Goal: Navigation & Orientation: Find specific page/section

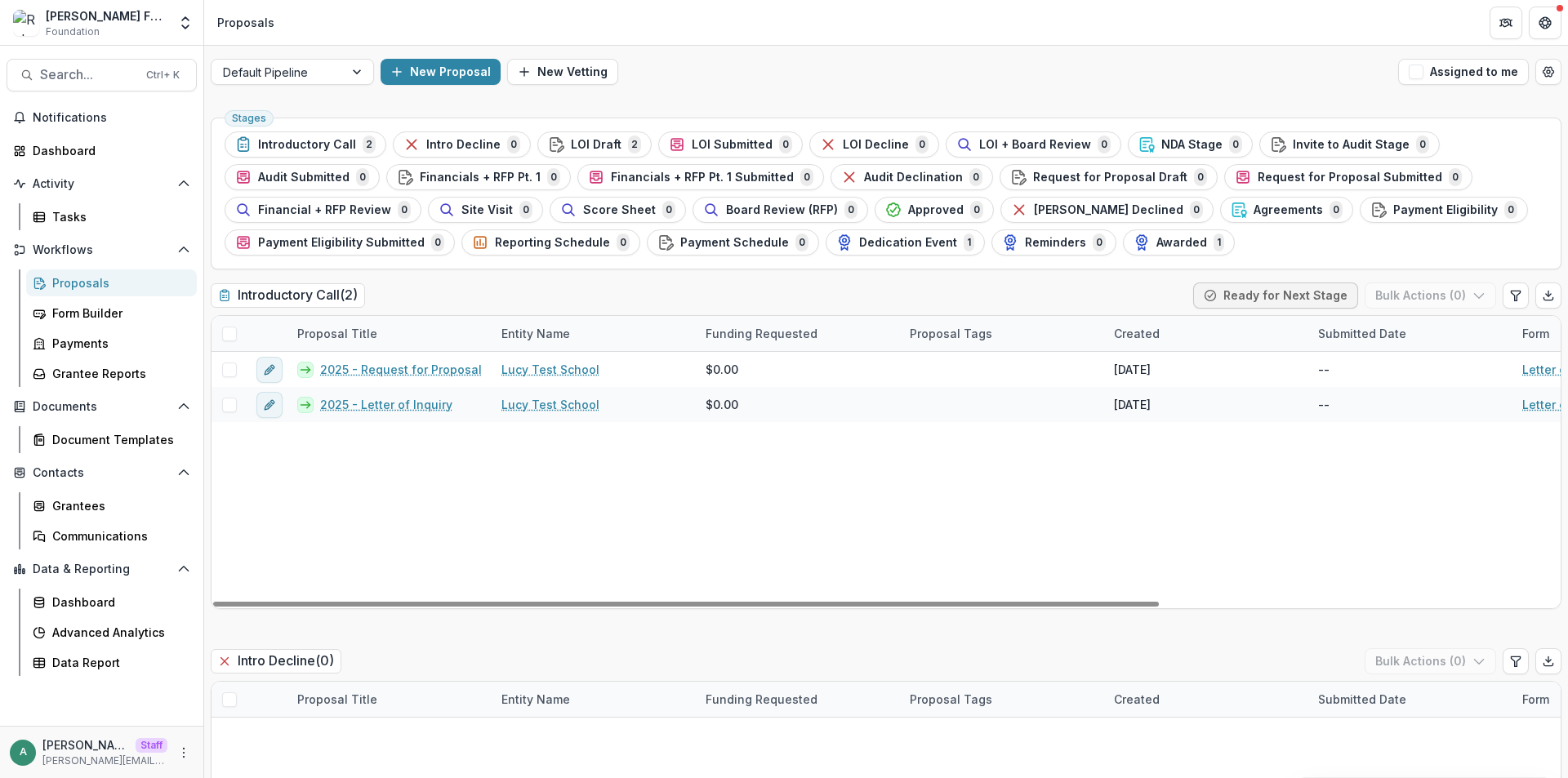
click at [690, 89] on div "Default Pipeline New Proposal New Vetting Assigned to me" at bounding box center [886, 72] width 1364 height 52
click at [495, 499] on div "2025 - Request for Proposal Lucy Test School $0.00 Jul 30, 2025 -- Letter of In…" at bounding box center [1168, 480] width 1914 height 256
click at [539, 287] on div "Introductory Call ( 2 ) Ready for Next Stage Bulk Actions ( 0 )" at bounding box center [886, 298] width 1351 height 33
click at [674, 79] on div "New Proposal New Vetting" at bounding box center [885, 72] width 1011 height 26
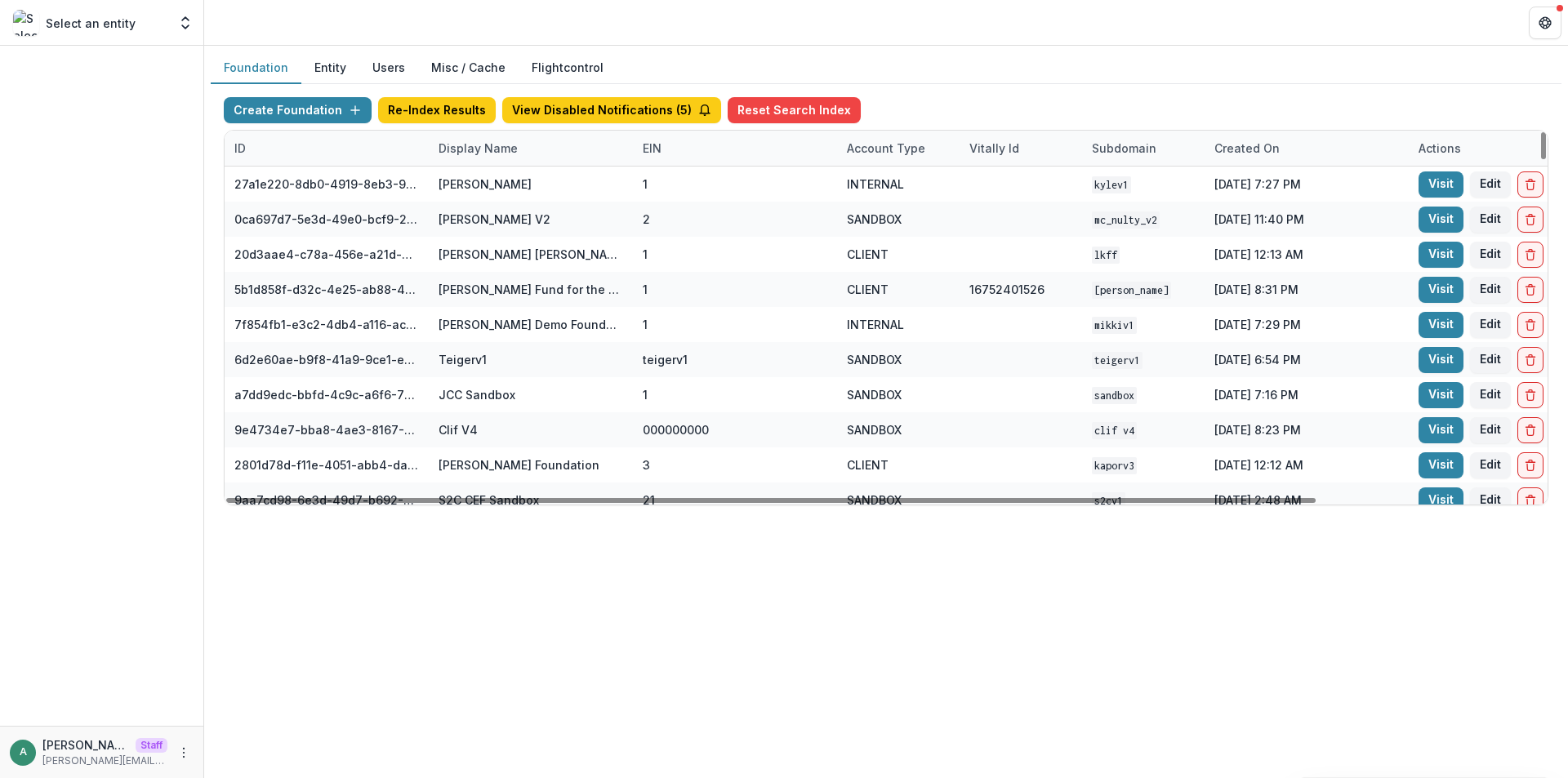
click at [880, 152] on div "Account Type" at bounding box center [885, 148] width 98 height 17
click at [882, 192] on input at bounding box center [938, 185] width 196 height 26
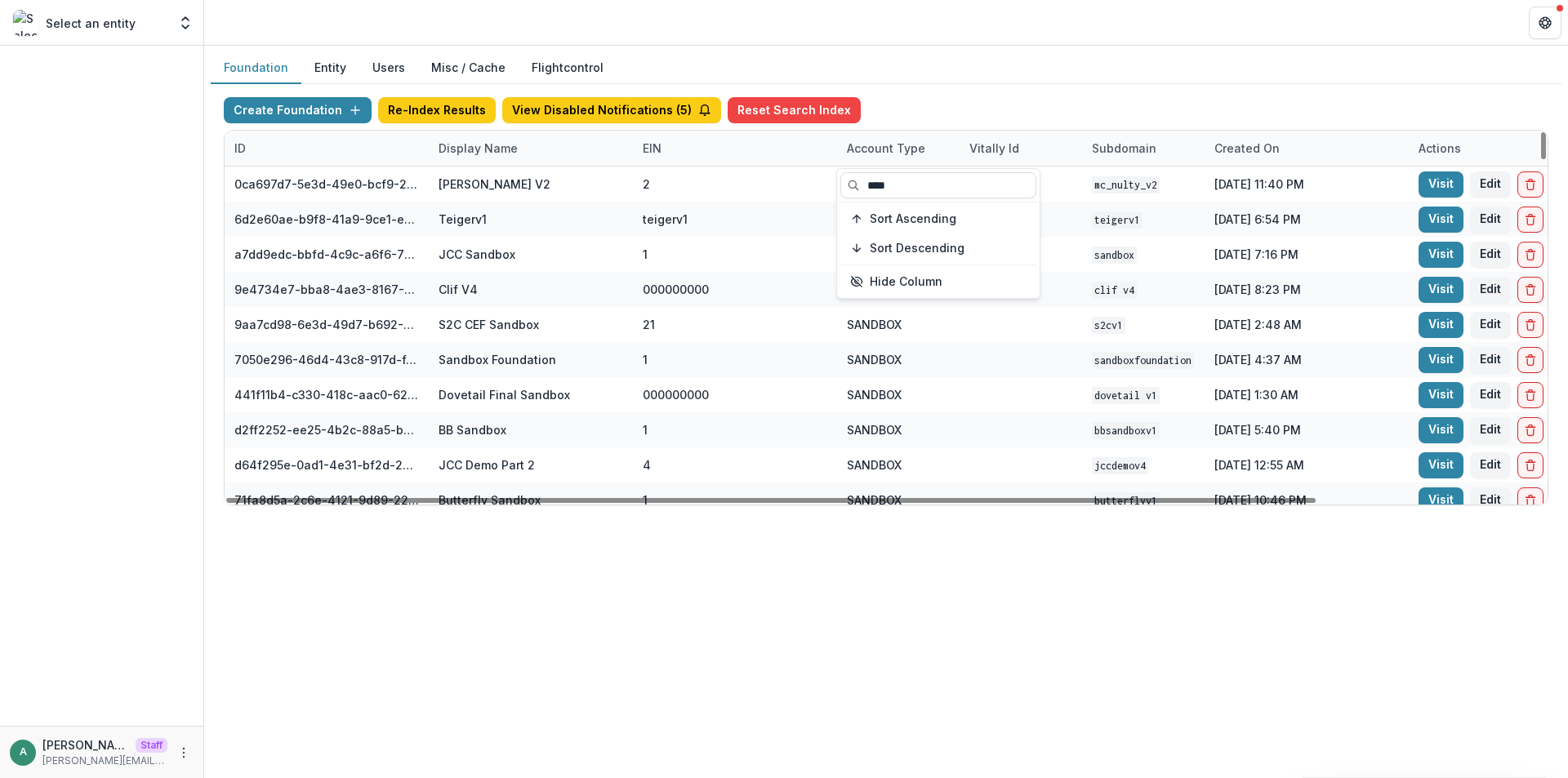
type input "****"
click at [521, 576] on div "Foundation Entity Users Misc / Cache Flightcontrol Create Foundation Re-Index R…" at bounding box center [886, 412] width 1364 height 732
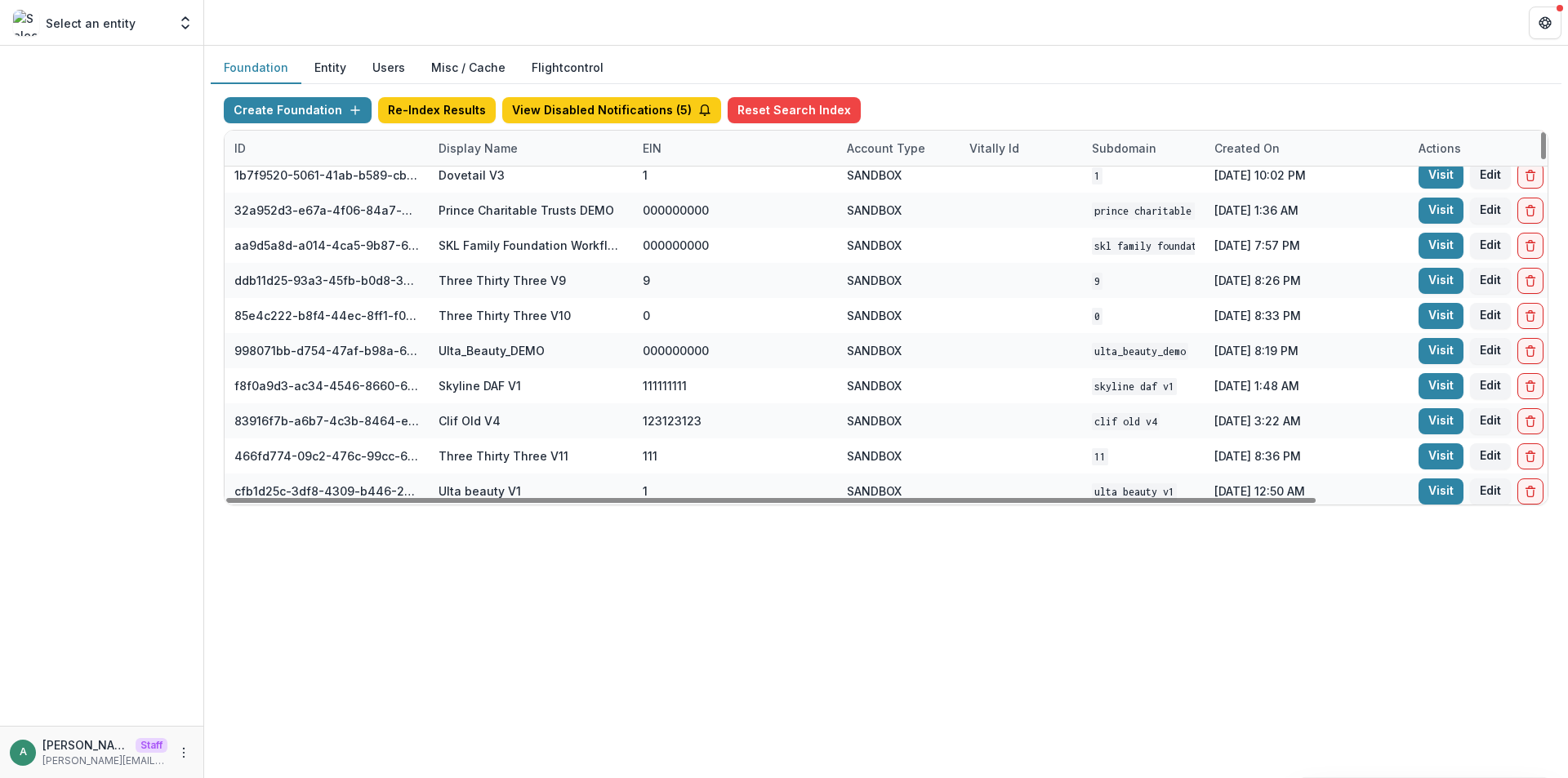
scroll to position [2887, 0]
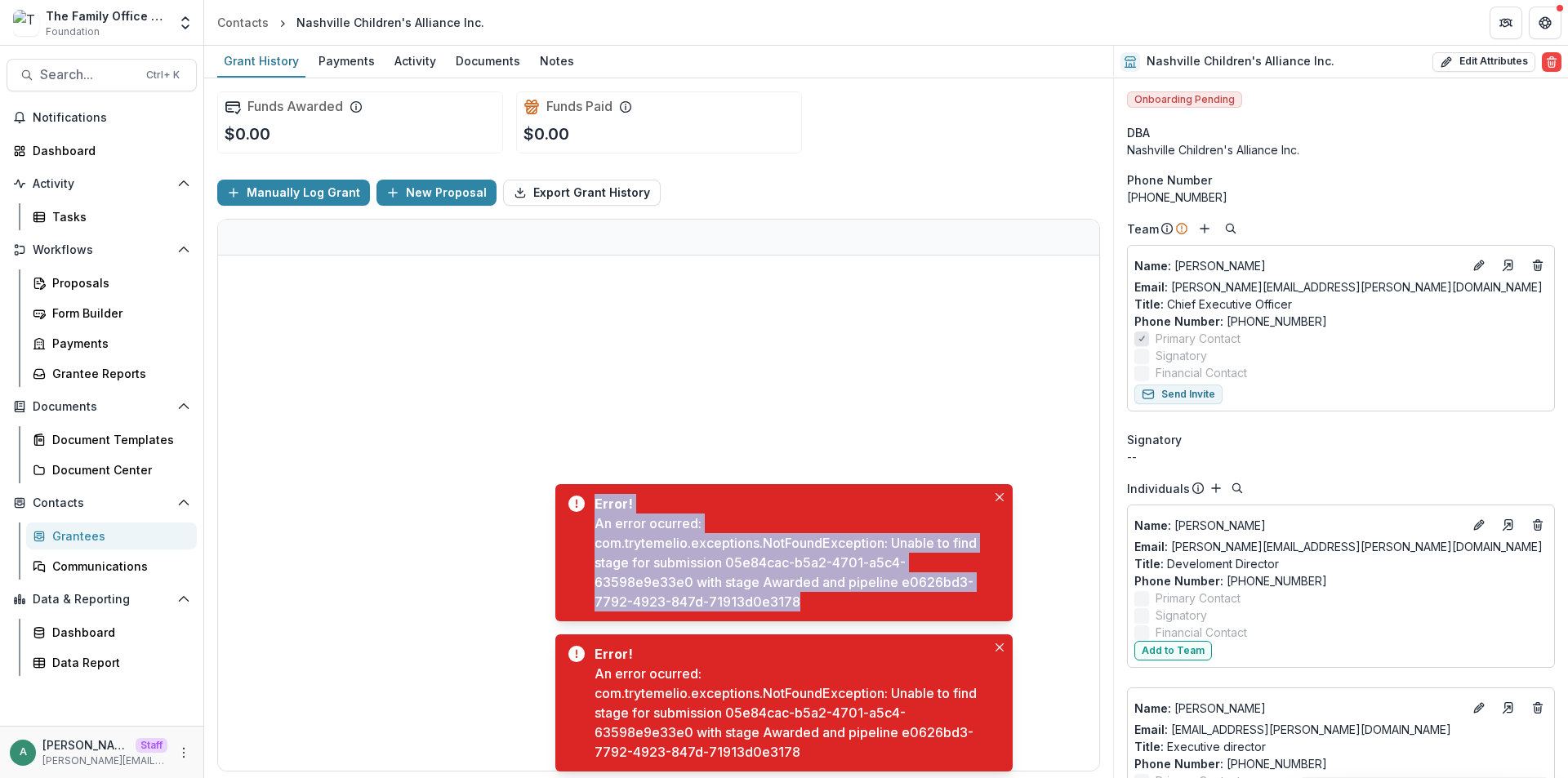
drag, startPoint x: 774, startPoint y: 595, endPoint x: 591, endPoint y: 508, distance: 202.6
click at [591, 508] on div "Error! An error ocurred: com.trytemelio.exceptions.NotFoundException: Unable to…" at bounding box center [784, 553] width 457 height 137
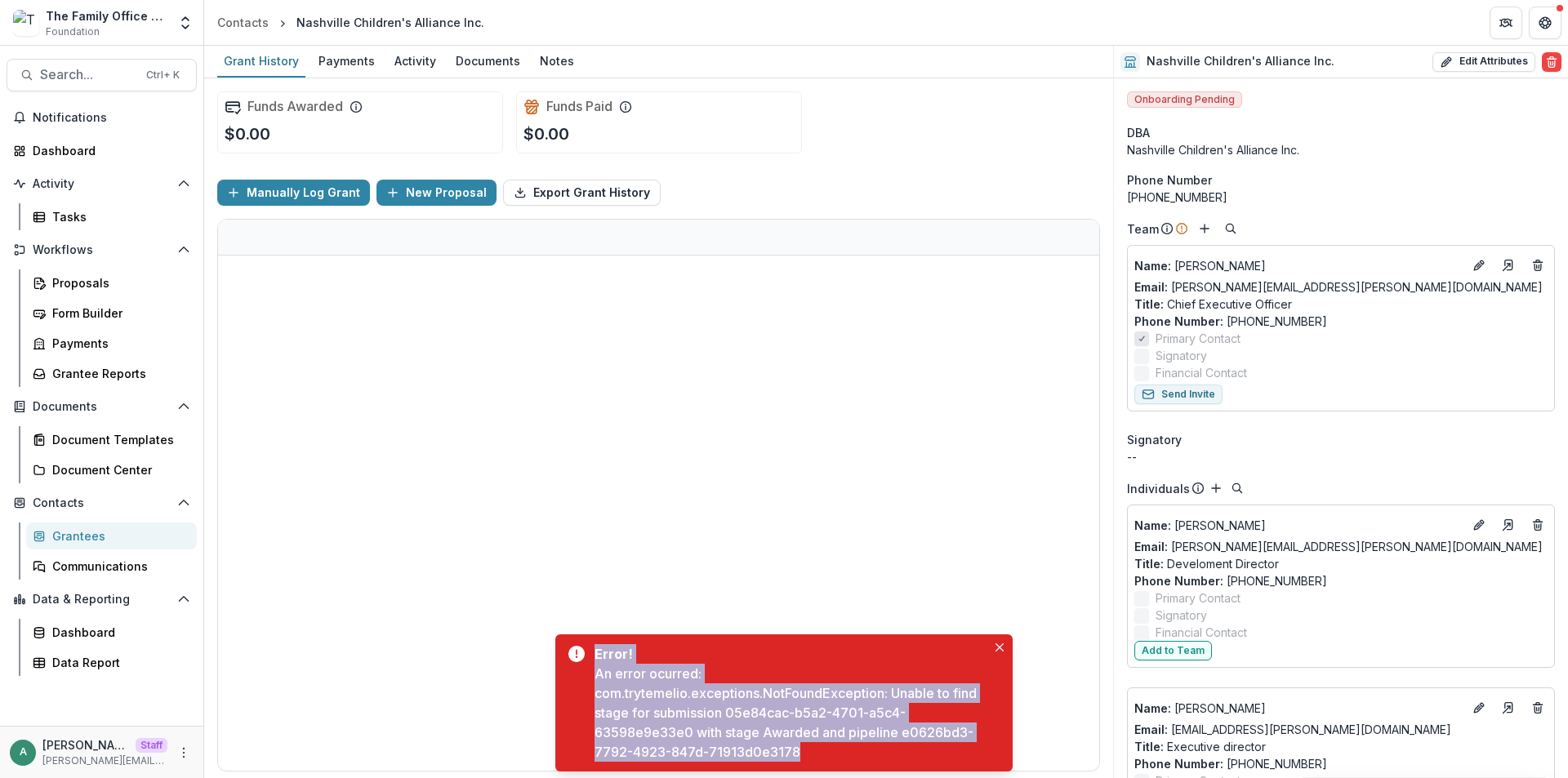
copy div "Error! An error ocurred: com.trytemelio.exceptions.NotFoundException: Unable to…"
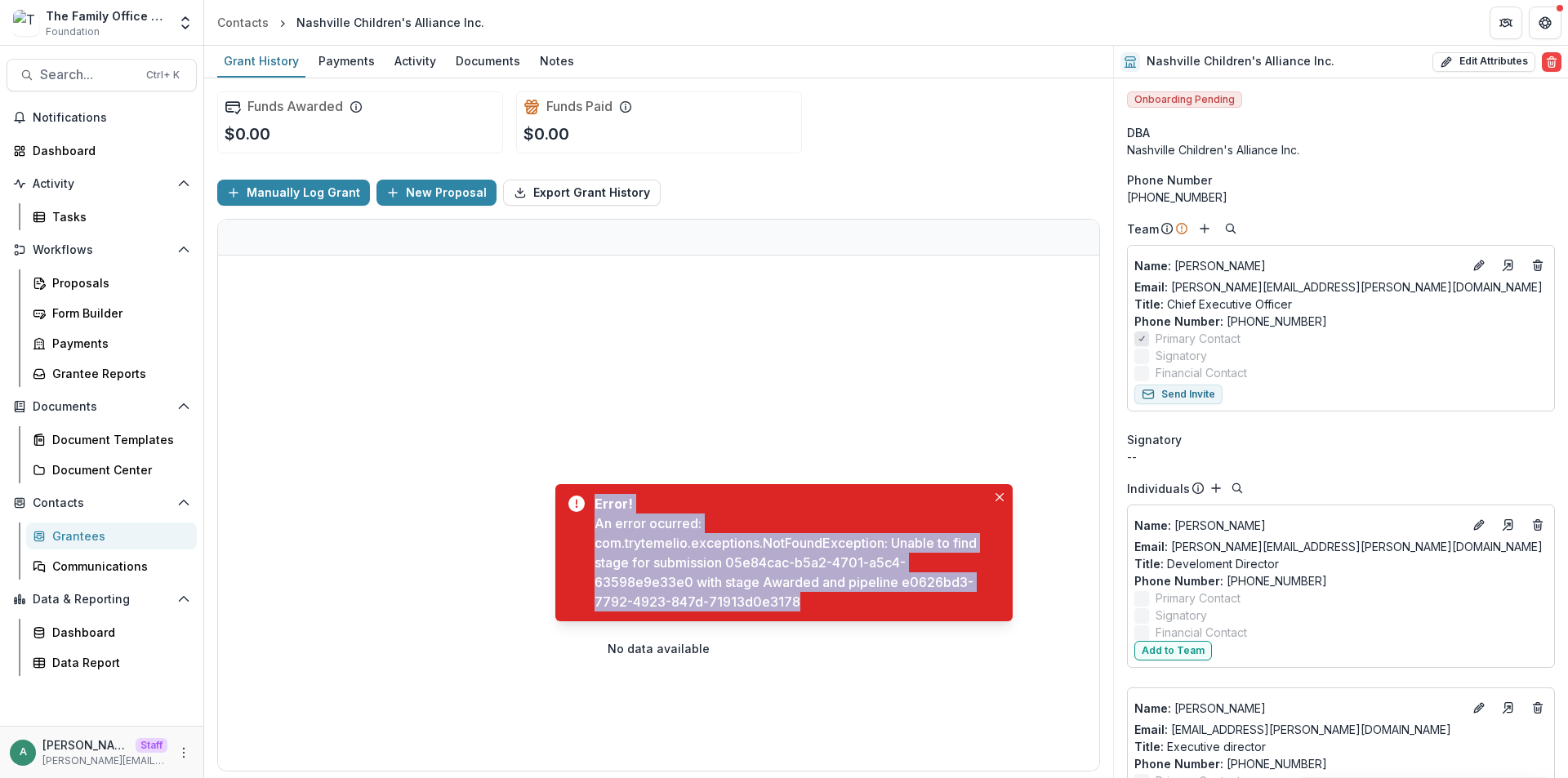
drag, startPoint x: 780, startPoint y: 593, endPoint x: 590, endPoint y: 499, distance: 212.0
click at [586, 499] on div "Error! An error ocurred: com.trytemelio.exceptions.NotFoundException: Unable to…" at bounding box center [784, 553] width 457 height 137
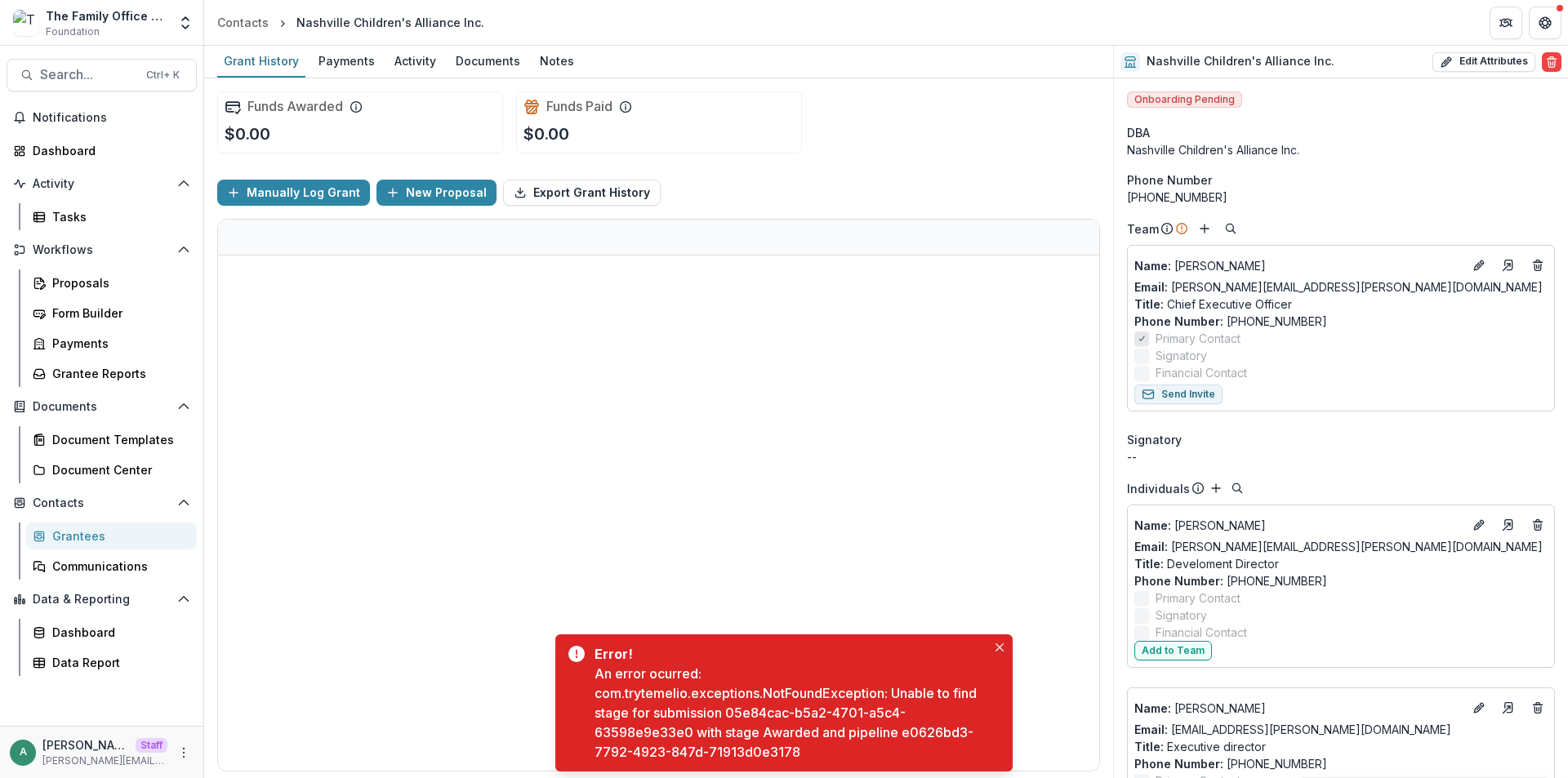
drag, startPoint x: 634, startPoint y: 537, endPoint x: 652, endPoint y: 704, distance: 168.0
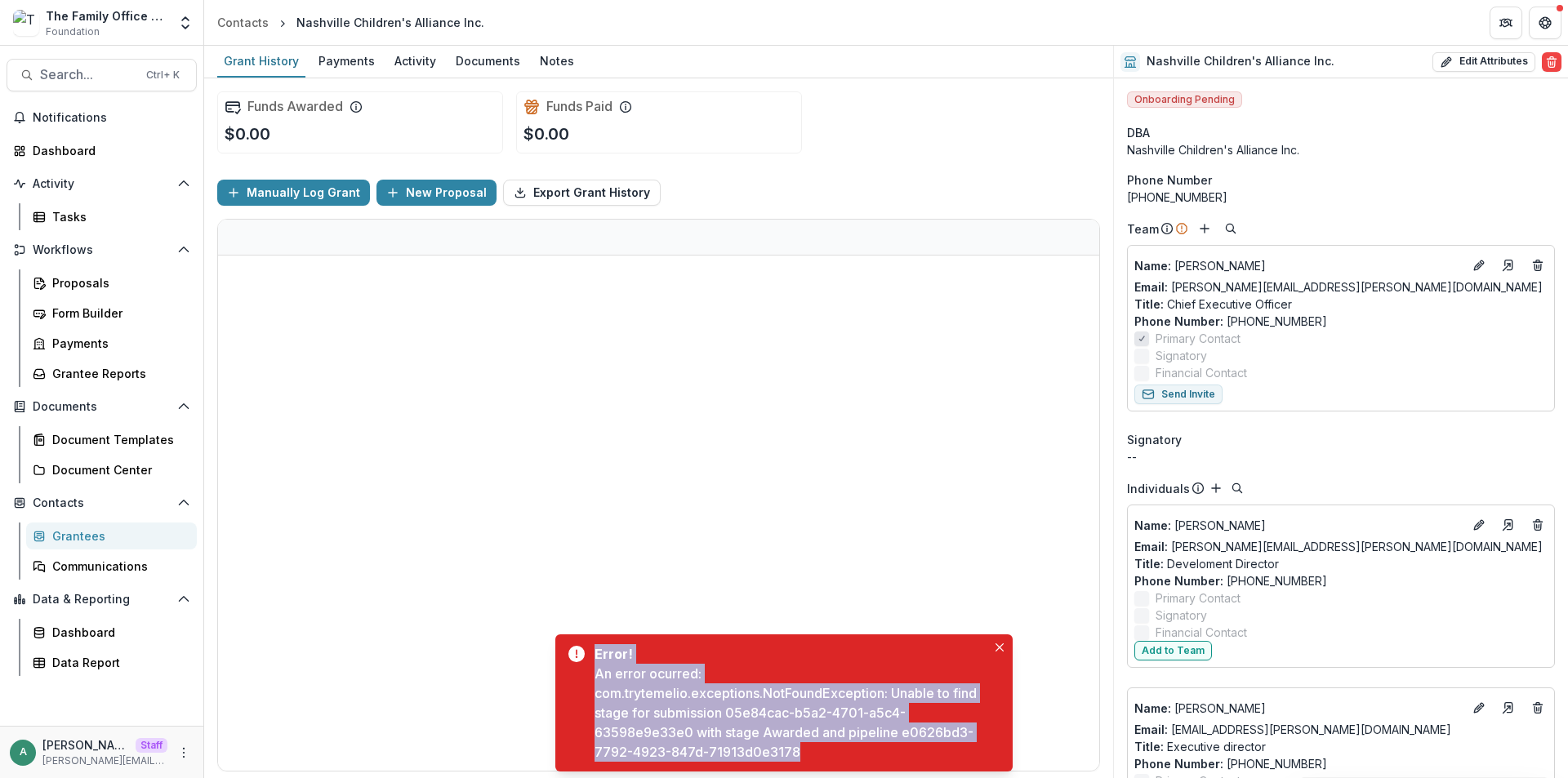
drag, startPoint x: 652, startPoint y: 704, endPoint x: 594, endPoint y: 660, distance: 72.8
click at [594, 660] on div "Error! An error ocurred: com.trytemelio.exceptions.NotFoundException: Unable to…" at bounding box center [790, 703] width 392 height 117
copy div "Error! An error ocurred: com.trytemelio.exceptions.NotFoundException: Unable to…"
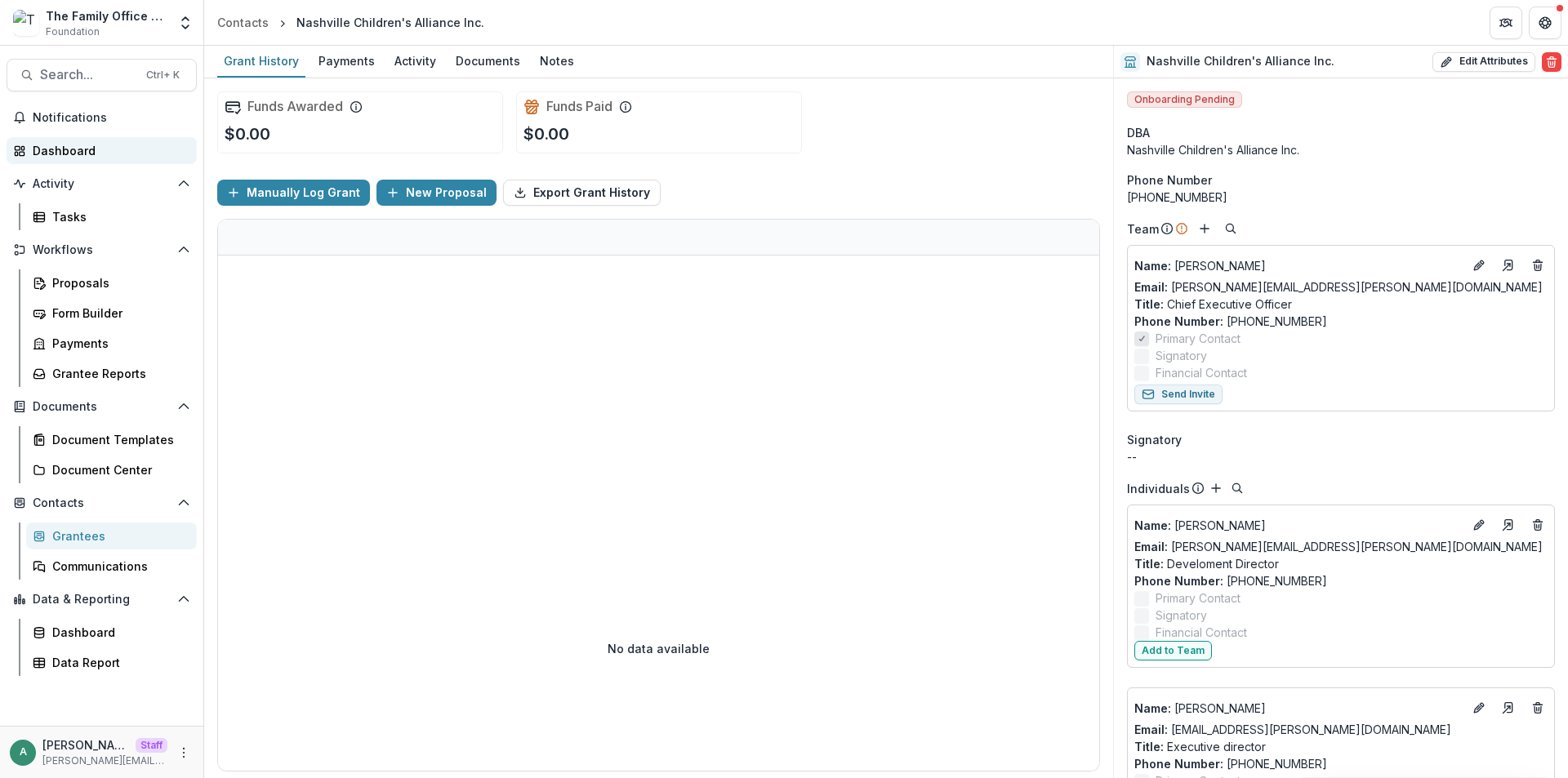
click at [102, 156] on div "Dashboard" at bounding box center [108, 151] width 151 height 17
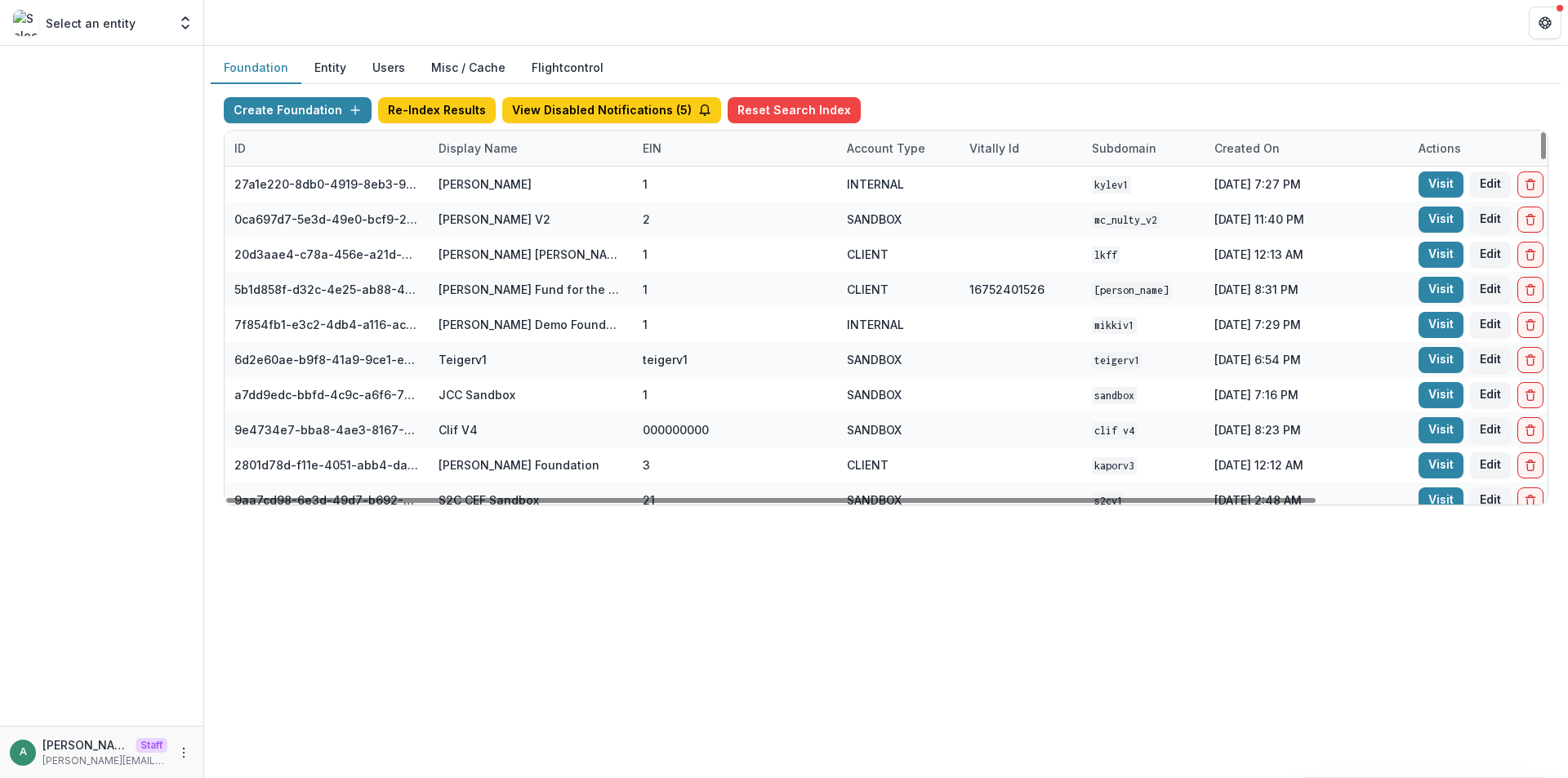
click at [500, 149] on div "Display Name" at bounding box center [478, 148] width 99 height 17
click at [507, 179] on input at bounding box center [530, 185] width 196 height 26
paste input "**********"
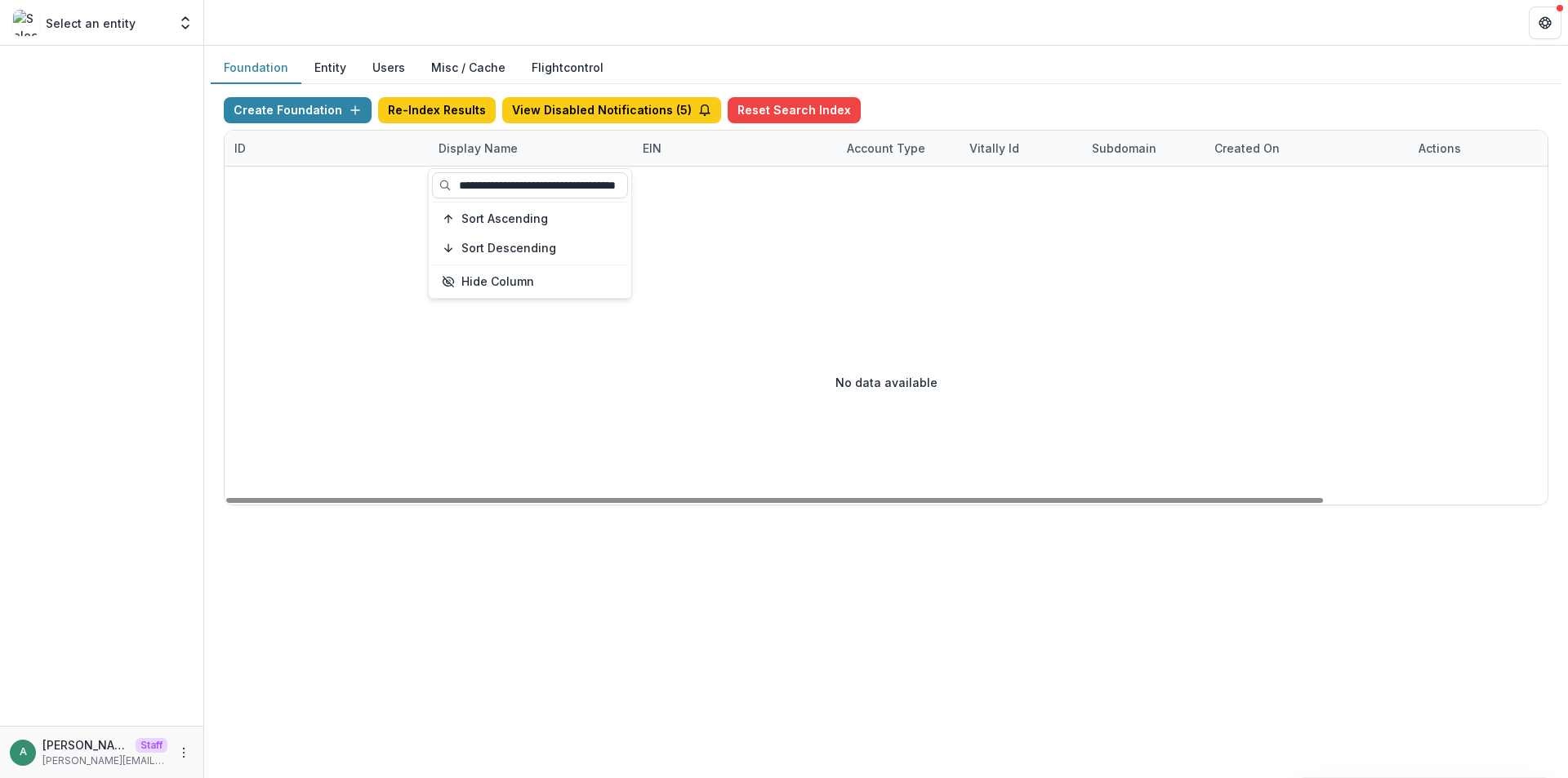
type input "**********"
click at [735, 37] on header at bounding box center [886, 22] width 1364 height 45
click at [497, 149] on div "Display Name" at bounding box center [478, 148] width 99 height 17
click at [552, 184] on input "**********" at bounding box center [530, 185] width 196 height 26
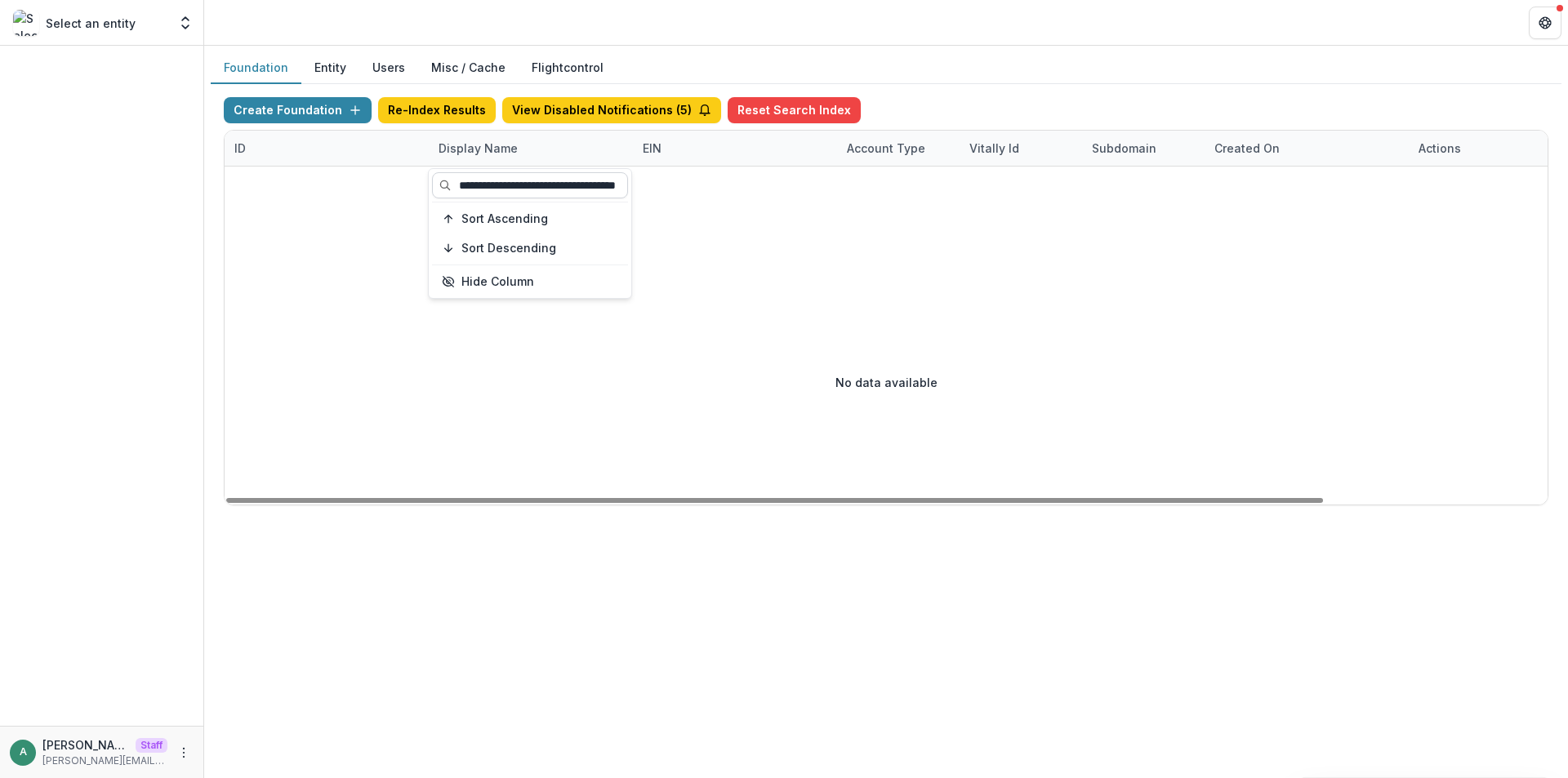
click at [543, 186] on input "**********" at bounding box center [530, 185] width 196 height 26
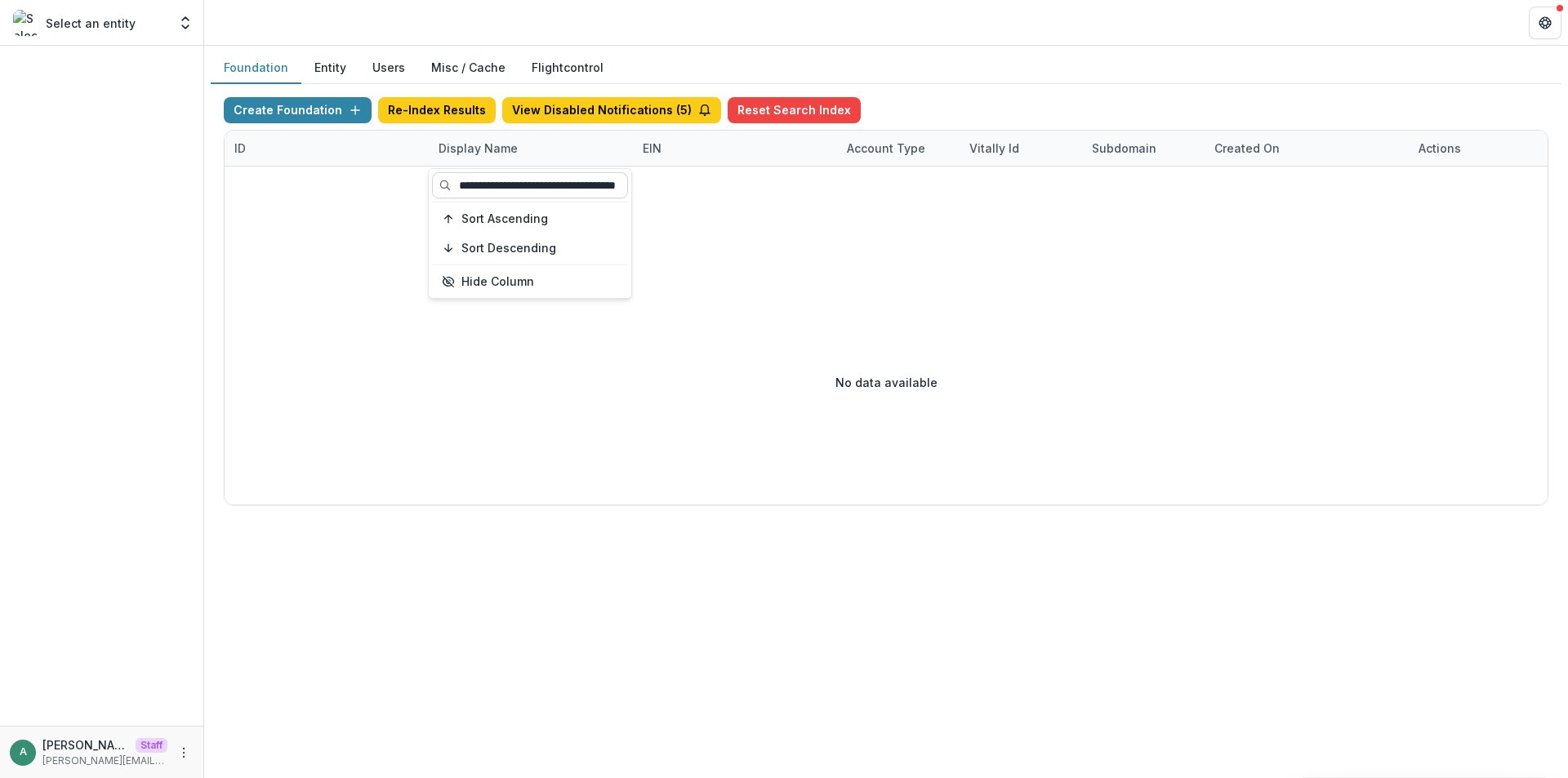
click at [576, 184] on input "**********" at bounding box center [530, 185] width 196 height 26
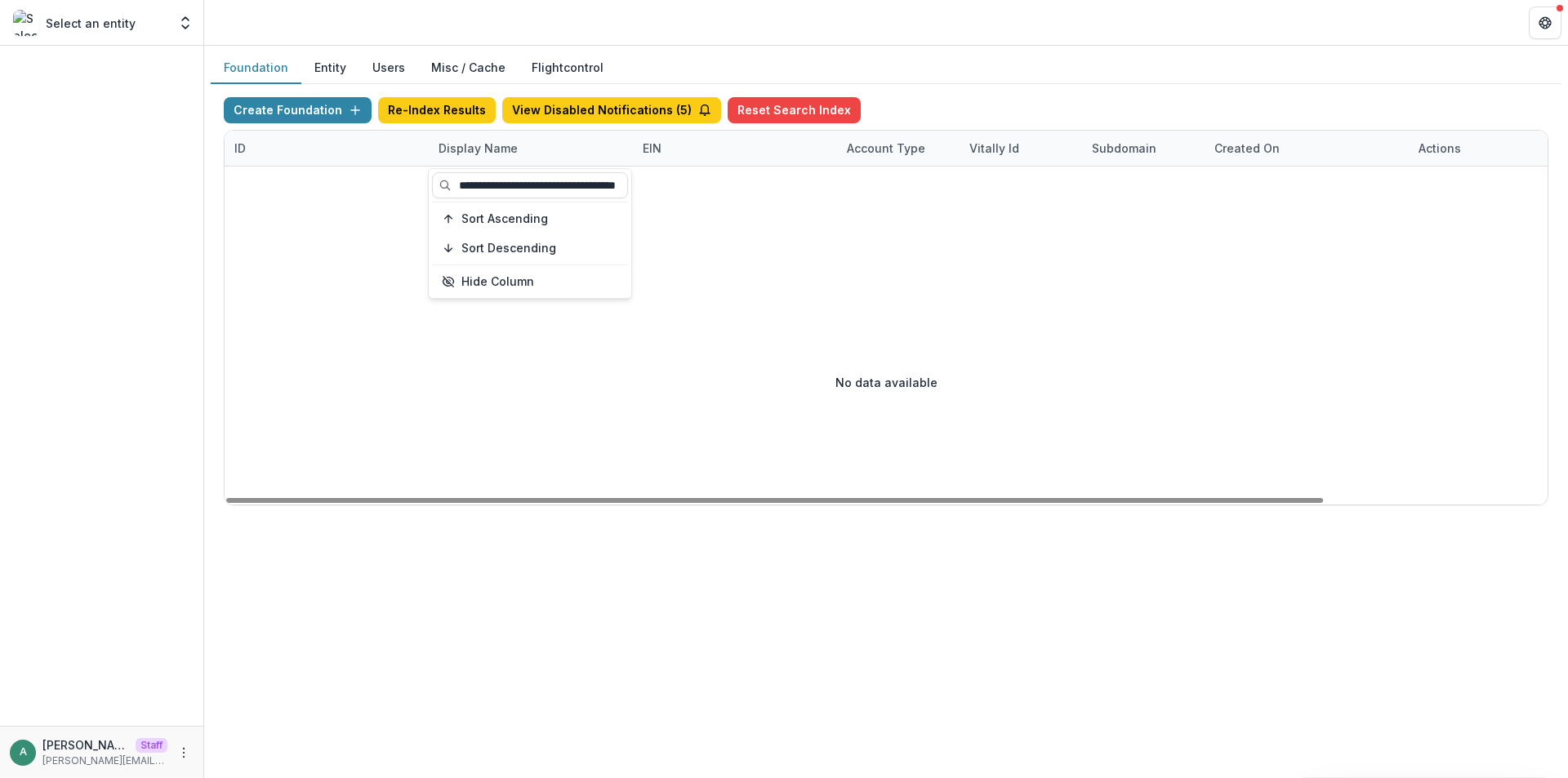
drag, startPoint x: 572, startPoint y: 186, endPoint x: 738, endPoint y: 184, distance: 166.0
click at [738, 184] on body "**********" at bounding box center [784, 389] width 1568 height 778
click at [491, 147] on div "Display Name" at bounding box center [478, 148] width 99 height 17
click at [497, 182] on input "**********" at bounding box center [530, 185] width 196 height 26
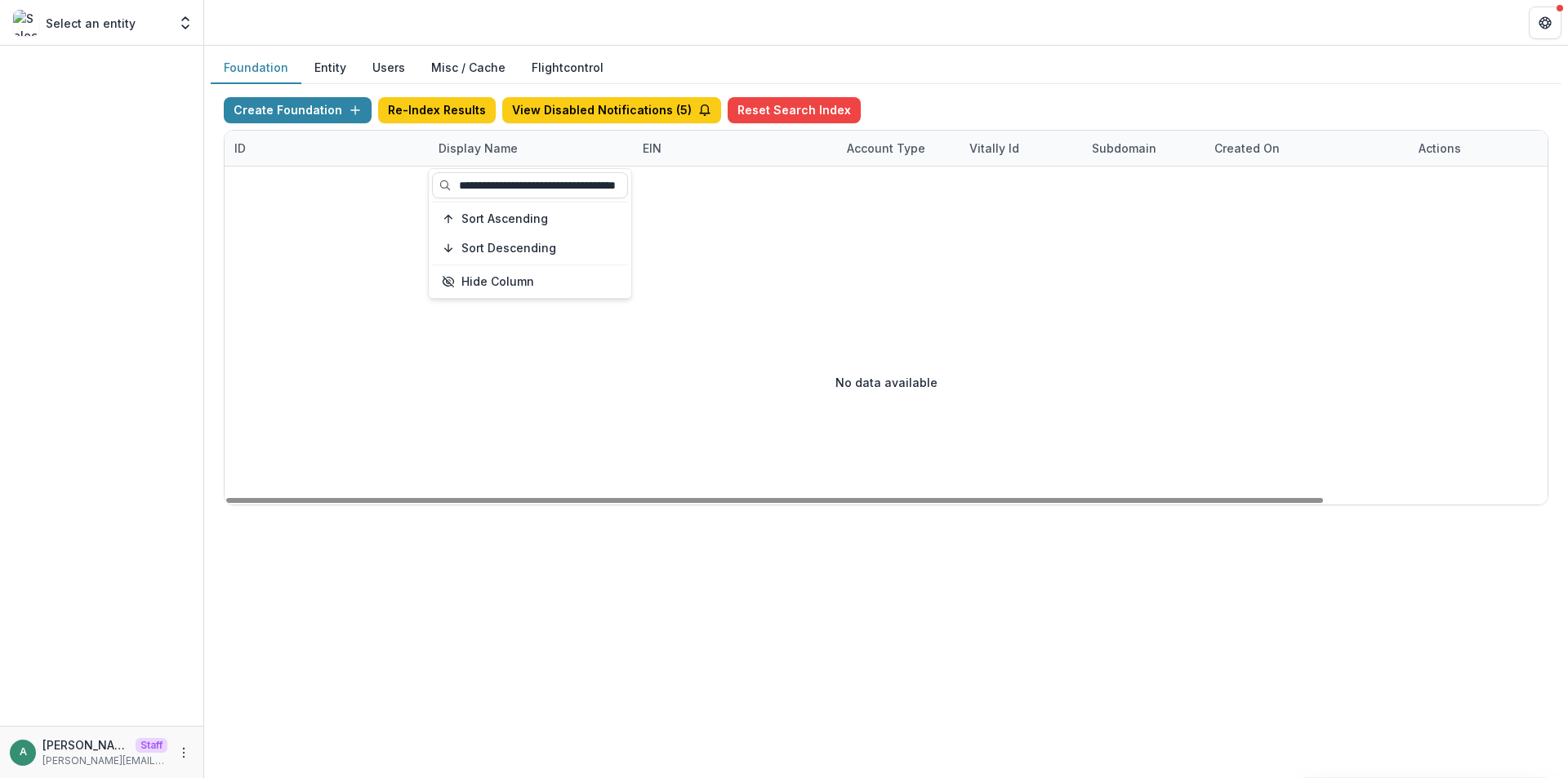
scroll to position [0, 56]
drag, startPoint x: 534, startPoint y: 182, endPoint x: 708, endPoint y: 184, distance: 174.0
click at [708, 184] on body "**********" at bounding box center [784, 389] width 1568 height 778
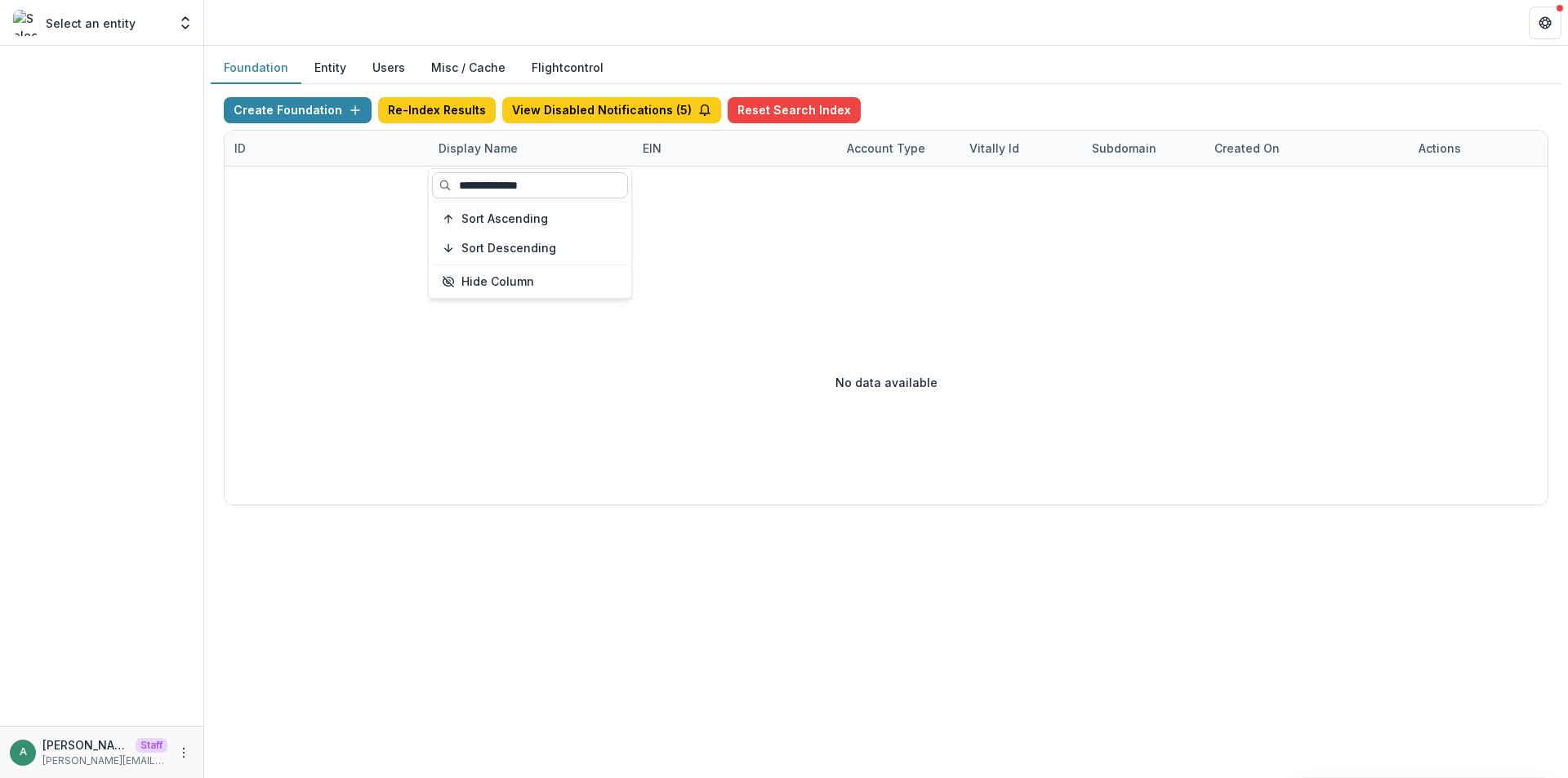
drag, startPoint x: 495, startPoint y: 184, endPoint x: 589, endPoint y: 183, distance: 94.0
click at [589, 183] on input "**********" at bounding box center [530, 185] width 196 height 26
type input "******"
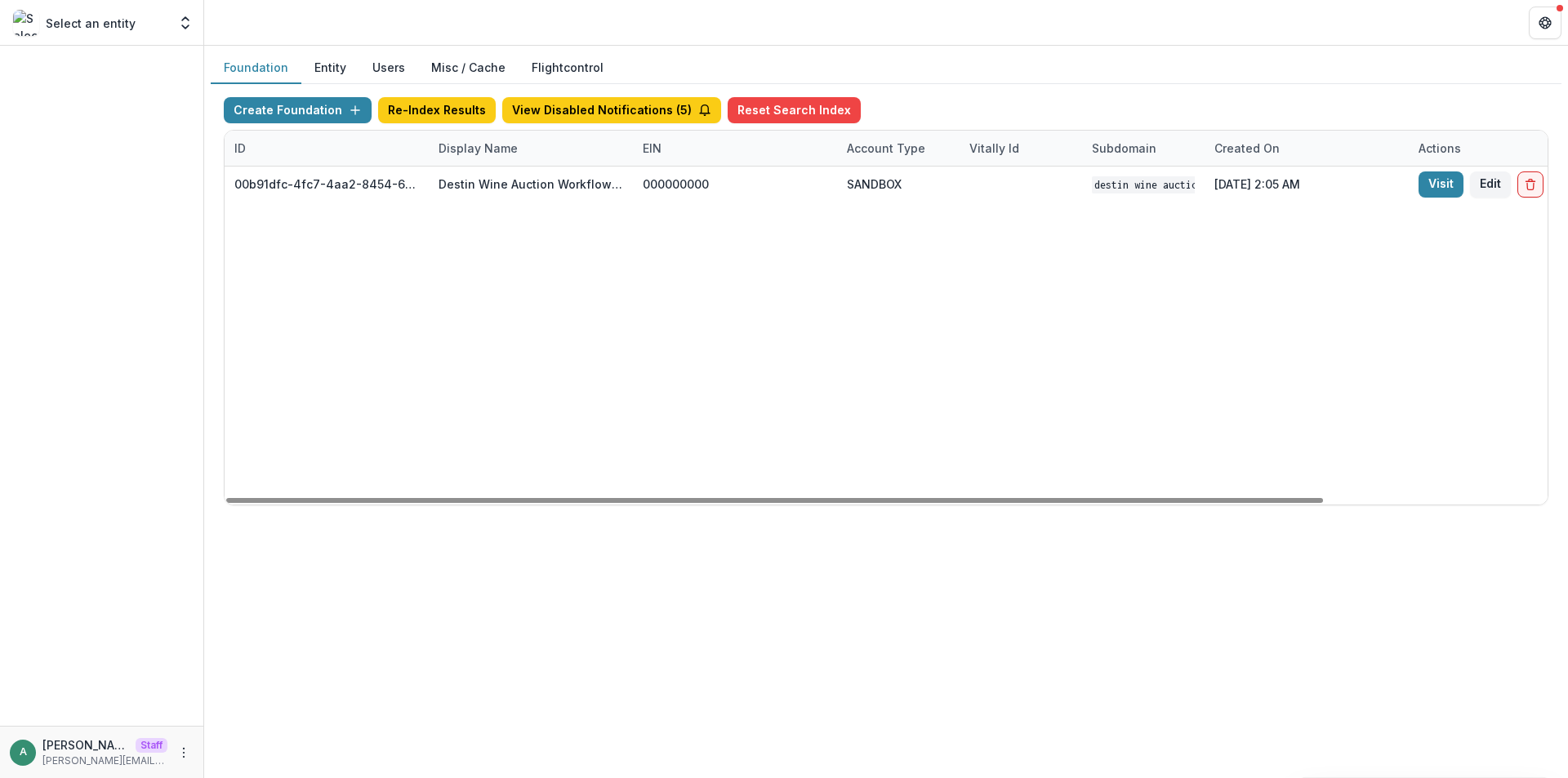
click at [803, 270] on div "00b91dfc-4fc7-4aa2-8454-6482452217a3 Destin Wine Auction Workflow Sandbox 00000…" at bounding box center [1020, 335] width 1592 height 338
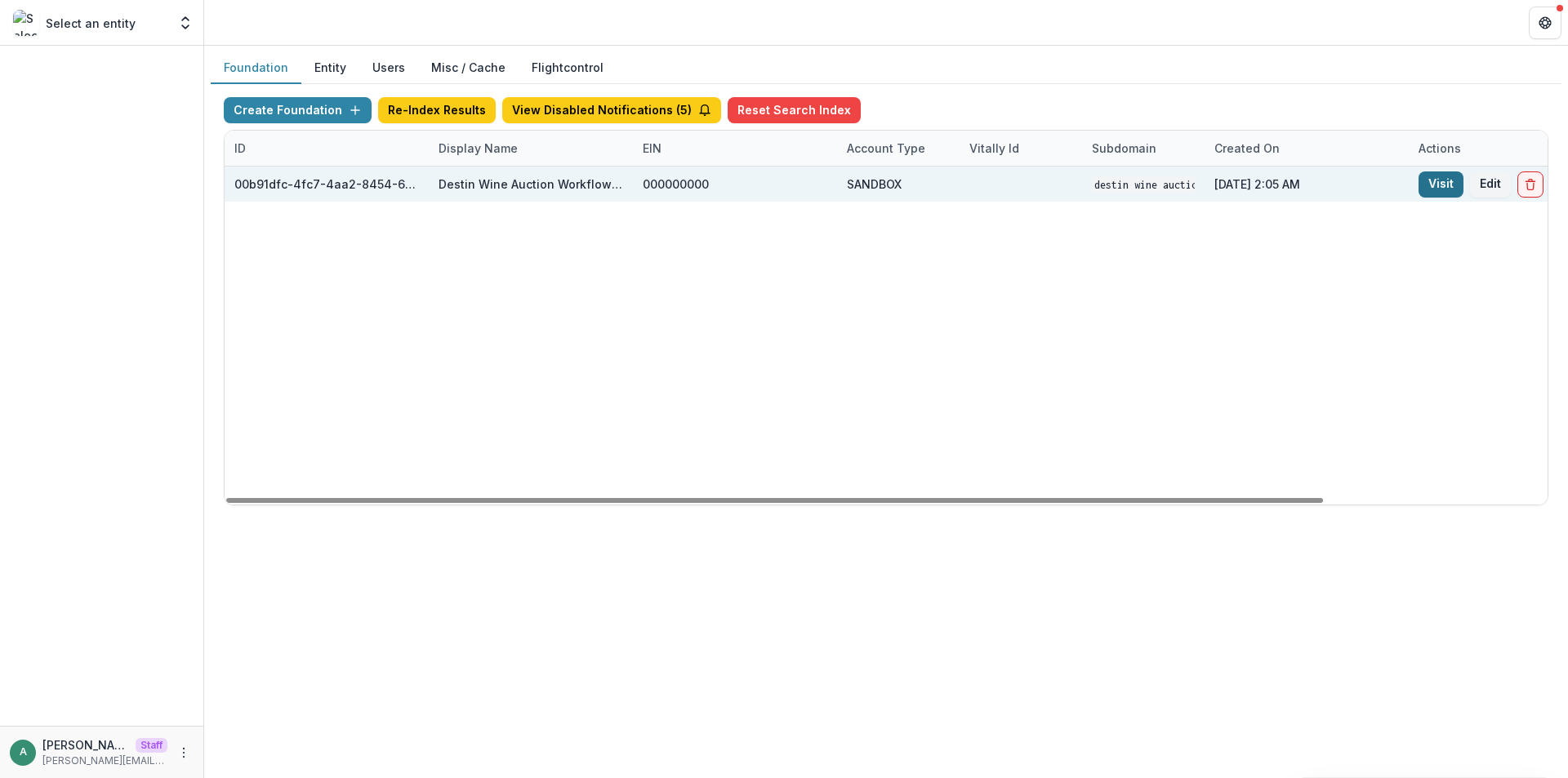
click at [1435, 192] on link "Visit" at bounding box center [1440, 184] width 45 height 26
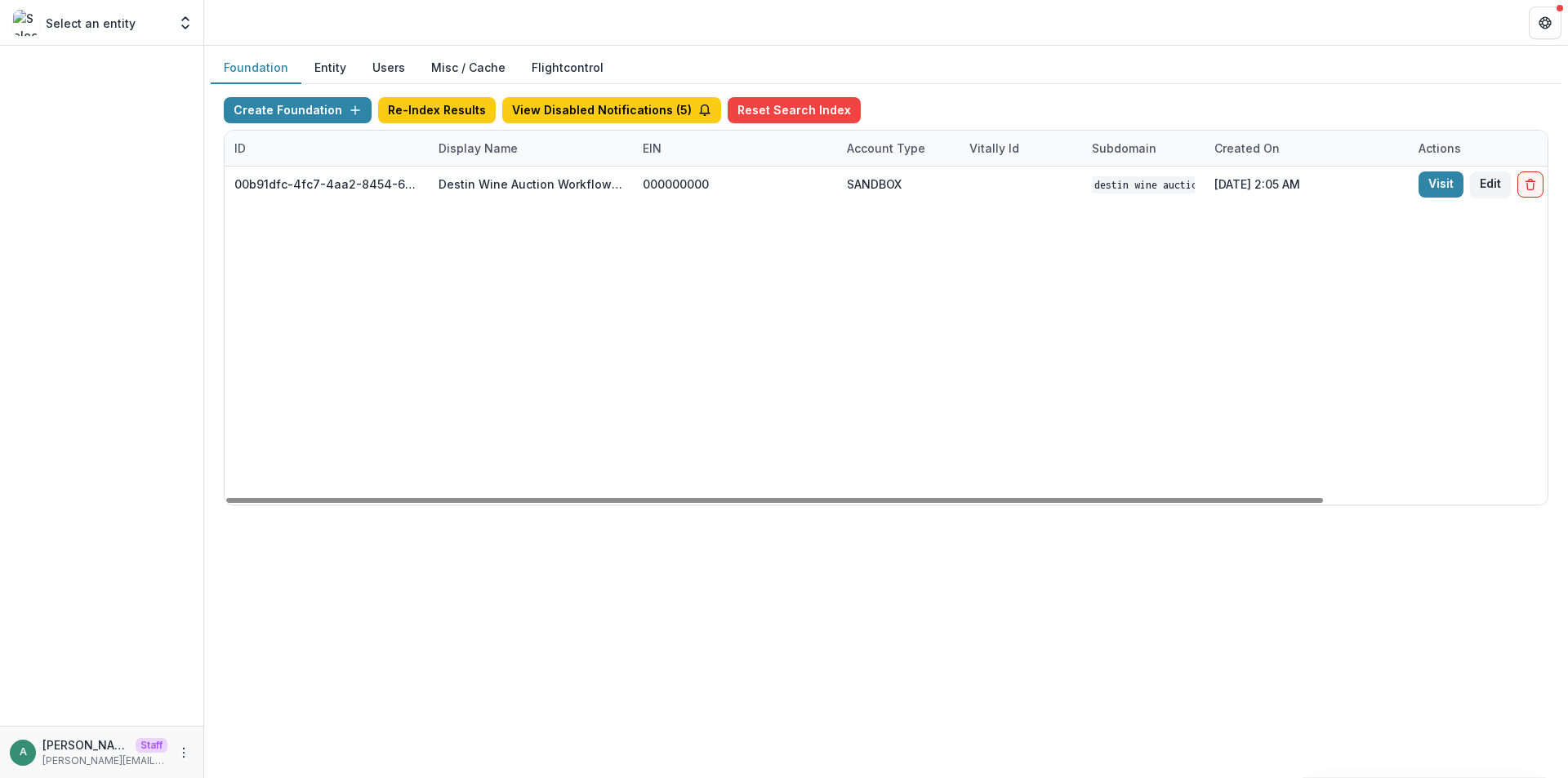
click at [474, 150] on div "Display Name" at bounding box center [478, 148] width 99 height 17
click at [475, 150] on div "Display Name" at bounding box center [478, 148] width 99 height 17
click at [498, 152] on div "Display Name" at bounding box center [478, 148] width 99 height 17
click at [506, 190] on input "******" at bounding box center [530, 185] width 196 height 26
paste input "**********"
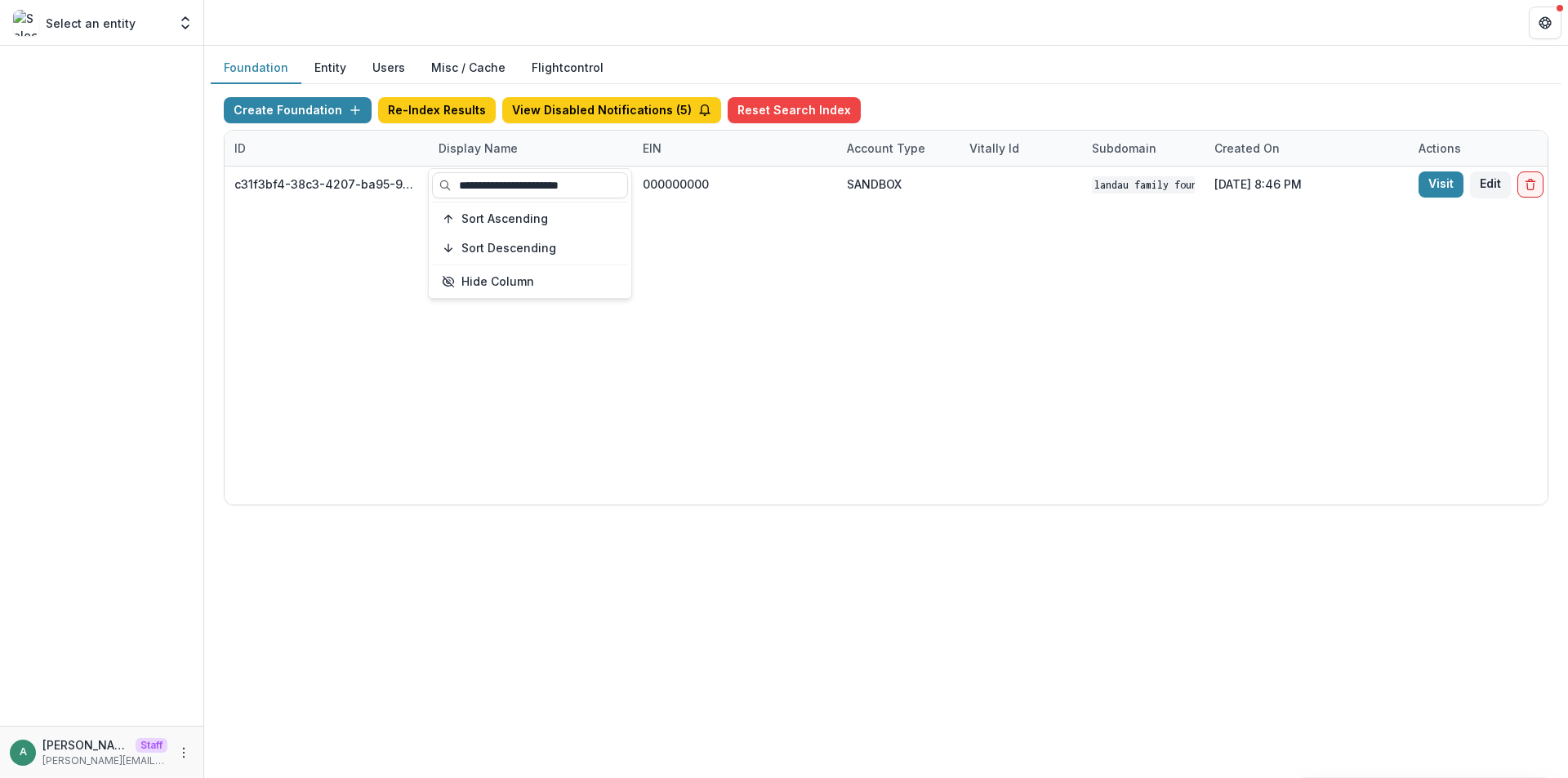
type input "**********"
click at [683, 289] on div "c31f3bf4-38c3-4207-ba95-9215cb463d41 Landau Family Foundation Workflow Sandbox …" at bounding box center [1020, 335] width 1592 height 338
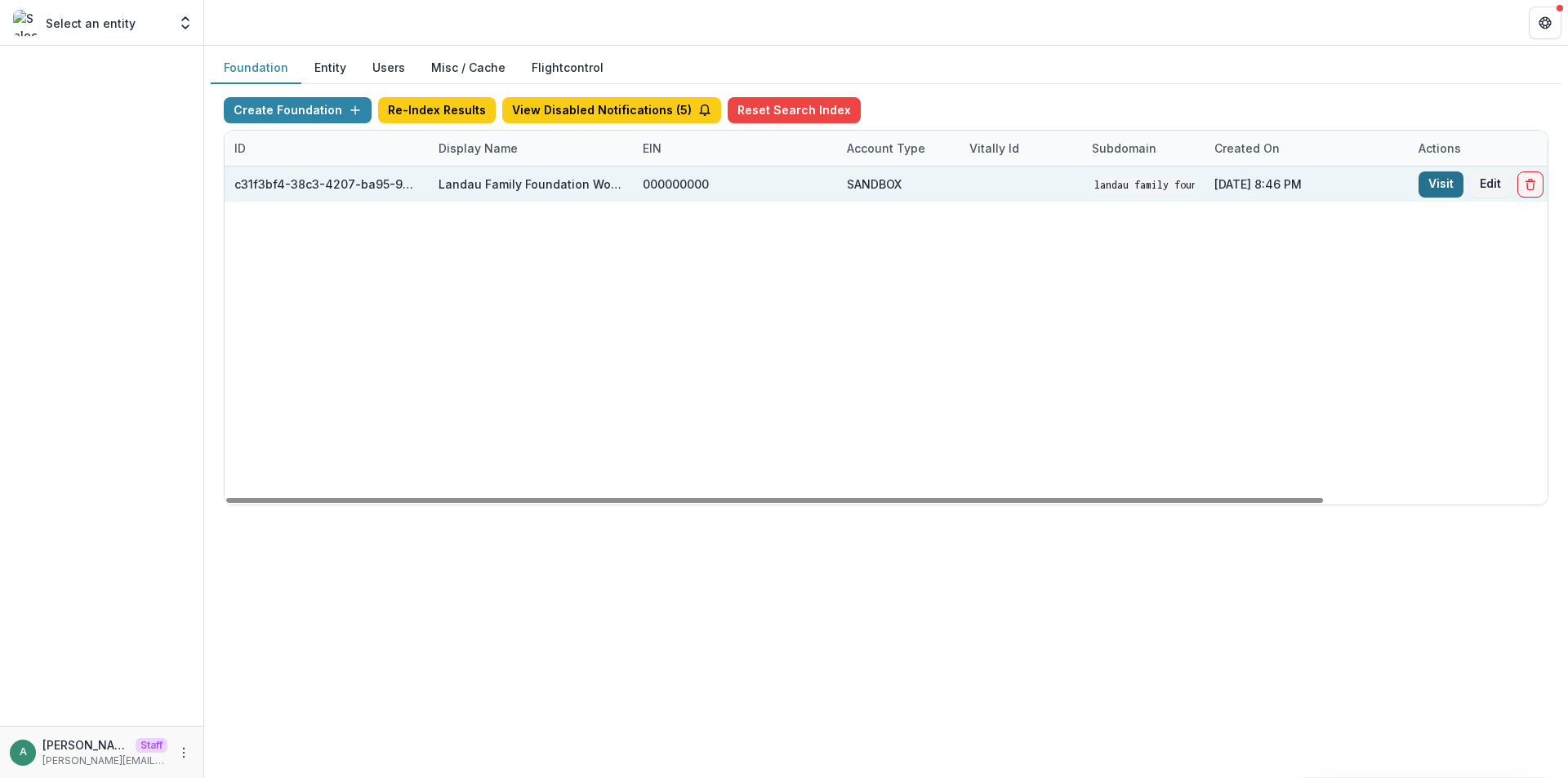
click at [1442, 186] on link "Visit" at bounding box center [1440, 184] width 45 height 26
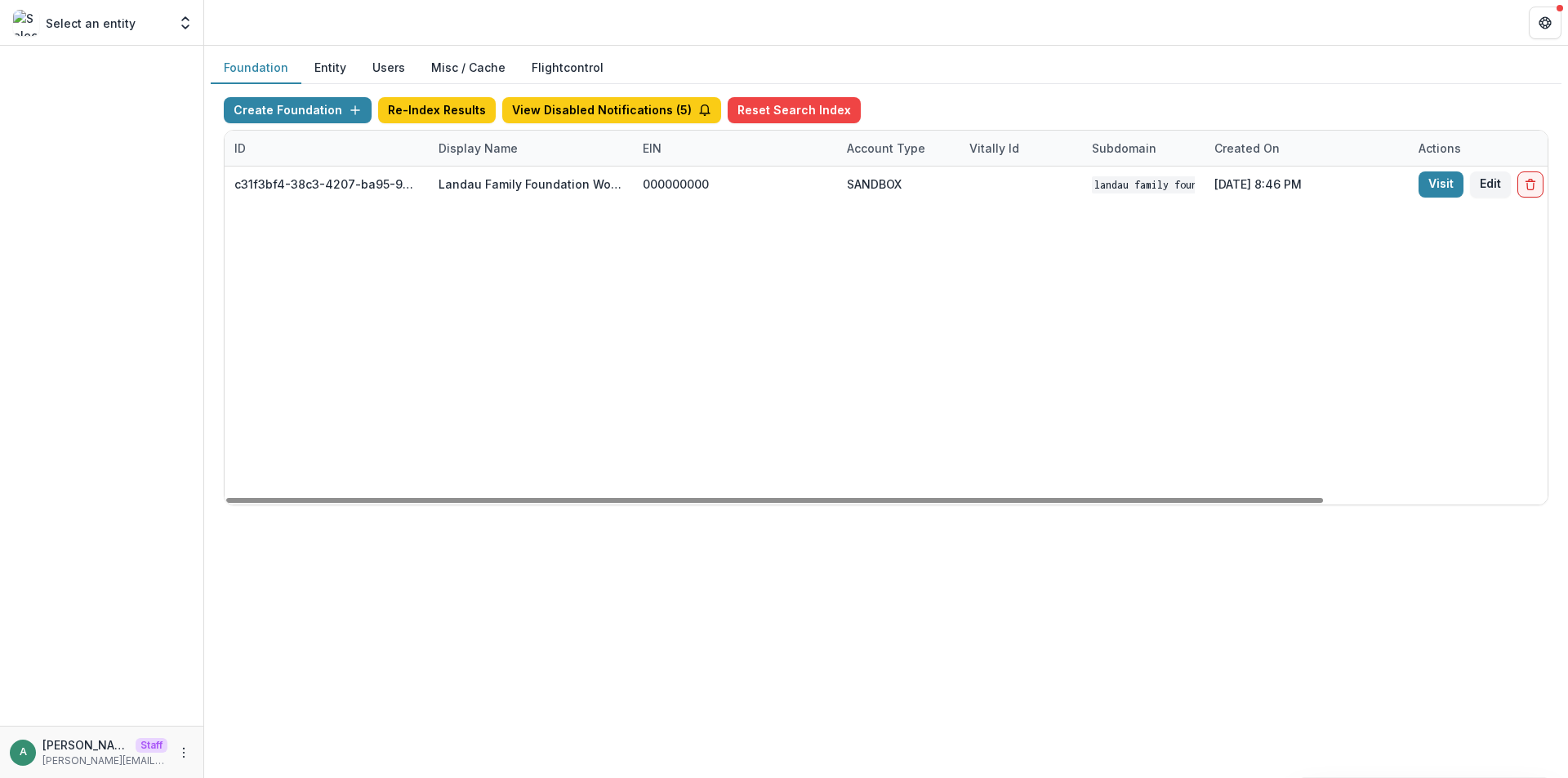
drag, startPoint x: 462, startPoint y: 153, endPoint x: 471, endPoint y: 166, distance: 15.8
click at [463, 154] on div "Display Name" at bounding box center [478, 148] width 99 height 17
click at [489, 195] on input "**********" at bounding box center [530, 185] width 196 height 26
paste input
type input "*****"
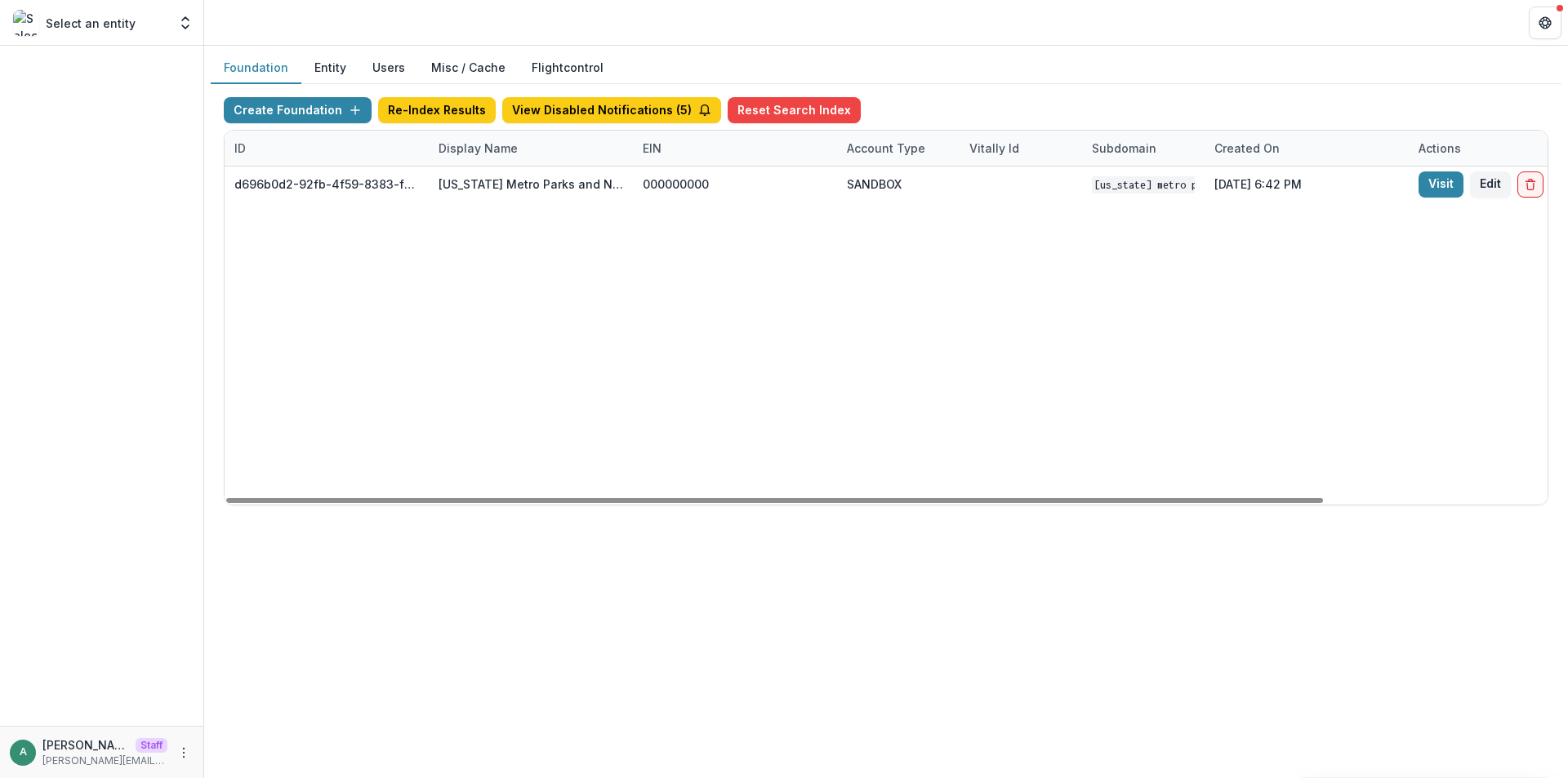
click at [610, 361] on div "d696b0d2-92fb-4f59-8383-fc4b934b3f68 Oregon Metro Parks and Nature Workflow San…" at bounding box center [1020, 335] width 1592 height 338
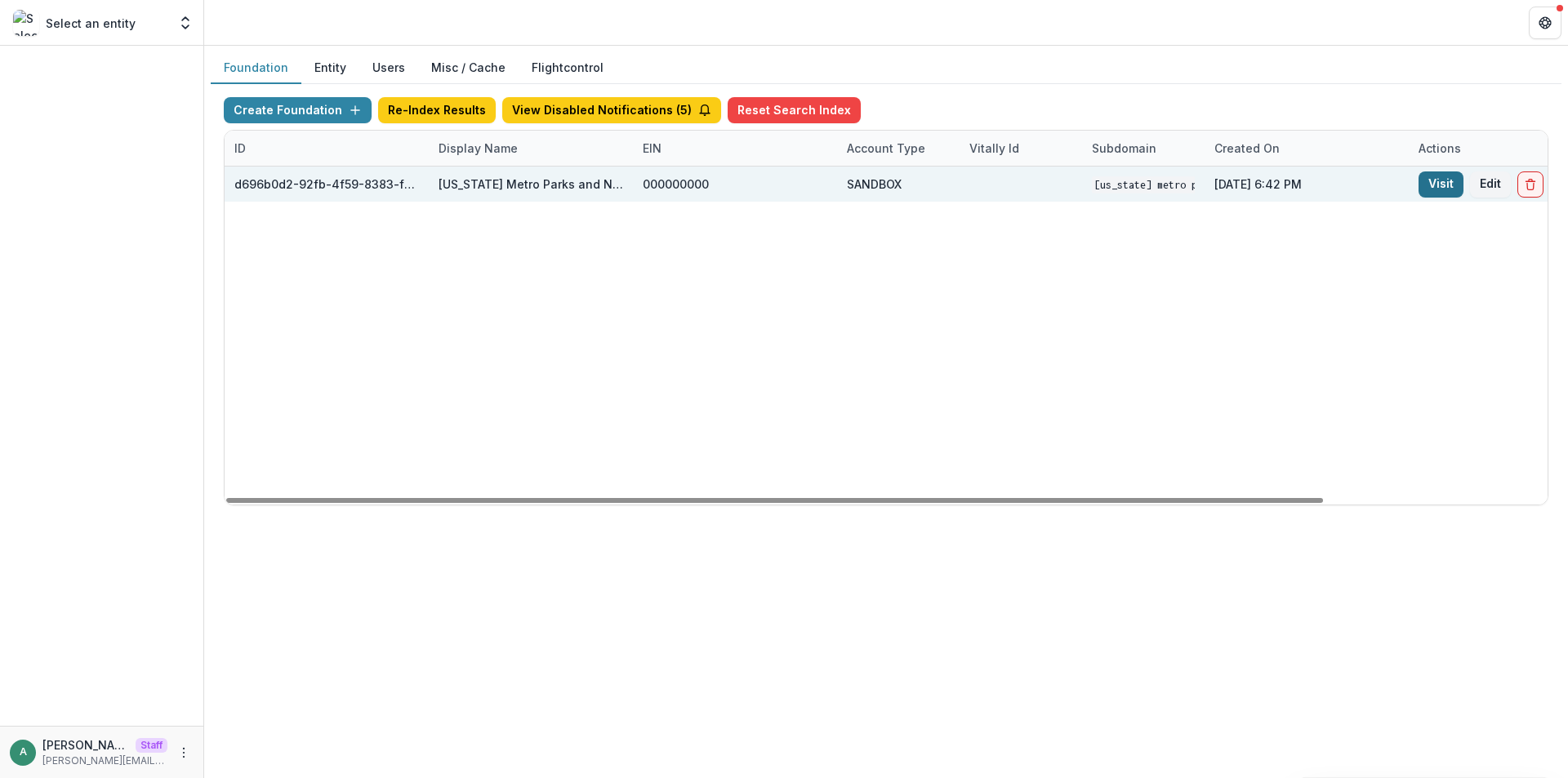
click at [1438, 188] on link "Visit" at bounding box center [1440, 184] width 45 height 26
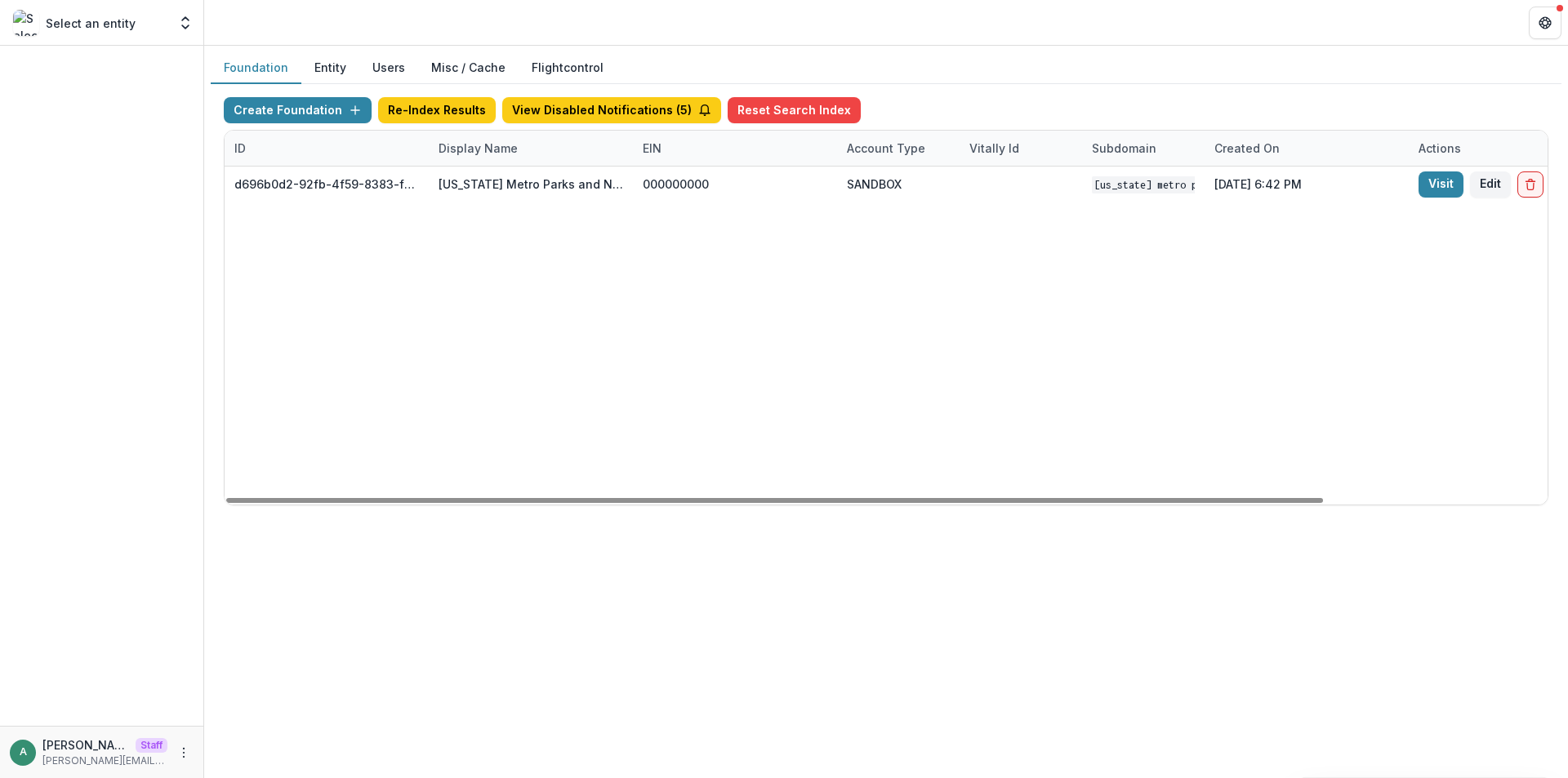
click at [507, 150] on div "Display Name" at bounding box center [478, 148] width 99 height 17
click at [506, 179] on input "*****" at bounding box center [530, 185] width 196 height 26
paste input "**********"
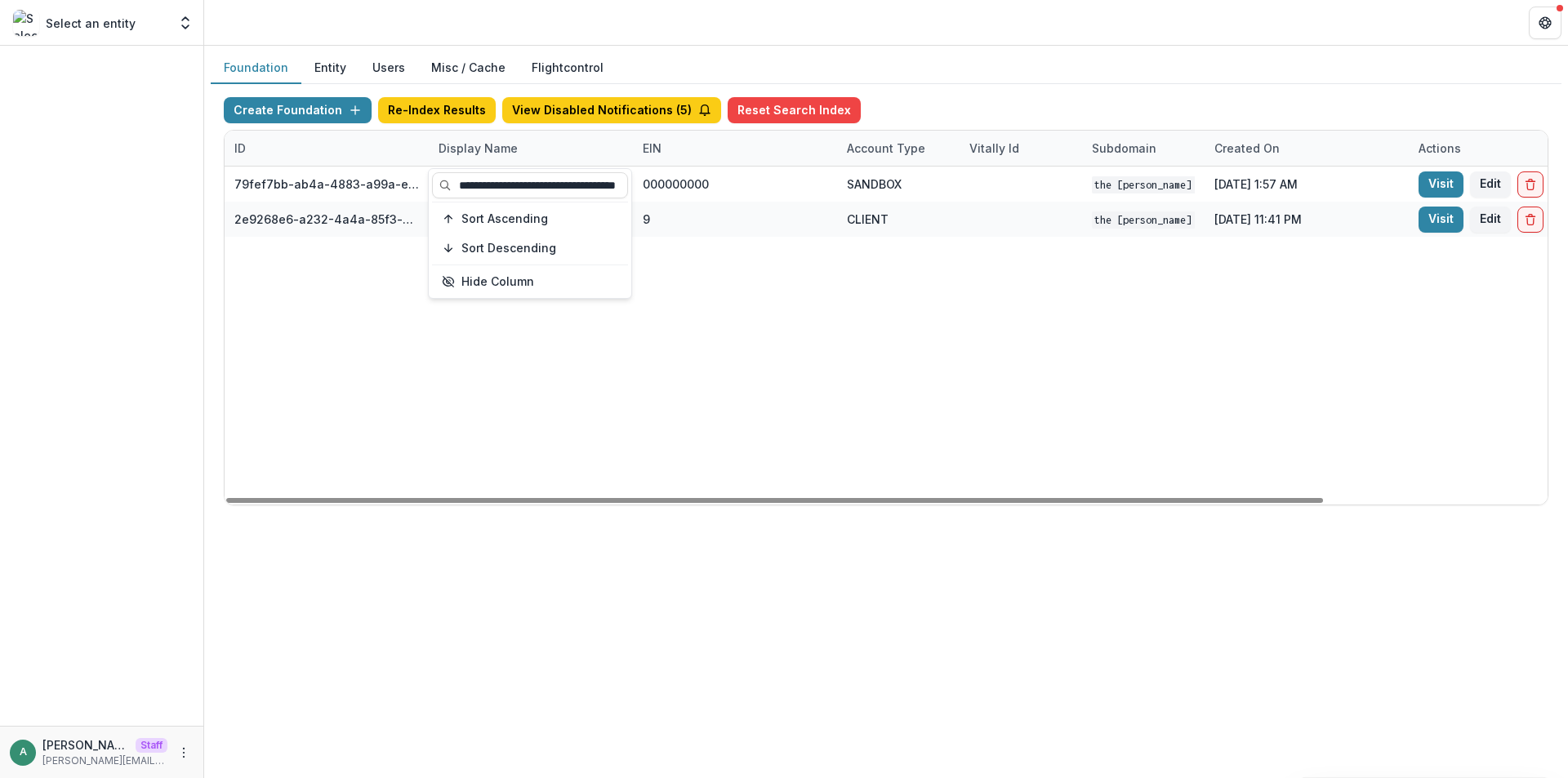
type input "**********"
click at [566, 372] on div "79fef7bb-ab4a-4883-a99a-e2f11936830d The Carol and James Collins Foundation Wor…" at bounding box center [1020, 335] width 1592 height 338
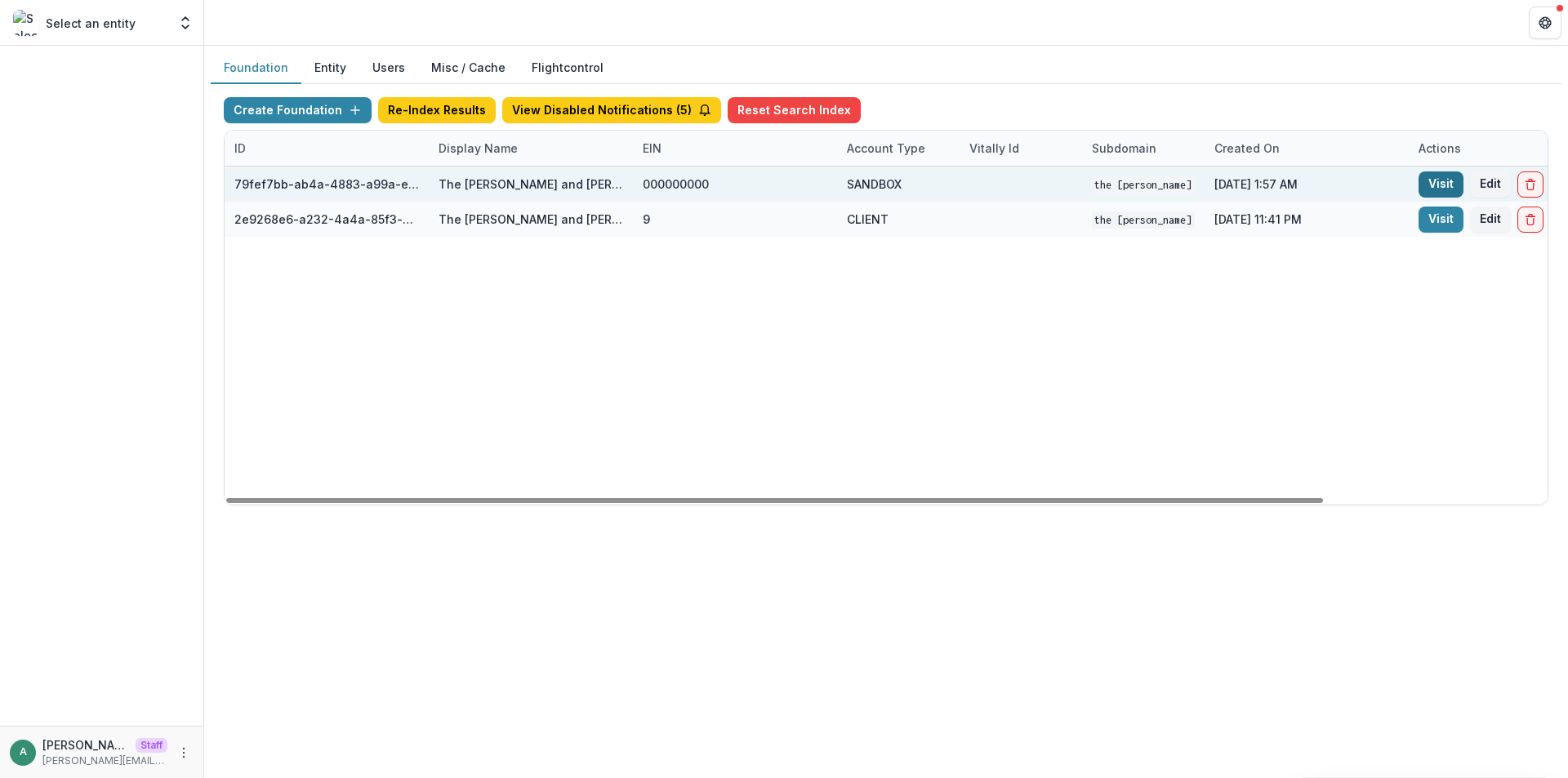
click at [1439, 188] on link "Visit" at bounding box center [1440, 184] width 45 height 26
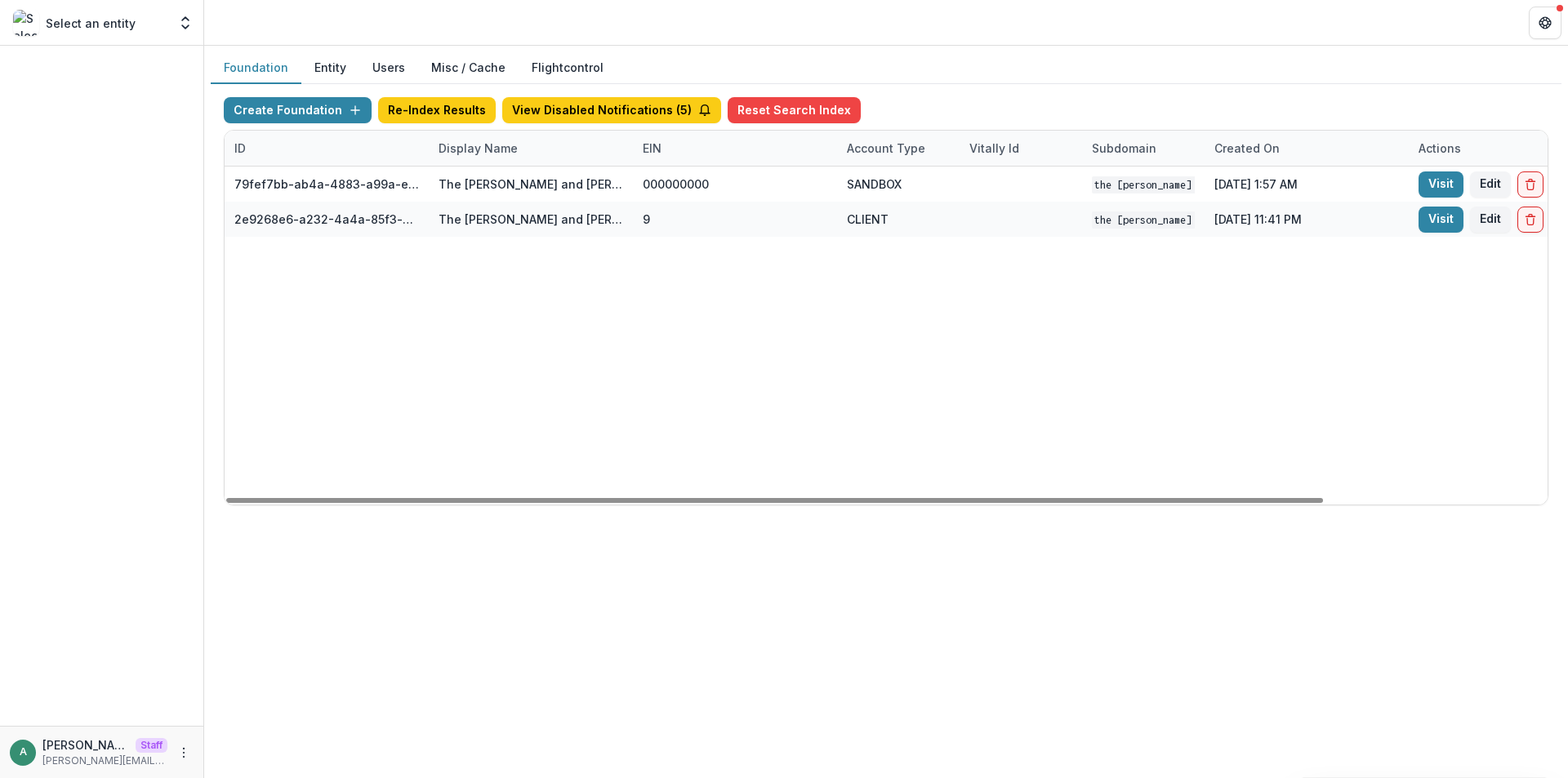
click at [500, 151] on div "Display Name" at bounding box center [478, 148] width 99 height 17
click at [506, 194] on input "**********" at bounding box center [530, 185] width 196 height 26
paste input
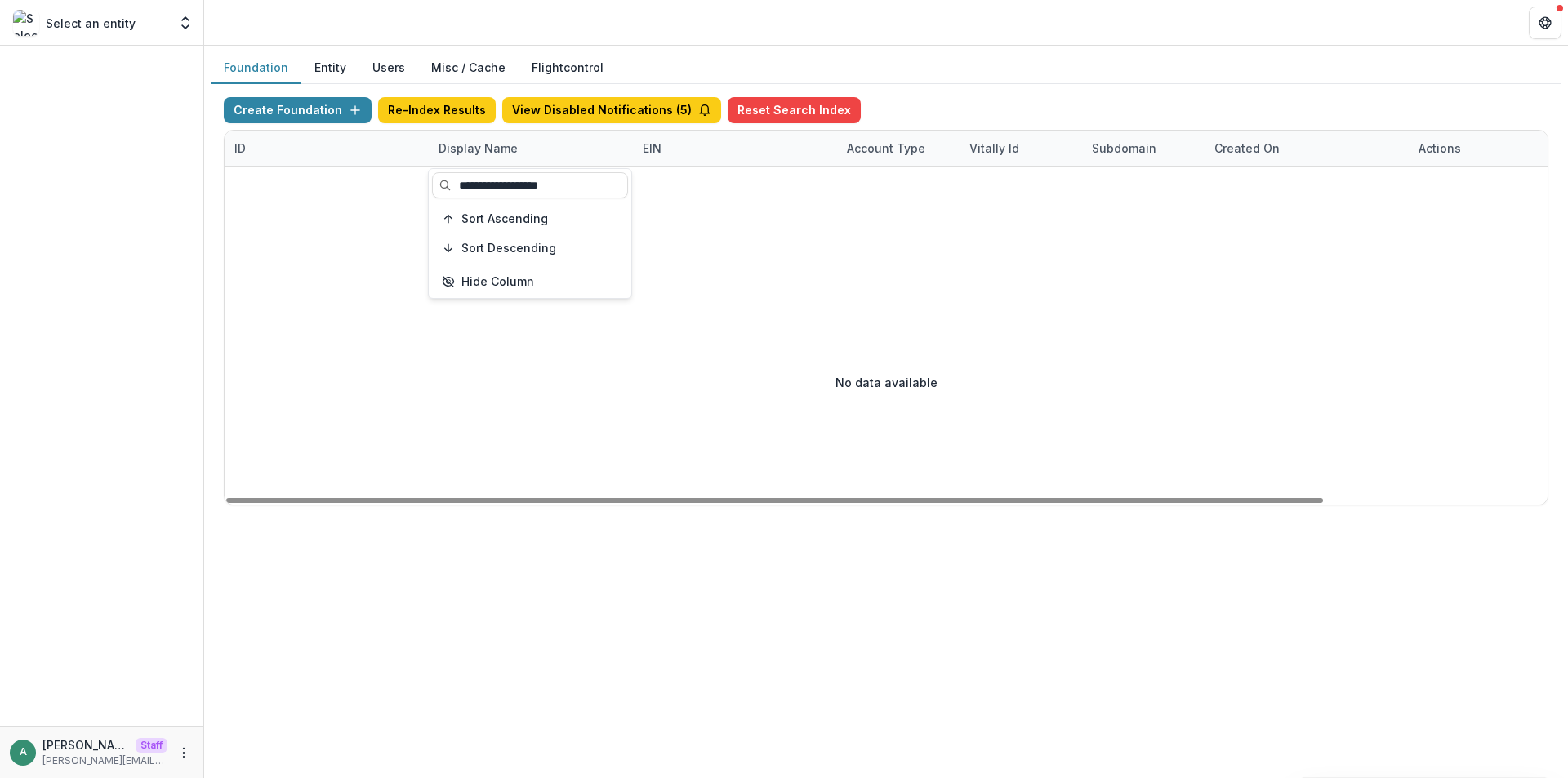
type input "**********"
click at [503, 365] on div "No data available" at bounding box center [886, 382] width 1323 height 245
click at [525, 159] on div "Display Name" at bounding box center [530, 148] width 204 height 35
click at [538, 192] on input "**********" at bounding box center [530, 185] width 196 height 26
drag, startPoint x: 579, startPoint y: 188, endPoint x: 514, endPoint y: 192, distance: 65.1
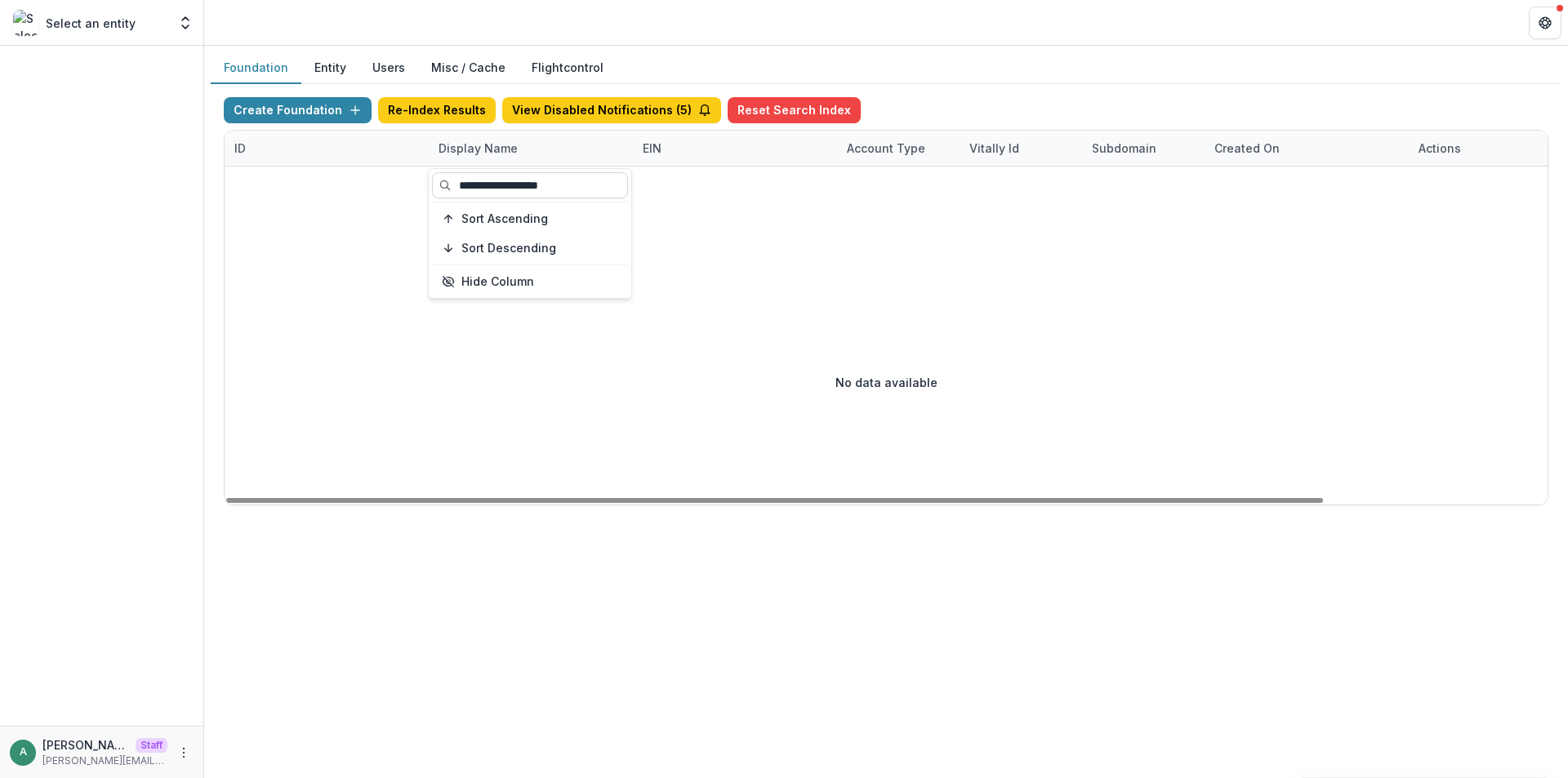
click at [514, 192] on input "**********" at bounding box center [530, 185] width 196 height 26
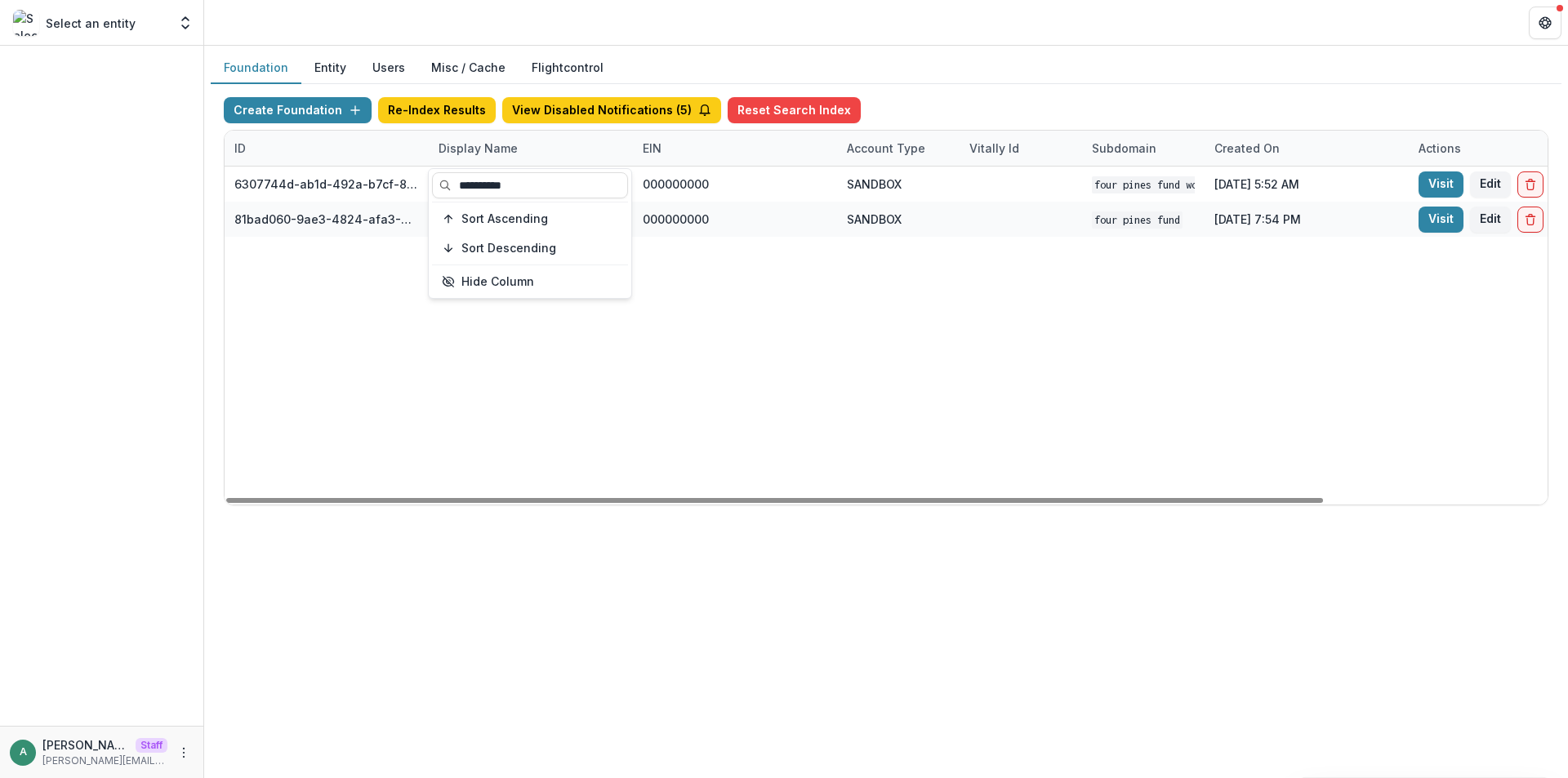
type input "**********"
click at [535, 359] on div "6307744d-ab1d-492a-b7cf-8b923549dd23 Four Pines Fund Workflow Sandbox 000000000…" at bounding box center [1020, 335] width 1592 height 338
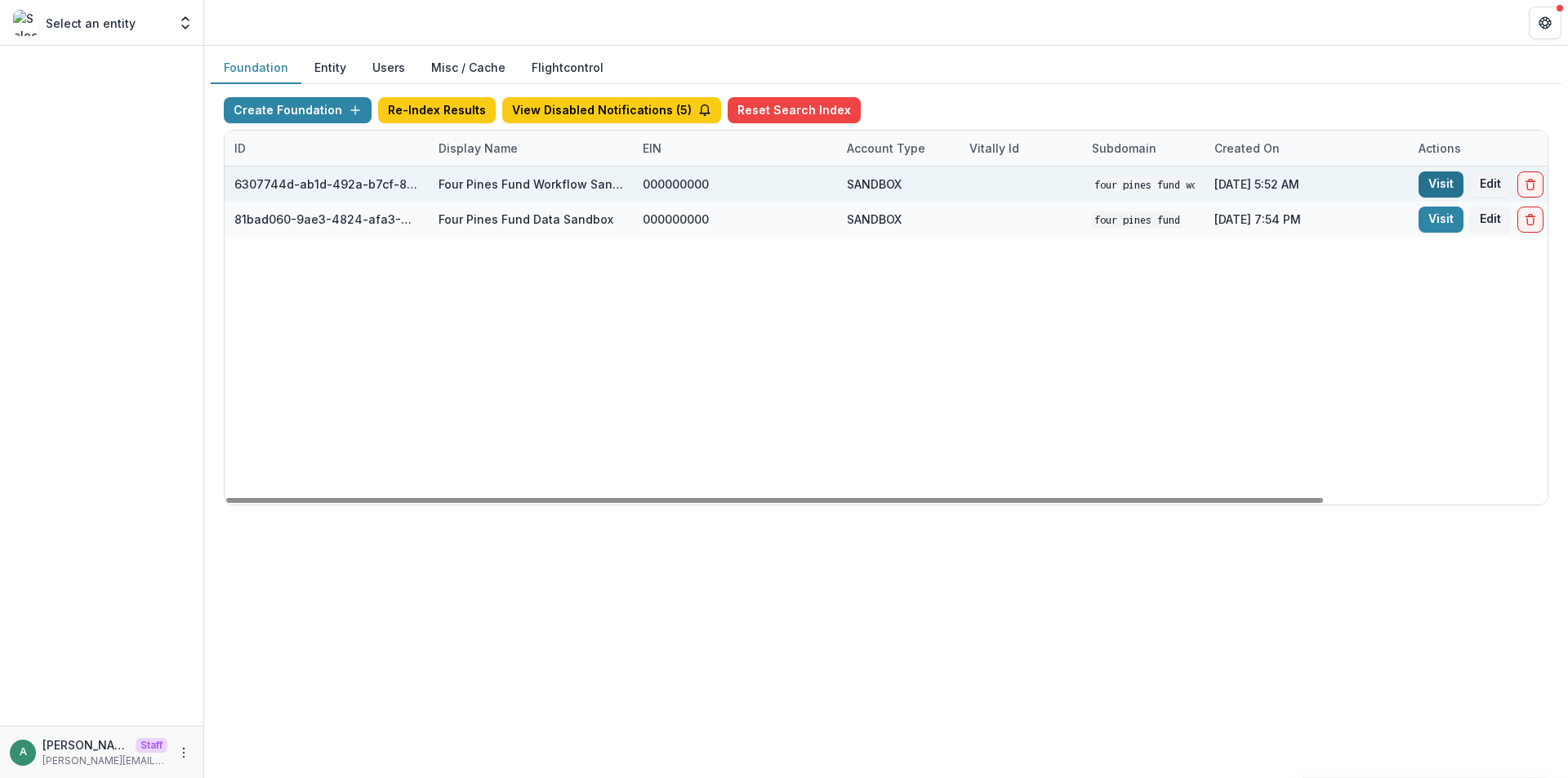
click at [1431, 183] on link "Visit" at bounding box center [1440, 184] width 45 height 26
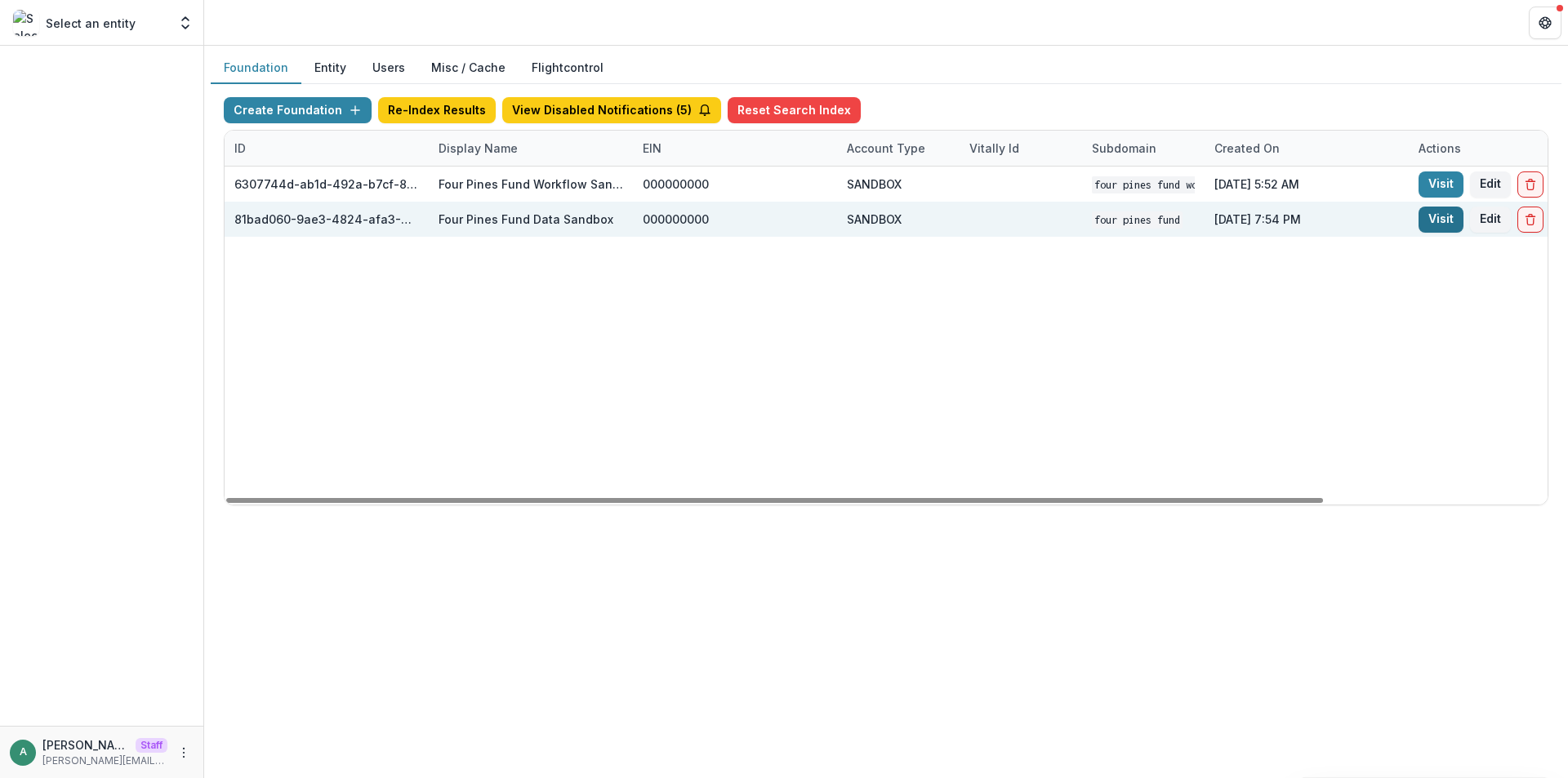
click at [1444, 223] on link "Visit" at bounding box center [1440, 220] width 45 height 26
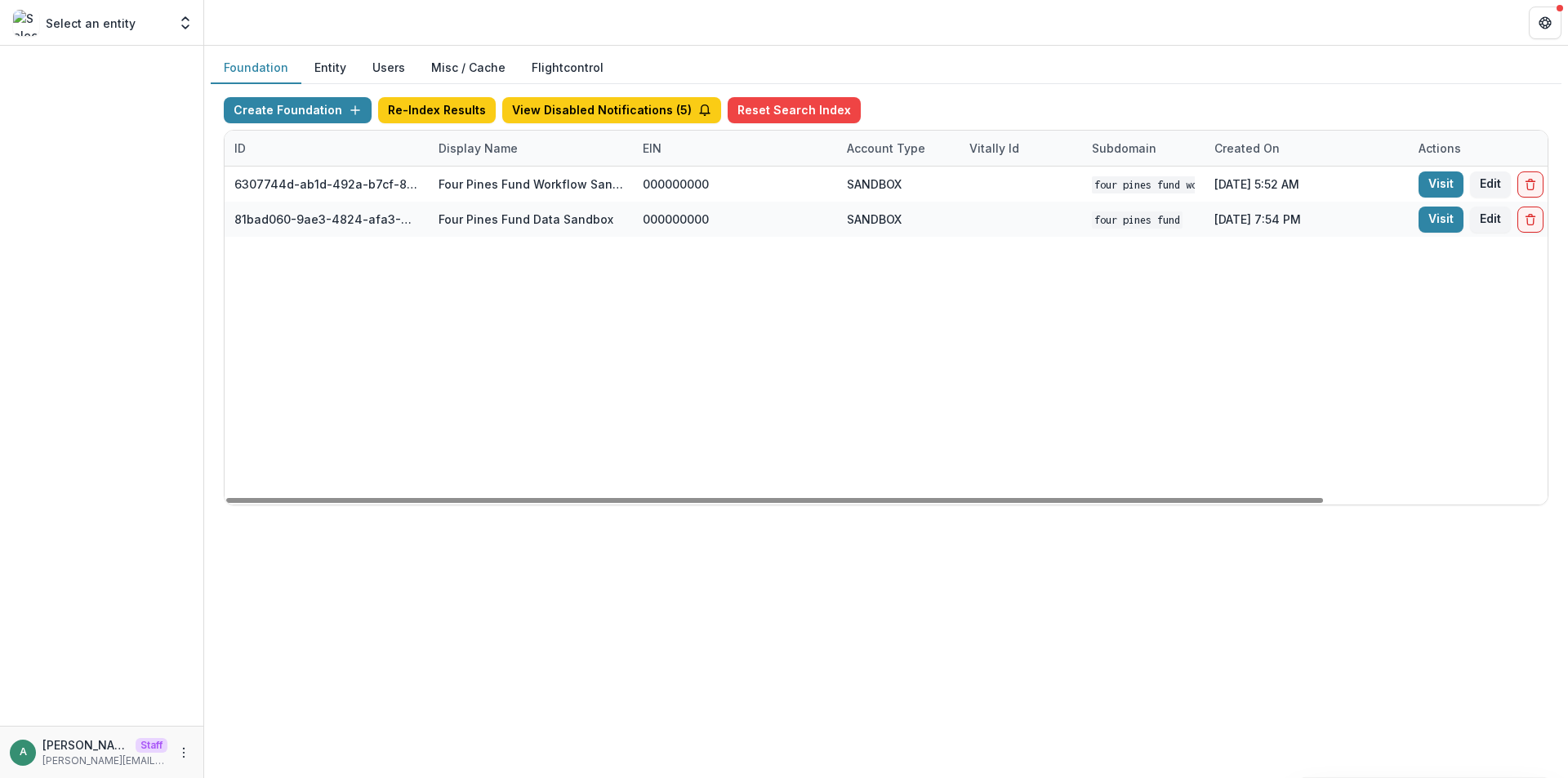
click at [497, 149] on div "Display Name" at bounding box center [478, 148] width 99 height 17
click at [506, 183] on input "**********" at bounding box center [530, 185] width 196 height 26
paste input "********"
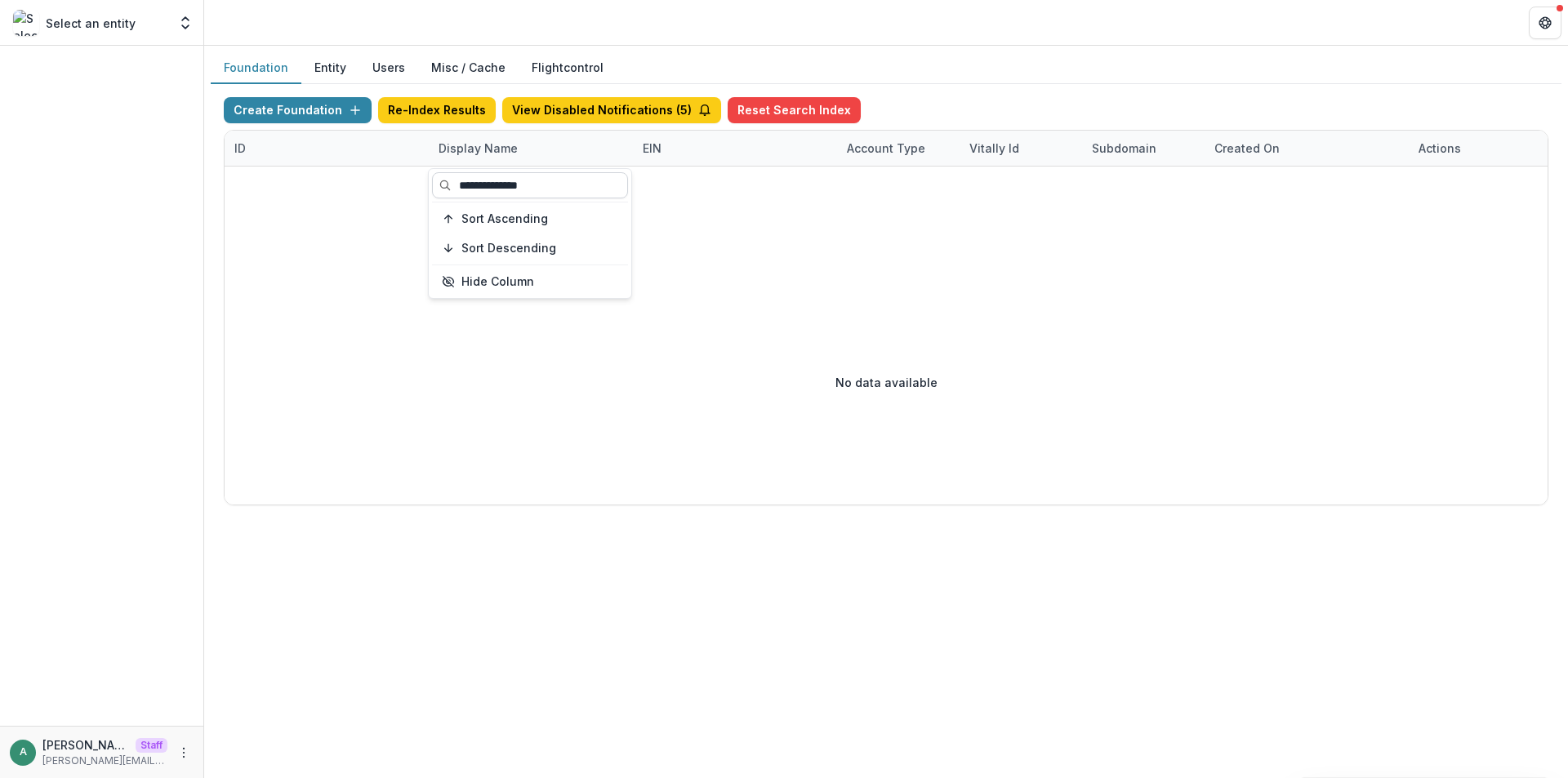
click at [476, 188] on input "**********" at bounding box center [530, 185] width 196 height 26
click at [479, 188] on input "**********" at bounding box center [530, 185] width 196 height 26
type input "**********"
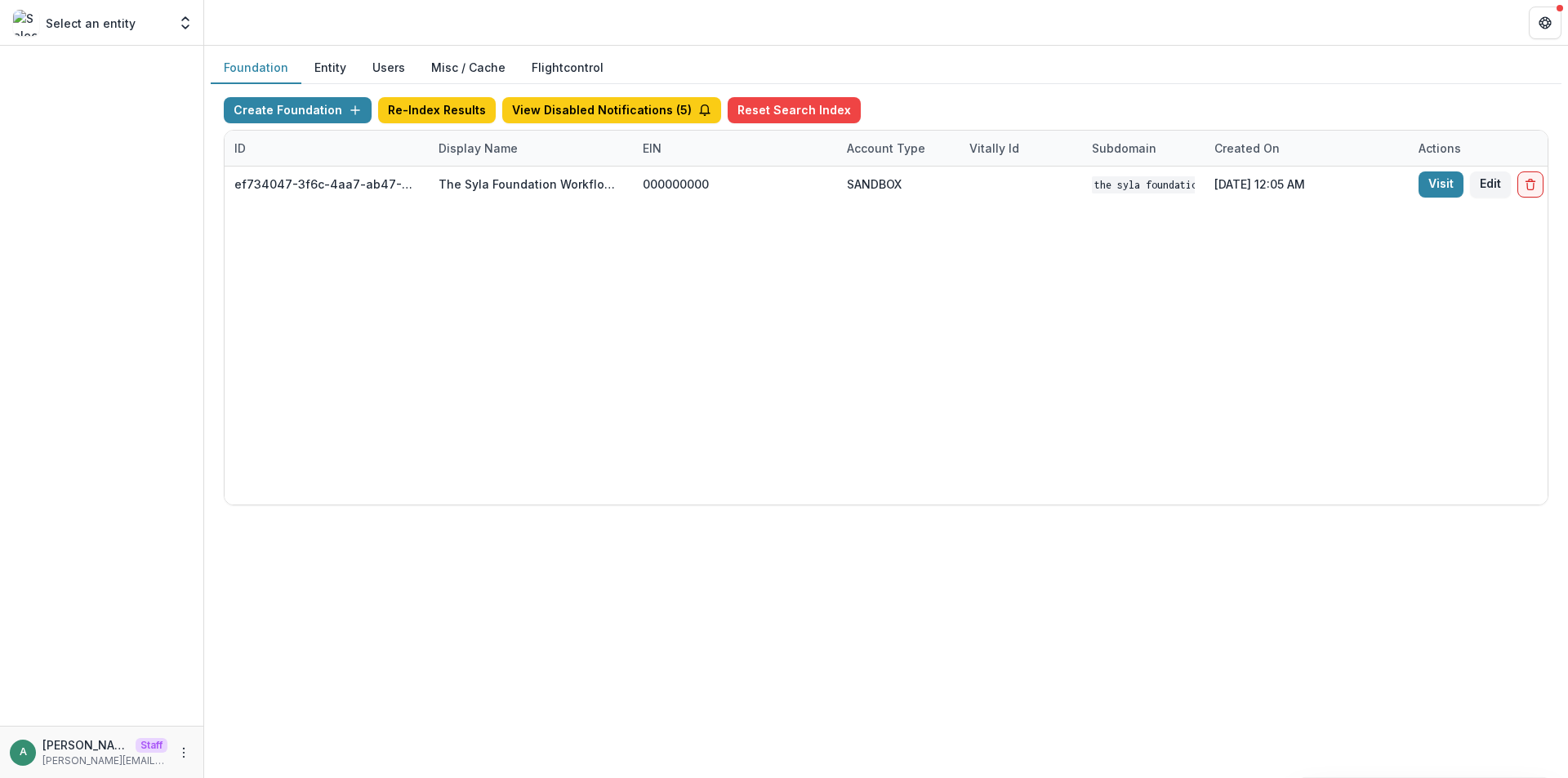
click at [797, 284] on div "ef734047-3f6c-4aa7-ab47-0fe093e0a055 The Syla Foundation Workflow Sandbox 00000…" at bounding box center [1020, 335] width 1592 height 338
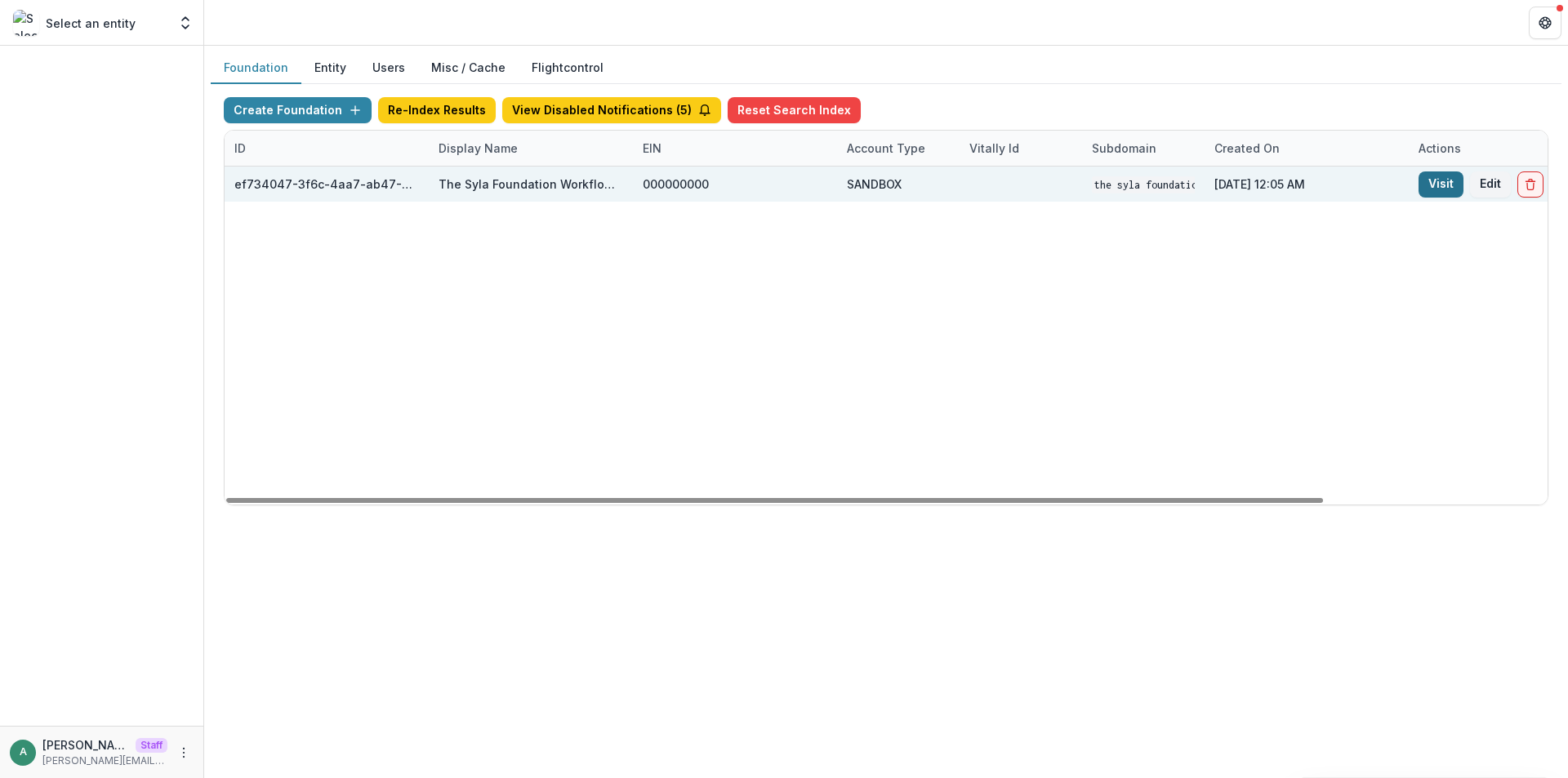
click at [1445, 184] on link "Visit" at bounding box center [1440, 184] width 45 height 26
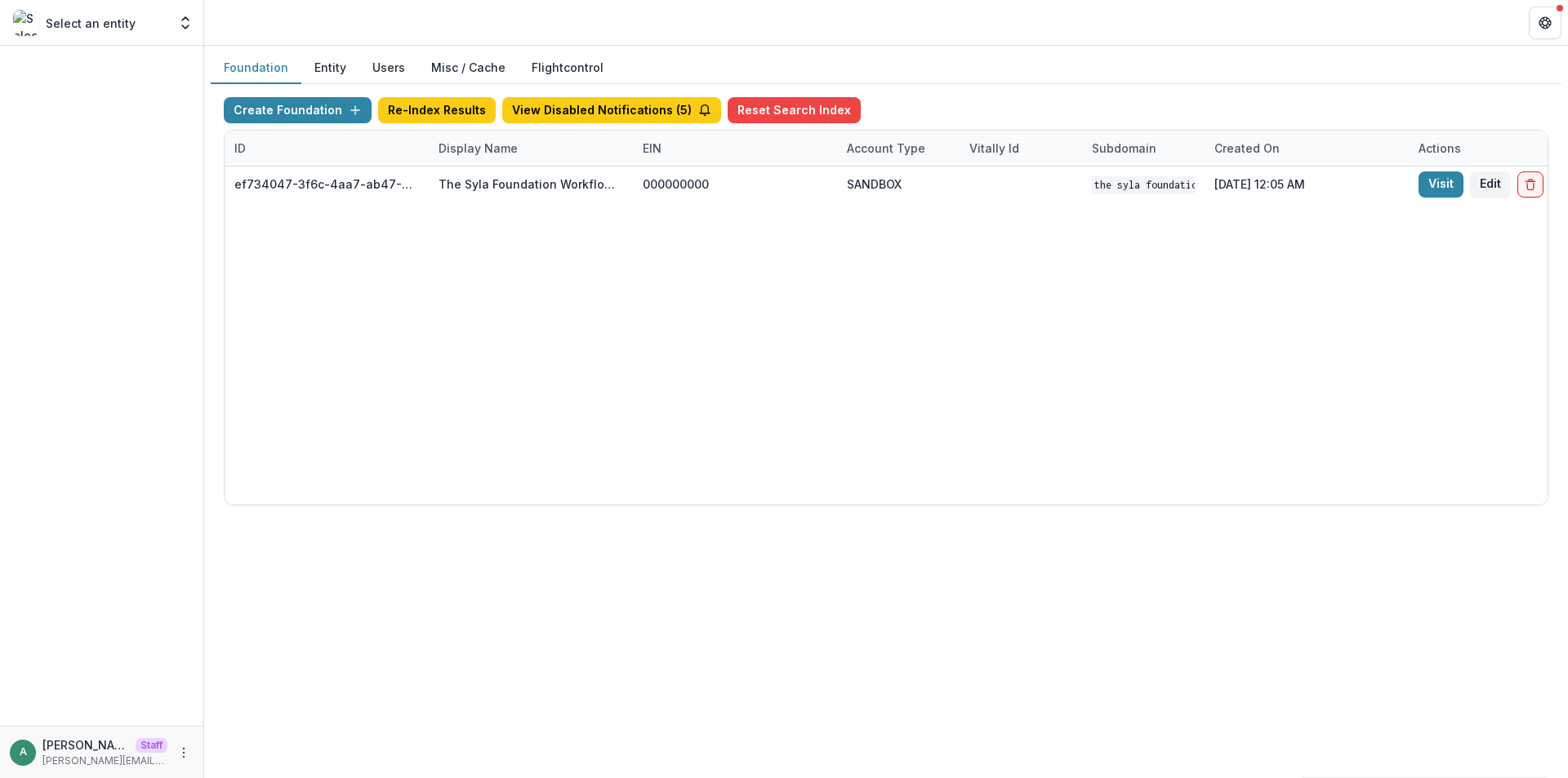
click at [477, 161] on div "Display Name" at bounding box center [530, 148] width 204 height 35
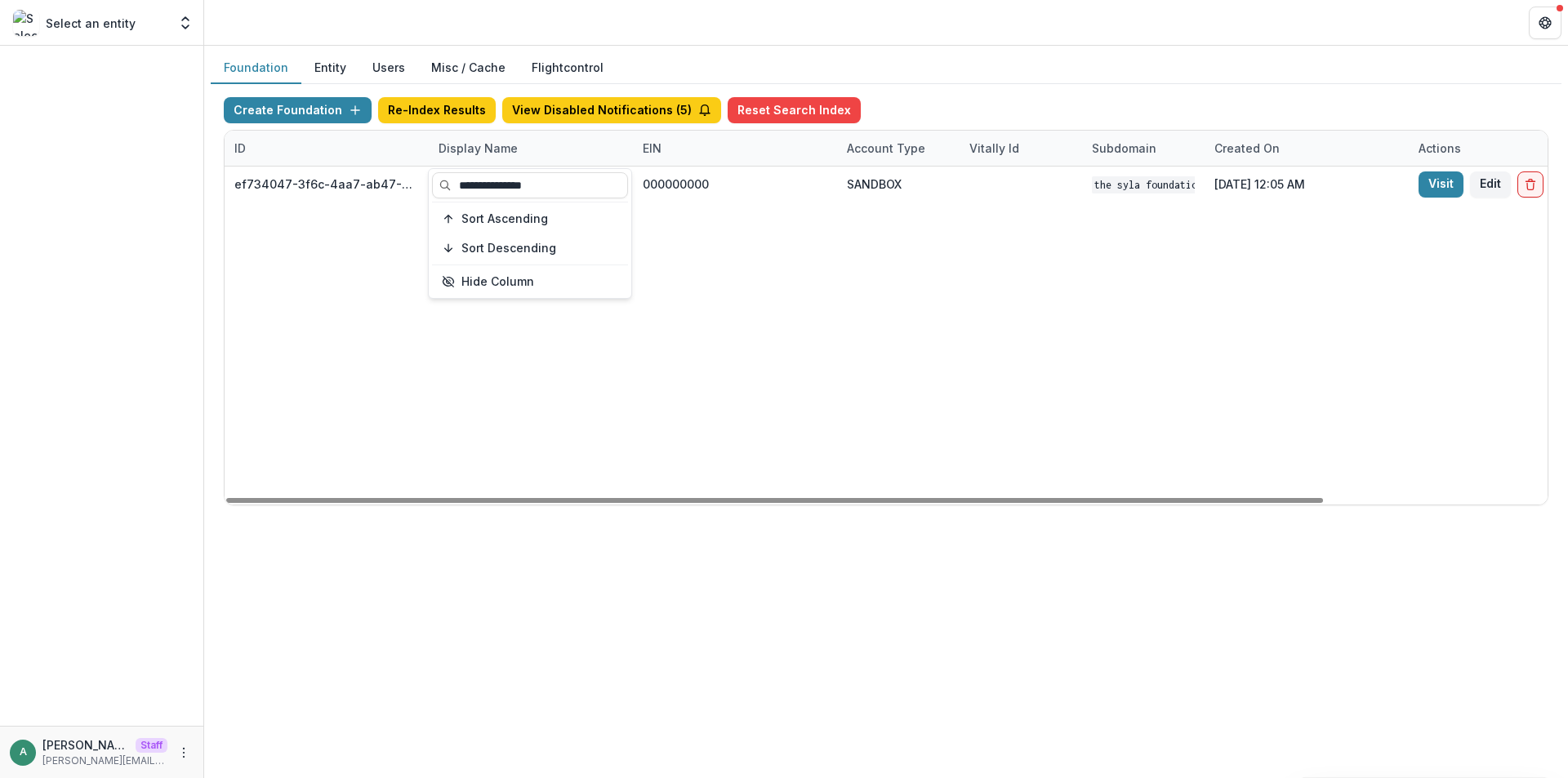
click at [488, 200] on div "**********" at bounding box center [529, 233] width 202 height 129
click at [495, 191] on input "**********" at bounding box center [530, 185] width 196 height 26
paste input "***"
type input "**********"
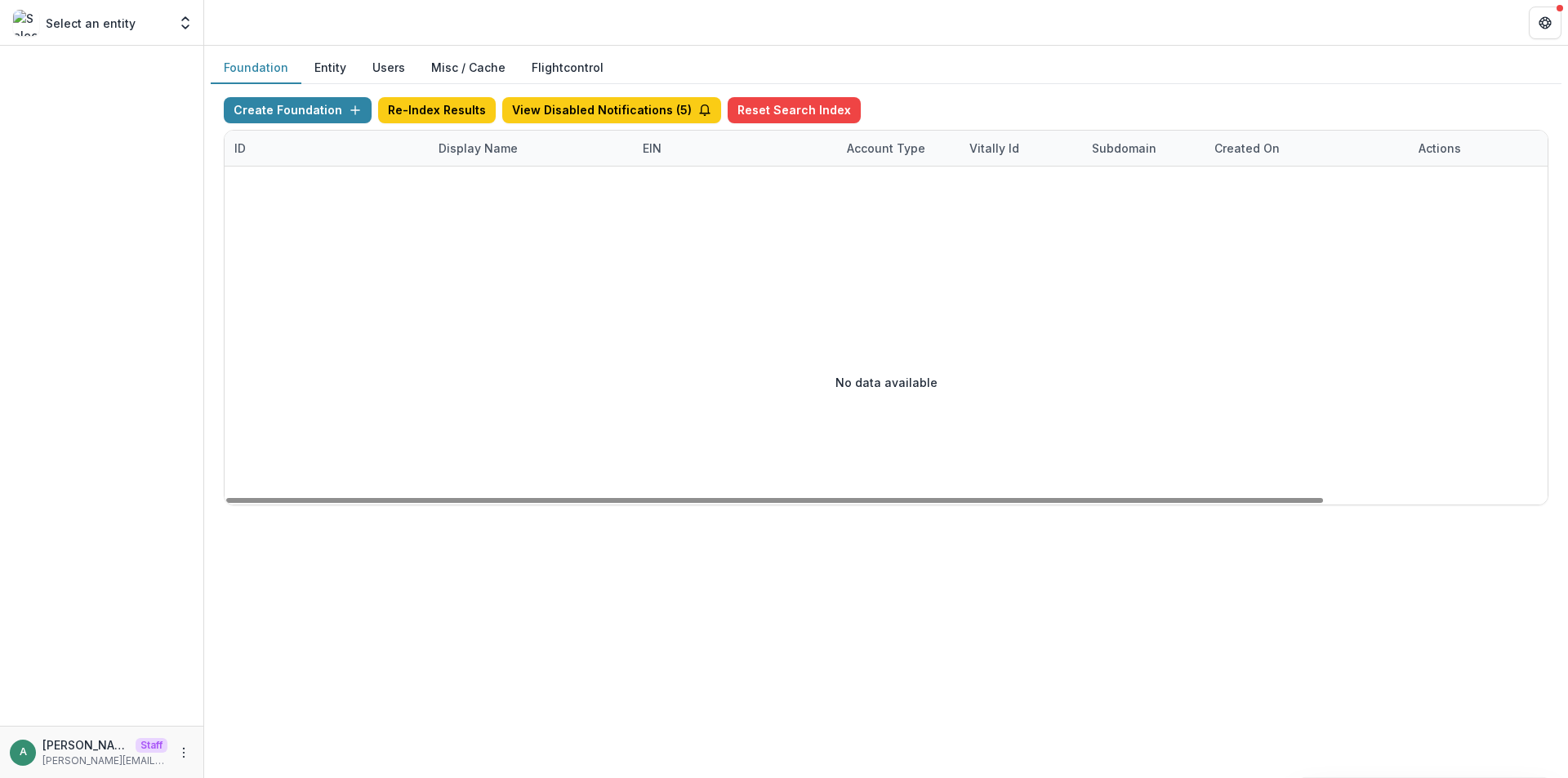
click at [404, 339] on div "No data available" at bounding box center [886, 382] width 1323 height 245
click at [562, 159] on div "Display Name" at bounding box center [530, 148] width 204 height 35
drag, startPoint x: 592, startPoint y: 184, endPoint x: 509, endPoint y: 188, distance: 83.1
click at [509, 188] on input "**********" at bounding box center [530, 185] width 196 height 26
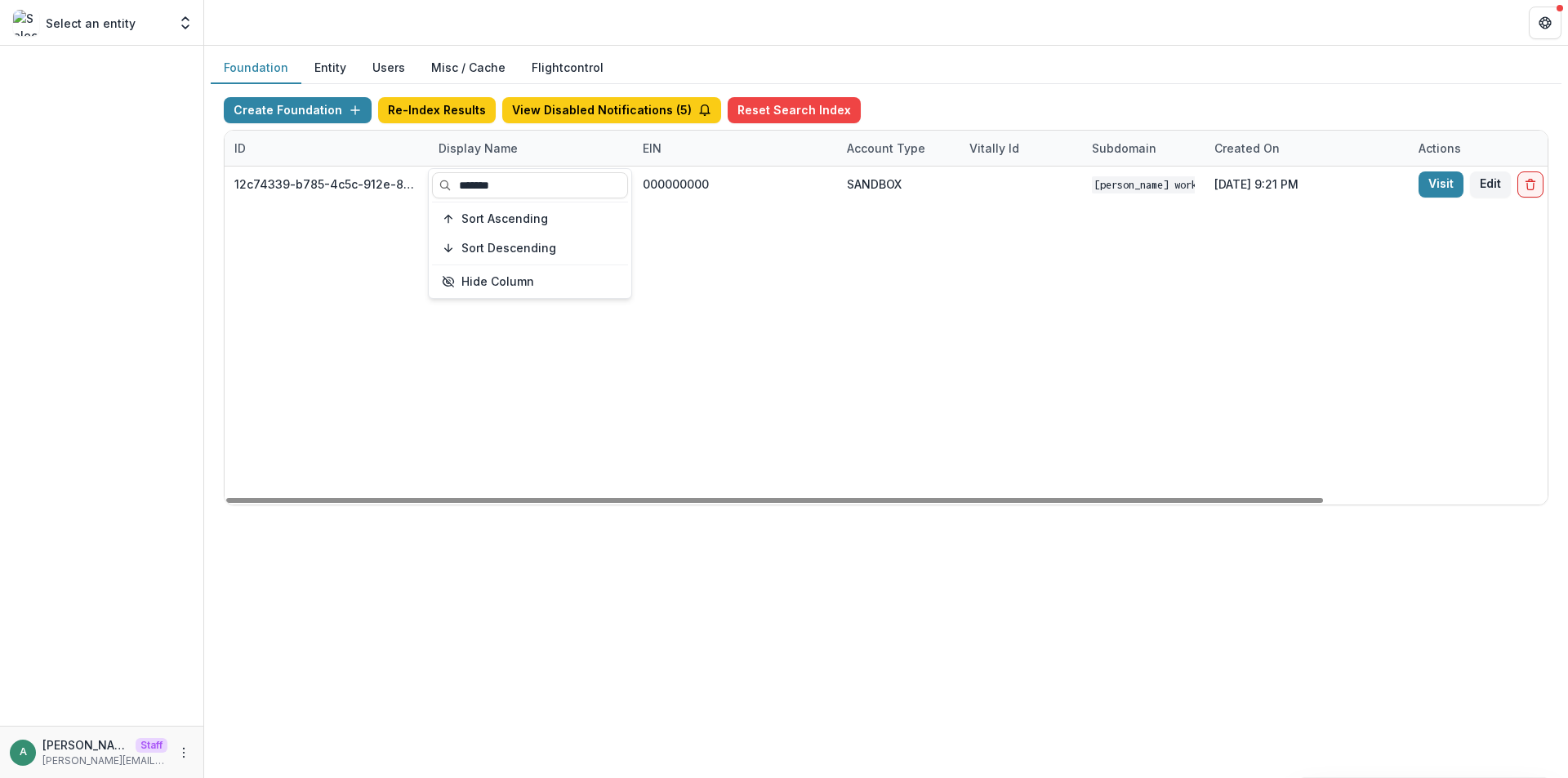
type input "*******"
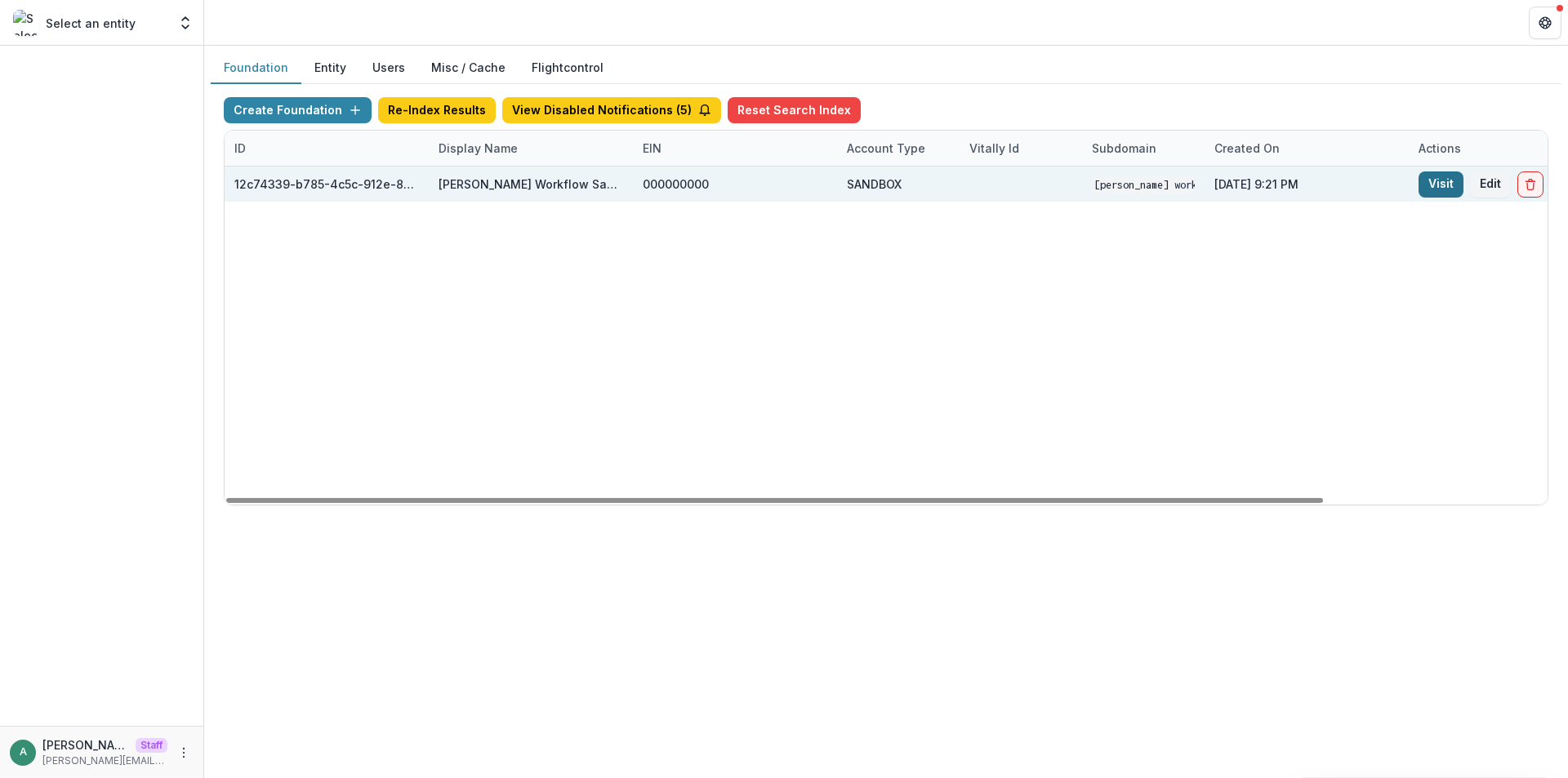
click at [1438, 181] on link "Visit" at bounding box center [1440, 184] width 45 height 26
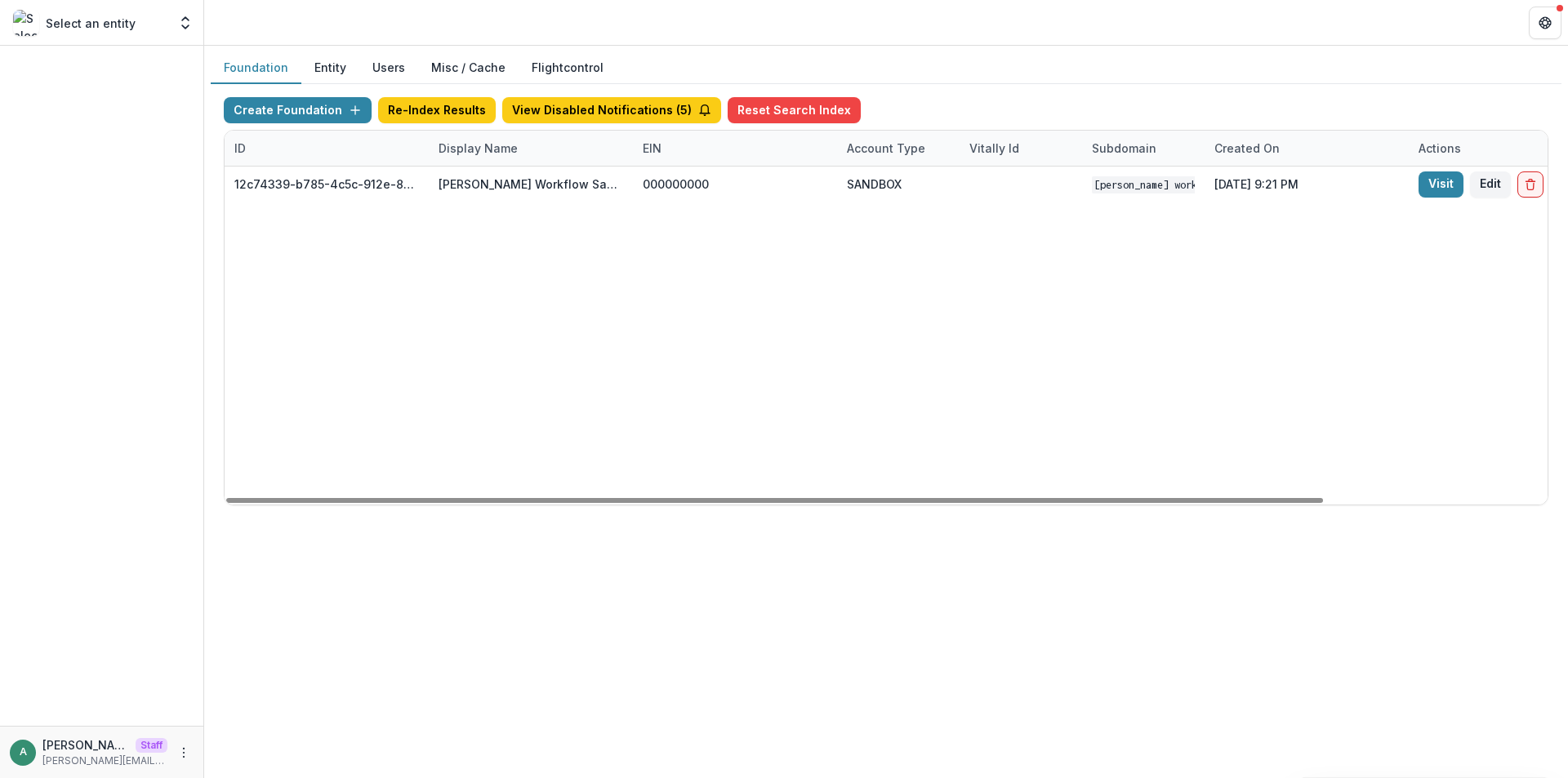
click at [459, 156] on div "Display Name" at bounding box center [478, 148] width 99 height 17
click at [472, 183] on input "*******" at bounding box center [530, 185] width 196 height 26
paste input "**********"
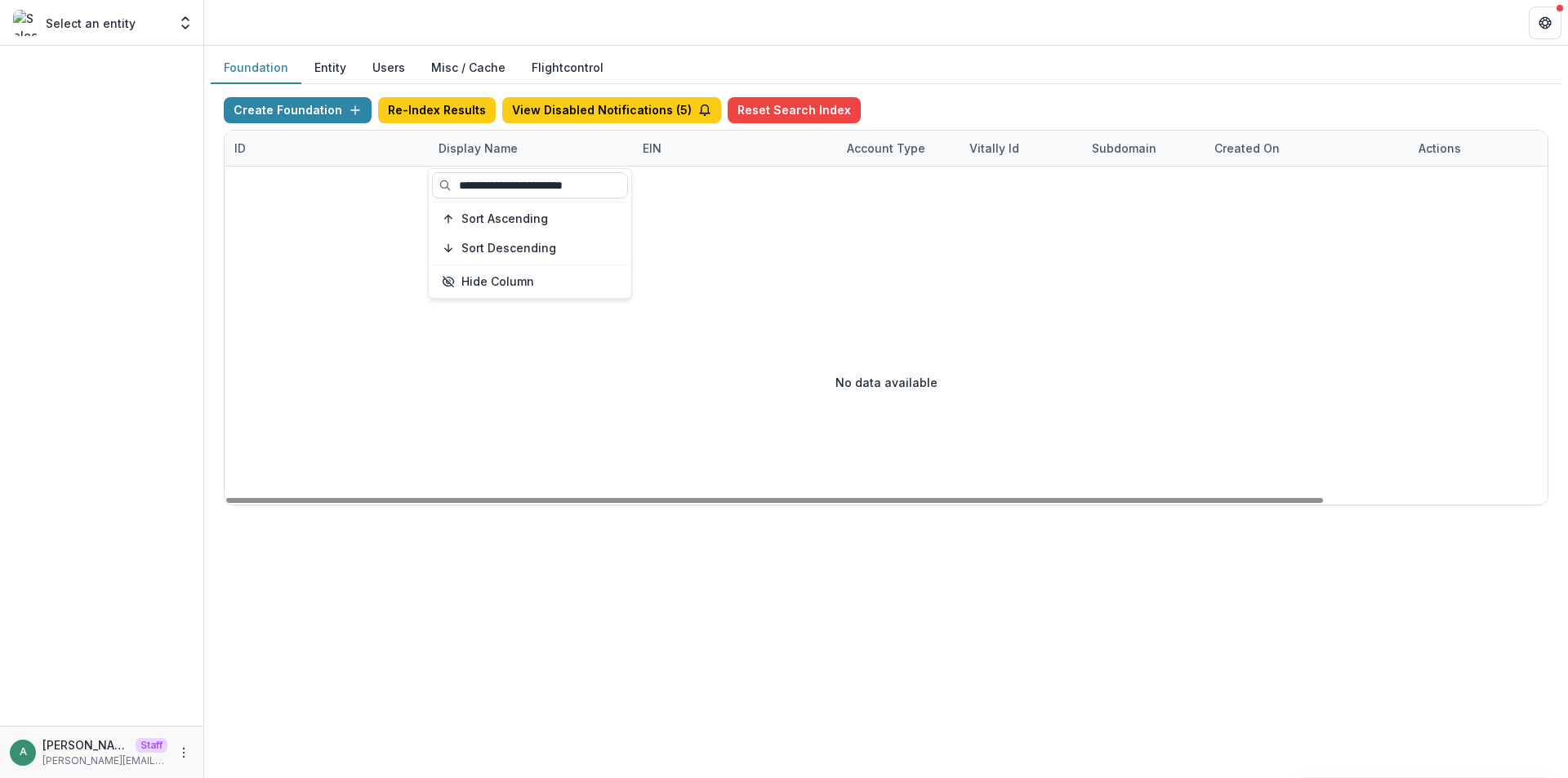
type input "**********"
click at [585, 384] on div "No data available" at bounding box center [886, 382] width 1323 height 245
click at [550, 165] on div "ID Display Name EIN Account Type Vitally Id Subdomain Created on Actions Featur…" at bounding box center [1020, 148] width 1592 height 36
click at [552, 152] on div "Display Name" at bounding box center [530, 148] width 204 height 35
drag, startPoint x: 540, startPoint y: 184, endPoint x: 653, endPoint y: 188, distance: 113.1
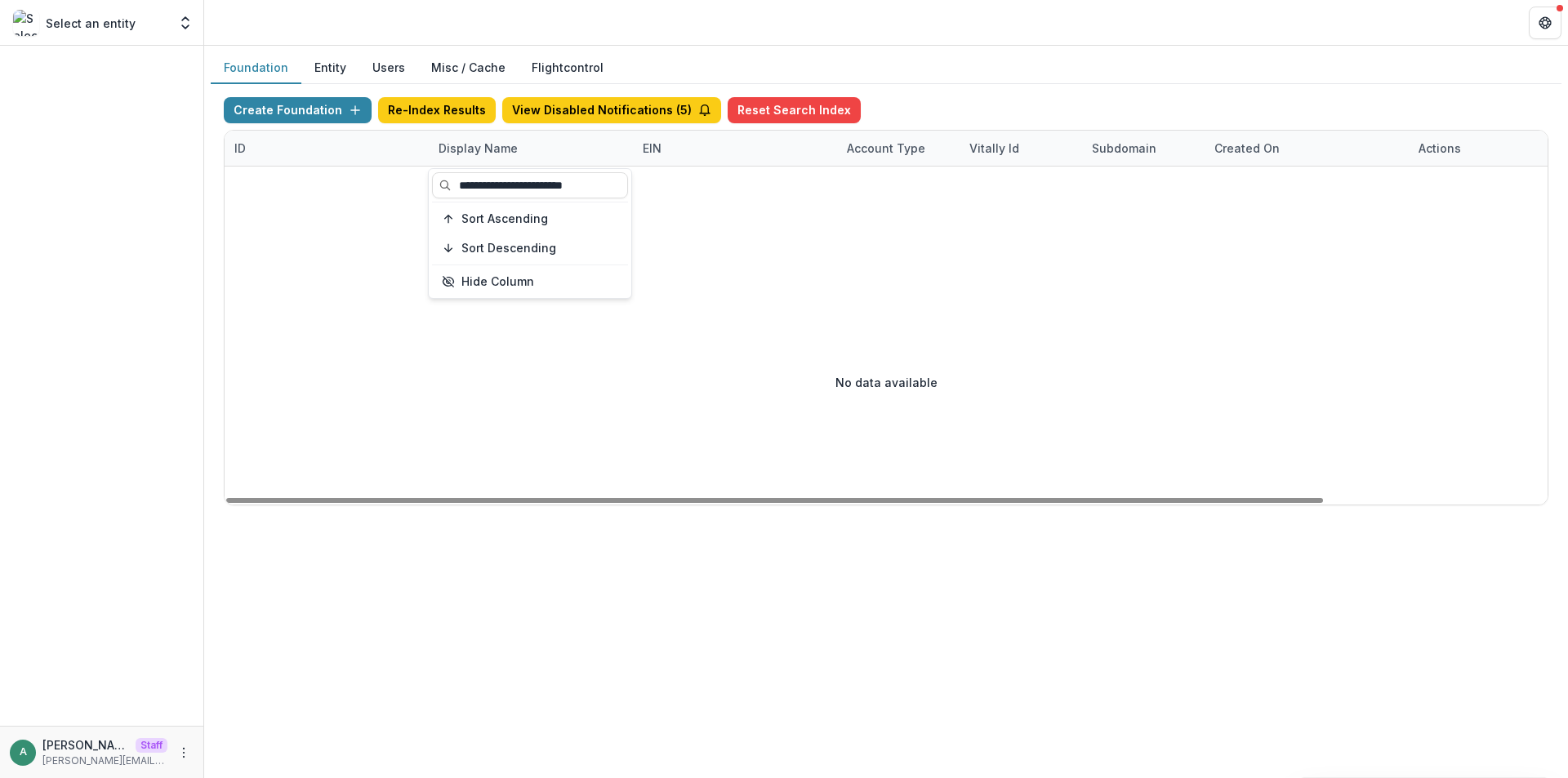
click at [653, 188] on body "**********" at bounding box center [784, 389] width 1568 height 778
click at [509, 148] on div "Display Name" at bounding box center [478, 148] width 99 height 17
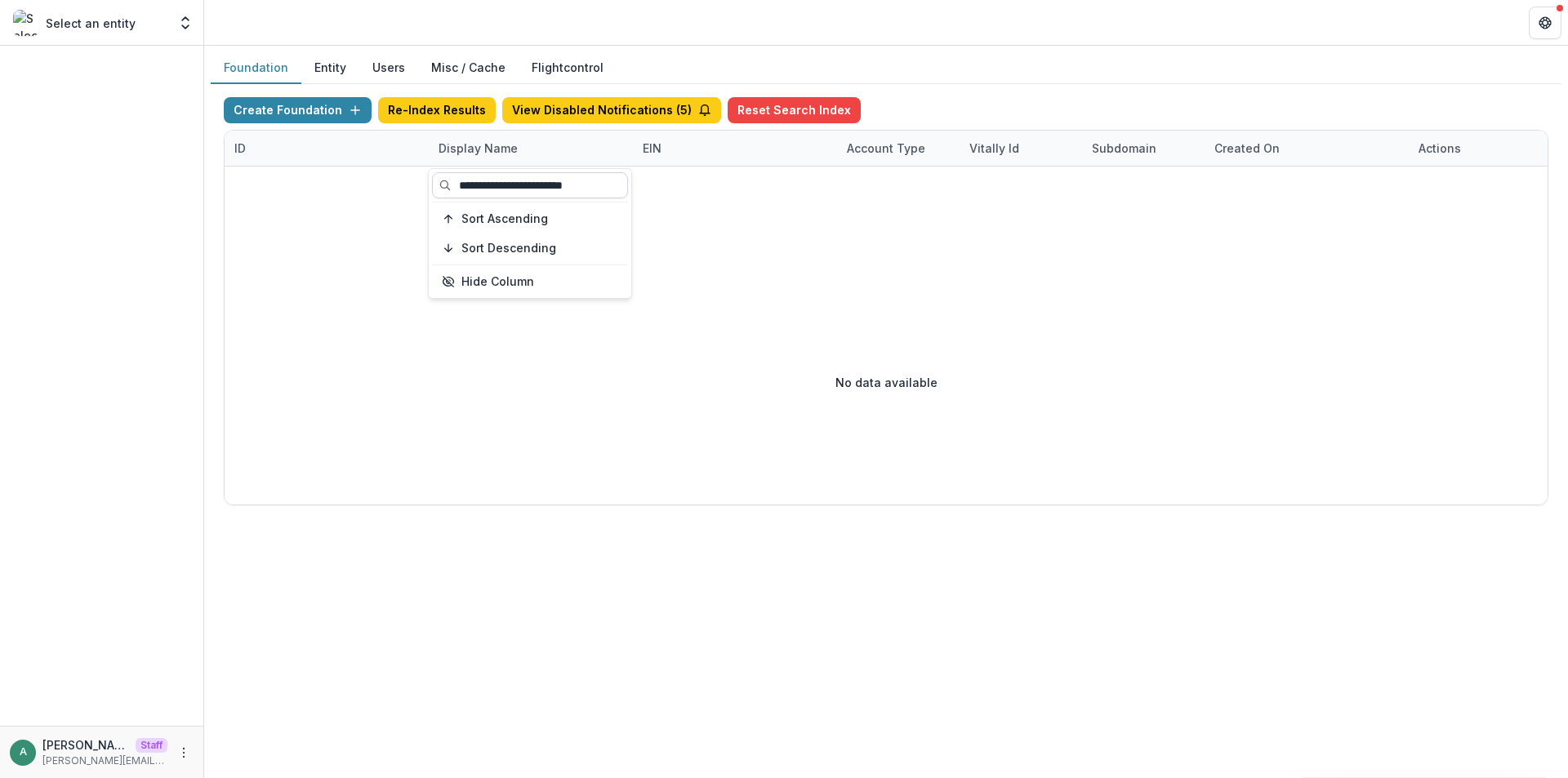
drag, startPoint x: 540, startPoint y: 188, endPoint x: 608, endPoint y: 188, distance: 68.0
click at [608, 188] on input "**********" at bounding box center [530, 185] width 196 height 26
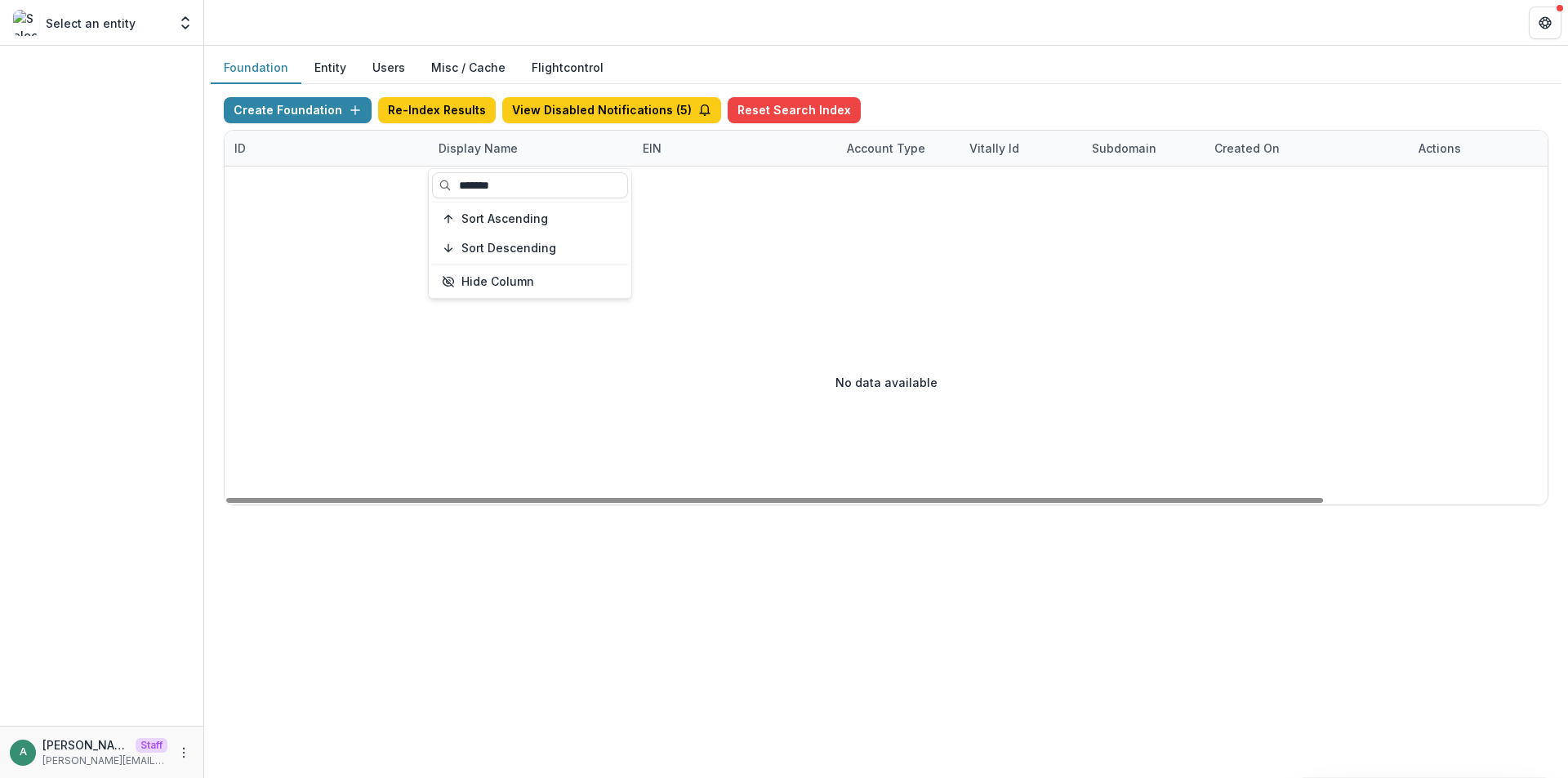
type input "********"
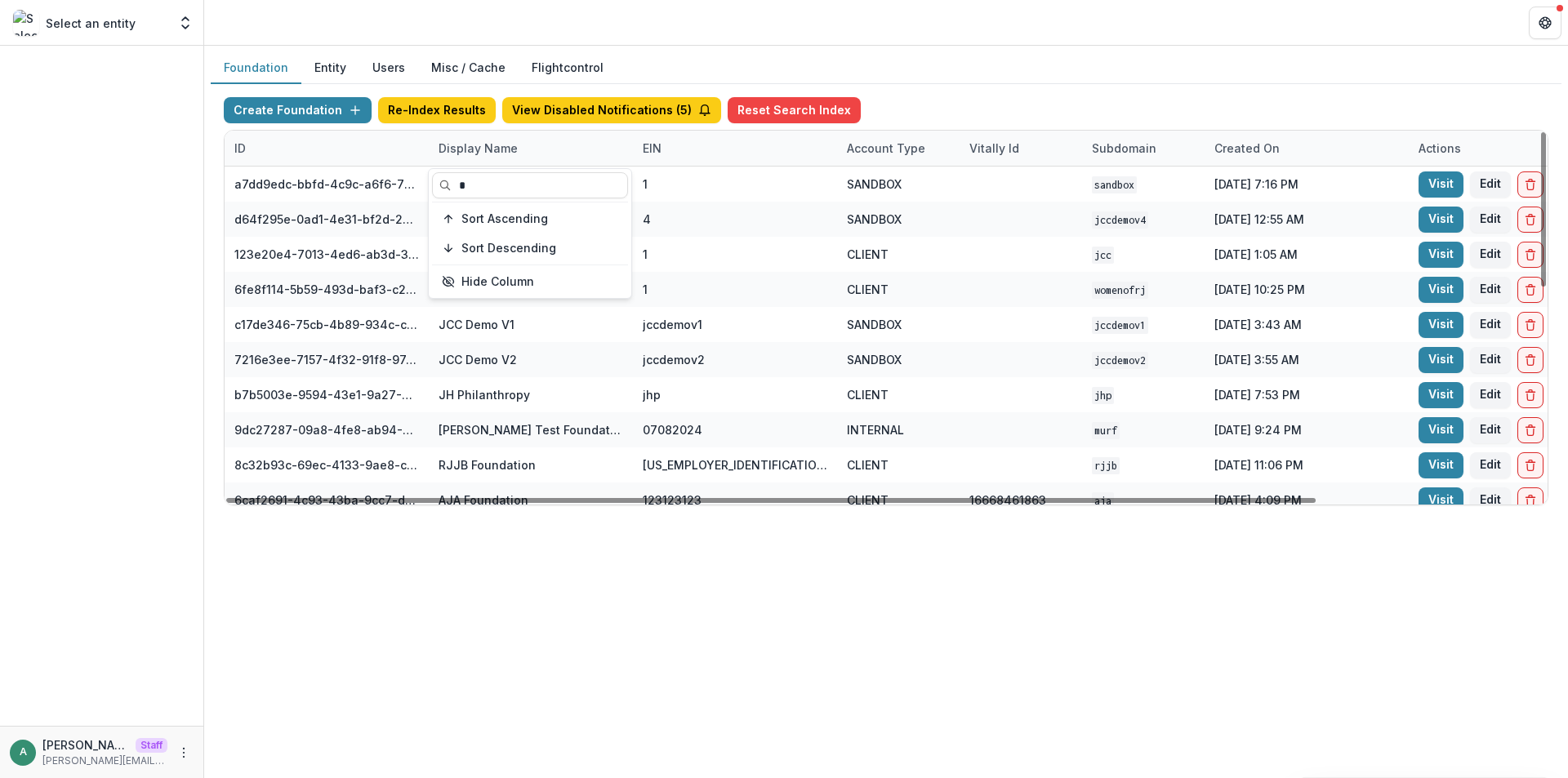
type input "*"
click at [101, 72] on div at bounding box center [102, 386] width 203 height 680
click at [466, 150] on div "Display Name" at bounding box center [478, 148] width 99 height 17
click at [481, 184] on input "*" at bounding box center [530, 185] width 196 height 26
paste input "****"
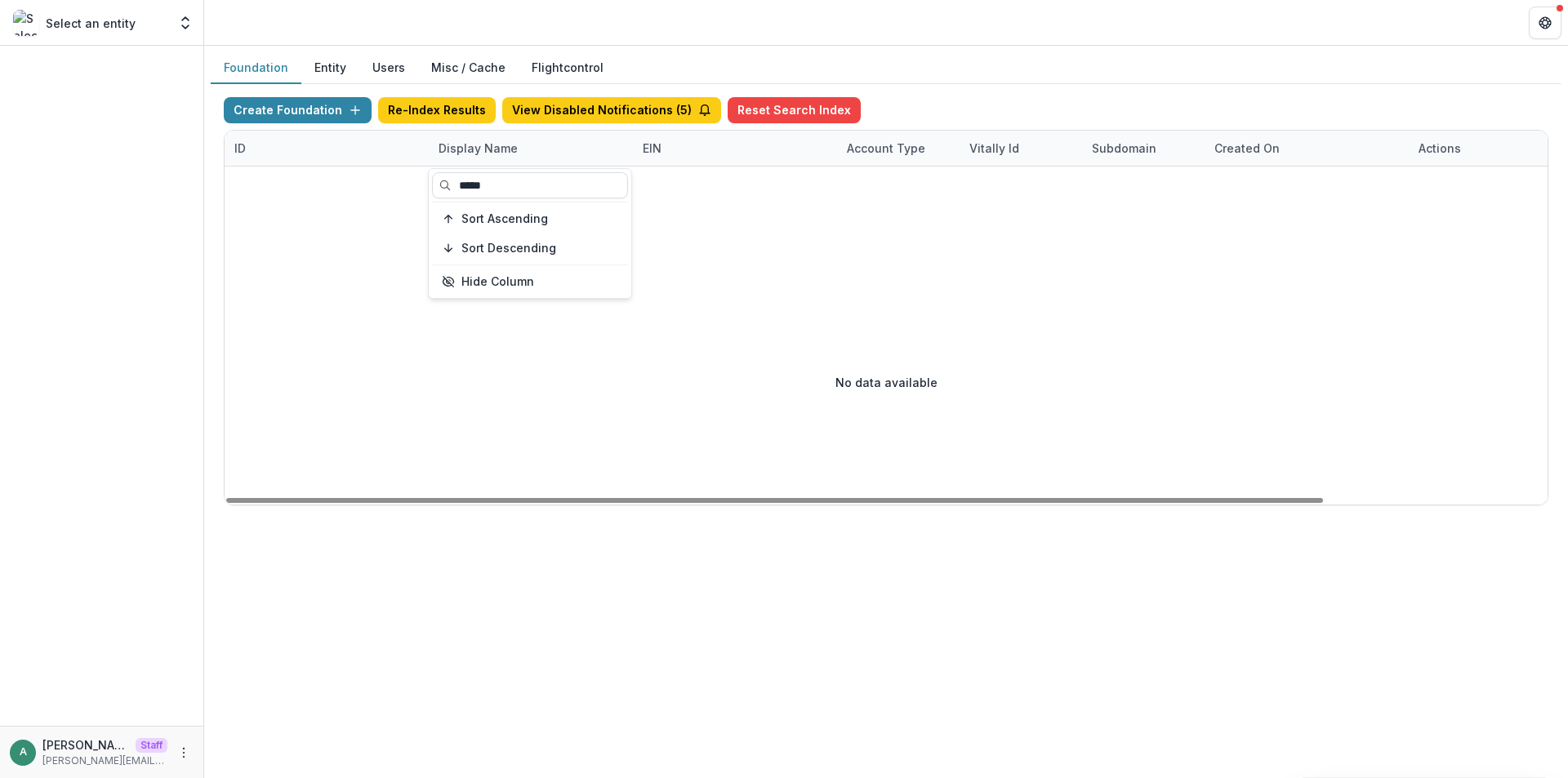
type input "*****"
click at [112, 174] on div at bounding box center [102, 386] width 203 height 680
click at [469, 151] on div "Display Name" at bounding box center [478, 148] width 99 height 17
click at [478, 181] on input "*****" at bounding box center [530, 185] width 196 height 26
paste input "**********"
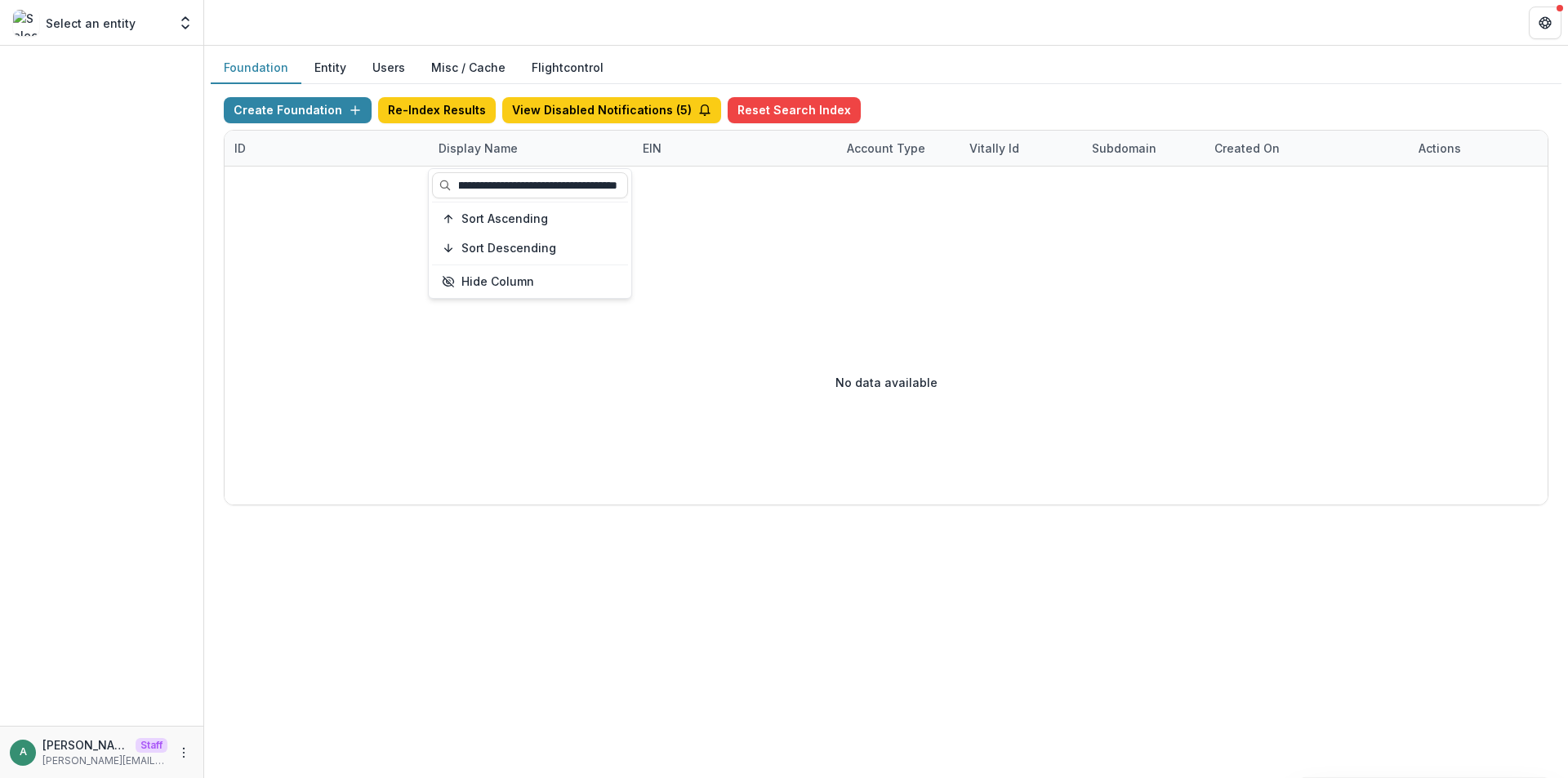
scroll to position [0, 109]
drag, startPoint x: 542, startPoint y: 188, endPoint x: 649, endPoint y: 179, distance: 107.4
click at [649, 179] on body "**********" at bounding box center [784, 389] width 1568 height 778
type input "**********"
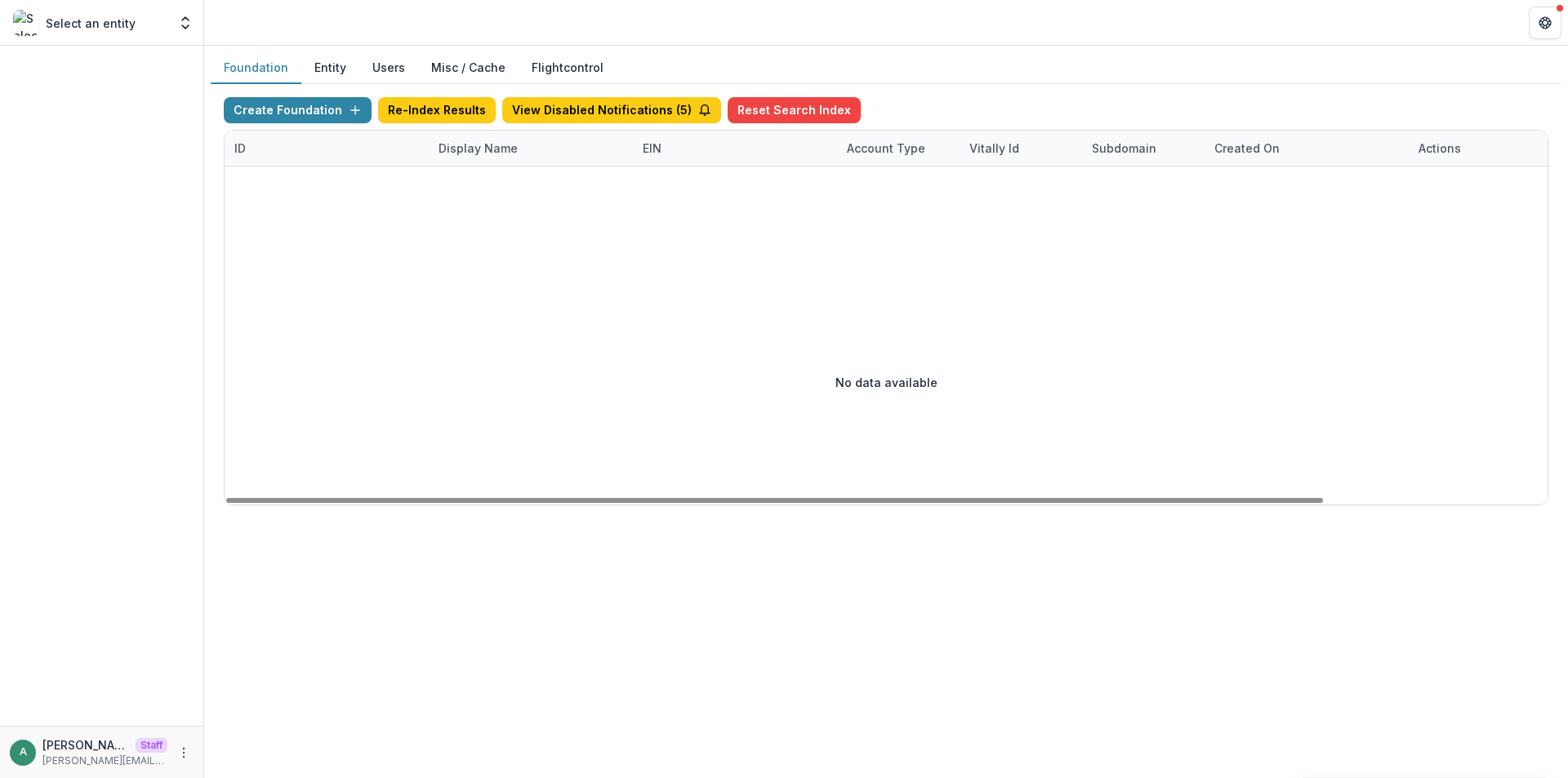
scroll to position [0, 0]
click at [507, 153] on div "Display Name" at bounding box center [478, 148] width 99 height 17
drag, startPoint x: 539, startPoint y: 189, endPoint x: 677, endPoint y: 183, distance: 138.1
click at [677, 183] on body "**********" at bounding box center [784, 389] width 1568 height 778
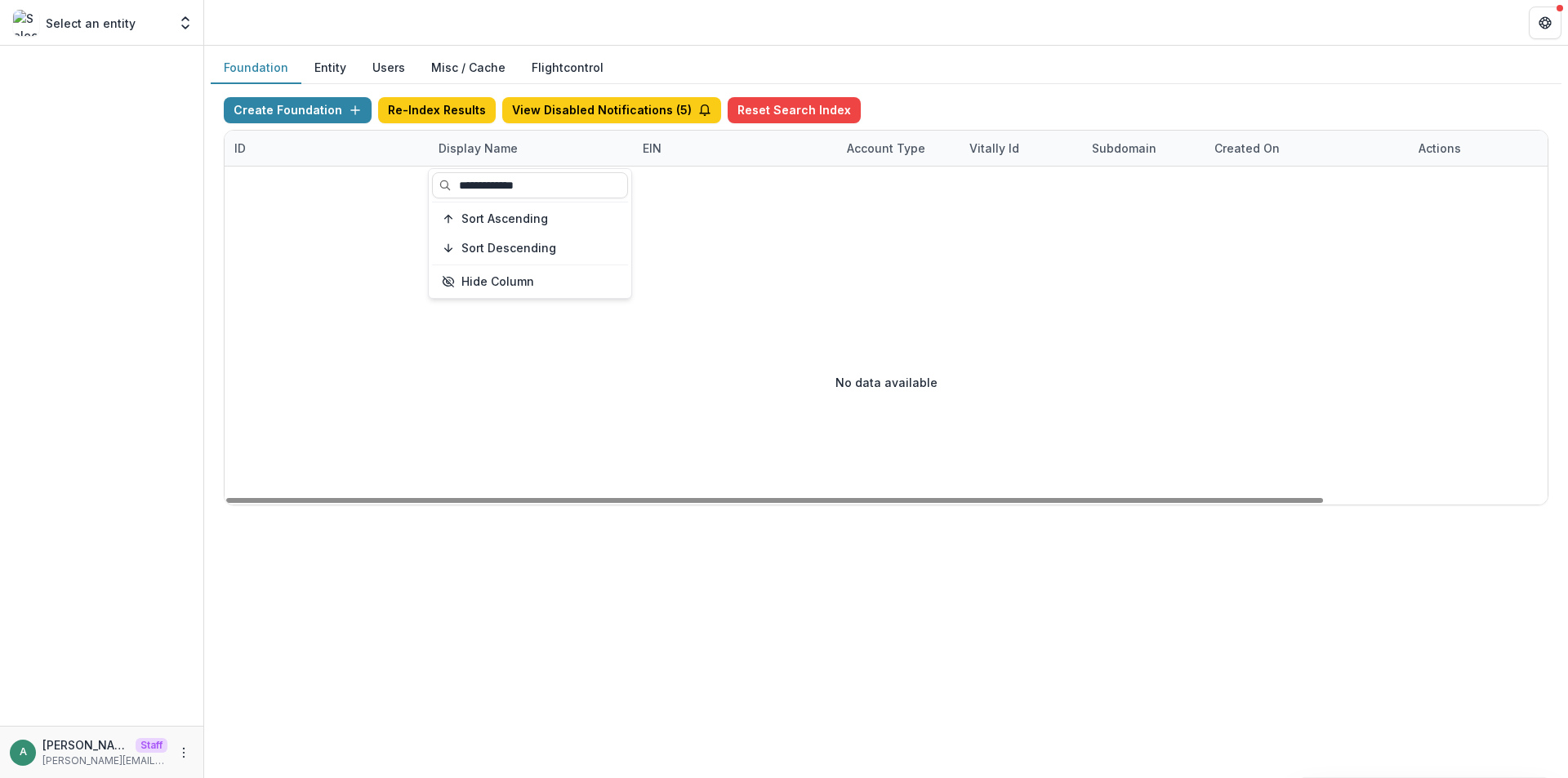
scroll to position [0, 0]
type input "**********"
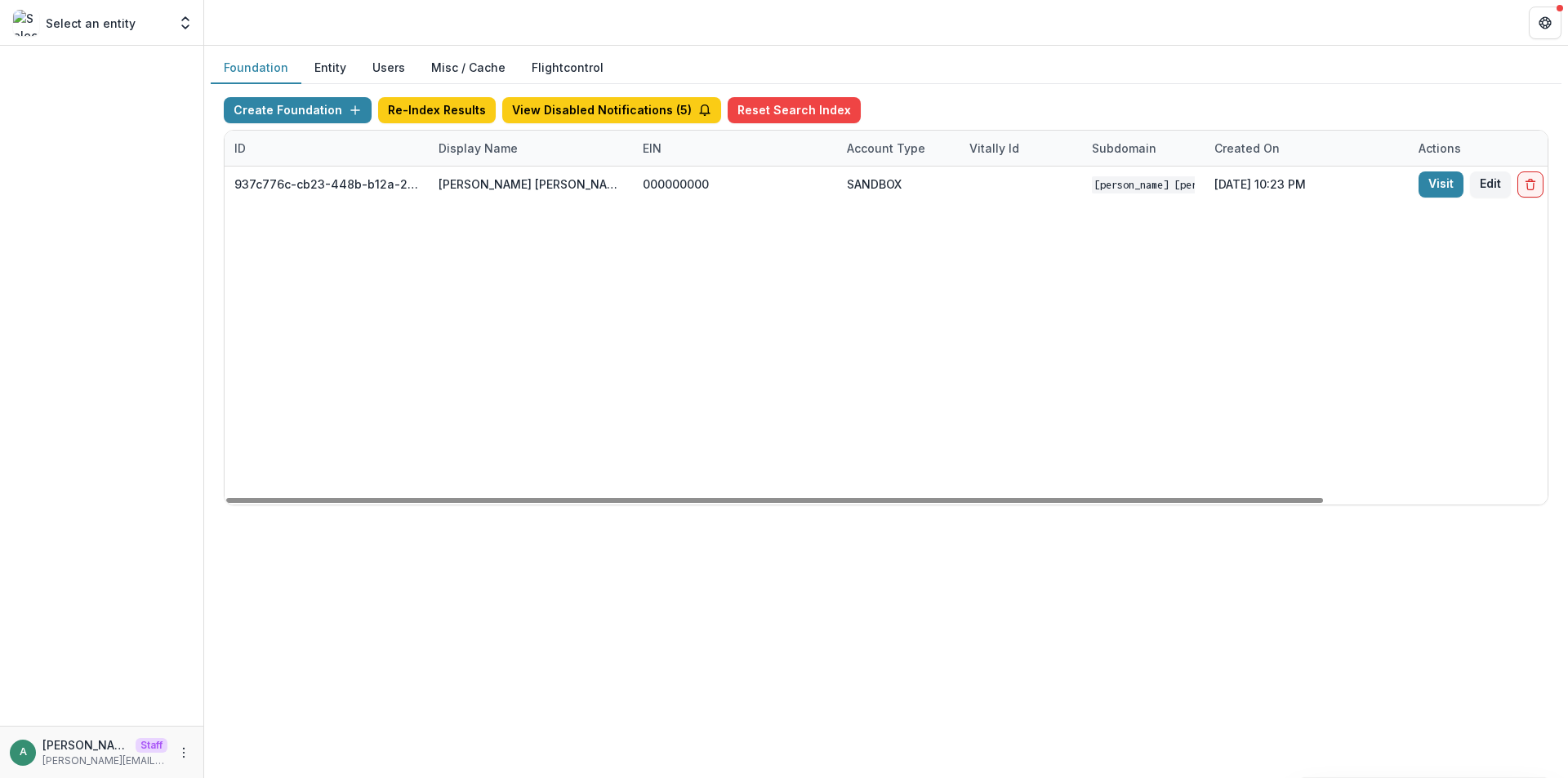
click at [751, 258] on div "937c776c-cb23-448b-b12a-2973e7789acd Mary Reynolds Babcock Workflow Sandbox 000…" at bounding box center [1020, 335] width 1592 height 338
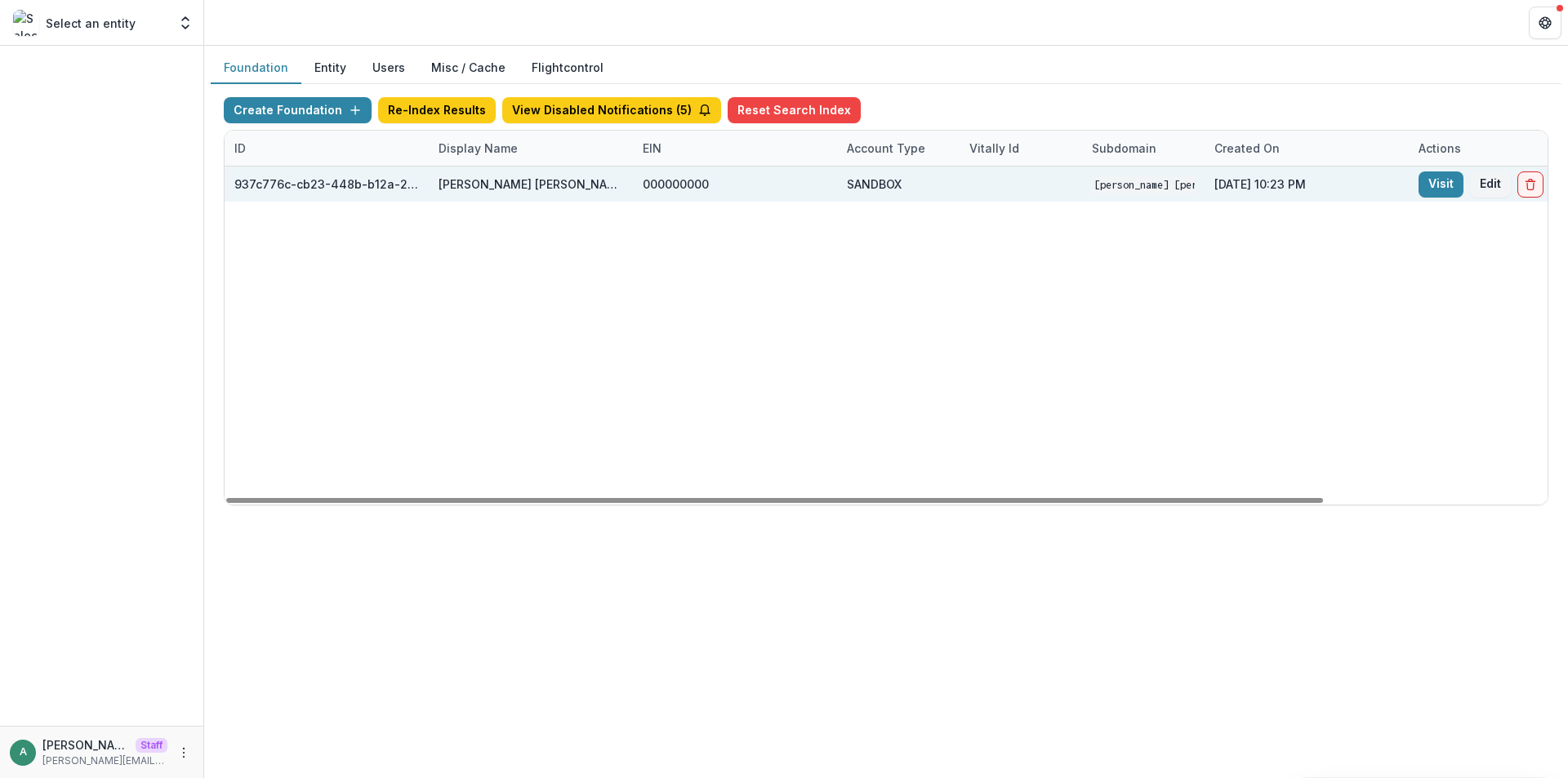
drag, startPoint x: 1444, startPoint y: 190, endPoint x: 1417, endPoint y: 184, distance: 27.7
click at [1445, 190] on link "Visit" at bounding box center [1440, 184] width 45 height 26
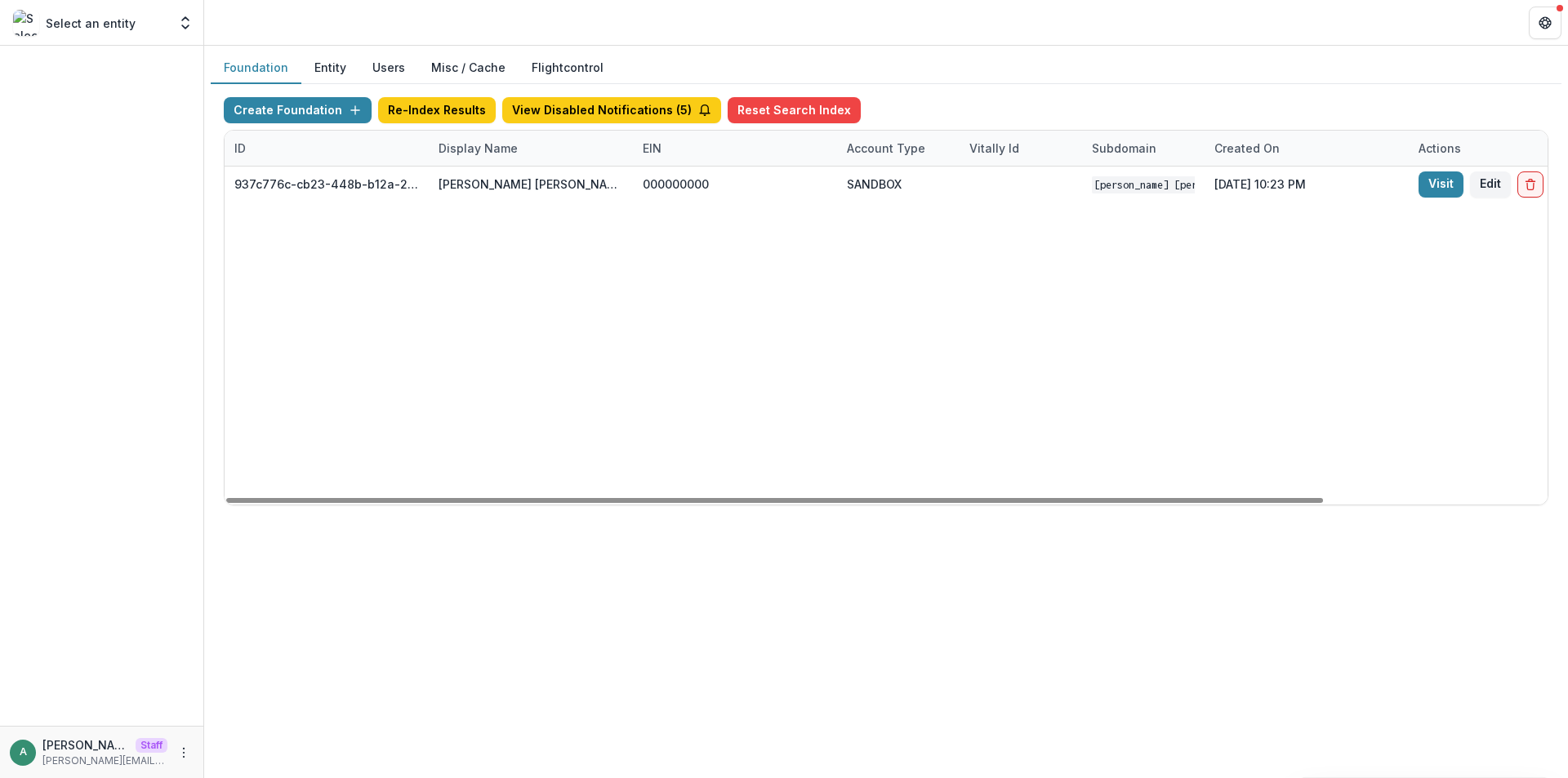
click at [462, 157] on div "Display Name" at bounding box center [530, 148] width 204 height 35
click at [476, 190] on input "**********" at bounding box center [530, 185] width 196 height 26
paste input "**********"
type input "**********"
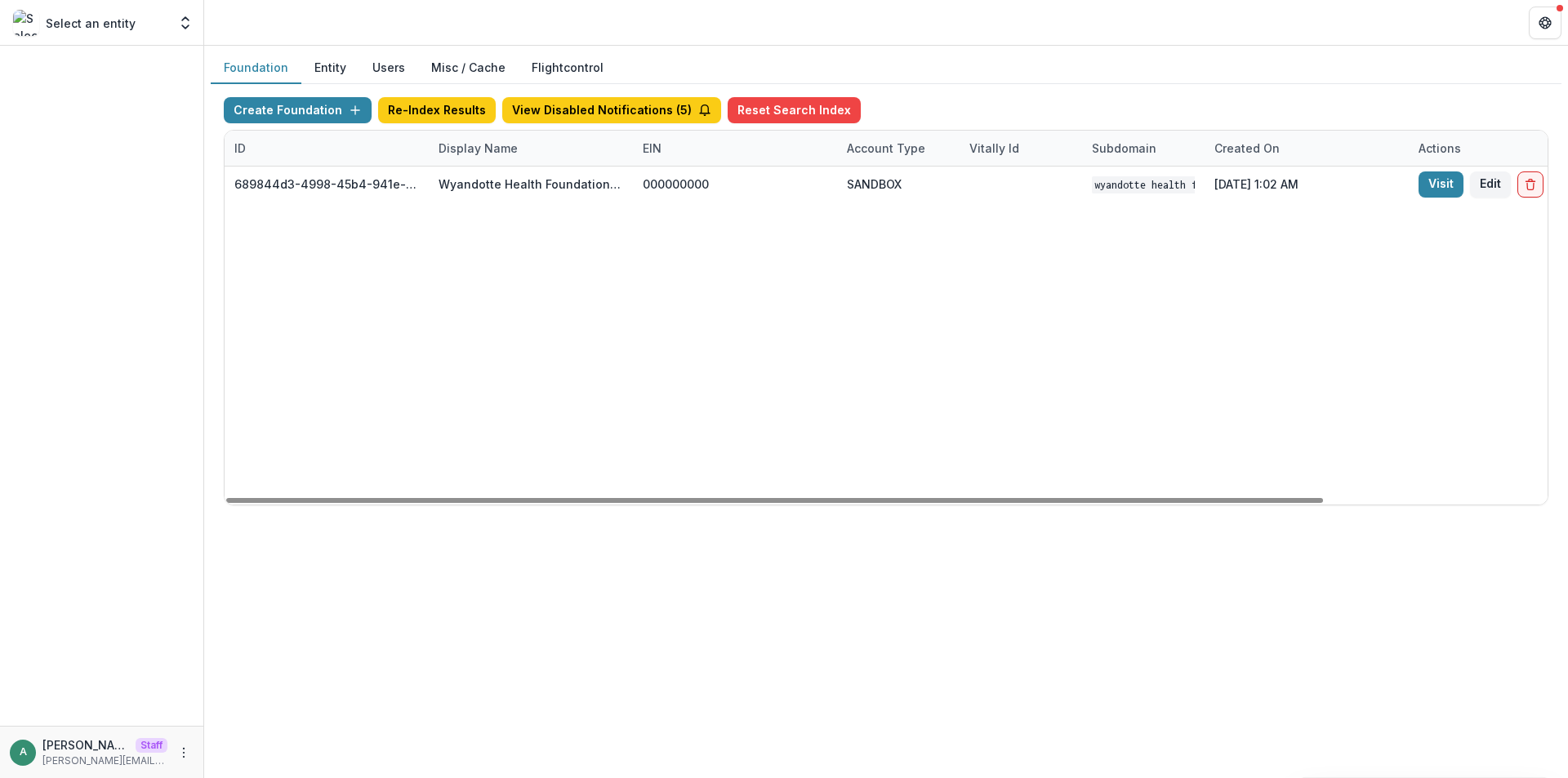
drag, startPoint x: 796, startPoint y: 327, endPoint x: 971, endPoint y: 273, distance: 183.1
click at [800, 330] on div "689844d3-4998-45b4-941e-b6852753d4c4 Wyandotte Health Foundation Workflow Sandb…" at bounding box center [1020, 335] width 1592 height 338
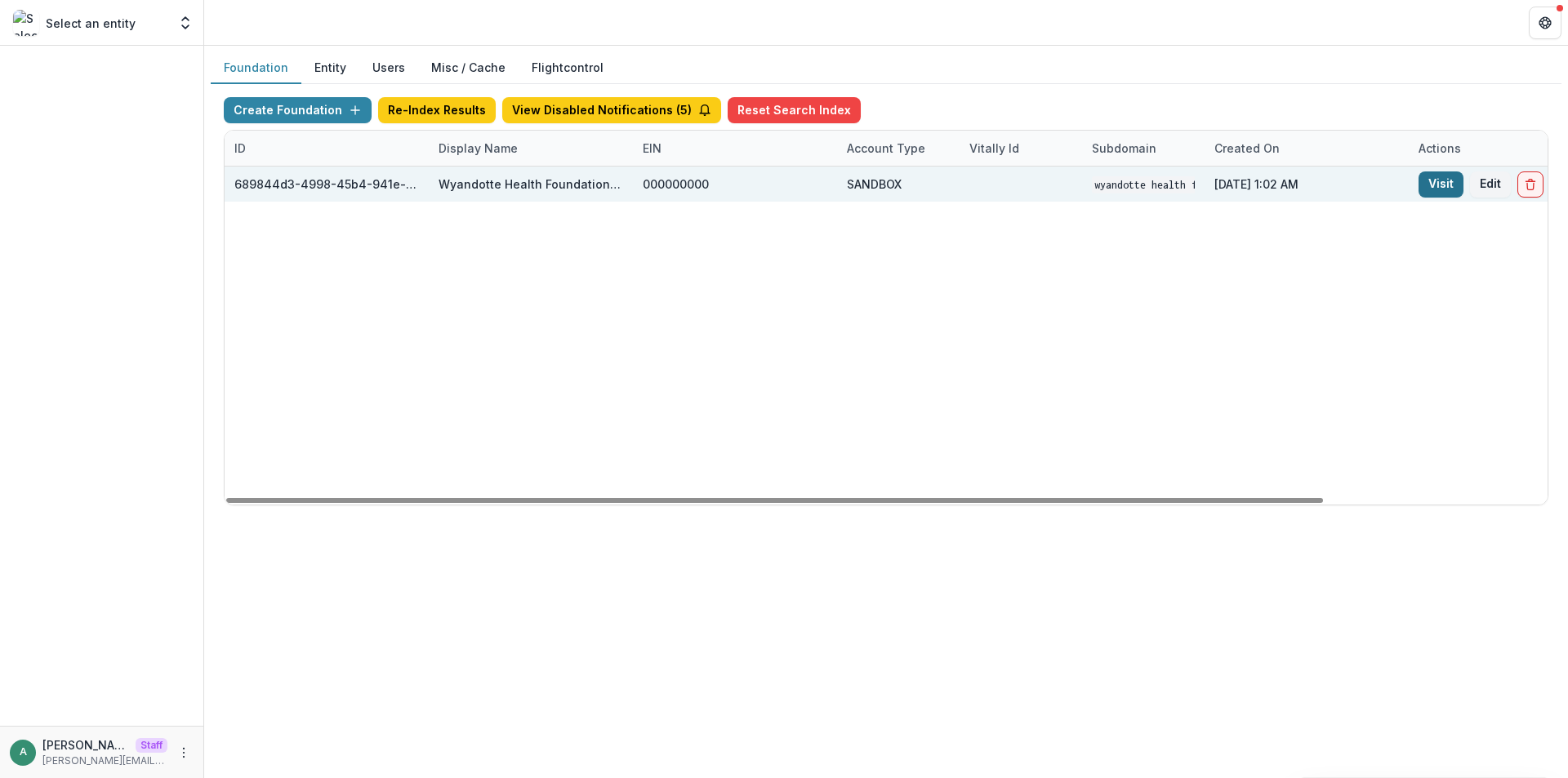
click at [1438, 179] on link "Visit" at bounding box center [1440, 184] width 45 height 26
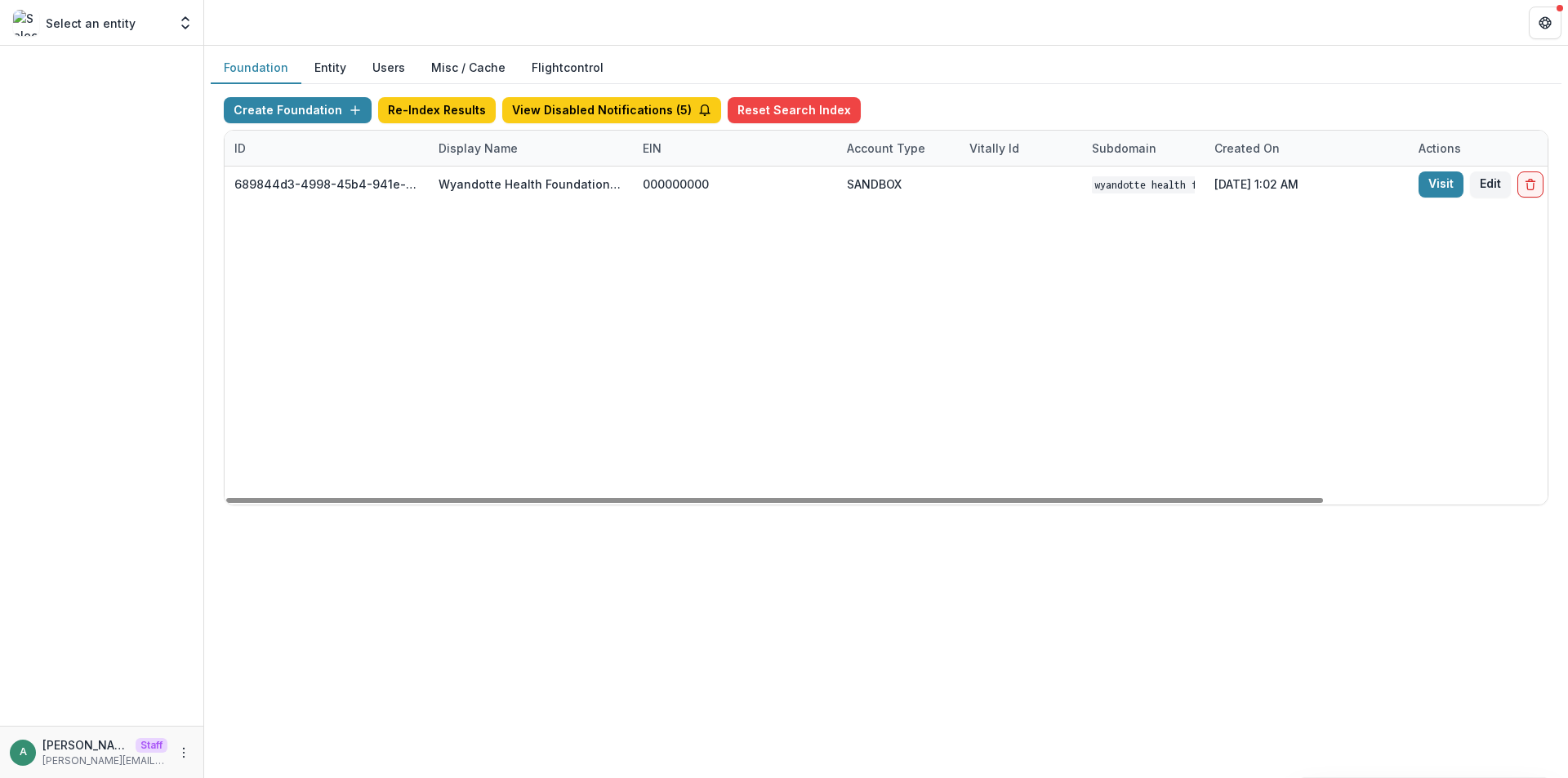
click at [486, 152] on div "Display Name" at bounding box center [478, 148] width 99 height 17
click at [494, 176] on input "**********" at bounding box center [530, 185] width 196 height 26
paste input
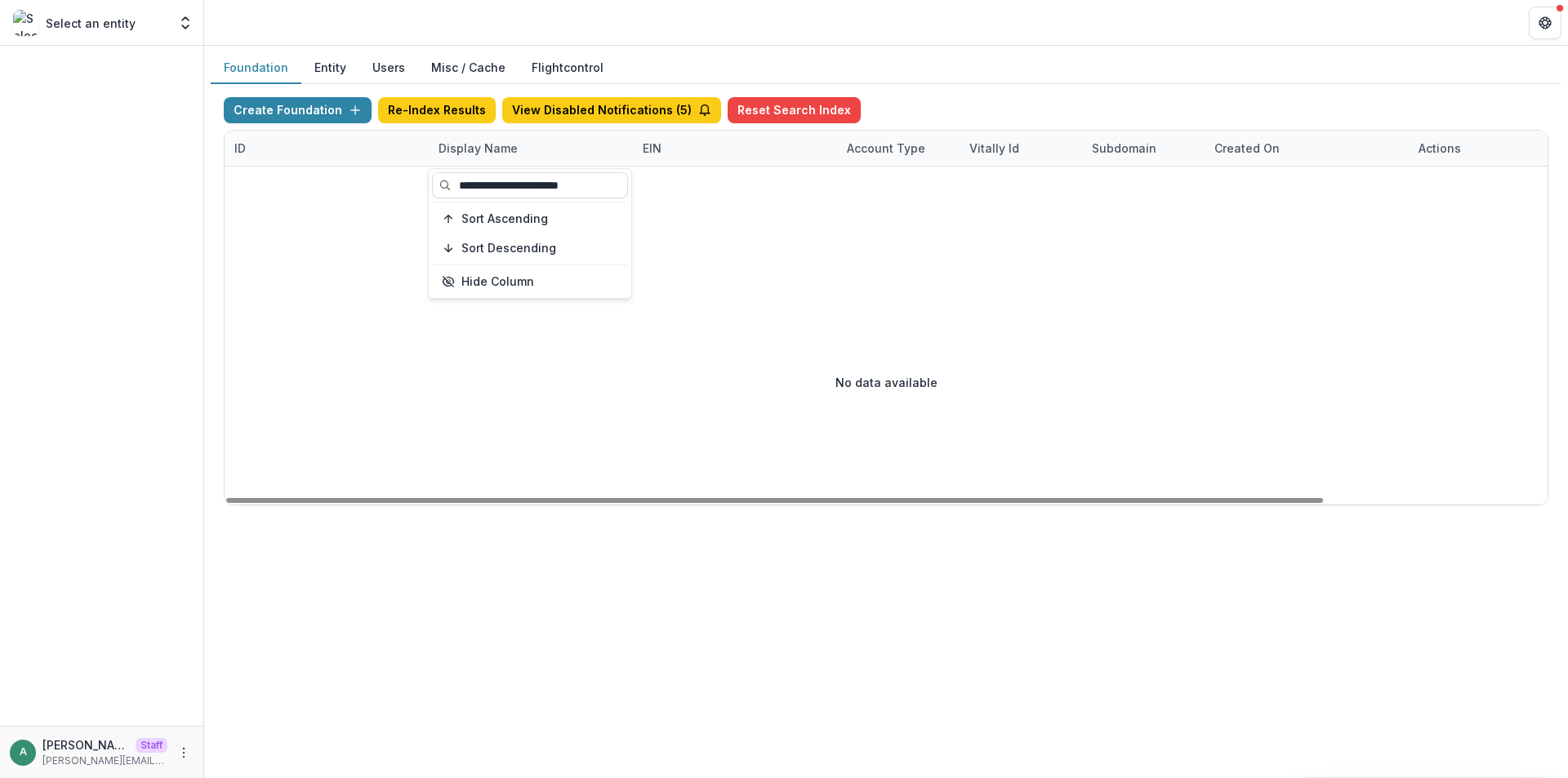
drag, startPoint x: 546, startPoint y: 188, endPoint x: 646, endPoint y: 184, distance: 100.1
click at [646, 184] on body "**********" at bounding box center [784, 389] width 1568 height 778
type input "**********"
click at [539, 138] on div "Display Name" at bounding box center [530, 148] width 204 height 35
drag, startPoint x: 607, startPoint y: 182, endPoint x: 544, endPoint y: 183, distance: 63.0
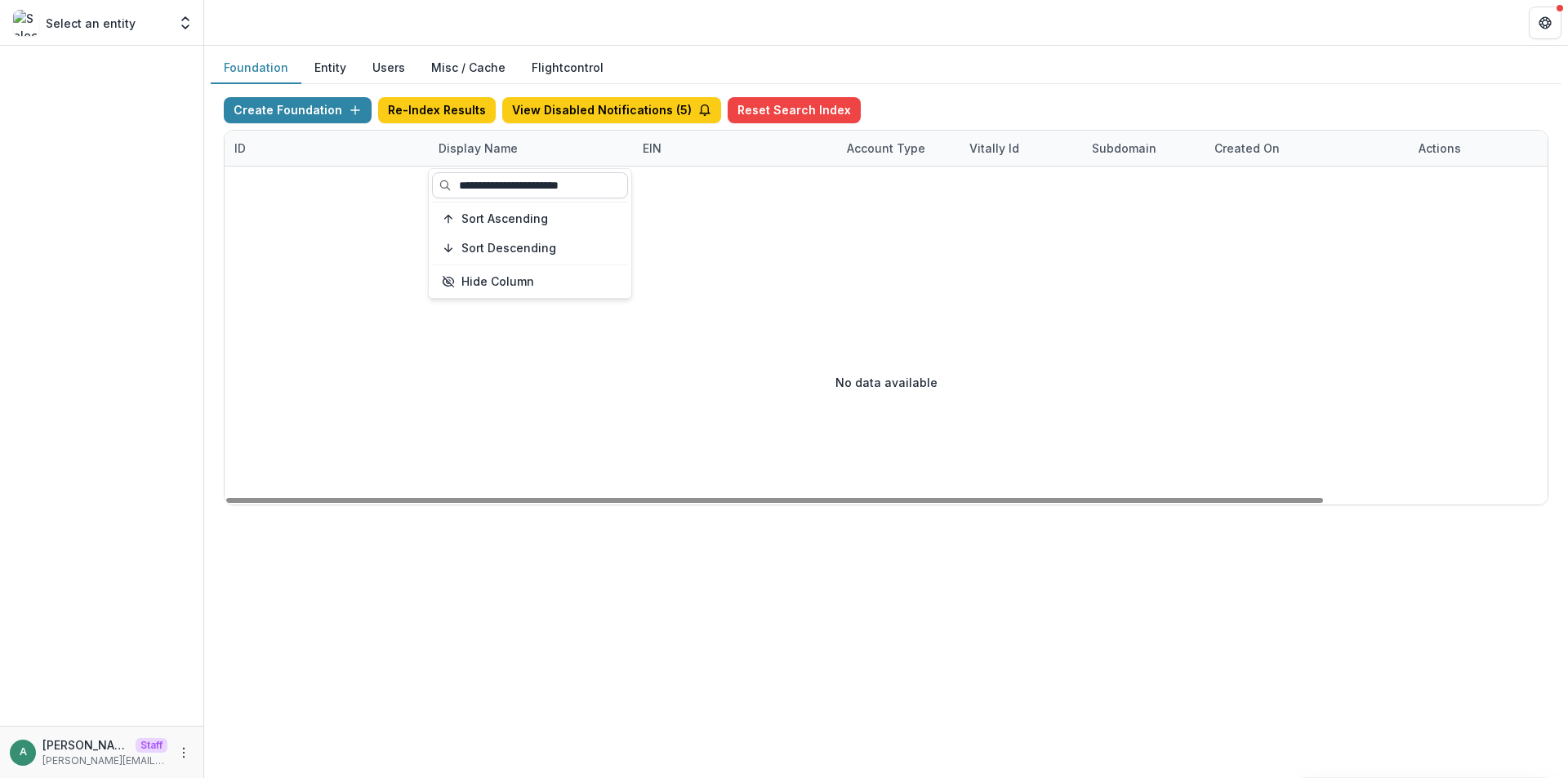
click at [544, 183] on input "**********" at bounding box center [530, 185] width 196 height 26
click at [513, 185] on input "**********" at bounding box center [530, 185] width 196 height 26
type input "********"
click at [687, 229] on div at bounding box center [1020, 213] width 1592 height 93
click at [515, 148] on div "Display Name" at bounding box center [478, 148] width 99 height 17
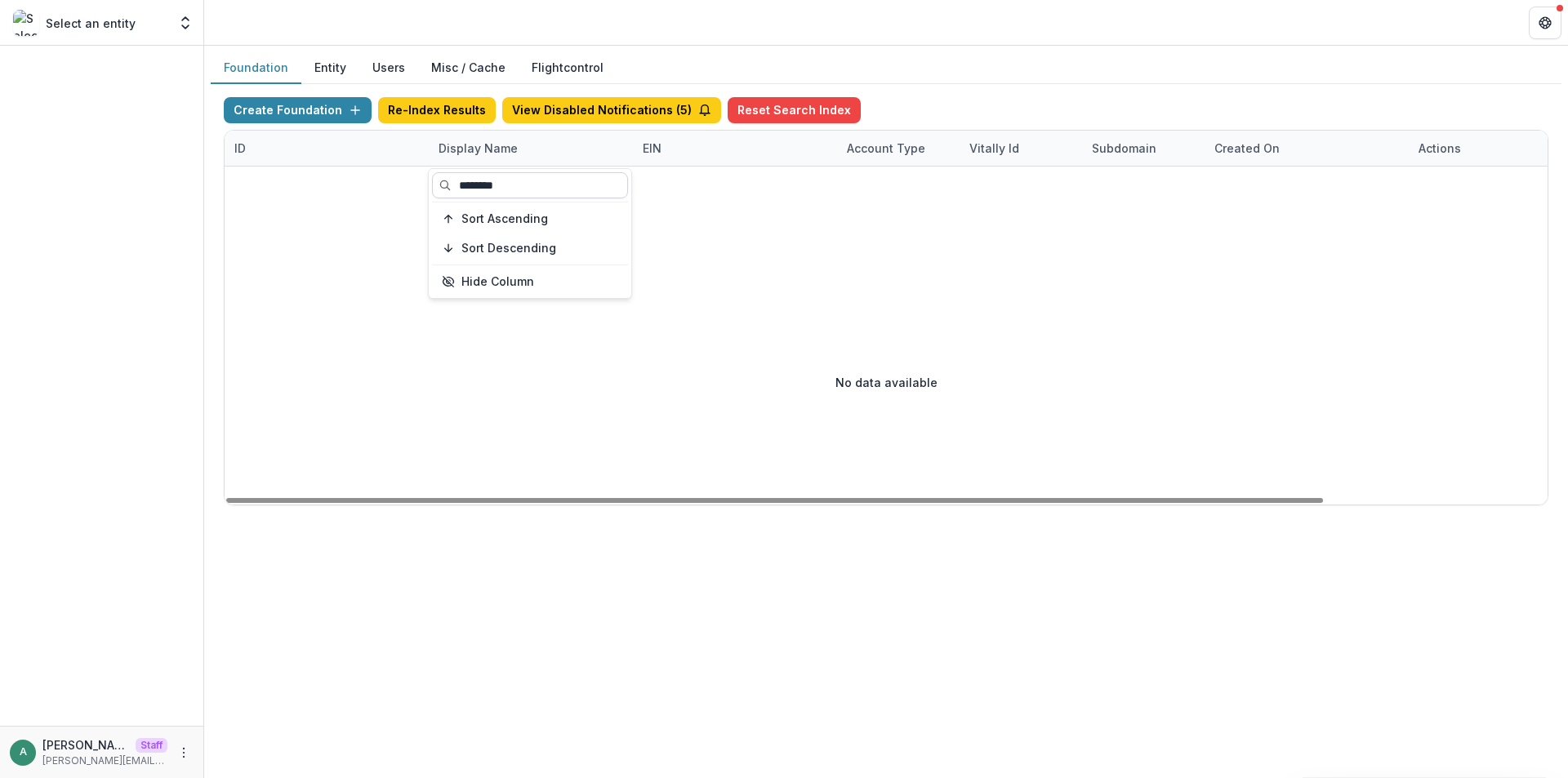
click at [529, 188] on input "********" at bounding box center [530, 185] width 196 height 26
type input "***"
drag, startPoint x: 494, startPoint y: 192, endPoint x: 458, endPoint y: 193, distance: 36.0
click at [458, 193] on input "***" at bounding box center [530, 185] width 196 height 26
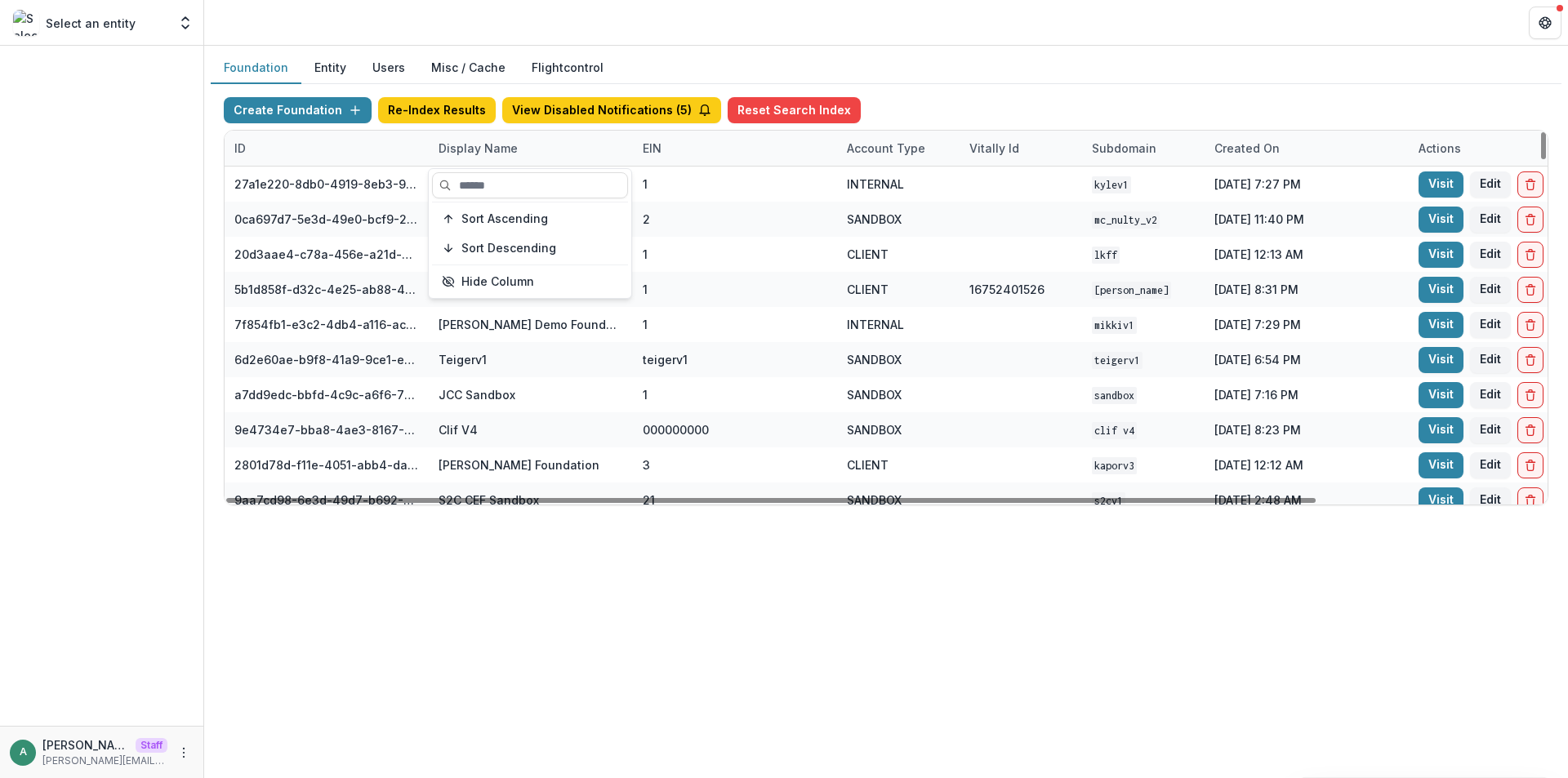
paste input "**********"
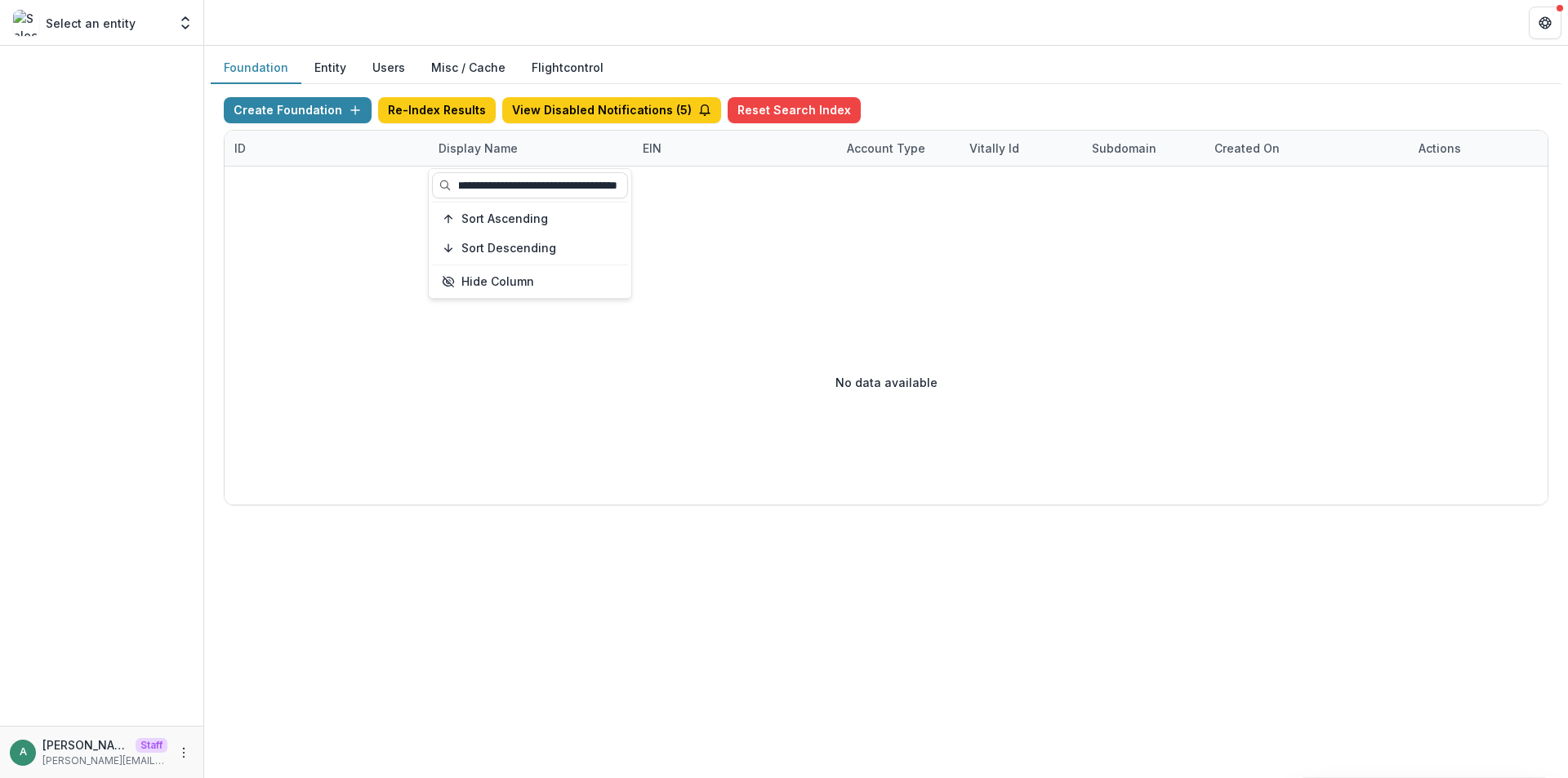
scroll to position [0, 68]
drag, startPoint x: 554, startPoint y: 188, endPoint x: 662, endPoint y: 188, distance: 108.0
click at [662, 188] on body "**********" at bounding box center [784, 389] width 1568 height 778
type input "**********"
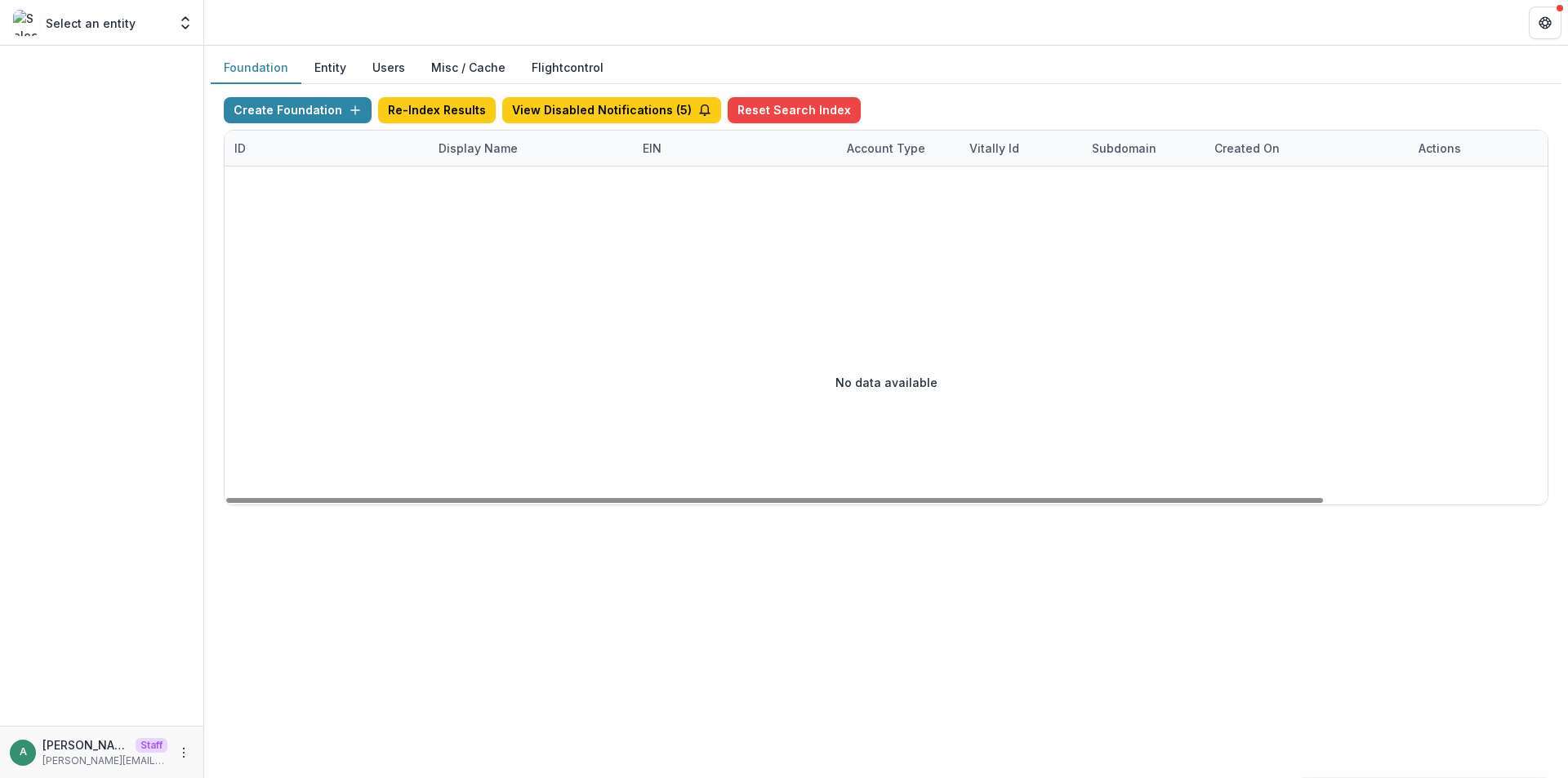
click at [511, 146] on div "Display Name" at bounding box center [478, 148] width 99 height 17
drag, startPoint x: 618, startPoint y: 190, endPoint x: 700, endPoint y: 188, distance: 82.0
click at [700, 188] on body "**********" at bounding box center [784, 389] width 1568 height 778
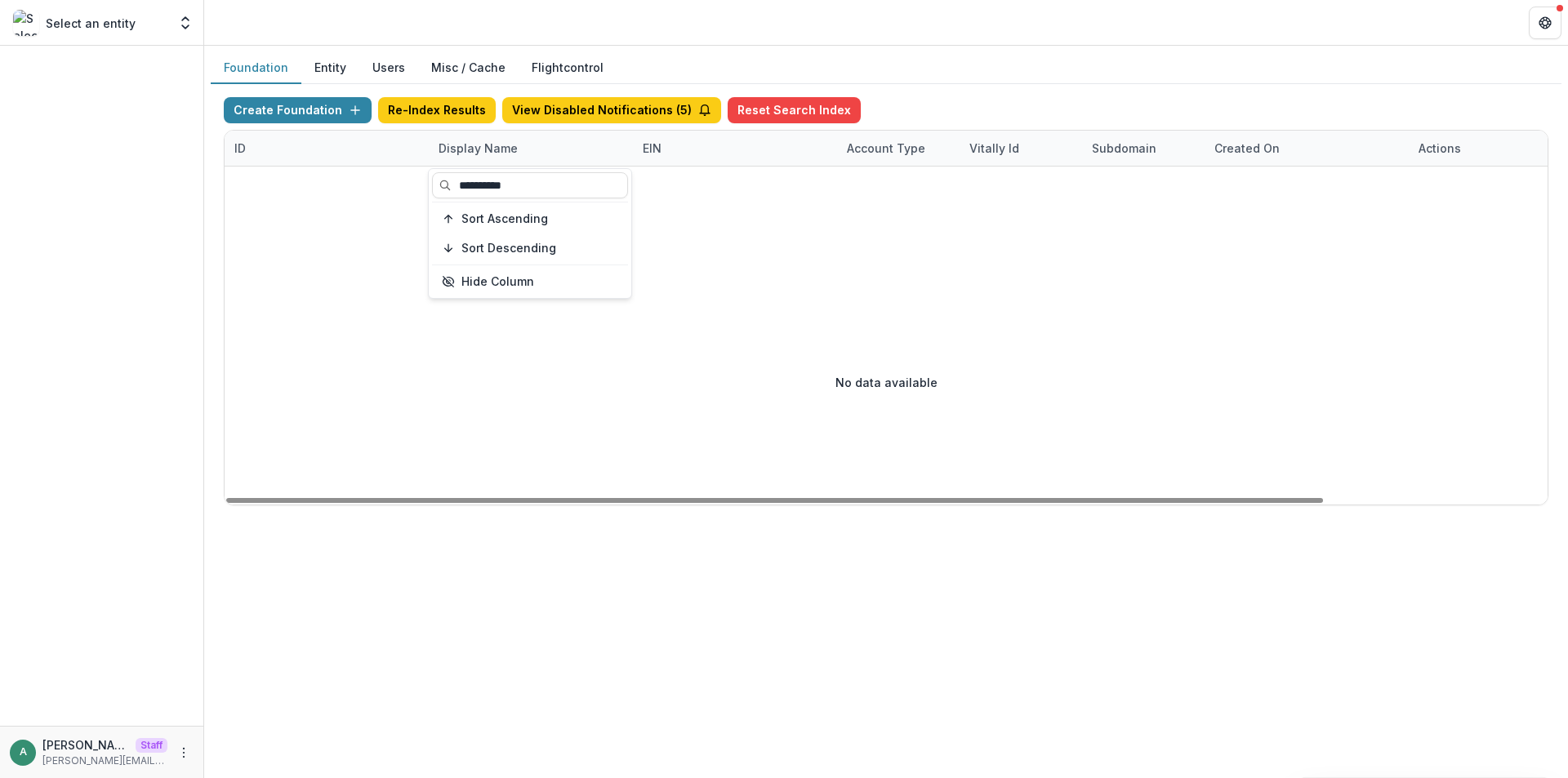
drag, startPoint x: 515, startPoint y: 190, endPoint x: 367, endPoint y: 184, distance: 148.1
click at [389, 185] on body "**********" at bounding box center [784, 389] width 1568 height 778
paste input "******"
type input "**********"
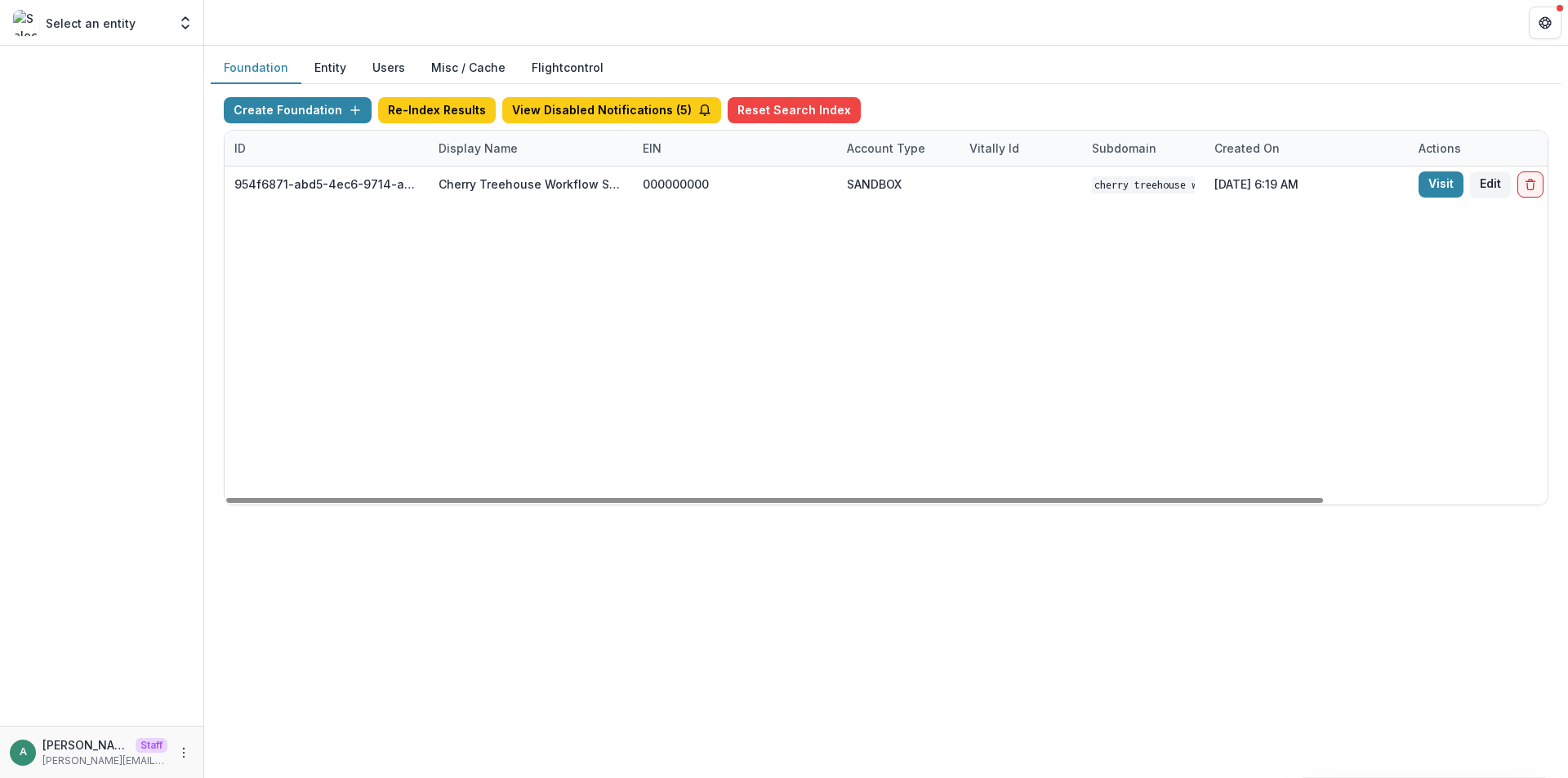
click at [705, 317] on div "954f6871-abd5-4ec6-9714-ab5b2ac1e4c4 Cherry Treehouse Workflow Sandbox 00000000…" at bounding box center [1020, 335] width 1592 height 338
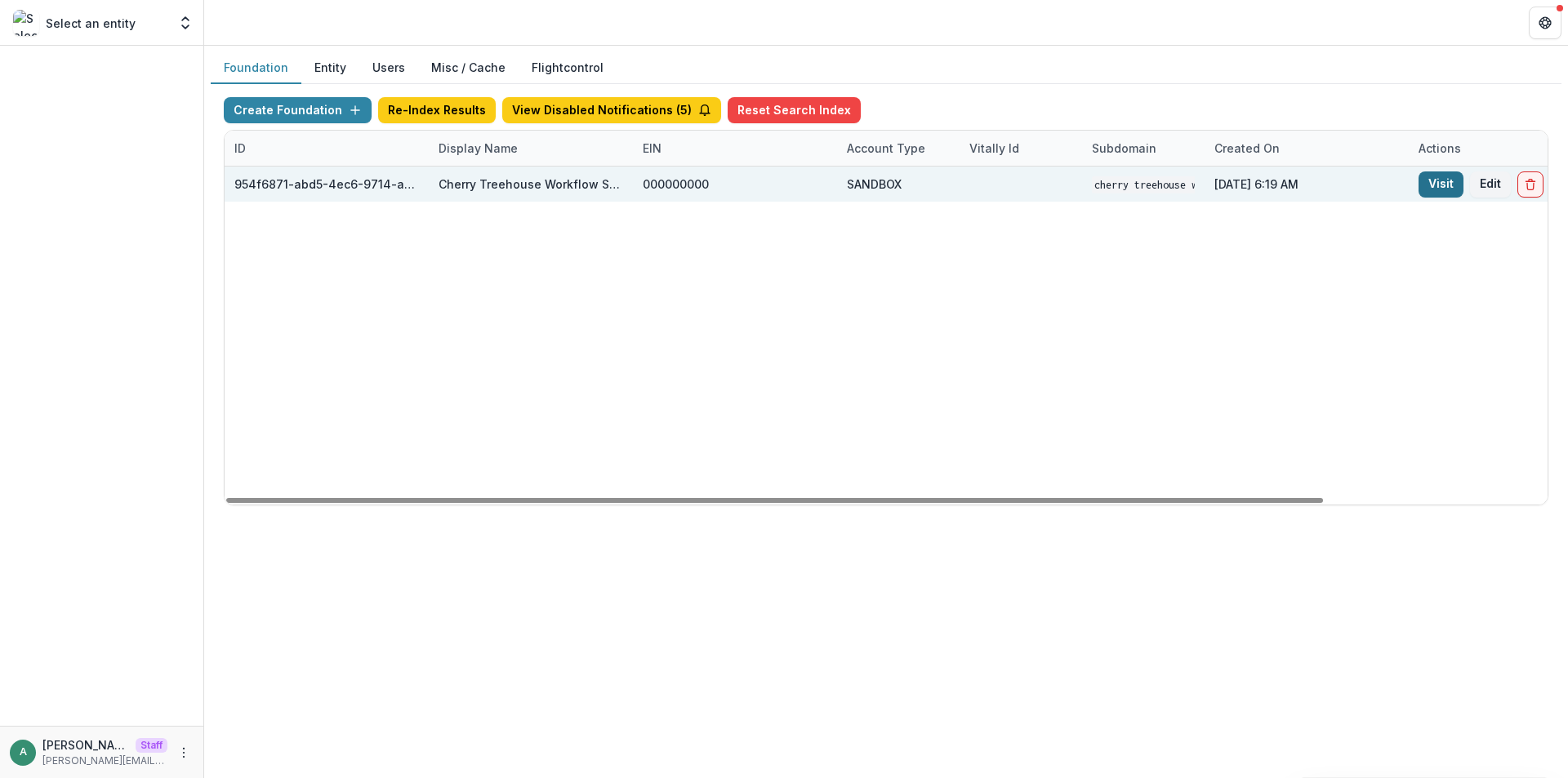
click at [1443, 178] on link "Visit" at bounding box center [1440, 184] width 45 height 26
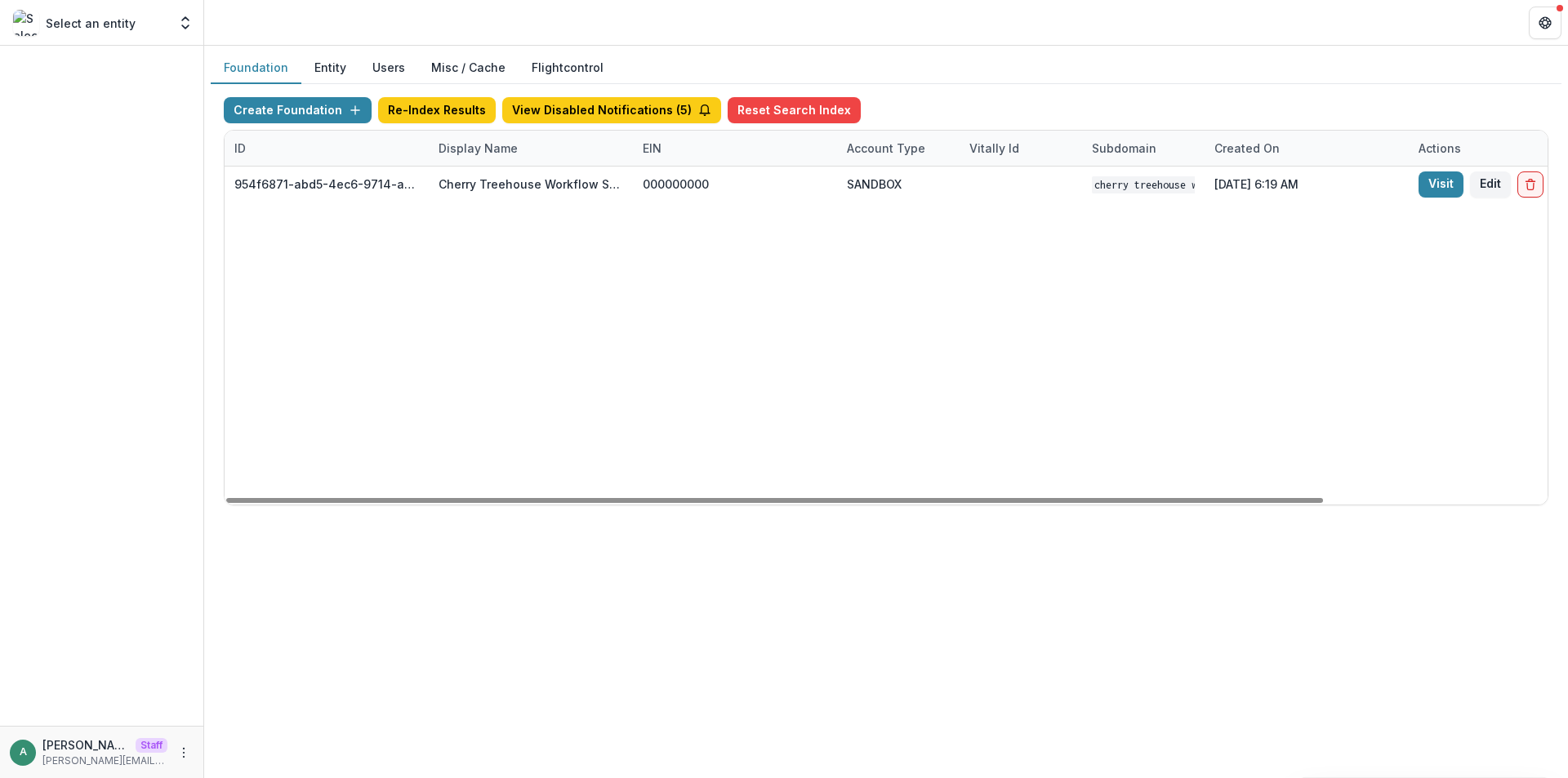
click at [498, 136] on div "Display Name" at bounding box center [530, 148] width 204 height 35
click at [503, 181] on input "**********" at bounding box center [530, 185] width 196 height 26
paste input
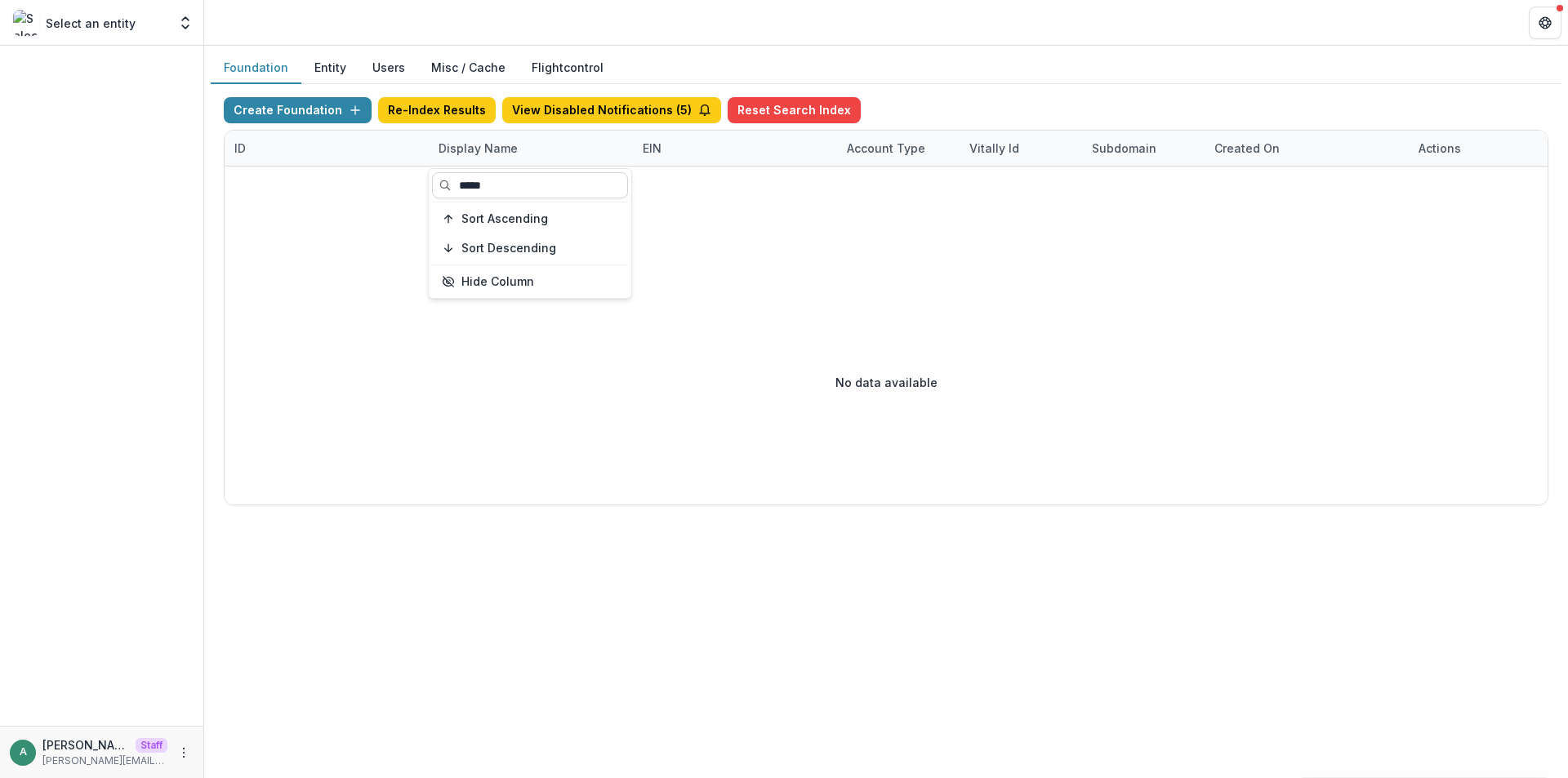
drag, startPoint x: 479, startPoint y: 186, endPoint x: 469, endPoint y: 191, distance: 11.2
click at [469, 191] on input "*****" at bounding box center [530, 185] width 196 height 26
click at [526, 188] on input "*****" at bounding box center [530, 185] width 196 height 26
click at [539, 185] on input "*****" at bounding box center [530, 185] width 196 height 26
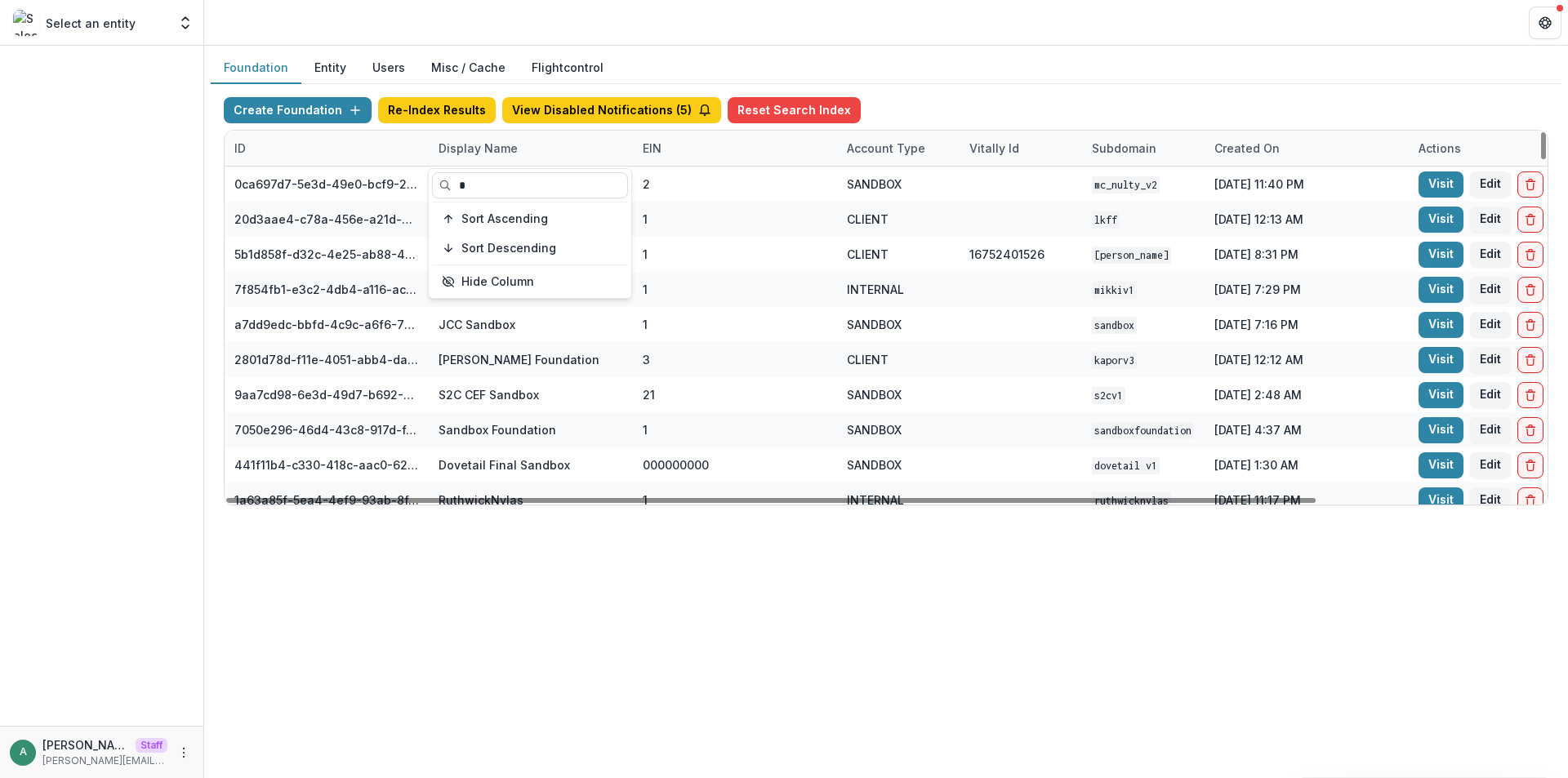
type input "*"
click at [591, 564] on div "Foundation Entity Users Misc / Cache Flightcontrol Create Foundation Re-Index R…" at bounding box center [886, 412] width 1364 height 732
click at [530, 143] on div "Display Name" at bounding box center [530, 148] width 204 height 35
click at [521, 184] on input "*" at bounding box center [530, 185] width 196 height 26
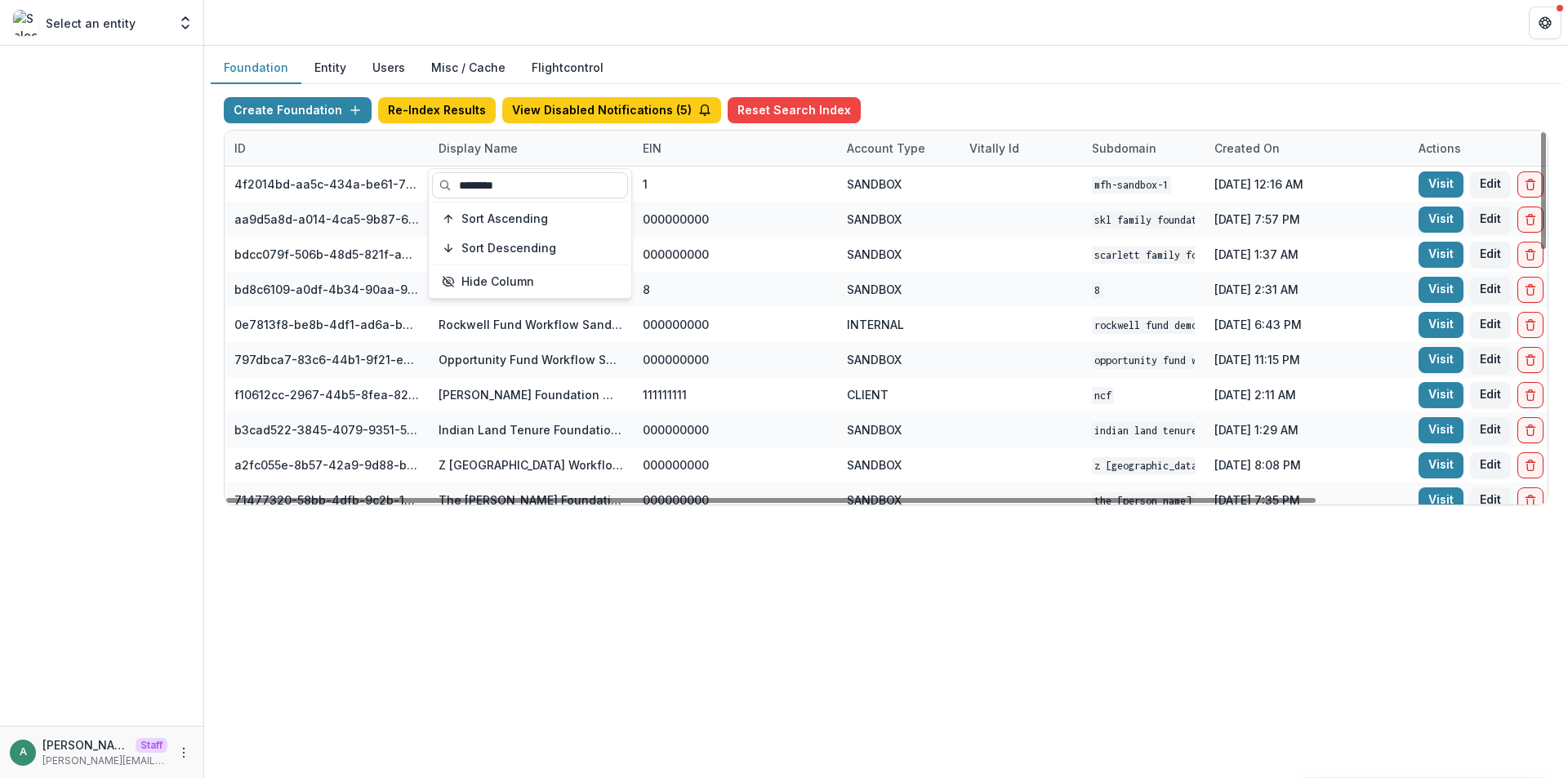
type input "********"
click at [555, 539] on div "Foundation Entity Users Misc / Cache Flightcontrol Create Foundation Re-Index R…" at bounding box center [886, 412] width 1364 height 732
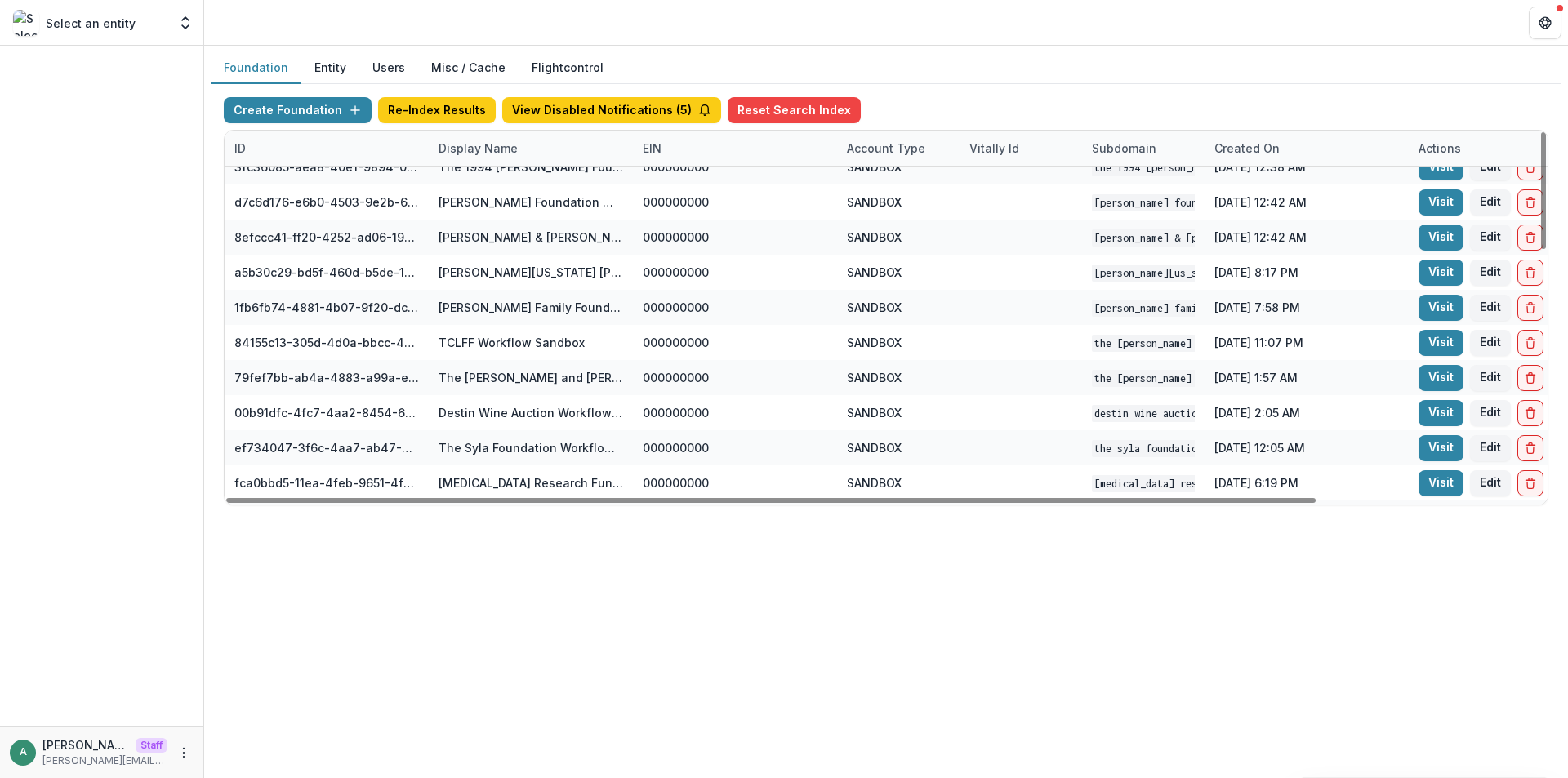
scroll to position [785, 0]
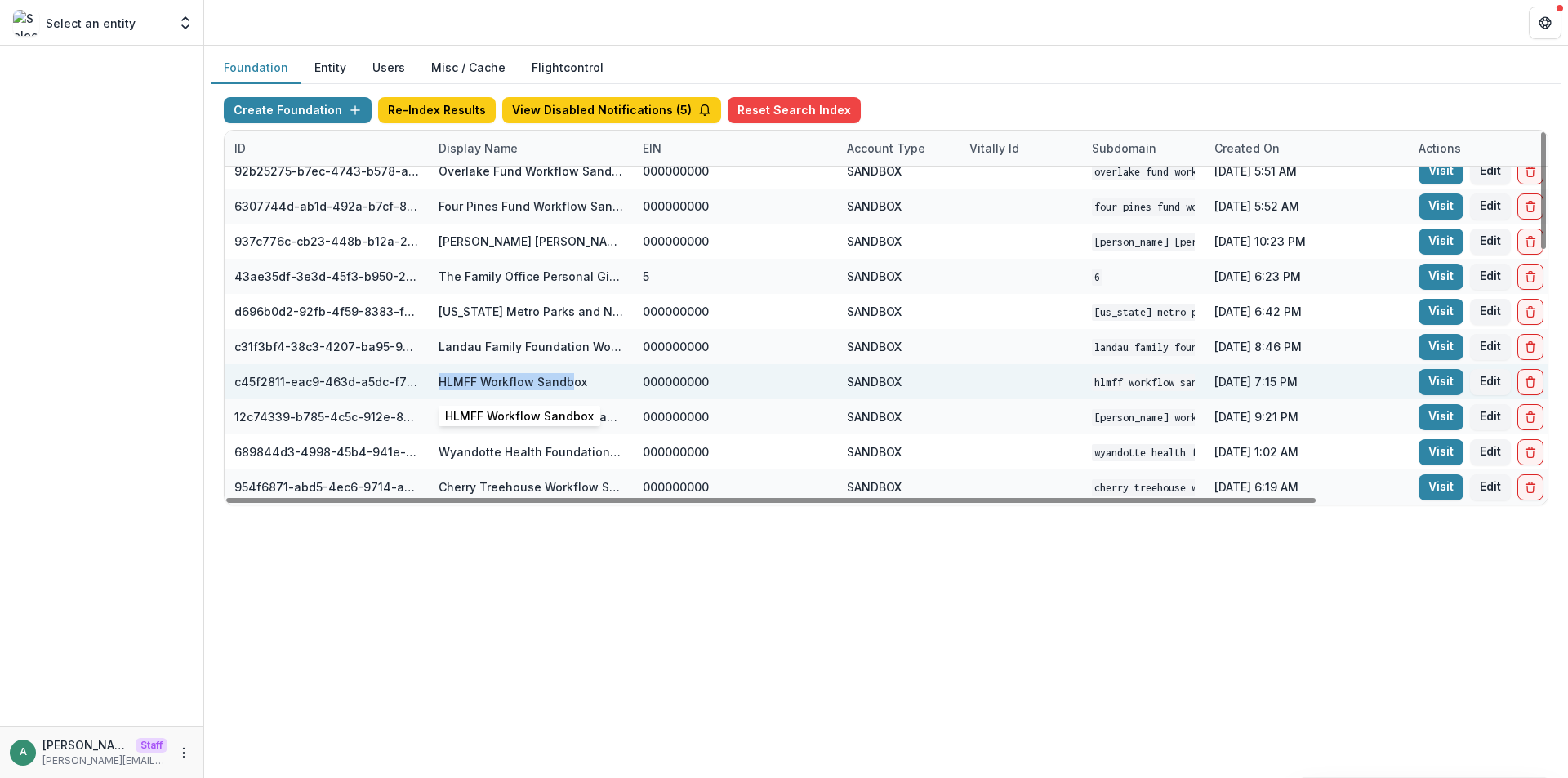
drag, startPoint x: 440, startPoint y: 380, endPoint x: 572, endPoint y: 382, distance: 132.0
click at [572, 382] on div "HLMFF Workflow Sandbox" at bounding box center [513, 382] width 149 height 17
click at [1423, 388] on link "Visit" at bounding box center [1440, 382] width 45 height 26
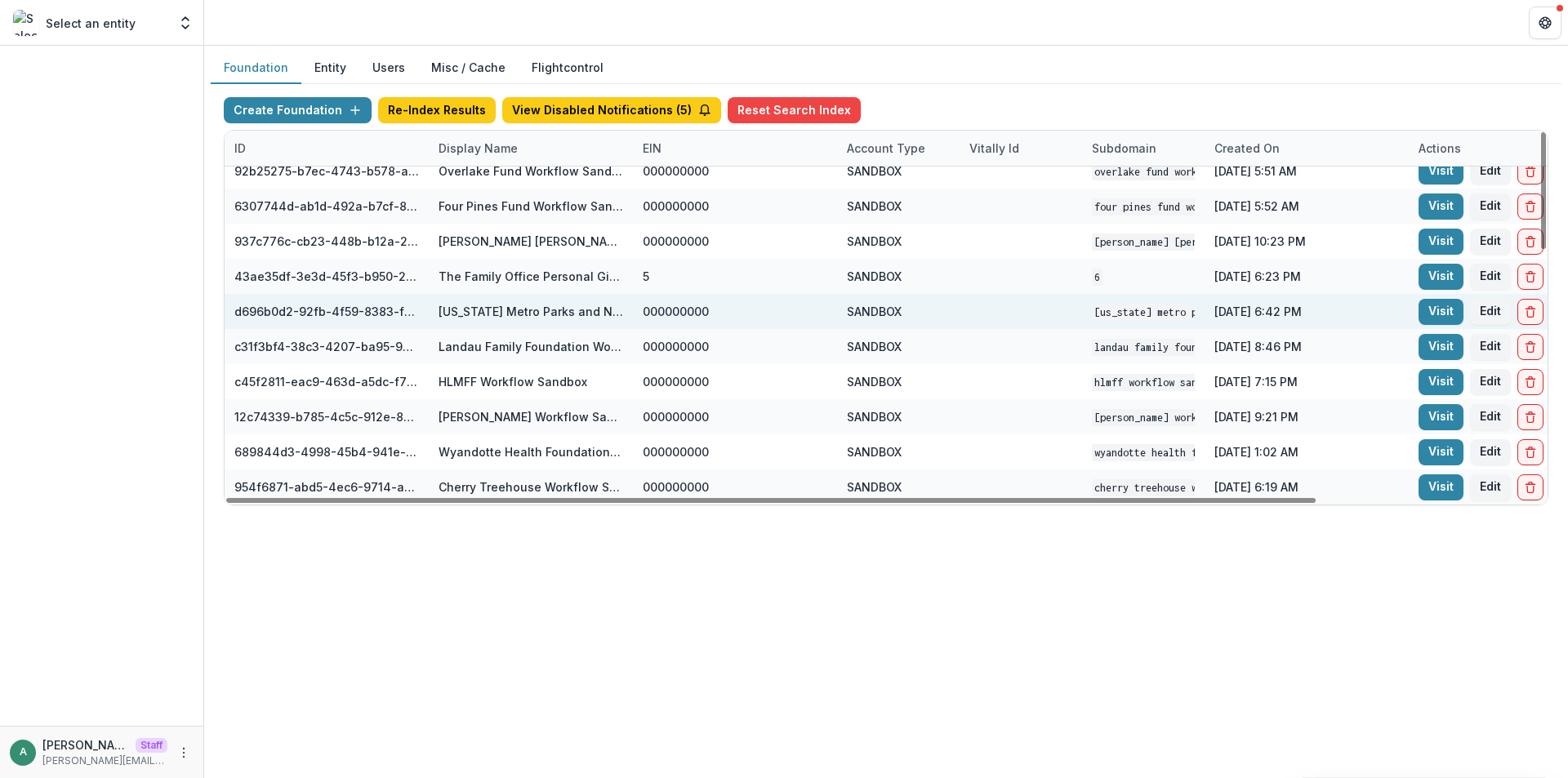
click at [487, 310] on div "[US_STATE] Metro Parks and Nature Workflow Sandbox" at bounding box center [531, 311] width 184 height 17
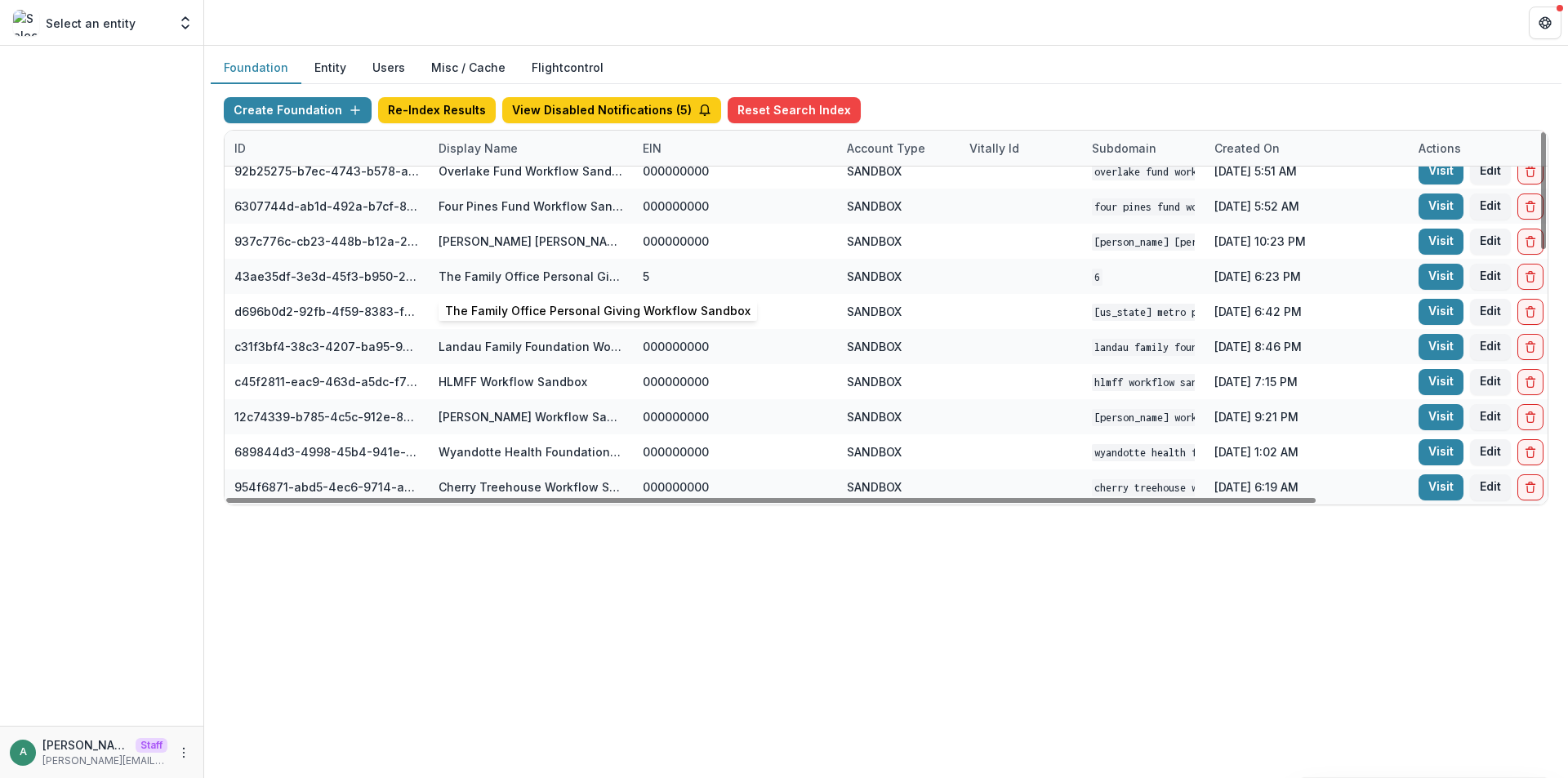
scroll to position [622, 0]
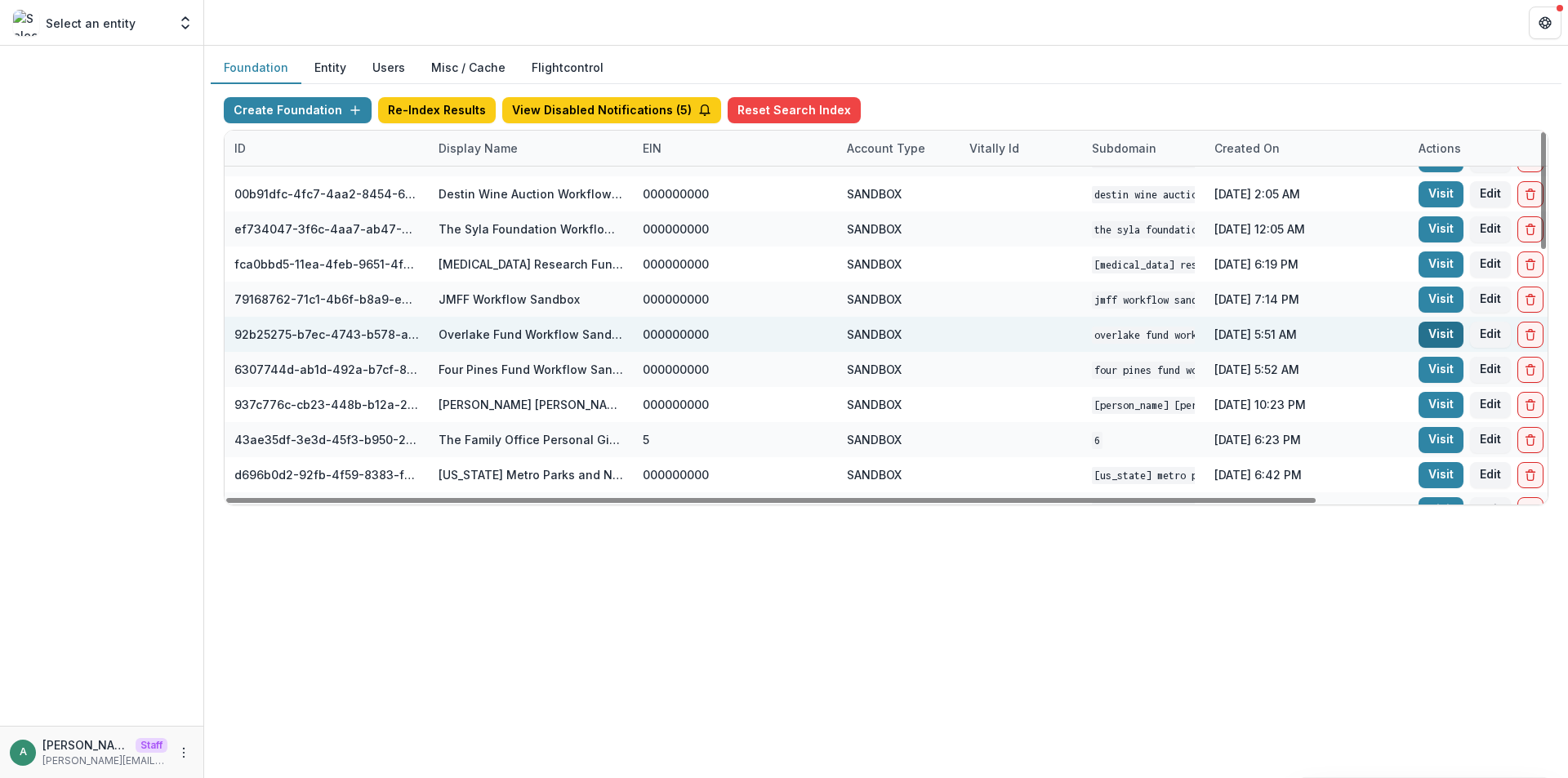
click at [1431, 337] on link "Visit" at bounding box center [1440, 334] width 45 height 26
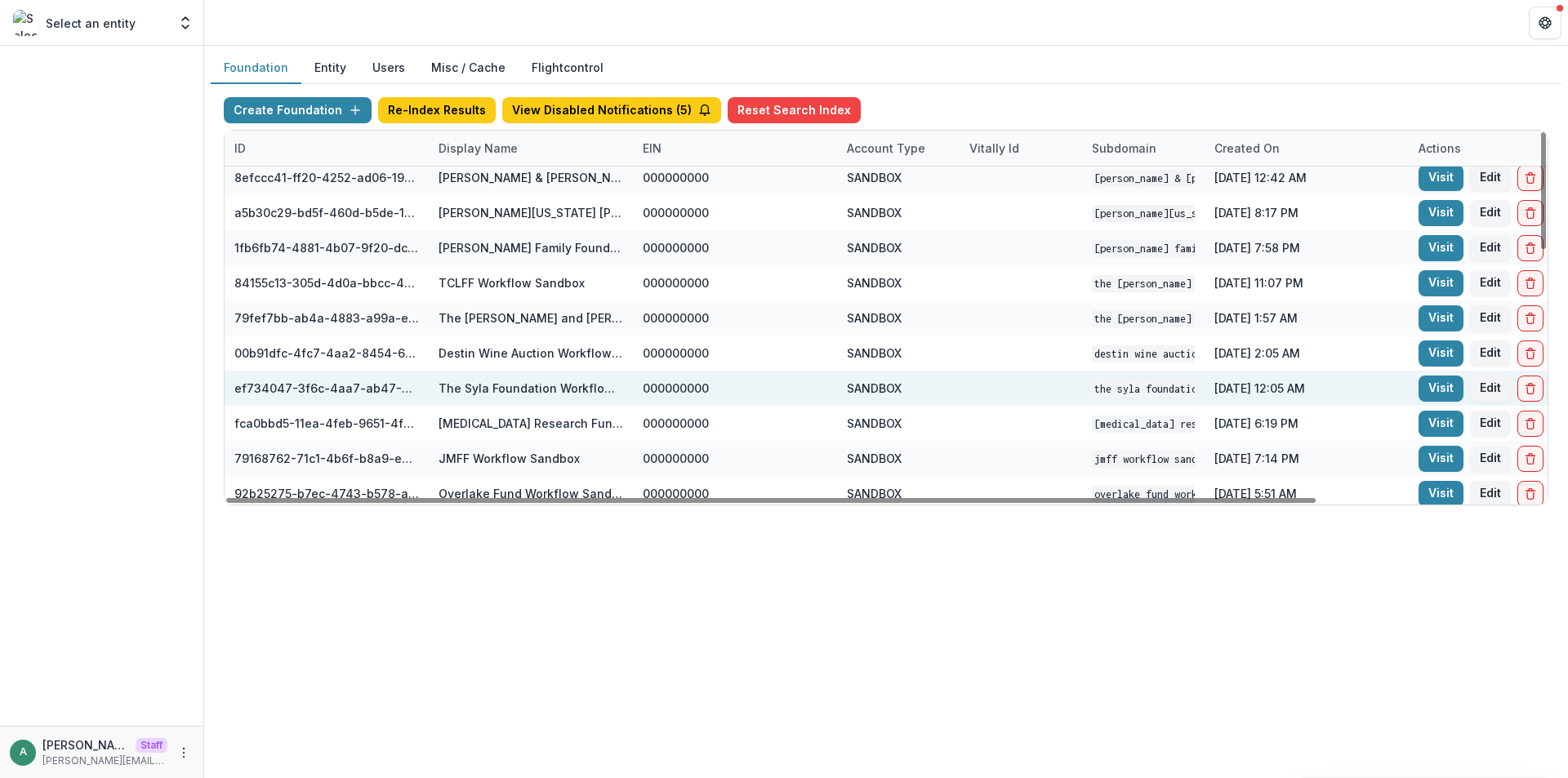
scroll to position [459, 0]
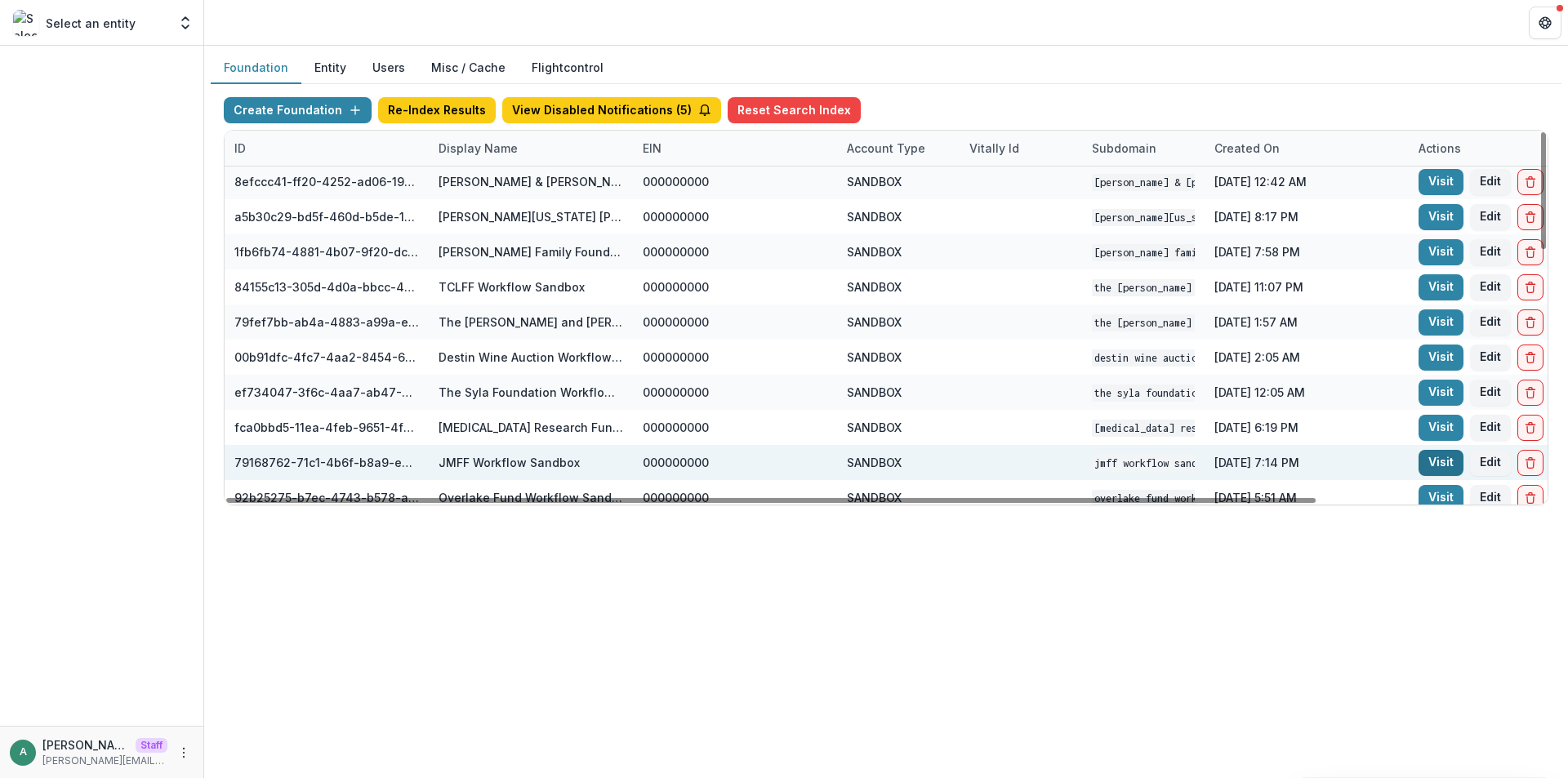
click at [1427, 468] on link "Visit" at bounding box center [1440, 463] width 45 height 26
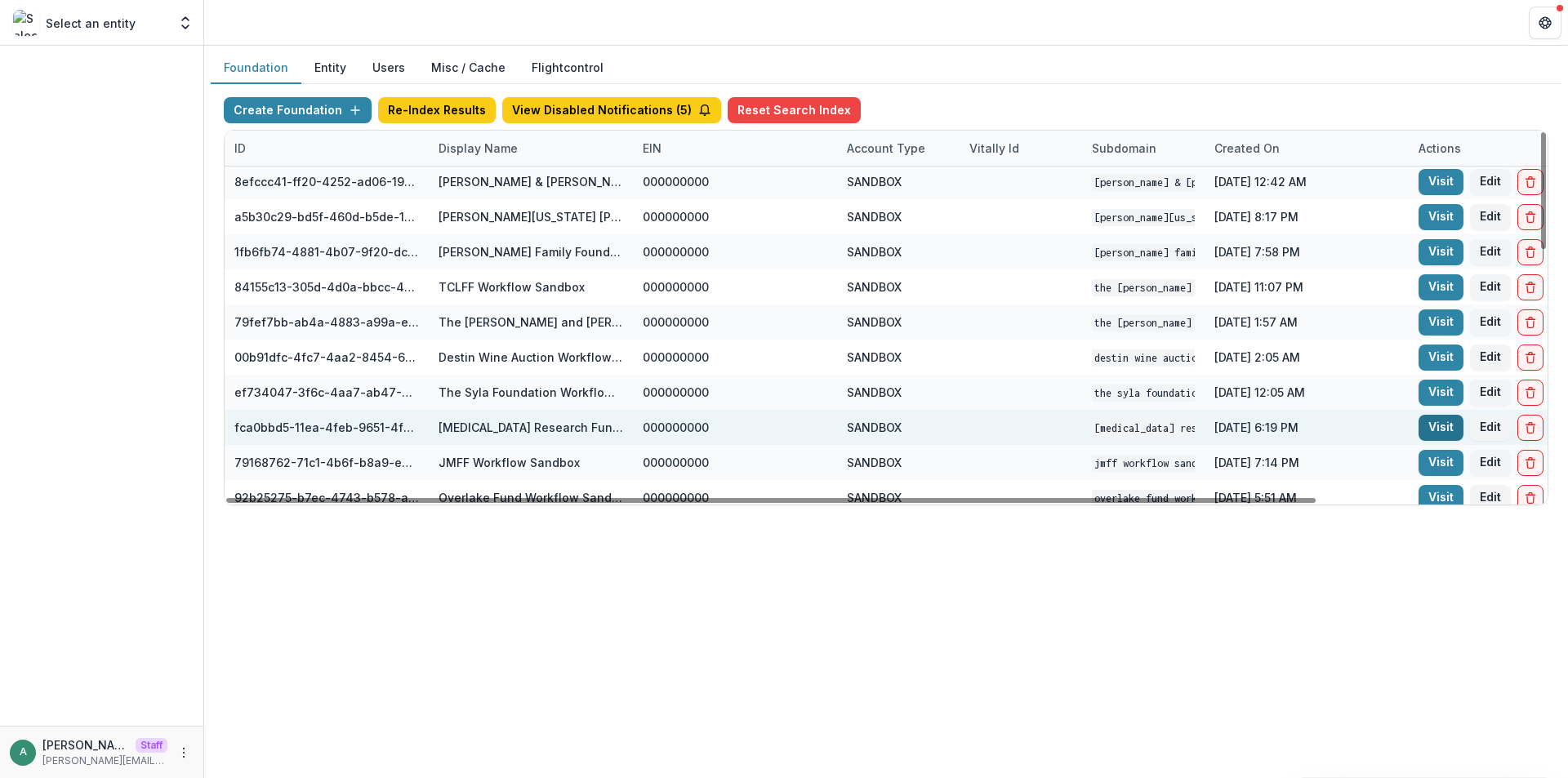
click at [1444, 425] on link "Visit" at bounding box center [1440, 428] width 45 height 26
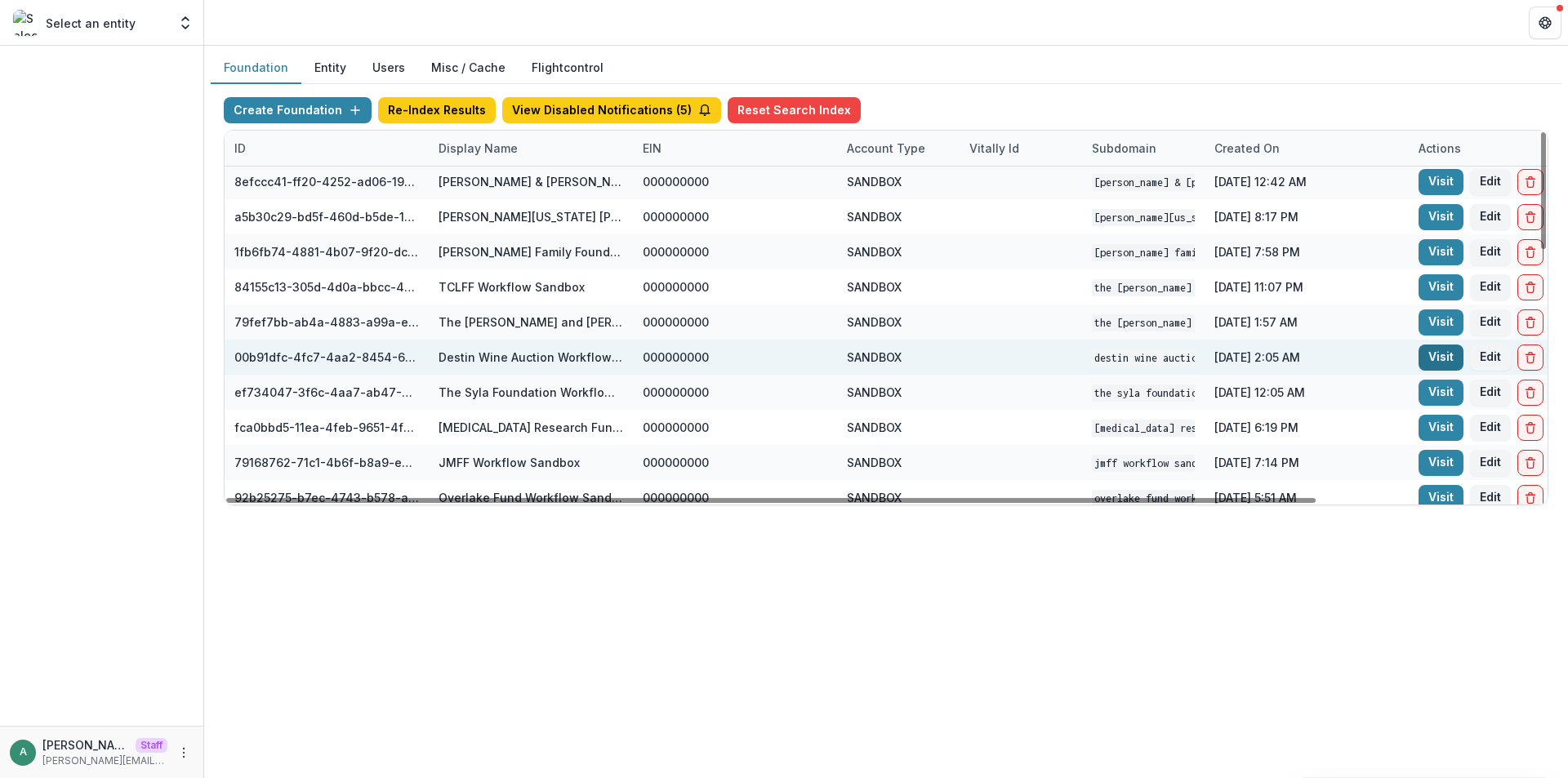
click at [1431, 361] on link "Visit" at bounding box center [1440, 358] width 45 height 26
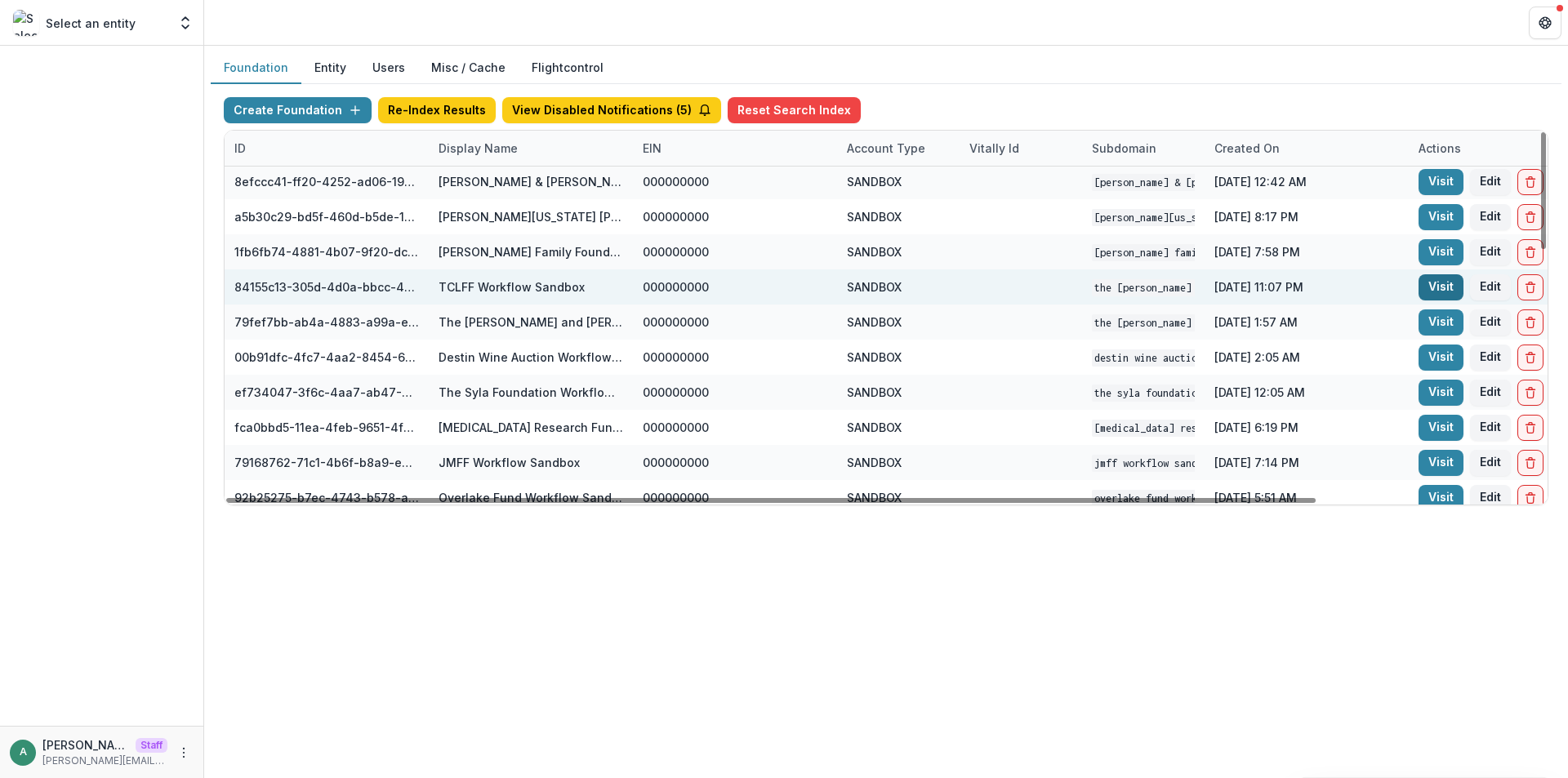
click at [1438, 289] on link "Visit" at bounding box center [1440, 287] width 45 height 26
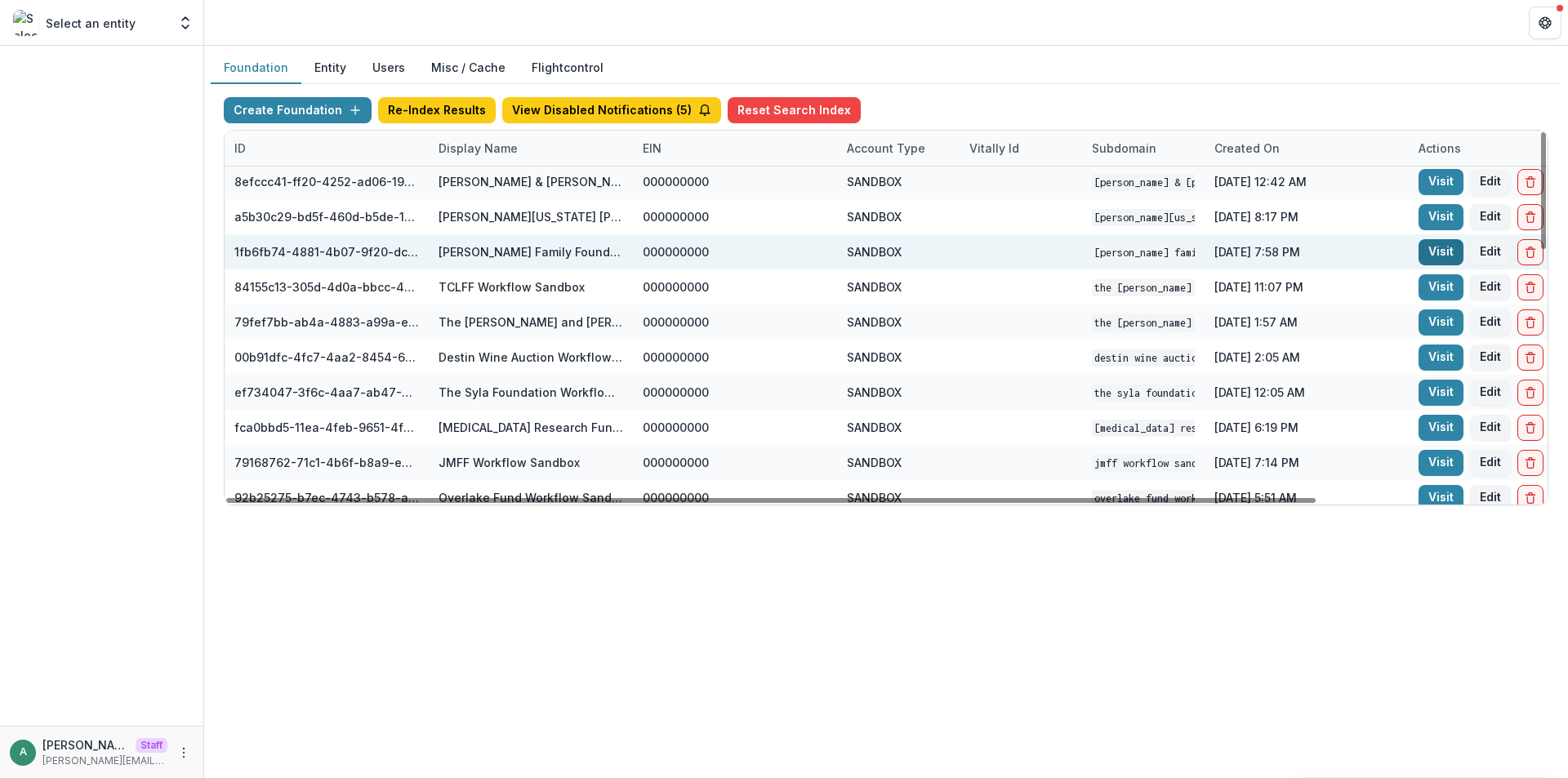
click at [1438, 243] on link "Visit" at bounding box center [1440, 253] width 45 height 26
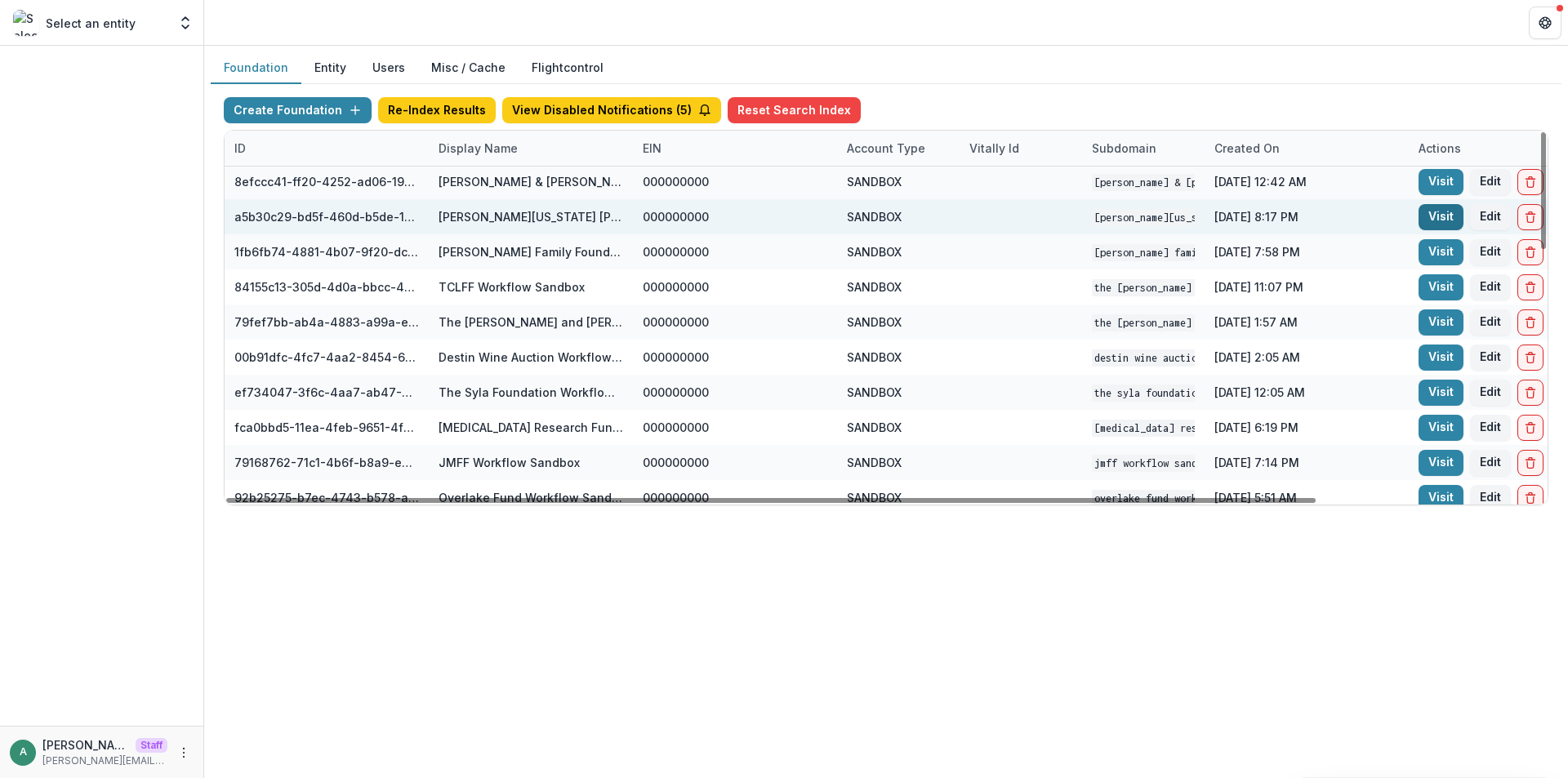
click at [1429, 224] on link "Visit" at bounding box center [1440, 217] width 45 height 26
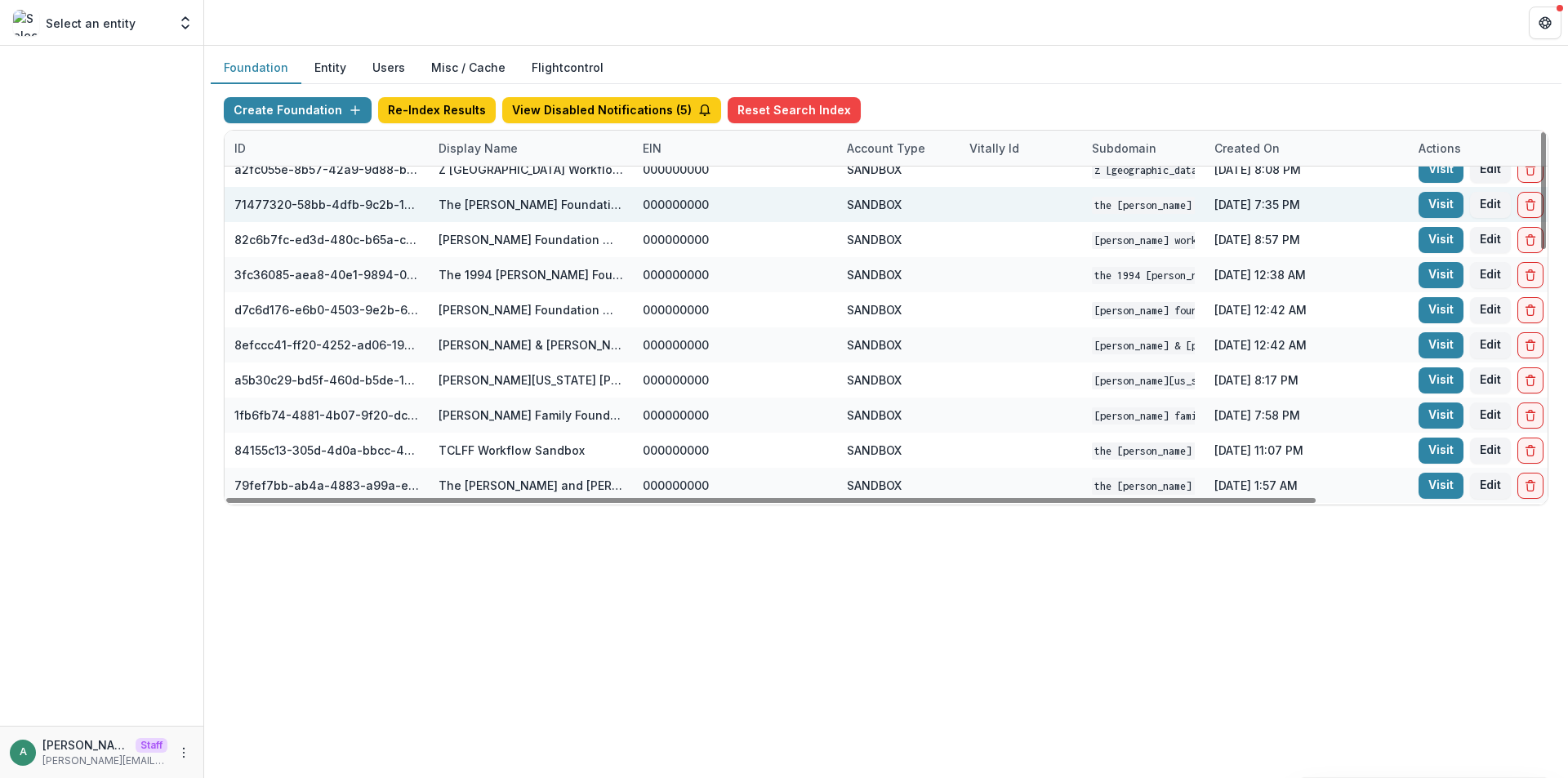
scroll to position [132, 0]
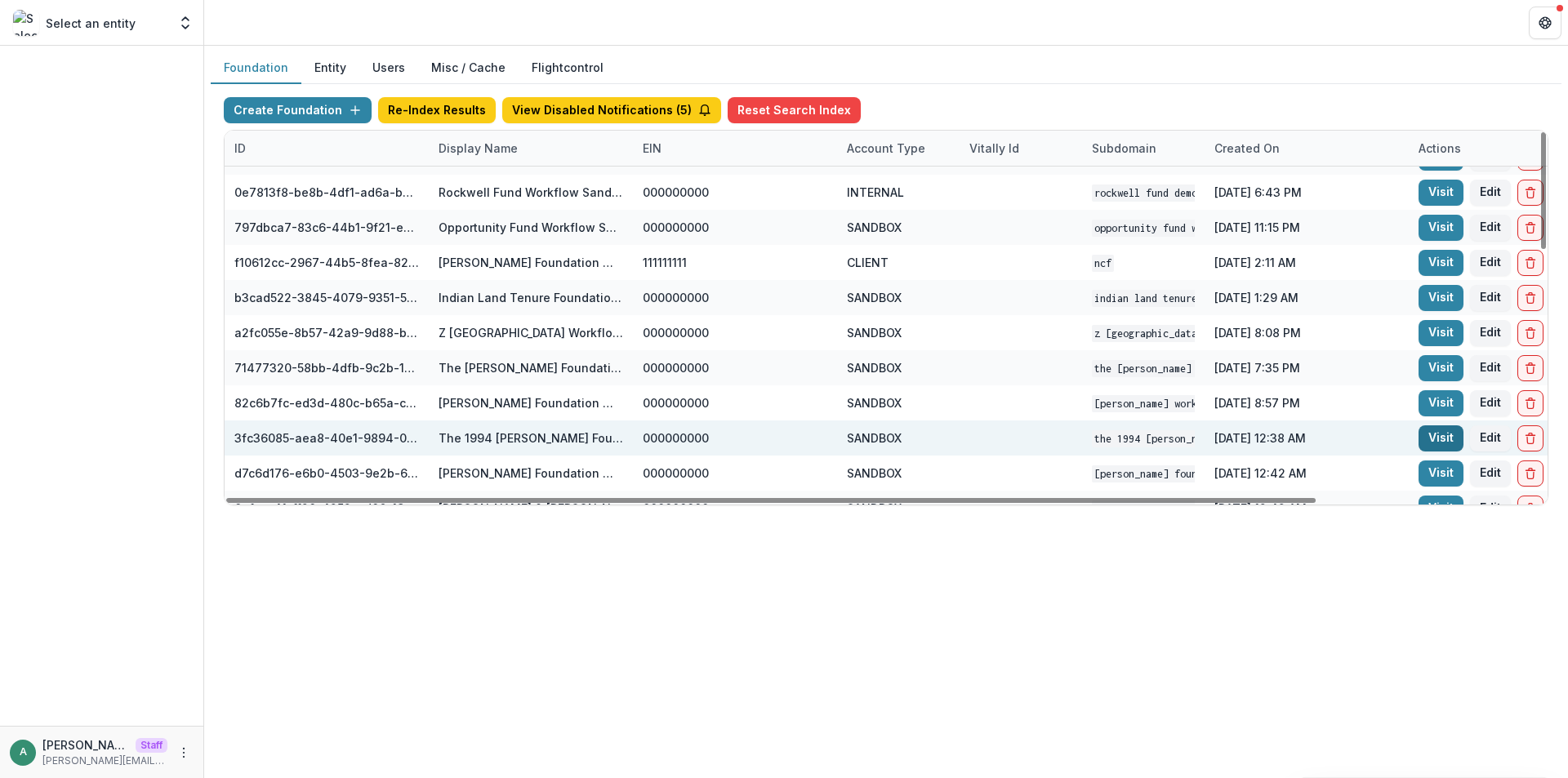
click at [1430, 438] on link "Visit" at bounding box center [1440, 439] width 45 height 26
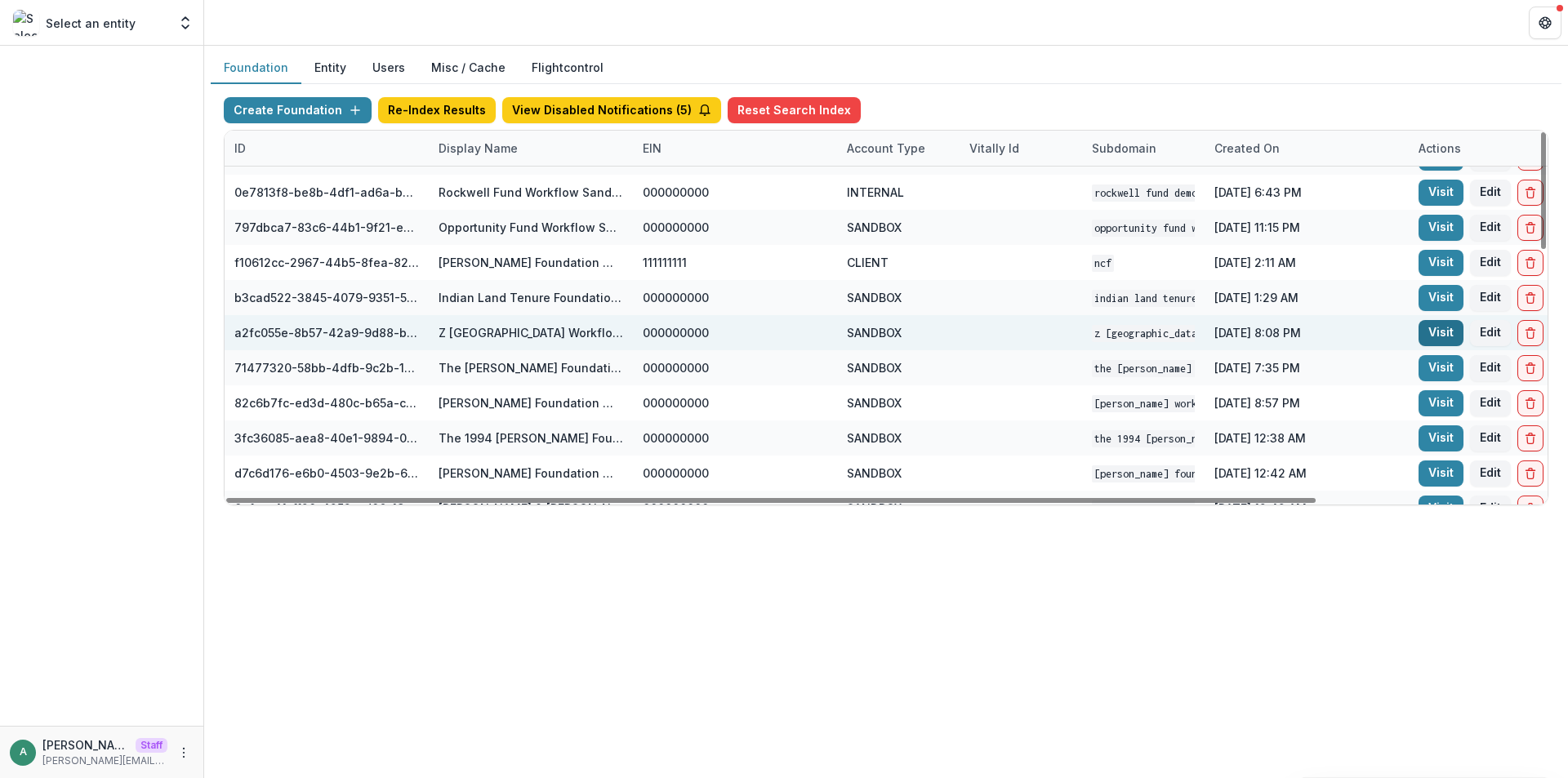
click at [1426, 335] on link "Visit" at bounding box center [1440, 334] width 45 height 26
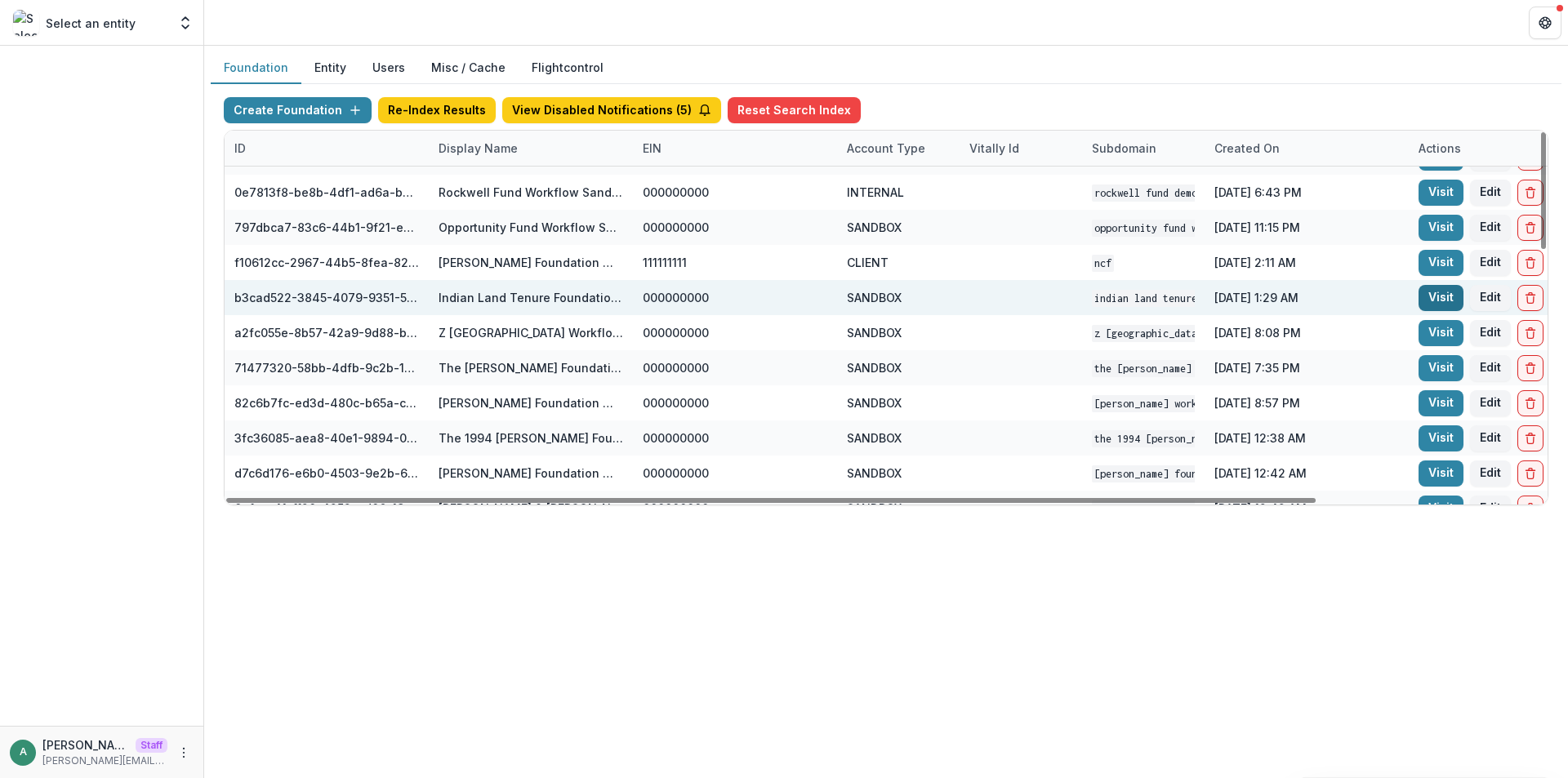
click at [1431, 297] on link "Visit" at bounding box center [1440, 298] width 45 height 26
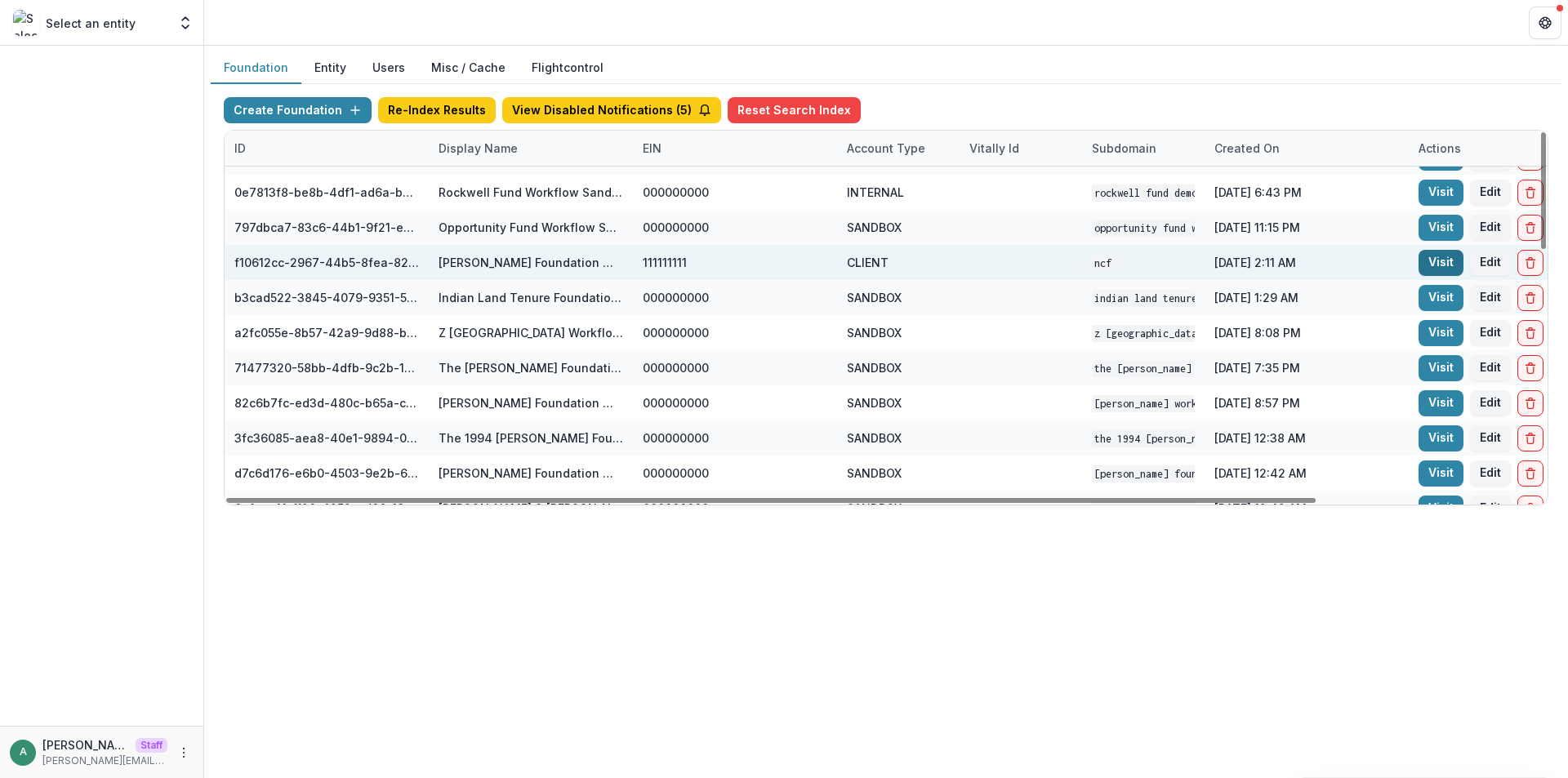
click at [1427, 260] on link "Visit" at bounding box center [1440, 263] width 45 height 26
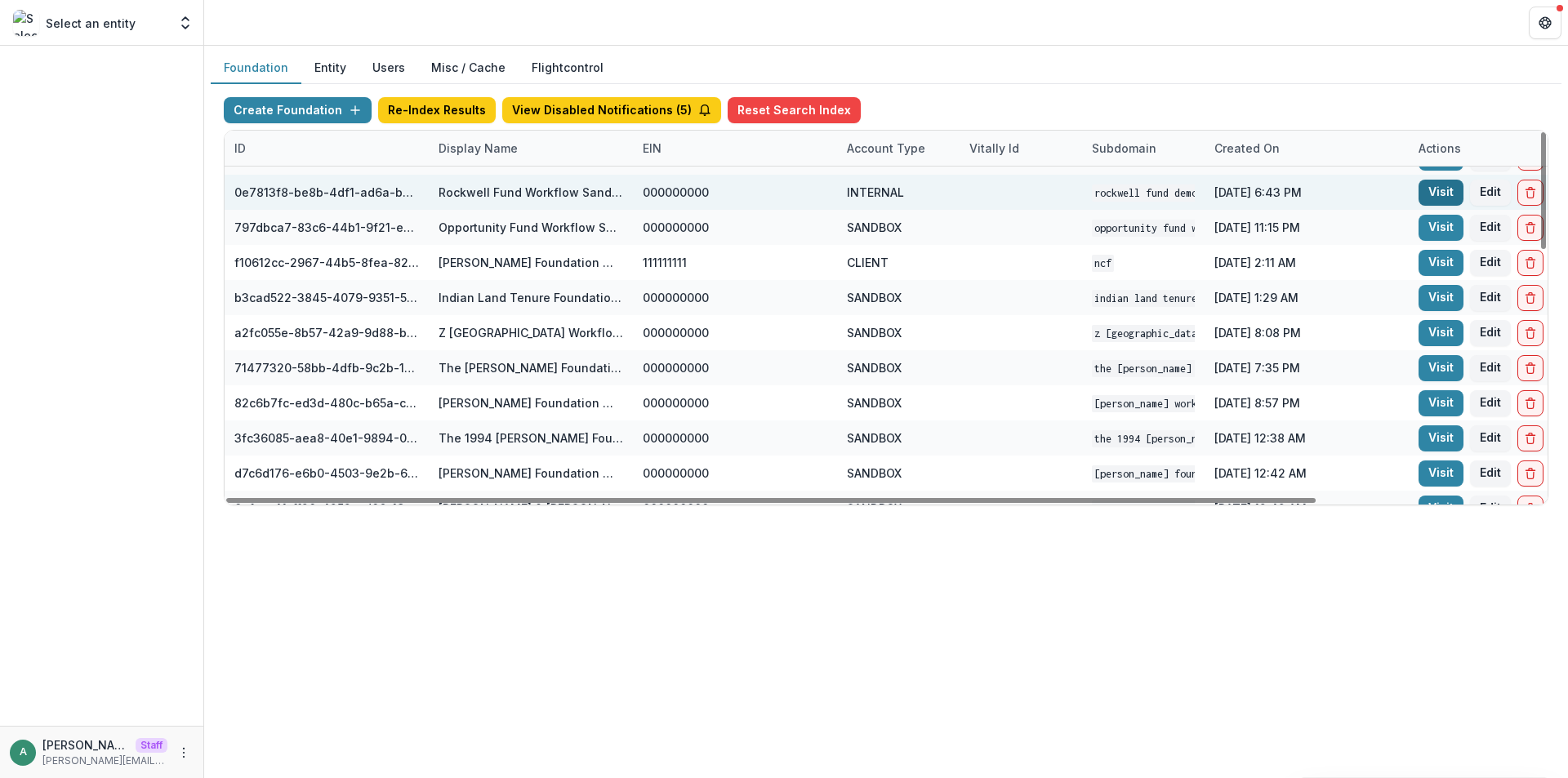
click at [1434, 197] on link "Visit" at bounding box center [1440, 193] width 45 height 26
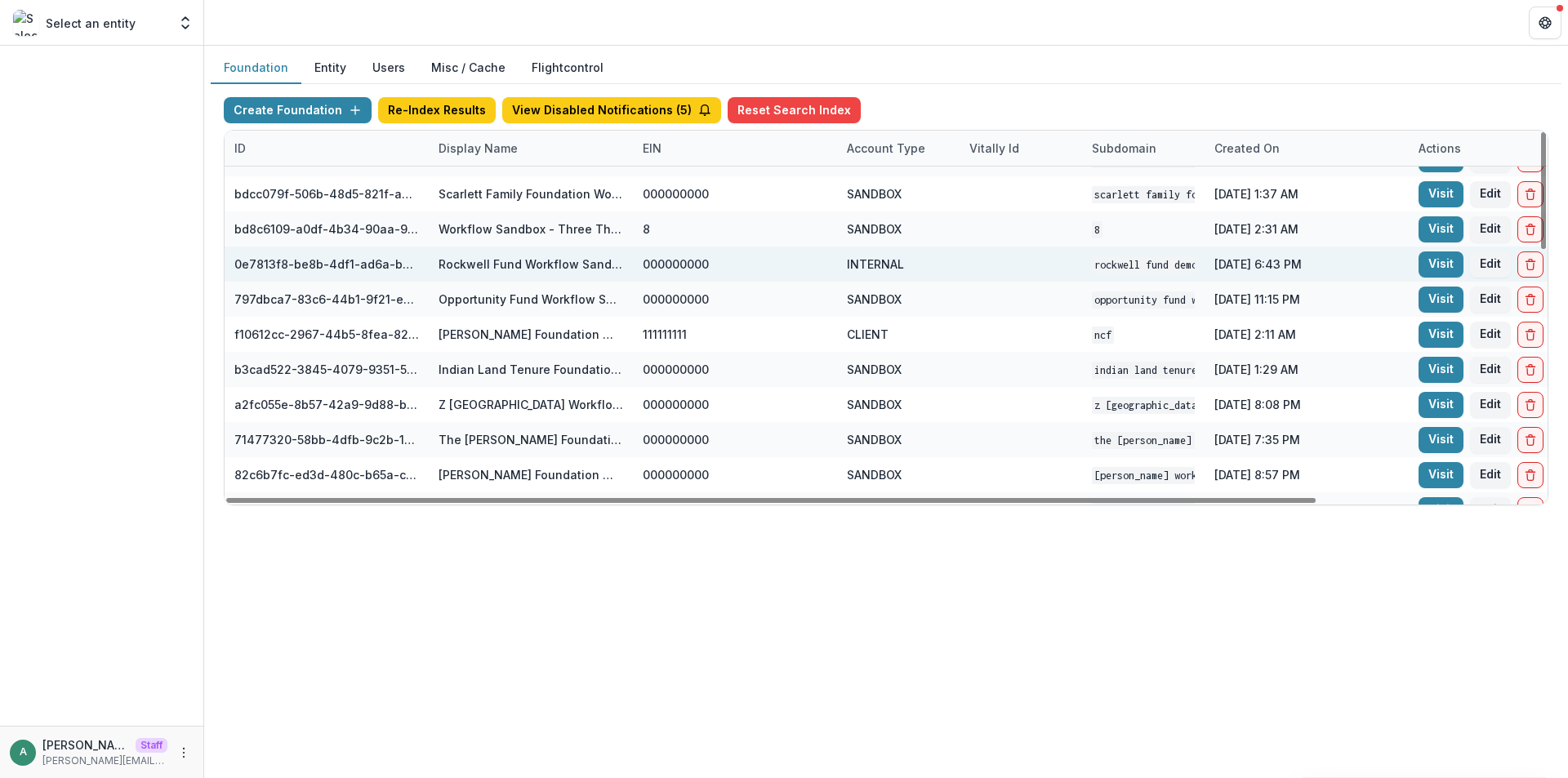
scroll to position [0, 0]
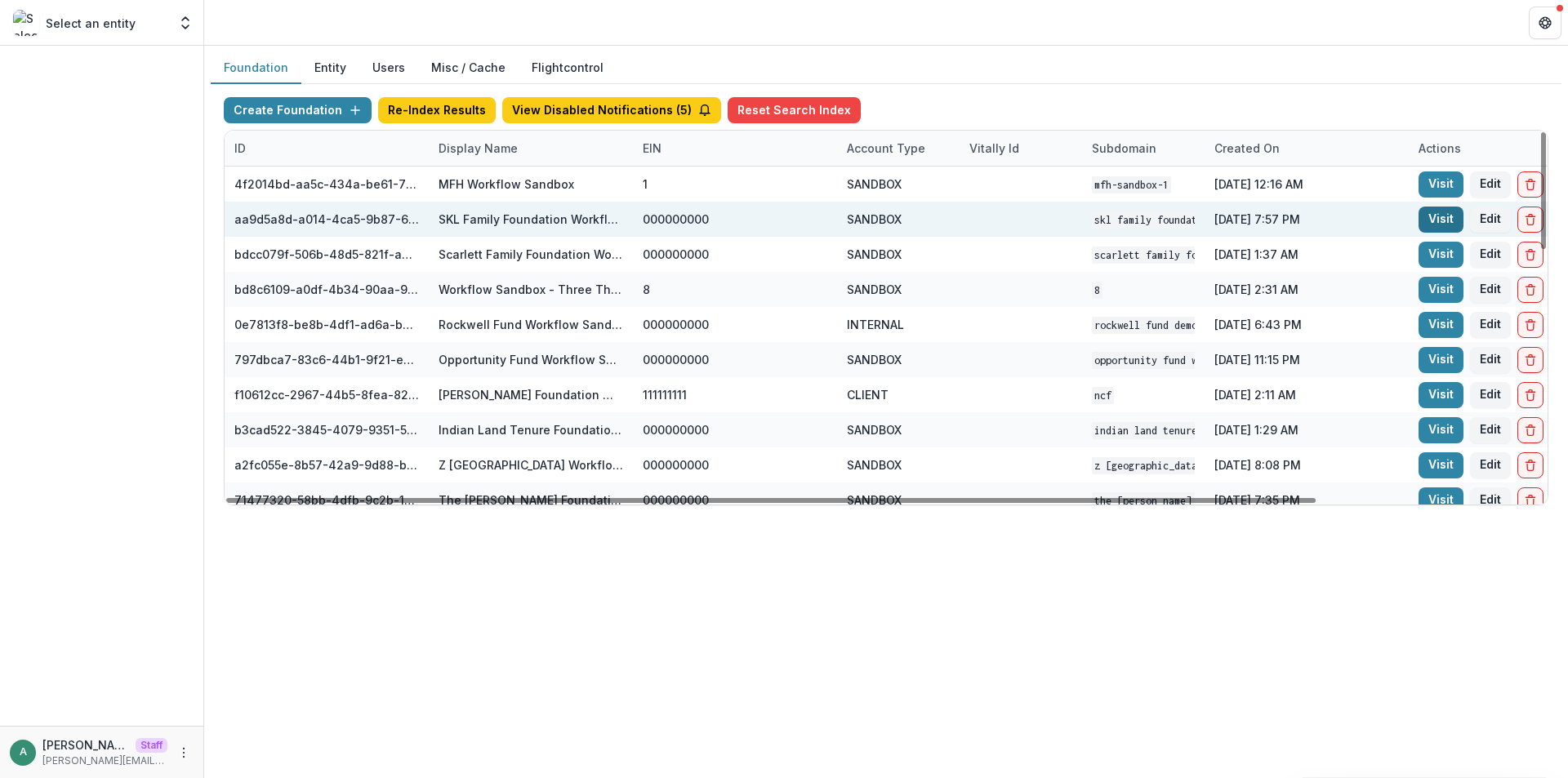
click at [1425, 219] on link "Visit" at bounding box center [1440, 220] width 45 height 26
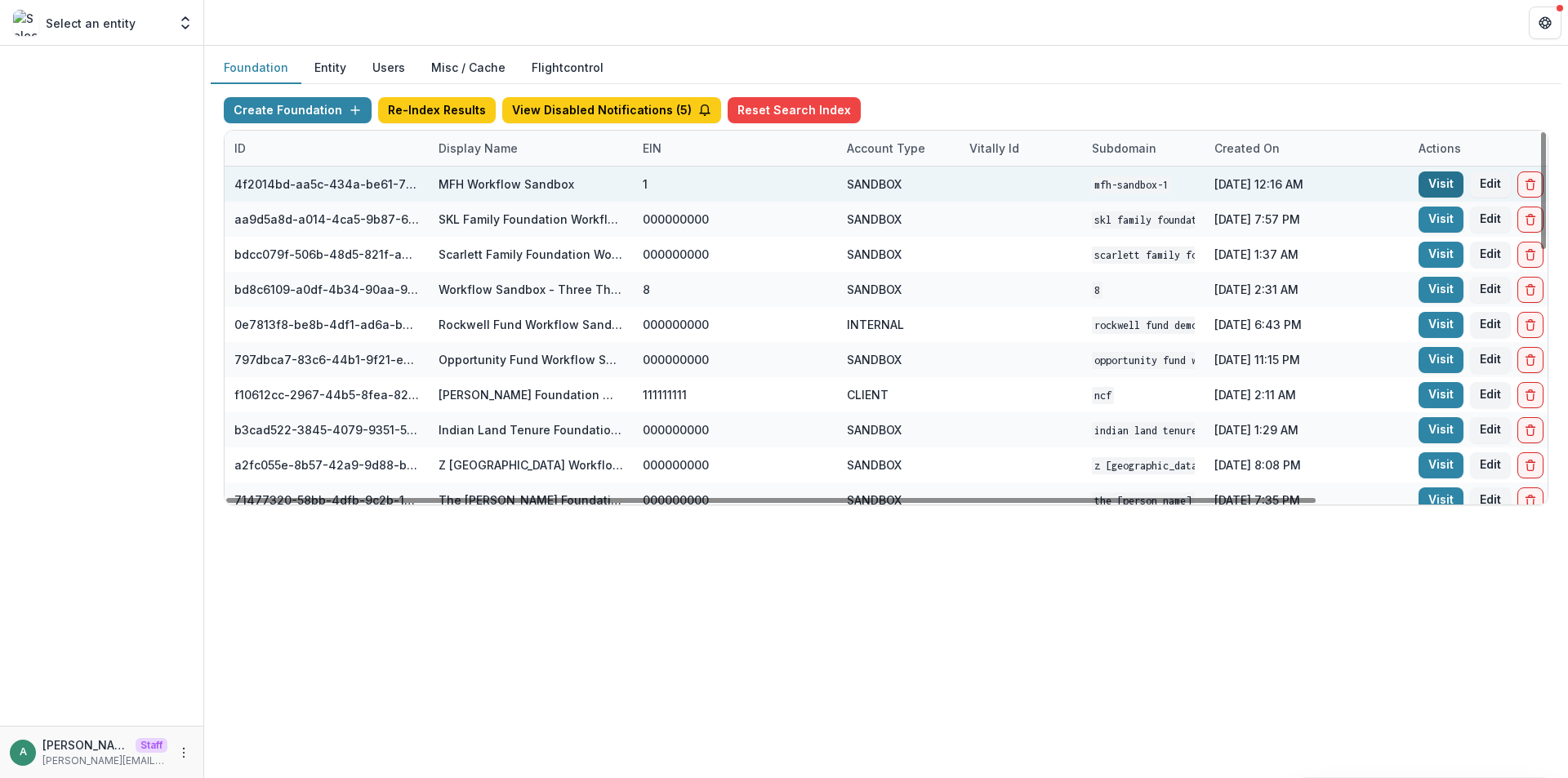
click at [1425, 188] on link "Visit" at bounding box center [1440, 184] width 45 height 26
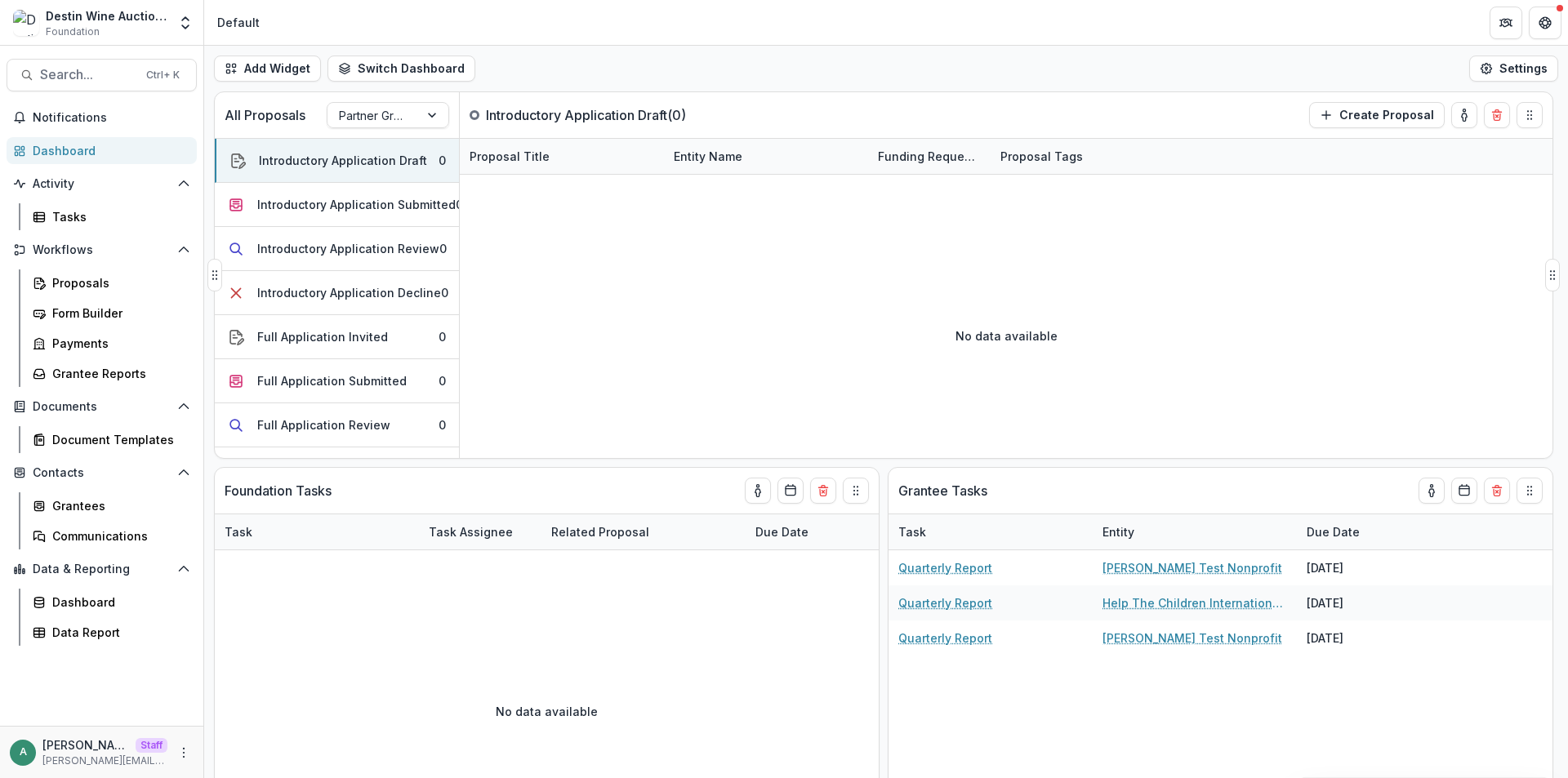
drag, startPoint x: 373, startPoint y: 109, endPoint x: 374, endPoint y: 134, distance: 25.0
click at [373, 110] on div at bounding box center [374, 116] width 69 height 20
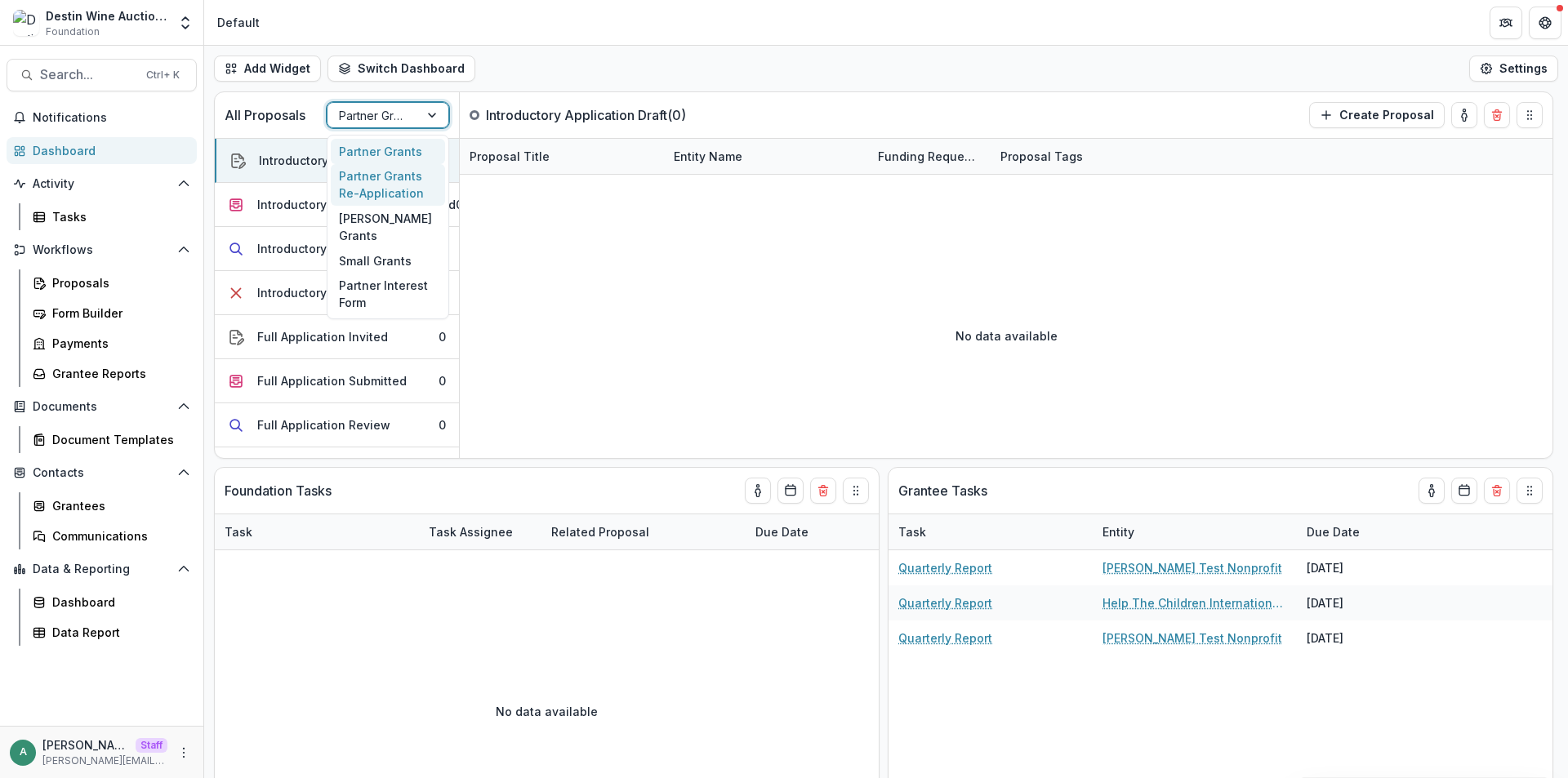
click at [384, 182] on div "Partner Grants Re-Application" at bounding box center [388, 185] width 115 height 43
drag, startPoint x: 410, startPoint y: 117, endPoint x: 394, endPoint y: 160, distance: 45.9
click at [410, 121] on div "Partner Grants Re-Application" at bounding box center [373, 115] width 91 height 23
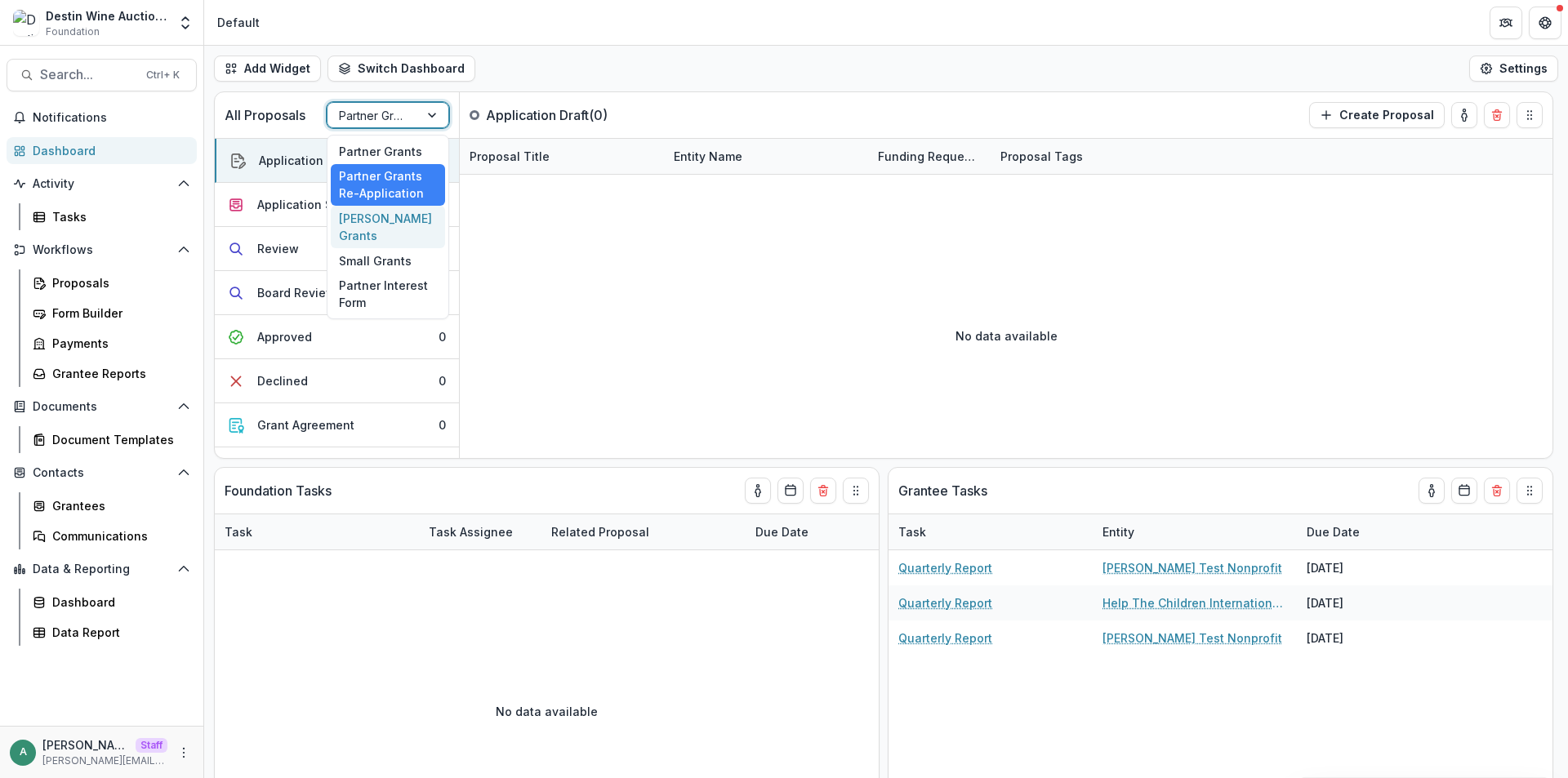
click at [389, 223] on div "Galentine's Grants" at bounding box center [388, 227] width 115 height 43
click at [411, 110] on div "Galentine's Grants" at bounding box center [373, 115] width 91 height 23
click at [400, 270] on div "Small Grants" at bounding box center [388, 260] width 115 height 25
click at [426, 120] on div at bounding box center [434, 115] width 30 height 24
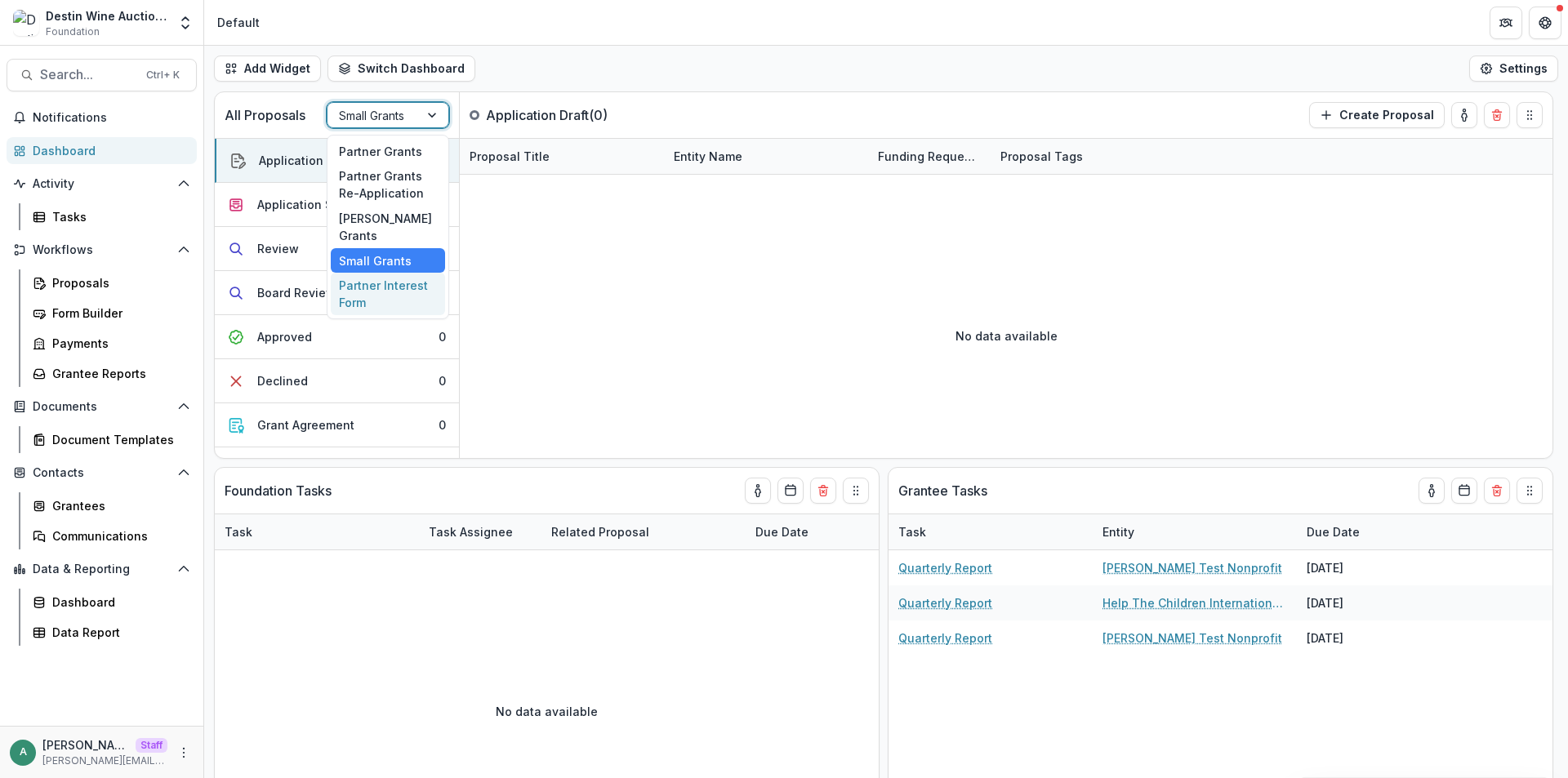
click at [415, 281] on div "Partner Interest Form" at bounding box center [388, 294] width 115 height 43
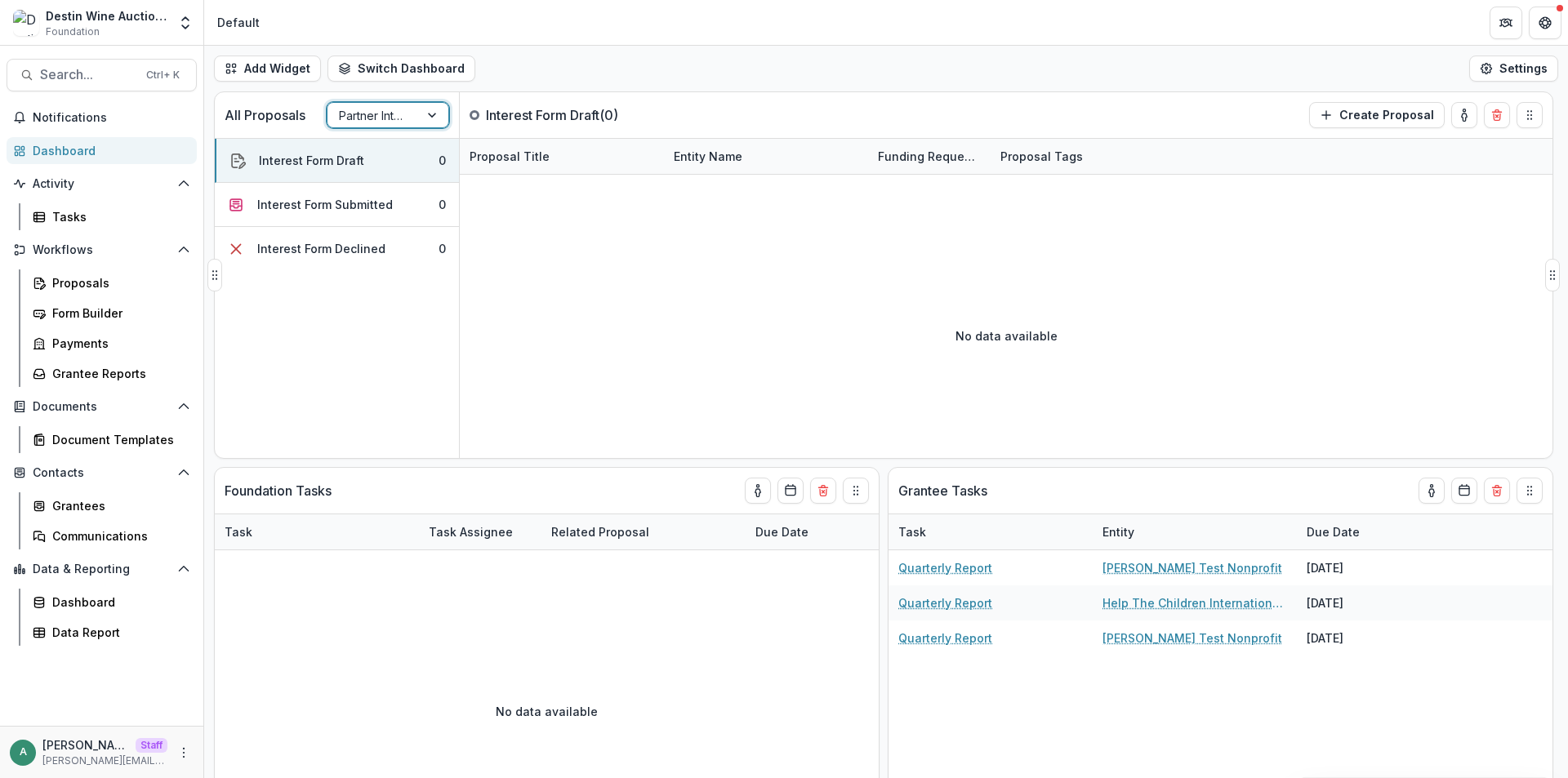
click at [415, 118] on div "Partner Interest Form" at bounding box center [373, 115] width 91 height 23
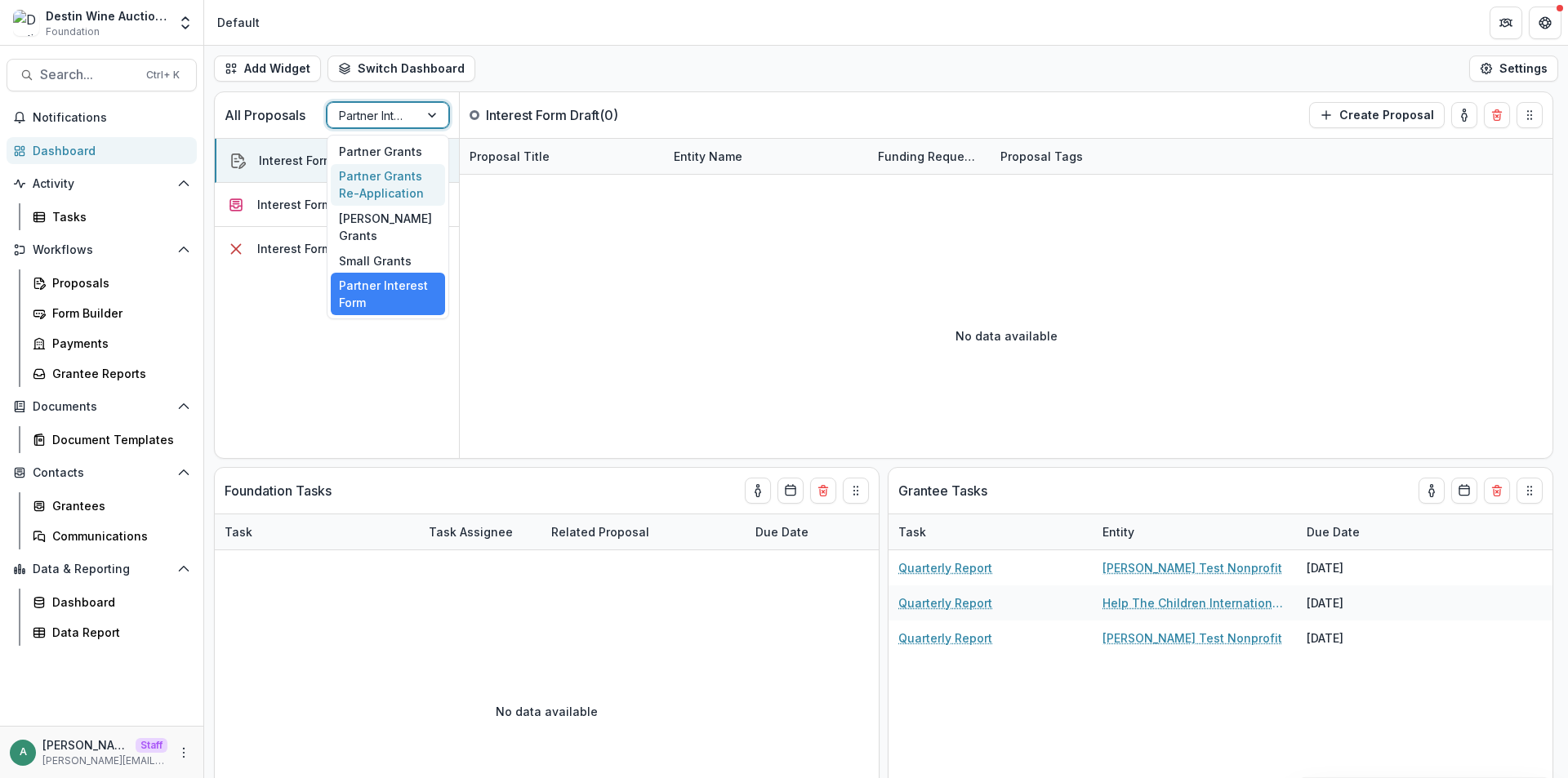
click at [413, 167] on div "Partner Grants Re-Application" at bounding box center [388, 185] width 115 height 43
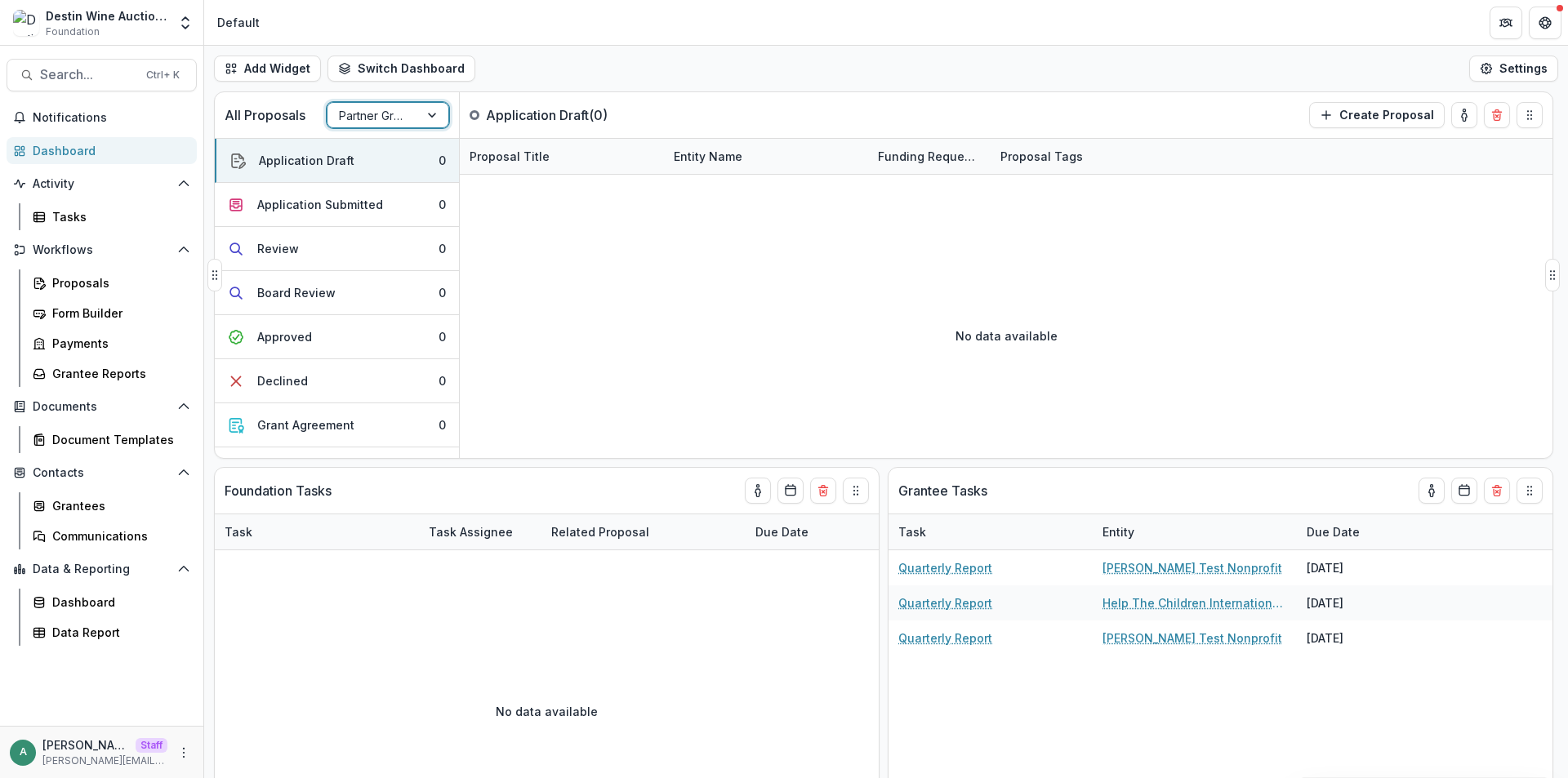
click at [411, 122] on div "Partner Grants Re-Application" at bounding box center [373, 115] width 91 height 23
click at [407, 156] on div "Partner Grants" at bounding box center [388, 151] width 115 height 25
click at [668, 75] on div "Add Widget Switch Dashboard Default New Dashboard Settings" at bounding box center [886, 68] width 1364 height 46
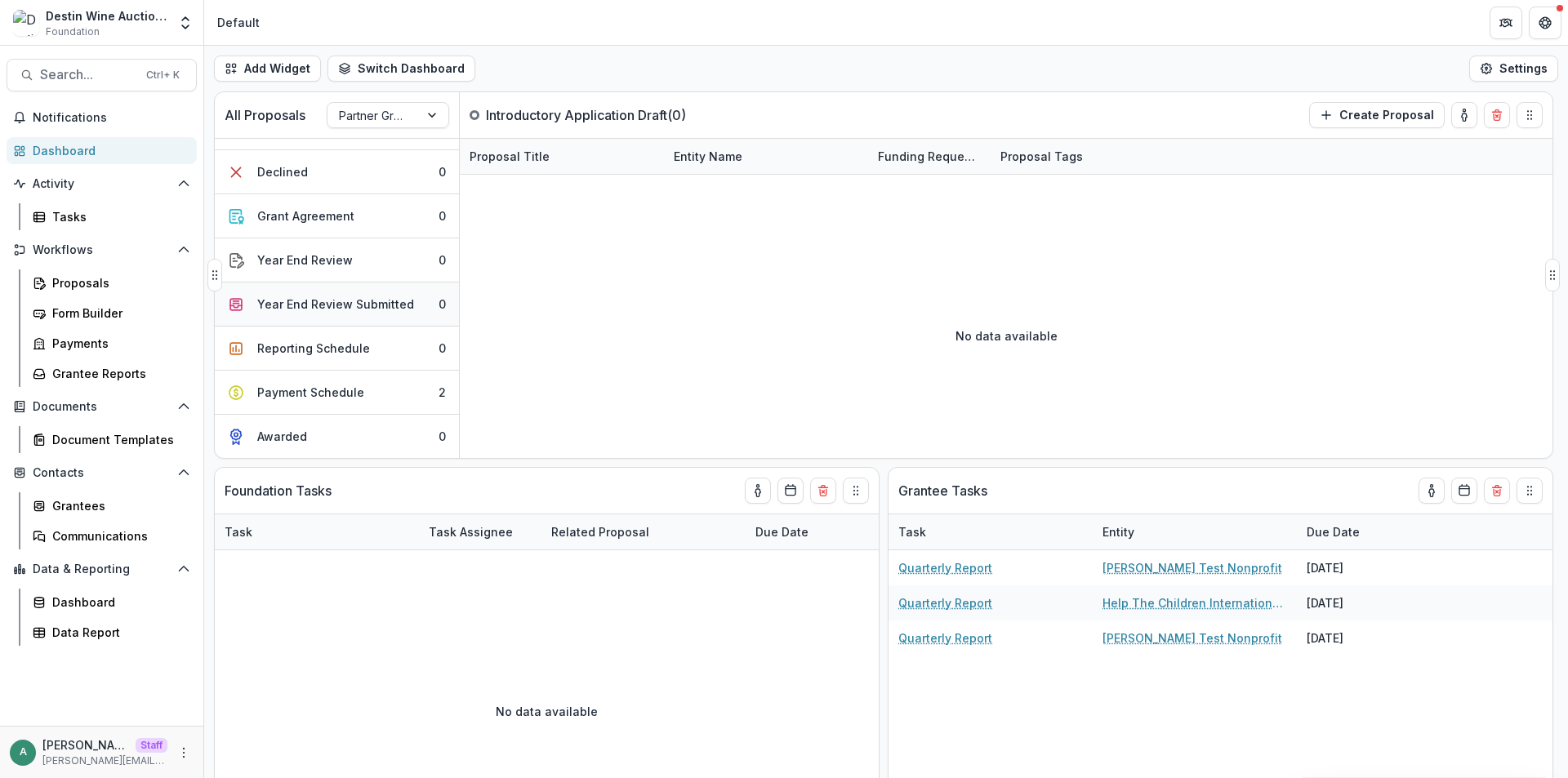
scroll to position [398, 0]
click at [358, 384] on div "Payment Schedule" at bounding box center [310, 392] width 107 height 17
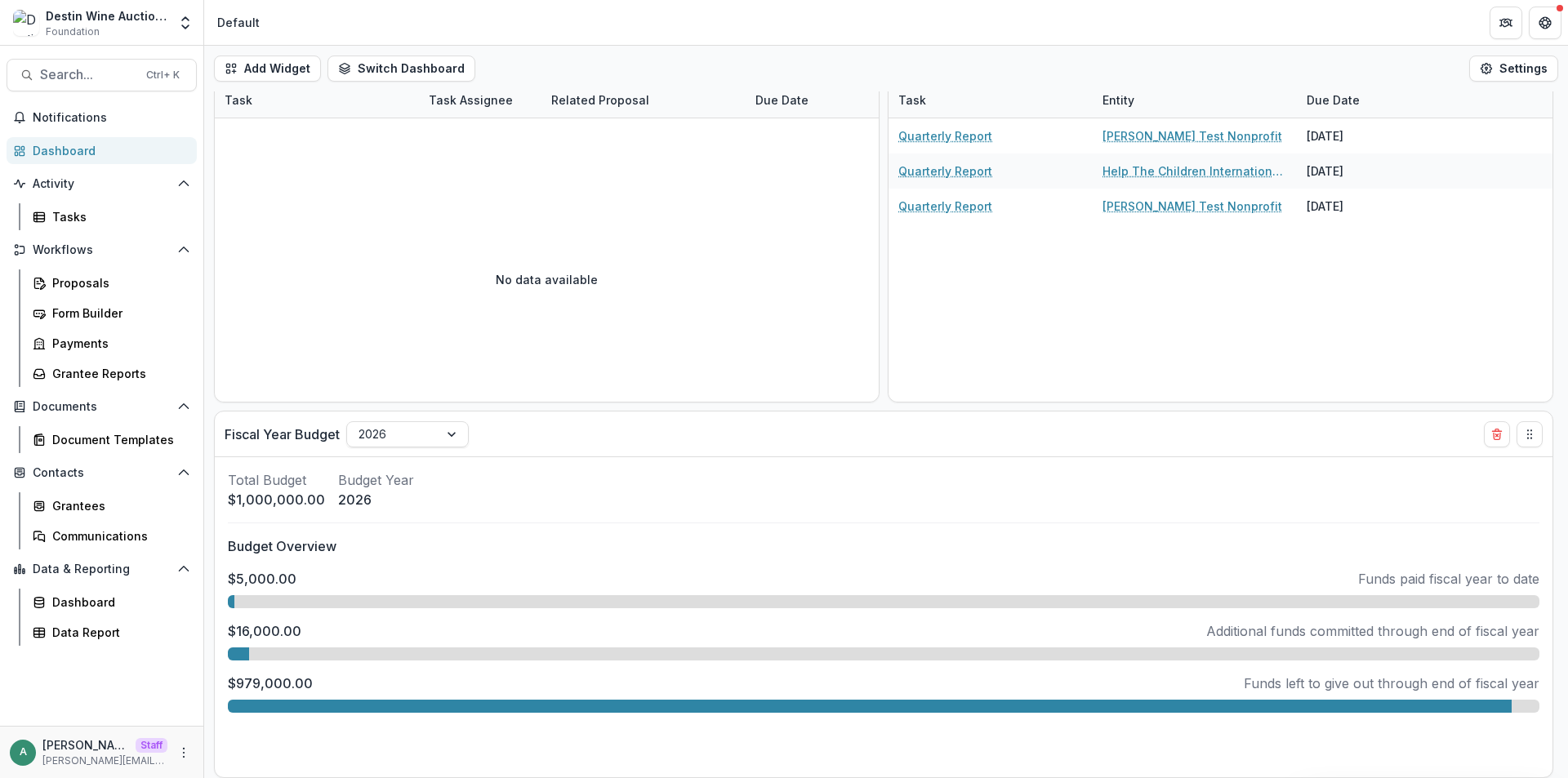
scroll to position [0, 0]
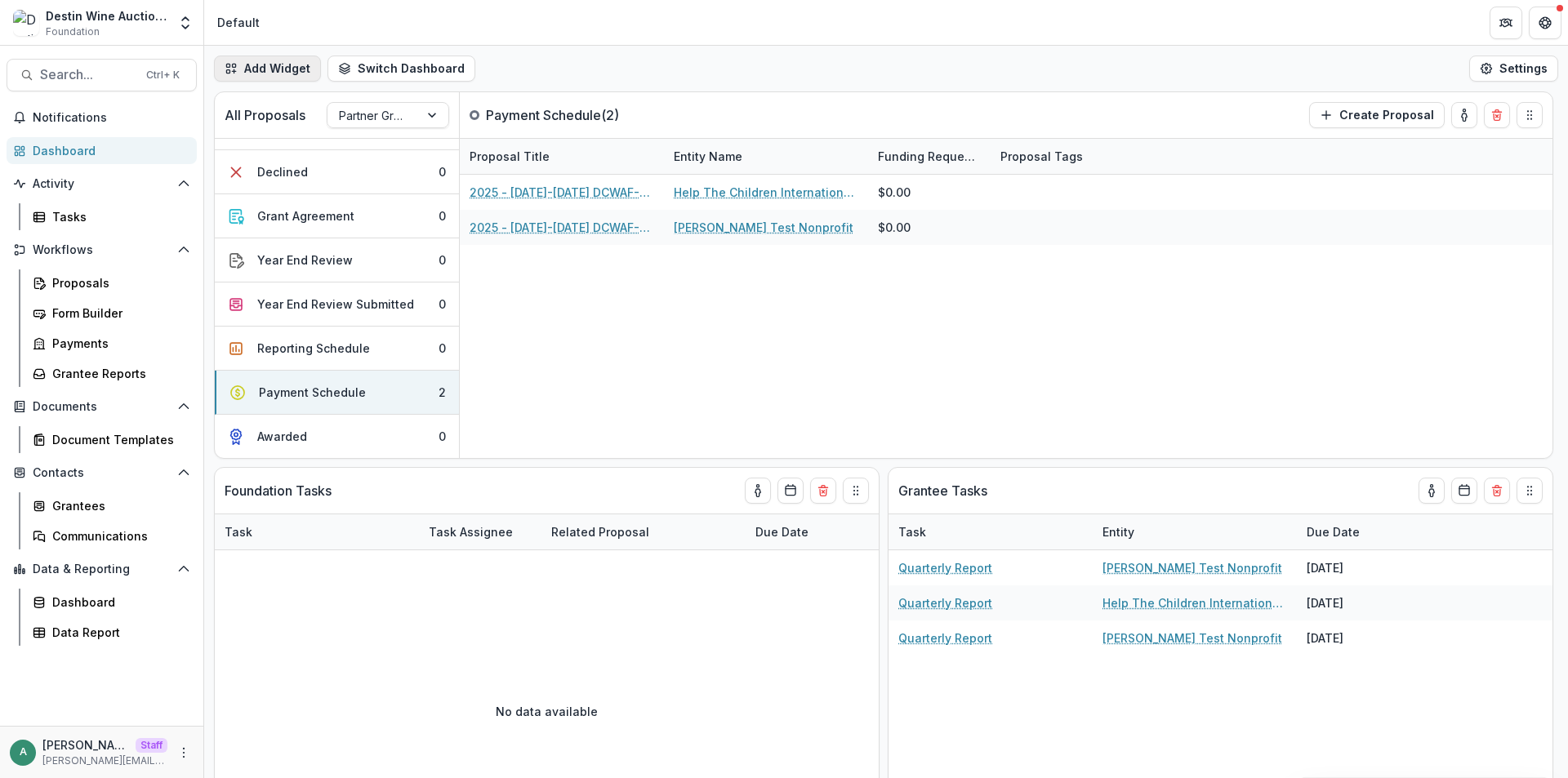
click at [301, 72] on button "Add Widget" at bounding box center [267, 69] width 107 height 26
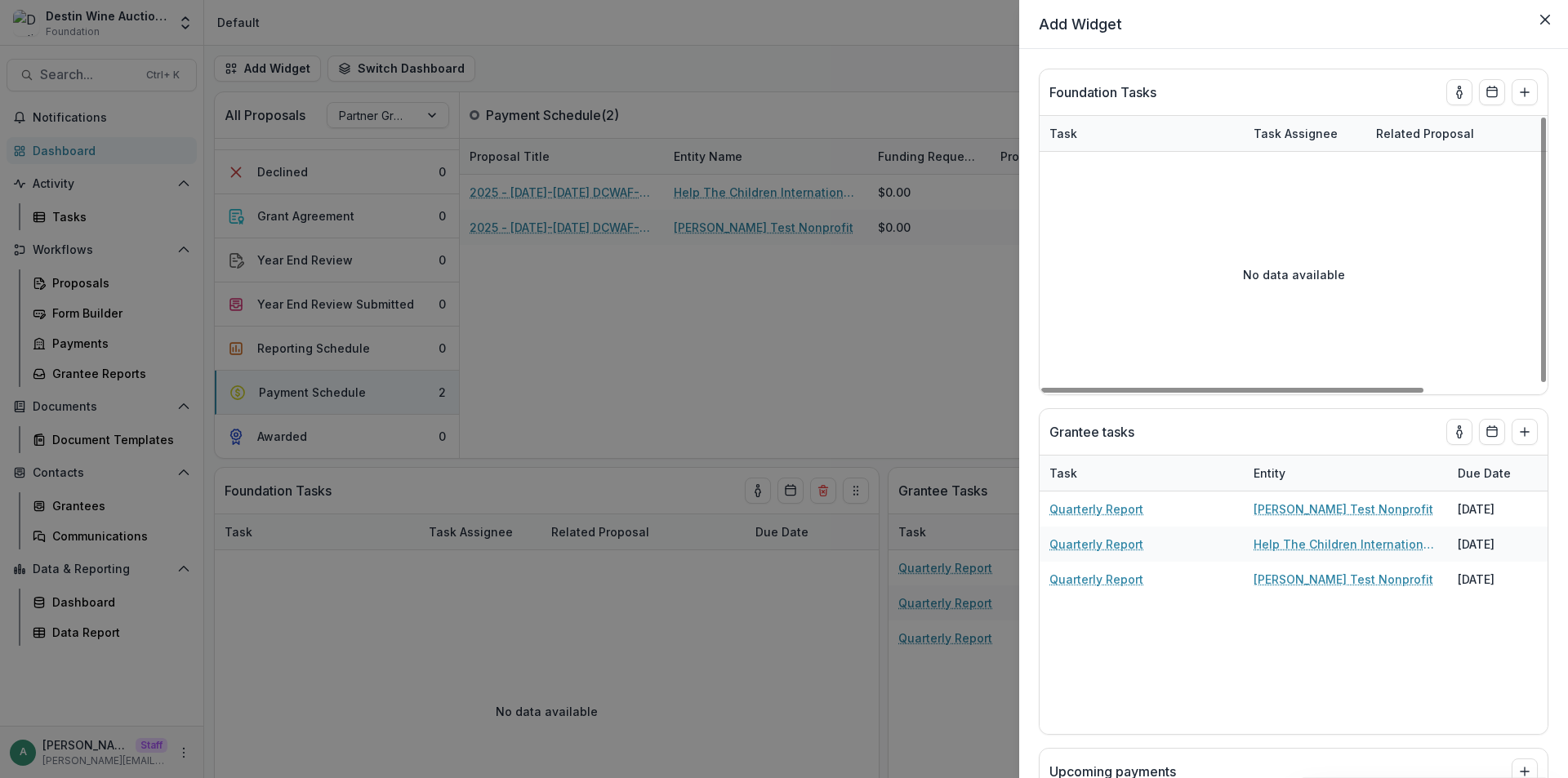
click at [561, 148] on div "**********" at bounding box center [784, 389] width 1568 height 778
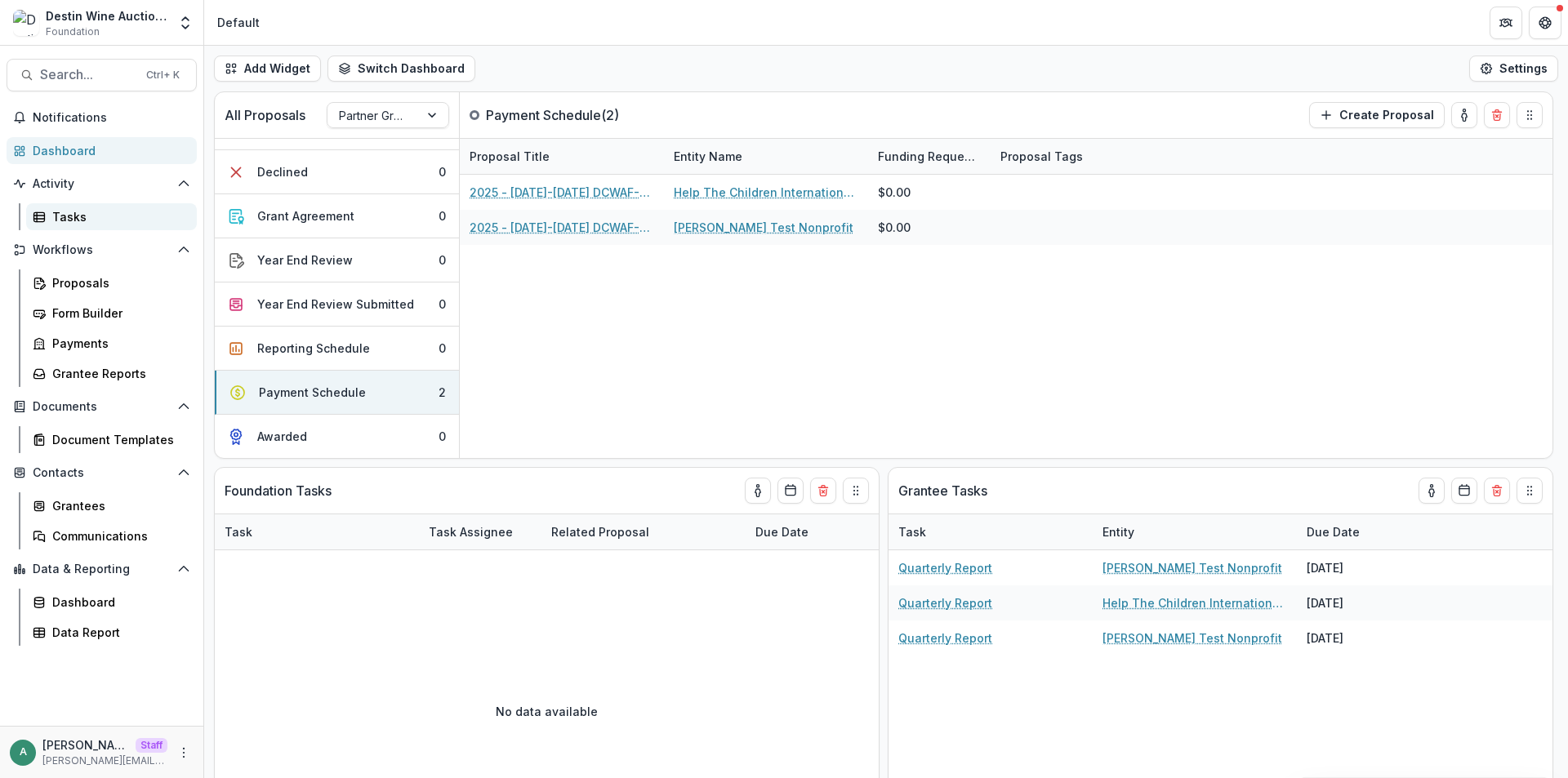
click at [118, 215] on div "Tasks" at bounding box center [117, 217] width 131 height 17
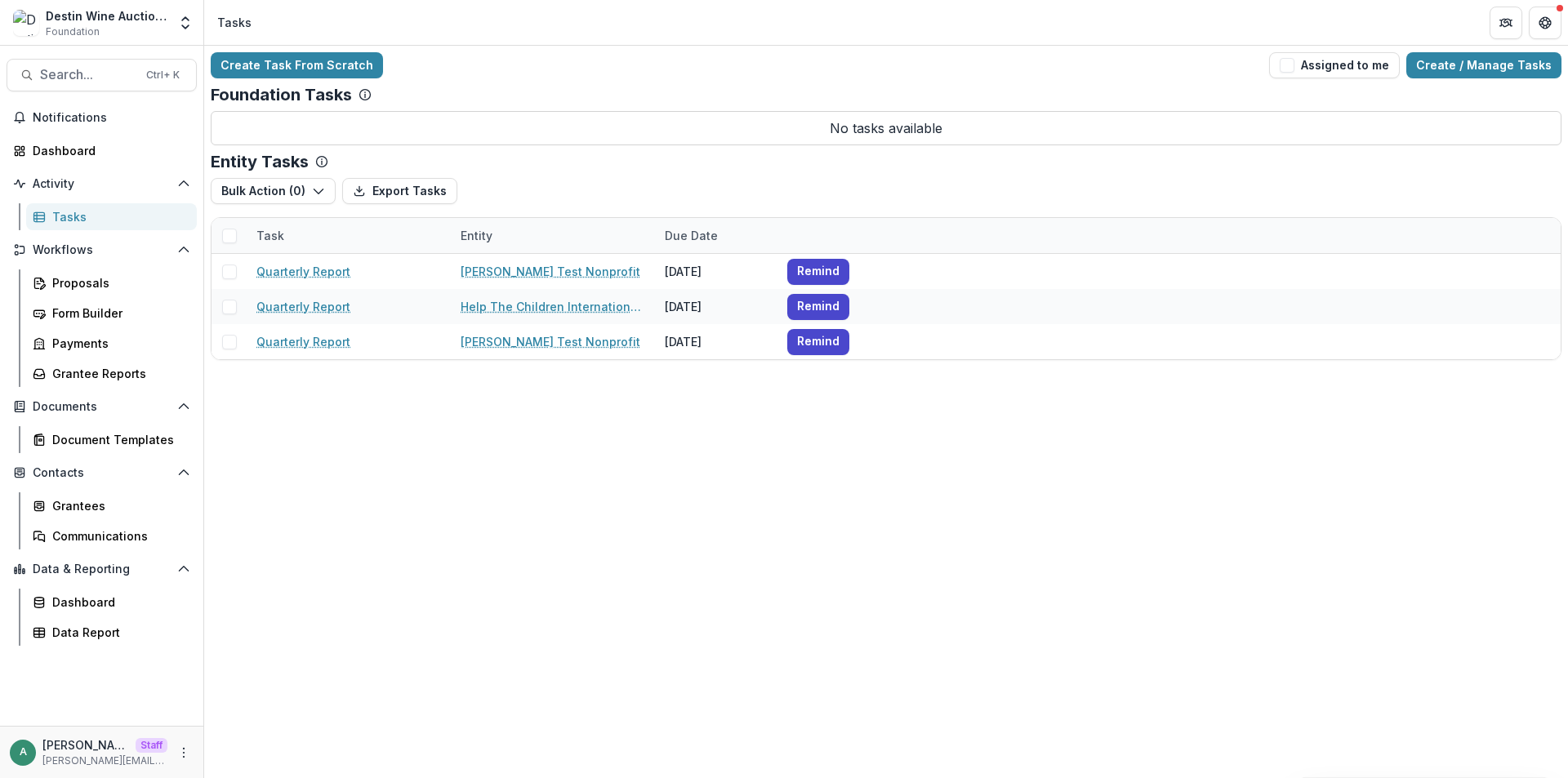
drag, startPoint x: 285, startPoint y: 501, endPoint x: 257, endPoint y: 490, distance: 30.1
click at [284, 501] on div "Create Task From Scratch Assigned to me Create / Manage Tasks Foundation Tasks …" at bounding box center [886, 412] width 1364 height 732
click at [176, 753] on button "More" at bounding box center [184, 753] width 20 height 20
click at [240, 724] on link "User Settings" at bounding box center [292, 717] width 175 height 27
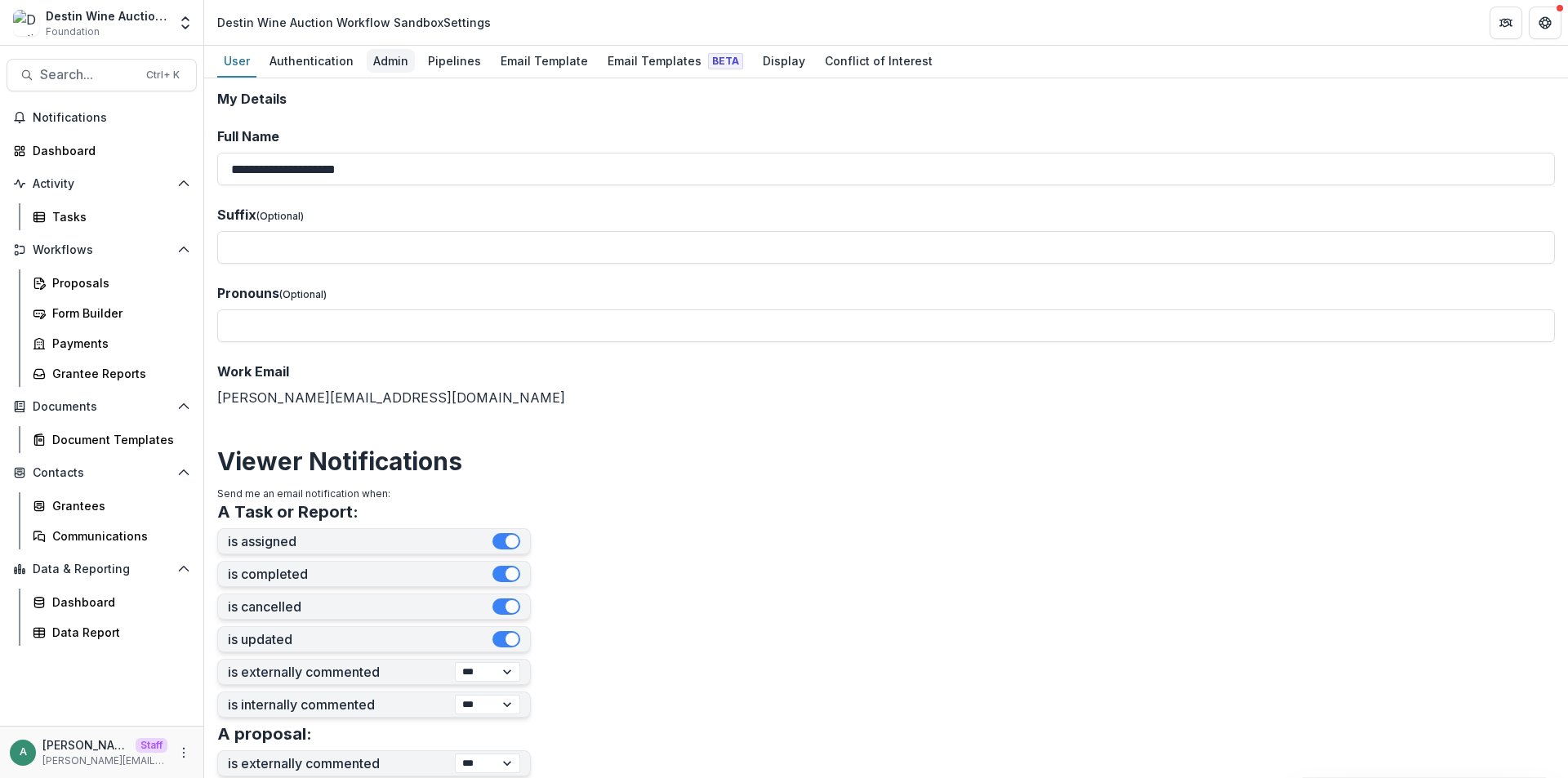
click at [385, 57] on div "Admin" at bounding box center [391, 61] width 48 height 23
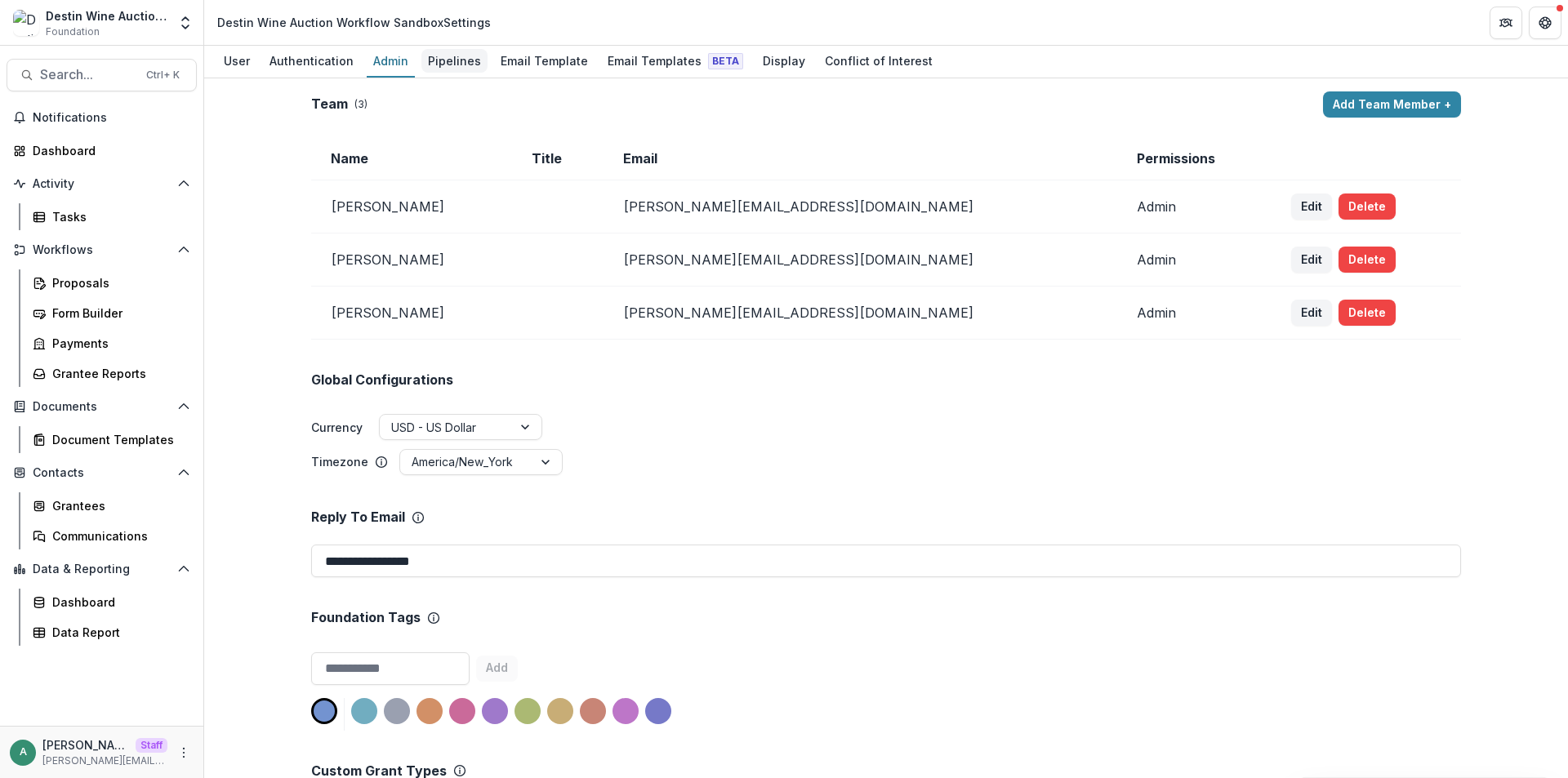
click at [436, 66] on div "Pipelines" at bounding box center [454, 61] width 66 height 23
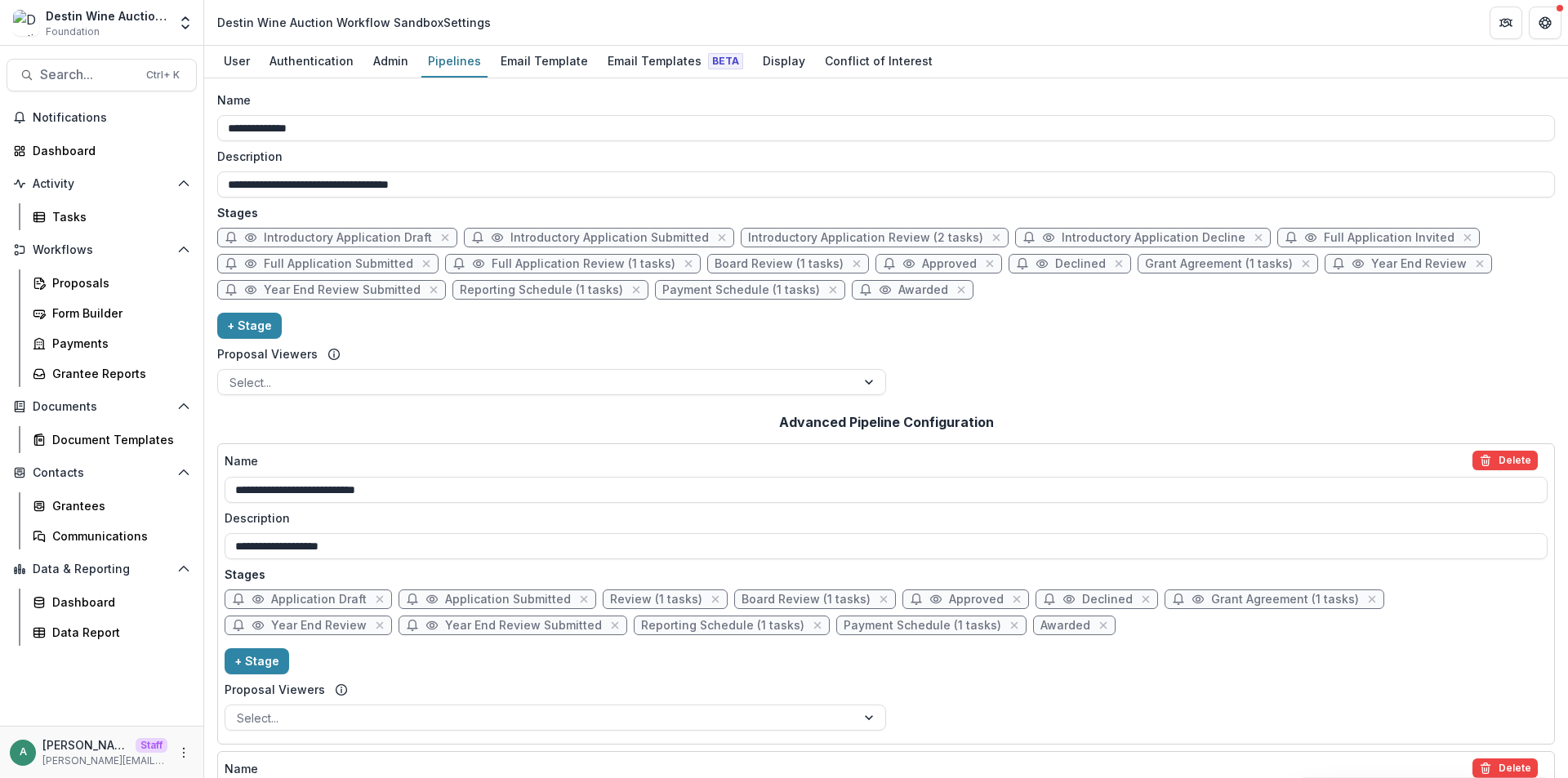
click at [599, 266] on span "Full Application Review (1 tasks)" at bounding box center [583, 264] width 184 height 14
select select "******"
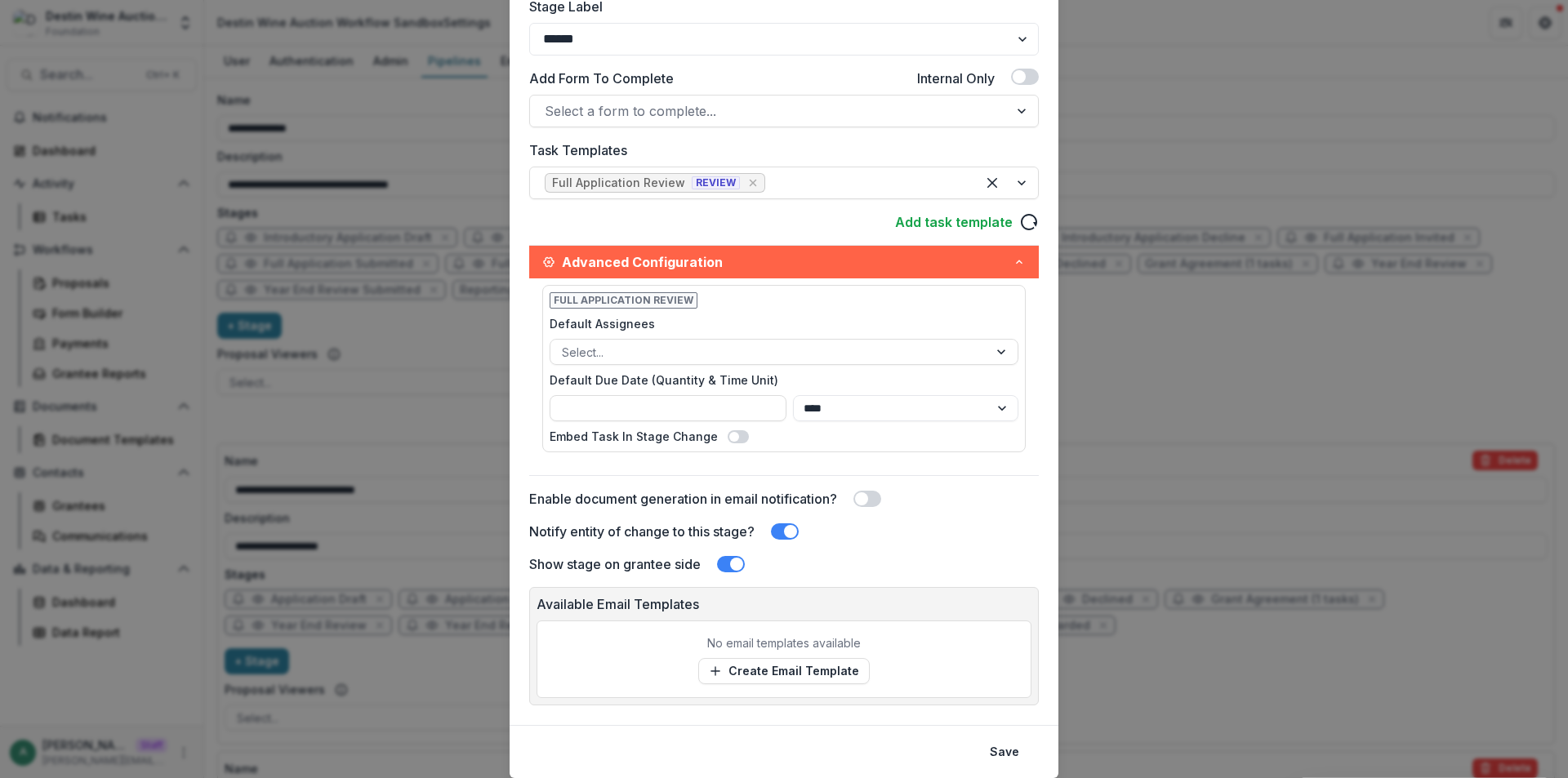
scroll to position [392, 0]
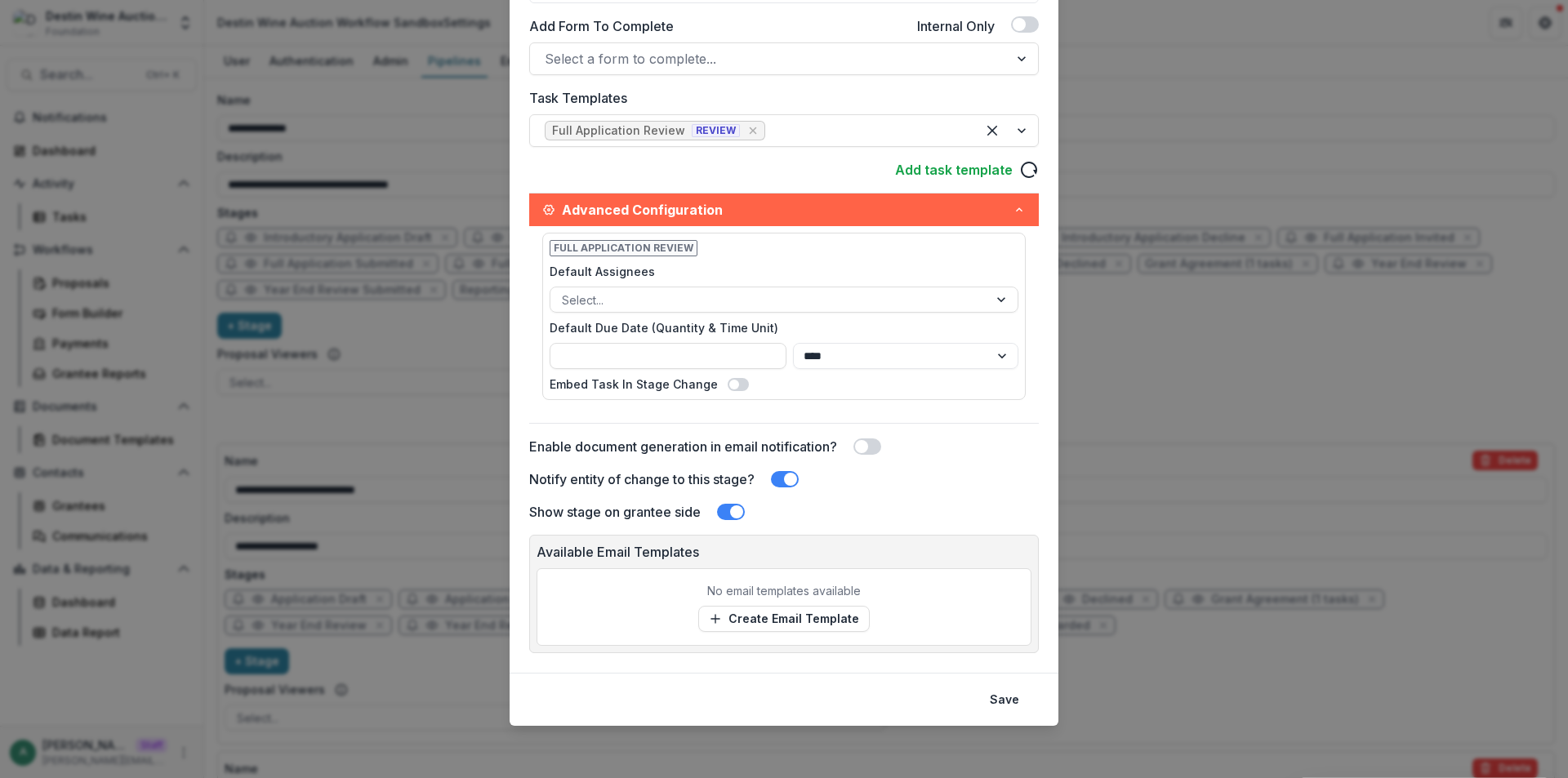
click at [454, 378] on div "**********" at bounding box center [784, 389] width 1568 height 778
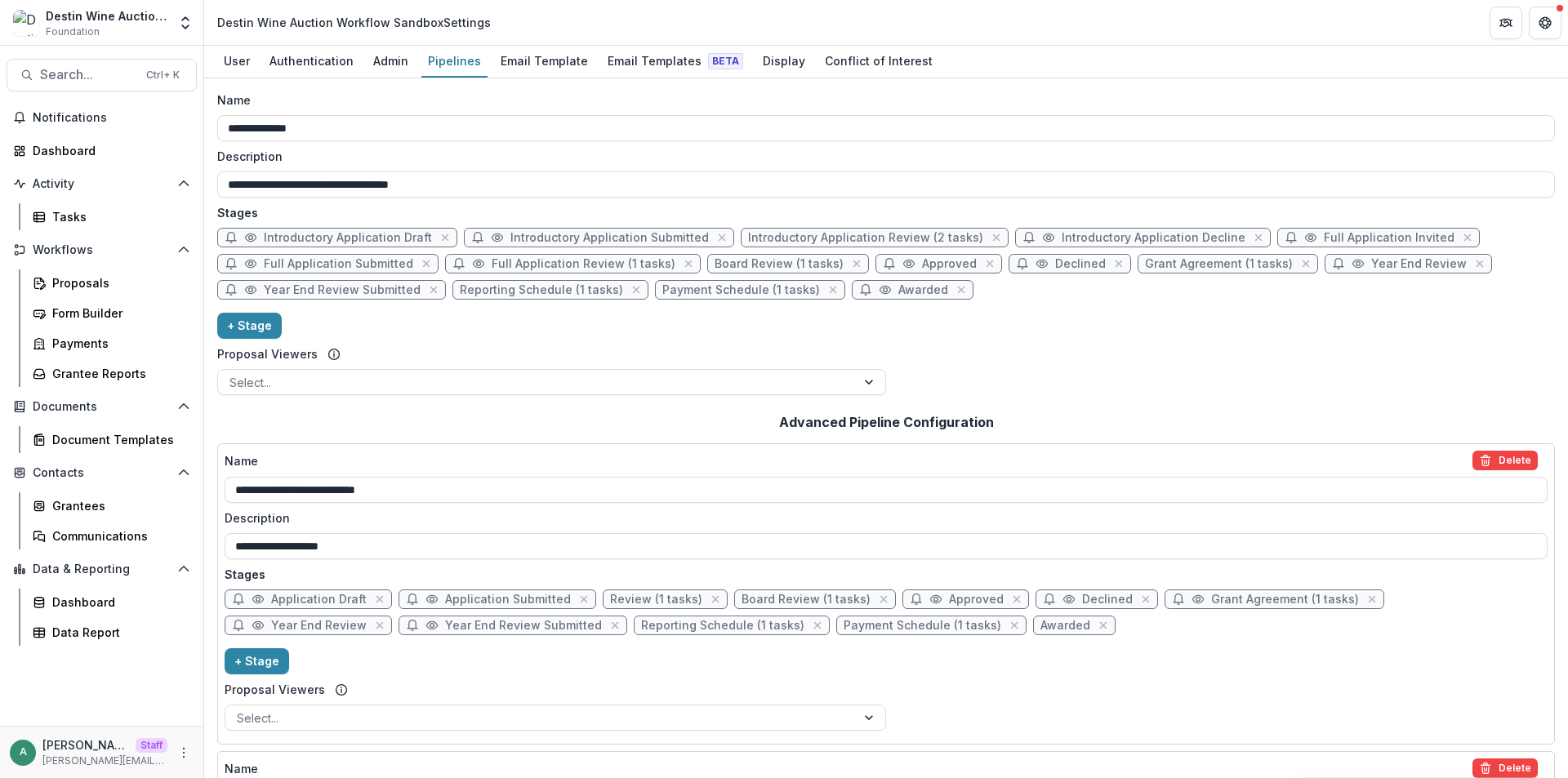
click at [916, 235] on span "Introductory Application Review (2 tasks)" at bounding box center [866, 238] width 235 height 14
select select "******"
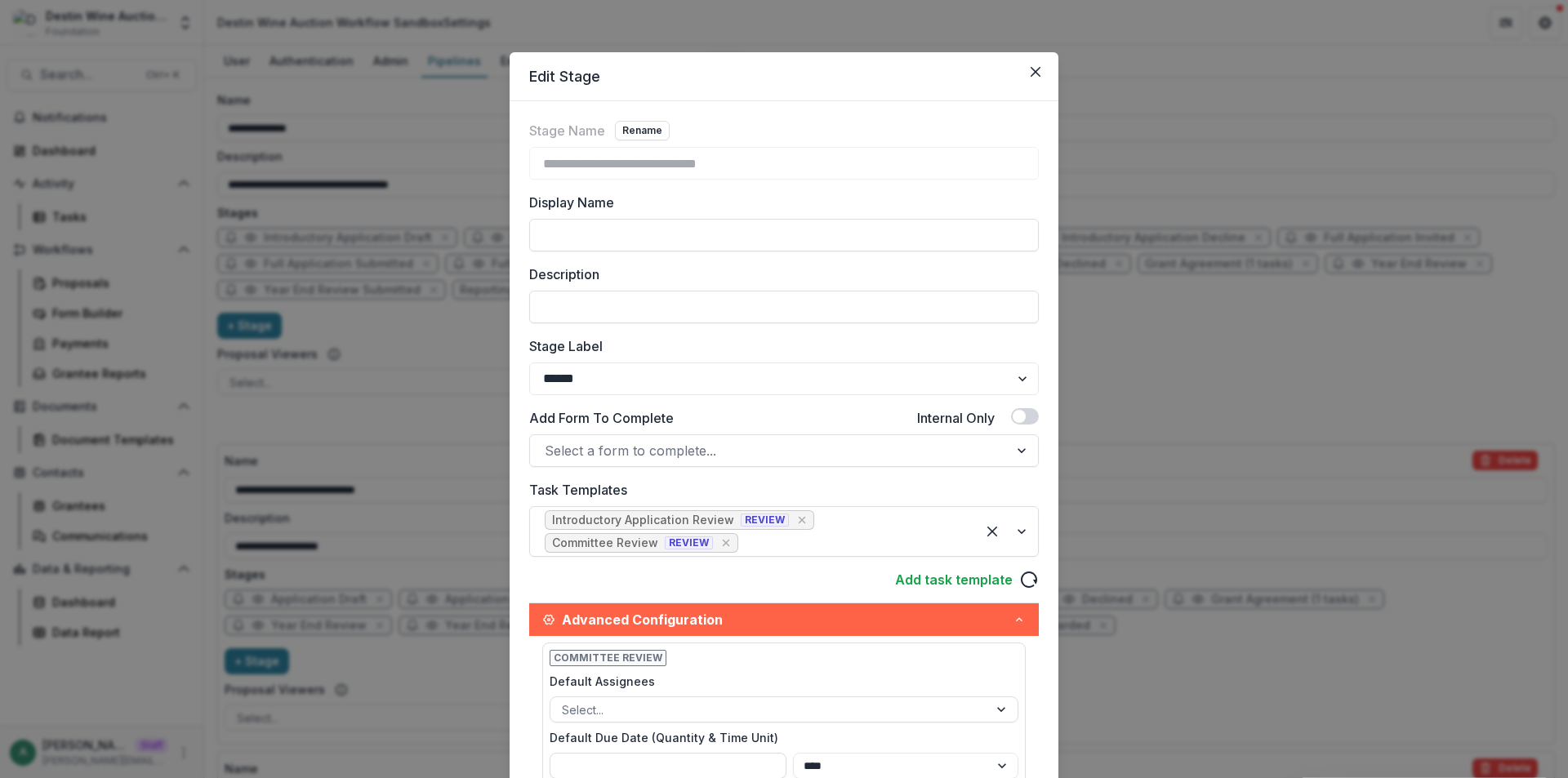
click at [413, 384] on div "**********" at bounding box center [784, 389] width 1568 height 778
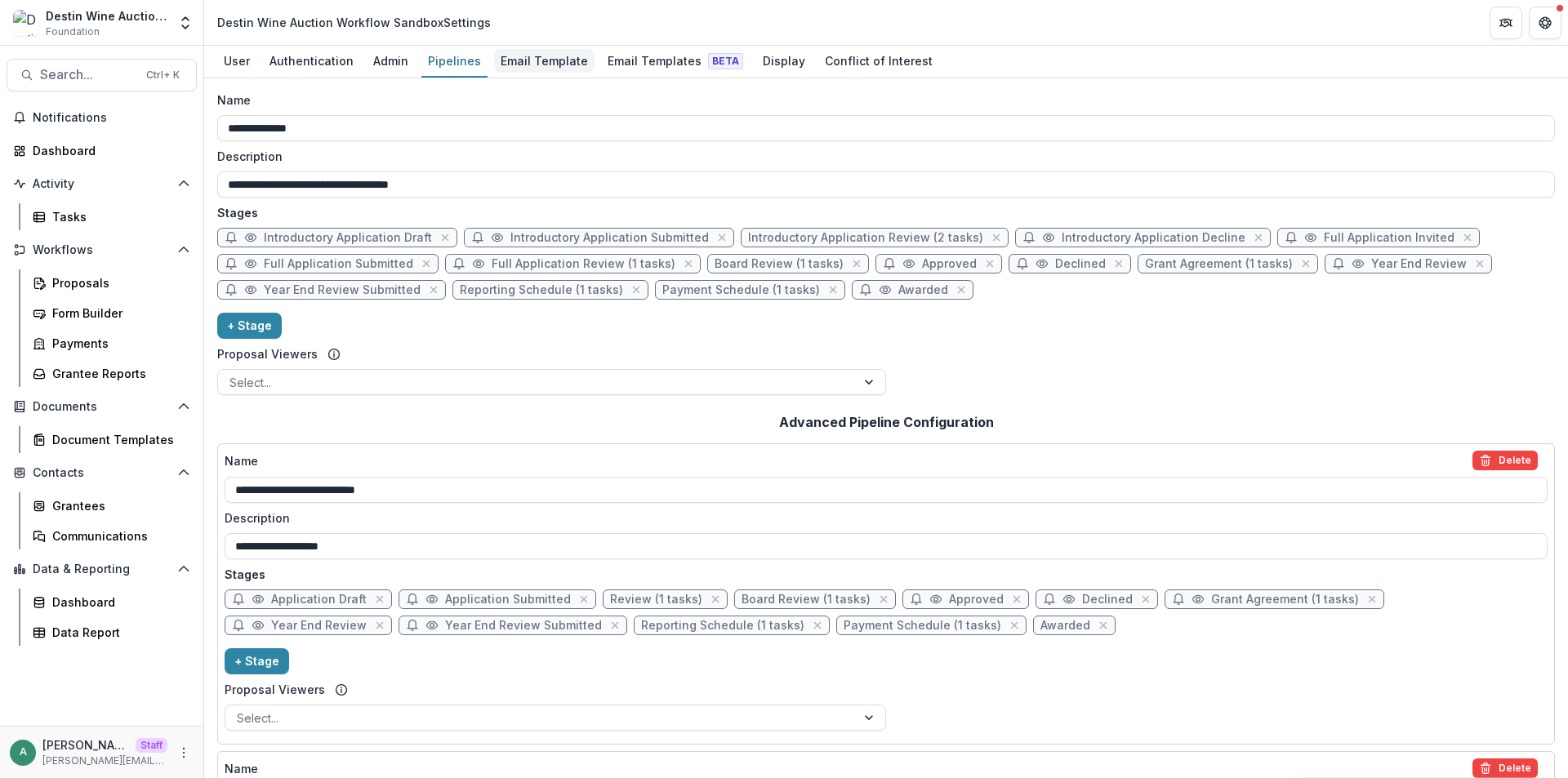
click at [566, 62] on div "Email Template" at bounding box center [544, 61] width 101 height 23
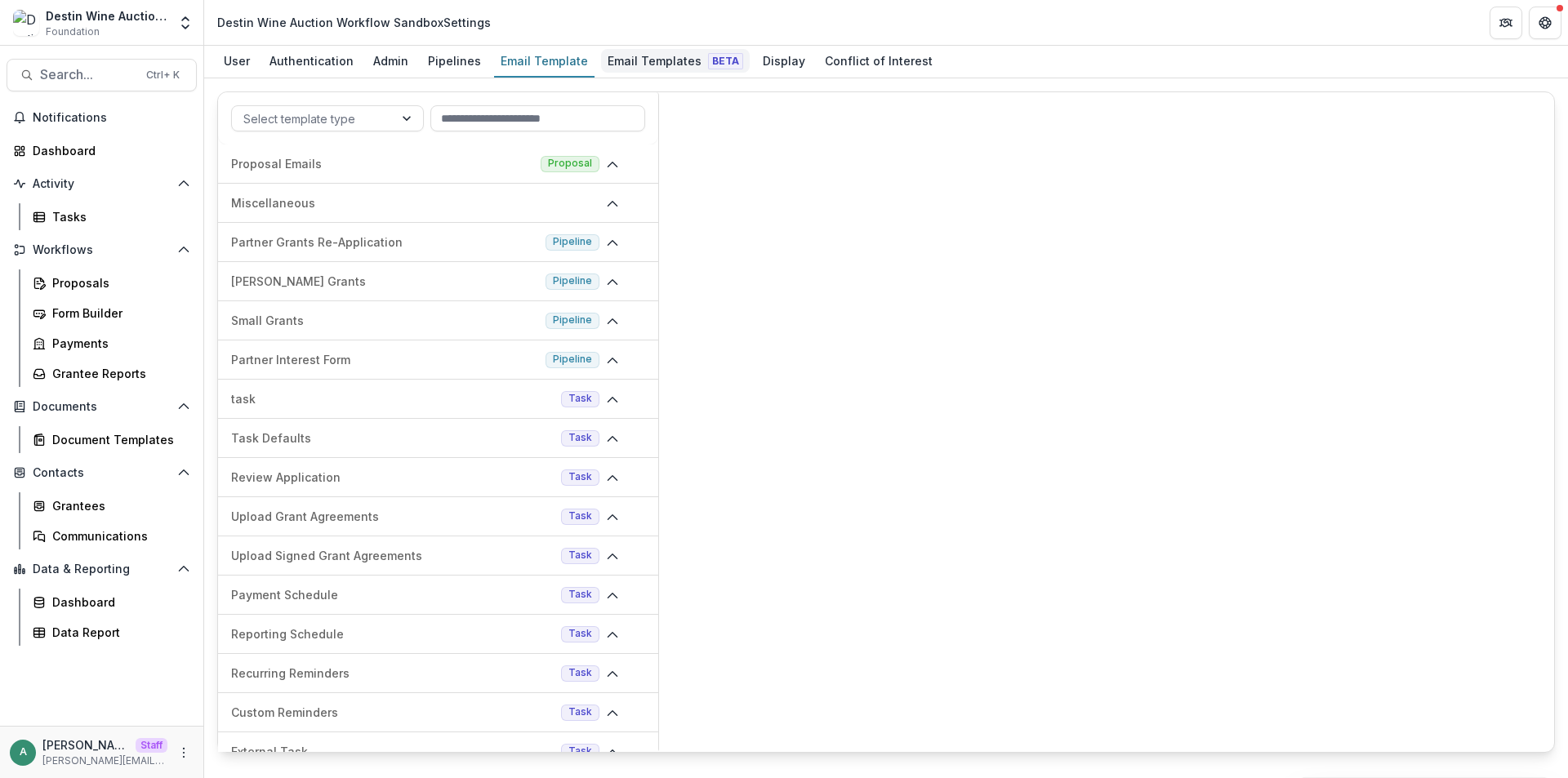
click at [627, 66] on div "Email Templates Beta" at bounding box center [675, 61] width 149 height 23
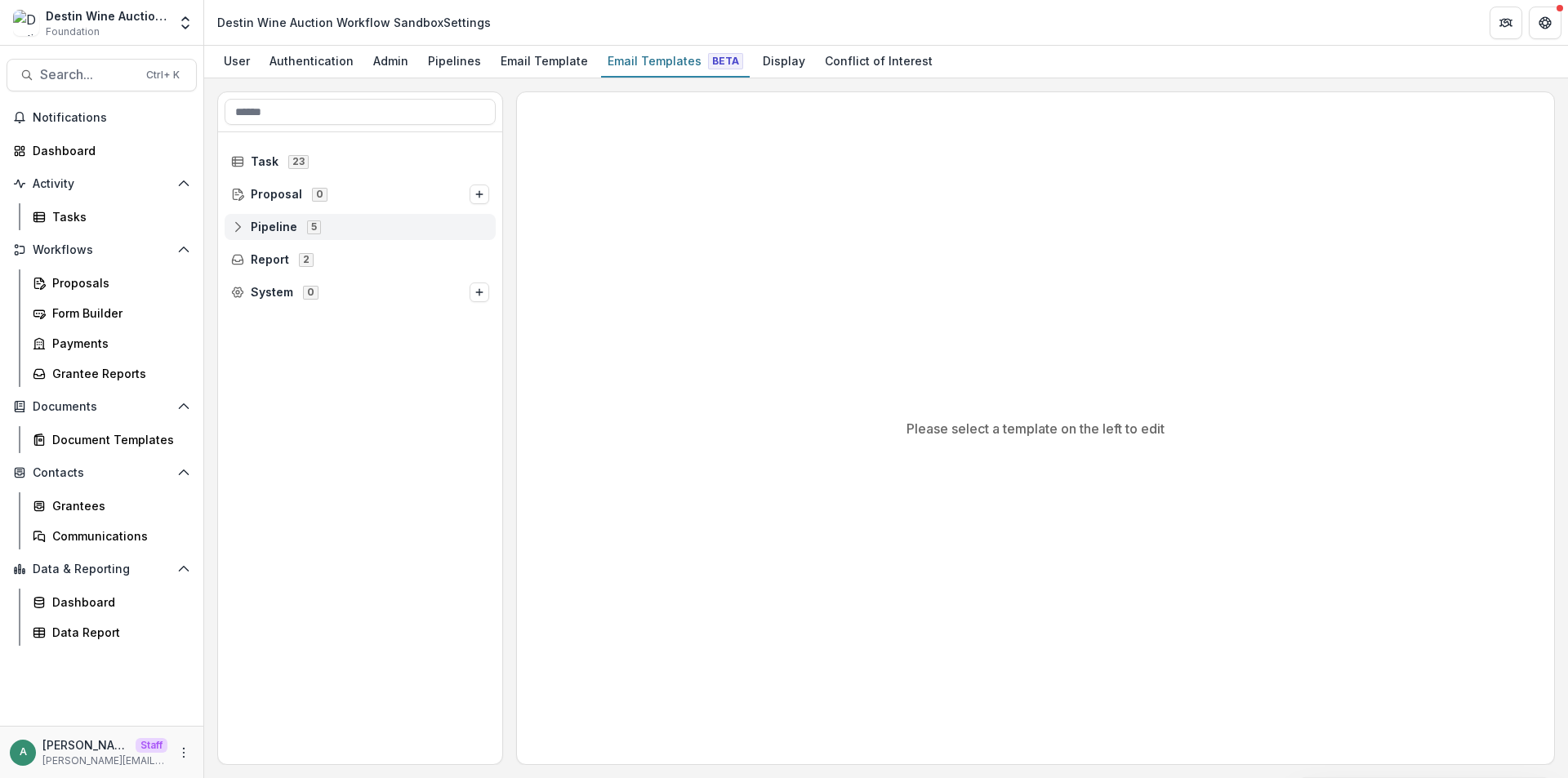
click at [231, 228] on icon at bounding box center [238, 227] width 13 height 13
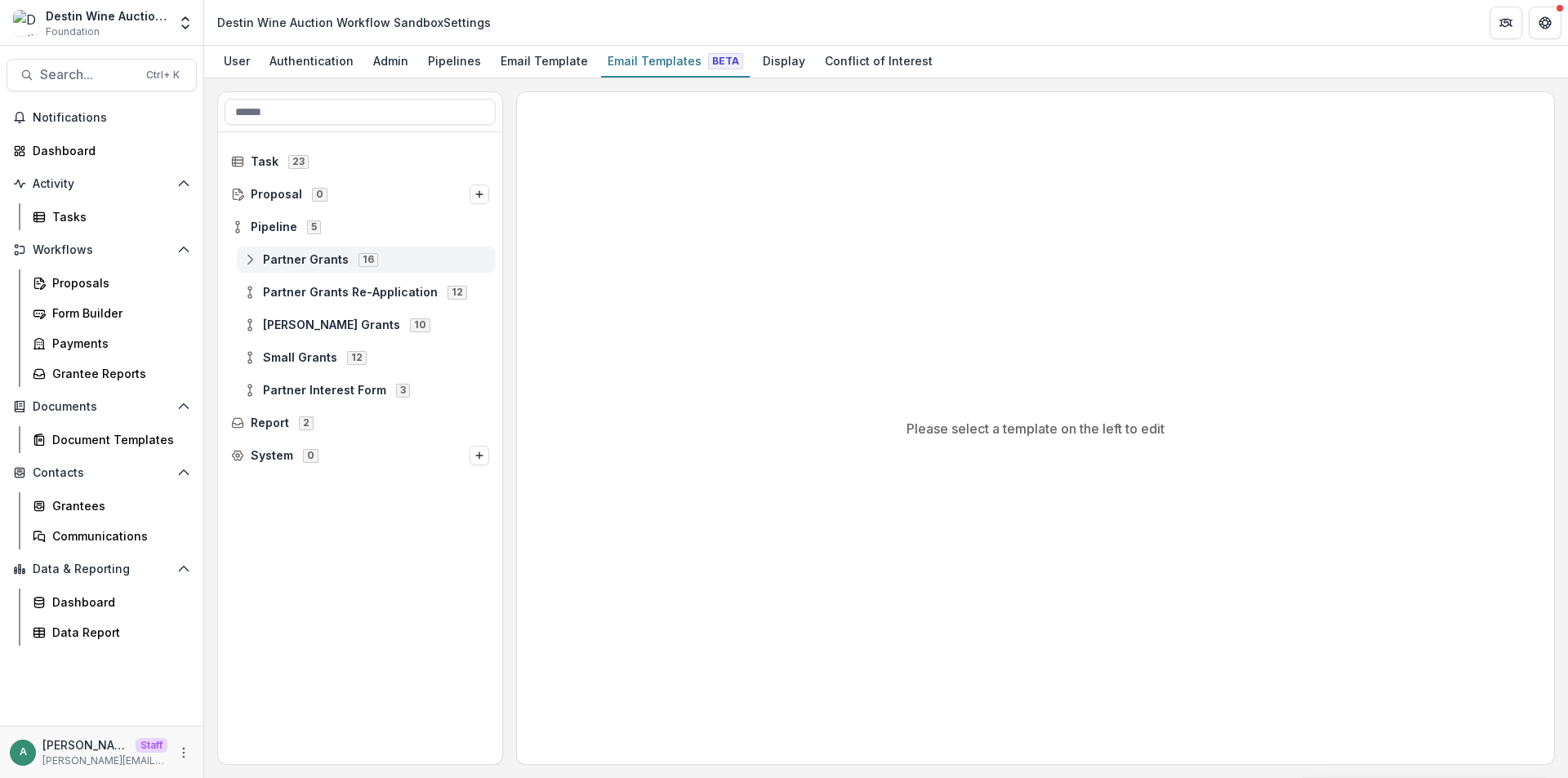
click at [245, 260] on icon at bounding box center [250, 260] width 13 height 13
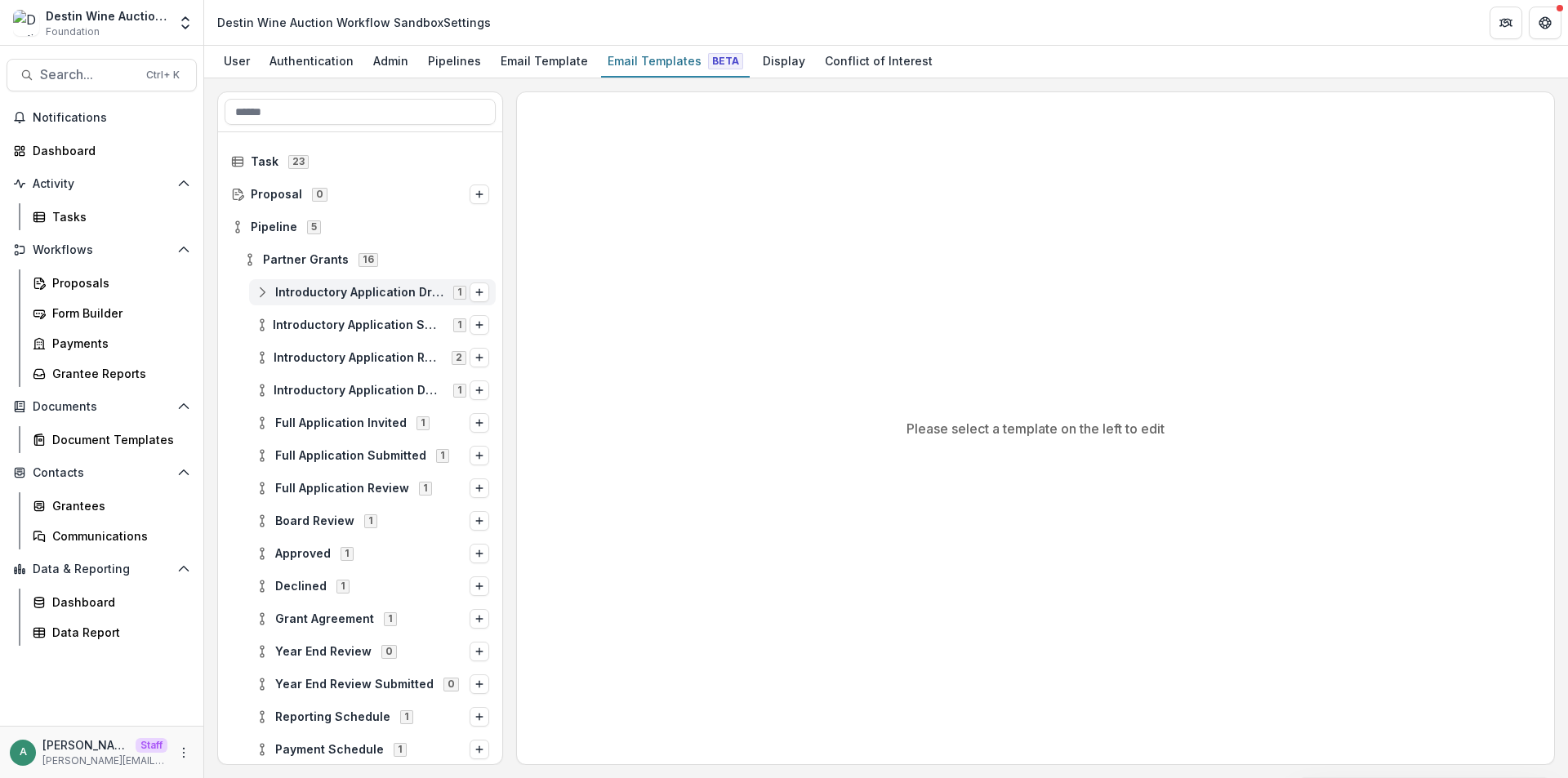
click at [258, 294] on icon at bounding box center [262, 293] width 13 height 13
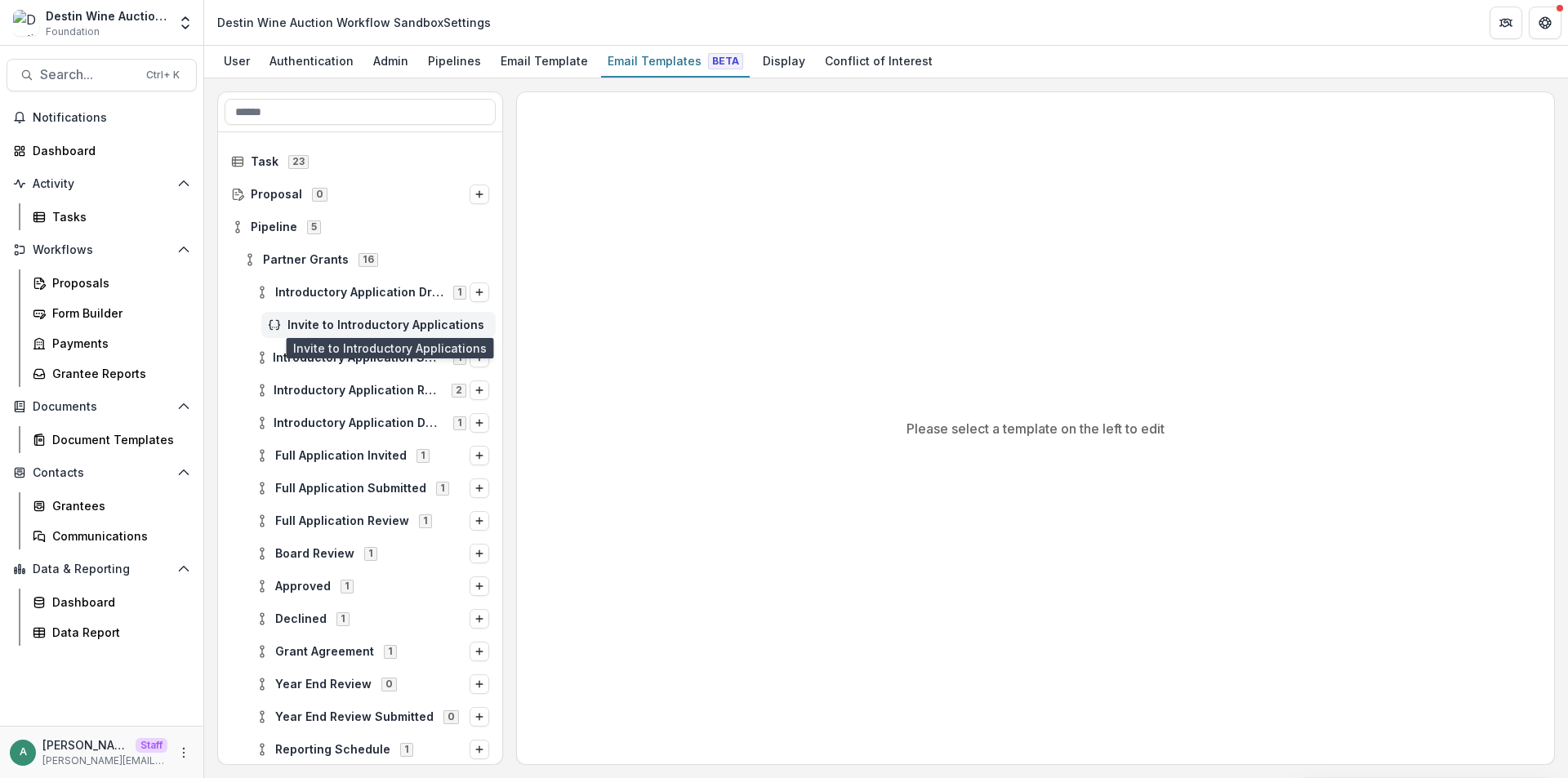
click at [310, 325] on span "Invite to Introductory Applications" at bounding box center [389, 325] width 201 height 14
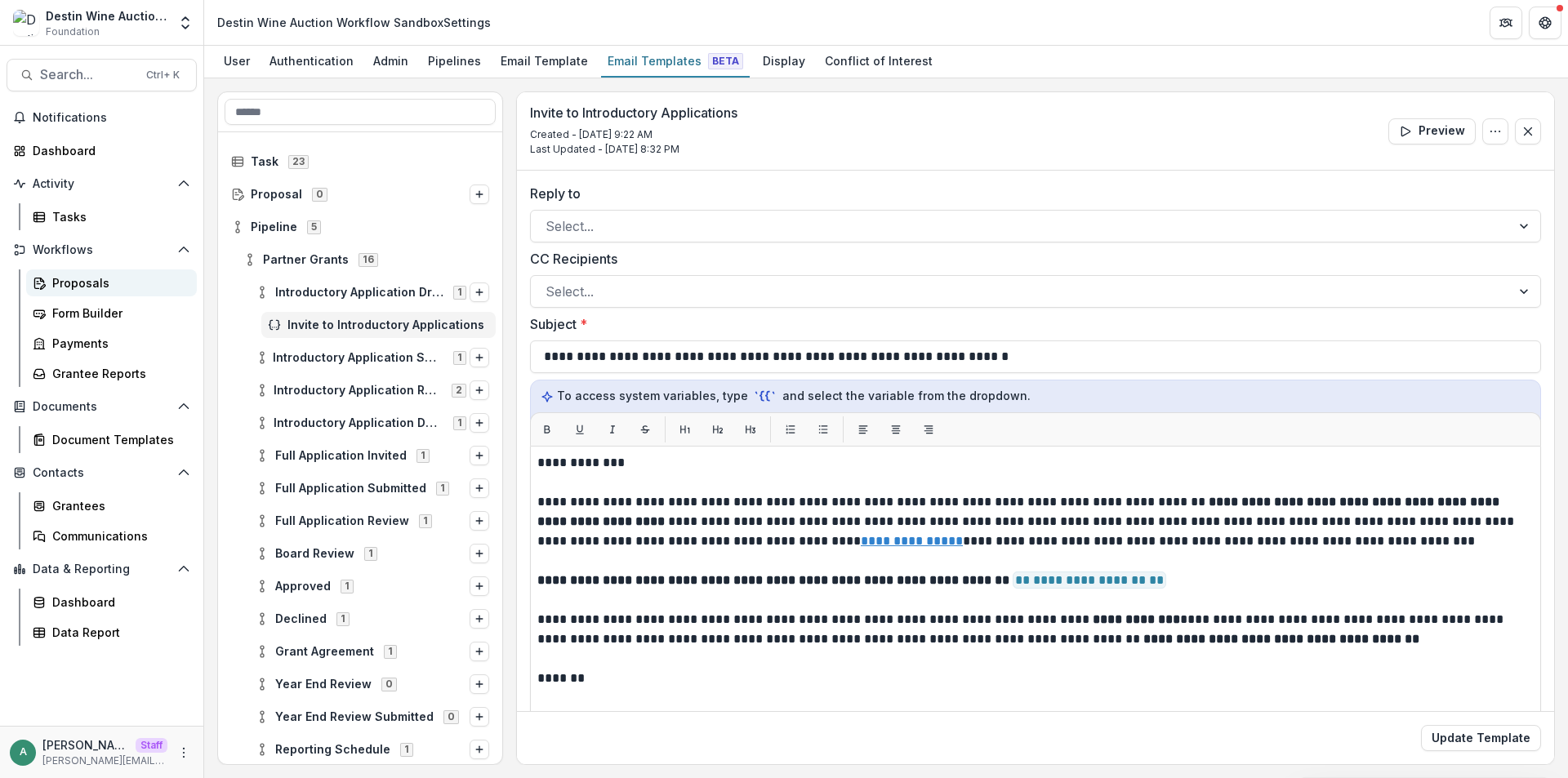
drag, startPoint x: 115, startPoint y: 292, endPoint x: 154, endPoint y: 283, distance: 40.0
click at [116, 292] on link "Proposals" at bounding box center [111, 282] width 170 height 27
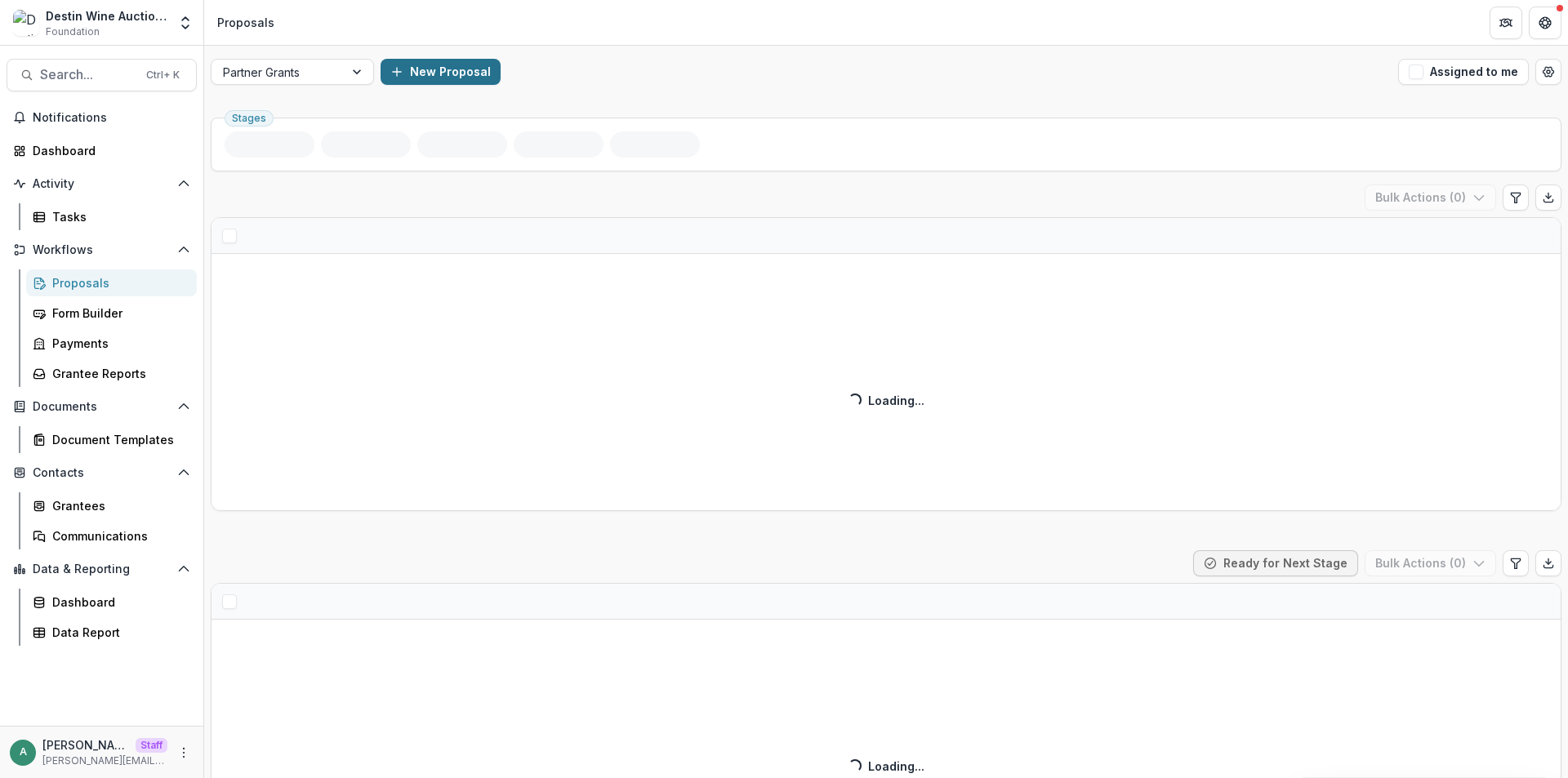
click at [458, 75] on button "New Proposal" at bounding box center [440, 72] width 120 height 26
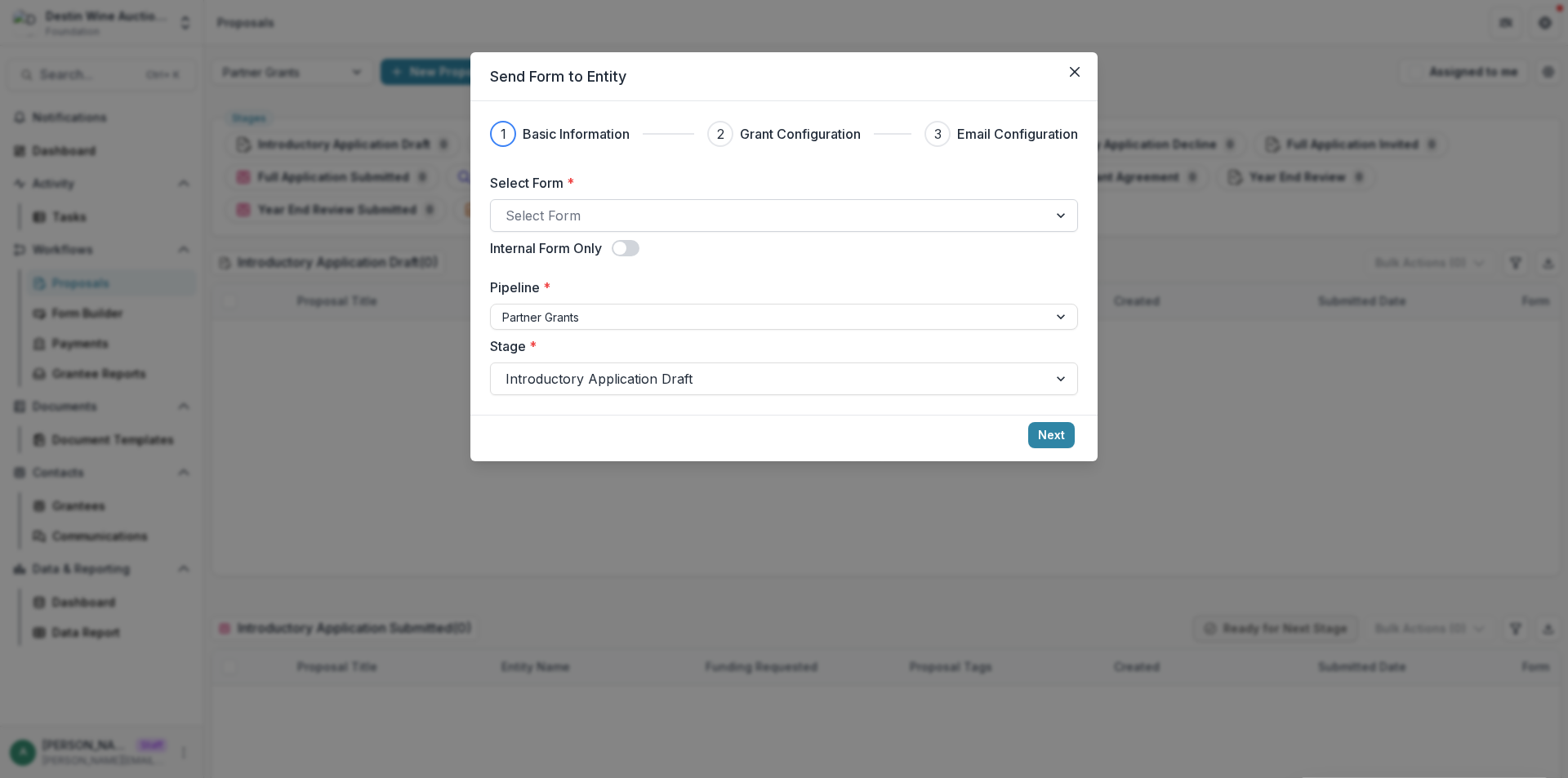
click at [613, 221] on div at bounding box center [770, 215] width 527 height 23
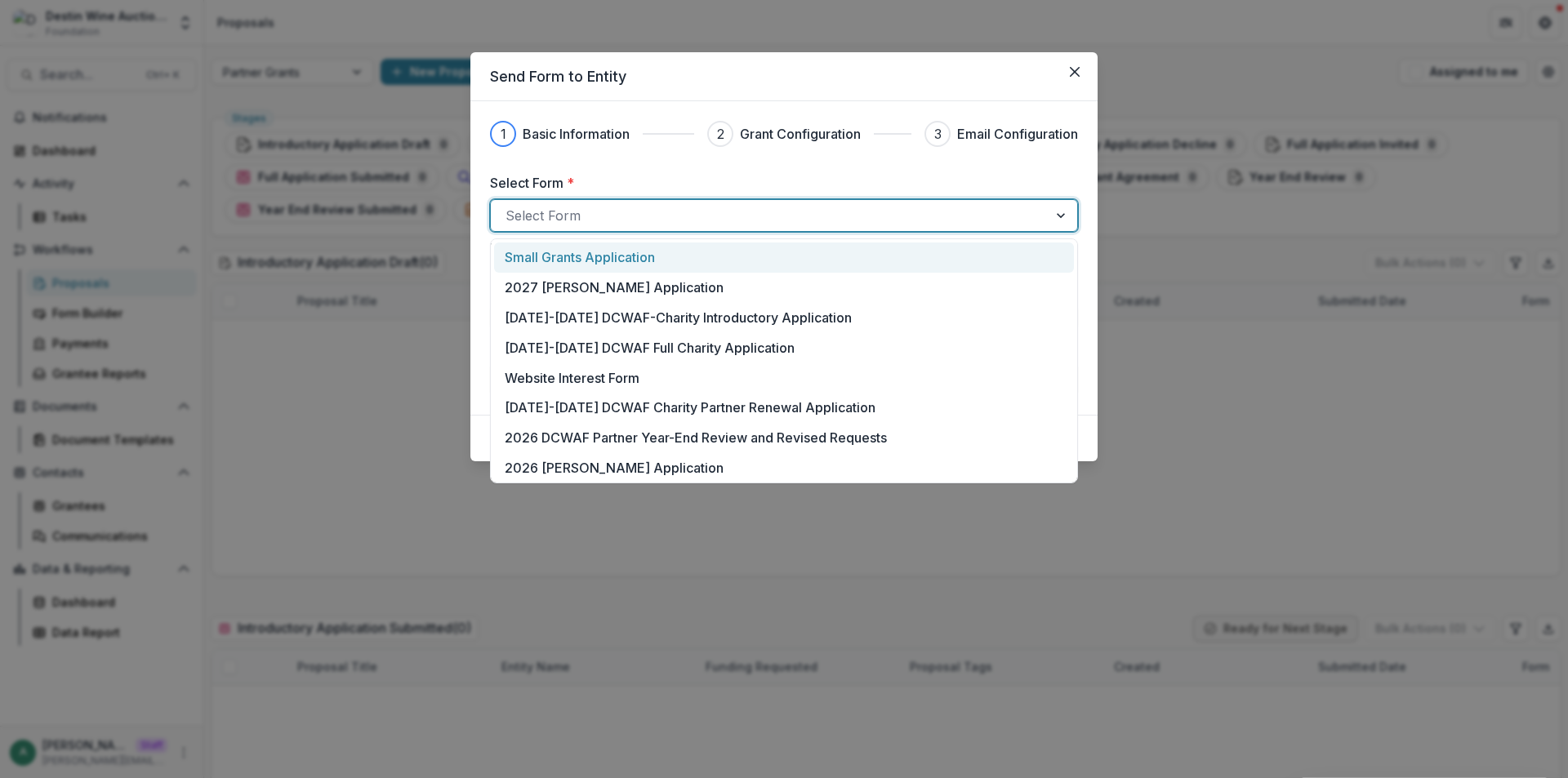
click at [603, 263] on p "Small Grants Application" at bounding box center [579, 257] width 150 height 20
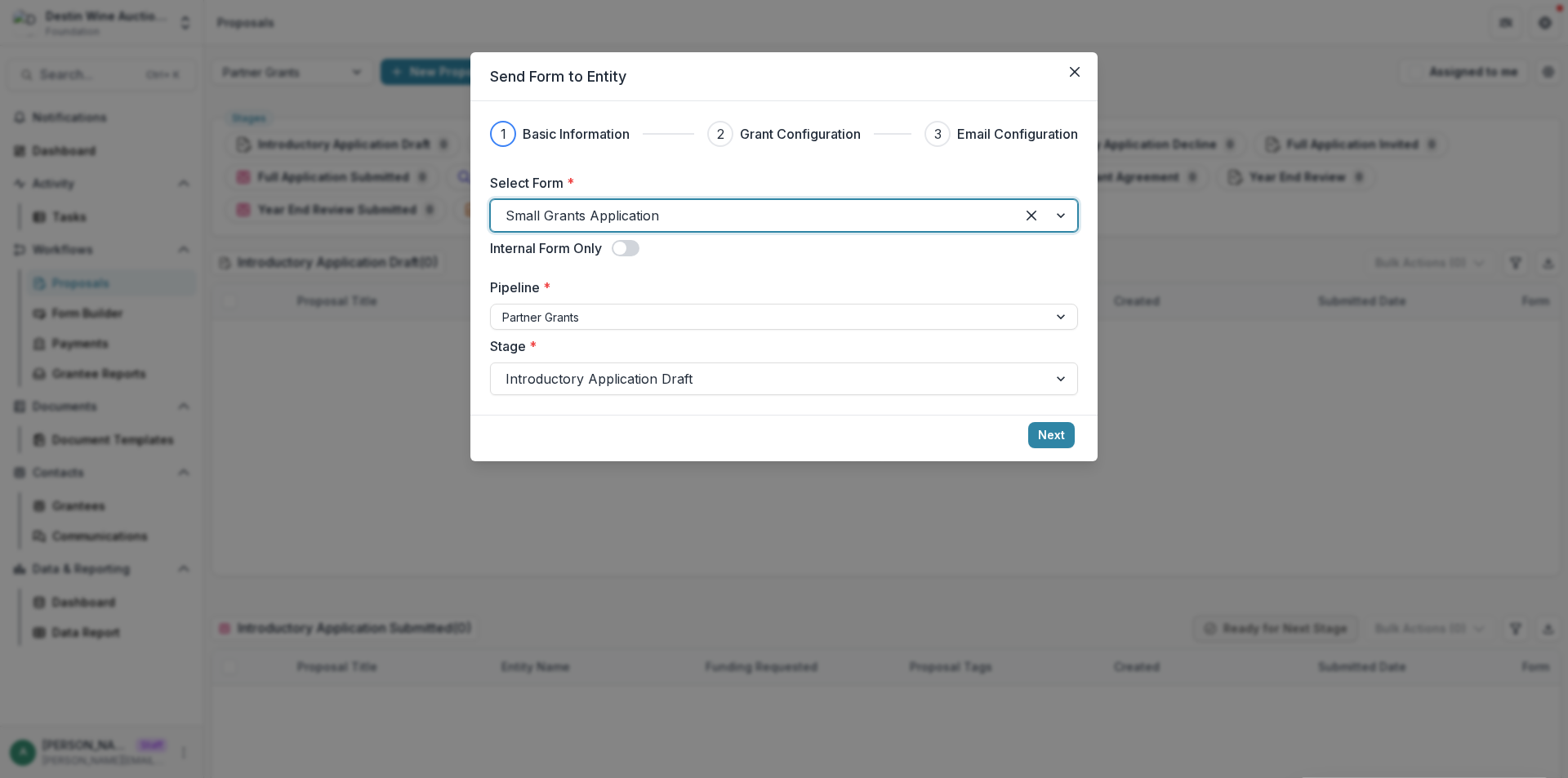
click at [320, 222] on div "Send Form to Entity 1 Basic Information 2 Grant Configuration 3 Email Configura…" at bounding box center [784, 389] width 1568 height 778
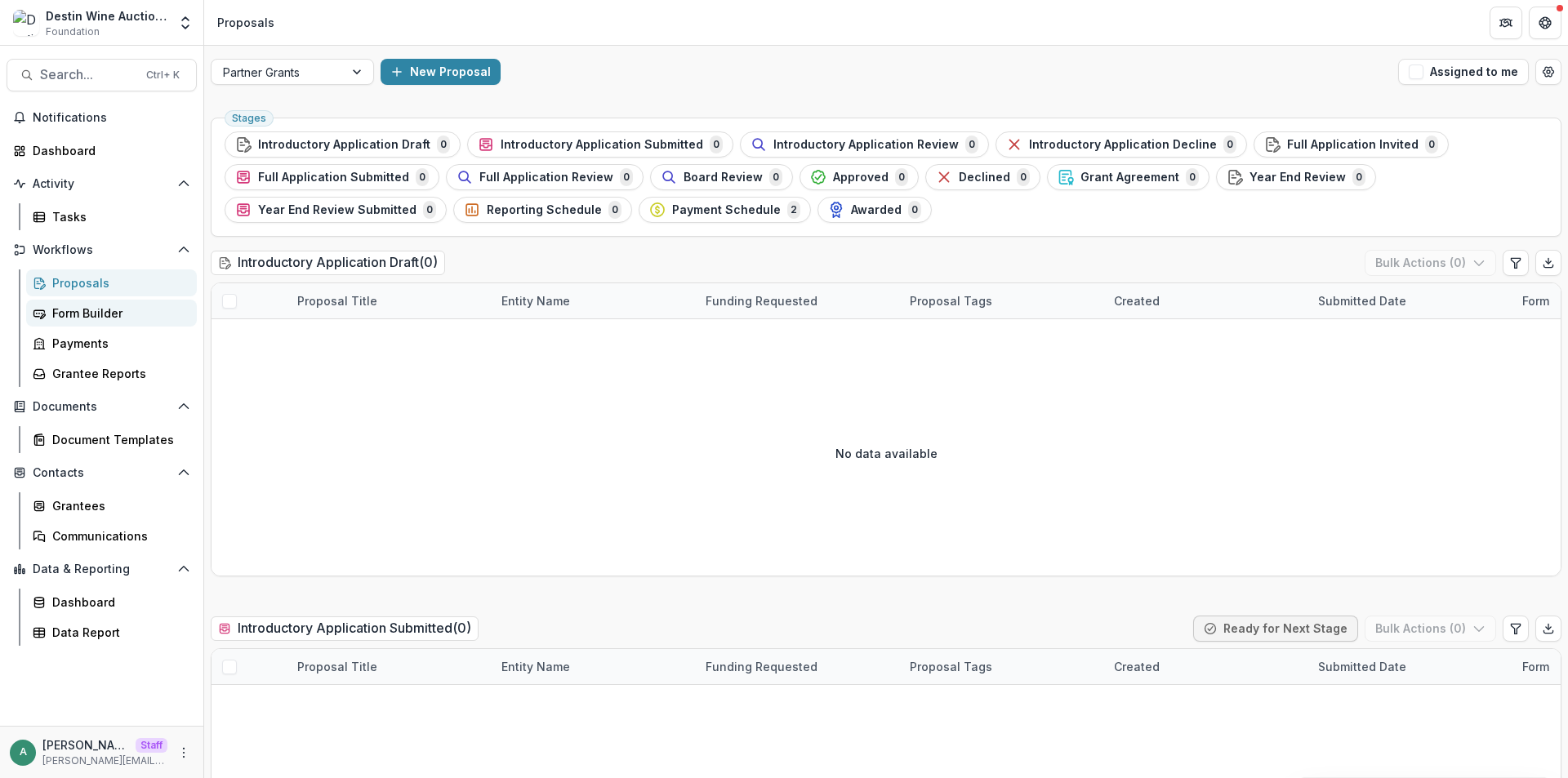
click at [97, 317] on div "Form Builder" at bounding box center [117, 313] width 131 height 17
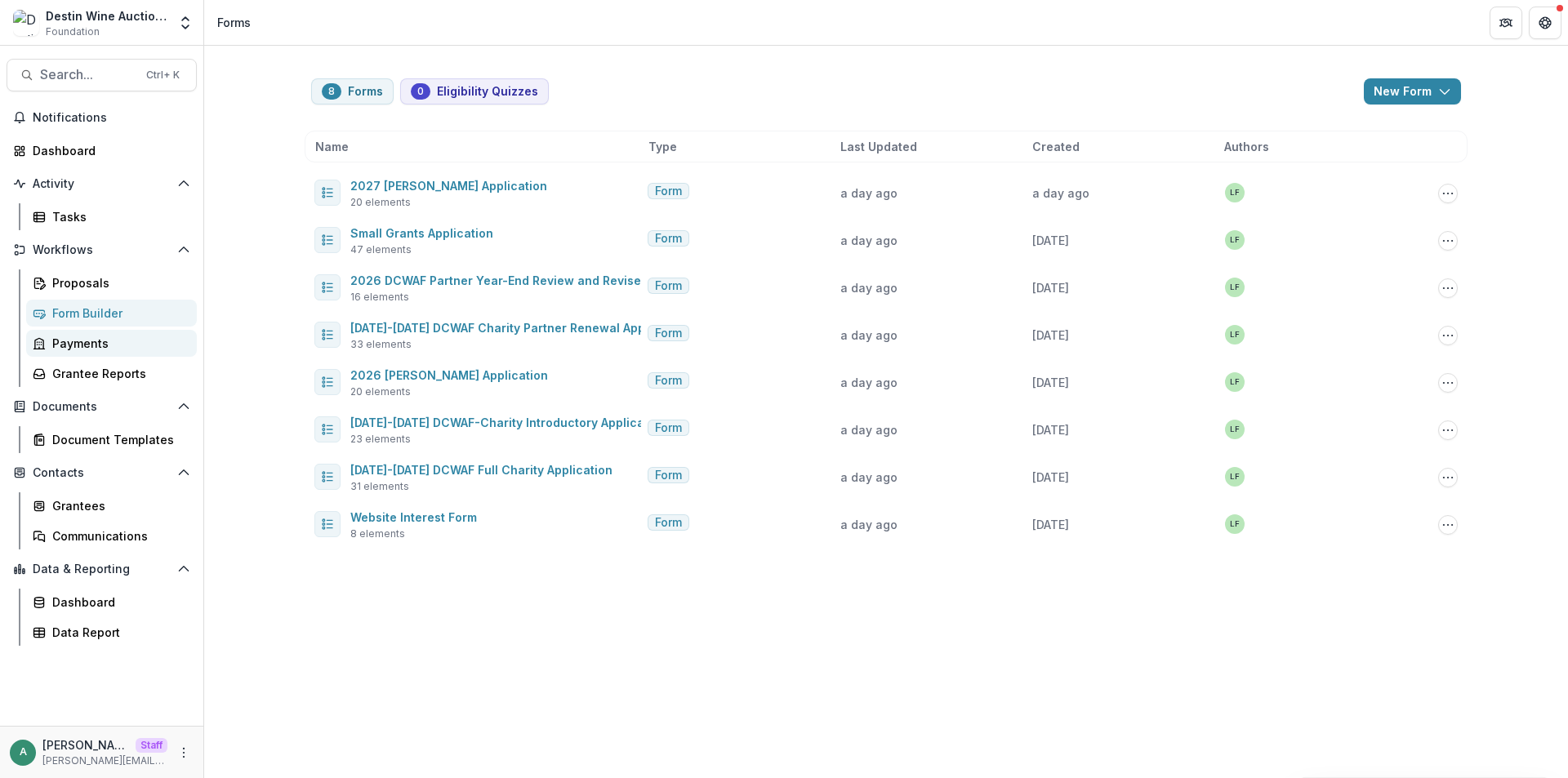
click at [102, 354] on link "Payments" at bounding box center [111, 343] width 170 height 27
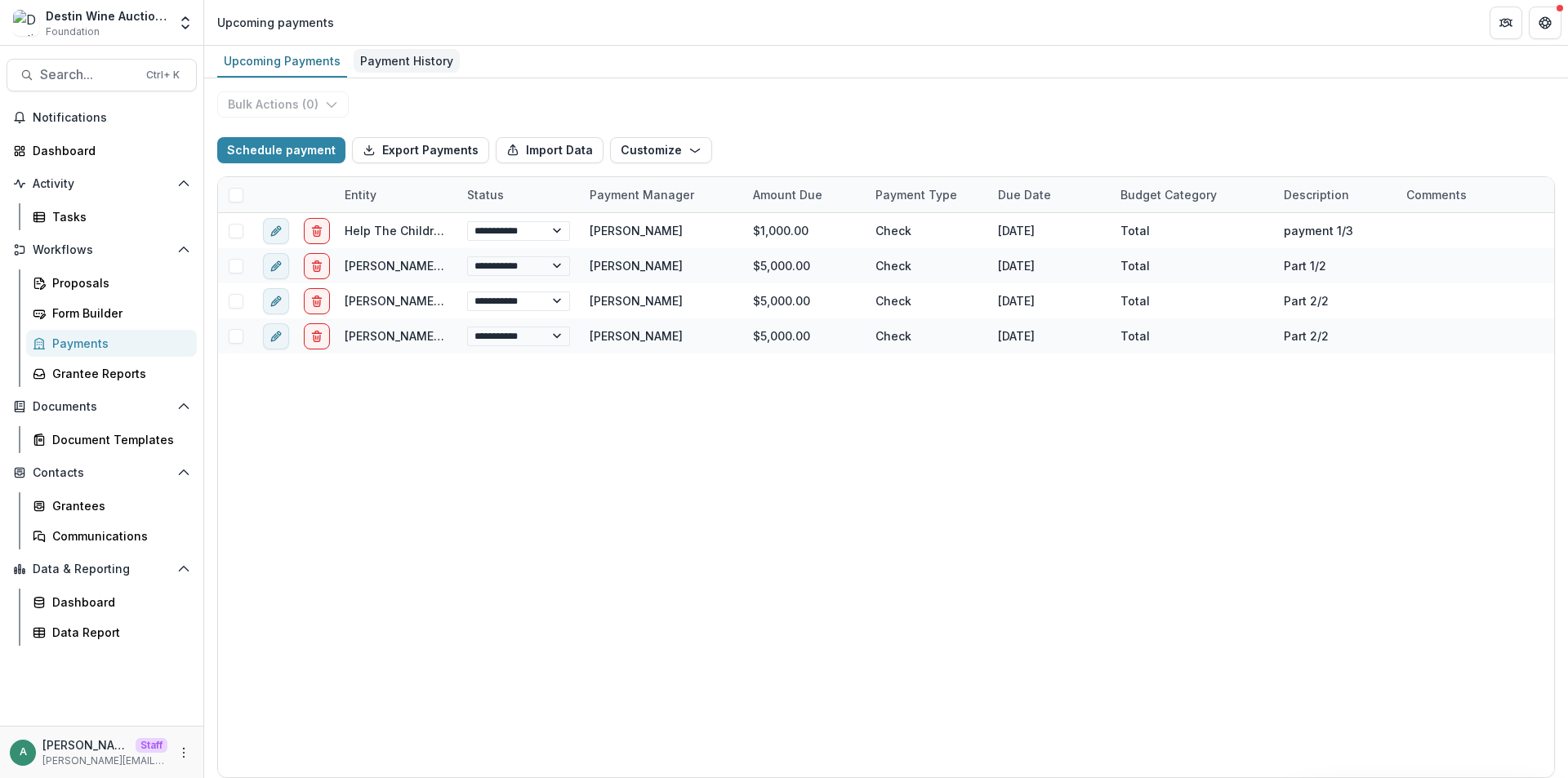
click at [429, 62] on div "Payment History" at bounding box center [407, 61] width 106 height 23
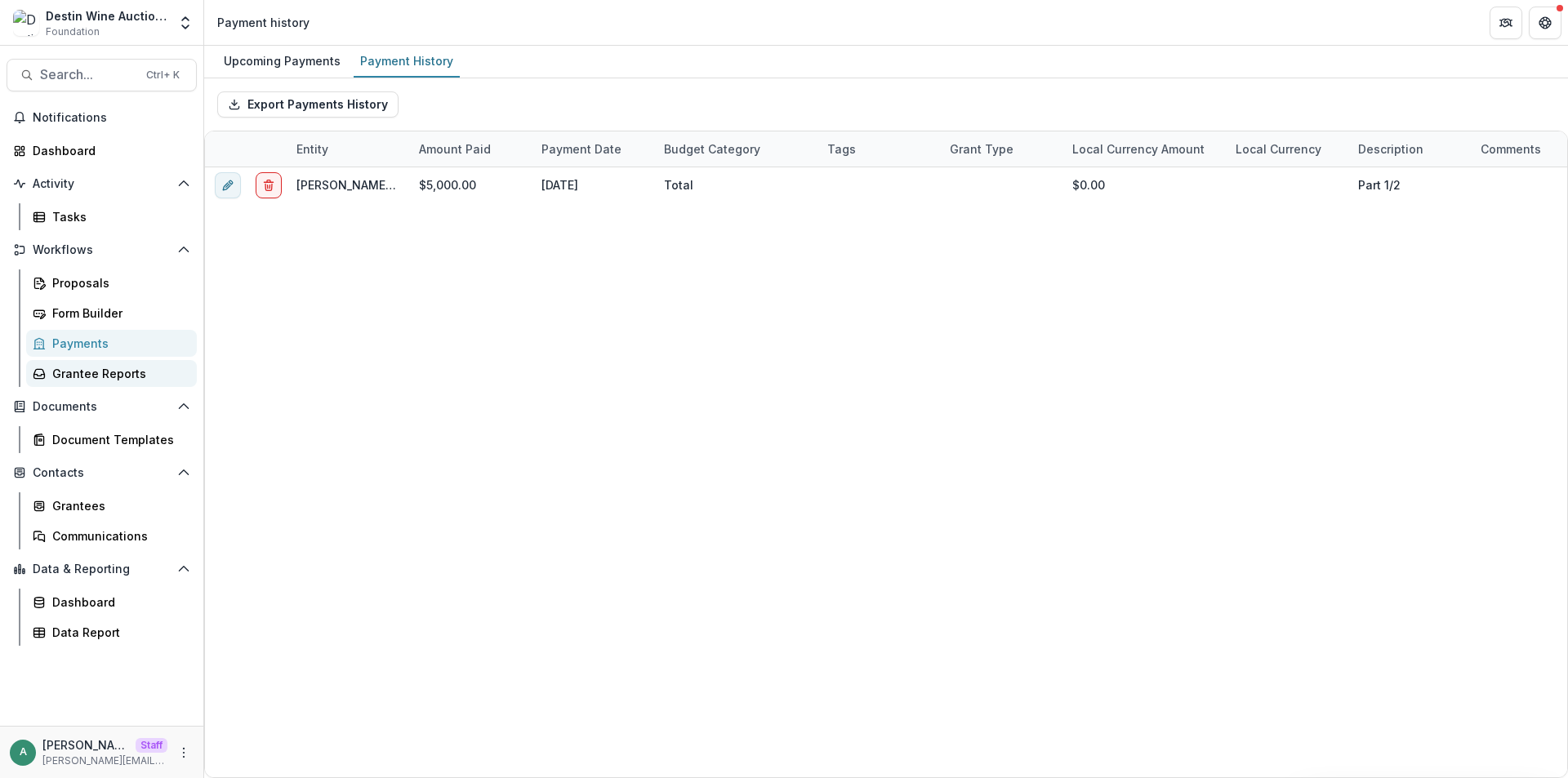
click at [138, 377] on div "Grantee Reports" at bounding box center [117, 374] width 131 height 17
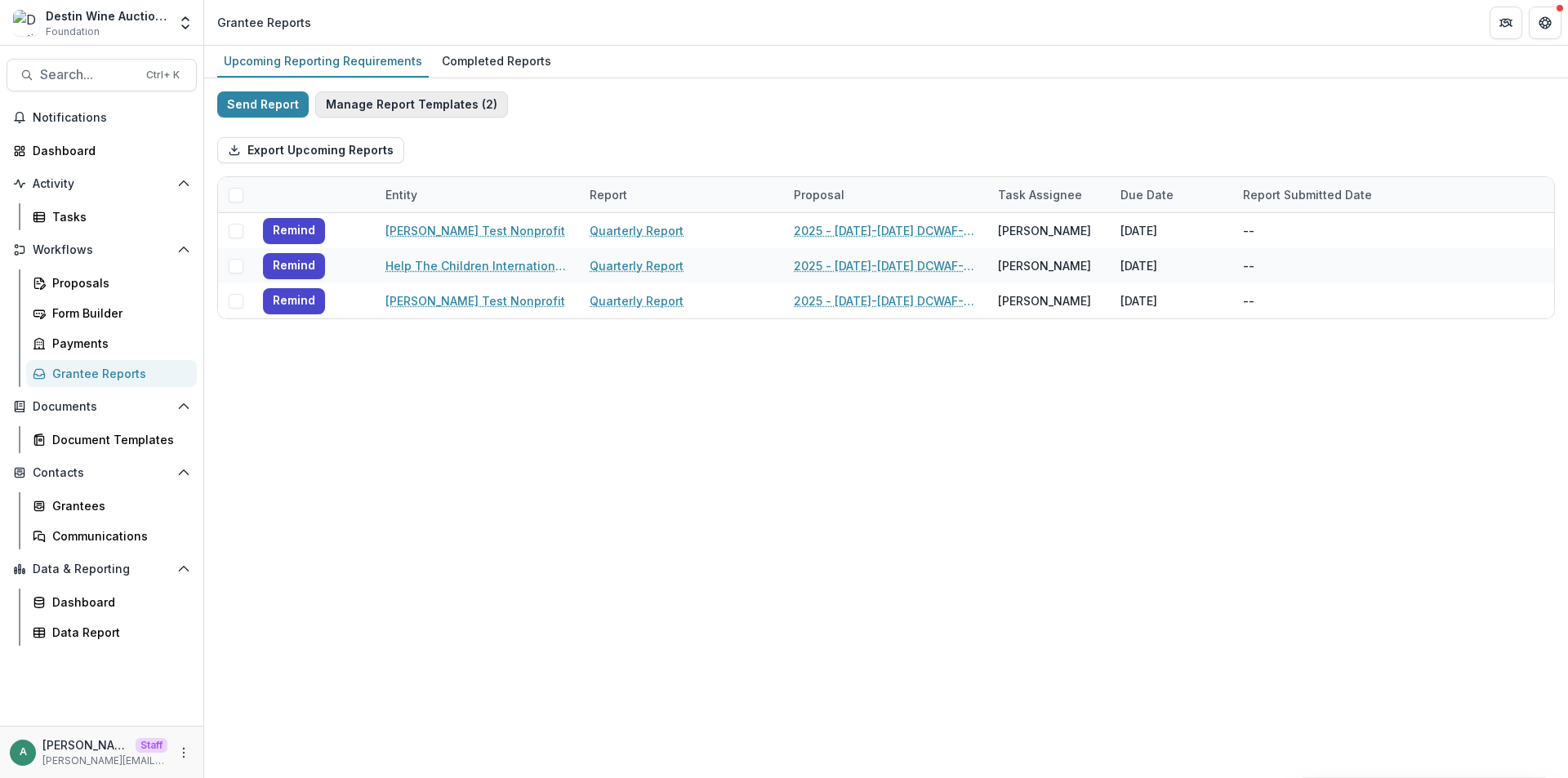
click at [446, 101] on button "Manage Report Templates ( 2 )" at bounding box center [411, 104] width 193 height 26
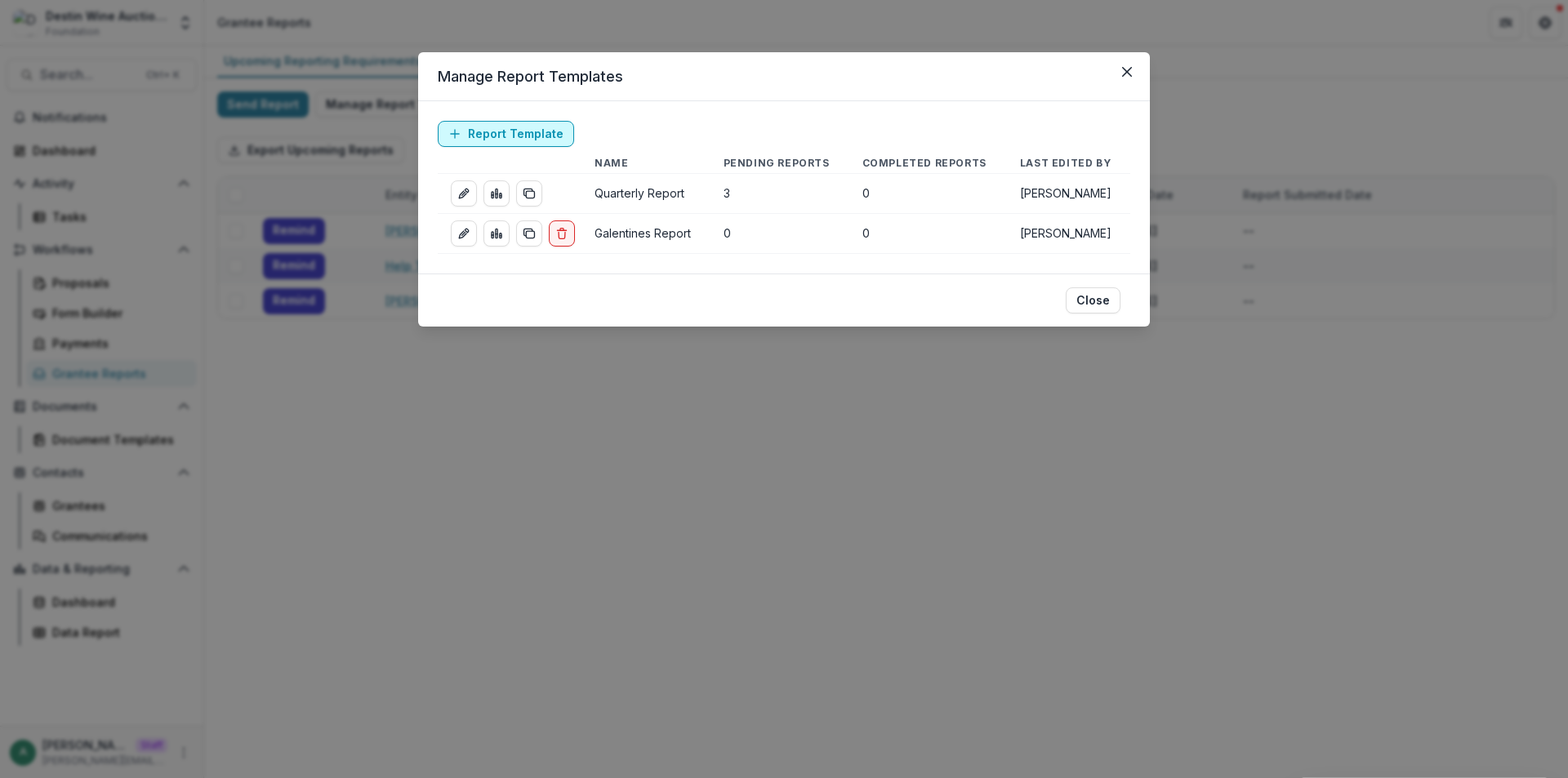
click at [518, 133] on link "Report Template" at bounding box center [506, 134] width 136 height 26
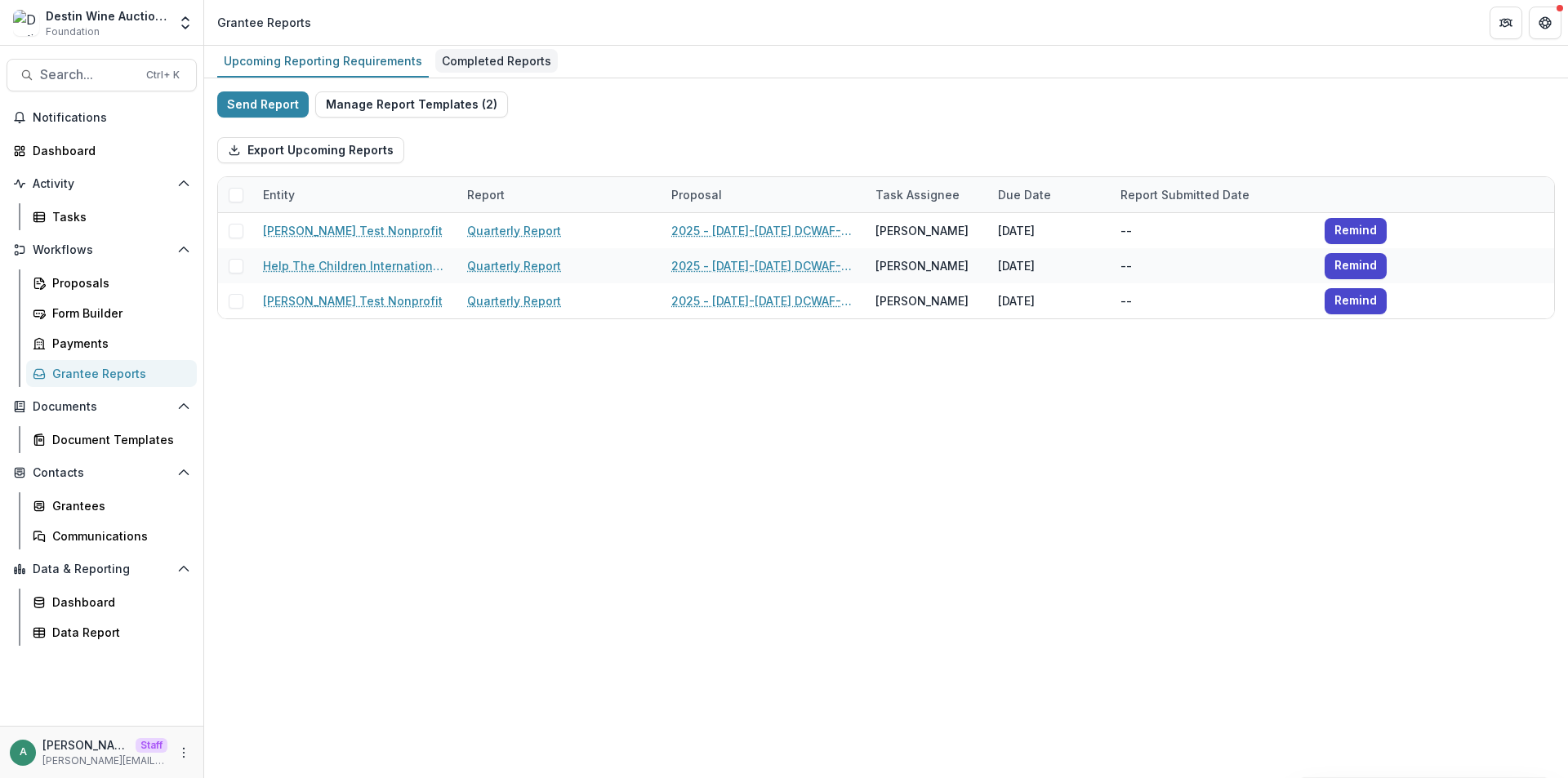
click at [471, 56] on div "Completed Reports" at bounding box center [496, 61] width 122 height 23
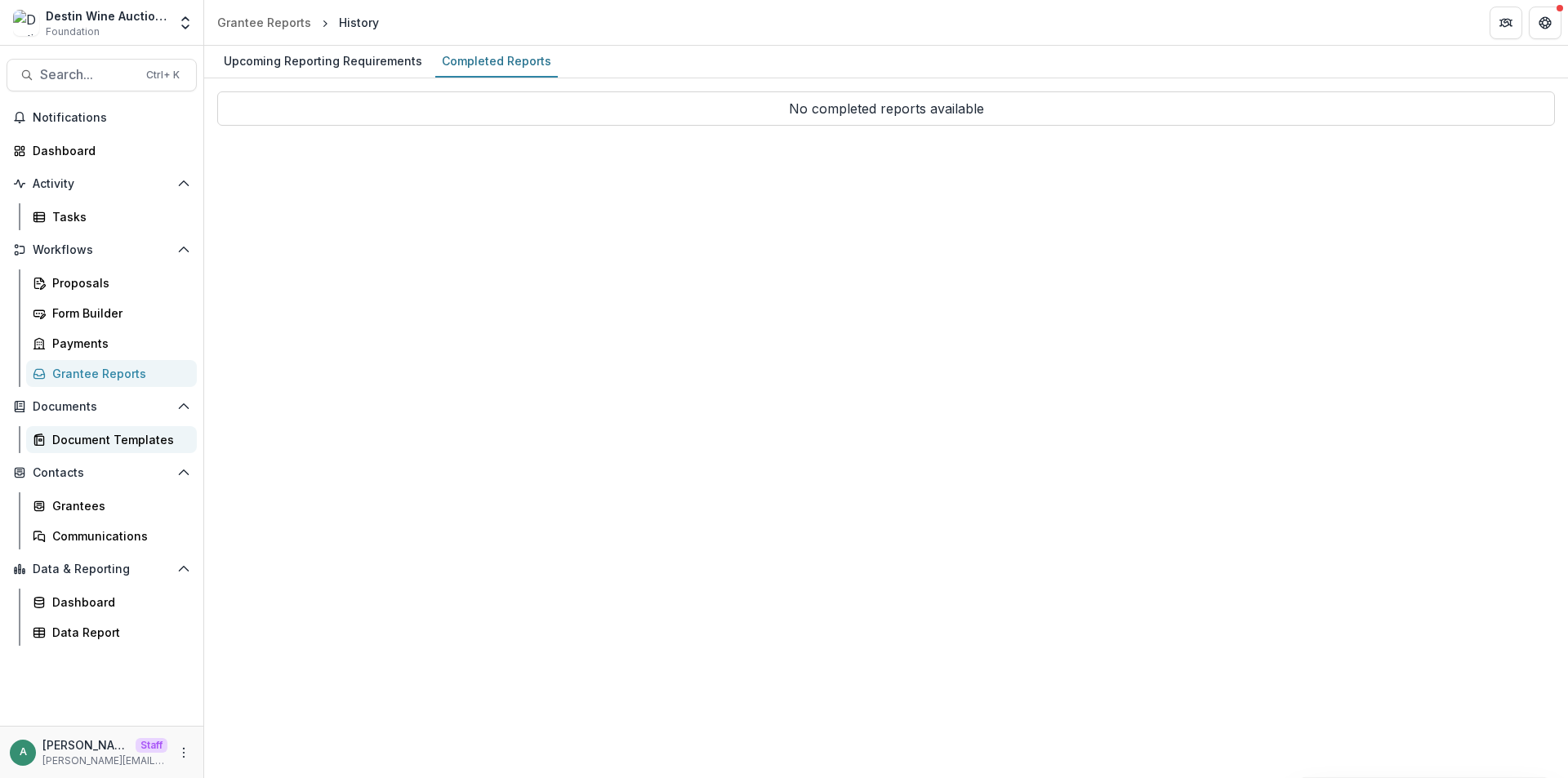
click at [109, 433] on div "Document Templates" at bounding box center [117, 440] width 131 height 17
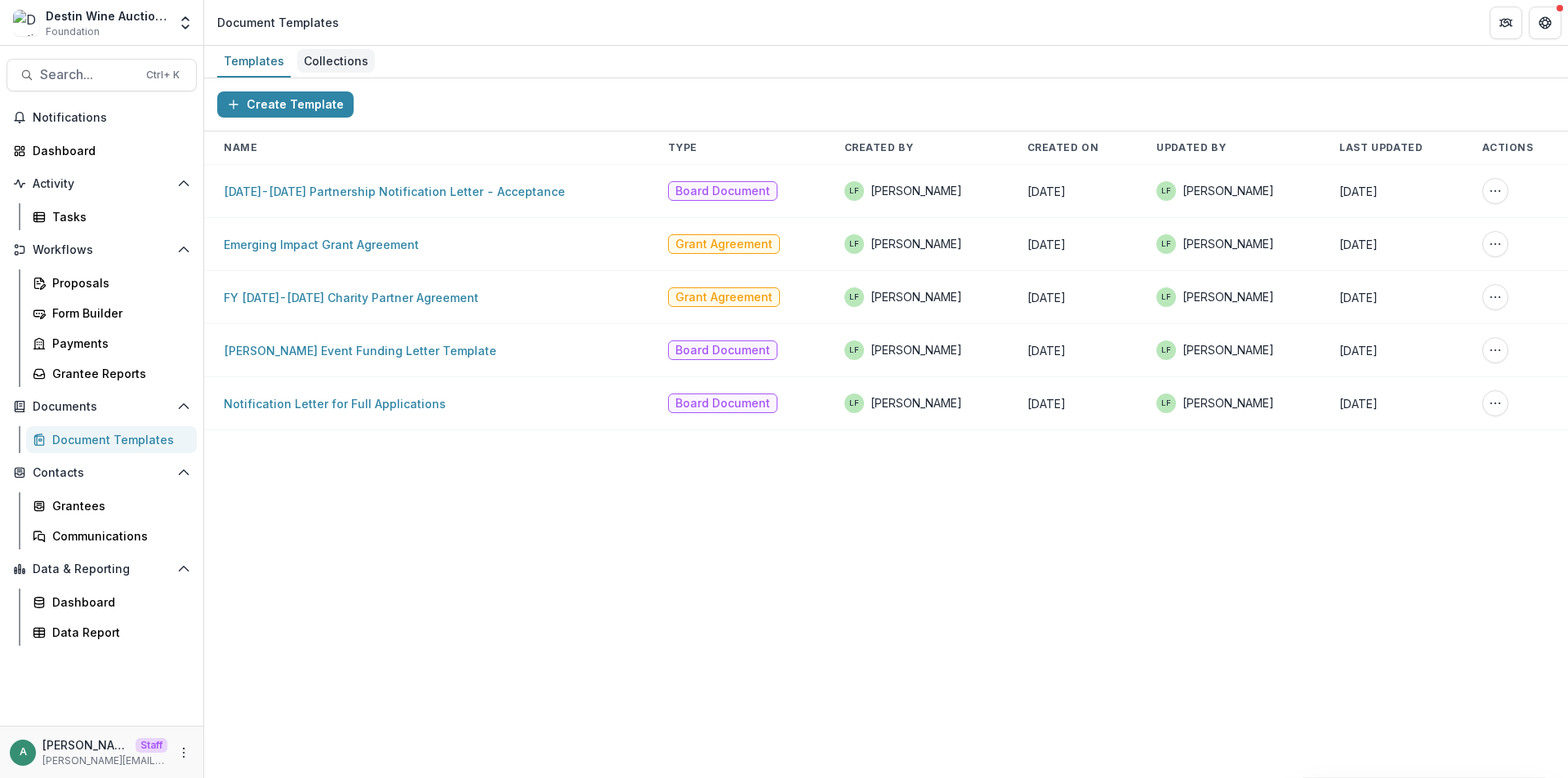
click at [349, 48] on link "Collections" at bounding box center [335, 61] width 77 height 32
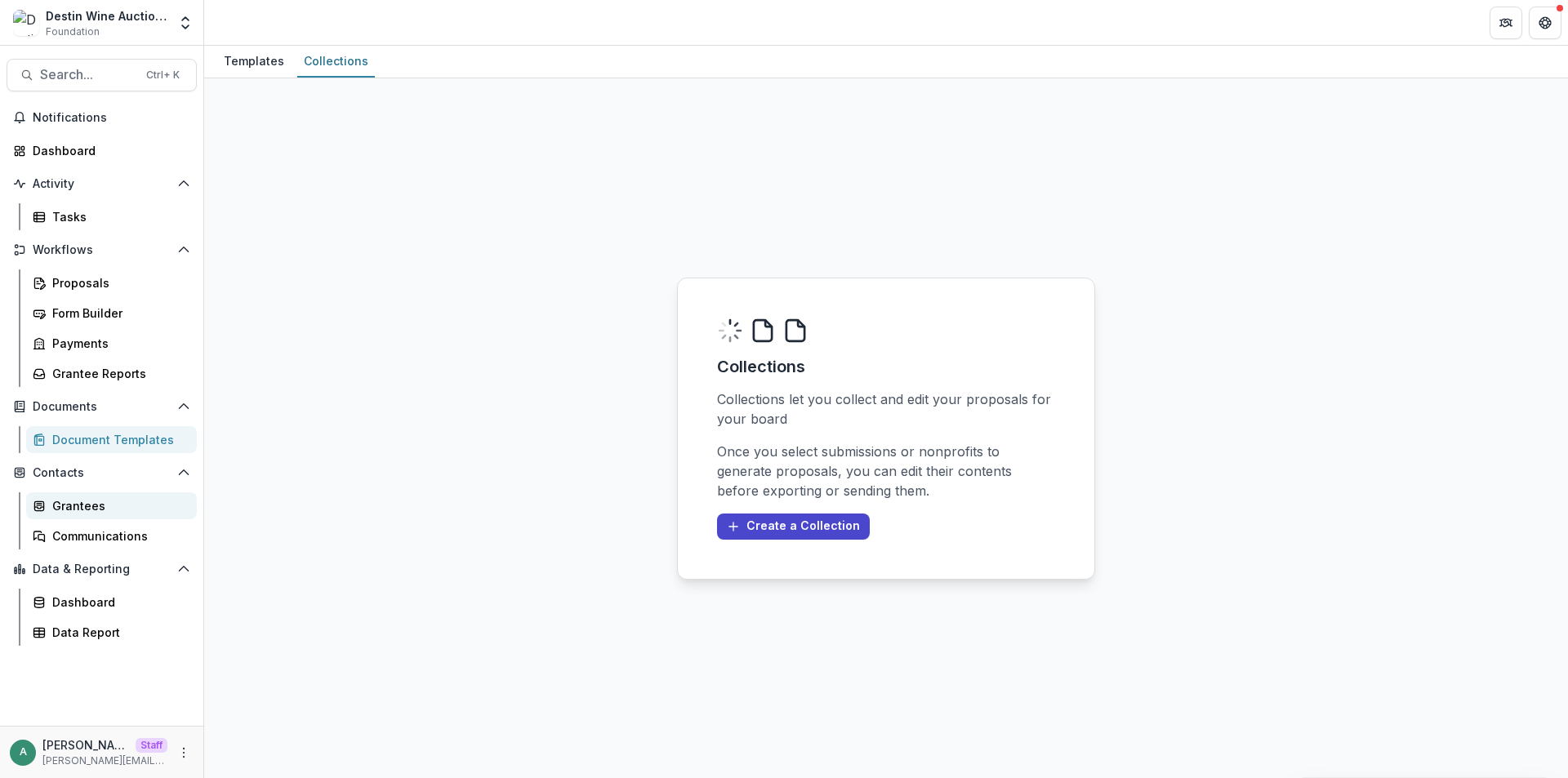
click at [98, 504] on div "Grantees" at bounding box center [117, 506] width 131 height 17
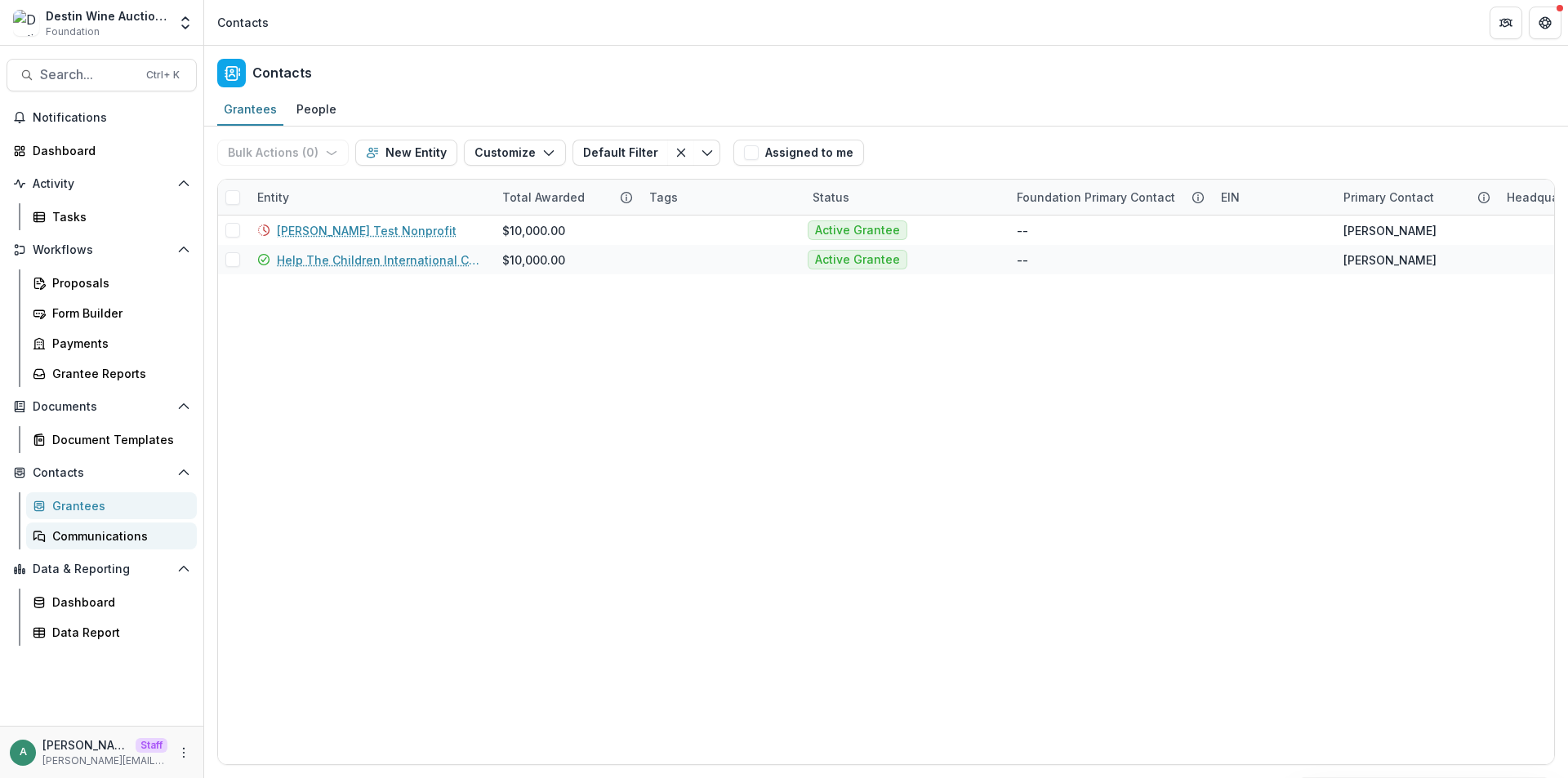
click at [98, 539] on div "Communications" at bounding box center [117, 536] width 131 height 17
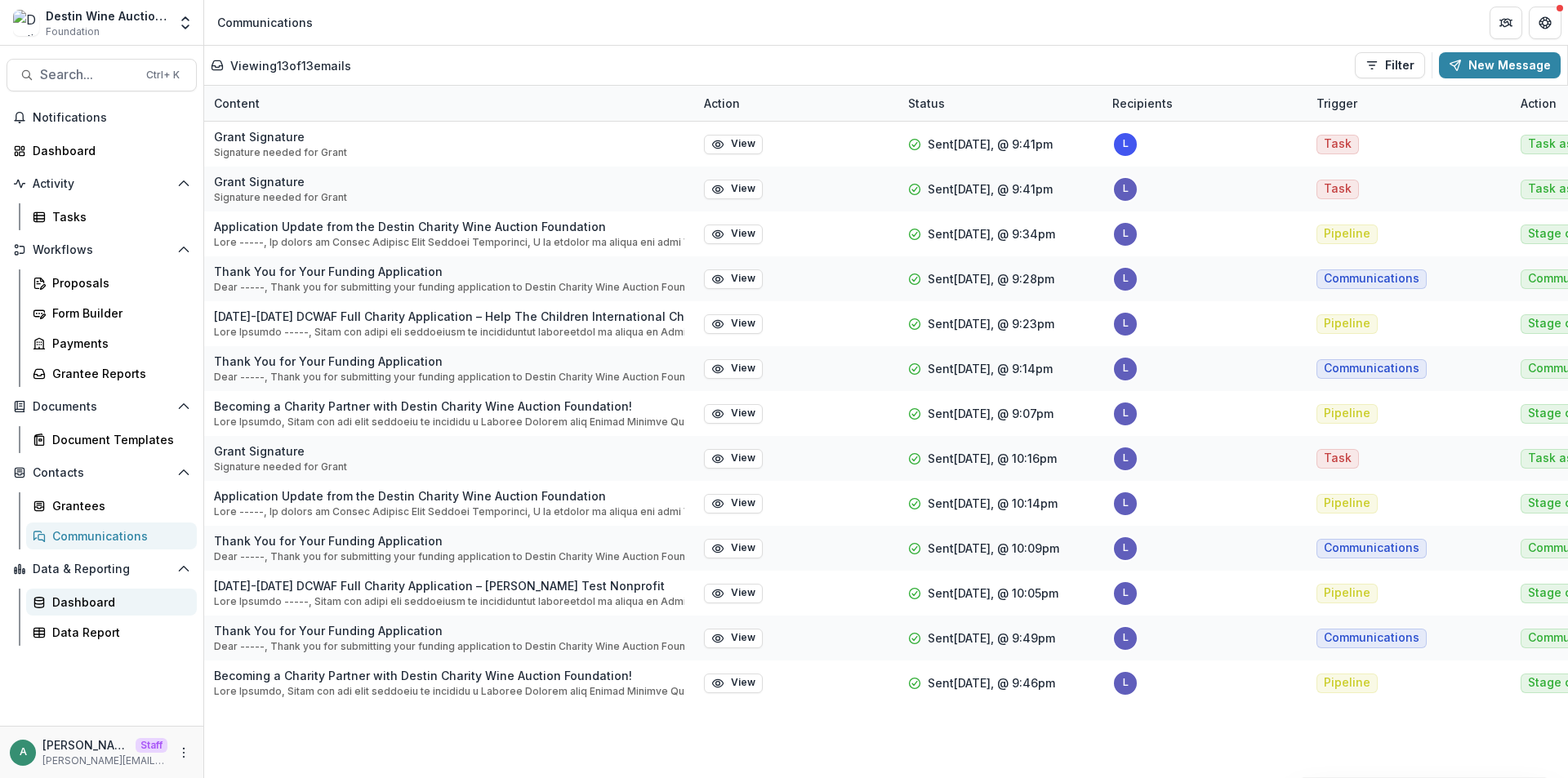
click at [121, 601] on div "Dashboard" at bounding box center [117, 602] width 131 height 17
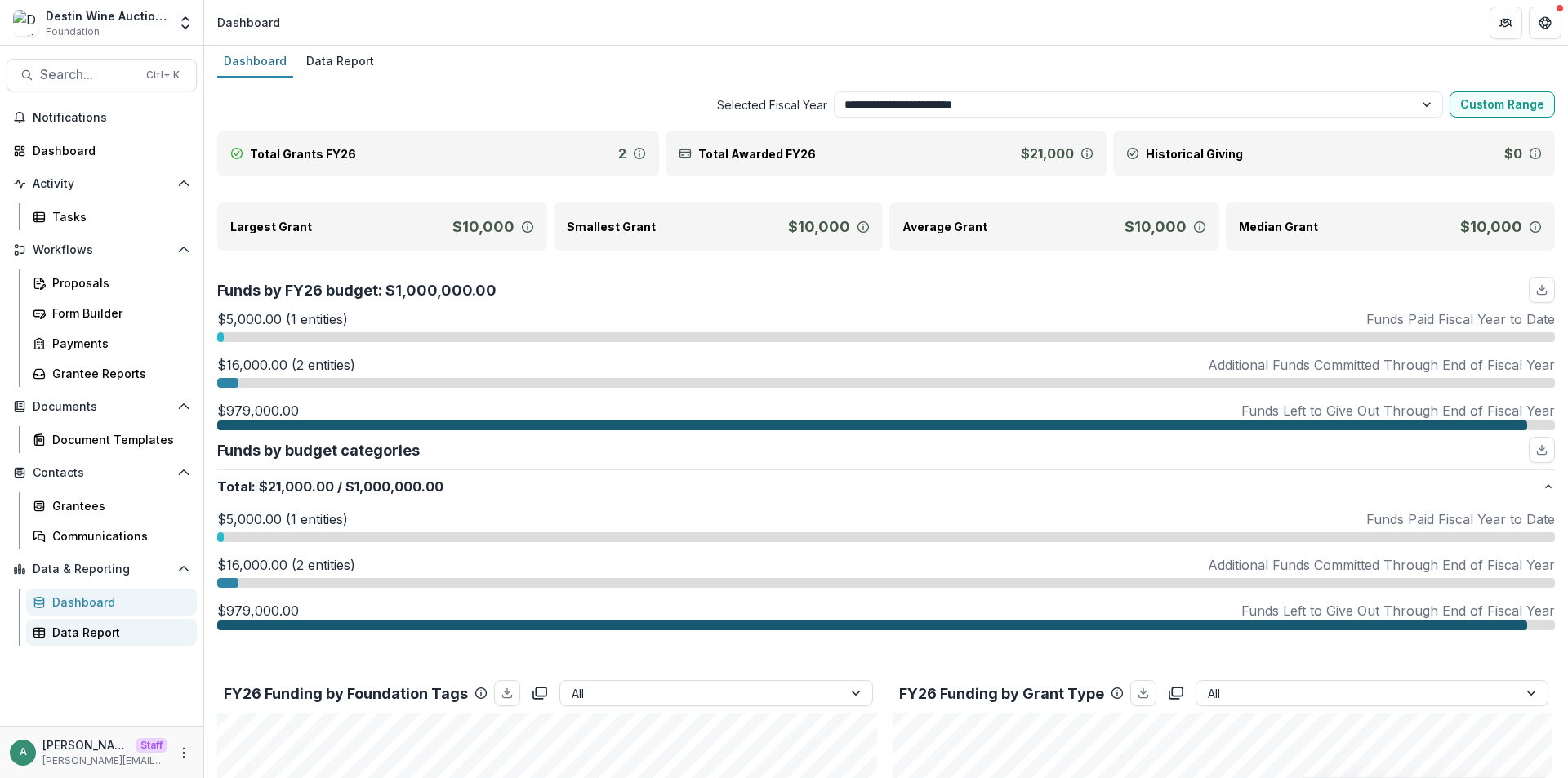
click at [116, 635] on div "Data Report" at bounding box center [117, 633] width 131 height 17
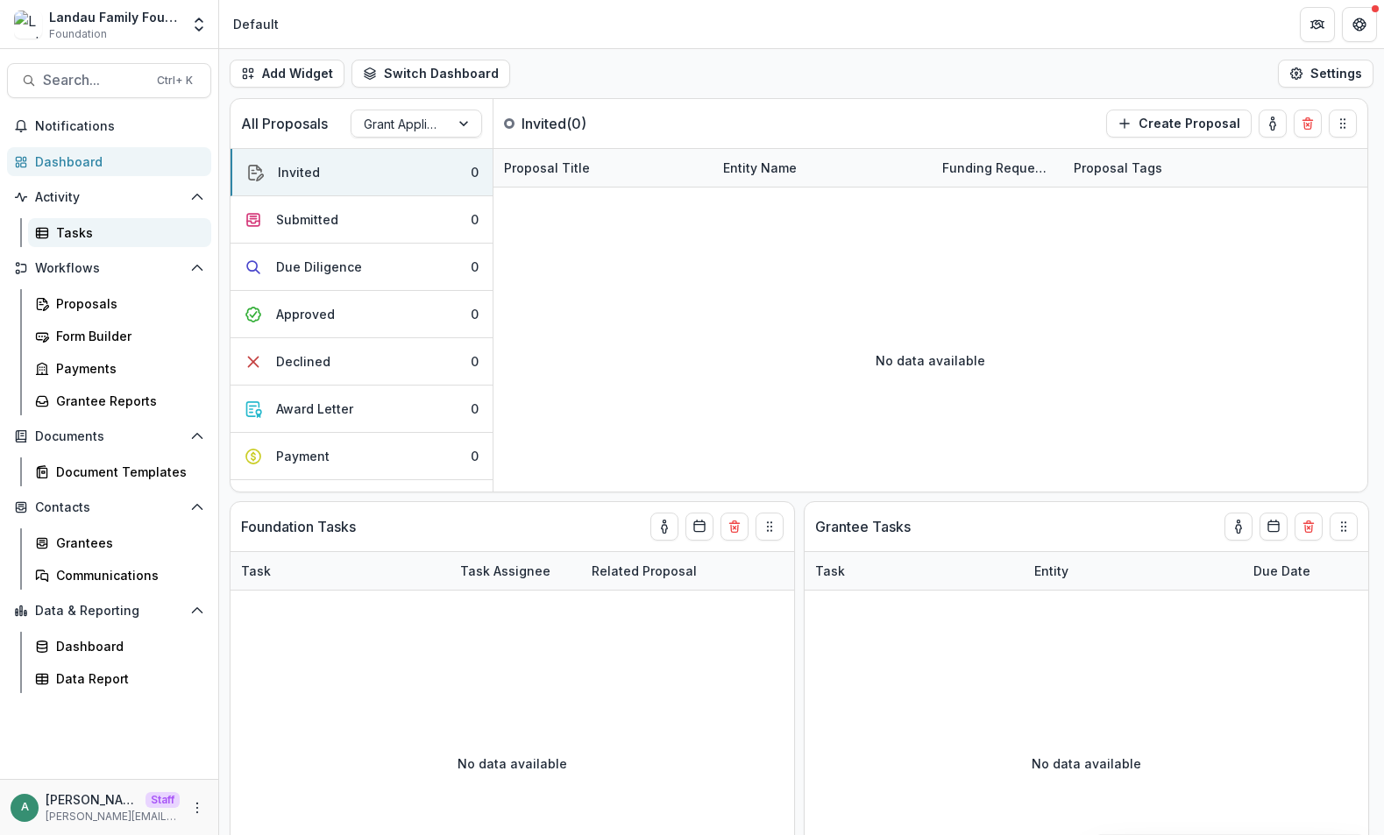
click at [102, 242] on link "Tasks" at bounding box center [119, 232] width 183 height 29
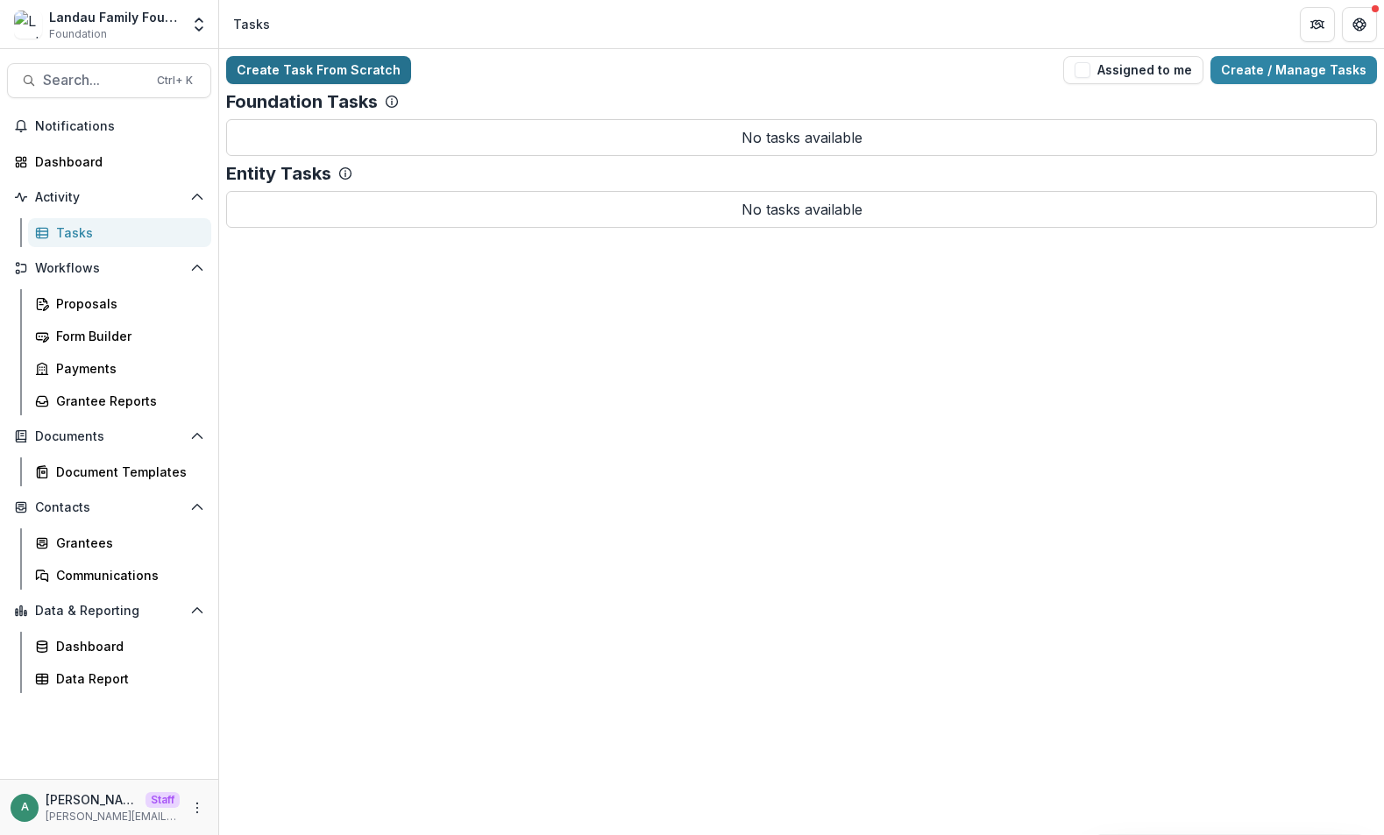
click at [368, 73] on link "Create Task From Scratch" at bounding box center [318, 70] width 185 height 28
click at [119, 302] on div "Proposals" at bounding box center [126, 303] width 141 height 18
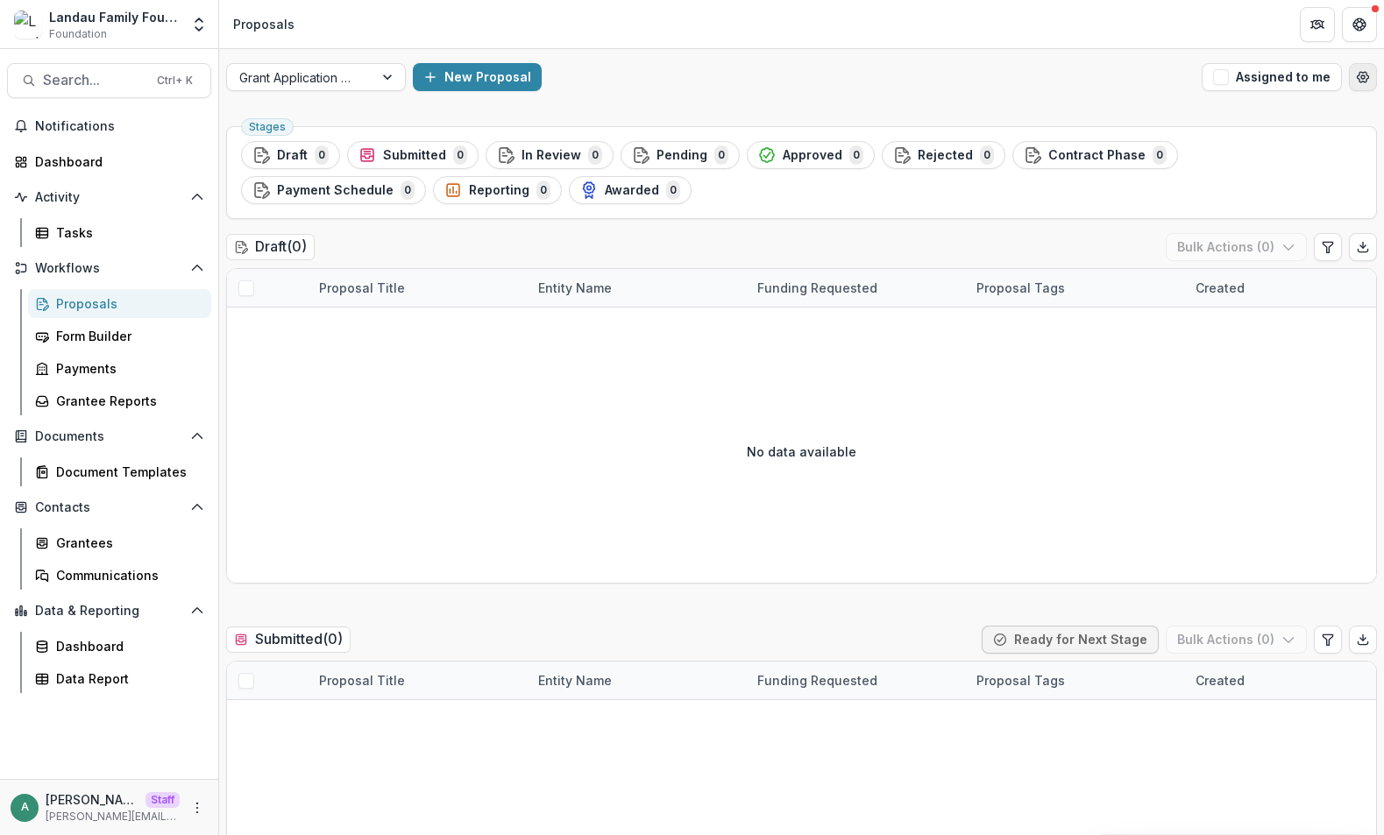
click at [1361, 82] on icon "Open table manager" at bounding box center [1363, 77] width 14 height 14
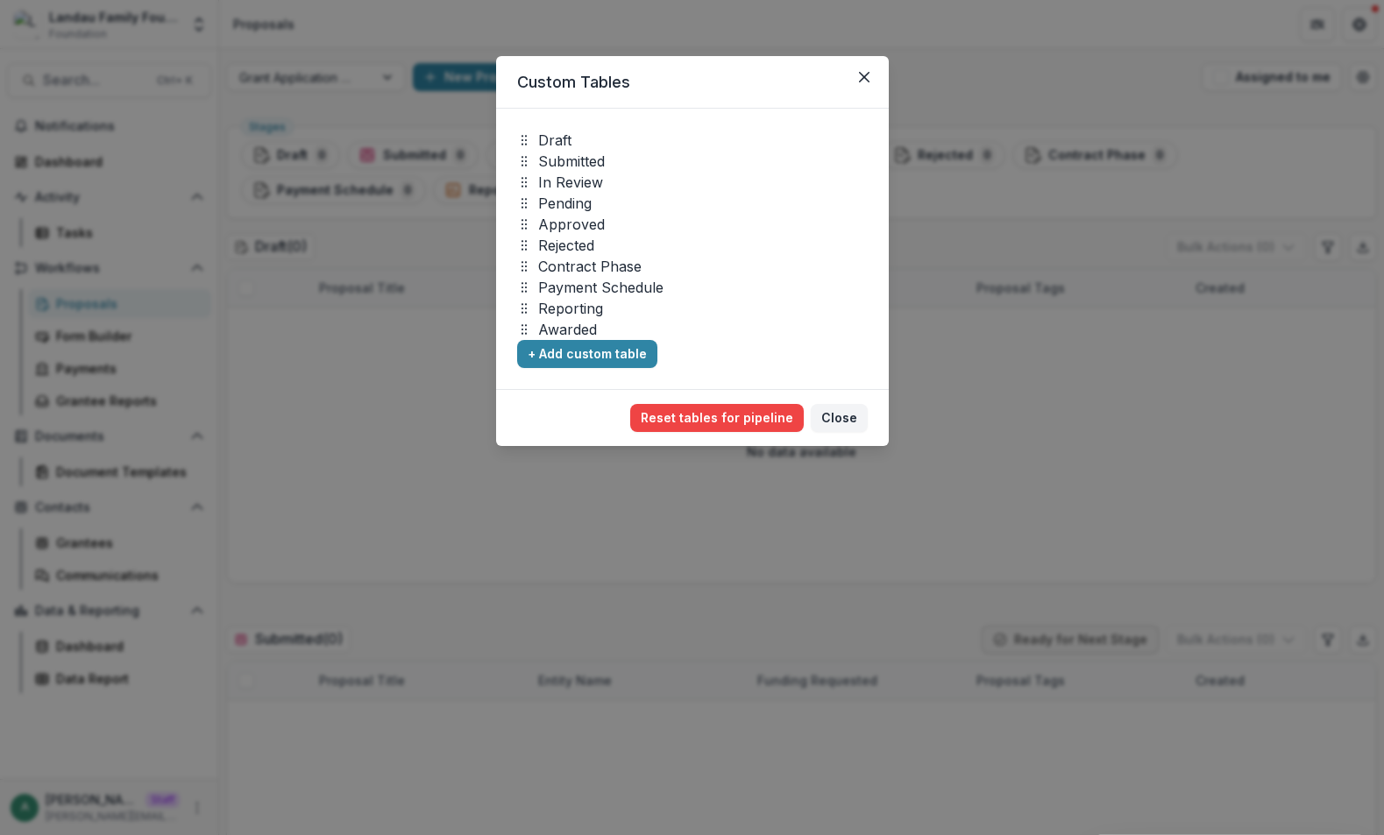
click at [1072, 148] on div "Custom Tables Draft Submitted In Review Pending Approved Rejected Contract Phas…" at bounding box center [692, 417] width 1384 height 835
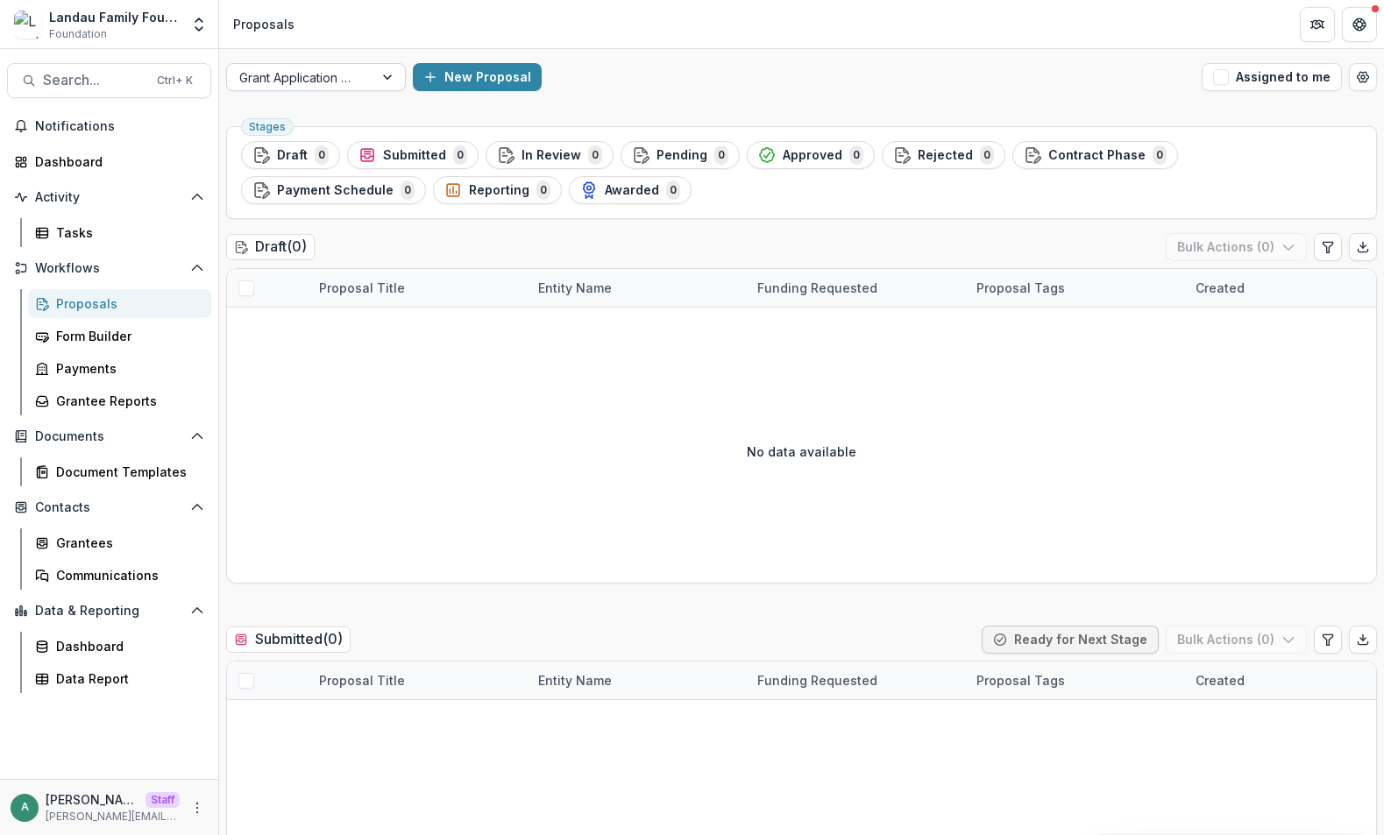
click at [366, 82] on div "Grant Application Workflow" at bounding box center [300, 77] width 146 height 25
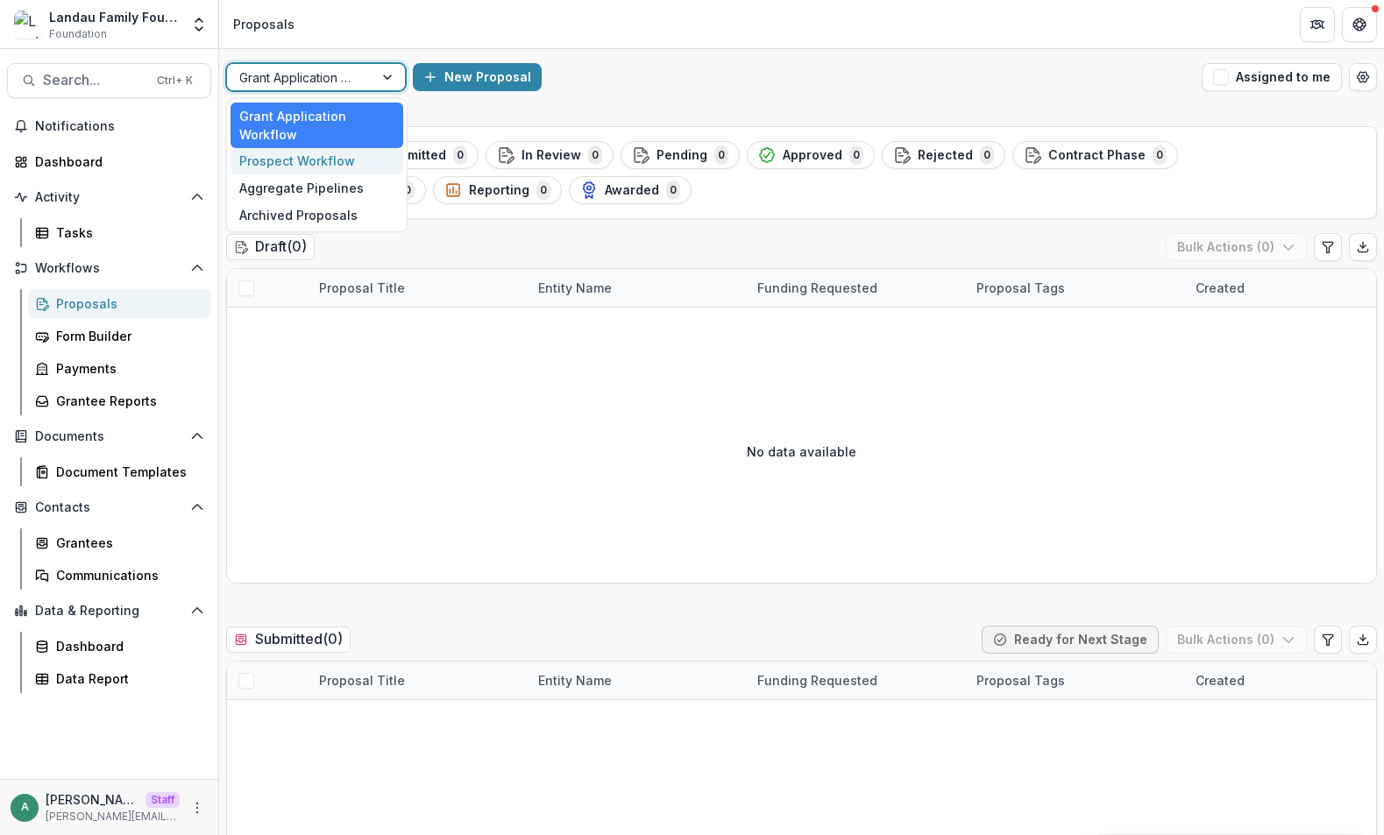
click at [337, 165] on div "Prospect Workflow" at bounding box center [317, 161] width 173 height 27
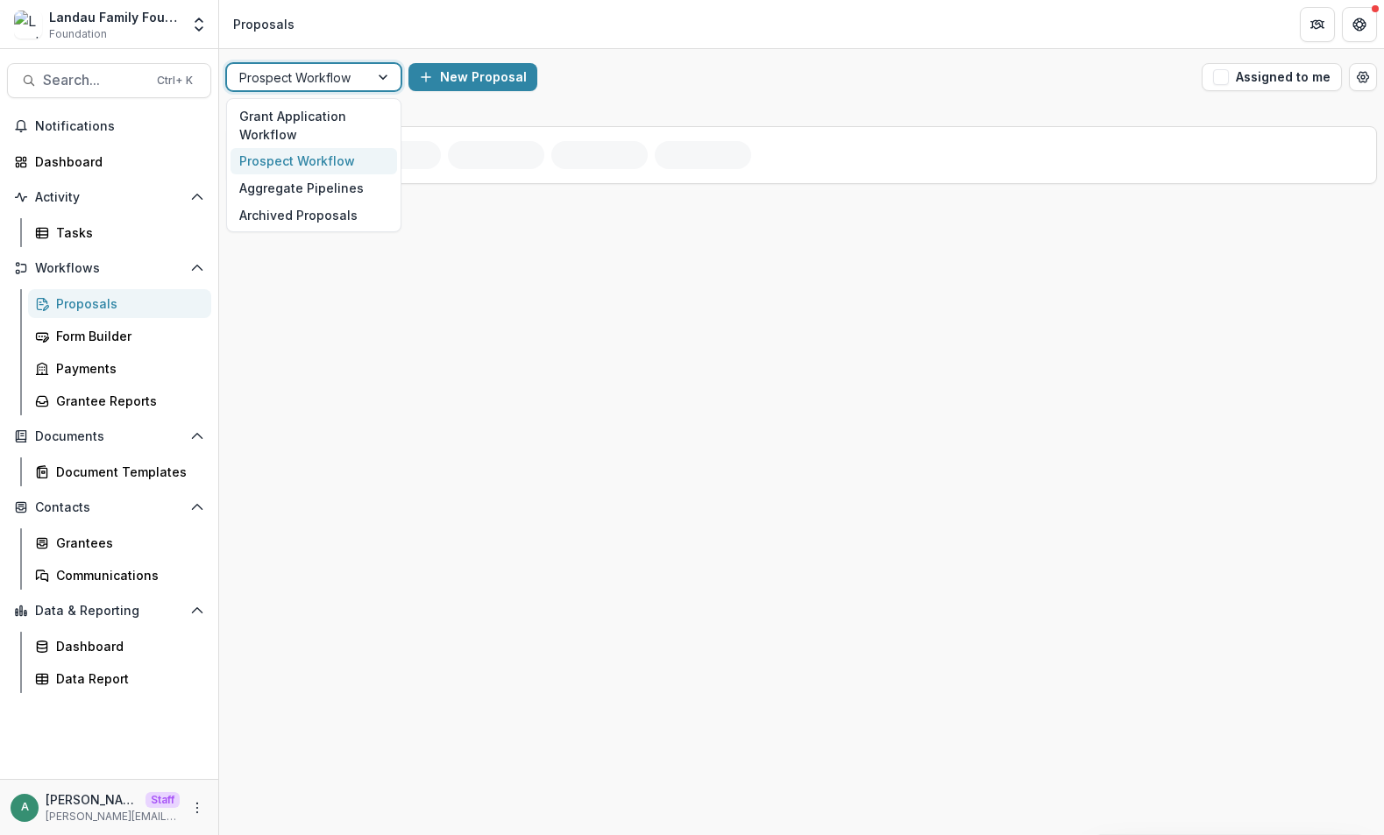
click at [353, 79] on div at bounding box center [297, 78] width 117 height 22
click at [344, 181] on div "Aggregate Pipelines" at bounding box center [314, 187] width 167 height 27
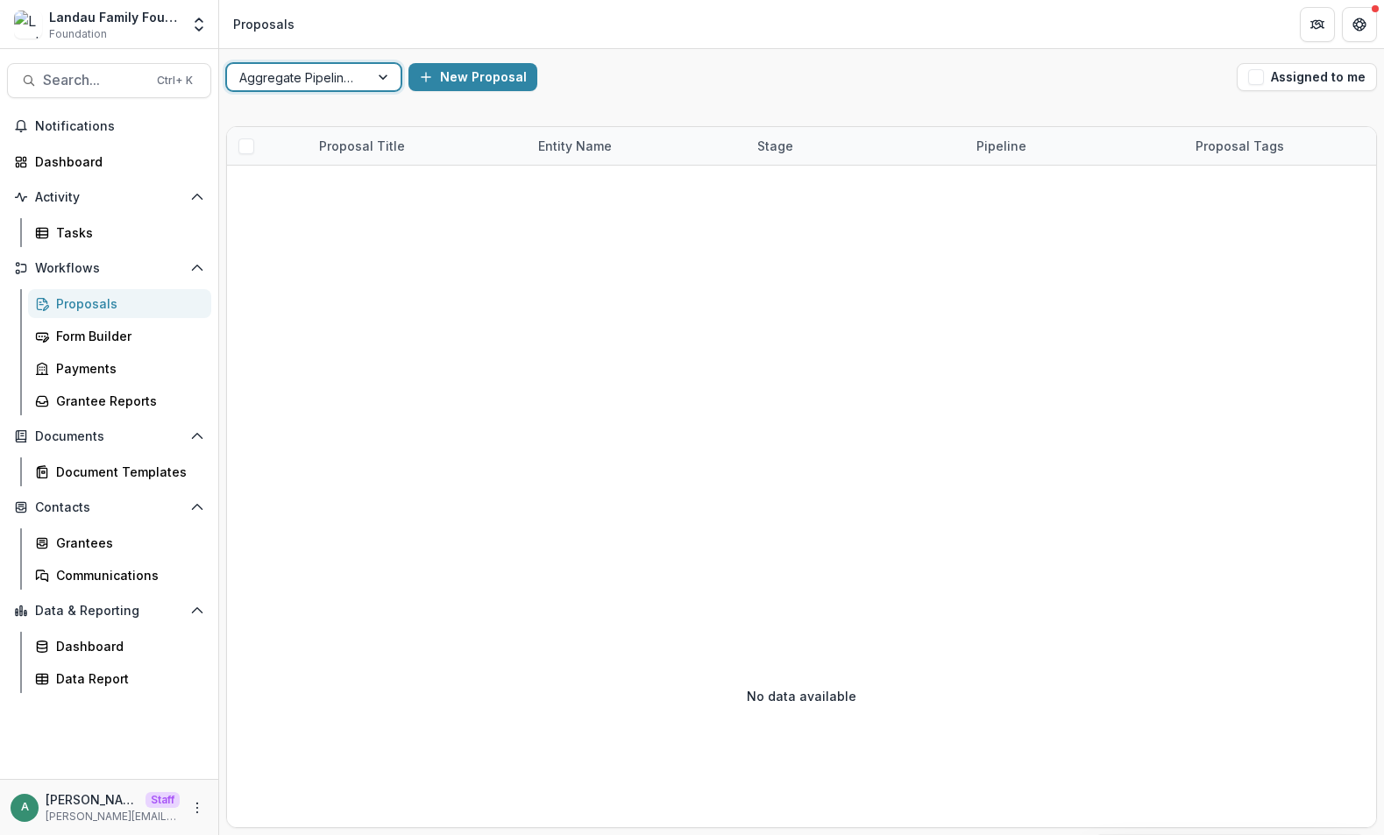
click at [347, 75] on div at bounding box center [297, 78] width 117 height 22
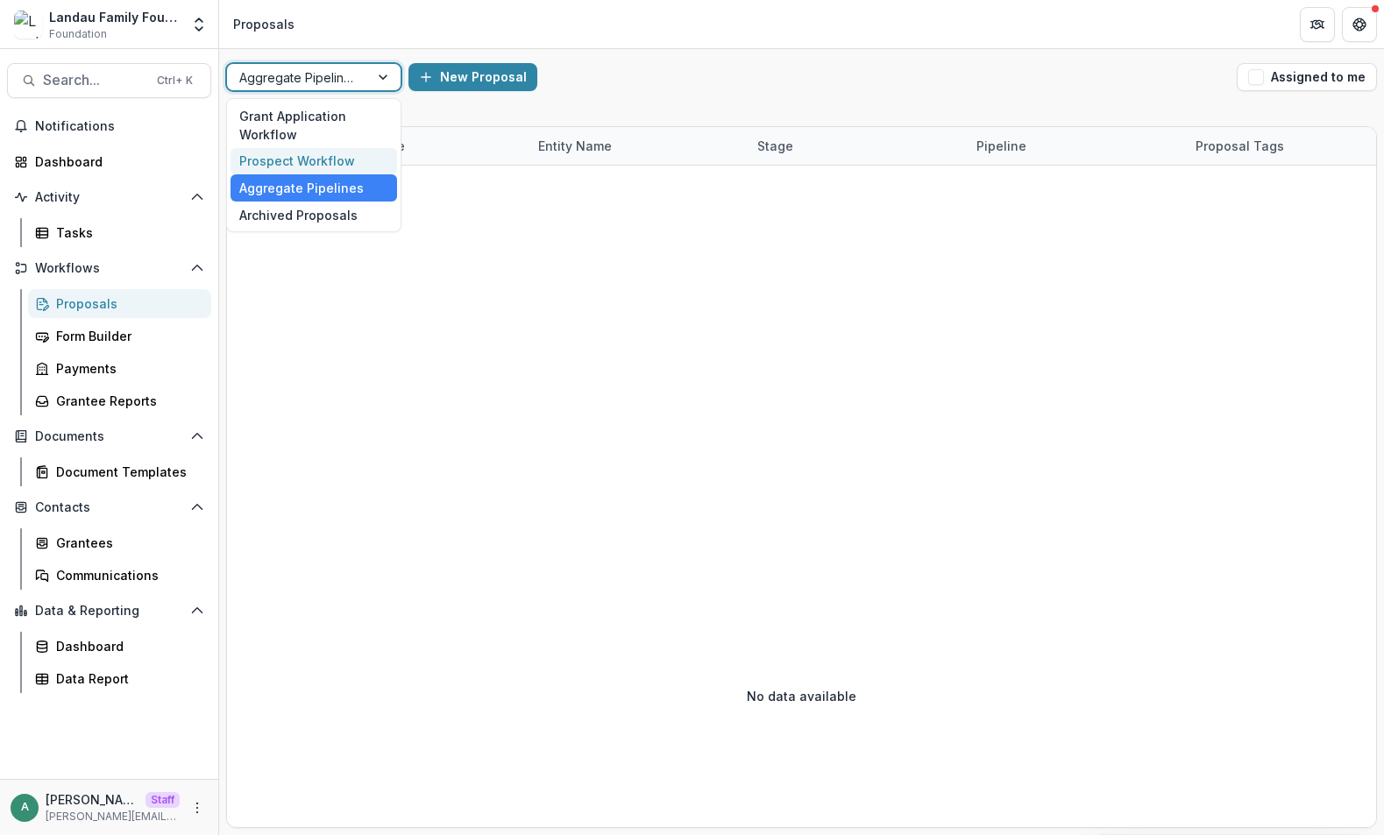
click at [343, 153] on div "Prospect Workflow" at bounding box center [314, 161] width 167 height 27
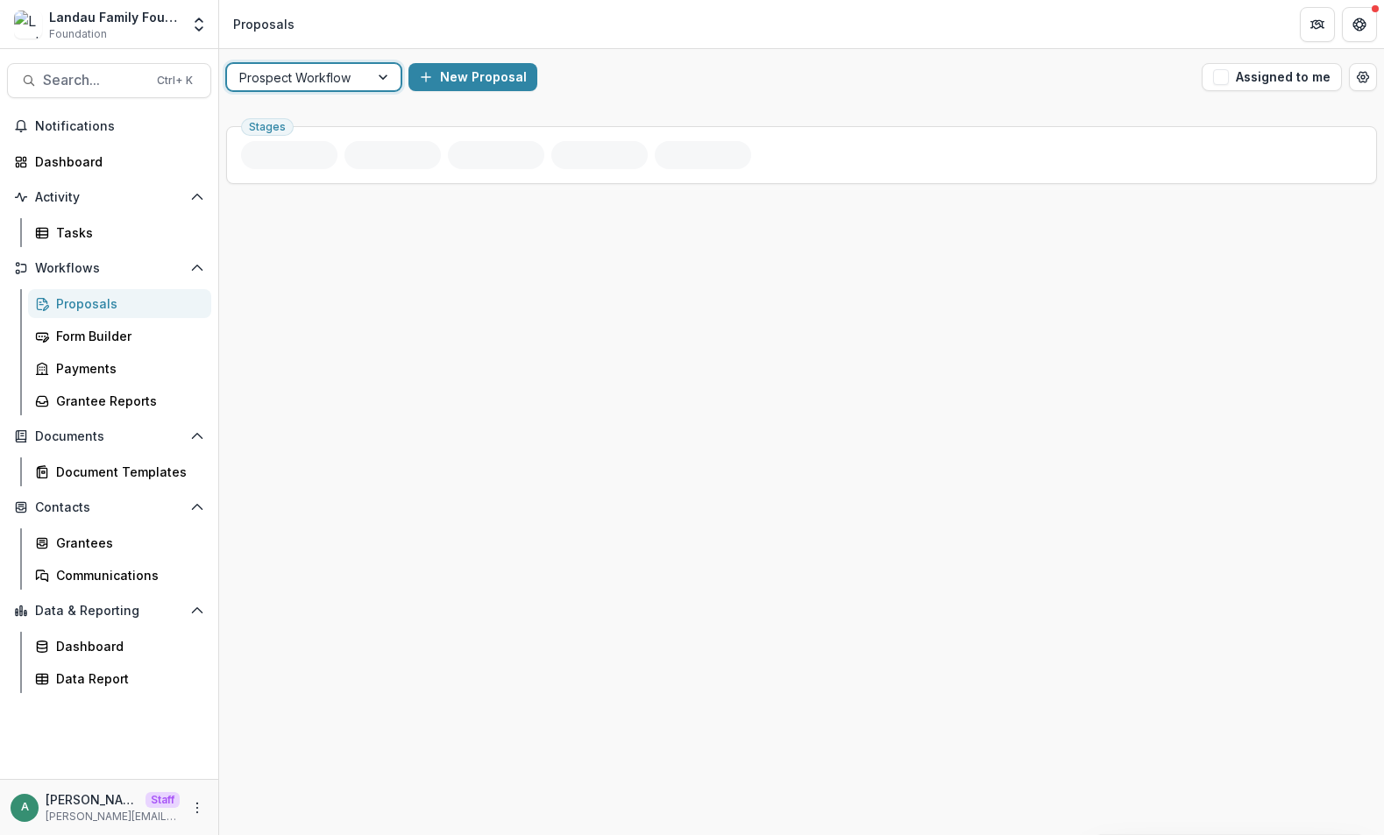
click at [205, 815] on div "a [PERSON_NAME][EMAIL_ADDRESS][DOMAIN_NAME] Staff [PERSON_NAME][EMAIL_ADDRESS][…" at bounding box center [109, 808] width 197 height 34
click at [198, 811] on icon "More" at bounding box center [197, 808] width 14 height 14
click at [253, 782] on link "User Settings" at bounding box center [313, 770] width 188 height 29
click at [1369, 72] on icon "Open table manager" at bounding box center [1363, 77] width 14 height 14
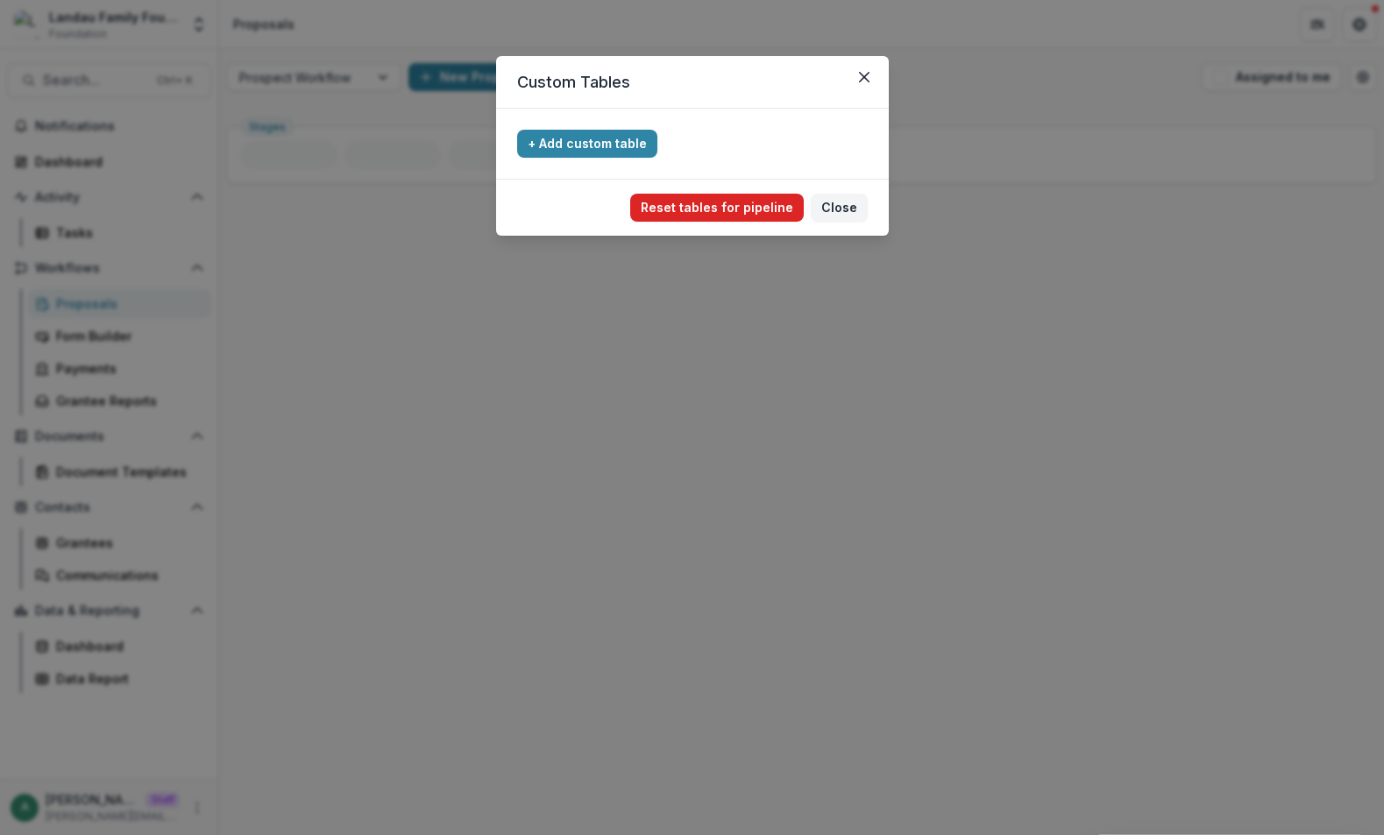
click at [741, 205] on button "Reset tables for pipeline" at bounding box center [717, 208] width 174 height 28
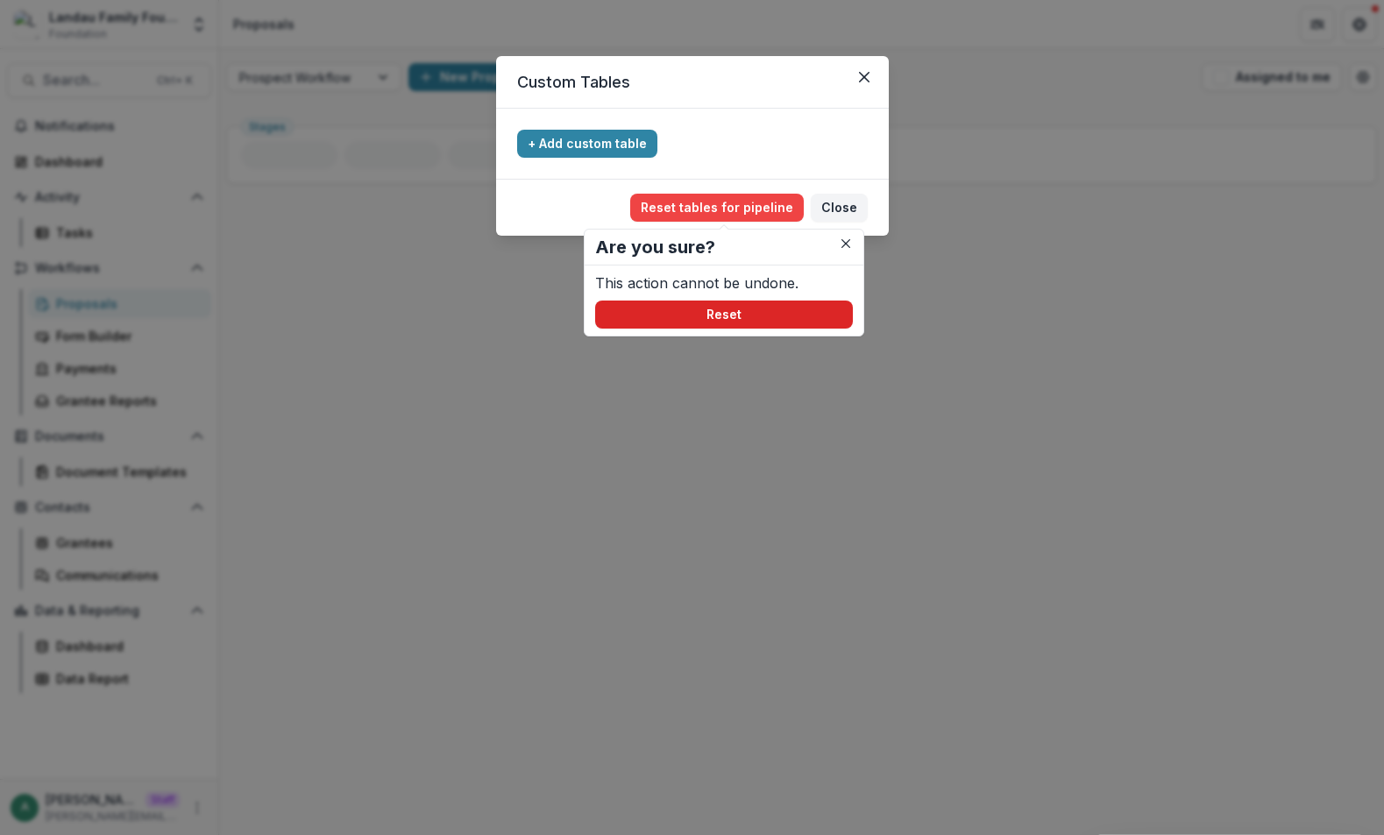
click at [755, 307] on button "Reset" at bounding box center [724, 315] width 258 height 28
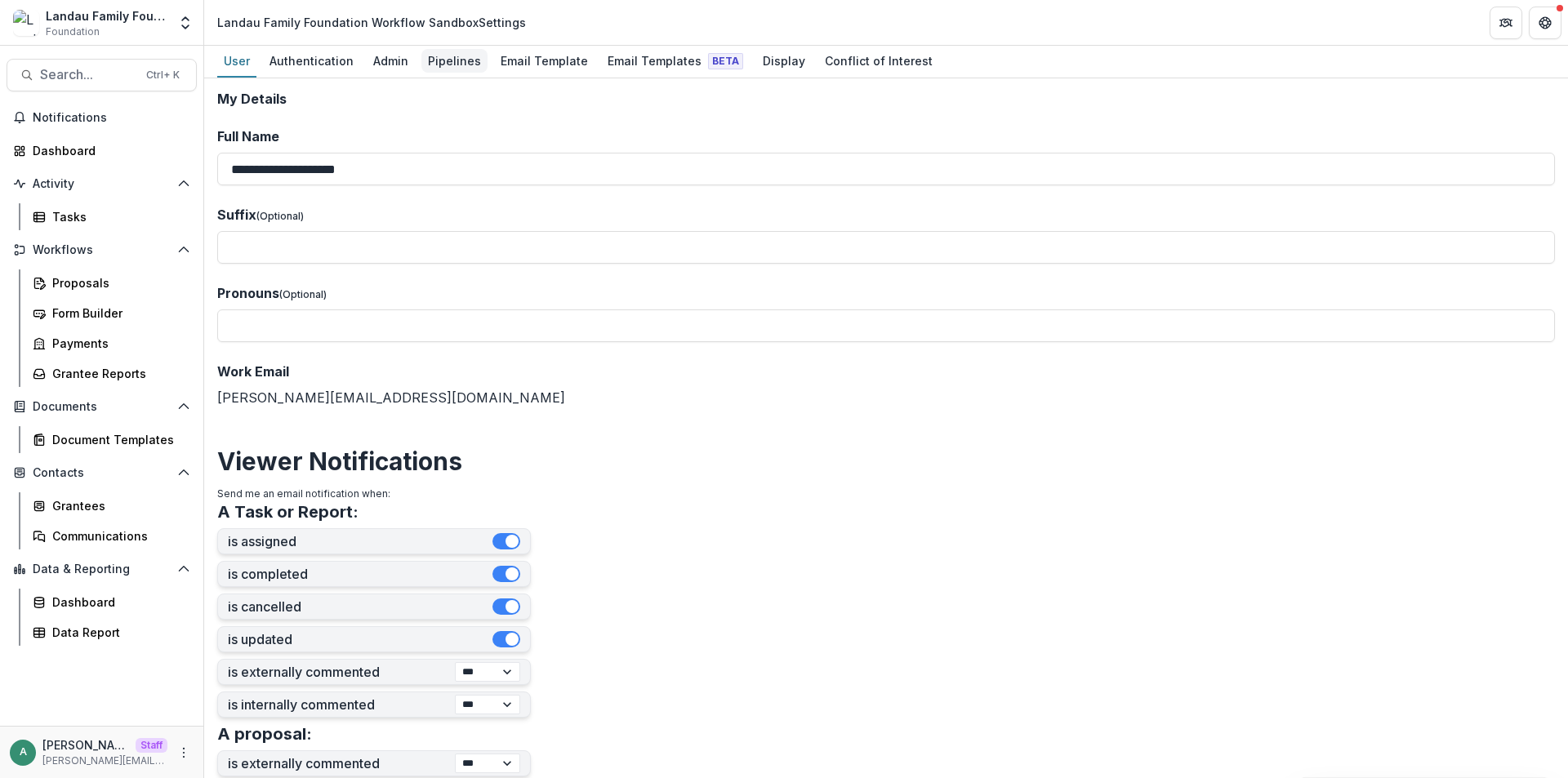
click at [441, 61] on div "Pipelines" at bounding box center [454, 61] width 66 height 23
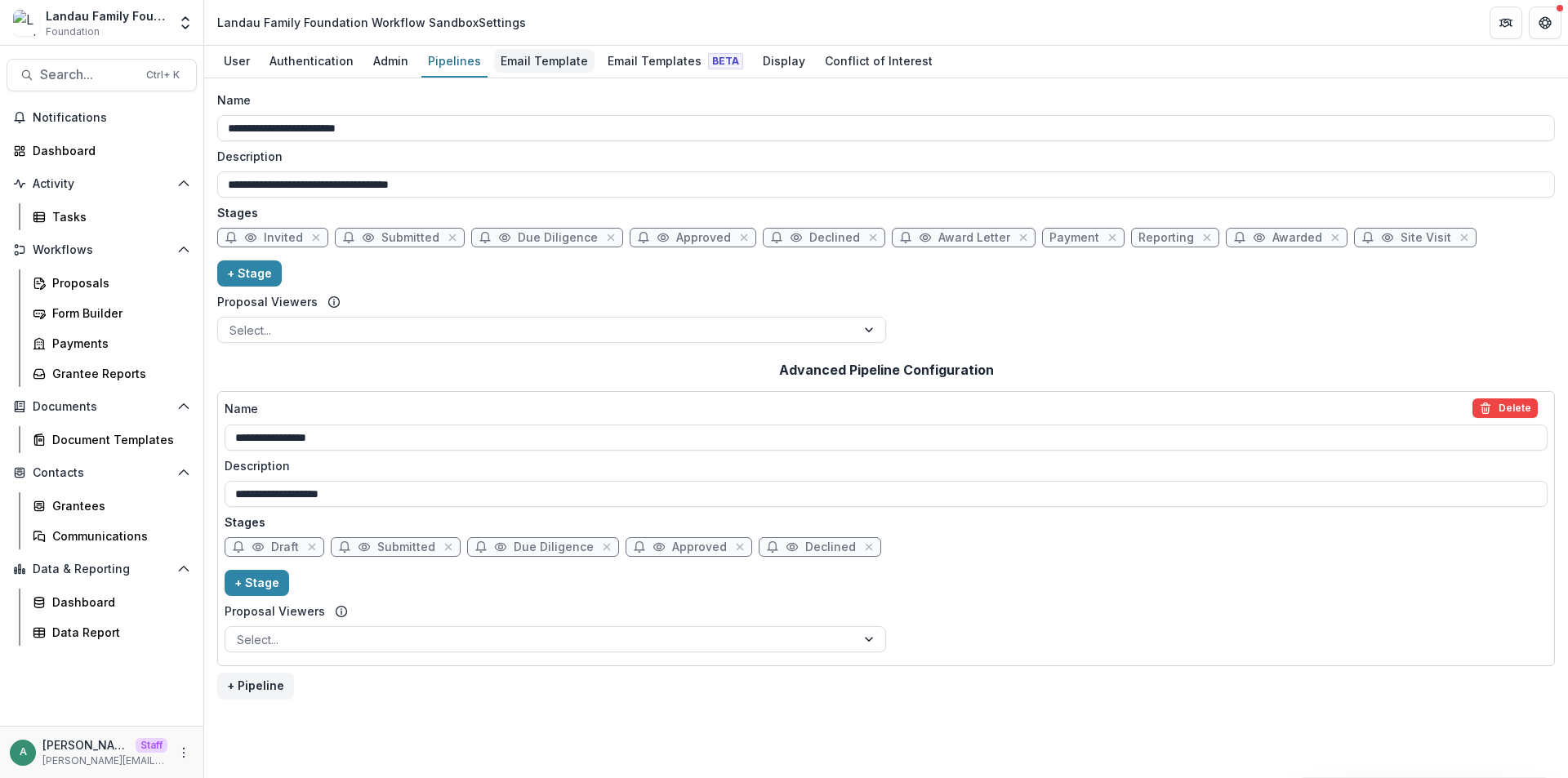
click at [520, 61] on div "Email Template" at bounding box center [544, 61] width 101 height 23
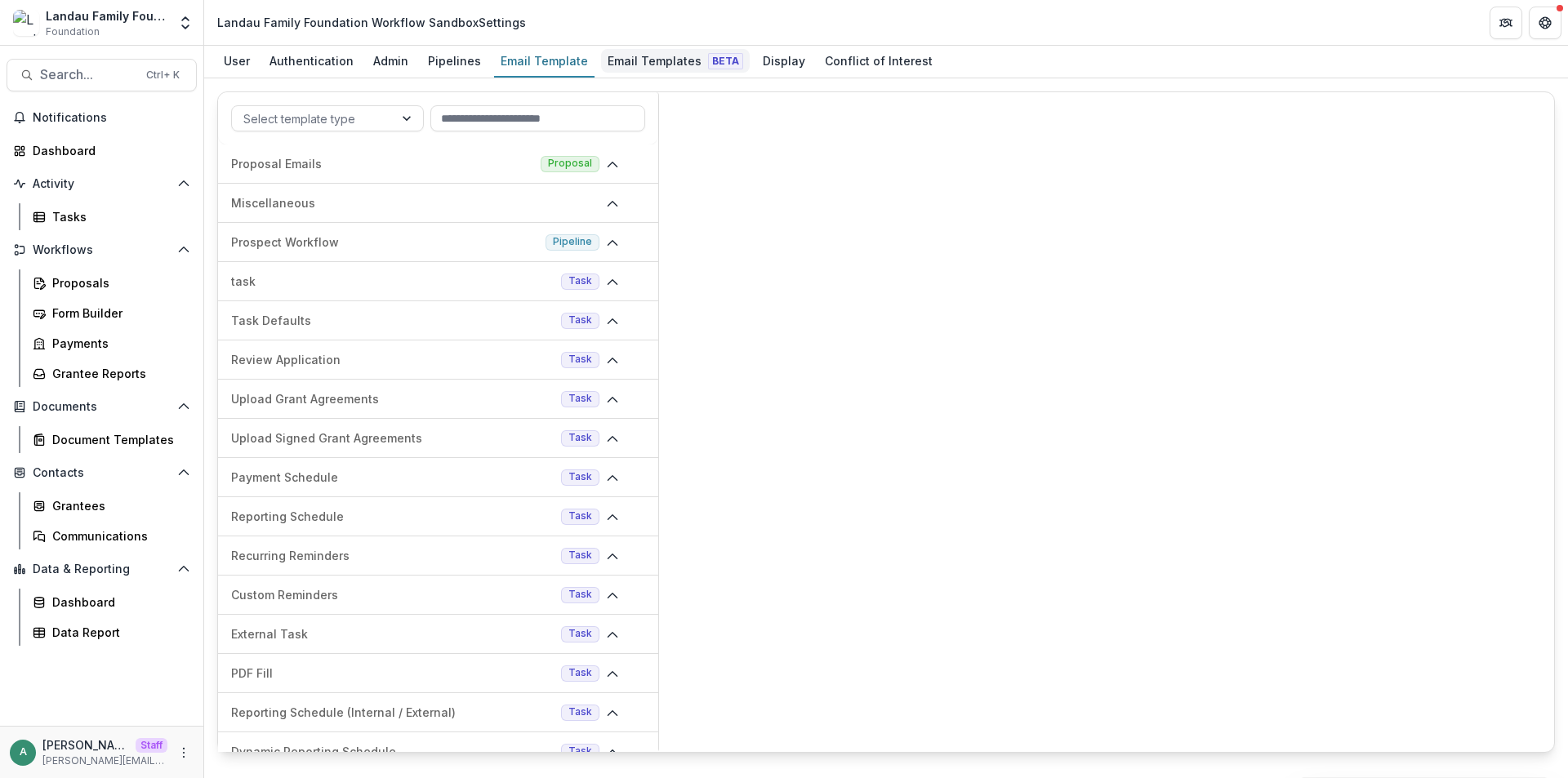
click at [636, 61] on div "Email Templates Beta" at bounding box center [675, 61] width 149 height 23
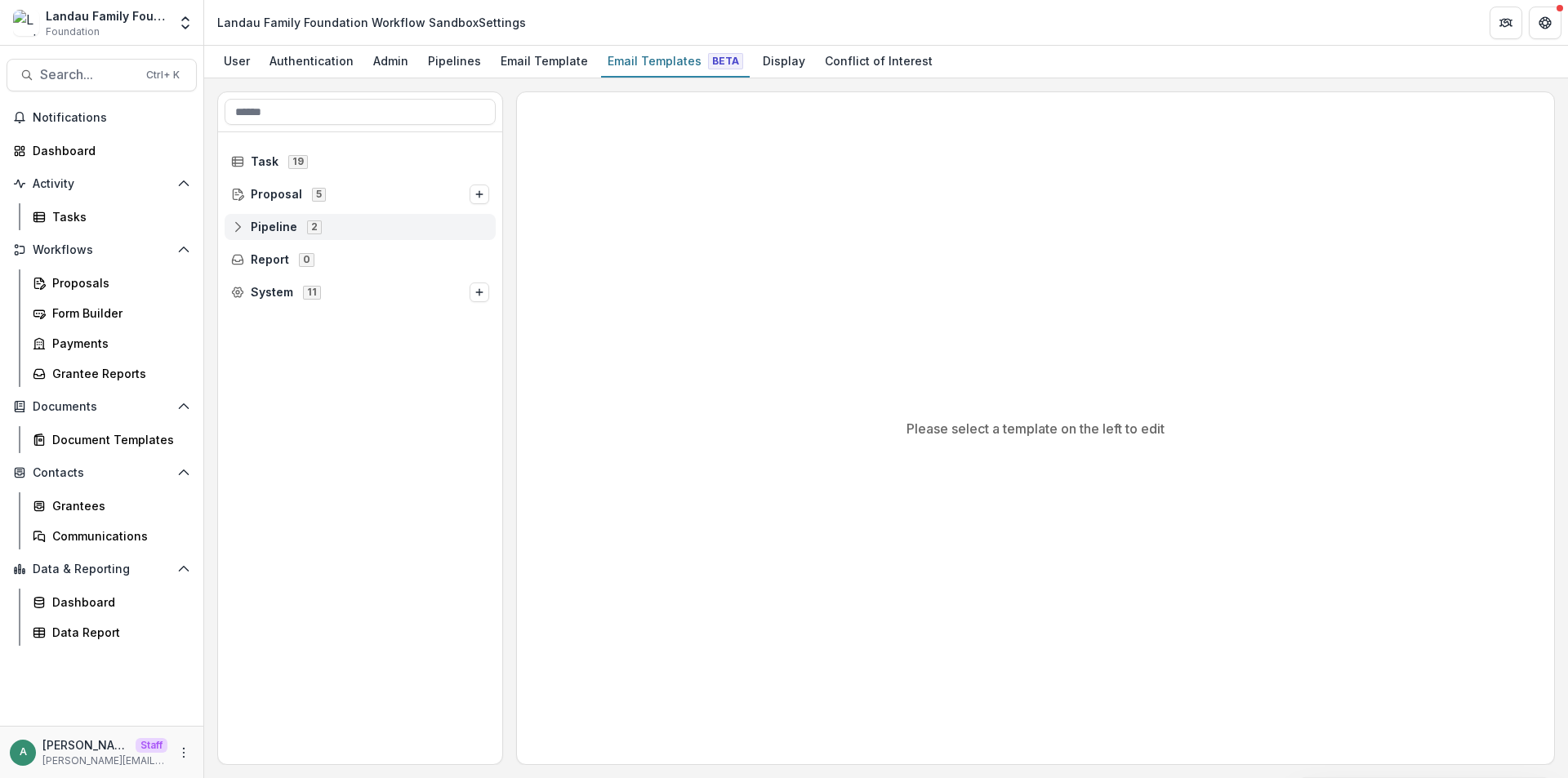
click at [238, 225] on circle at bounding box center [238, 224] width 4 height 4
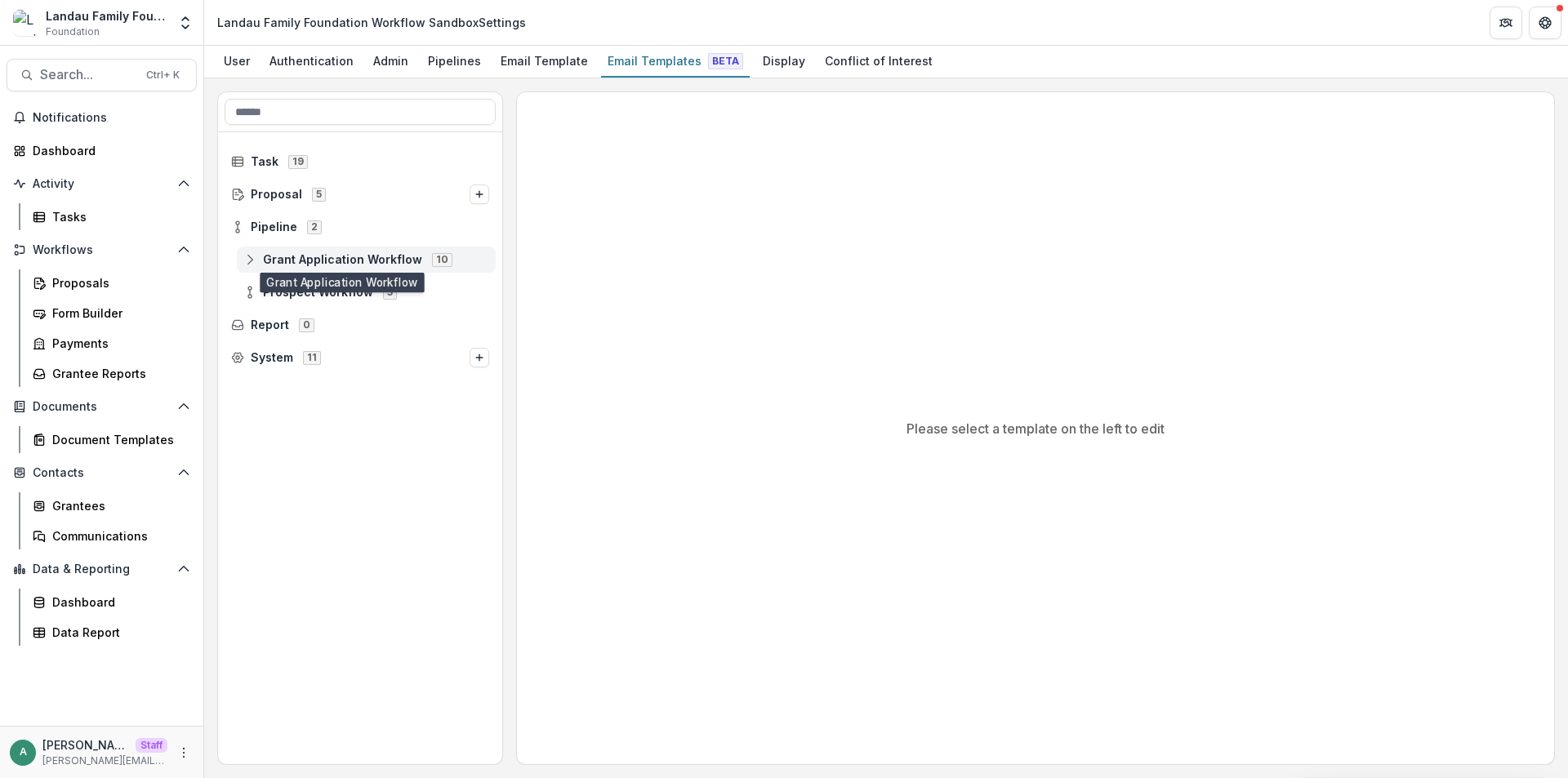
click at [252, 265] on circle at bounding box center [250, 264] width 4 height 4
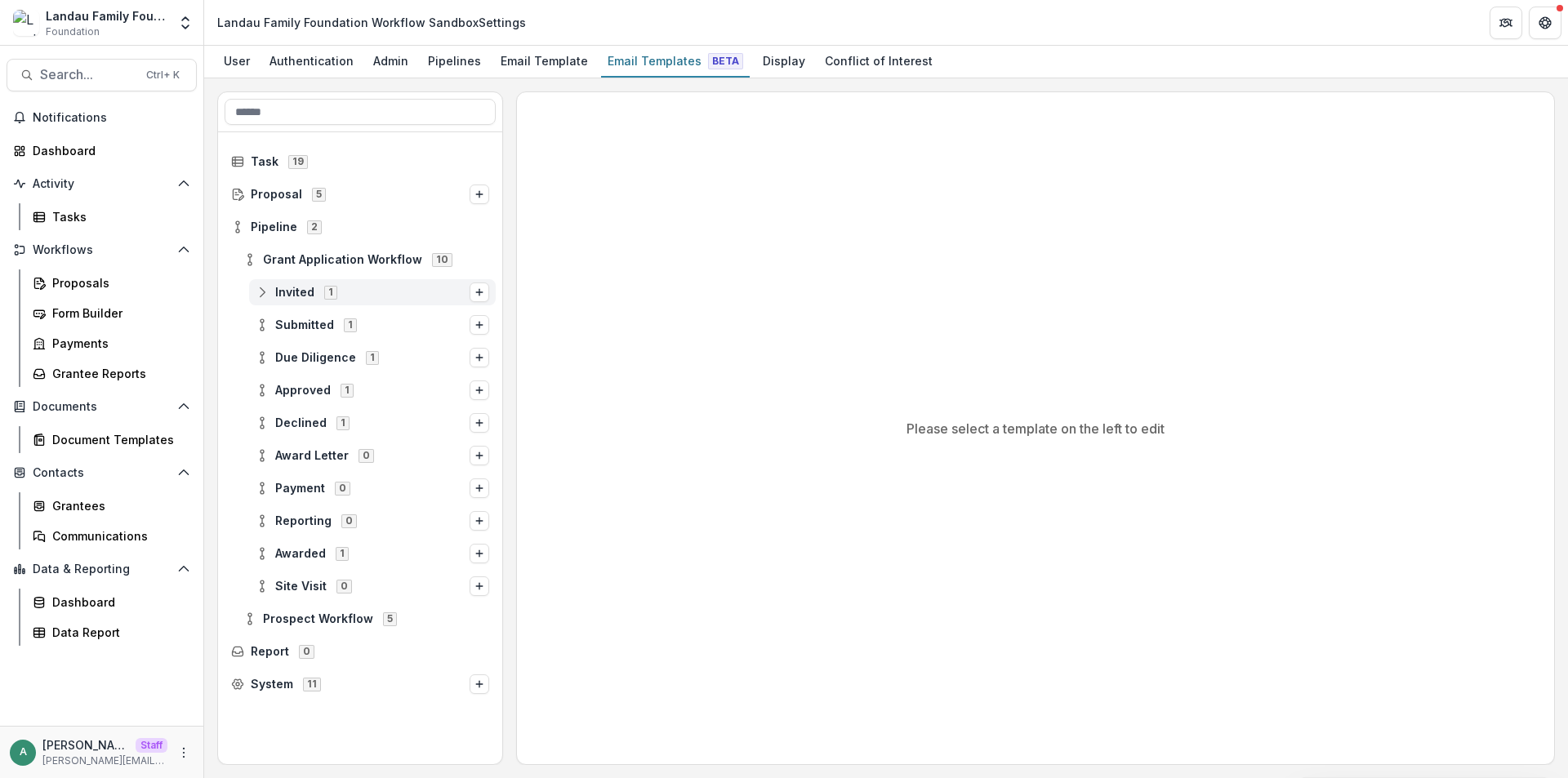
click at [263, 296] on icon at bounding box center [262, 293] width 13 height 13
click at [307, 321] on span "Stage Change Message" at bounding box center [389, 325] width 201 height 14
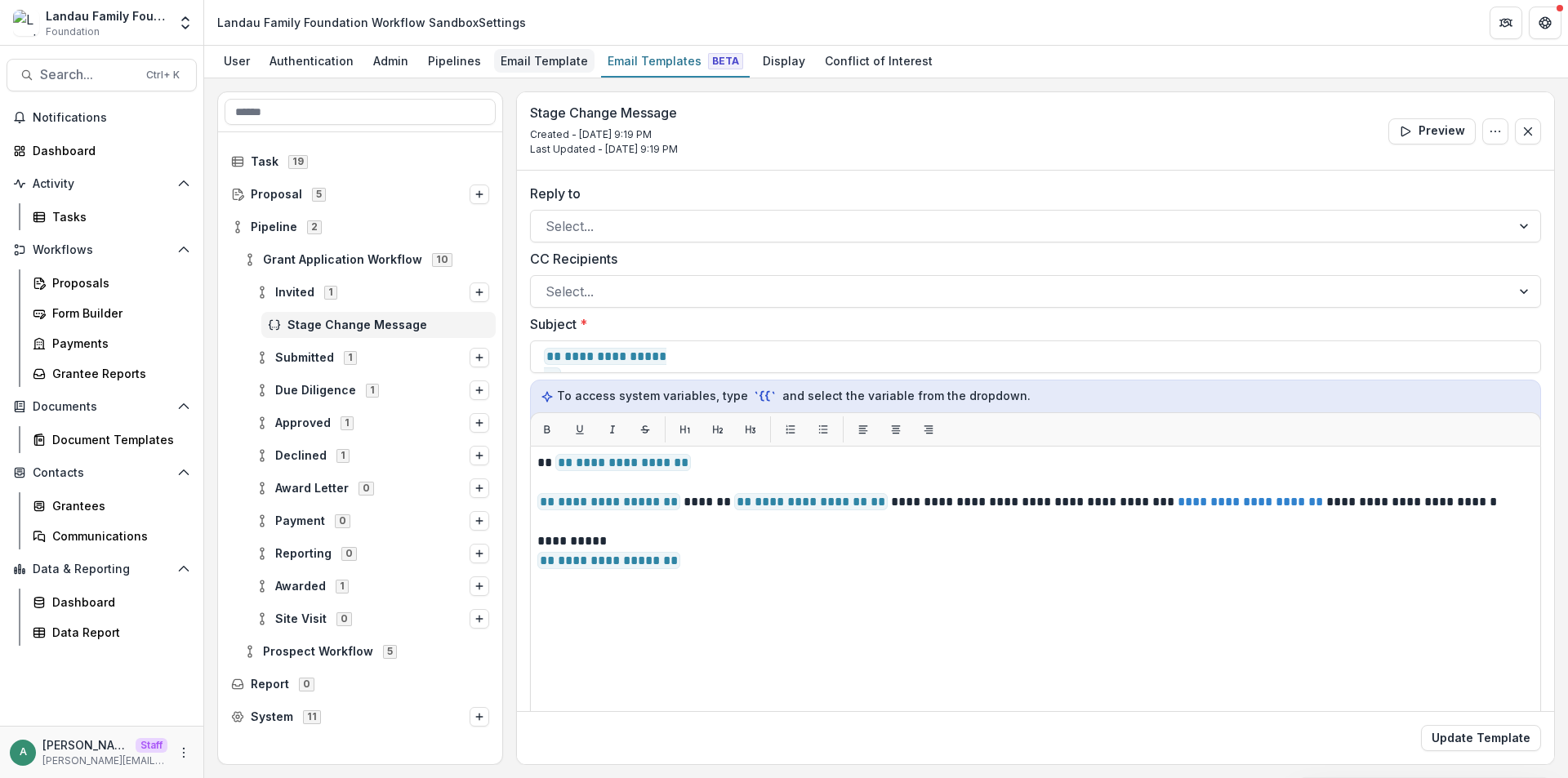
click at [520, 60] on div "Email Template" at bounding box center [544, 61] width 101 height 23
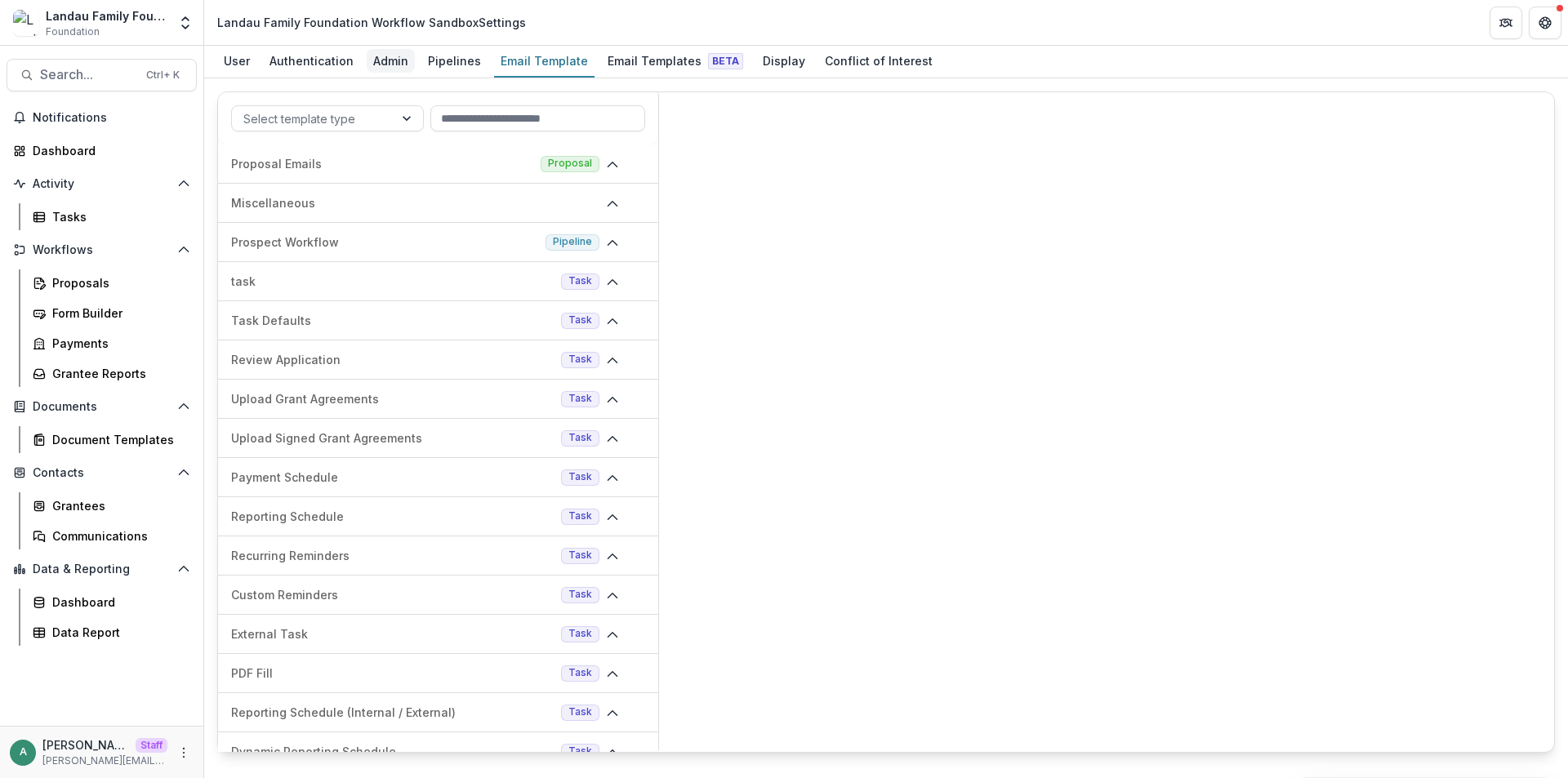
click at [390, 66] on div "Admin" at bounding box center [391, 61] width 48 height 23
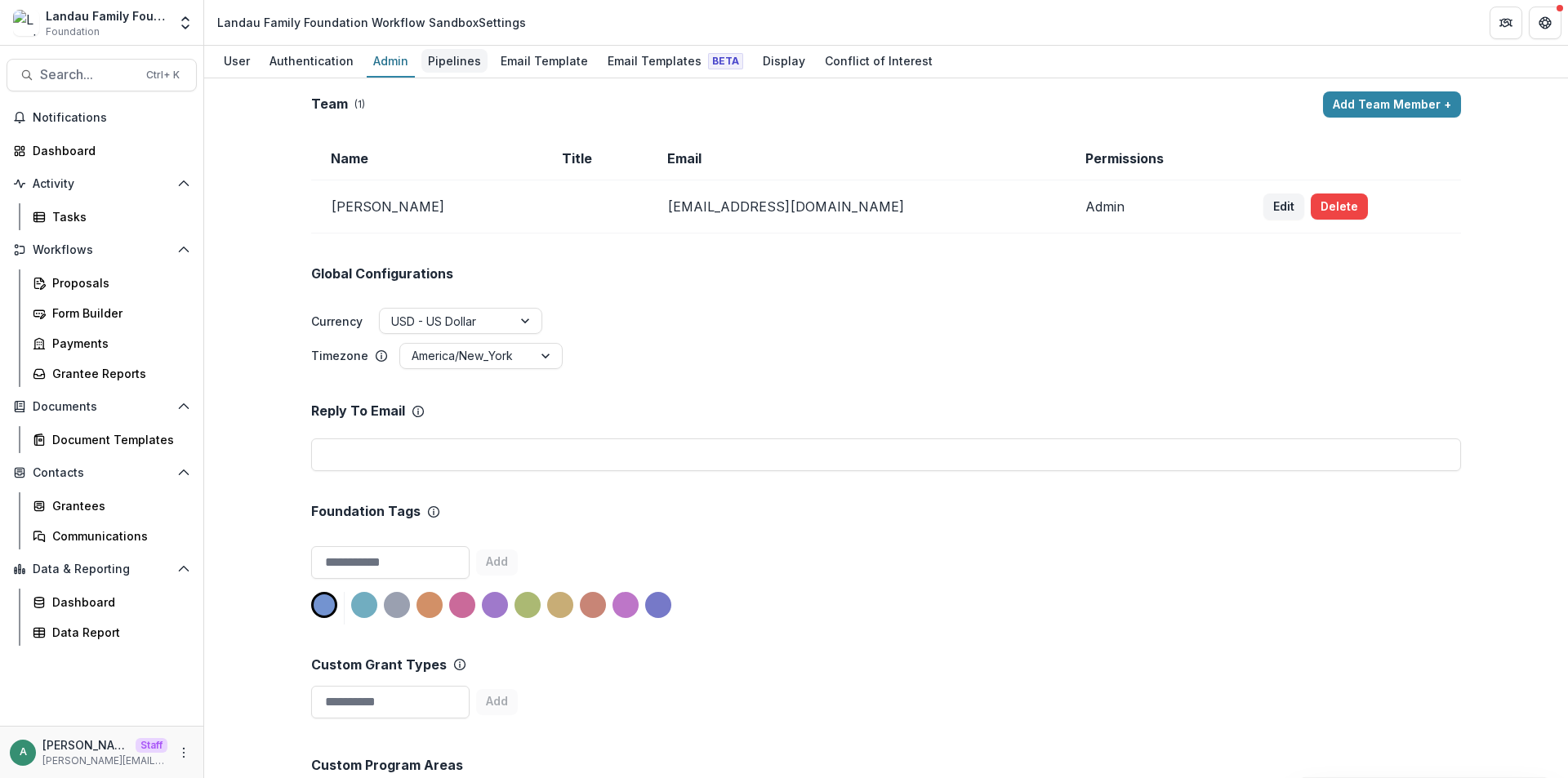
click at [451, 56] on div "Pipelines" at bounding box center [454, 61] width 66 height 23
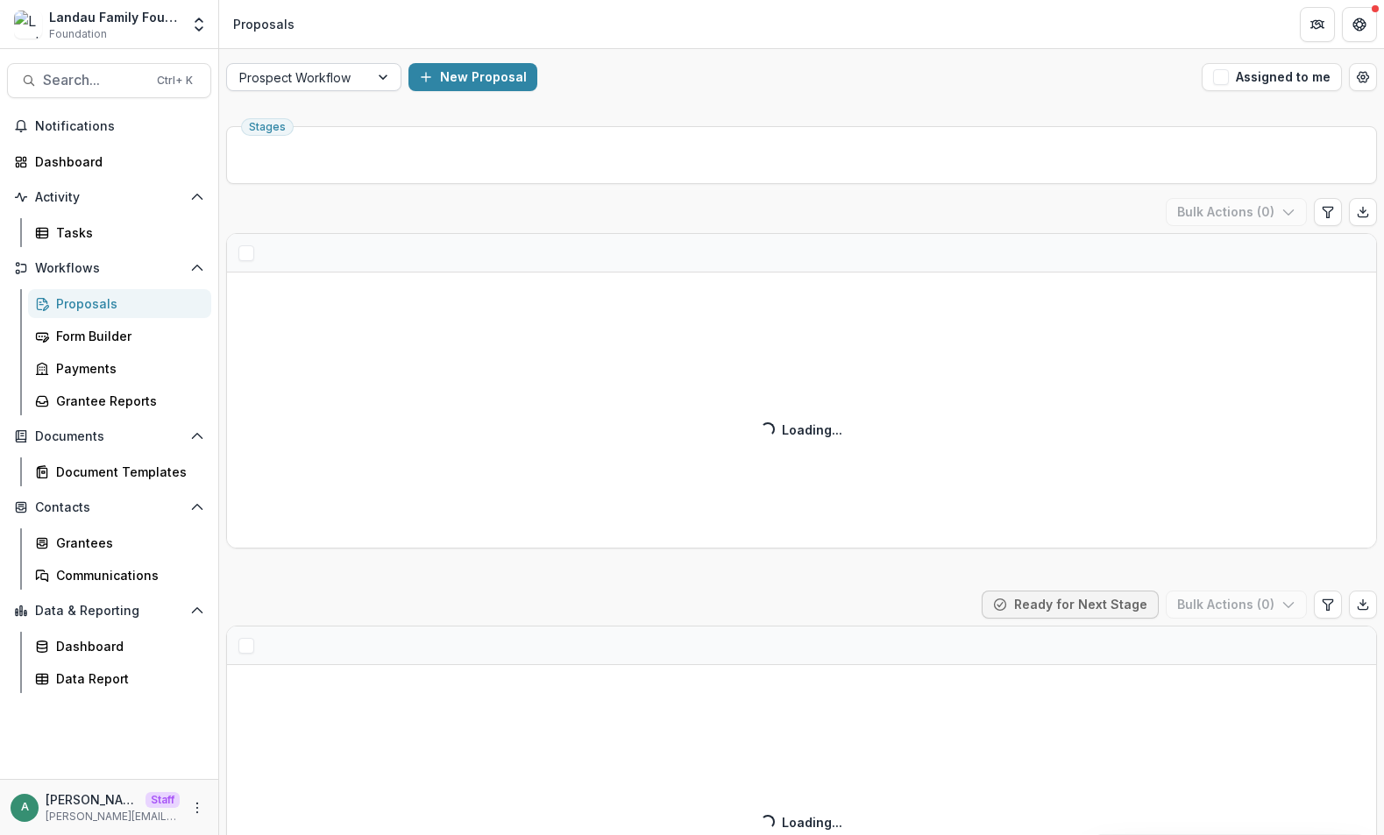
click at [323, 84] on div at bounding box center [297, 78] width 117 height 22
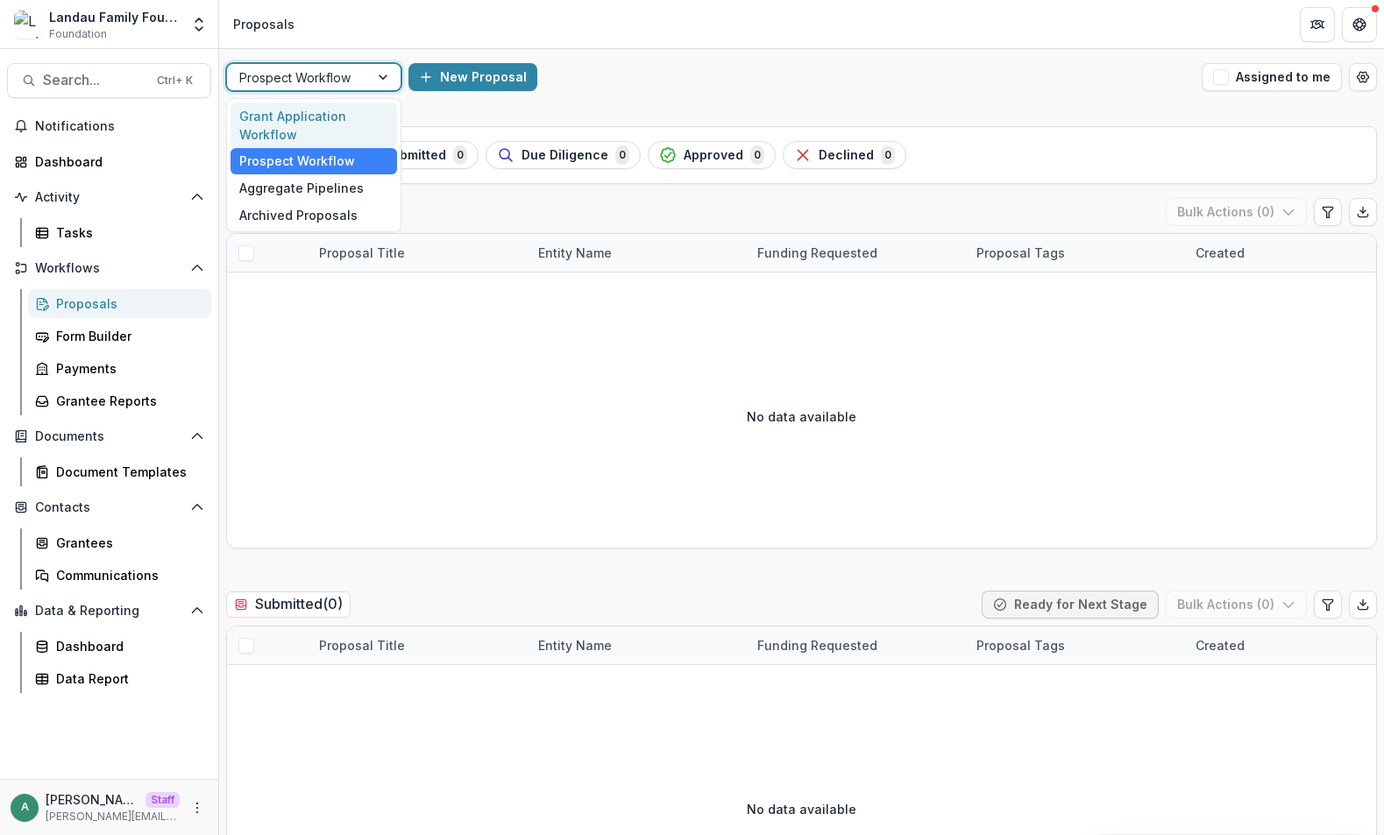
click at [312, 127] on div "Grant Application Workflow" at bounding box center [314, 126] width 167 height 46
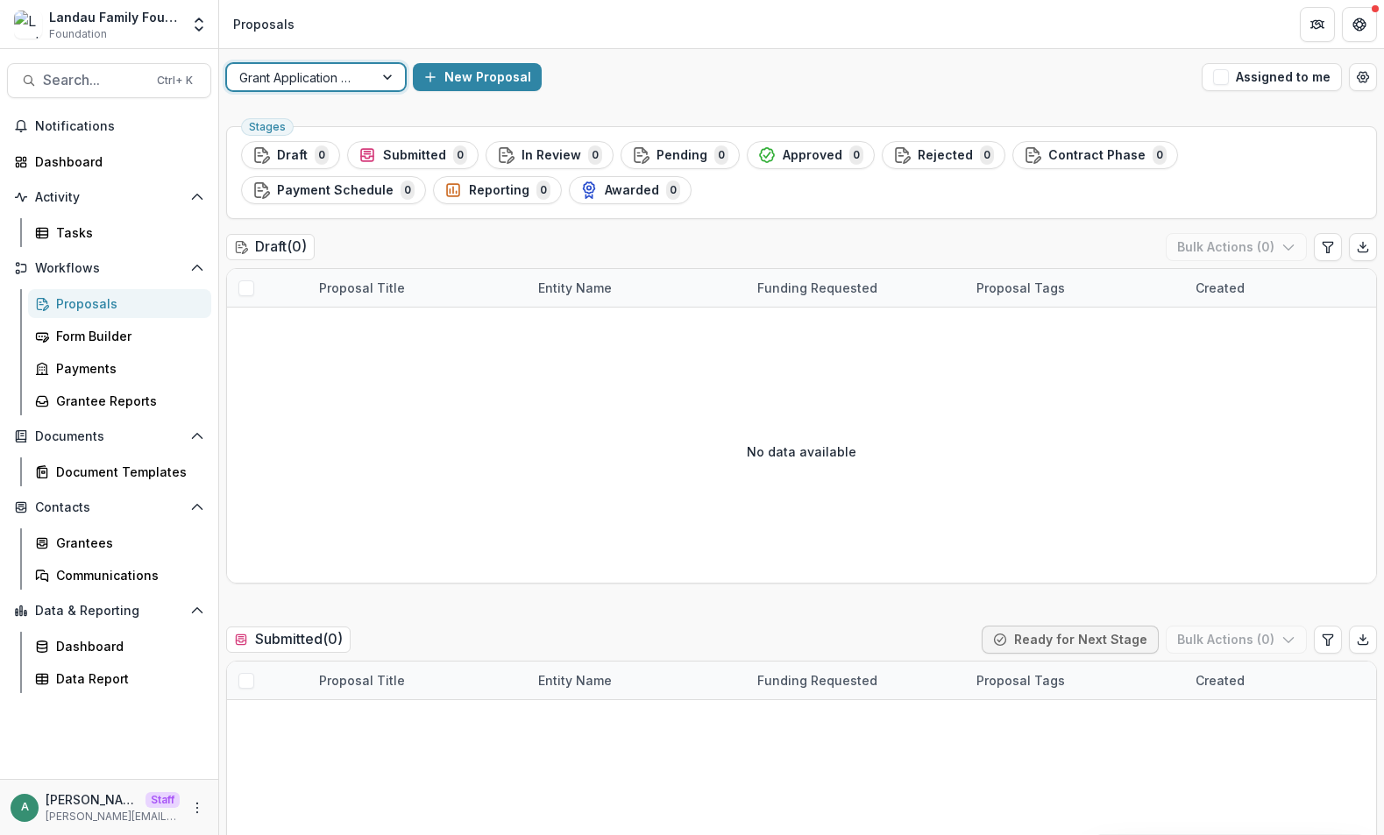
click at [334, 76] on div at bounding box center [300, 78] width 122 height 22
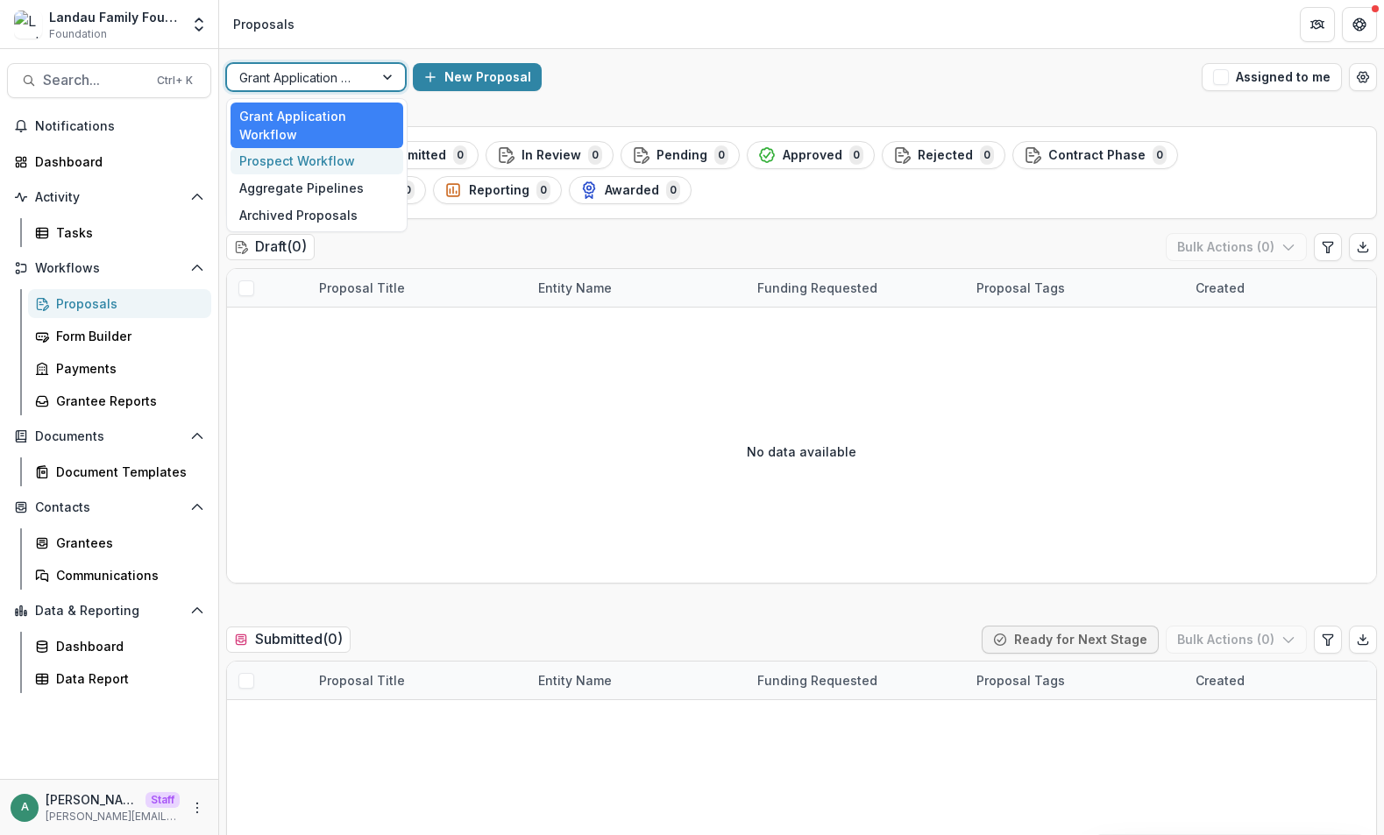
click at [332, 152] on div "Prospect Workflow" at bounding box center [317, 161] width 173 height 27
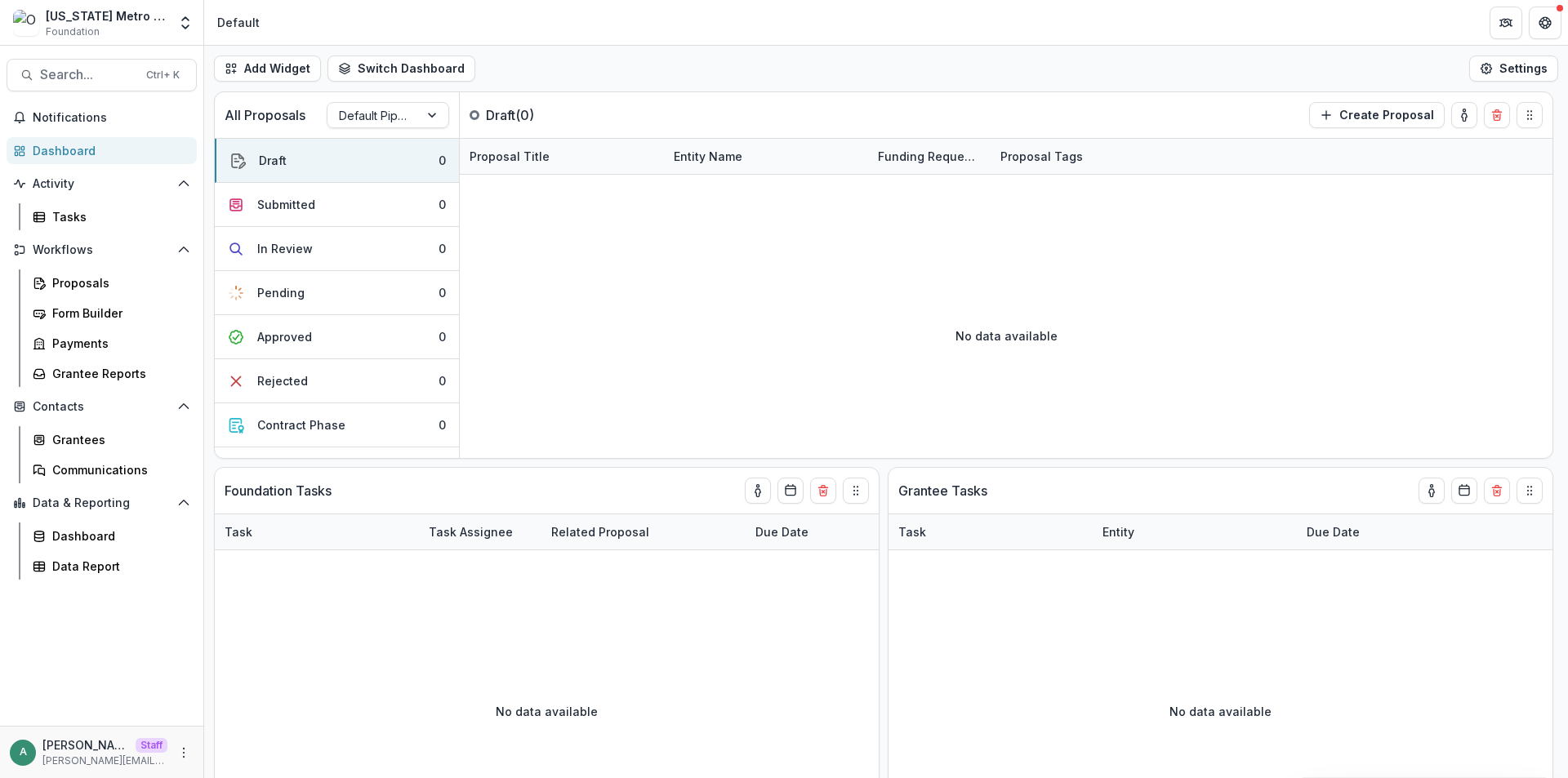
click at [600, 80] on div "Add Widget Switch Dashboard Default New Dashboard Settings" at bounding box center [886, 68] width 1364 height 46
click at [376, 124] on div at bounding box center [374, 116] width 69 height 20
click at [94, 213] on div "Tasks" at bounding box center [117, 217] width 131 height 17
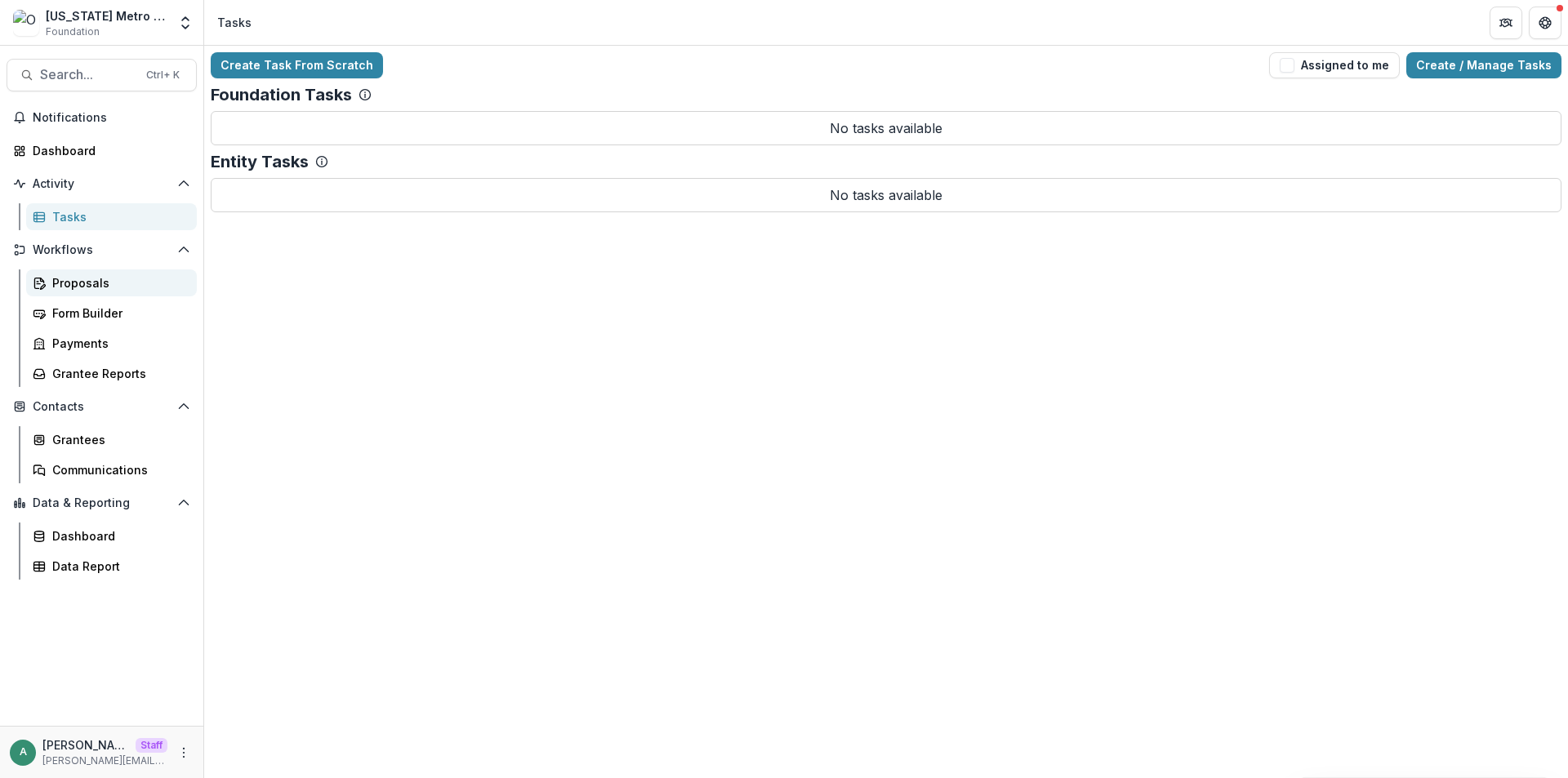
click at [110, 285] on div "Proposals" at bounding box center [117, 282] width 131 height 17
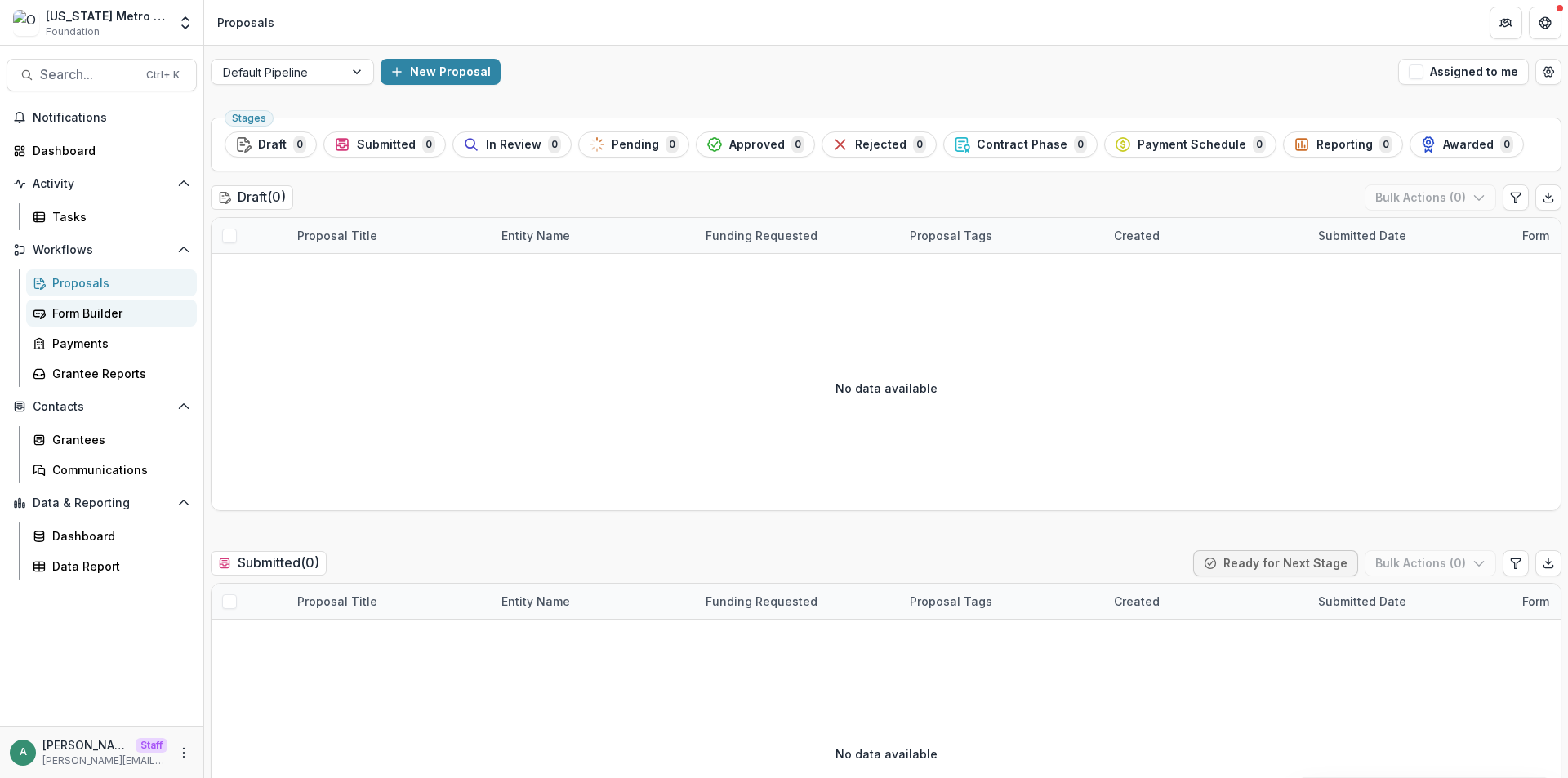
click at [110, 309] on div "Form Builder" at bounding box center [117, 313] width 131 height 17
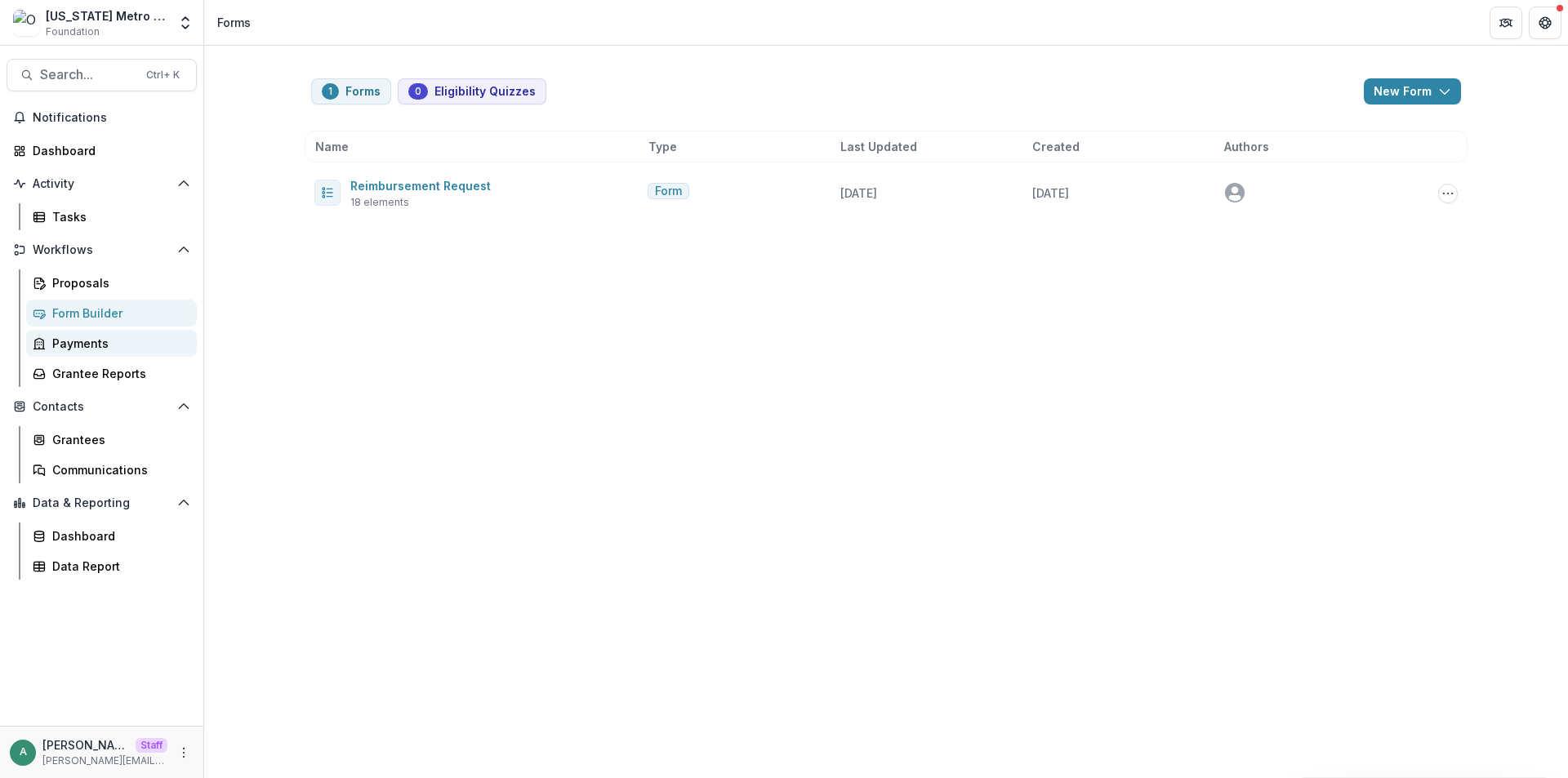
click at [112, 351] on div "Payments" at bounding box center [117, 343] width 131 height 17
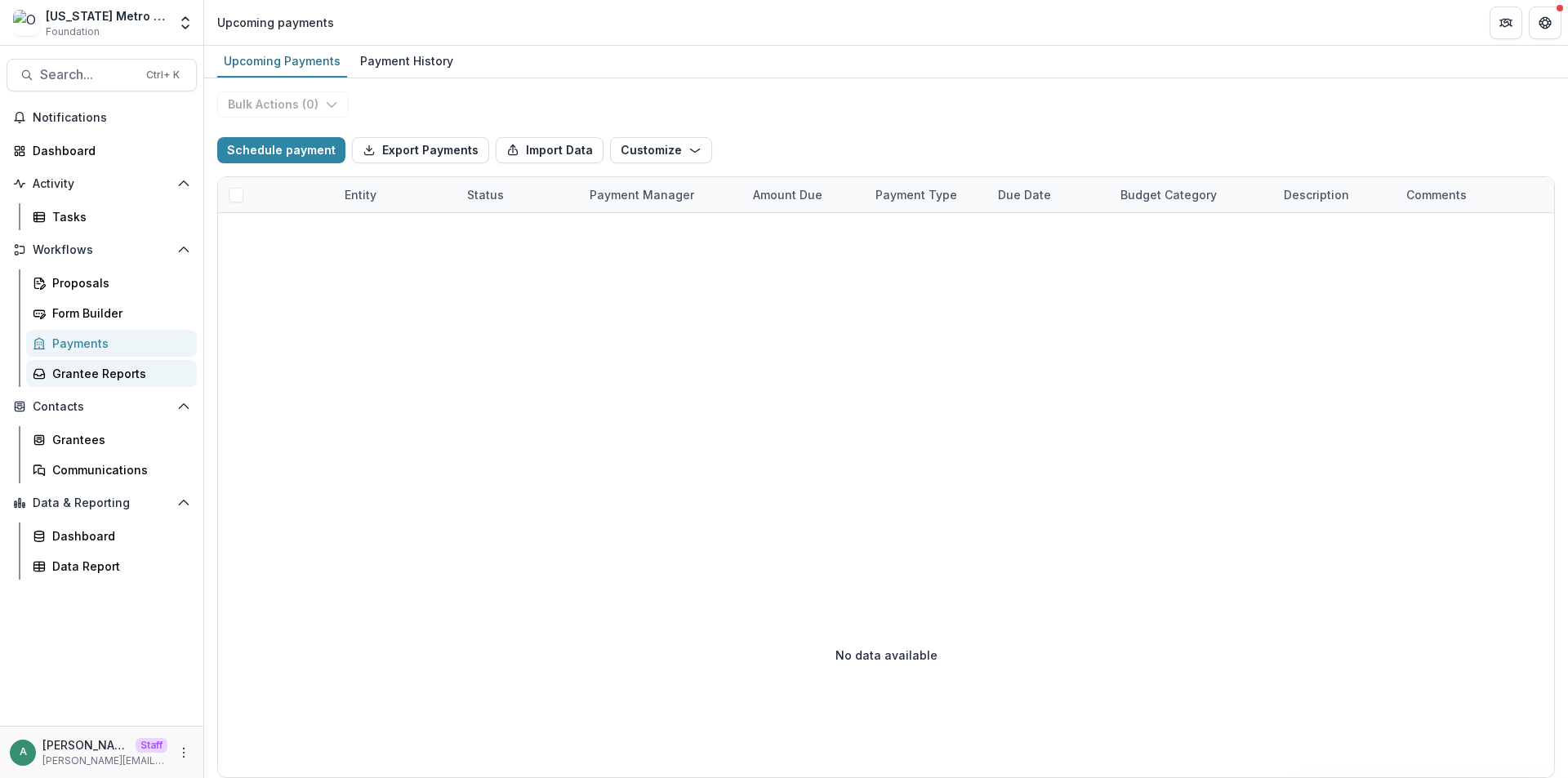
click at [112, 372] on div "Grantee Reports" at bounding box center [117, 374] width 131 height 17
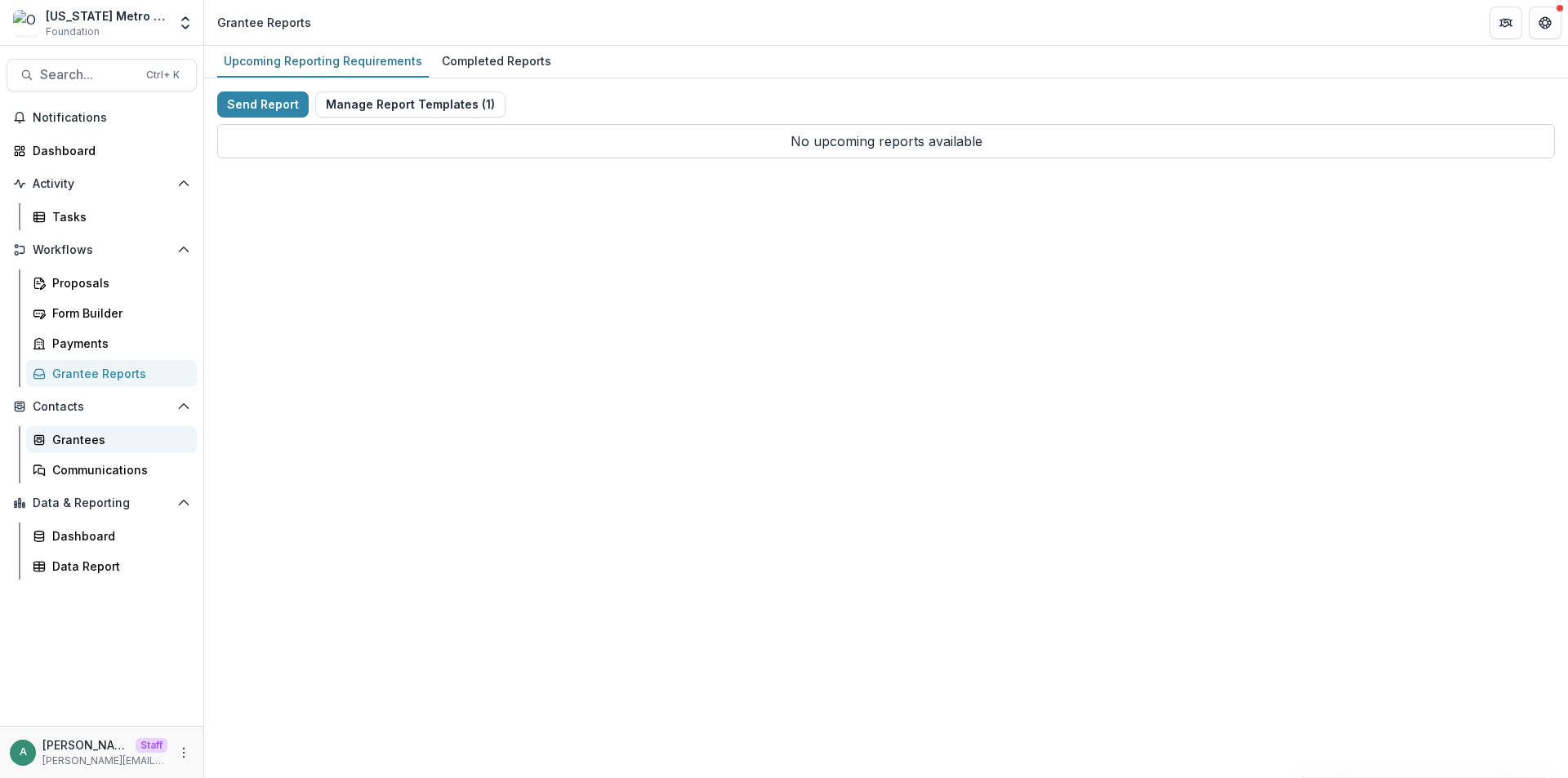
click at [107, 445] on div "Grantees" at bounding box center [117, 440] width 131 height 17
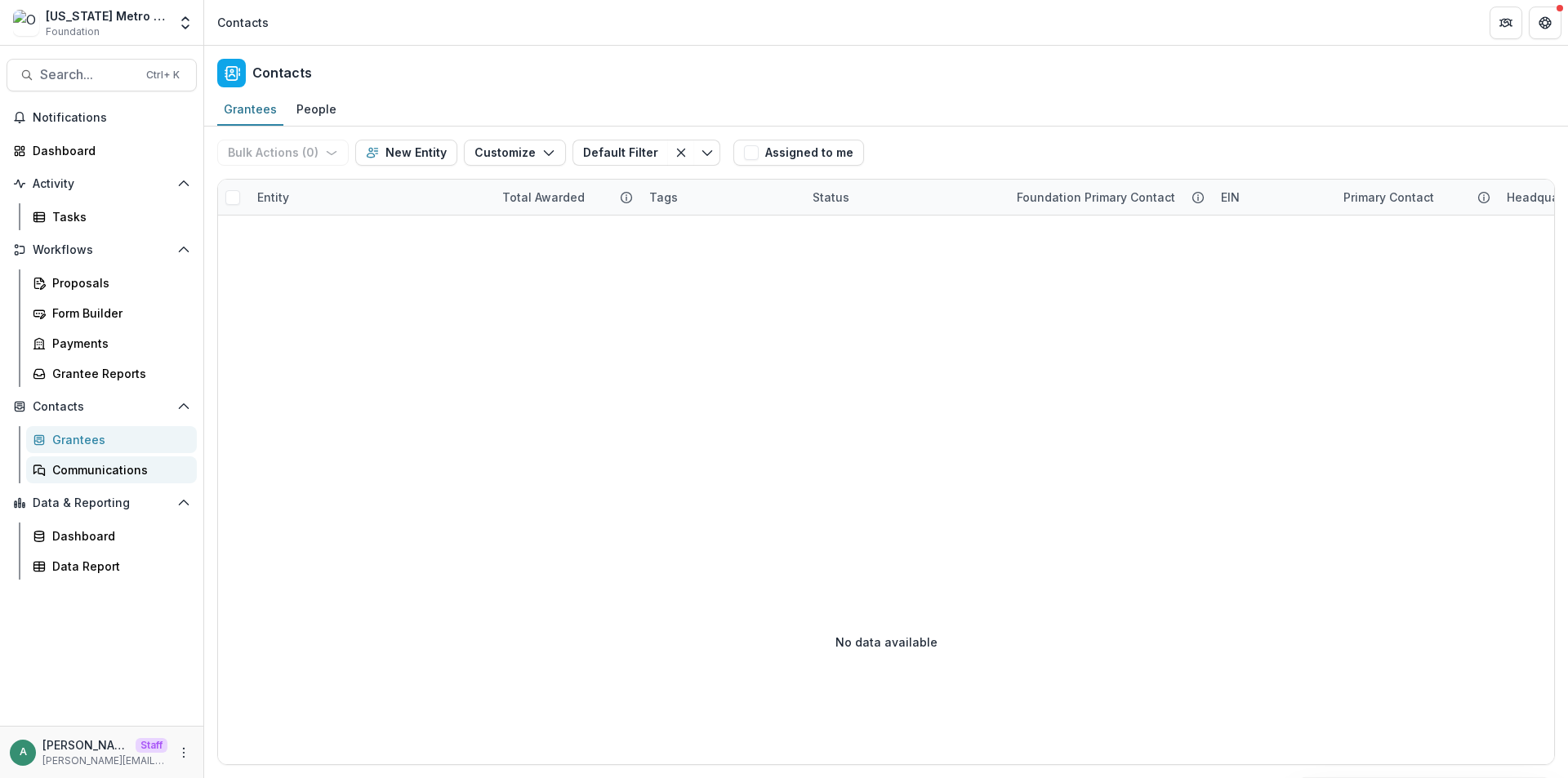
click at [107, 469] on div "Communications" at bounding box center [117, 470] width 131 height 17
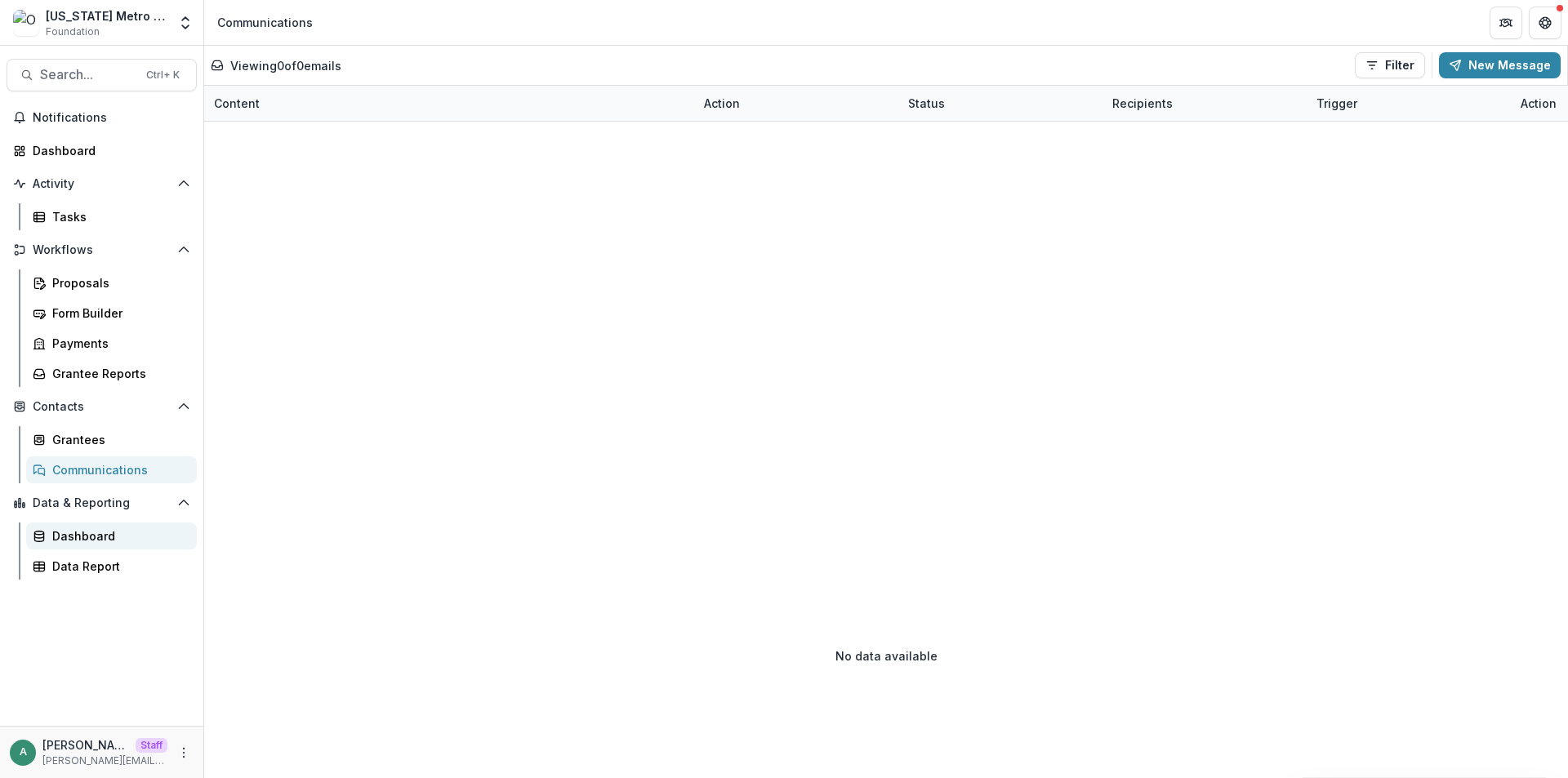
click at [124, 545] on link "Dashboard" at bounding box center [111, 536] width 170 height 27
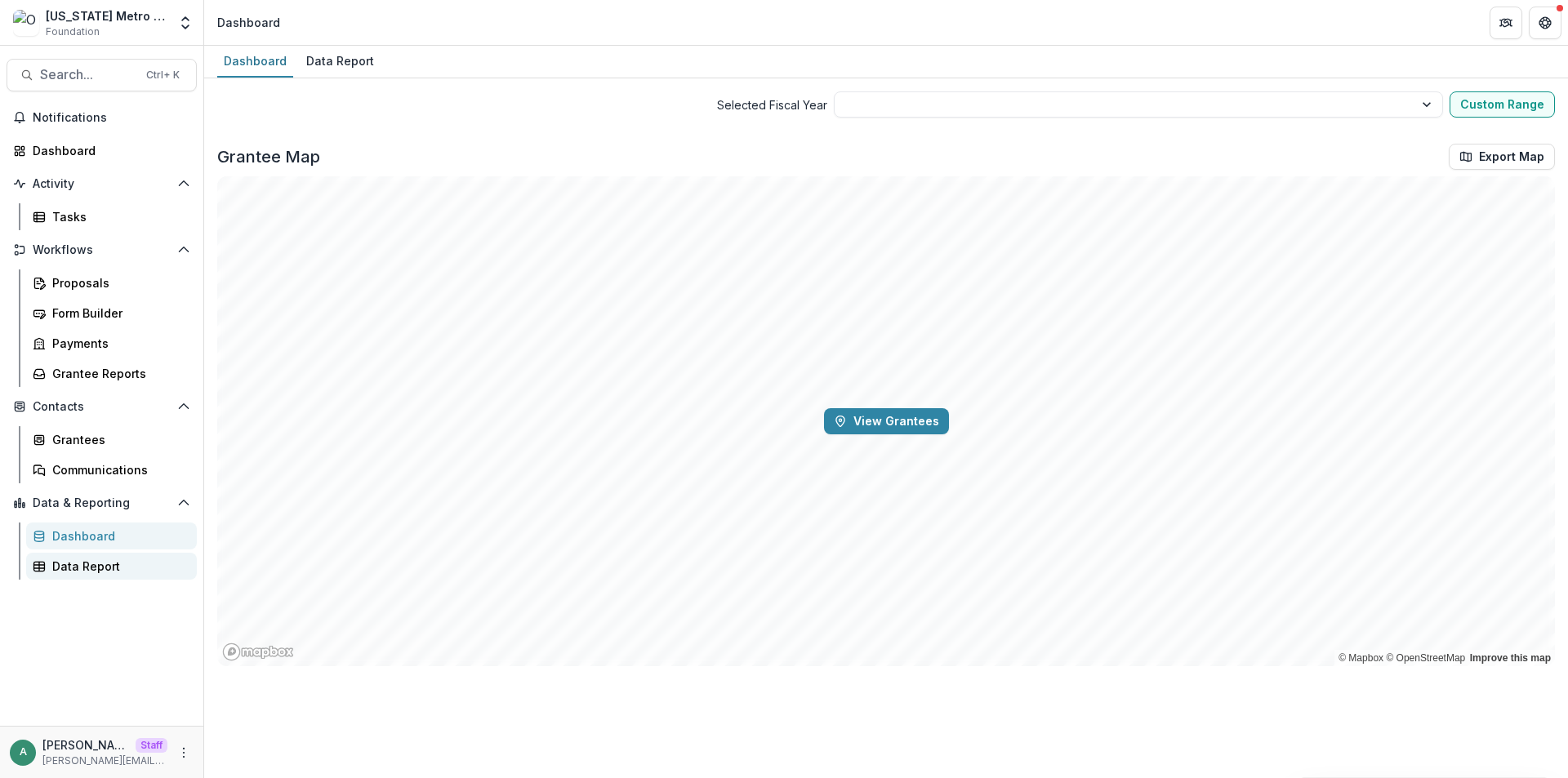
click at [116, 575] on link "Data Report" at bounding box center [111, 566] width 170 height 27
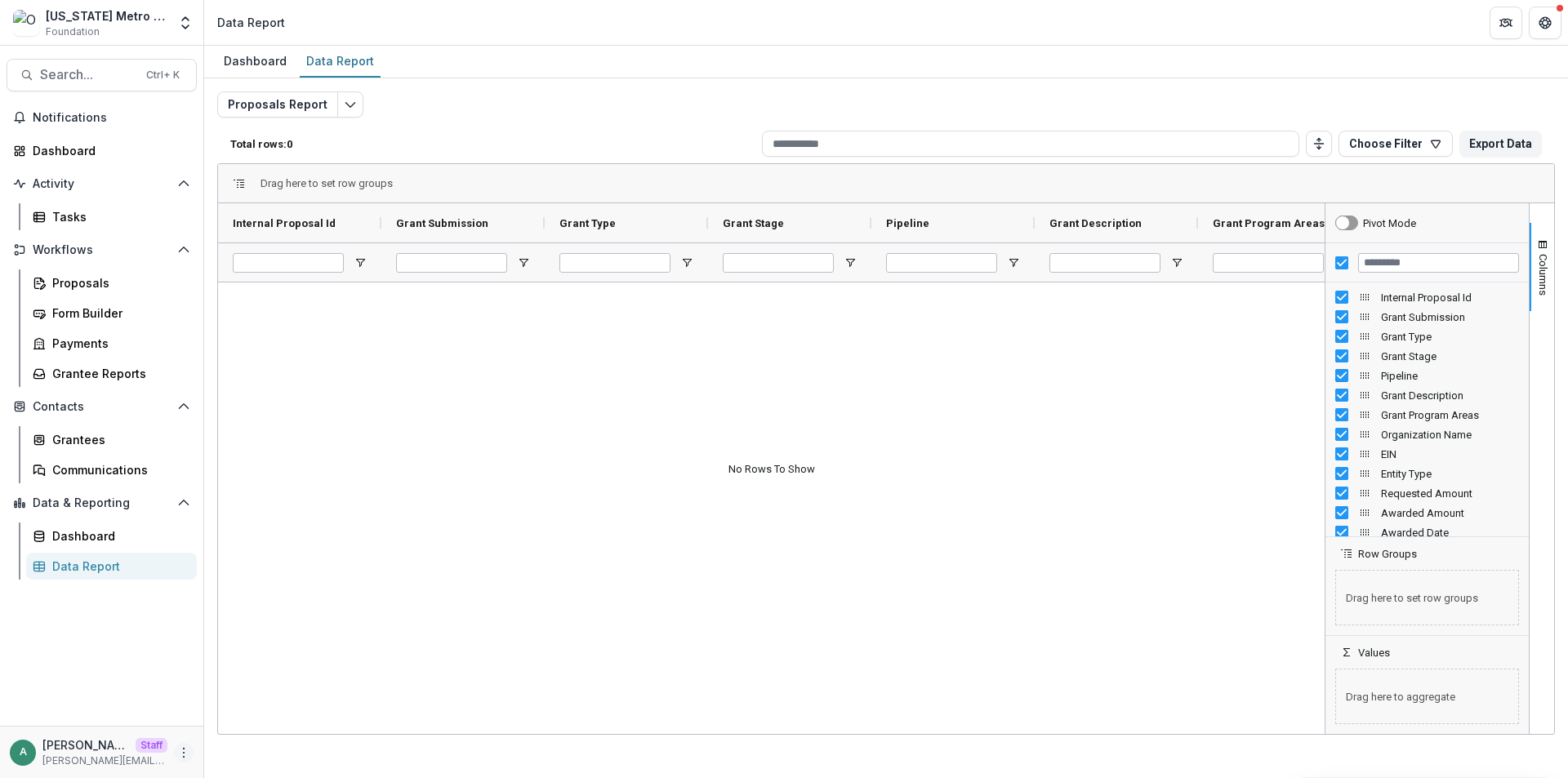
click at [184, 752] on icon "More" at bounding box center [184, 753] width 13 height 13
click at [227, 718] on link "User Settings" at bounding box center [292, 717] width 175 height 27
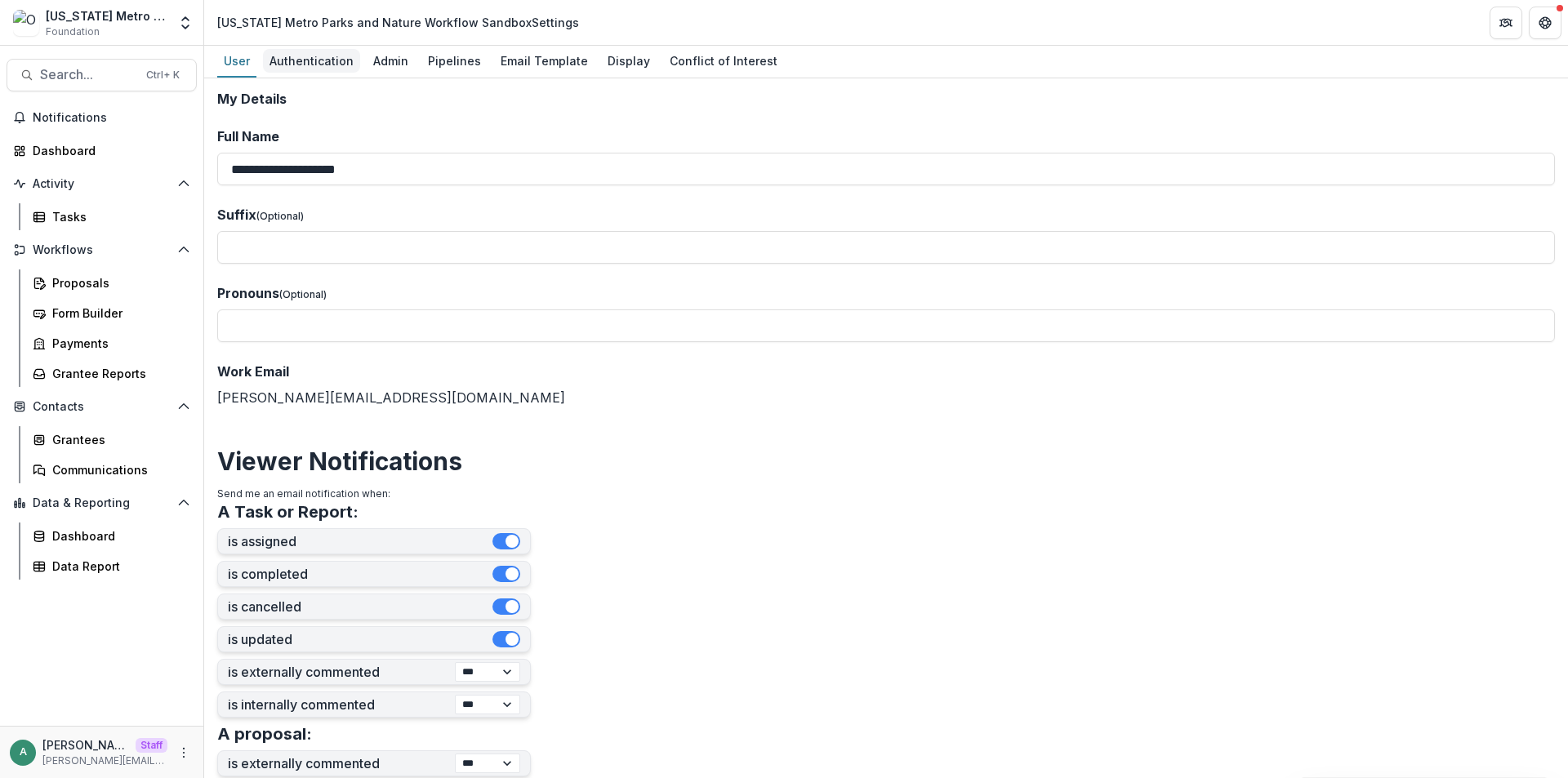
click at [335, 64] on div "Authentication" at bounding box center [311, 61] width 97 height 23
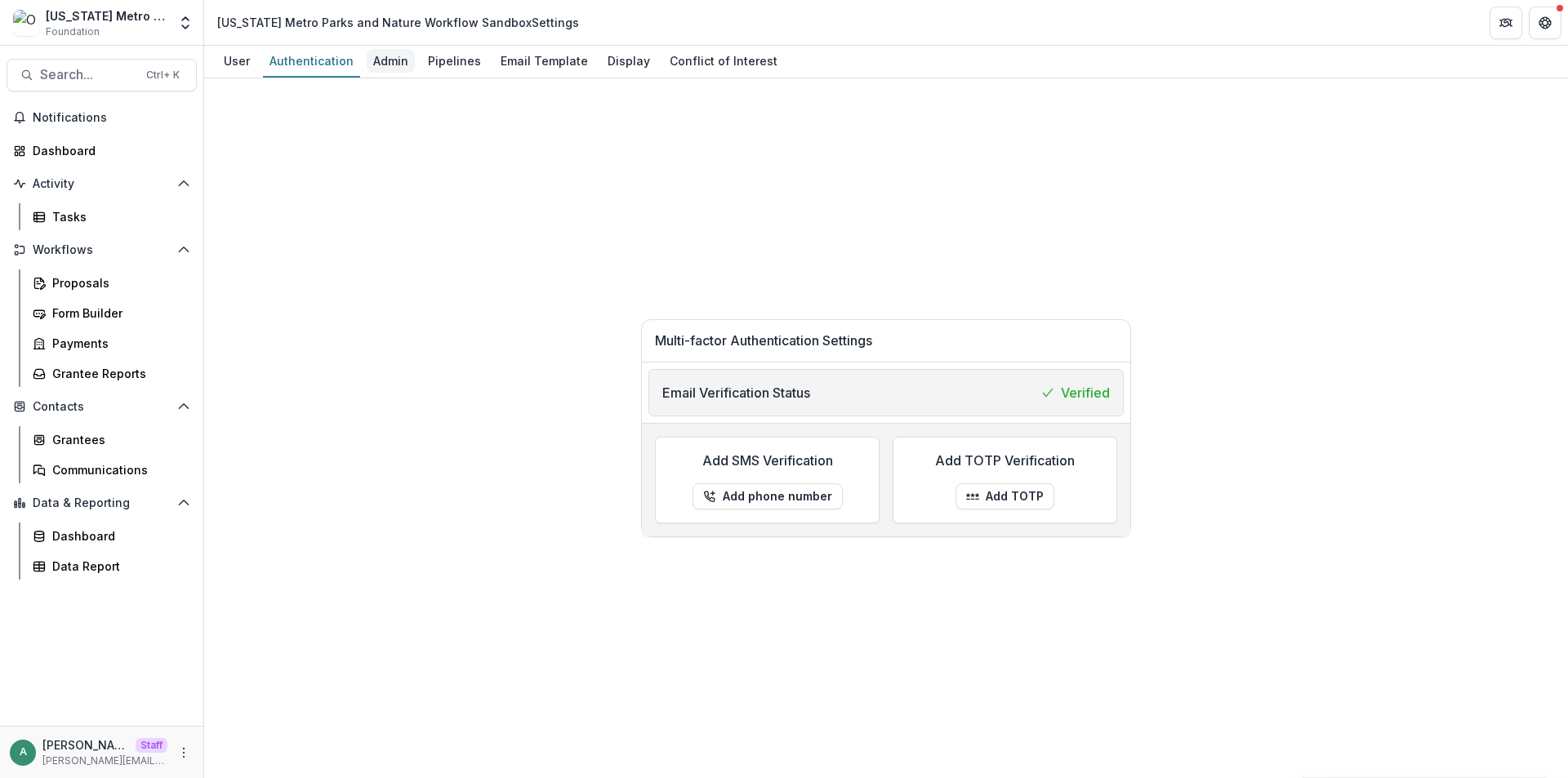
click at [396, 64] on div "Admin" at bounding box center [391, 61] width 48 height 23
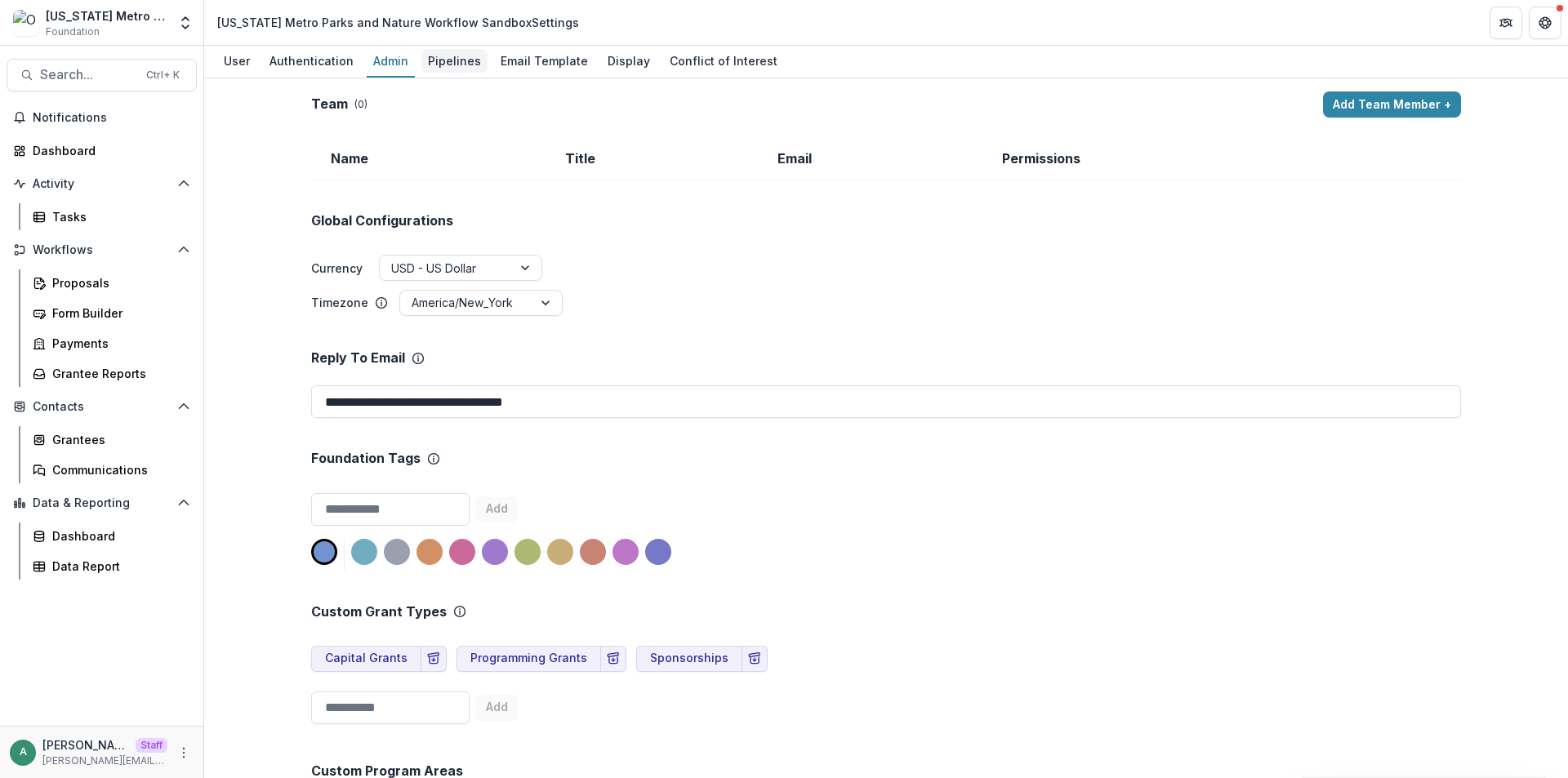
click at [437, 61] on div "Pipelines" at bounding box center [454, 61] width 66 height 23
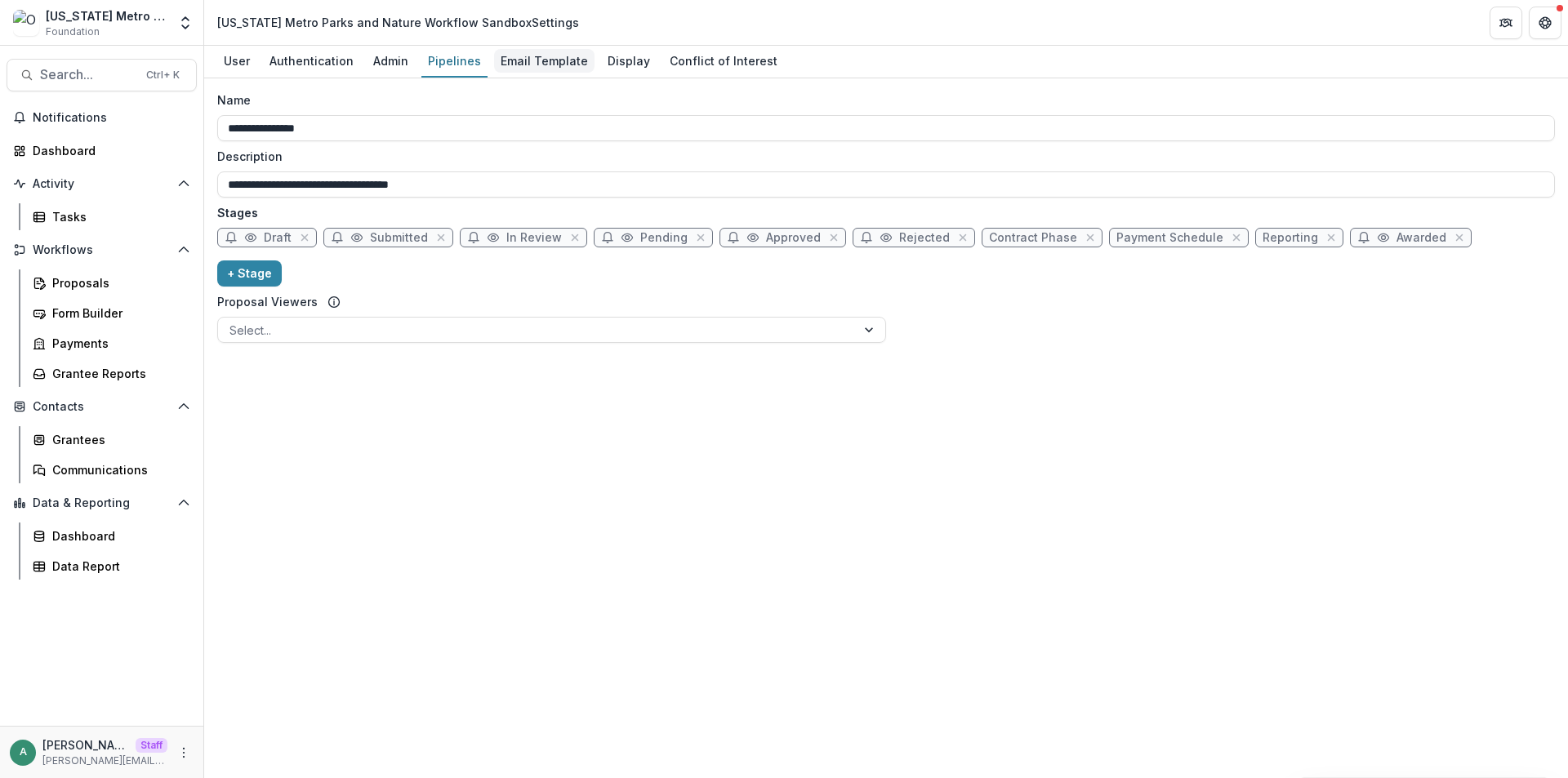
click at [525, 56] on div "Email Template" at bounding box center [544, 61] width 101 height 23
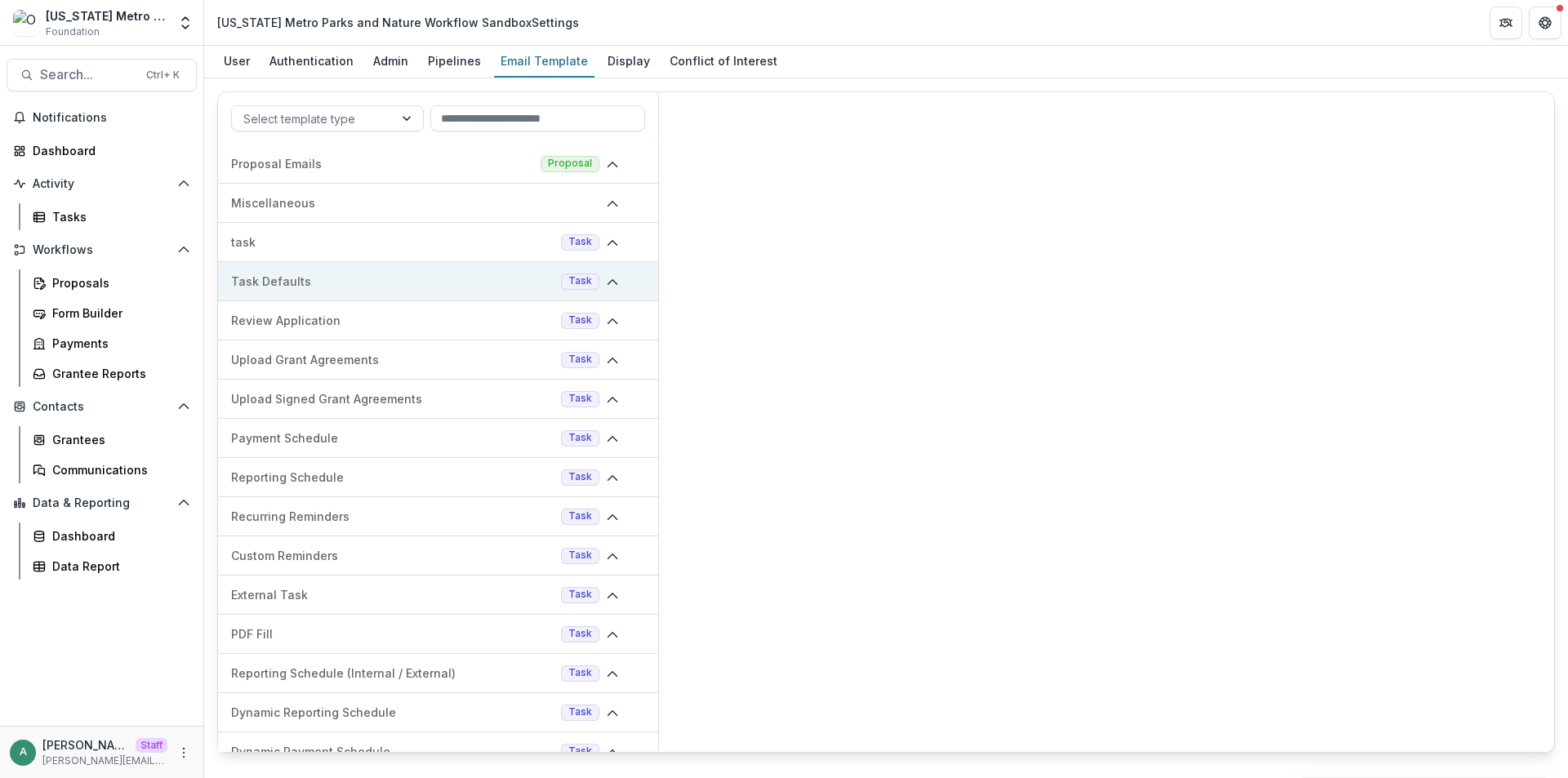
click at [412, 272] on div "Task Defaults Task" at bounding box center [438, 281] width 440 height 39
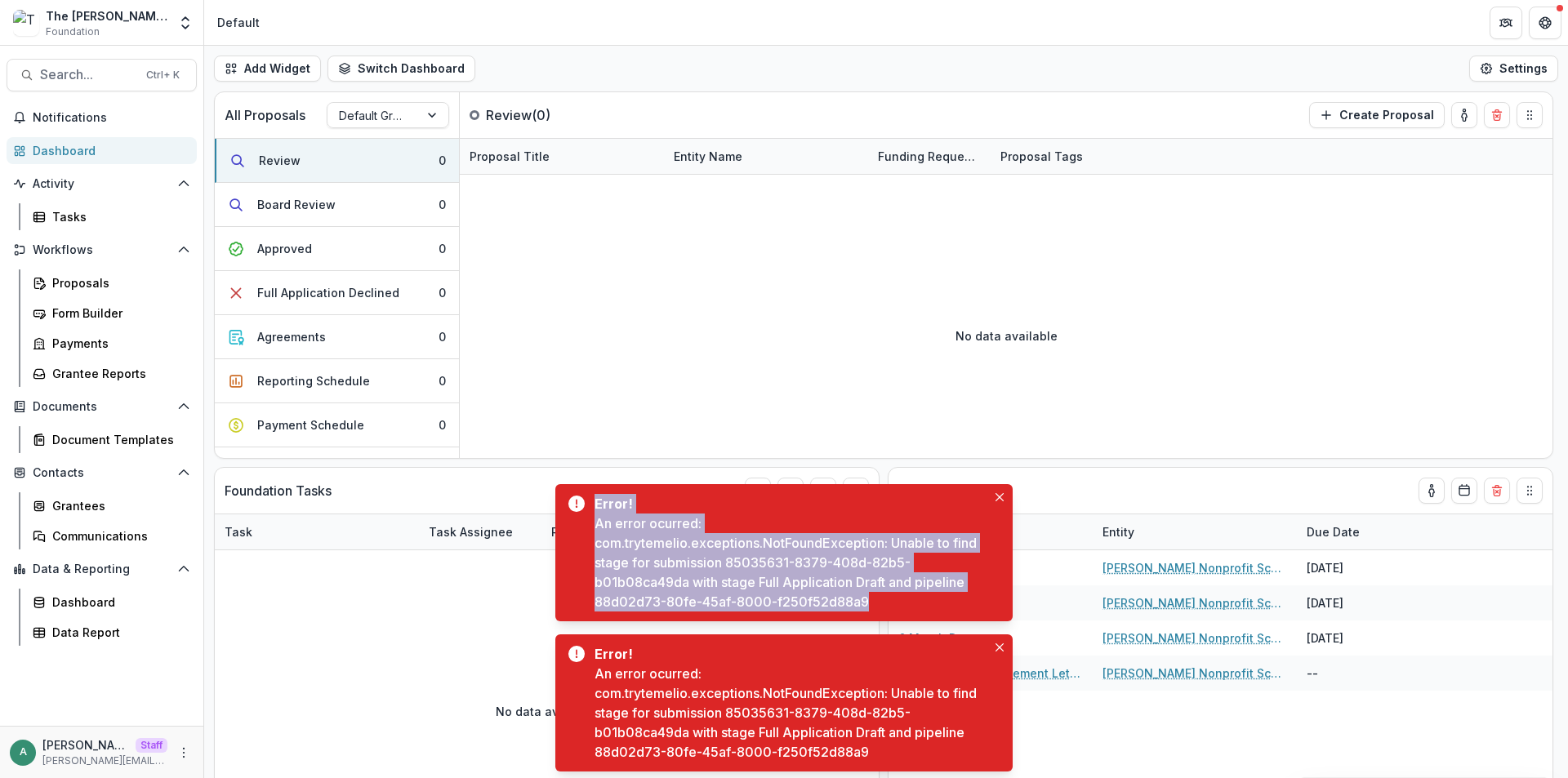
drag, startPoint x: 874, startPoint y: 598, endPoint x: 587, endPoint y: 505, distance: 301.7
click at [587, 505] on div "Error! An error ocurred: com.trytemelio.exceptions.NotFoundException: Unable to…" at bounding box center [784, 553] width 457 height 137
copy div "Error! An error ocurred: com.trytemelio.exceptions.NotFoundException: Unable to…"
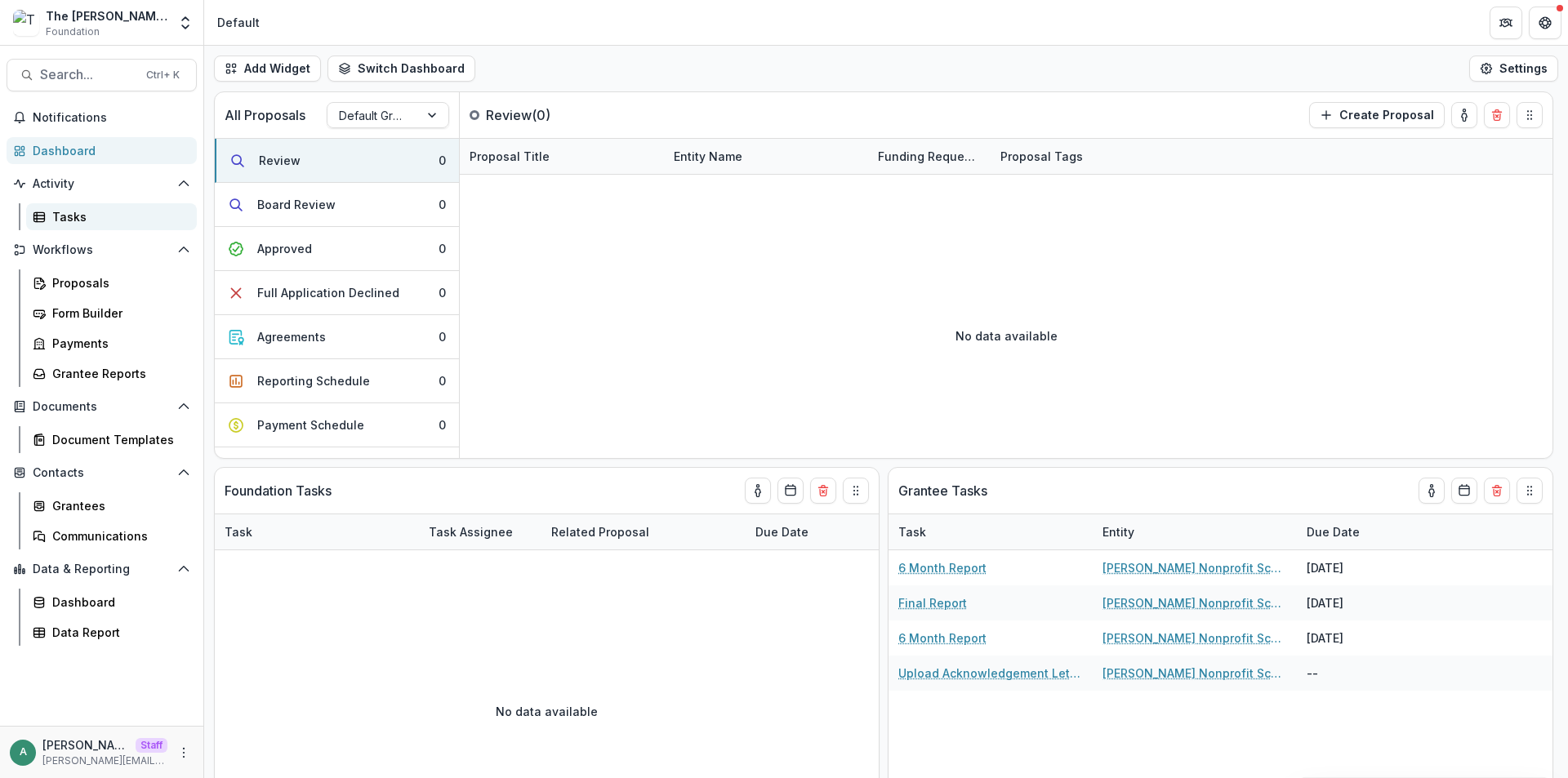
click at [108, 221] on div "Tasks" at bounding box center [117, 217] width 131 height 17
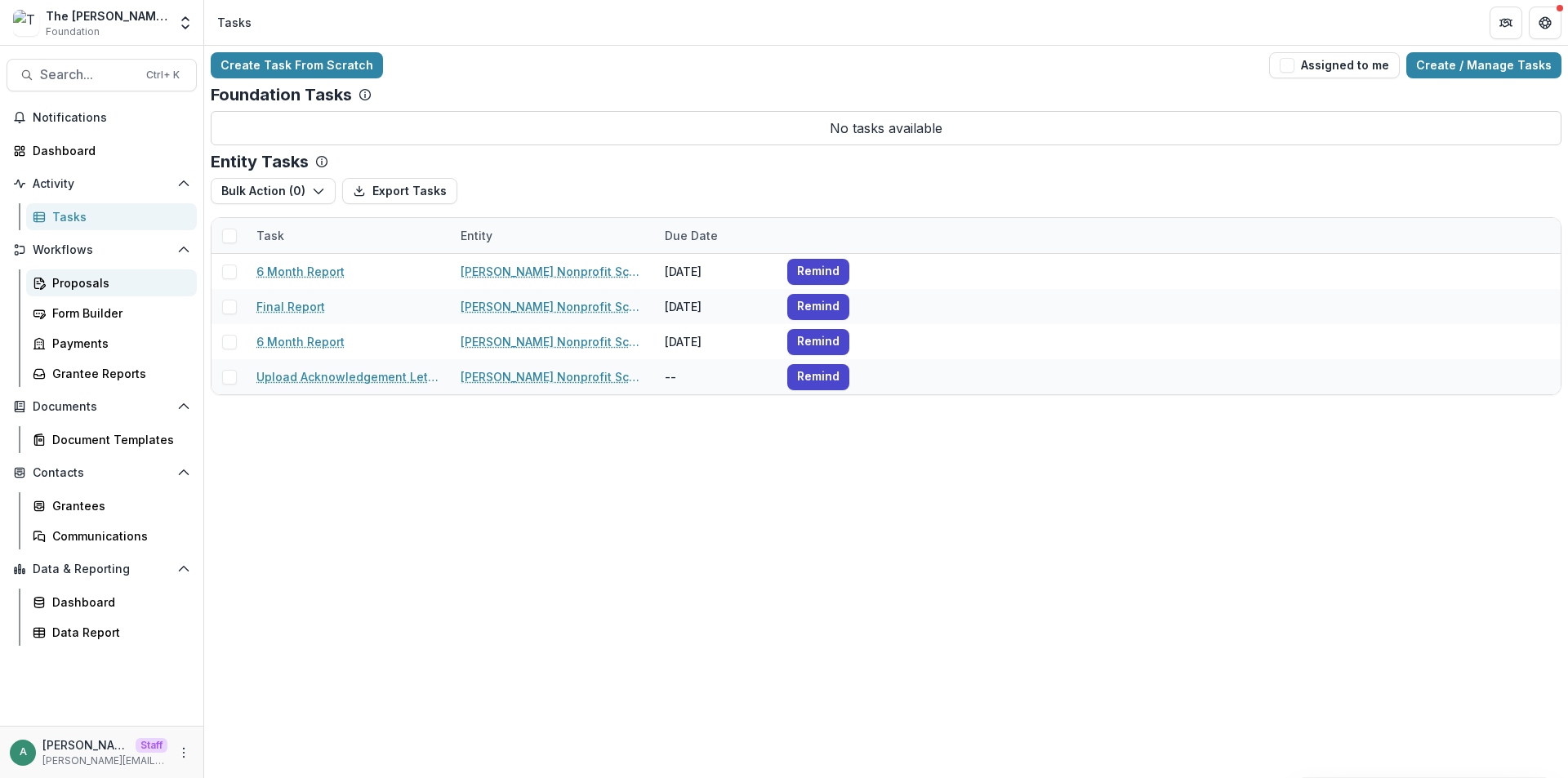
click at [128, 288] on div "Proposals" at bounding box center [117, 282] width 131 height 17
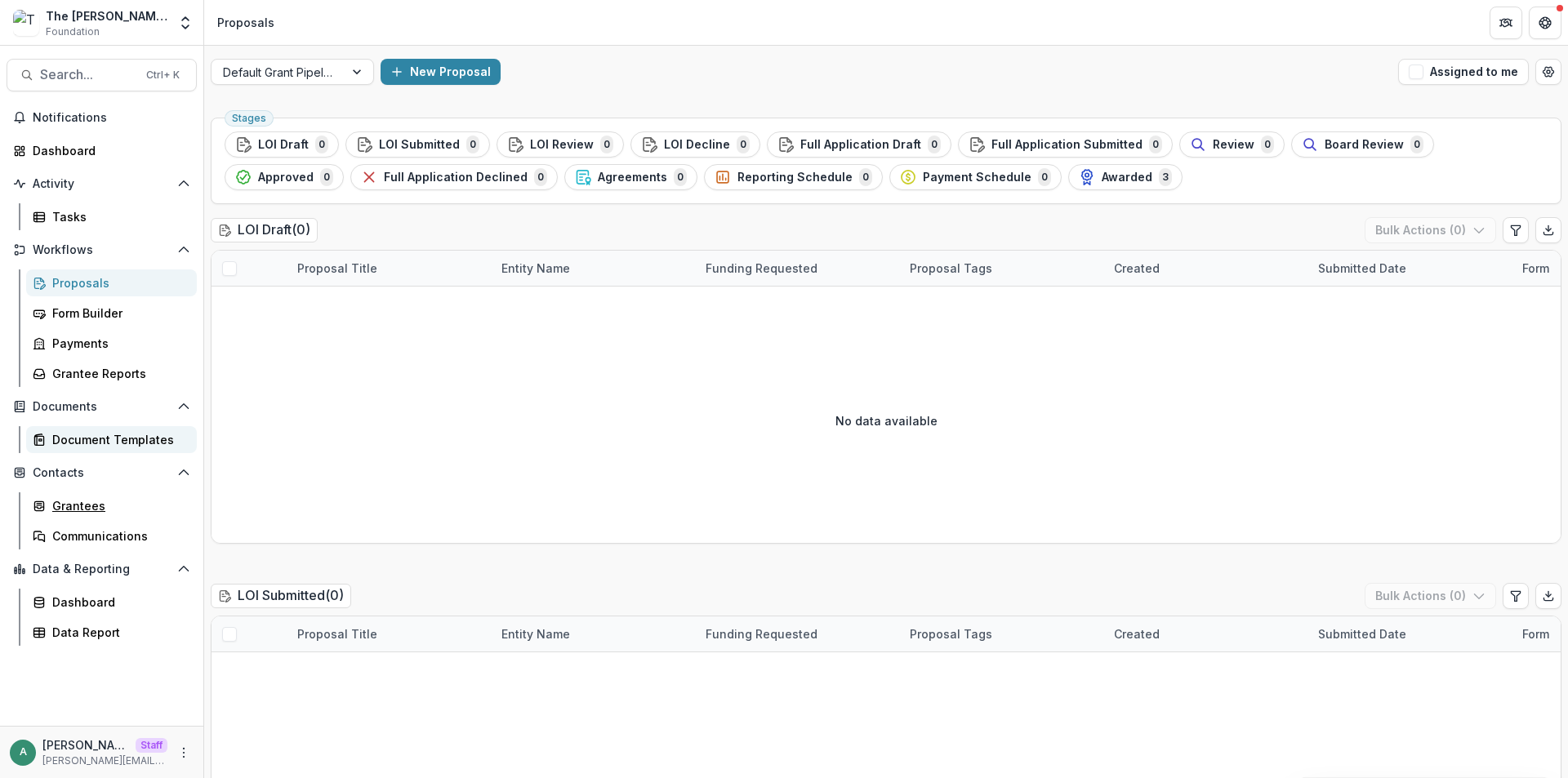
drag, startPoint x: 102, startPoint y: 498, endPoint x: 150, endPoint y: 446, distance: 70.8
click at [102, 499] on div "Grantees" at bounding box center [117, 506] width 131 height 17
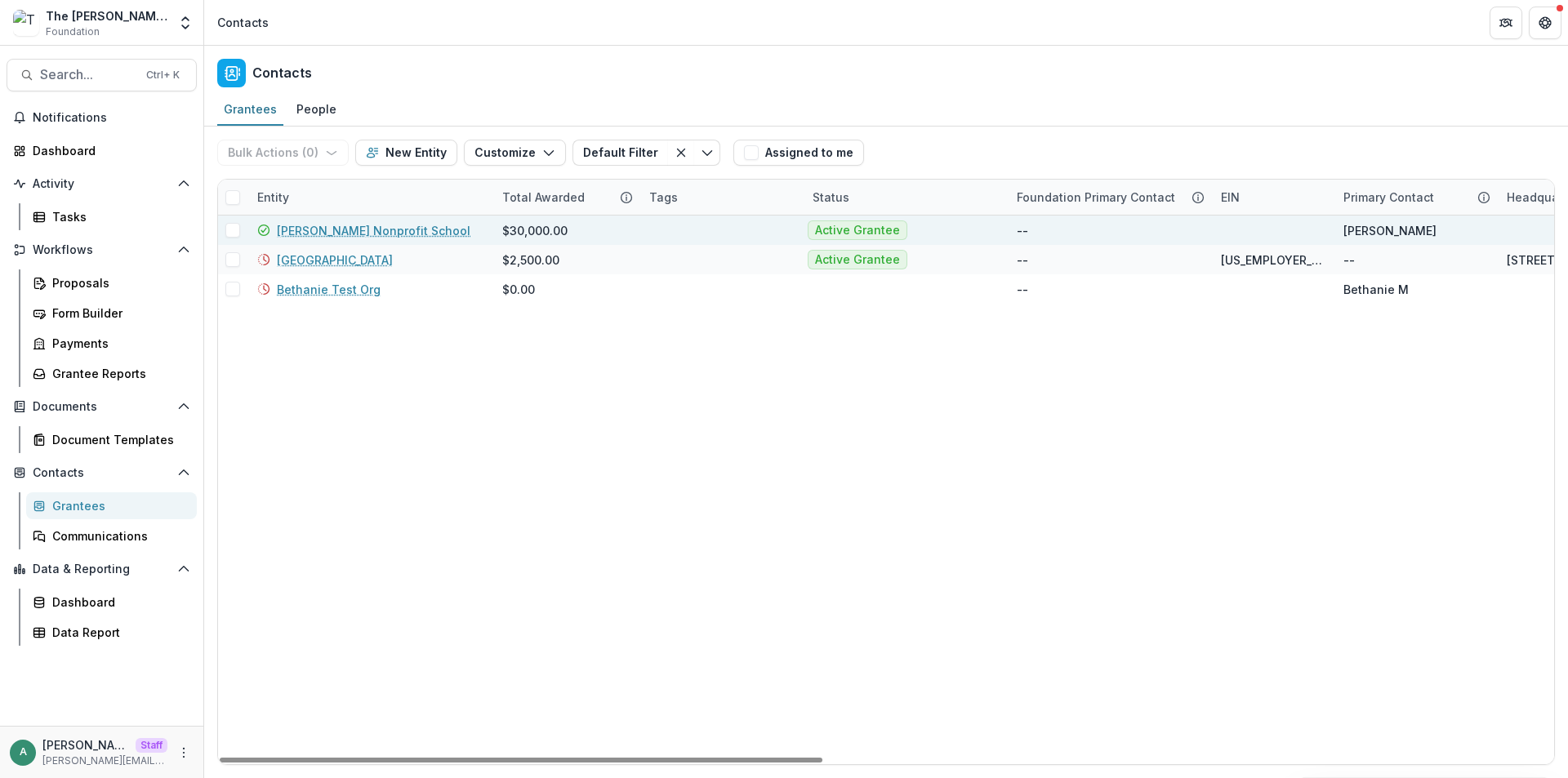
click at [375, 231] on link "[PERSON_NAME] Nonprofit School" at bounding box center [374, 230] width 194 height 17
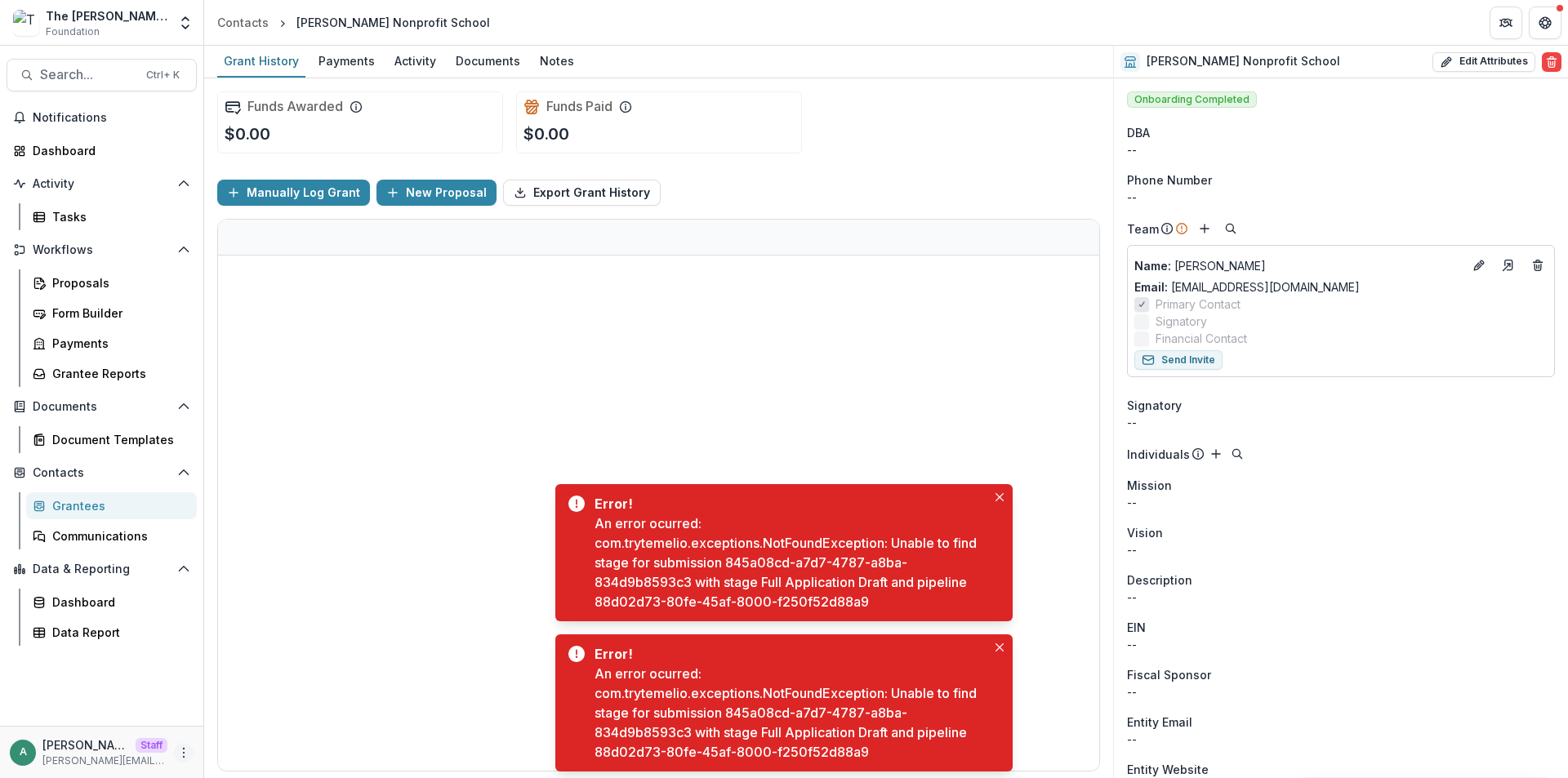
click at [182, 753] on icon "More" at bounding box center [184, 753] width 13 height 13
click at [238, 725] on link "User Settings" at bounding box center [292, 717] width 175 height 27
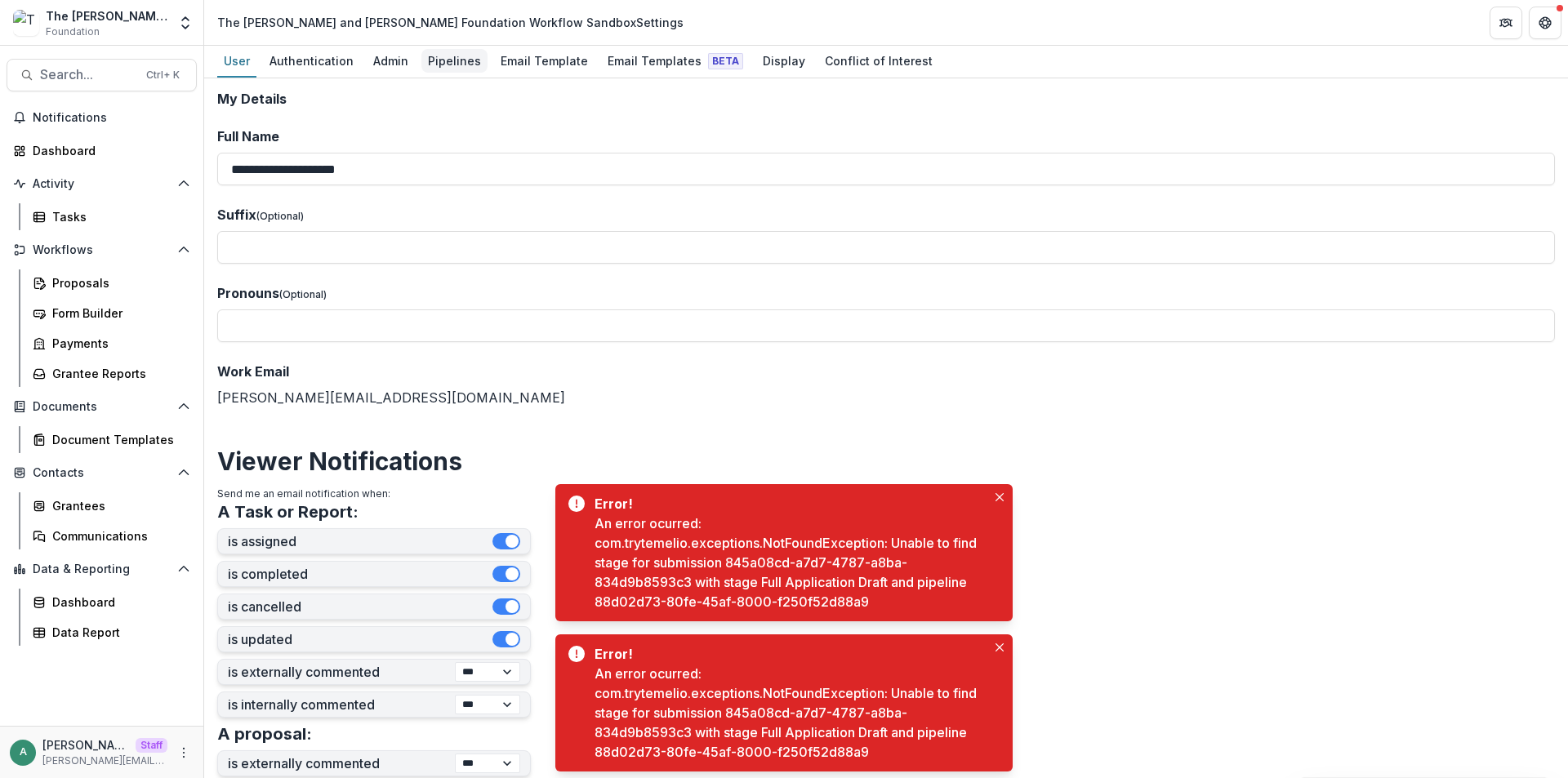
click at [434, 61] on div "Pipelines" at bounding box center [454, 61] width 66 height 23
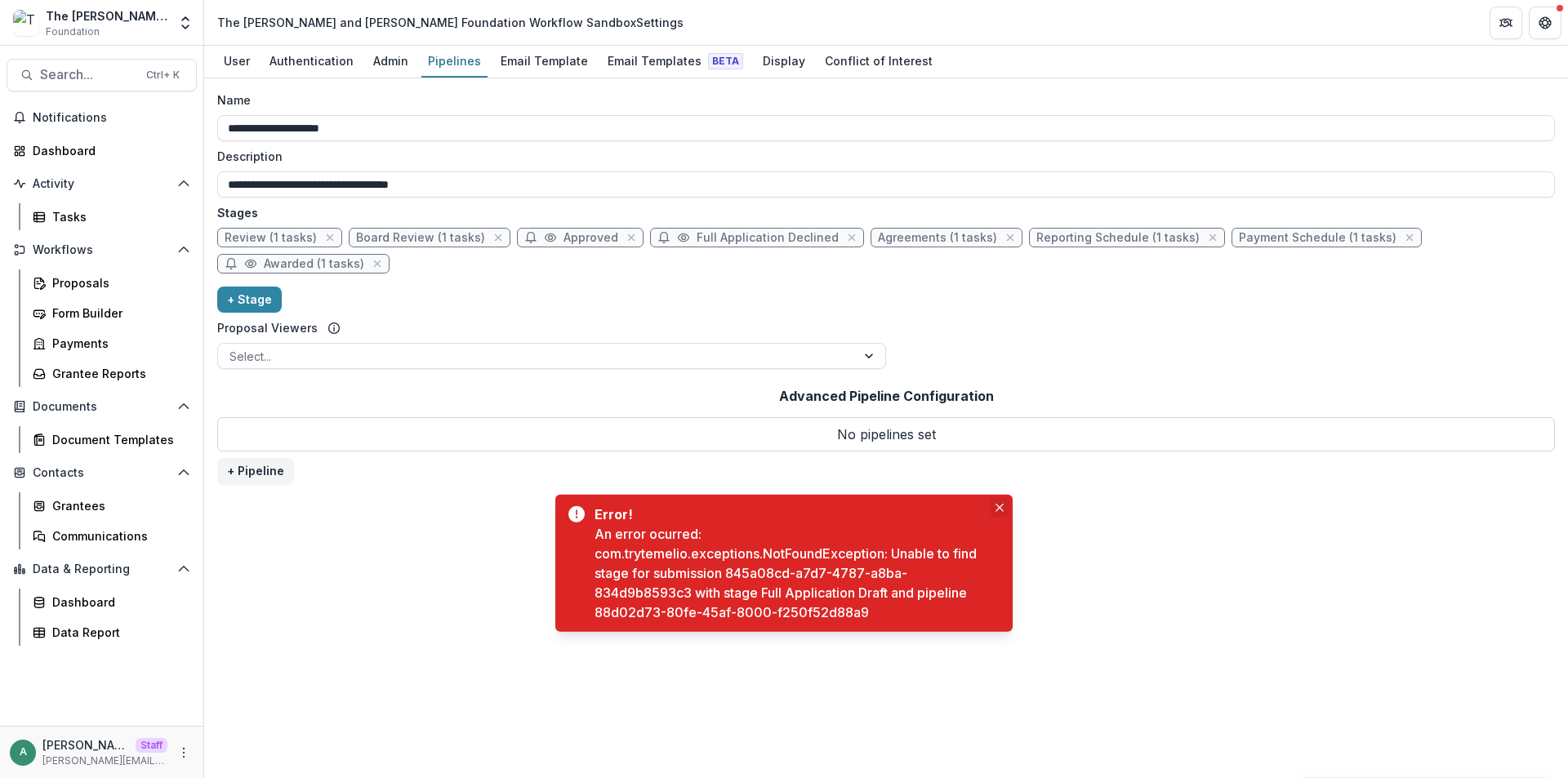
click at [1005, 493] on body "**********" at bounding box center [784, 389] width 1568 height 778
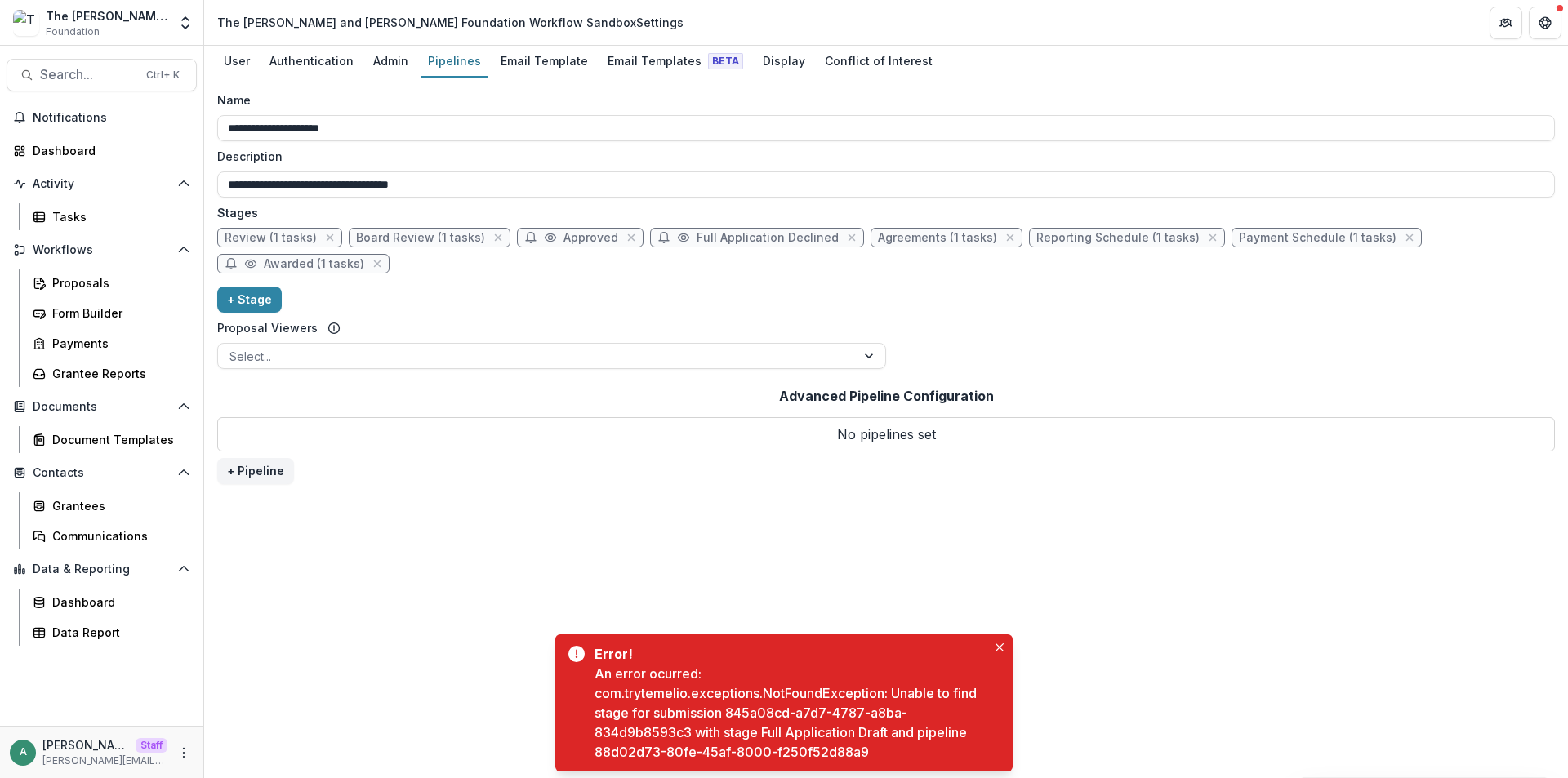
click at [260, 234] on span "Review (1 tasks)" at bounding box center [270, 238] width 92 height 14
select select "******"
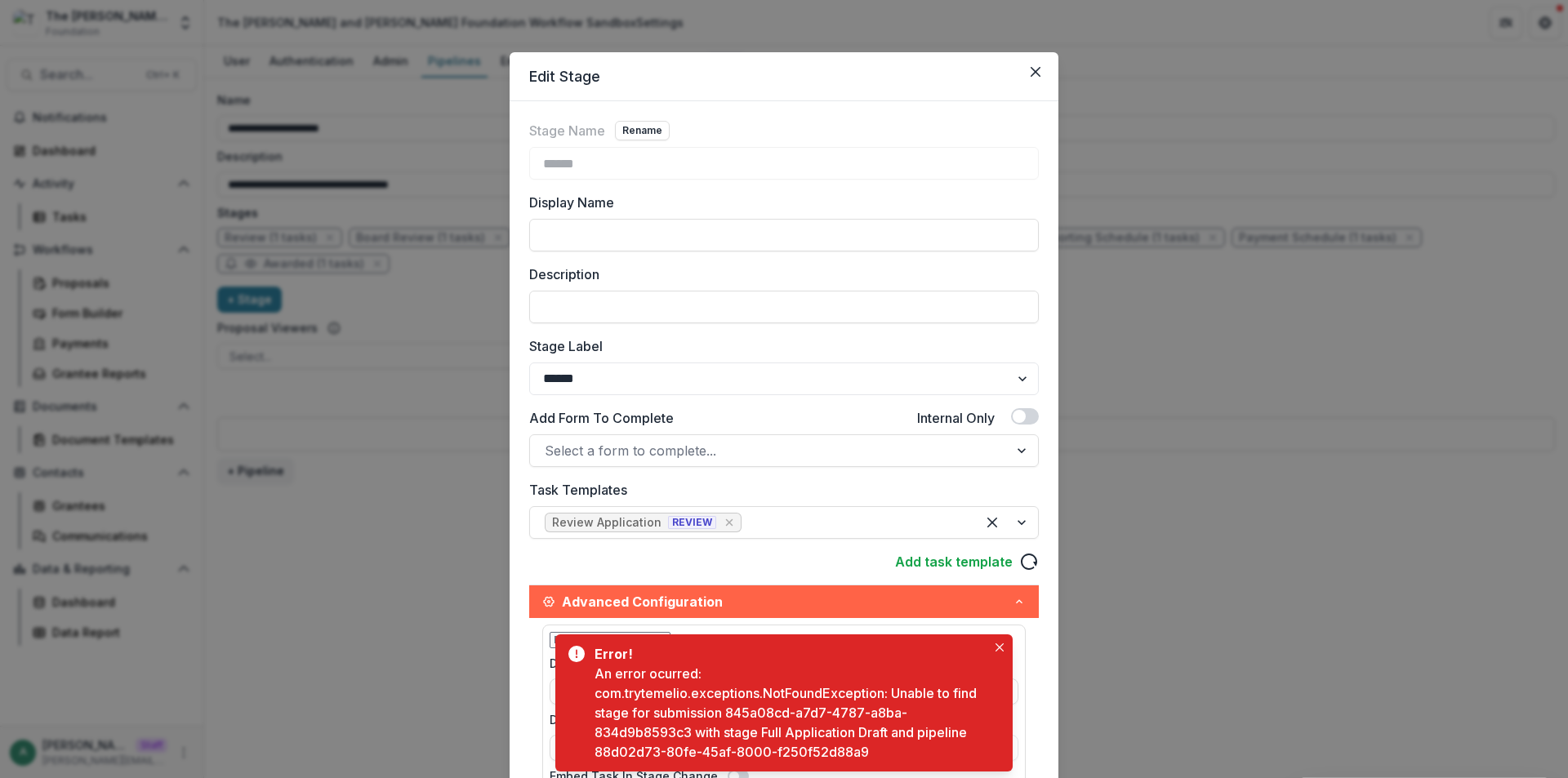
click at [442, 407] on div "Edit Stage Stage Name Rename ****** Display Name Description Stage Label ******…" at bounding box center [784, 389] width 1568 height 778
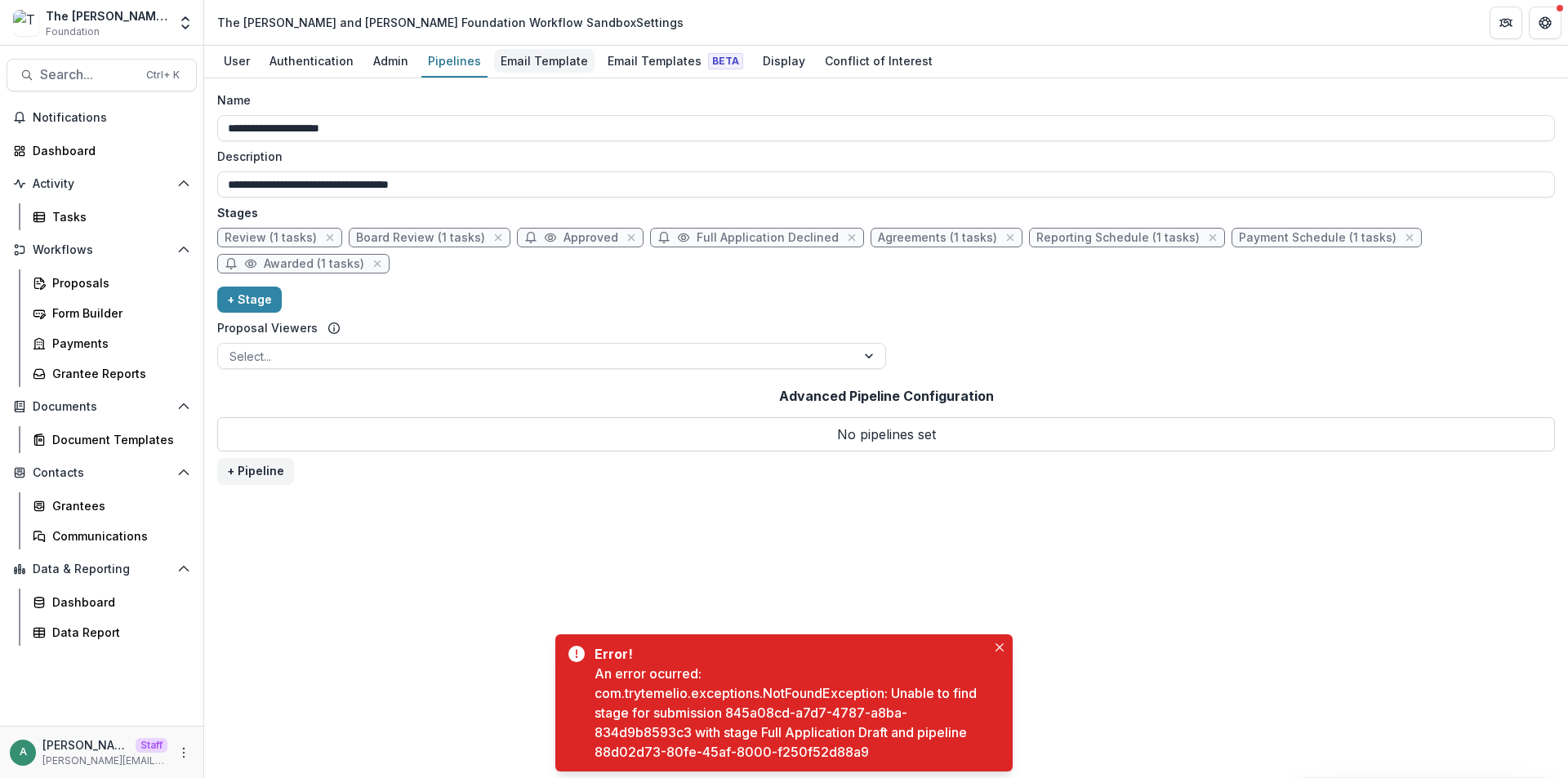
click at [508, 61] on div "Email Template" at bounding box center [544, 61] width 101 height 23
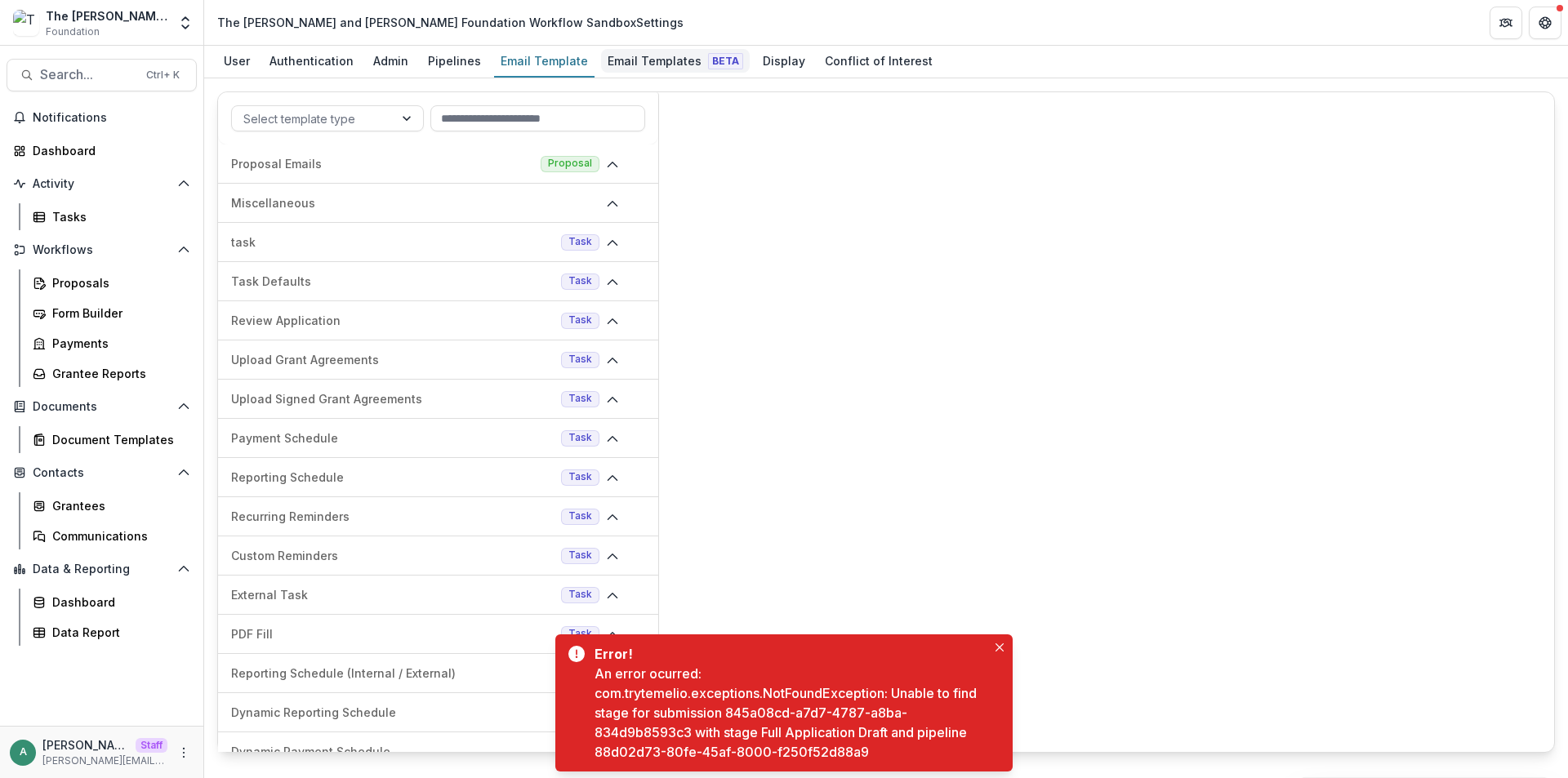
click at [661, 57] on div "Email Templates Beta" at bounding box center [675, 61] width 149 height 23
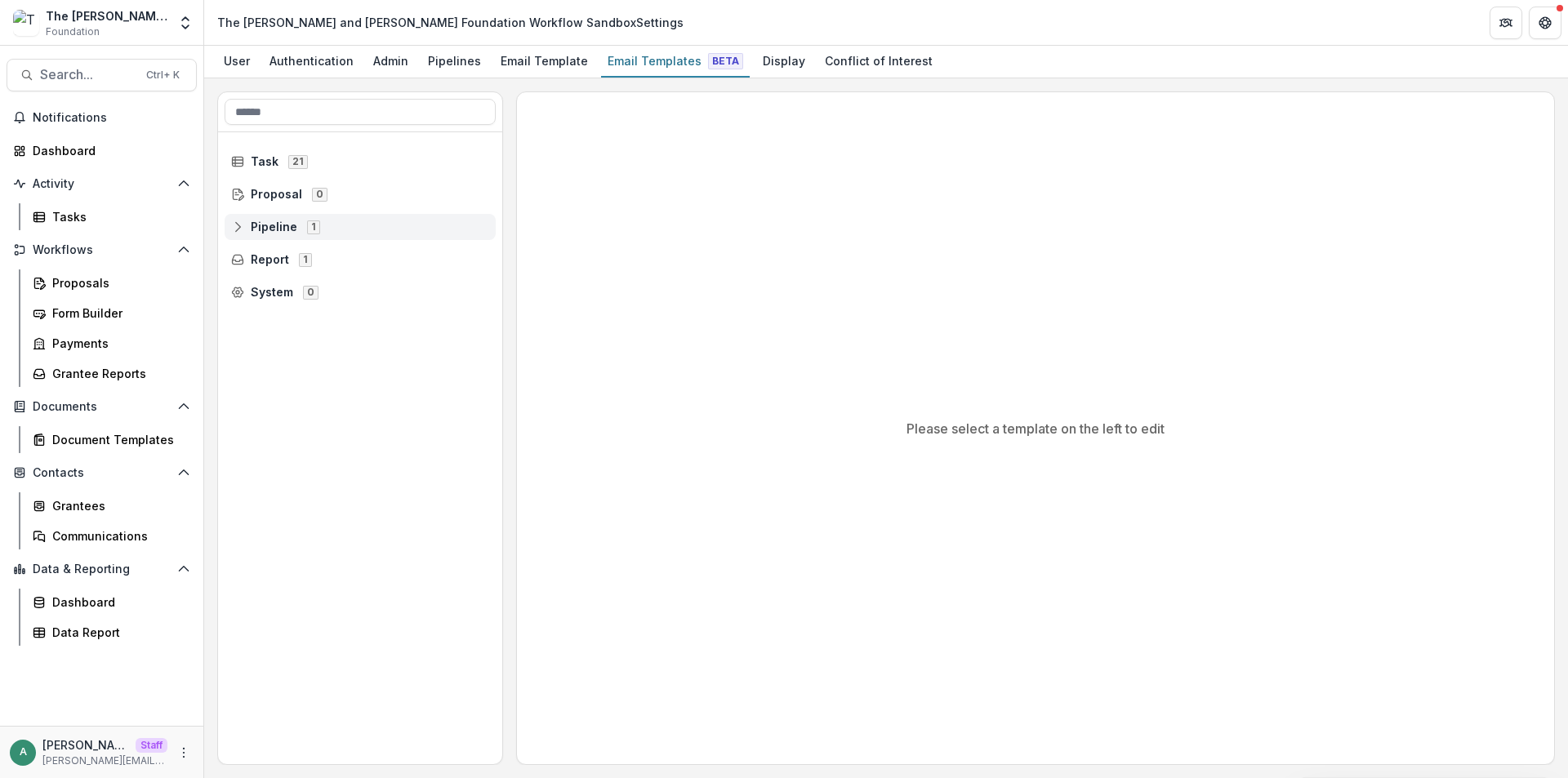
click at [231, 227] on icon at bounding box center [238, 227] width 13 height 13
click at [248, 262] on icon at bounding box center [250, 260] width 13 height 13
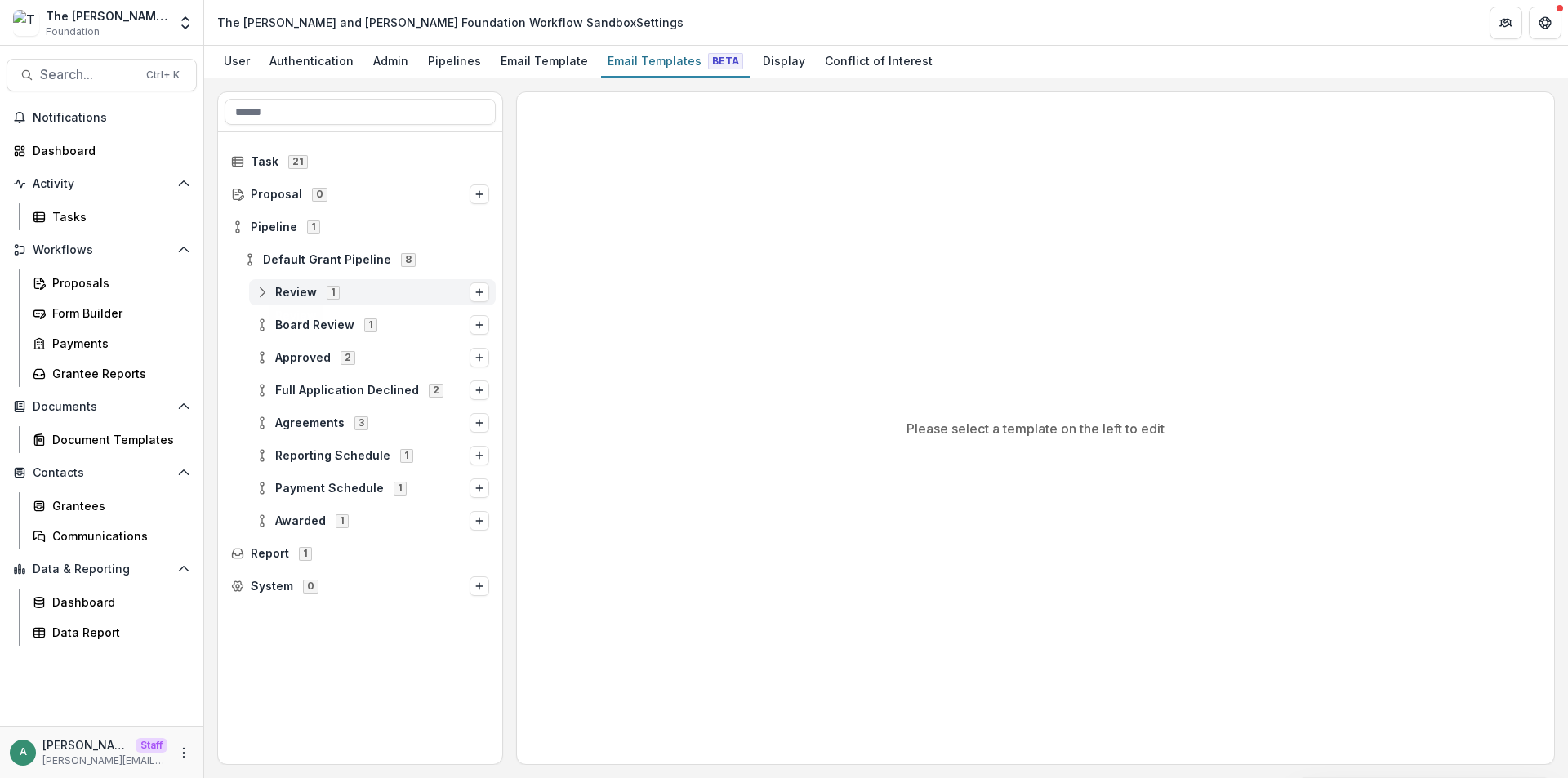
click at [261, 295] on icon at bounding box center [262, 293] width 13 height 13
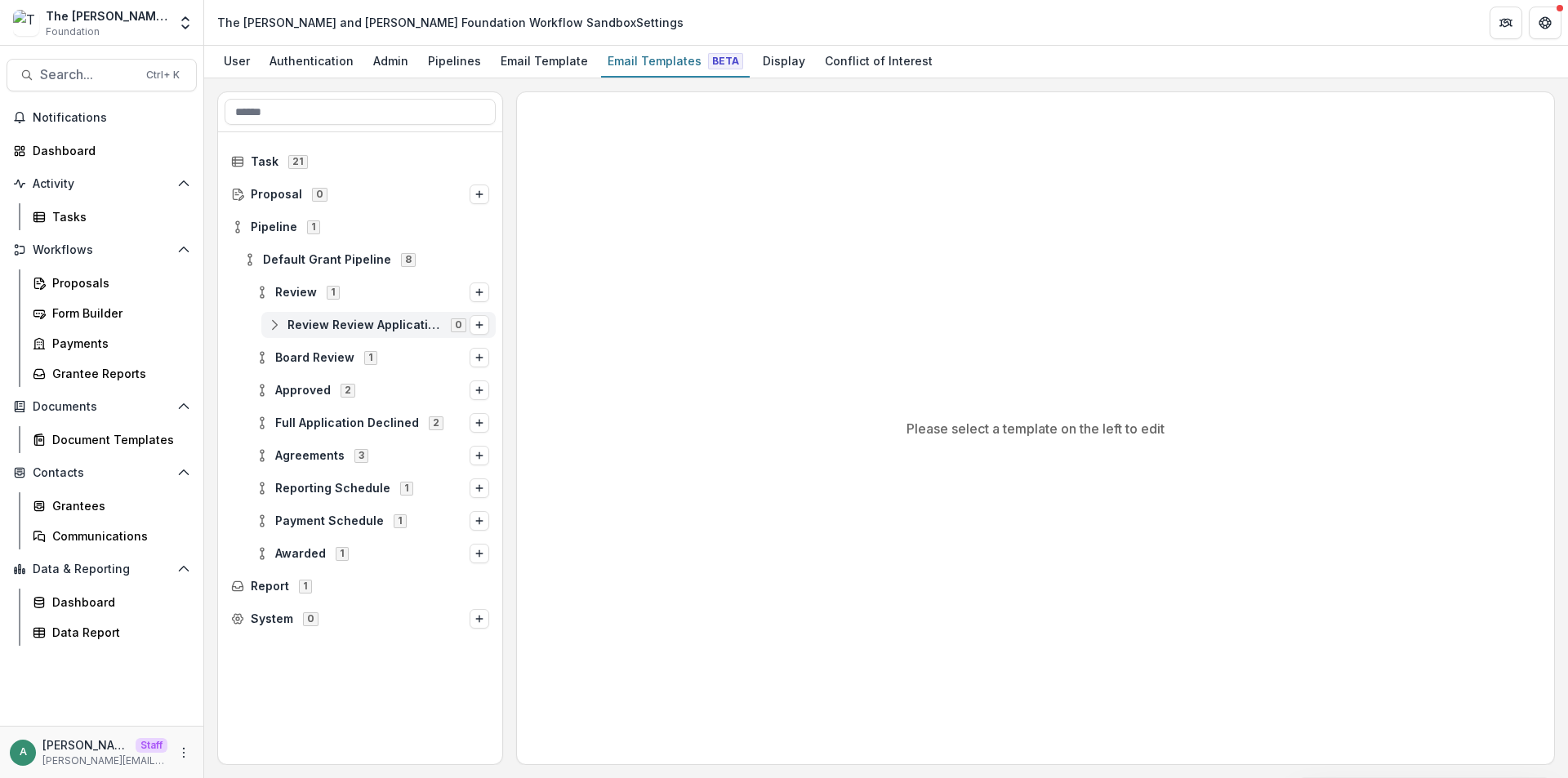
click at [275, 329] on icon at bounding box center [274, 325] width 13 height 13
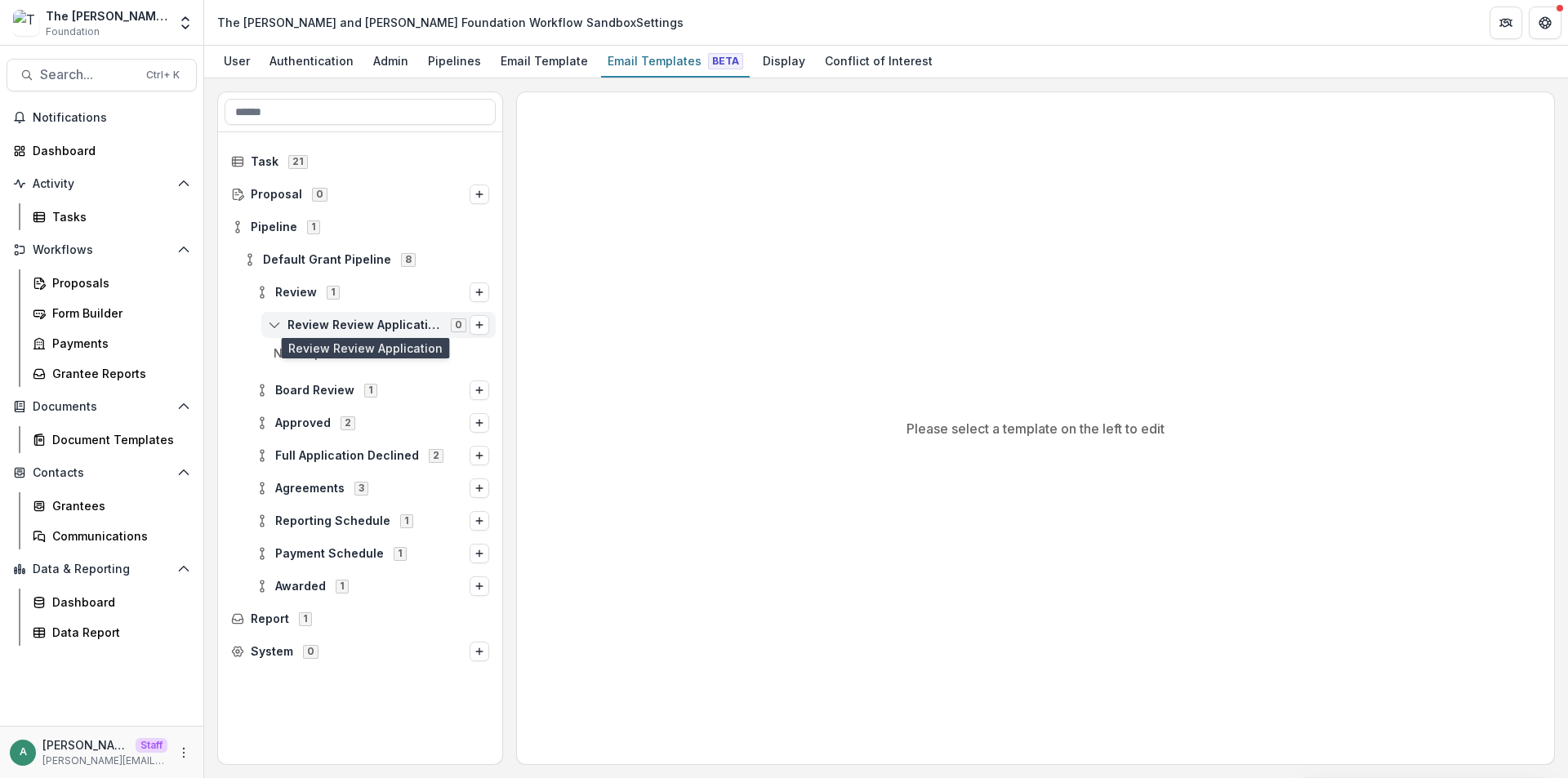
click at [348, 327] on span "Review Review Application" at bounding box center [364, 325] width 154 height 14
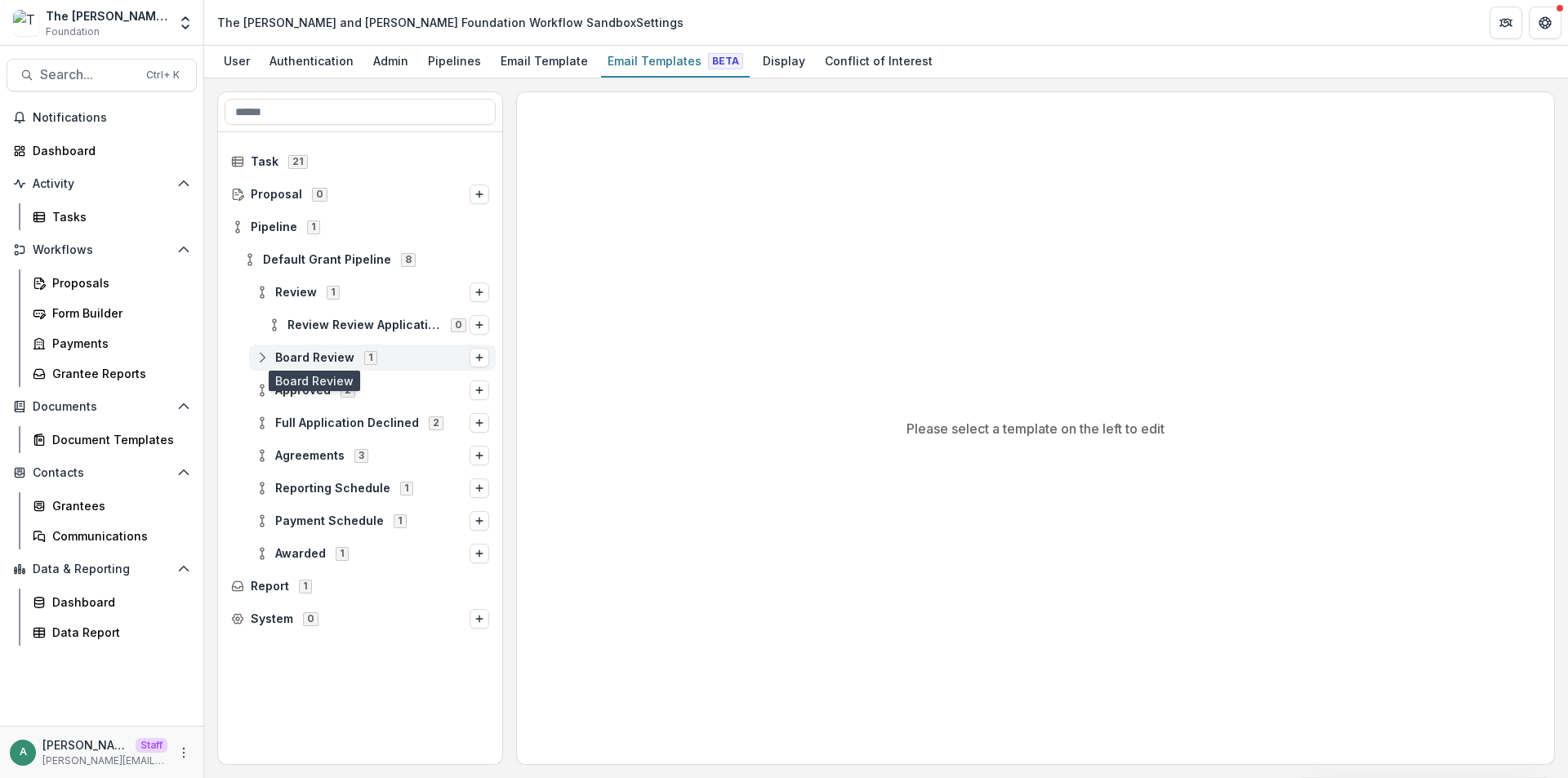
click at [270, 362] on span "Board Review 1" at bounding box center [362, 357] width 214 height 14
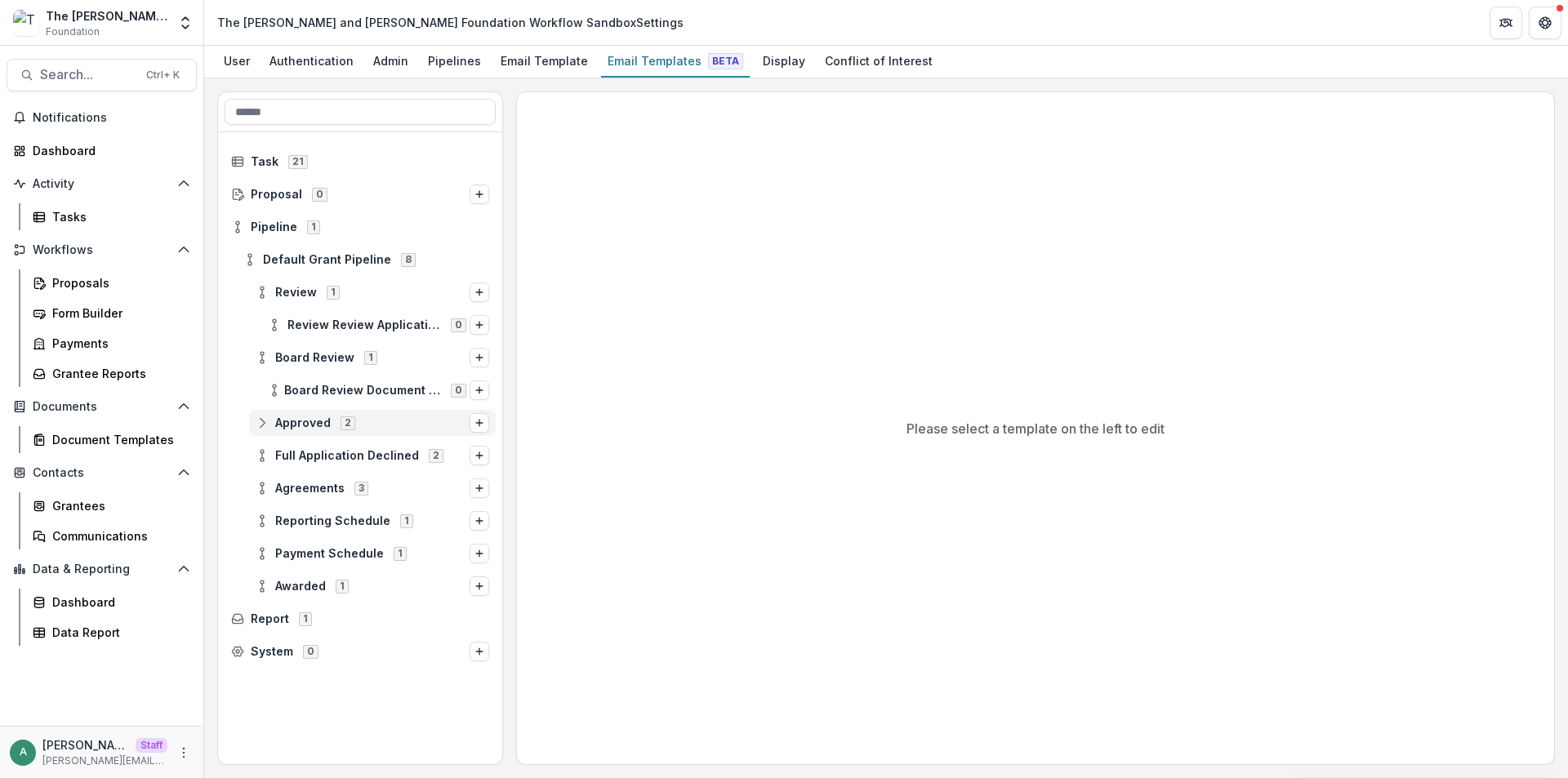
click at [258, 419] on icon at bounding box center [262, 423] width 13 height 13
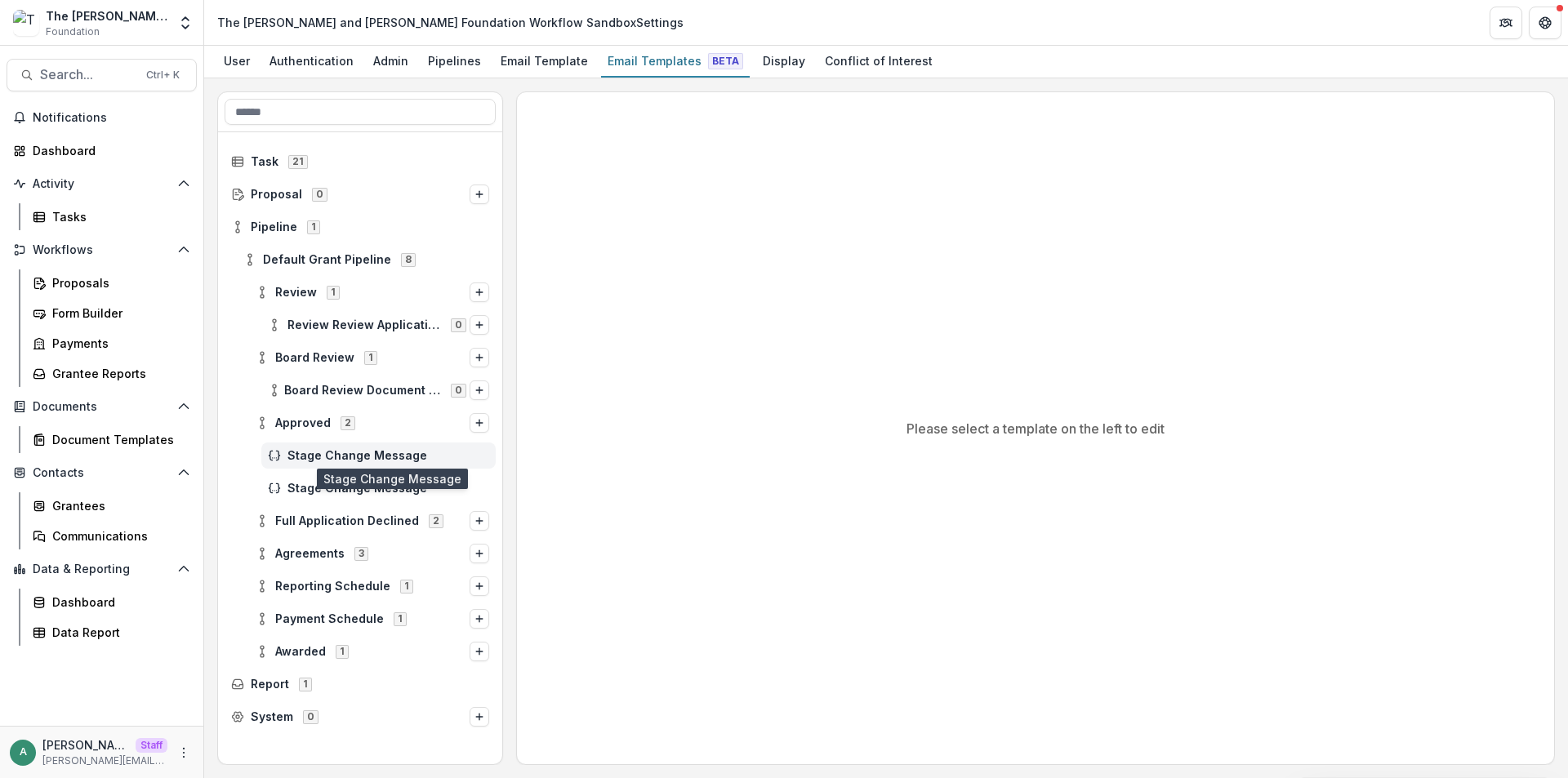
click at [318, 452] on span "Stage Change Message" at bounding box center [389, 456] width 201 height 14
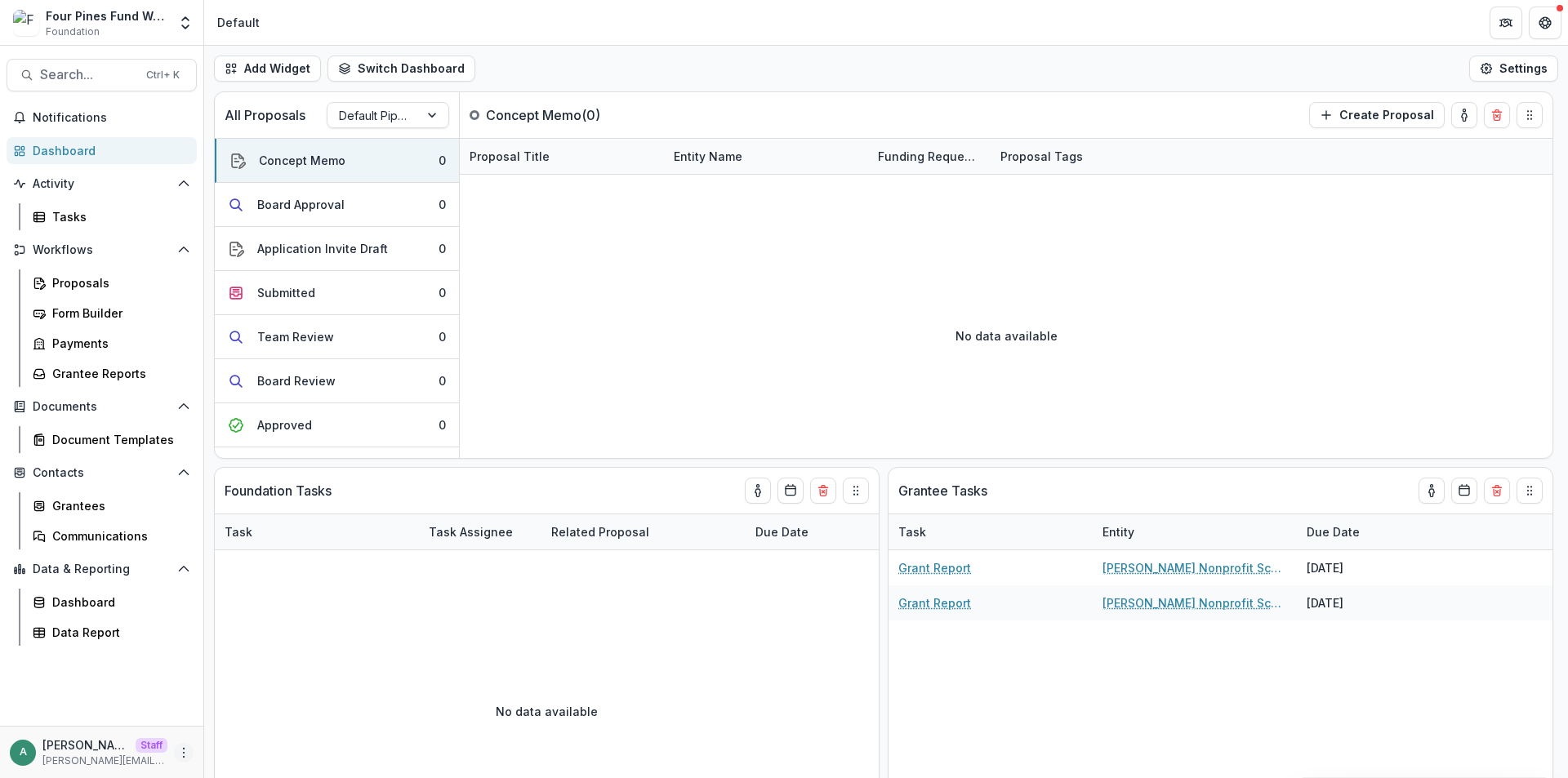
click at [181, 754] on icon "More" at bounding box center [184, 753] width 13 height 13
click at [223, 722] on icon at bounding box center [221, 718] width 13 height 13
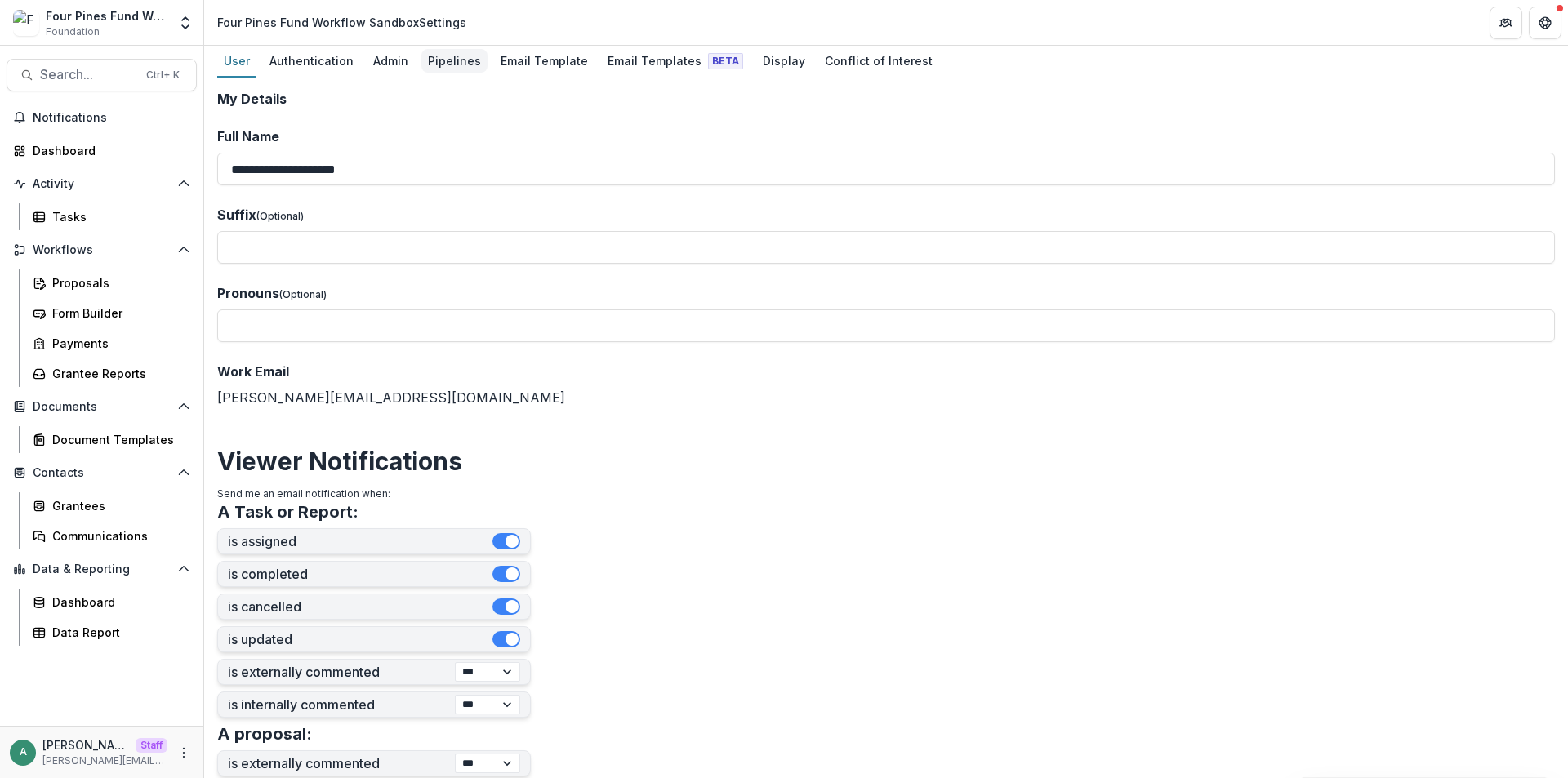
click at [440, 61] on div "Pipelines" at bounding box center [454, 61] width 66 height 23
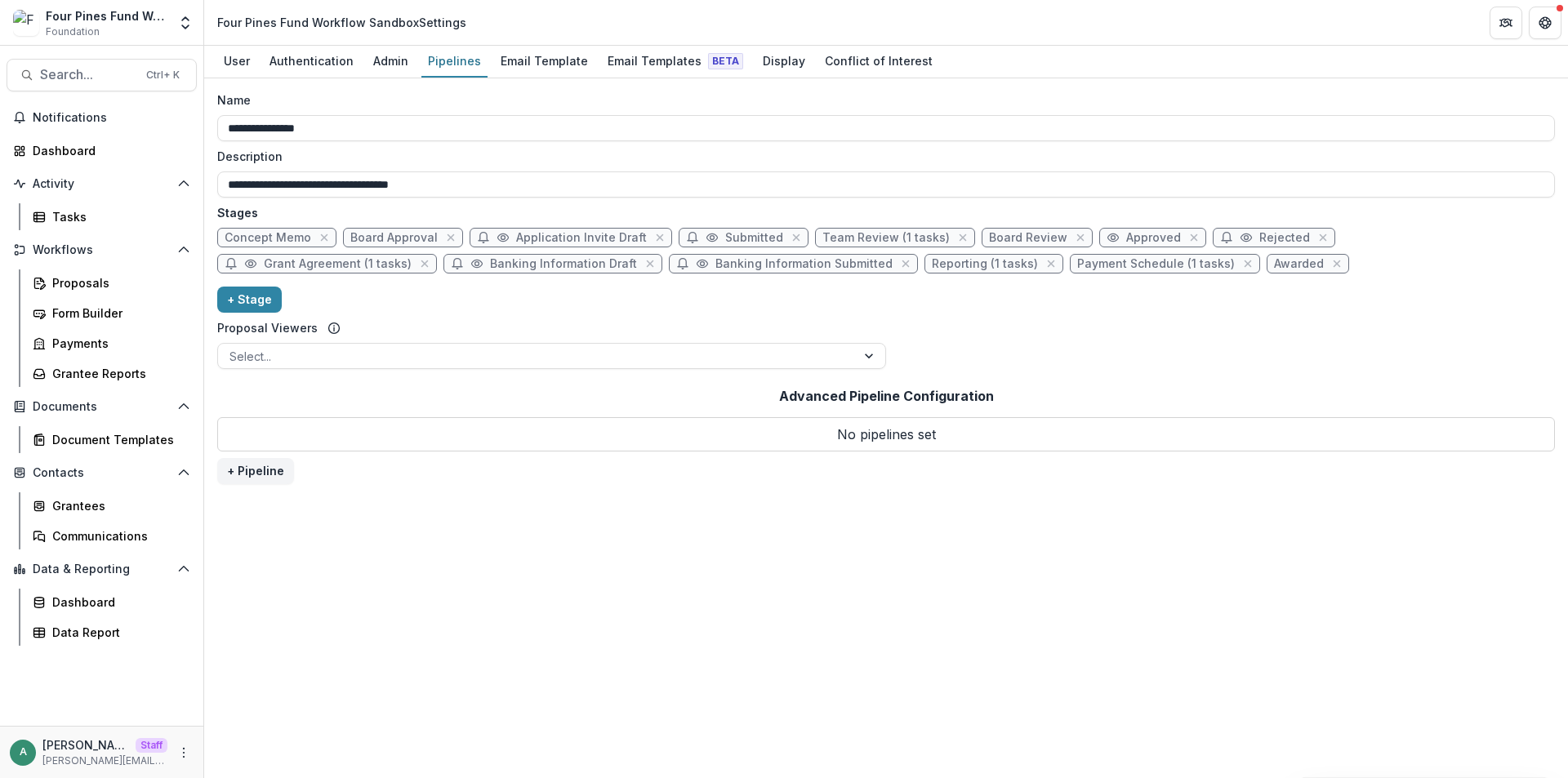
click at [932, 267] on span "Reporting (1 tasks)" at bounding box center [985, 264] width 106 height 14
select select "*********"
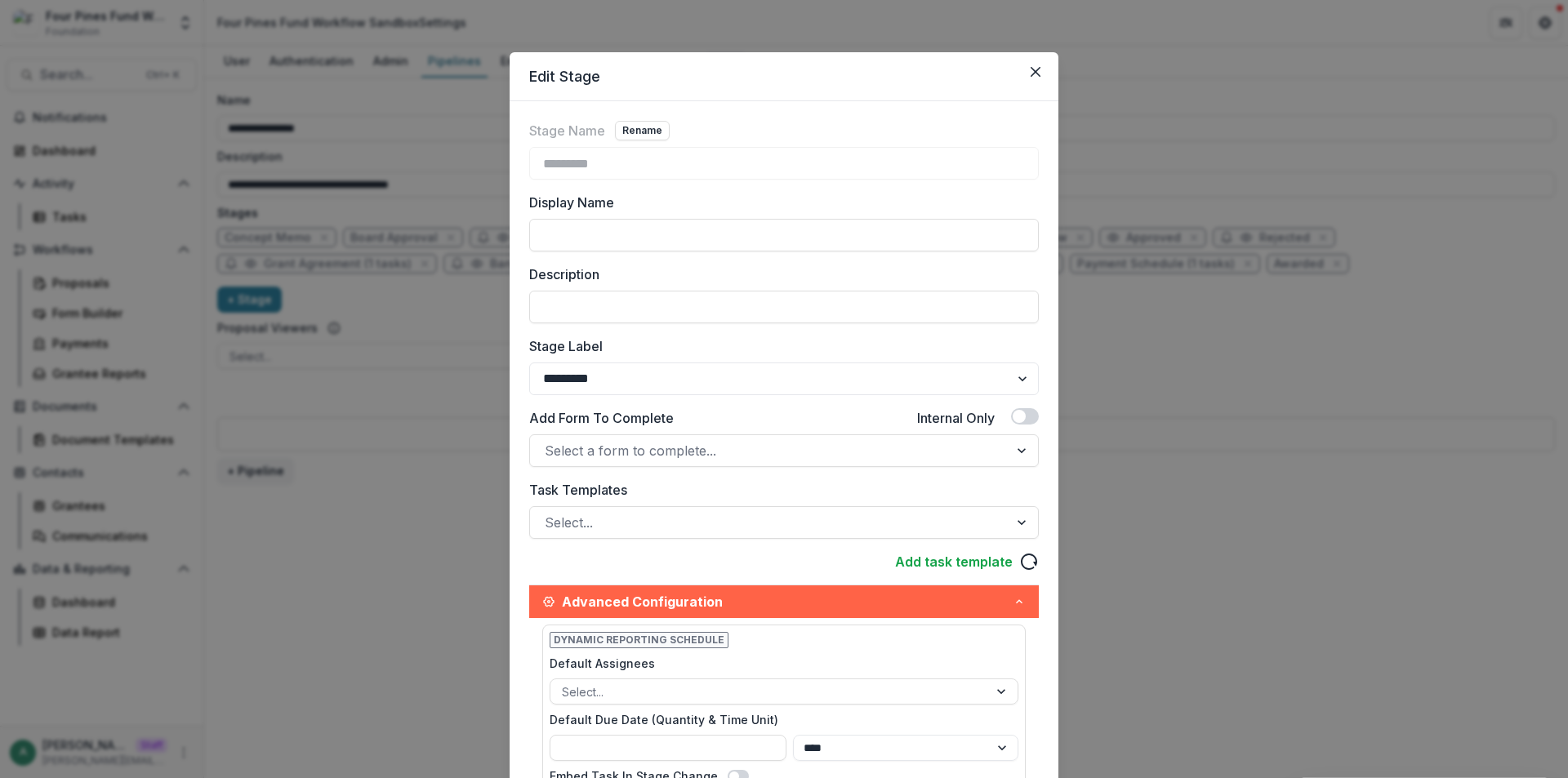
click at [429, 243] on div "Edit Stage Stage Name Rename ********* Display Name Description Stage Label ***…" at bounding box center [784, 389] width 1568 height 778
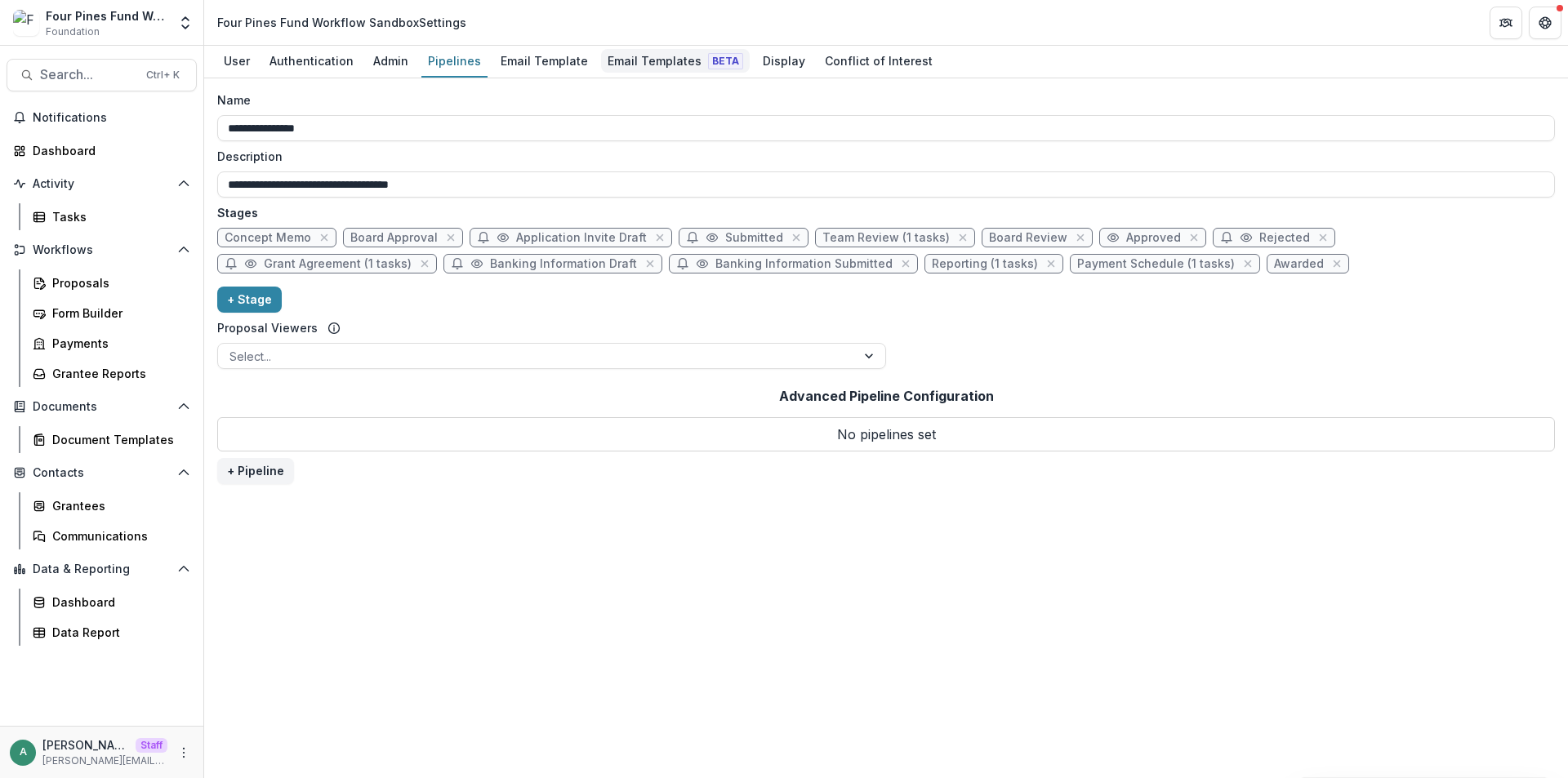
click at [639, 54] on div "Email Templates Beta" at bounding box center [675, 61] width 149 height 23
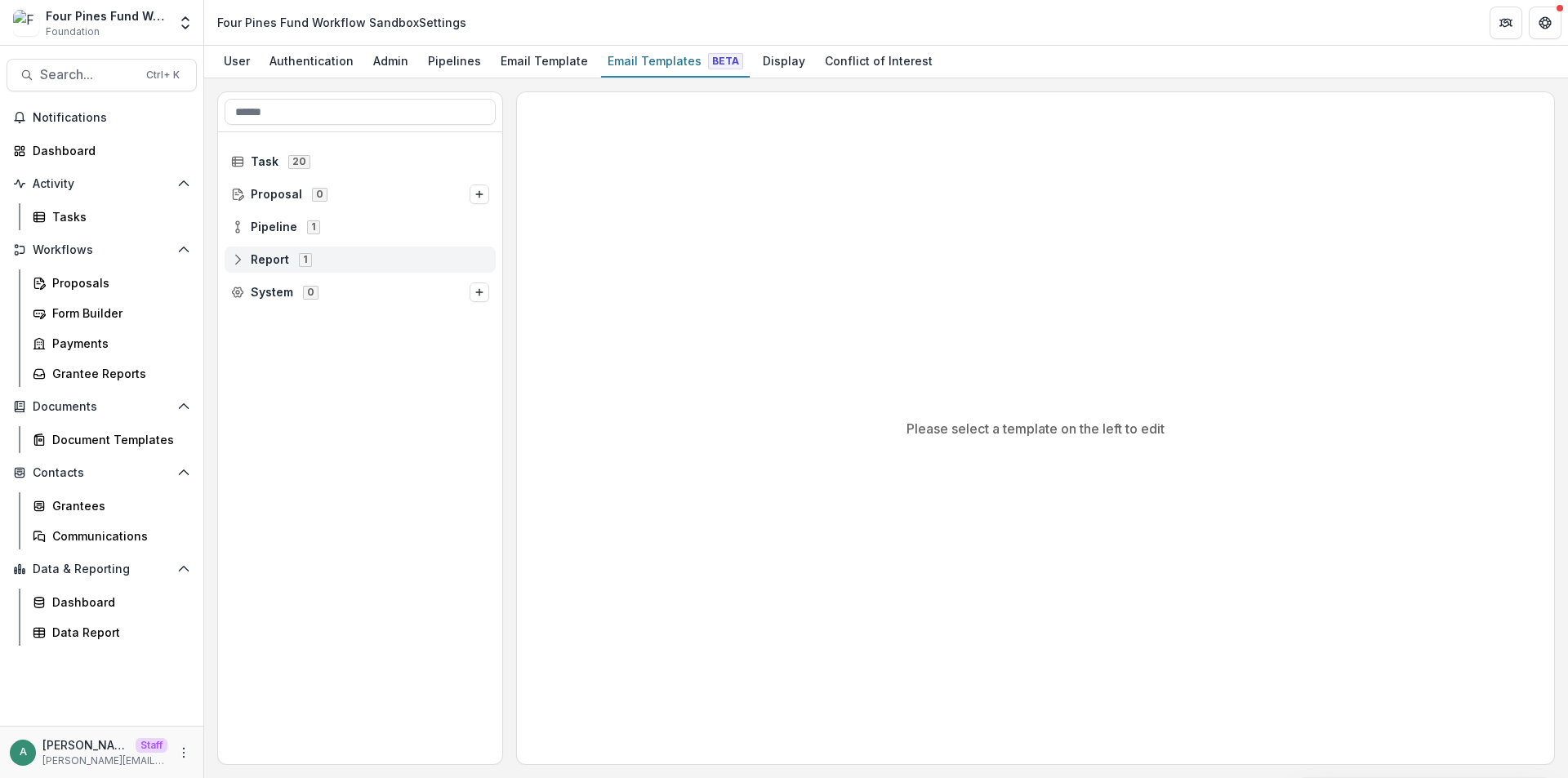
click at [241, 261] on icon at bounding box center [238, 260] width 13 height 13
click at [242, 223] on icon at bounding box center [238, 227] width 13 height 13
click at [248, 261] on icon at bounding box center [250, 260] width 13 height 13
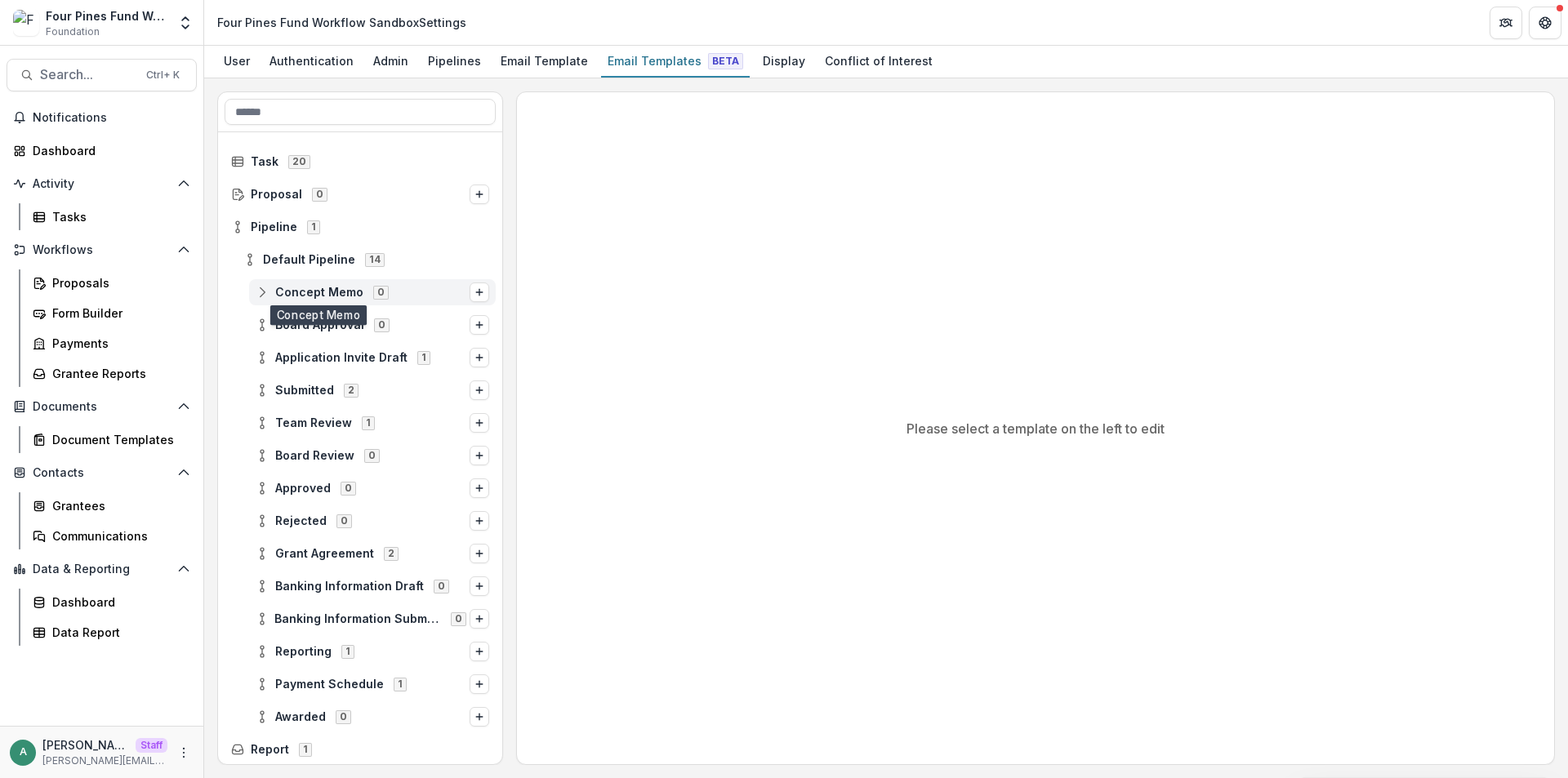
click at [261, 294] on icon at bounding box center [262, 293] width 13 height 13
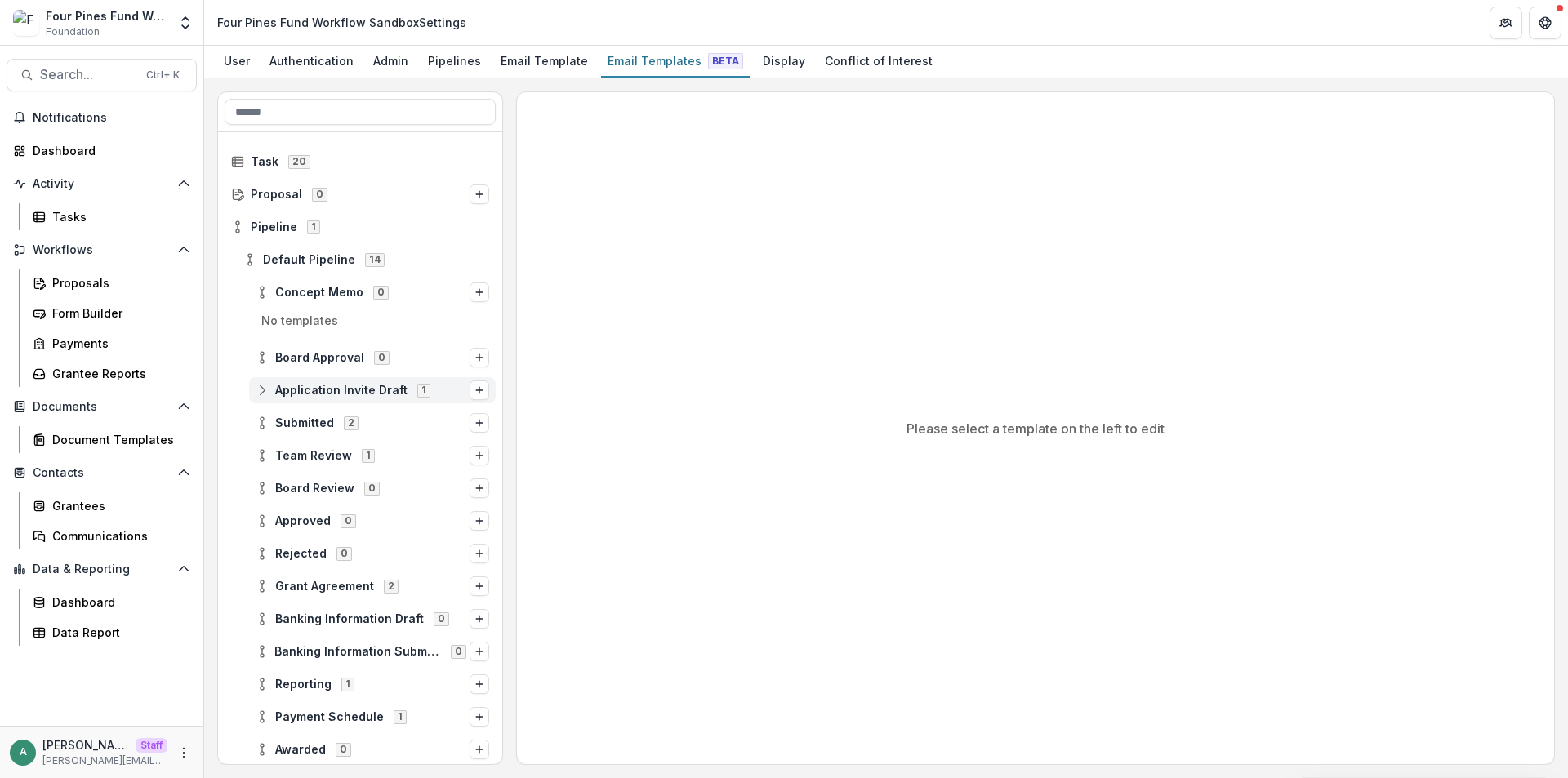
click at [262, 395] on icon at bounding box center [262, 390] width 13 height 13
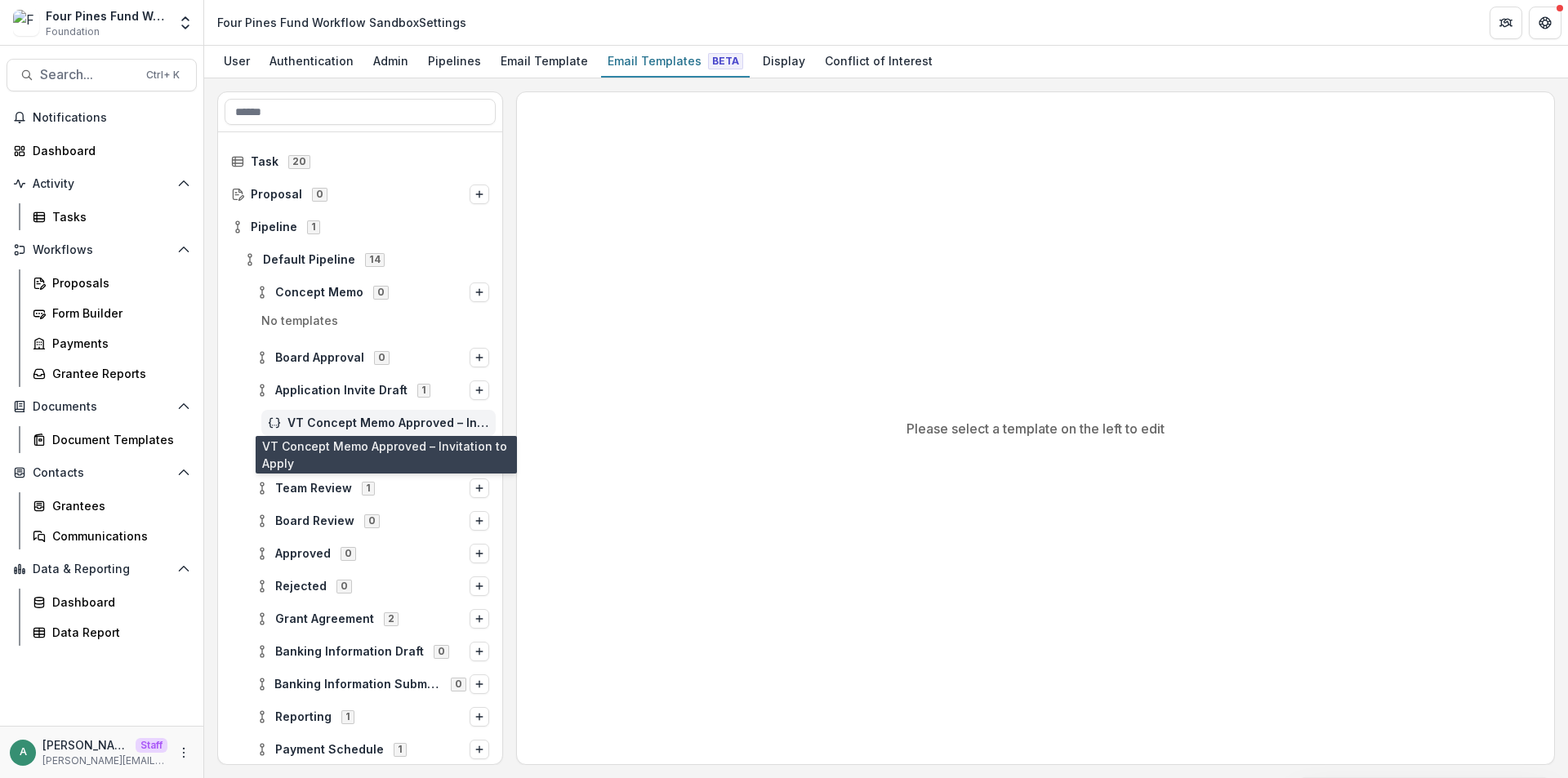
click at [307, 421] on span "VT Concept Memo Approved – Invitation to Apply" at bounding box center [389, 423] width 201 height 14
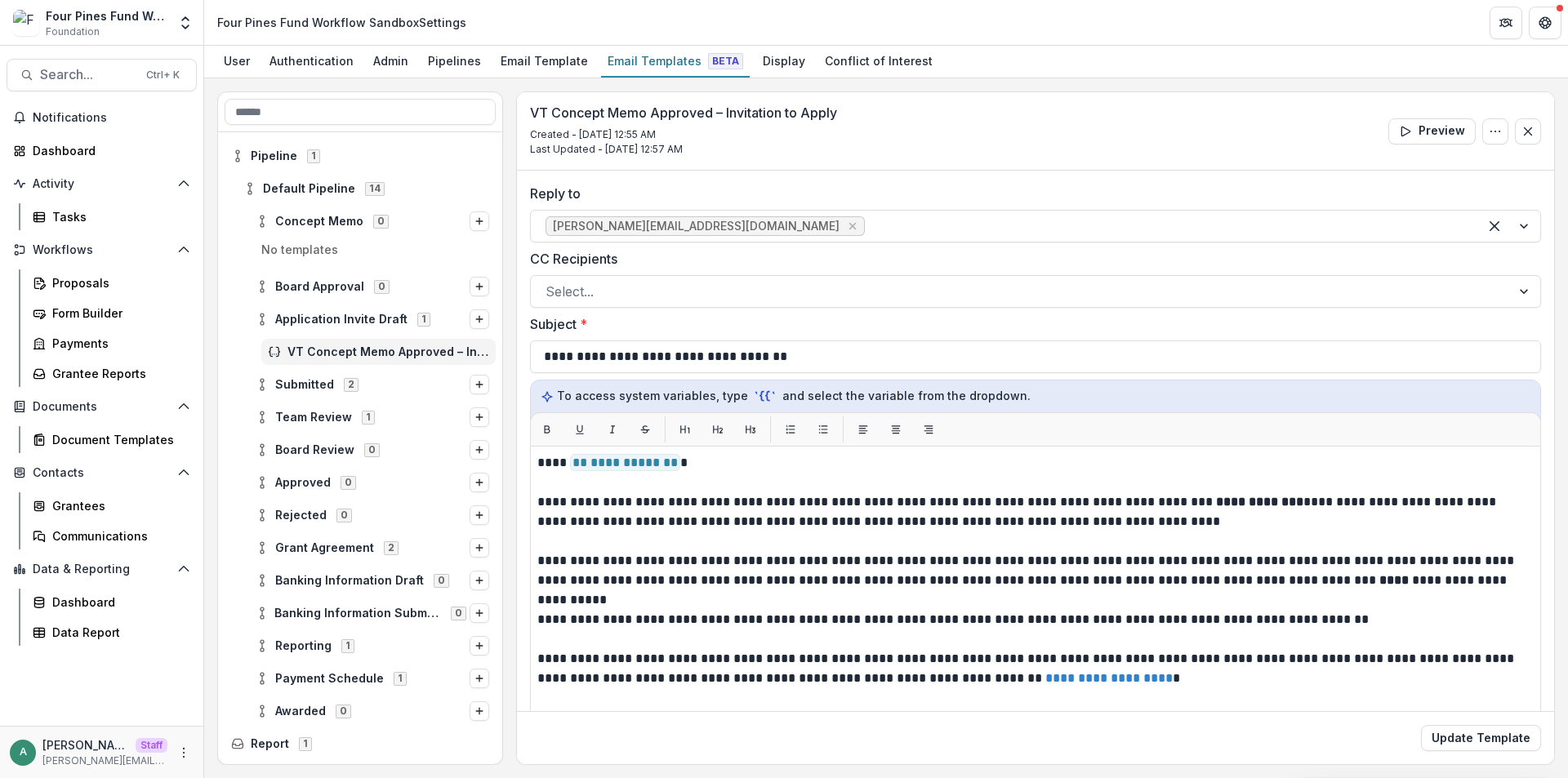
scroll to position [132, 0]
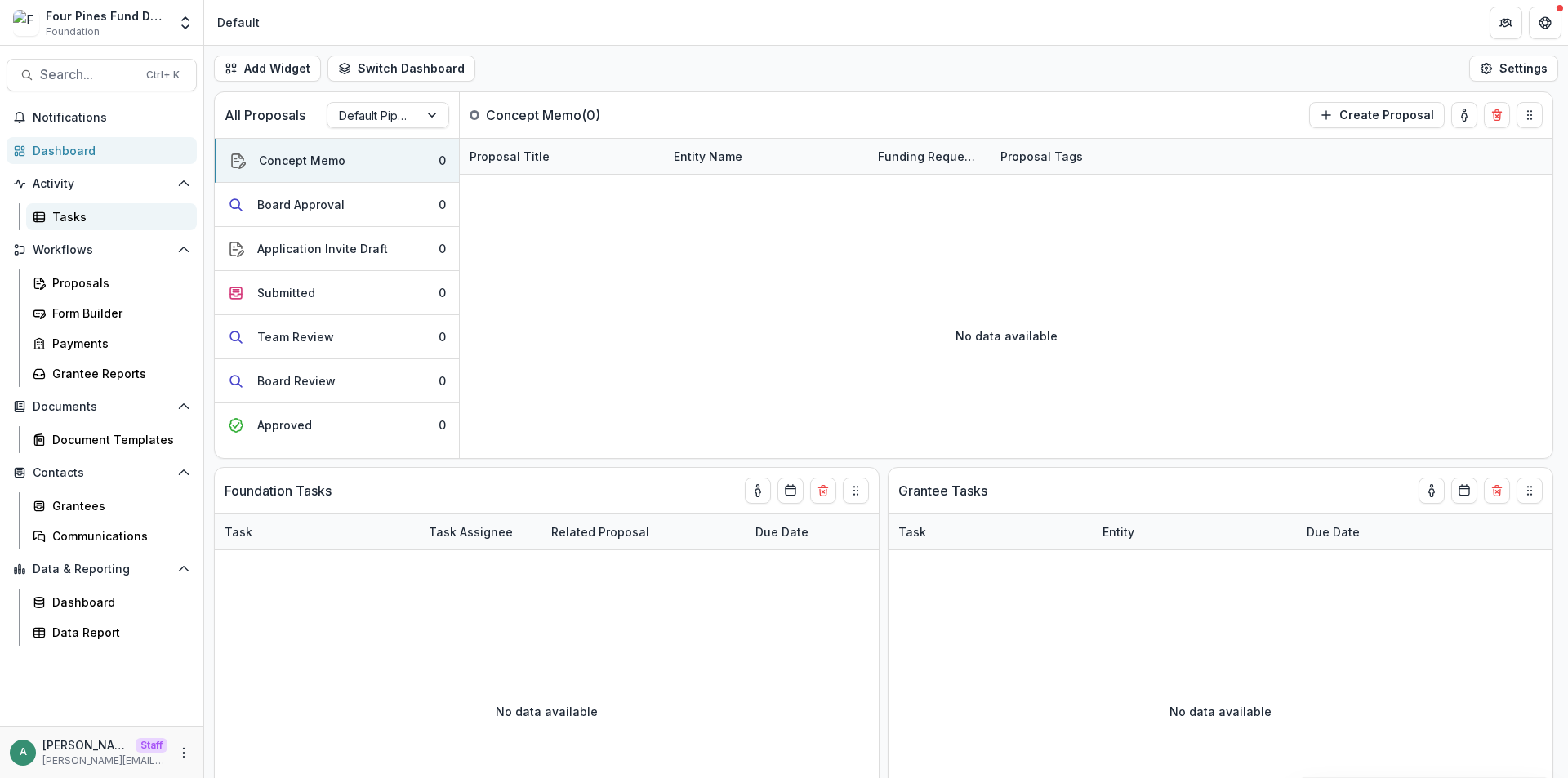
click at [79, 208] on link "Tasks" at bounding box center [111, 216] width 170 height 27
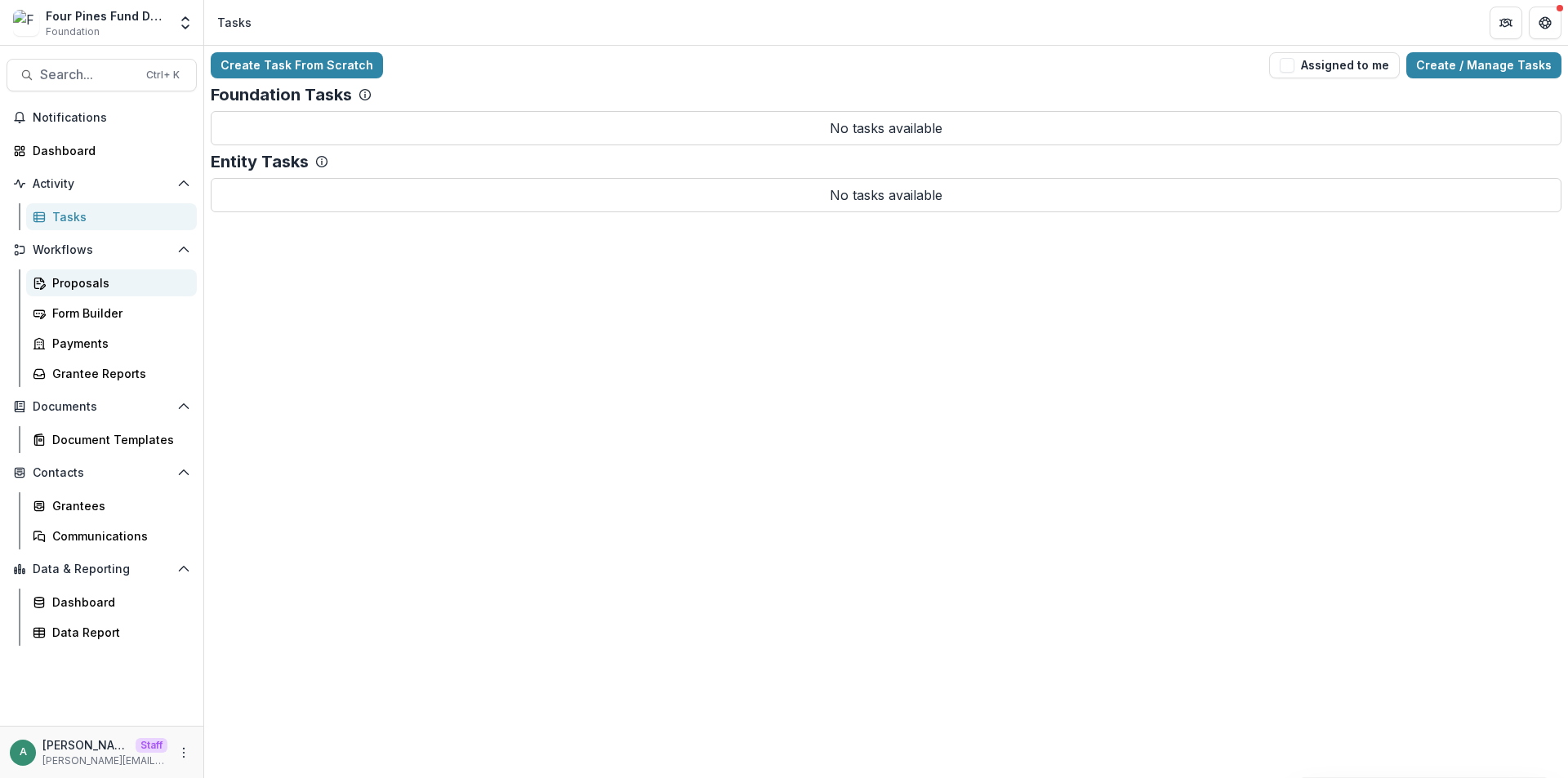
click at [73, 283] on div "Proposals" at bounding box center [117, 282] width 131 height 17
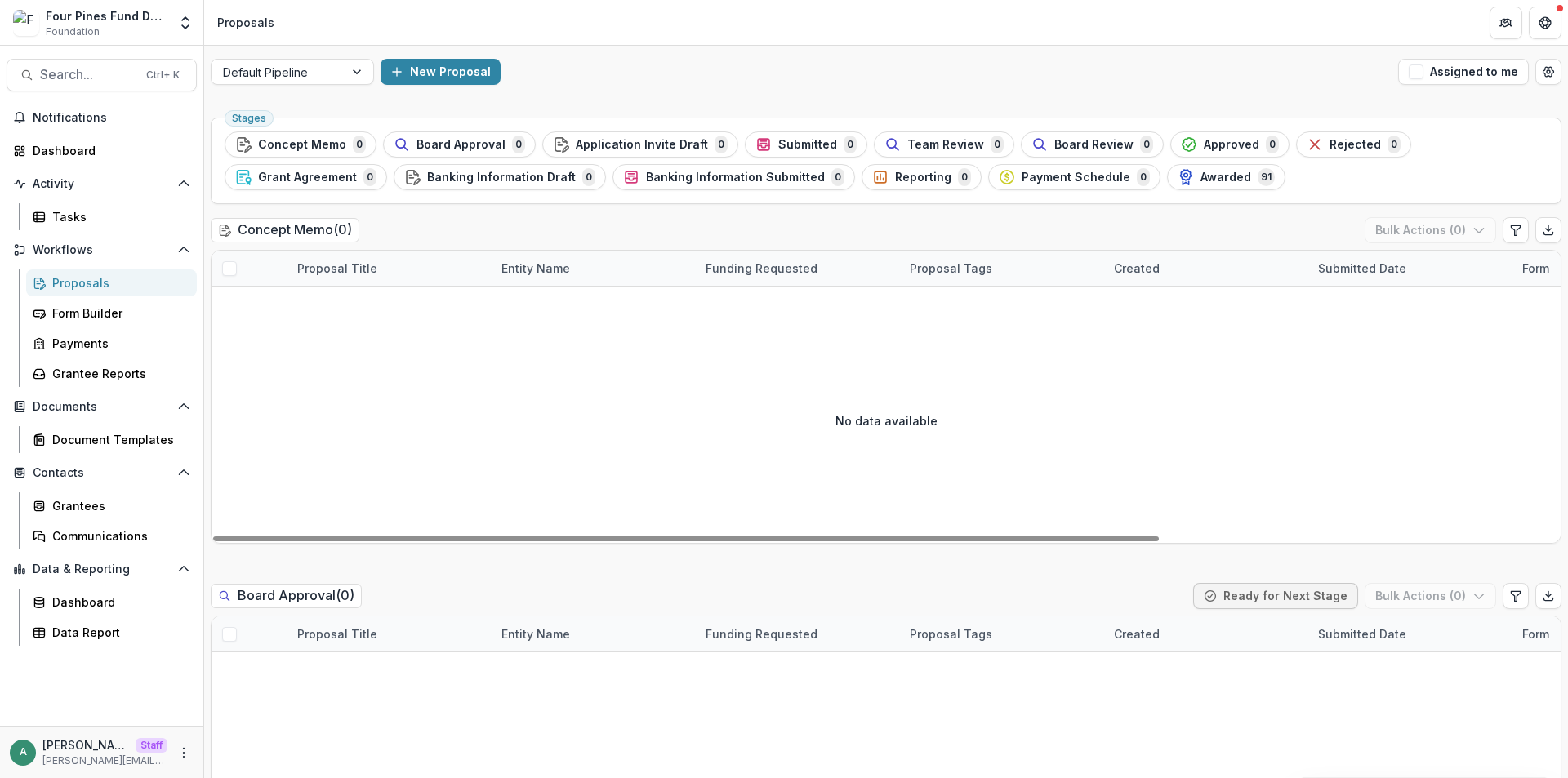
drag, startPoint x: 296, startPoint y: 73, endPoint x: 293, endPoint y: 89, distance: 16.3
click at [296, 73] on div at bounding box center [277, 73] width 109 height 20
click at [287, 129] on div "Aggregate Pipelines" at bounding box center [293, 133] width 156 height 25
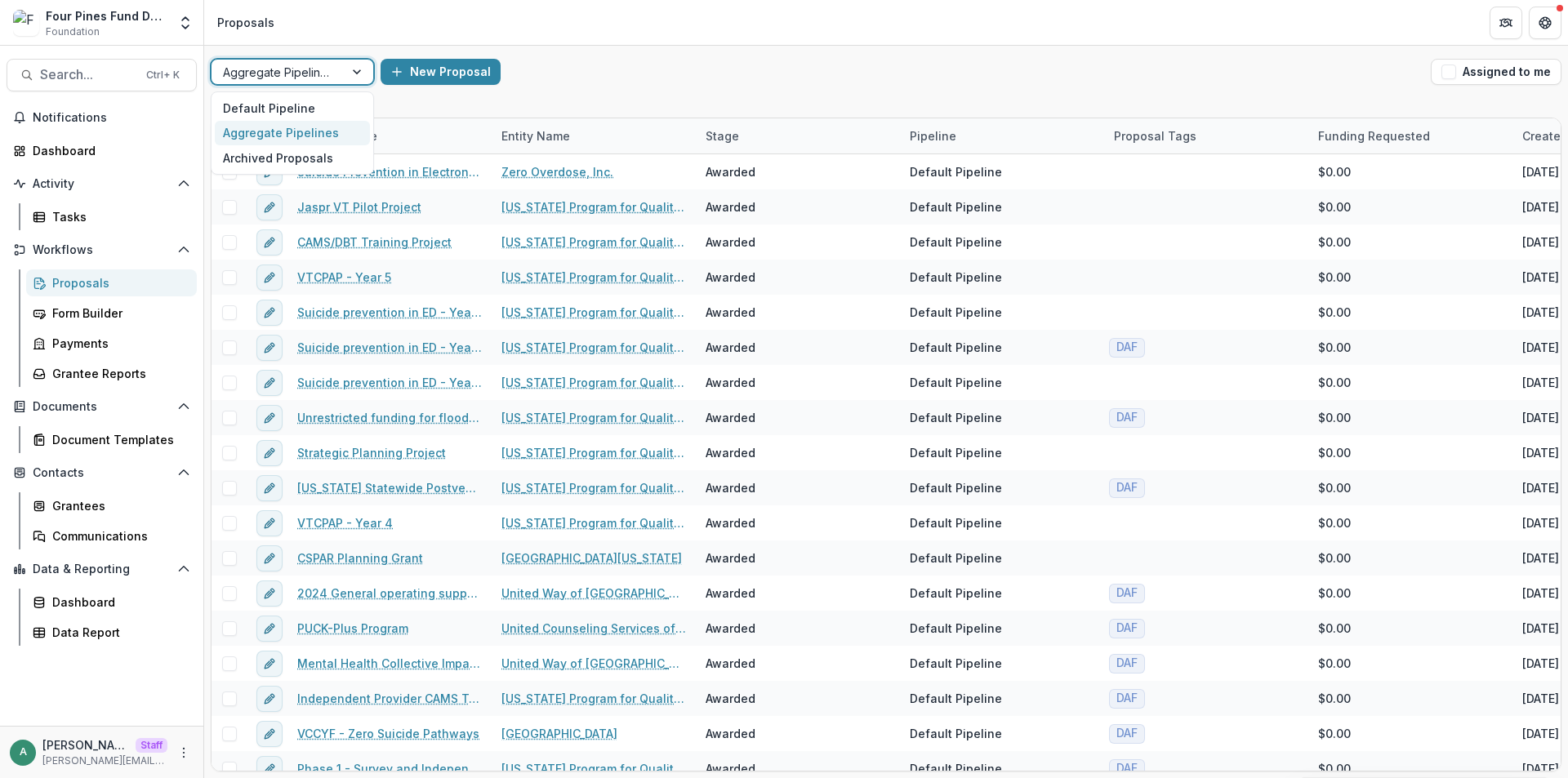
click at [296, 74] on div at bounding box center [277, 73] width 109 height 20
click at [296, 155] on div "Archived Proposals" at bounding box center [293, 157] width 156 height 25
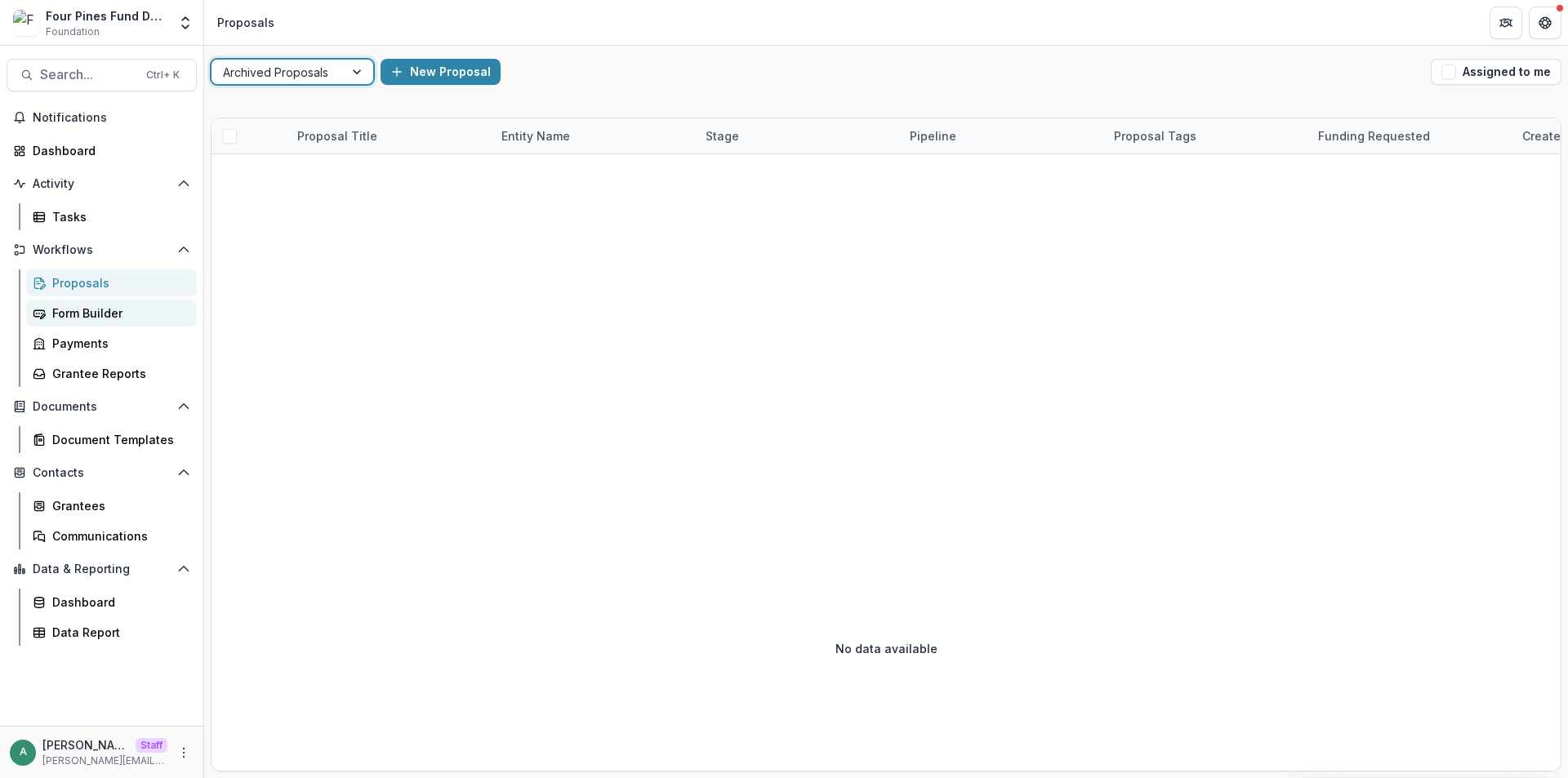
click at [106, 314] on div "Form Builder" at bounding box center [117, 313] width 131 height 17
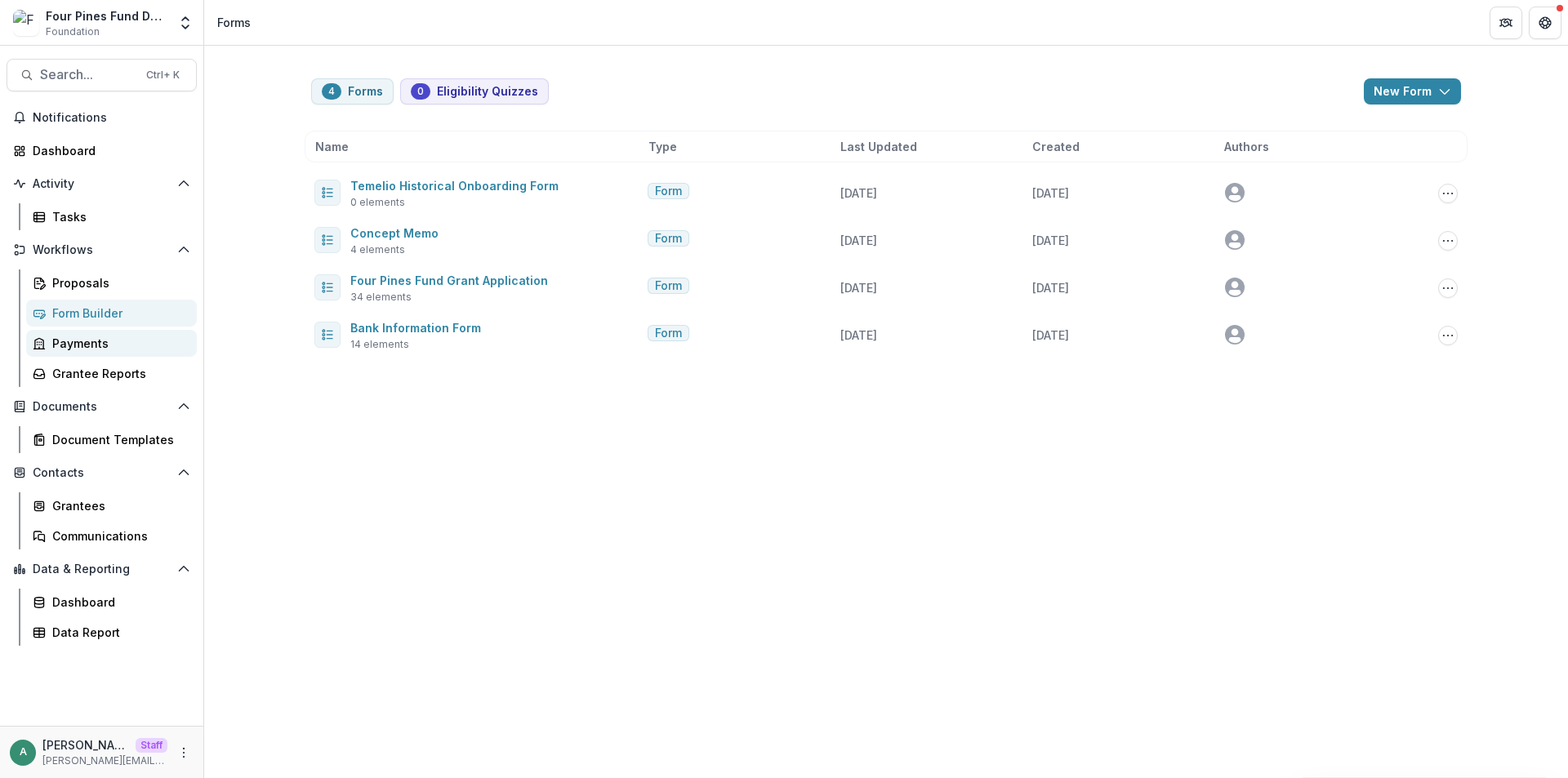
click at [102, 341] on div "Payments" at bounding box center [117, 343] width 131 height 17
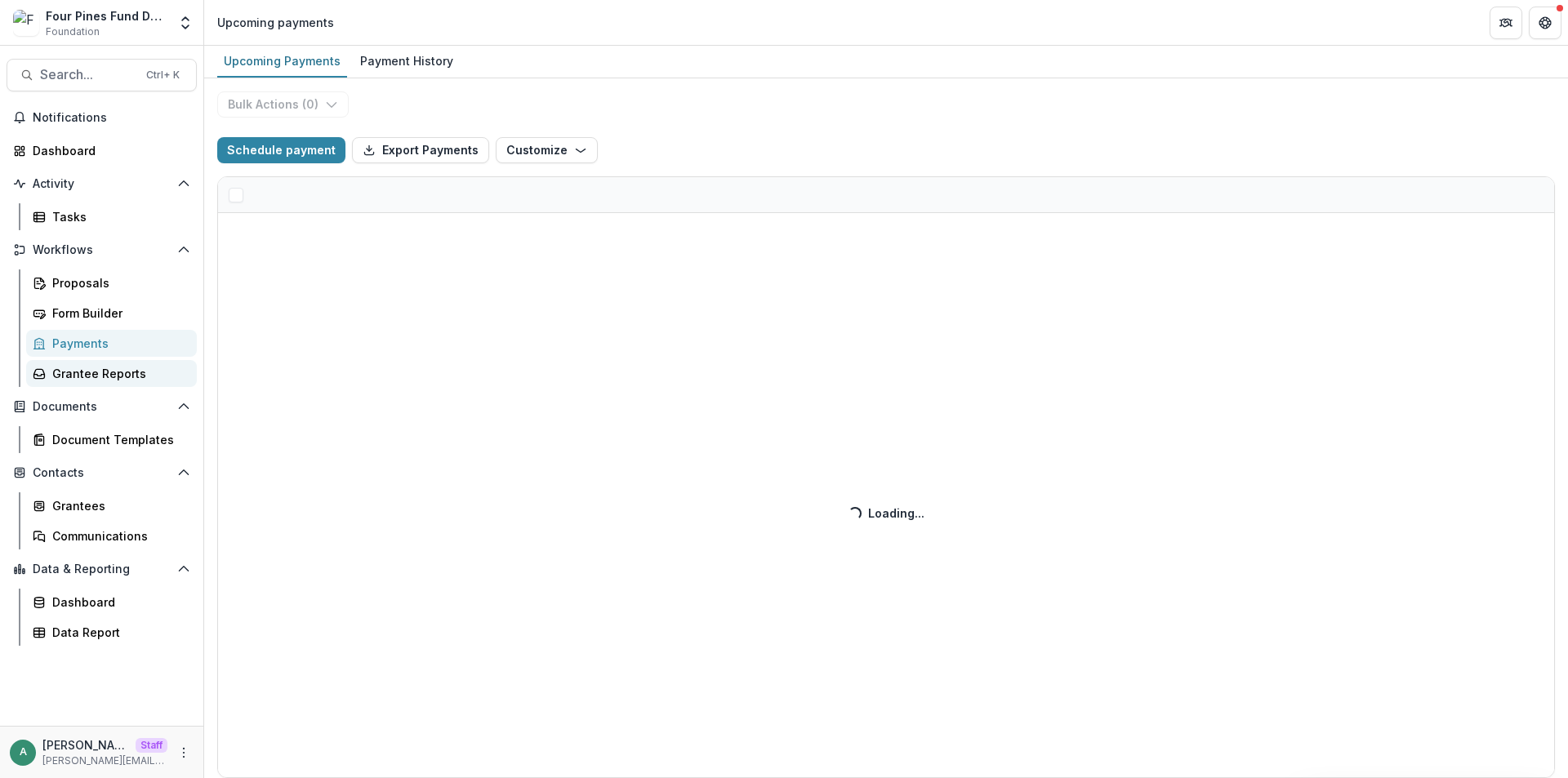
click at [102, 374] on div "Grantee Reports" at bounding box center [117, 374] width 131 height 17
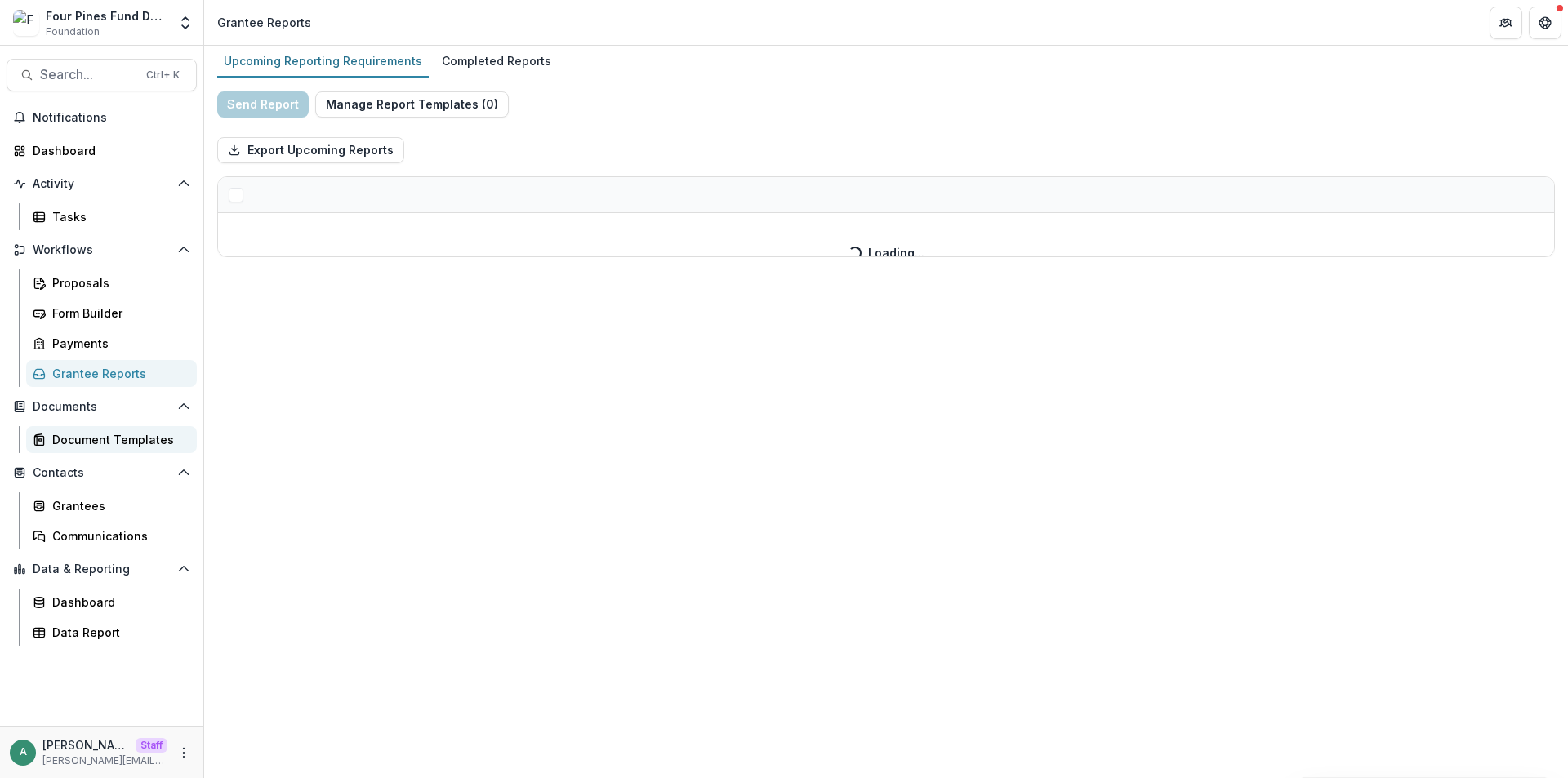
click at [114, 437] on div "Document Templates" at bounding box center [117, 440] width 131 height 17
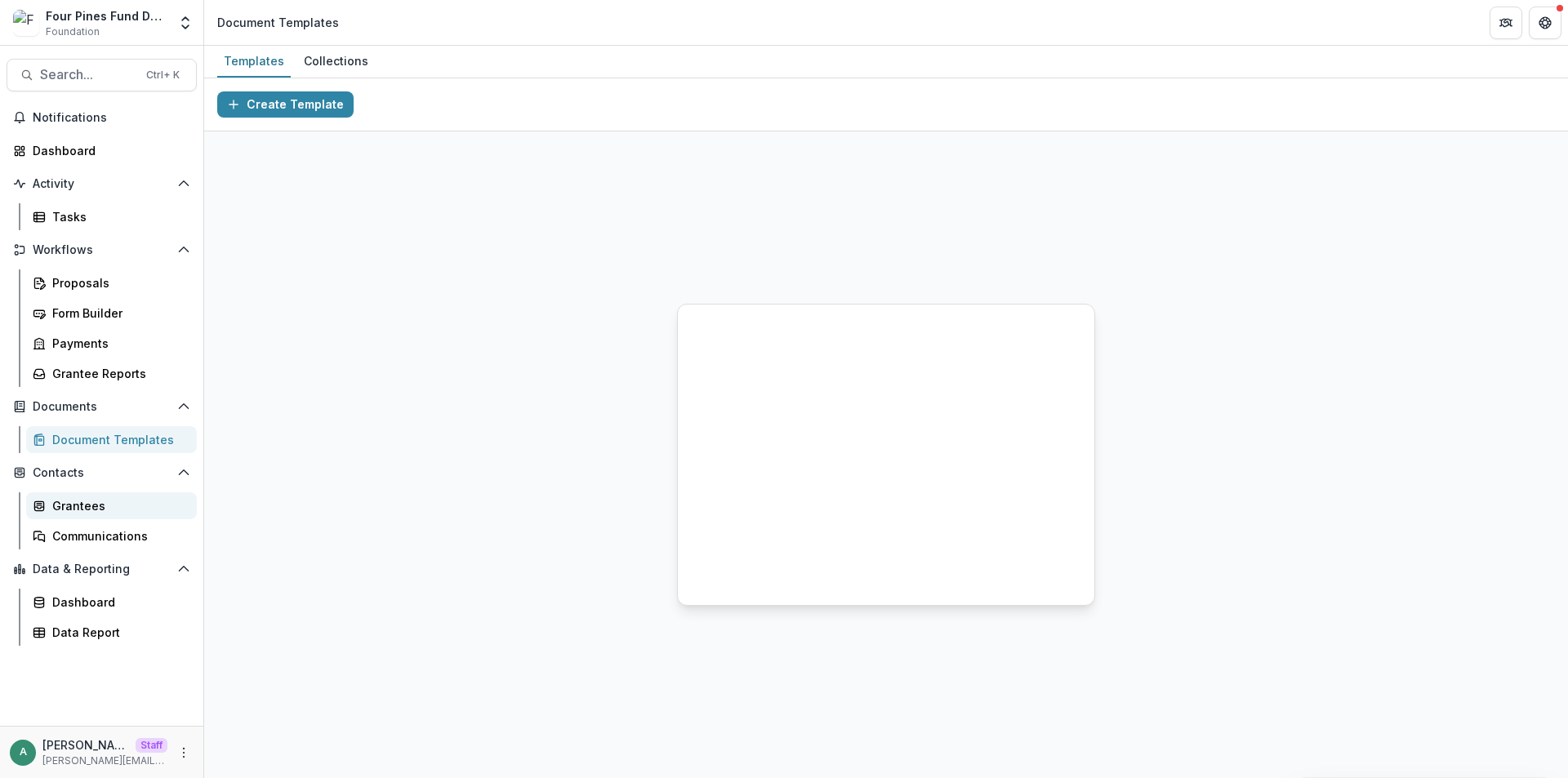
click at [95, 507] on div "Grantees" at bounding box center [117, 506] width 131 height 17
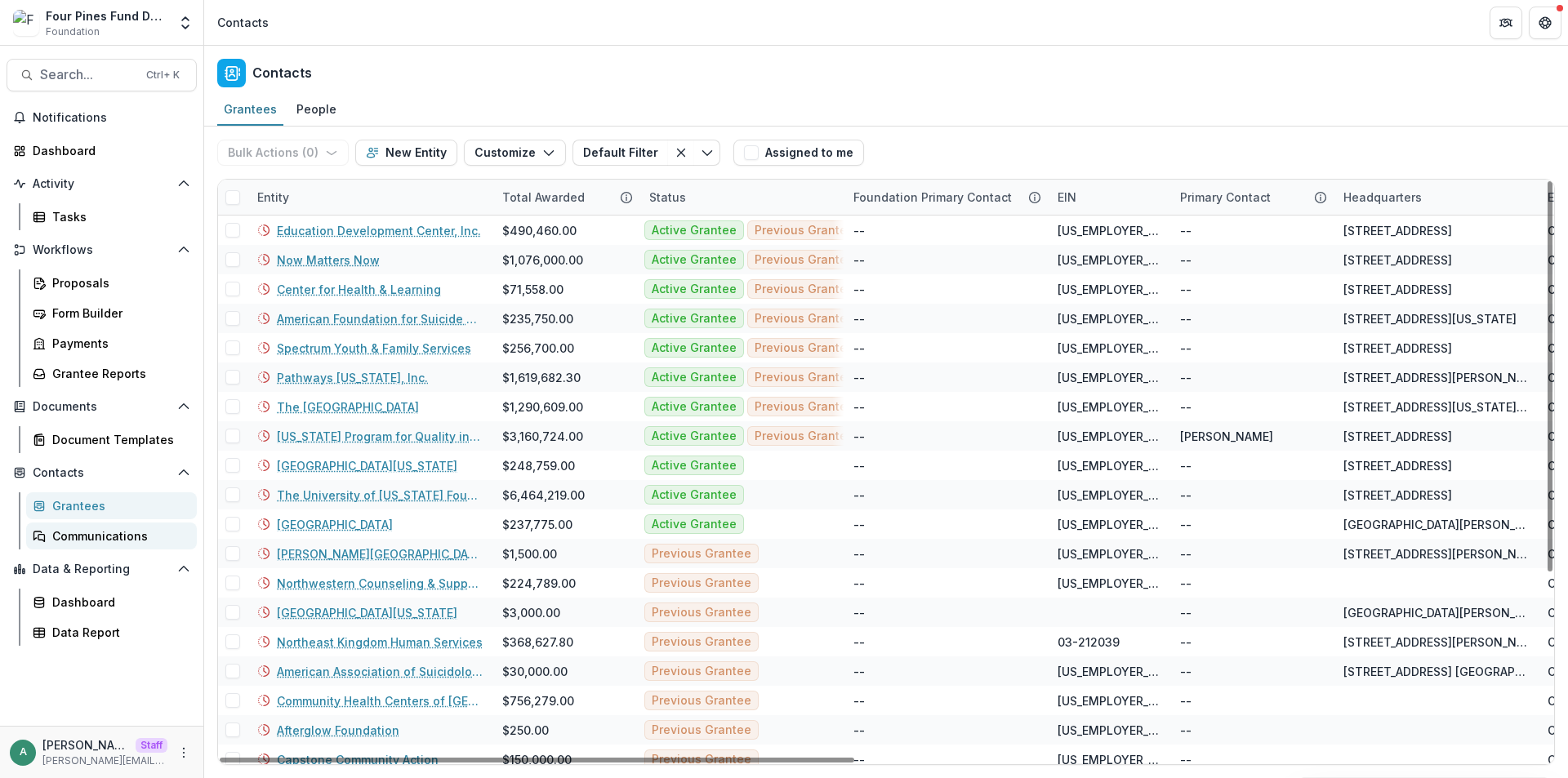
click at [101, 532] on div "Communications" at bounding box center [117, 536] width 131 height 17
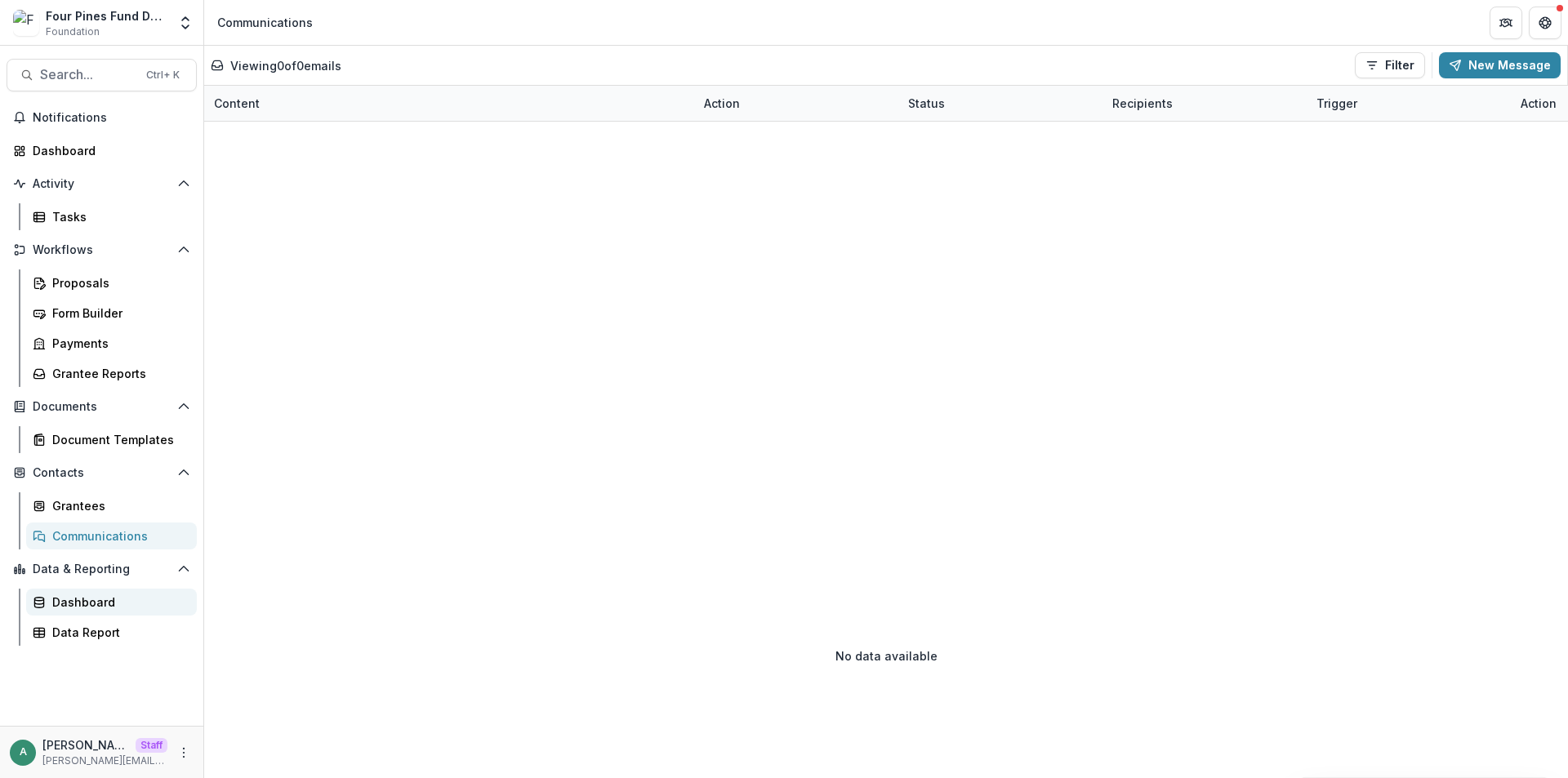
click at [121, 599] on div "Dashboard" at bounding box center [117, 602] width 131 height 17
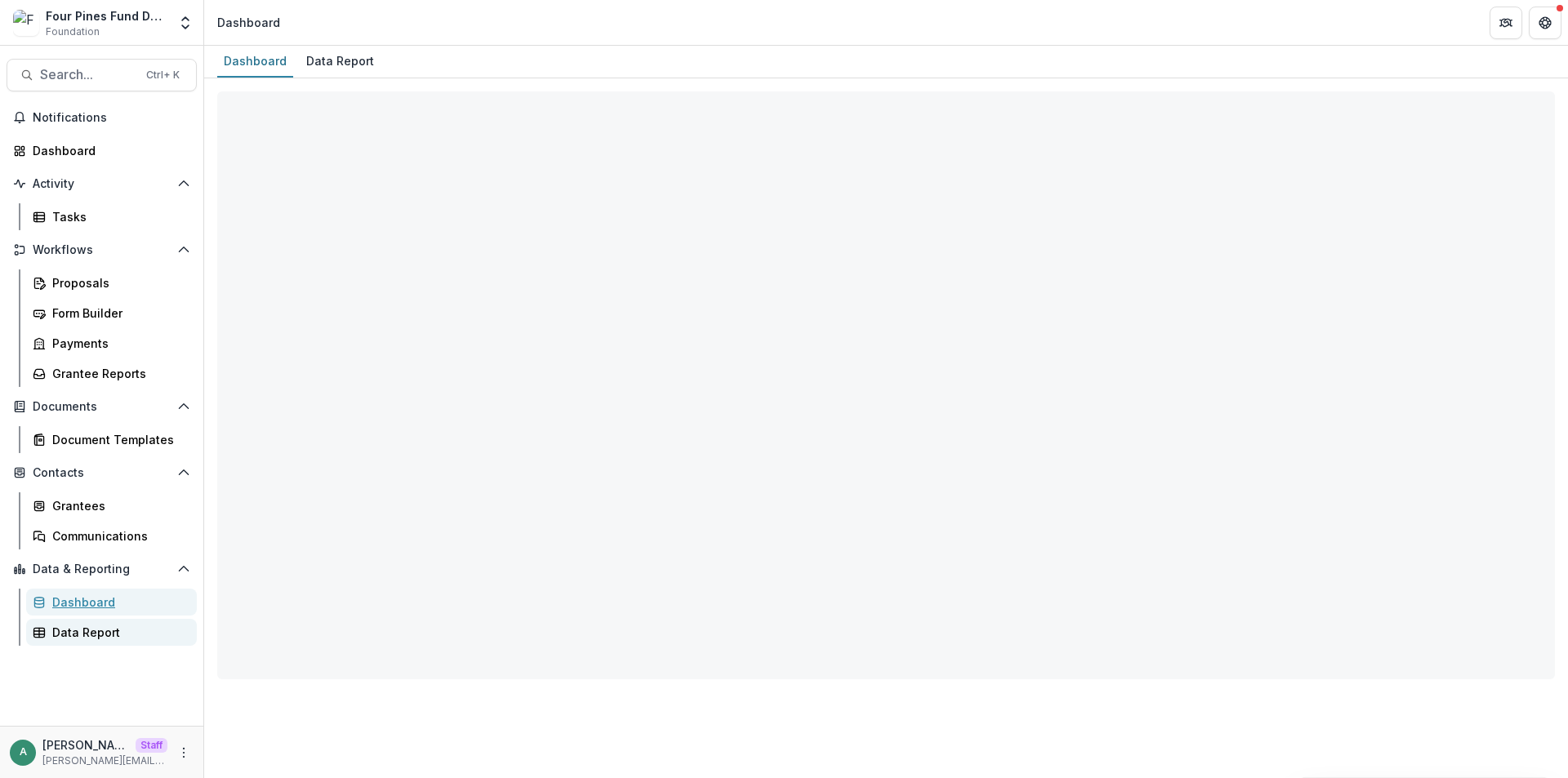
select select "**********"
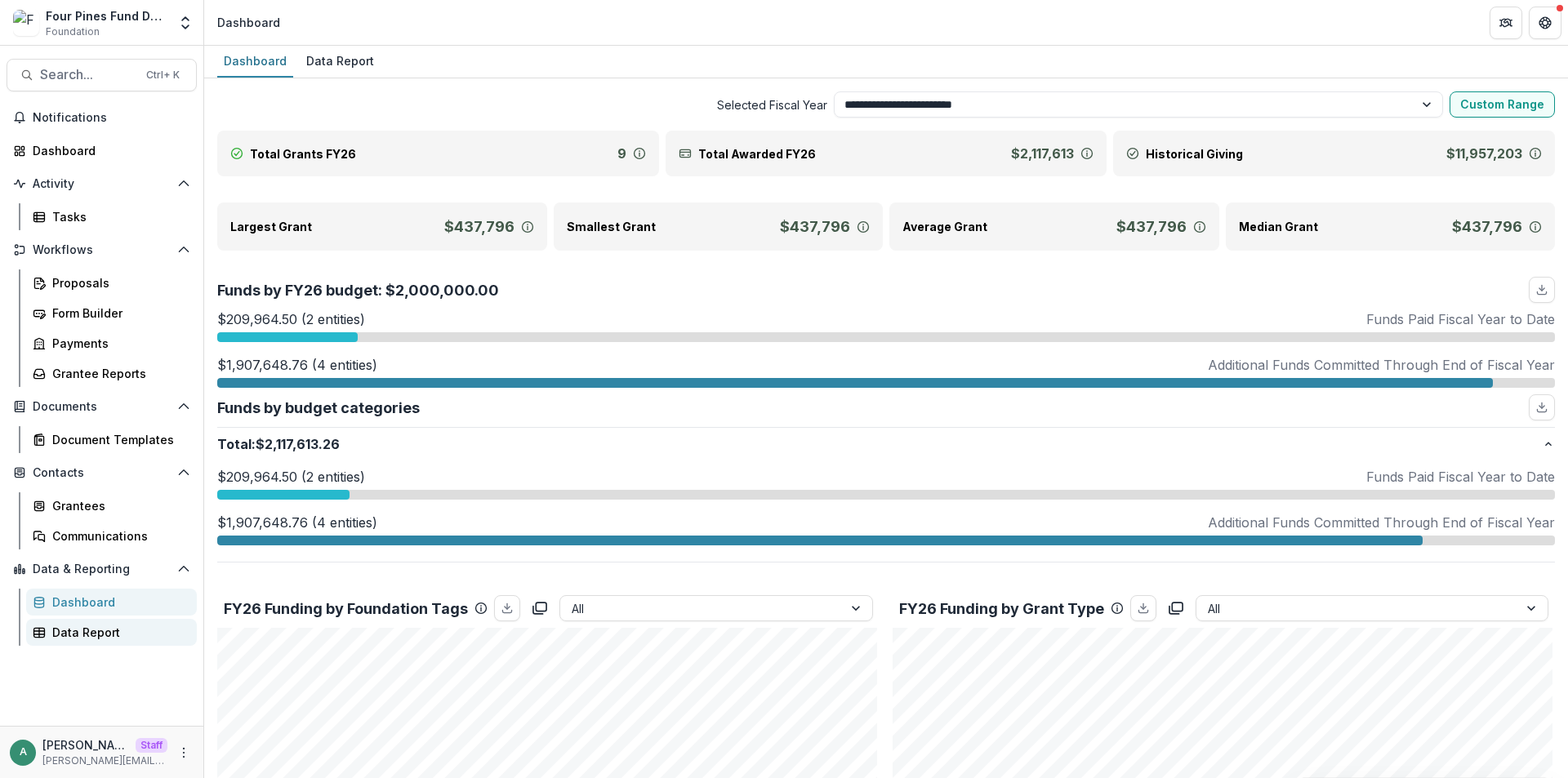
click at [122, 631] on div "Data Report" at bounding box center [117, 633] width 131 height 17
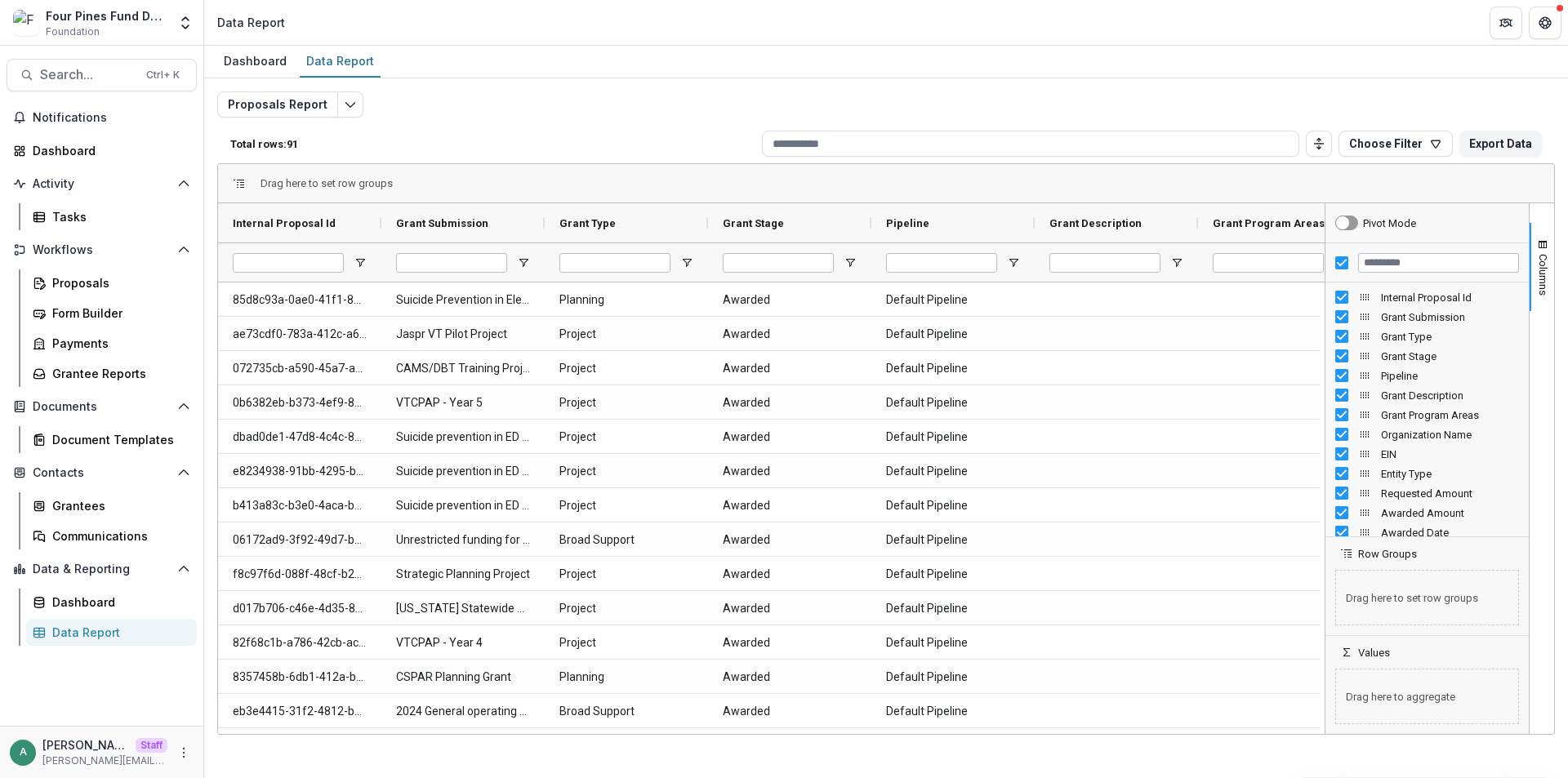
click at [182, 749] on icon "More" at bounding box center [184, 753] width 13 height 13
click at [228, 717] on link "User Settings" at bounding box center [292, 717] width 175 height 27
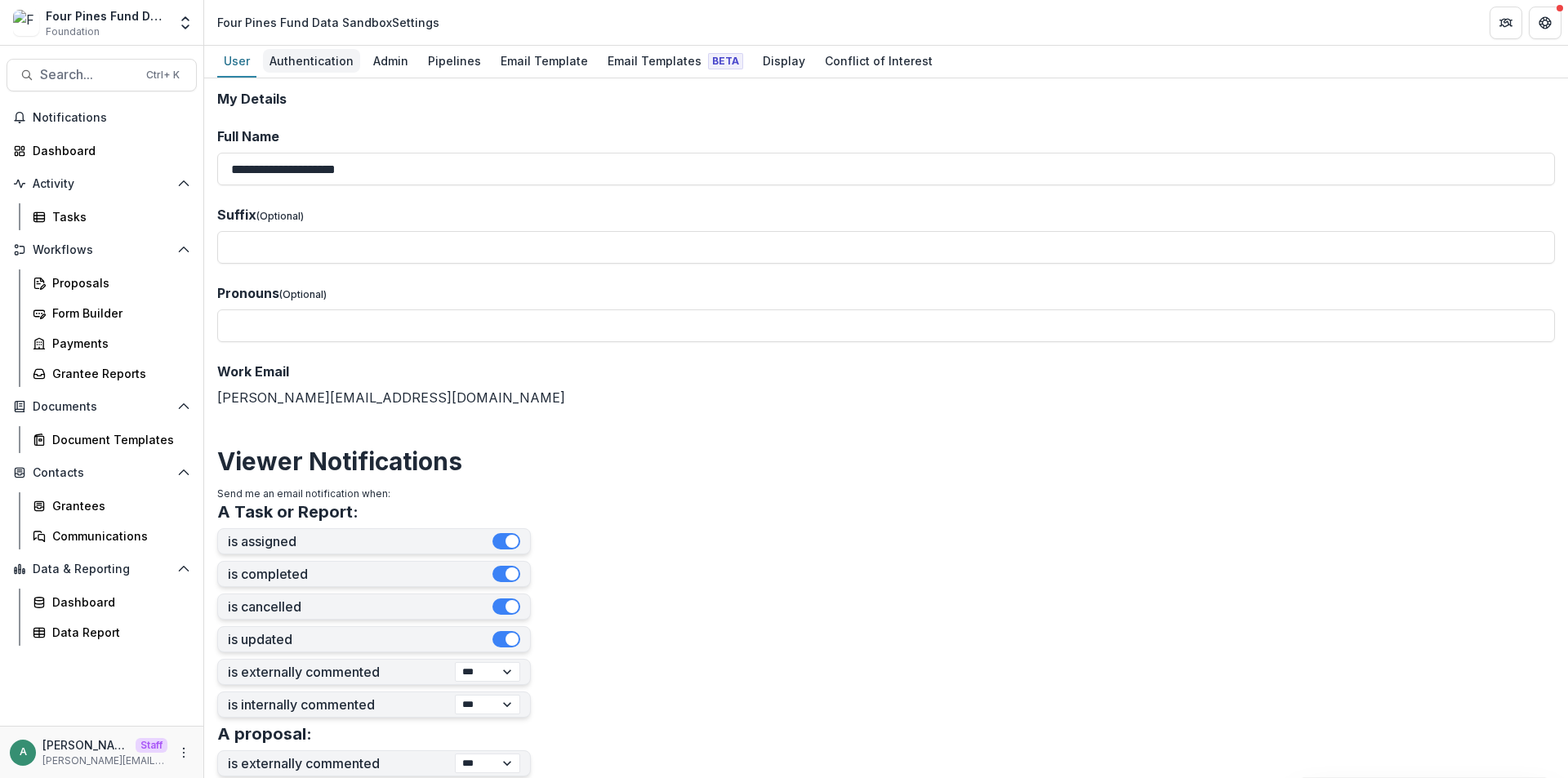
click at [307, 66] on div "Authentication" at bounding box center [311, 61] width 97 height 23
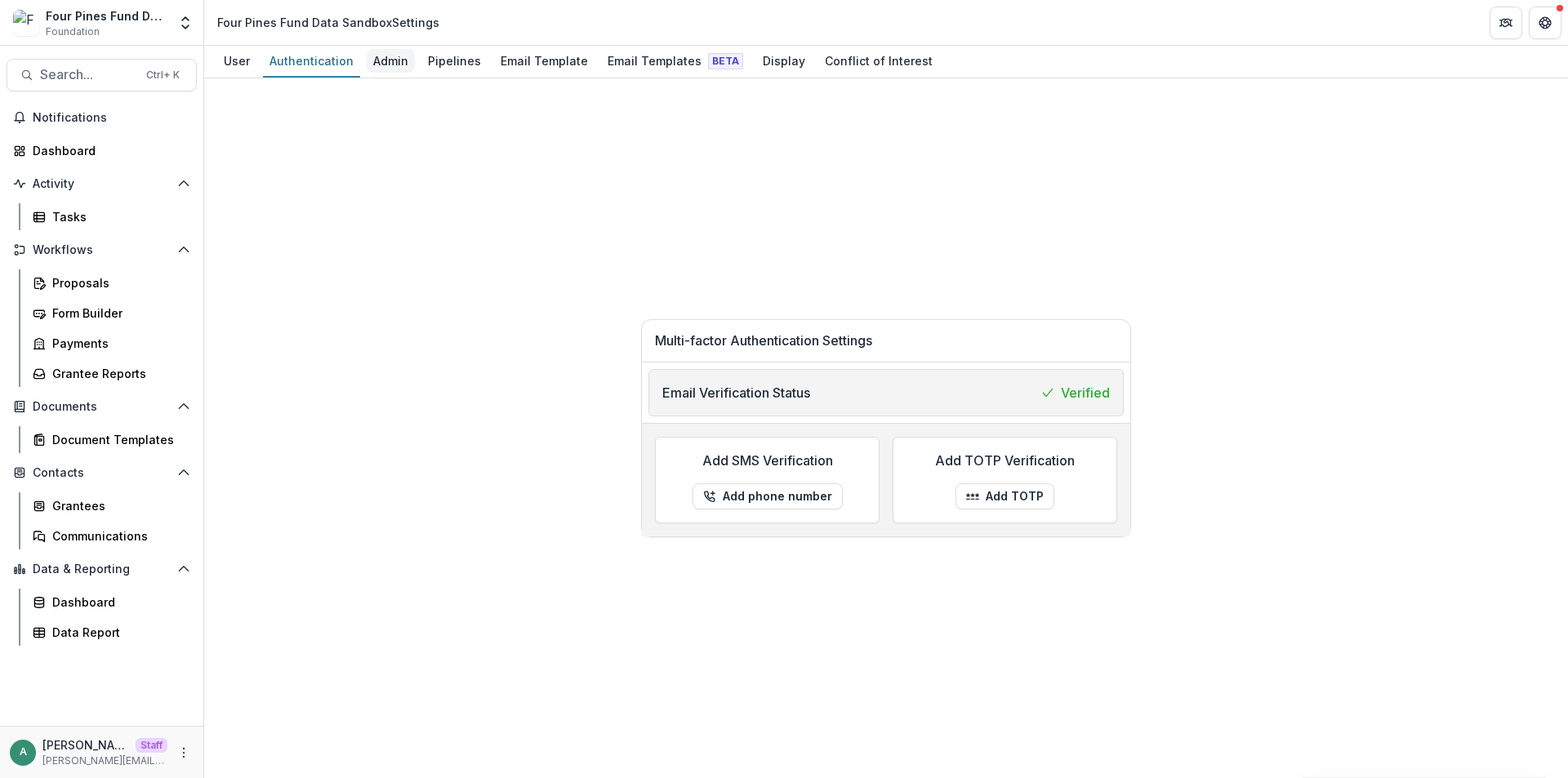
click at [385, 65] on div "Admin" at bounding box center [391, 61] width 48 height 23
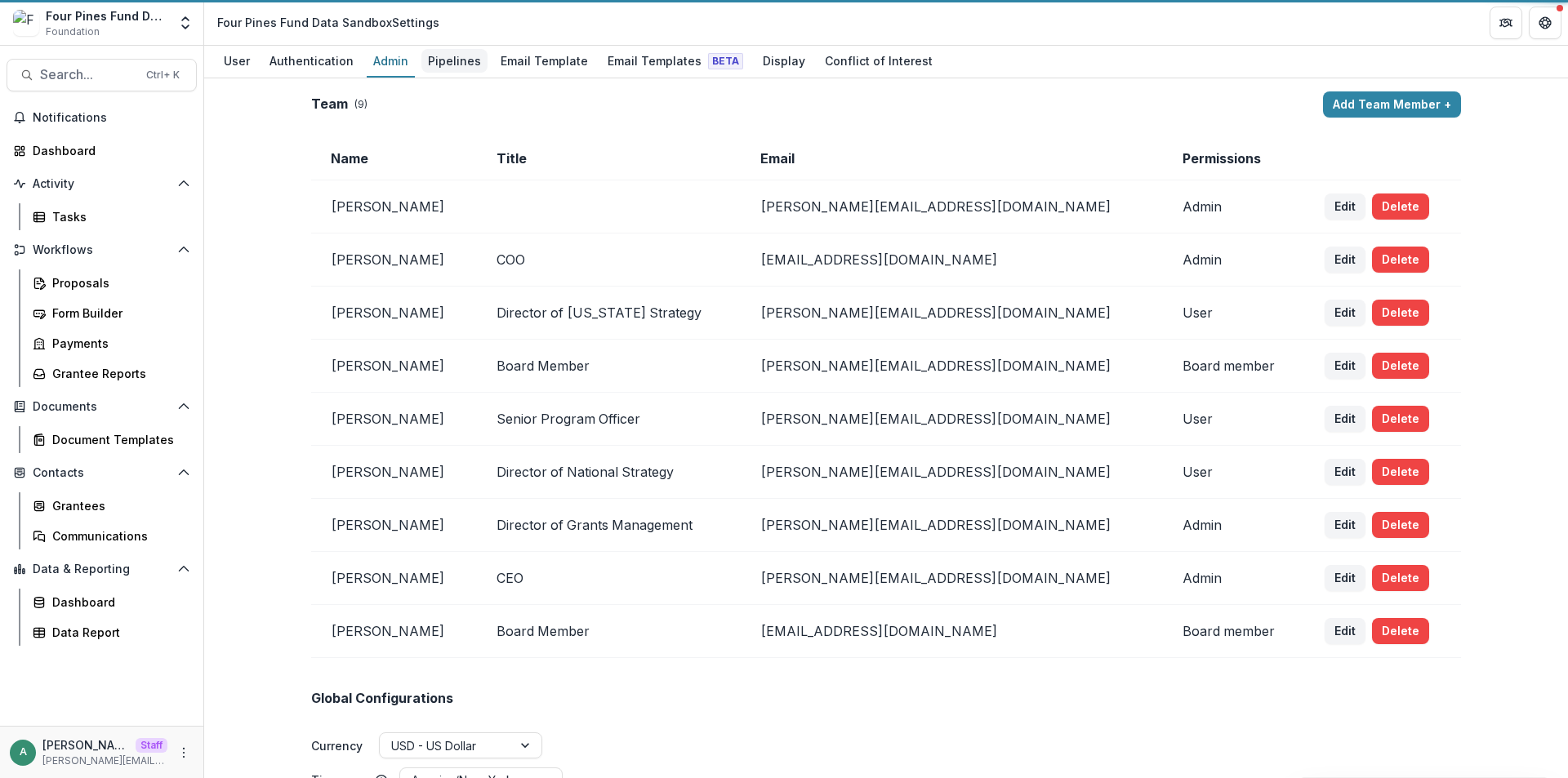
click at [447, 62] on div "Pipelines" at bounding box center [454, 61] width 66 height 23
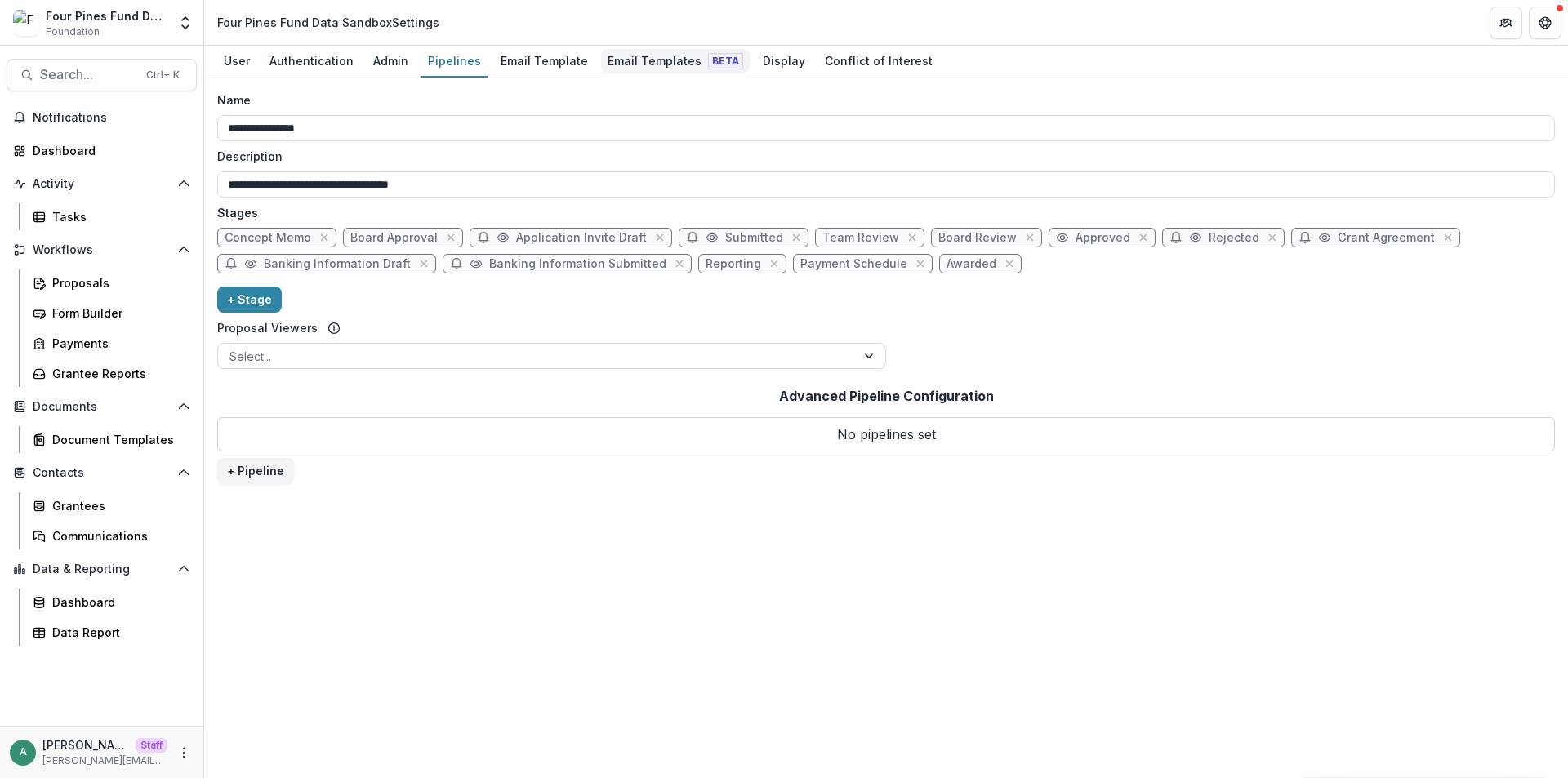
click at [661, 56] on div "Email Templates Beta" at bounding box center [675, 61] width 149 height 23
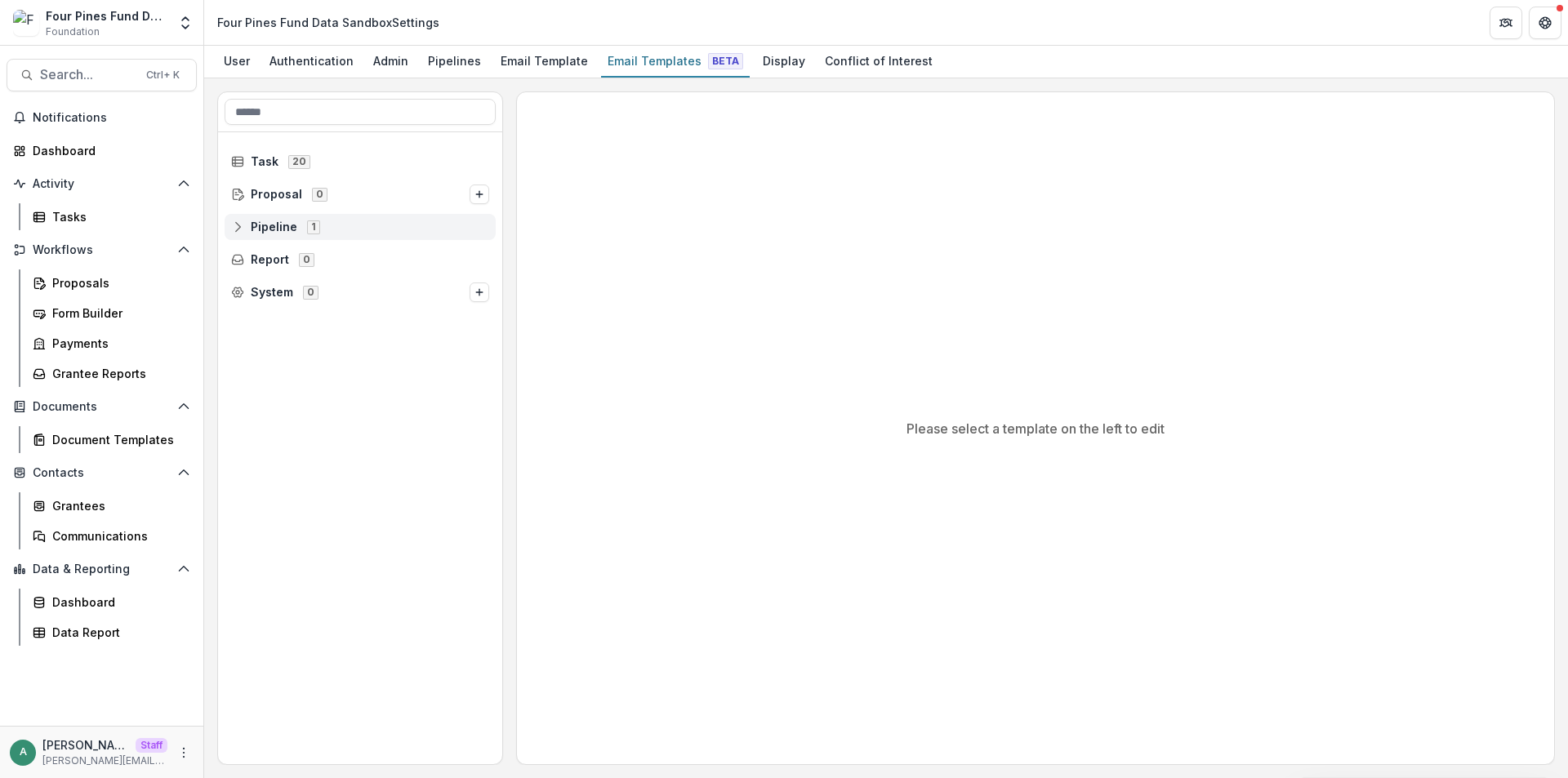
click at [242, 225] on icon at bounding box center [238, 227] width 13 height 13
click at [248, 258] on icon at bounding box center [250, 260] width 13 height 13
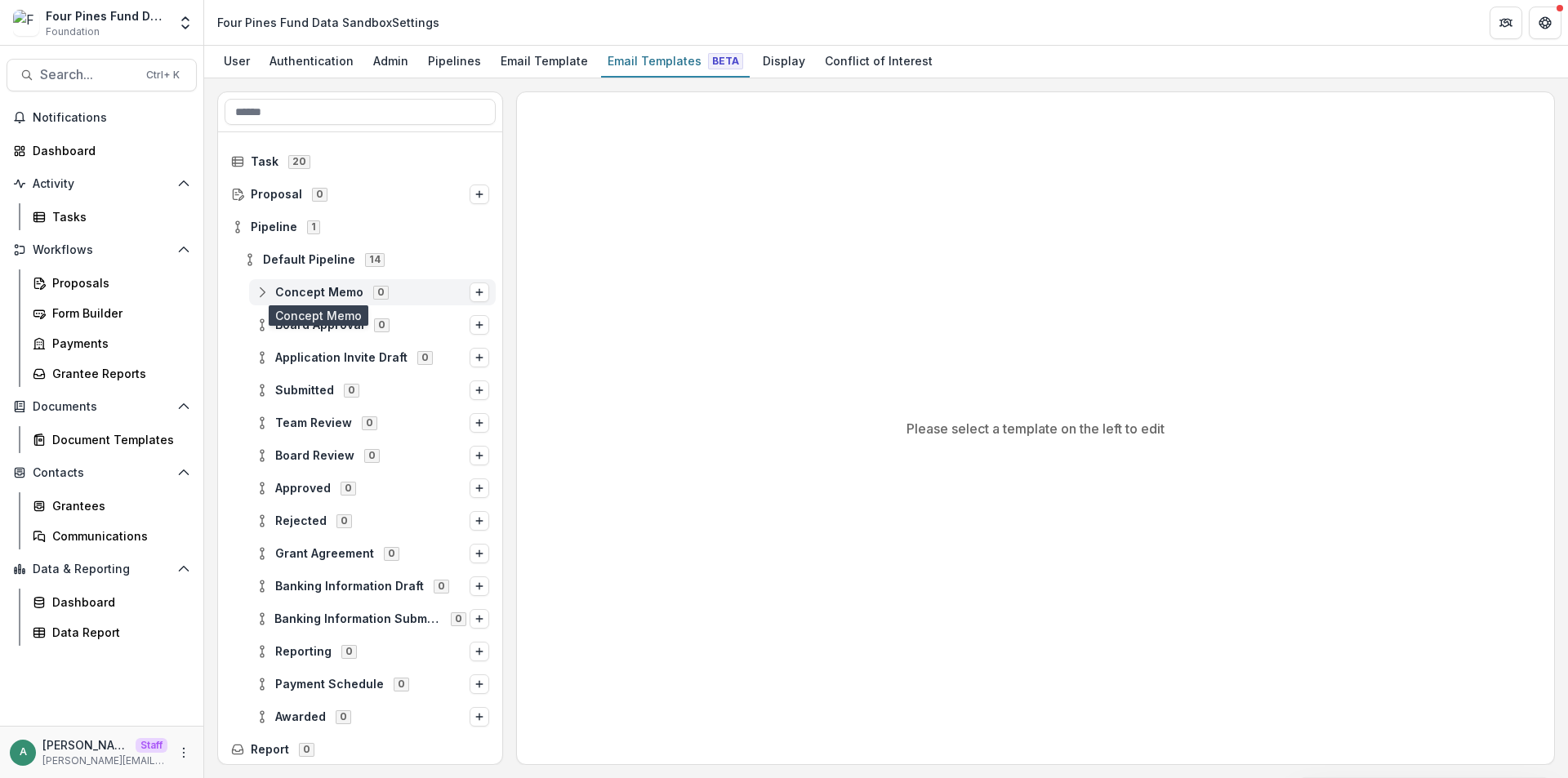
click at [263, 293] on icon at bounding box center [262, 293] width 13 height 13
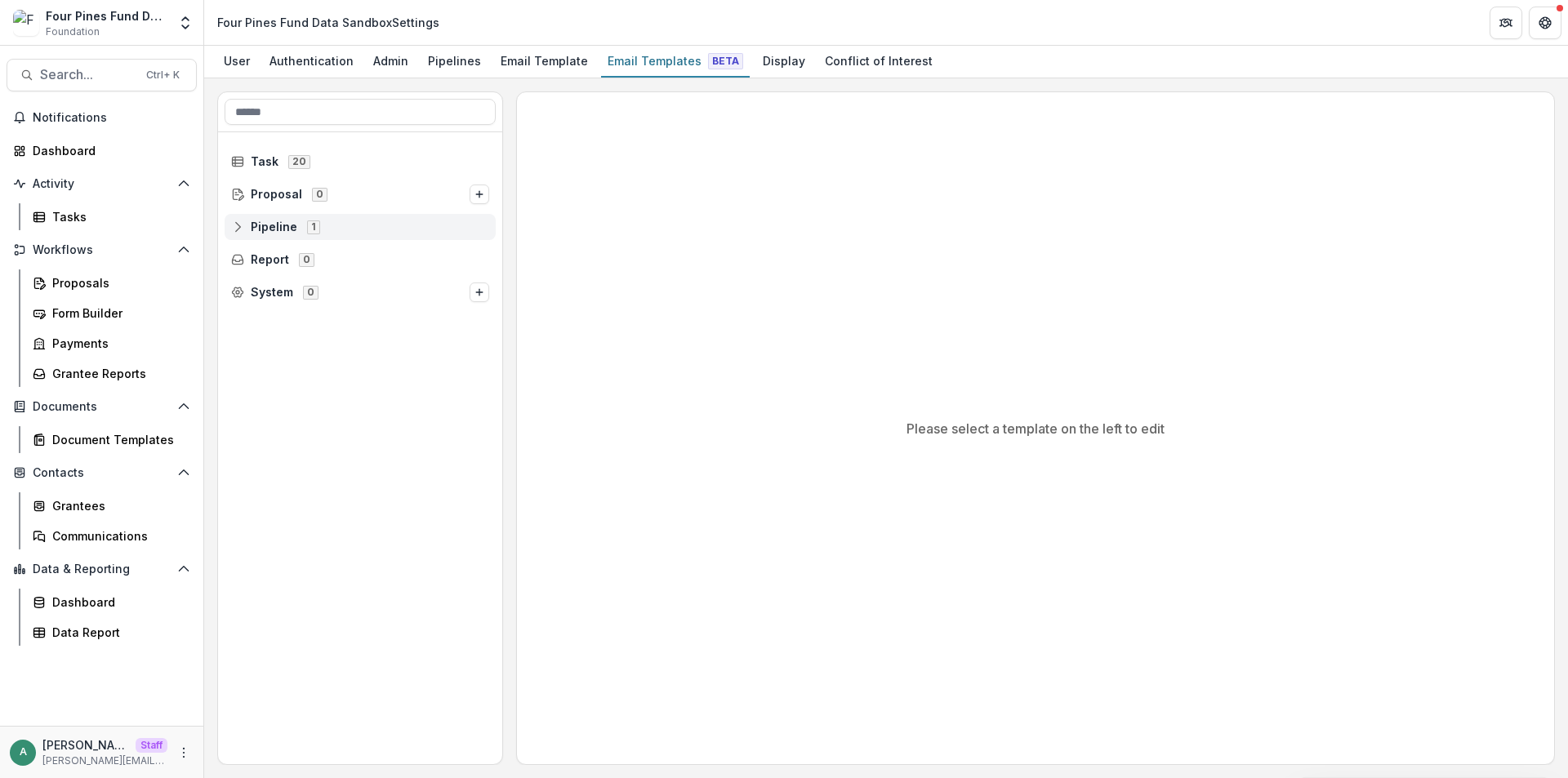
click at [237, 233] on circle at bounding box center [238, 231] width 4 height 4
click at [242, 261] on div "Default Pipeline 14" at bounding box center [366, 260] width 259 height 26
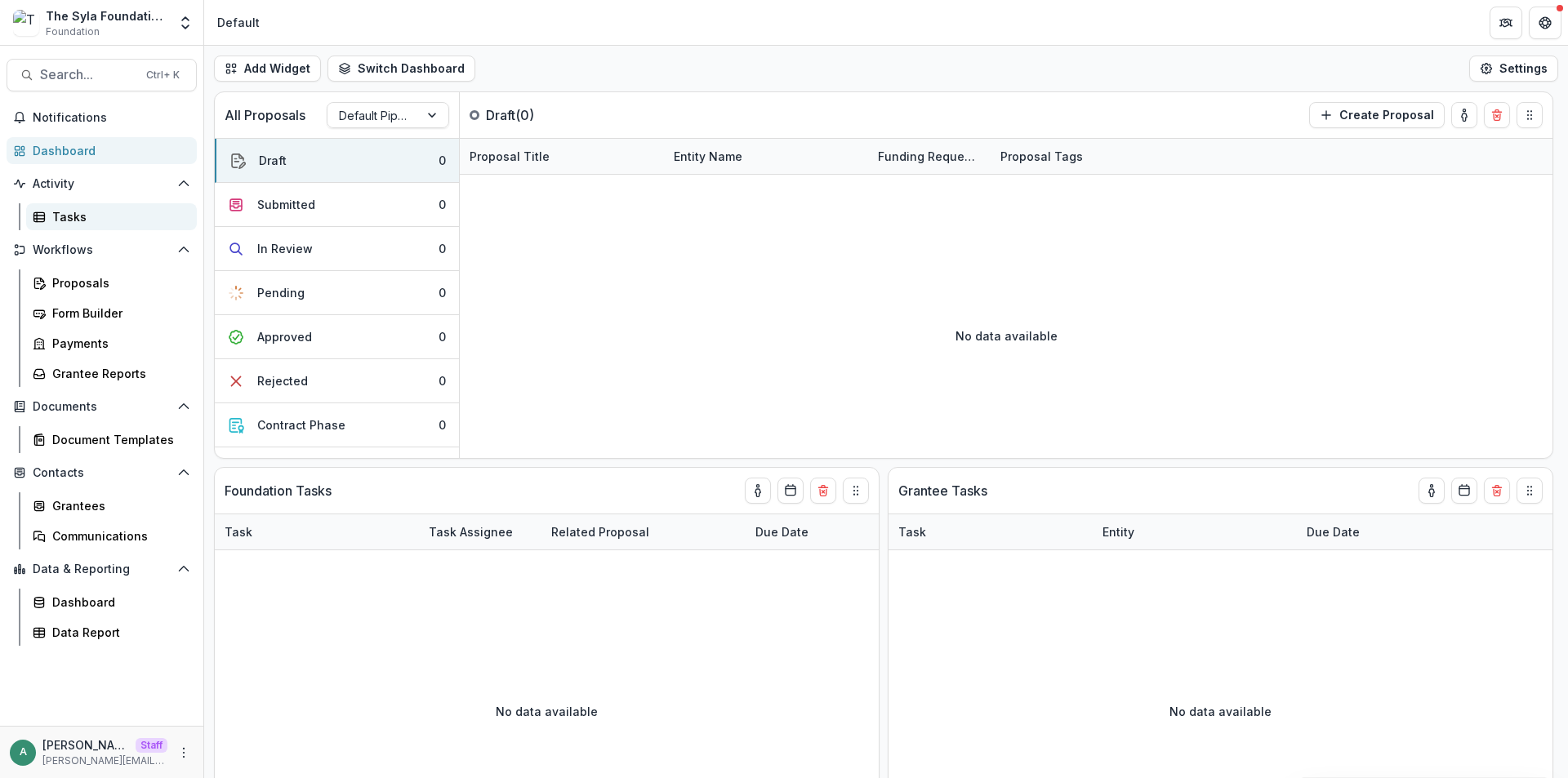
click at [91, 215] on div "Tasks" at bounding box center [117, 217] width 131 height 17
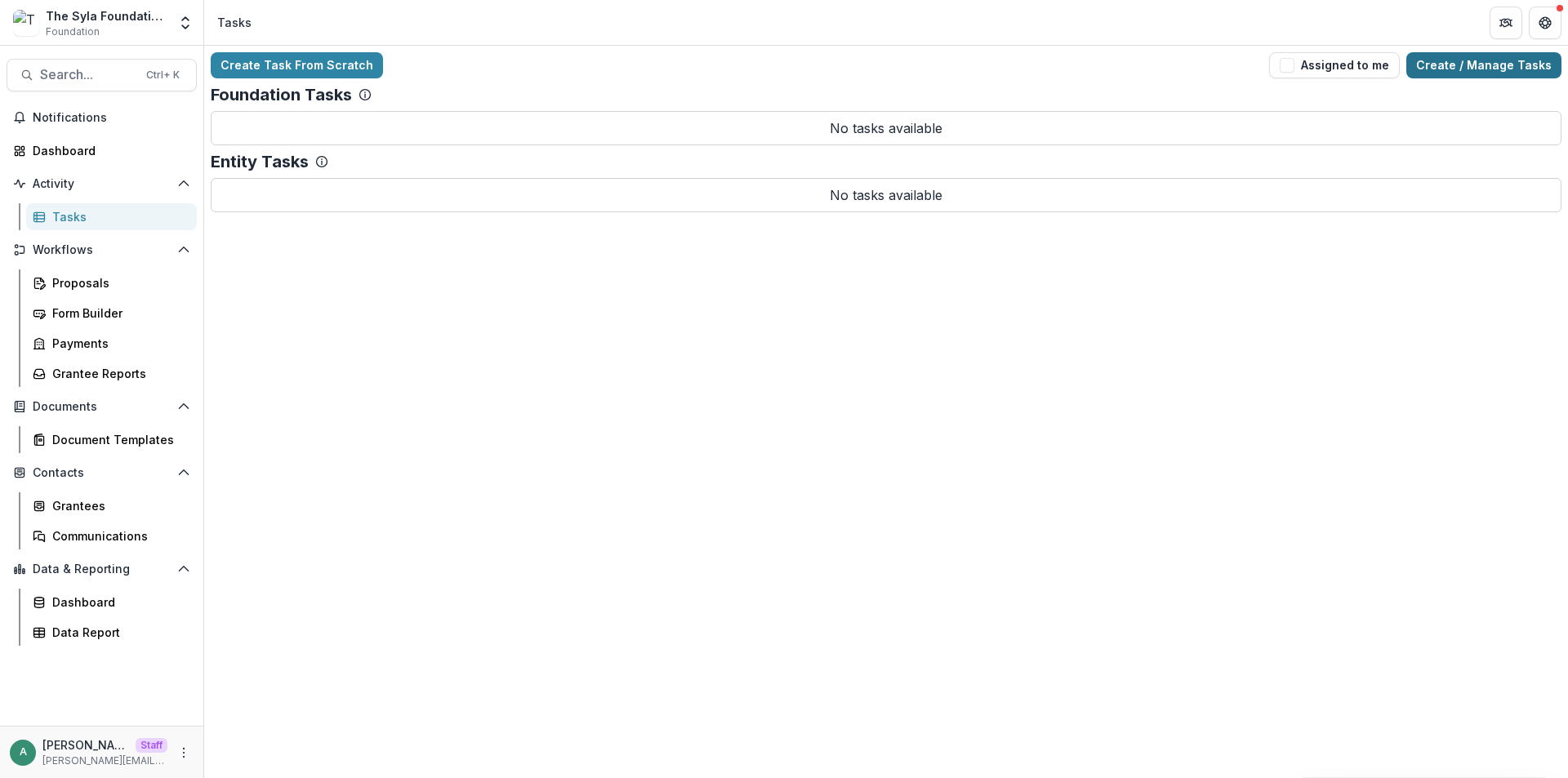
click at [1476, 64] on link "Create / Manage Tasks" at bounding box center [1483, 65] width 156 height 26
click at [95, 290] on div "Proposals" at bounding box center [117, 282] width 131 height 17
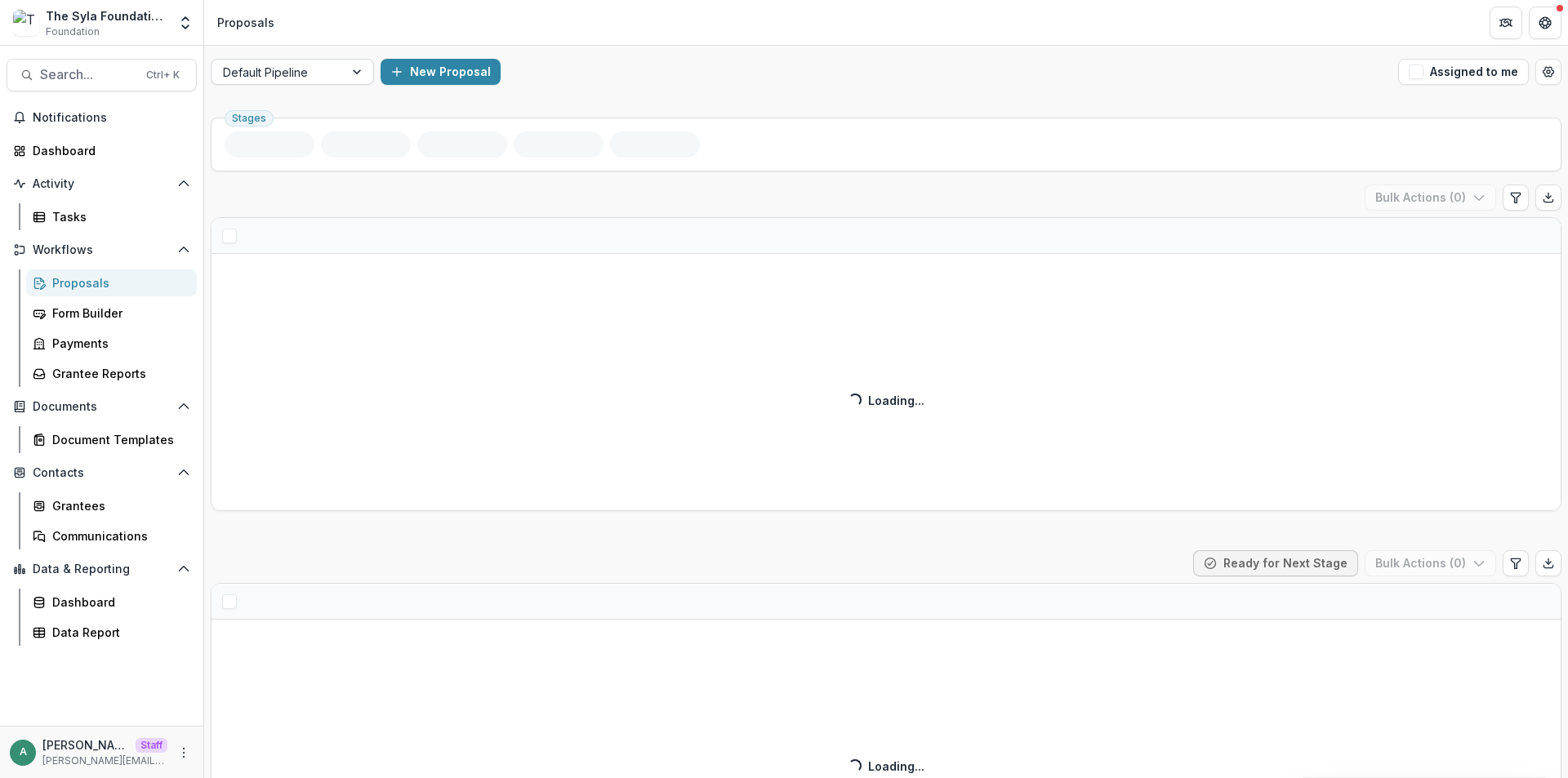
click at [298, 70] on div at bounding box center [277, 73] width 109 height 20
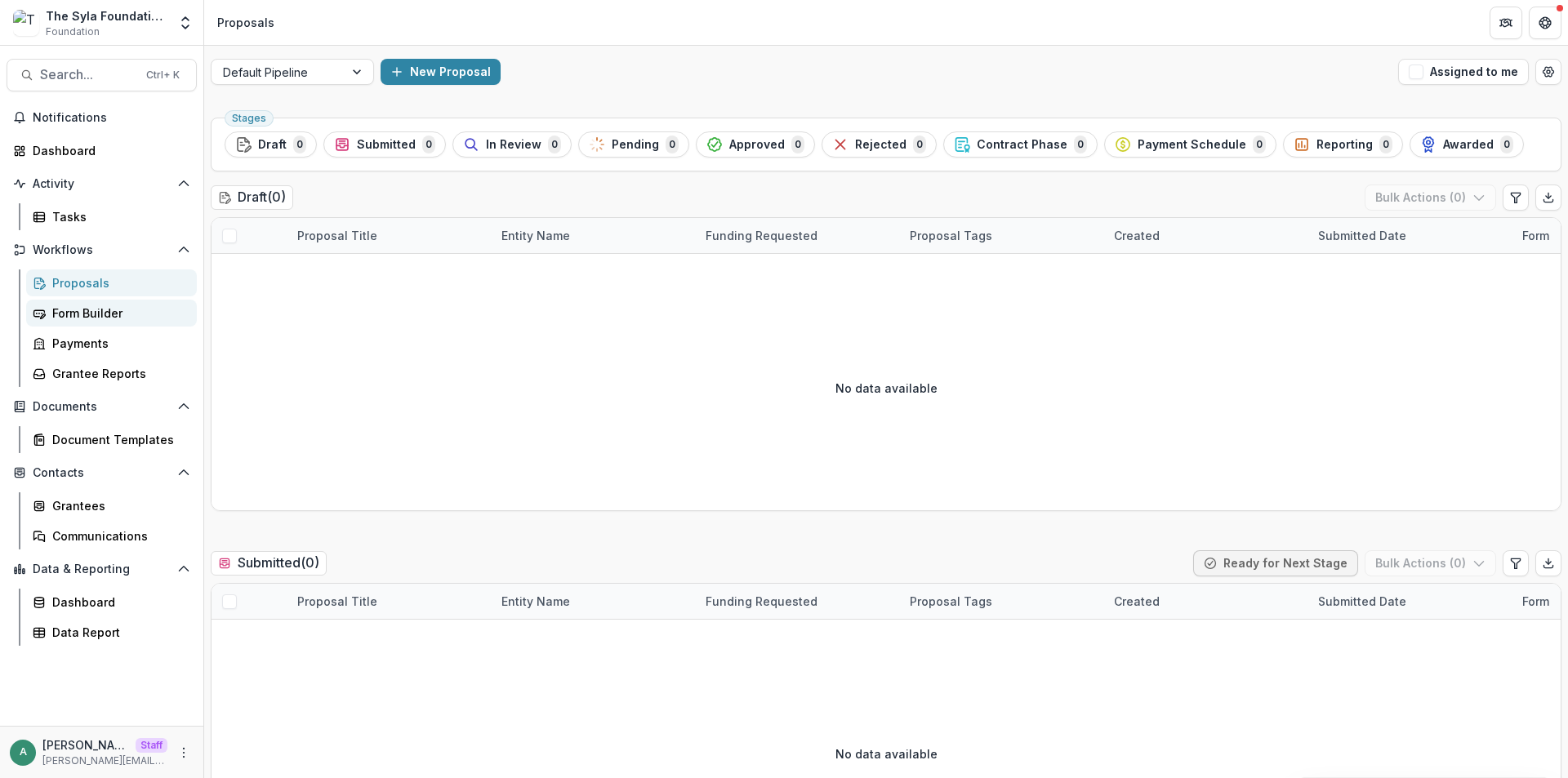
click at [105, 316] on div "Form Builder" at bounding box center [117, 313] width 131 height 17
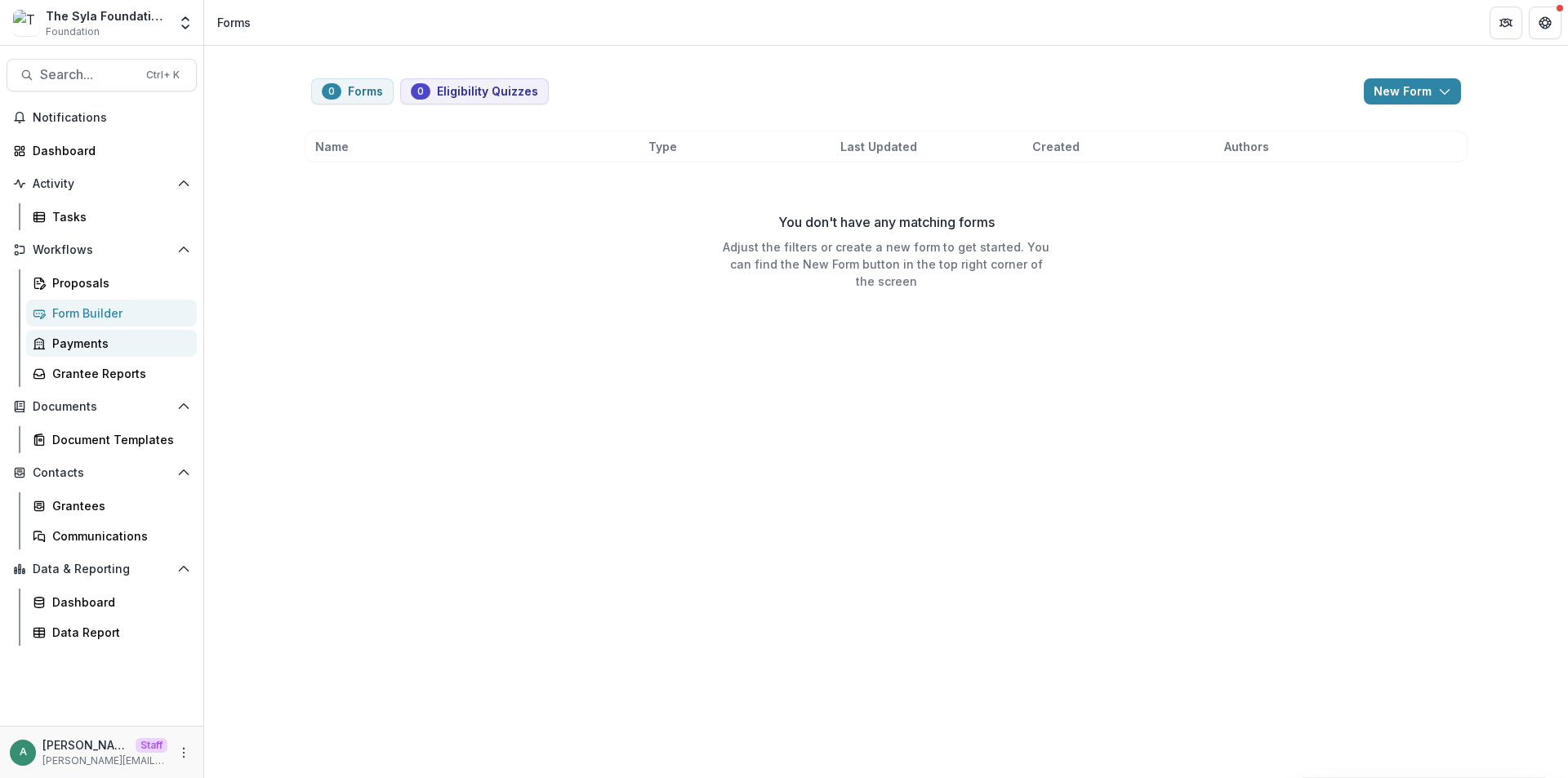
click at [103, 350] on div "Payments" at bounding box center [117, 343] width 131 height 17
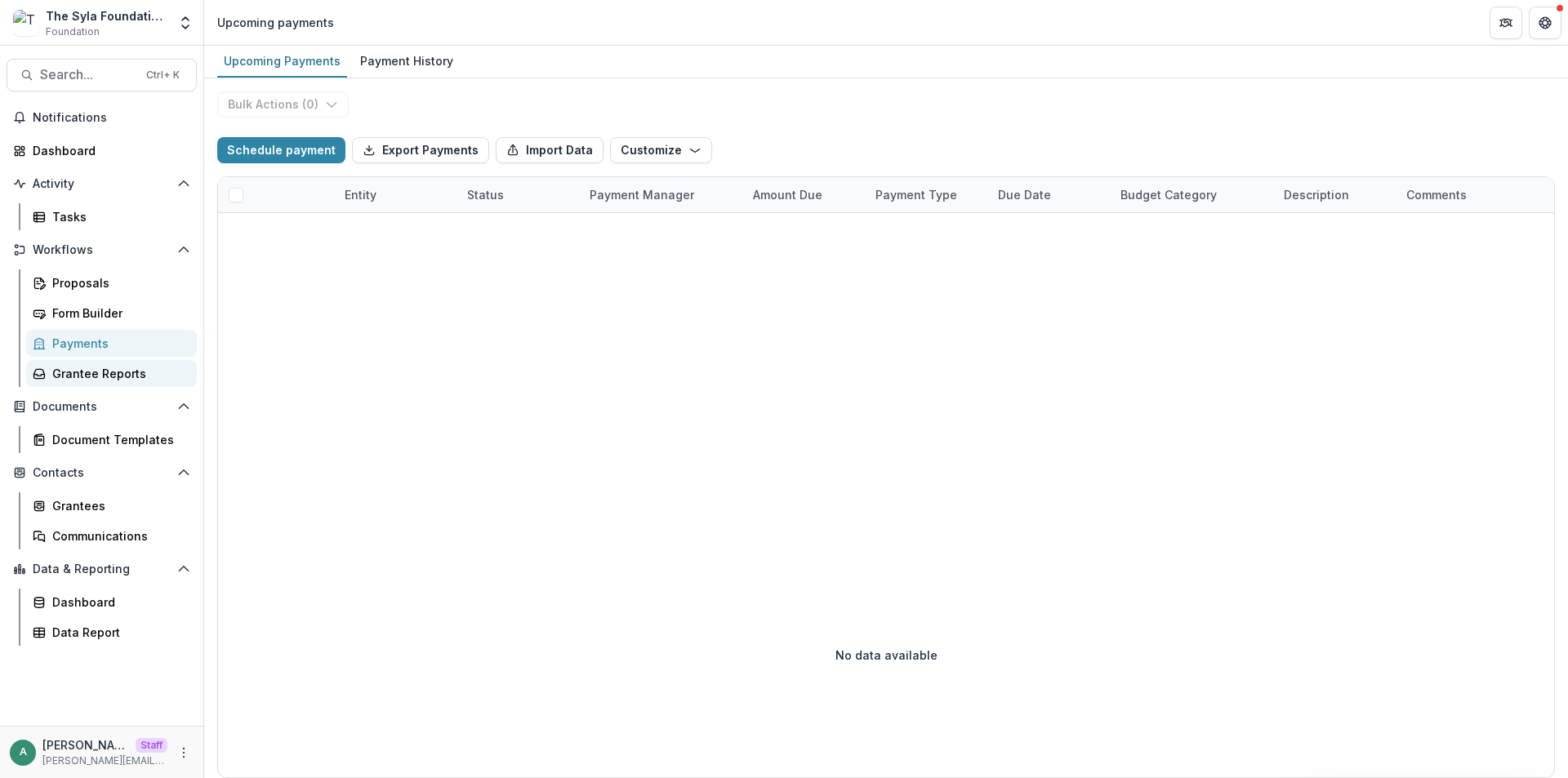
click at [142, 379] on div "Grantee Reports" at bounding box center [117, 374] width 131 height 17
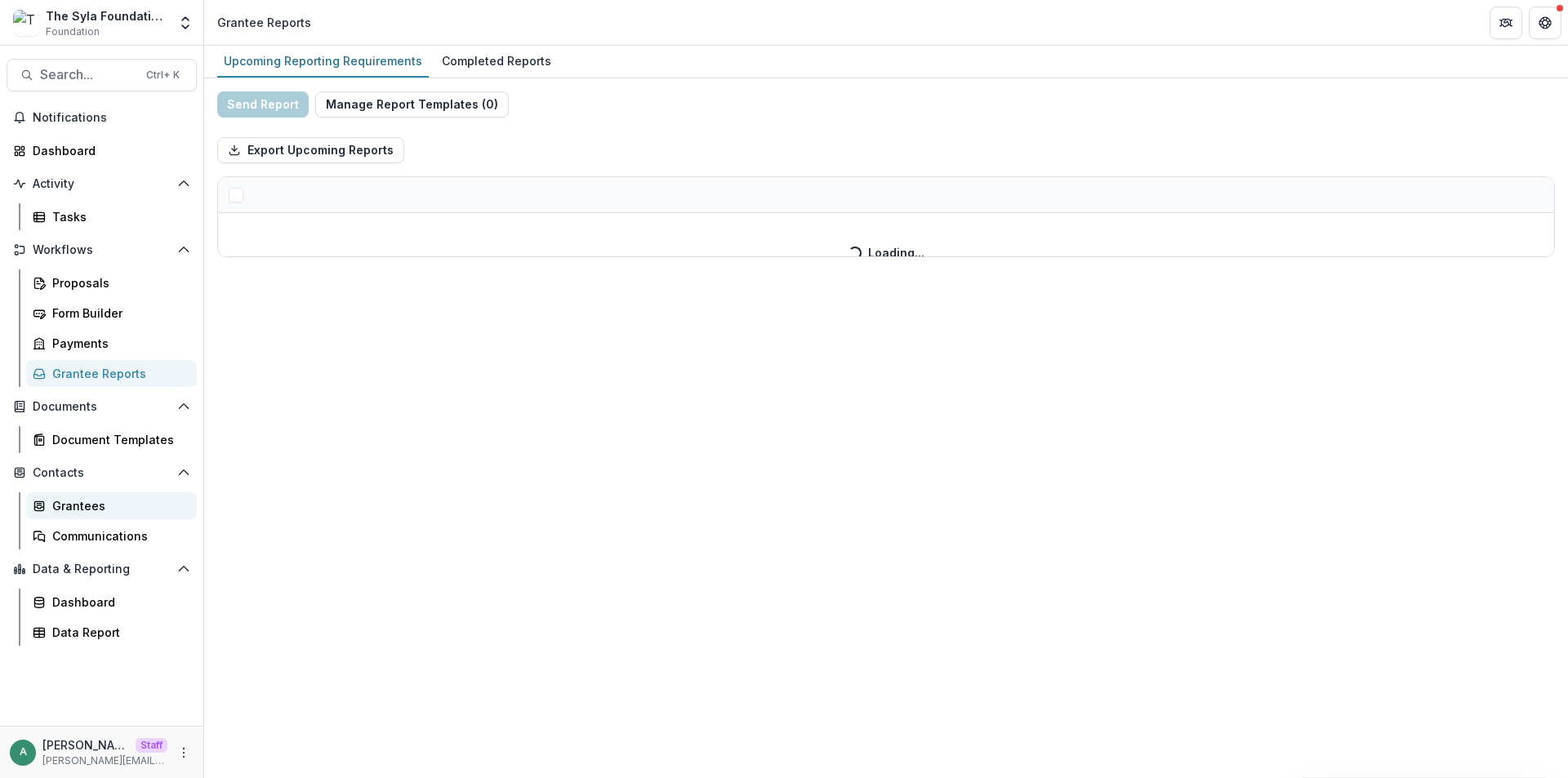
click at [118, 506] on div "Grantees" at bounding box center [117, 506] width 131 height 17
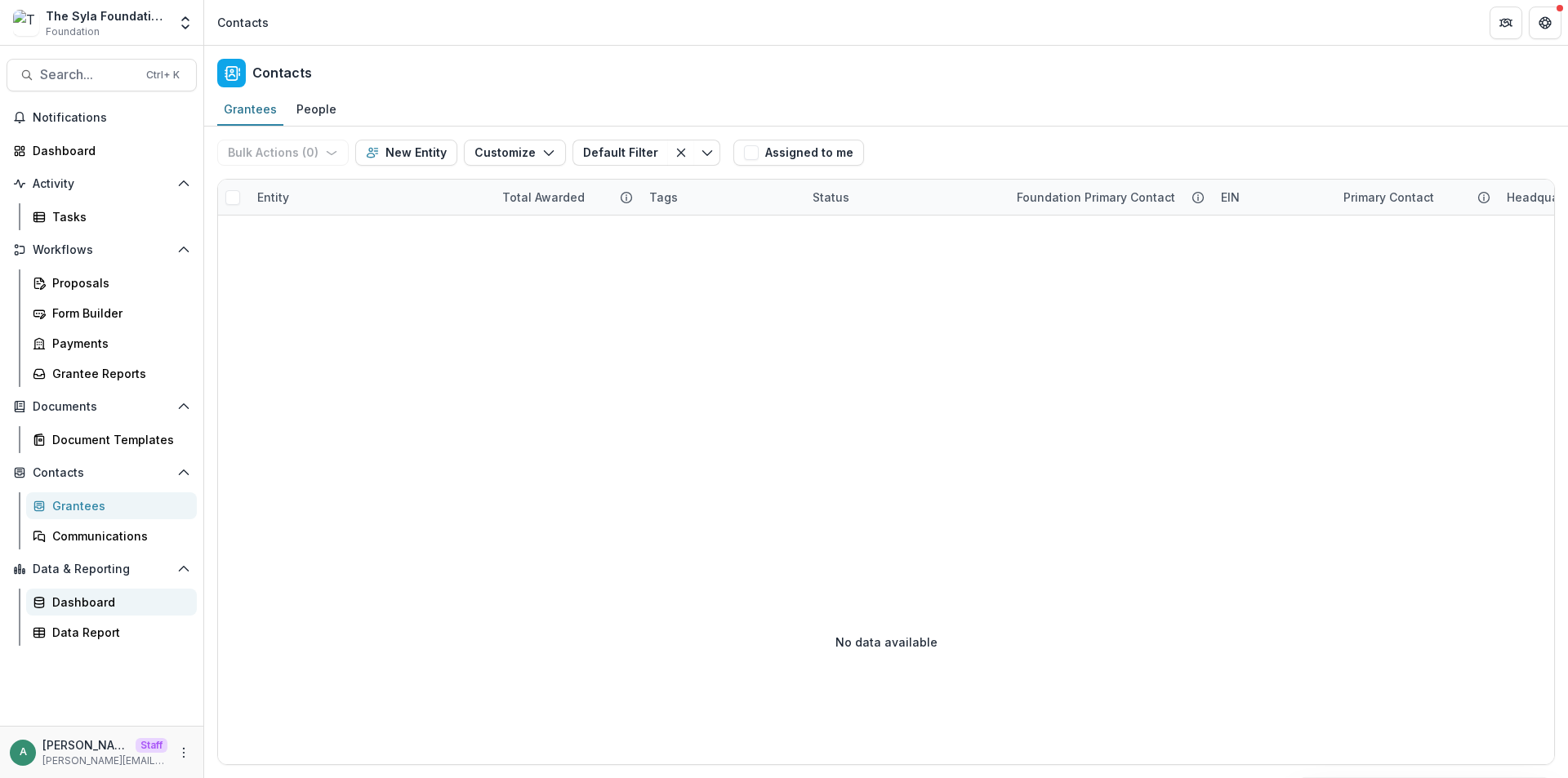
click at [122, 605] on div "Dashboard" at bounding box center [117, 602] width 131 height 17
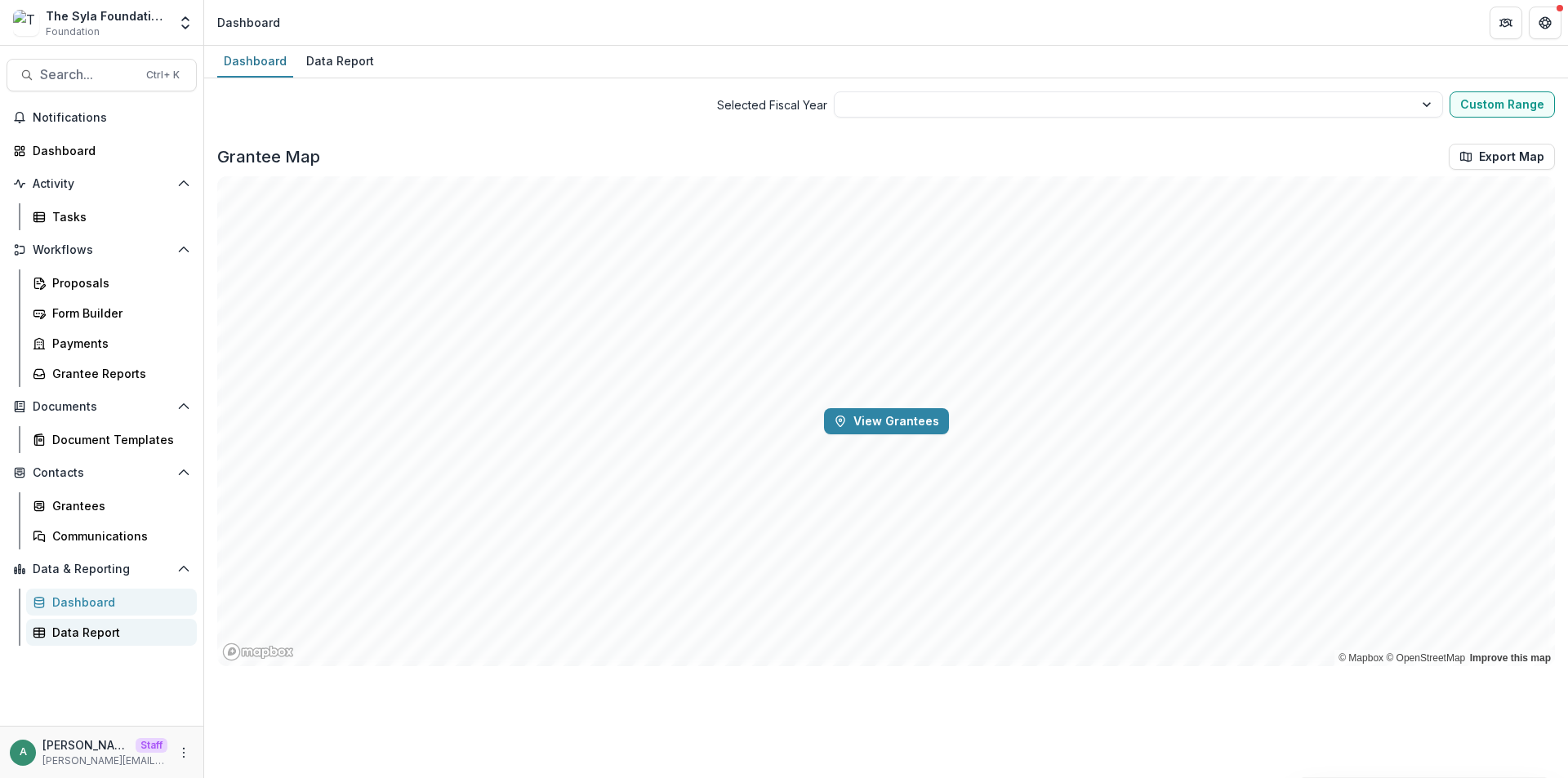
click at [122, 635] on div "Data Report" at bounding box center [117, 633] width 131 height 17
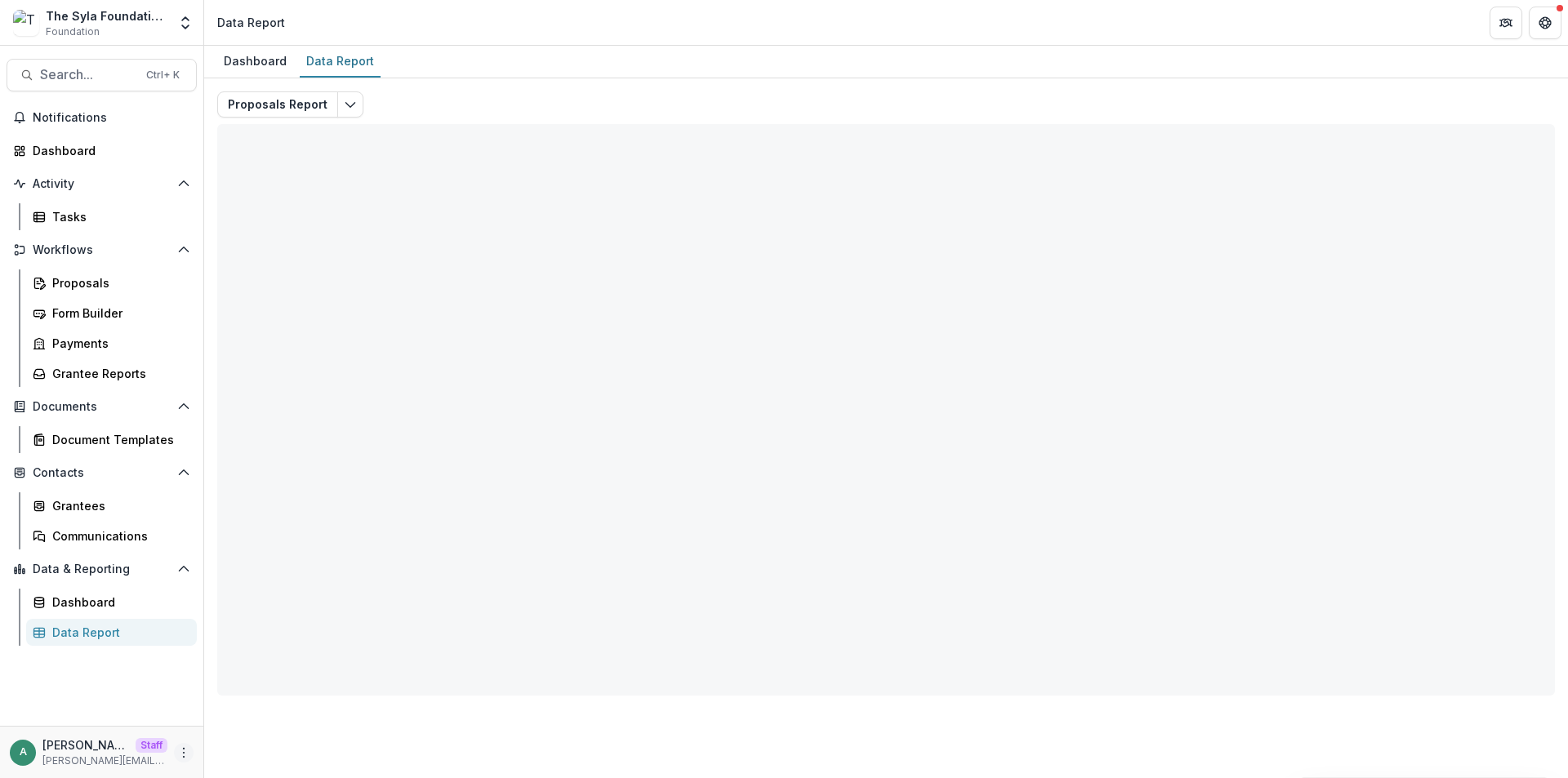
click at [185, 755] on icon "More" at bounding box center [184, 753] width 13 height 13
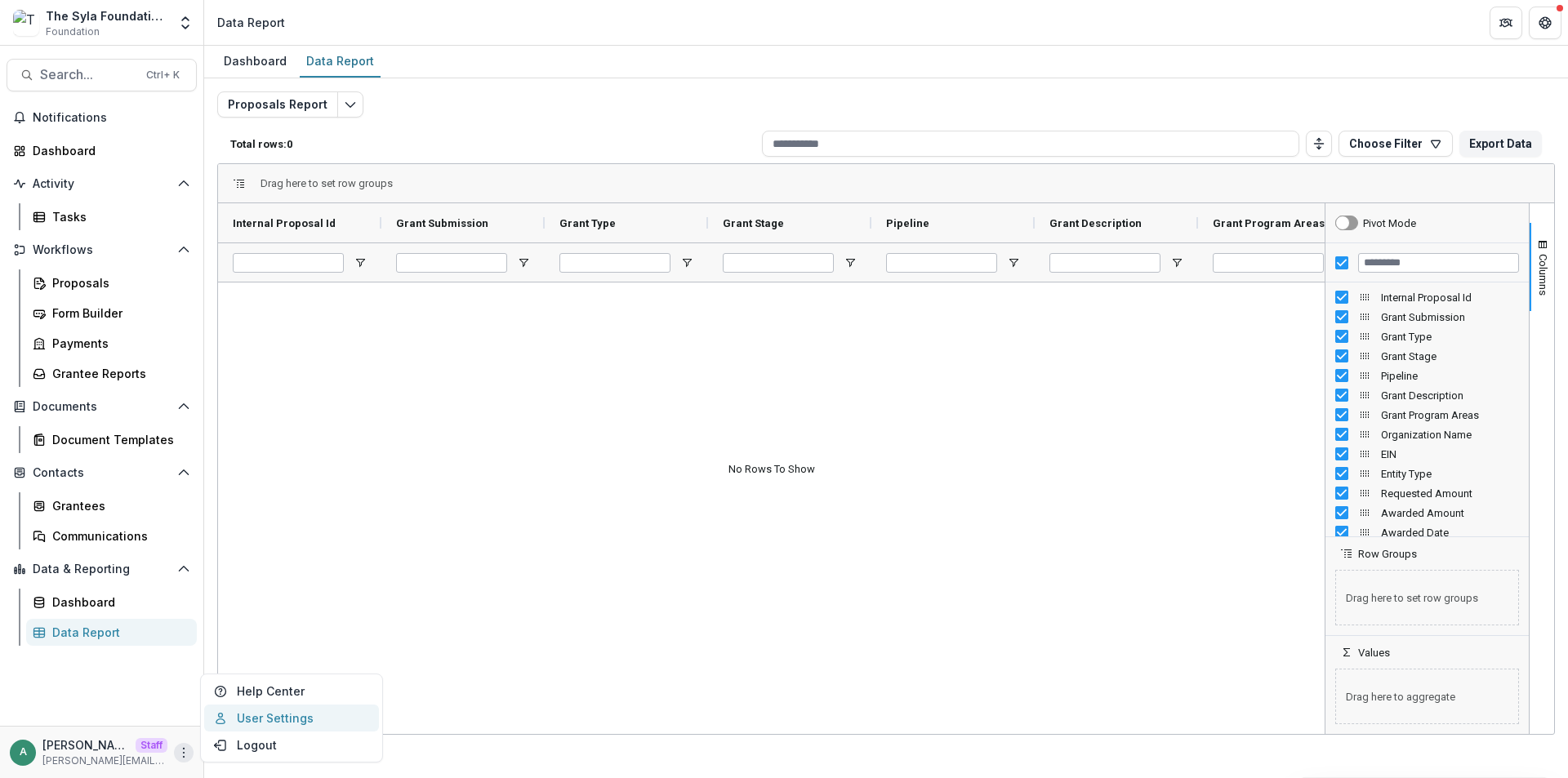
click at [245, 717] on link "User Settings" at bounding box center [292, 717] width 175 height 27
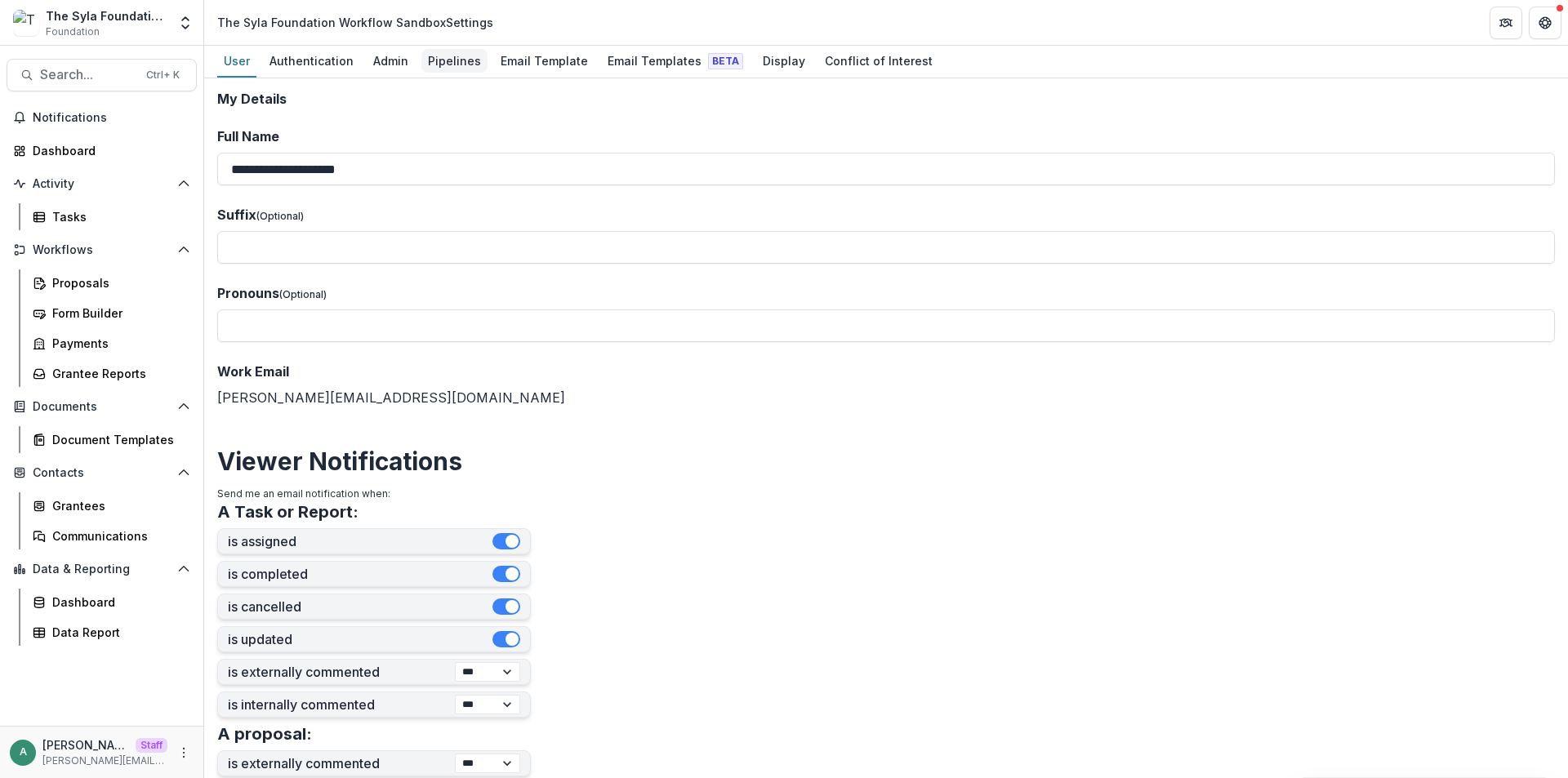
click at [441, 58] on div "Pipelines" at bounding box center [454, 61] width 66 height 23
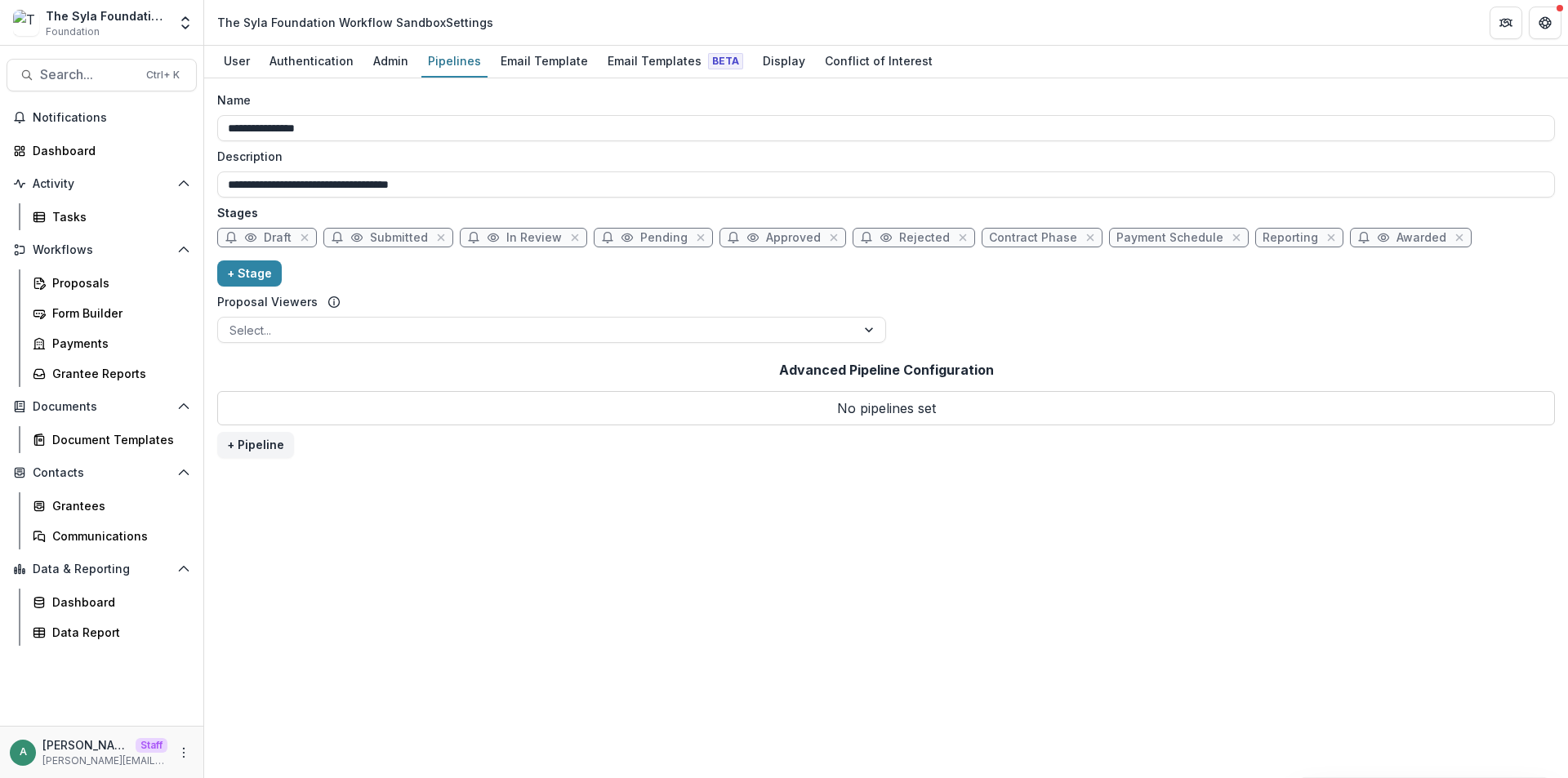
click at [510, 80] on div "**********" at bounding box center [886, 428] width 1364 height 700
click at [525, 56] on div "Email Template" at bounding box center [544, 61] width 101 height 23
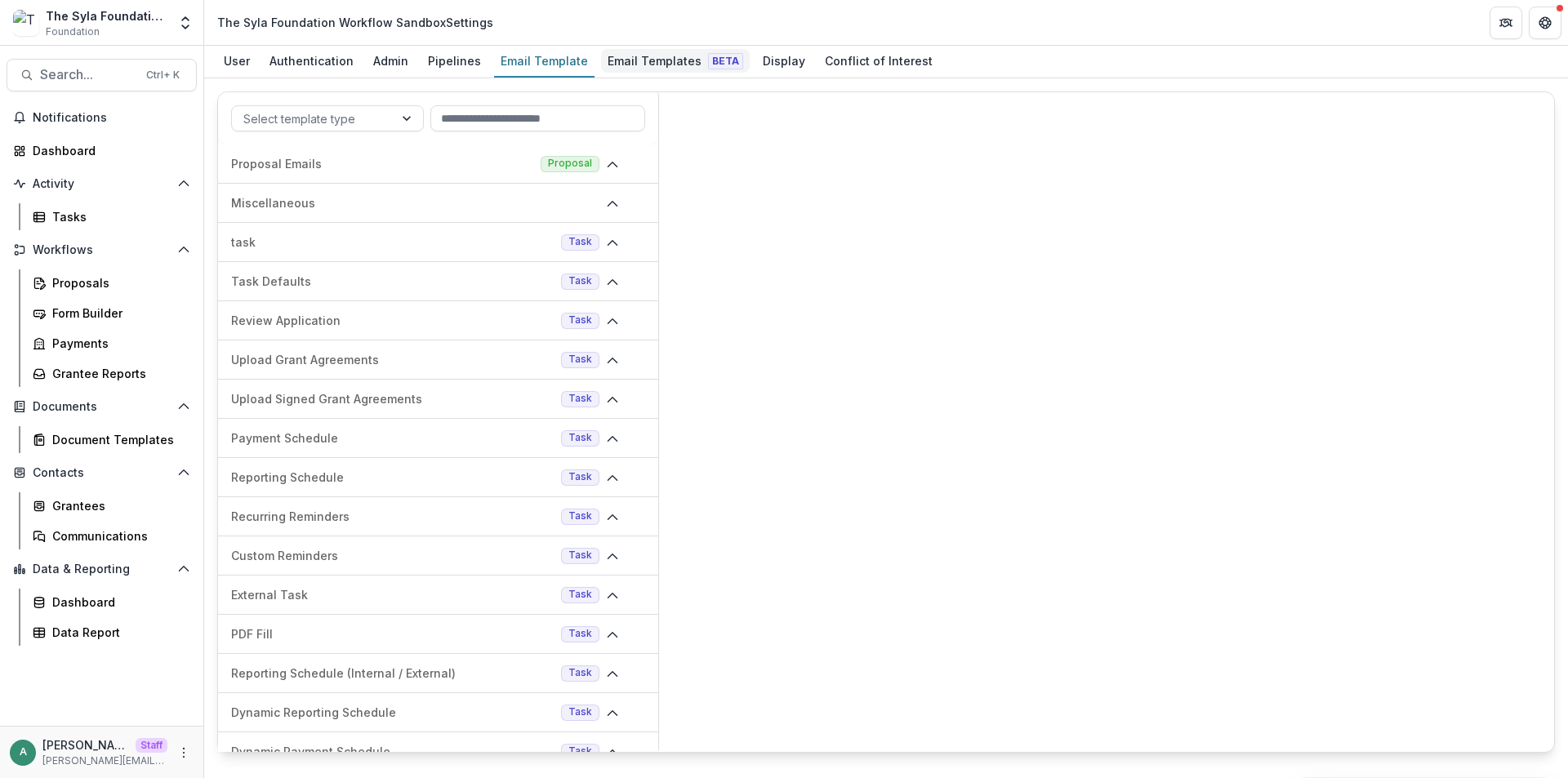
click at [664, 59] on div "Email Templates Beta" at bounding box center [675, 61] width 149 height 23
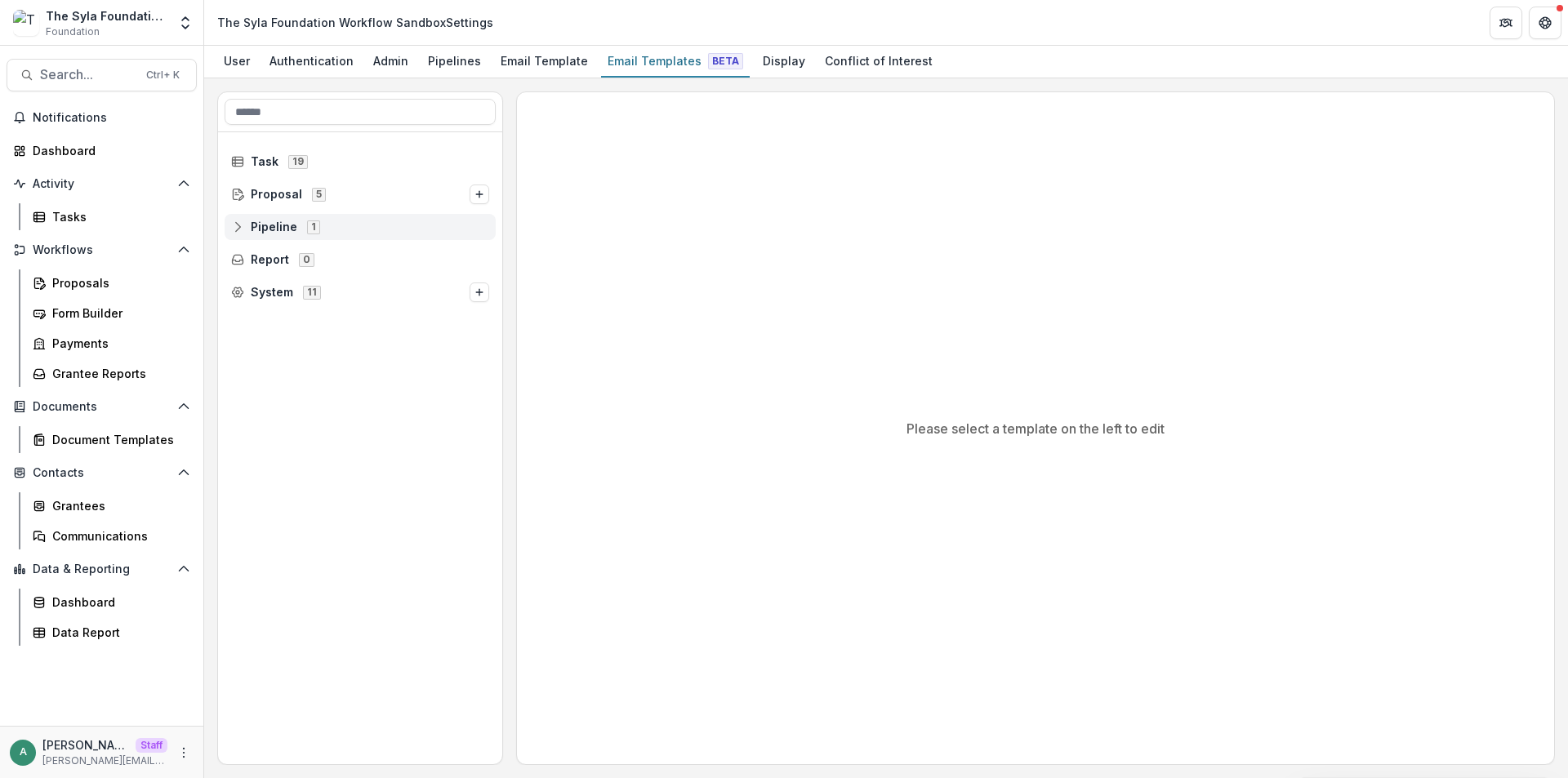
click at [239, 222] on circle at bounding box center [238, 224] width 4 height 4
click at [252, 259] on icon at bounding box center [250, 260] width 13 height 13
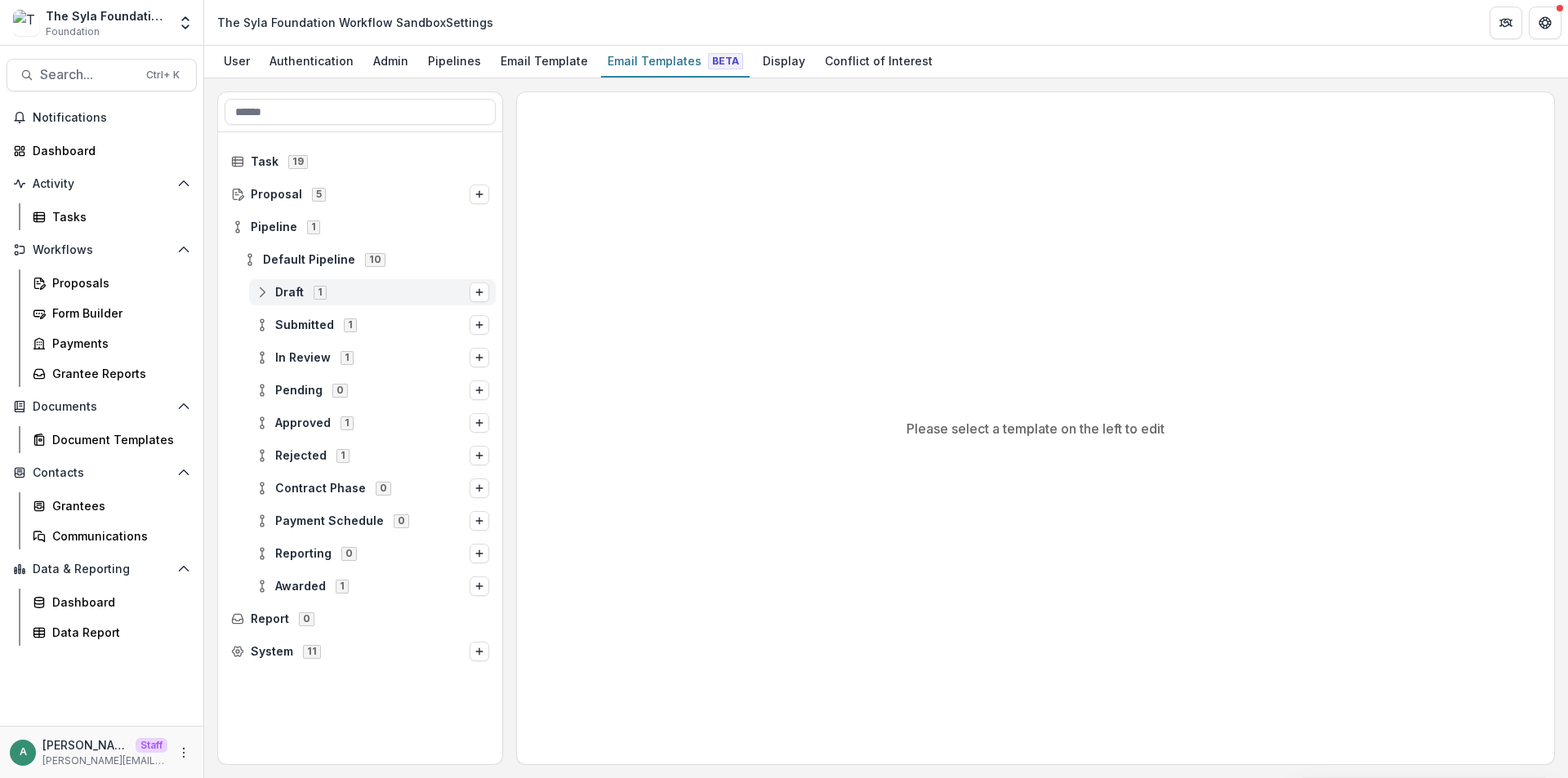
click at [262, 290] on circle at bounding box center [263, 289] width 4 height 4
click at [300, 316] on div "Stage Change Message" at bounding box center [378, 325] width 235 height 26
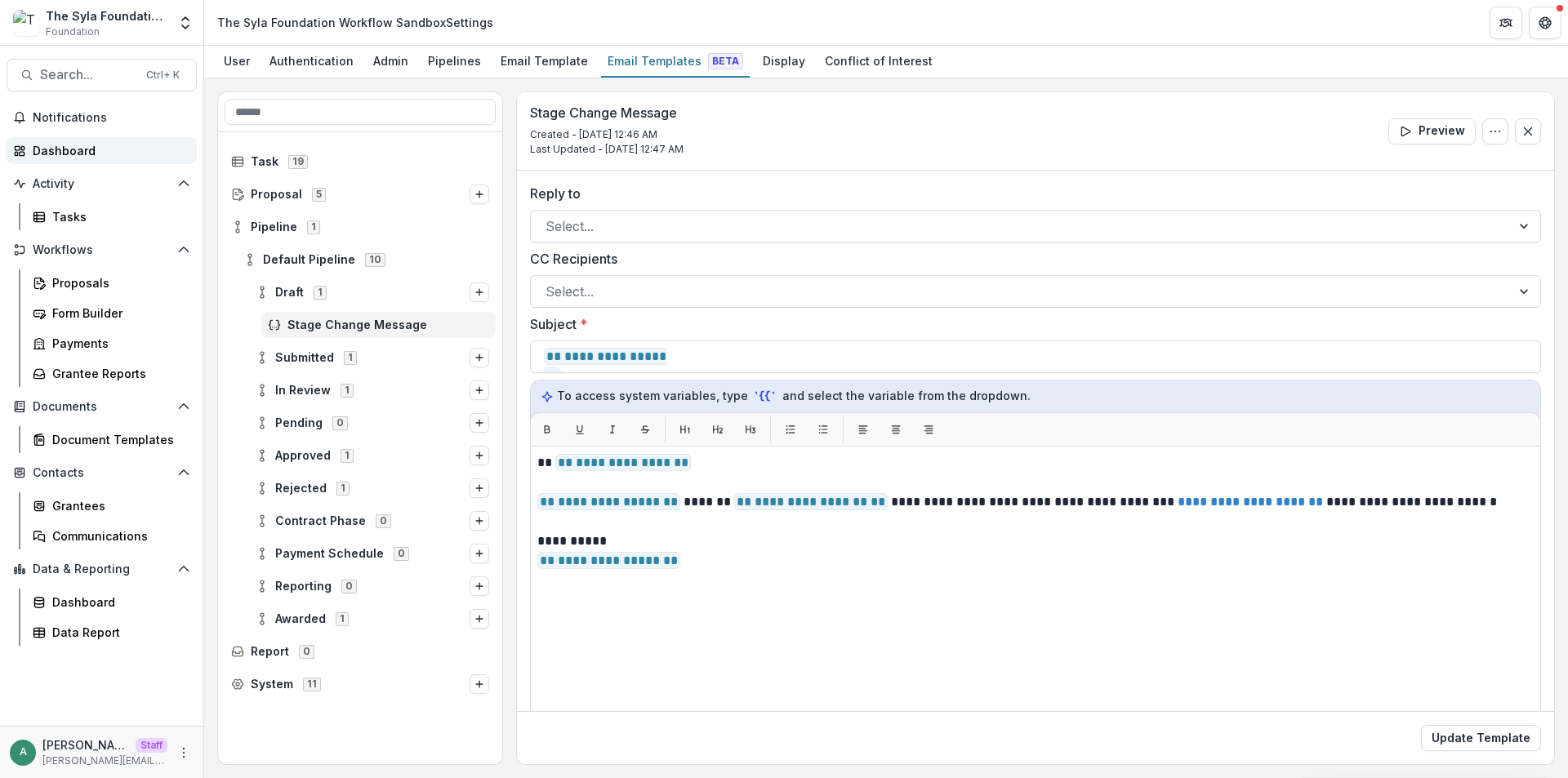
click at [90, 158] on div "Dashboard" at bounding box center [108, 151] width 151 height 17
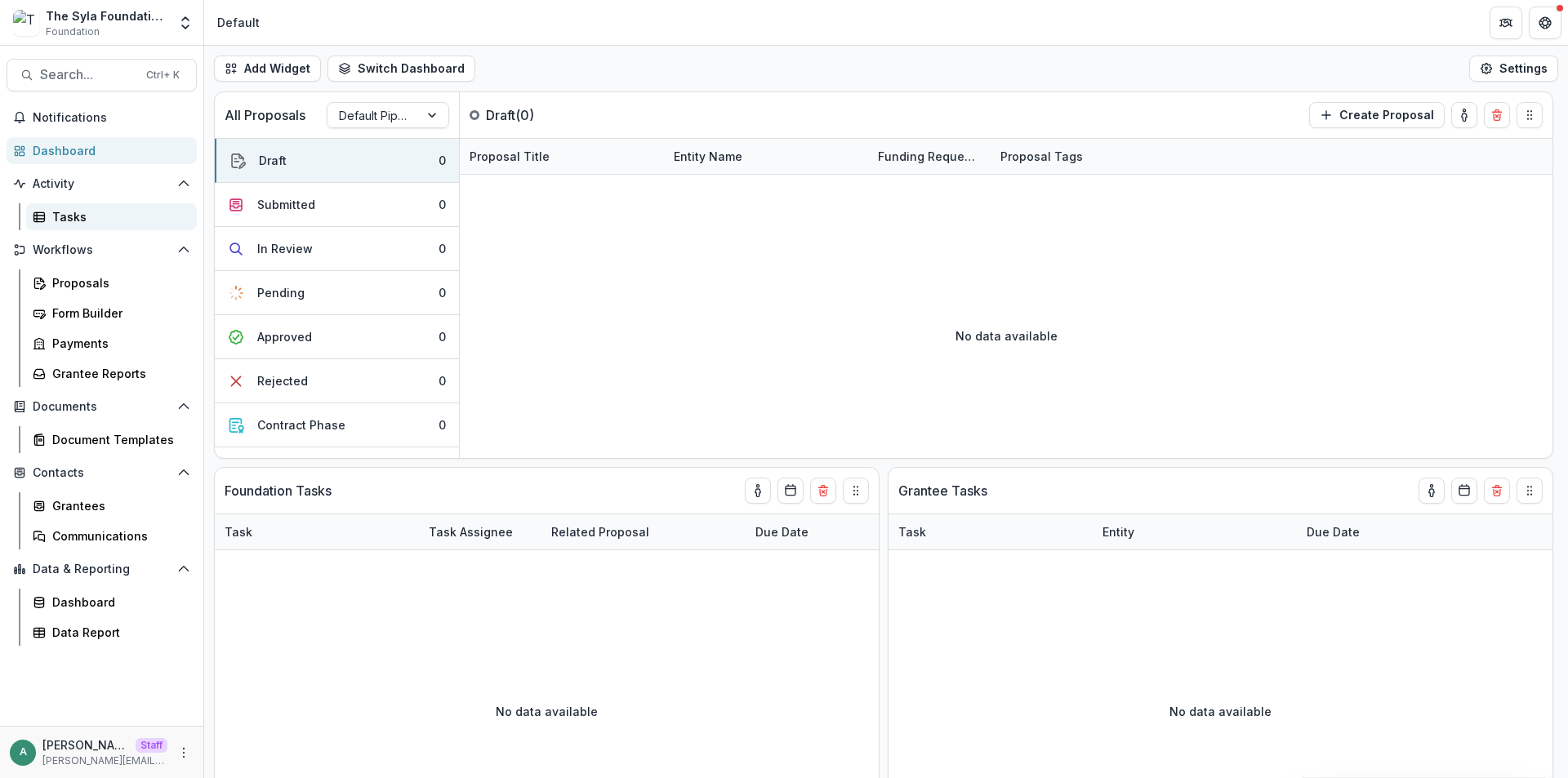
click at [85, 224] on div "Tasks" at bounding box center [117, 217] width 131 height 17
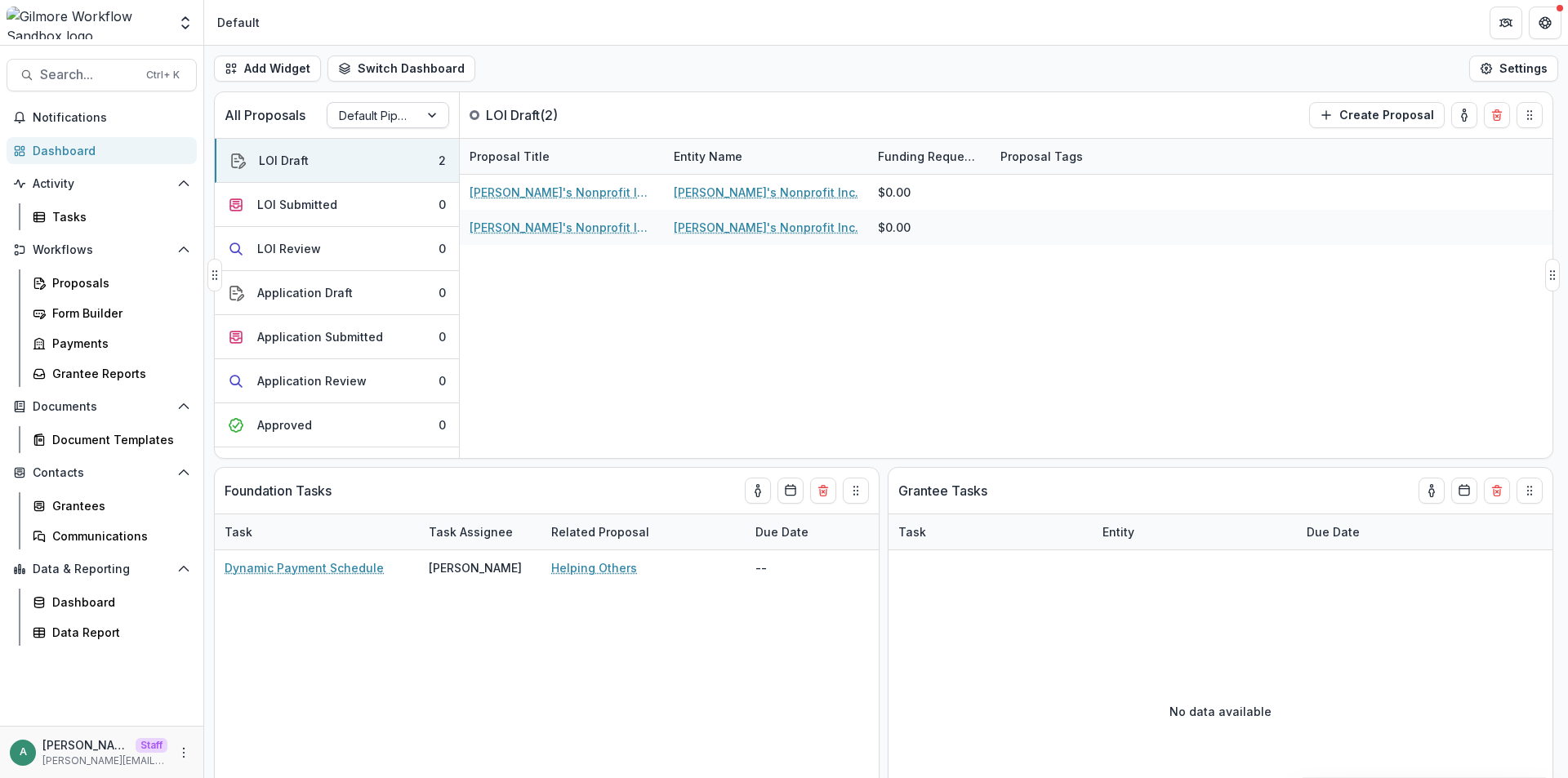
click at [415, 123] on div "Default Pipeline" at bounding box center [373, 115] width 91 height 23
click at [362, 174] on div "New pipeline" at bounding box center [388, 176] width 115 height 25
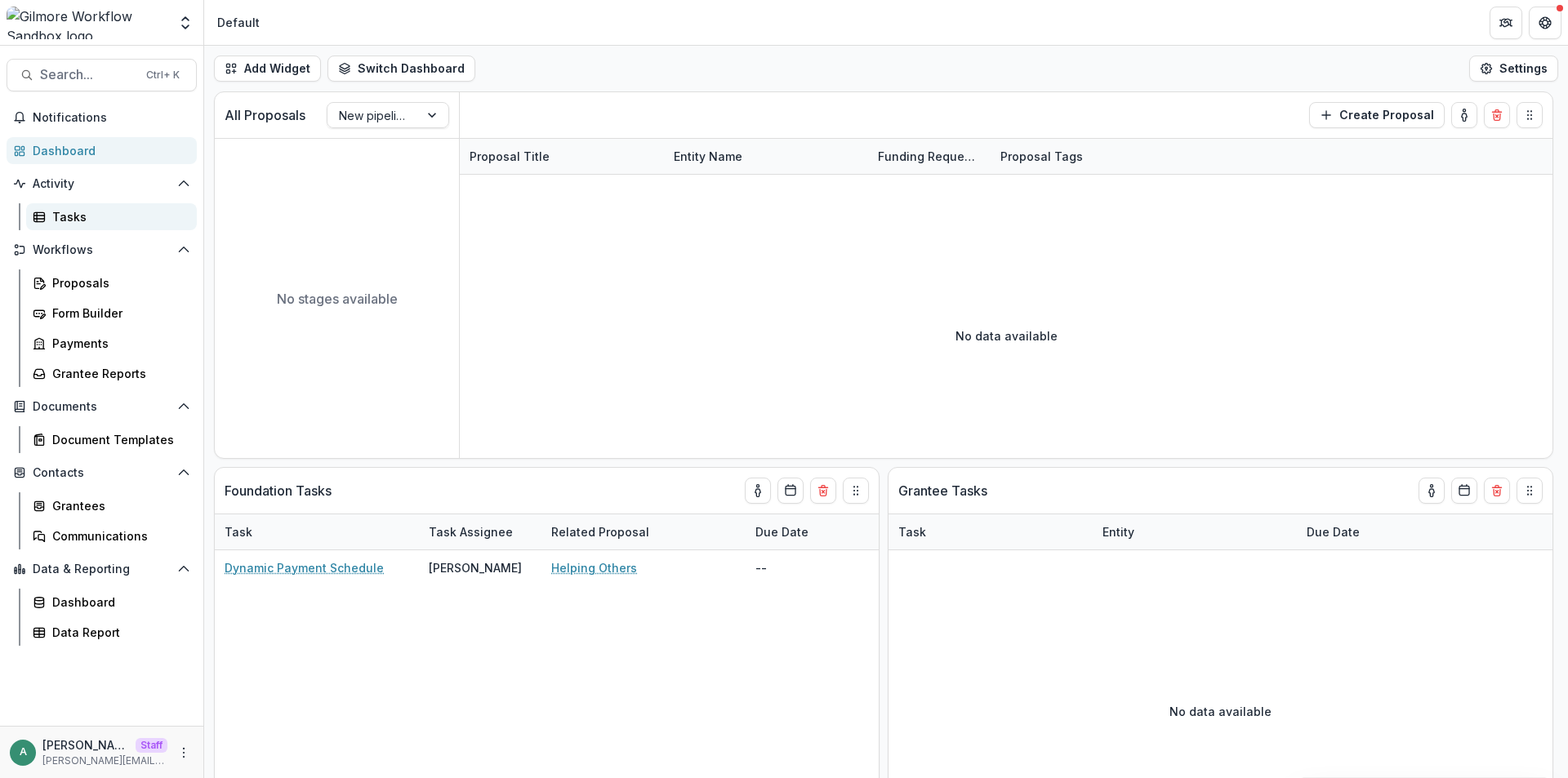
click at [91, 212] on div "Tasks" at bounding box center [117, 217] width 131 height 17
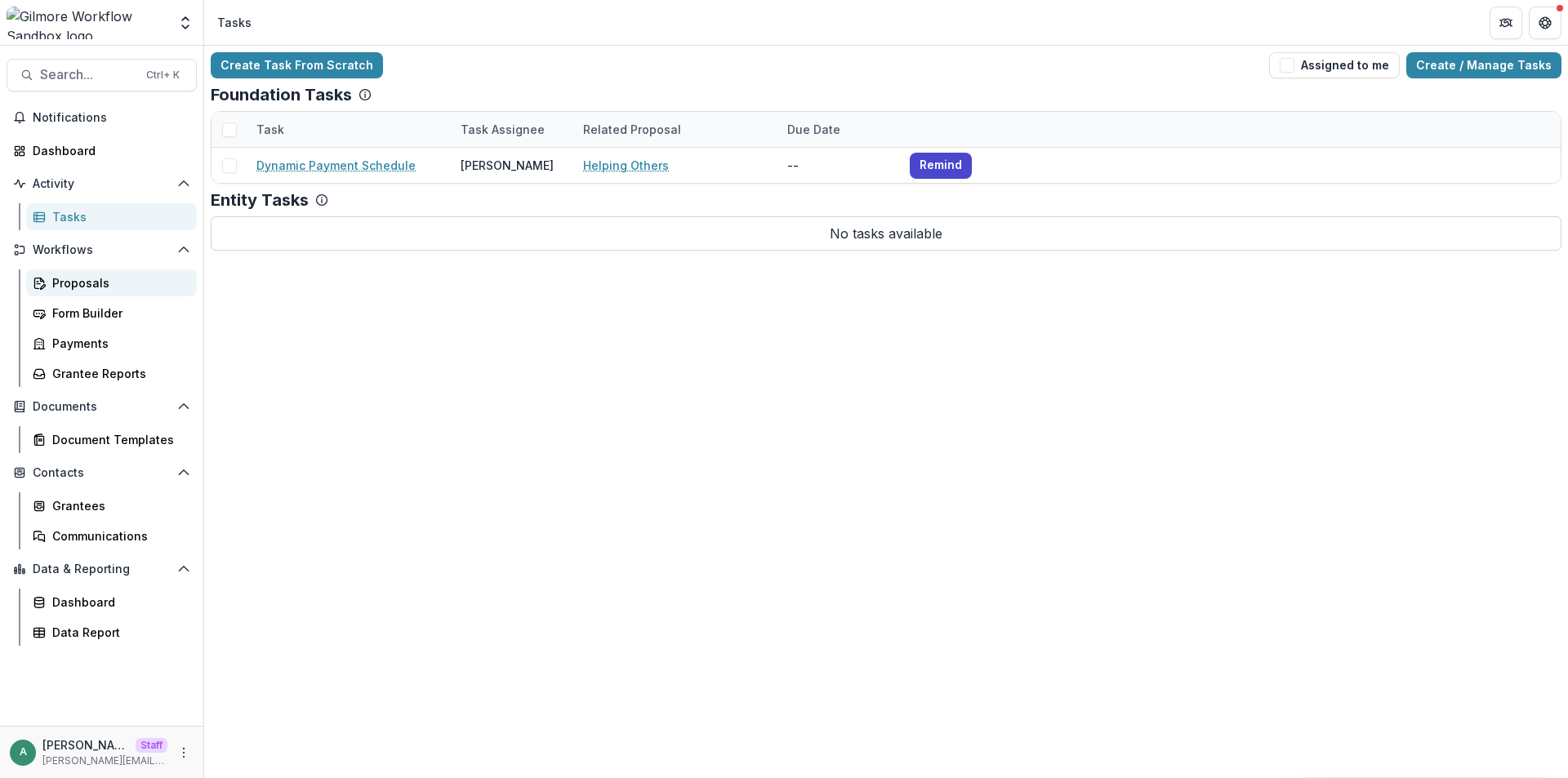
click at [102, 291] on div "Proposals" at bounding box center [117, 282] width 131 height 17
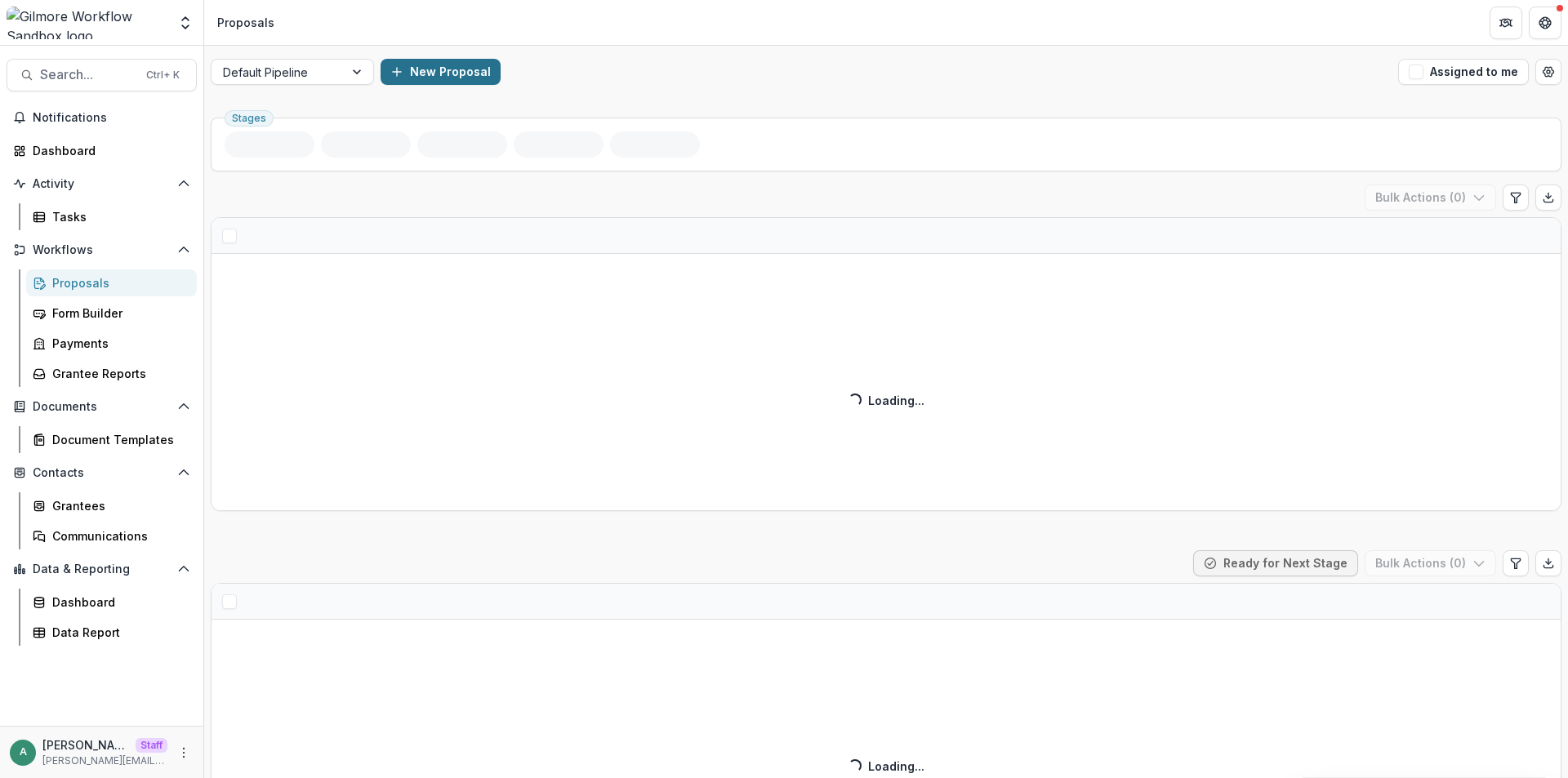
click at [424, 78] on button "New Proposal" at bounding box center [440, 72] width 120 height 26
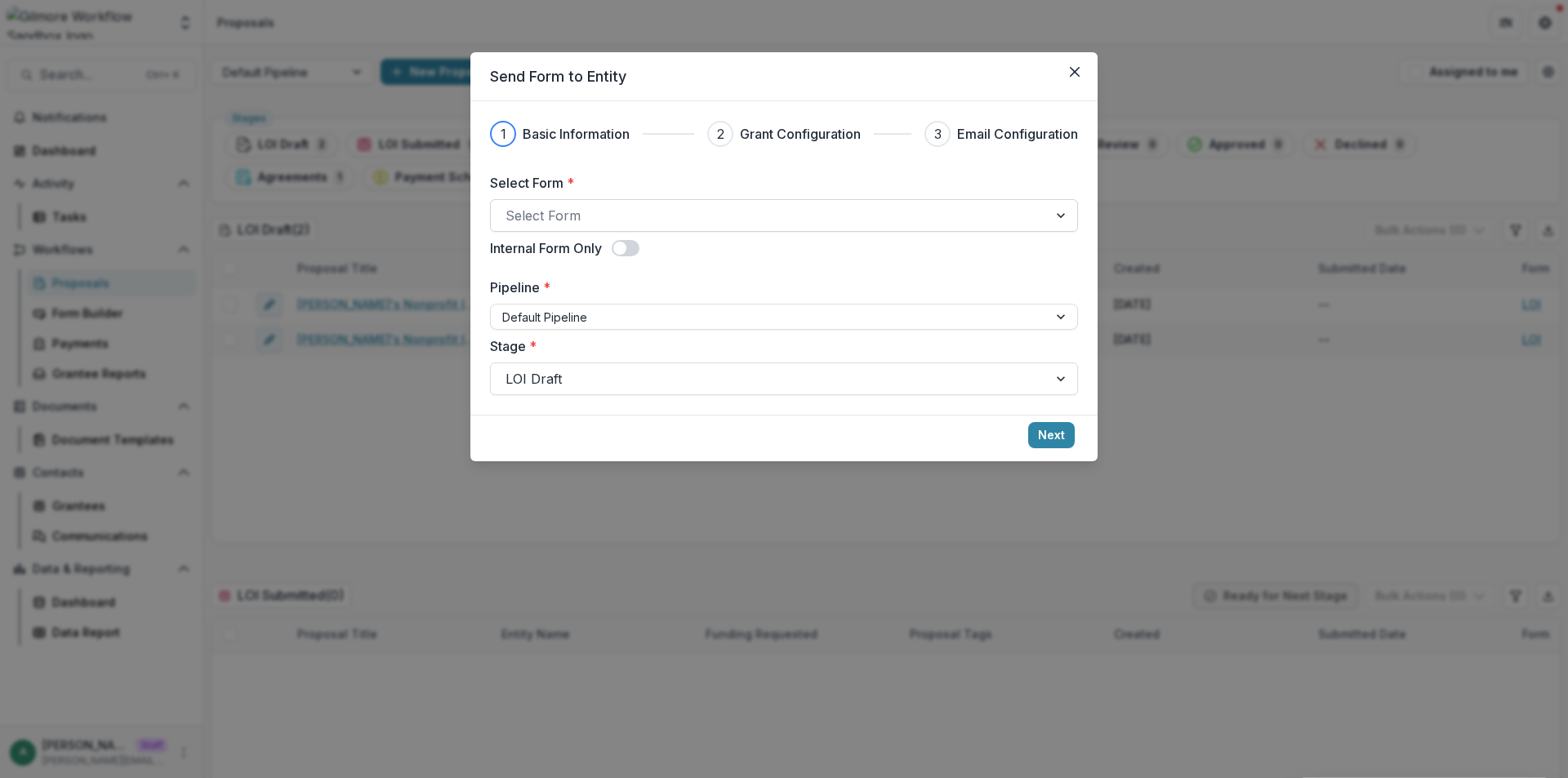
click at [627, 214] on div at bounding box center [770, 215] width 527 height 23
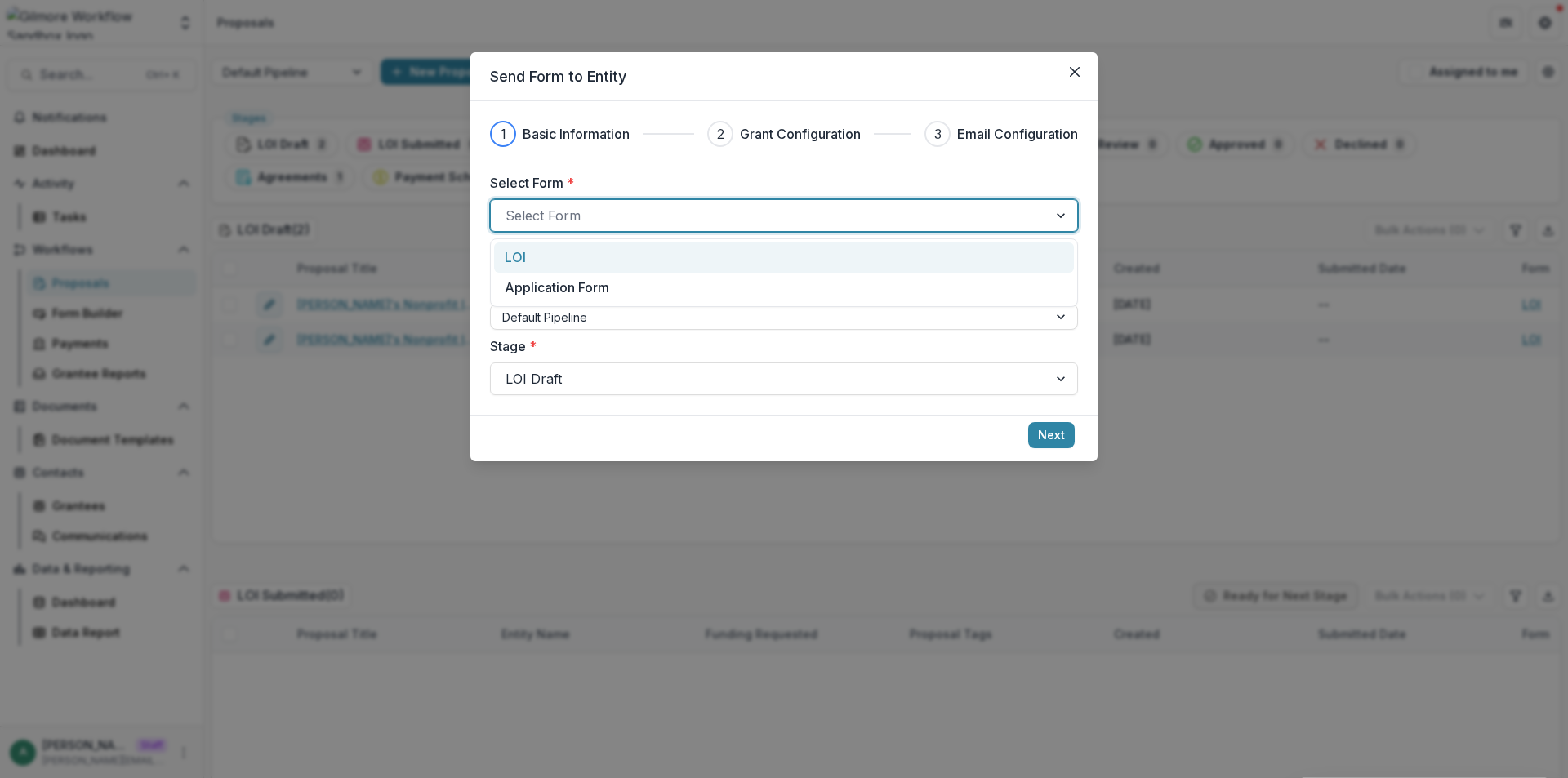
click at [620, 253] on div "LOI" at bounding box center [784, 257] width 559 height 20
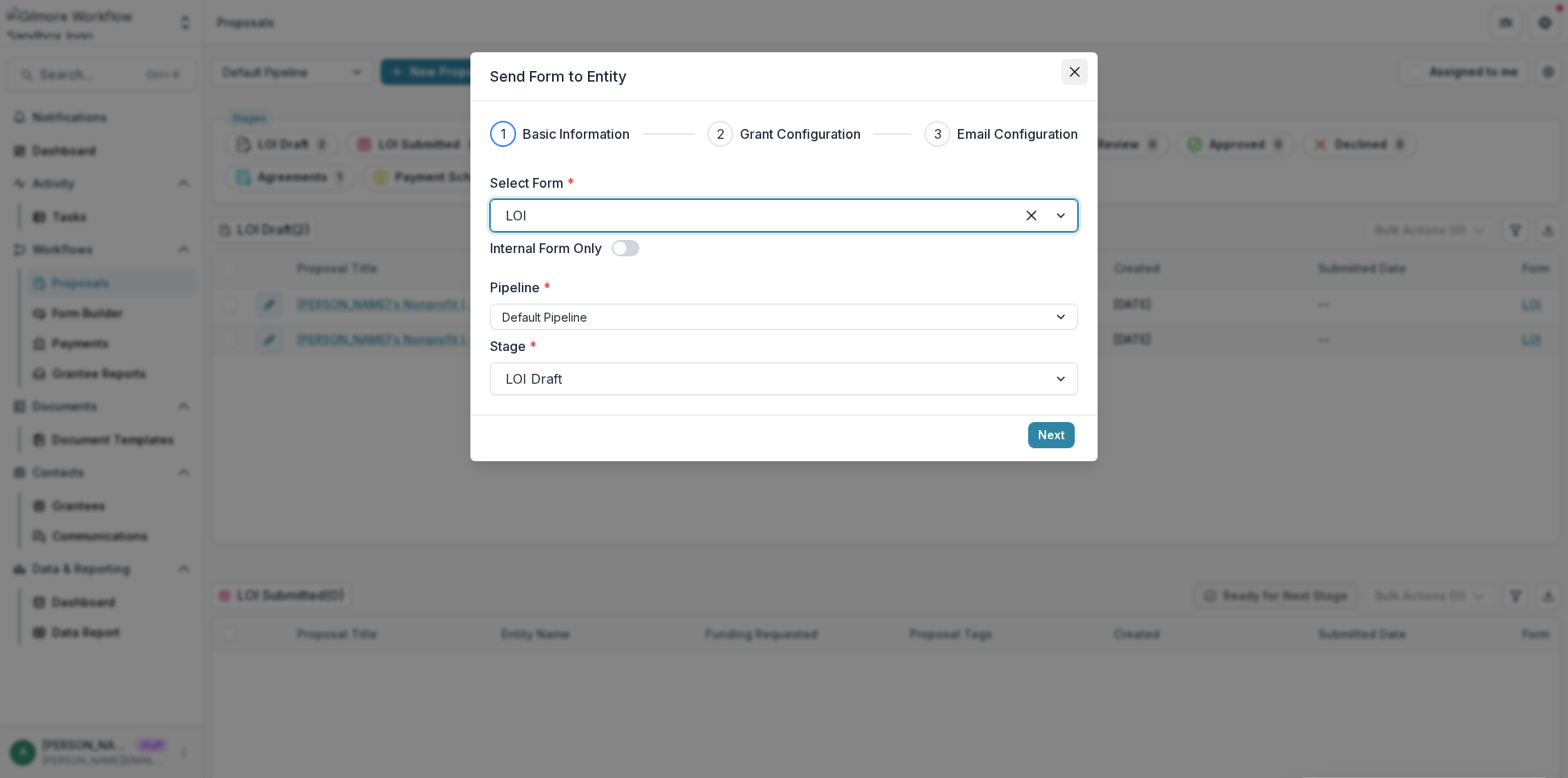
click at [1073, 76] on icon "Close" at bounding box center [1074, 72] width 10 height 10
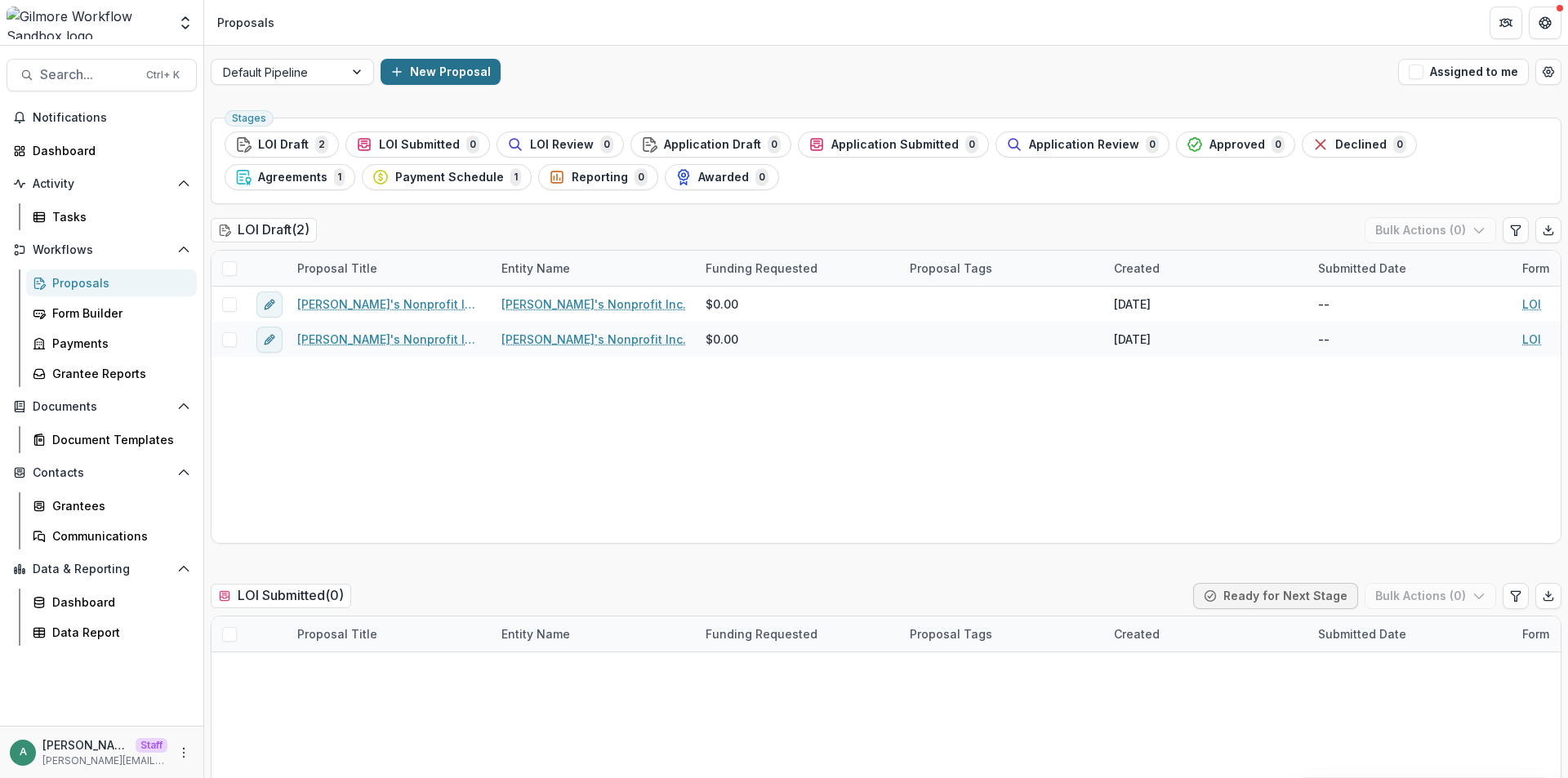
click at [416, 76] on button "New Proposal" at bounding box center [440, 72] width 120 height 26
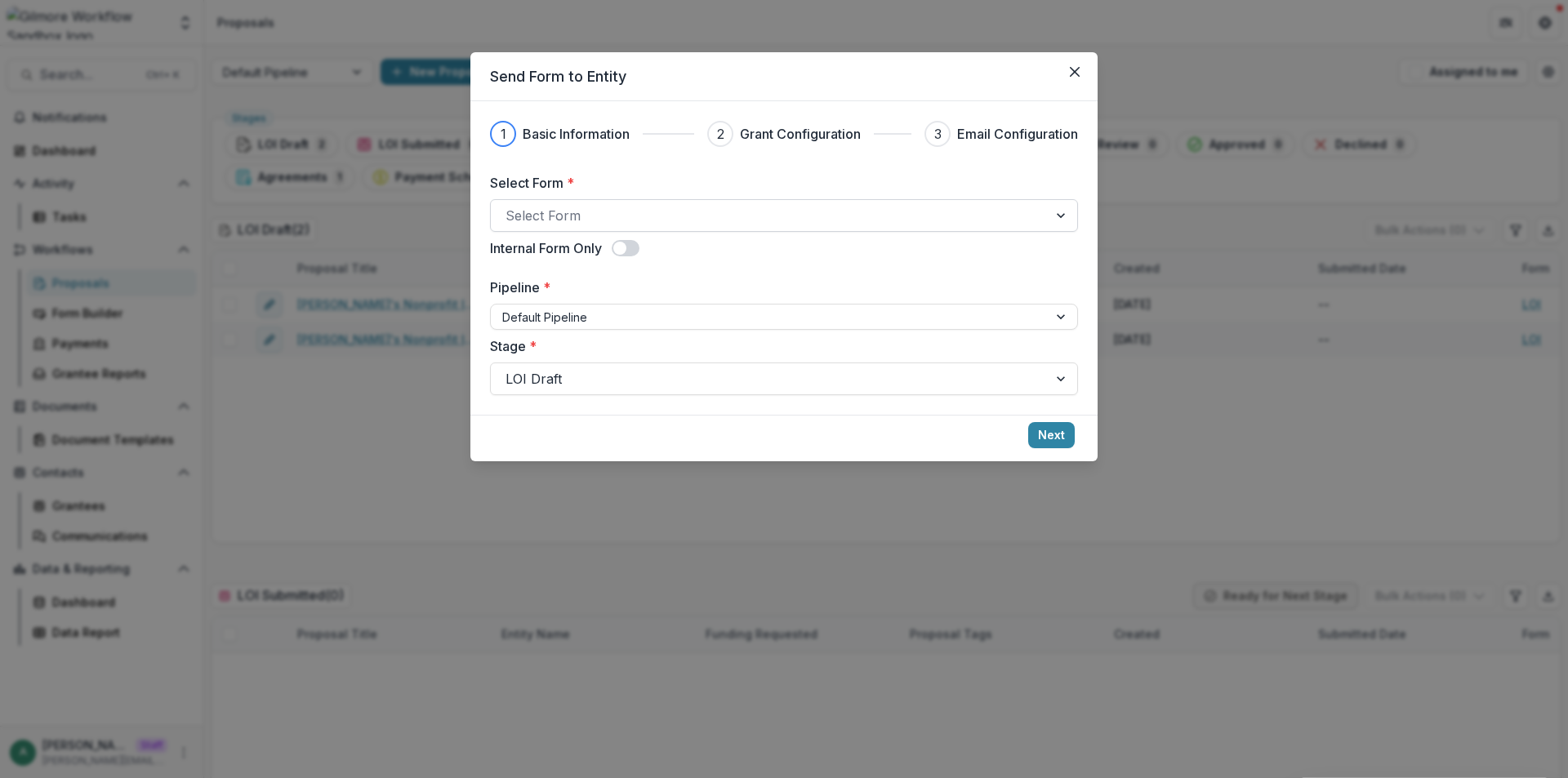
click at [648, 222] on div at bounding box center [770, 215] width 527 height 23
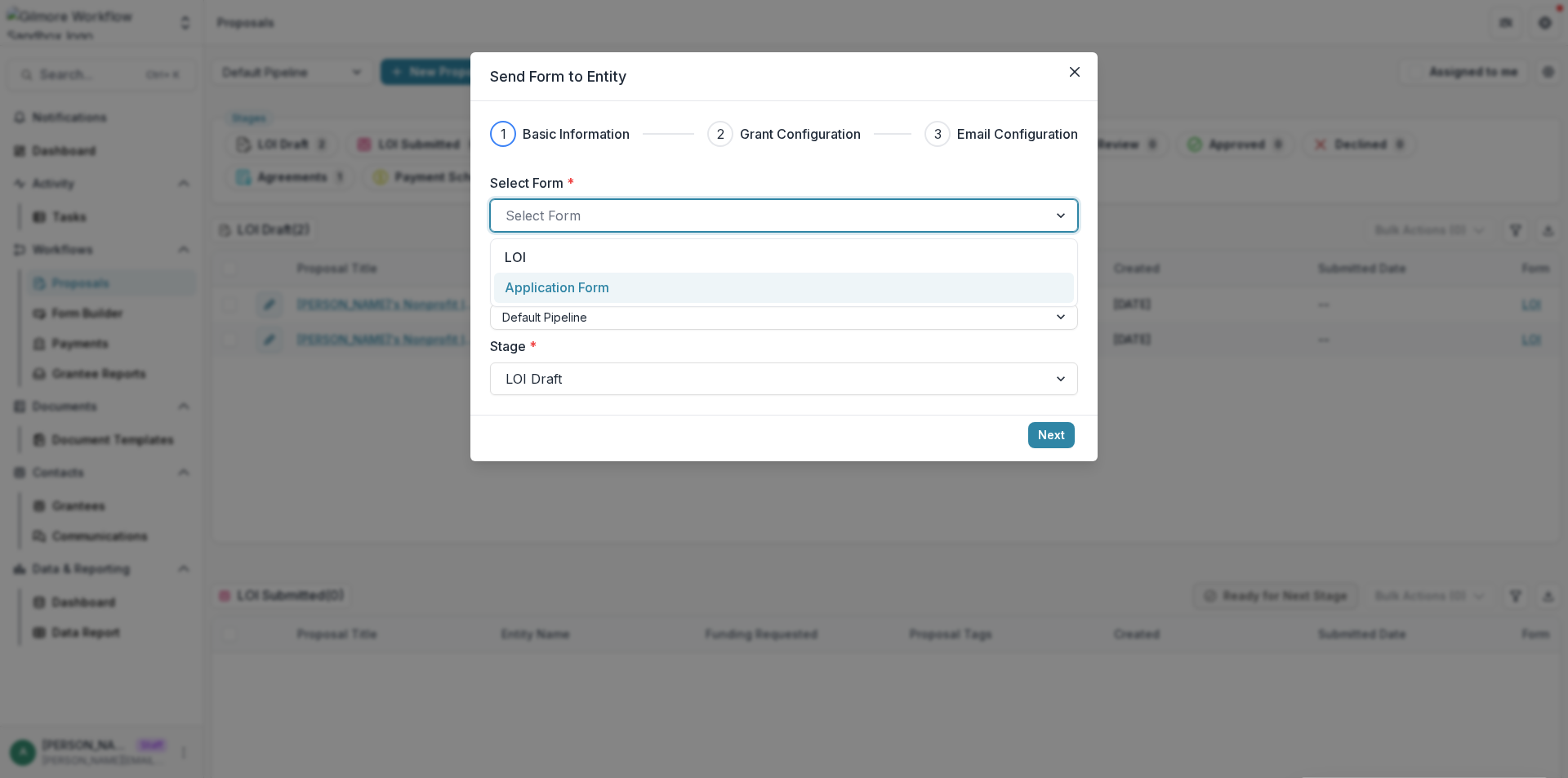
click at [633, 291] on div "Application Form" at bounding box center [784, 287] width 559 height 20
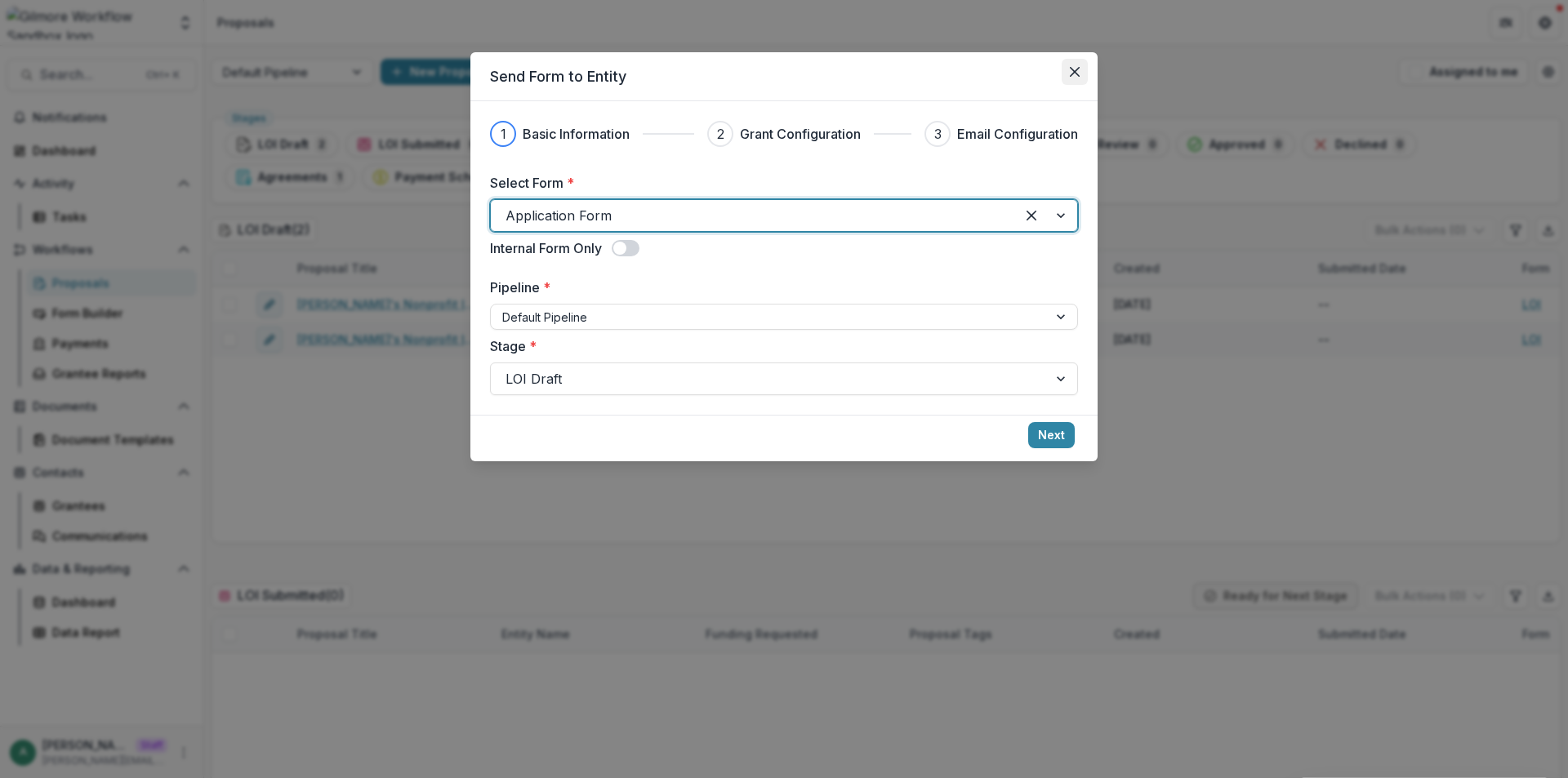
click at [1083, 67] on button "Close" at bounding box center [1074, 72] width 26 height 26
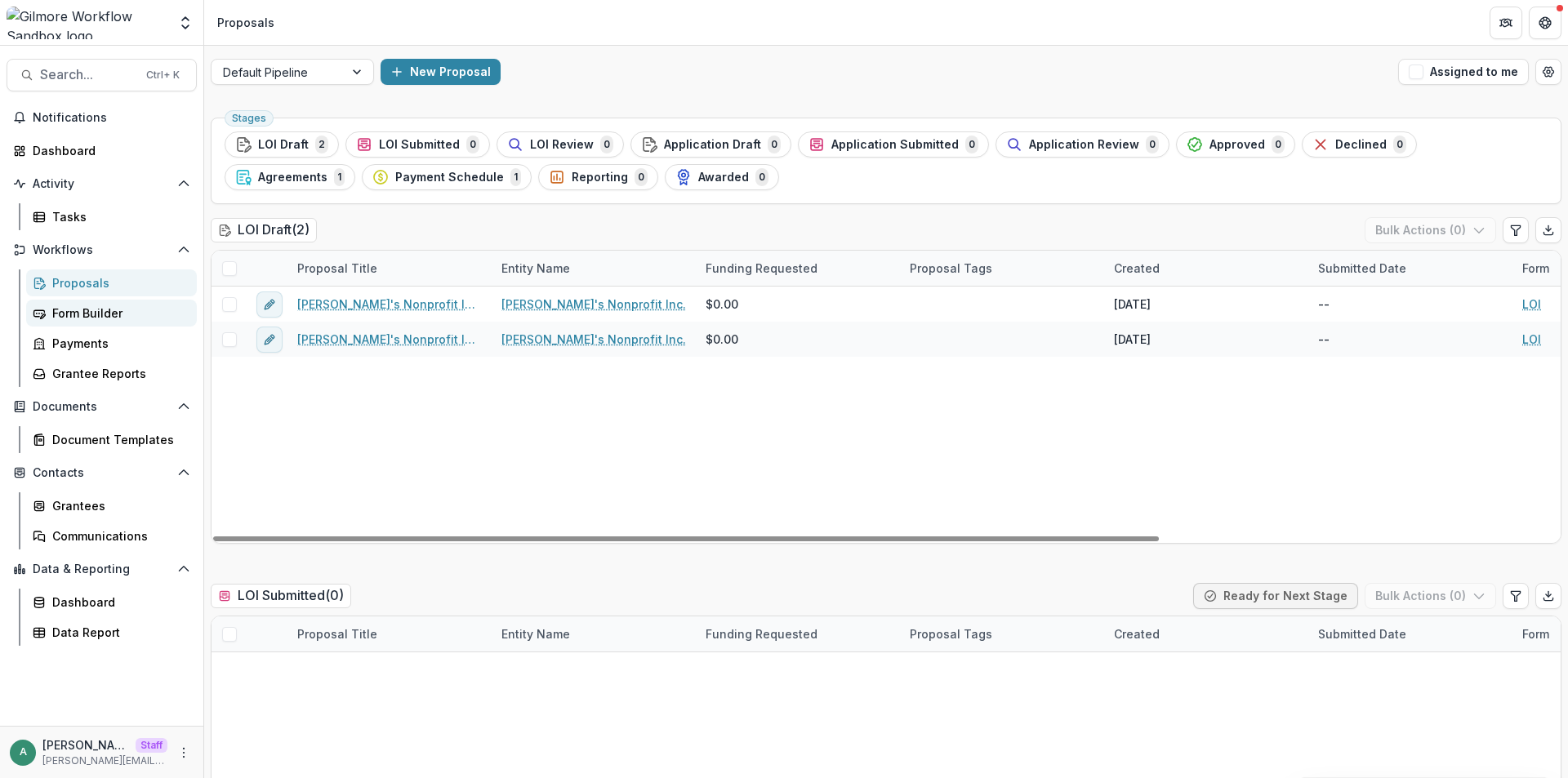
click at [120, 315] on div "Form Builder" at bounding box center [117, 313] width 131 height 17
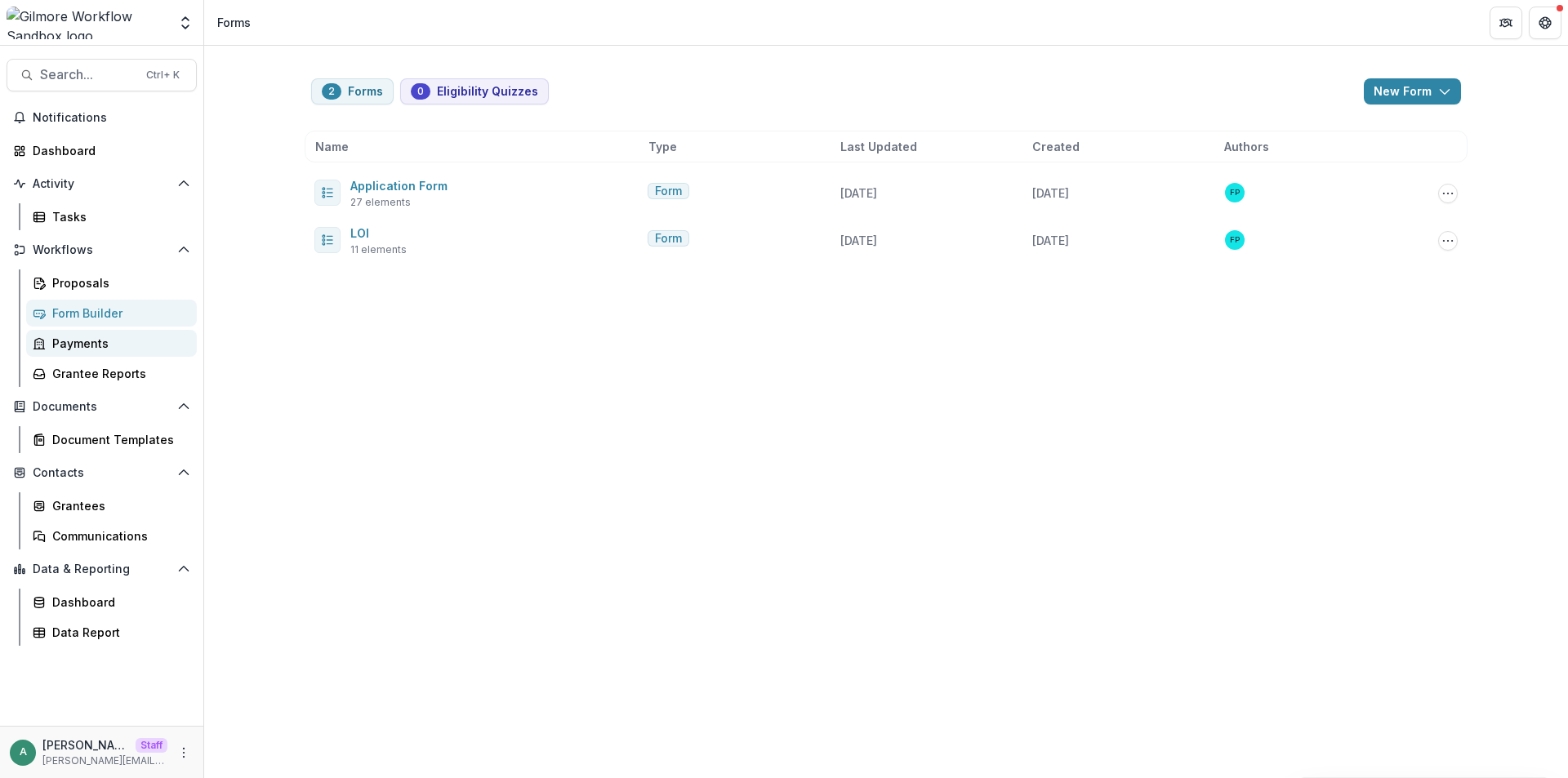
click at [105, 345] on div "Payments" at bounding box center [117, 343] width 131 height 17
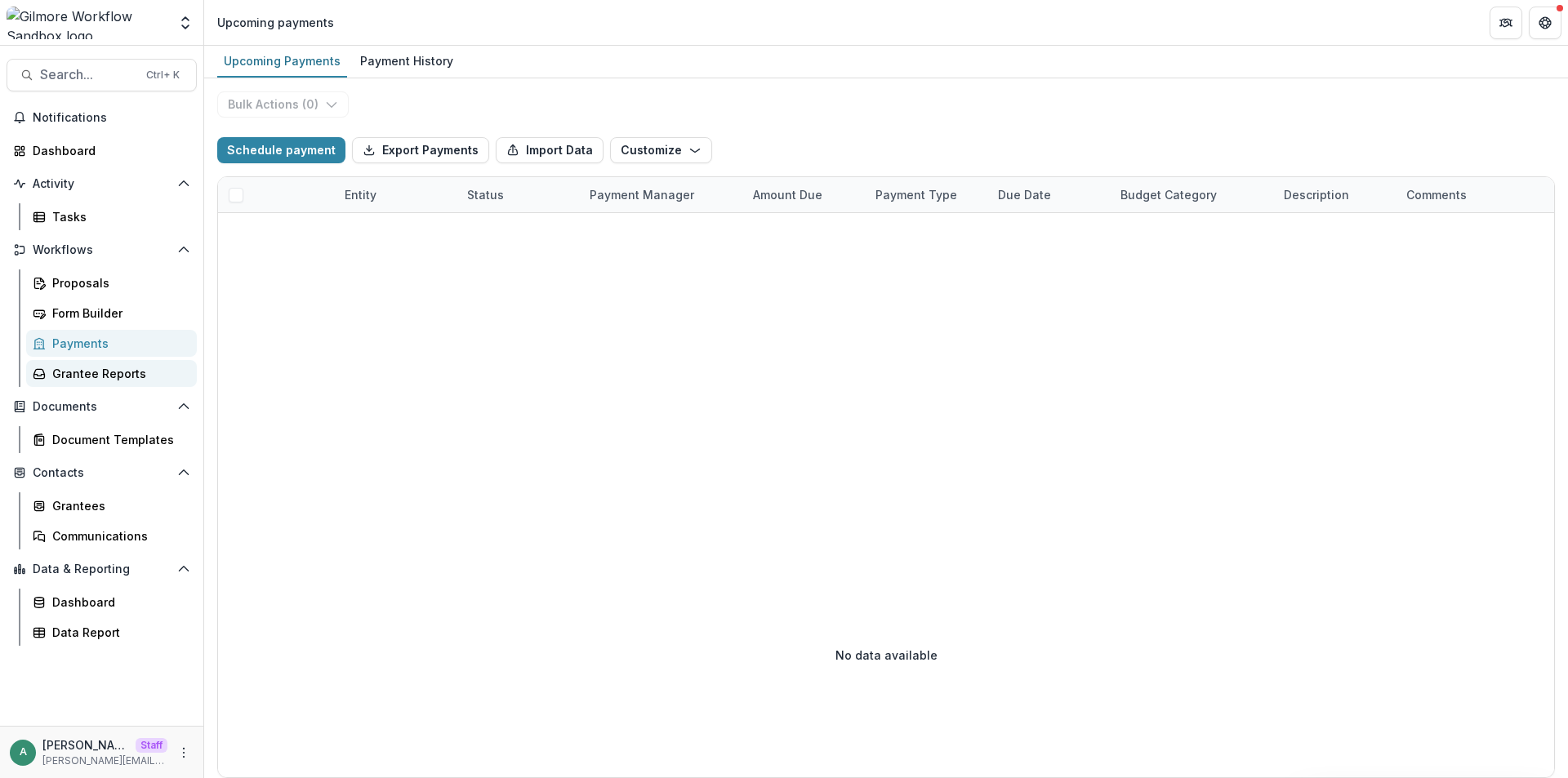
click at [105, 369] on div "Grantee Reports" at bounding box center [117, 374] width 131 height 17
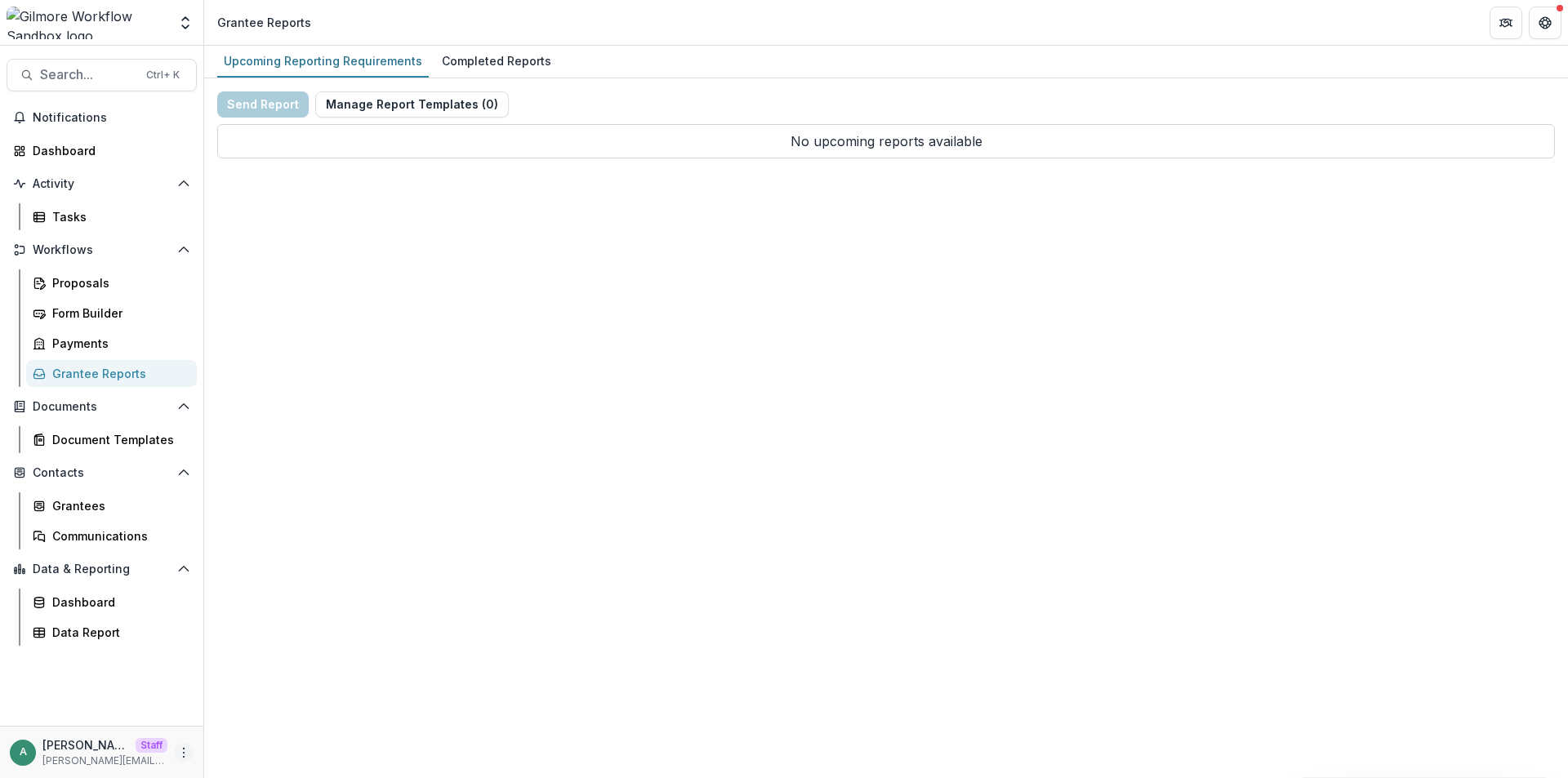
click at [187, 748] on icon "More" at bounding box center [184, 753] width 13 height 13
click at [241, 720] on link "User Settings" at bounding box center [292, 717] width 175 height 27
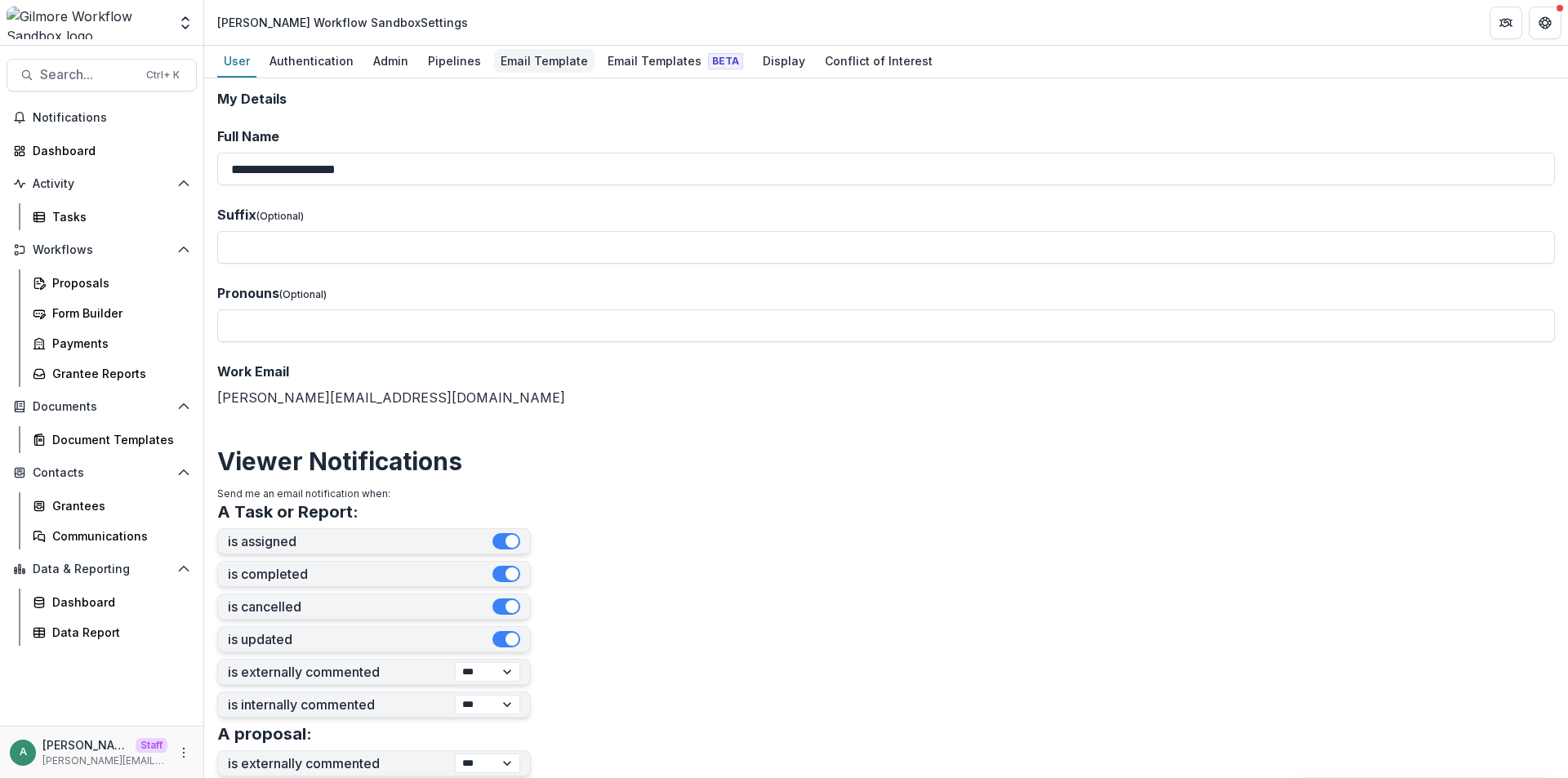
click at [542, 49] on div "Email Template" at bounding box center [544, 61] width 101 height 23
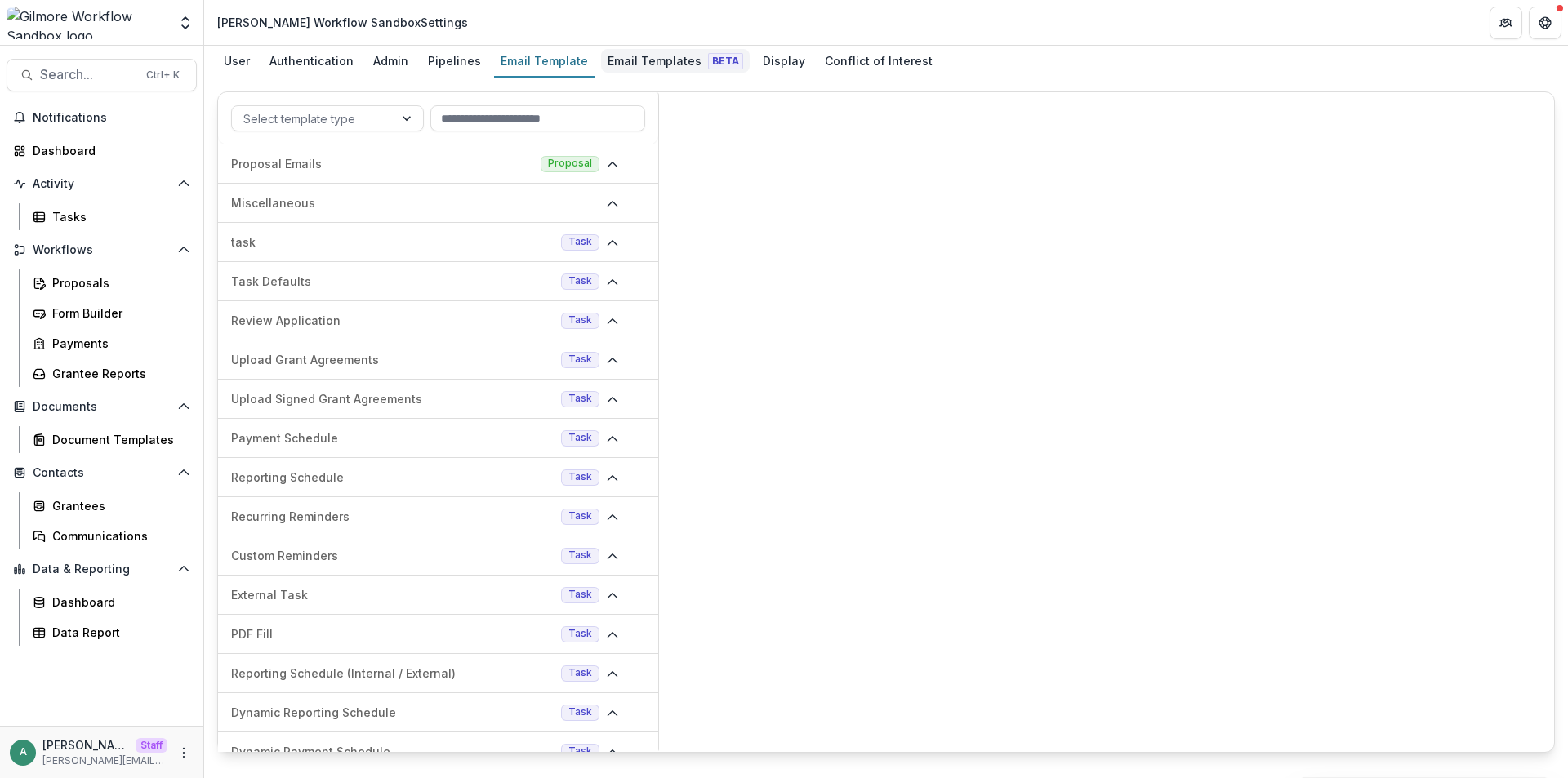
click at [640, 63] on div "Email Templates Beta" at bounding box center [675, 61] width 149 height 23
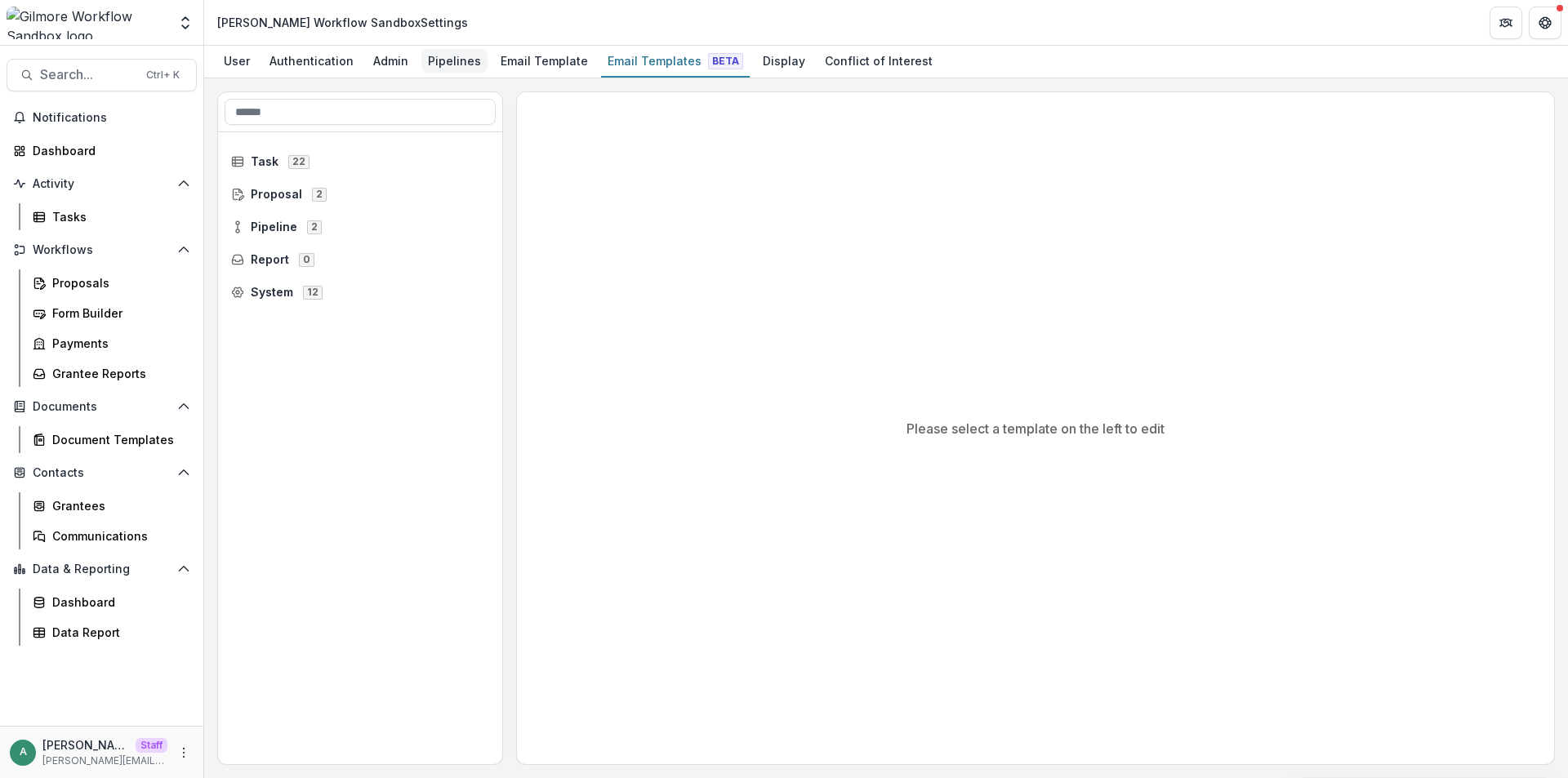
click at [454, 62] on div "Pipelines" at bounding box center [454, 61] width 66 height 23
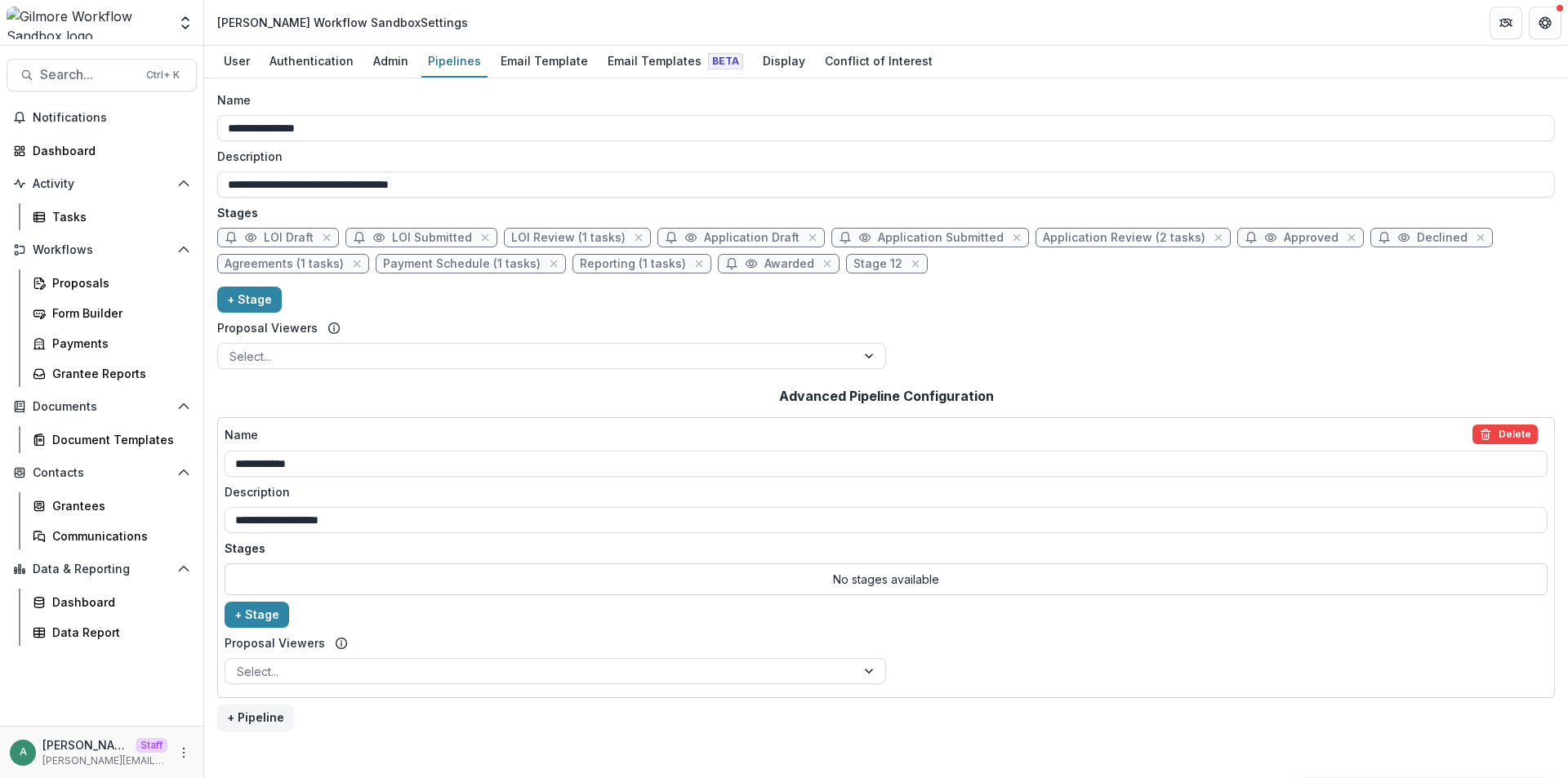
click at [613, 238] on span "LOI Review (1 tasks)" at bounding box center [568, 238] width 115 height 14
select select "******"
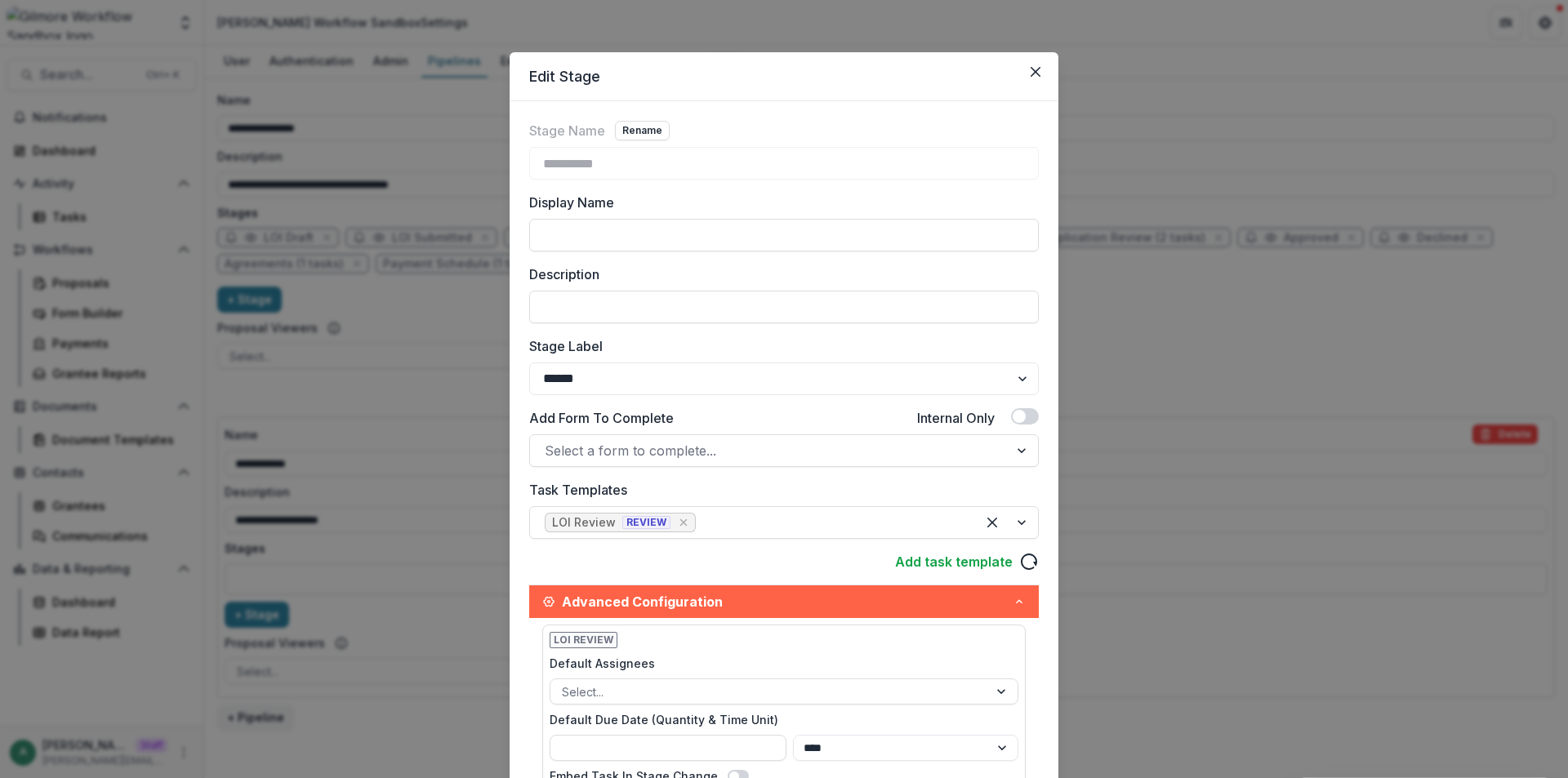
click at [429, 249] on div "**********" at bounding box center [784, 389] width 1568 height 778
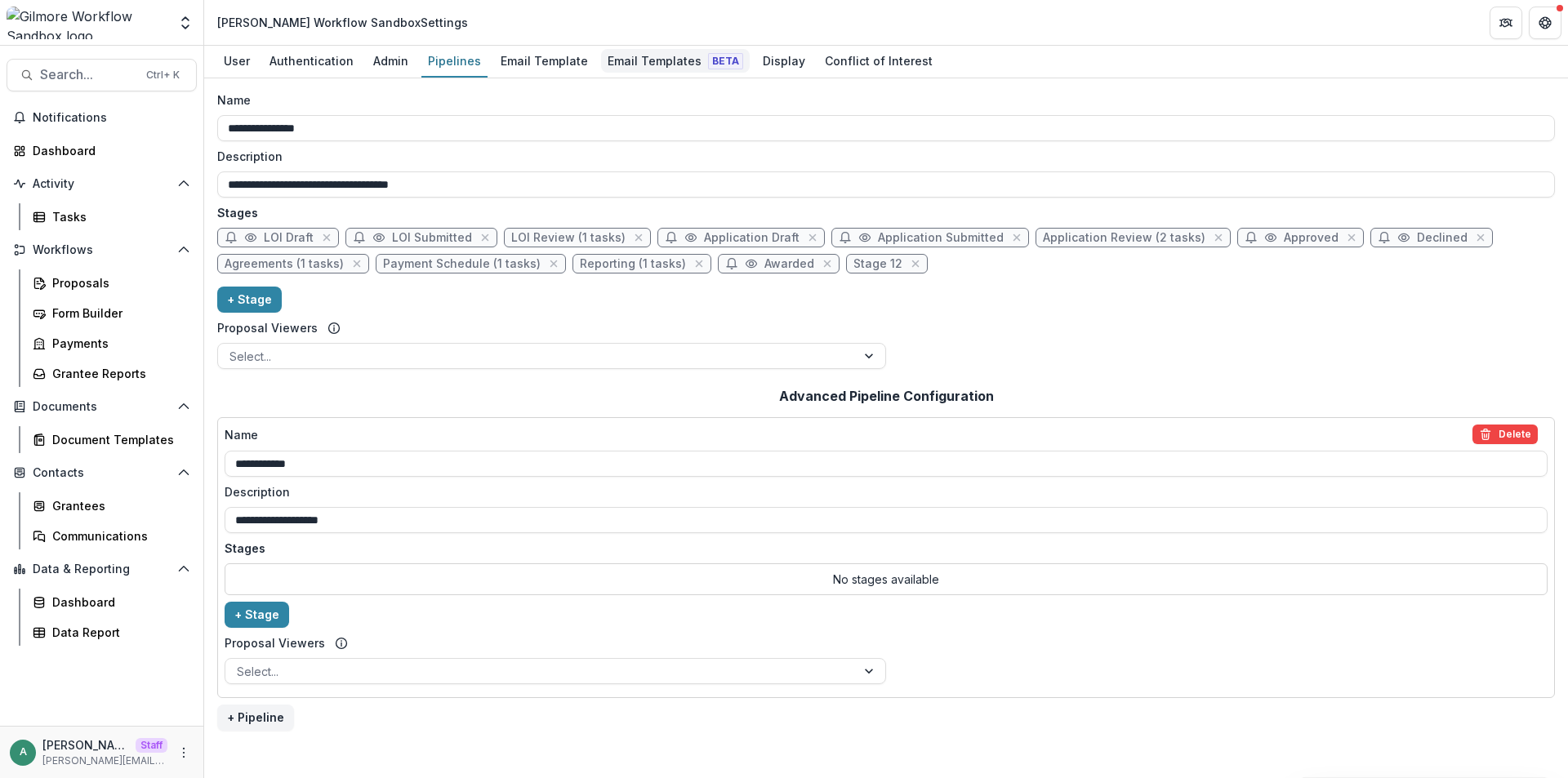
click at [649, 62] on div "Email Templates Beta" at bounding box center [675, 61] width 149 height 23
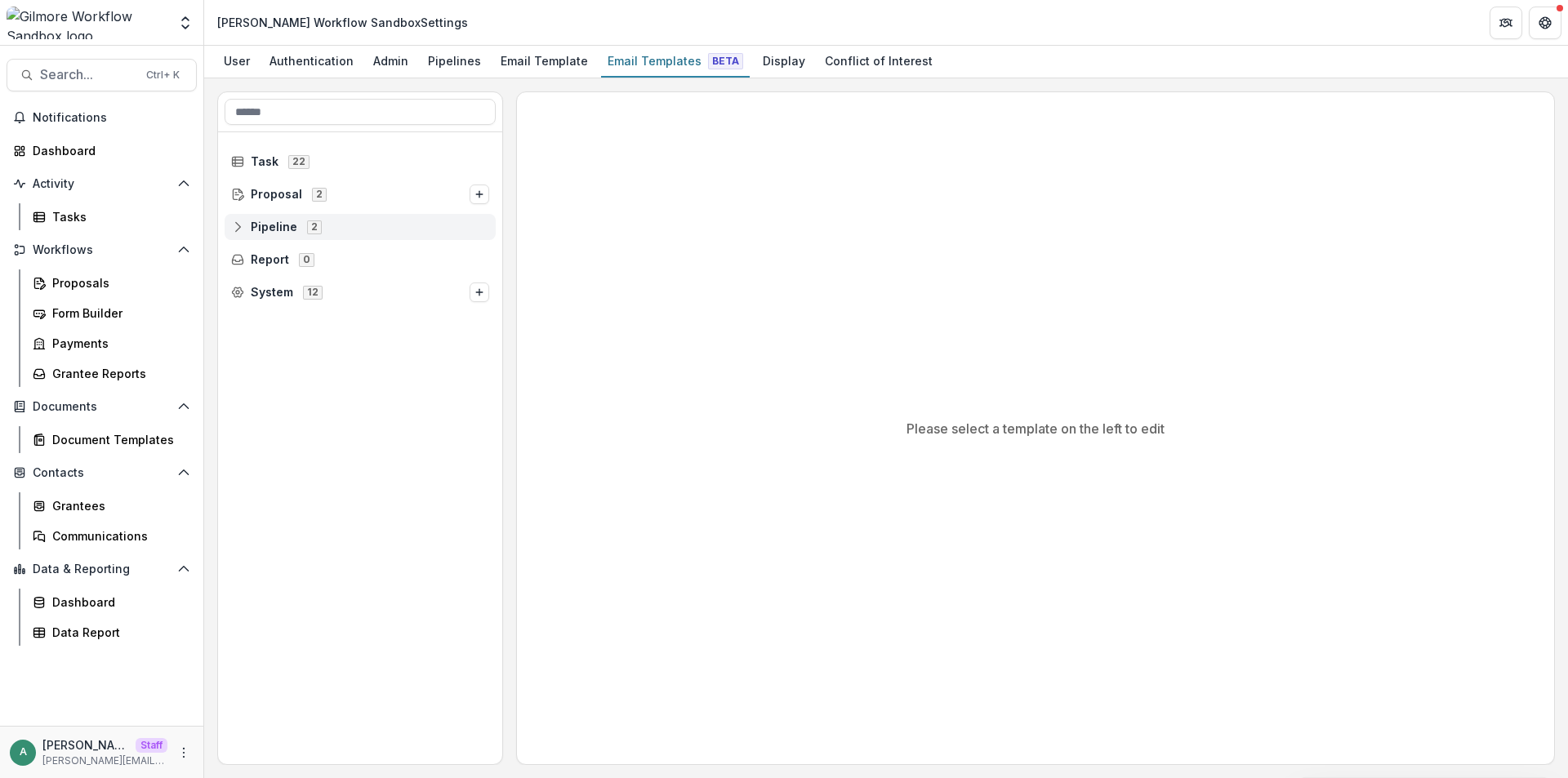
click at [242, 230] on icon at bounding box center [238, 227] width 13 height 13
click at [251, 261] on icon at bounding box center [250, 260] width 13 height 13
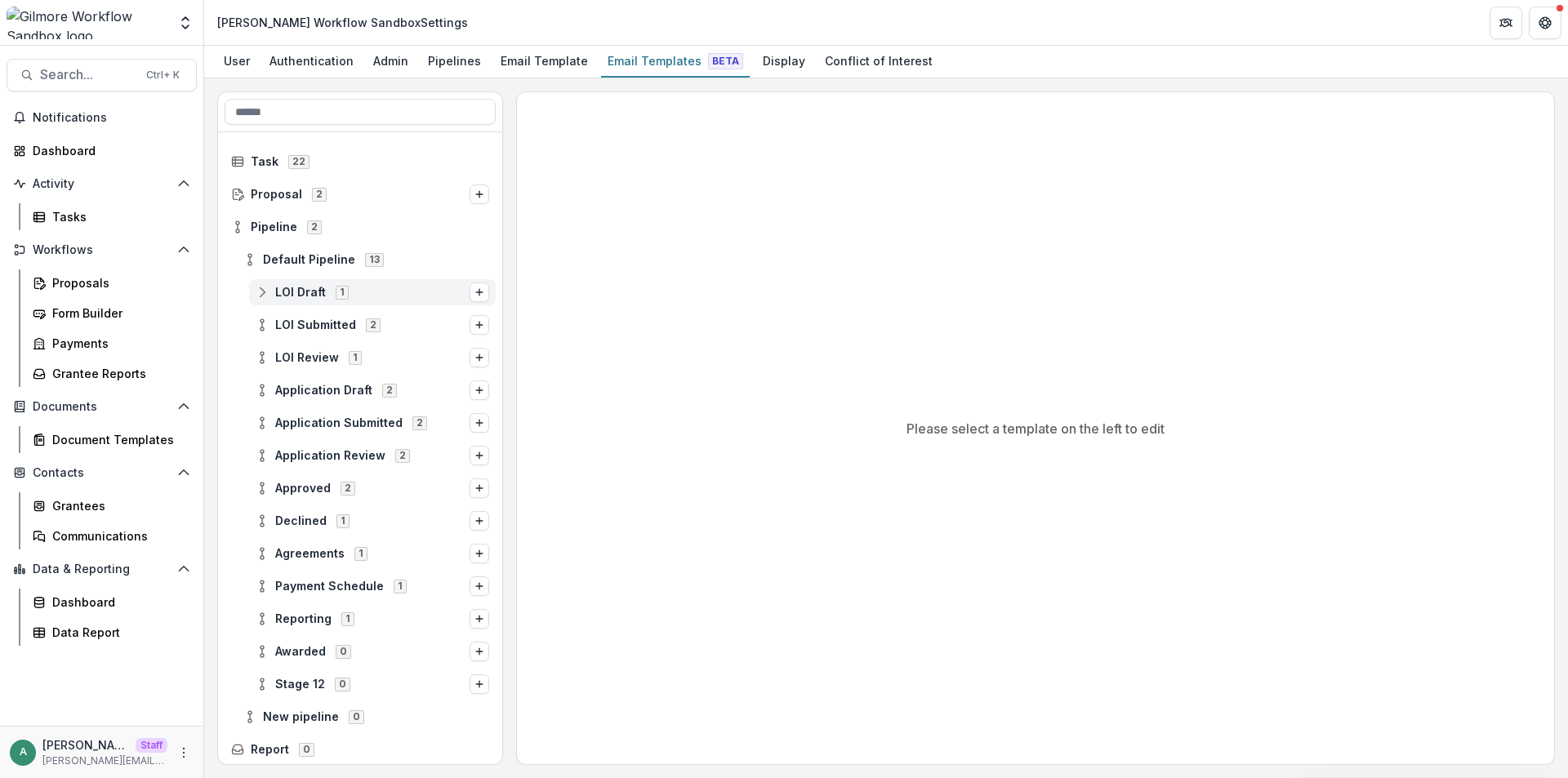
click at [262, 295] on icon at bounding box center [262, 293] width 13 height 13
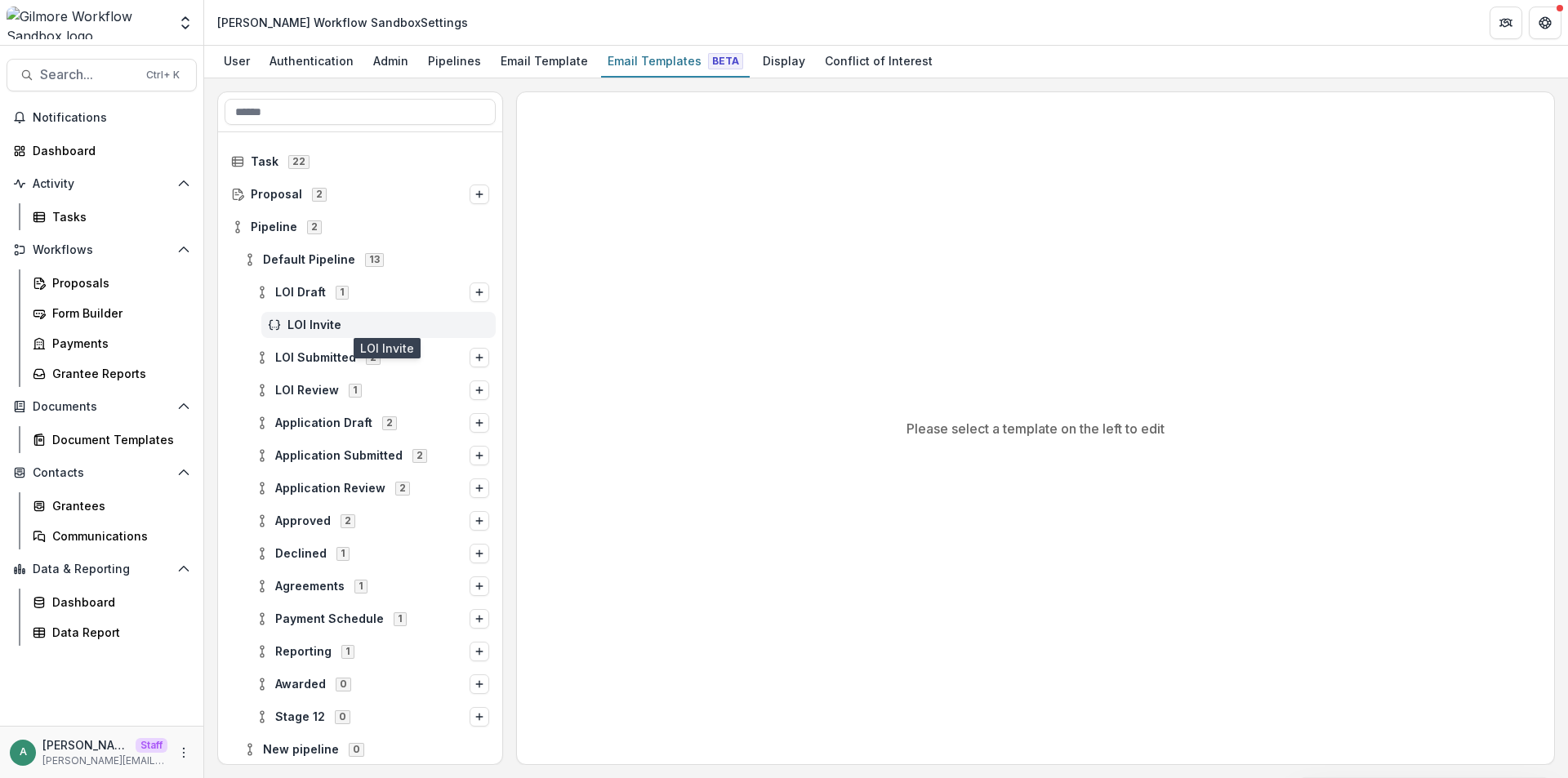
click at [311, 320] on span "LOI Invite" at bounding box center [389, 325] width 201 height 14
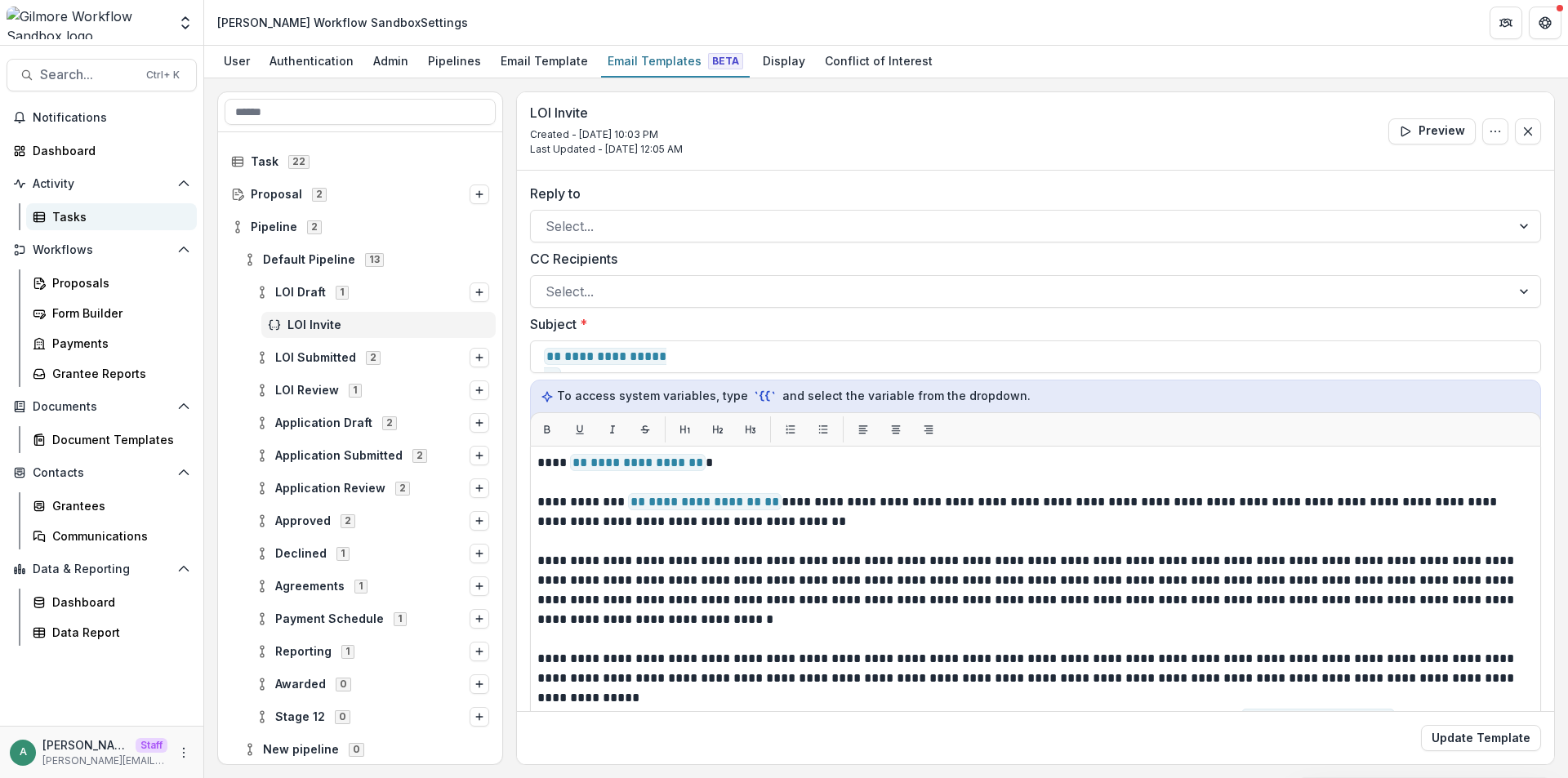
click at [97, 218] on div "Tasks" at bounding box center [117, 217] width 131 height 17
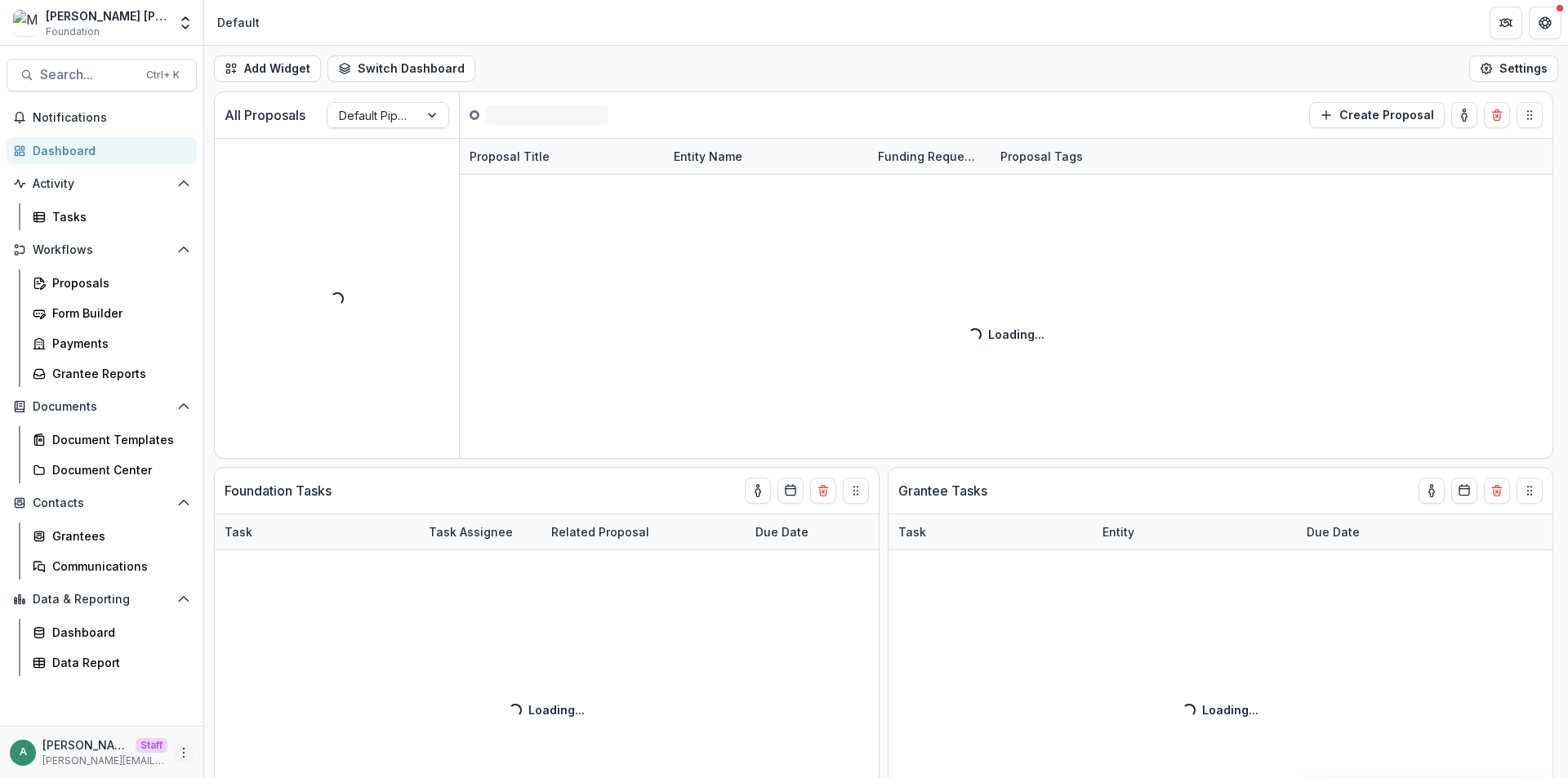
click at [181, 750] on icon "More" at bounding box center [184, 753] width 13 height 13
click at [247, 714] on link "User Settings" at bounding box center [292, 717] width 175 height 27
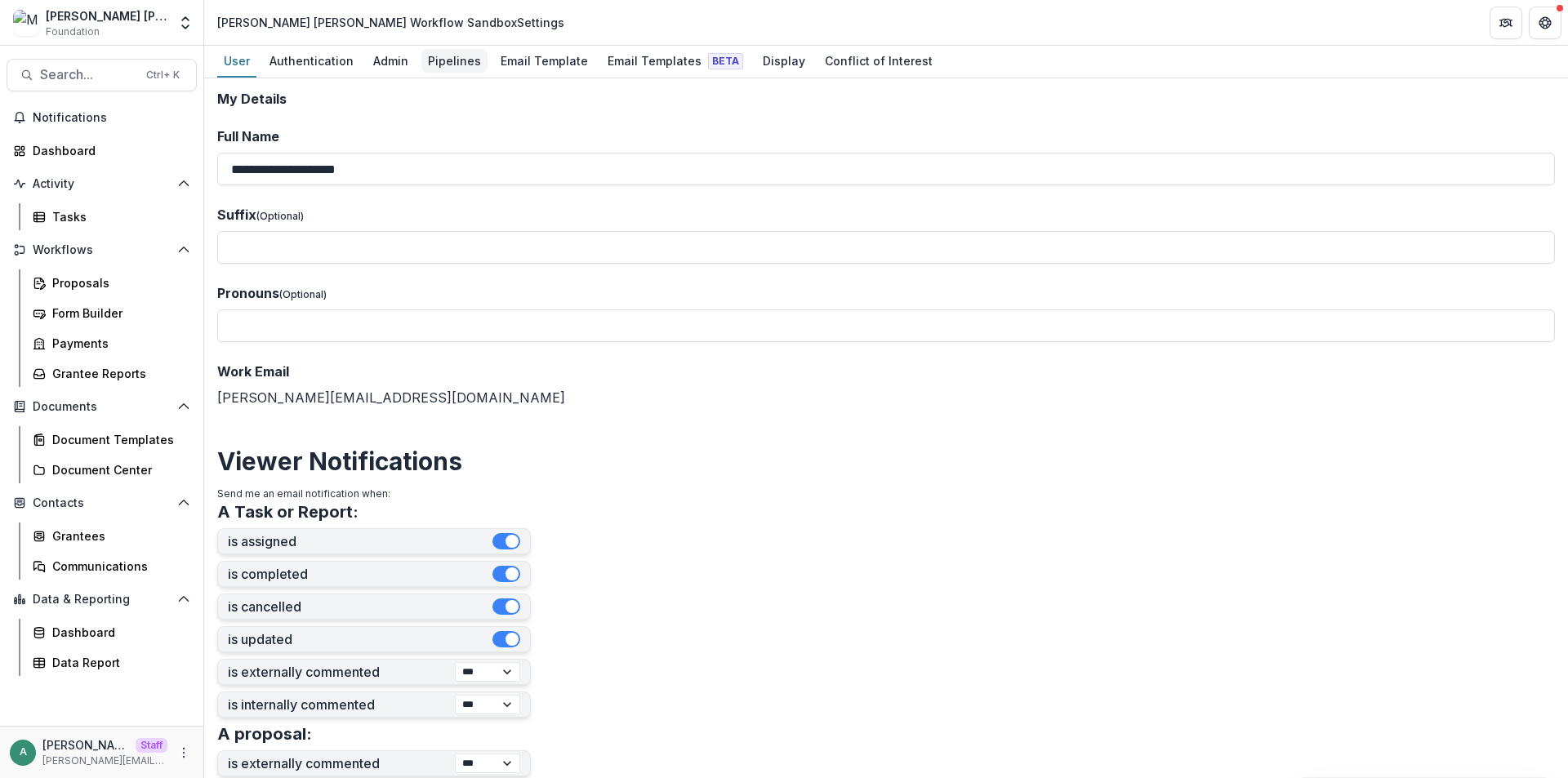
click at [443, 62] on div "Pipelines" at bounding box center [454, 61] width 66 height 23
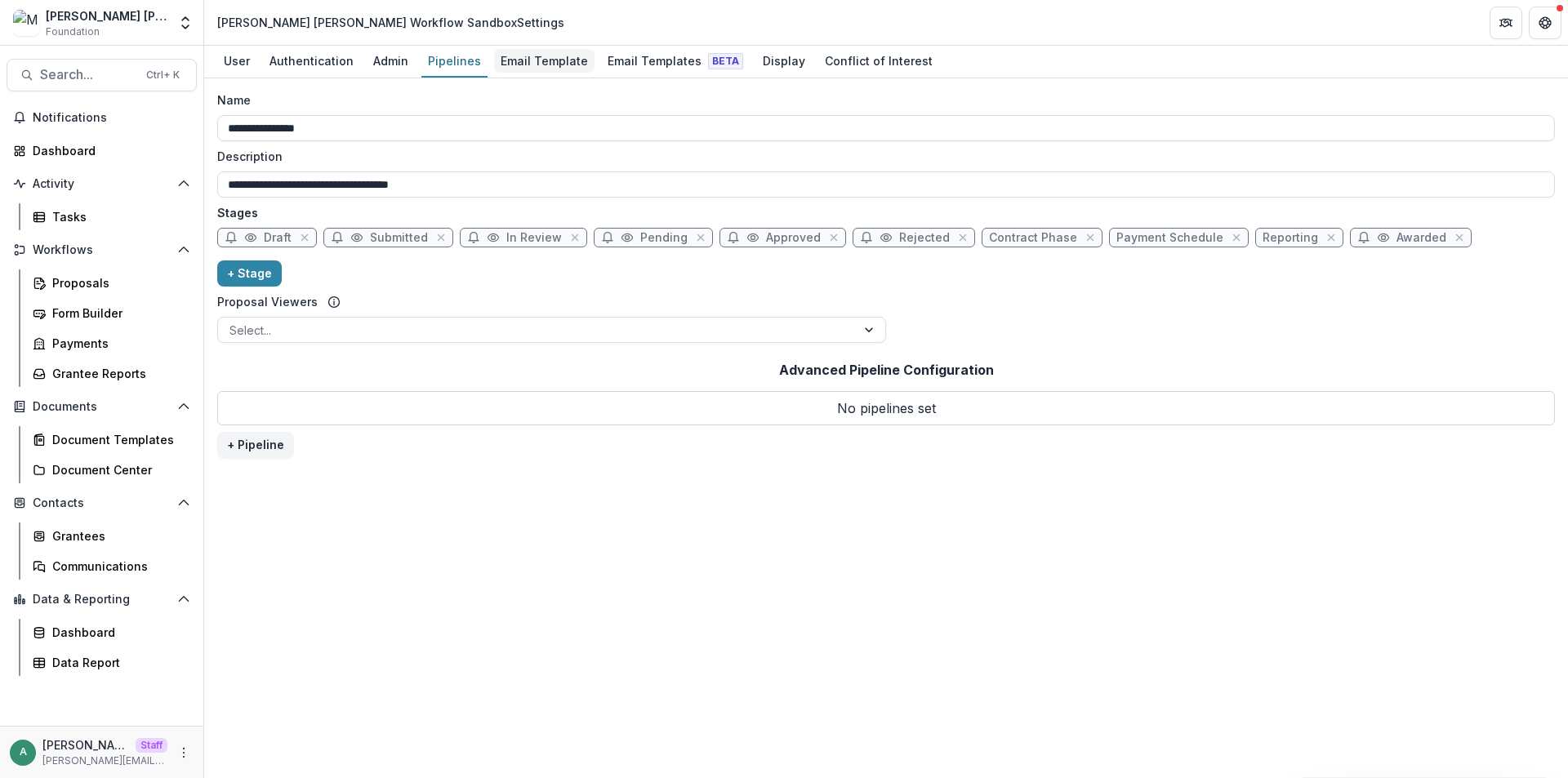
click at [524, 61] on div "Email Template" at bounding box center [544, 61] width 101 height 23
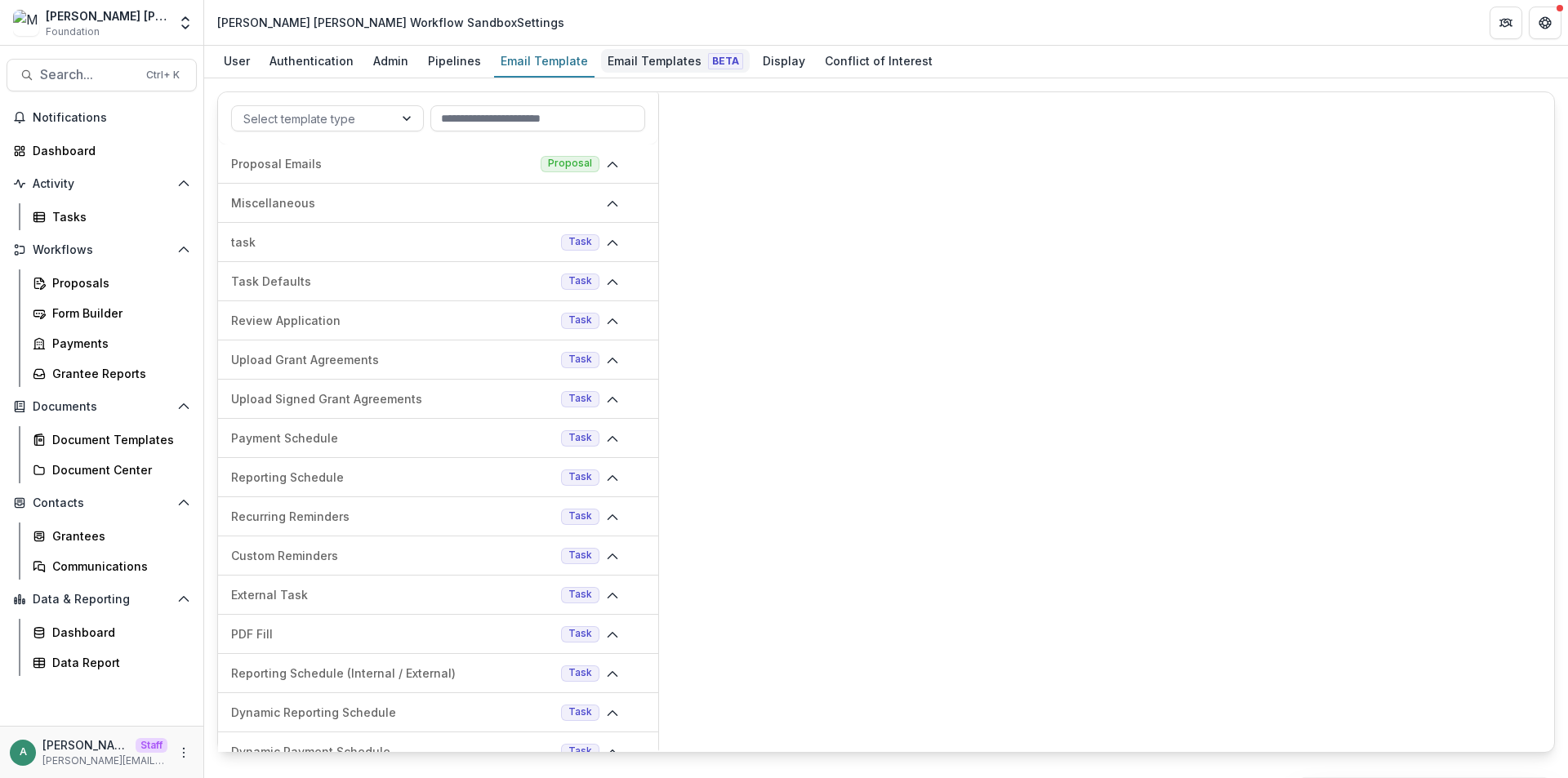
click at [645, 73] on link "Email Templates Beta" at bounding box center [675, 61] width 149 height 32
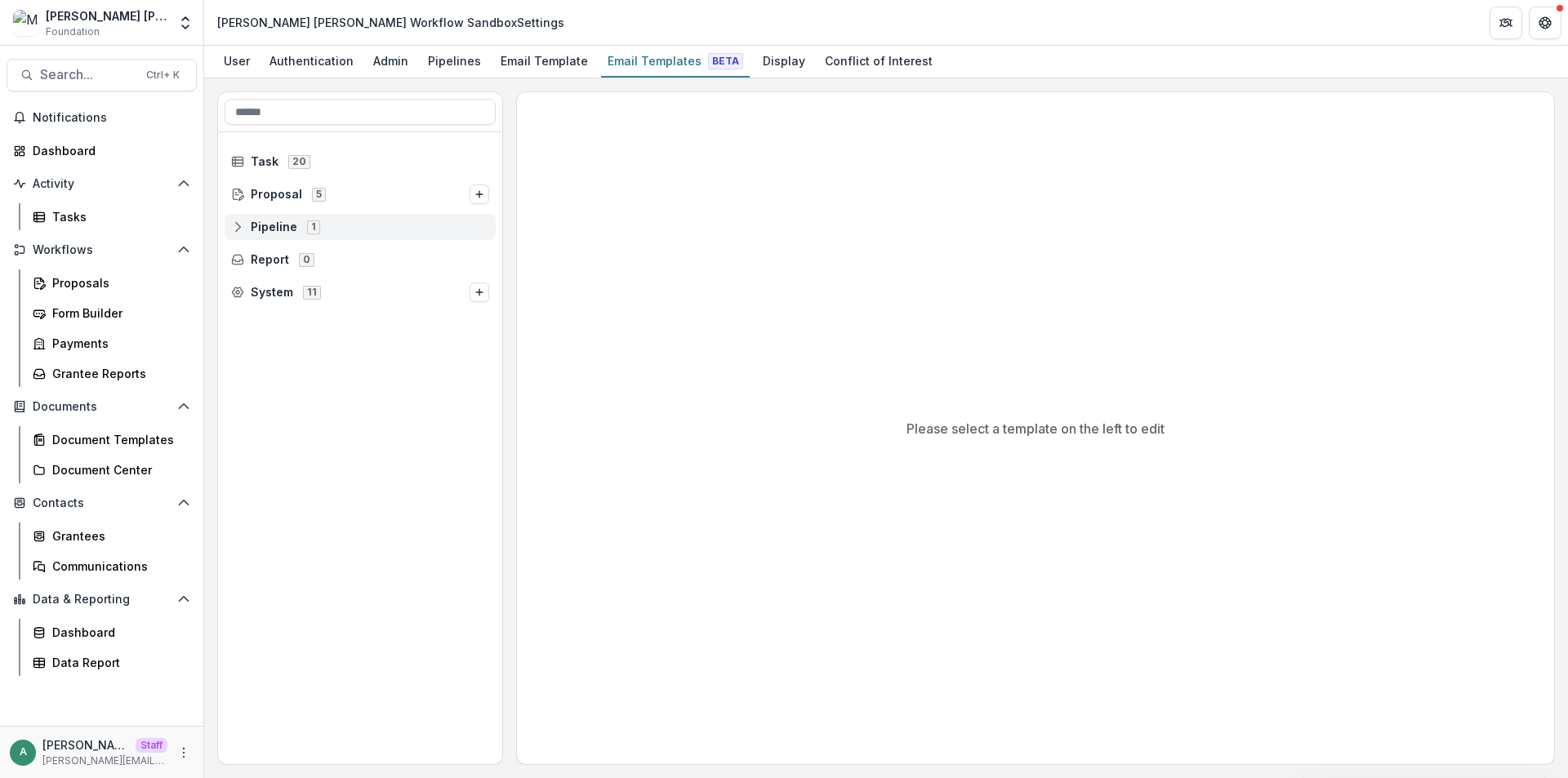
click at [240, 228] on icon at bounding box center [238, 227] width 13 height 13
click at [257, 261] on span "Default Pipeline 10" at bounding box center [366, 259] width 246 height 14
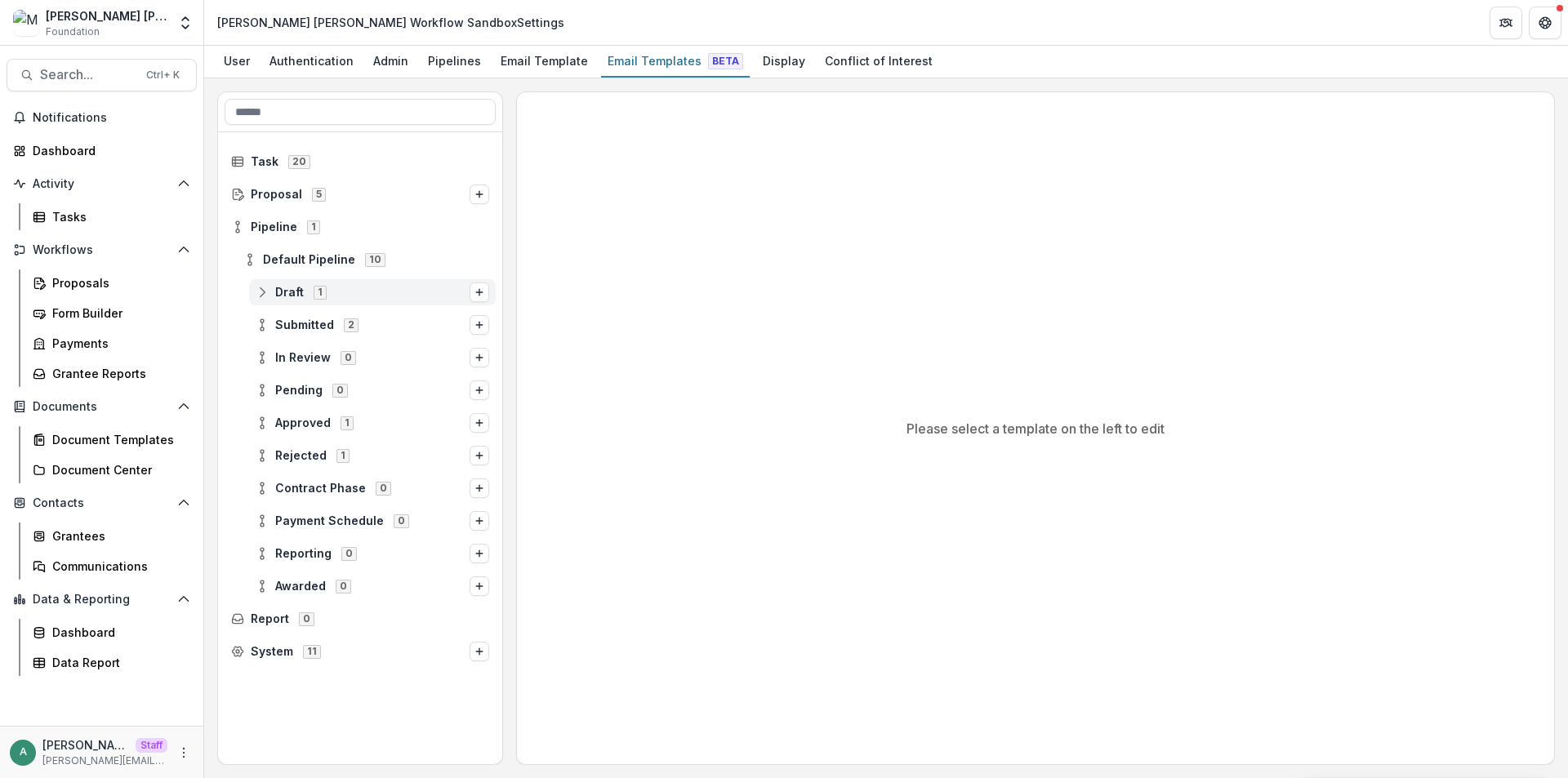
click at [264, 293] on icon at bounding box center [262, 293] width 13 height 13
click at [323, 321] on span "Stage Change Message" at bounding box center [389, 325] width 201 height 14
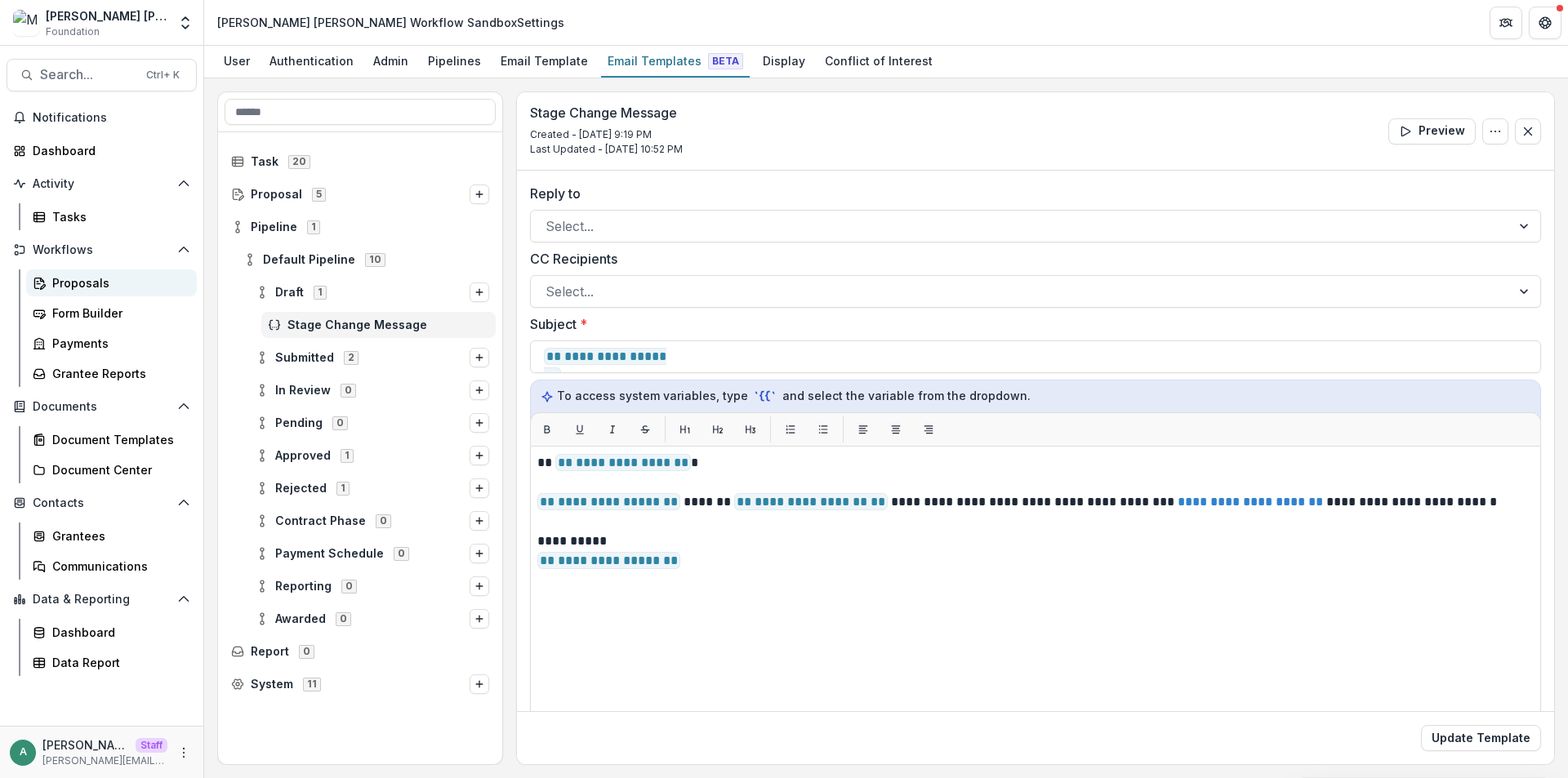
click at [90, 280] on div "Proposals" at bounding box center [117, 282] width 131 height 17
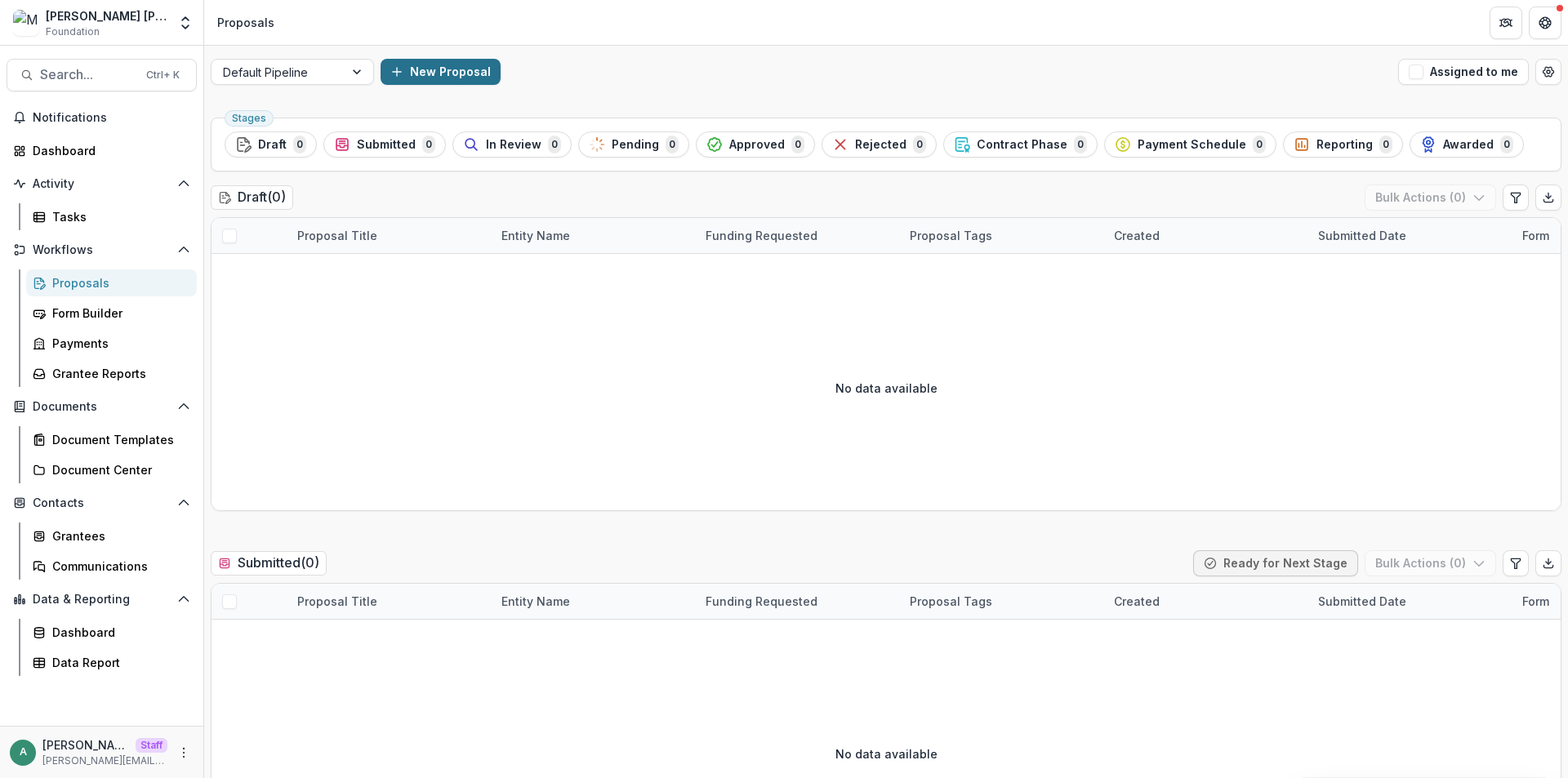
click at [425, 80] on button "New Proposal" at bounding box center [440, 72] width 120 height 26
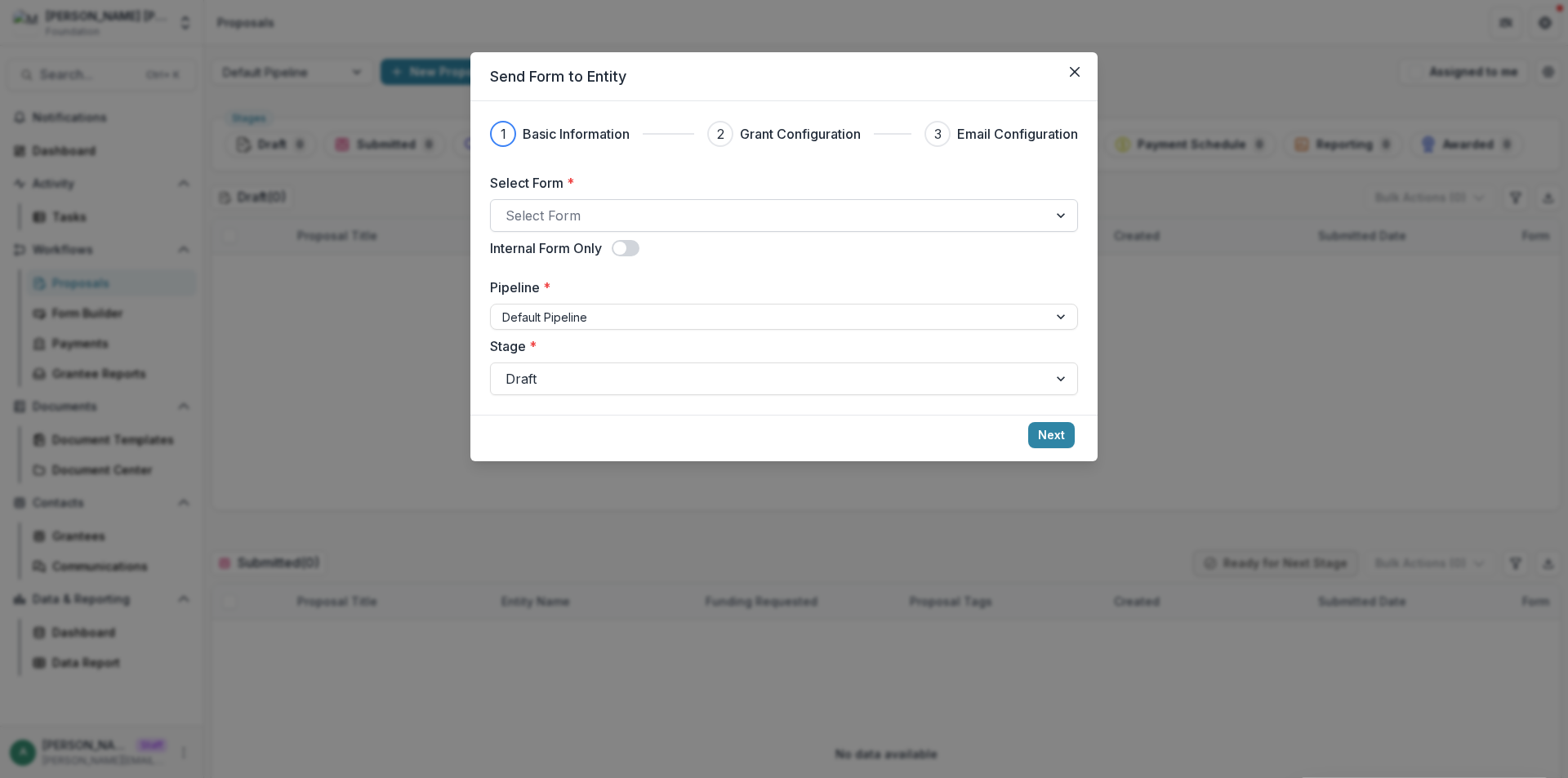
click at [631, 207] on div at bounding box center [770, 215] width 527 height 23
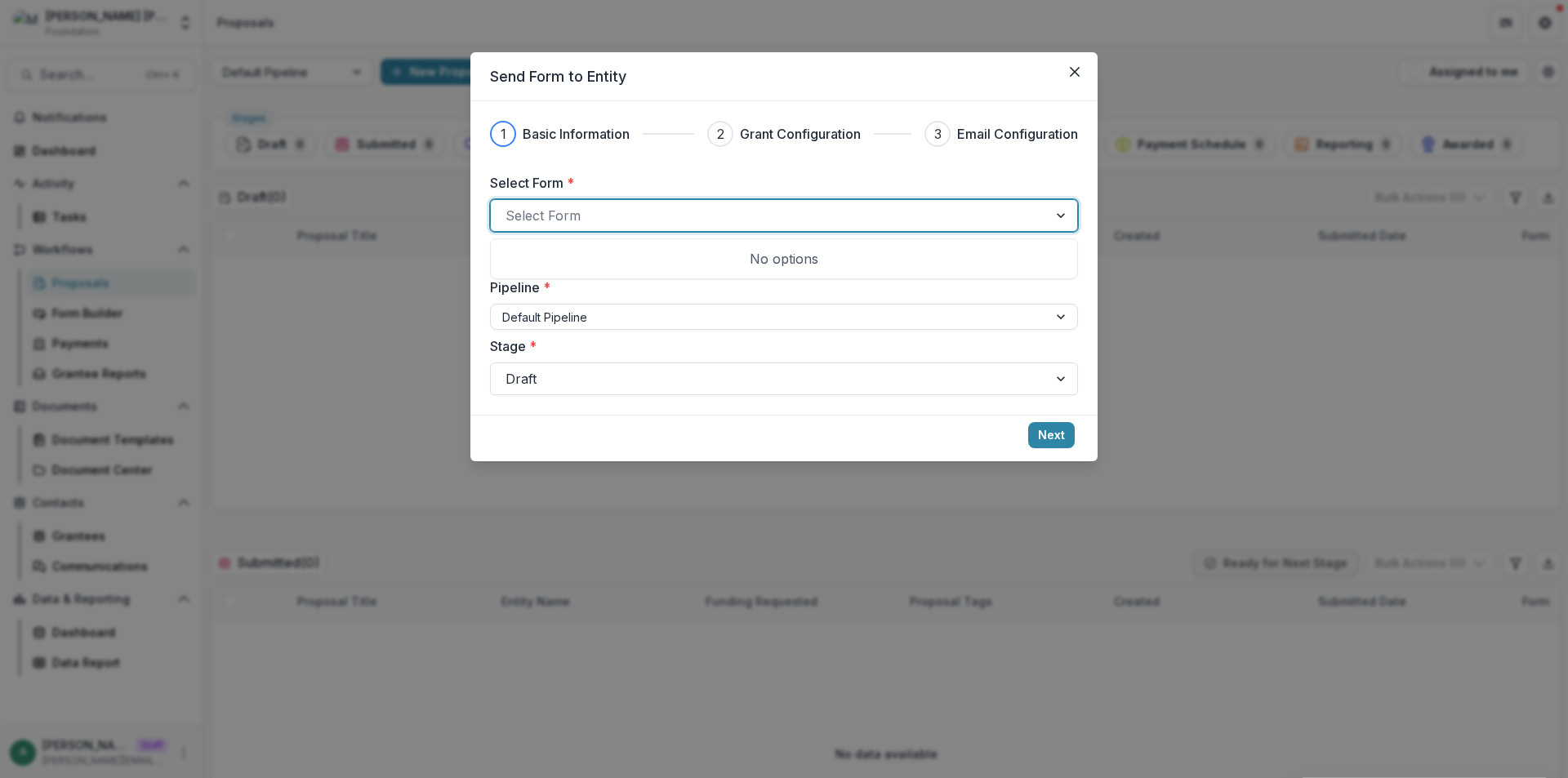
click at [679, 175] on label "Select Form *" at bounding box center [779, 183] width 579 height 20
click at [510, 206] on input "Select Form *" at bounding box center [508, 215] width 4 height 20
click at [1064, 76] on button "Close" at bounding box center [1074, 72] width 26 height 26
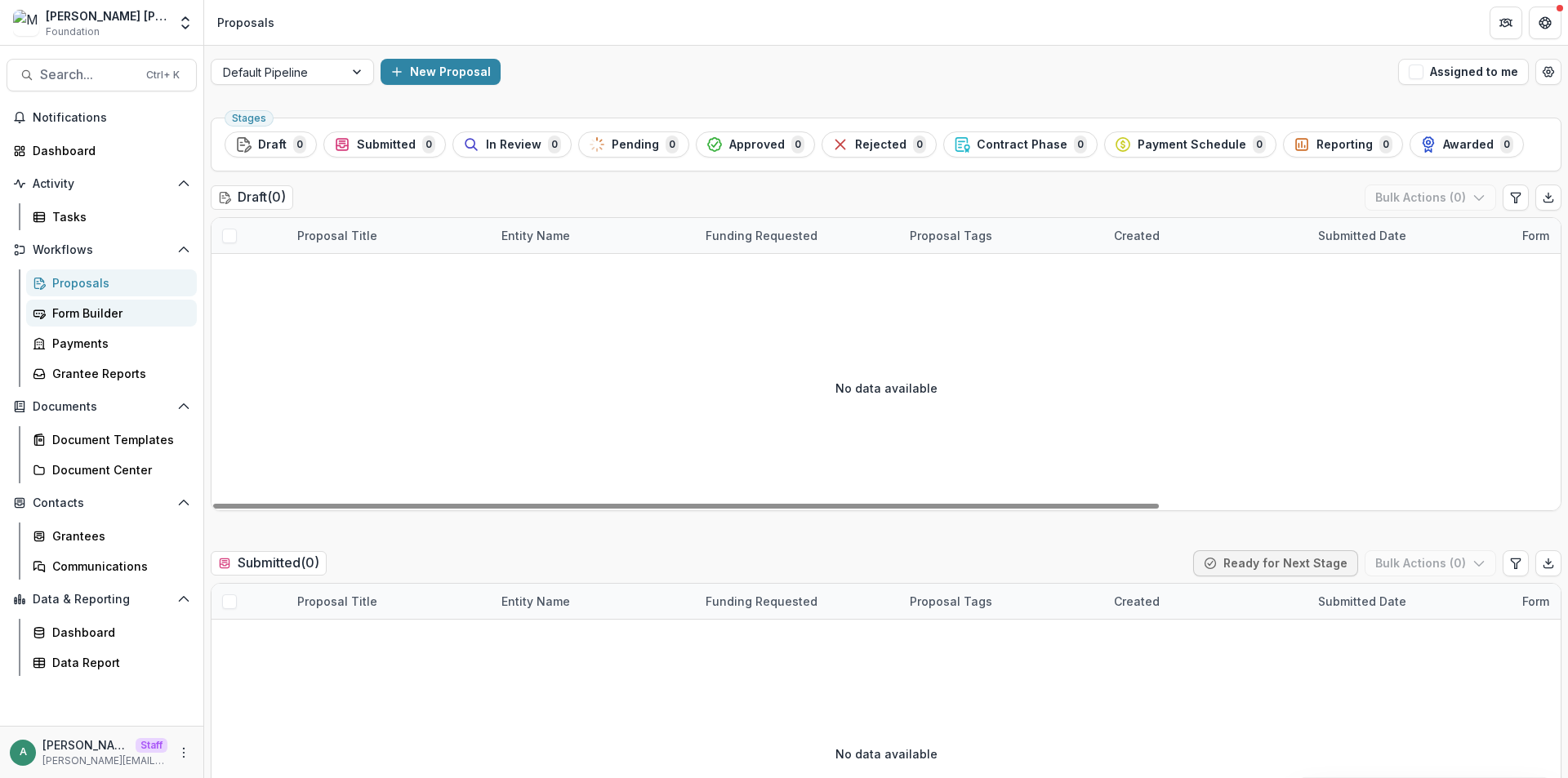
click at [111, 315] on div "Form Builder" at bounding box center [117, 313] width 131 height 17
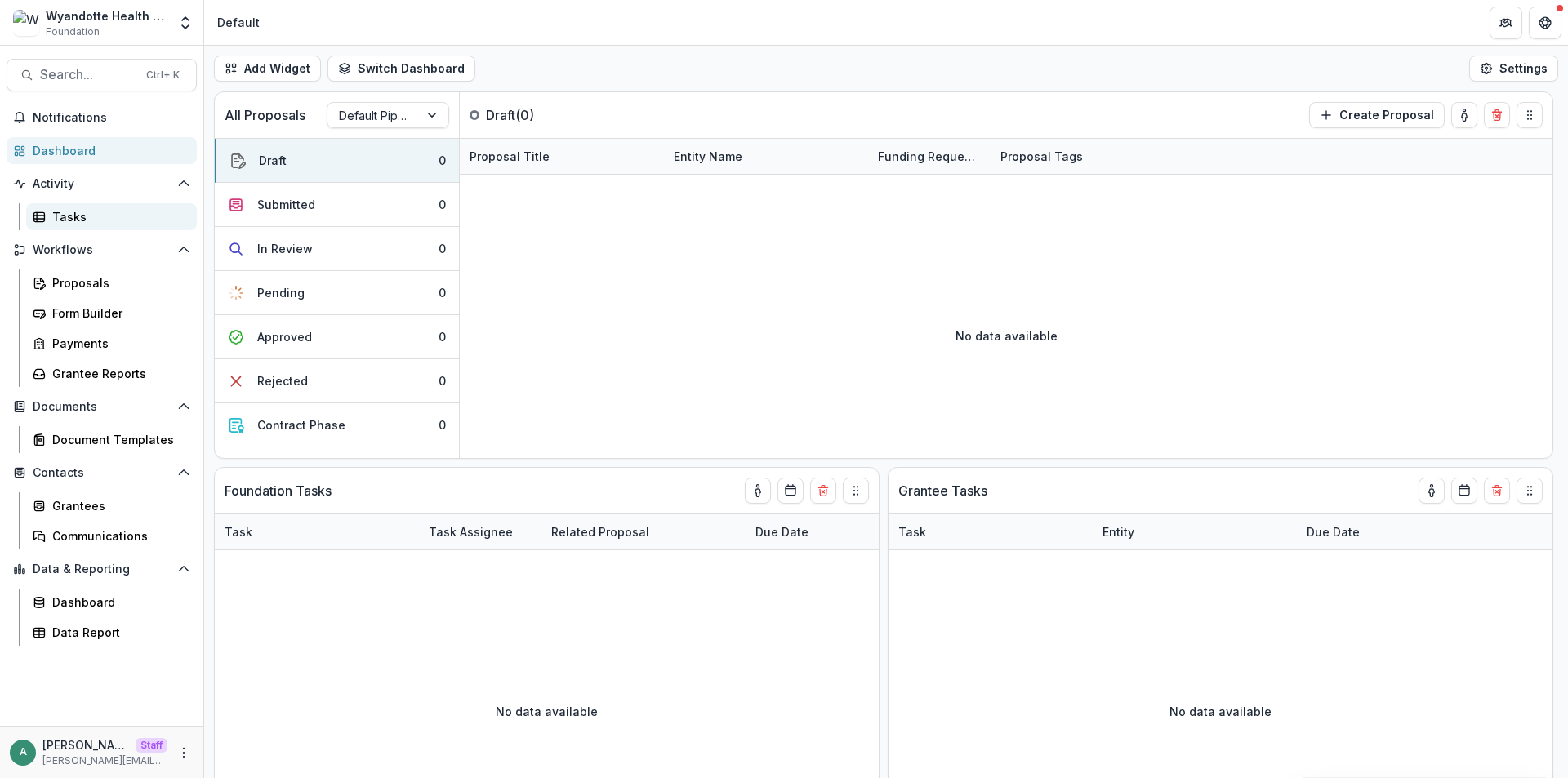
click at [84, 222] on div "Tasks" at bounding box center [117, 217] width 131 height 17
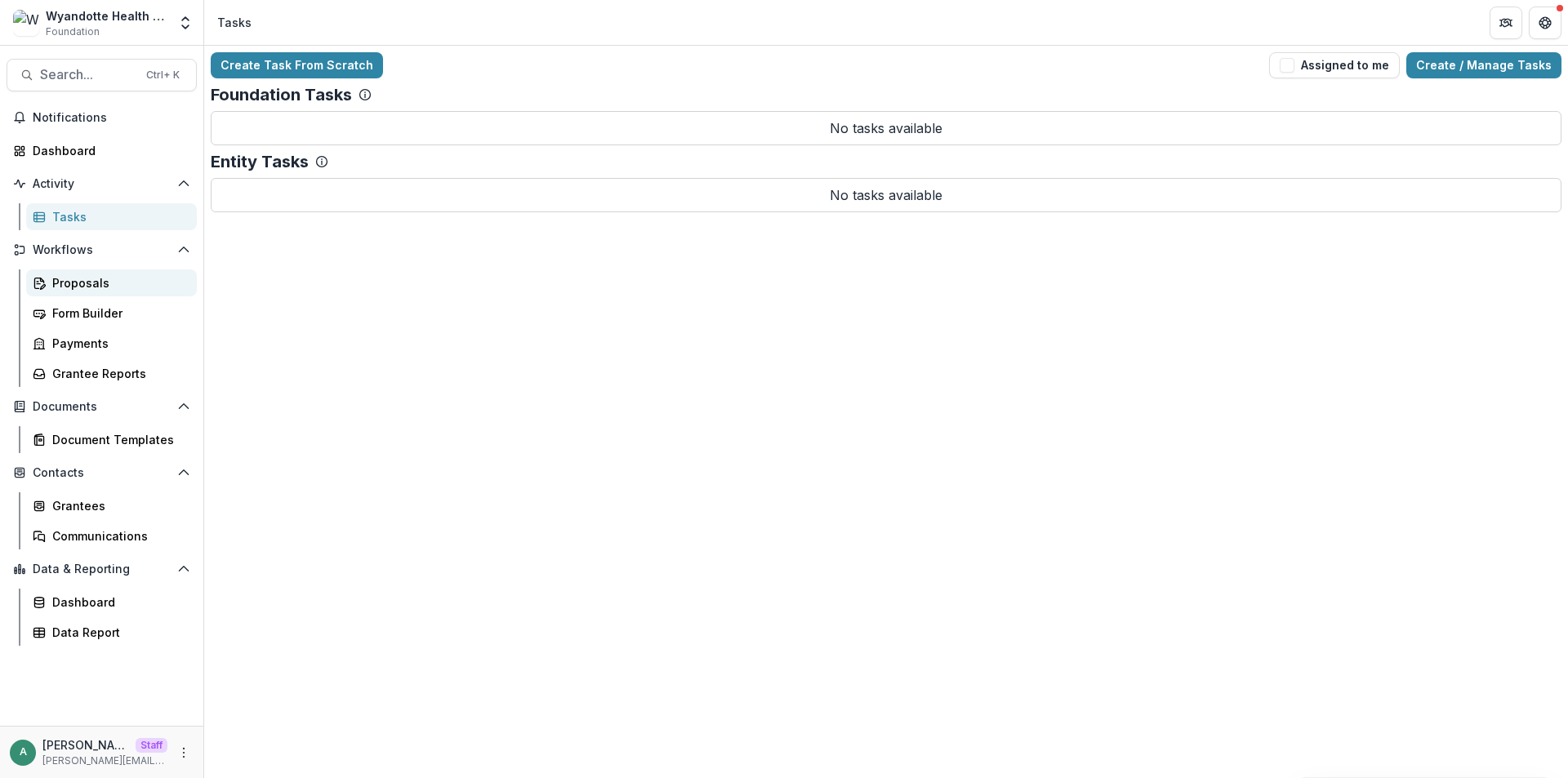
click at [67, 294] on link "Proposals" at bounding box center [111, 282] width 170 height 27
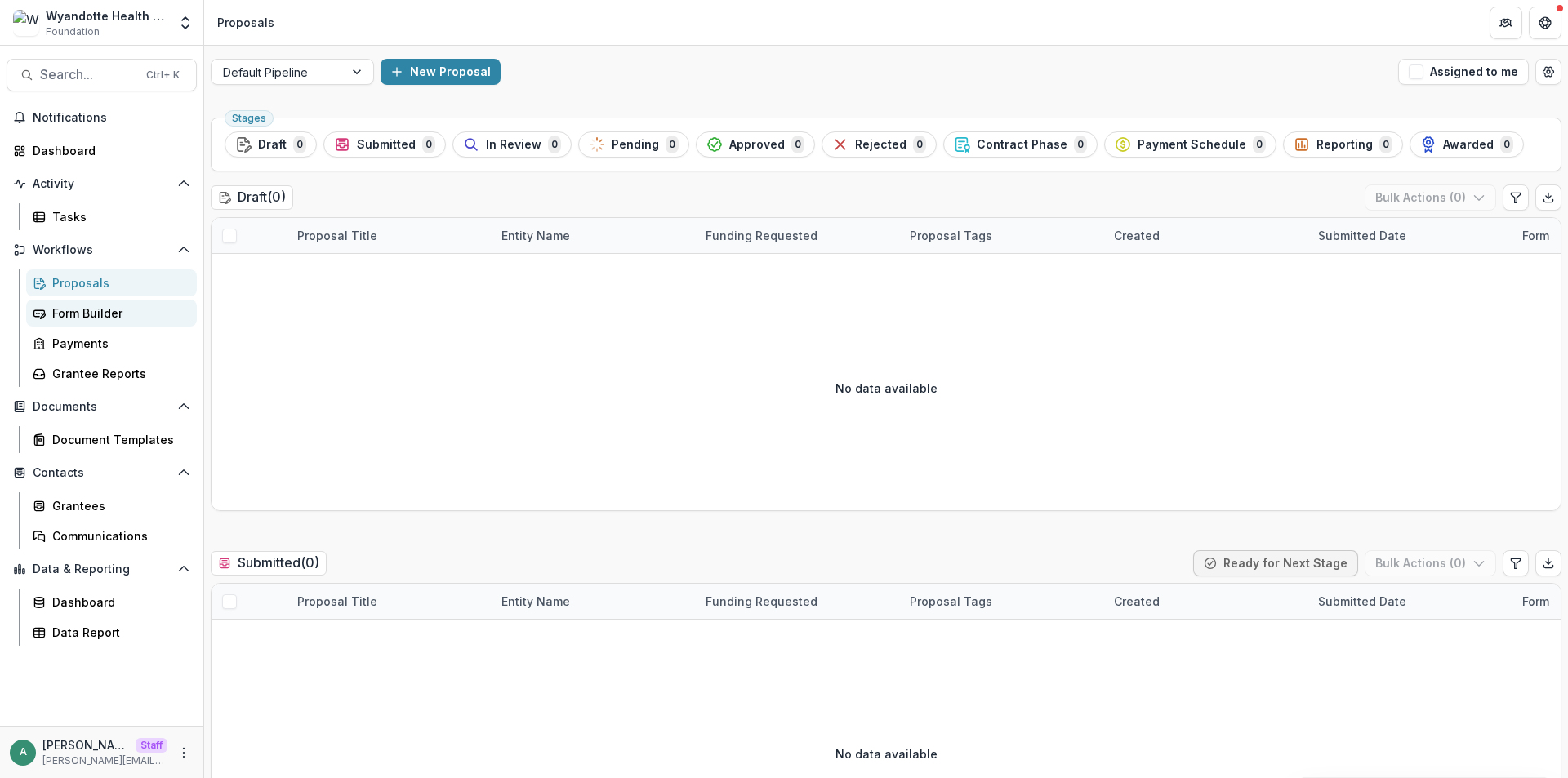
click at [70, 314] on div "Form Builder" at bounding box center [117, 313] width 131 height 17
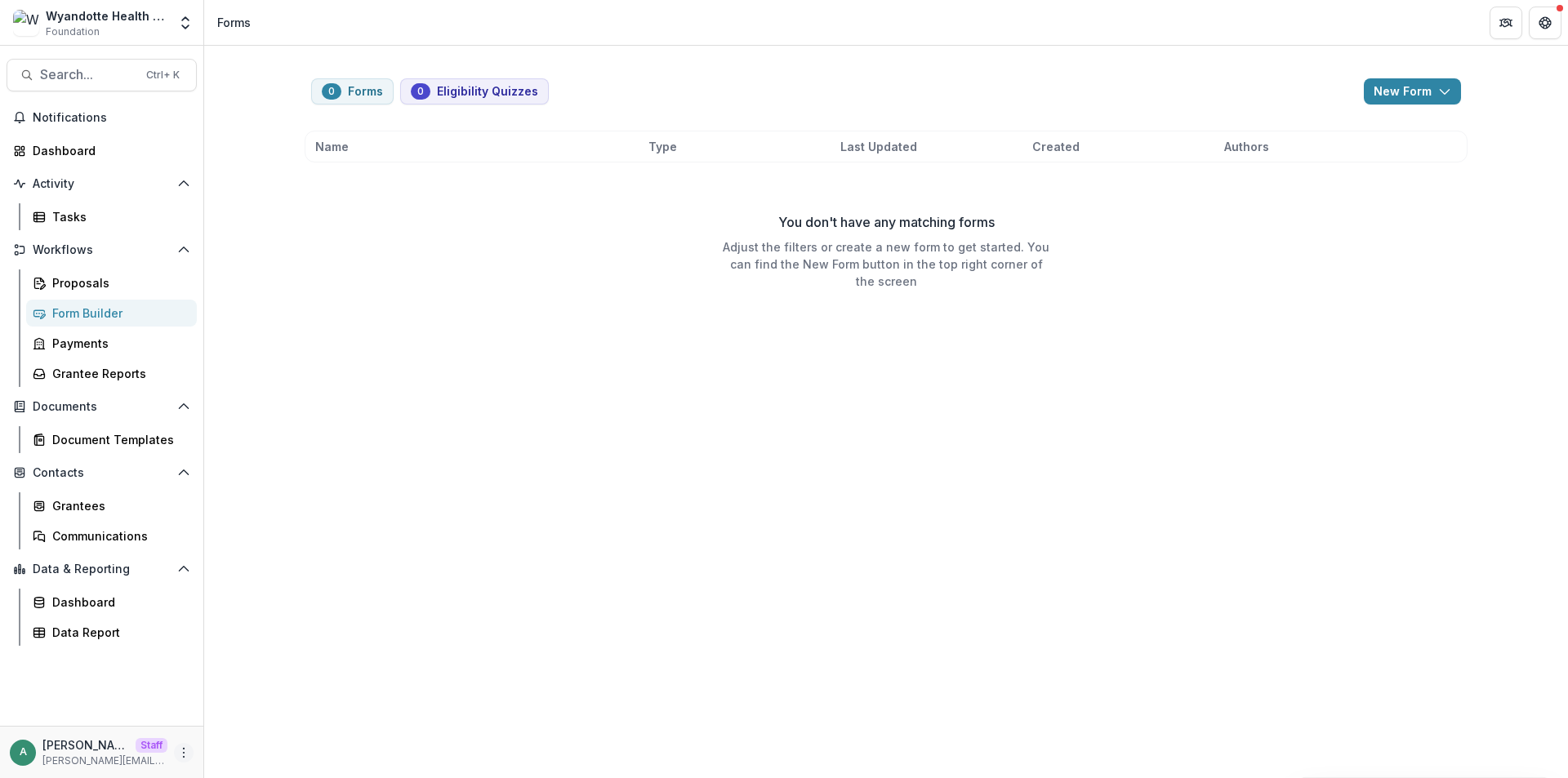
click at [188, 752] on icon "More" at bounding box center [184, 753] width 13 height 13
click at [240, 721] on link "User Settings" at bounding box center [292, 717] width 175 height 27
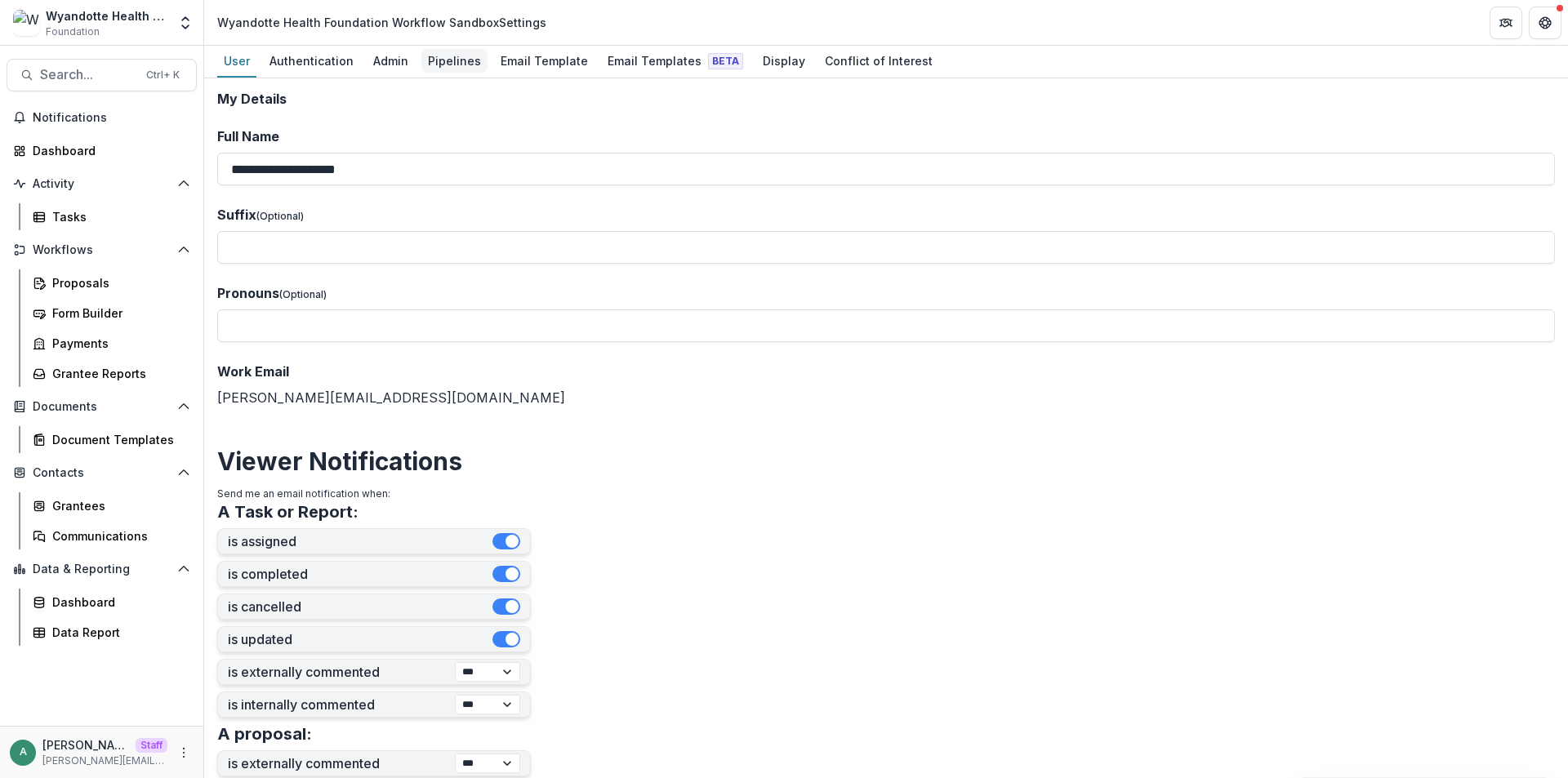
click at [459, 62] on div "Pipelines" at bounding box center [454, 61] width 66 height 23
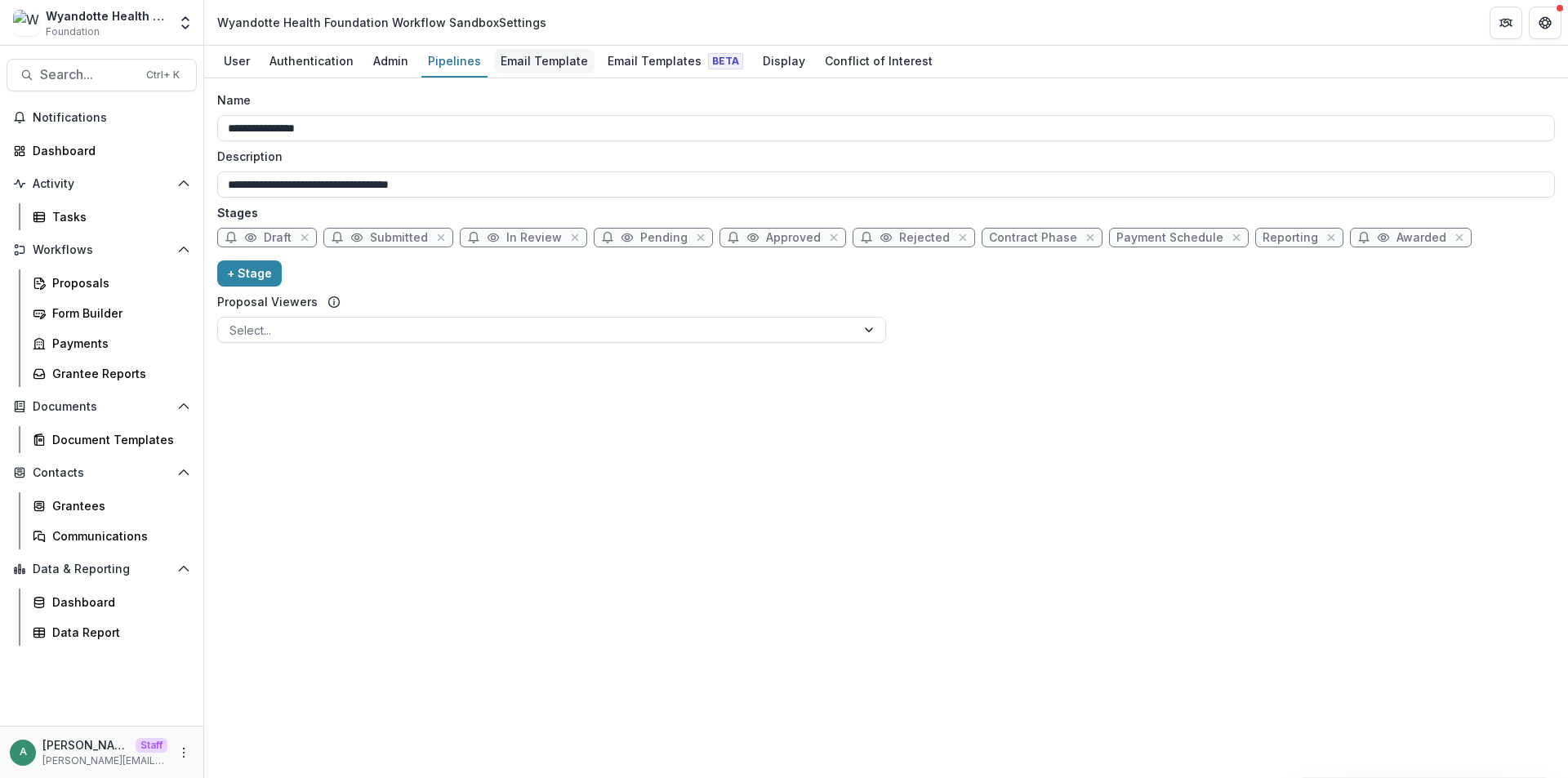
click at [530, 63] on div "Email Template" at bounding box center [544, 61] width 101 height 23
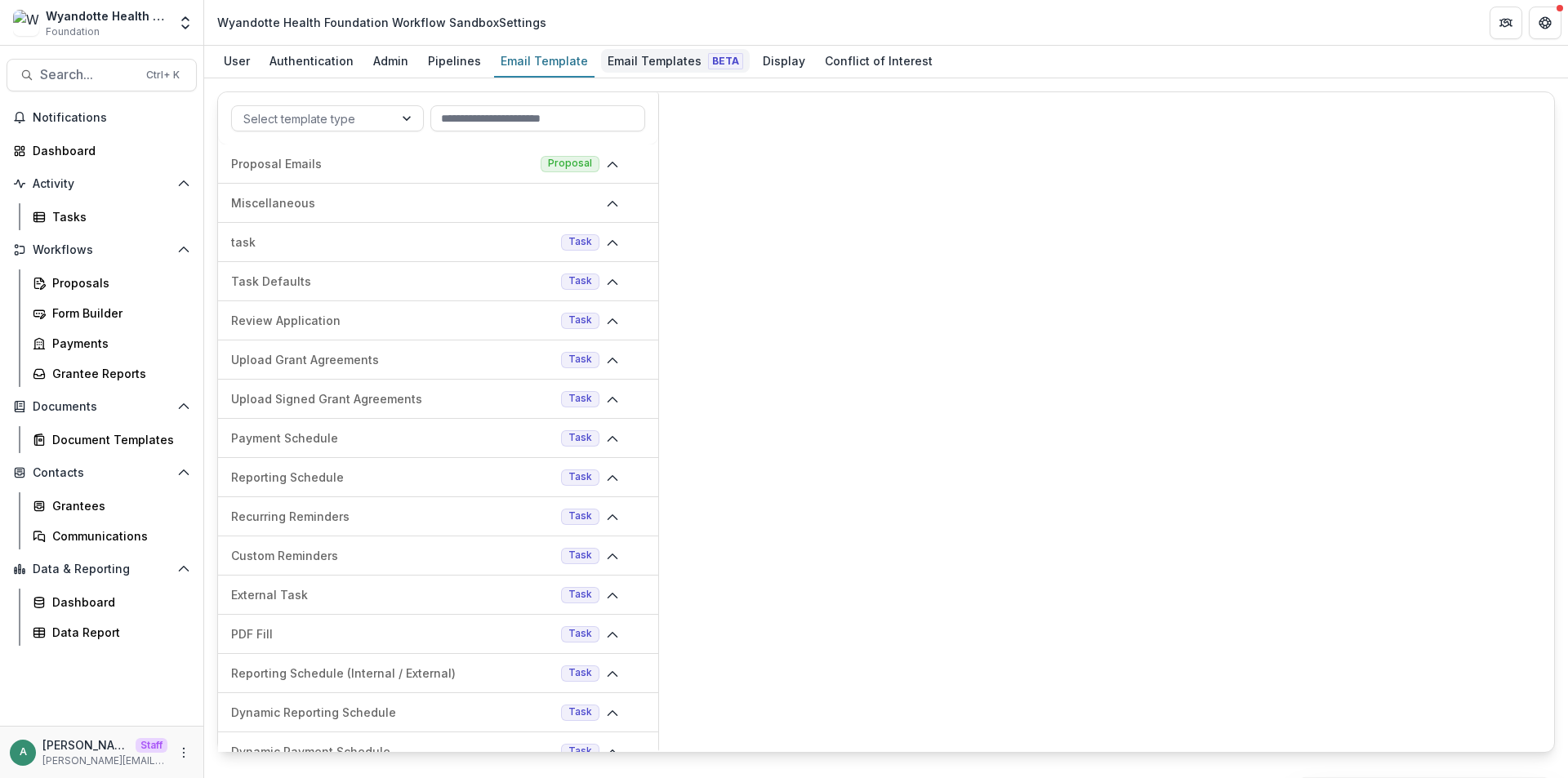
click at [679, 62] on div "Email Templates Beta" at bounding box center [675, 61] width 149 height 23
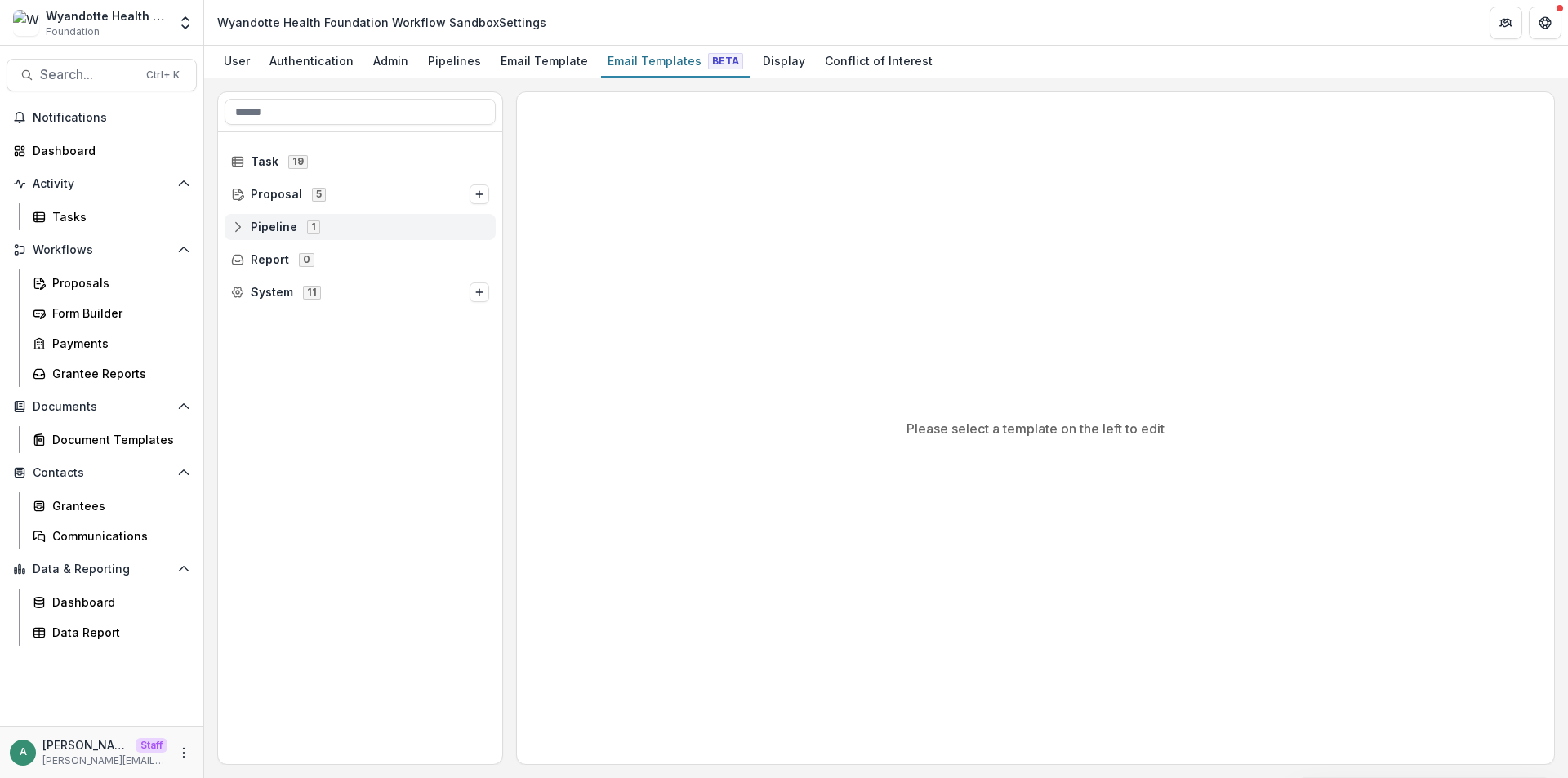
click at [239, 225] on icon at bounding box center [238, 227] width 13 height 13
click at [256, 263] on span "Default Pipeline 10" at bounding box center [366, 259] width 246 height 14
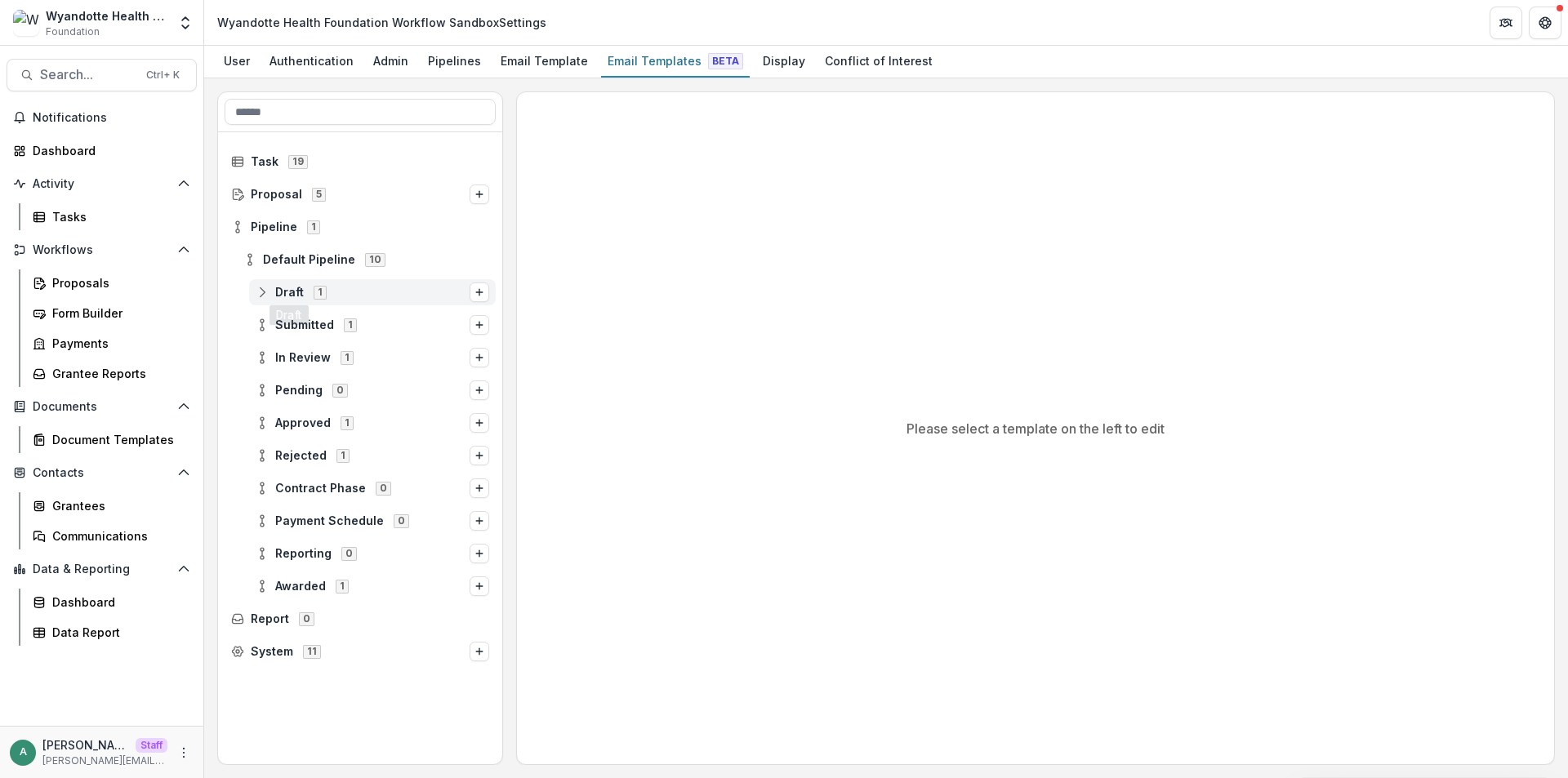
click at [267, 290] on icon at bounding box center [262, 293] width 13 height 13
click at [329, 320] on span "Stage Change Message" at bounding box center [389, 325] width 201 height 14
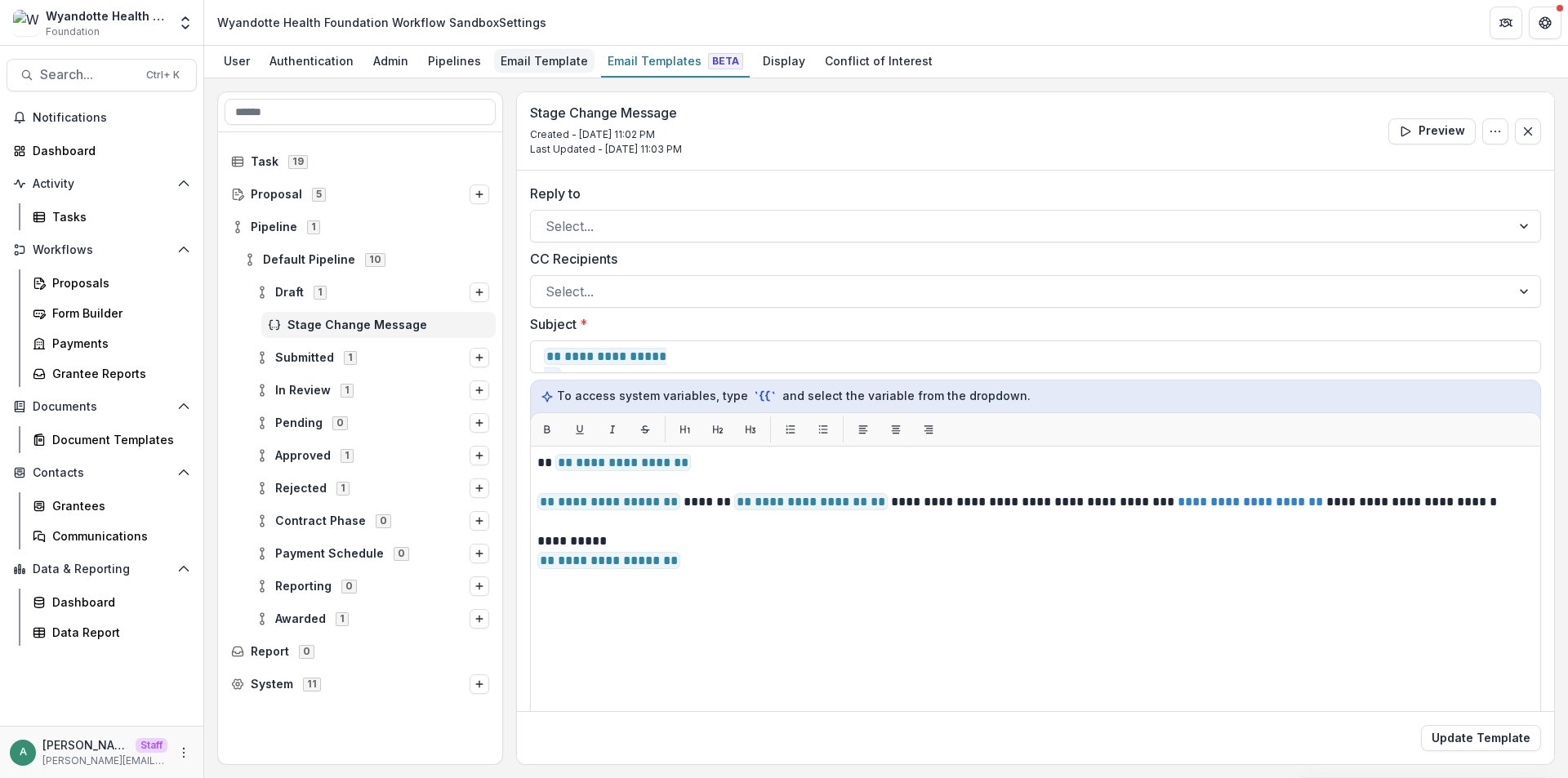
click at [531, 70] on div "Email Template" at bounding box center [544, 61] width 101 height 23
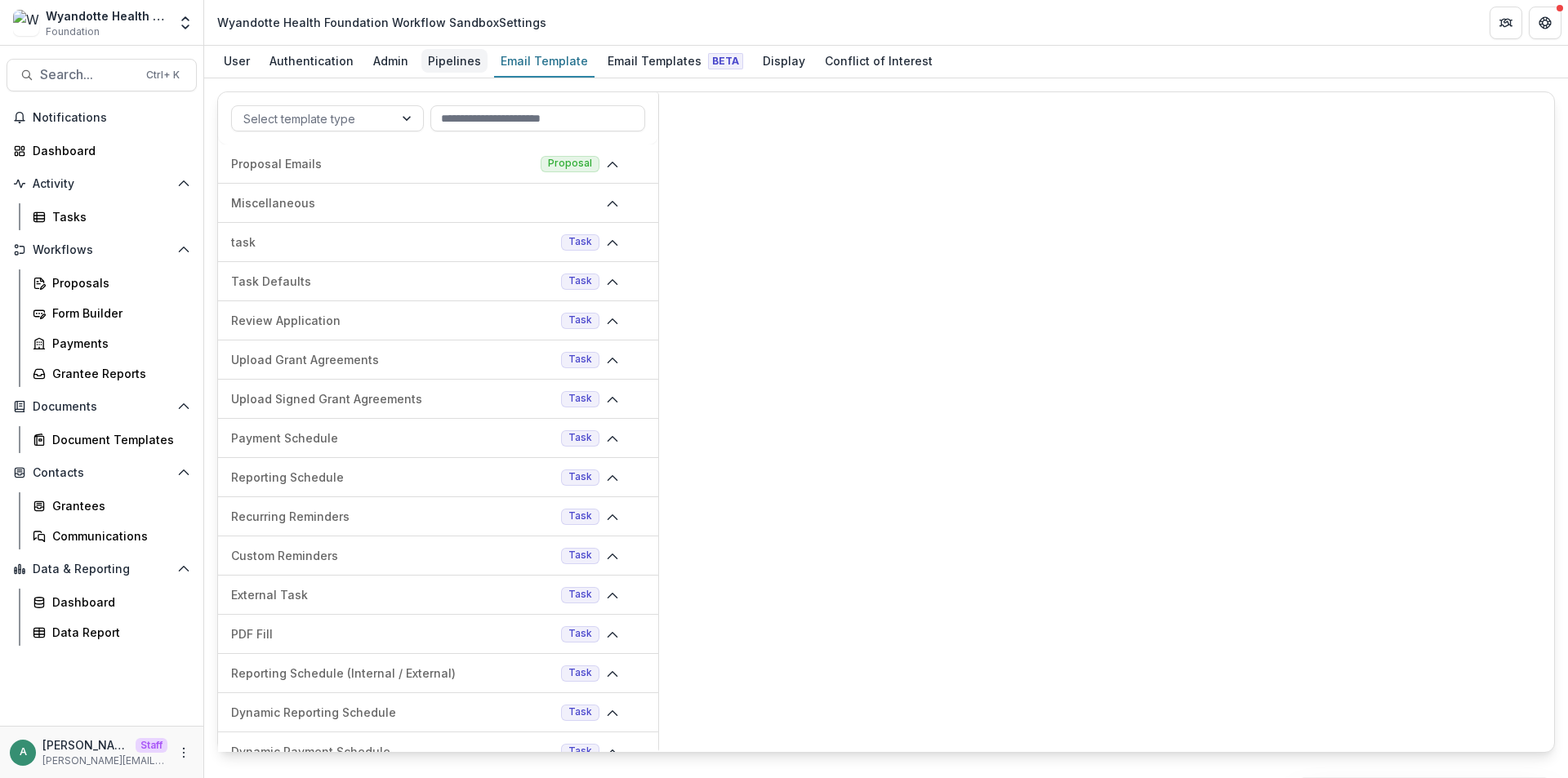
click at [445, 64] on div "Pipelines" at bounding box center [454, 61] width 66 height 23
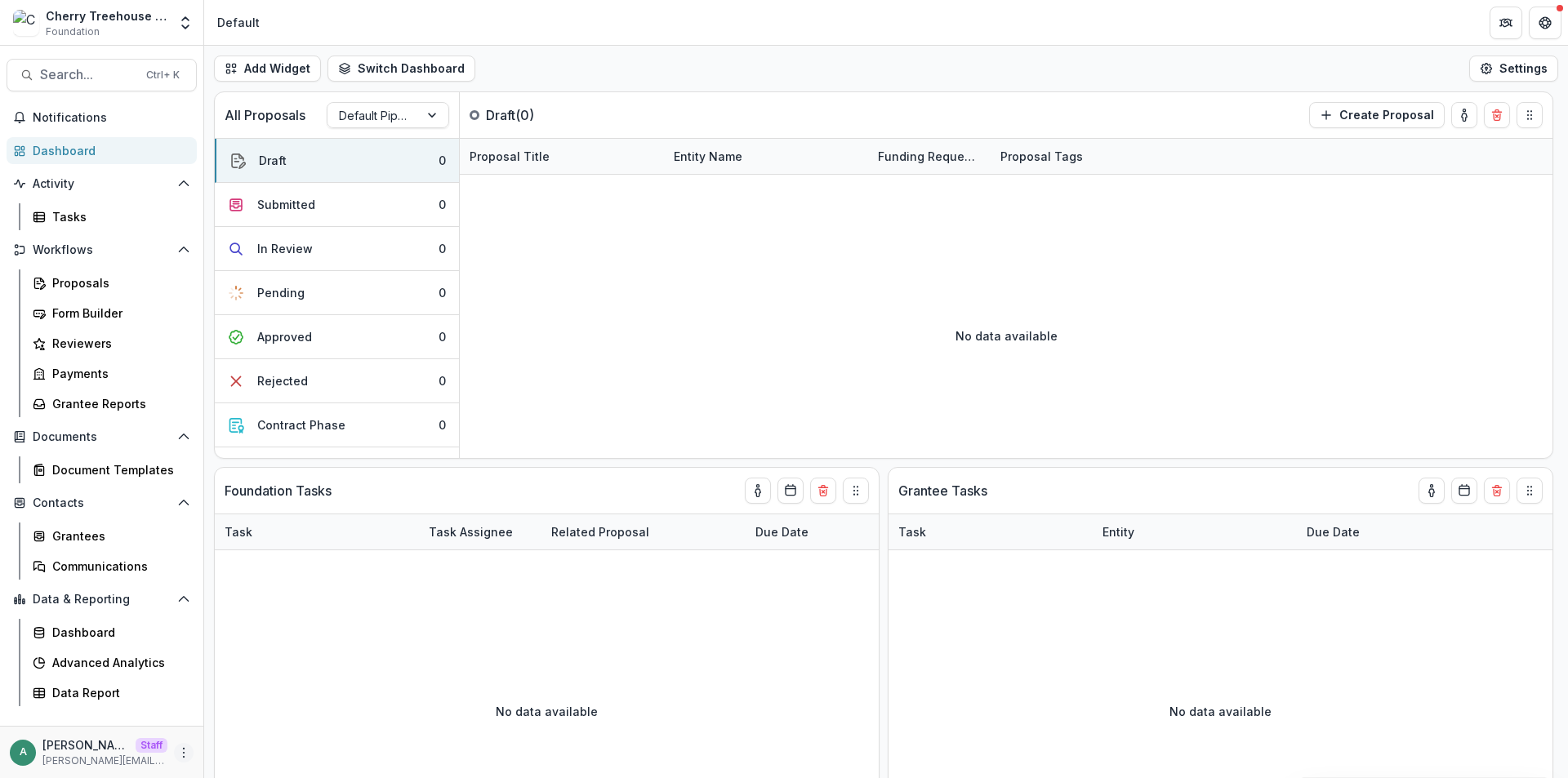
click at [181, 759] on button "More" at bounding box center [184, 753] width 20 height 20
click at [246, 717] on link "User Settings" at bounding box center [292, 717] width 175 height 27
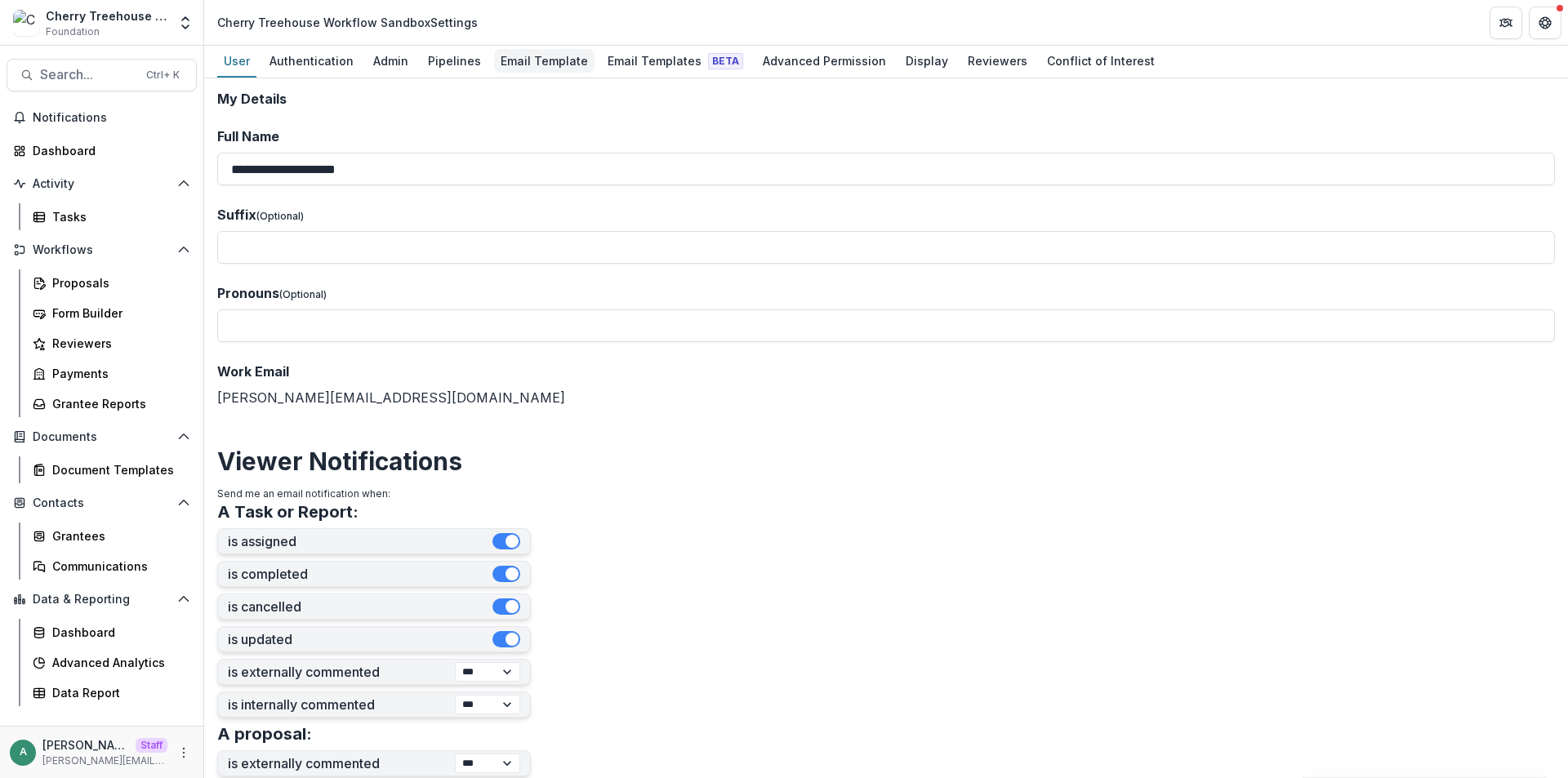
click at [528, 61] on div "Email Template" at bounding box center [544, 61] width 101 height 23
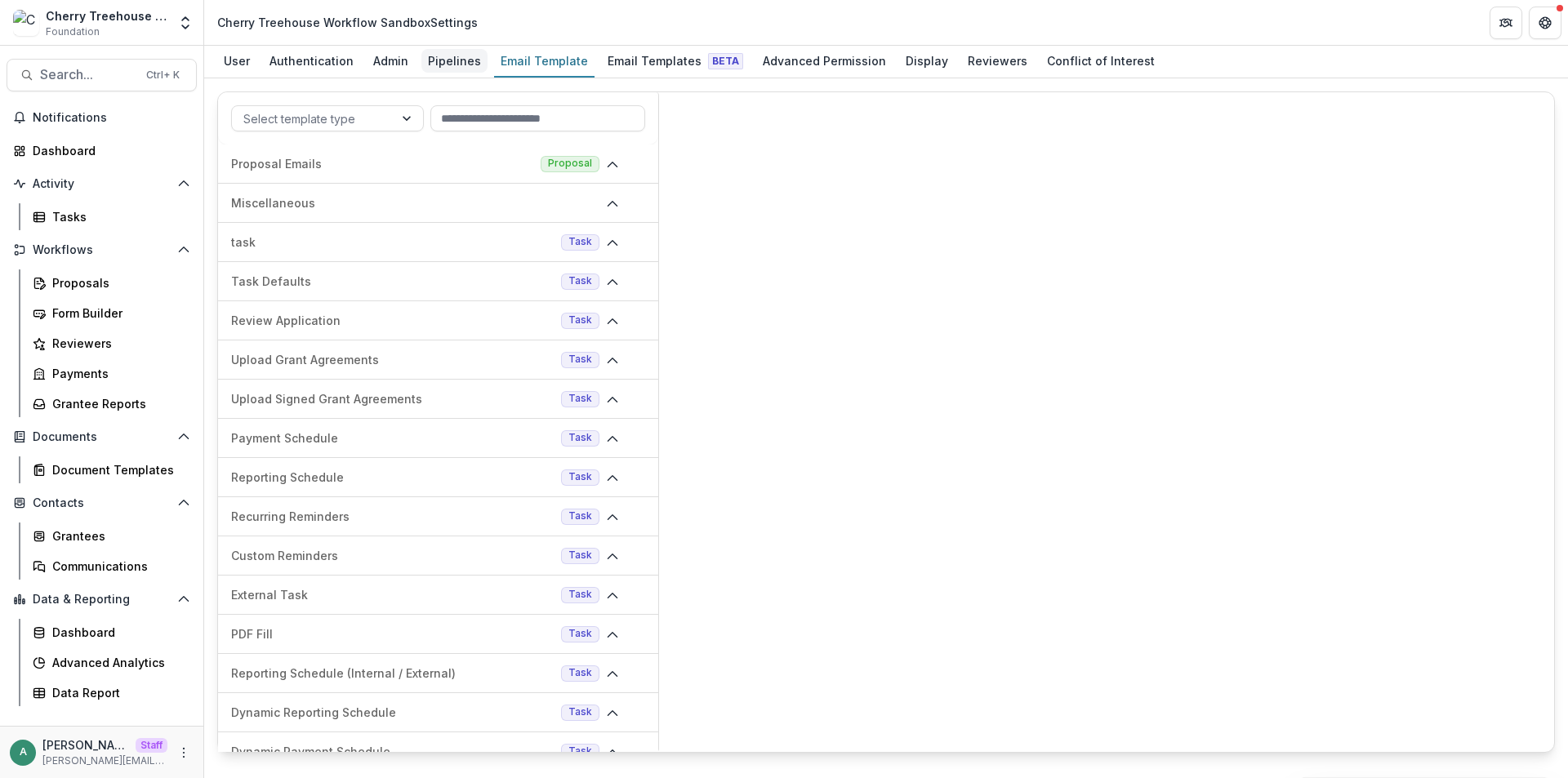
click at [425, 69] on div "Pipelines" at bounding box center [454, 61] width 66 height 23
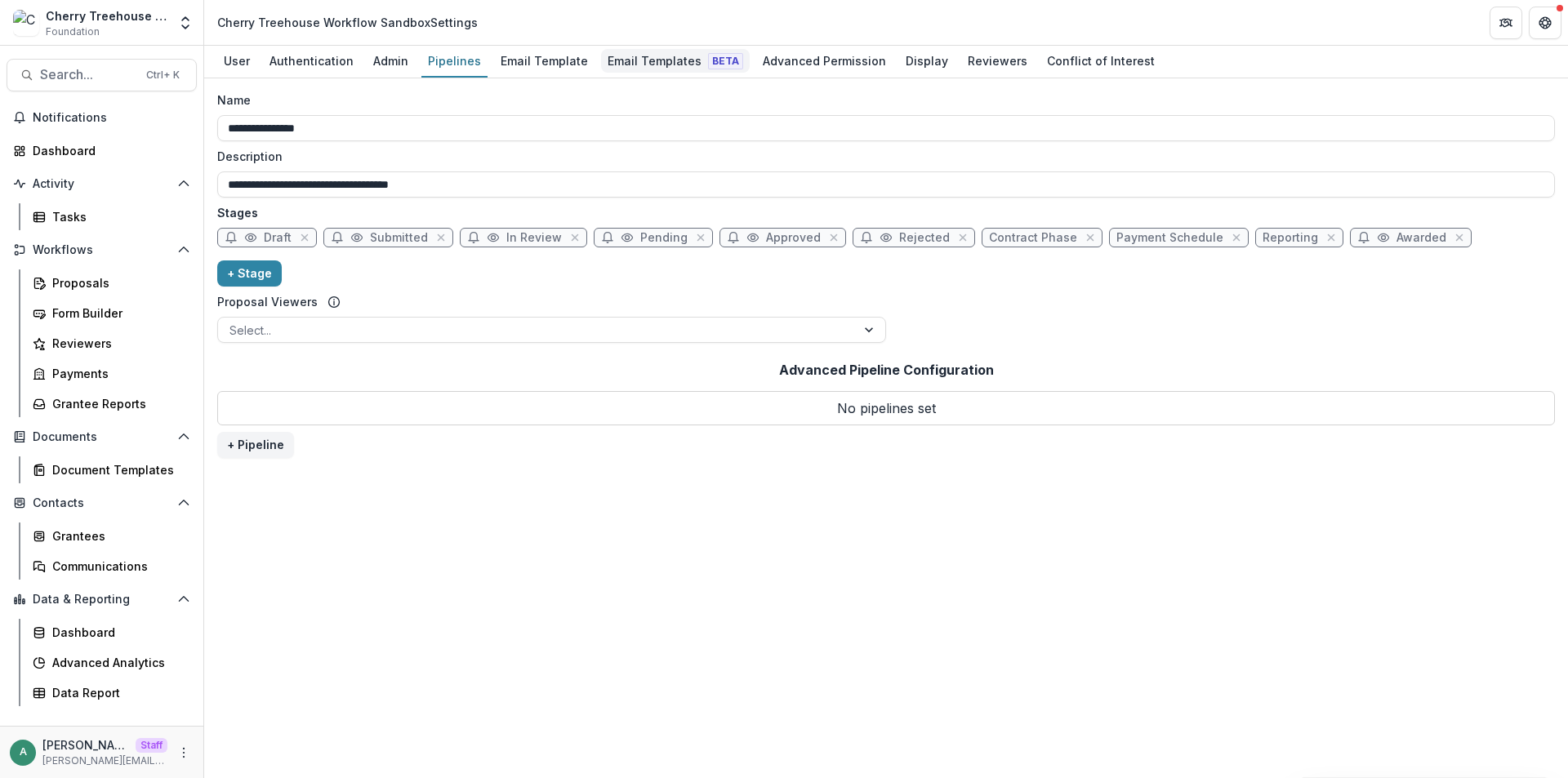
click at [613, 56] on div "Email Templates Beta" at bounding box center [675, 61] width 149 height 23
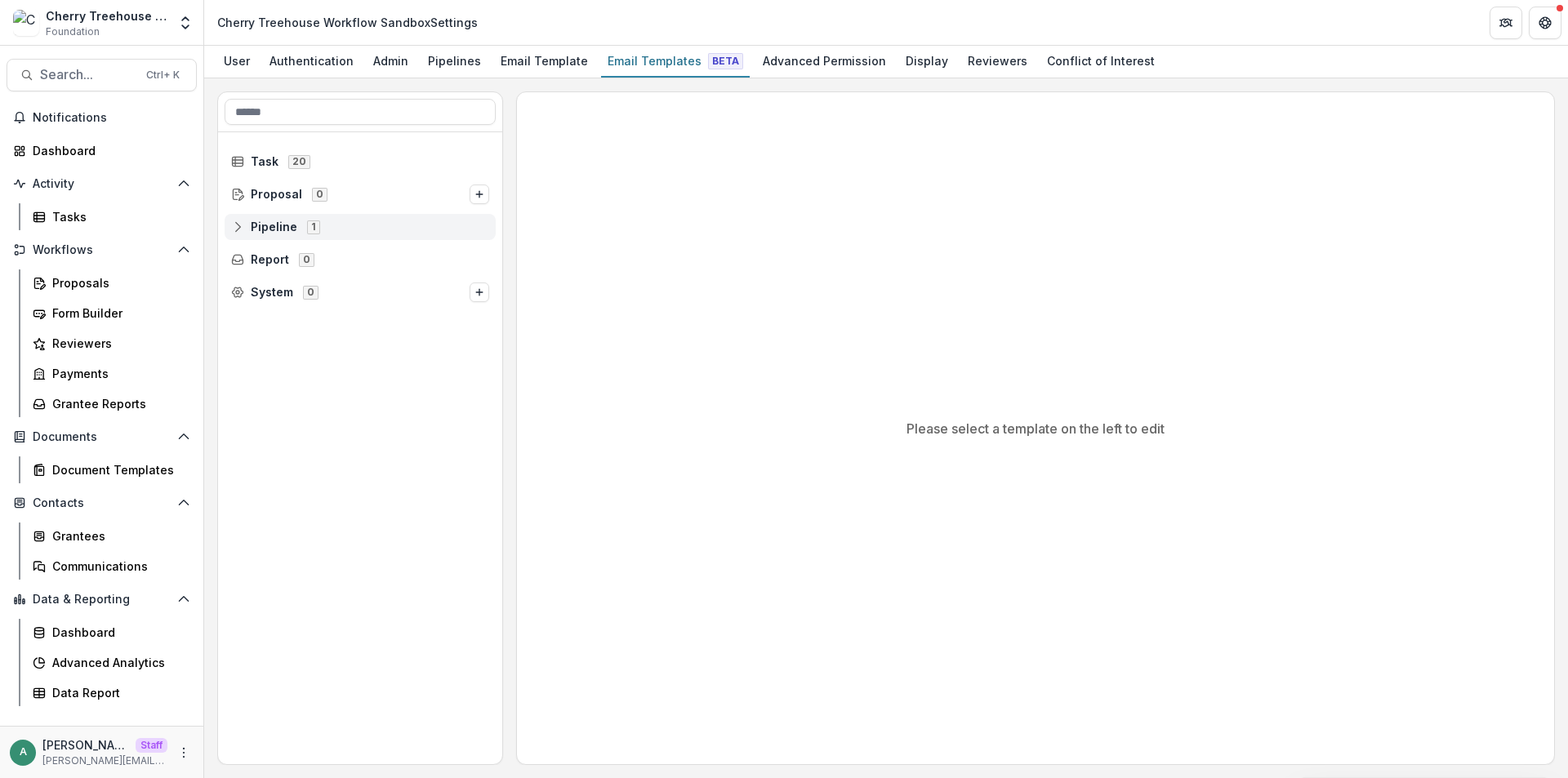
click at [241, 232] on icon at bounding box center [238, 227] width 13 height 13
click at [251, 261] on icon at bounding box center [250, 260] width 13 height 13
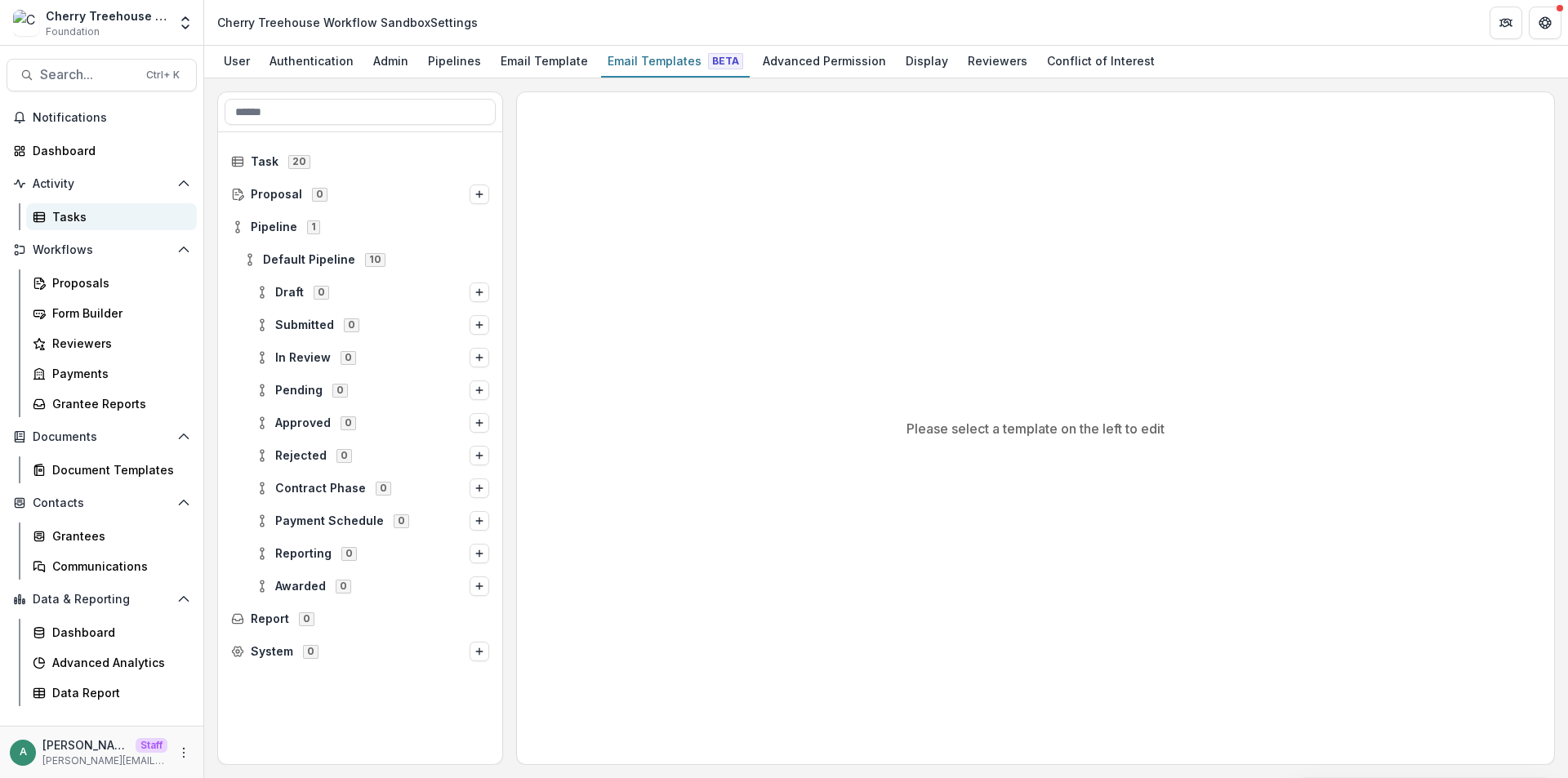
click at [118, 204] on link "Tasks" at bounding box center [111, 216] width 170 height 27
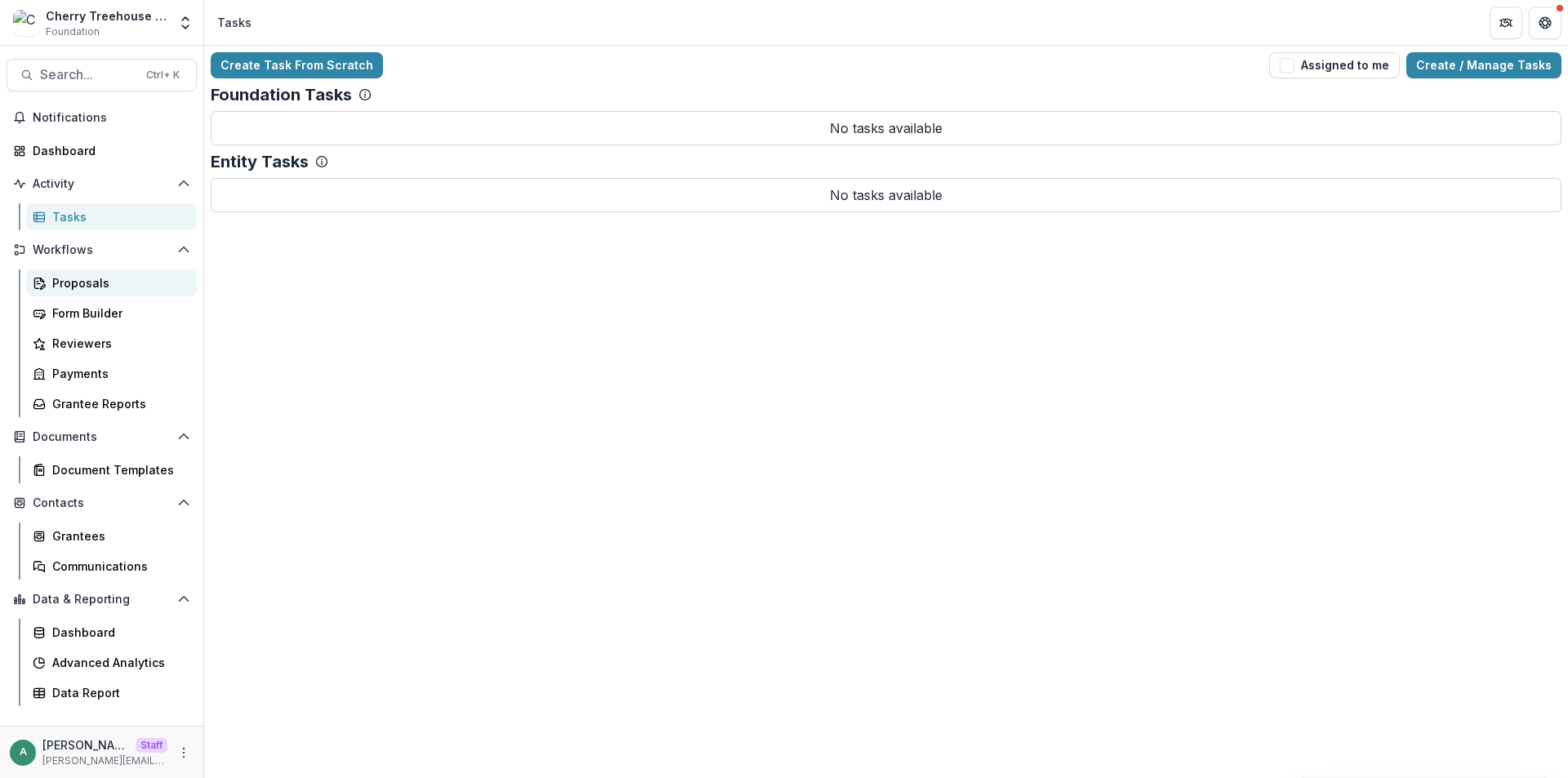
click at [102, 282] on div "Proposals" at bounding box center [117, 282] width 131 height 17
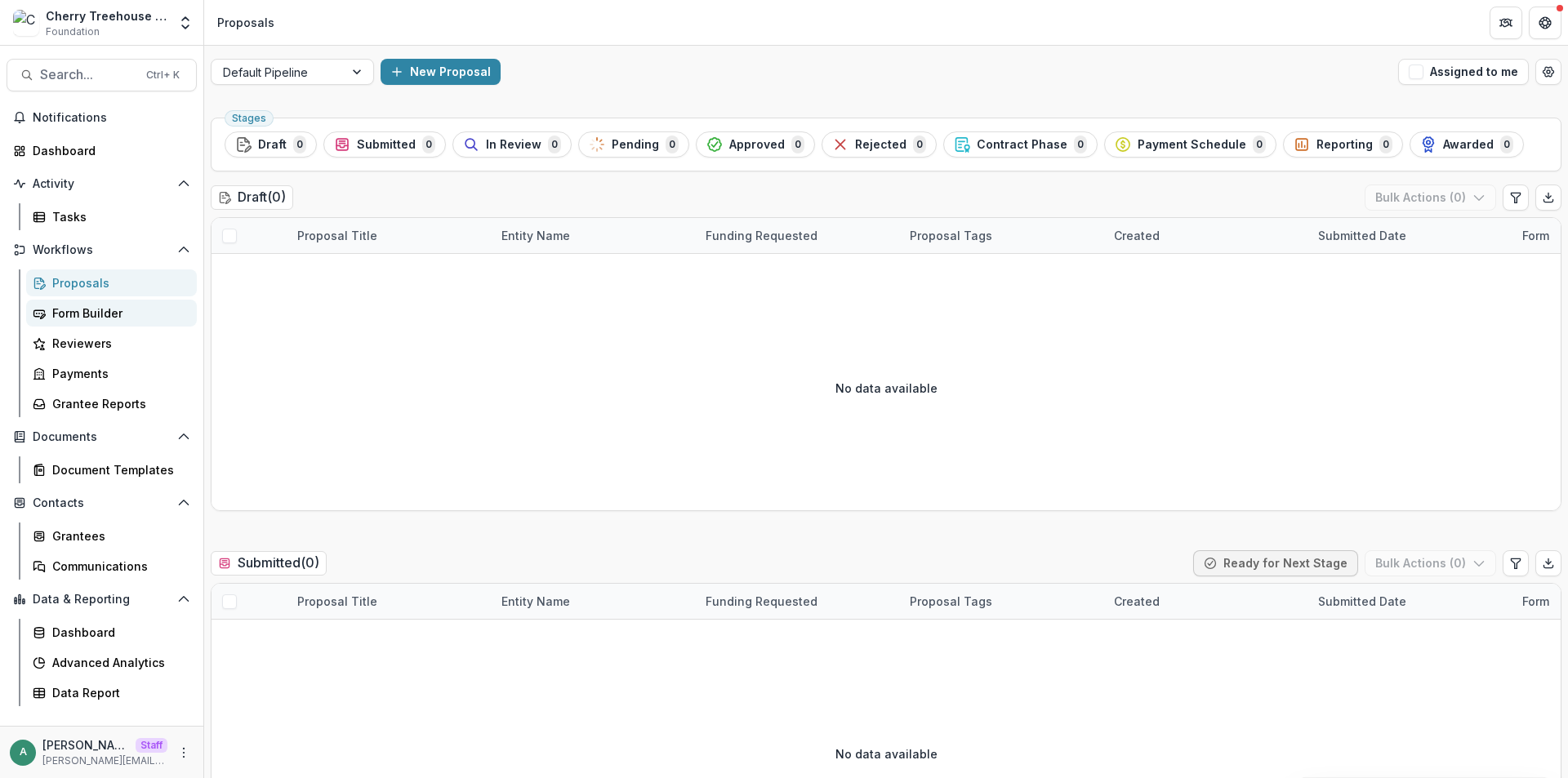
click at [107, 311] on div "Form Builder" at bounding box center [117, 313] width 131 height 17
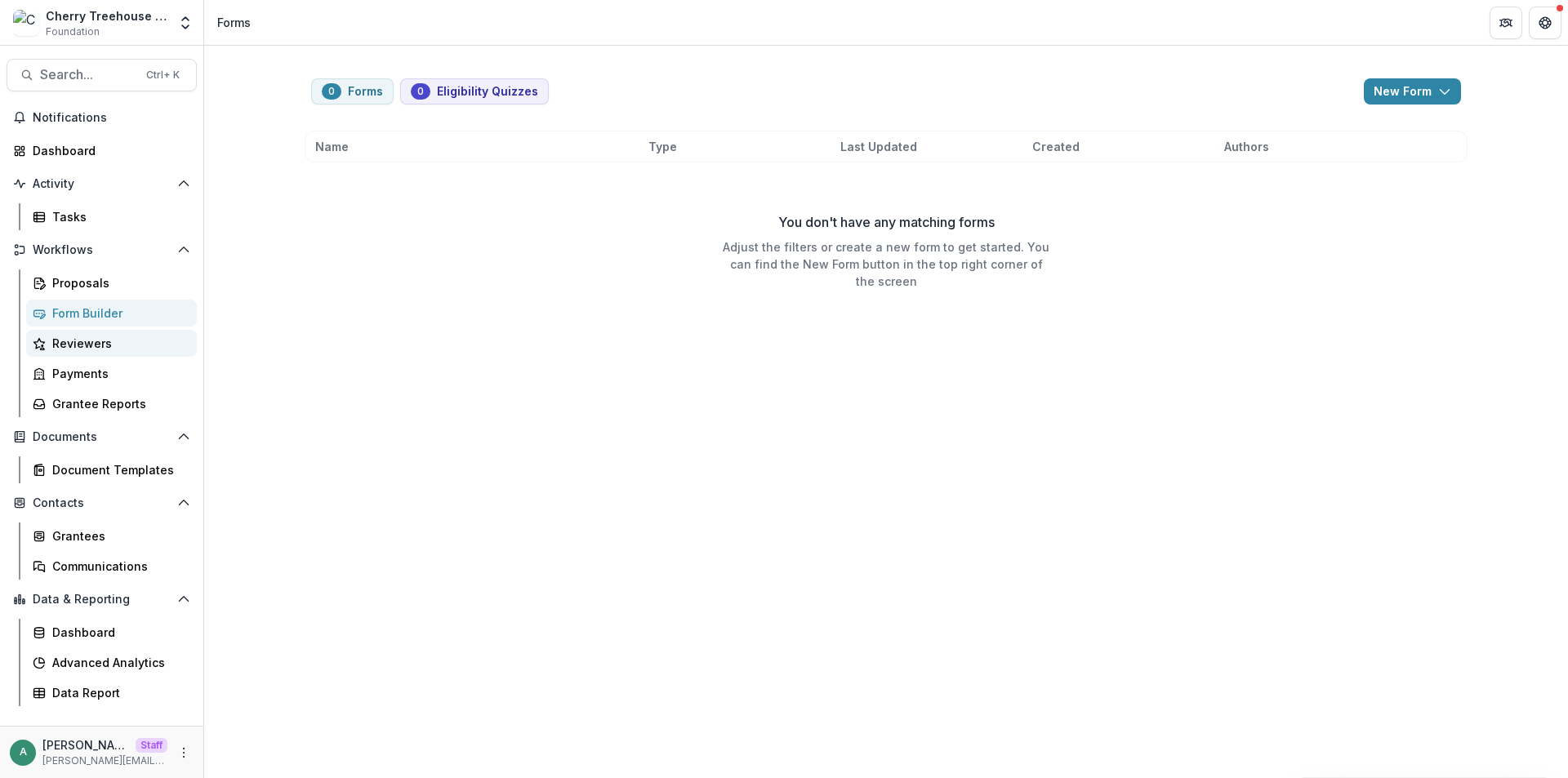
click at [102, 340] on div "Reviewers" at bounding box center [117, 343] width 131 height 17
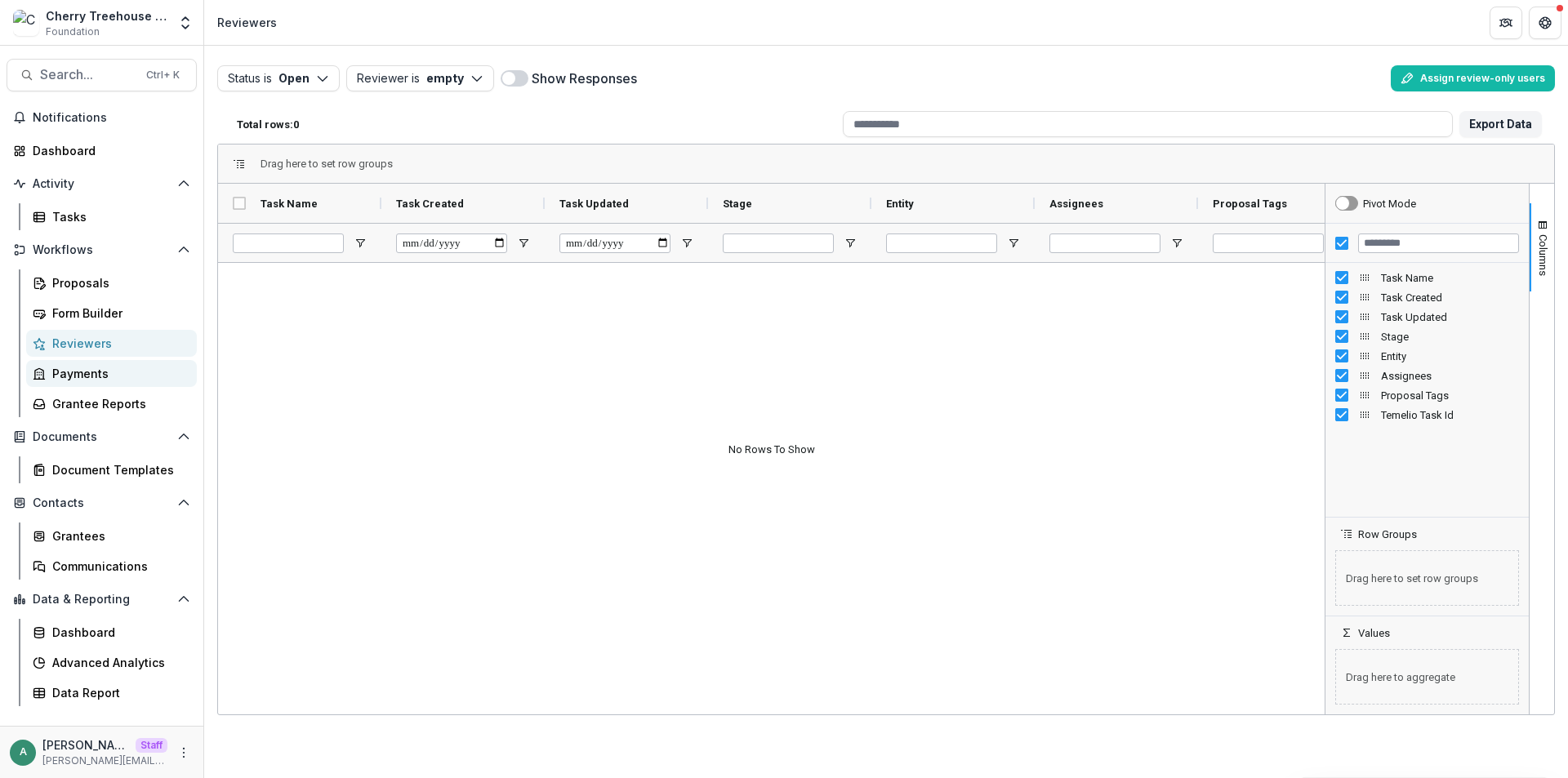
click at [104, 380] on div "Payments" at bounding box center [117, 374] width 131 height 17
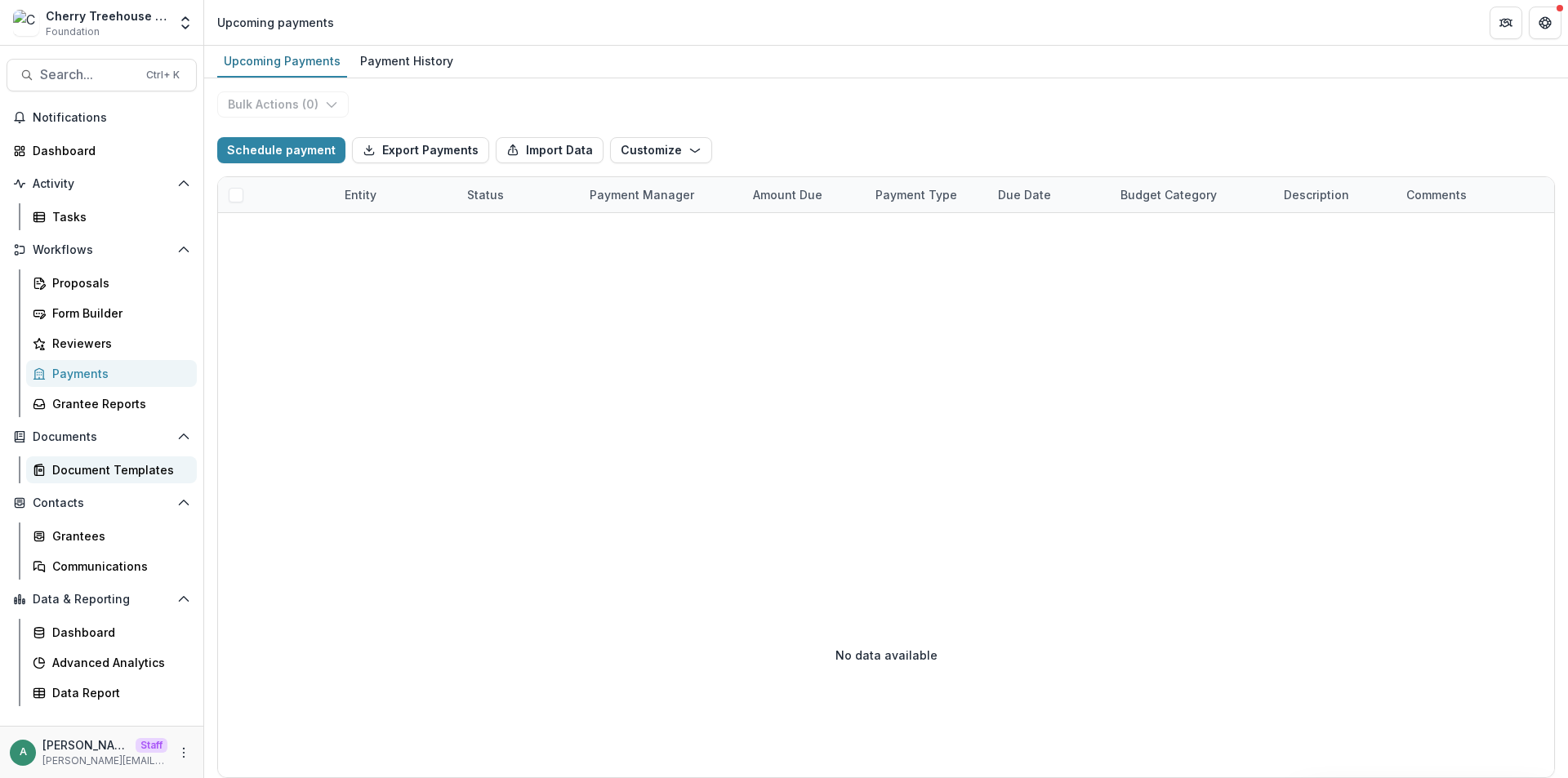
click at [128, 475] on div "Document Templates" at bounding box center [117, 470] width 131 height 17
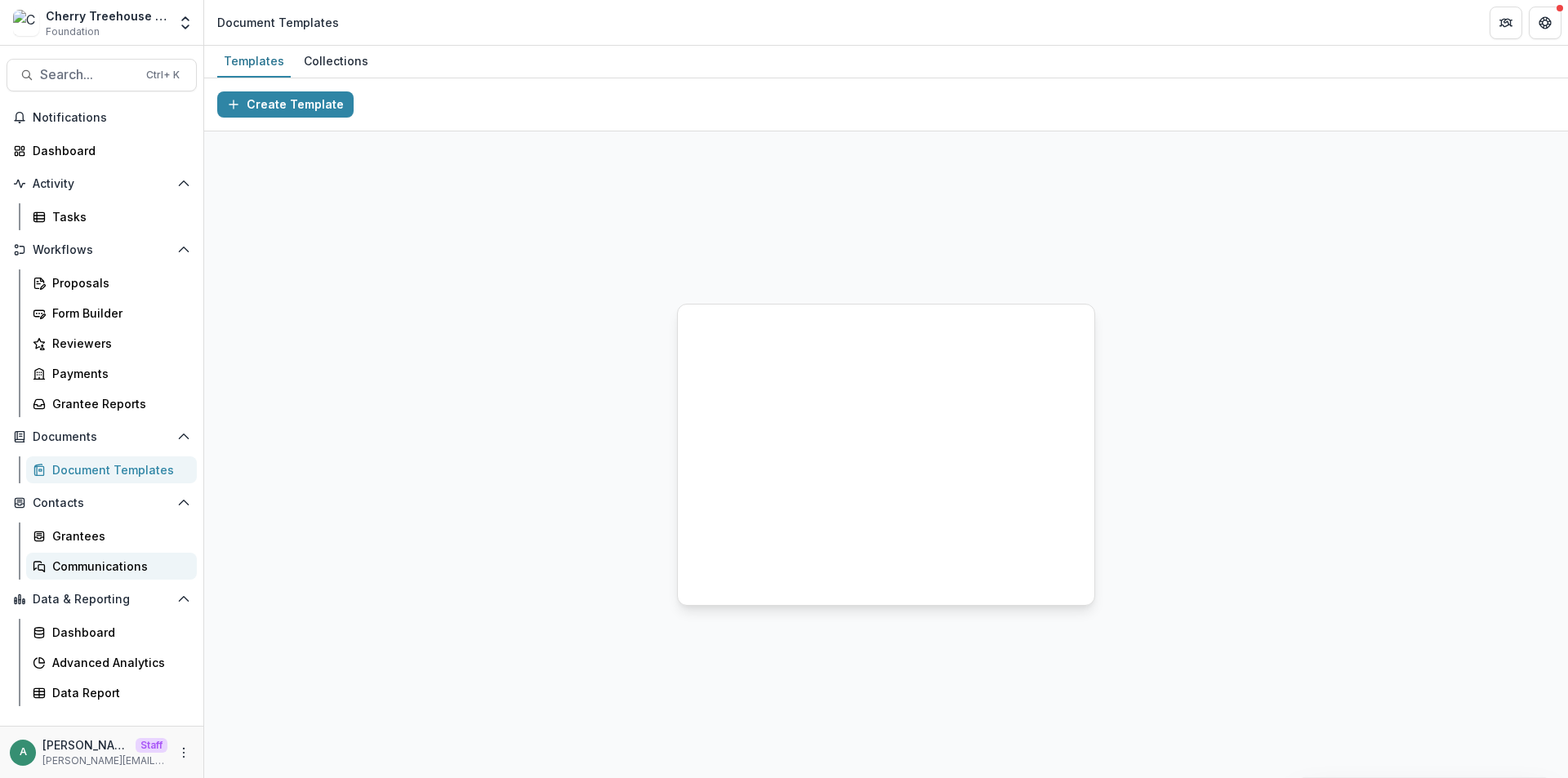
click at [100, 556] on link "Communications" at bounding box center [111, 566] width 170 height 27
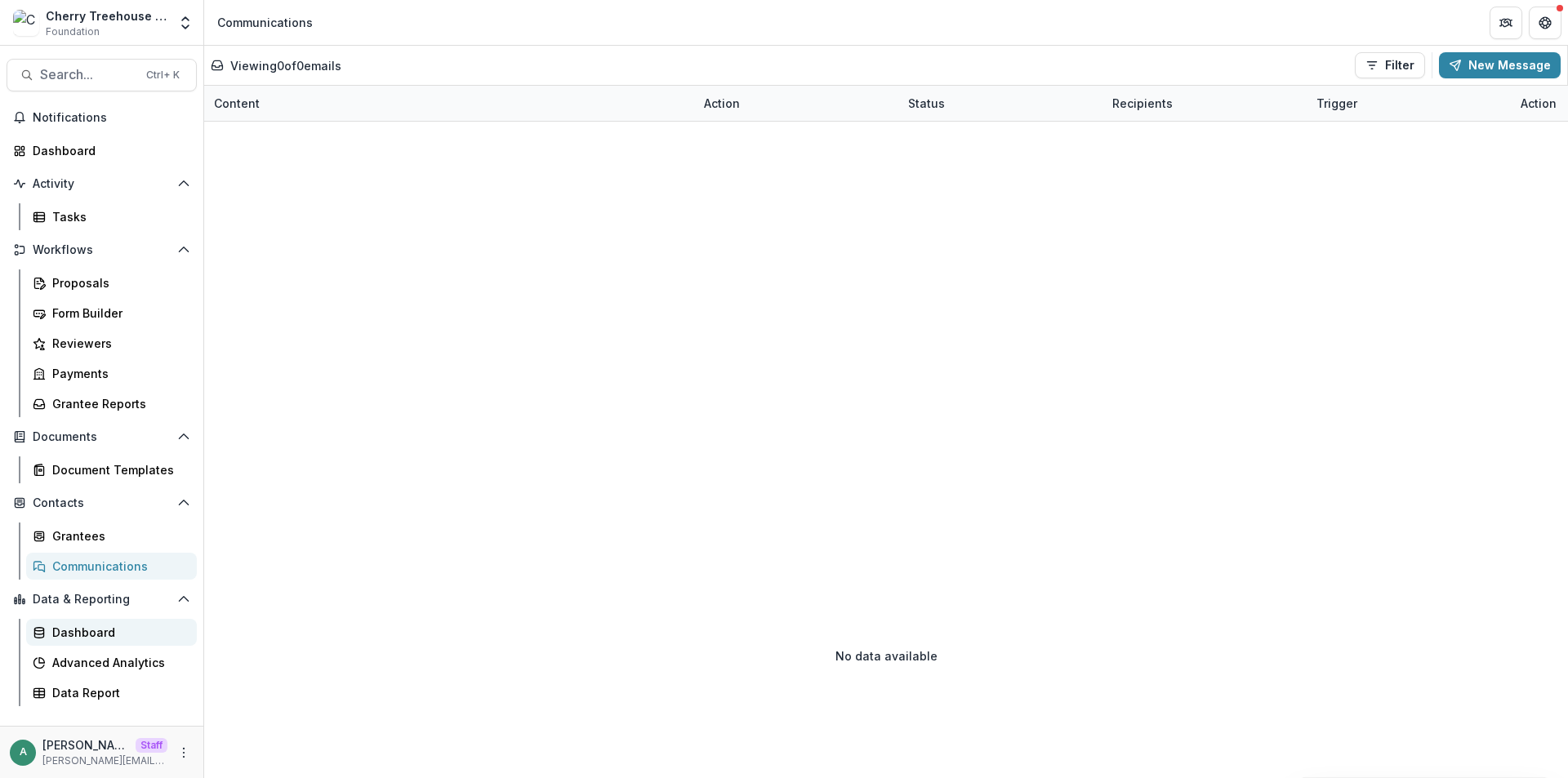
click at [112, 637] on div "Dashboard" at bounding box center [117, 633] width 131 height 17
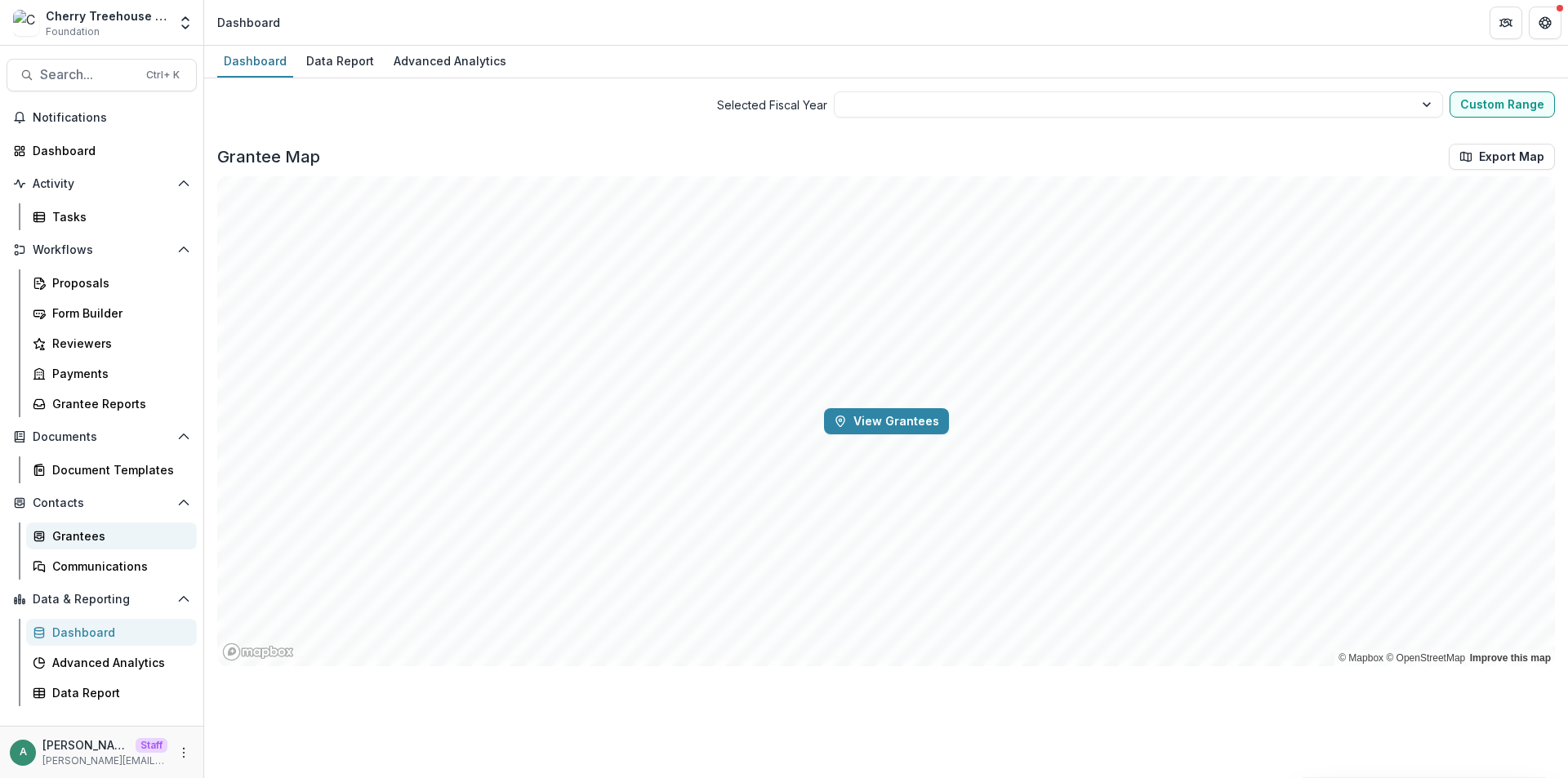
click at [98, 526] on link "Grantees" at bounding box center [111, 536] width 170 height 27
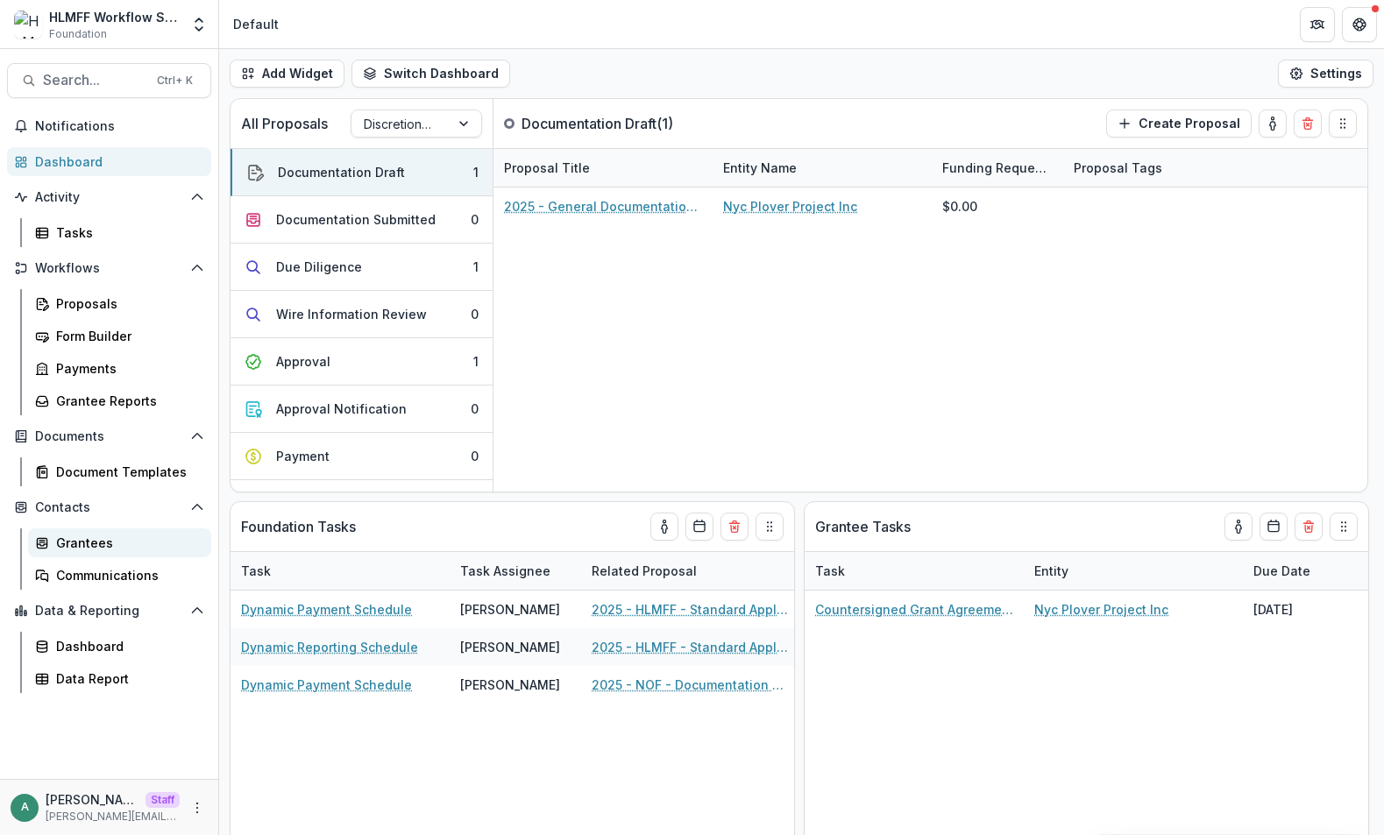
click at [118, 551] on div "Grantees" at bounding box center [126, 543] width 141 height 18
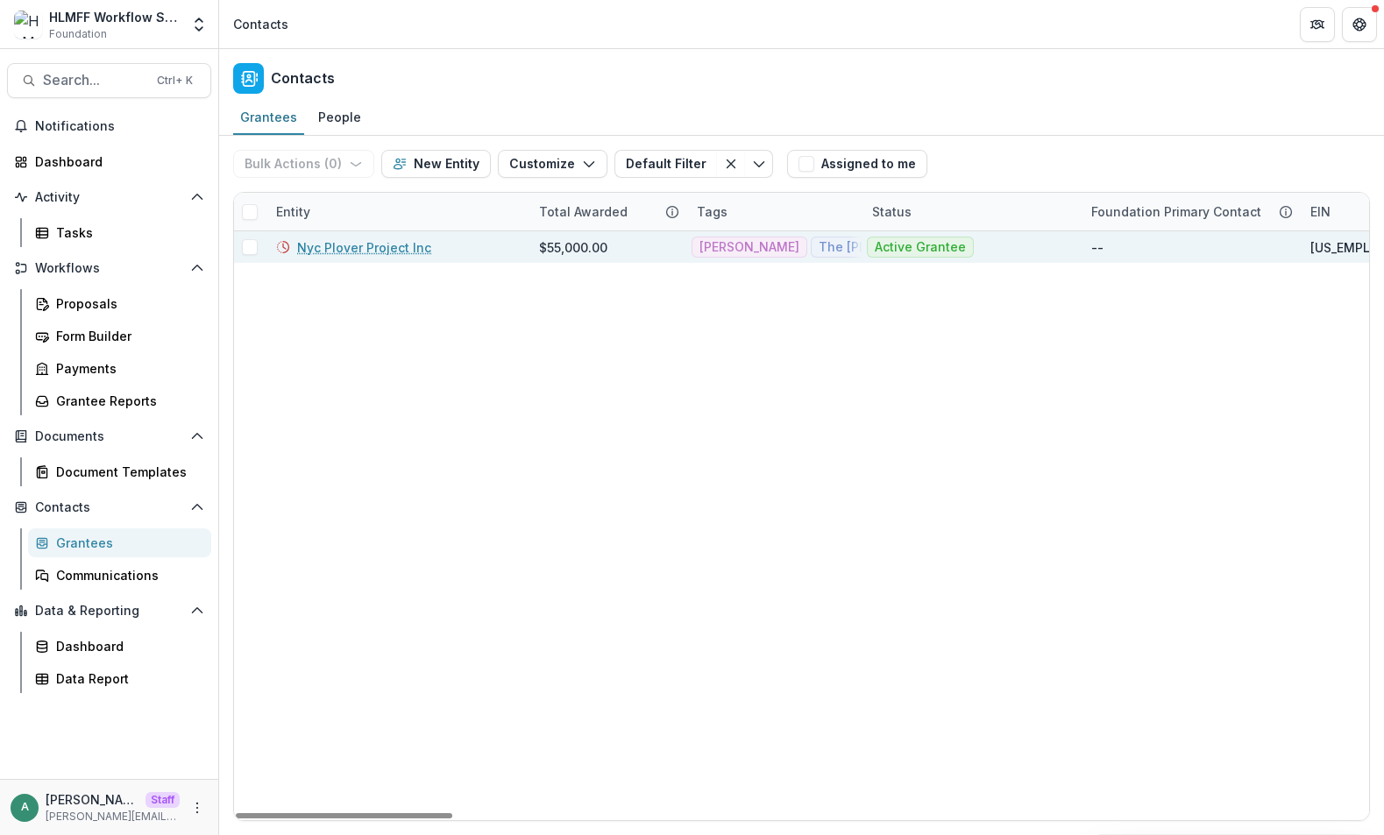
click at [417, 252] on link "Nyc Plover Project Inc" at bounding box center [364, 247] width 134 height 18
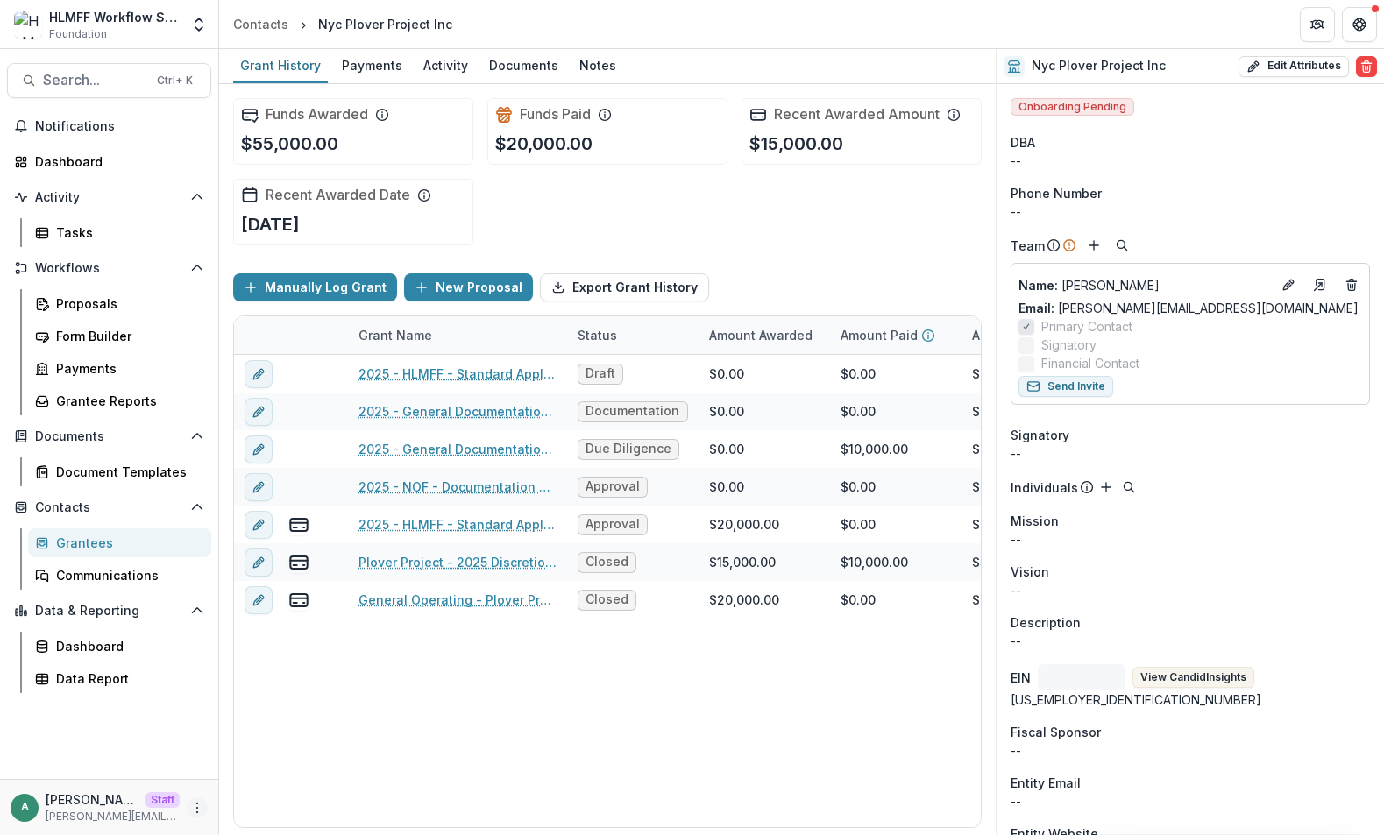
click at [195, 808] on icon "More" at bounding box center [197, 808] width 14 height 14
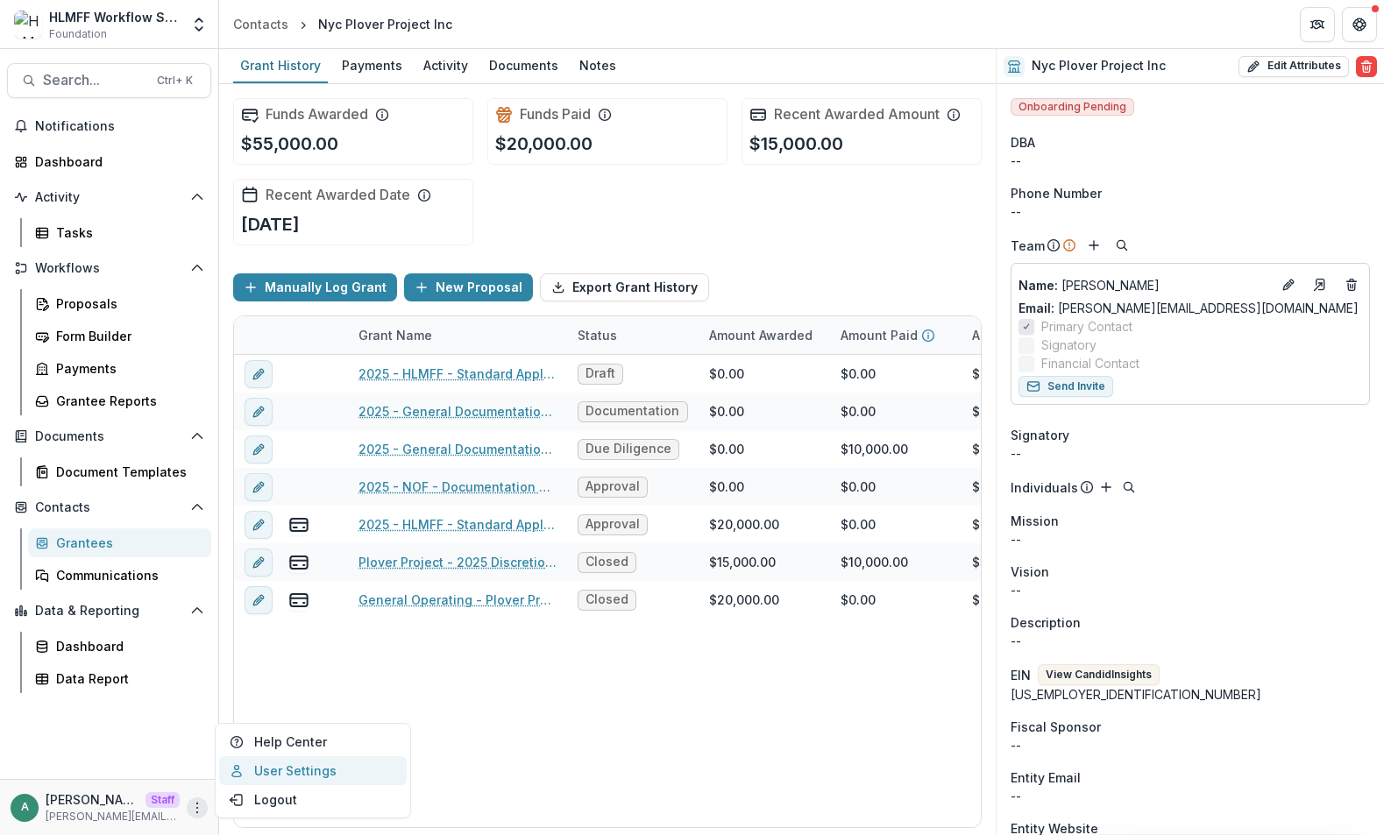
click at [298, 764] on link "User Settings" at bounding box center [313, 770] width 188 height 29
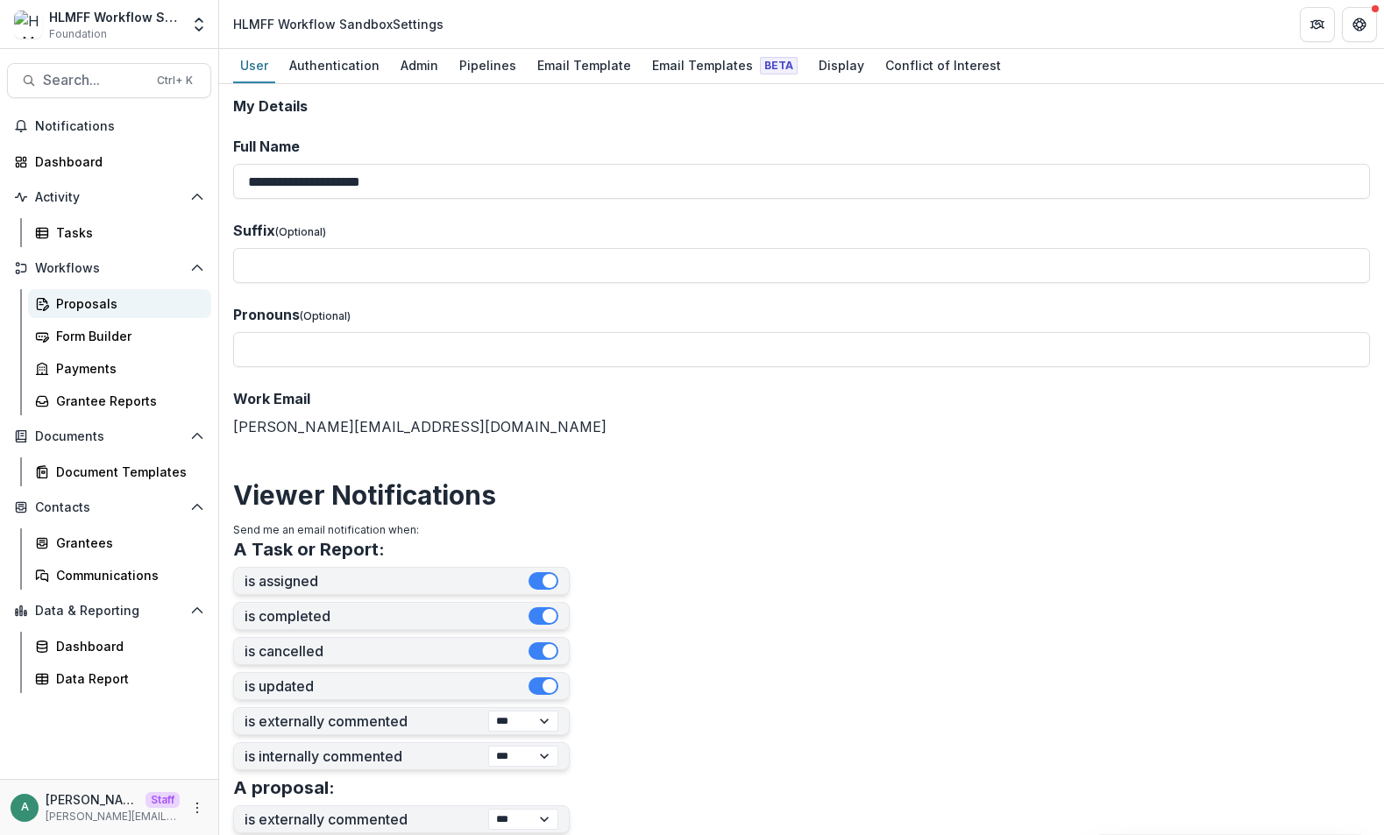
click at [146, 304] on div "Proposals" at bounding box center [126, 303] width 141 height 18
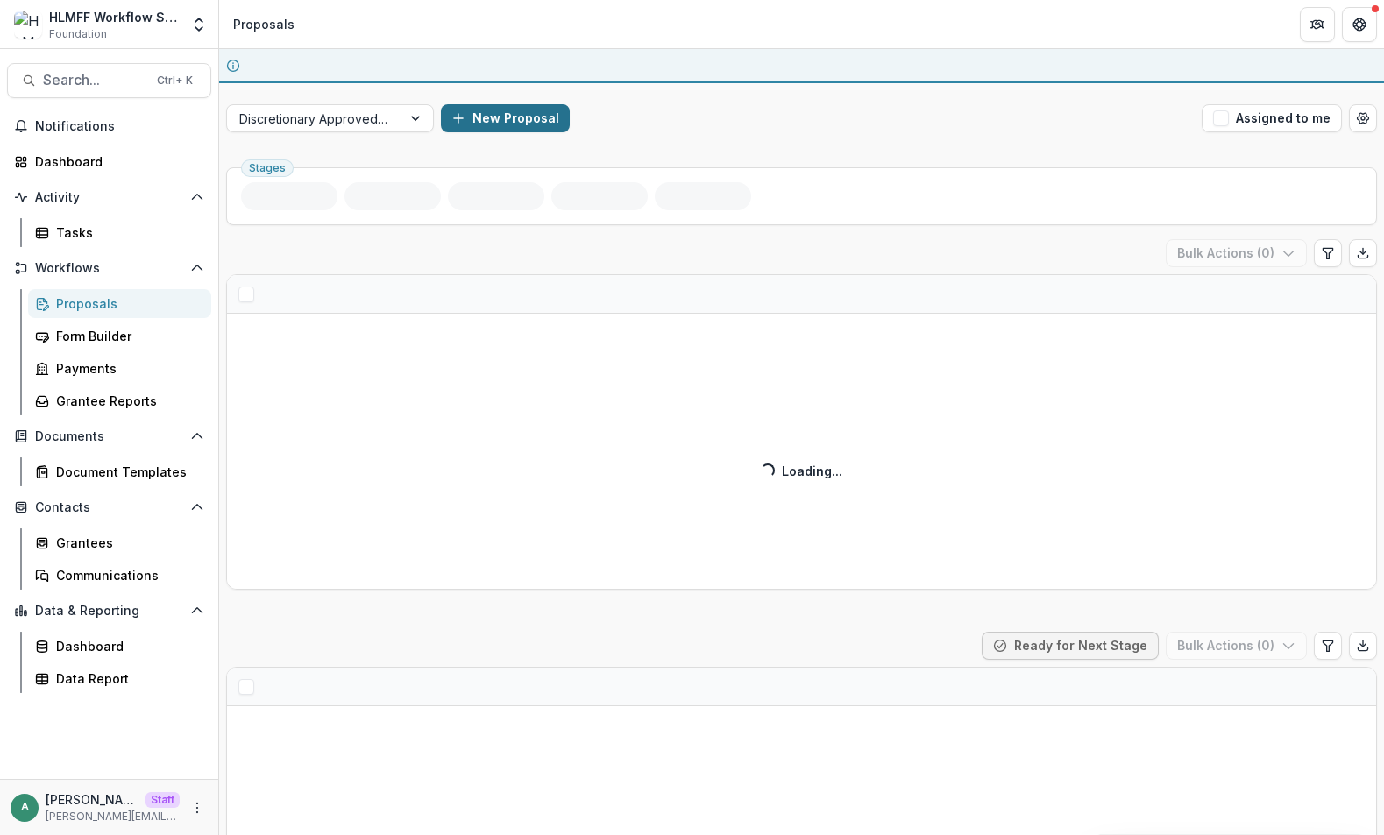
click at [502, 114] on button "New Proposal" at bounding box center [505, 118] width 129 height 28
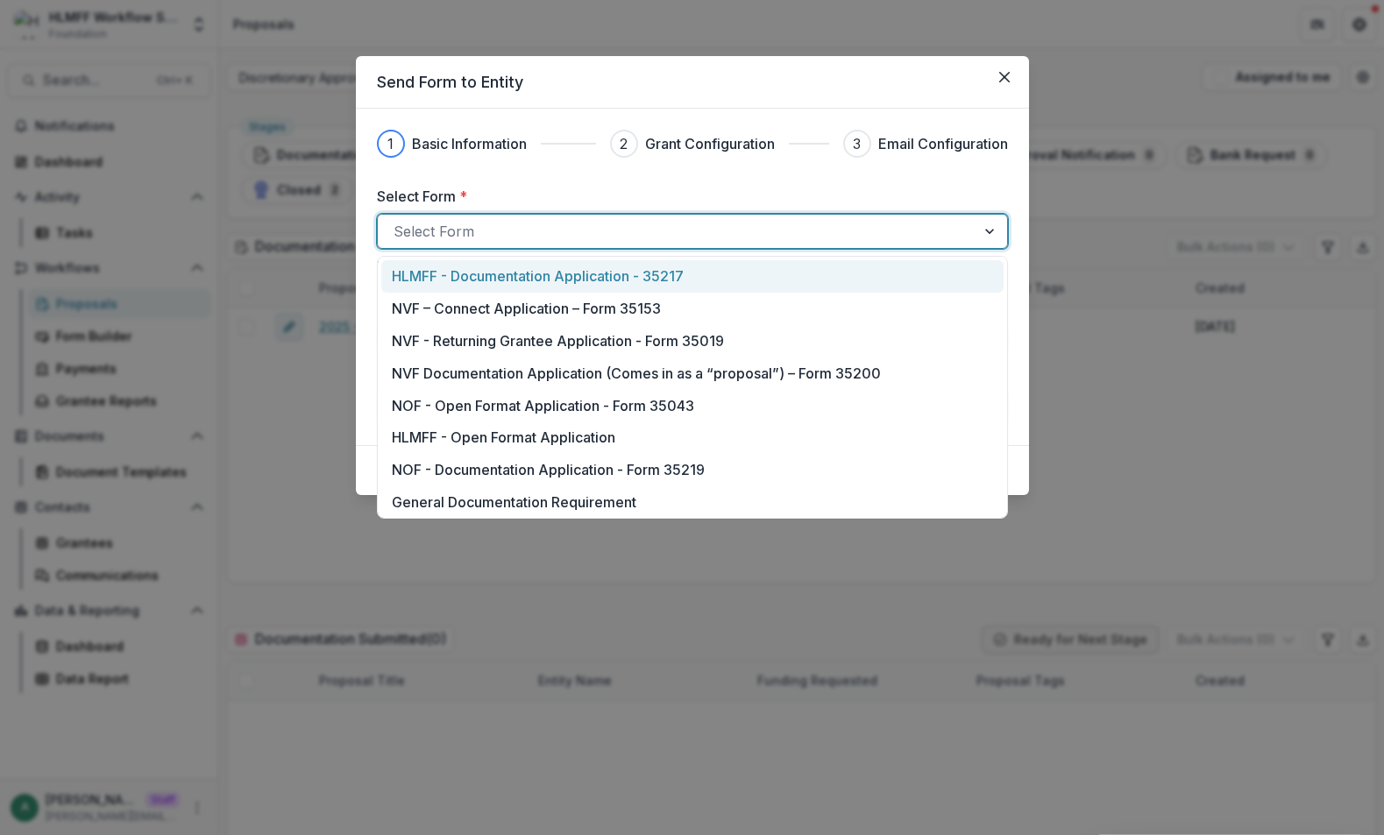
click at [572, 224] on div at bounding box center [677, 231] width 566 height 25
click at [548, 273] on p "HLMFF - Documentation Application - 35217" at bounding box center [538, 276] width 292 height 21
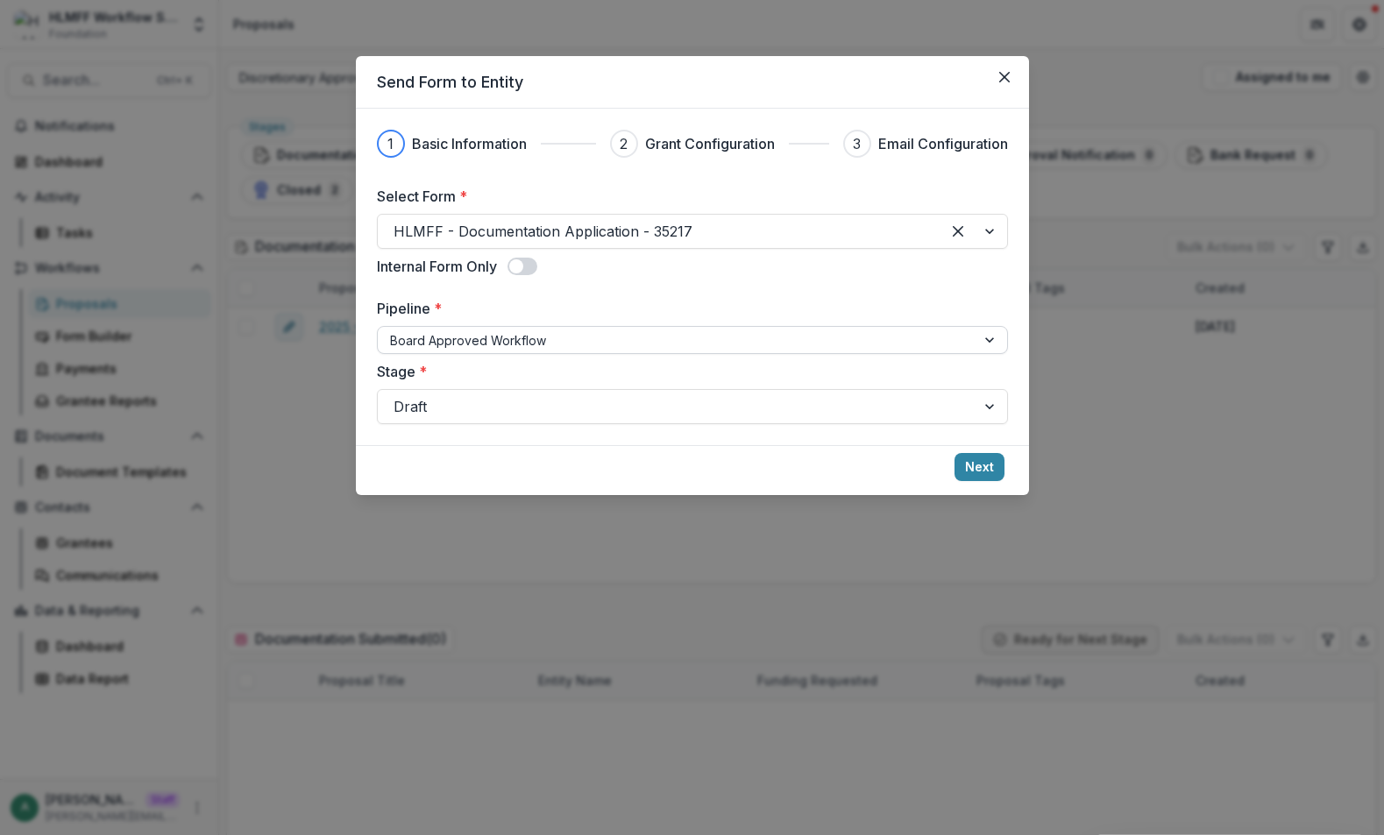
drag, startPoint x: 1013, startPoint y: 70, endPoint x: 617, endPoint y: 335, distance: 476.5
click at [1012, 72] on button "Close" at bounding box center [1004, 77] width 28 height 28
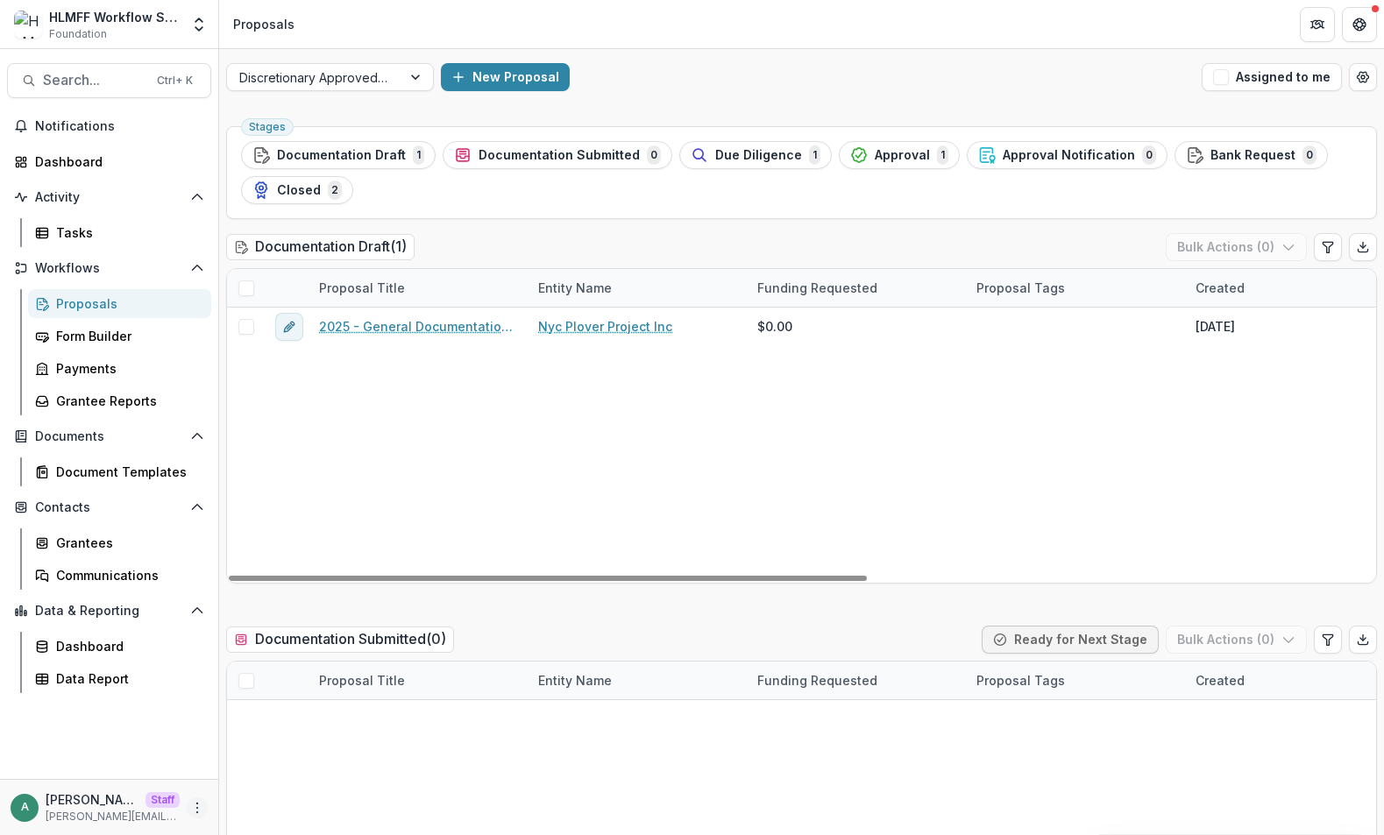
click at [196, 803] on icon "More" at bounding box center [197, 808] width 14 height 14
click at [257, 770] on link "User Settings" at bounding box center [313, 770] width 188 height 29
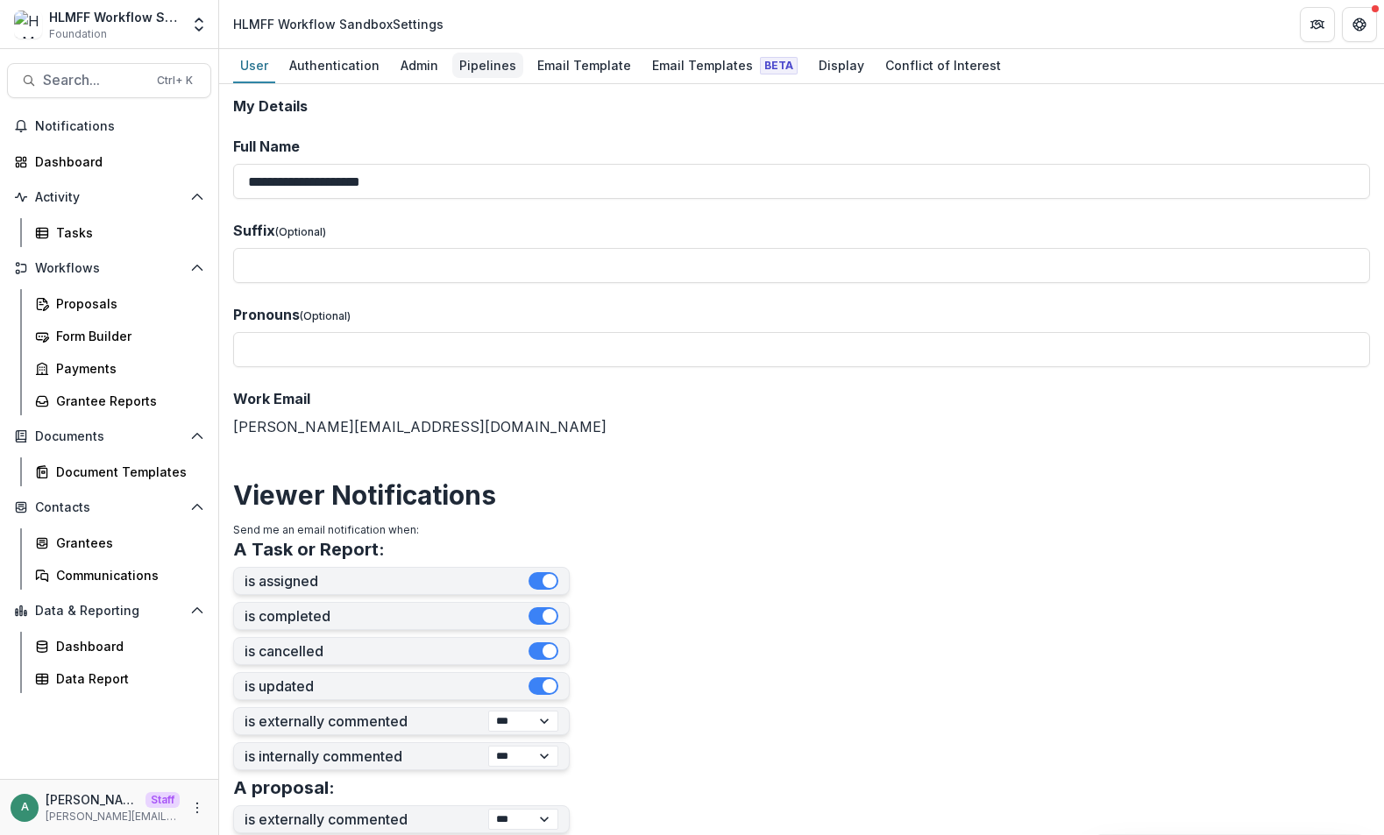
click at [479, 59] on div "Pipelines" at bounding box center [487, 65] width 71 height 25
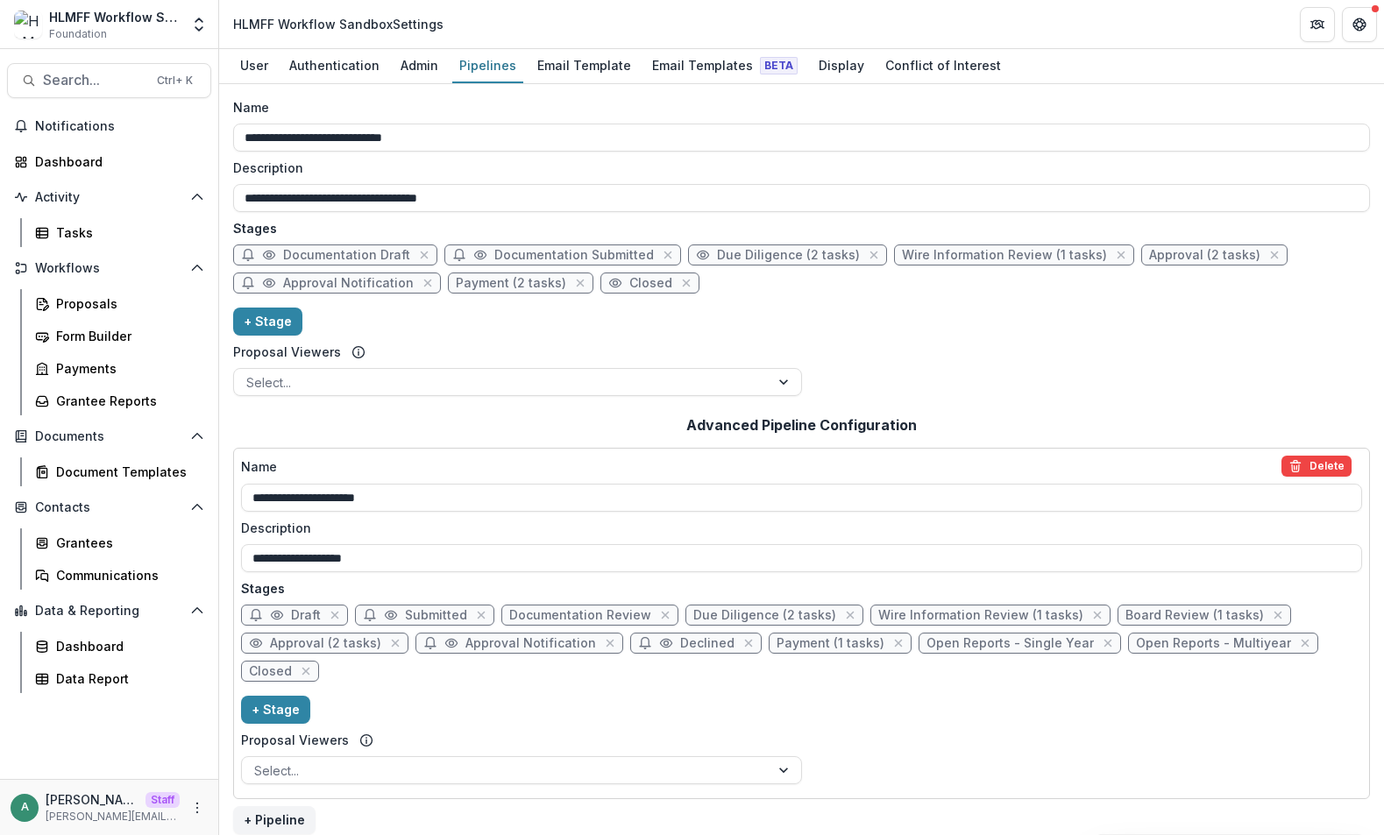
click at [499, 288] on span "Payment (2 tasks)" at bounding box center [511, 283] width 110 height 15
select select "*******"
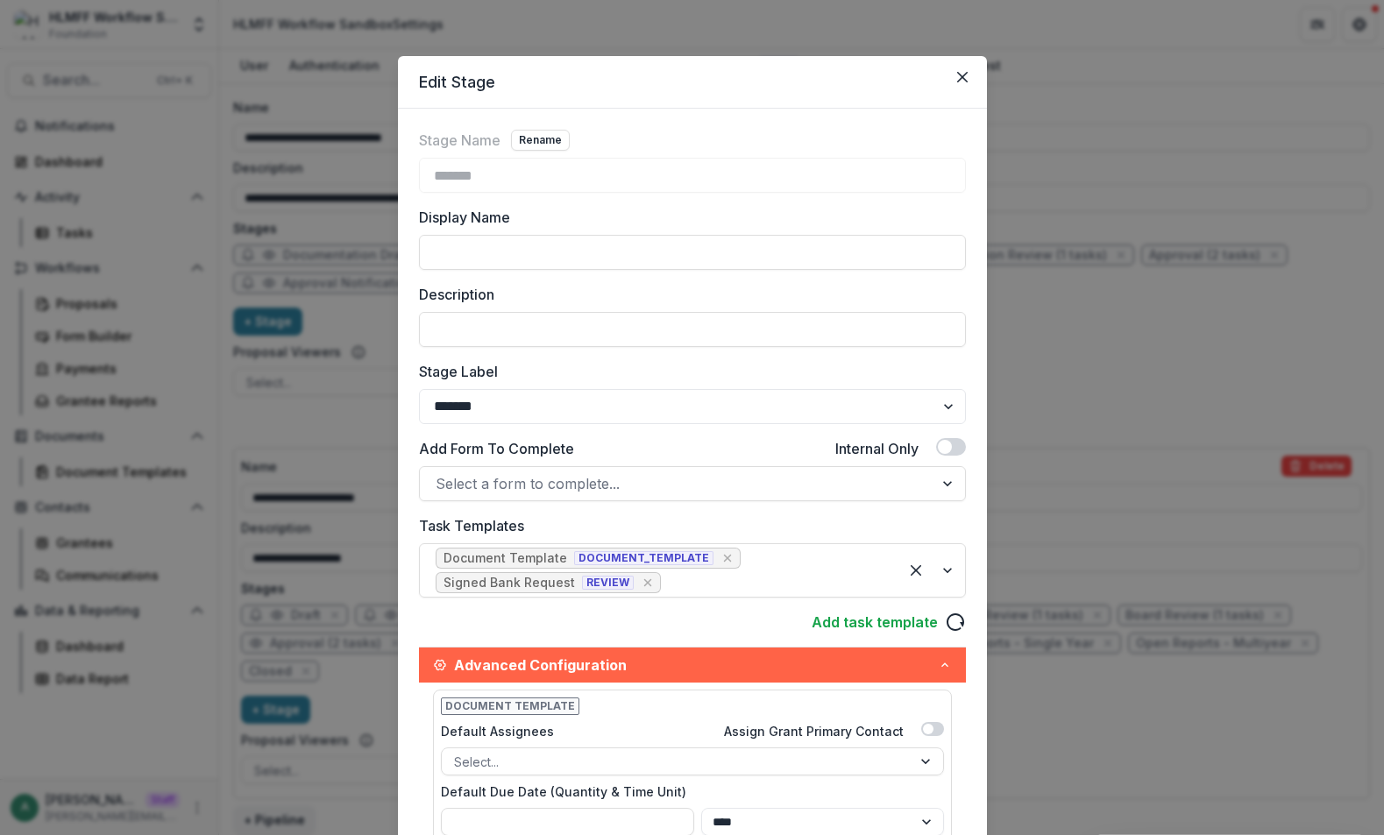
click at [342, 244] on div "Edit Stage Stage Name Rename ******* Display Name Description Stage Label *****…" at bounding box center [692, 417] width 1384 height 835
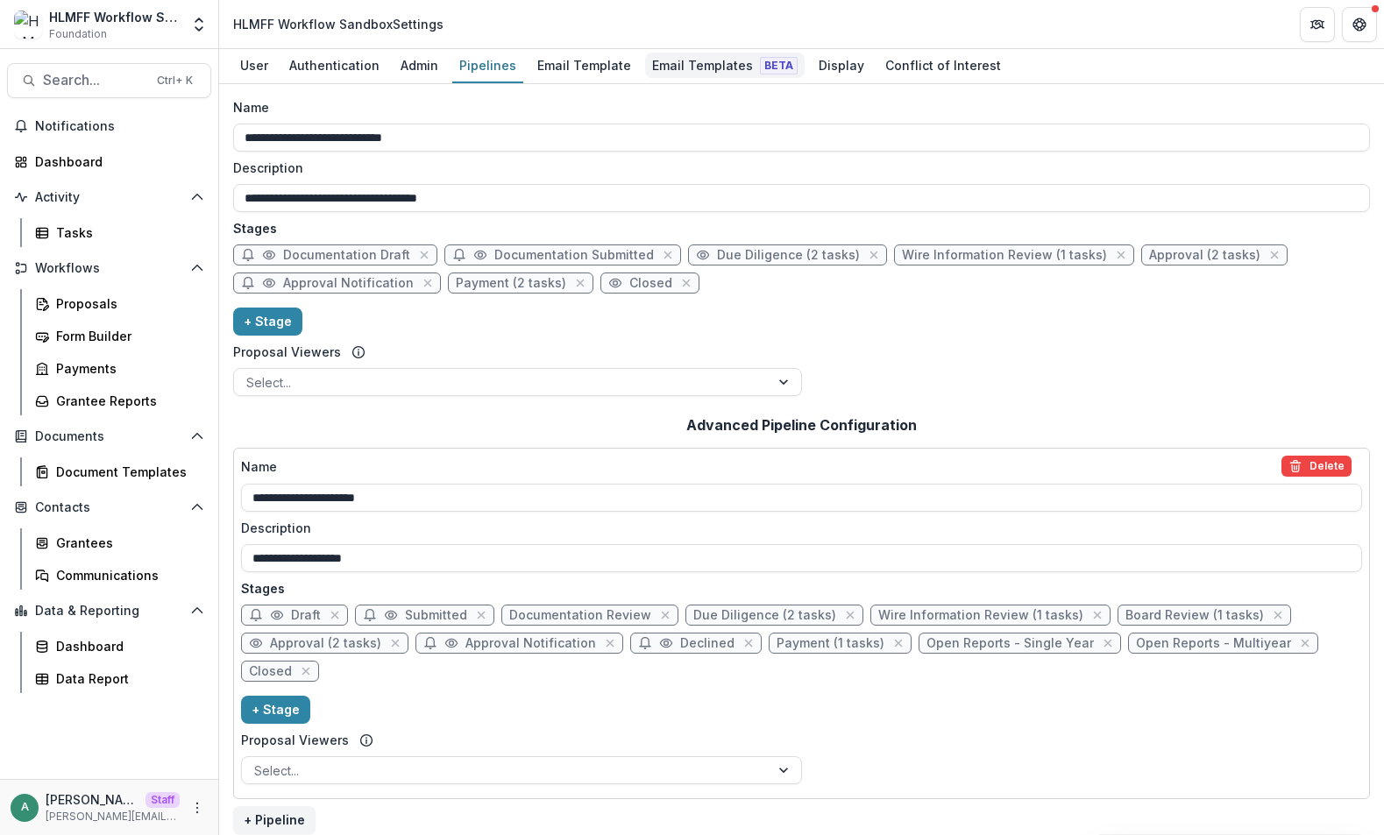
click at [690, 60] on div "Email Templates Beta" at bounding box center [725, 65] width 160 height 25
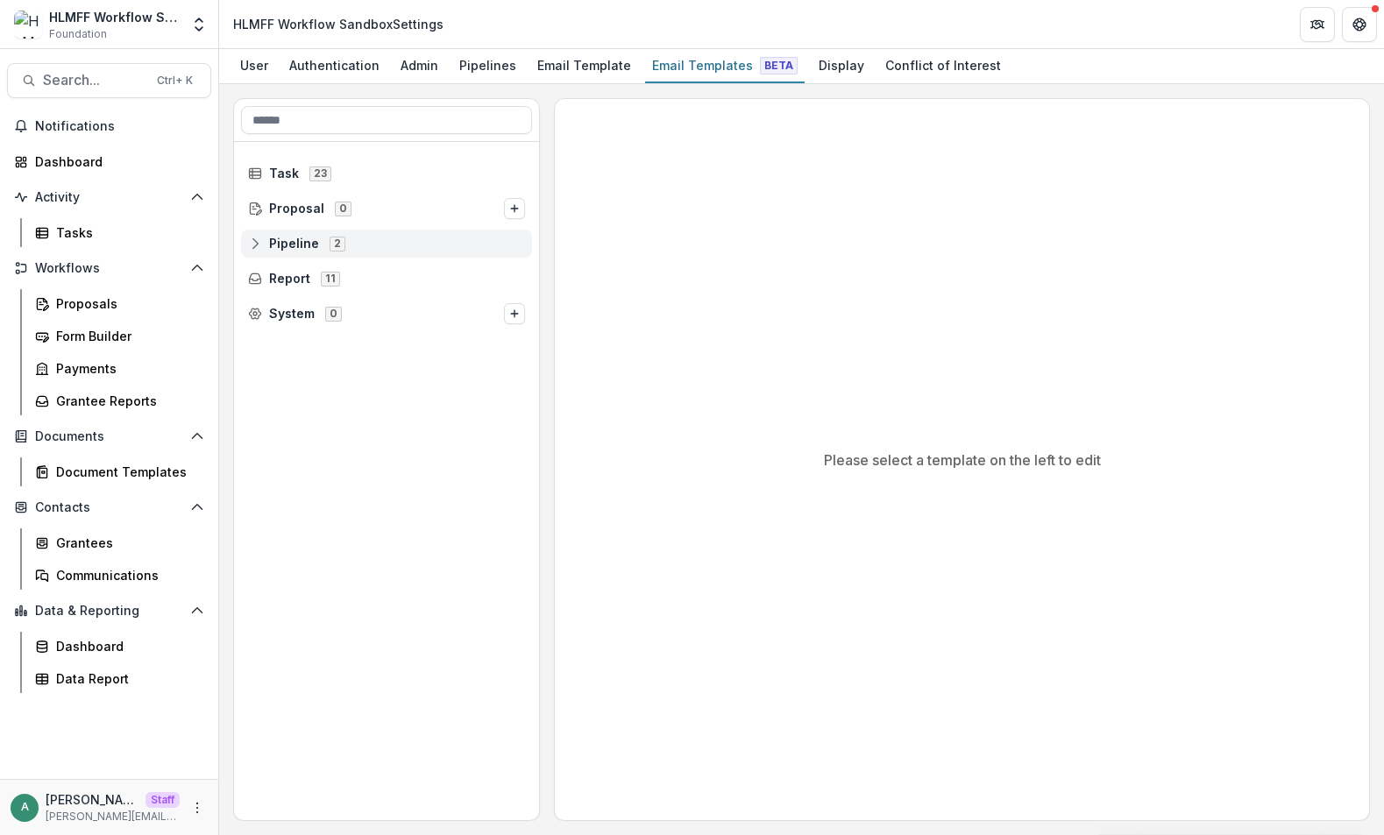
click at [252, 250] on icon at bounding box center [255, 244] width 14 height 14
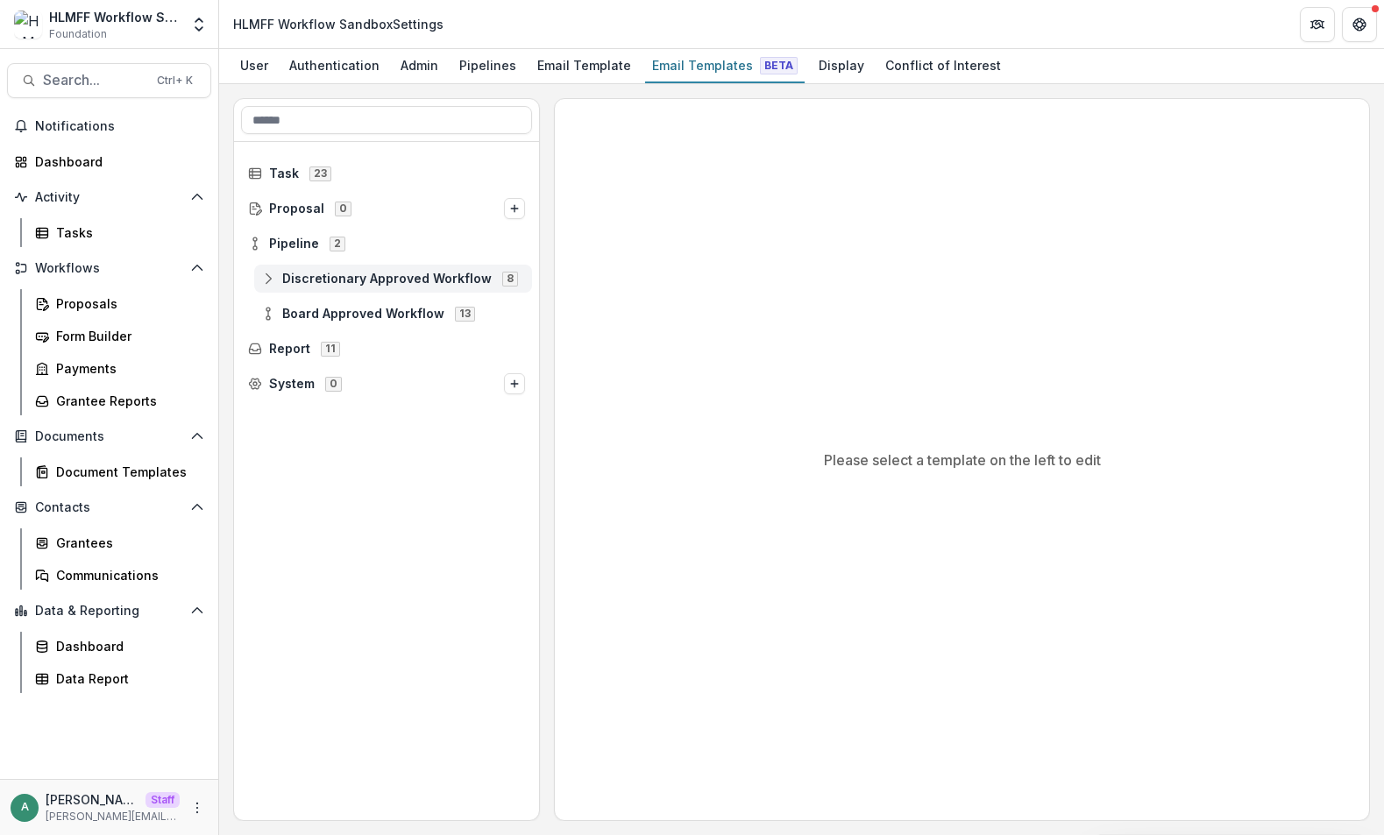
click at [272, 285] on icon at bounding box center [268, 279] width 14 height 14
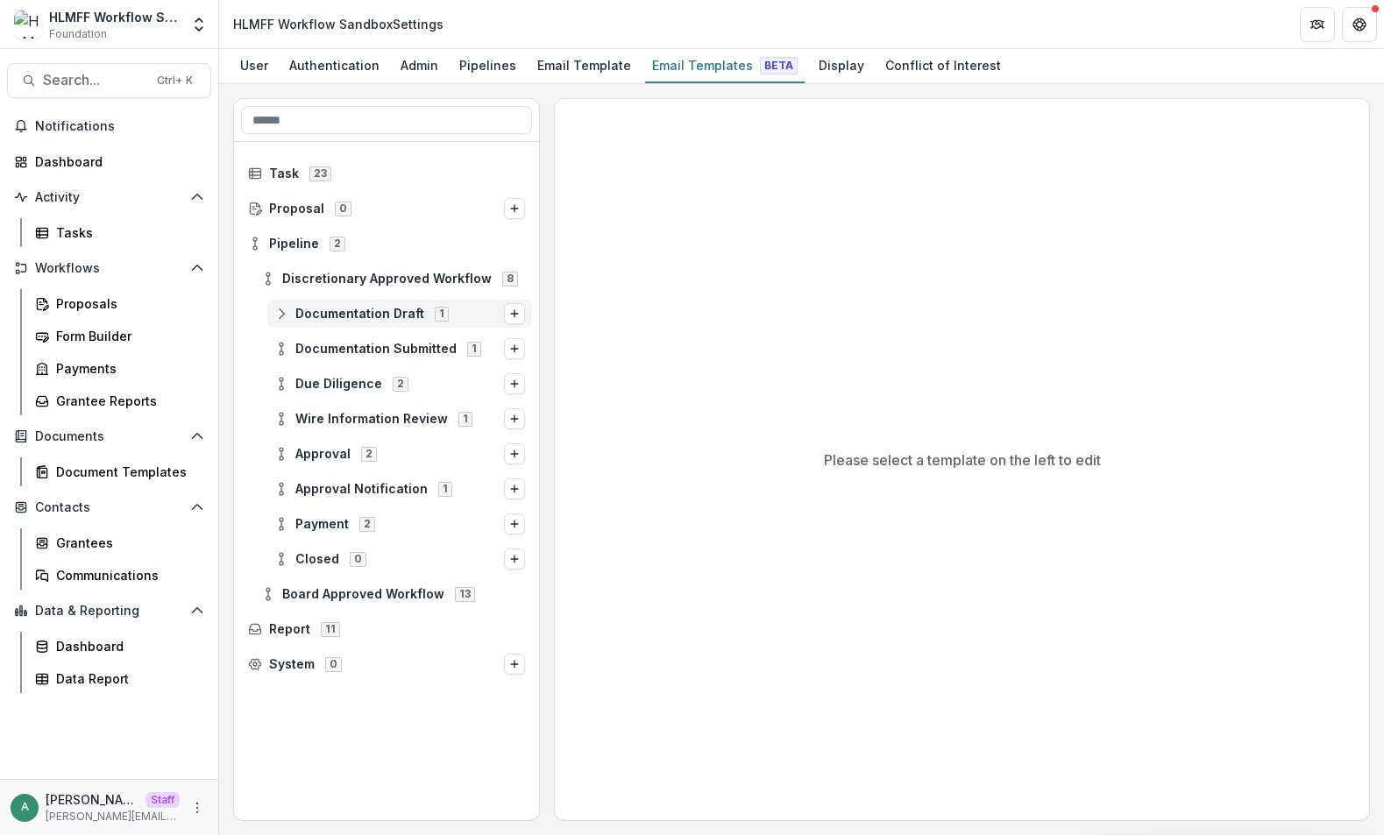
click at [318, 323] on div "Documentation Draft 1" at bounding box center [399, 314] width 265 height 28
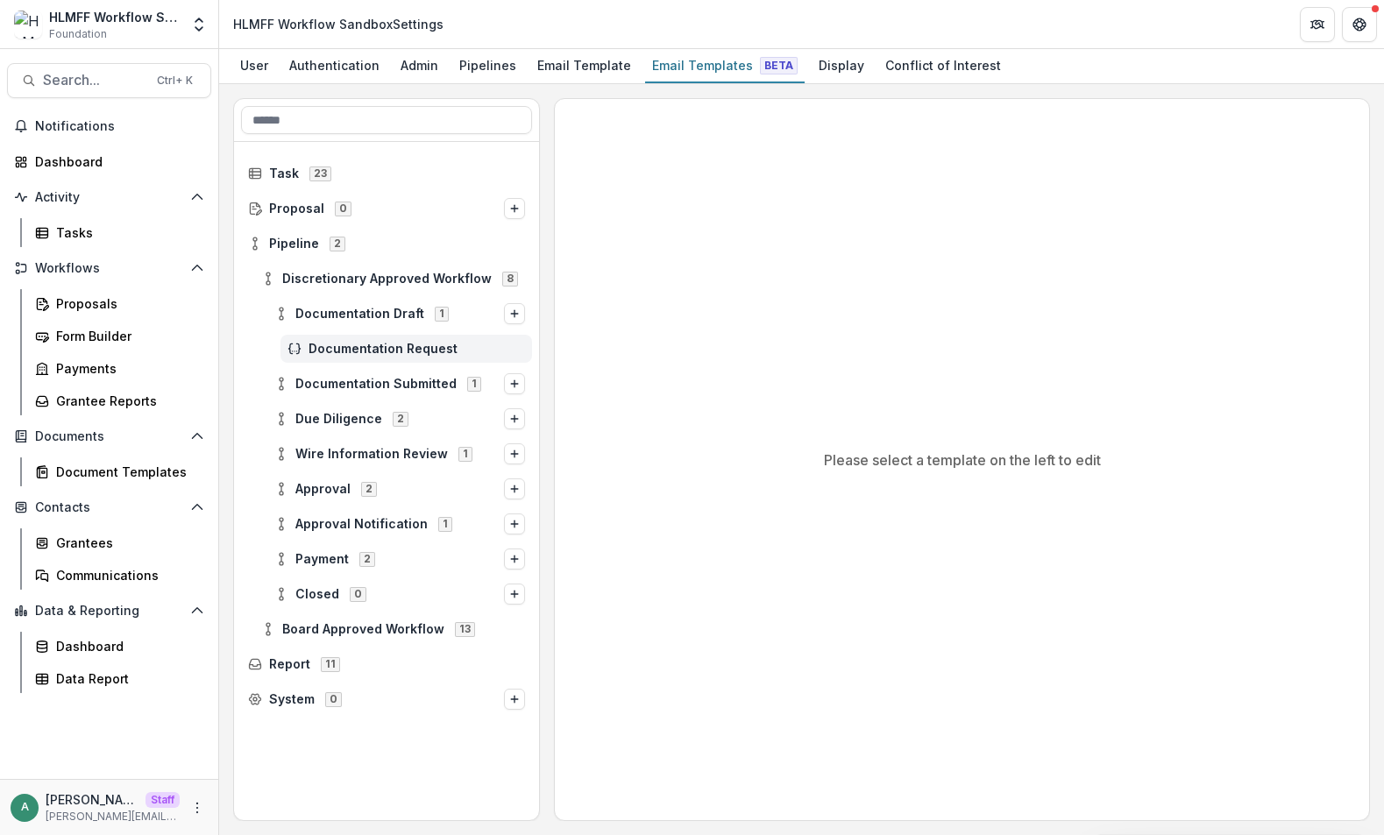
click at [341, 353] on span "Documentation Request" at bounding box center [417, 349] width 216 height 15
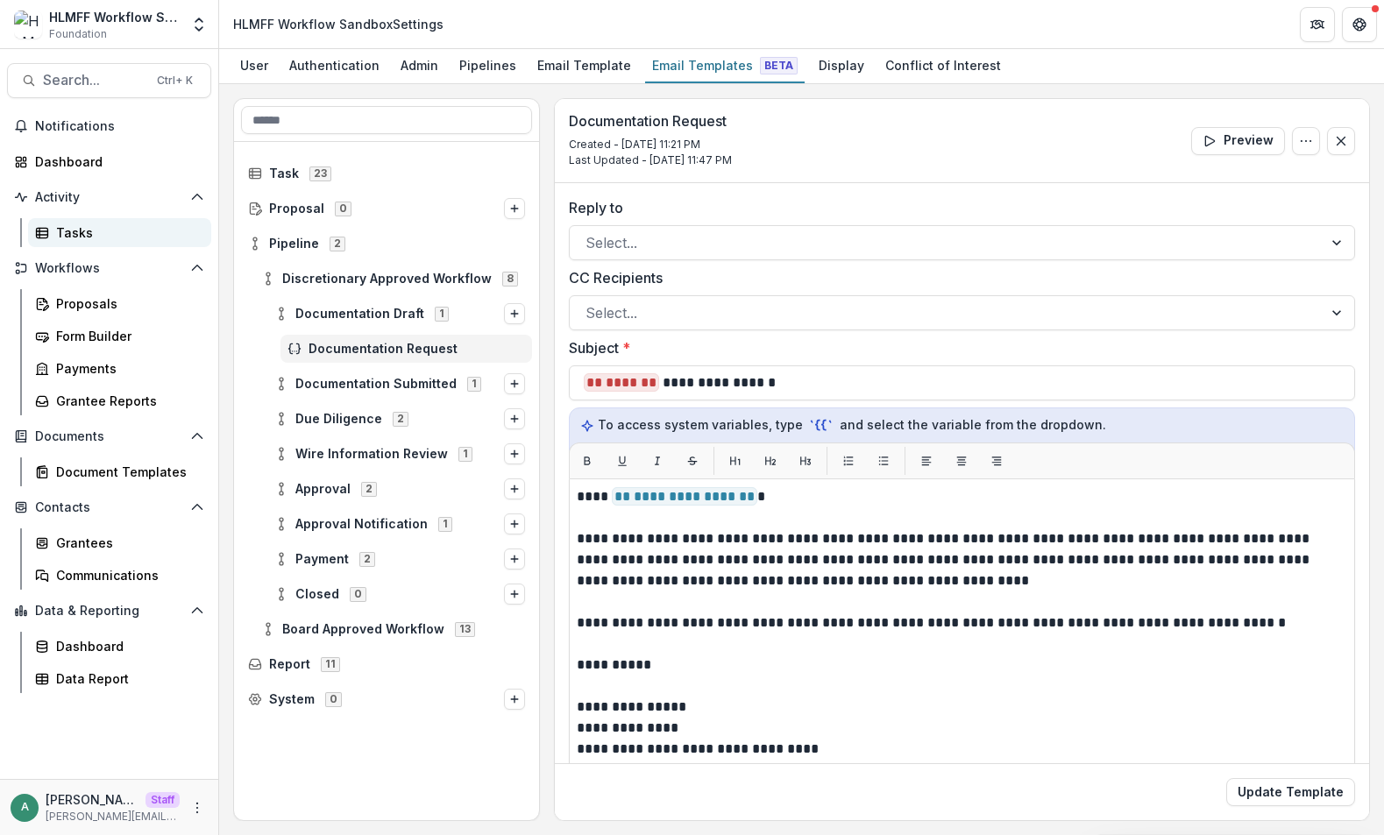
click at [108, 238] on div "Tasks" at bounding box center [126, 233] width 141 height 18
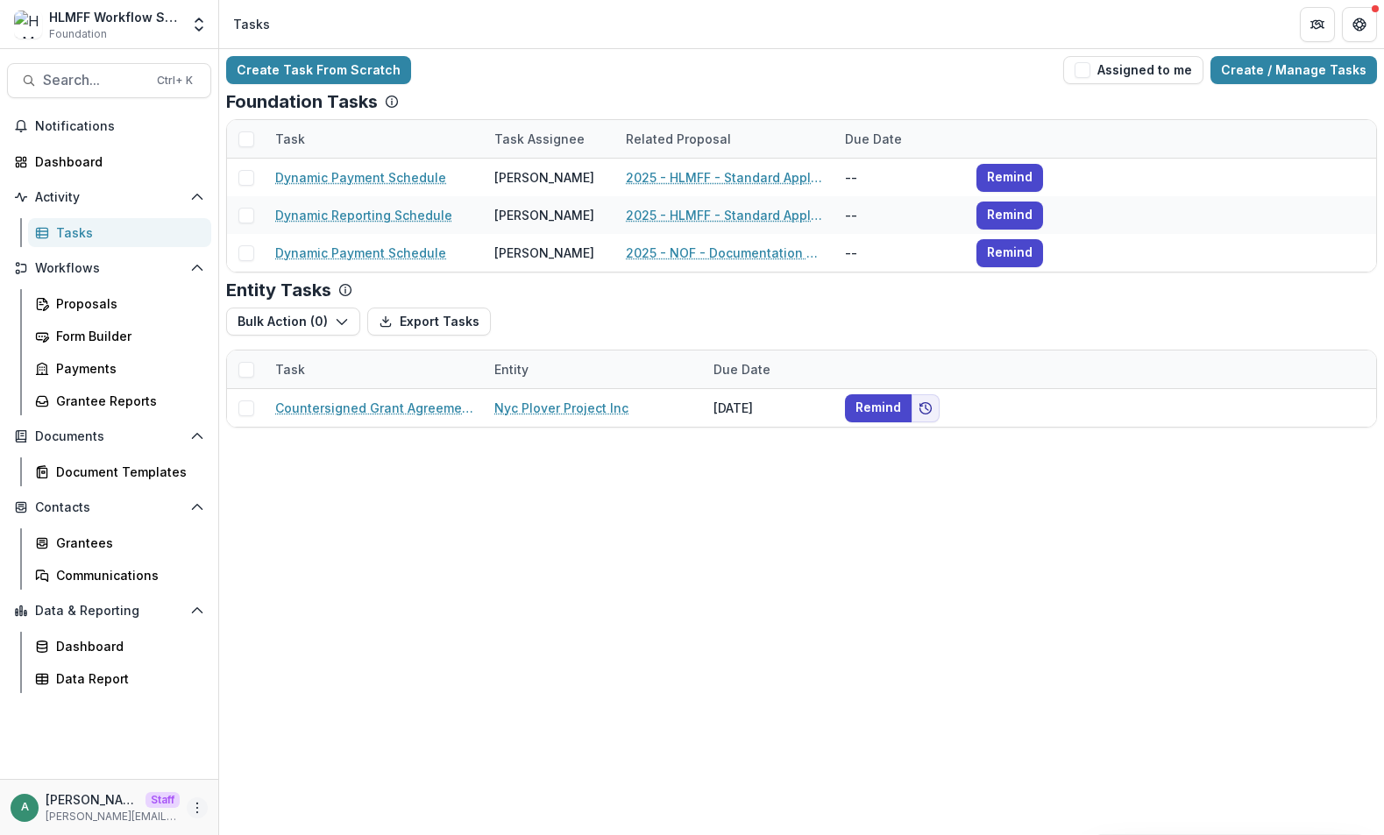
click at [195, 802] on icon "More" at bounding box center [197, 808] width 14 height 14
click at [237, 782] on link "User Settings" at bounding box center [313, 770] width 188 height 29
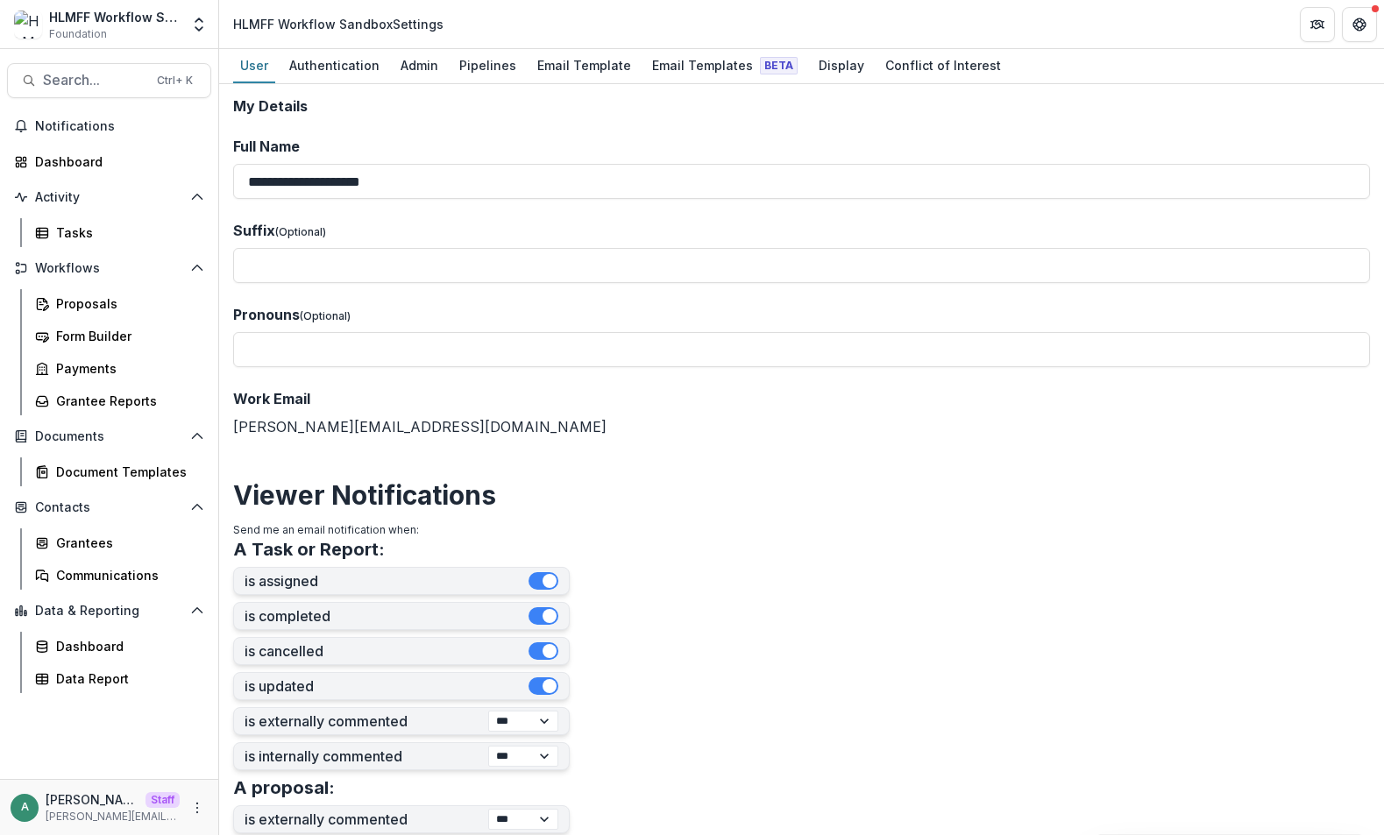
drag, startPoint x: 447, startPoint y: 25, endPoint x: 347, endPoint y: 23, distance: 99.9
click at [231, 25] on div "HLMFF Workflow Sandbox Settings" at bounding box center [338, 23] width 224 height 25
click at [358, 23] on div "HLMFF Workflow Sandbox Settings" at bounding box center [338, 24] width 210 height 18
drag, startPoint x: 387, startPoint y: 28, endPoint x: 231, endPoint y: 27, distance: 156.0
click at [231, 27] on div "HLMFF Workflow Sandbox Settings" at bounding box center [338, 23] width 224 height 25
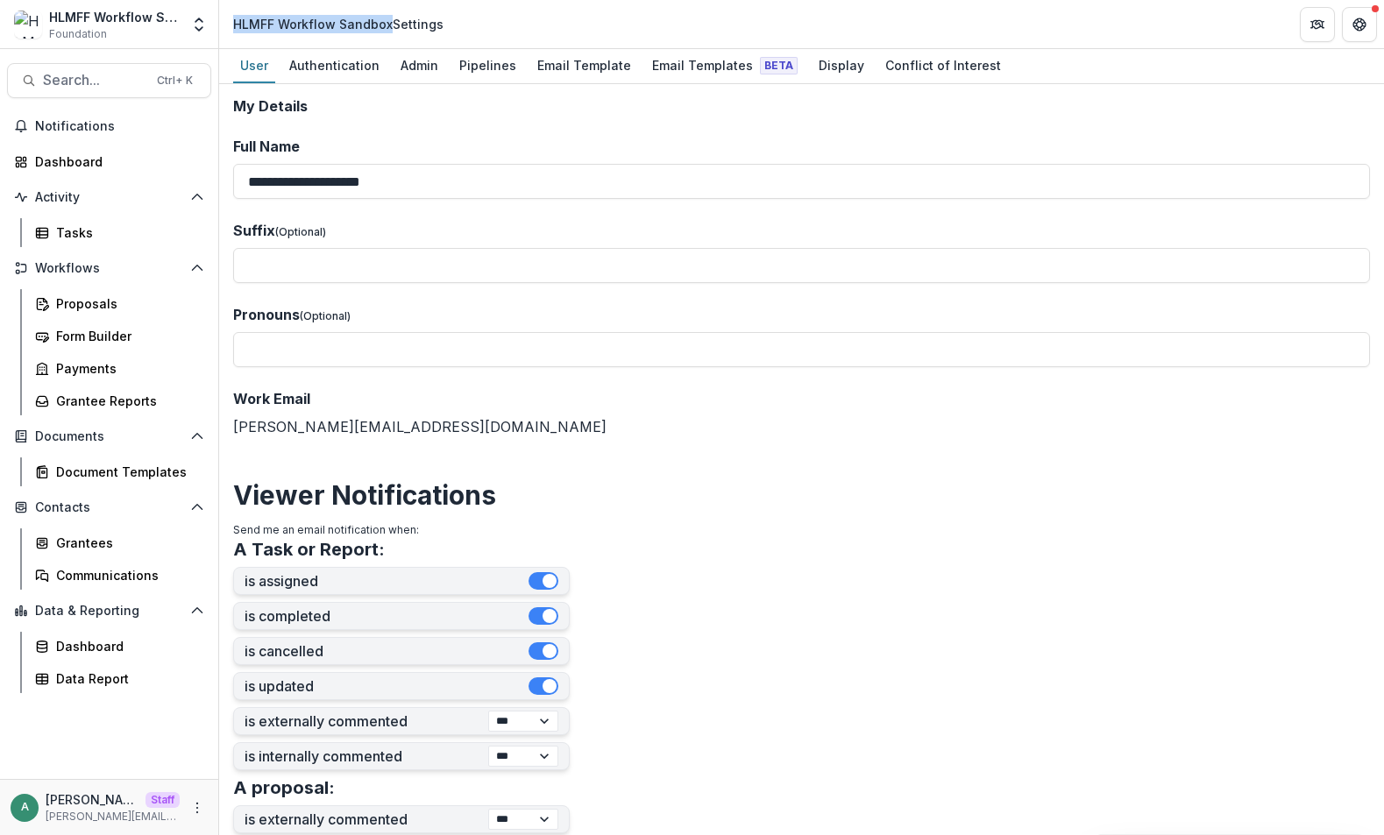
copy div "HLMFF Workflow Sandbox"
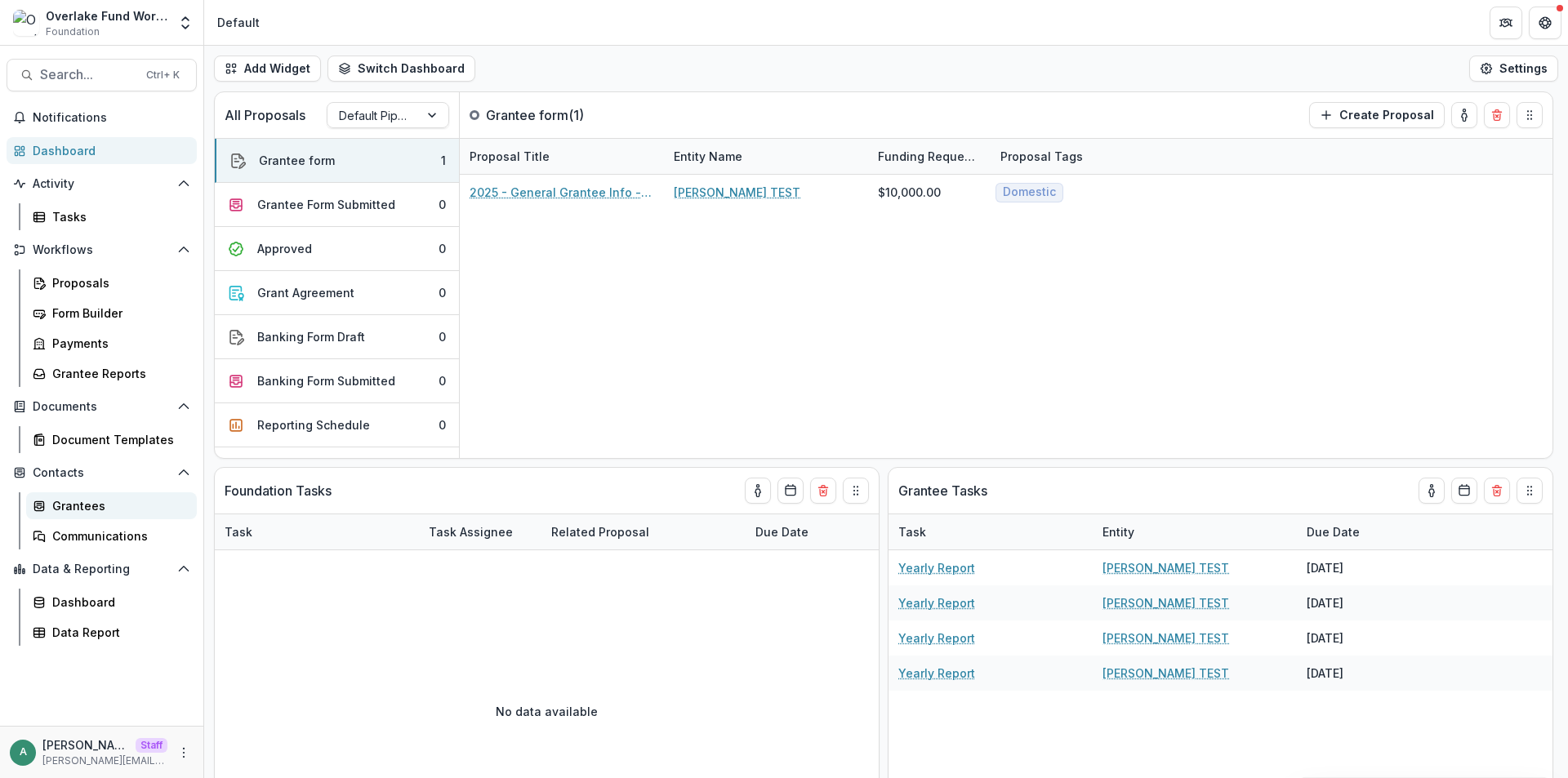
click at [89, 503] on div "Grantees" at bounding box center [117, 506] width 131 height 17
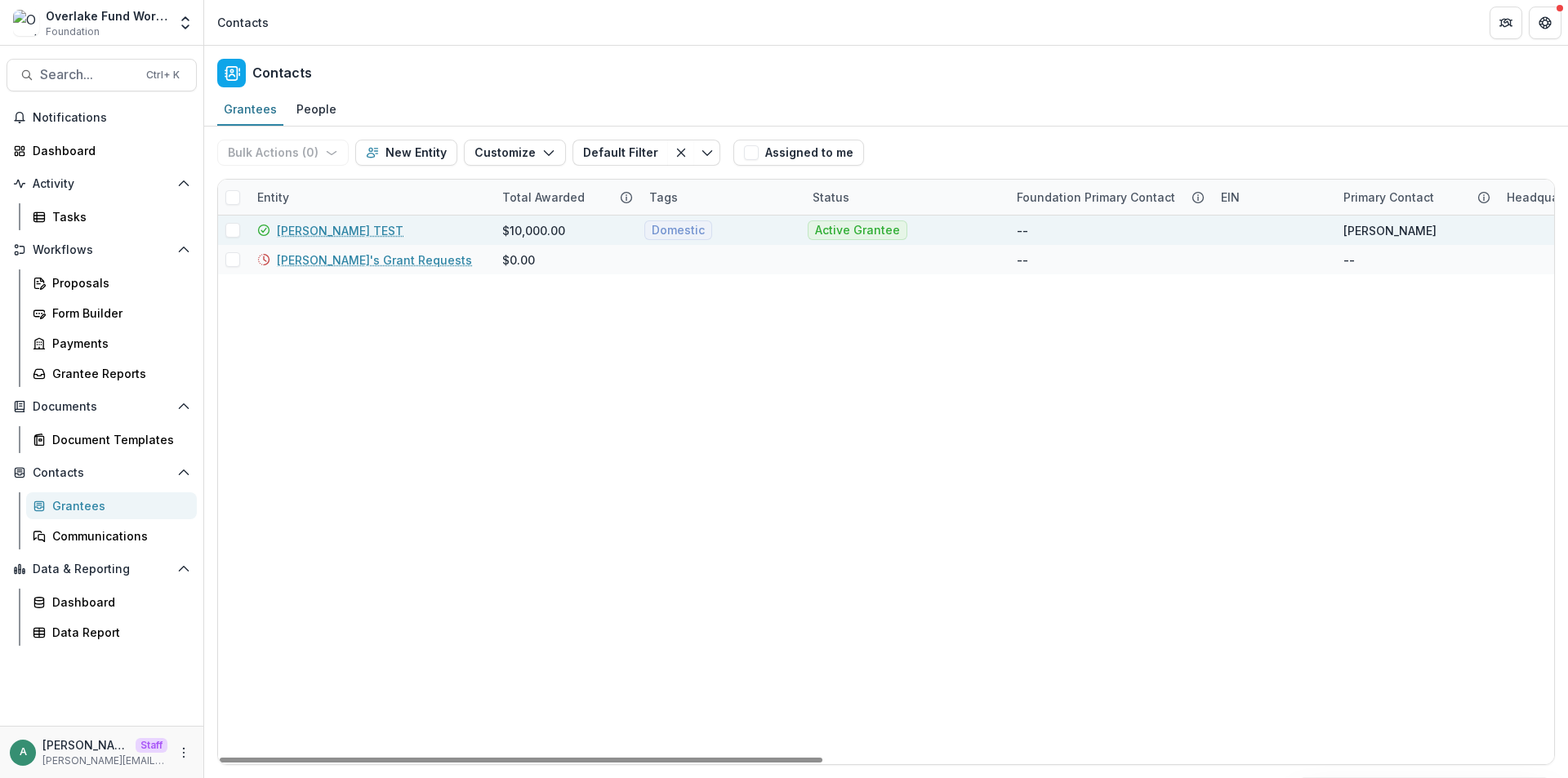
click at [310, 229] on link "[PERSON_NAME] TEST" at bounding box center [340, 230] width 127 height 17
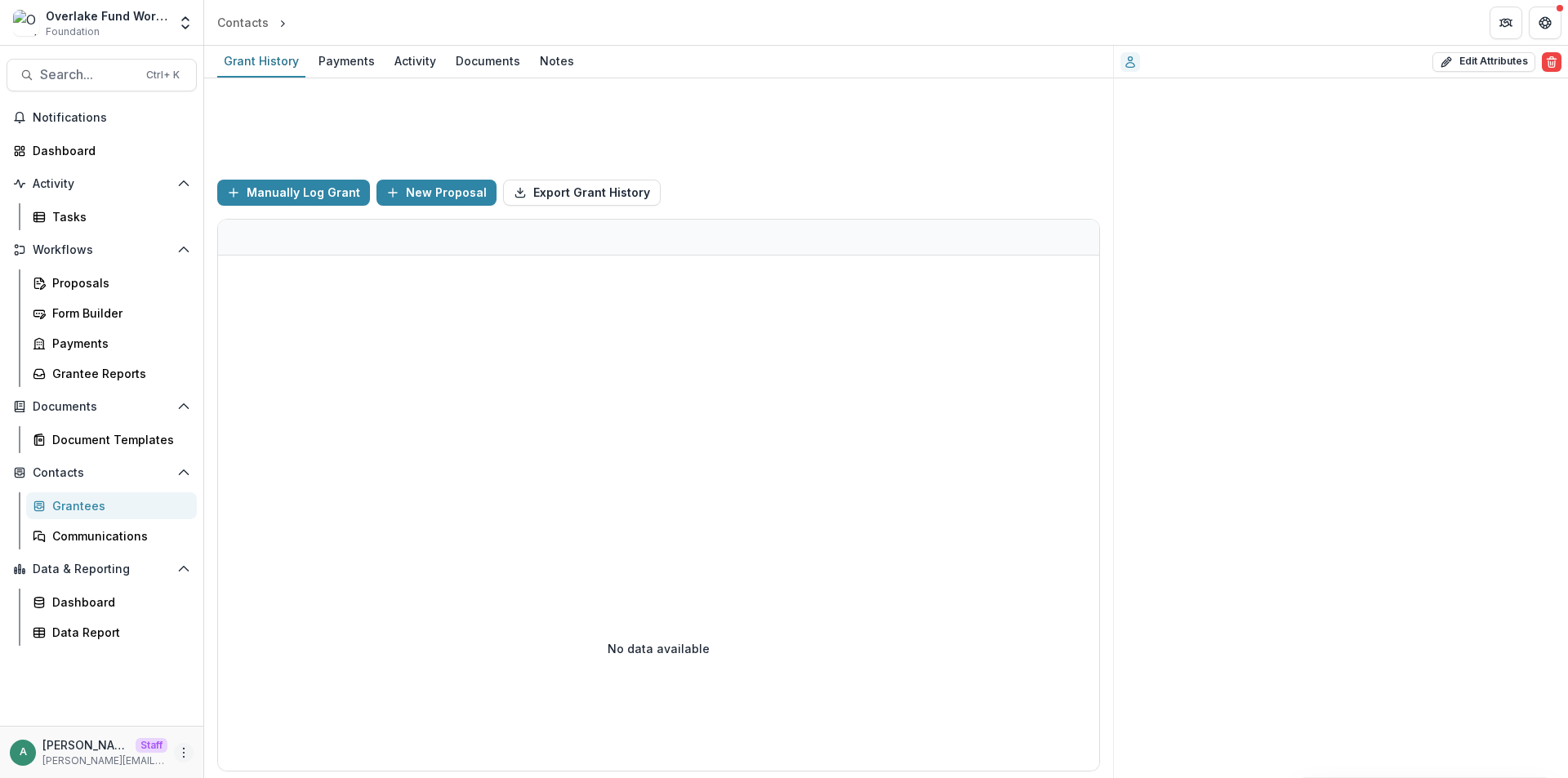
click at [186, 750] on icon "More" at bounding box center [184, 753] width 13 height 13
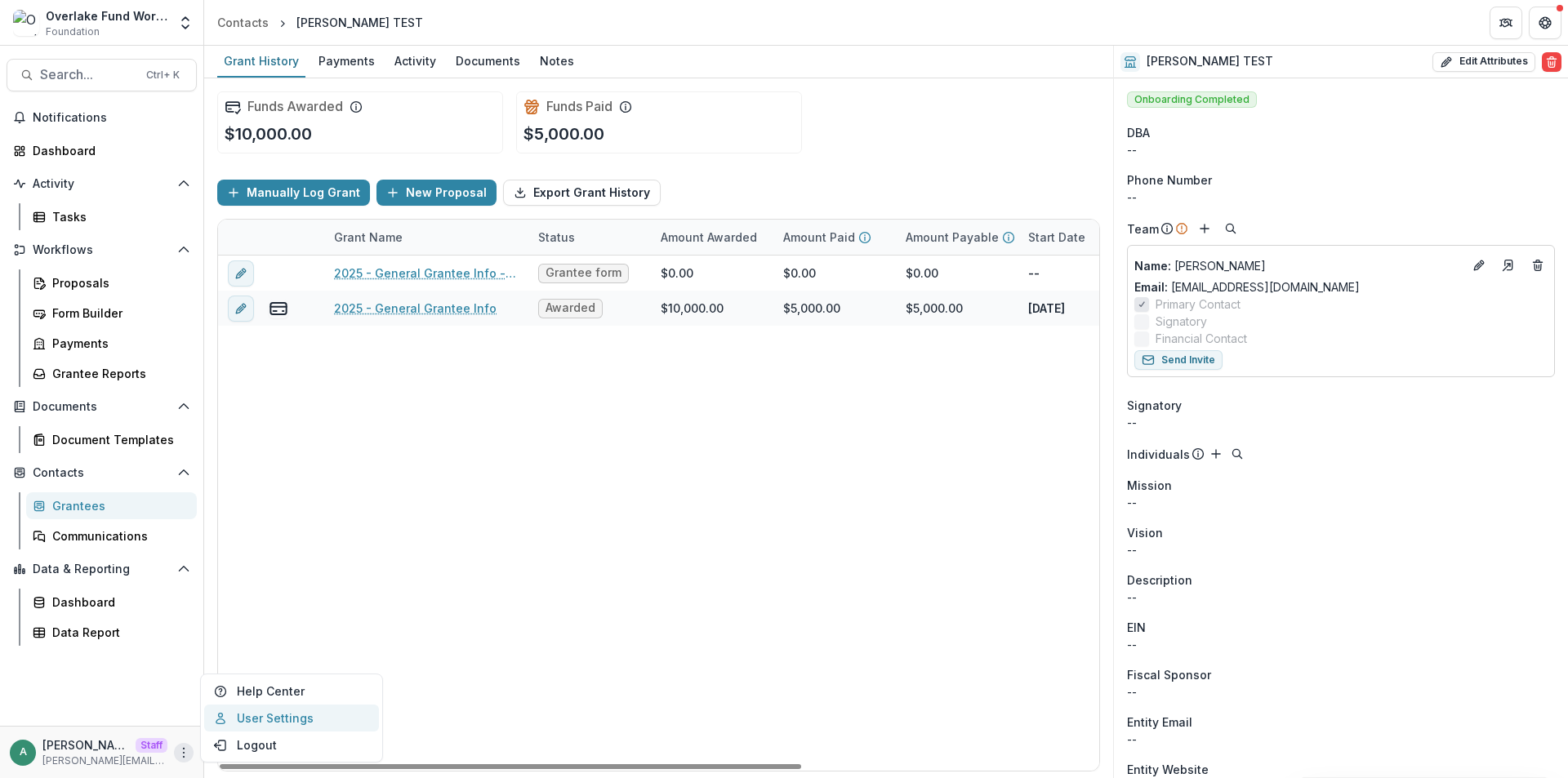
click at [241, 728] on link "User Settings" at bounding box center [292, 717] width 175 height 27
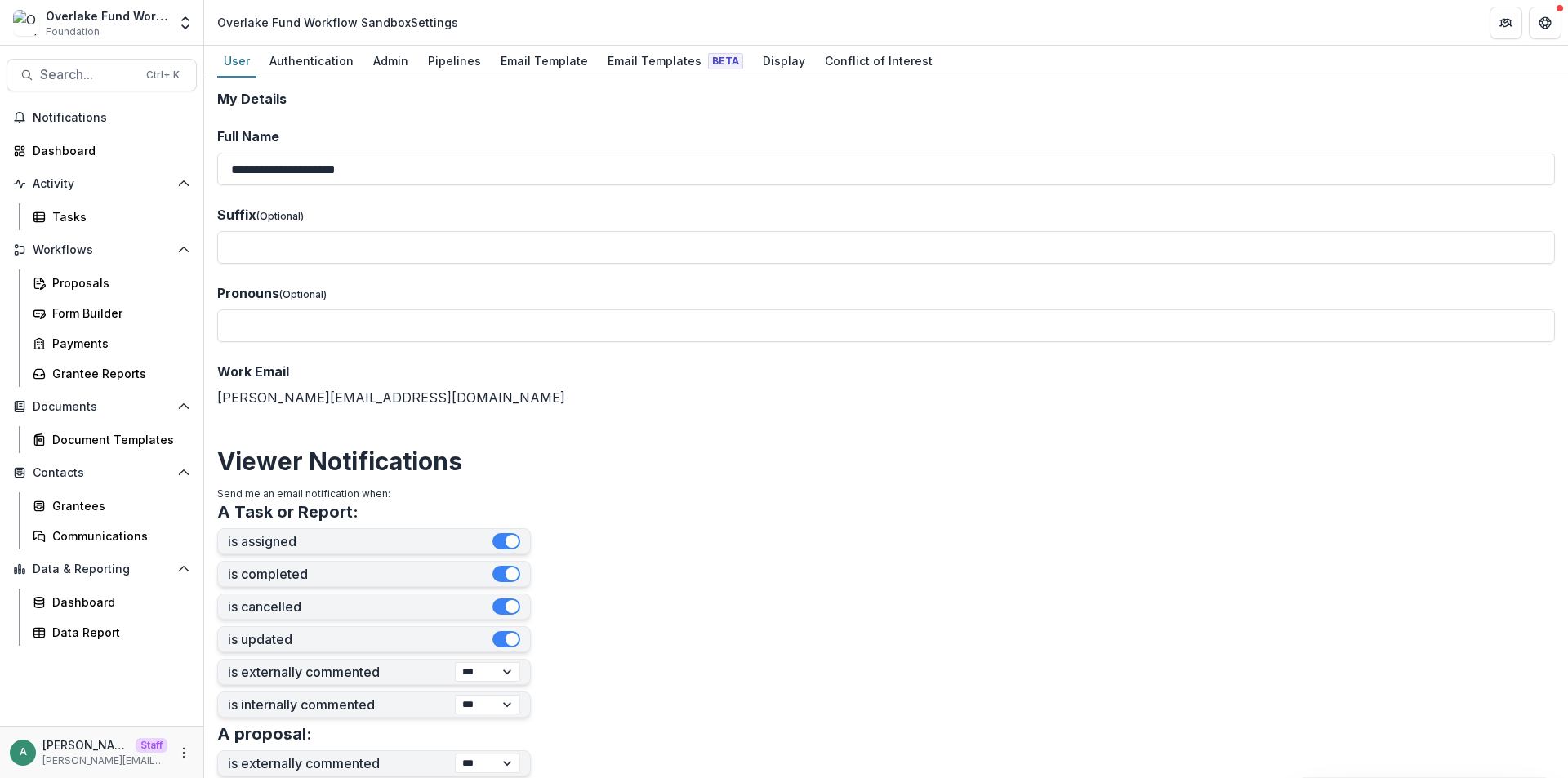
click at [348, 25] on div "Overlake Fund Workflow Sandbox Settings" at bounding box center [337, 22] width 241 height 17
drag, startPoint x: 401, startPoint y: 23, endPoint x: 212, endPoint y: 23, distance: 189.0
click at [212, 23] on div "Overlake Fund Workflow Sandbox Settings" at bounding box center [337, 21] width 254 height 23
copy div "Overlake Fund Workflow Sandbox"
click at [443, 57] on div "Pipelines" at bounding box center [454, 61] width 66 height 23
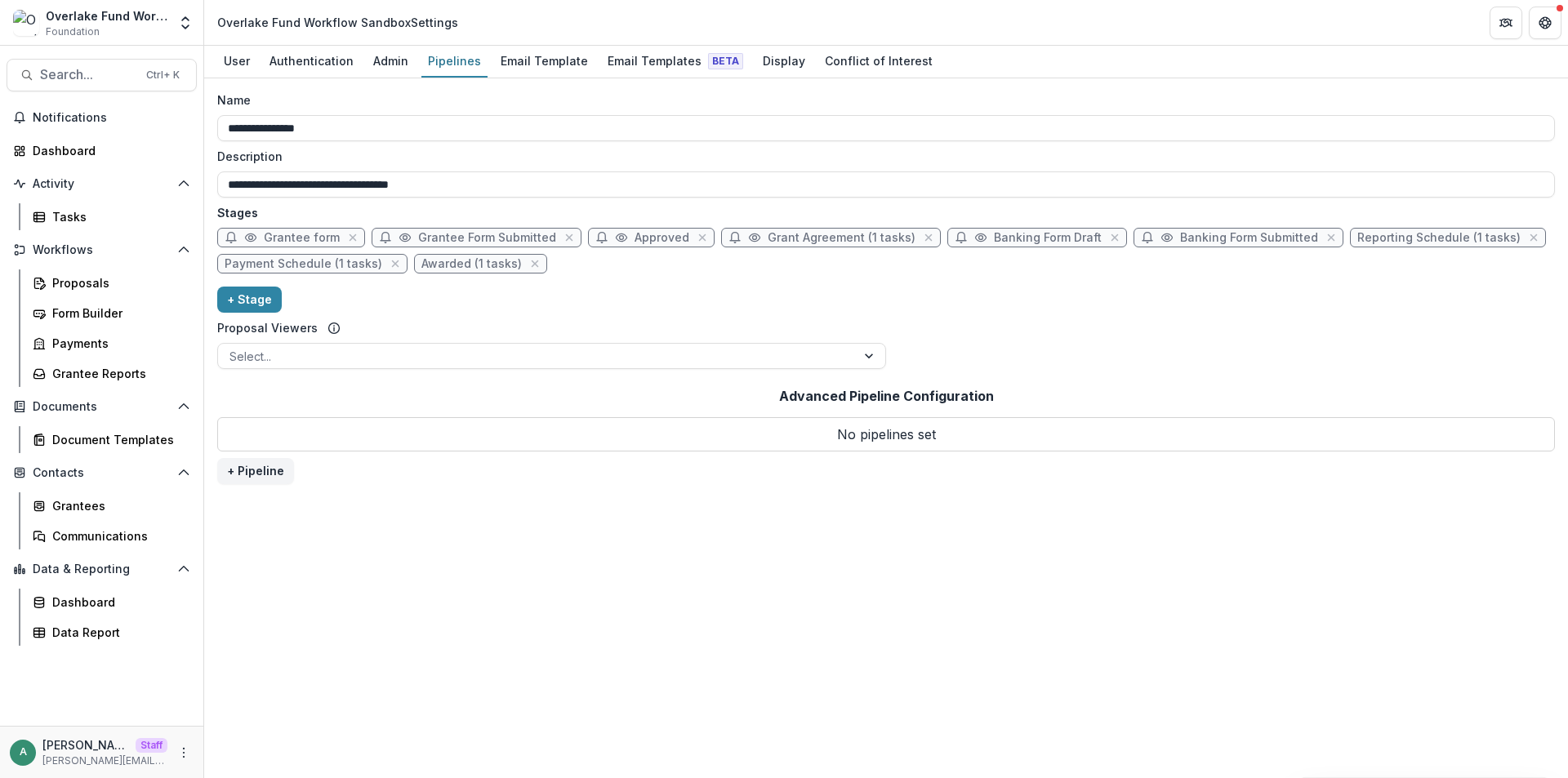
click at [652, 43] on header "Overlake Fund Workflow Sandbox Settings" at bounding box center [886, 22] width 1364 height 45
click at [632, 62] on div "Email Templates Beta" at bounding box center [675, 61] width 149 height 23
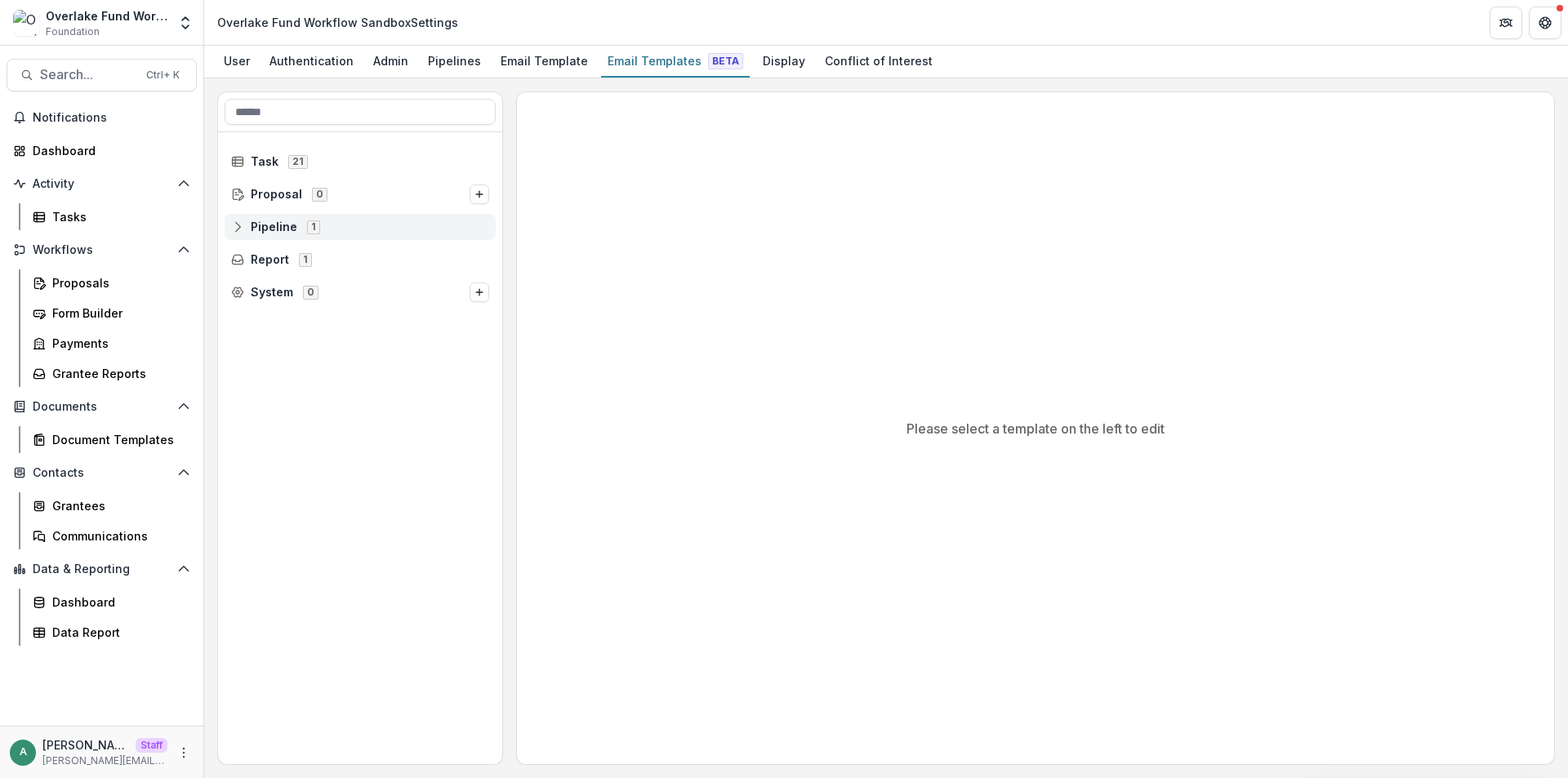
click at [231, 230] on icon at bounding box center [238, 227] width 13 height 13
click at [252, 256] on icon at bounding box center [250, 260] width 13 height 13
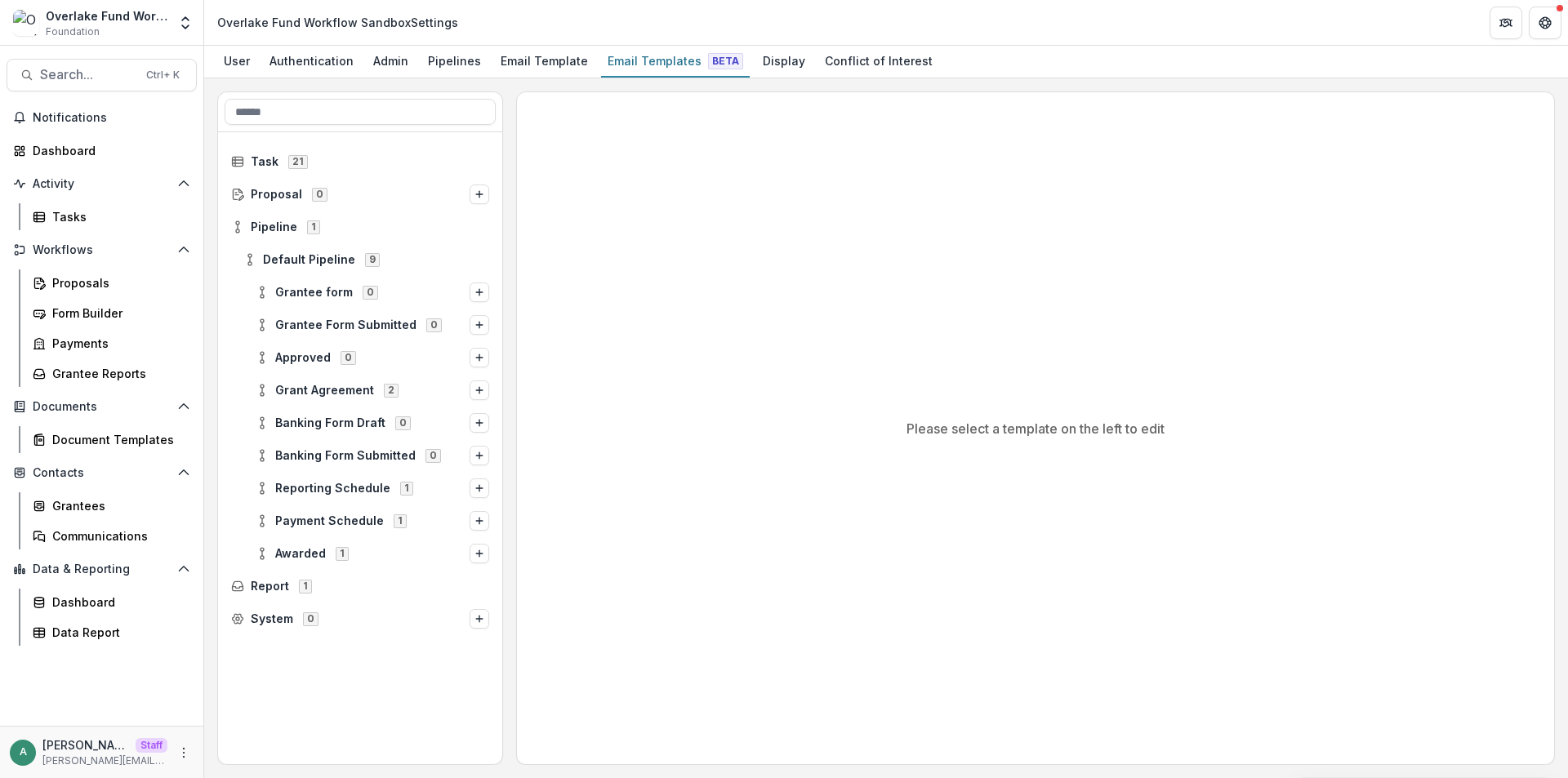
drag, startPoint x: 261, startPoint y: 493, endPoint x: 276, endPoint y: 504, distance: 18.6
click at [261, 495] on span "Reporting Schedule 1" at bounding box center [362, 487] width 214 height 14
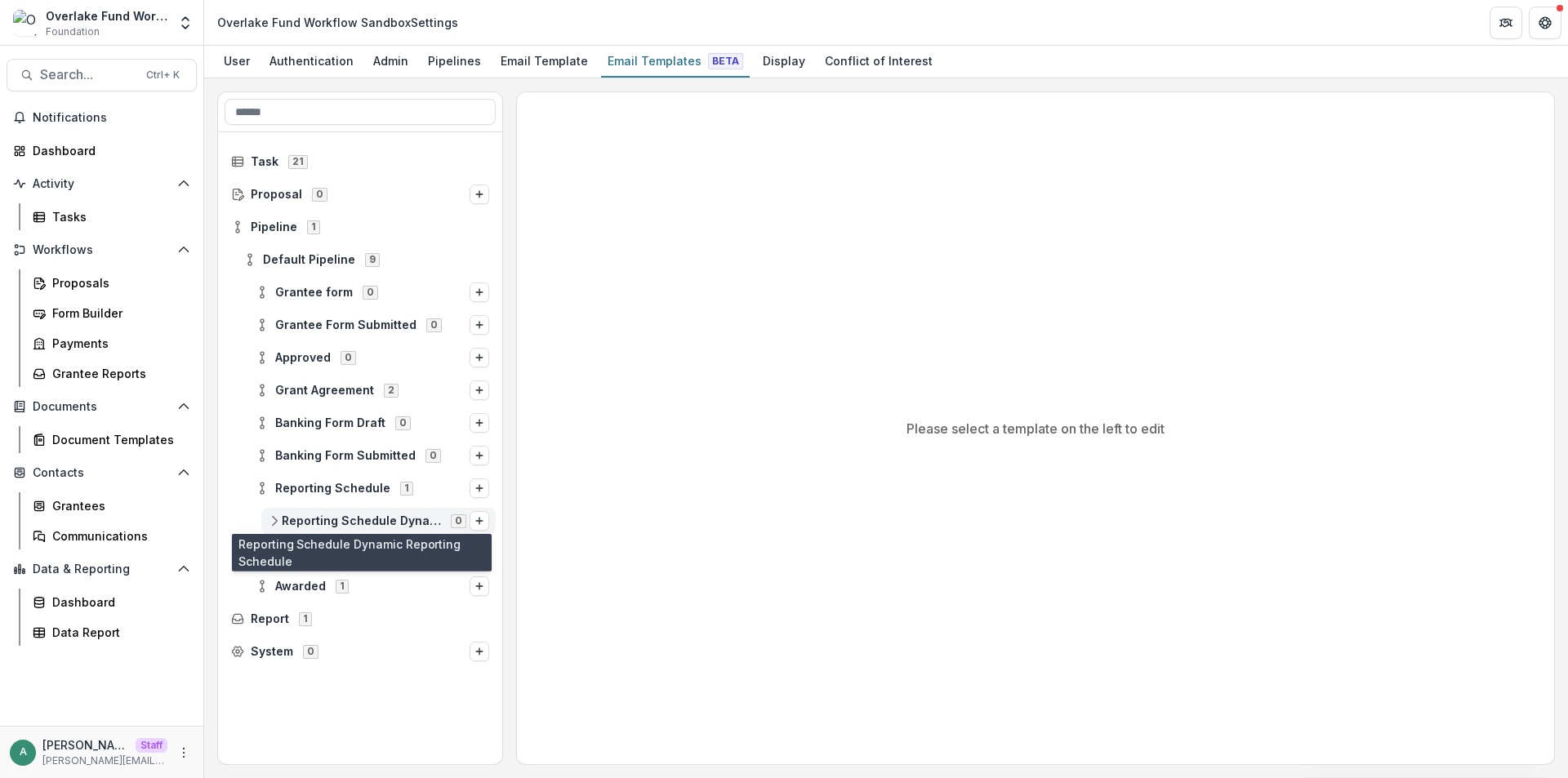
click at [301, 517] on span "Reporting Schedule Dynamic Reporting Schedule" at bounding box center [361, 521] width 159 height 14
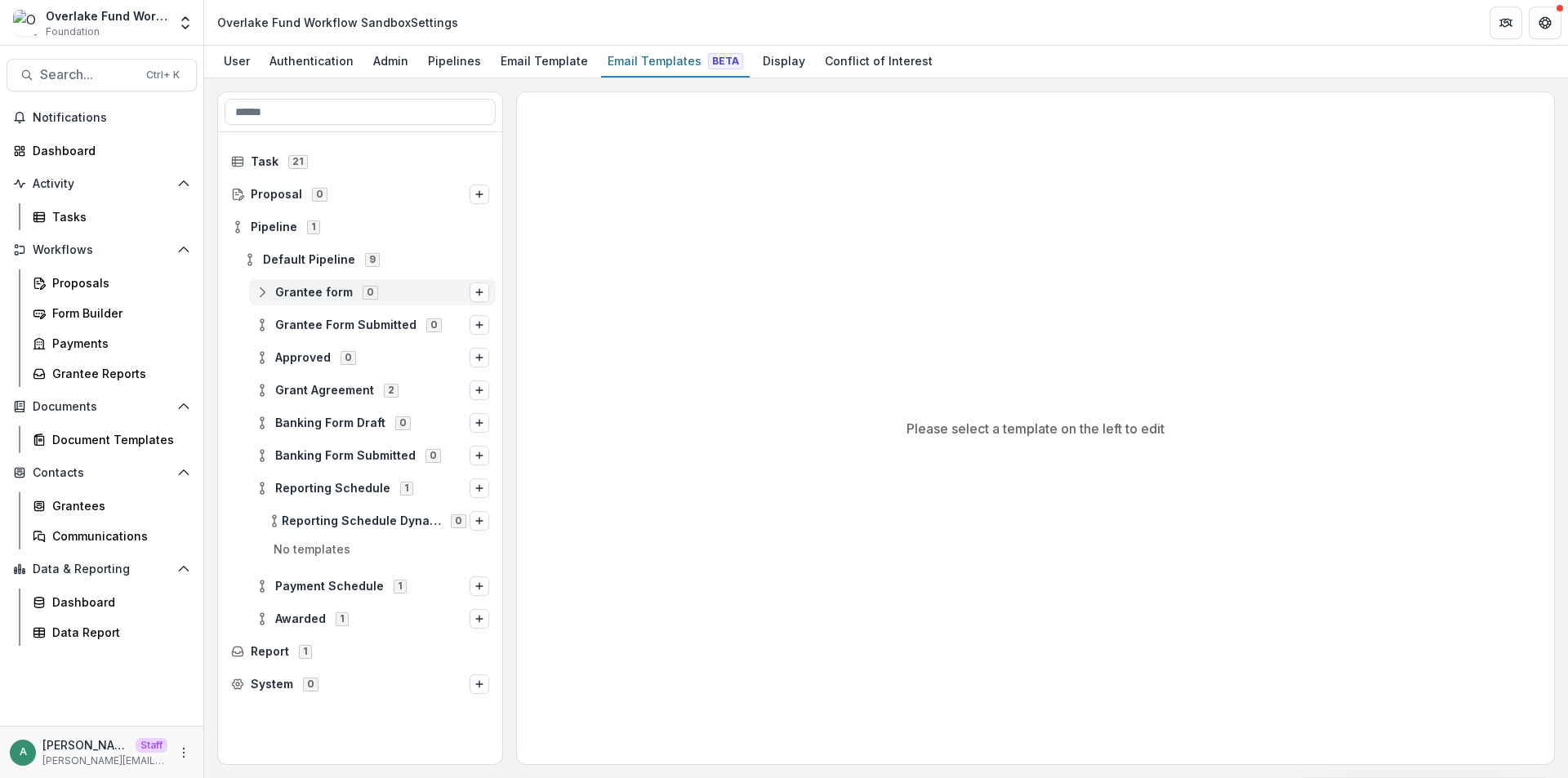
click at [264, 296] on circle at bounding box center [263, 296] width 4 height 4
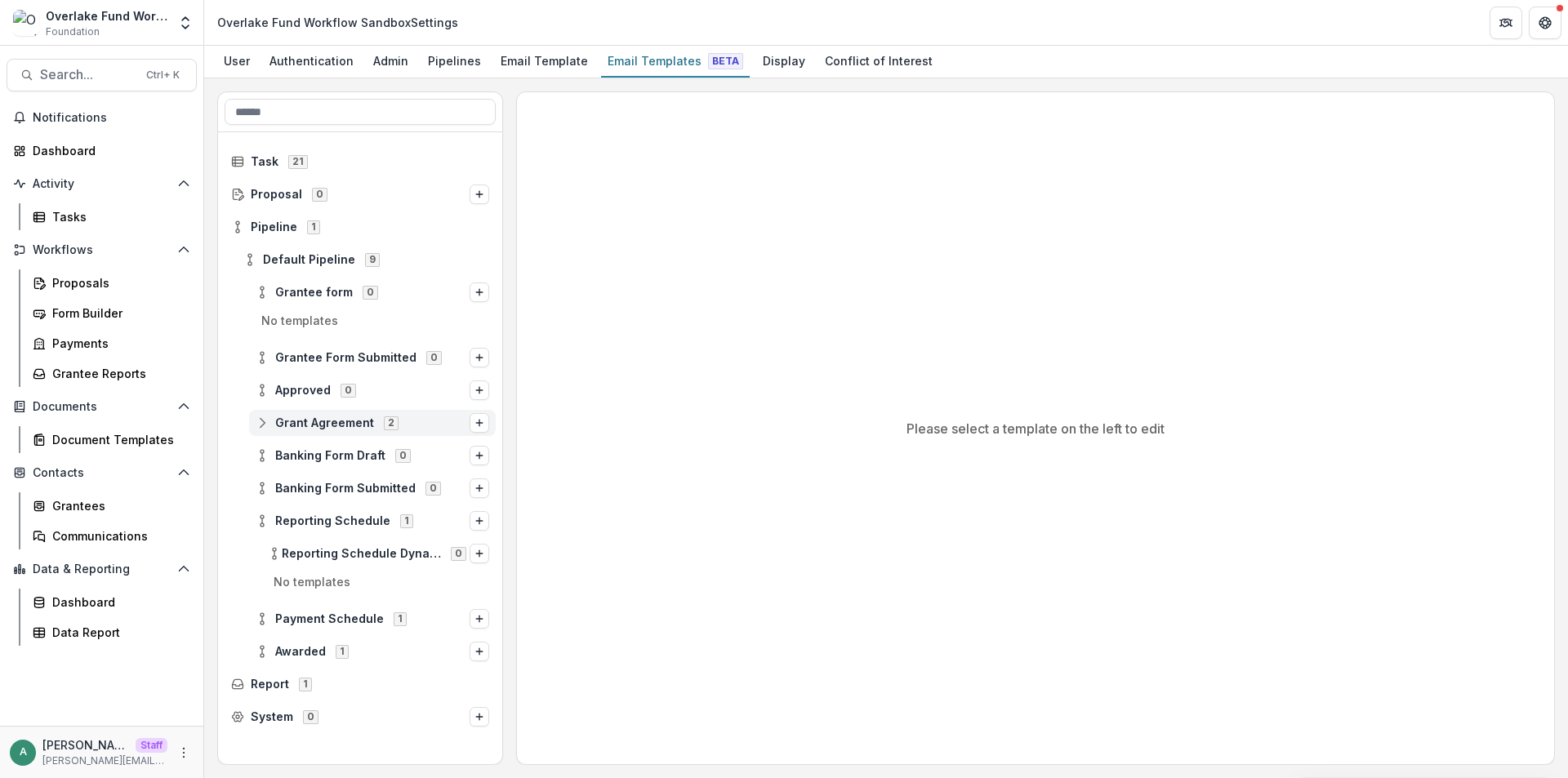
click at [254, 427] on div "Grant Agreement 2" at bounding box center [372, 423] width 247 height 26
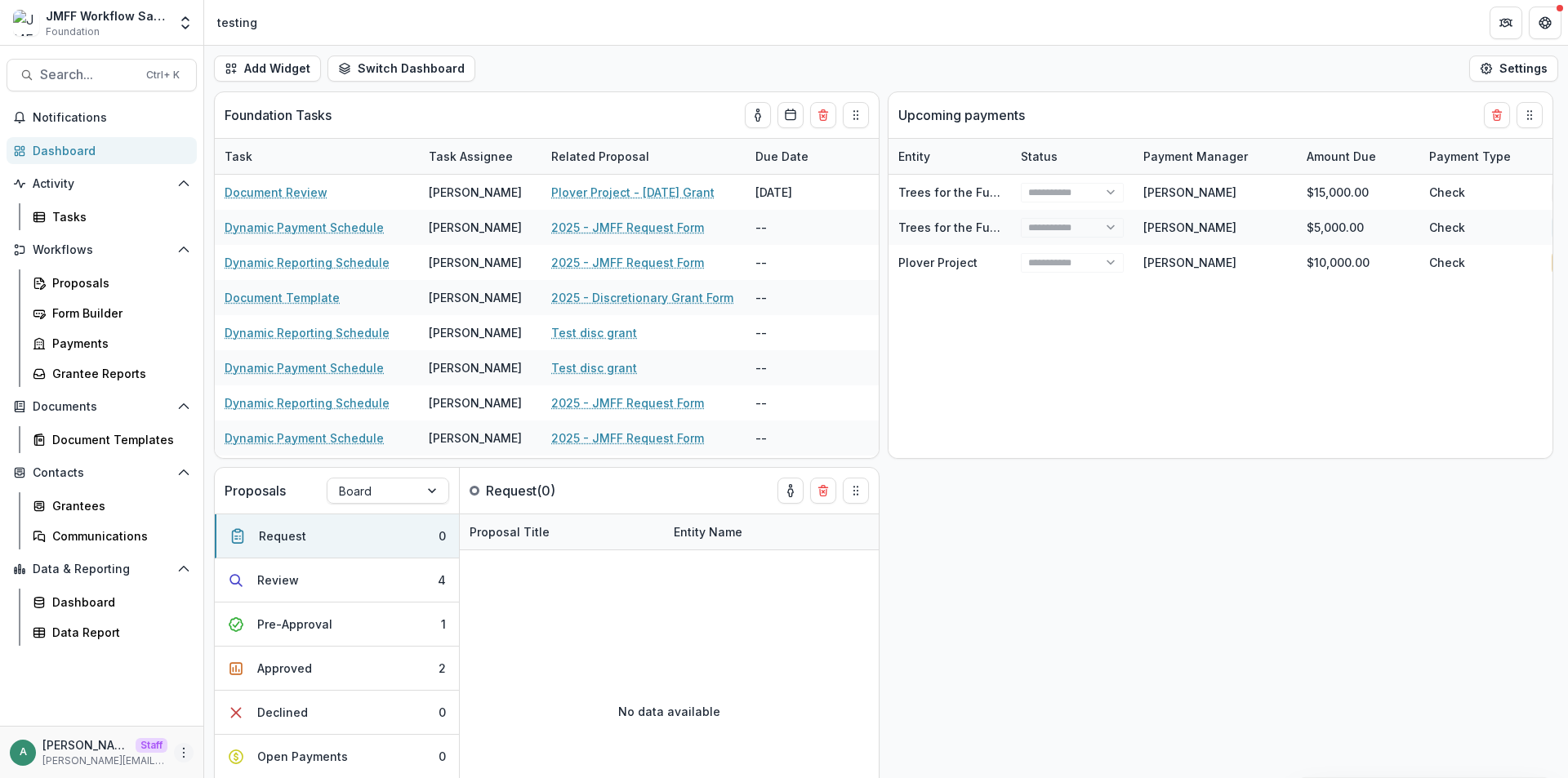
click at [183, 750] on icon "More" at bounding box center [184, 753] width 13 height 13
click at [102, 502] on div "Grantees" at bounding box center [117, 506] width 131 height 17
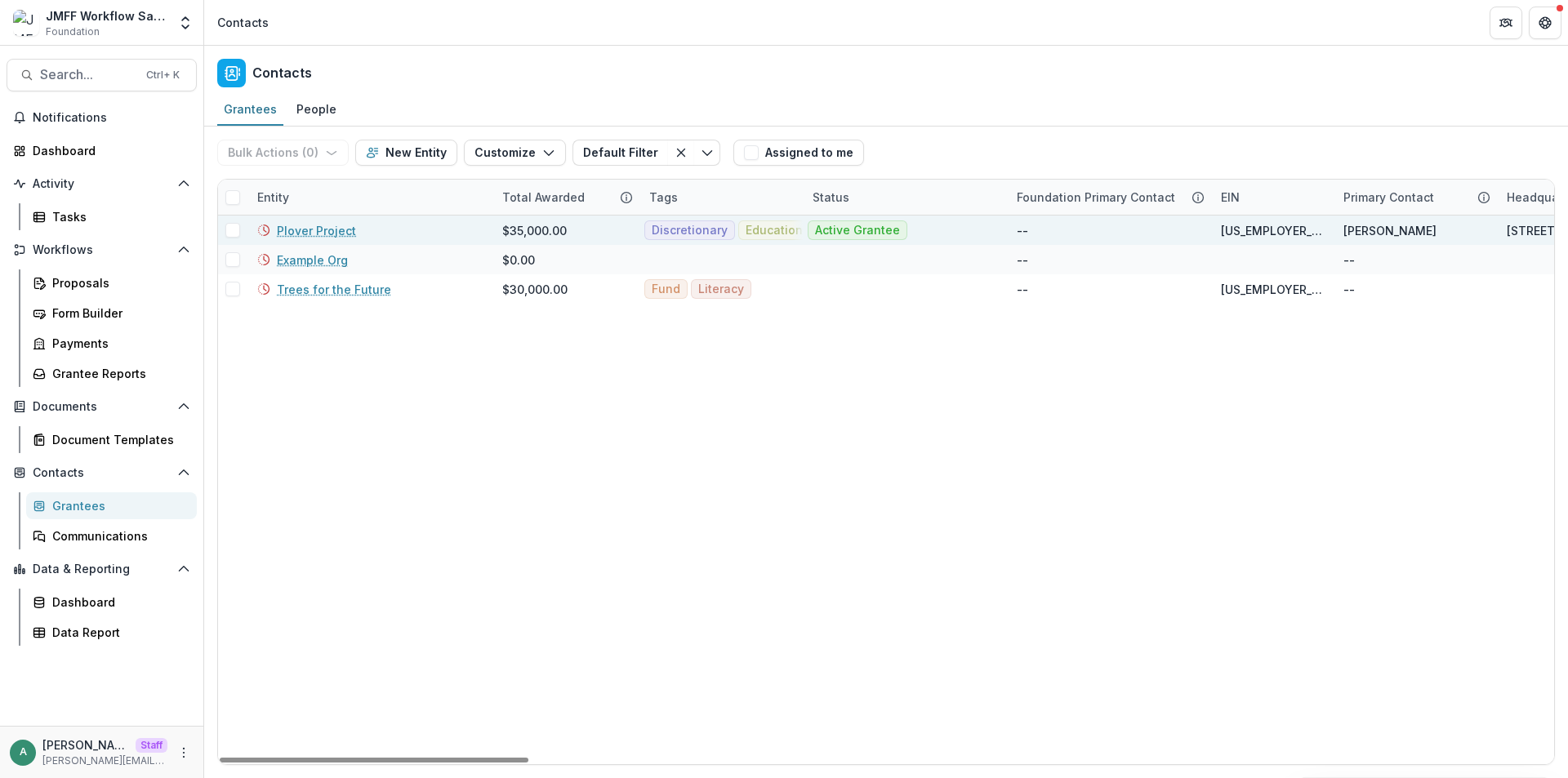
click at [342, 233] on link "Plover Project" at bounding box center [316, 230] width 79 height 17
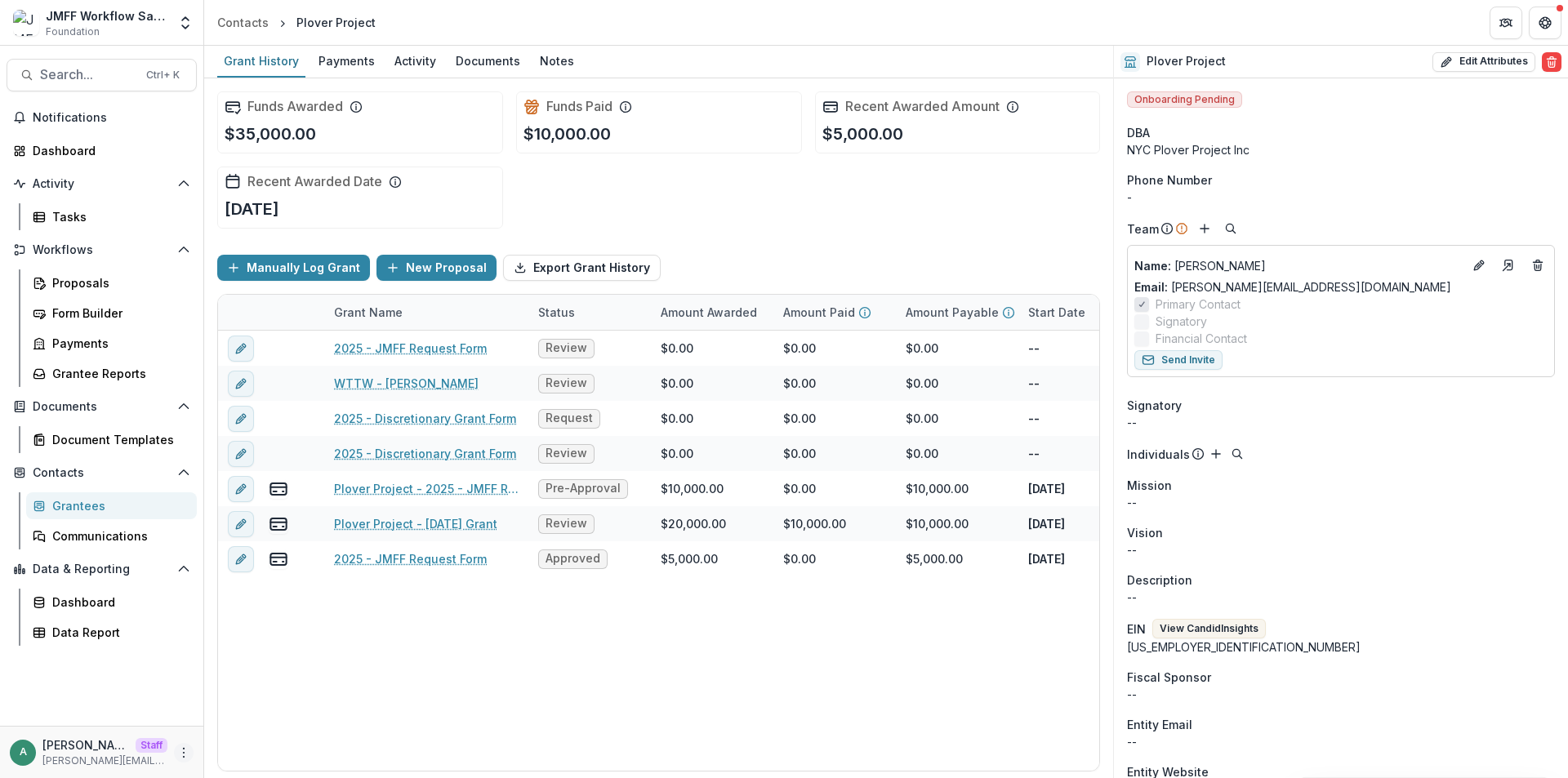
click at [184, 752] on circle "More" at bounding box center [184, 752] width 1 height 1
click at [238, 717] on link "User Settings" at bounding box center [292, 717] width 175 height 27
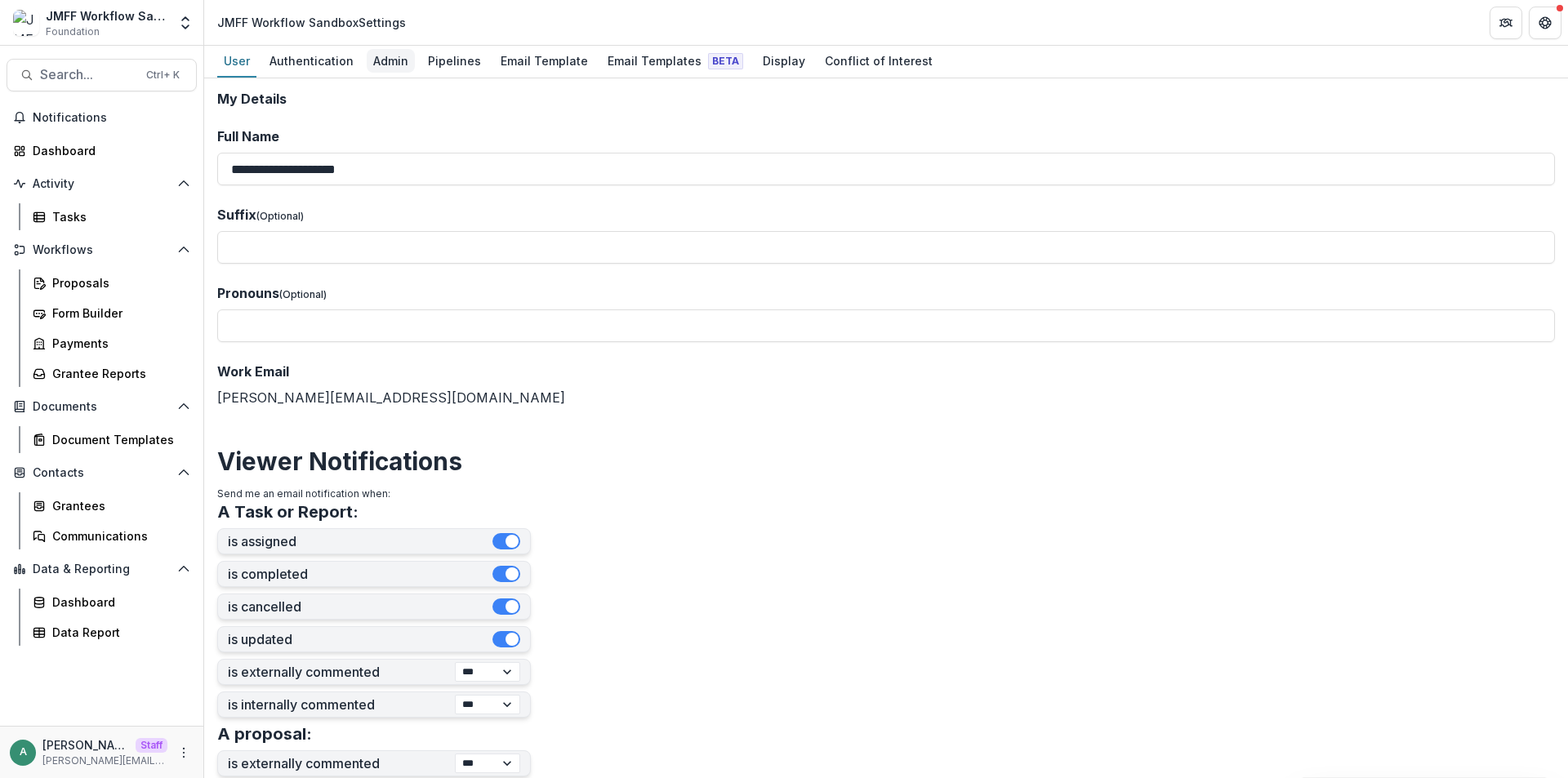
click at [375, 65] on div "Admin" at bounding box center [391, 61] width 48 height 23
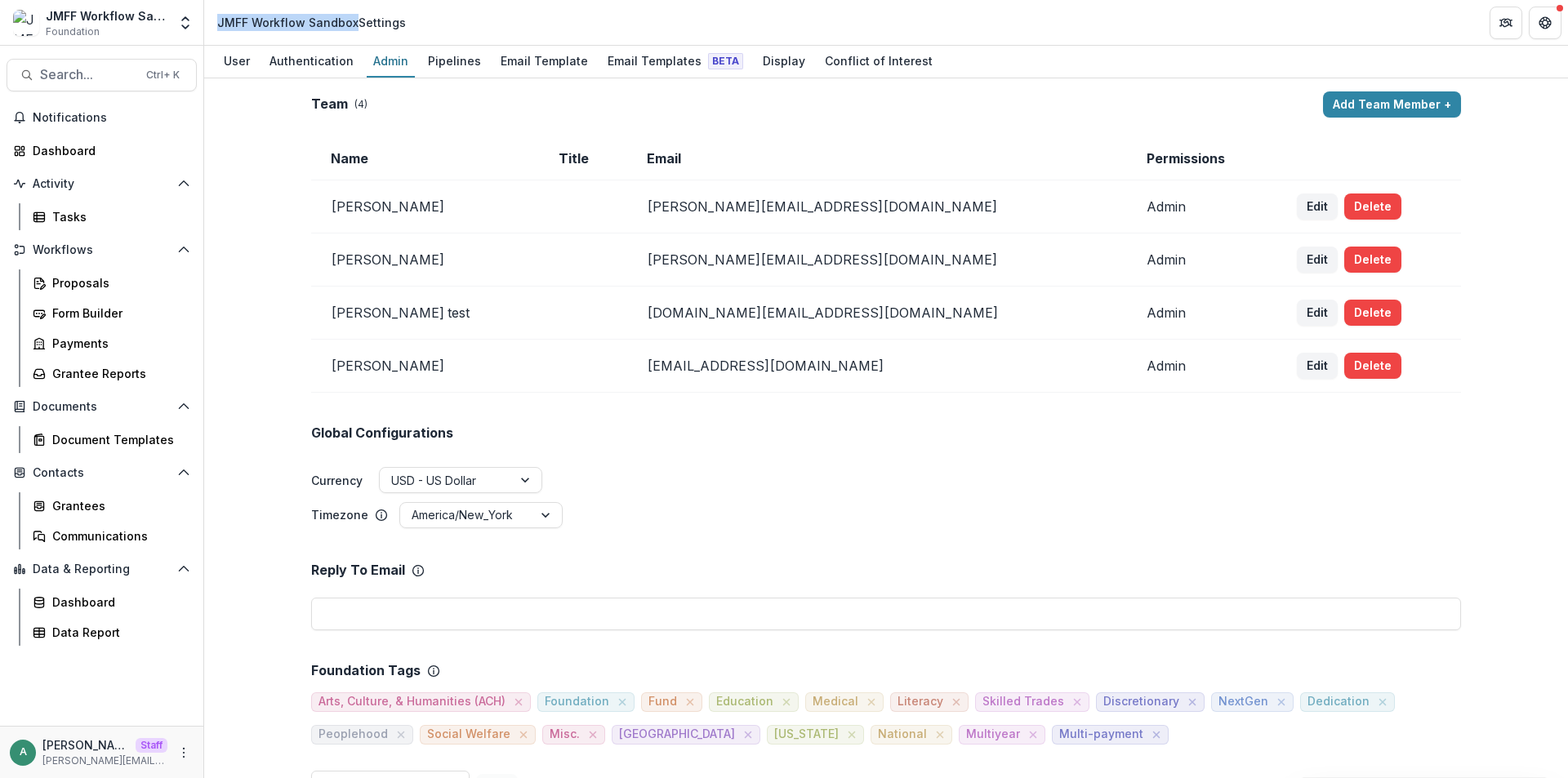
drag, startPoint x: 354, startPoint y: 24, endPoint x: 229, endPoint y: 5, distance: 126.4
click at [212, 20] on div "JMFF Workflow Sandbox Settings" at bounding box center [311, 21] width 201 height 23
copy div "JMFF Workflow Sandbox"
click at [458, 62] on div "Pipelines" at bounding box center [454, 61] width 66 height 23
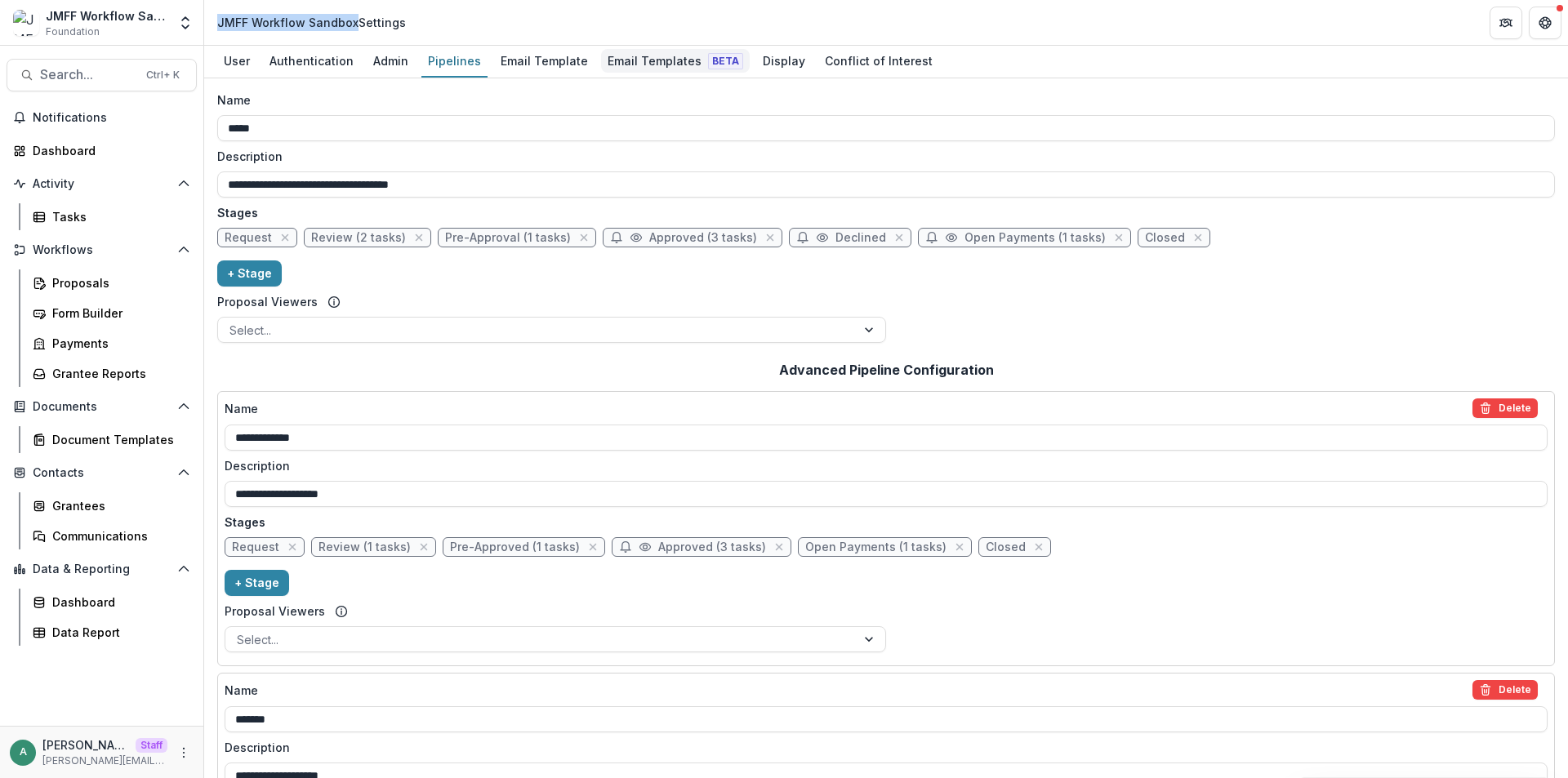
click at [625, 59] on div "Email Templates Beta" at bounding box center [675, 61] width 149 height 23
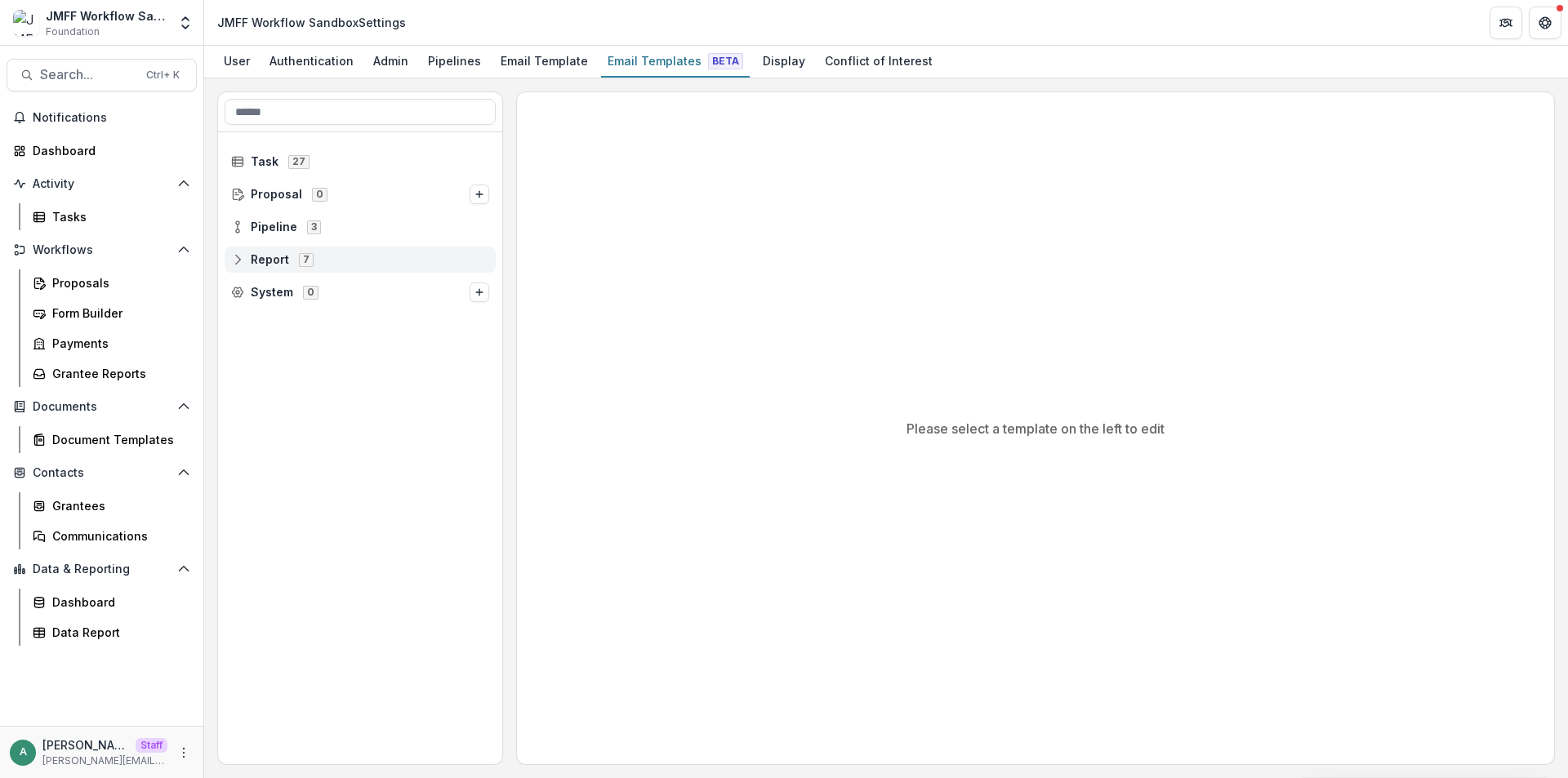
click at [236, 261] on icon at bounding box center [238, 263] width 10 height 4
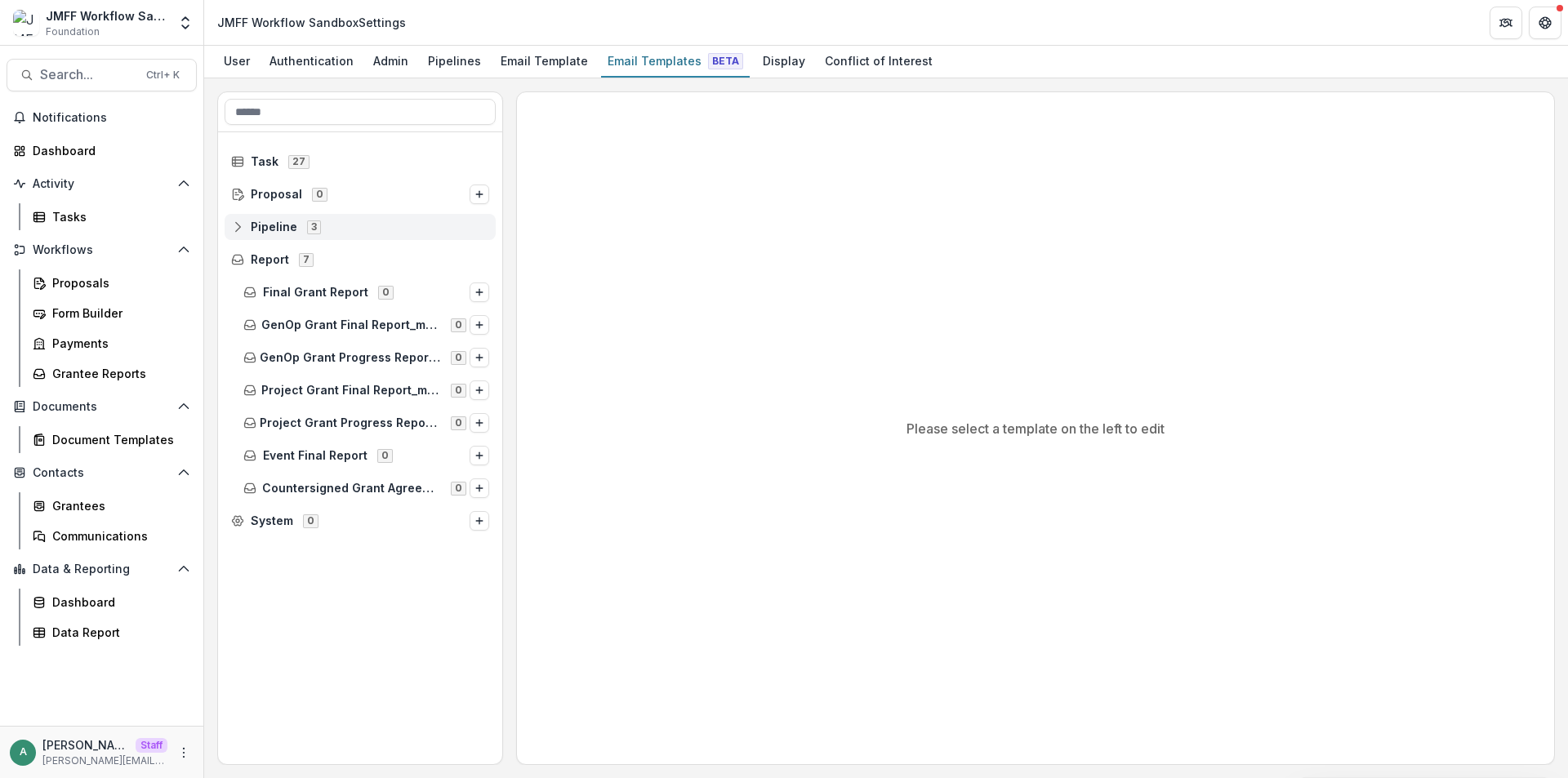
click at [235, 229] on icon at bounding box center [238, 227] width 13 height 13
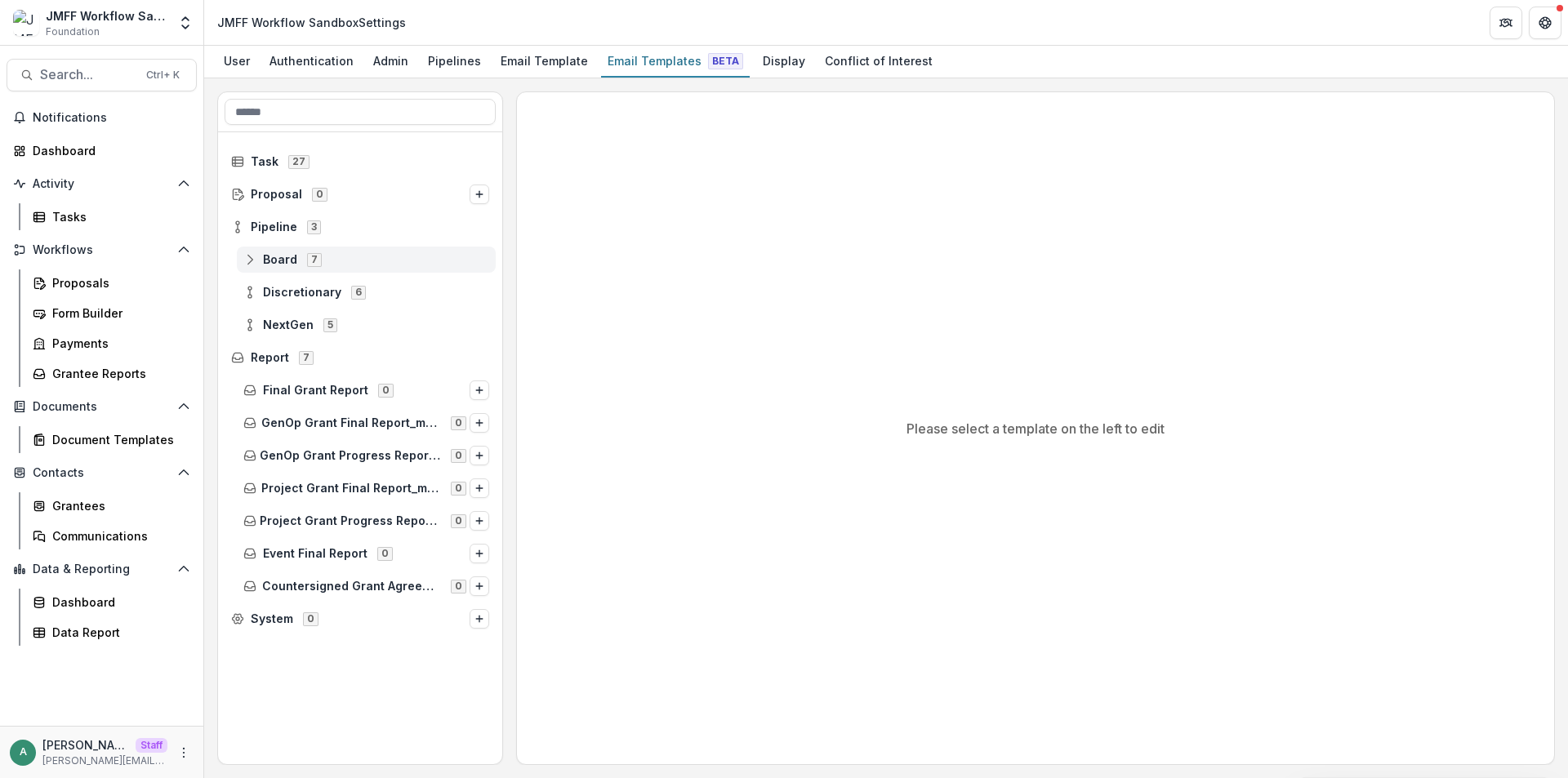
click at [244, 261] on icon at bounding box center [250, 260] width 13 height 13
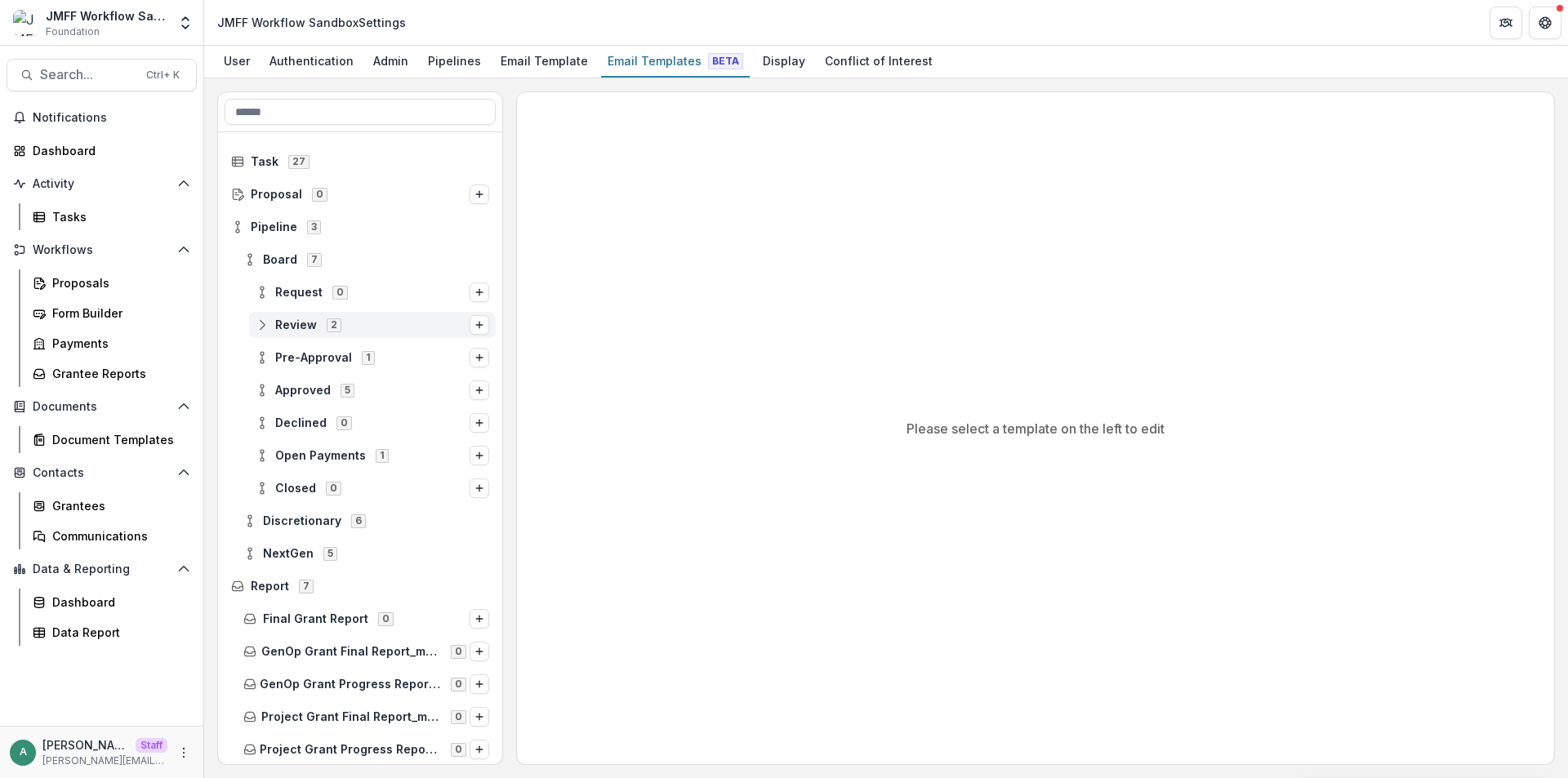
click at [265, 327] on icon at bounding box center [262, 325] width 13 height 13
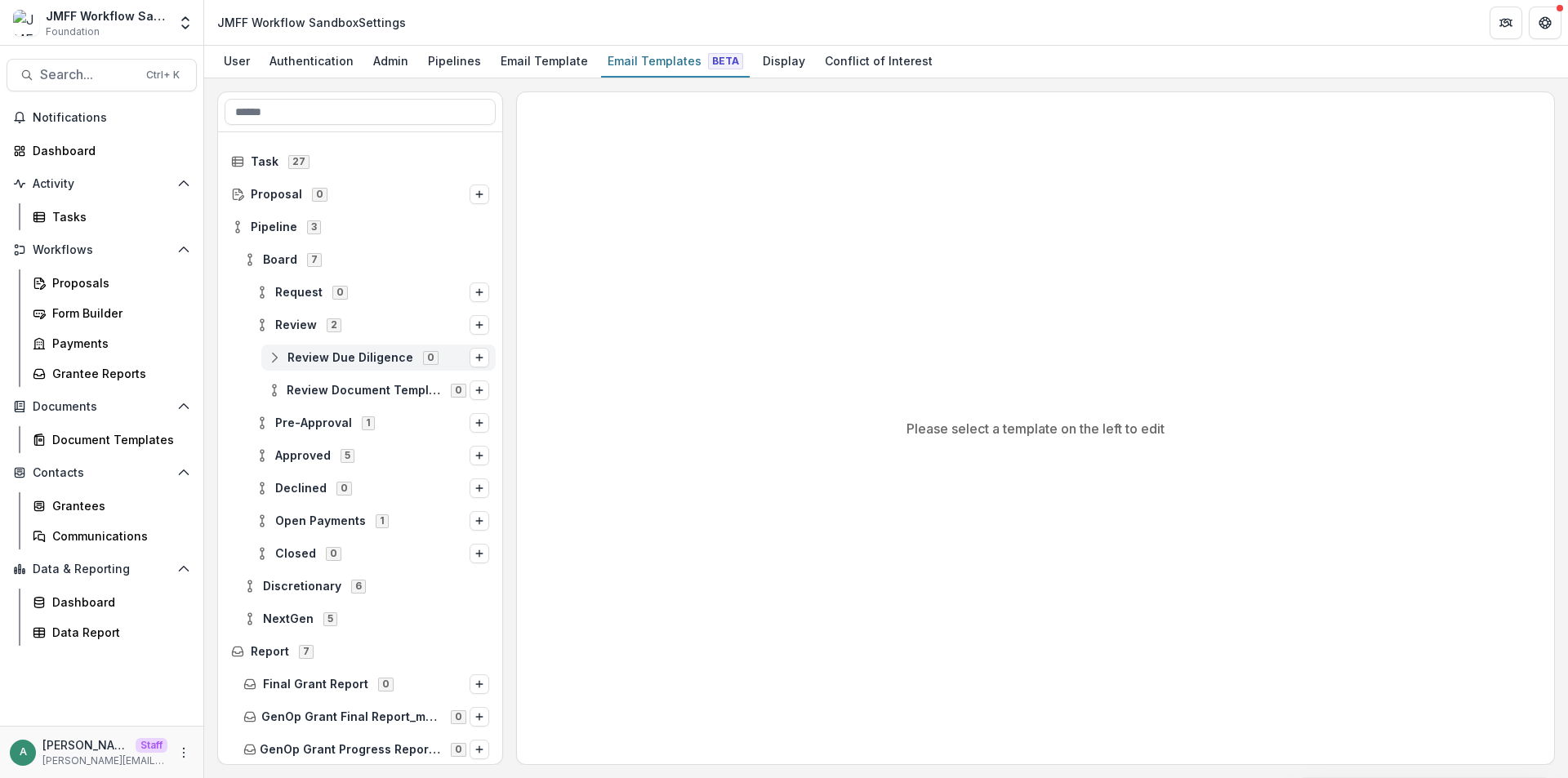
click at [274, 361] on circle at bounding box center [275, 362] width 4 height 4
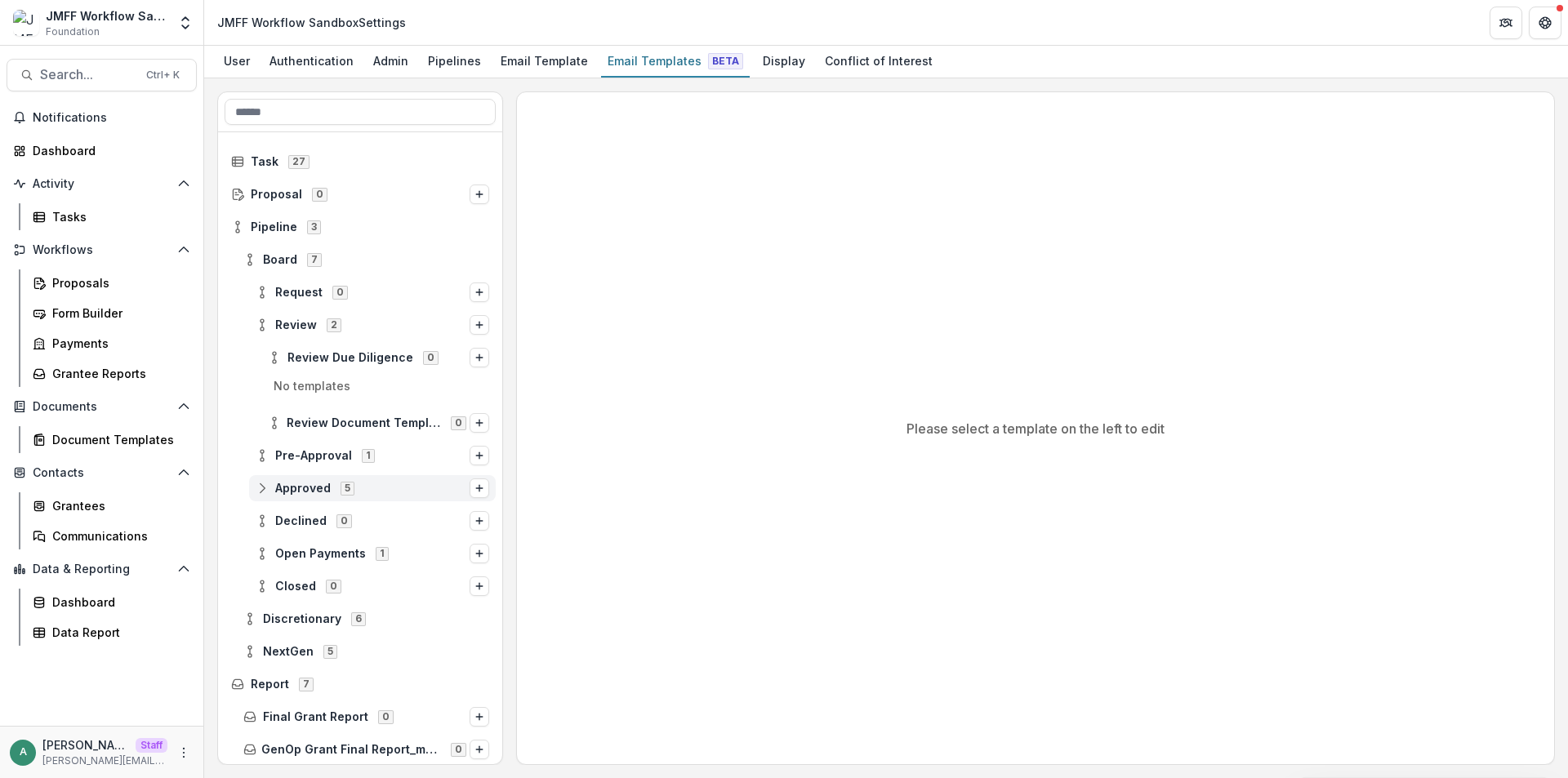
click at [261, 483] on circle at bounding box center [263, 485] width 4 height 4
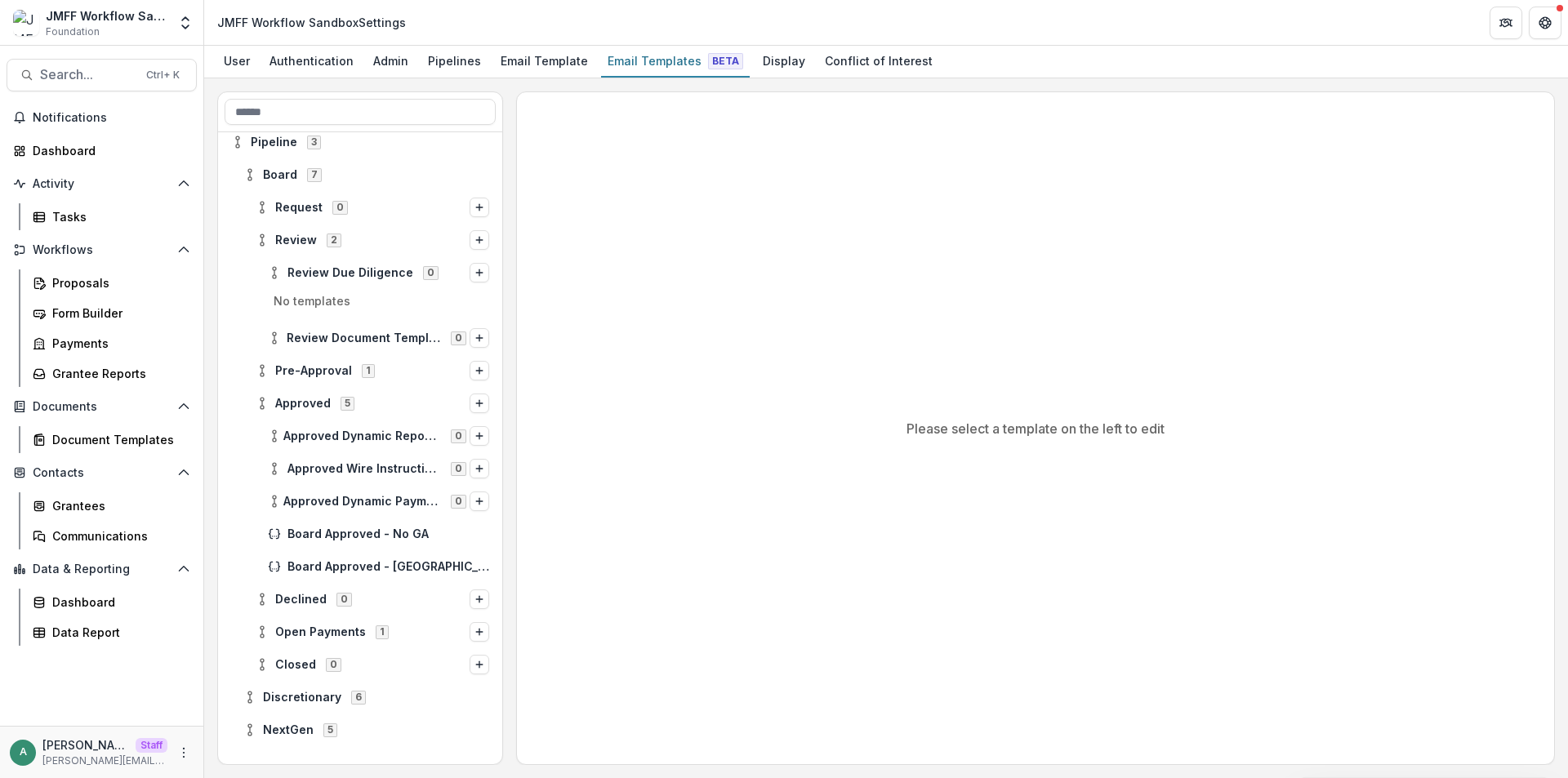
scroll to position [163, 0]
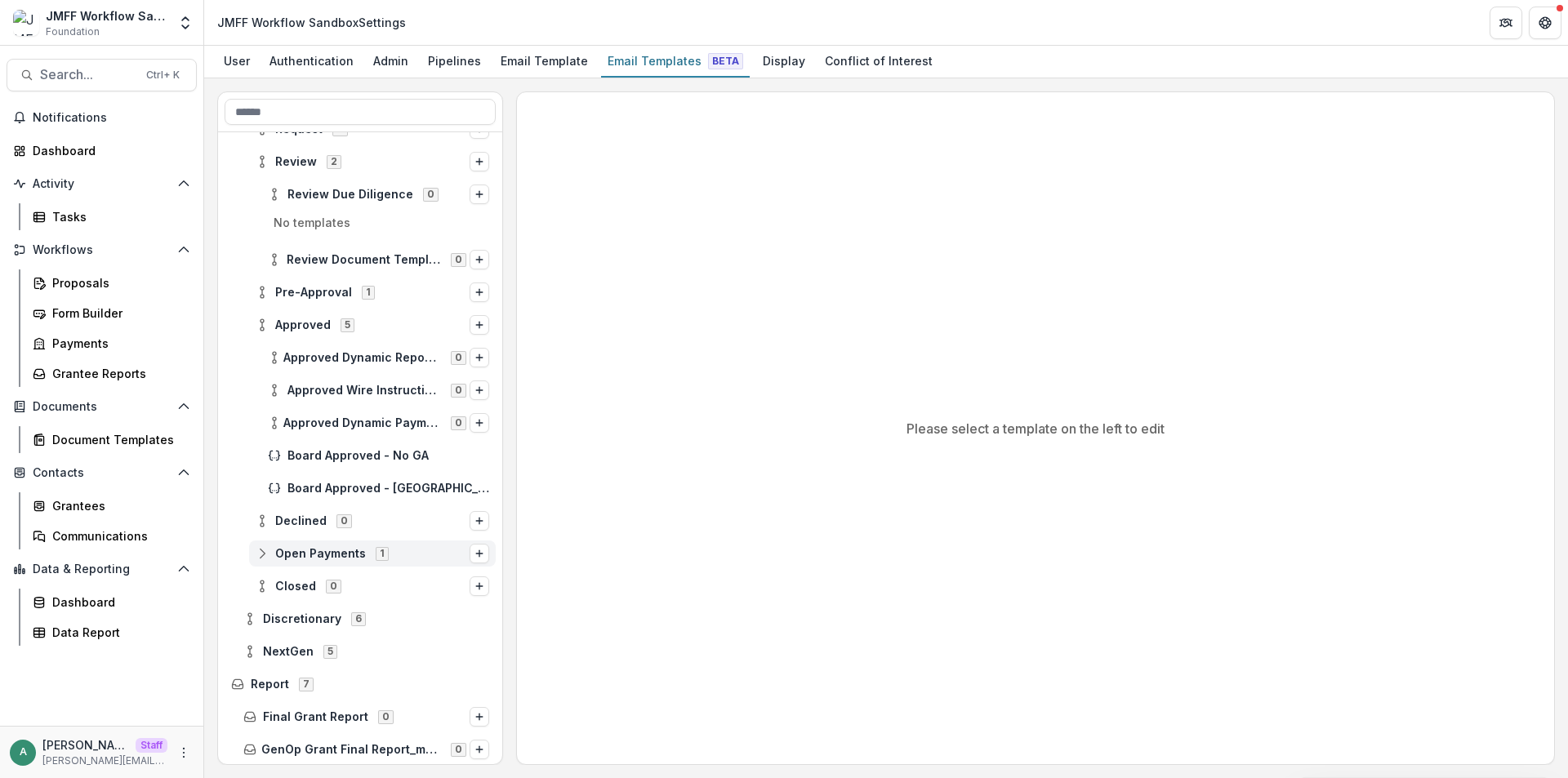
click at [257, 551] on icon at bounding box center [262, 553] width 13 height 13
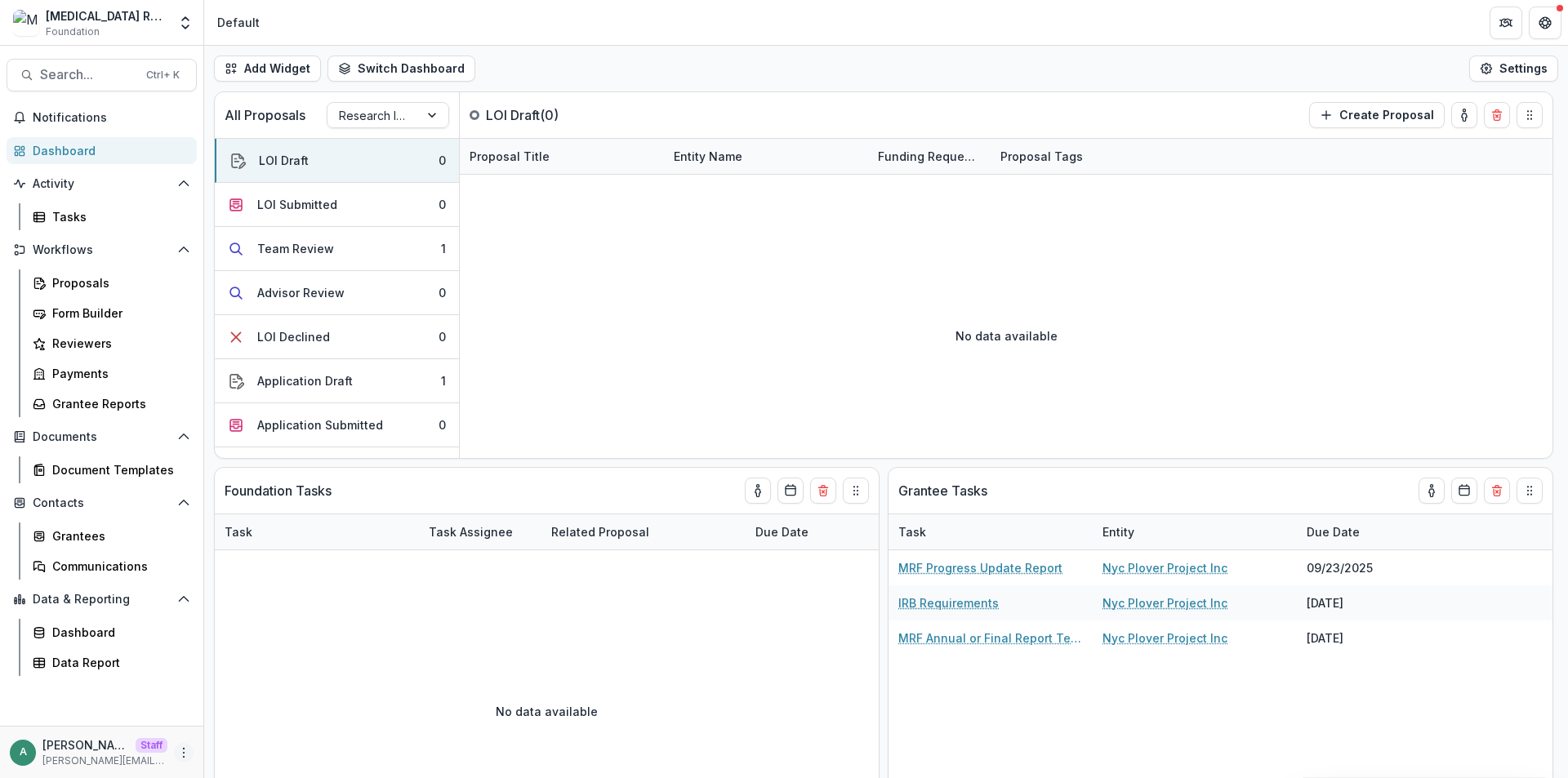
click at [188, 755] on icon "More" at bounding box center [184, 753] width 13 height 13
click at [228, 719] on link "User Settings" at bounding box center [292, 717] width 175 height 27
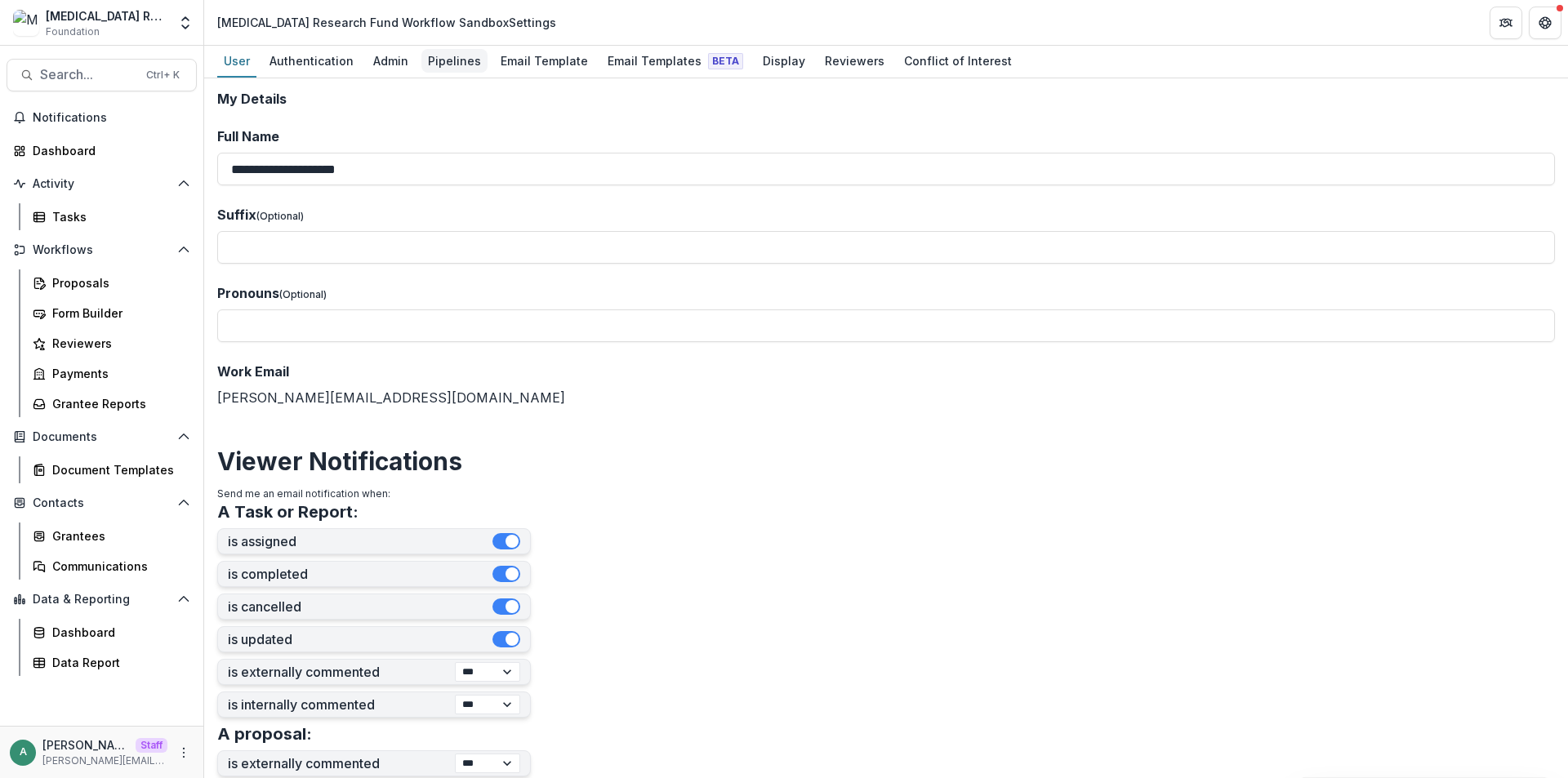
click at [457, 68] on div "Pipelines" at bounding box center [454, 61] width 66 height 23
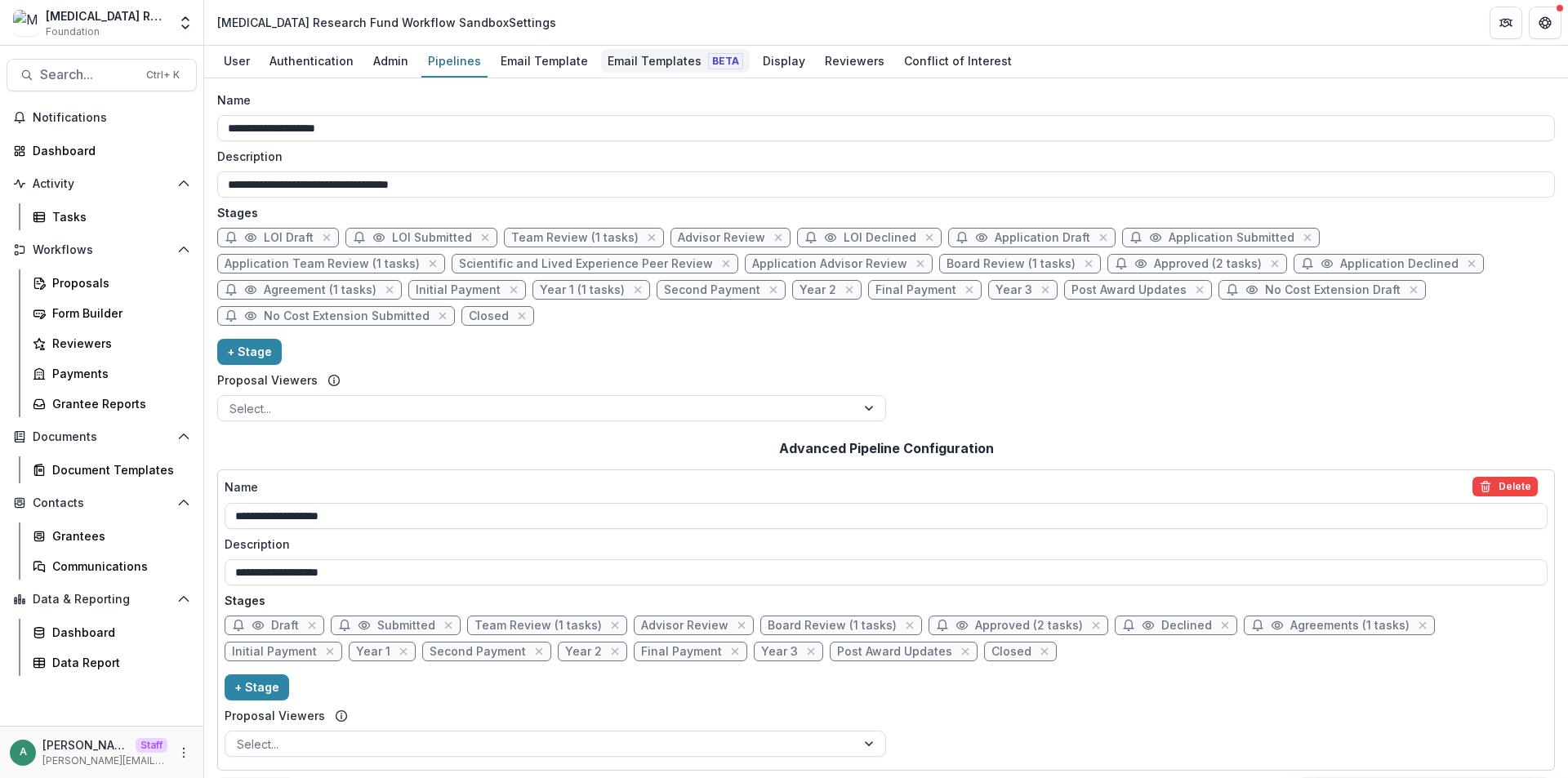
click at [634, 59] on div "Email Templates Beta" at bounding box center [675, 61] width 149 height 23
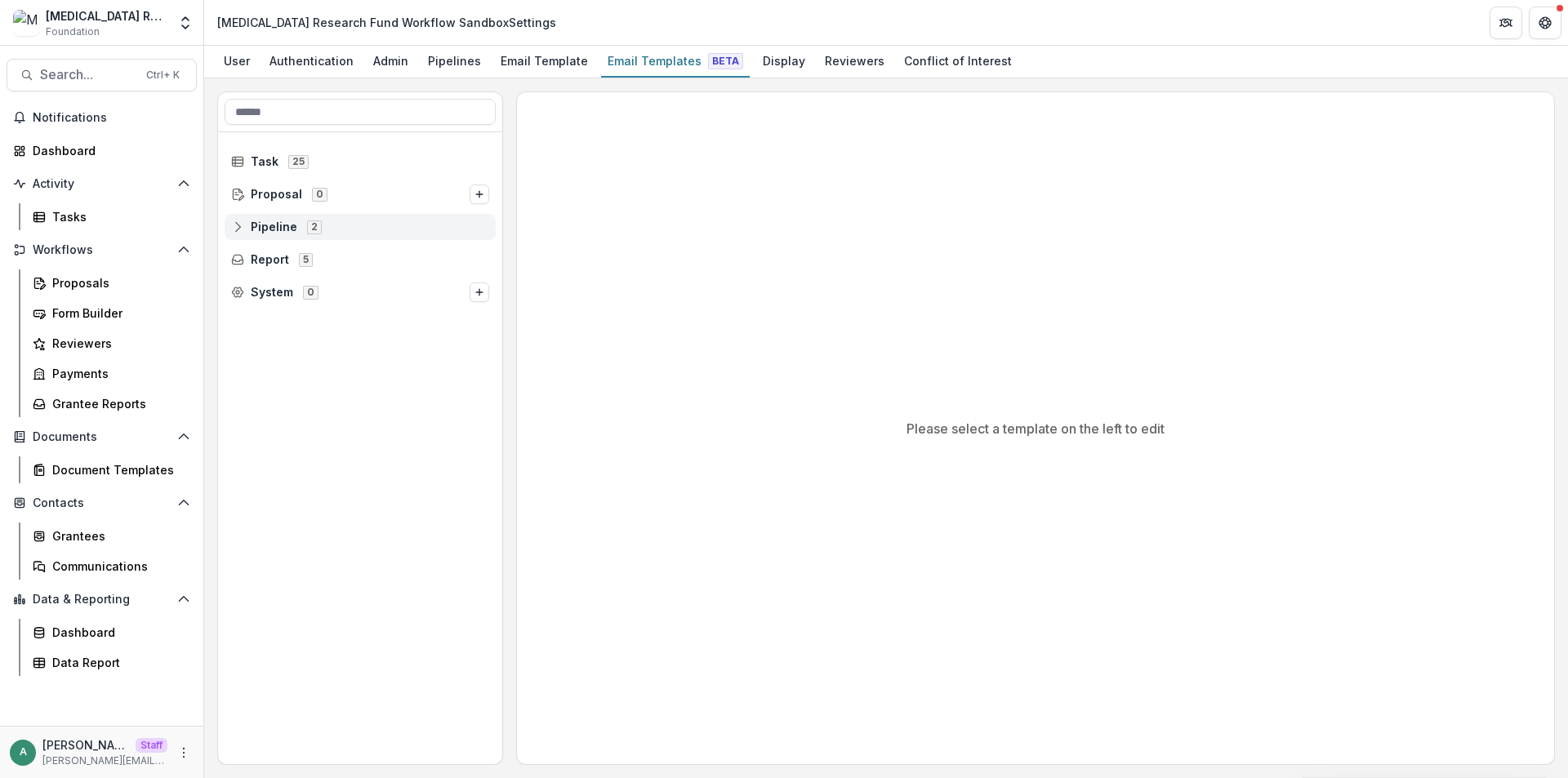
click at [238, 234] on span "Pipeline 2" at bounding box center [360, 226] width 258 height 14
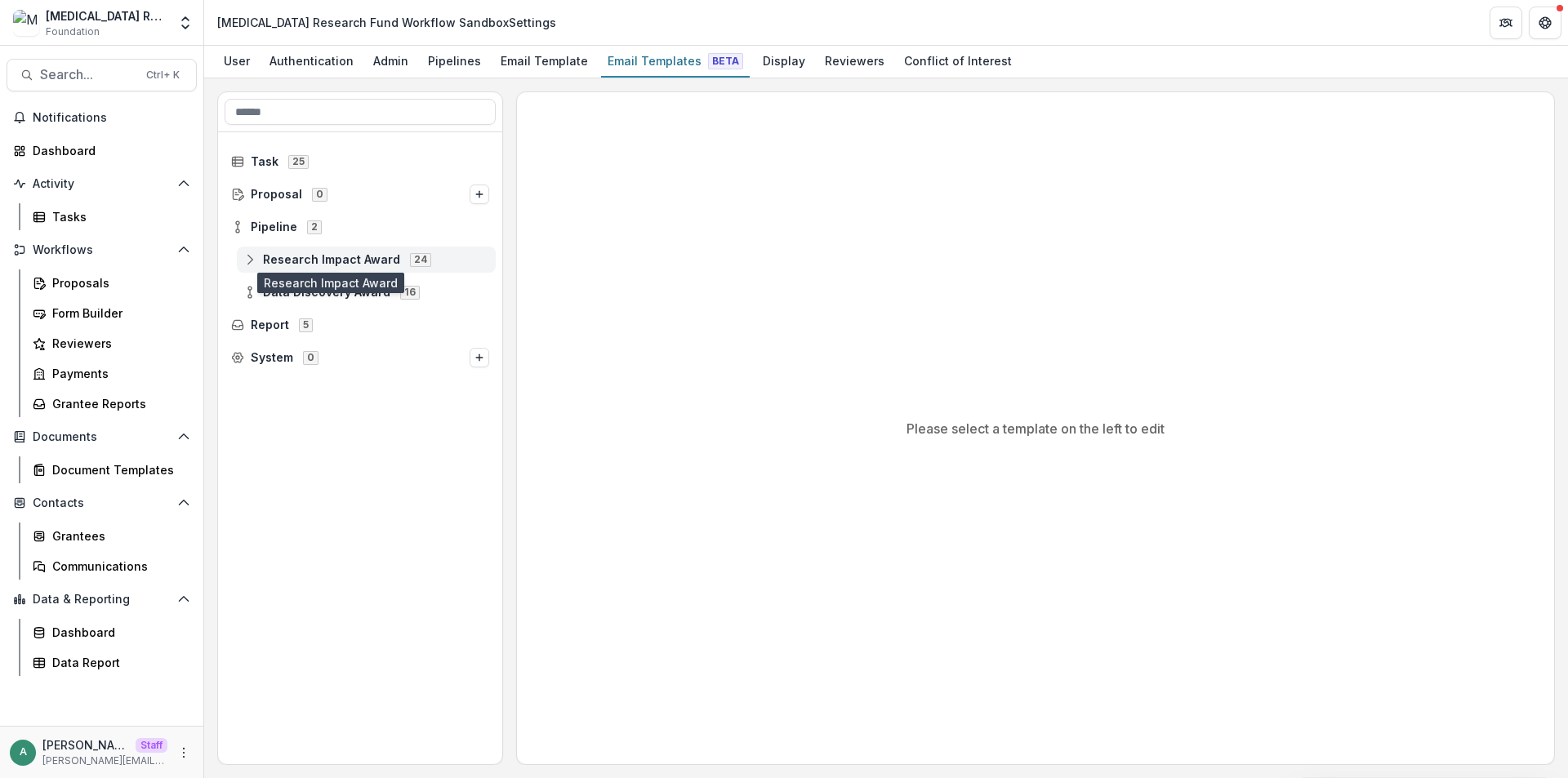
click at [282, 257] on span "Research Impact Award" at bounding box center [331, 260] width 137 height 14
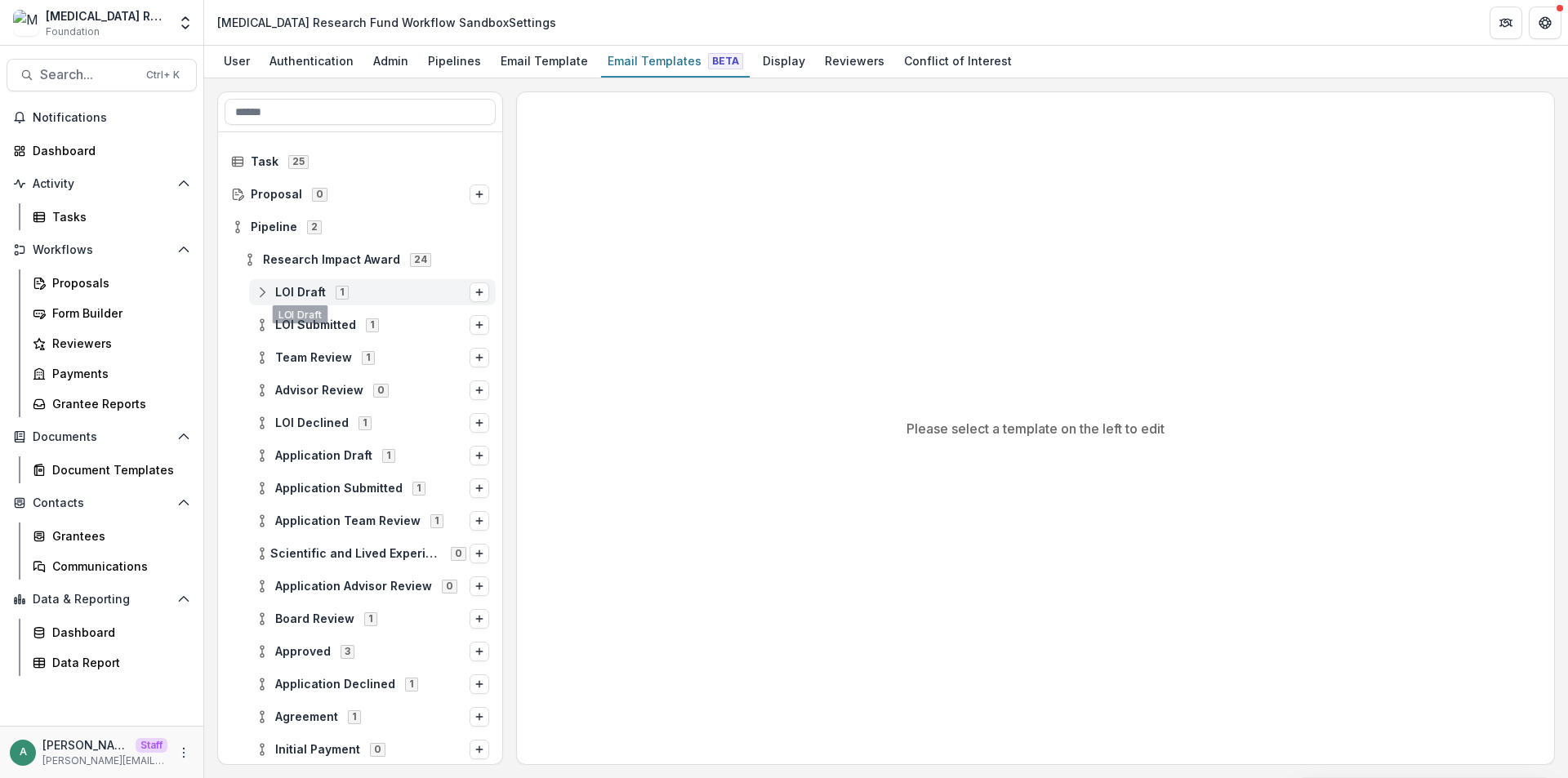
click at [261, 282] on div "LOI Draft 1" at bounding box center [372, 293] width 247 height 26
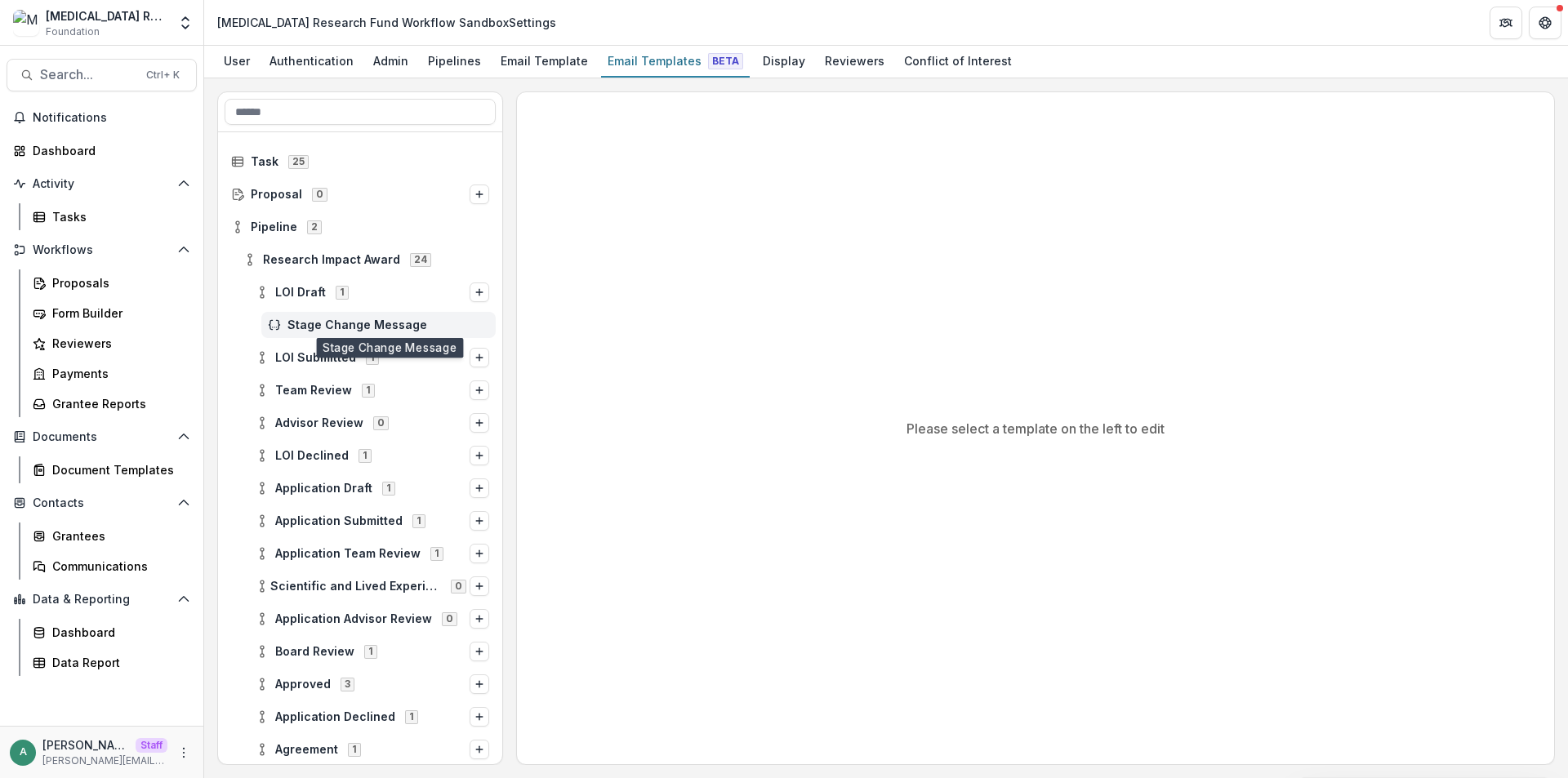
click at [321, 321] on span "Stage Change Message" at bounding box center [389, 325] width 201 height 14
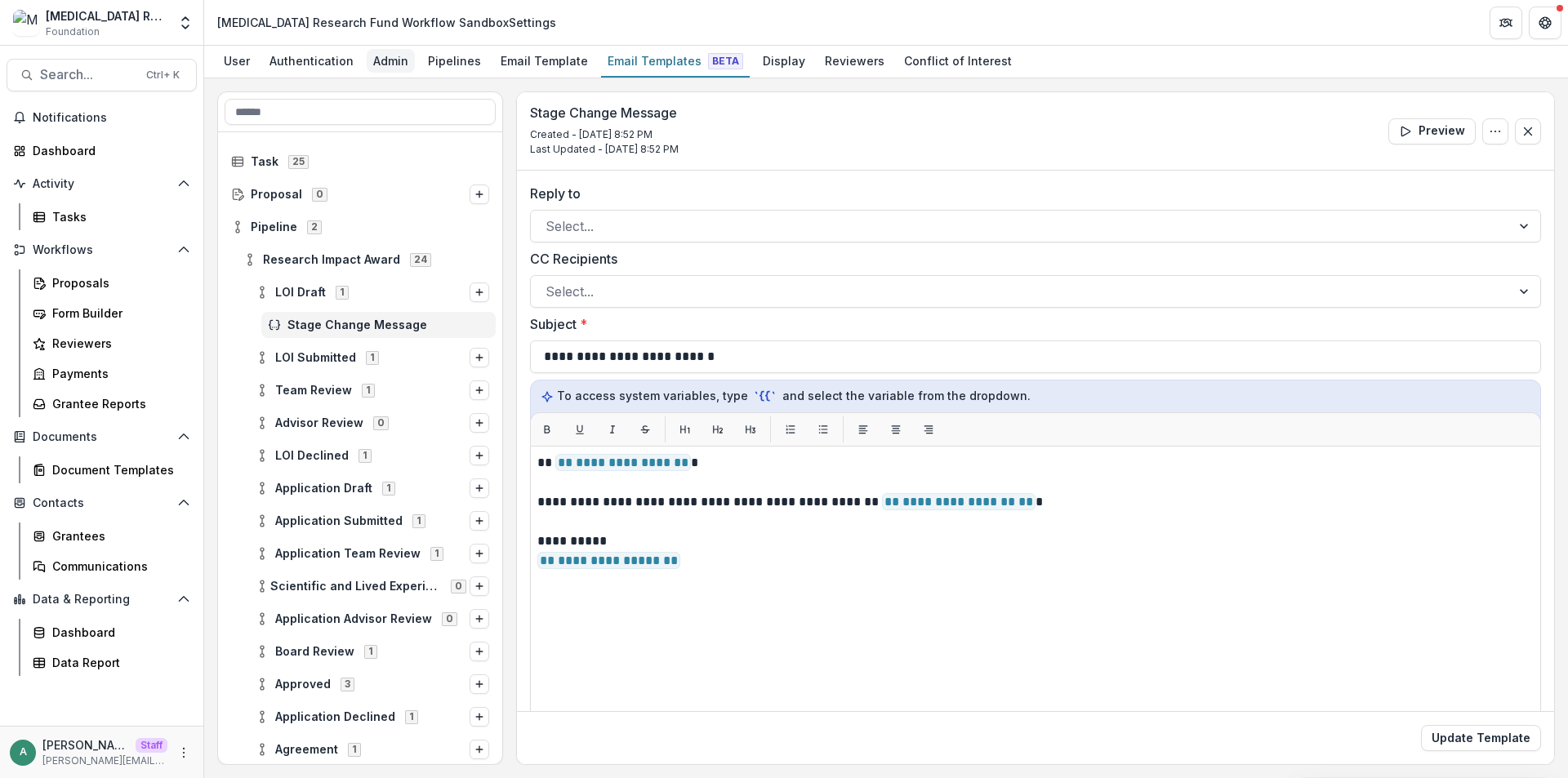
click at [376, 64] on div "Admin" at bounding box center [391, 61] width 48 height 23
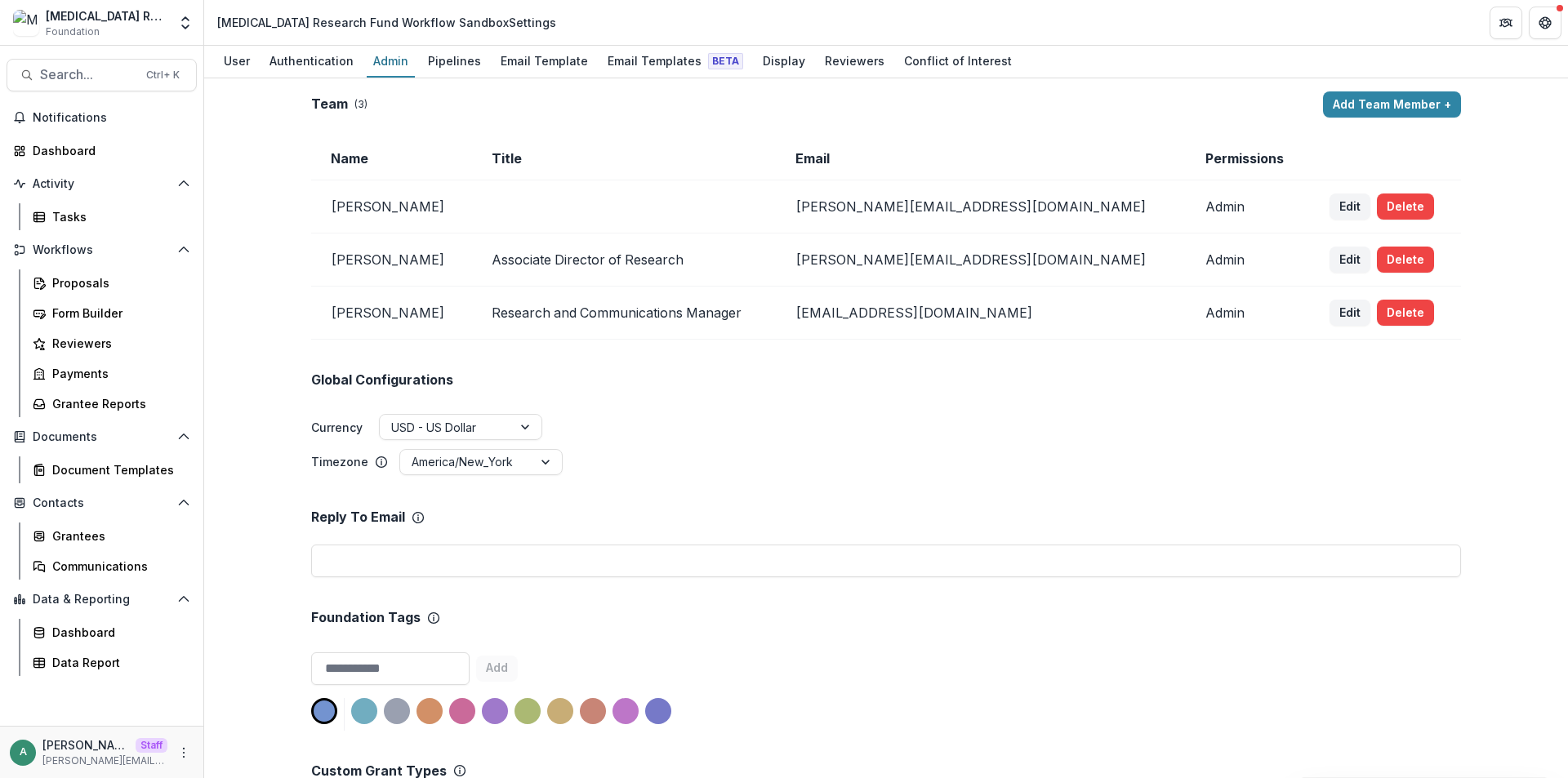
click at [348, 17] on div "Misophonia Research Fund Workflow Sandbox Settings" at bounding box center [387, 22] width 339 height 17
drag, startPoint x: 420, startPoint y: 24, endPoint x: 214, endPoint y: 23, distance: 206.0
click at [214, 23] on div "Misophonia Research Fund Workflow Sandbox Settings" at bounding box center [387, 21] width 352 height 23
copy div "Misophonia Research Fund Workflow"
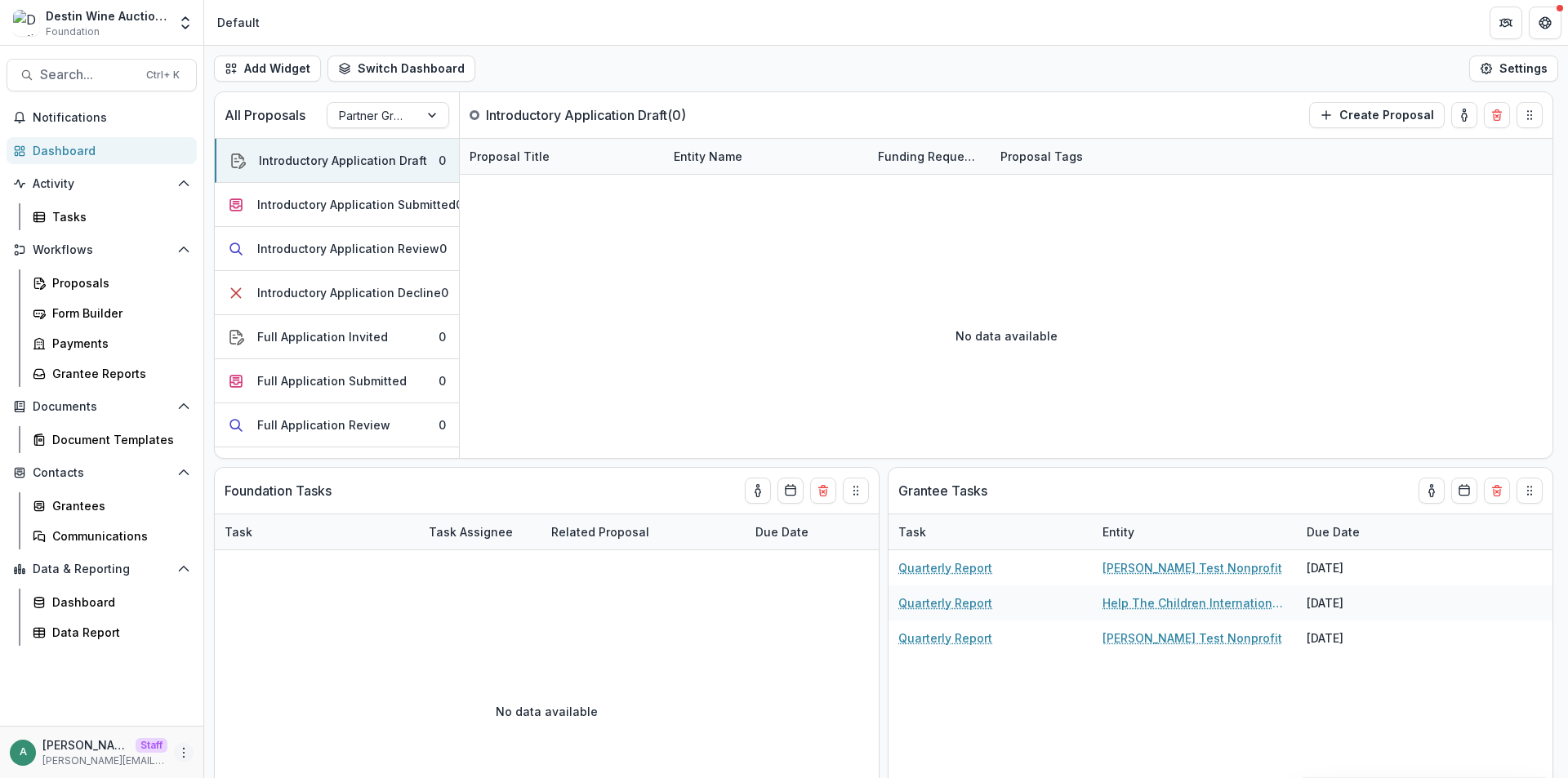
click at [184, 757] on icon "More" at bounding box center [184, 753] width 13 height 13
click at [248, 720] on link "User Settings" at bounding box center [292, 717] width 175 height 27
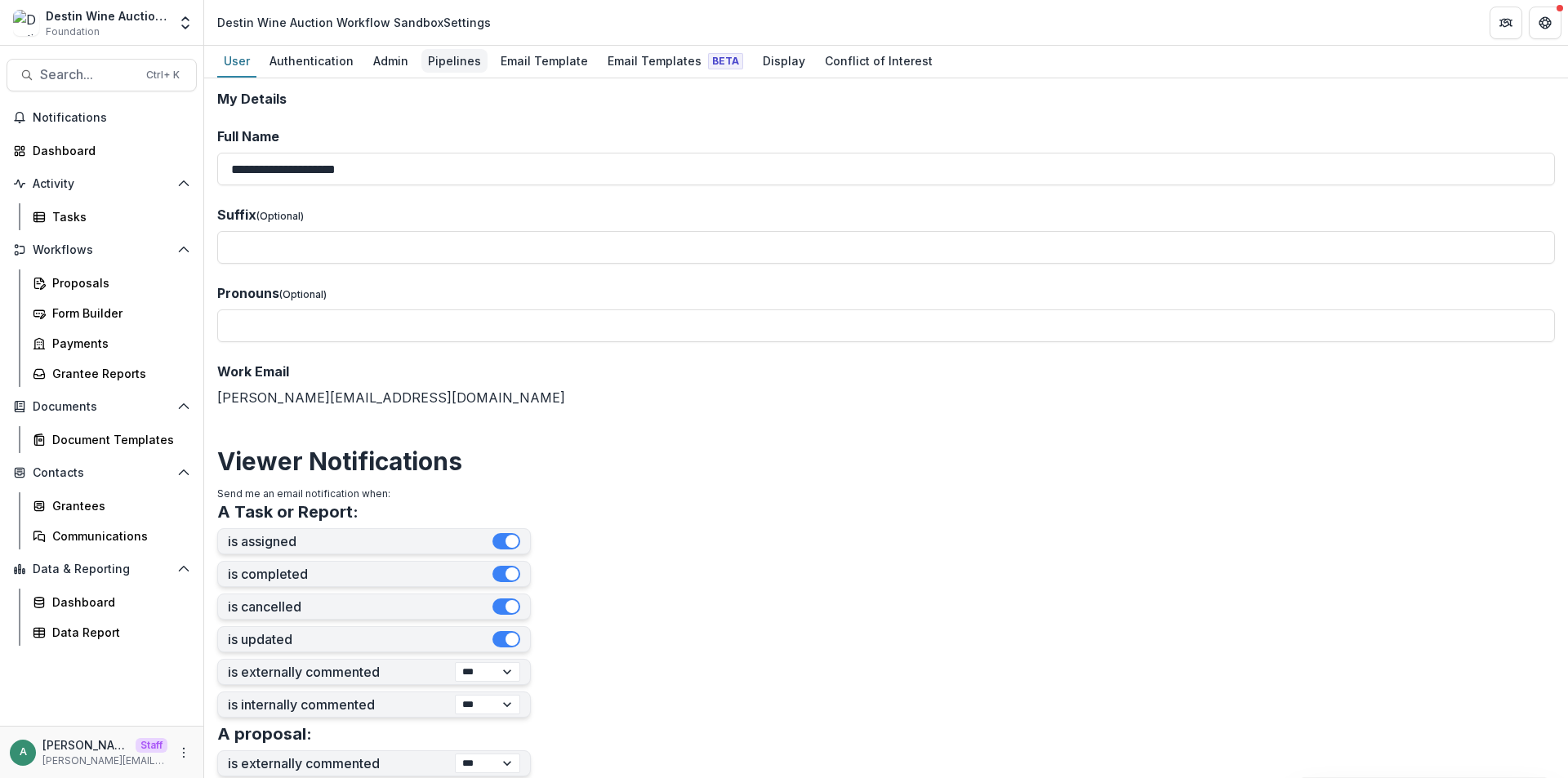
click at [454, 58] on div "Pipelines" at bounding box center [454, 61] width 66 height 23
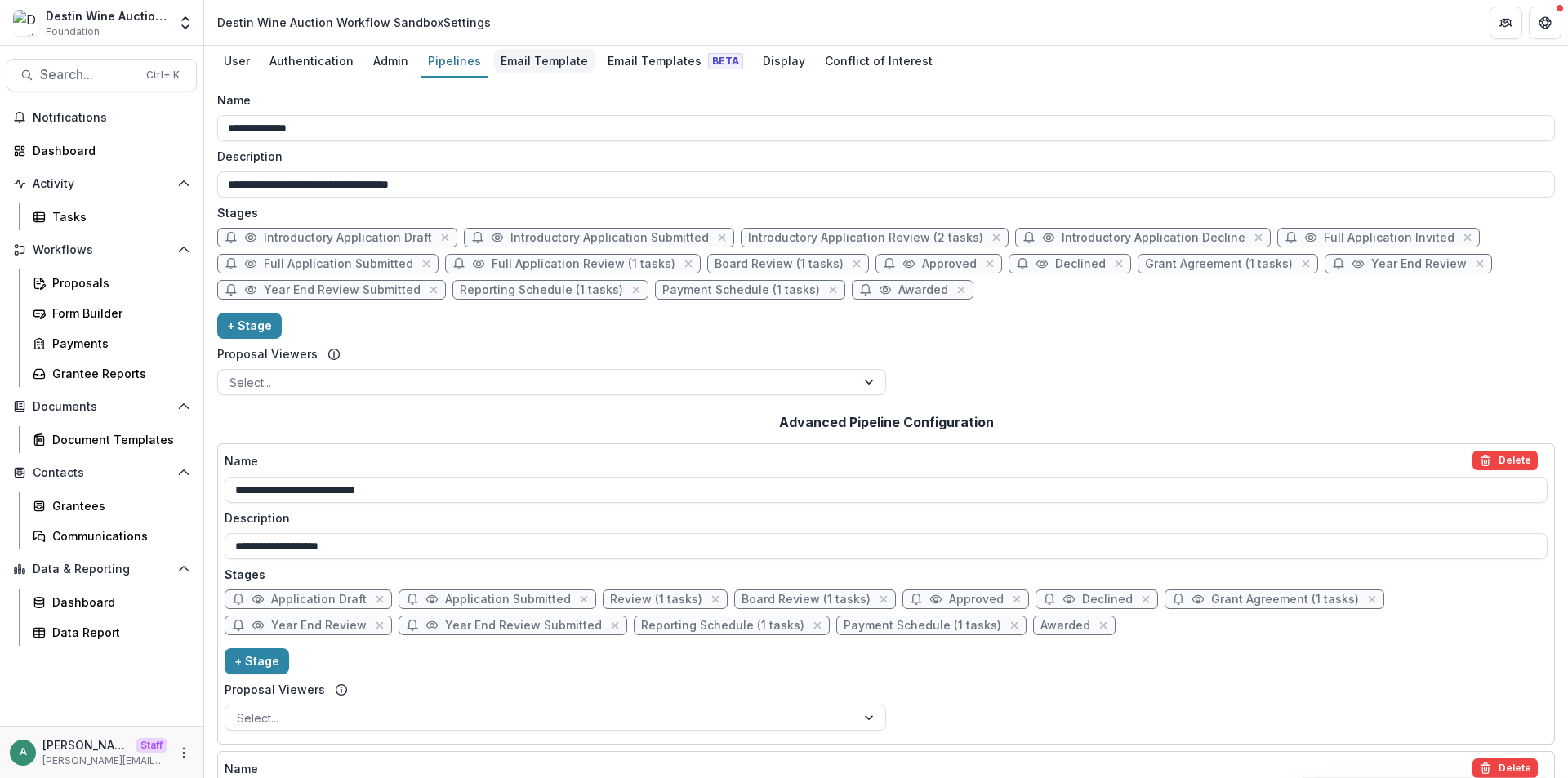
click at [525, 65] on div "Email Template" at bounding box center [544, 61] width 101 height 23
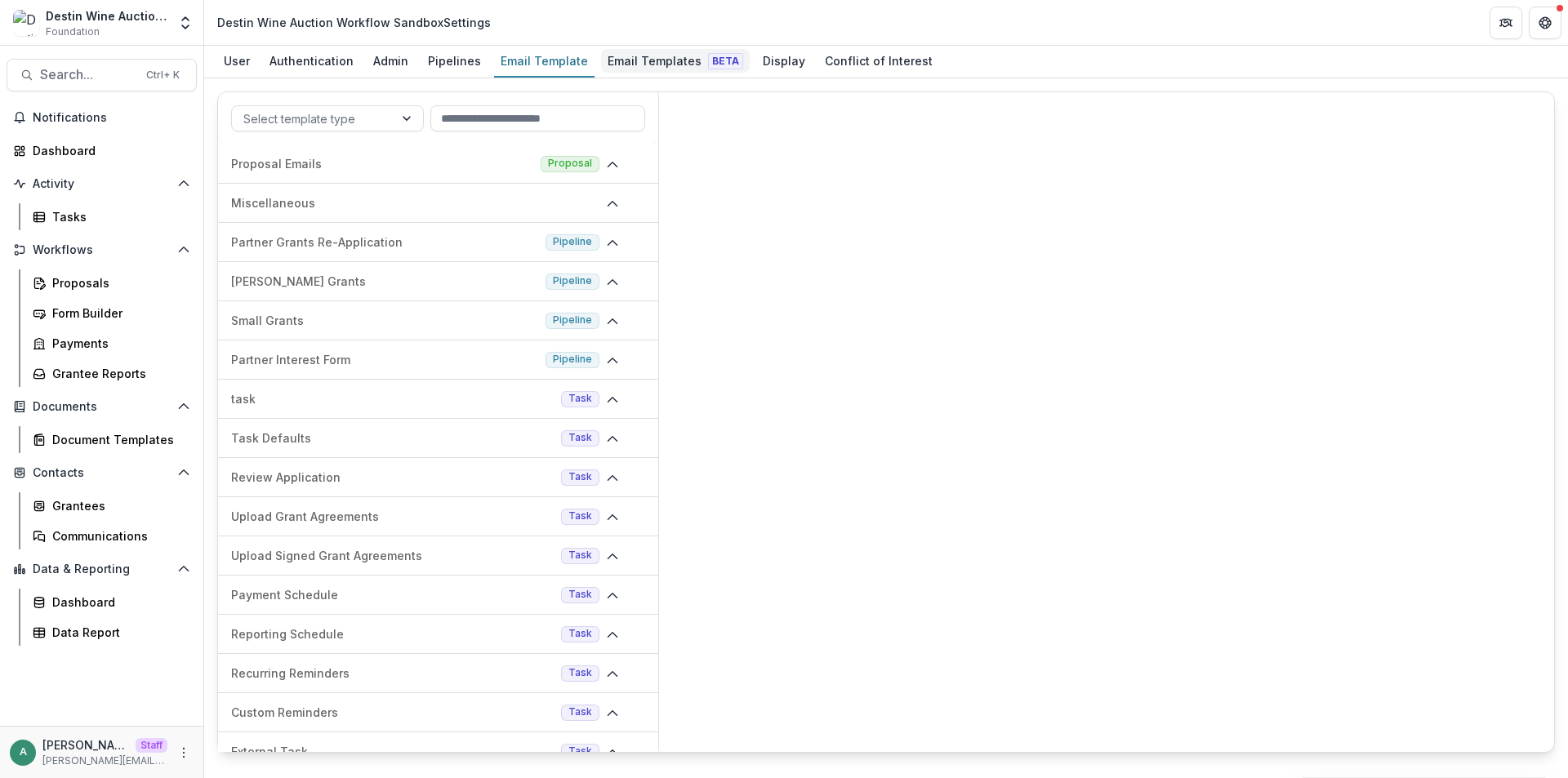
click at [661, 57] on div "Email Templates Beta" at bounding box center [675, 61] width 149 height 23
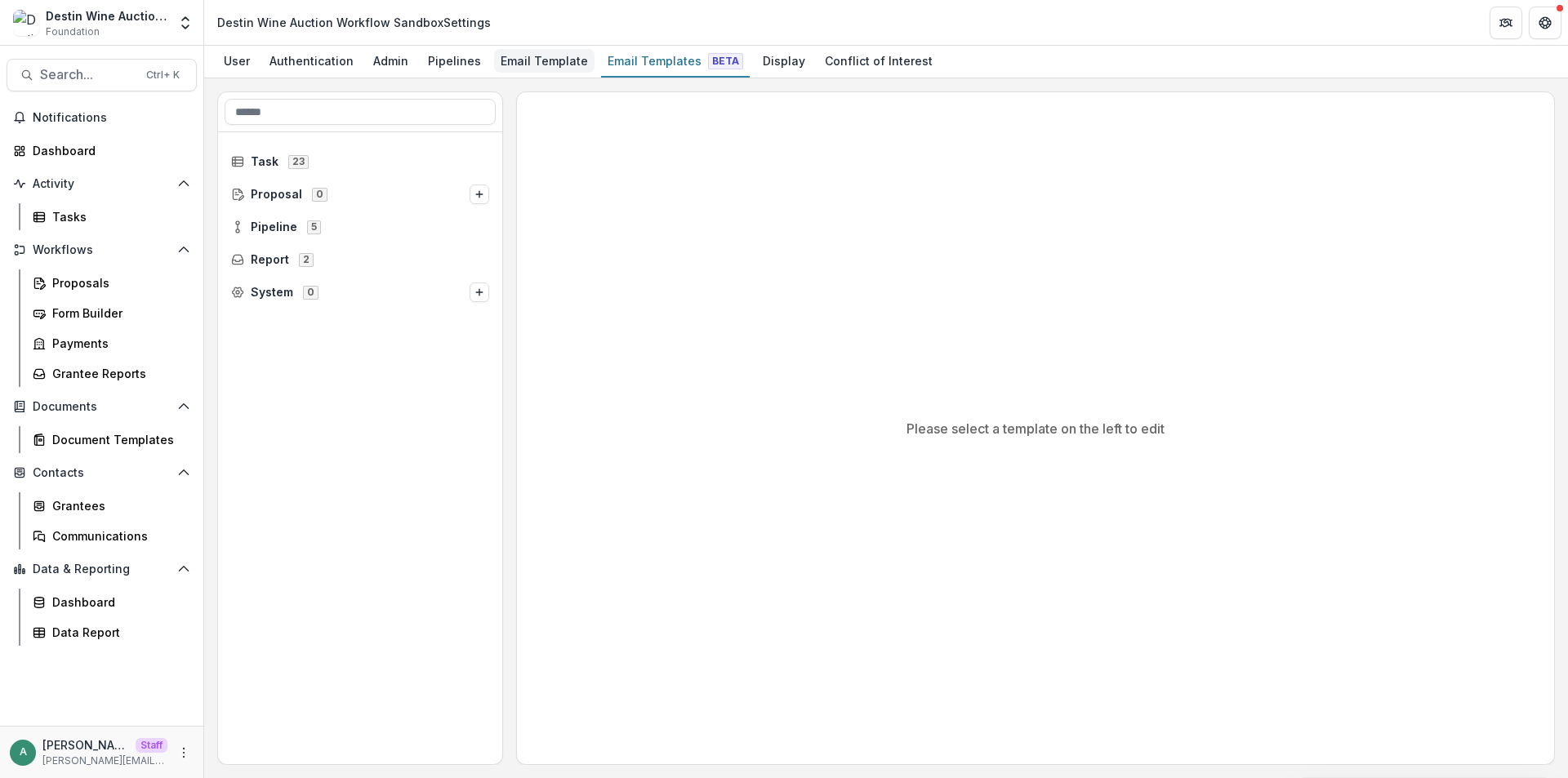
click at [522, 57] on div "Email Template" at bounding box center [544, 61] width 101 height 23
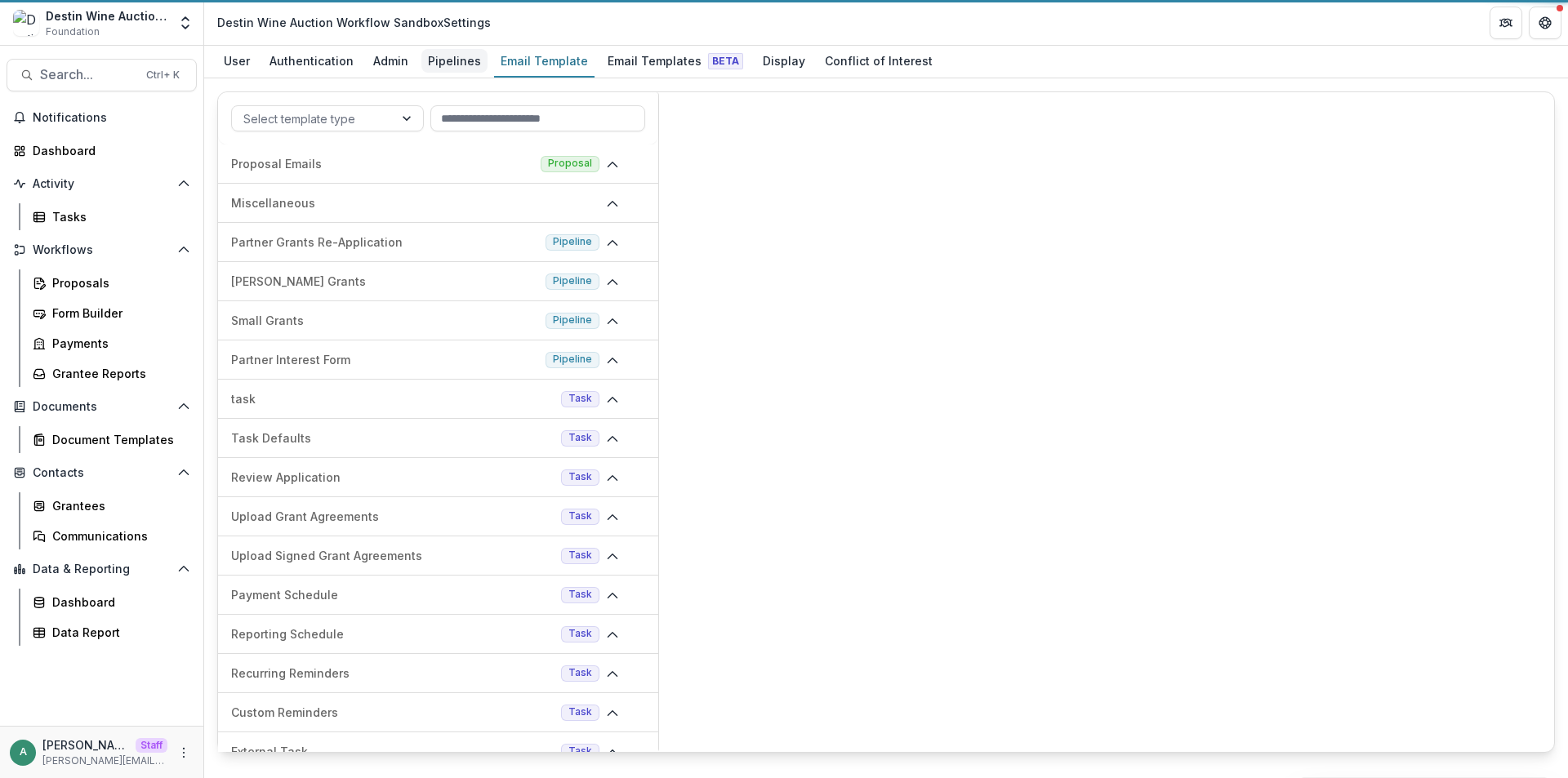
click at [429, 60] on div "Pipelines" at bounding box center [454, 61] width 66 height 23
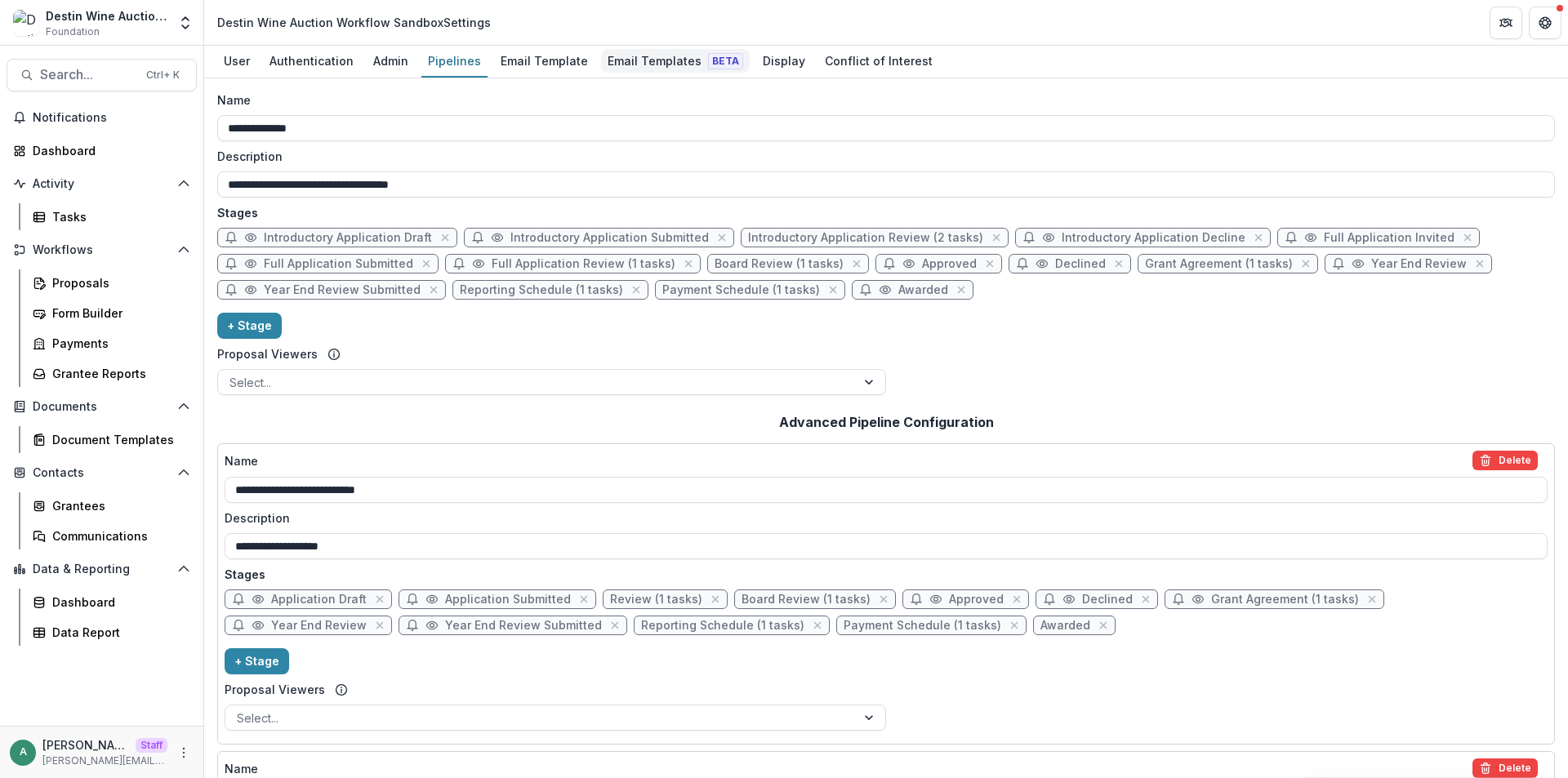
click at [657, 58] on div "Email Templates Beta" at bounding box center [675, 61] width 149 height 23
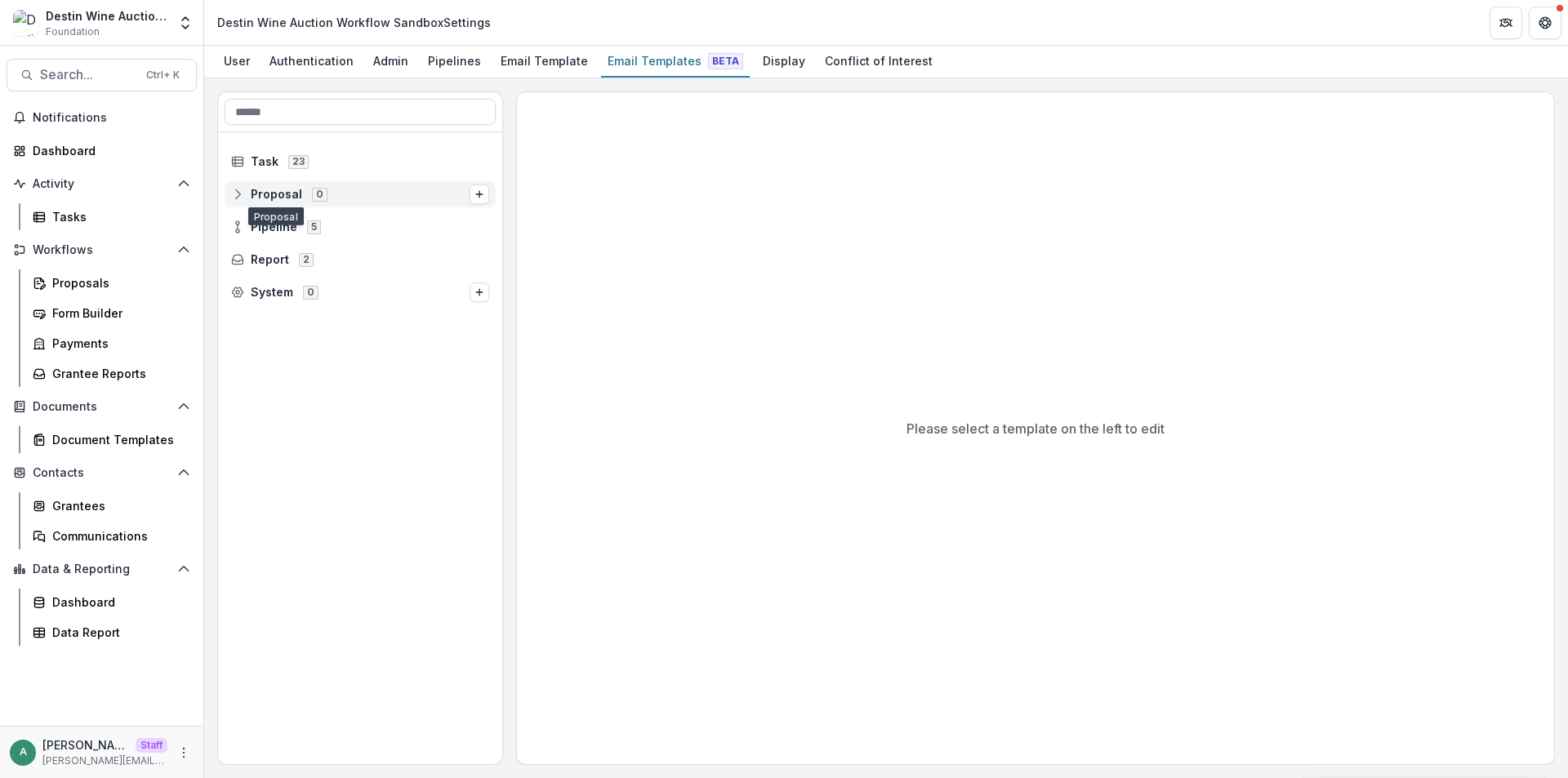
click at [239, 198] on icon at bounding box center [238, 195] width 13 height 13
click at [234, 254] on icon at bounding box center [238, 260] width 13 height 13
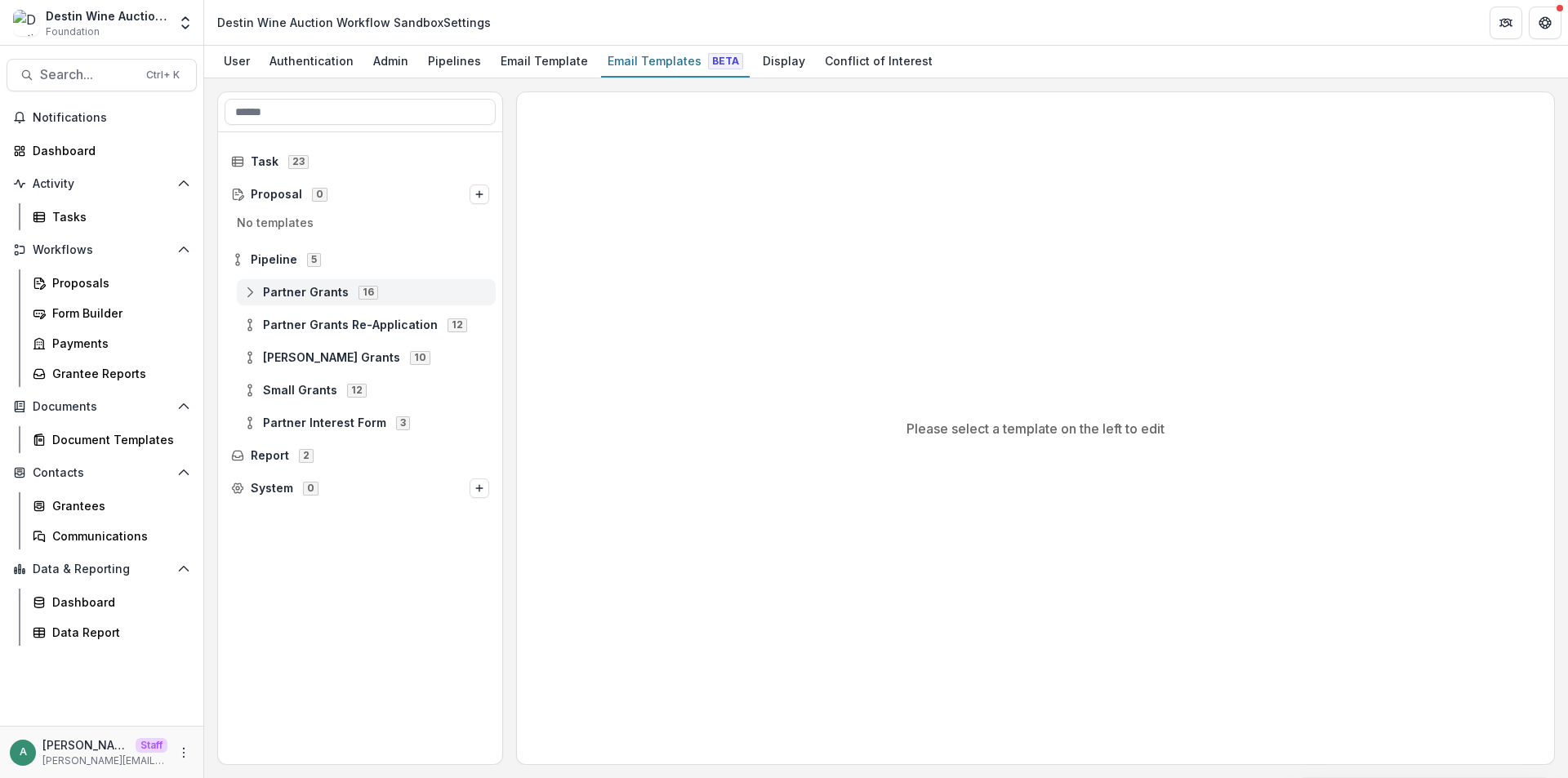
click at [248, 293] on icon at bounding box center [250, 293] width 13 height 13
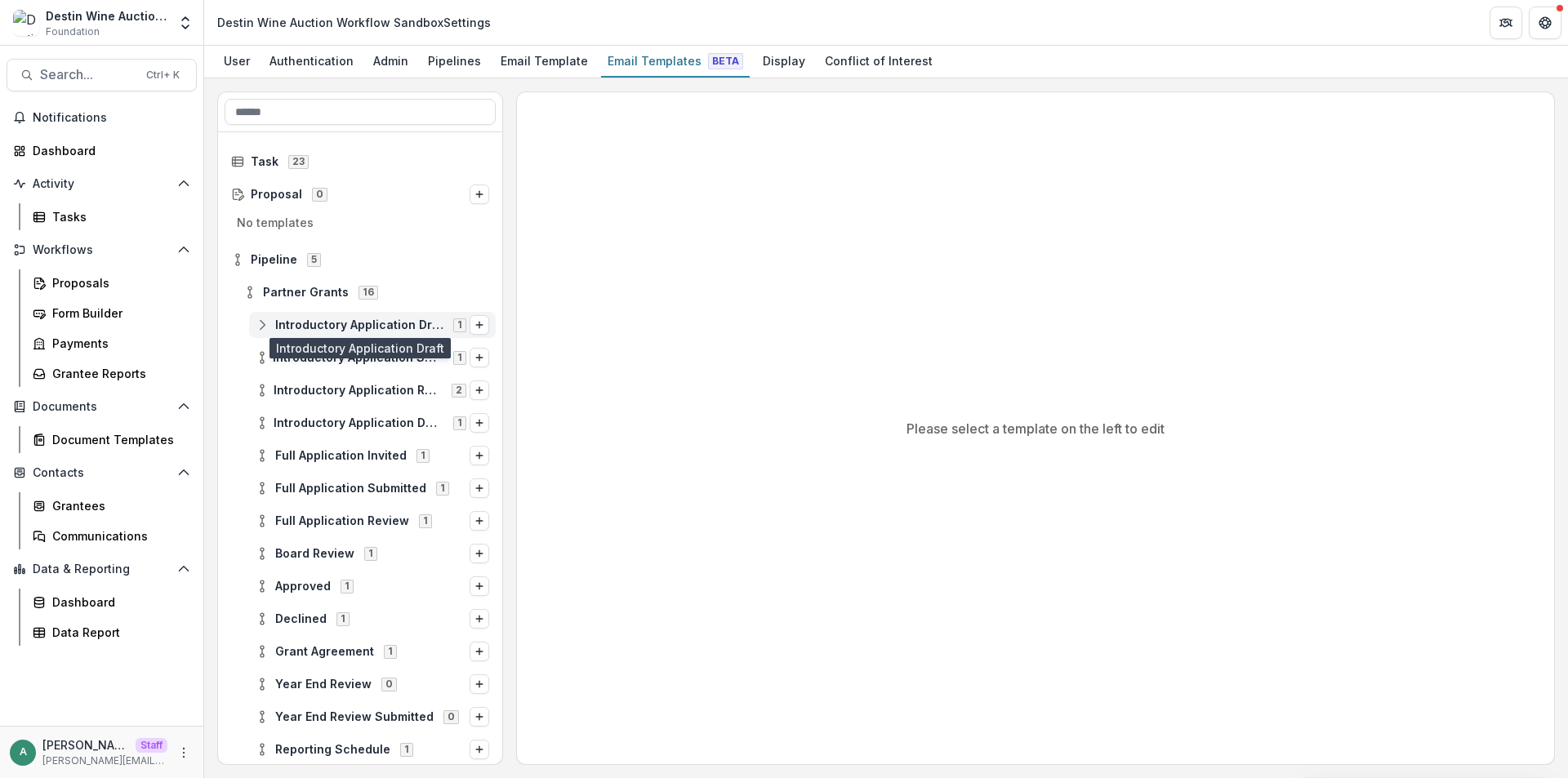
click at [285, 329] on span "Introductory Application Draft" at bounding box center [359, 325] width 169 height 14
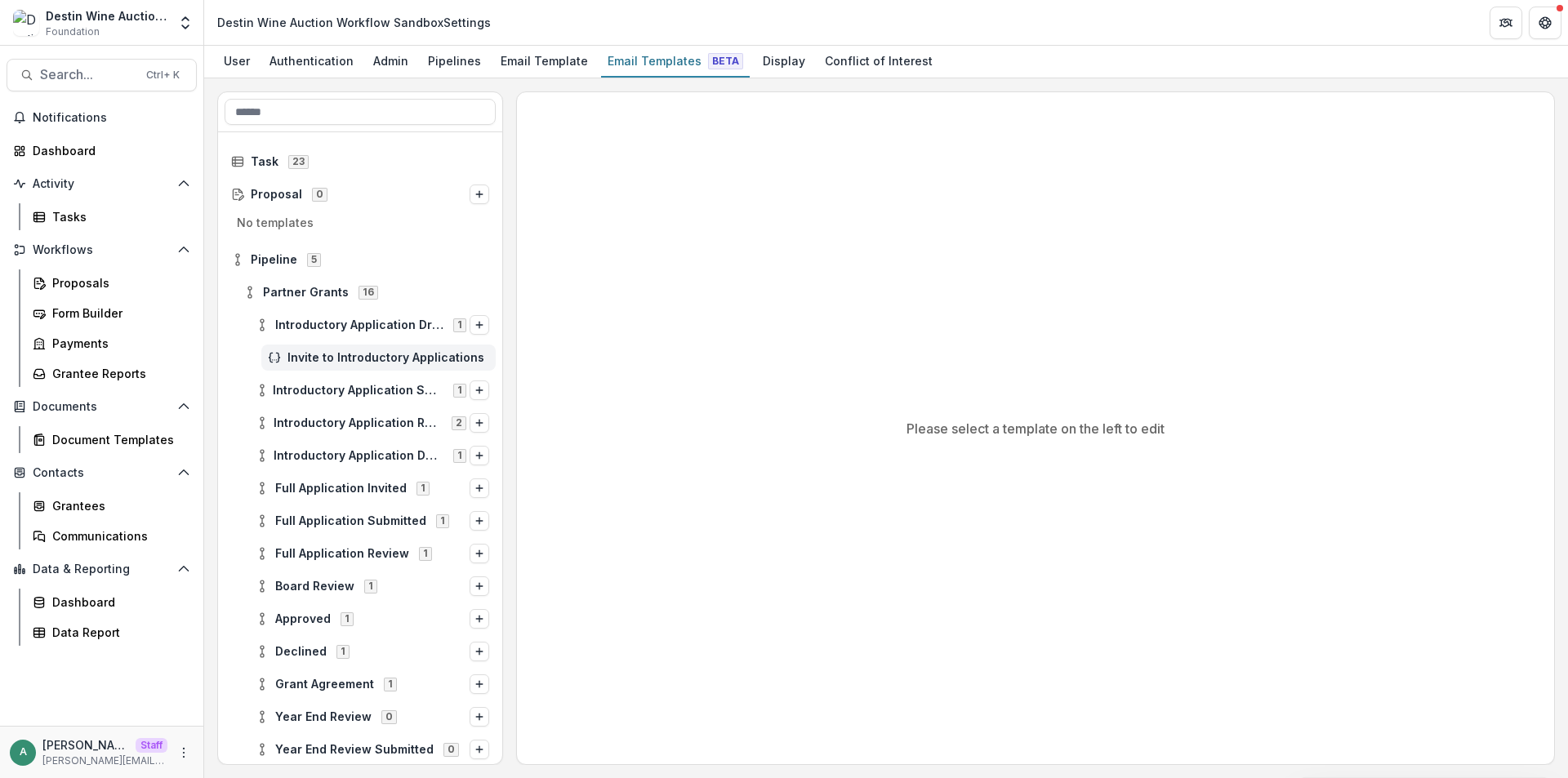
click at [301, 355] on span "Invite to Introductory Applications" at bounding box center [389, 358] width 201 height 14
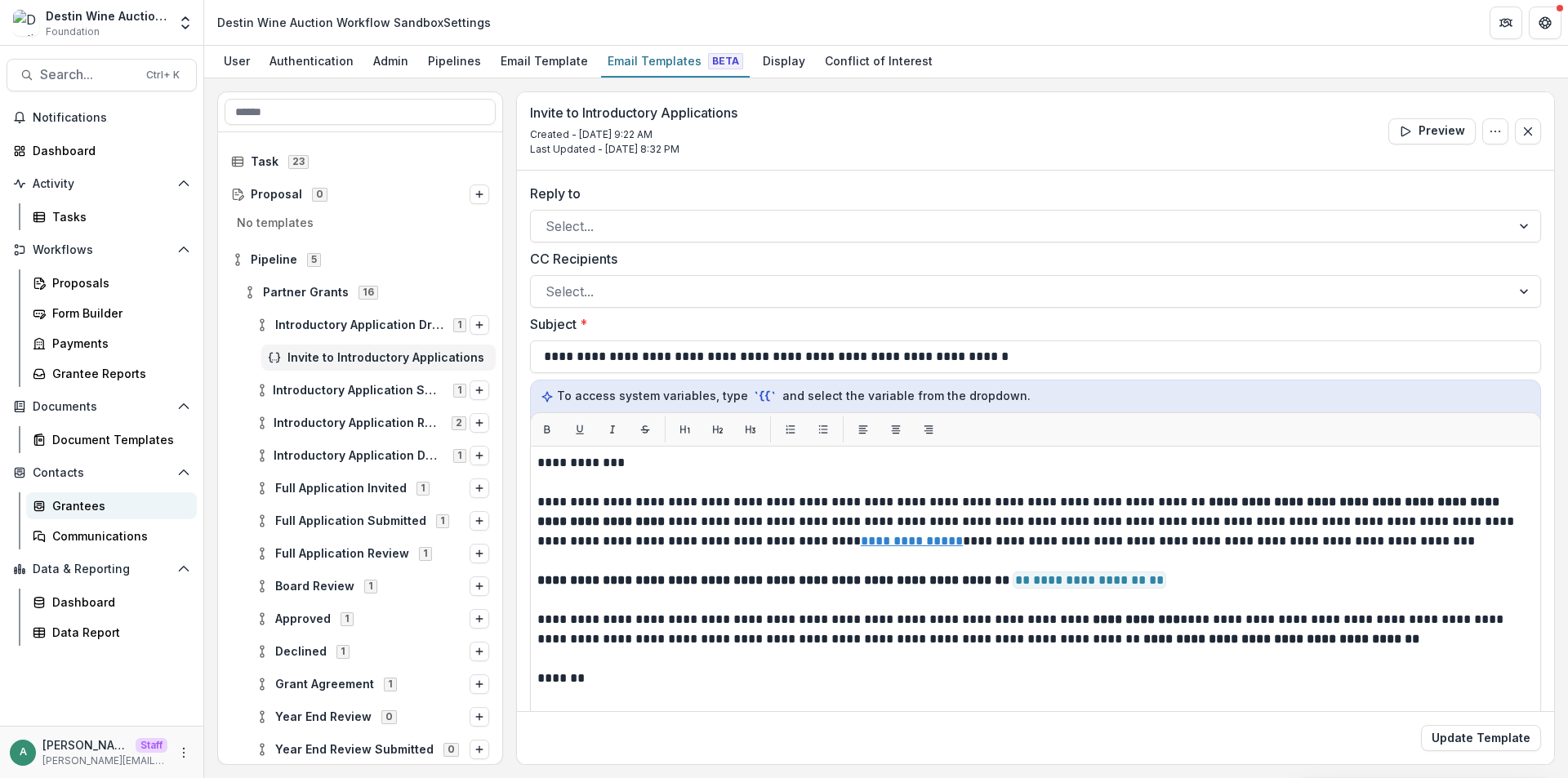
click at [98, 511] on div "Grantees" at bounding box center [117, 506] width 131 height 17
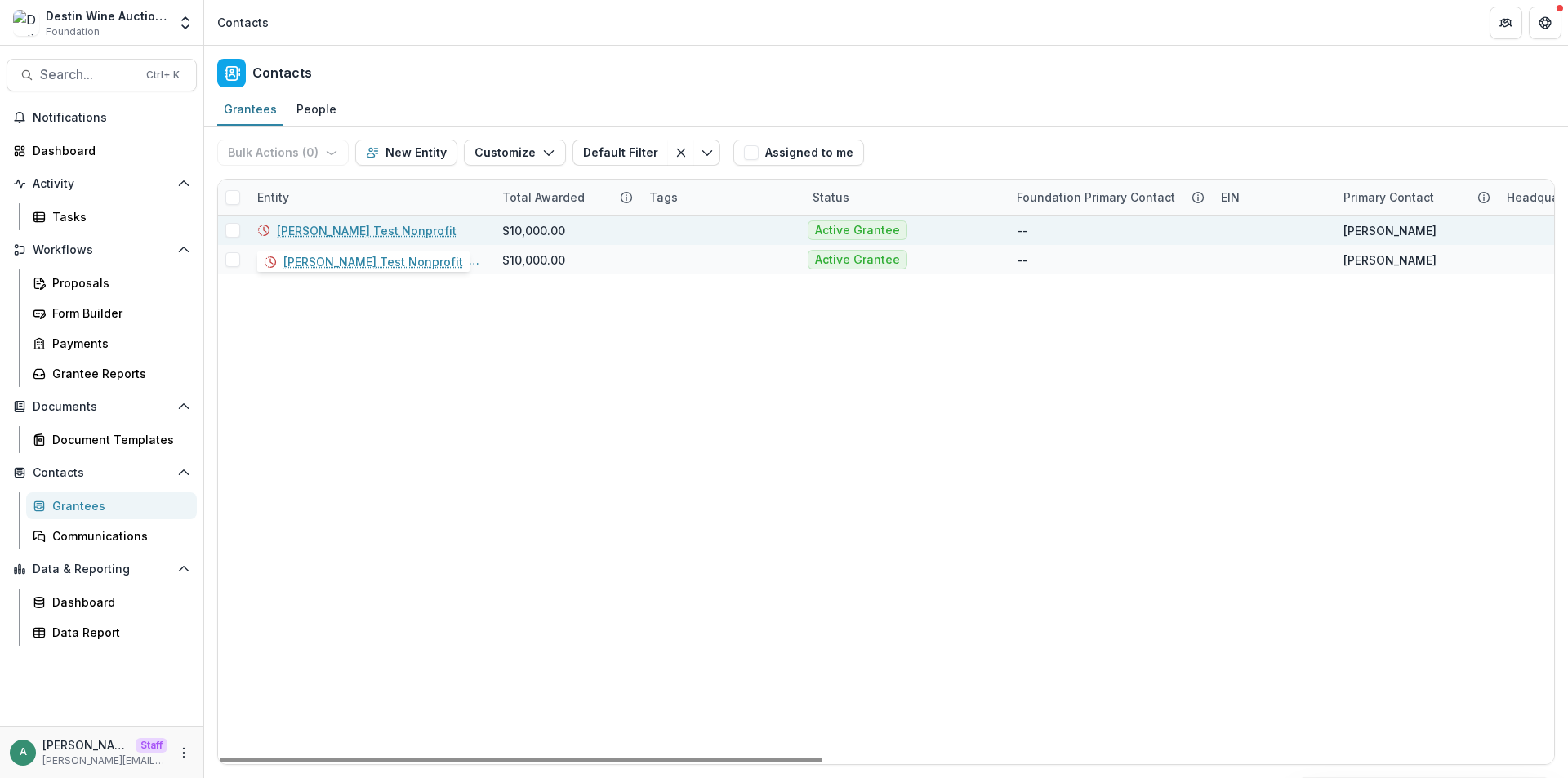
click at [320, 224] on link "Lucy Test Nonprofit" at bounding box center [366, 230] width 180 height 17
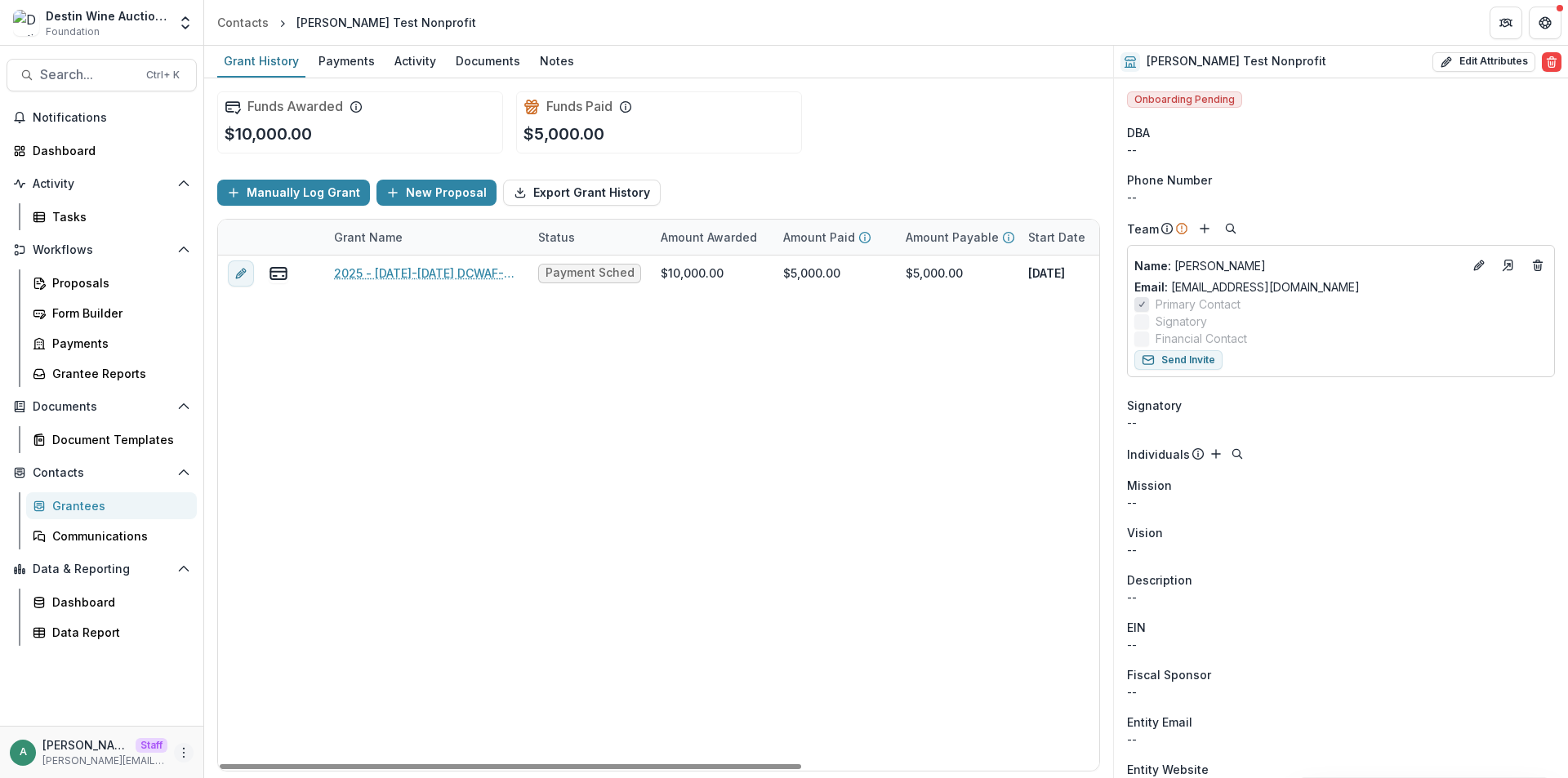
click at [188, 756] on icon "More" at bounding box center [184, 753] width 13 height 13
click at [245, 724] on link "User Settings" at bounding box center [292, 717] width 175 height 27
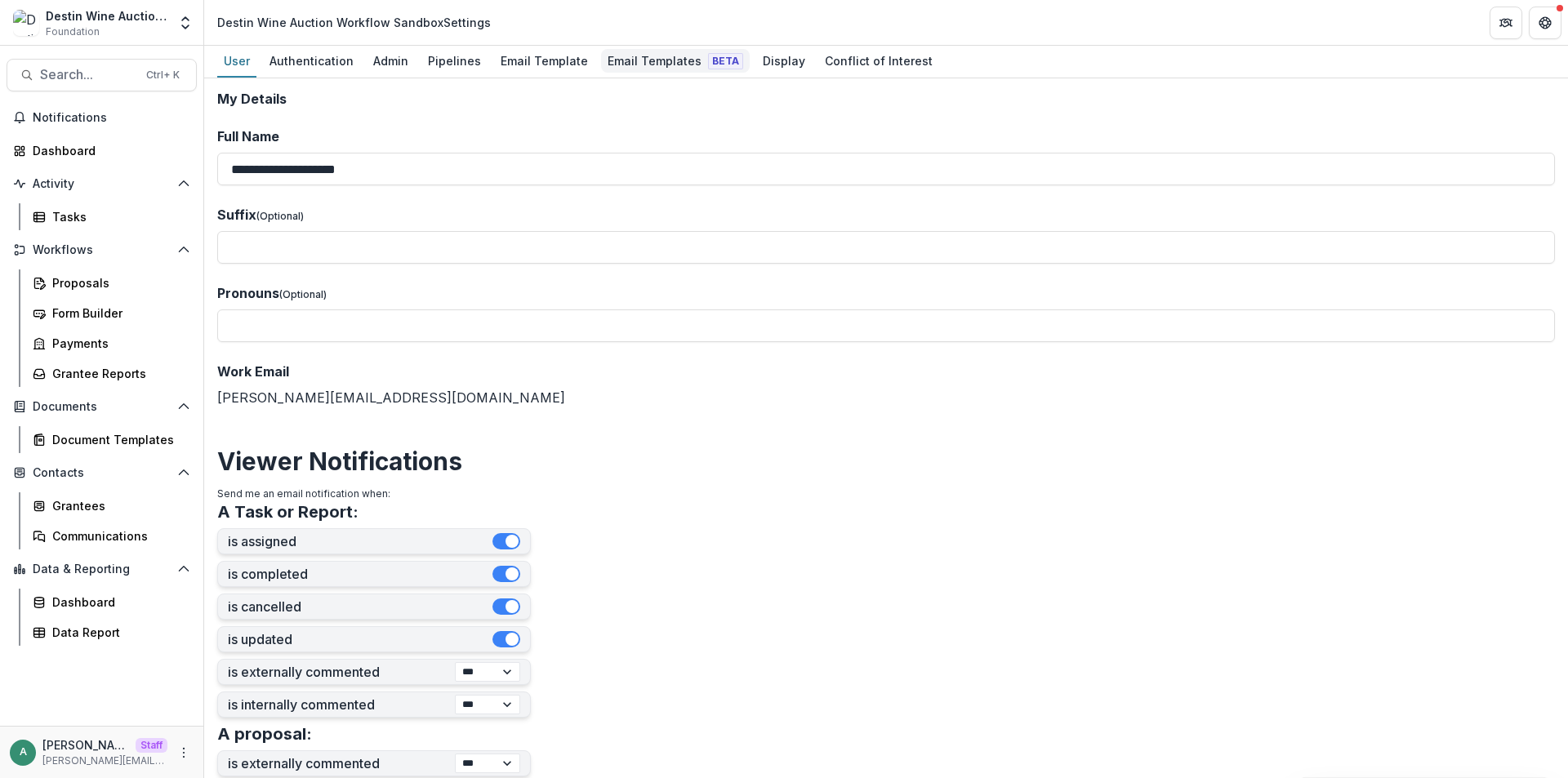
click at [658, 58] on div "Email Templates Beta" at bounding box center [675, 61] width 149 height 23
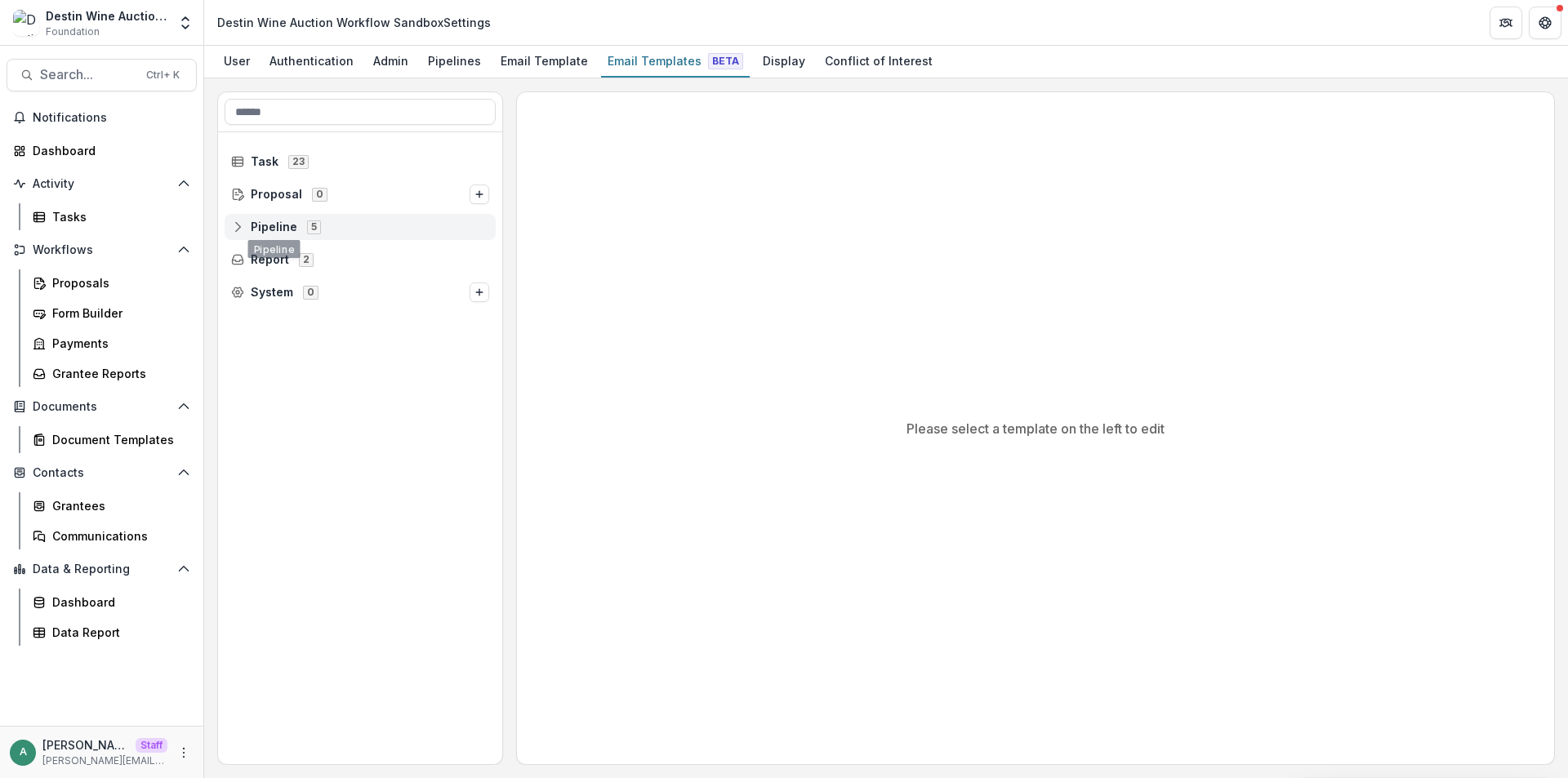
click at [241, 230] on icon at bounding box center [238, 227] width 13 height 13
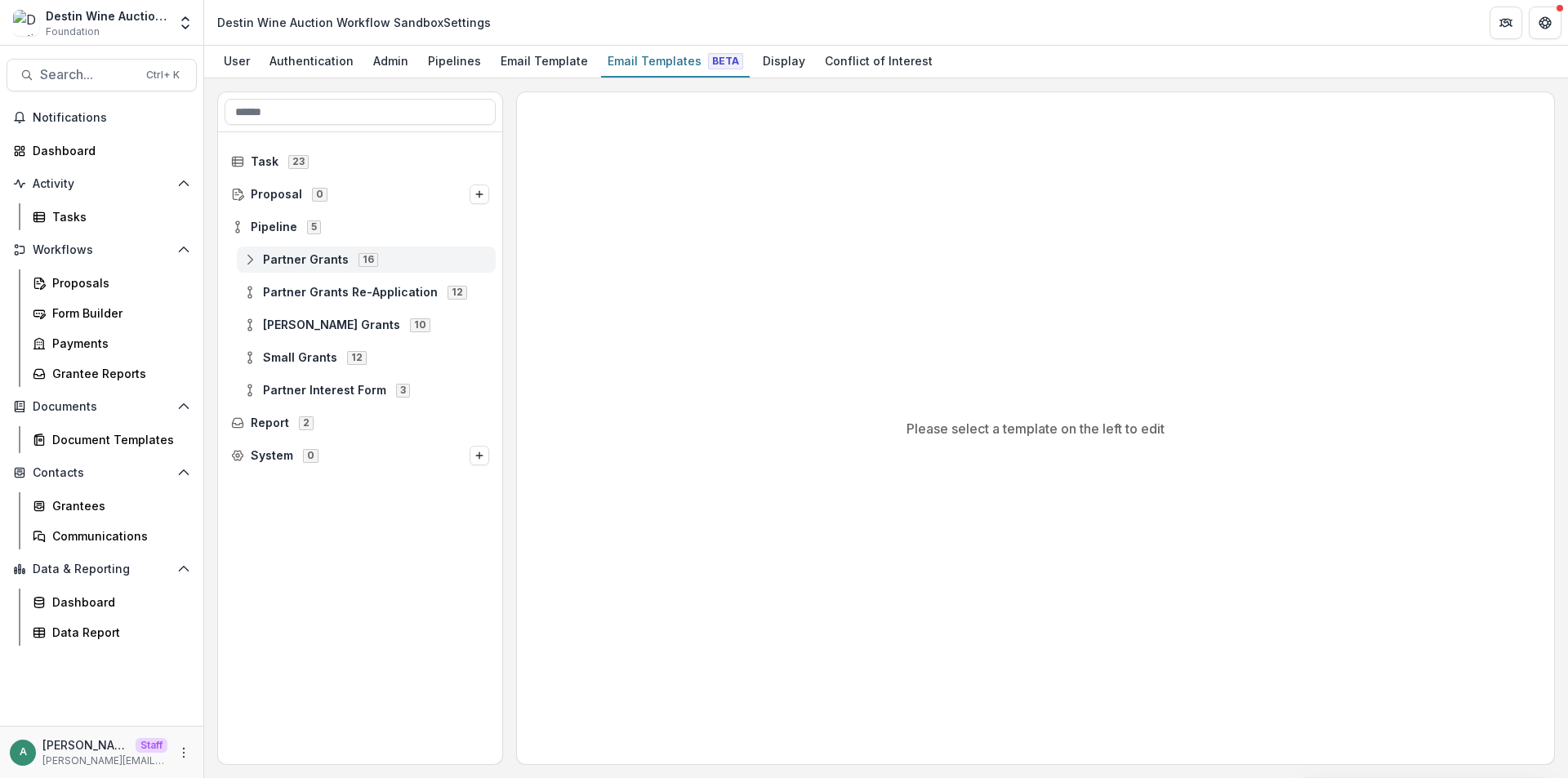
click at [251, 267] on div "Partner Grants 16" at bounding box center [366, 260] width 259 height 26
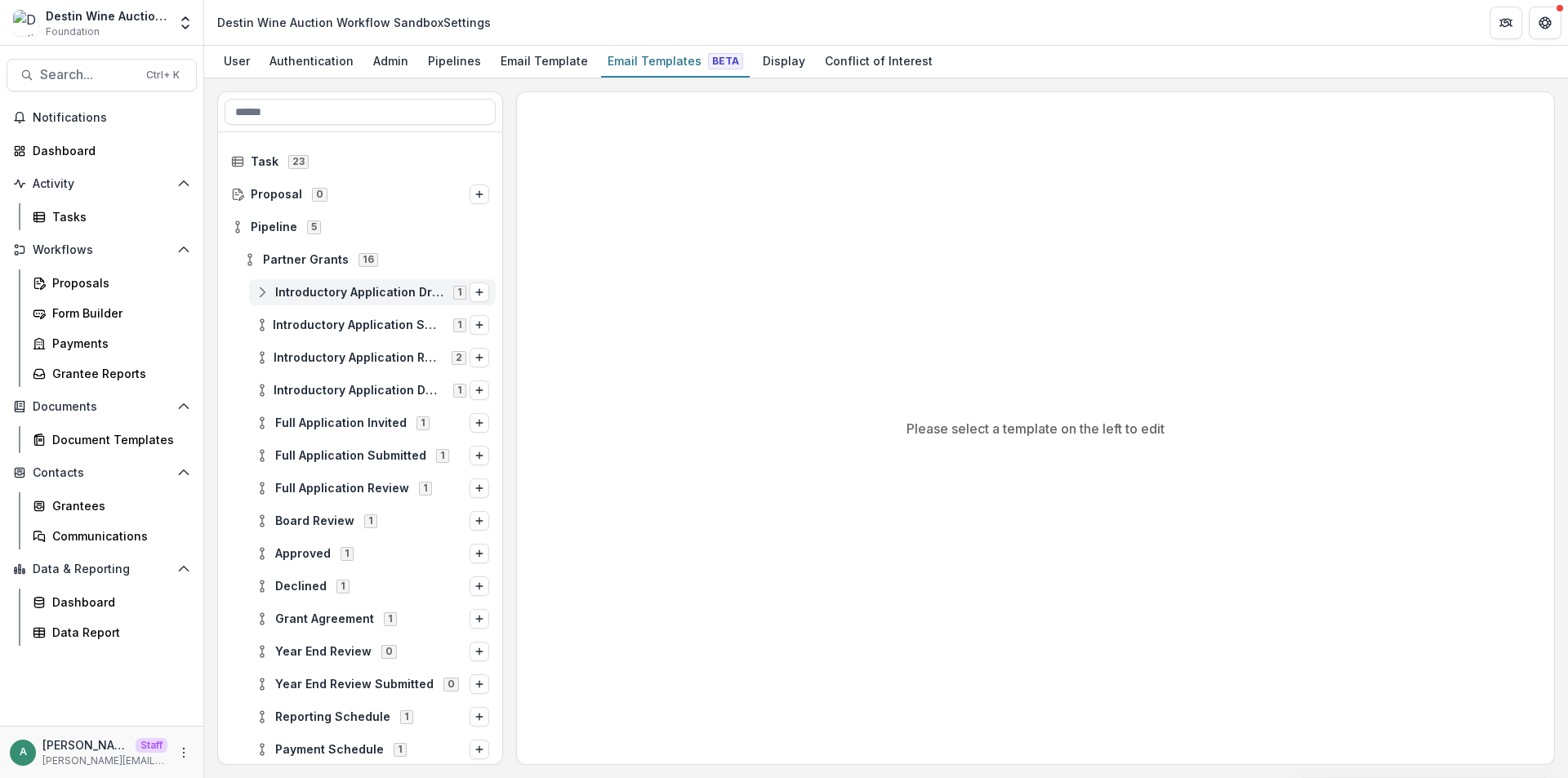
click at [263, 293] on icon at bounding box center [262, 293] width 13 height 13
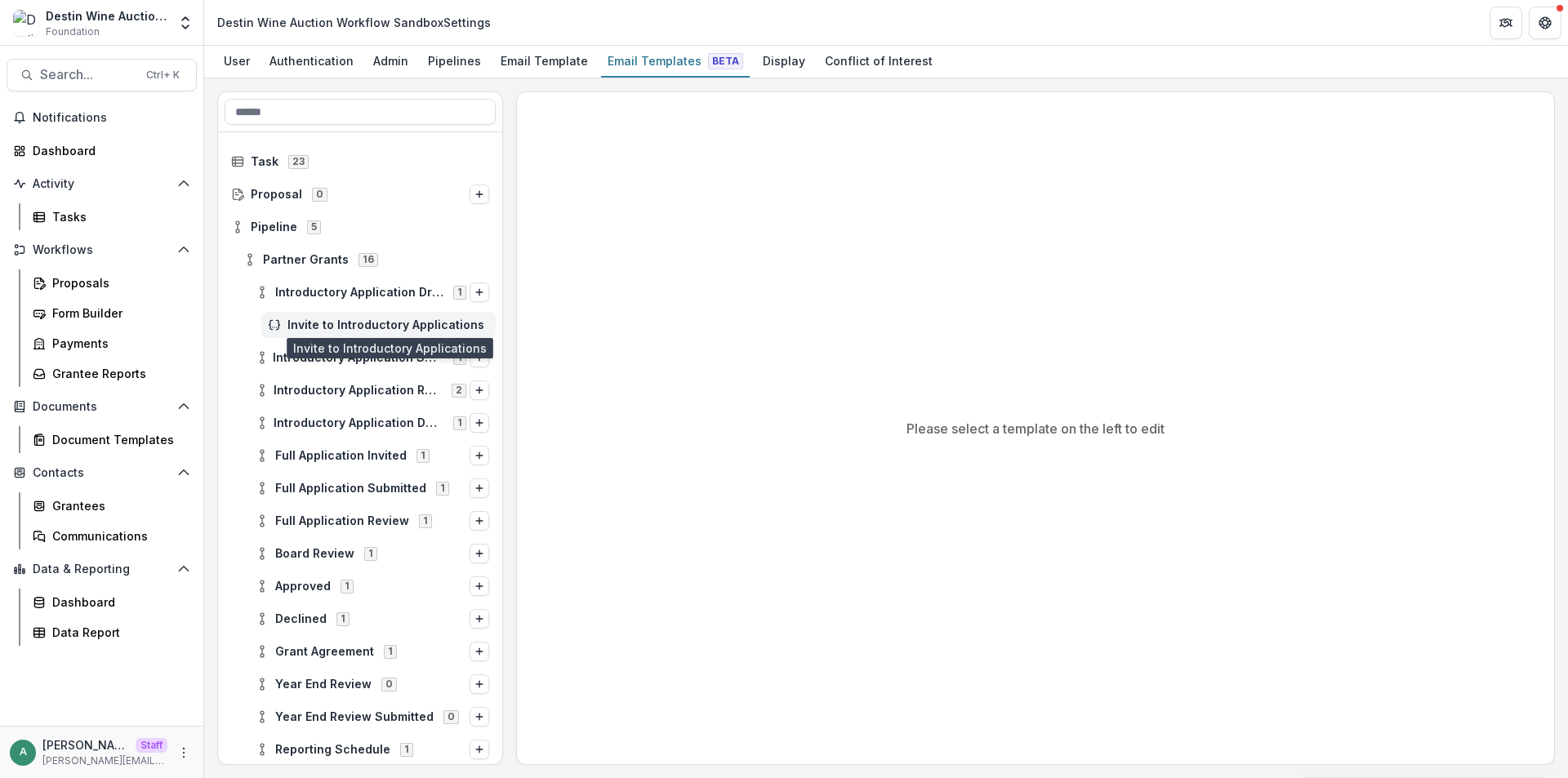
click at [302, 320] on span "Invite to Introductory Applications" at bounding box center [389, 325] width 201 height 14
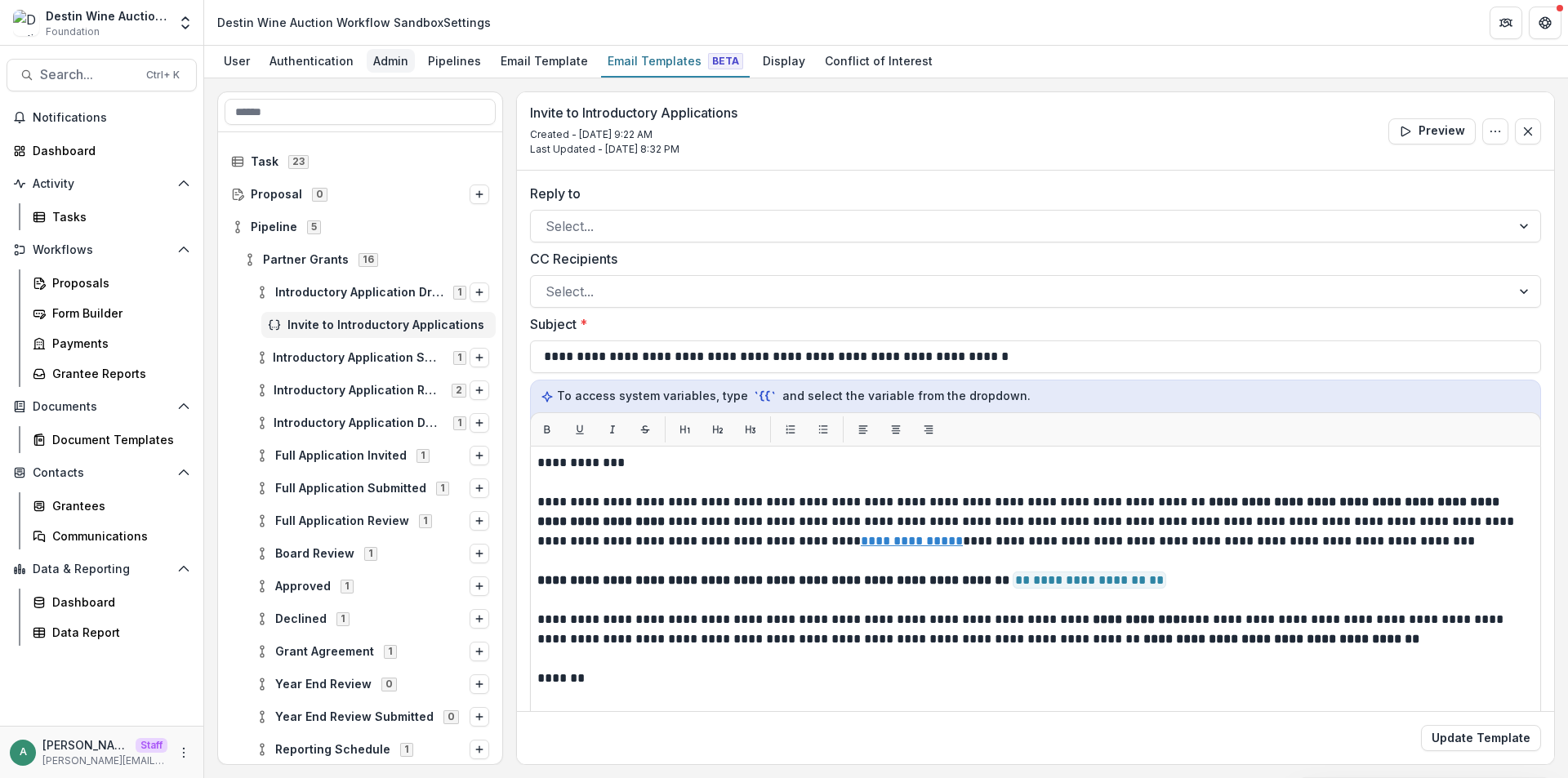
click at [406, 64] on div "Admin" at bounding box center [391, 61] width 48 height 23
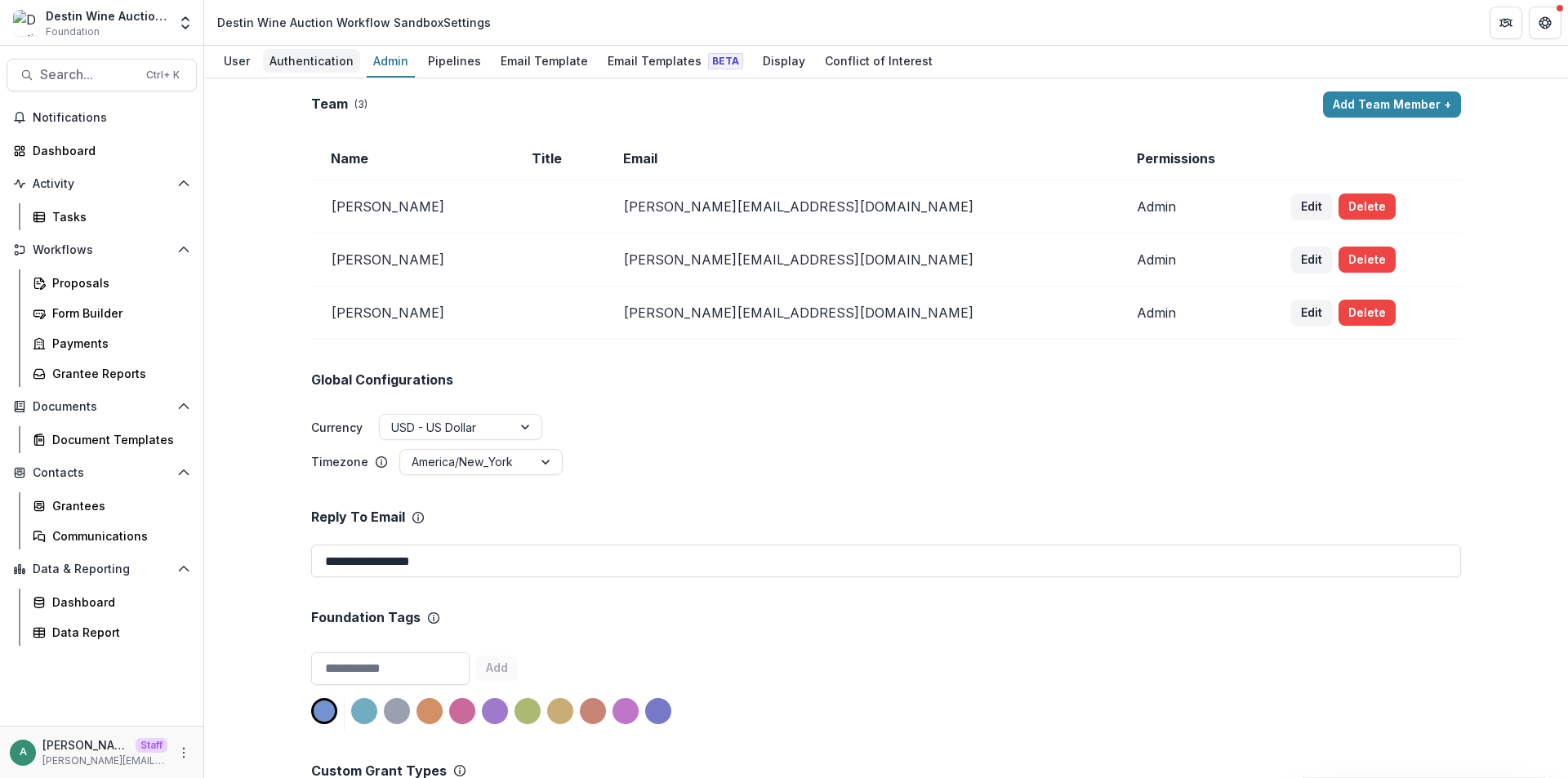
click at [320, 47] on link "Authentication" at bounding box center [311, 61] width 97 height 32
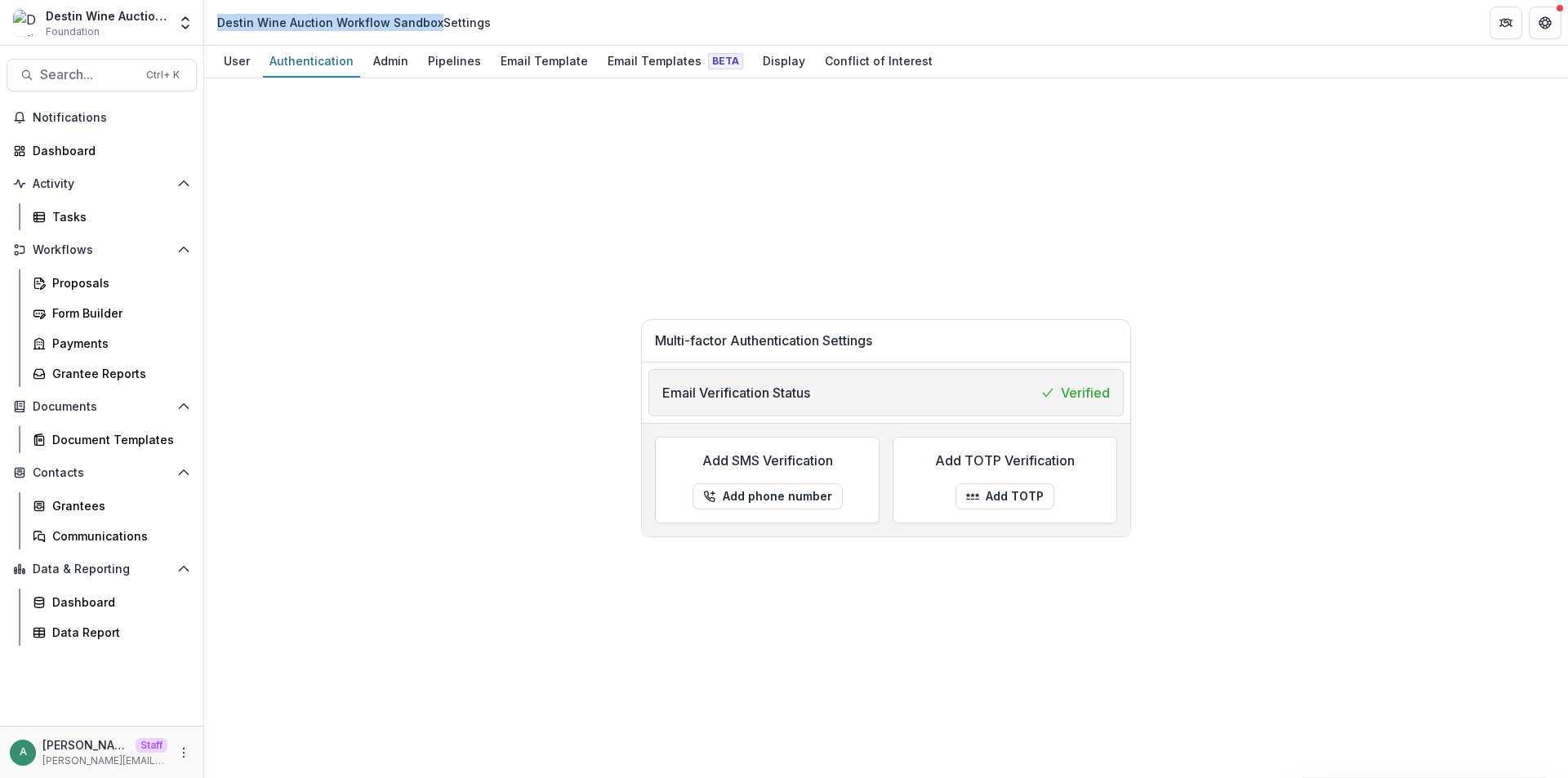
drag, startPoint x: 433, startPoint y: 23, endPoint x: 214, endPoint y: 15, distance: 219.1
click at [214, 15] on div "Destin Wine Auction Workflow Sandbox Settings" at bounding box center [354, 21] width 287 height 23
copy div "Destin Wine Auction Workflow Sandbox"
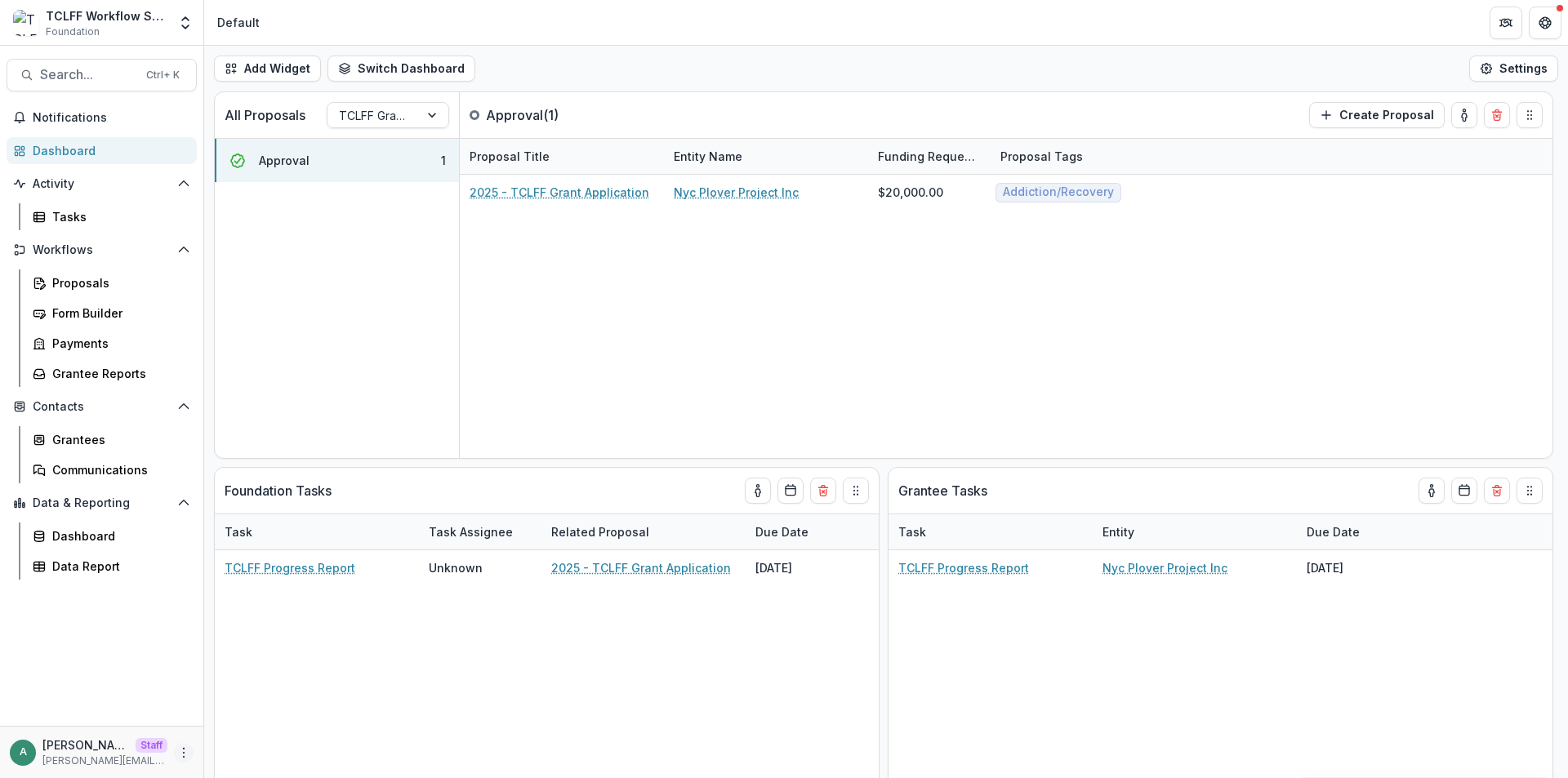
click at [187, 747] on icon "More" at bounding box center [184, 753] width 13 height 13
click at [235, 714] on link "User Settings" at bounding box center [292, 717] width 175 height 27
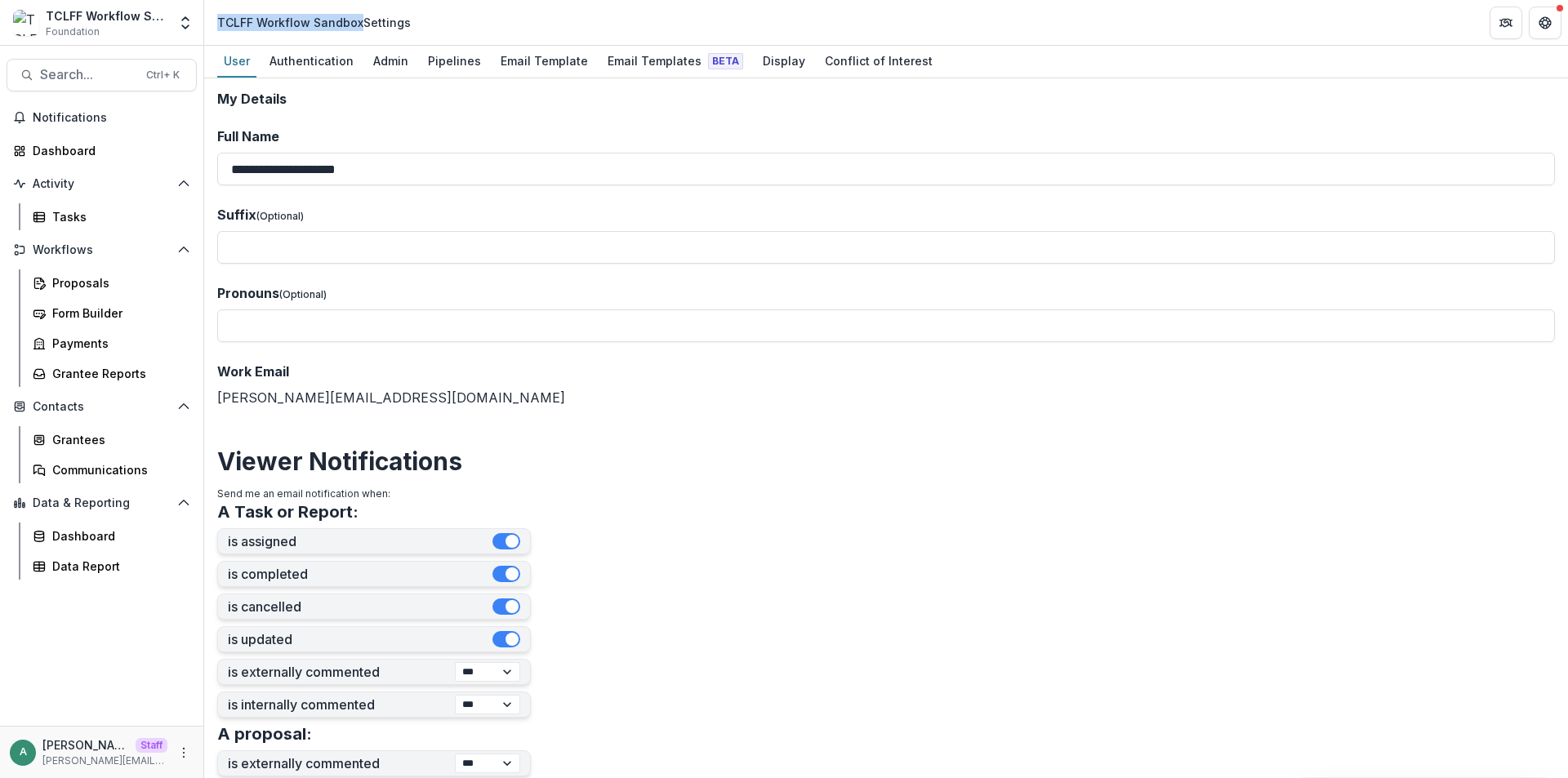
drag, startPoint x: 357, startPoint y: 25, endPoint x: 213, endPoint y: 20, distance: 144.1
click at [213, 20] on div "TCLFF Workflow Sandbox Settings" at bounding box center [314, 21] width 207 height 23
copy div "TCLFF Workflow Sandbox"
click at [470, 62] on div "Pipelines" at bounding box center [454, 61] width 66 height 23
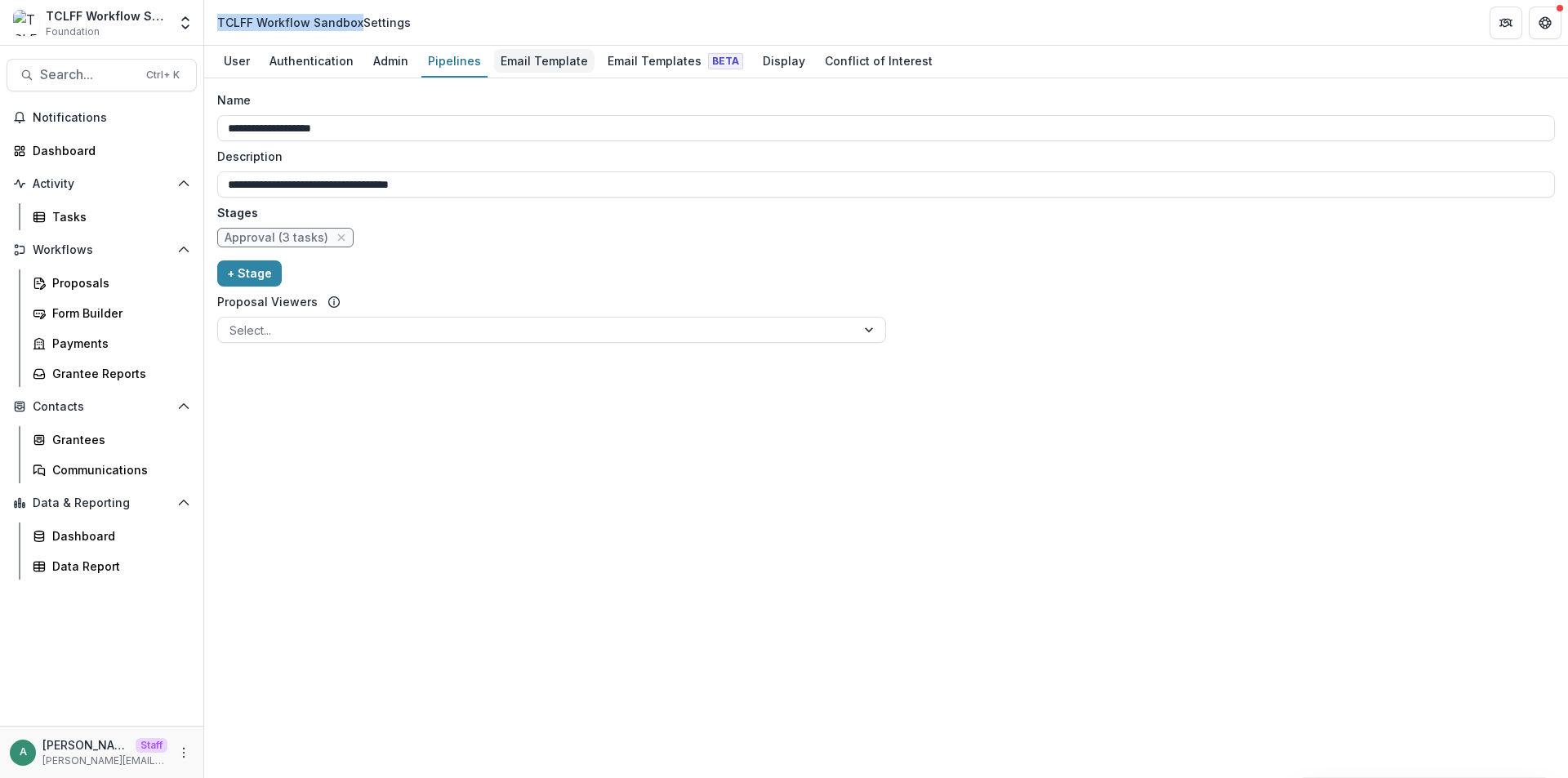
click at [522, 59] on div "Email Template" at bounding box center [544, 61] width 101 height 23
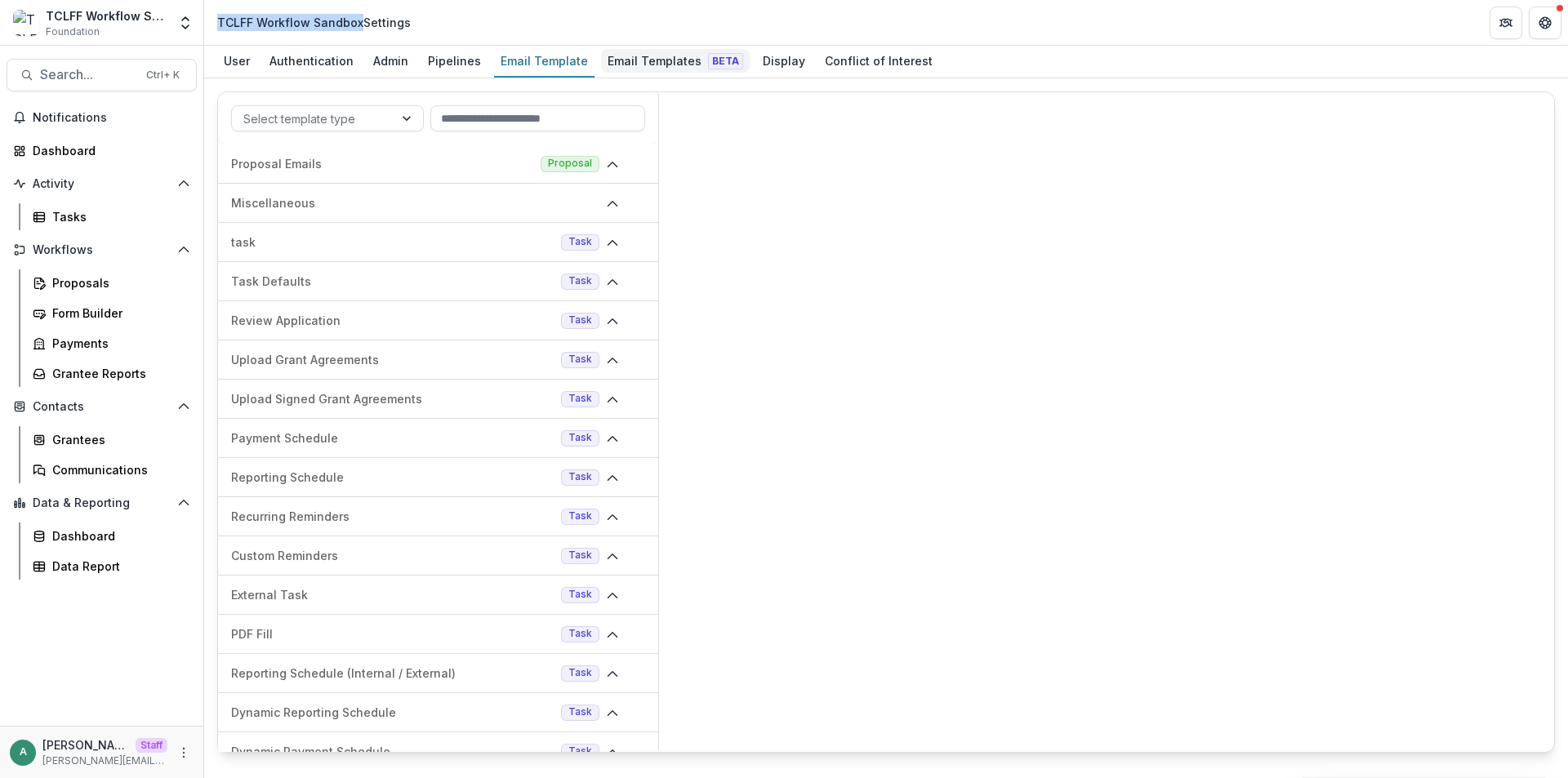
click at [634, 52] on div "Email Templates Beta" at bounding box center [675, 61] width 149 height 23
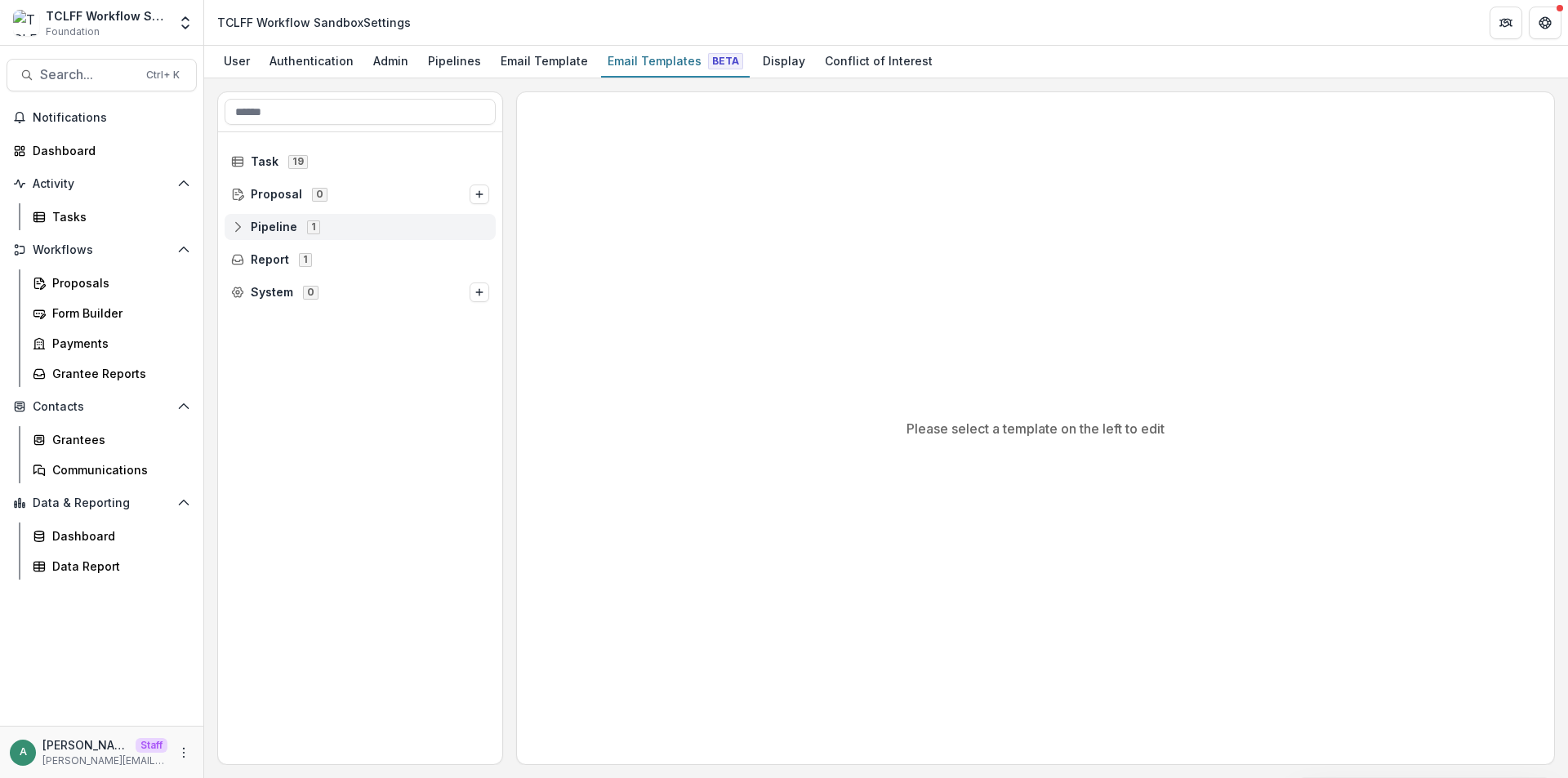
click at [241, 226] on icon at bounding box center [238, 227] width 13 height 13
click at [253, 265] on icon at bounding box center [250, 260] width 13 height 13
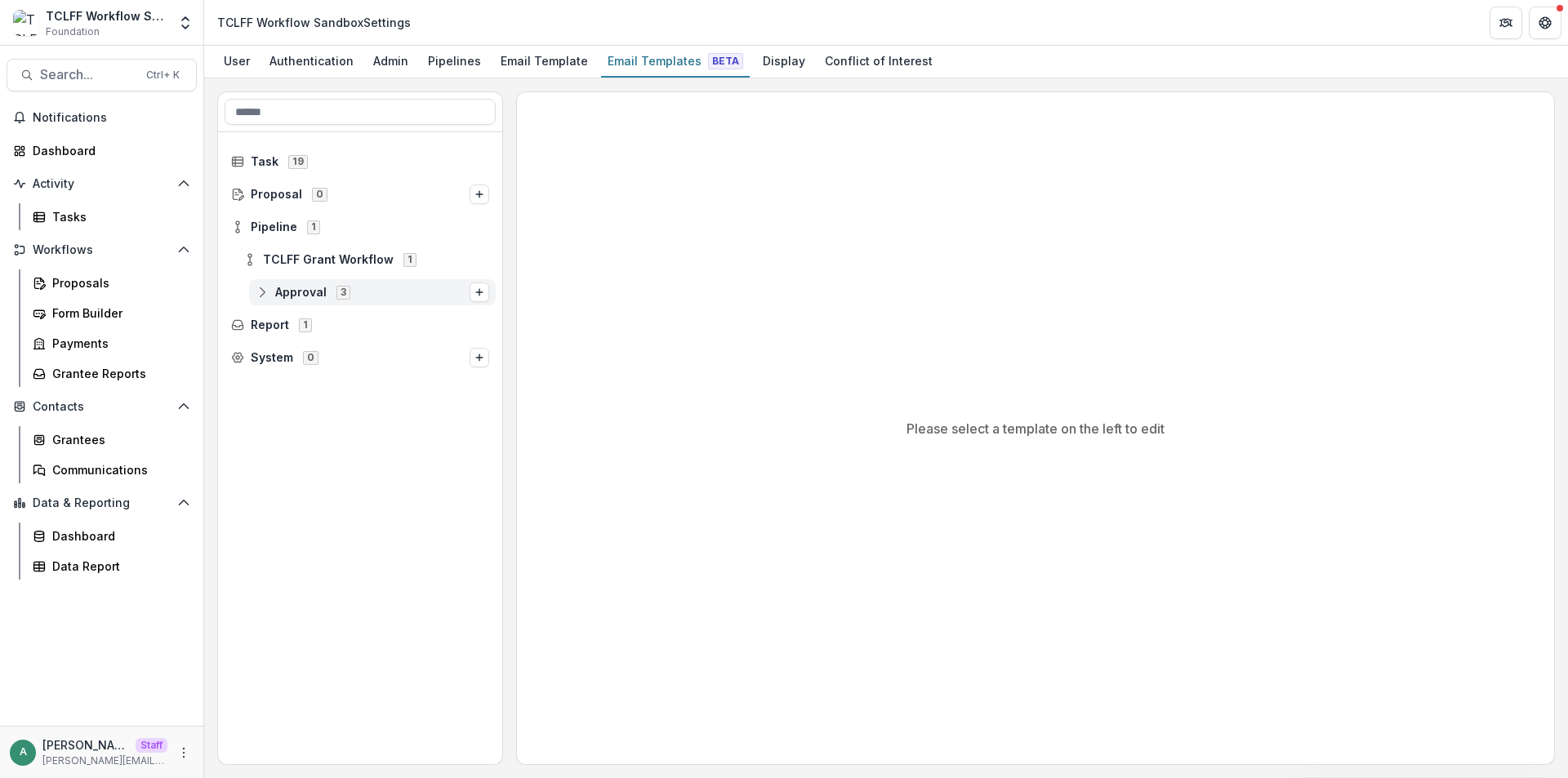
click at [293, 294] on span "Approval" at bounding box center [300, 293] width 51 height 14
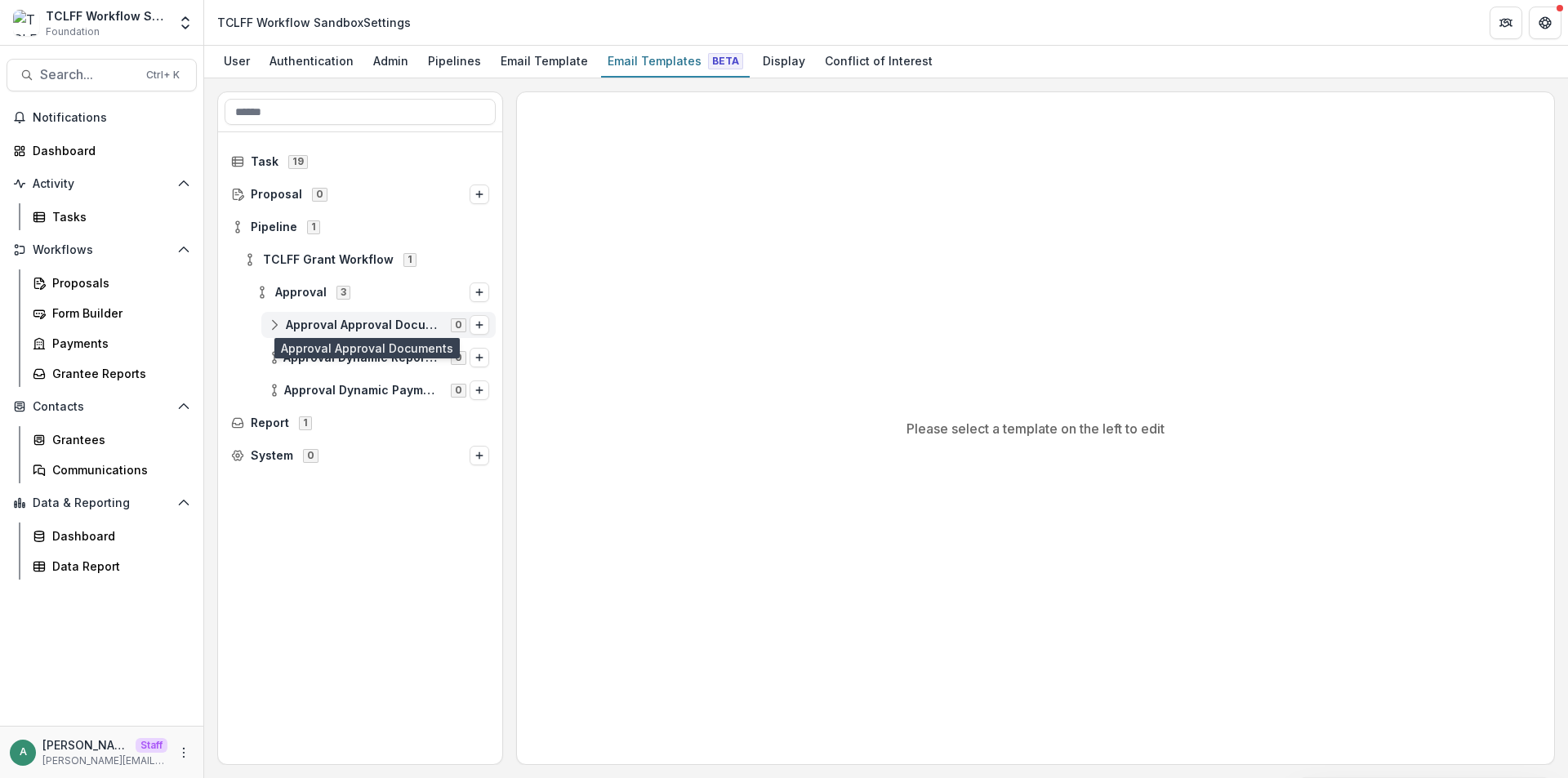
click at [297, 321] on span "Approval Approval Documents" at bounding box center [363, 325] width 156 height 14
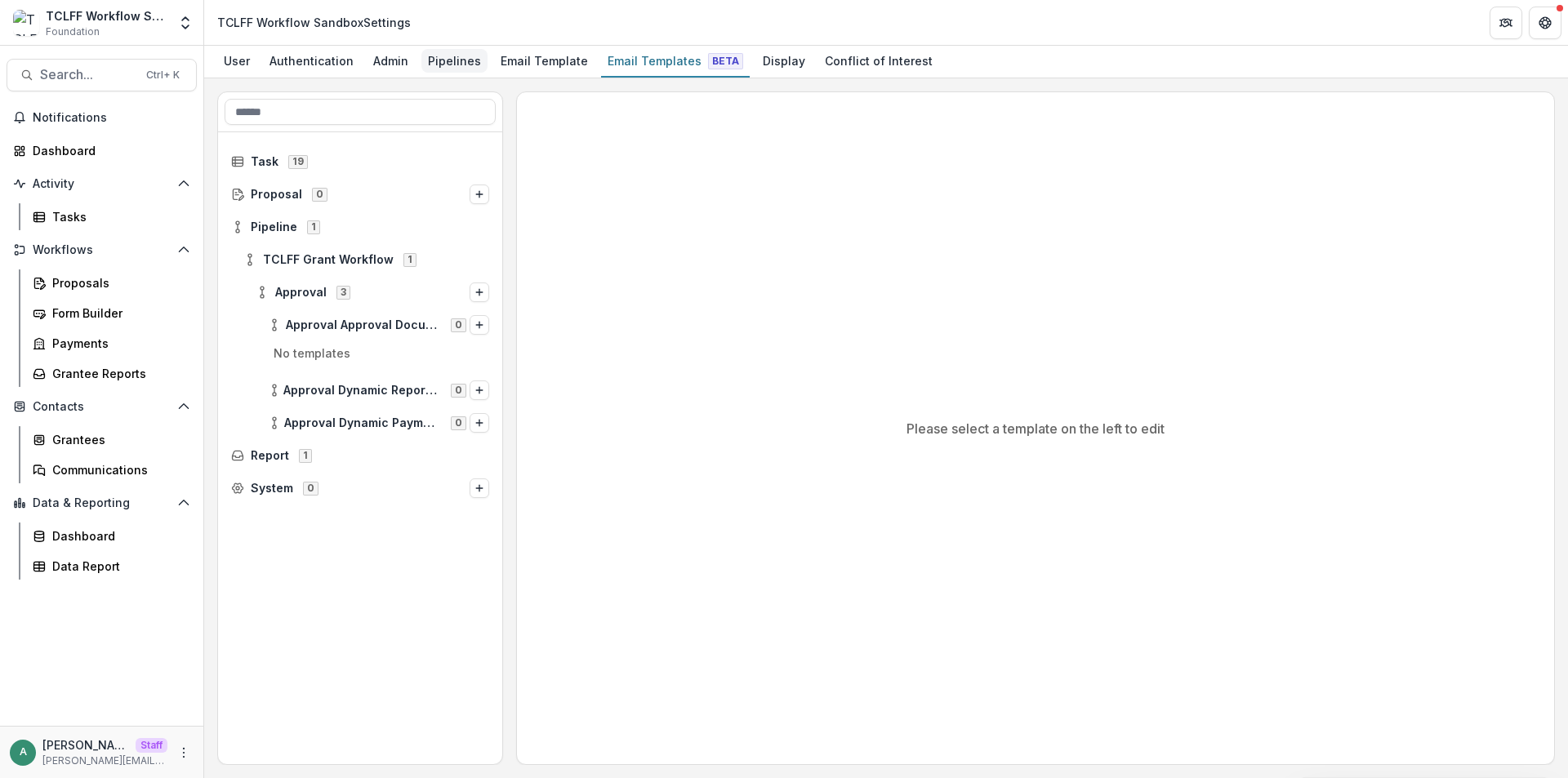
click at [426, 58] on div "Pipelines" at bounding box center [454, 61] width 66 height 23
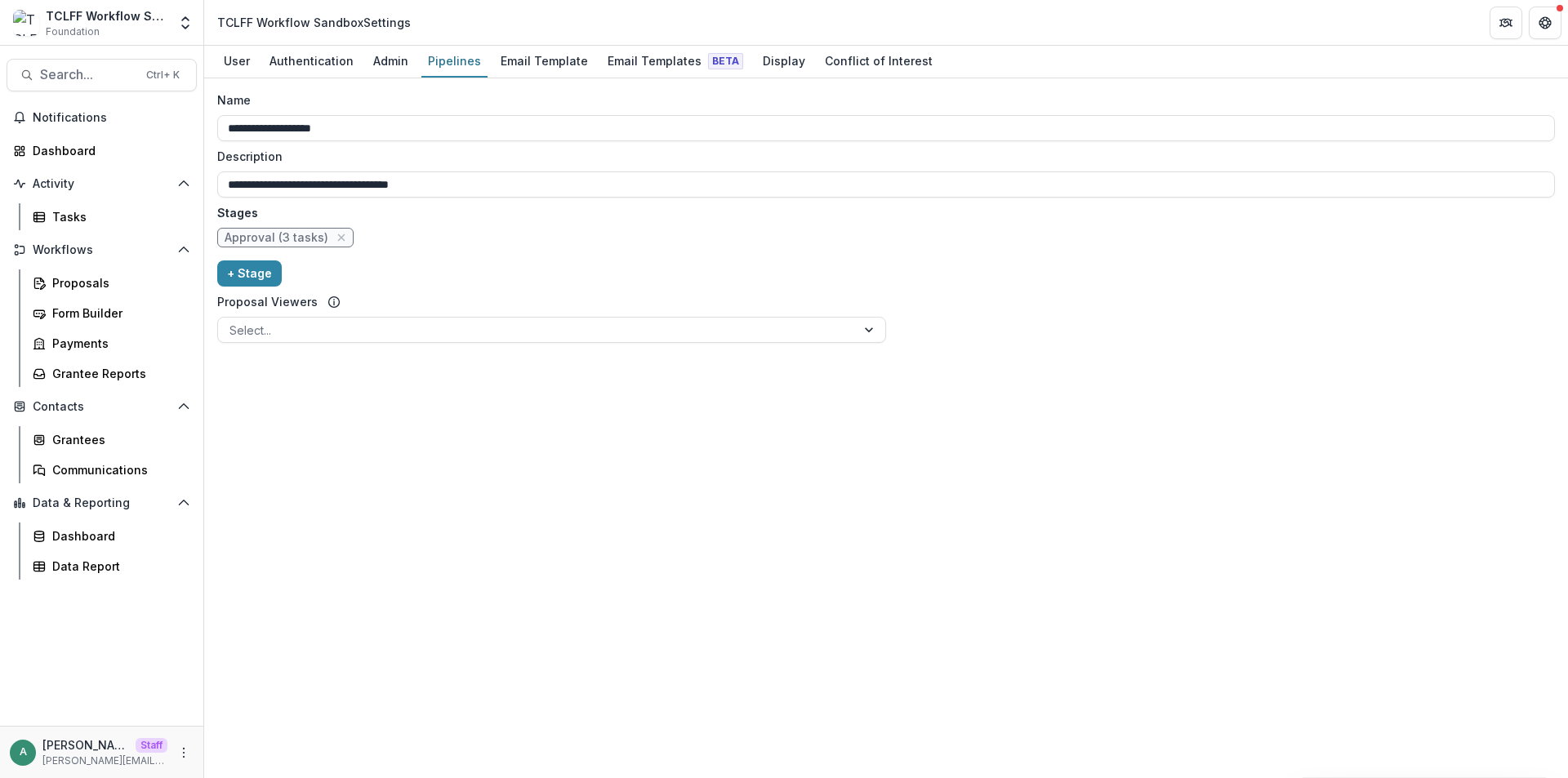
click at [284, 234] on span "Approval (3 tasks)" at bounding box center [276, 238] width 103 height 14
select select "********"
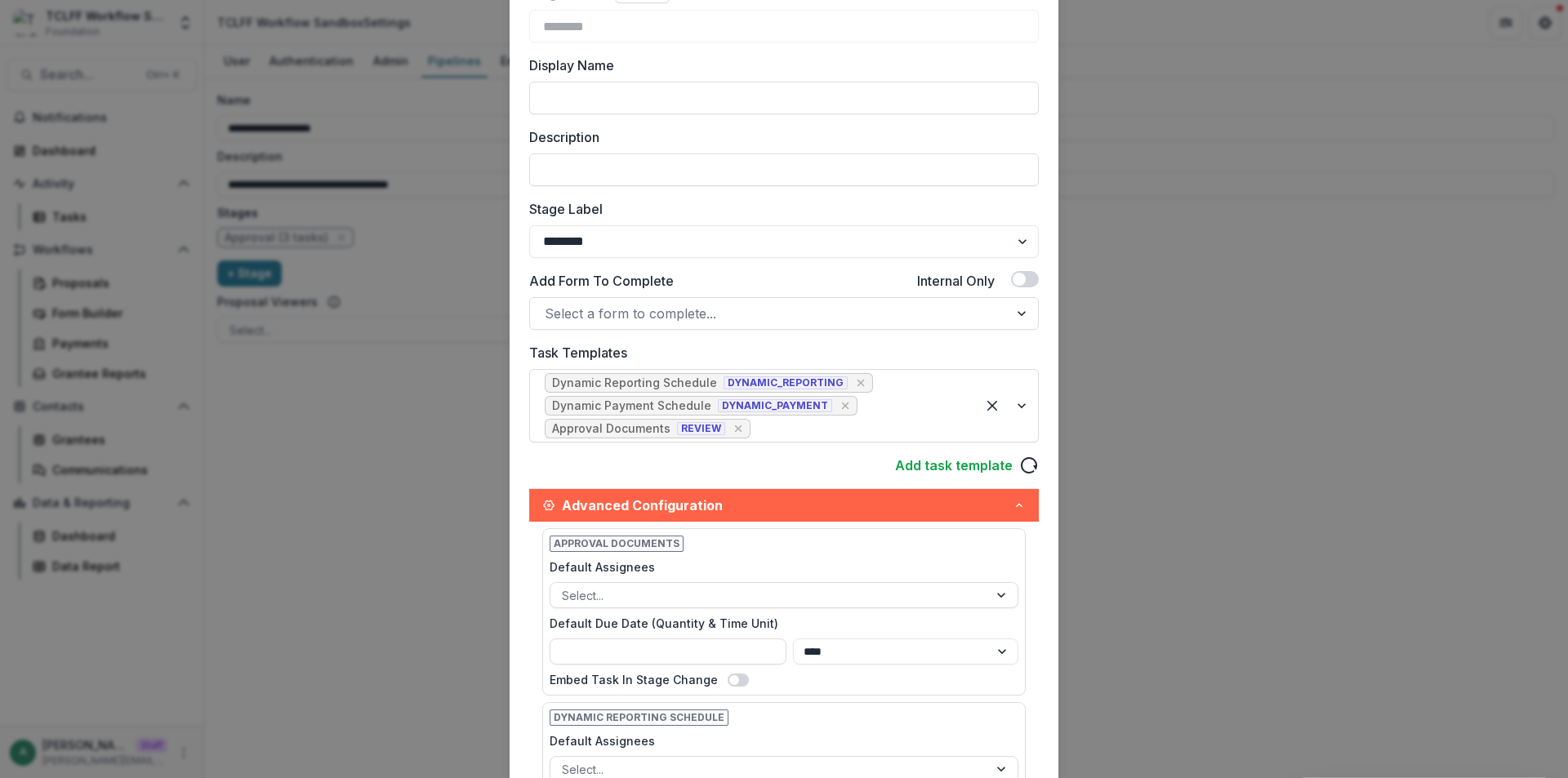
scroll to position [327, 0]
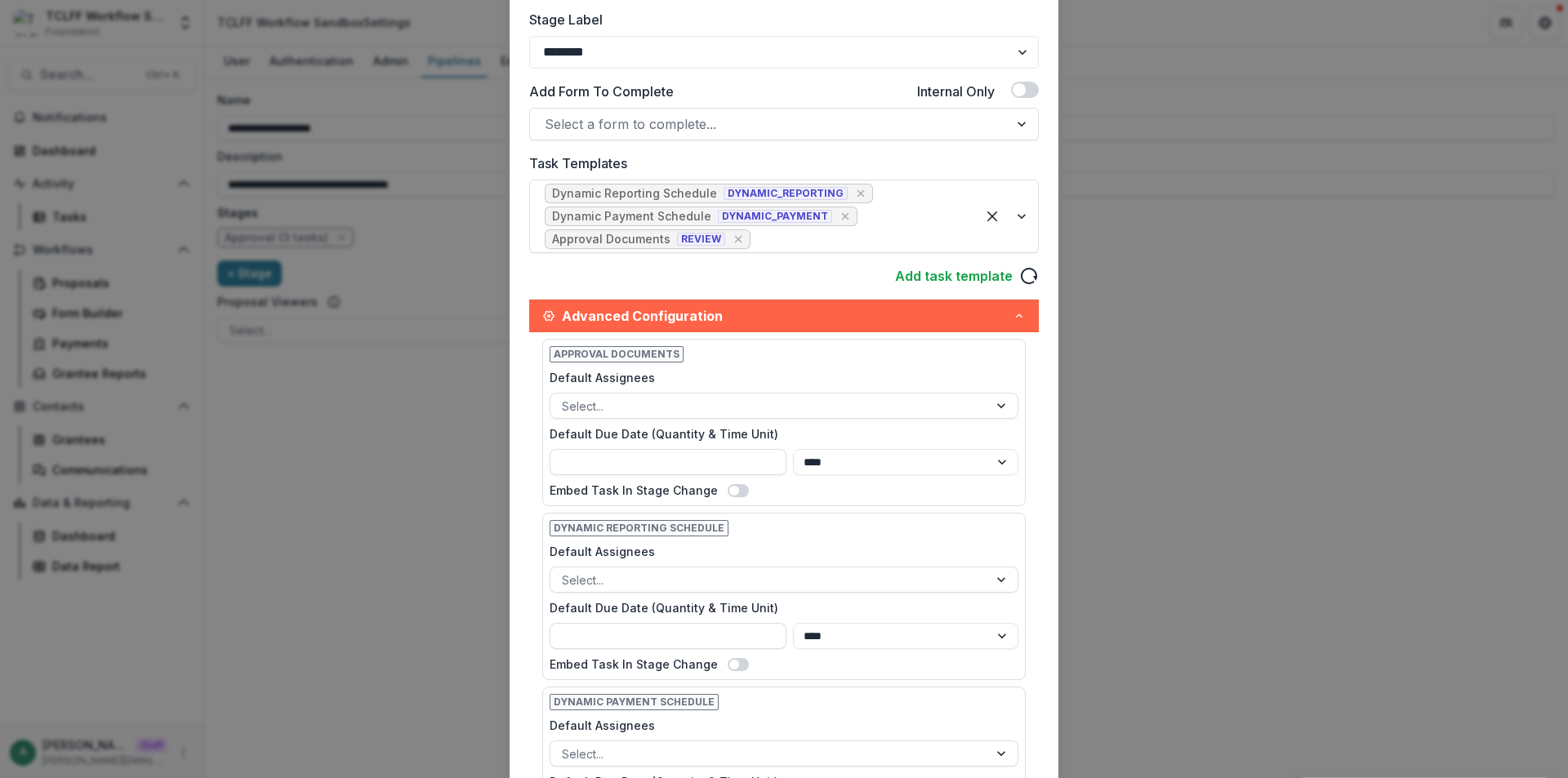
click at [431, 409] on div "Edit Stage Stage Name Rename ******** Display Name Description Stage Label ****…" at bounding box center [784, 389] width 1568 height 778
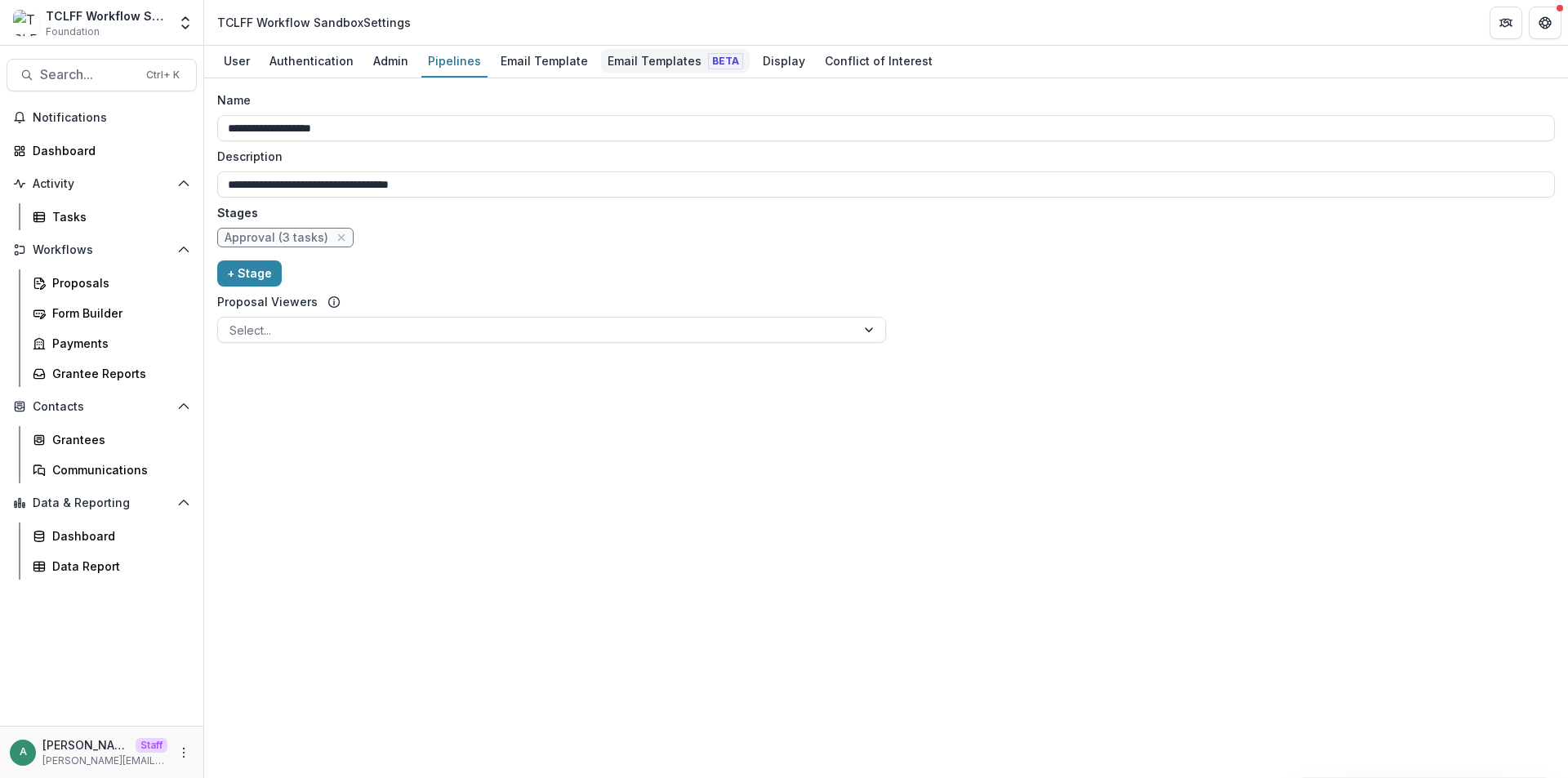
click at [638, 53] on div "Email Templates Beta" at bounding box center [675, 61] width 149 height 23
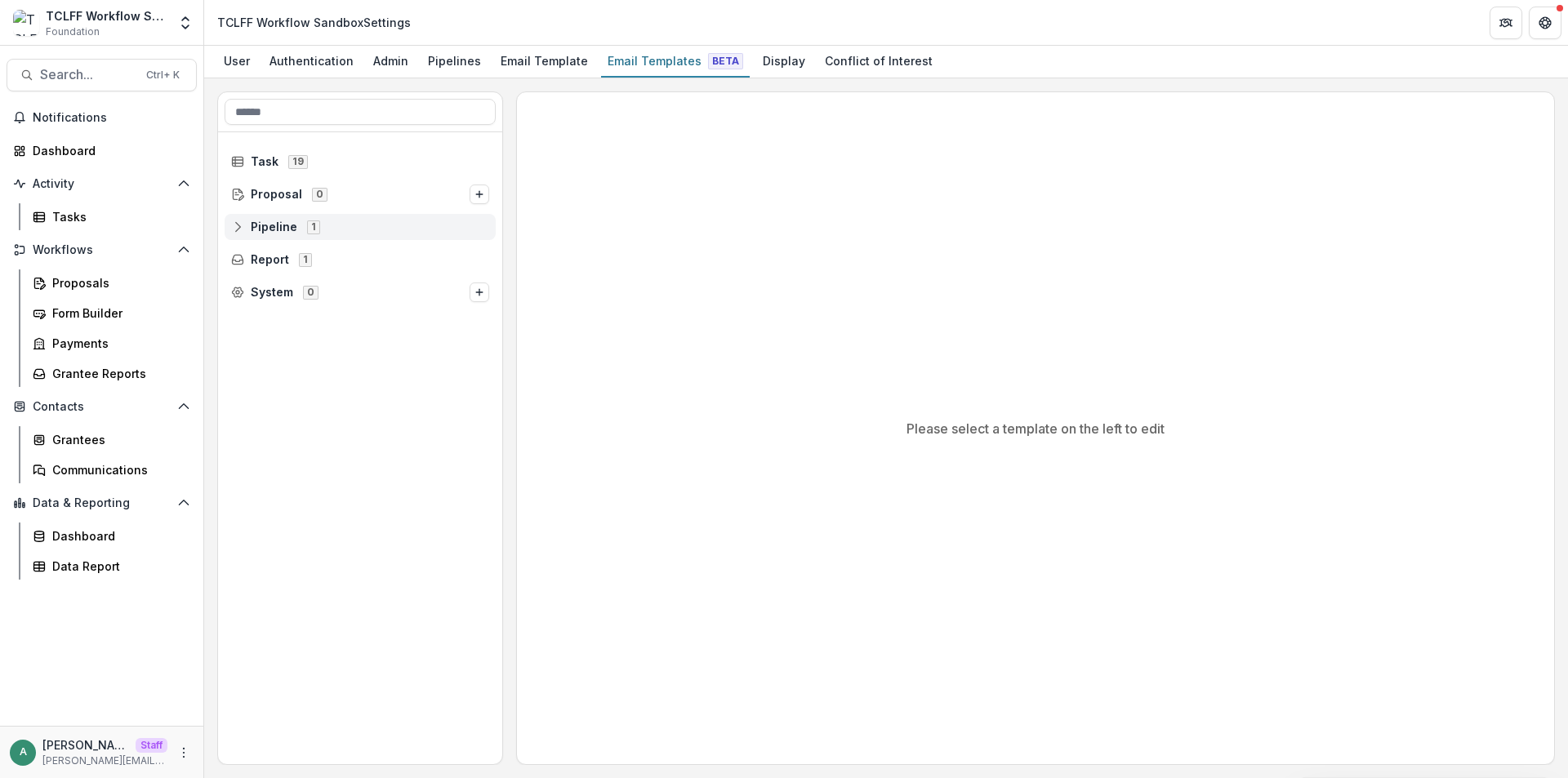
click at [243, 225] on icon at bounding box center [238, 227] width 13 height 13
click at [245, 258] on icon at bounding box center [250, 260] width 13 height 13
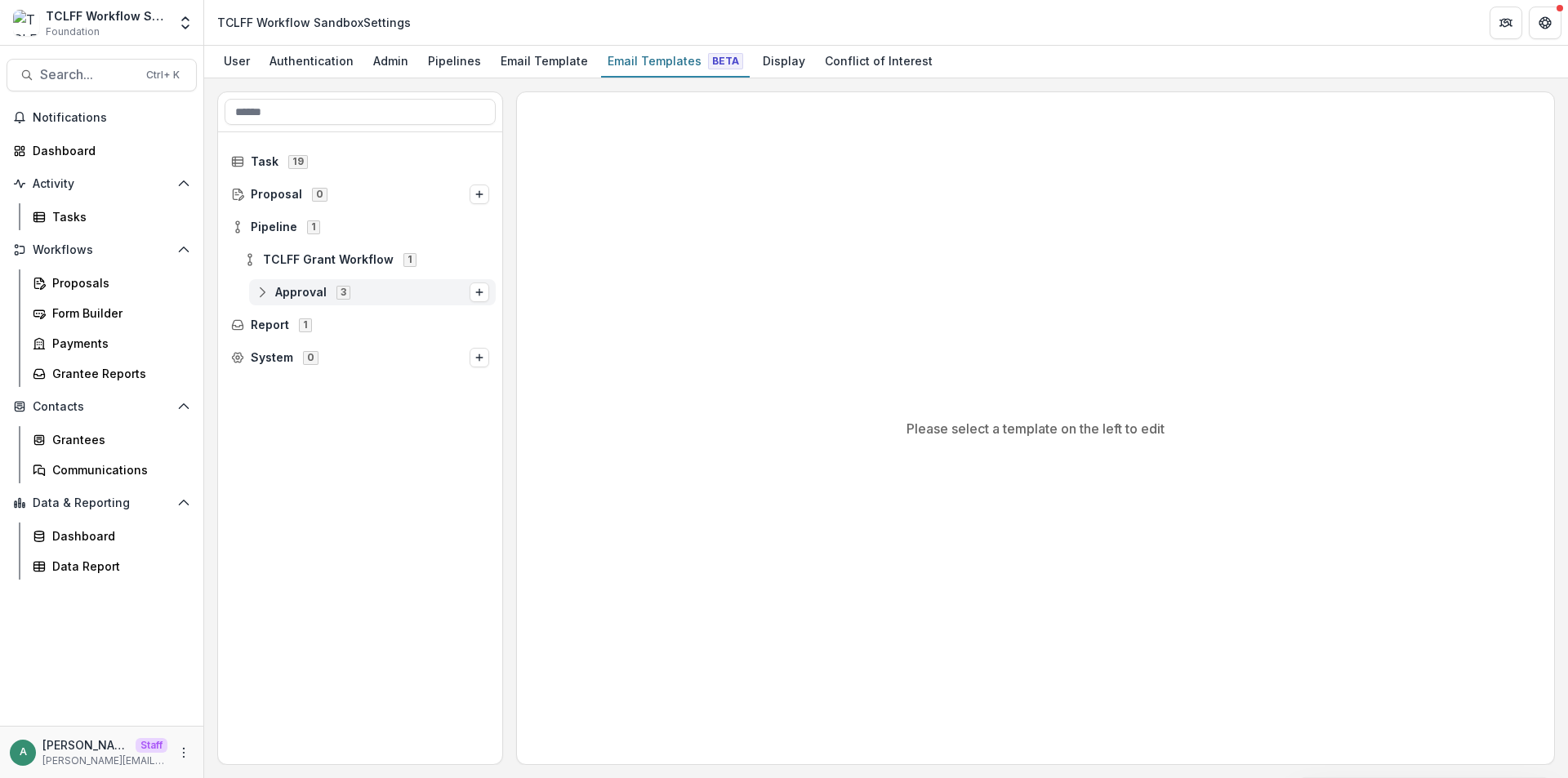
click at [265, 290] on icon at bounding box center [262, 293] width 13 height 13
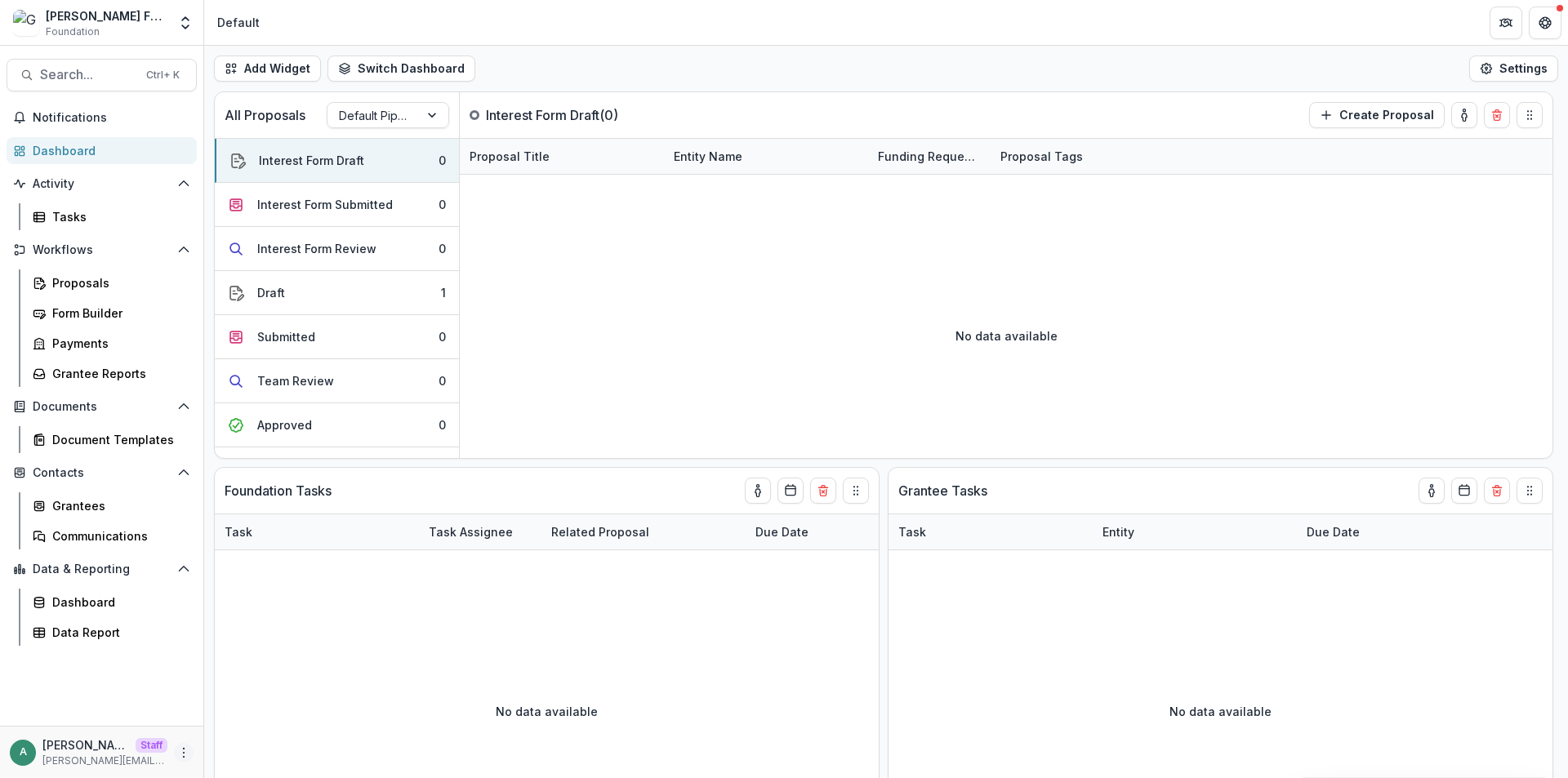
click at [187, 754] on icon "More" at bounding box center [184, 753] width 13 height 13
click at [266, 720] on link "User Settings" at bounding box center [292, 717] width 175 height 27
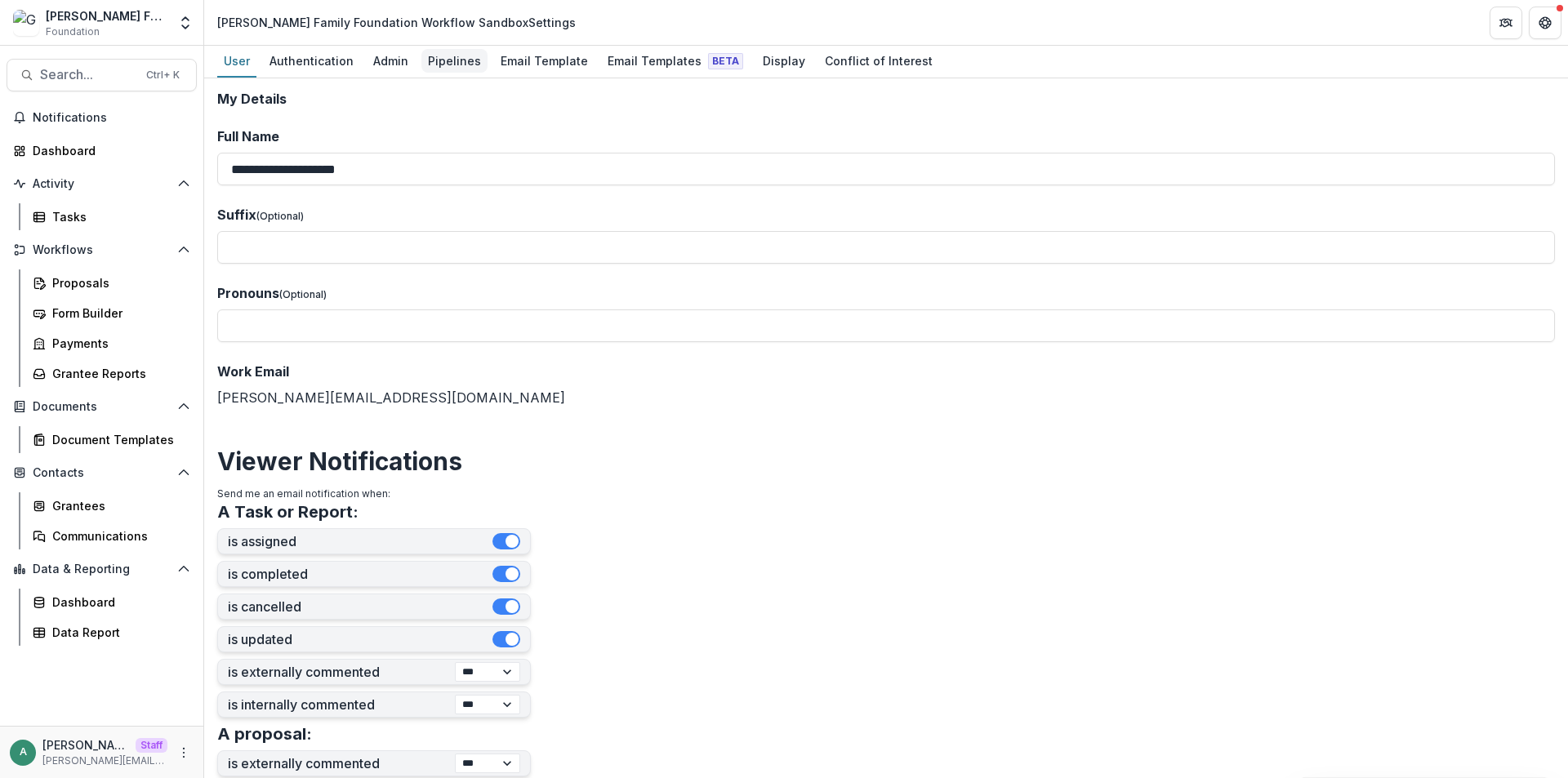
click at [443, 63] on div "Pipelines" at bounding box center [454, 61] width 66 height 23
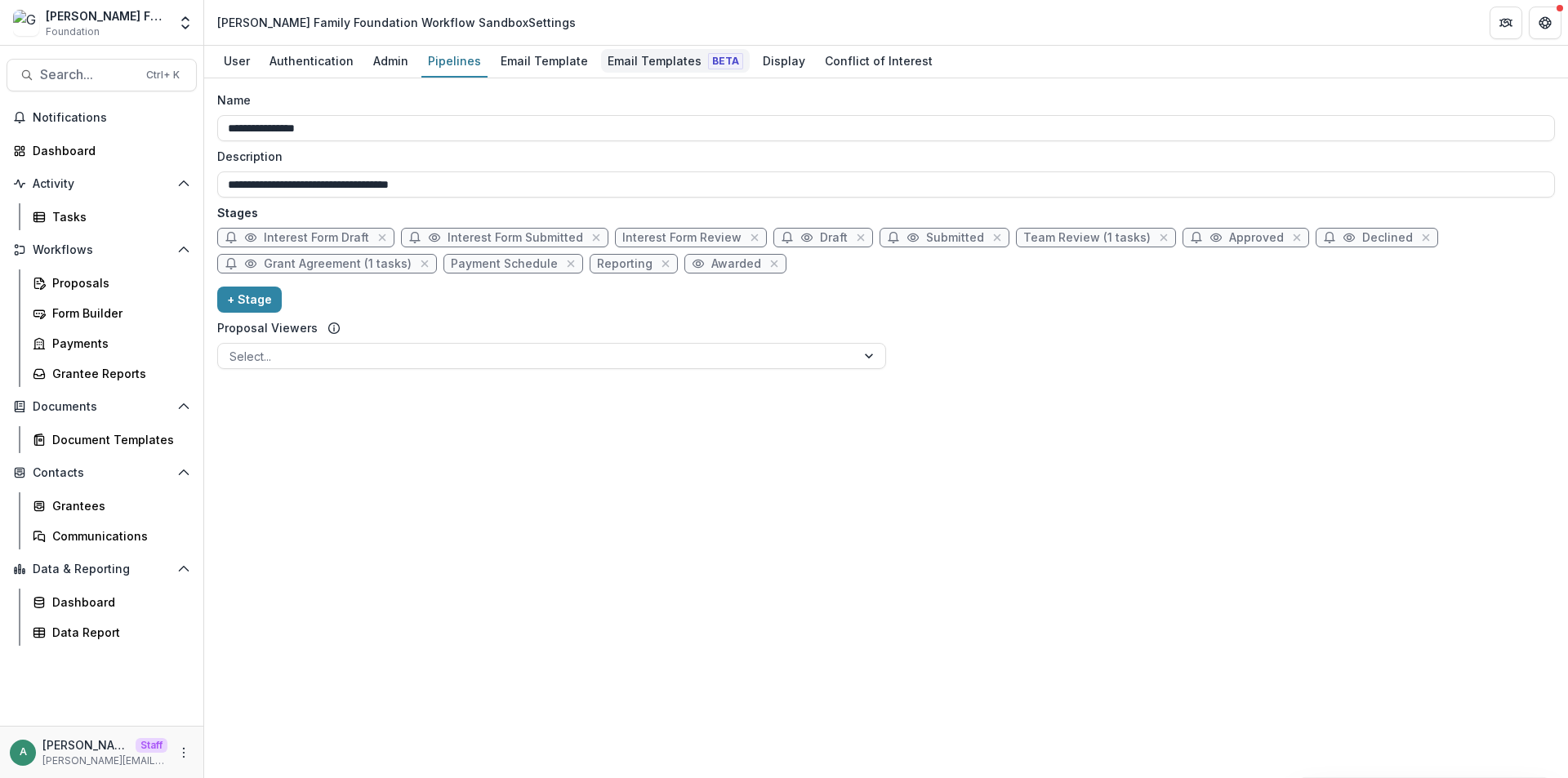
click at [658, 54] on div "Email Templates Beta" at bounding box center [675, 61] width 149 height 23
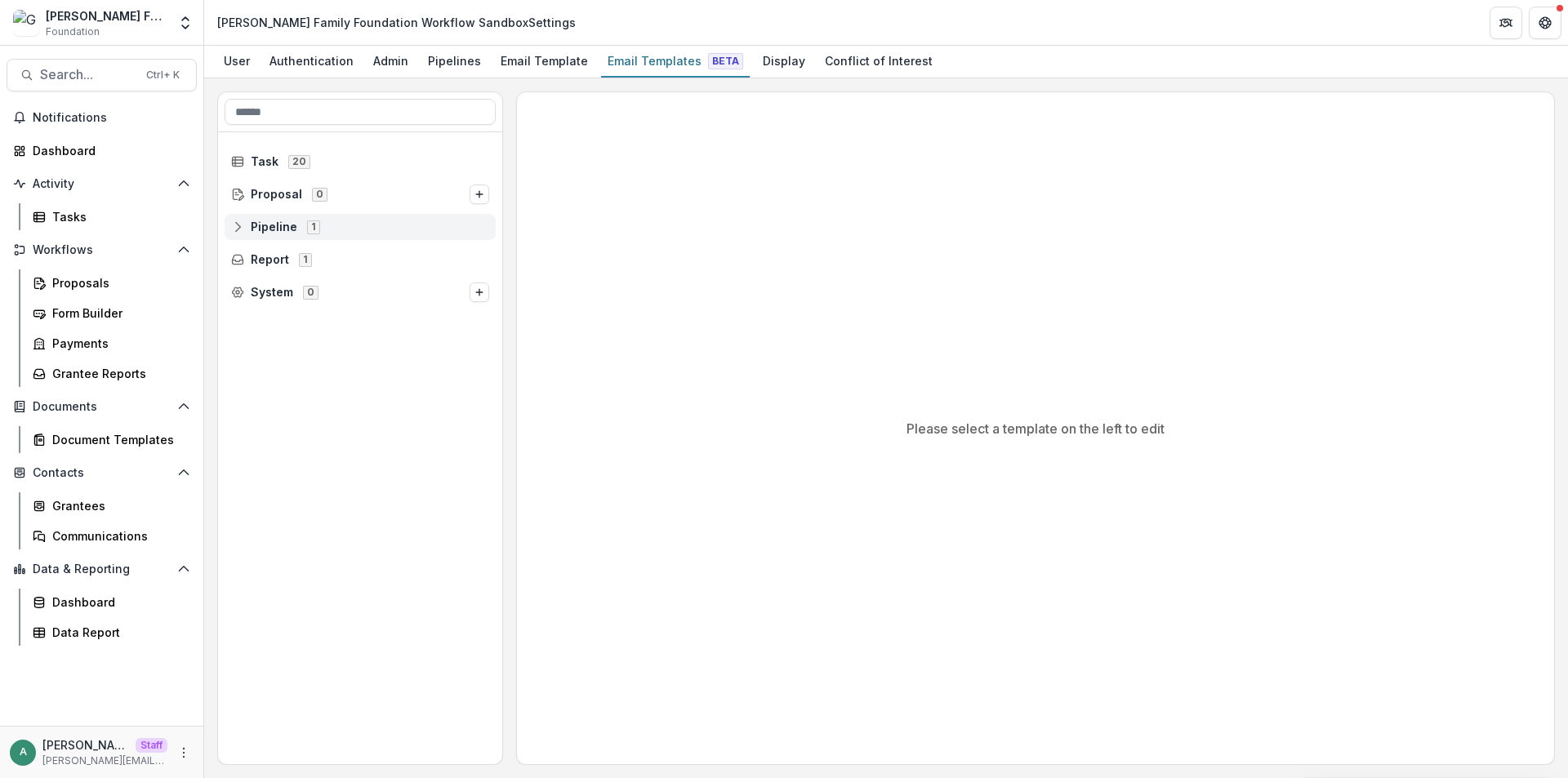
click at [239, 228] on icon at bounding box center [238, 227] width 13 height 13
drag, startPoint x: 248, startPoint y: 256, endPoint x: 265, endPoint y: 272, distance: 23.3
click at [248, 257] on icon at bounding box center [250, 260] width 13 height 13
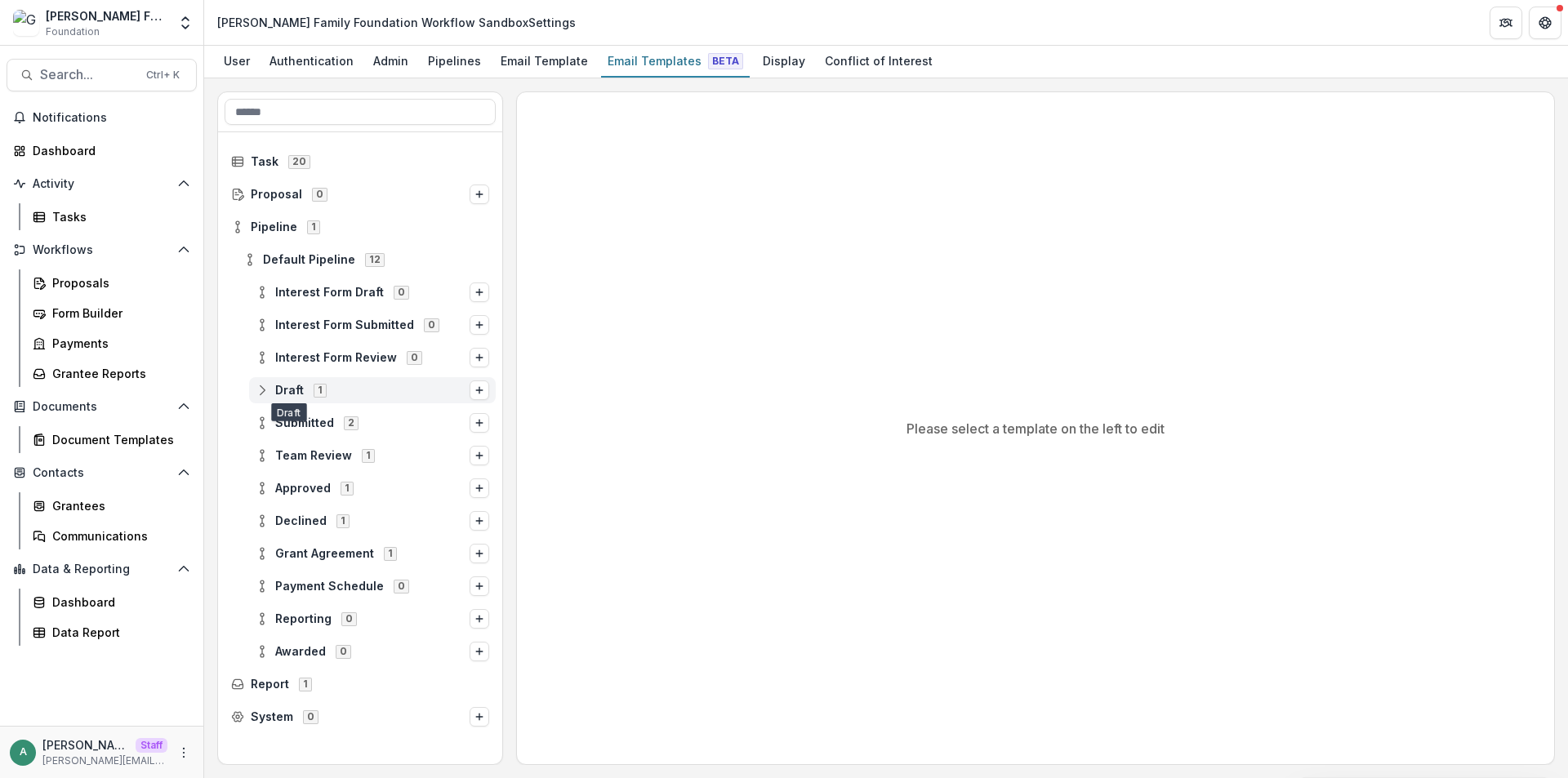
click at [263, 390] on icon at bounding box center [262, 390] width 13 height 13
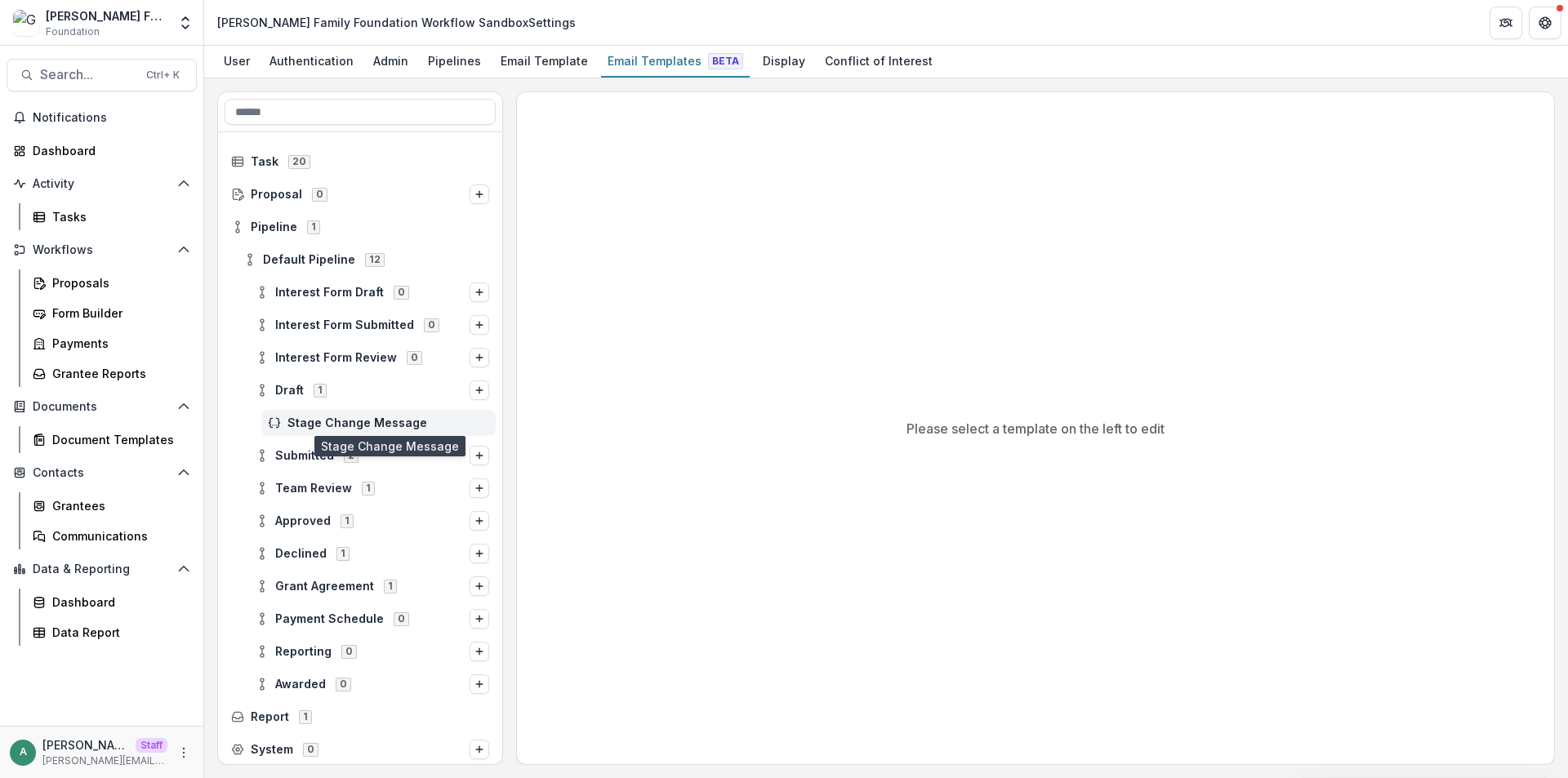
click at [307, 424] on span "Stage Change Message" at bounding box center [389, 423] width 201 height 14
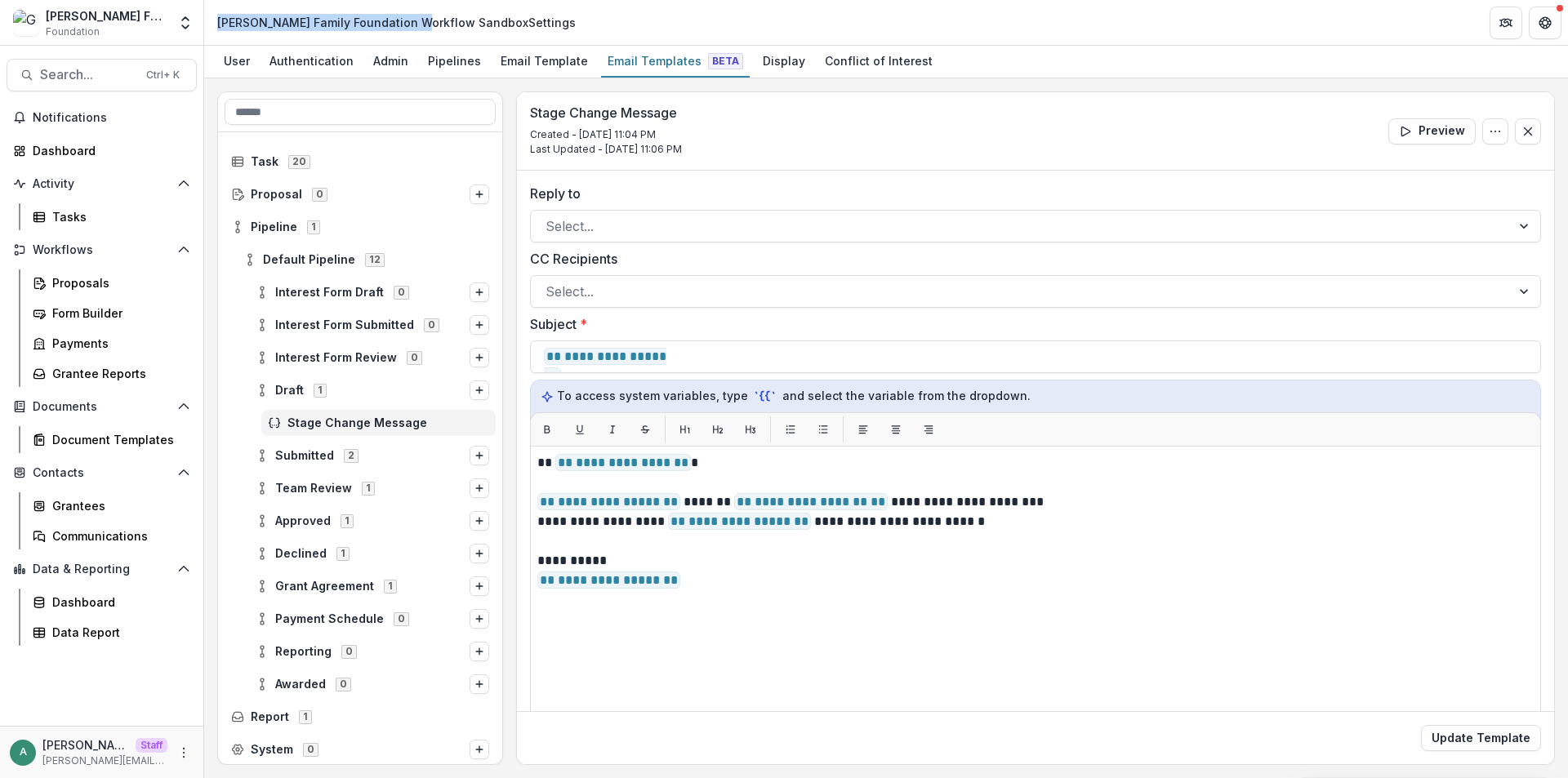
drag, startPoint x: 413, startPoint y: 22, endPoint x: 212, endPoint y: 21, distance: 201.0
click at [212, 21] on div "Grayer Family Foundation Workflow Sandbox Settings" at bounding box center [396, 21] width 372 height 23
copy div "Grayer Family Foundation Workflow"
click at [399, 68] on div "Admin" at bounding box center [391, 61] width 48 height 23
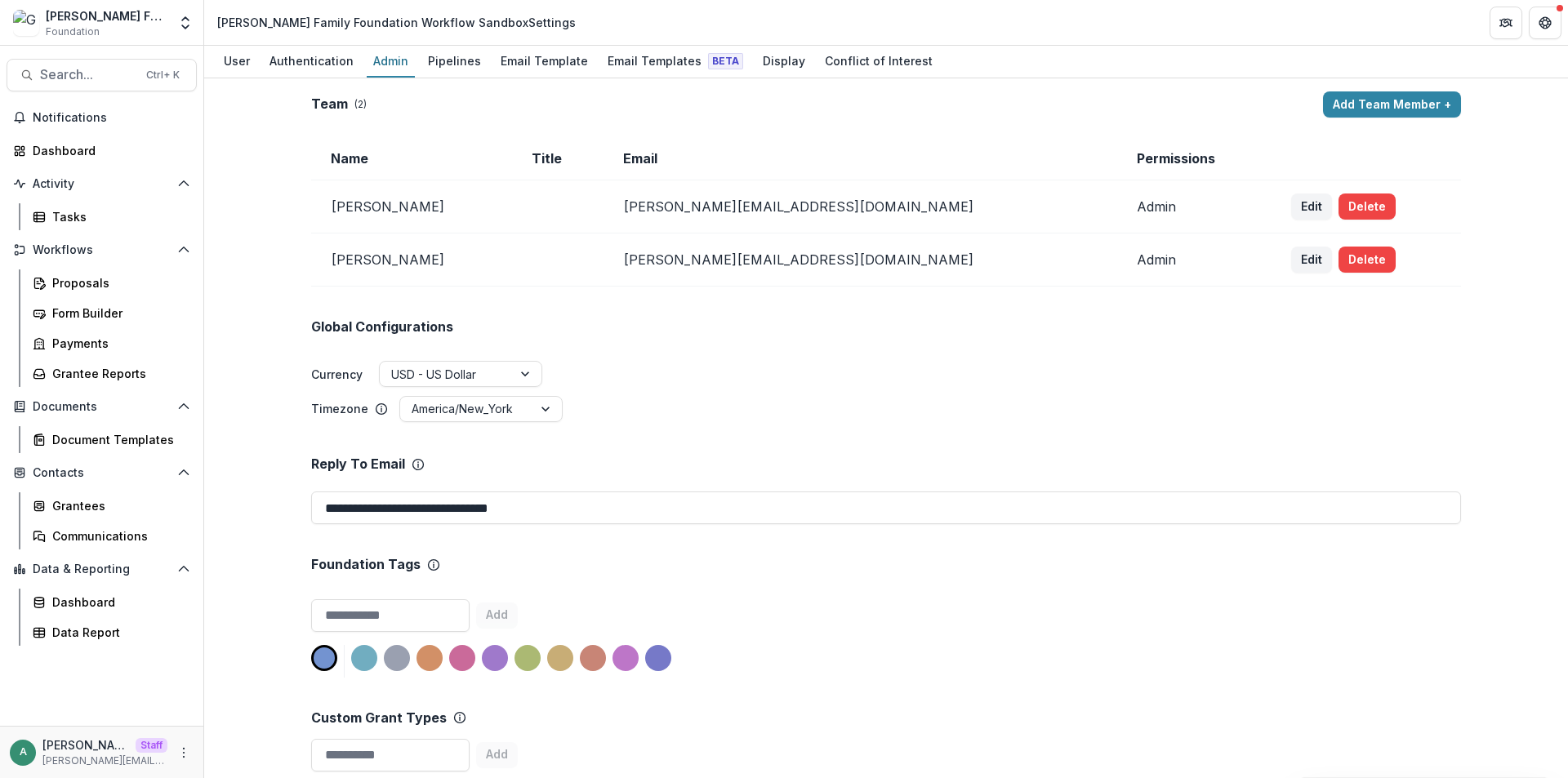
click at [335, 29] on div "Grayer Family Foundation Workflow Sandbox Settings" at bounding box center [396, 22] width 359 height 17
drag, startPoint x: 409, startPoint y: 23, endPoint x: 208, endPoint y: 17, distance: 201.1
click at [208, 17] on header "Grayer Family Foundation Workflow Sandbox Settings" at bounding box center [886, 22] width 1364 height 45
copy div "Grayer Family Foundation Workflow"
click at [442, 58] on div "Pipelines" at bounding box center [454, 61] width 66 height 23
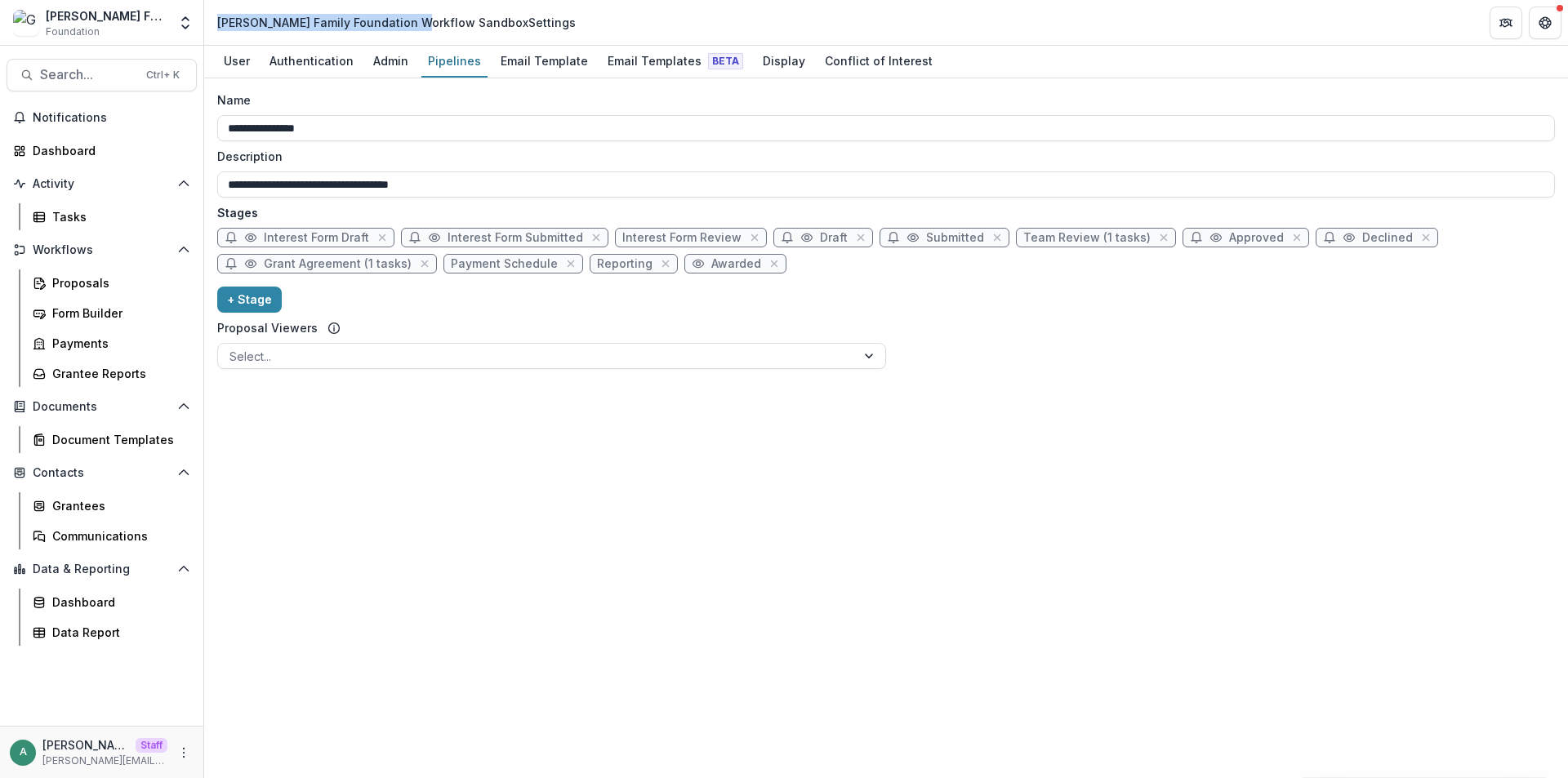
click at [1077, 233] on span "Team Review (1 tasks)" at bounding box center [1086, 238] width 128 height 14
select select "******"
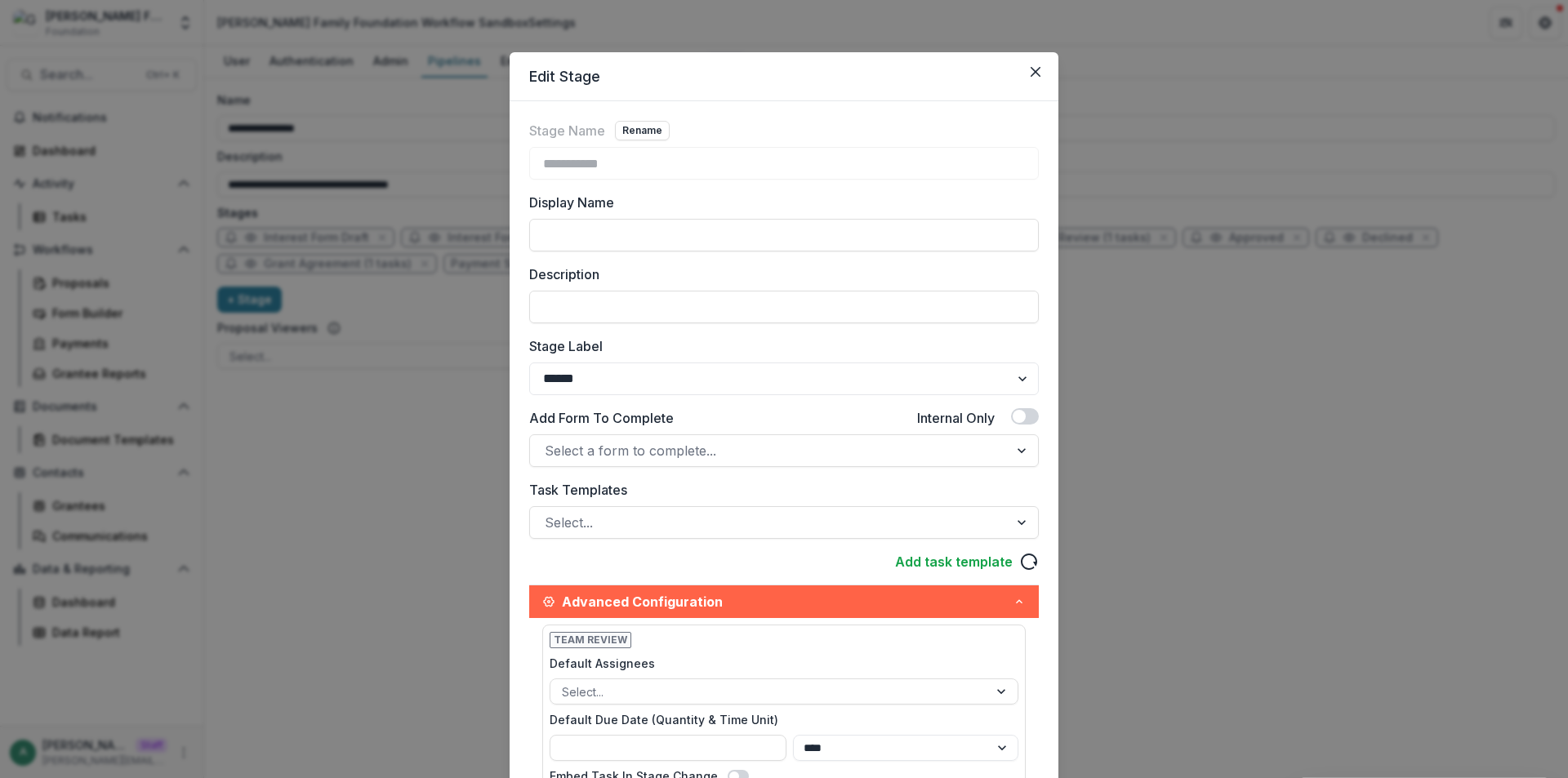
click at [390, 480] on div "**********" at bounding box center [784, 389] width 1568 height 778
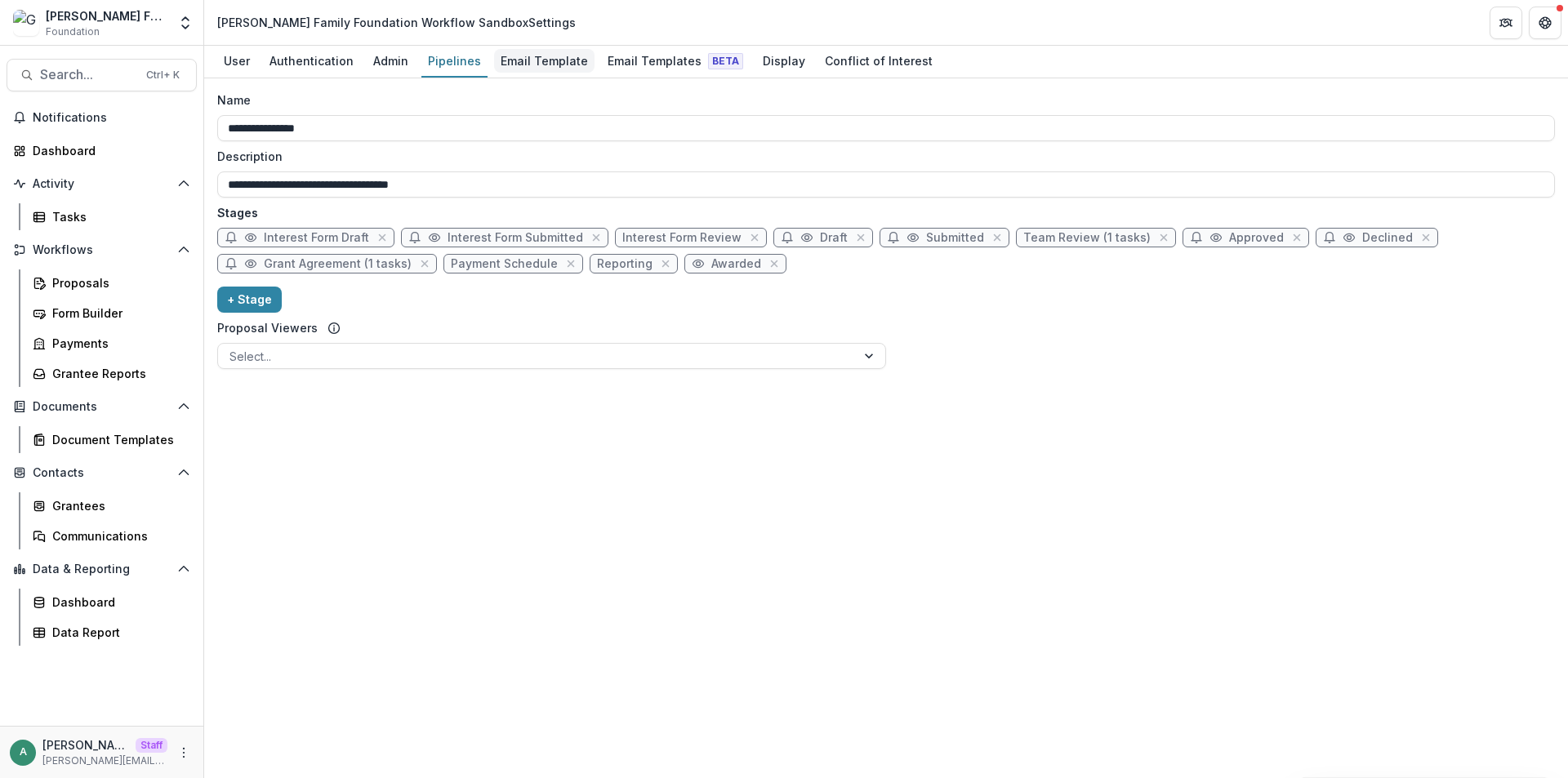
click at [559, 53] on div "Email Template" at bounding box center [544, 61] width 101 height 23
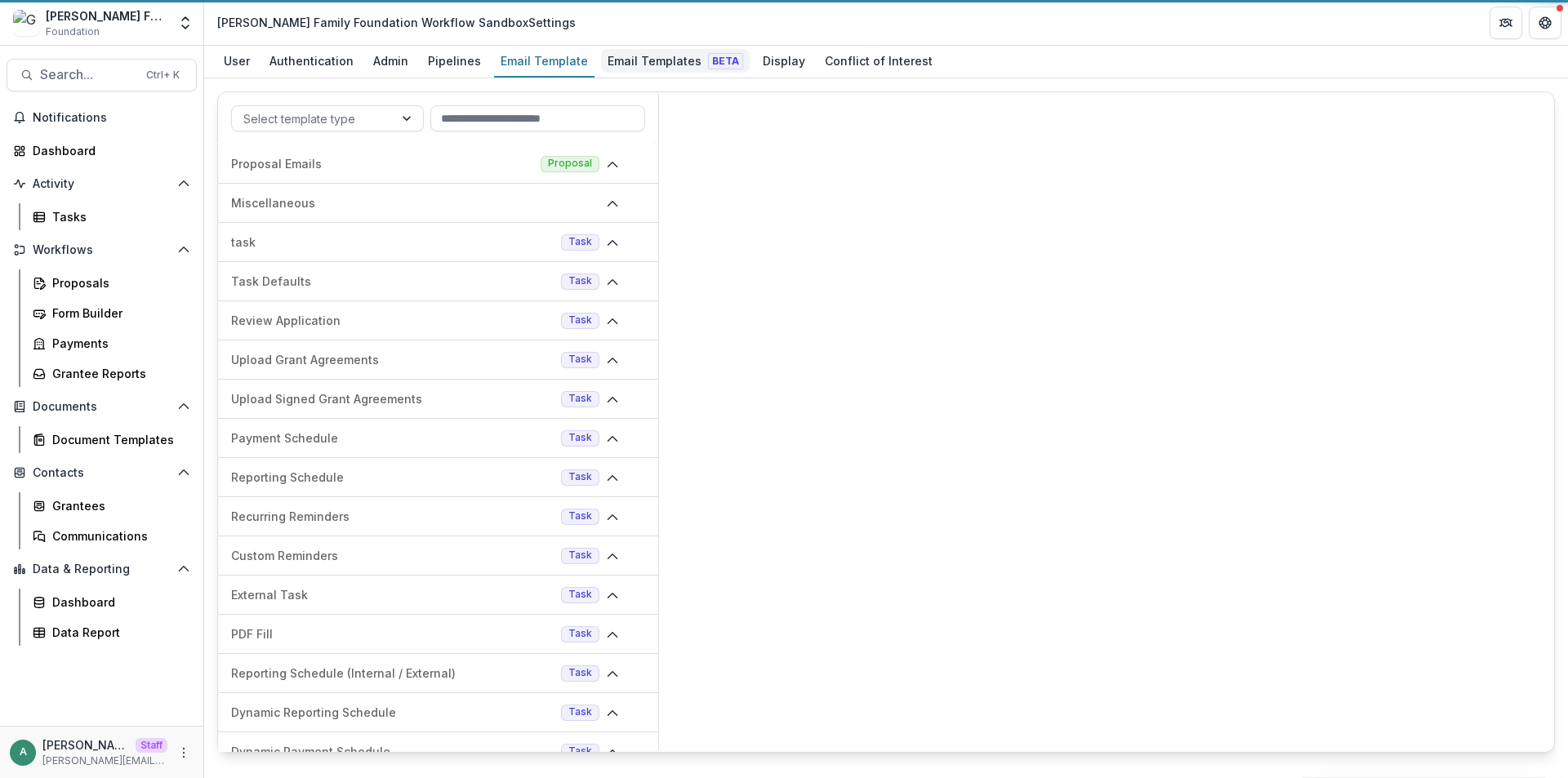
click at [639, 56] on div "Email Templates Beta" at bounding box center [675, 61] width 149 height 23
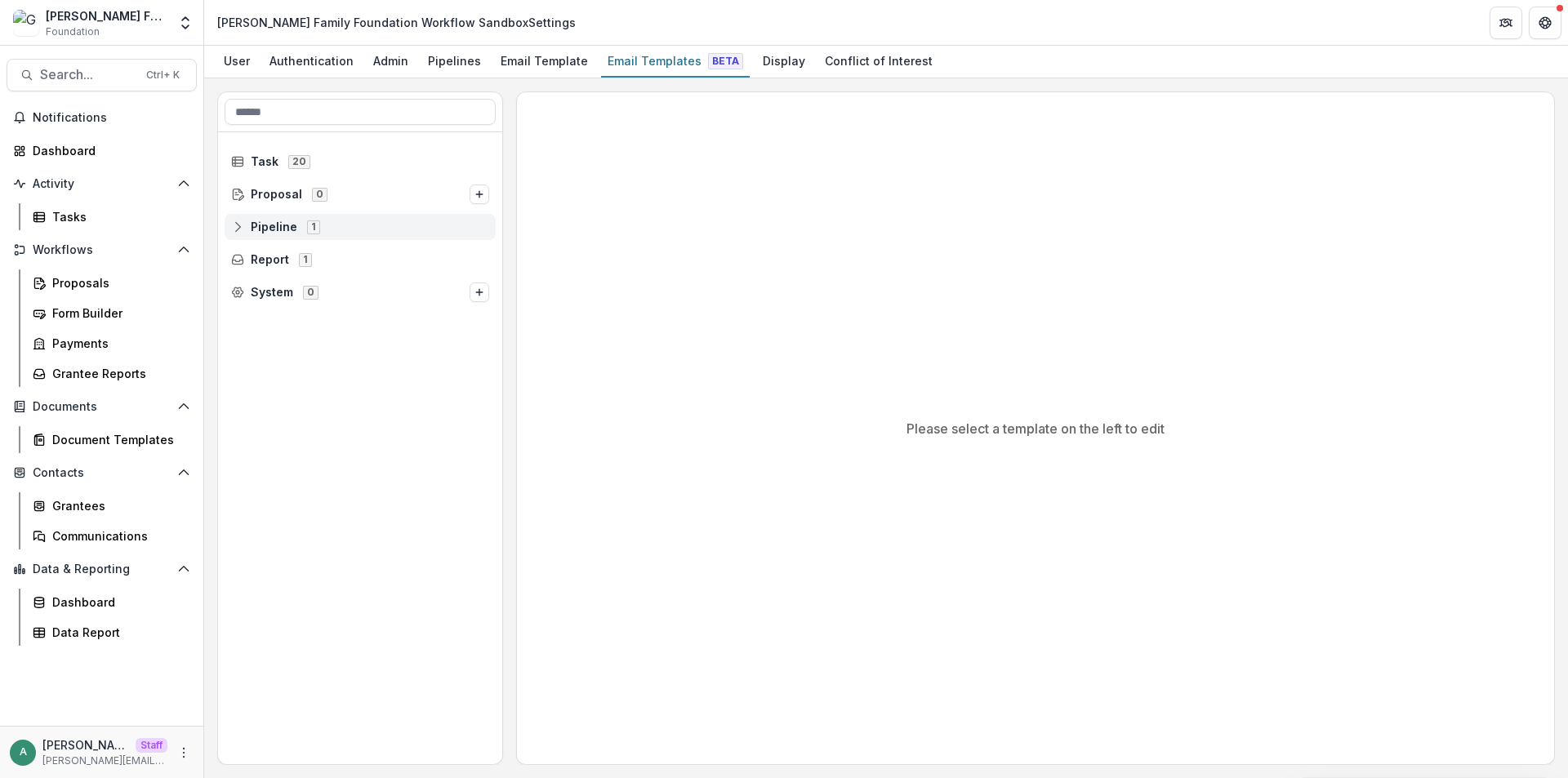
click at [241, 229] on icon at bounding box center [238, 227] width 13 height 13
click at [248, 258] on icon at bounding box center [250, 260] width 13 height 13
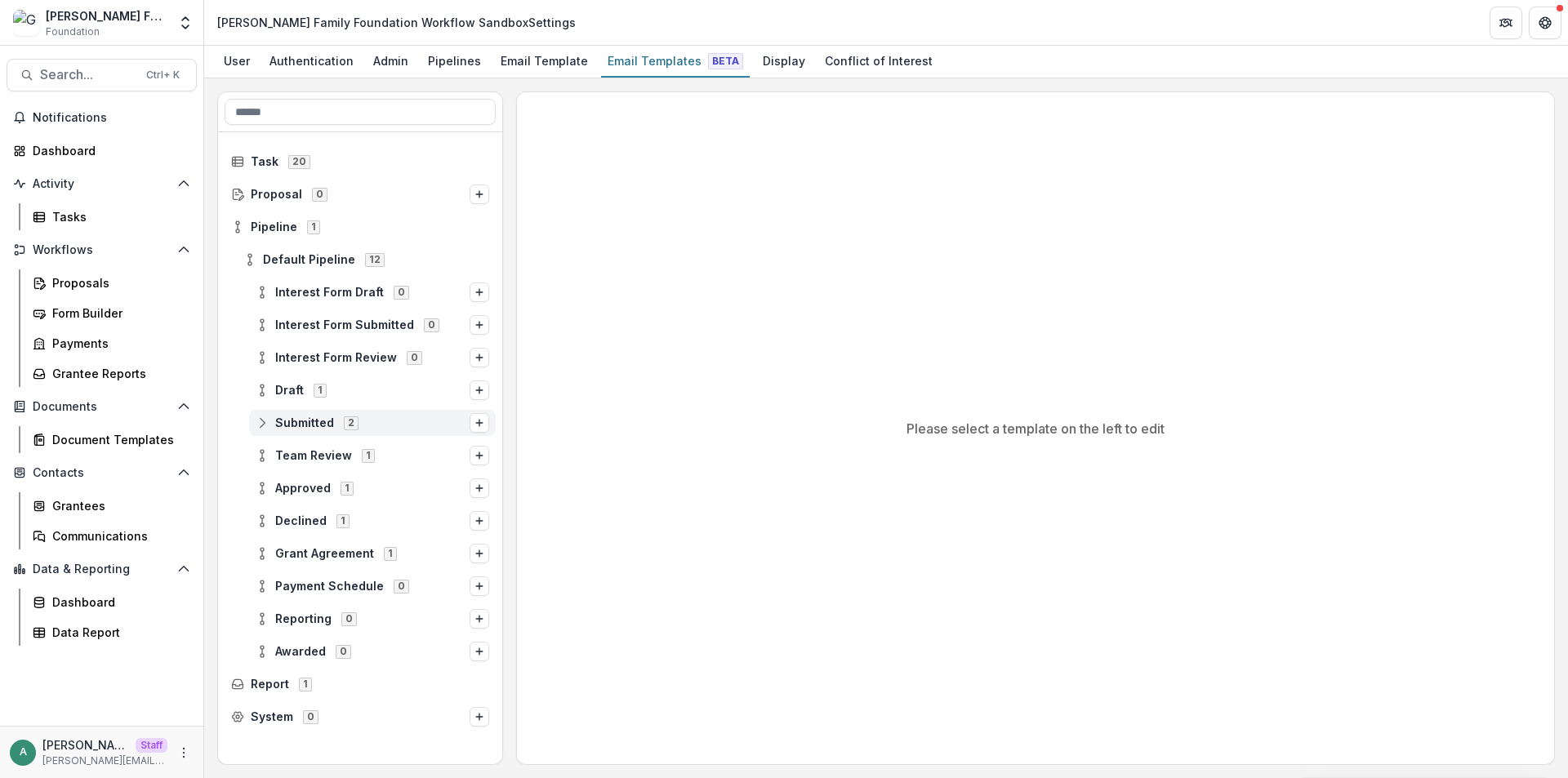
click at [255, 420] on icon at bounding box center [262, 423] width 13 height 13
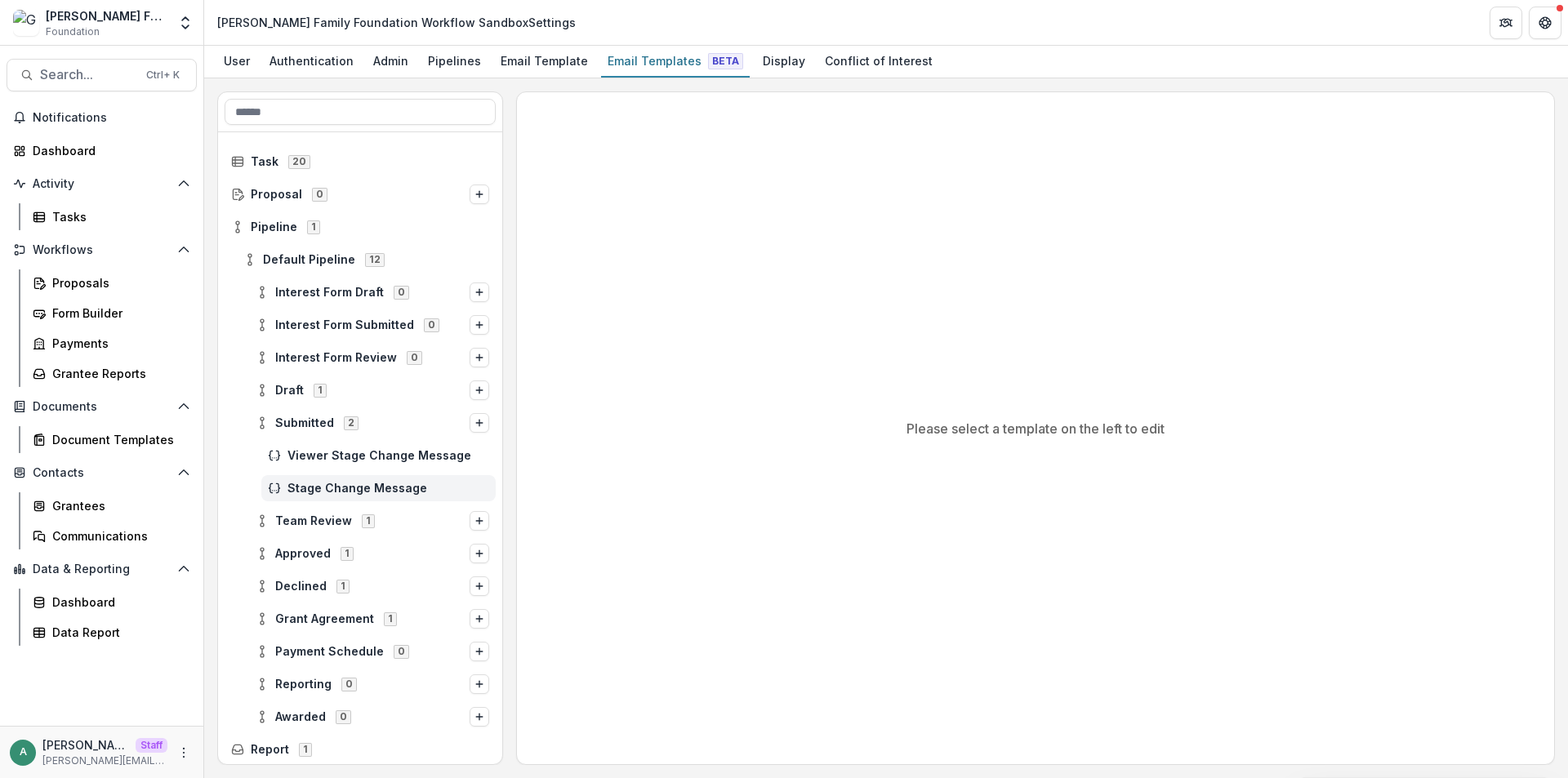
click at [311, 477] on div "Stage Change Message" at bounding box center [378, 488] width 235 height 26
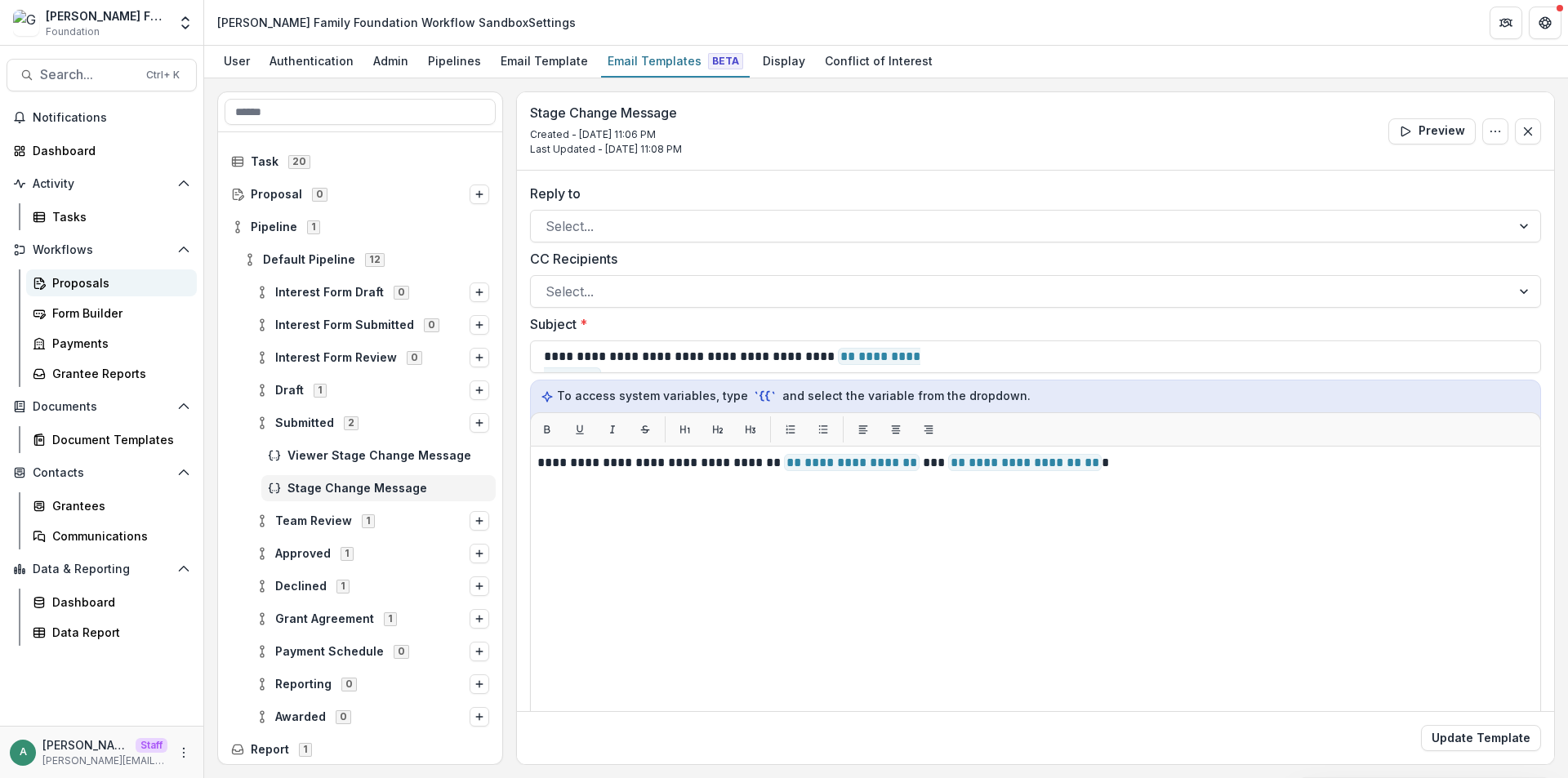
click at [112, 282] on div "Proposals" at bounding box center [117, 282] width 131 height 17
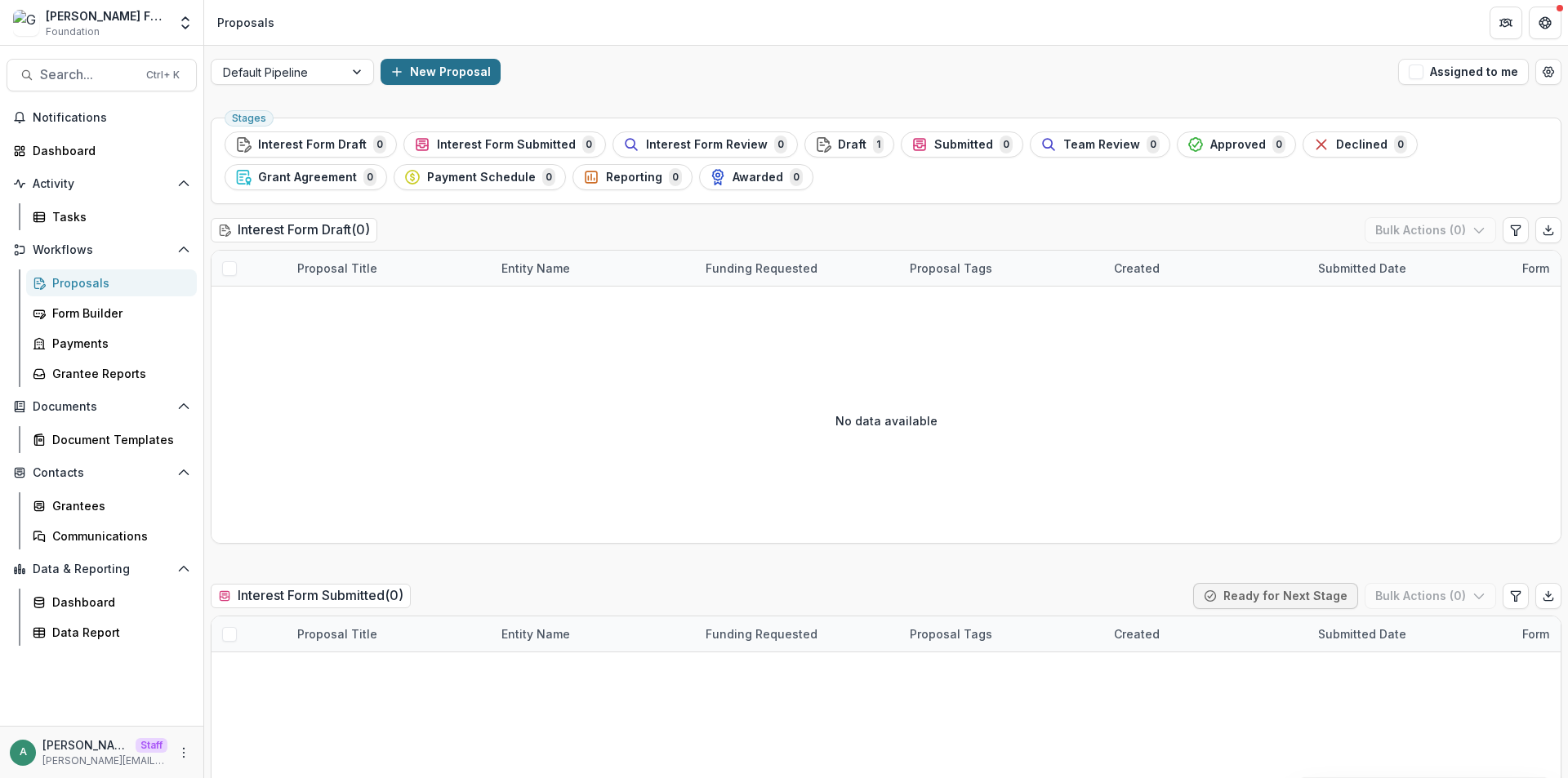
click at [440, 72] on button "New Proposal" at bounding box center [440, 72] width 120 height 26
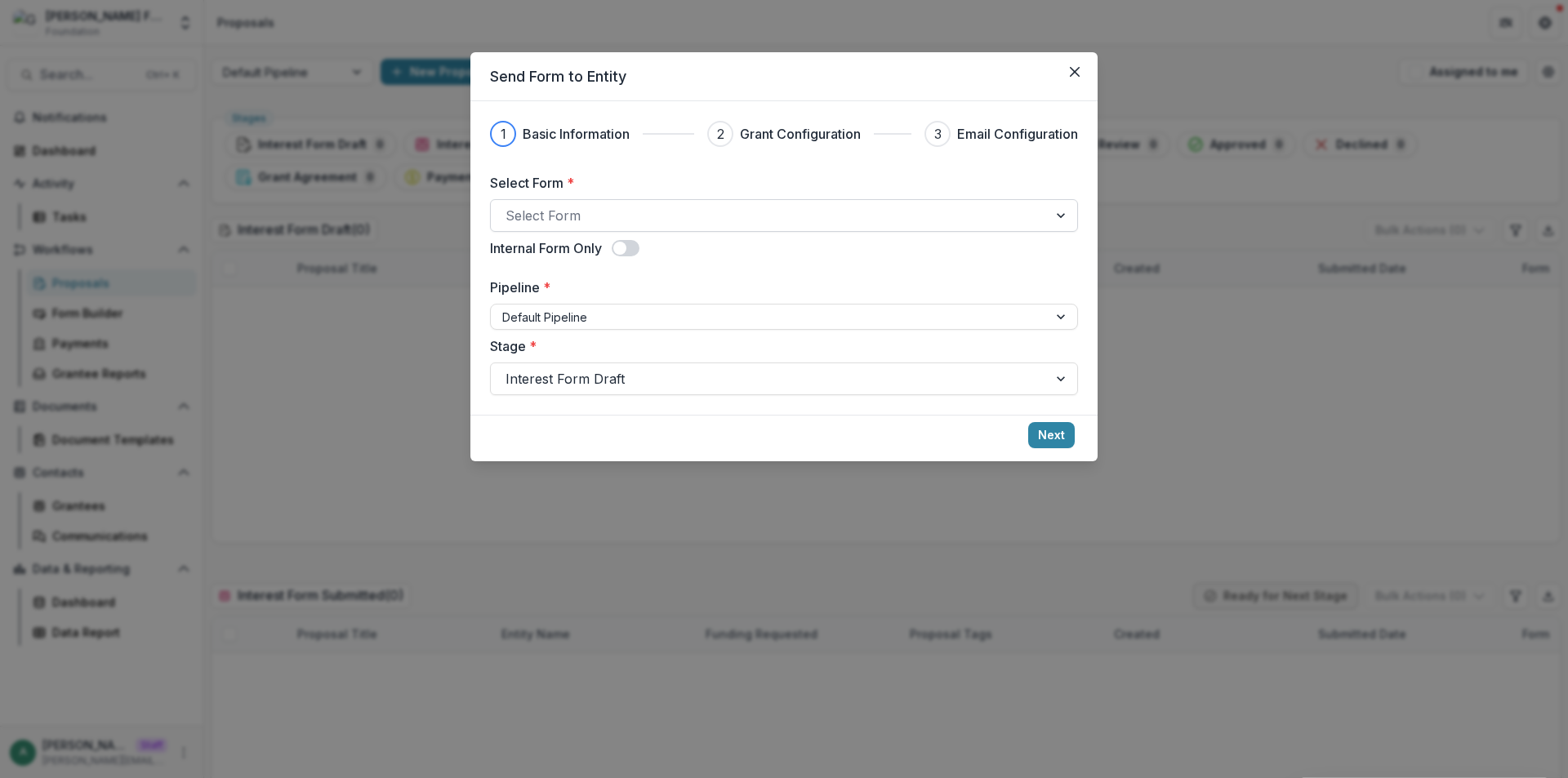
click at [647, 215] on div at bounding box center [770, 215] width 527 height 23
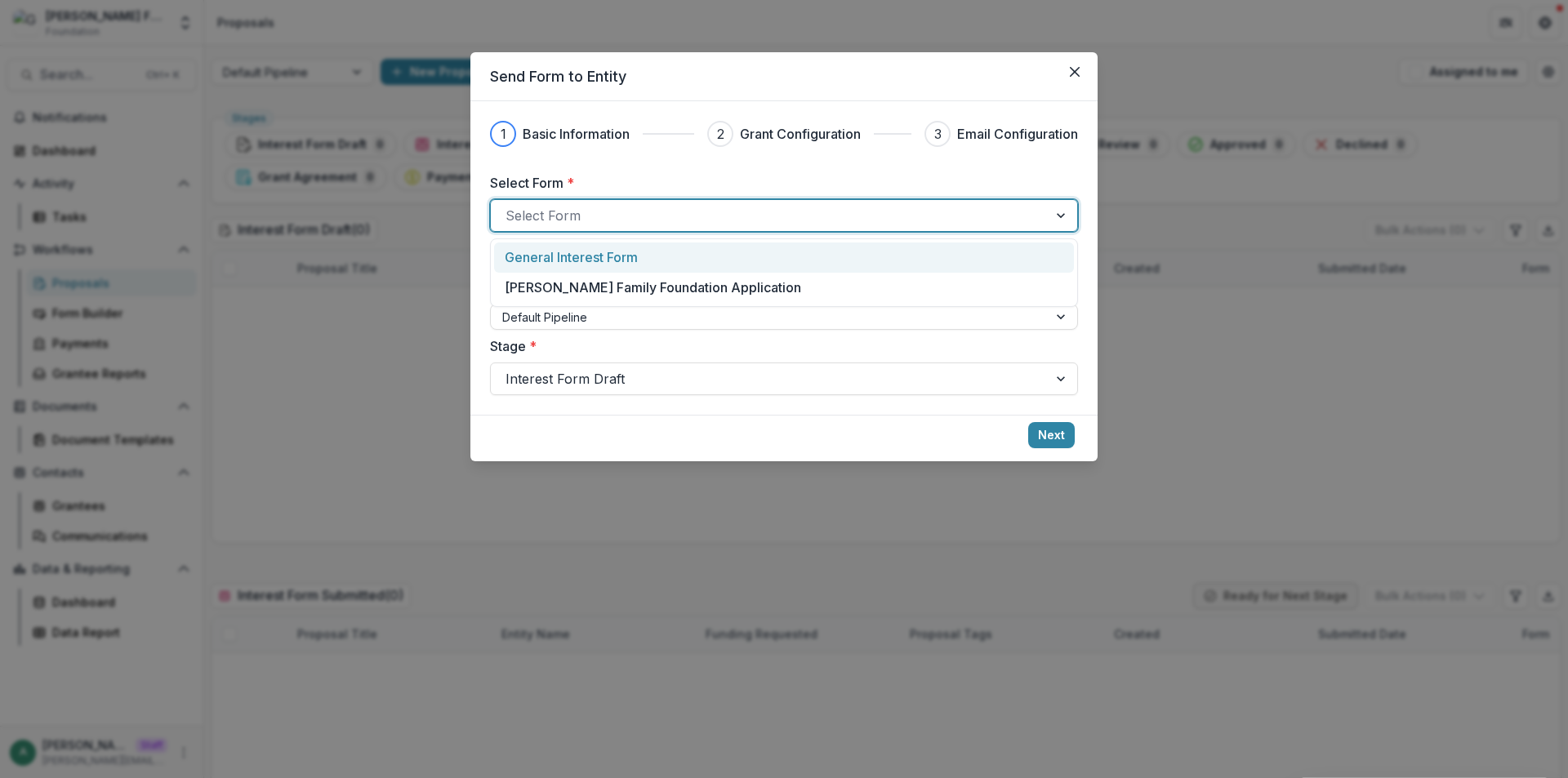
click at [632, 254] on p "General Interest Form" at bounding box center [571, 257] width 133 height 20
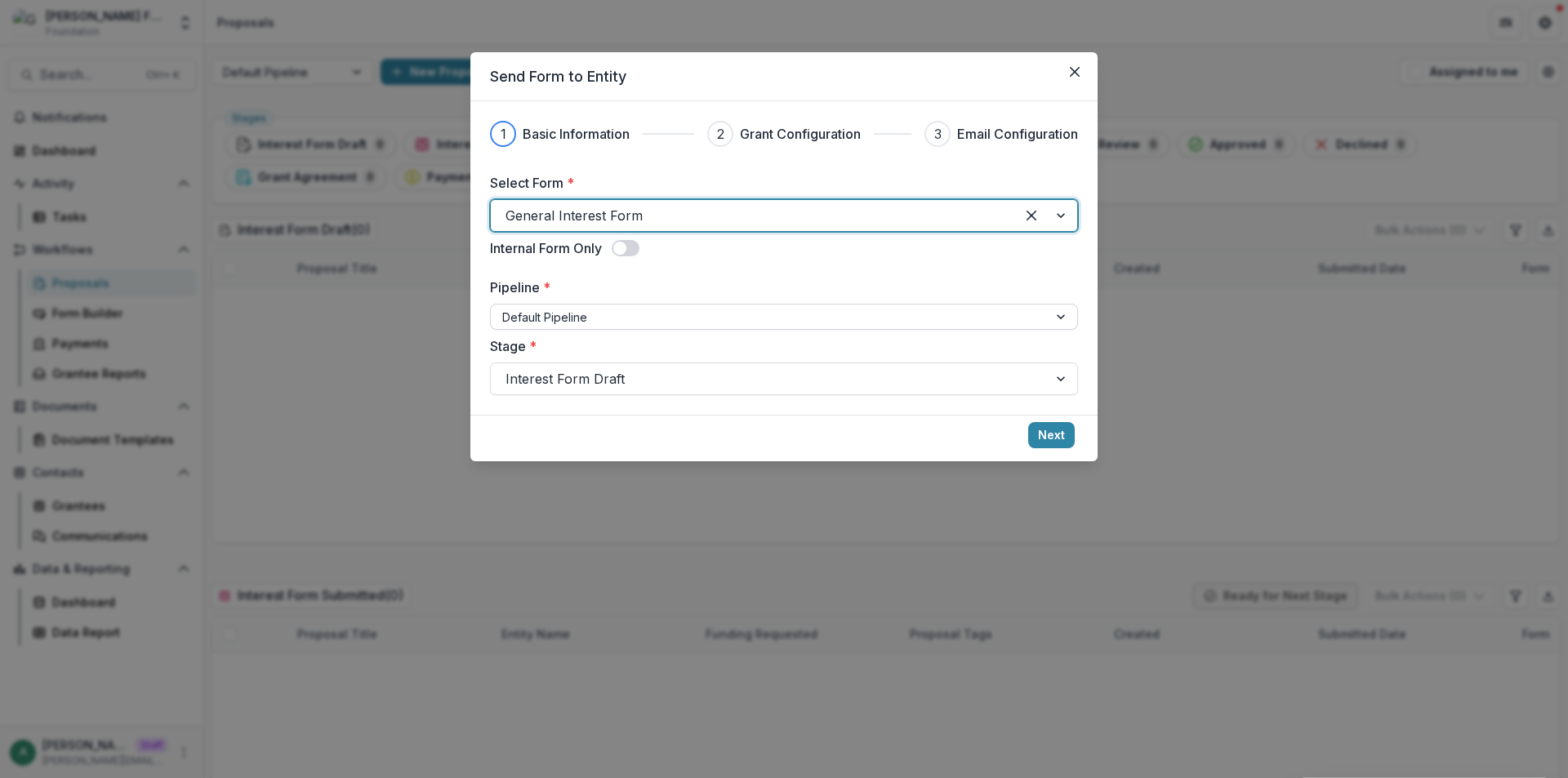
click at [621, 309] on div at bounding box center [769, 318] width 534 height 20
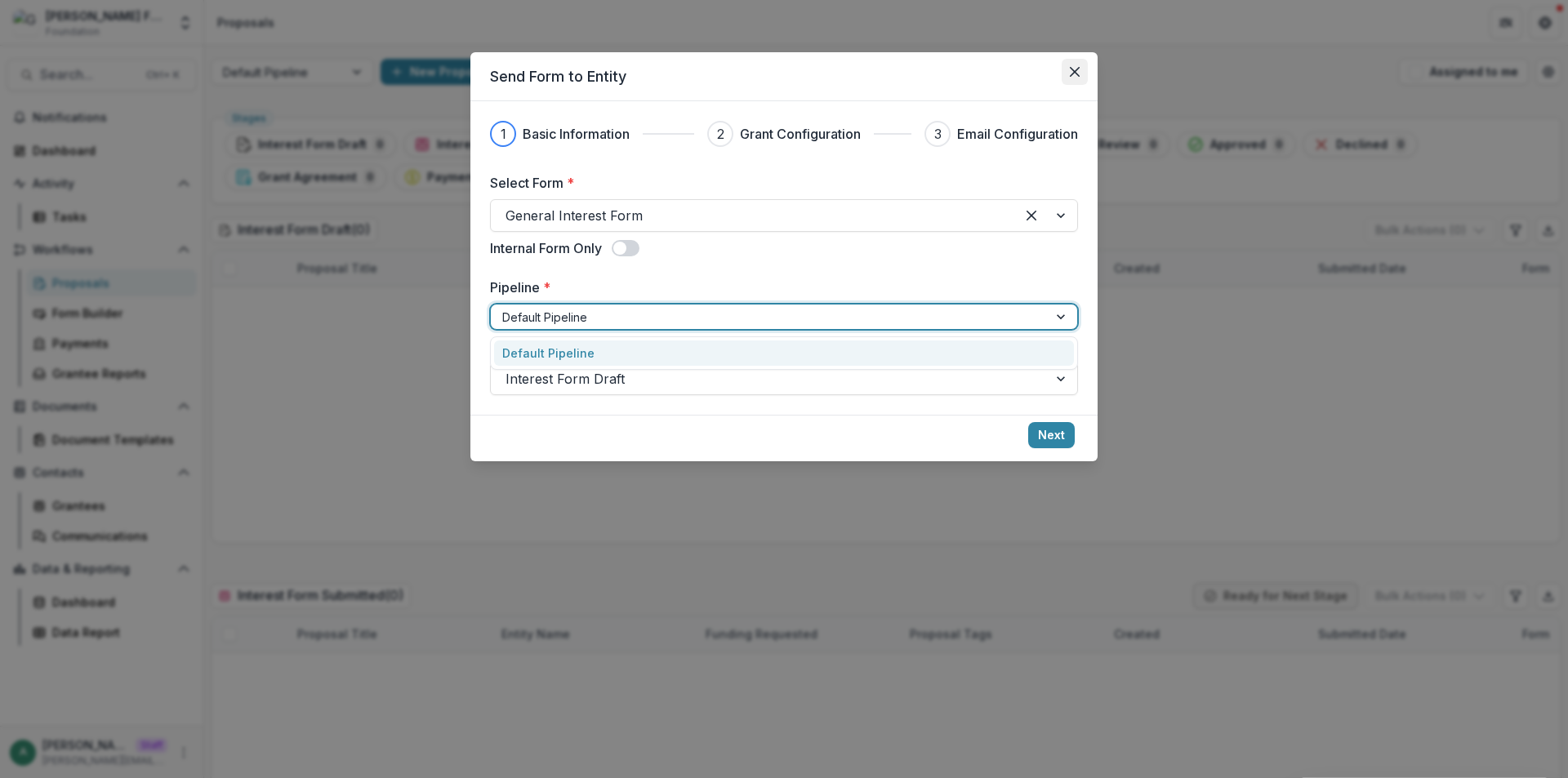
click at [1075, 72] on icon "Close" at bounding box center [1074, 72] width 10 height 10
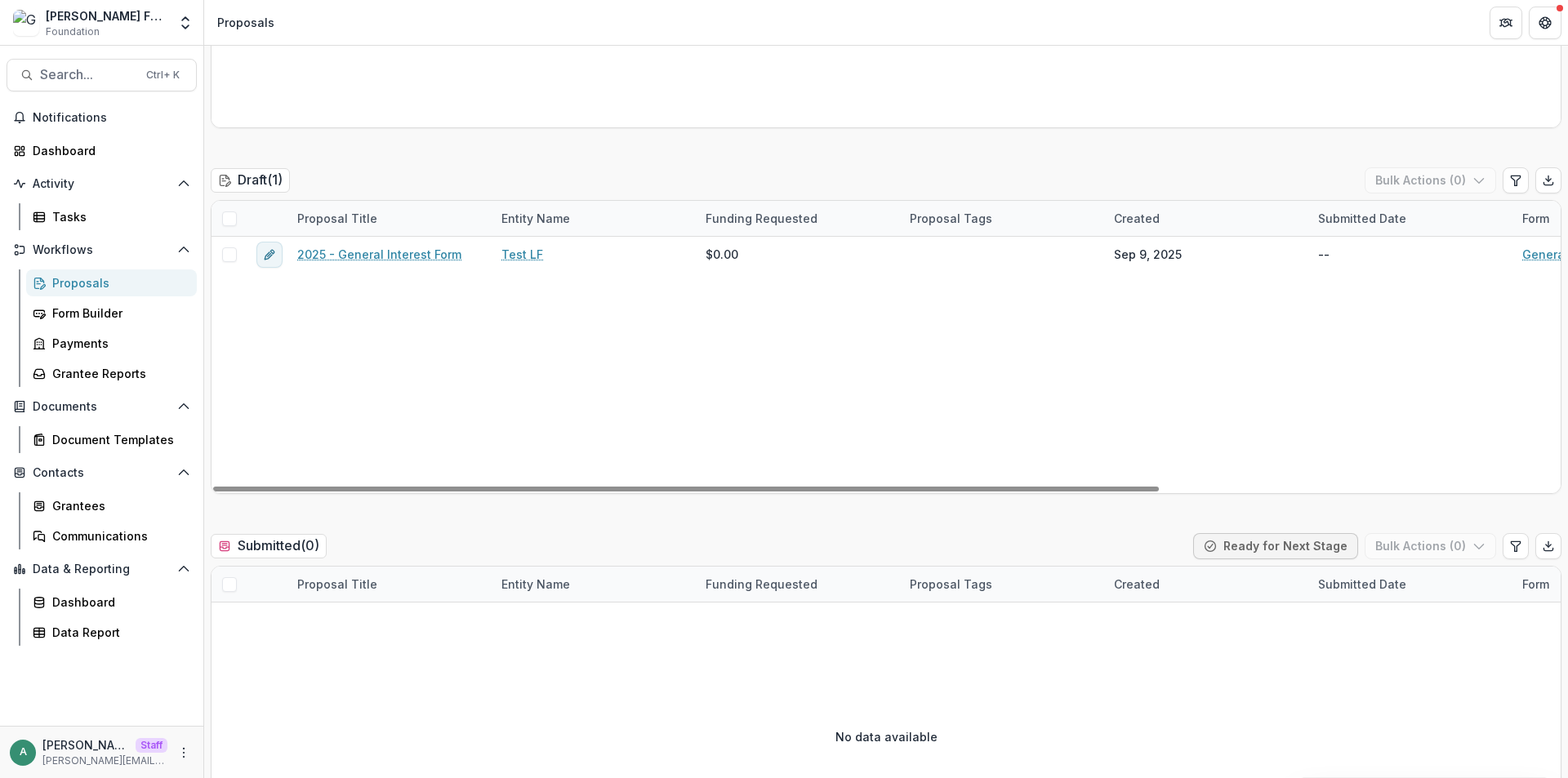
scroll to position [1143, 0]
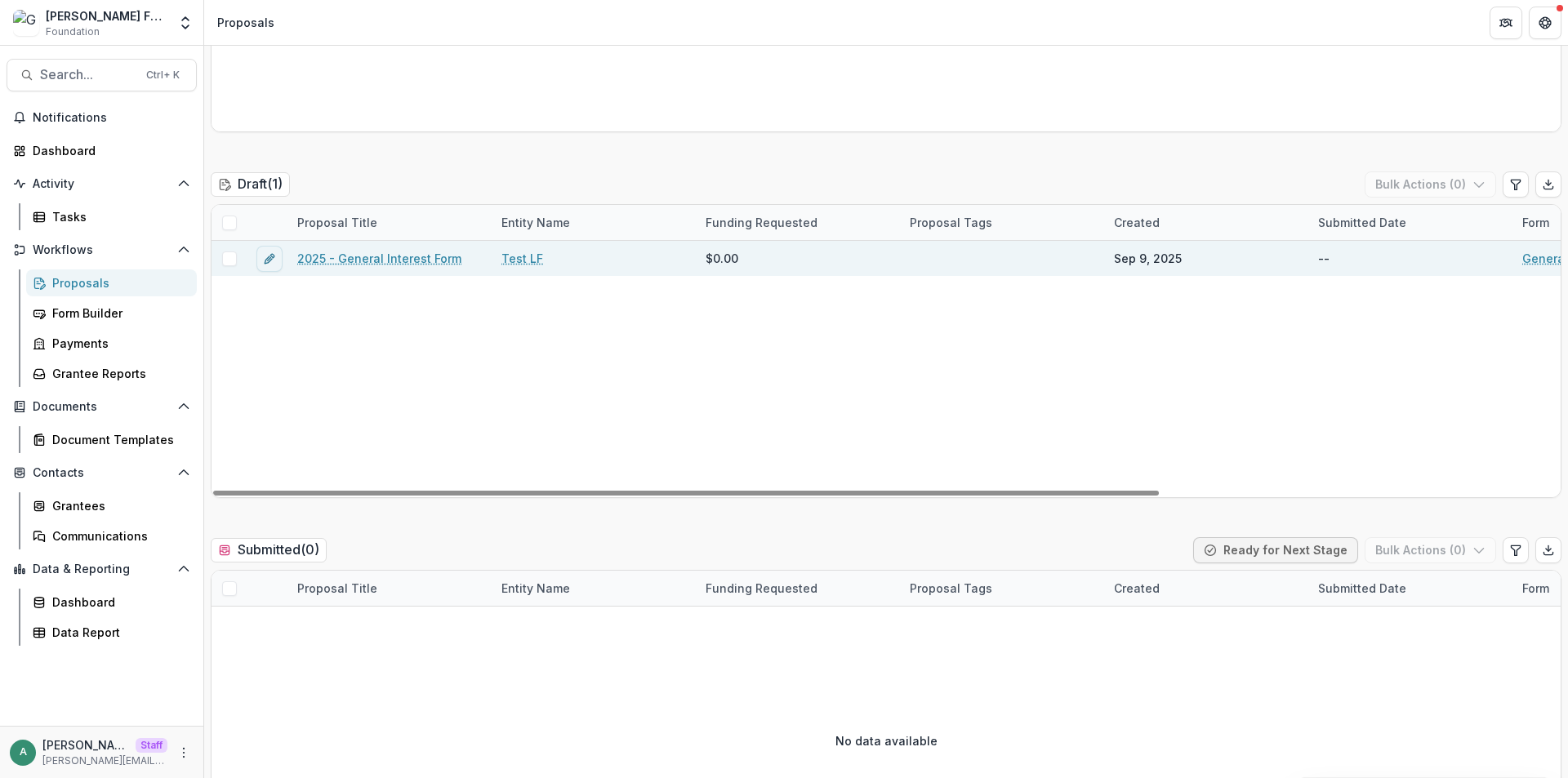
click at [519, 259] on link "Test LF" at bounding box center [522, 258] width 42 height 17
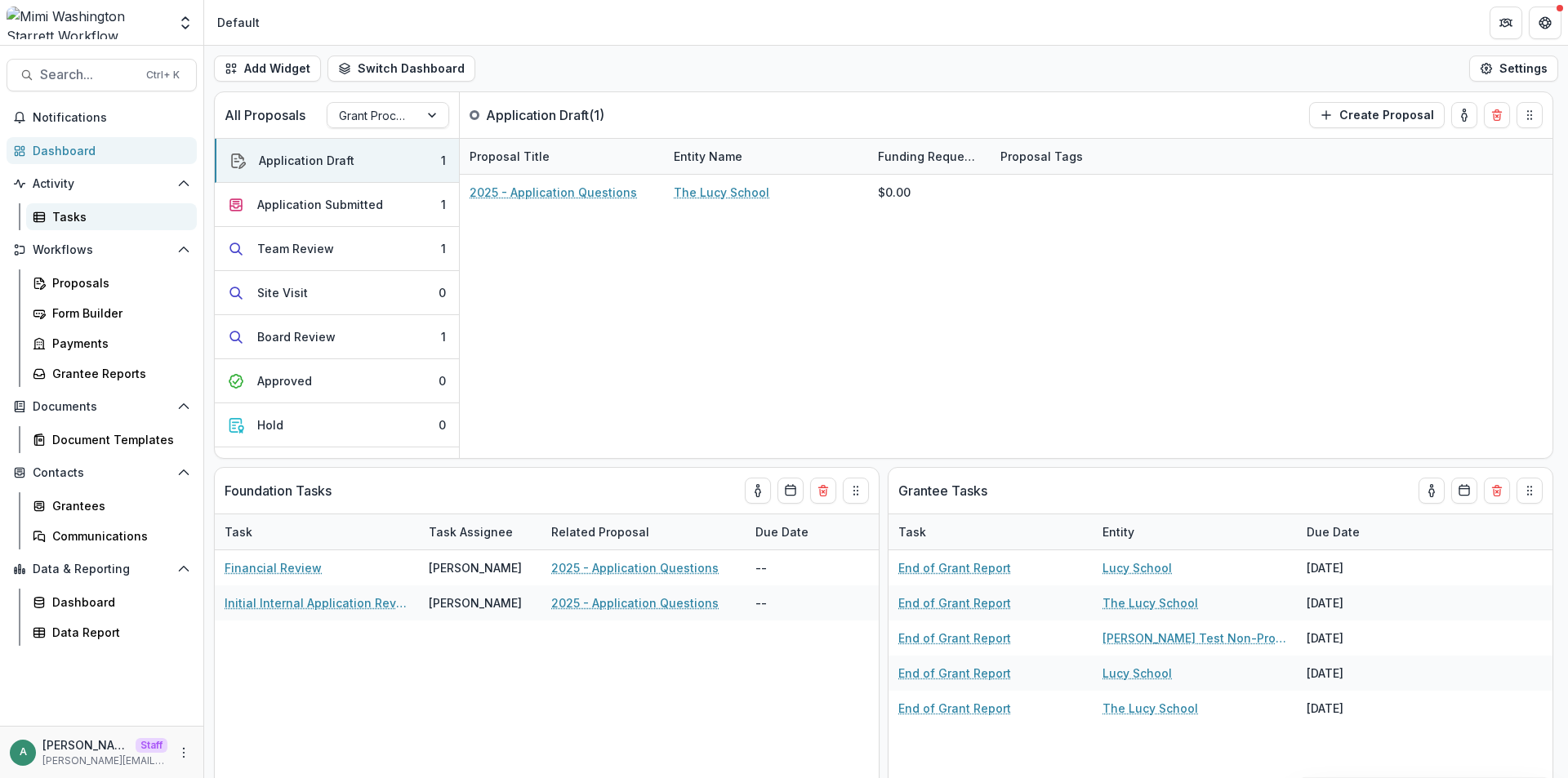
click at [130, 220] on div "Tasks" at bounding box center [117, 217] width 131 height 17
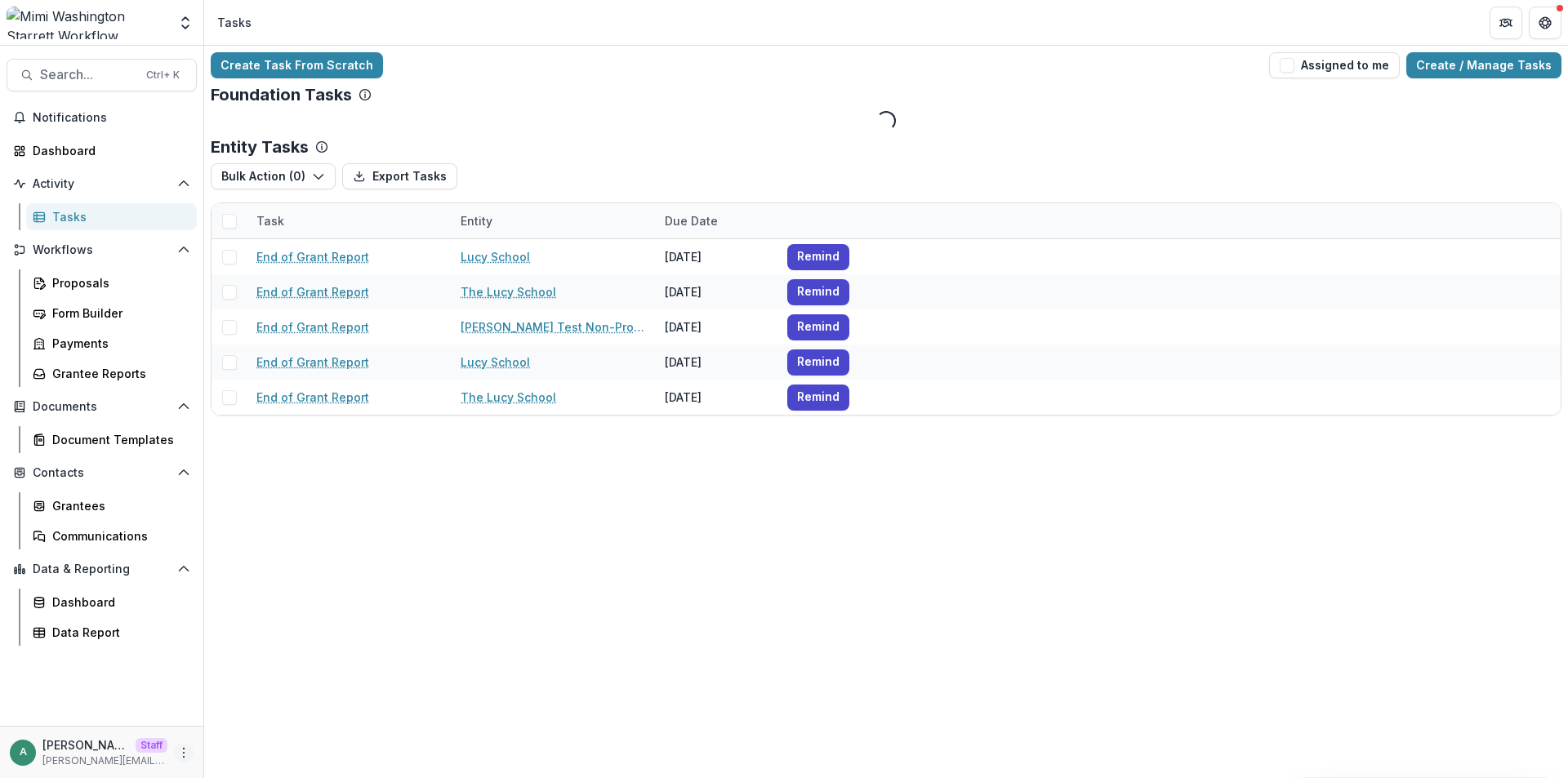
click at [183, 751] on icon "More" at bounding box center [184, 753] width 13 height 13
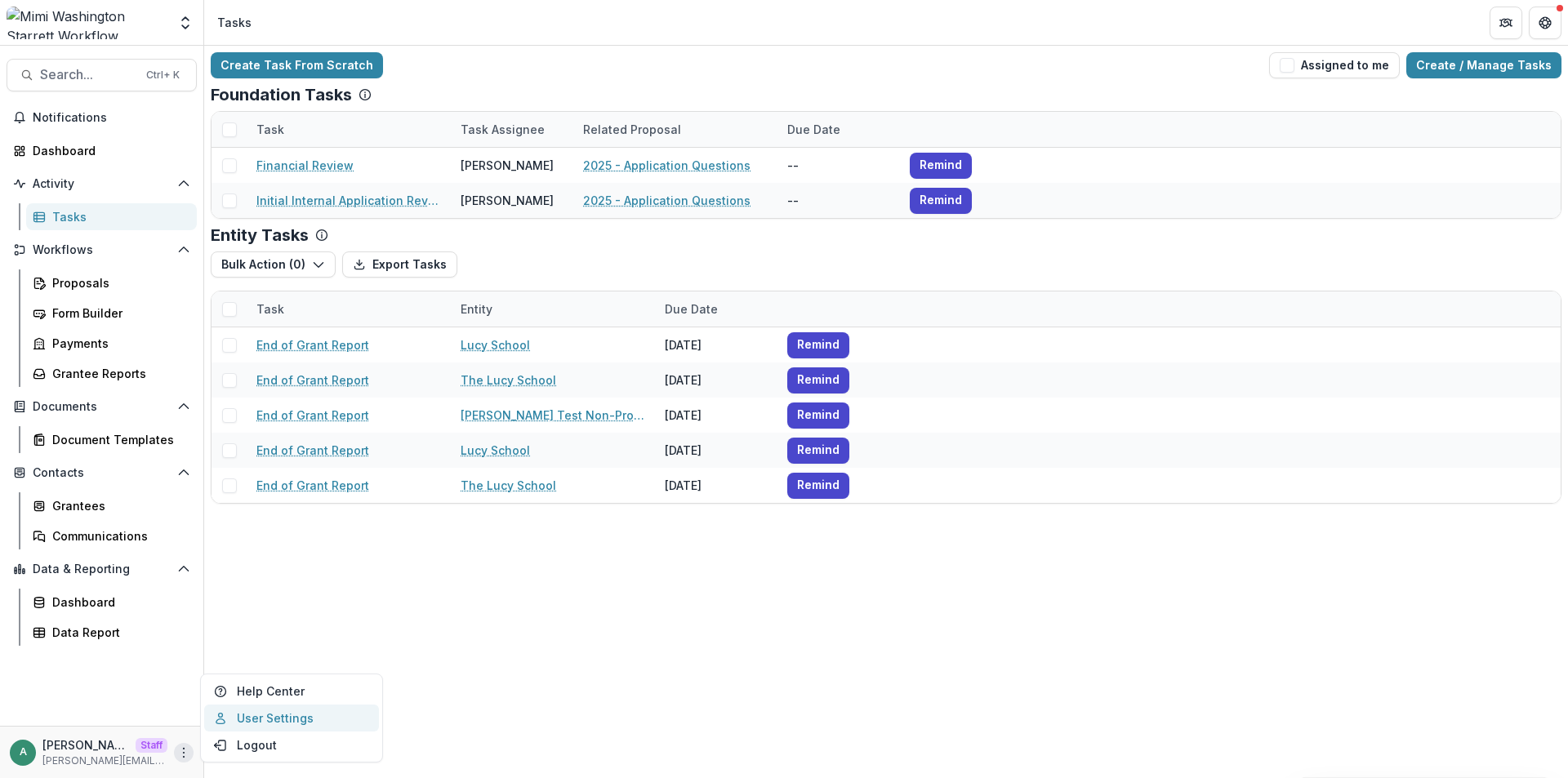
click at [248, 719] on link "User Settings" at bounding box center [292, 717] width 175 height 27
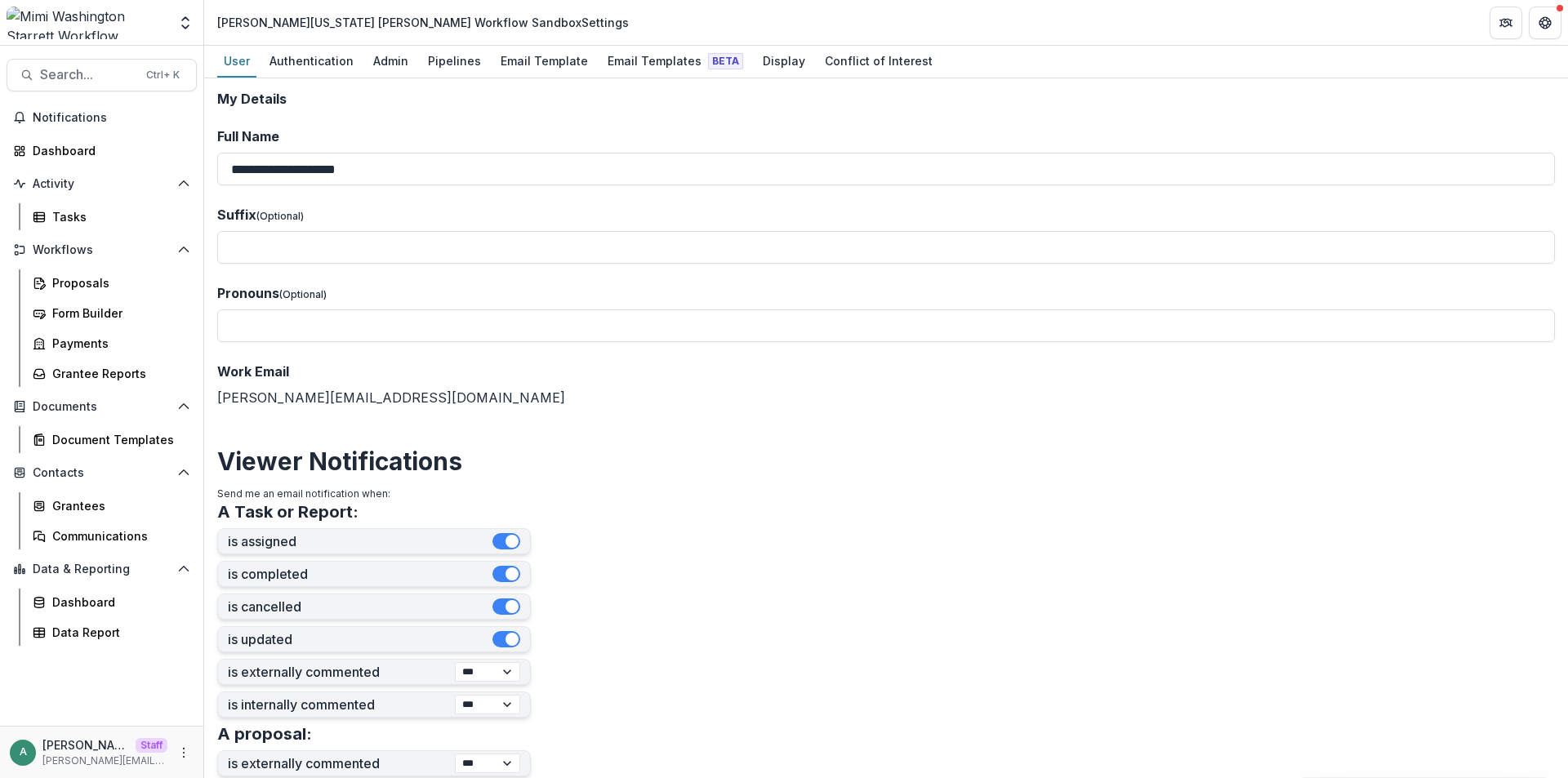
click at [525, 21] on header "Mimi Washington Starrett Workflow Sandbox Settings" at bounding box center [886, 22] width 1364 height 45
drag, startPoint x: 451, startPoint y: 22, endPoint x: 215, endPoint y: 17, distance: 236.1
click at [215, 17] on div "Mimi Washington Starrett Workflow Sandbox Settings" at bounding box center [423, 21] width 425 height 23
copy div "Mimi Washington Starrett Workflow Sandbox"
click at [438, 62] on div "Pipelines" at bounding box center [454, 61] width 66 height 23
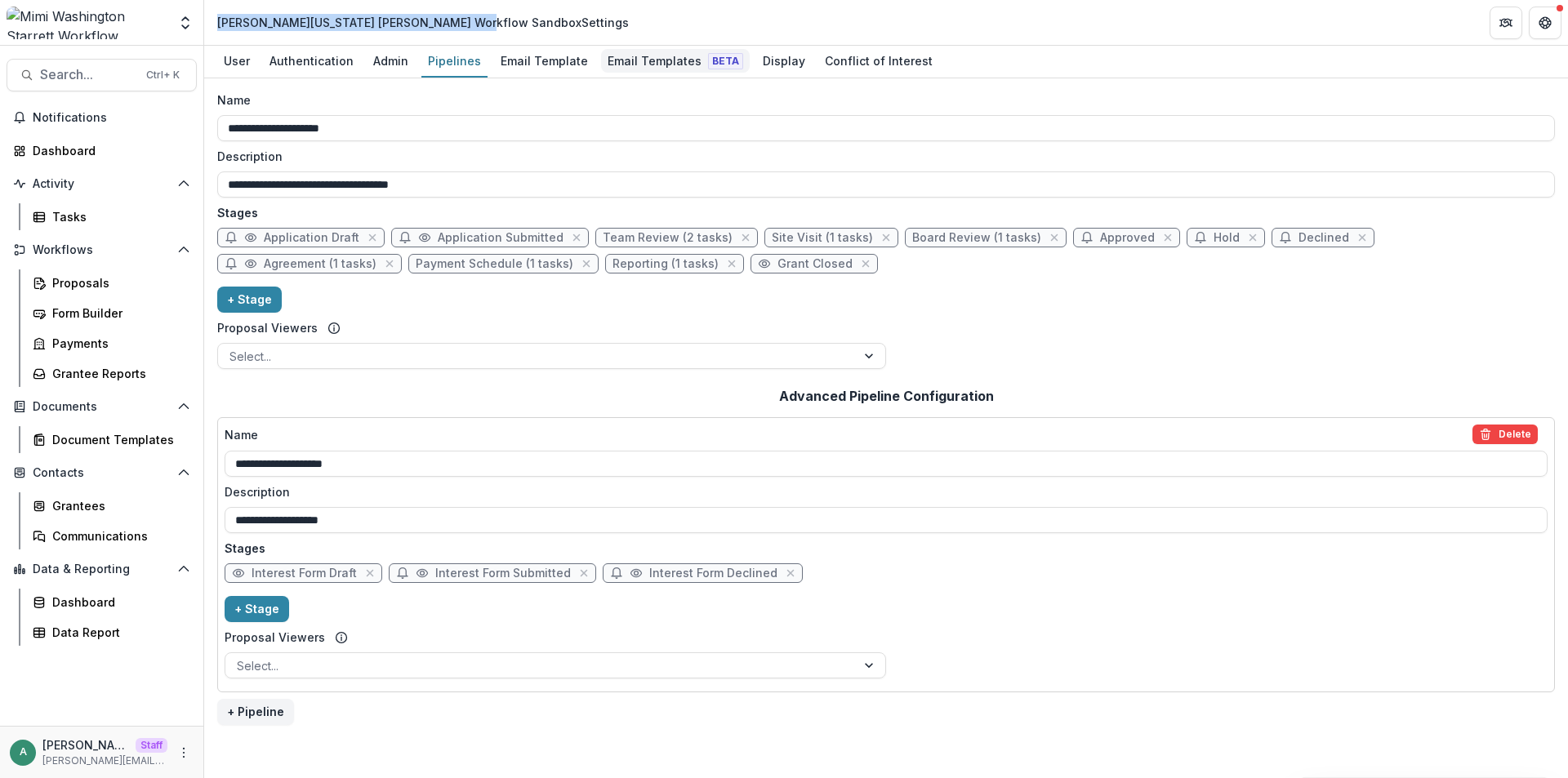
click at [661, 59] on div "Email Templates Beta" at bounding box center [675, 61] width 149 height 23
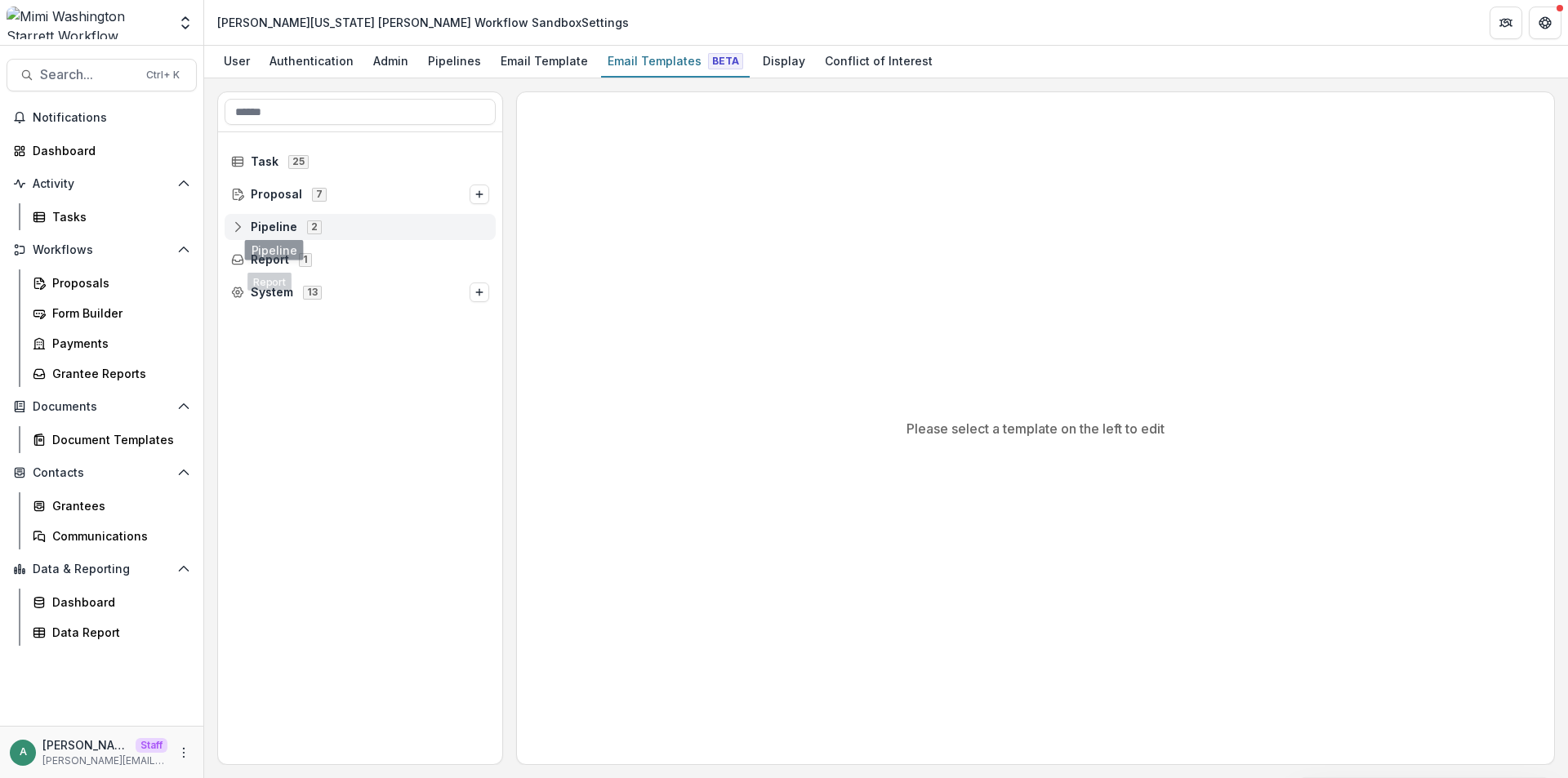
click at [238, 222] on circle at bounding box center [238, 224] width 4 height 4
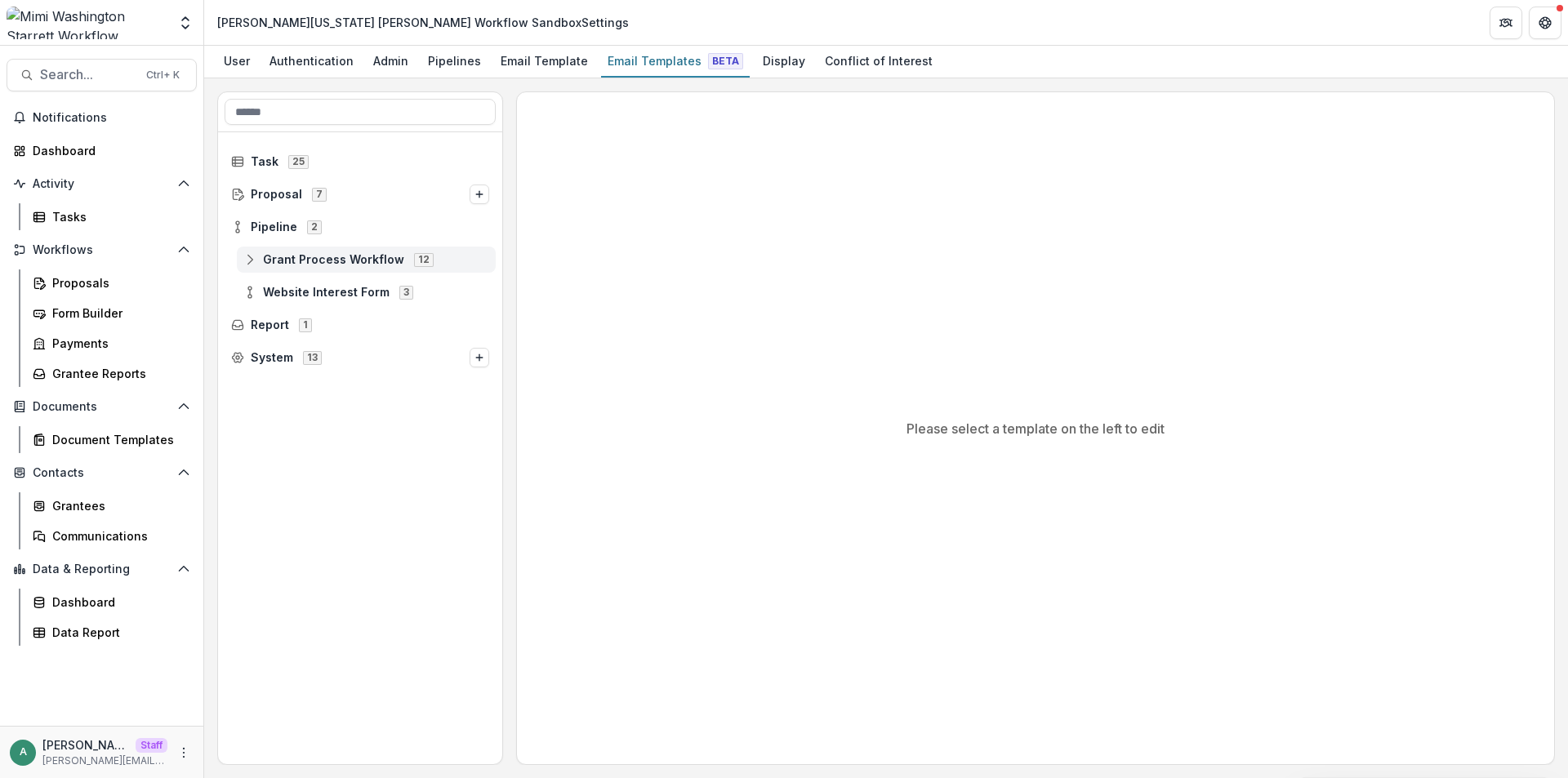
click at [250, 264] on icon at bounding box center [250, 260] width 13 height 13
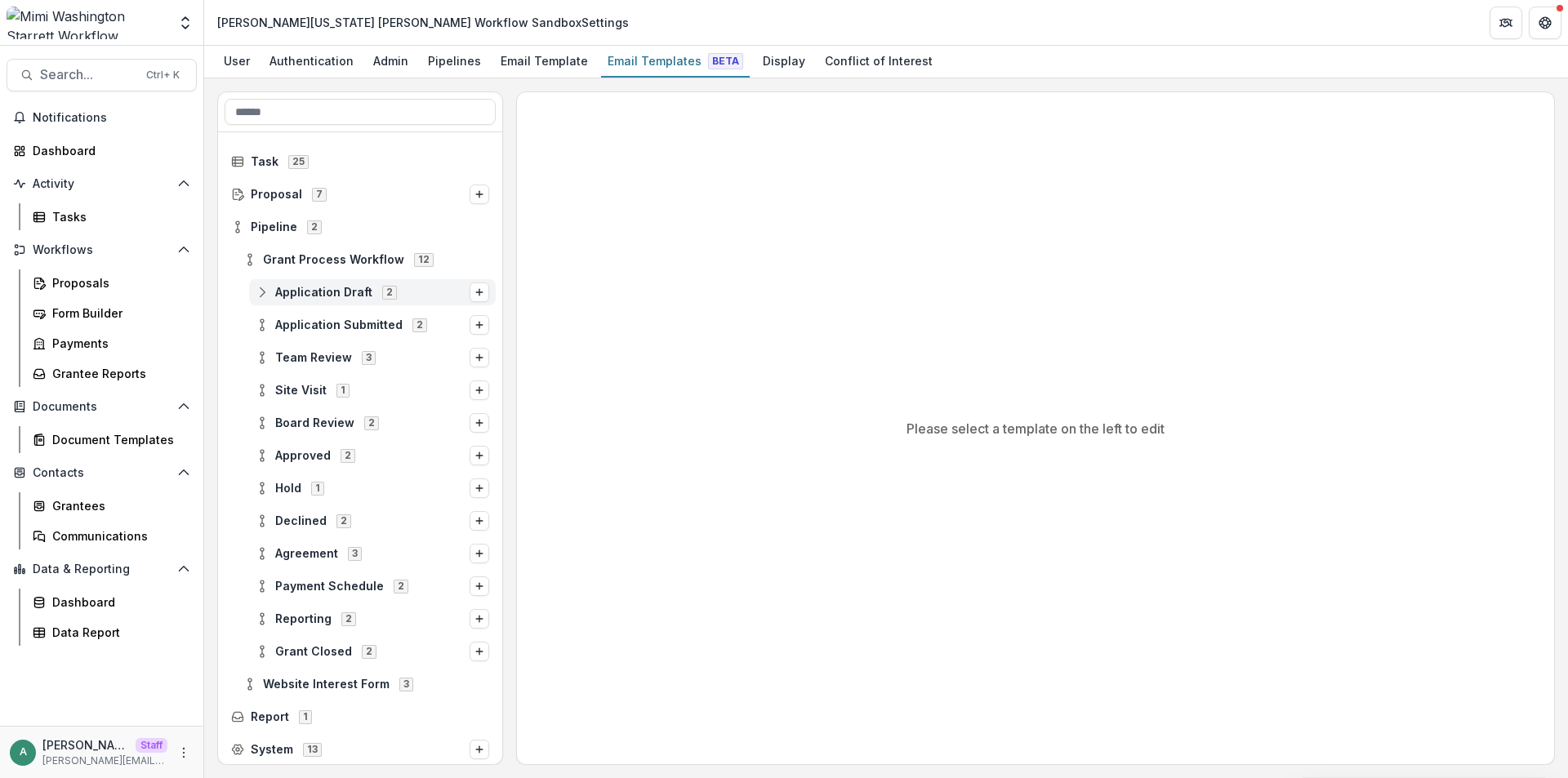
click at [267, 295] on icon at bounding box center [262, 293] width 13 height 13
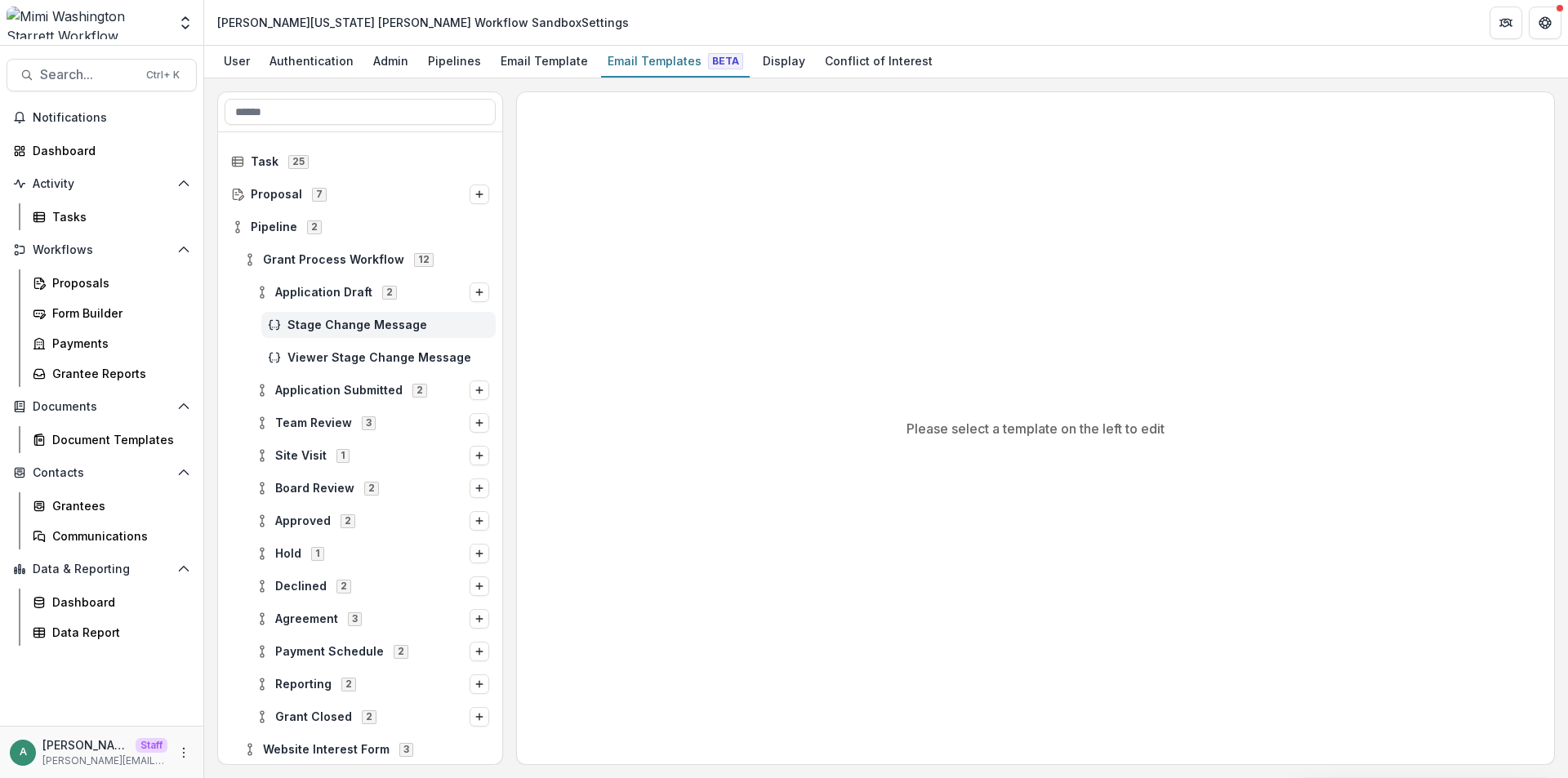
drag, startPoint x: 279, startPoint y: 307, endPoint x: 311, endPoint y: 327, distance: 37.7
click at [311, 327] on span "Stage Change Message" at bounding box center [389, 325] width 201 height 14
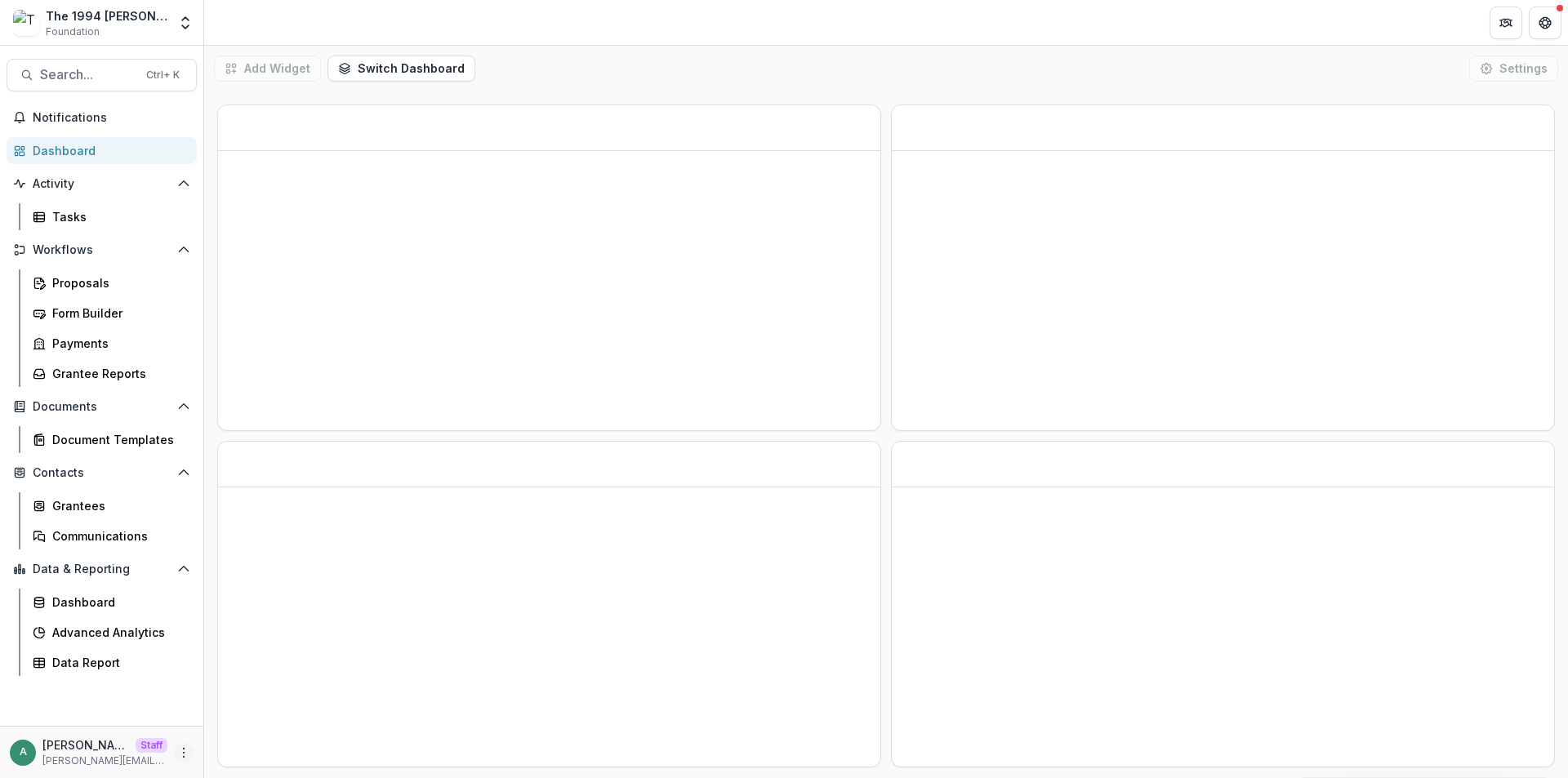
click at [185, 755] on icon "More" at bounding box center [184, 753] width 13 height 13
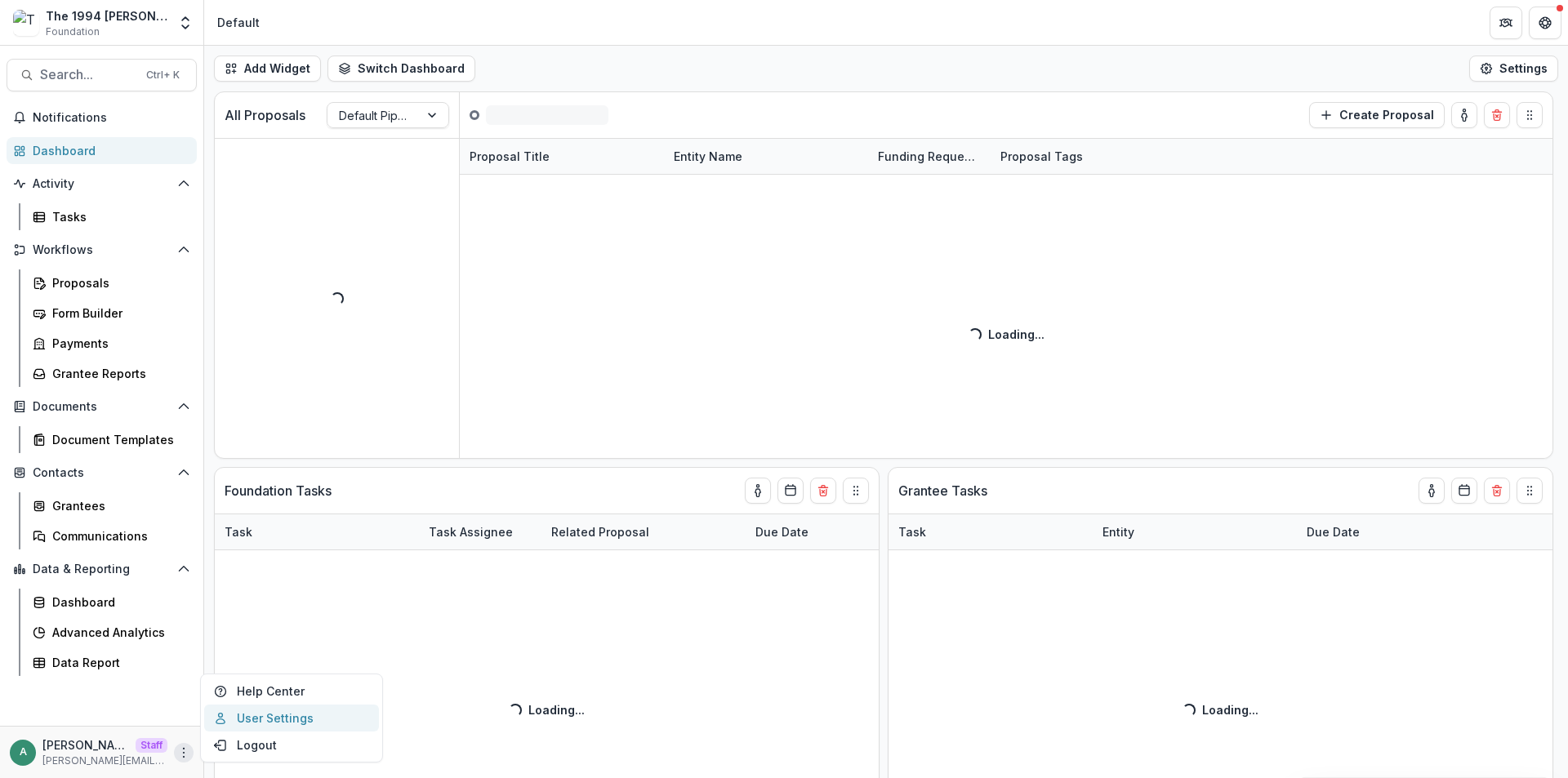
click at [247, 724] on link "User Settings" at bounding box center [292, 717] width 175 height 27
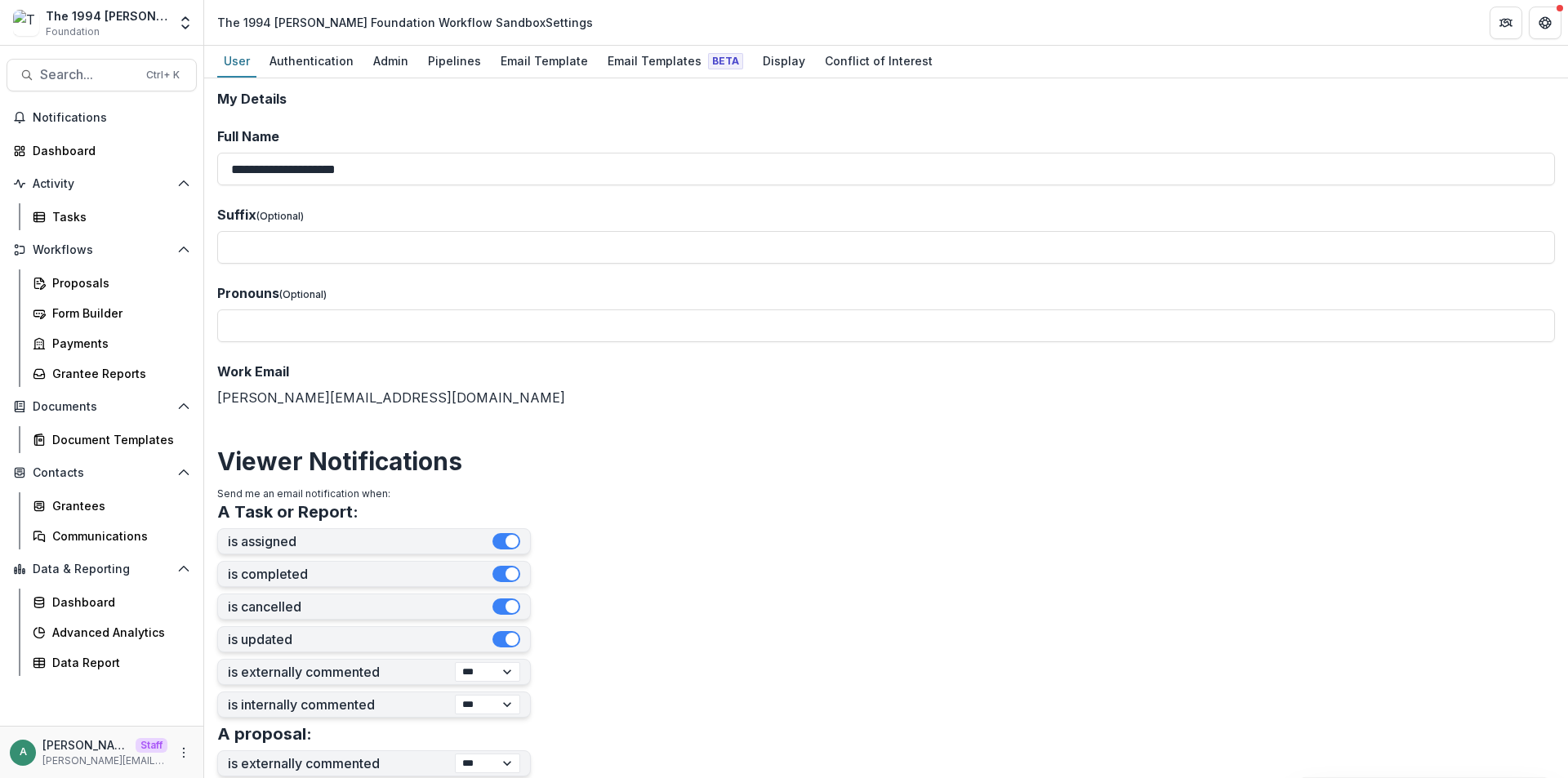
drag, startPoint x: 560, startPoint y: 24, endPoint x: 215, endPoint y: 22, distance: 345.0
click at [215, 22] on div "The 1994 [PERSON_NAME] Foundation Workflow Sandbox Settings" at bounding box center [404, 21] width 389 height 23
copy div "The 1994 [PERSON_NAME] Foundation Workflow Sandbox"
click at [432, 62] on div "Pipelines" at bounding box center [454, 61] width 66 height 23
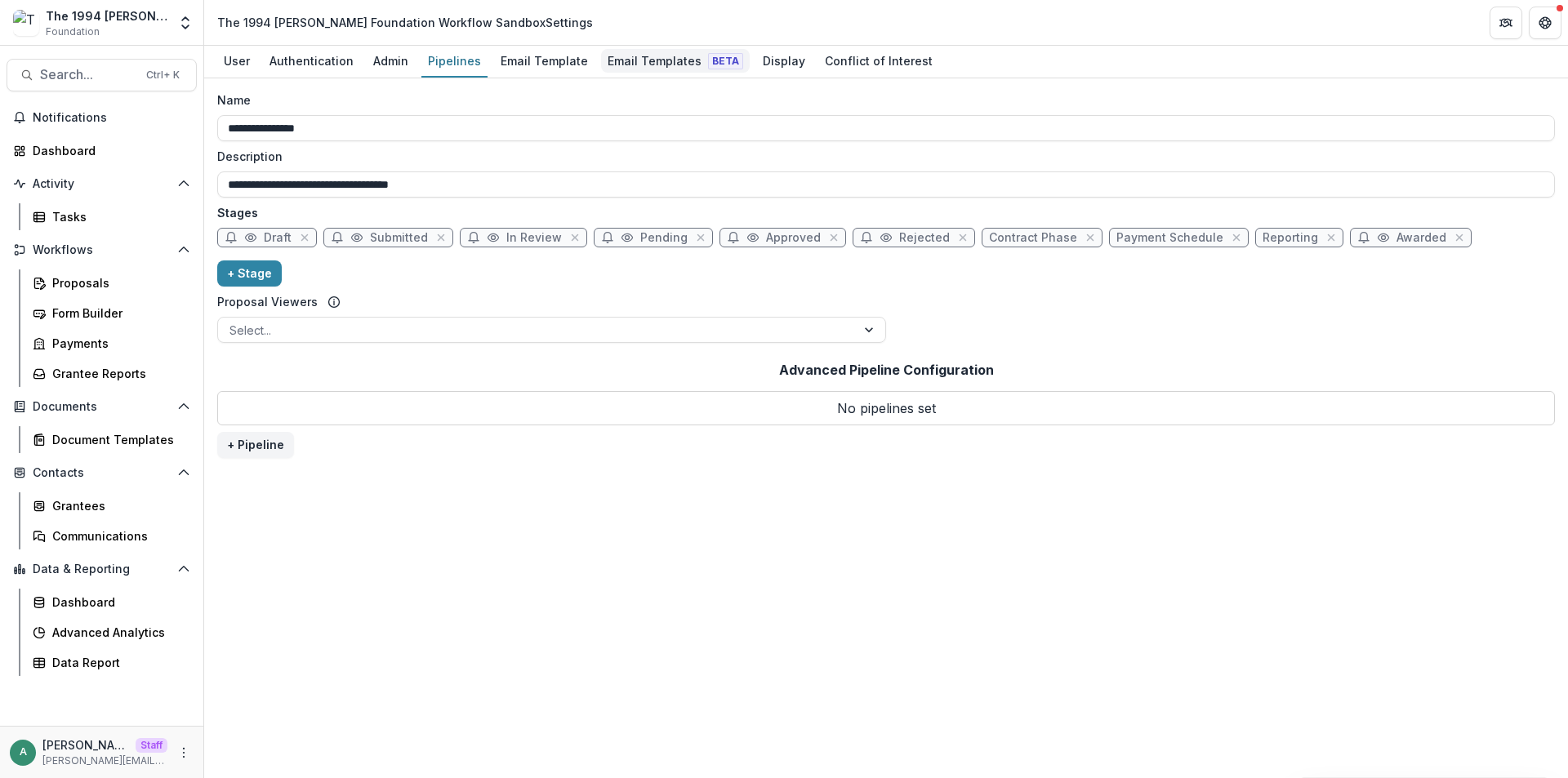
click at [628, 61] on div "Email Templates Beta" at bounding box center [675, 61] width 149 height 23
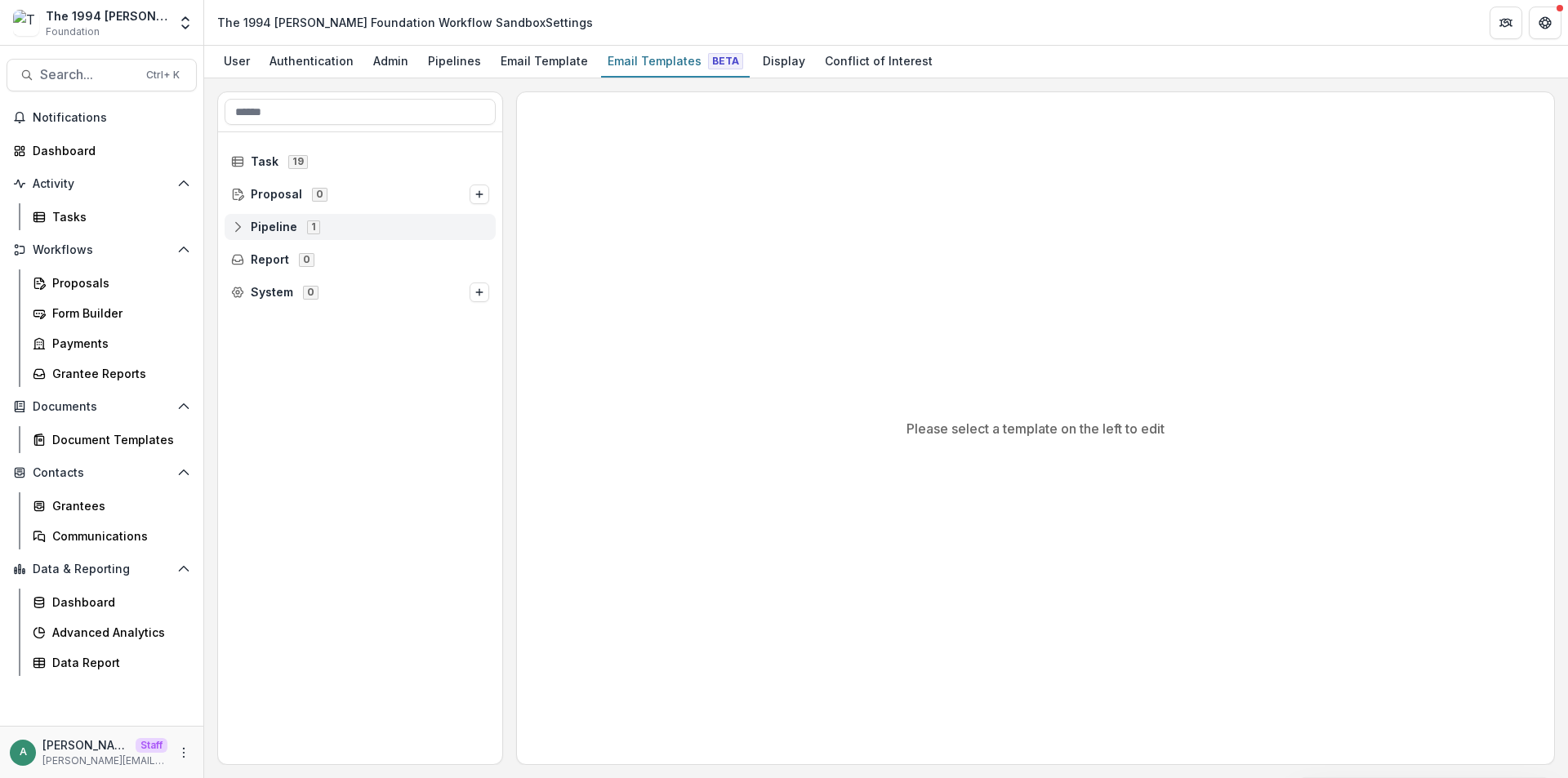
click at [238, 231] on icon at bounding box center [238, 227] width 13 height 13
click at [246, 262] on icon at bounding box center [250, 260] width 13 height 13
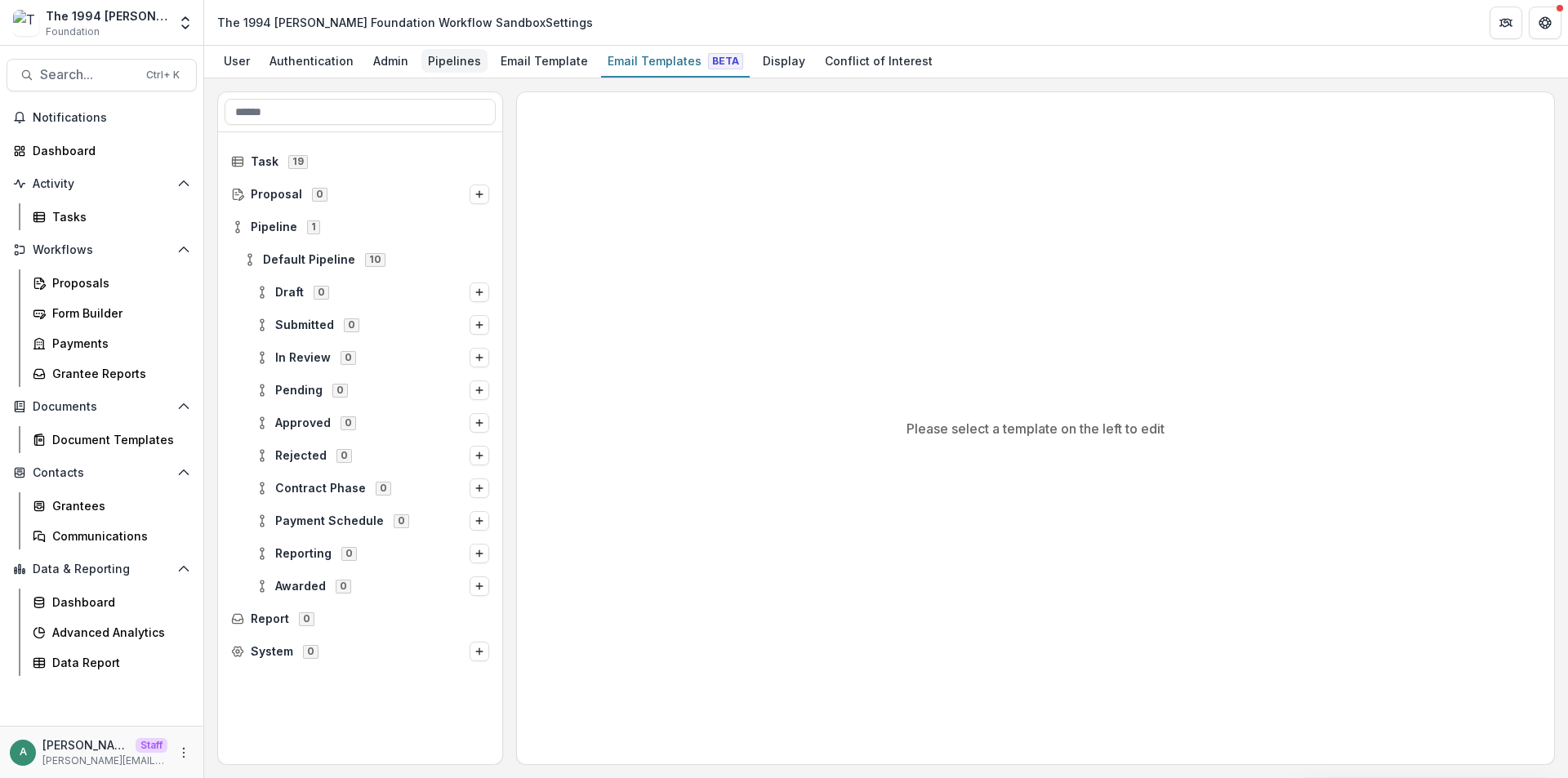
click at [430, 61] on div "Pipelines" at bounding box center [454, 61] width 66 height 23
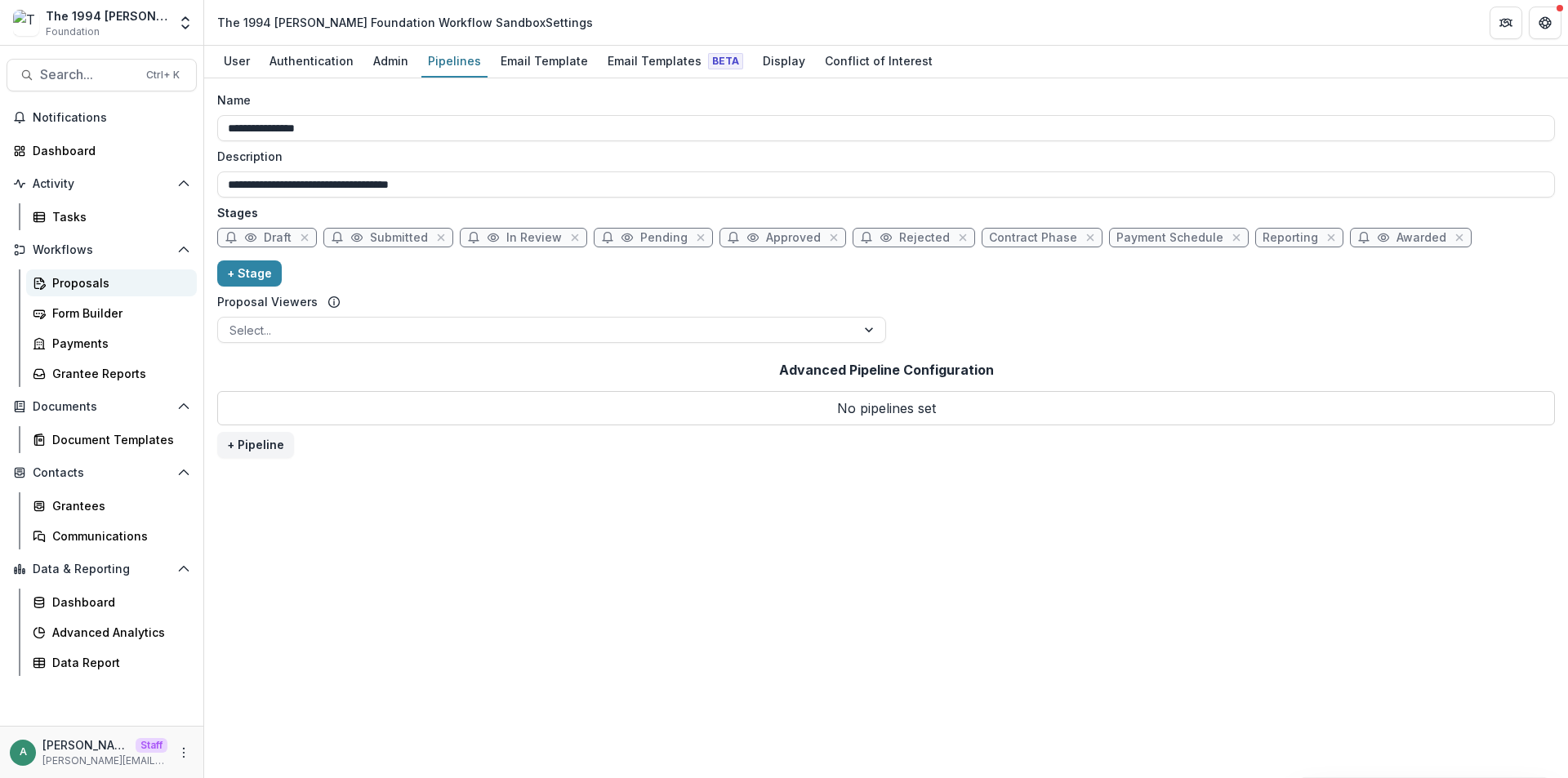
click at [115, 283] on div "Proposals" at bounding box center [117, 282] width 131 height 17
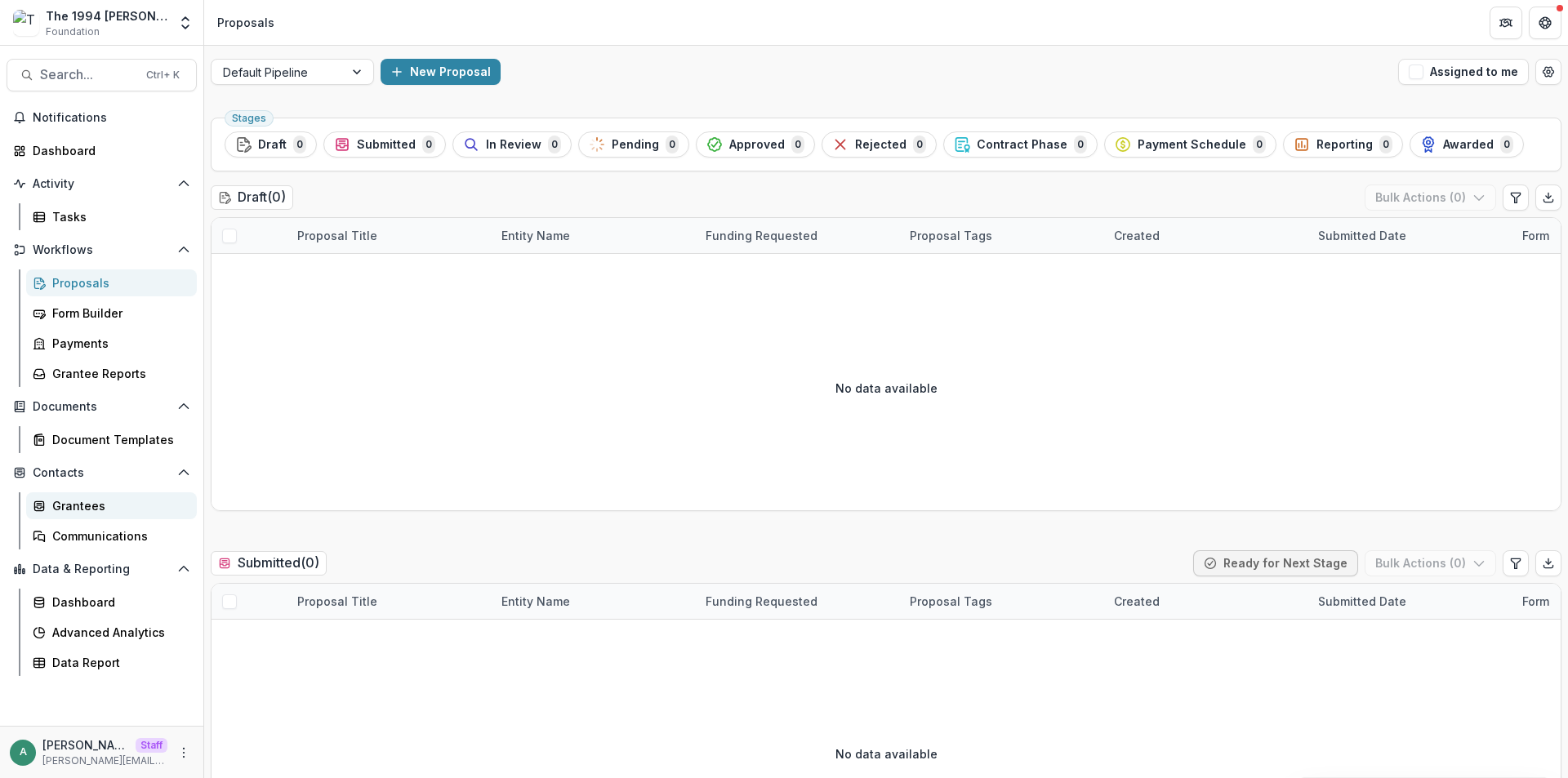
click at [129, 512] on div "Grantees" at bounding box center [117, 506] width 131 height 17
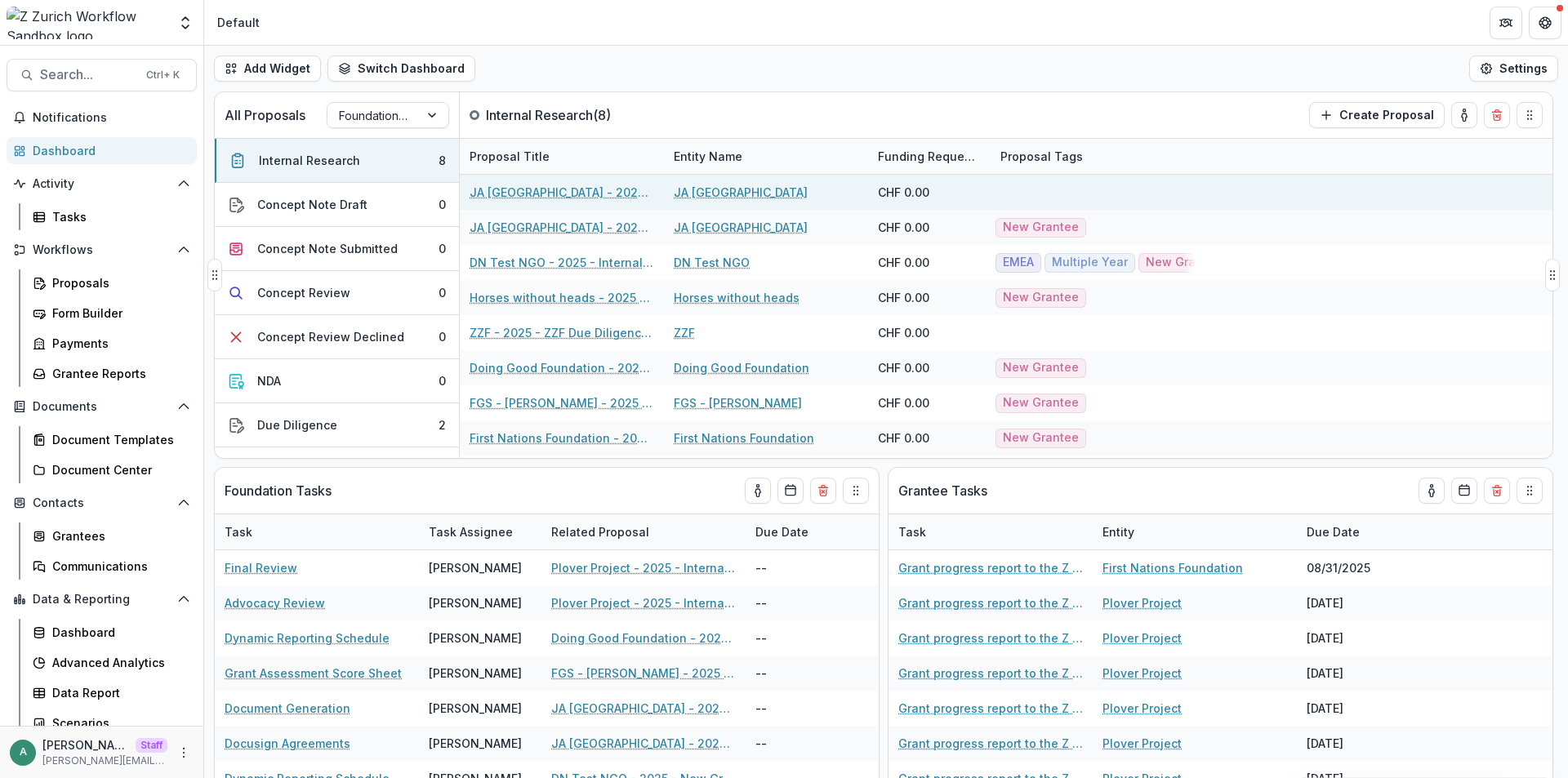
click at [717, 190] on link "JA [GEOGRAPHIC_DATA]" at bounding box center [741, 192] width 134 height 17
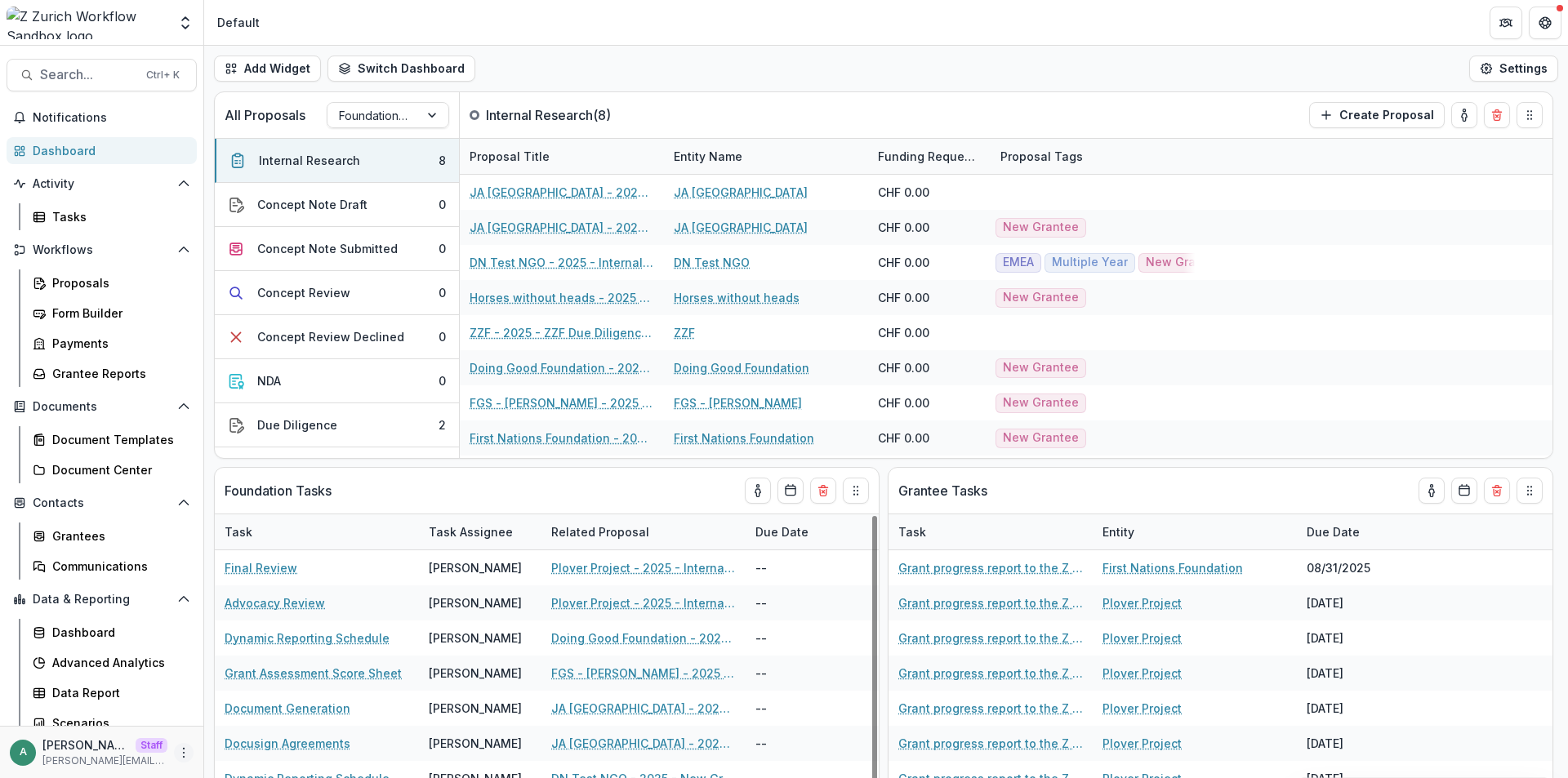
click at [180, 750] on icon "More" at bounding box center [184, 753] width 13 height 13
click at [239, 714] on link "User Settings" at bounding box center [287, 717] width 175 height 27
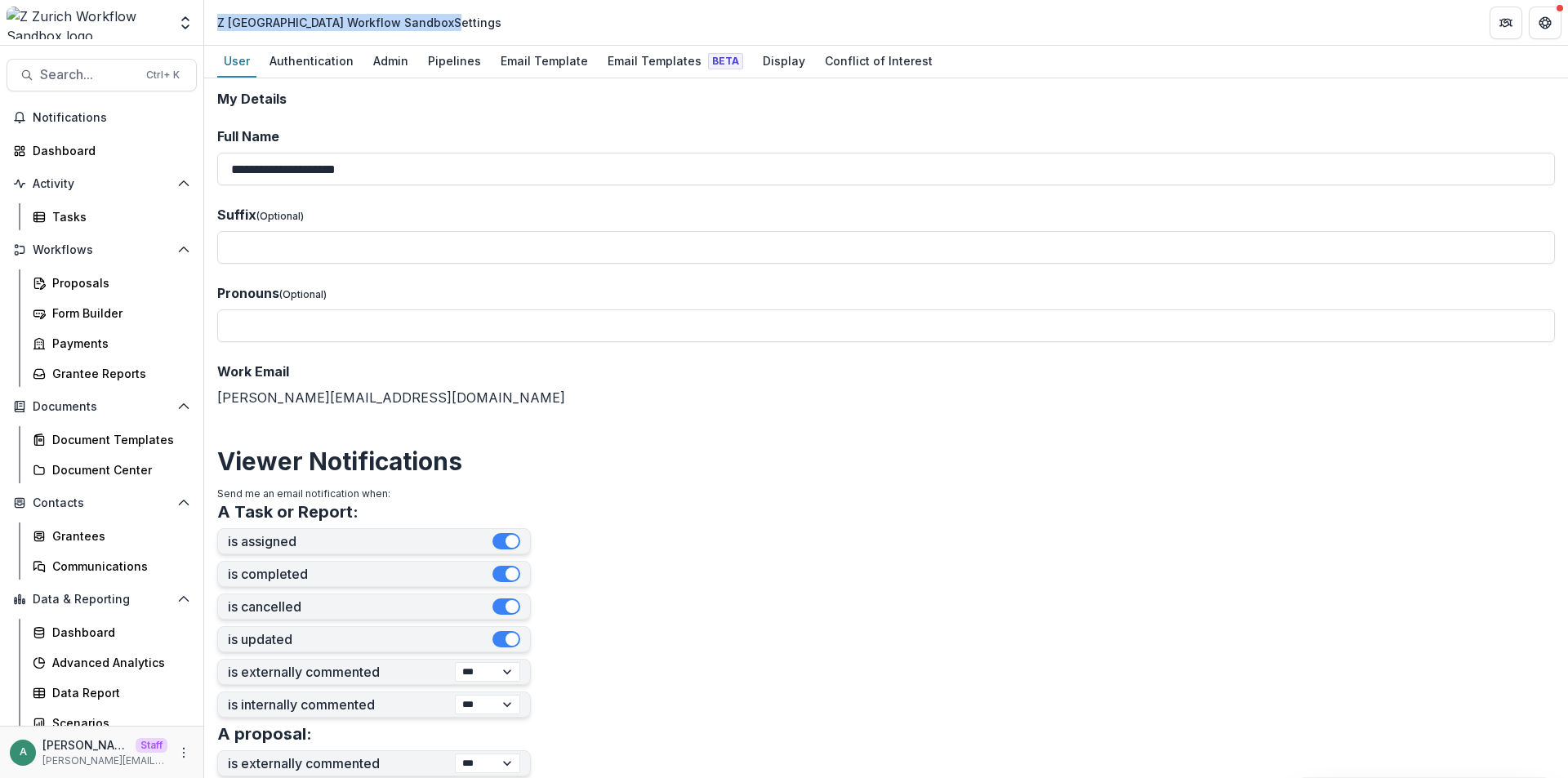
drag, startPoint x: 369, startPoint y: 24, endPoint x: 217, endPoint y: 28, distance: 152.1
click at [217, 28] on div "Z [GEOGRAPHIC_DATA] Workflow Sandbox Settings" at bounding box center [359, 22] width 284 height 17
copy div "Z [GEOGRAPHIC_DATA] Workflow Sandbox"
click at [454, 62] on div "Pipelines" at bounding box center [454, 61] width 66 height 23
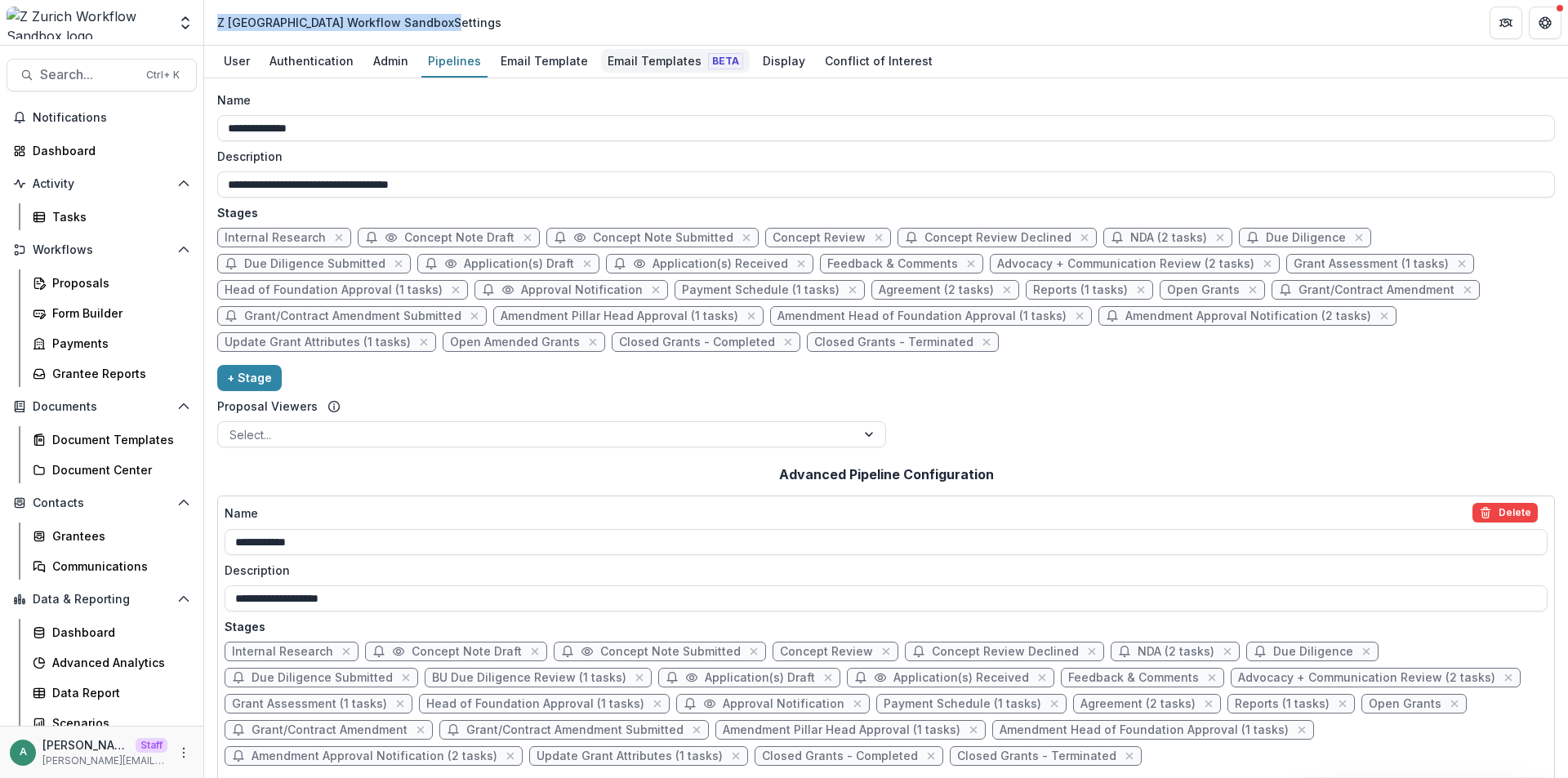
click at [609, 55] on div "Email Templates Beta" at bounding box center [675, 61] width 149 height 23
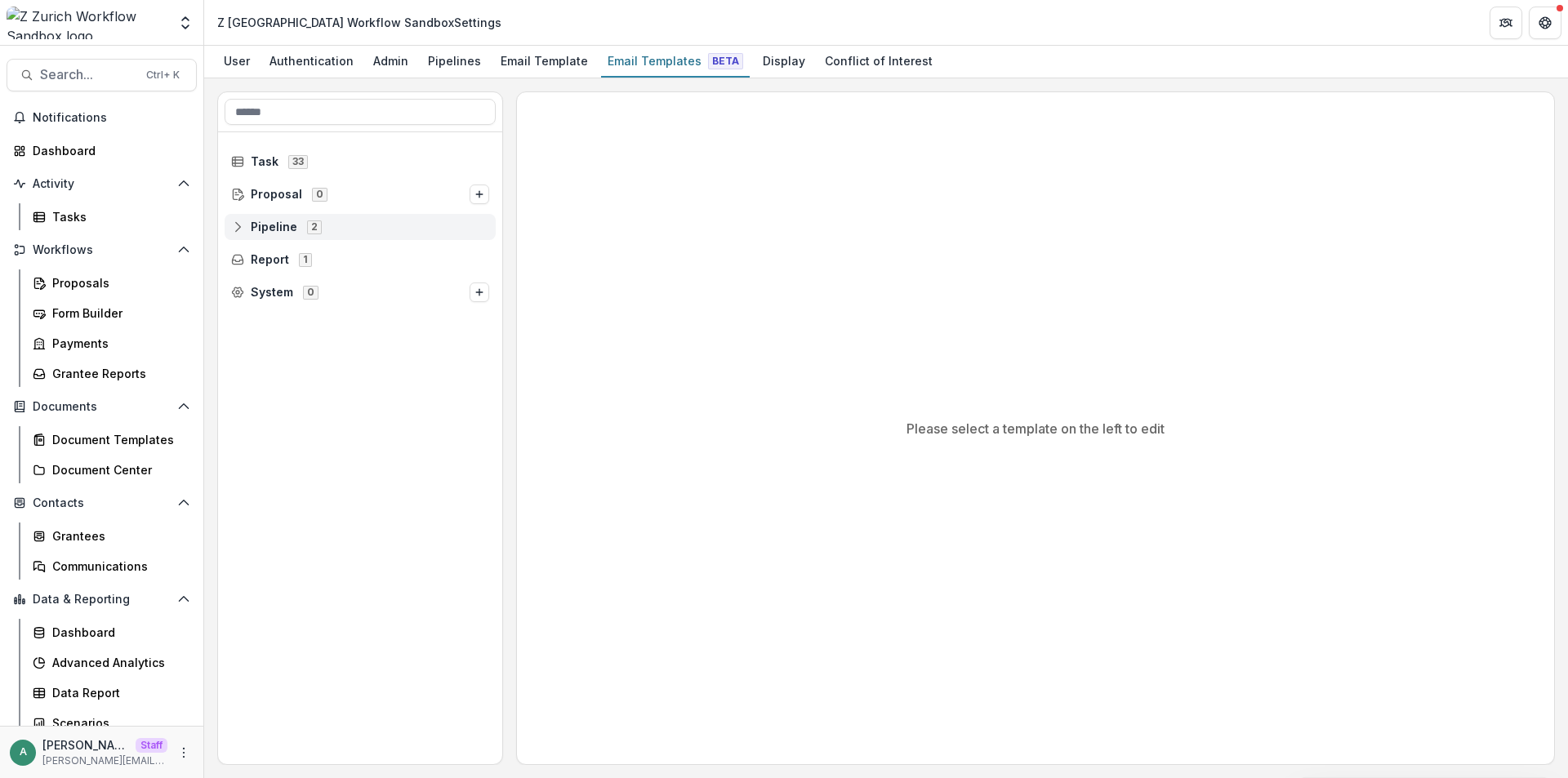
click at [238, 225] on line at bounding box center [238, 226] width 0 height 5
click at [251, 258] on icon at bounding box center [250, 260] width 13 height 13
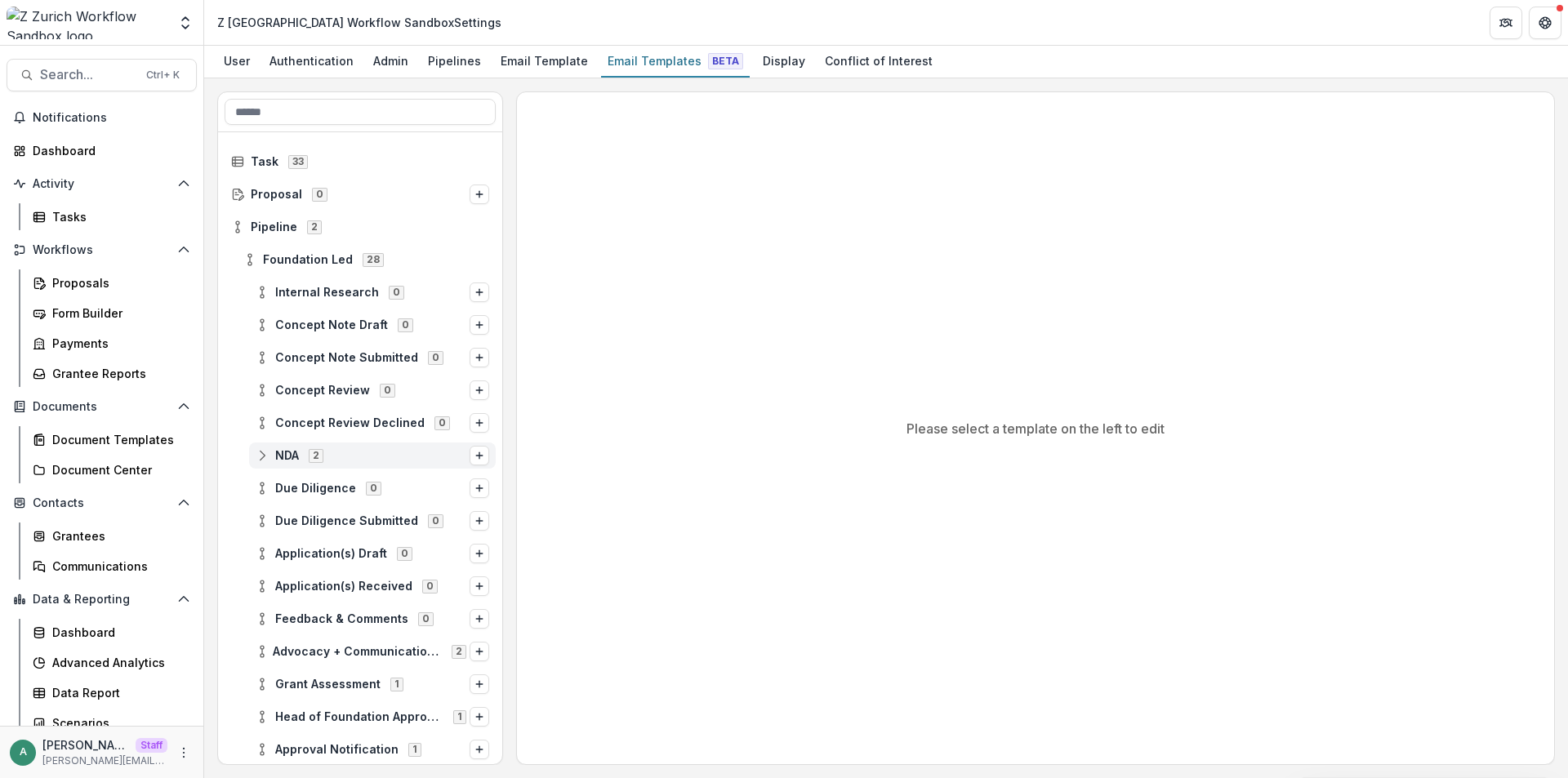
click at [266, 459] on icon at bounding box center [262, 456] width 13 height 13
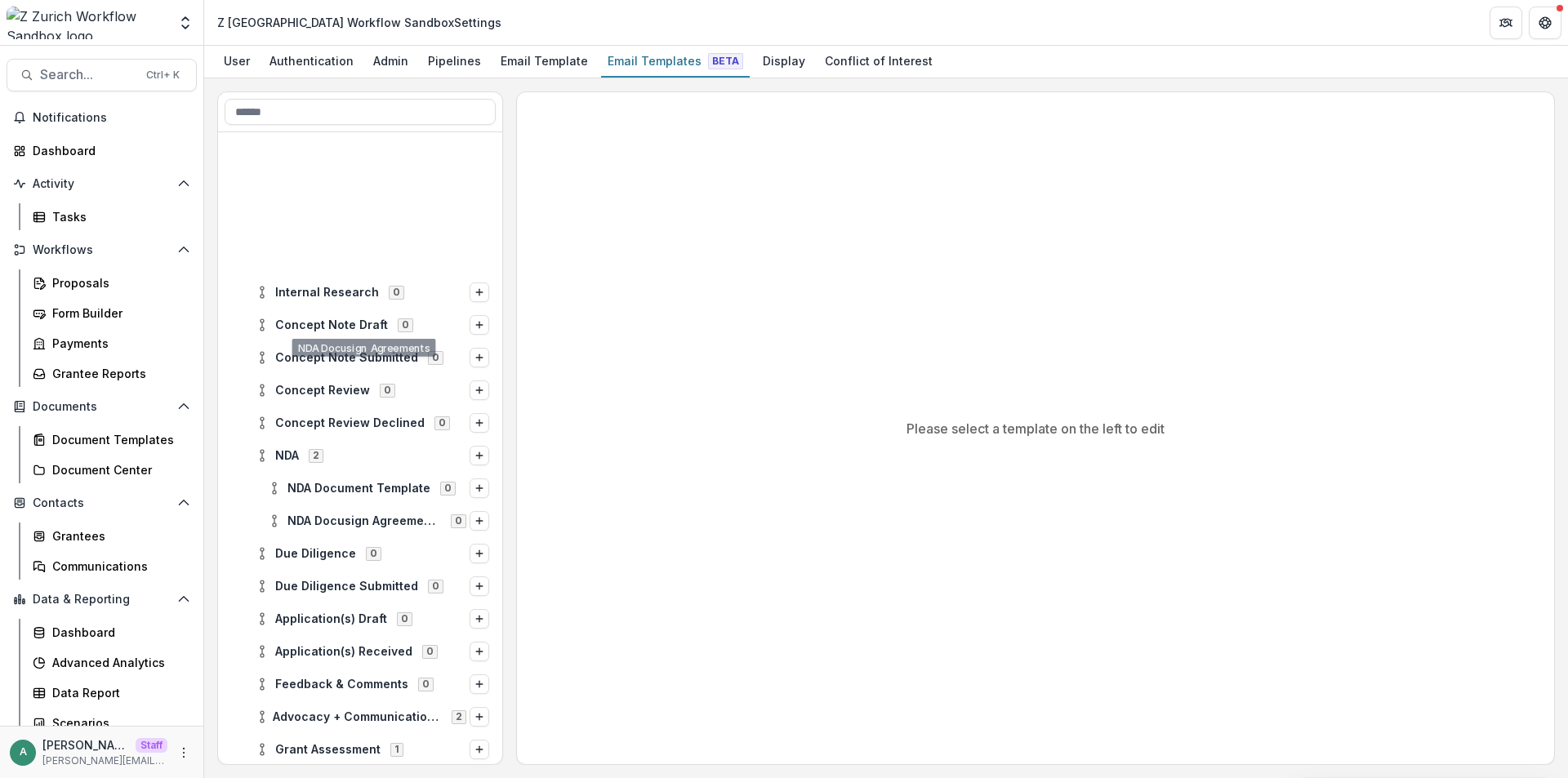
scroll to position [327, 0]
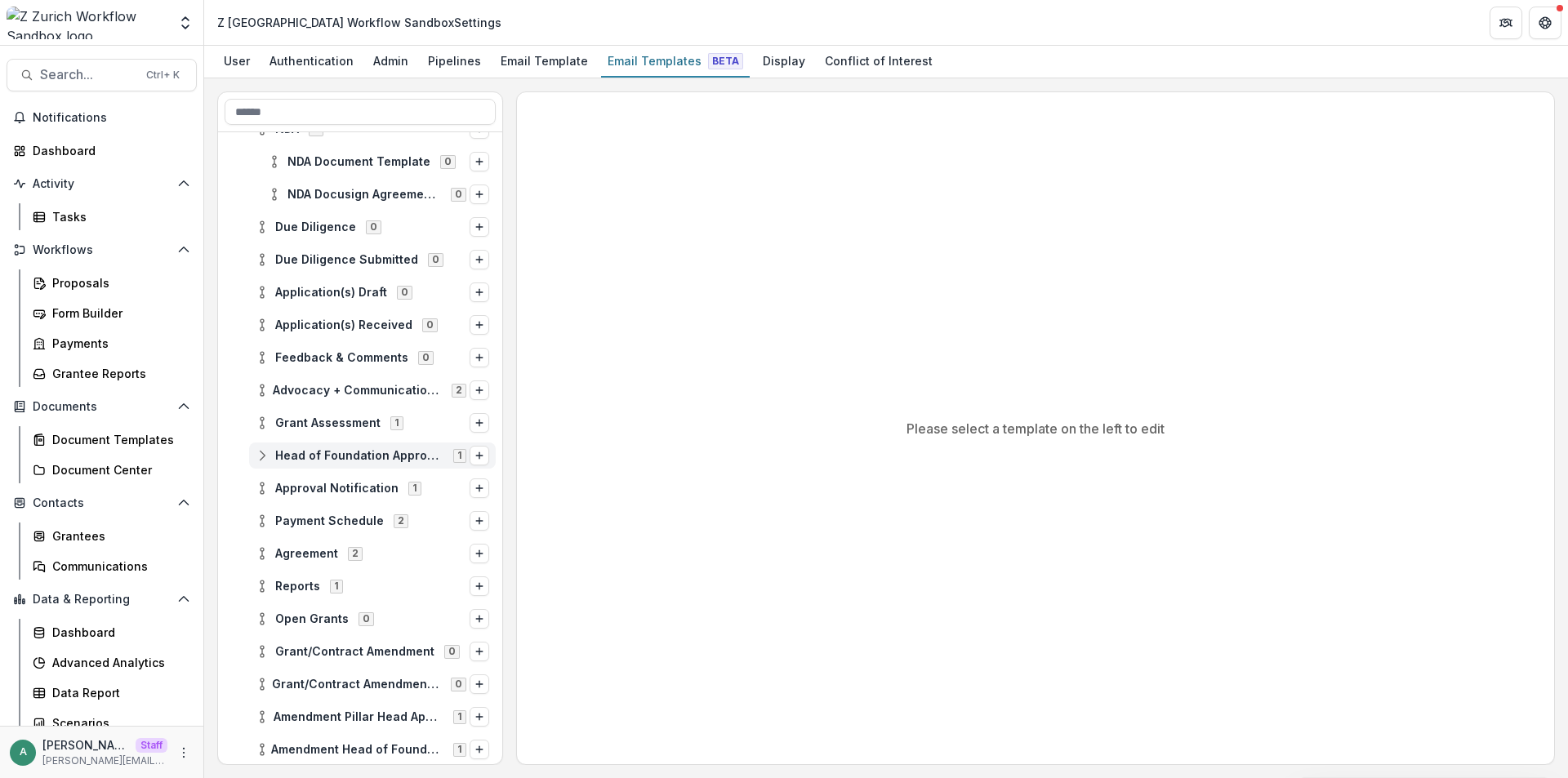
click at [263, 454] on icon at bounding box center [262, 456] width 13 height 13
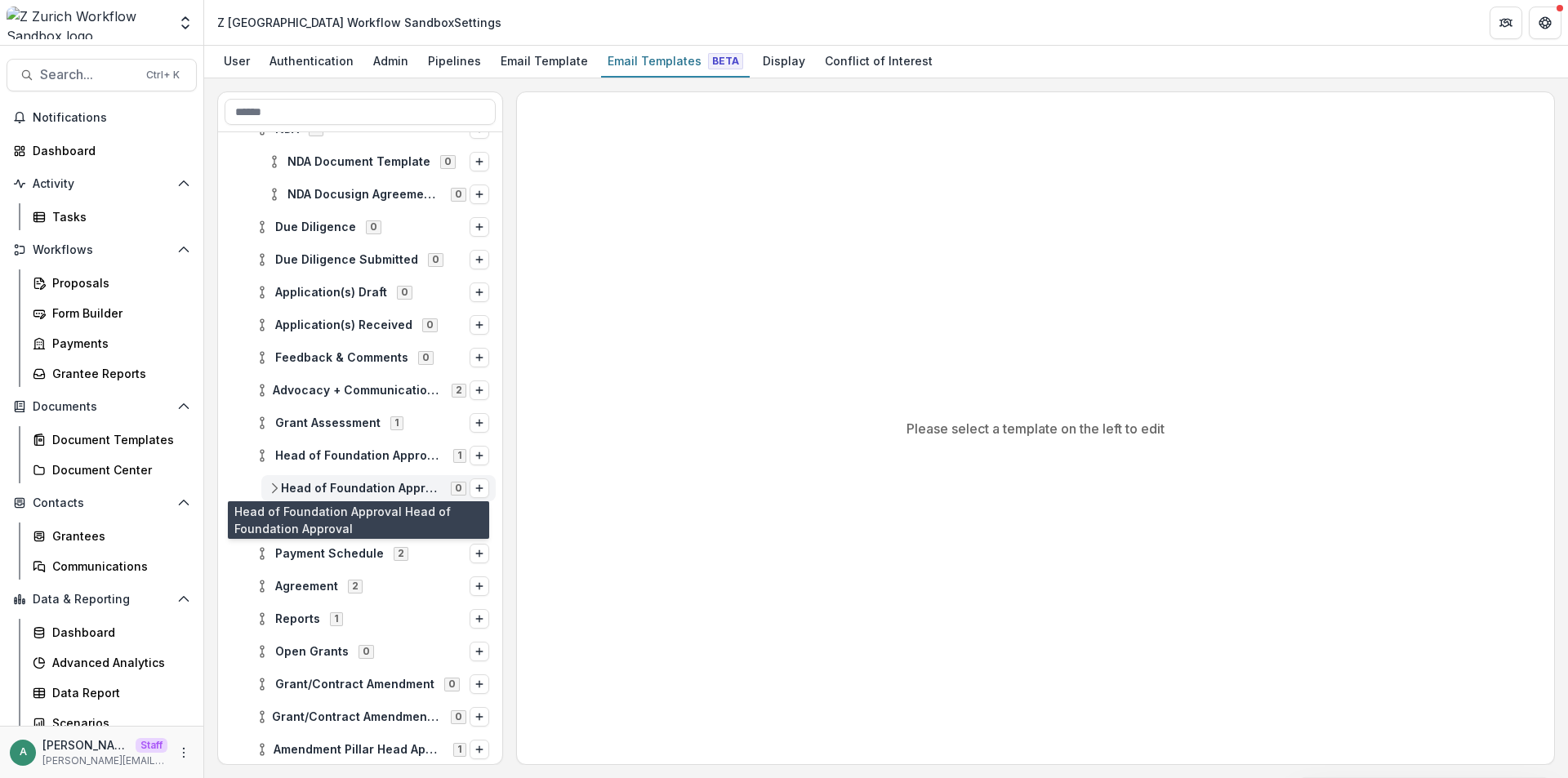
click at [320, 491] on span "Head of Foundation Approval Head of Foundation Approval" at bounding box center [361, 488] width 160 height 14
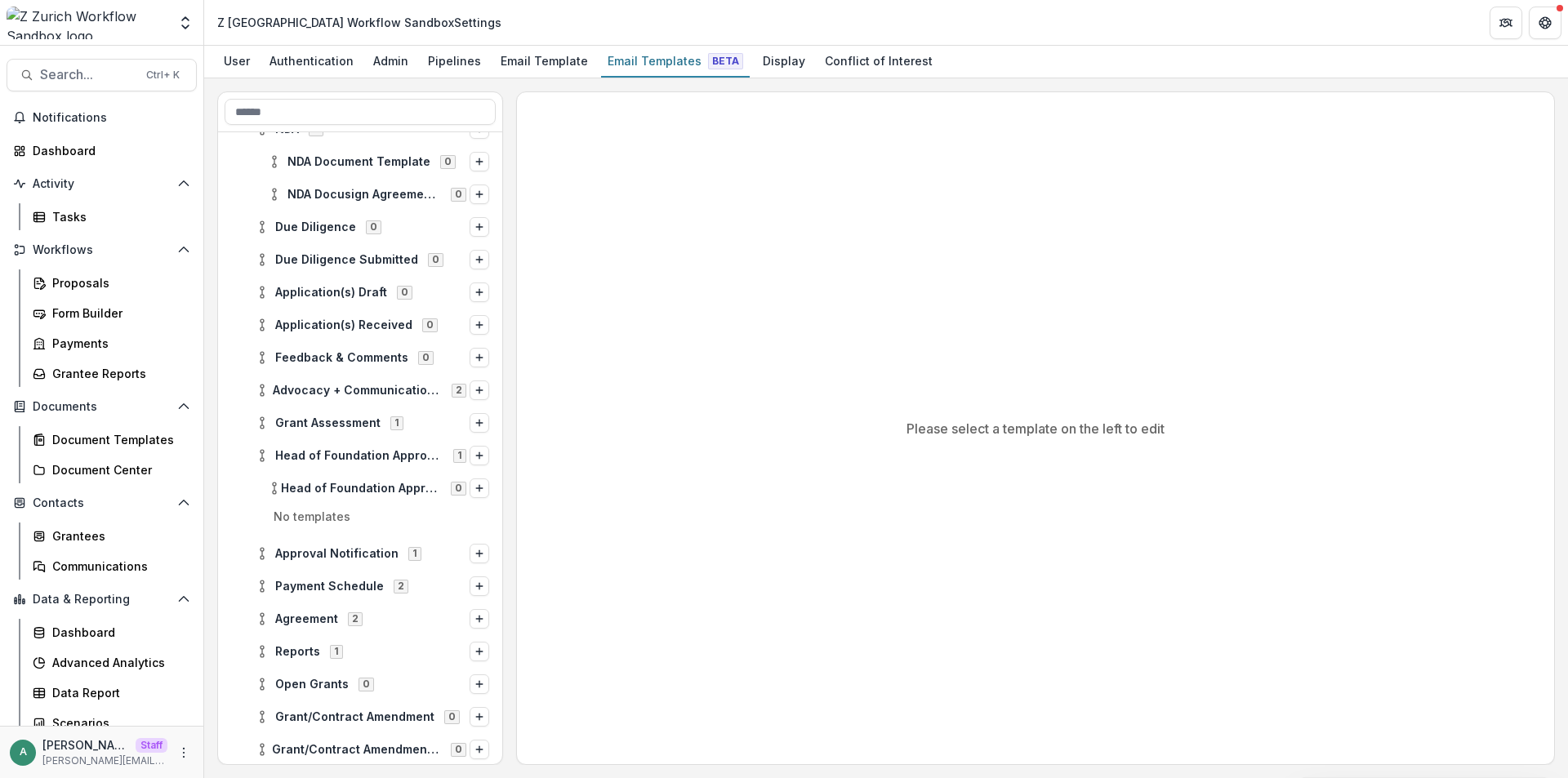
scroll to position [490, 0]
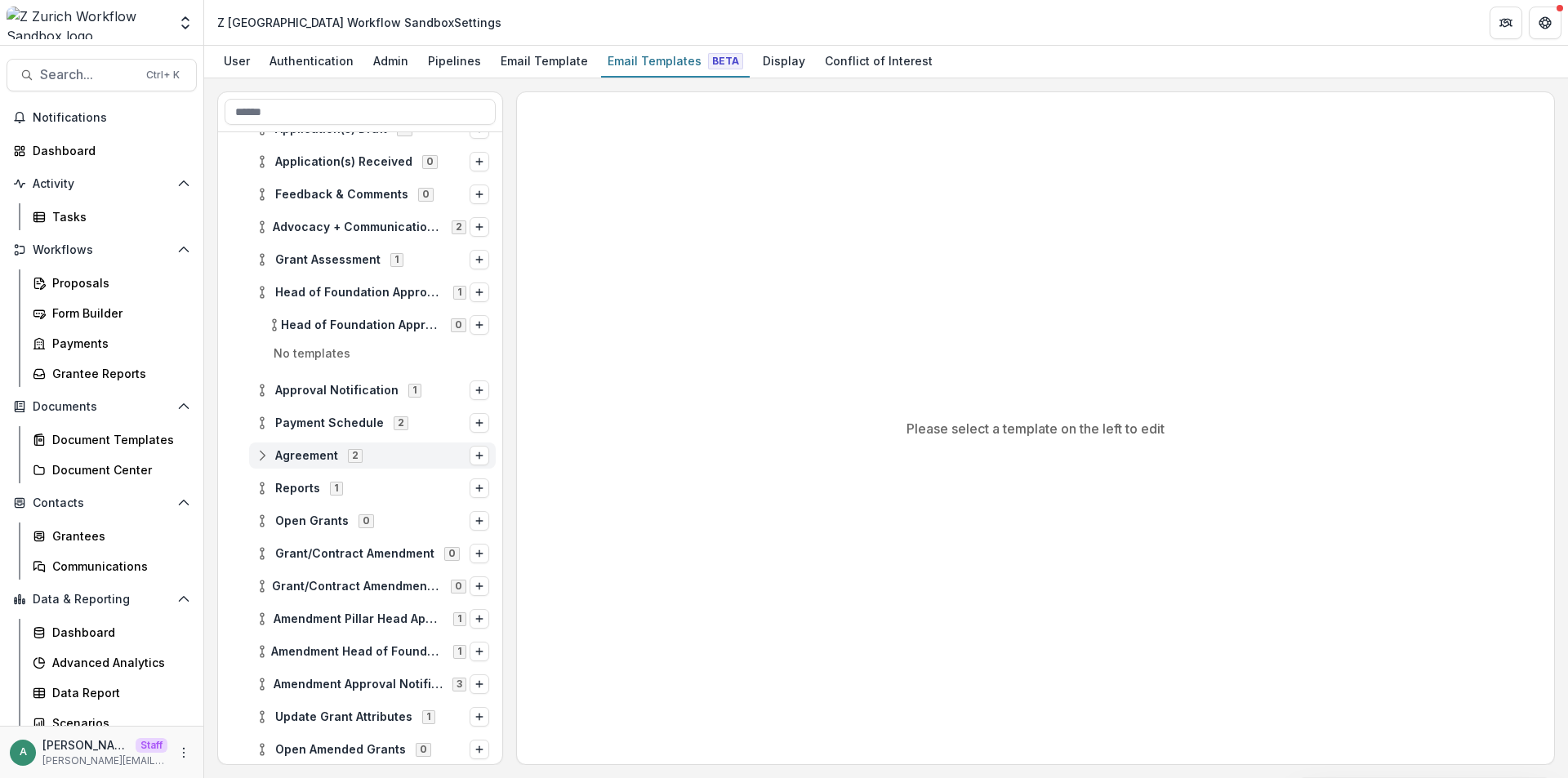
click at [263, 466] on div "Agreement 2" at bounding box center [372, 456] width 247 height 26
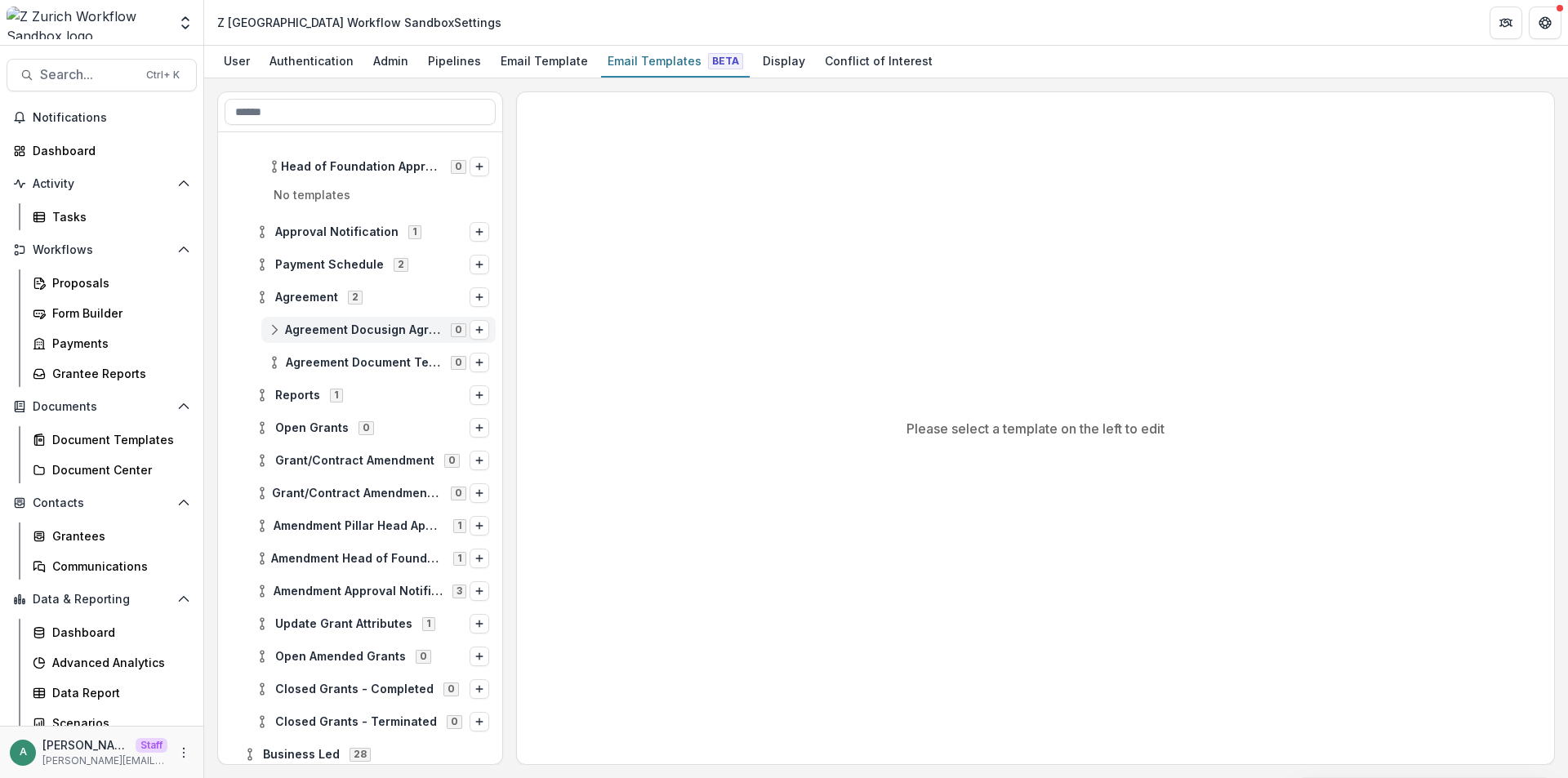
scroll to position [720, 0]
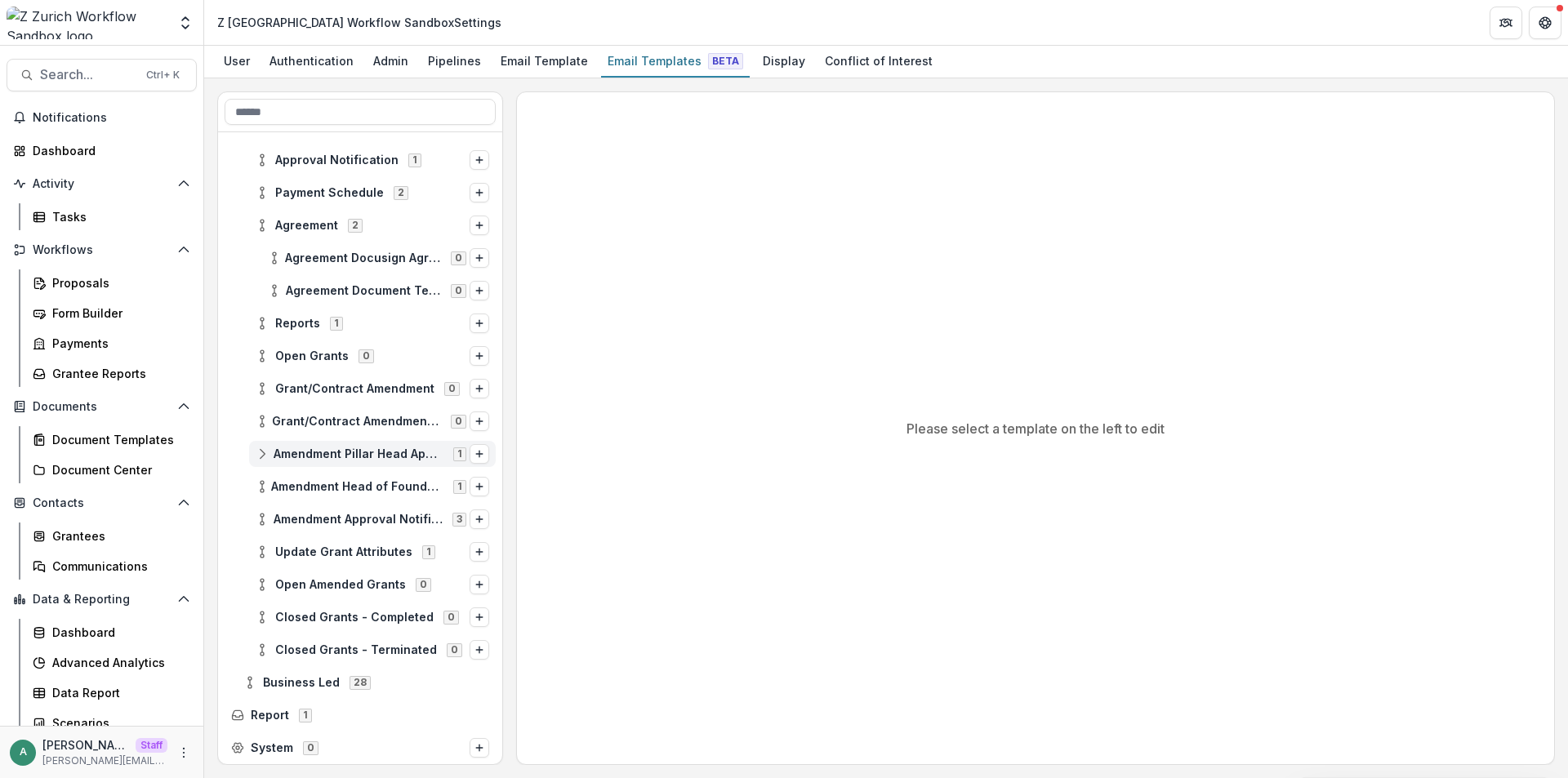
click at [259, 459] on icon at bounding box center [262, 454] width 13 height 13
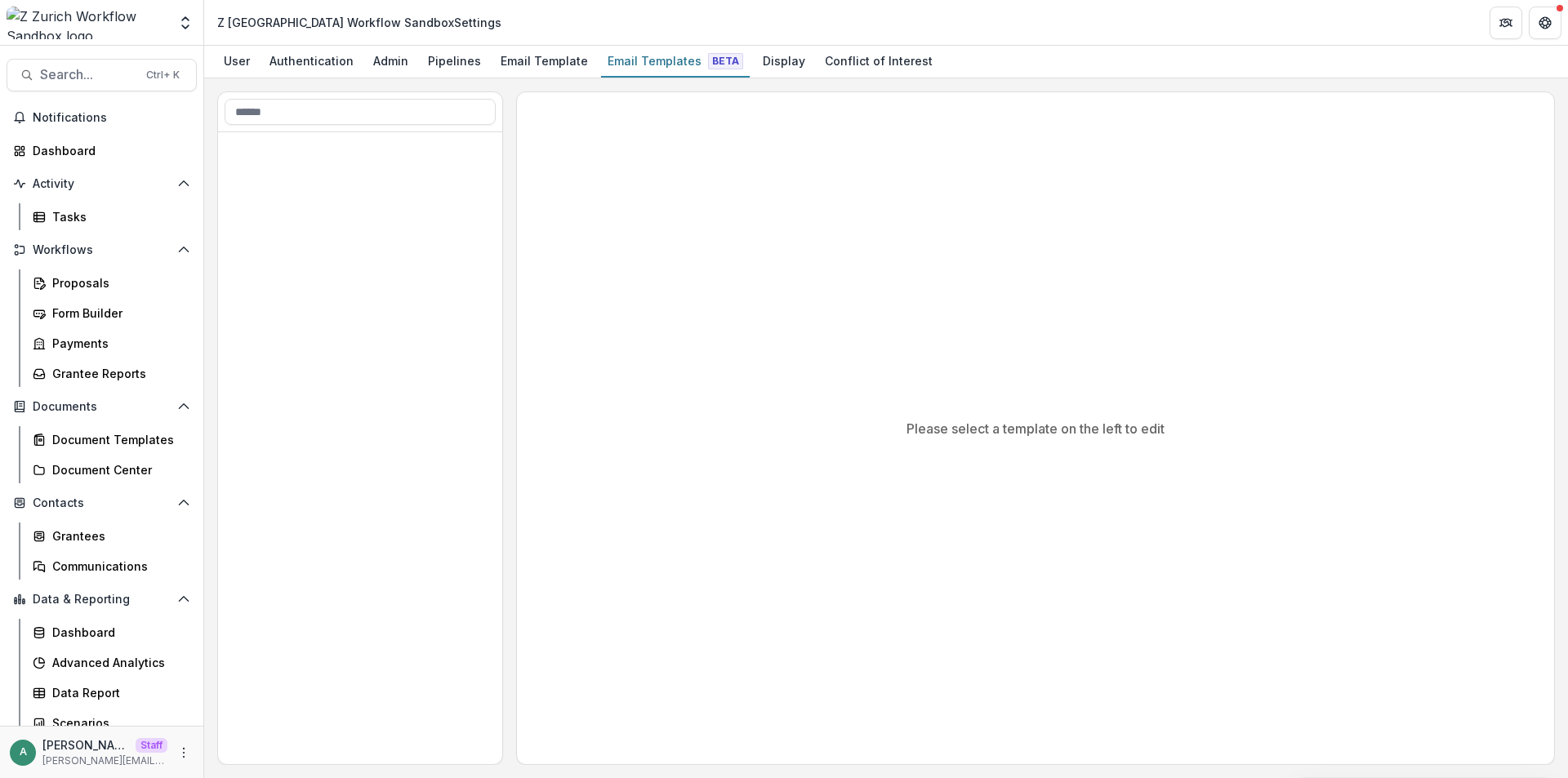
scroll to position [0, 0]
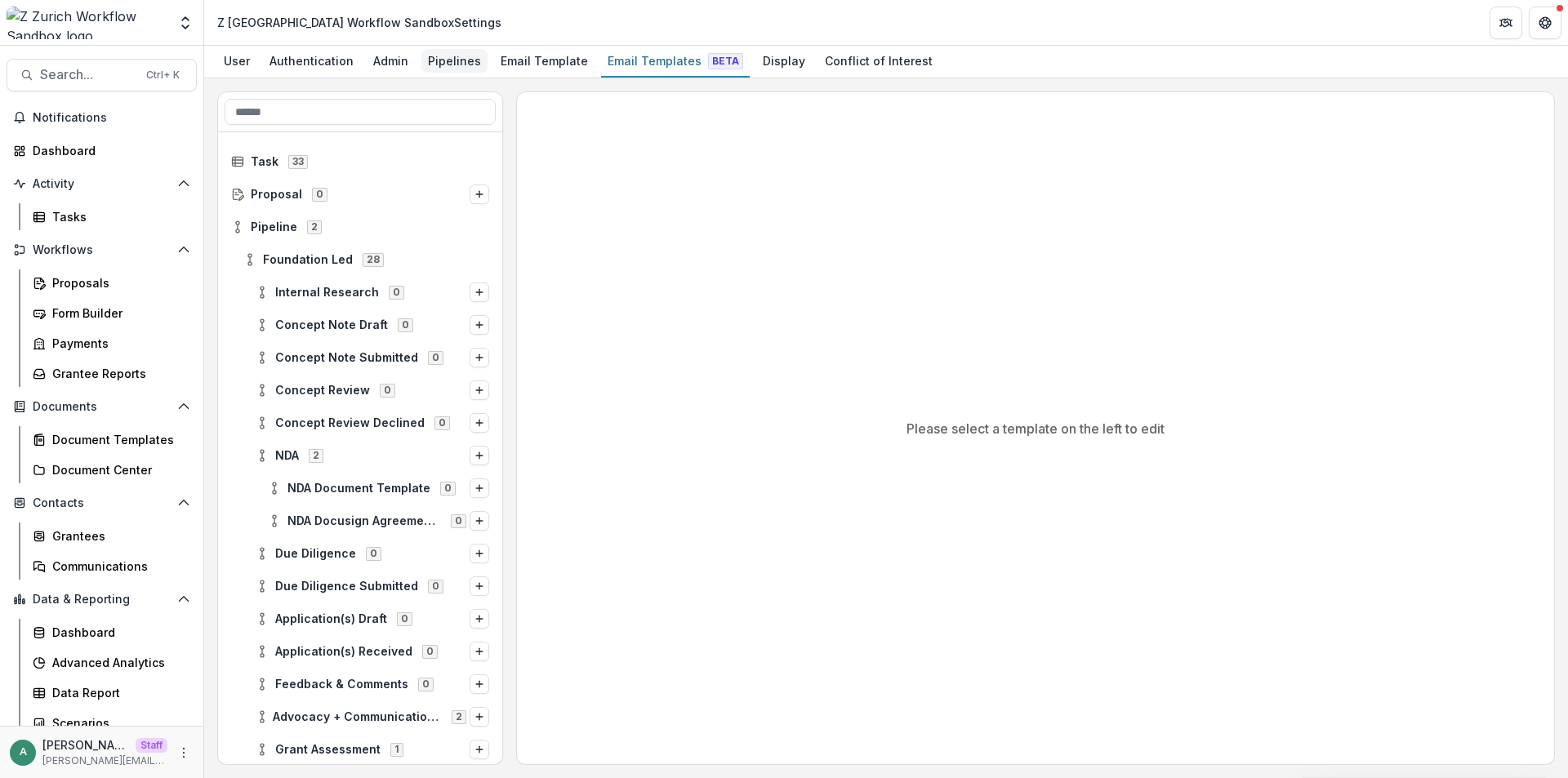
click at [456, 62] on div "Pipelines" at bounding box center [454, 61] width 66 height 23
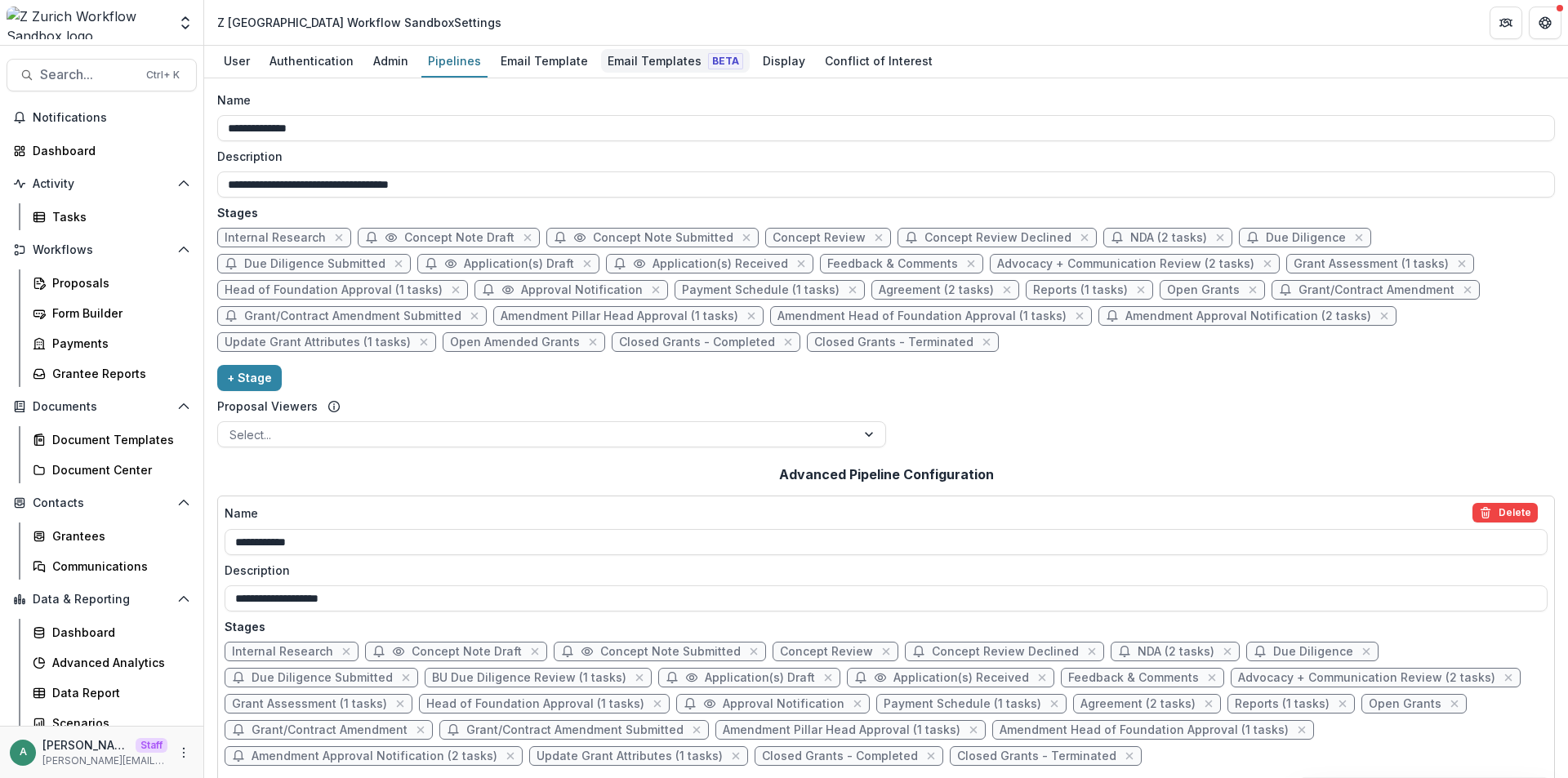
click at [676, 65] on div "Email Templates Beta" at bounding box center [675, 61] width 149 height 23
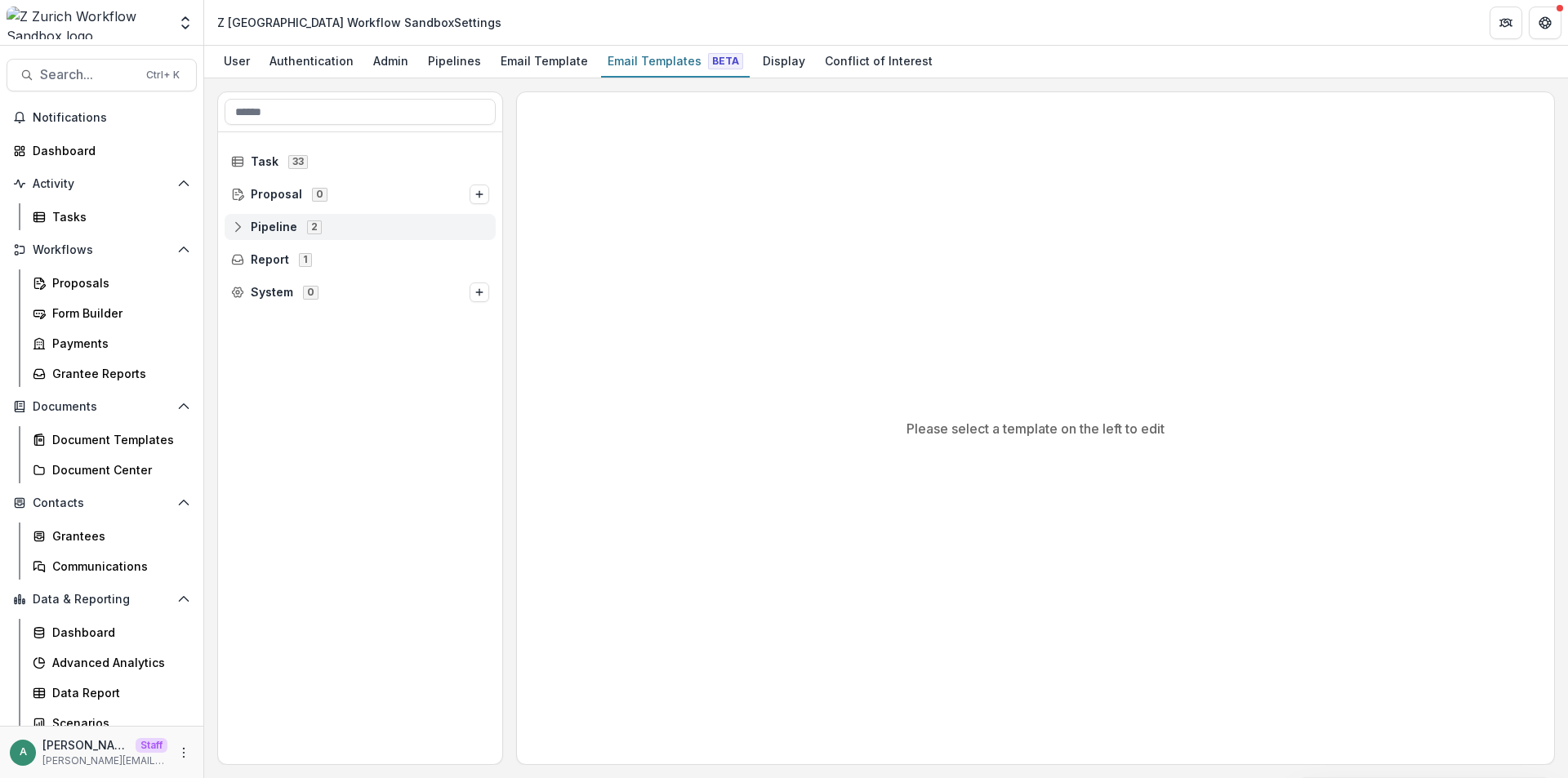
click at [229, 228] on div "Pipeline 2" at bounding box center [360, 227] width 271 height 26
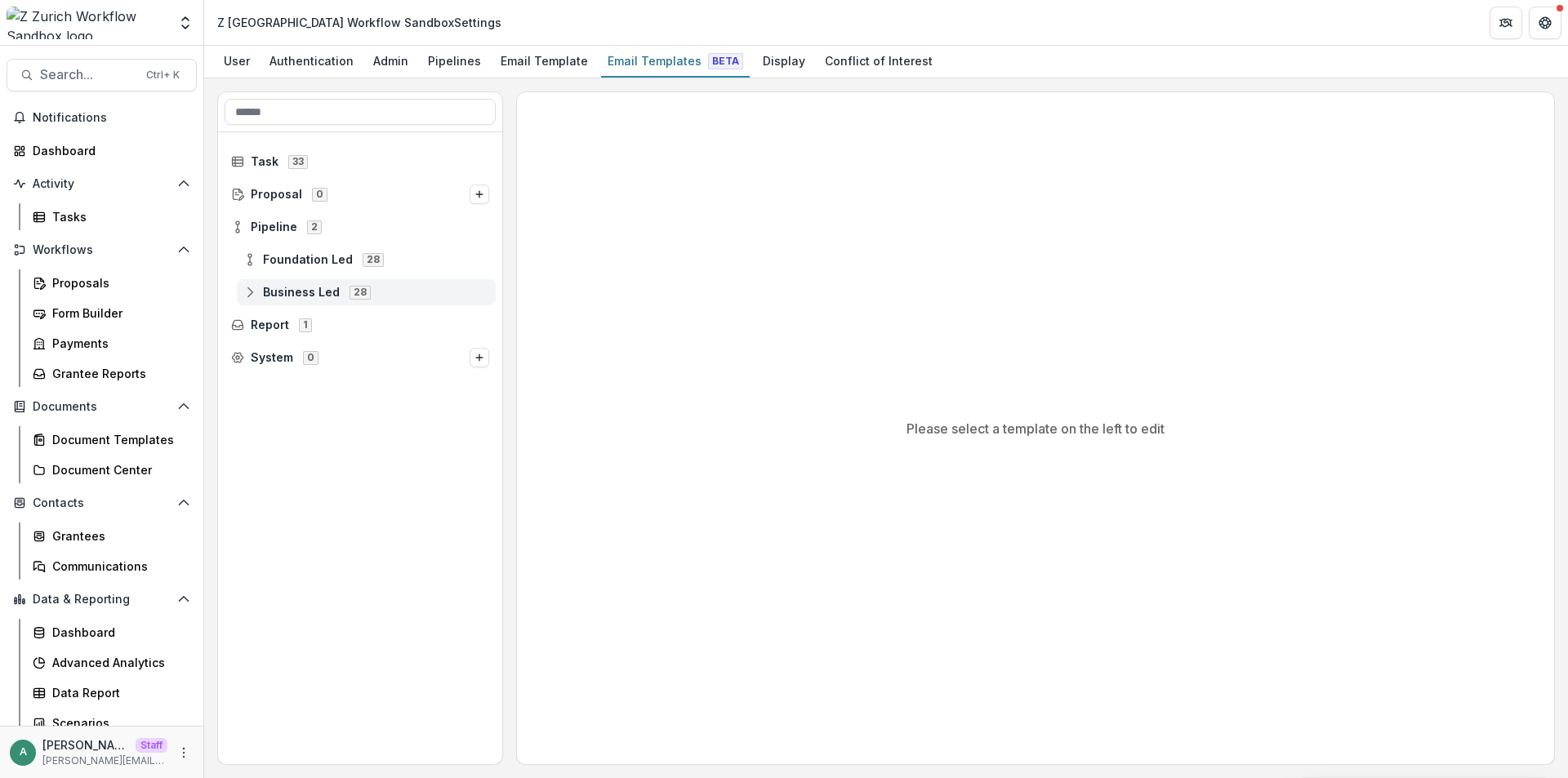
click at [252, 293] on icon at bounding box center [250, 293] width 13 height 13
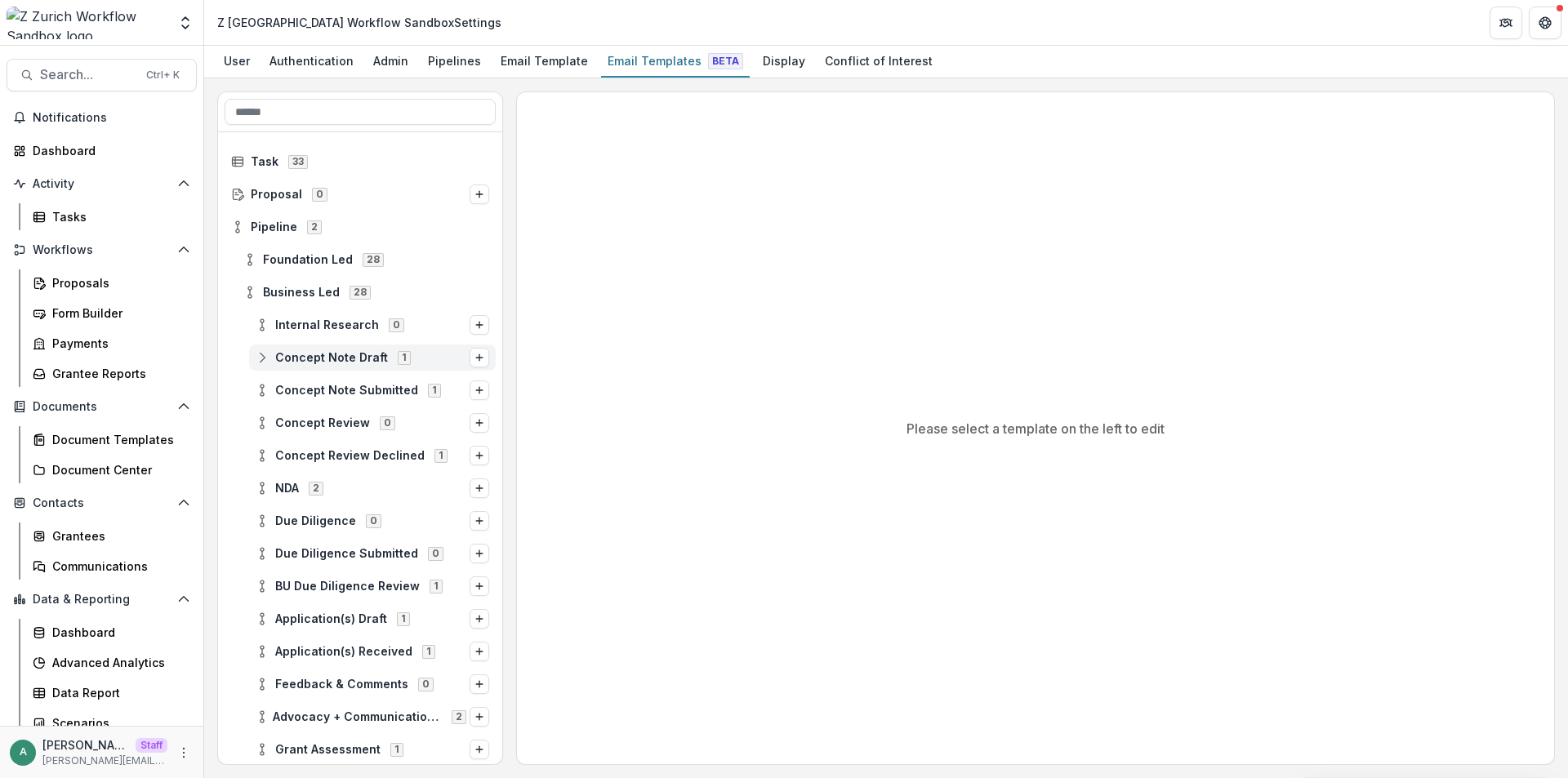
click at [265, 357] on icon at bounding box center [262, 358] width 13 height 13
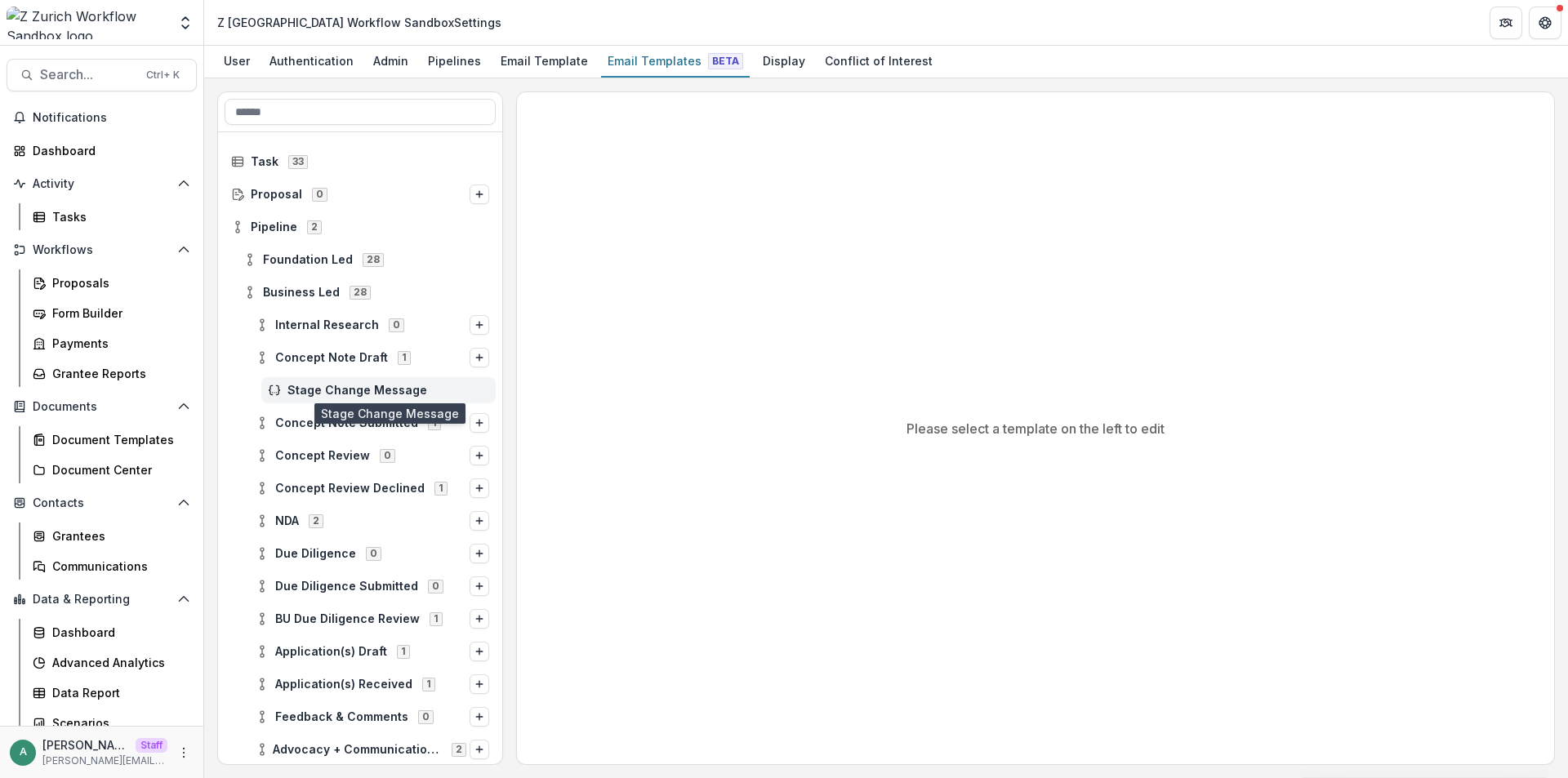
click at [293, 389] on span "Stage Change Message" at bounding box center [389, 390] width 201 height 14
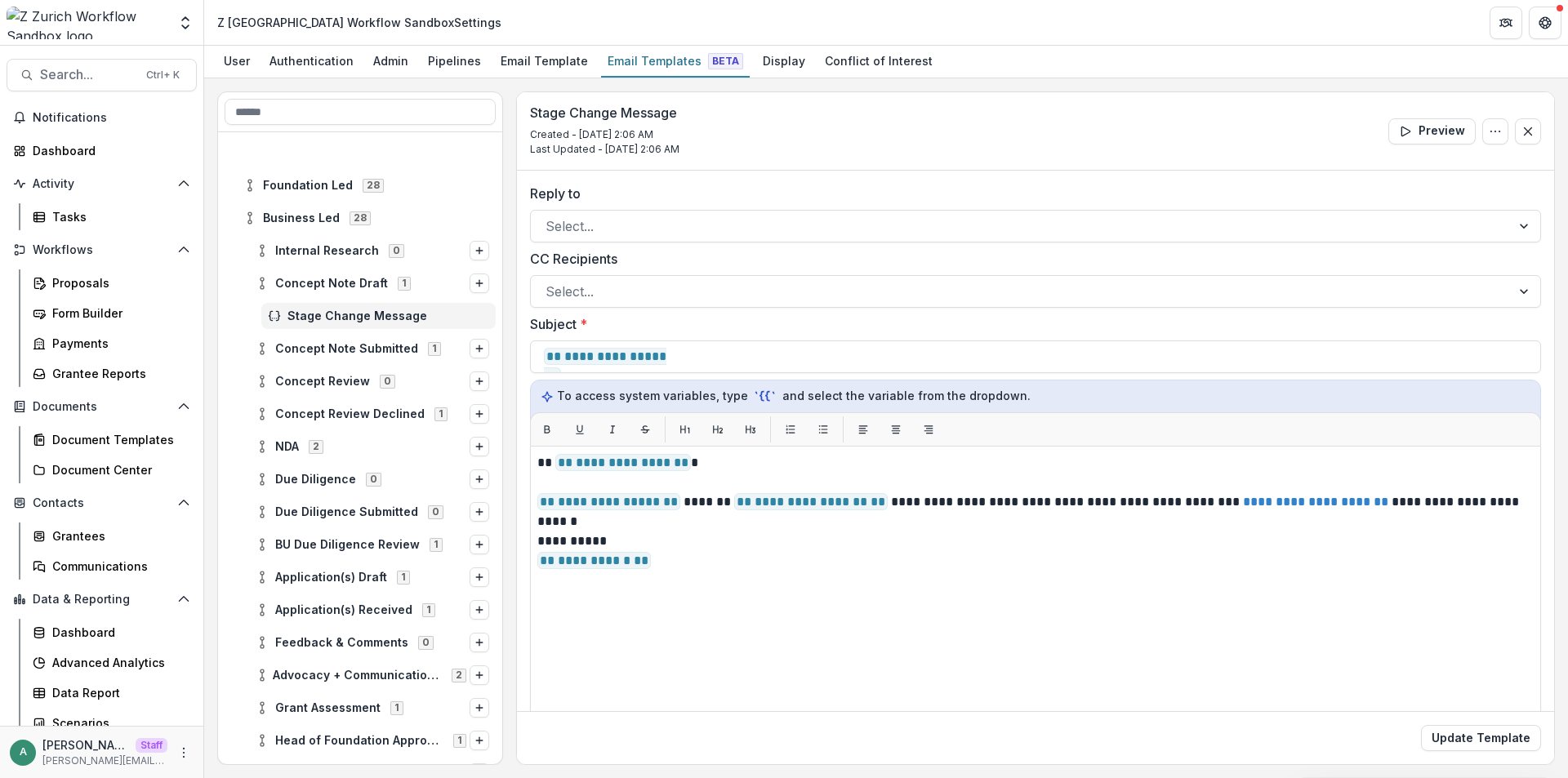
scroll to position [163, 0]
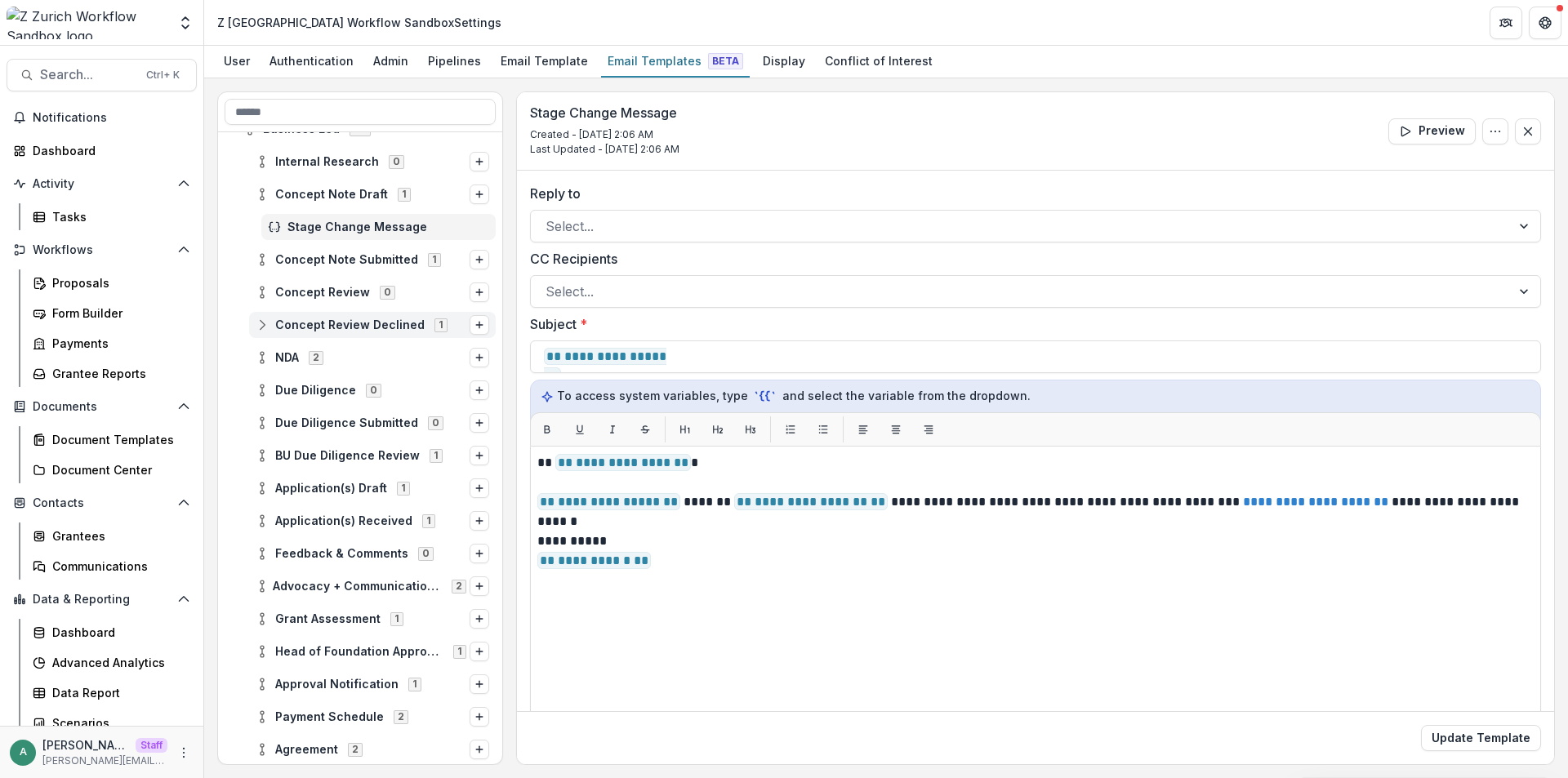
click at [267, 327] on icon at bounding box center [262, 325] width 13 height 13
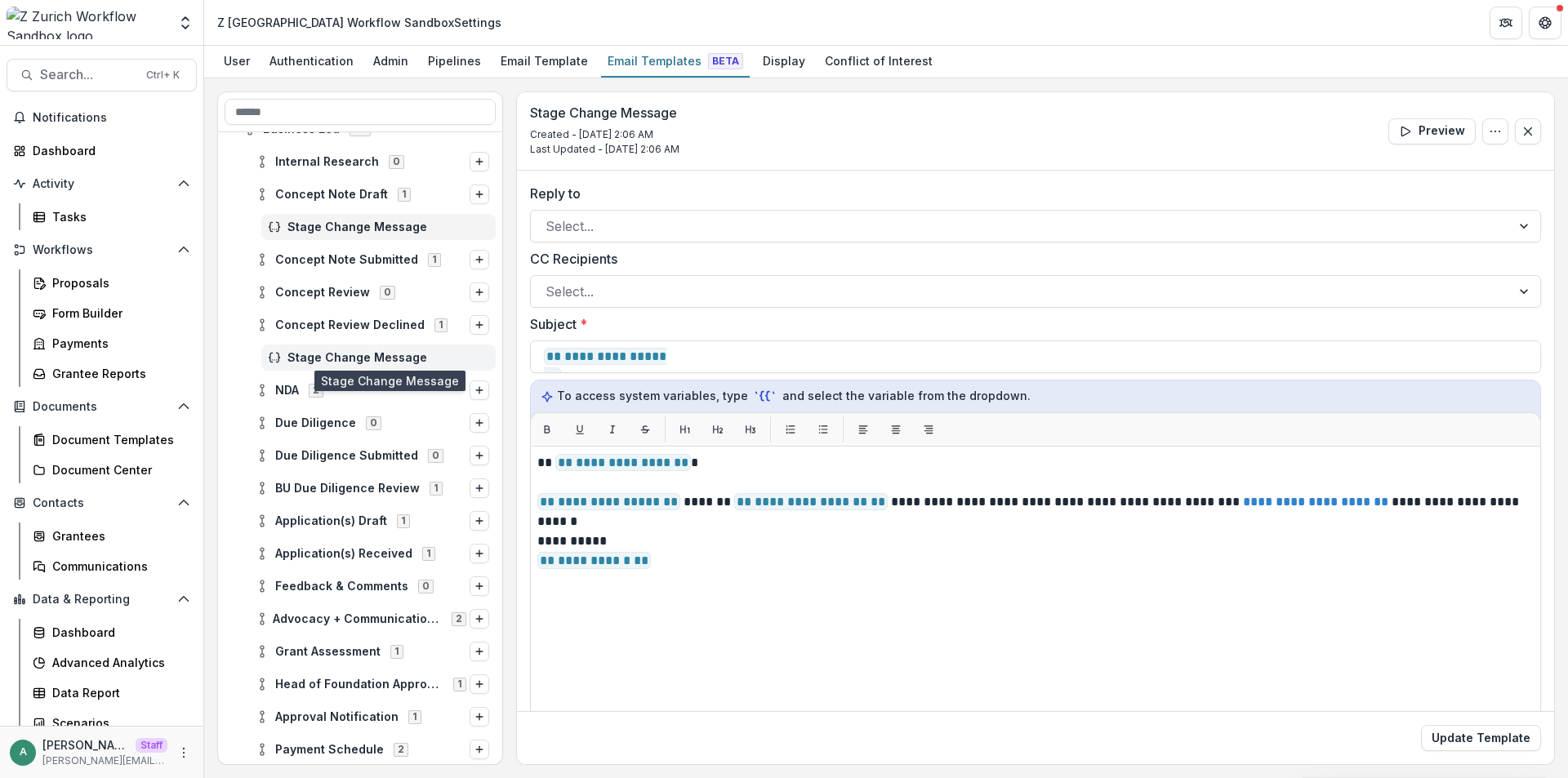
click at [310, 357] on span "Stage Change Message" at bounding box center [389, 358] width 201 height 14
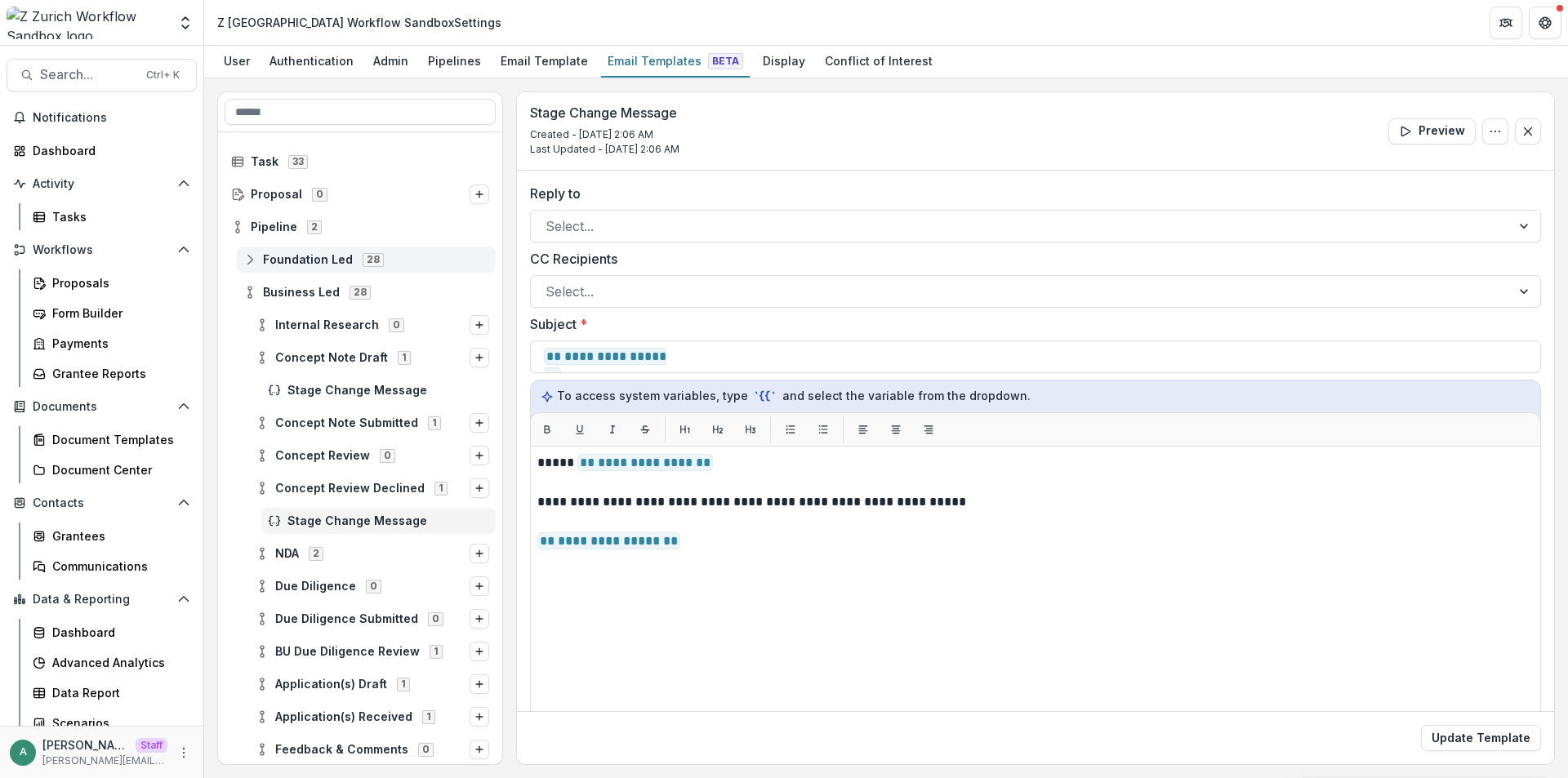
click at [252, 263] on icon at bounding box center [250, 260] width 13 height 13
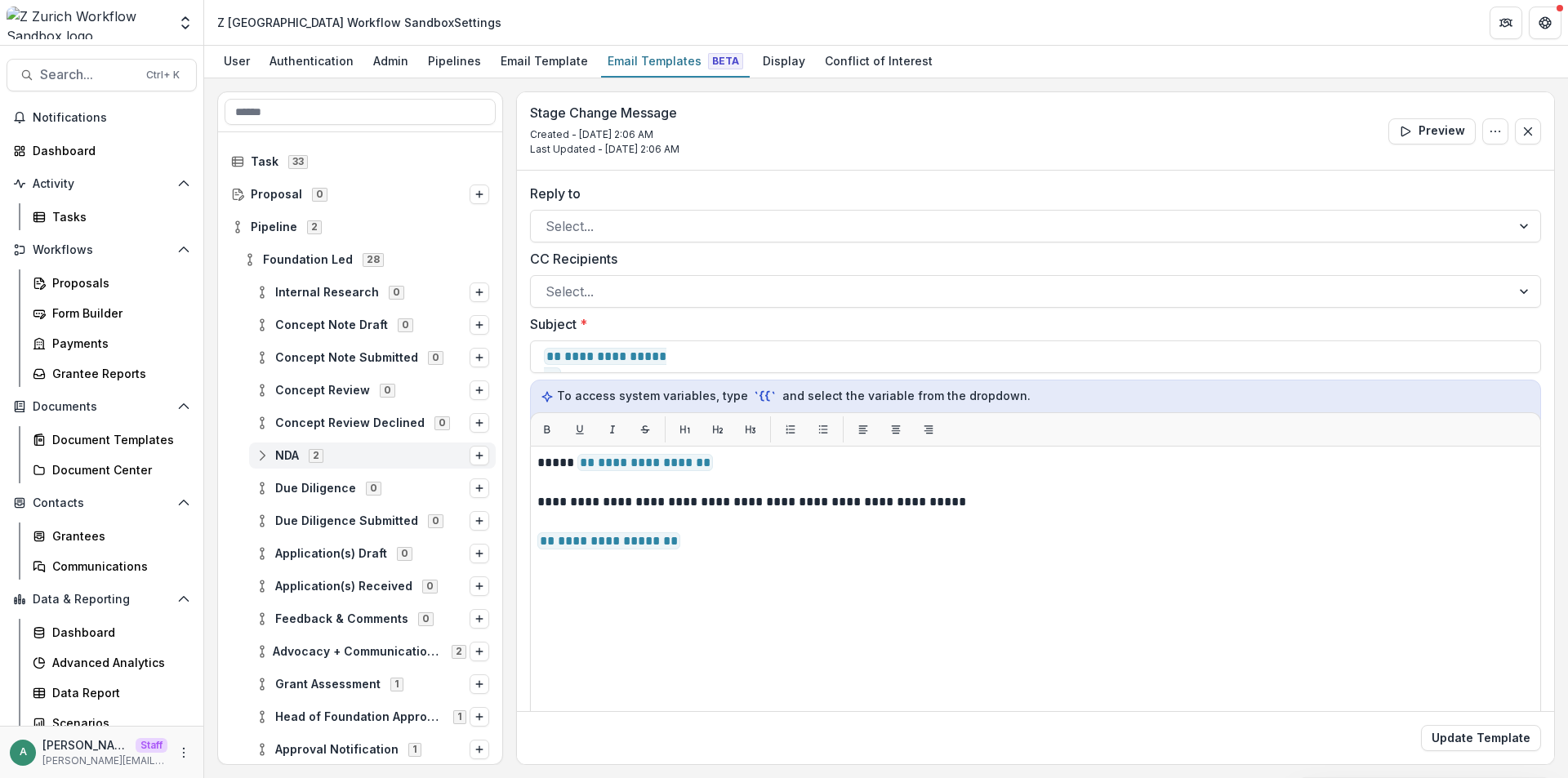
click at [262, 465] on div "NDA 2" at bounding box center [372, 456] width 247 height 26
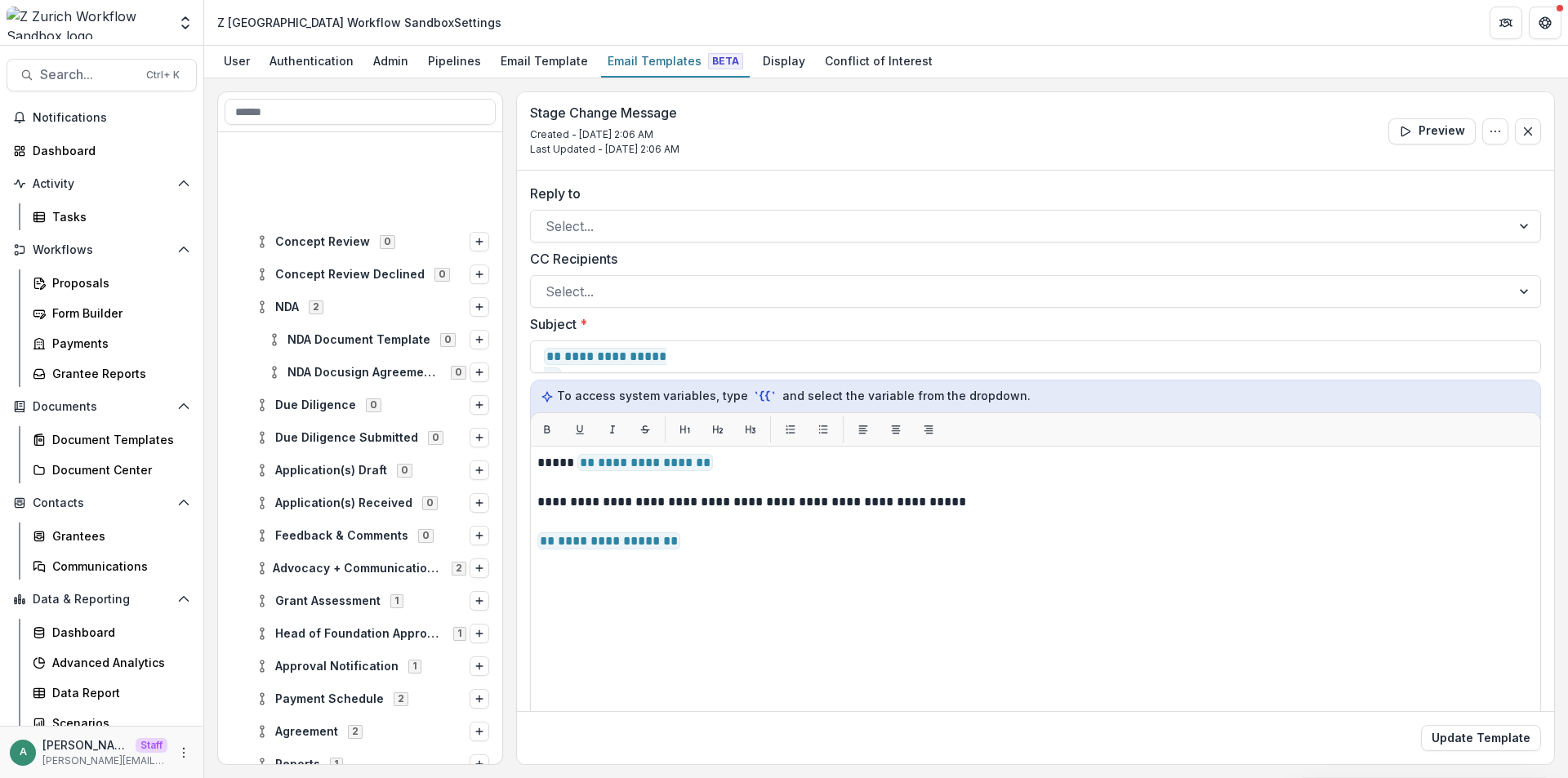
scroll to position [327, 0]
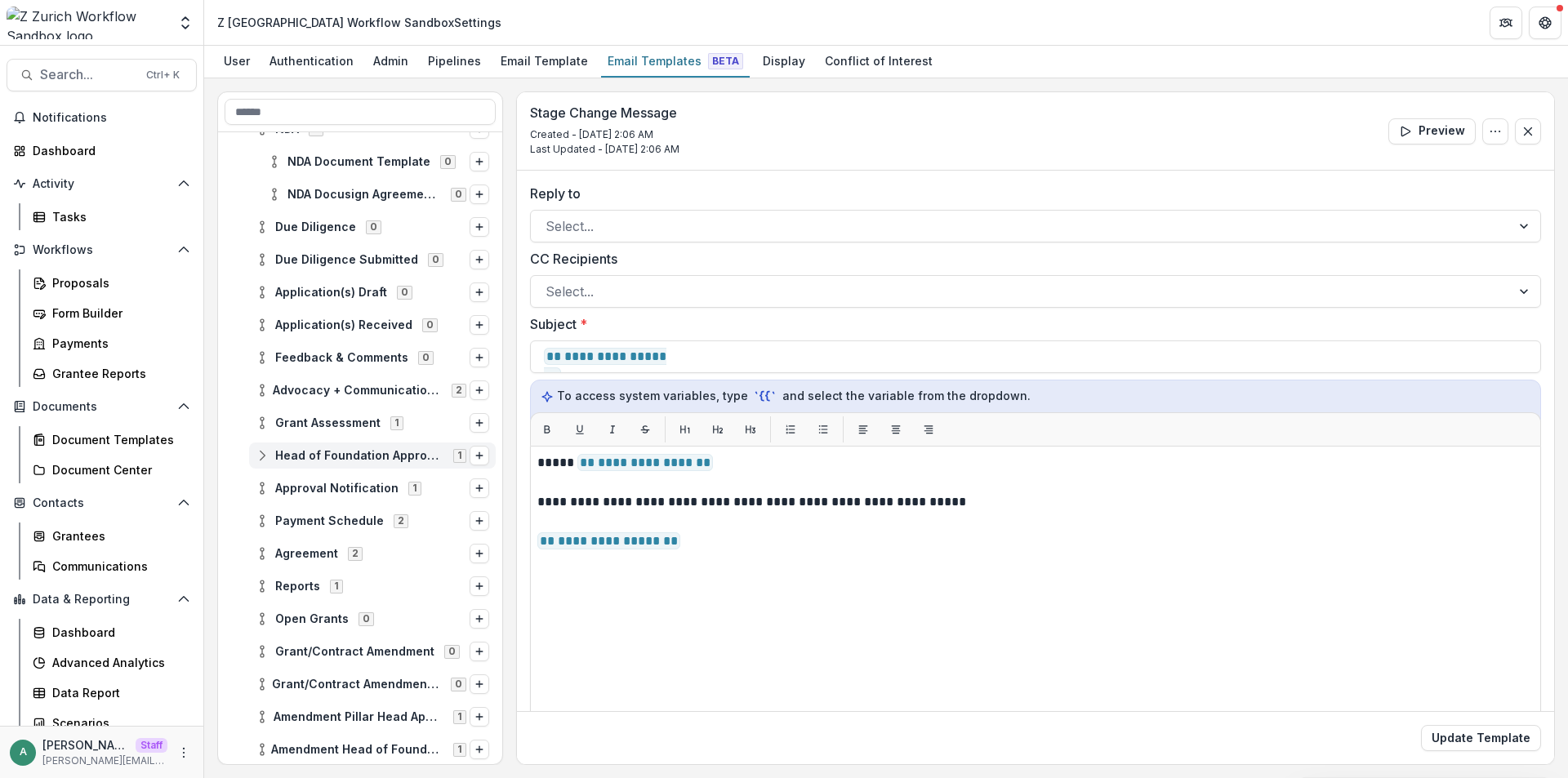
click at [258, 457] on icon at bounding box center [262, 456] width 13 height 13
click at [269, 524] on span "Approval Notification 1" at bounding box center [362, 520] width 214 height 14
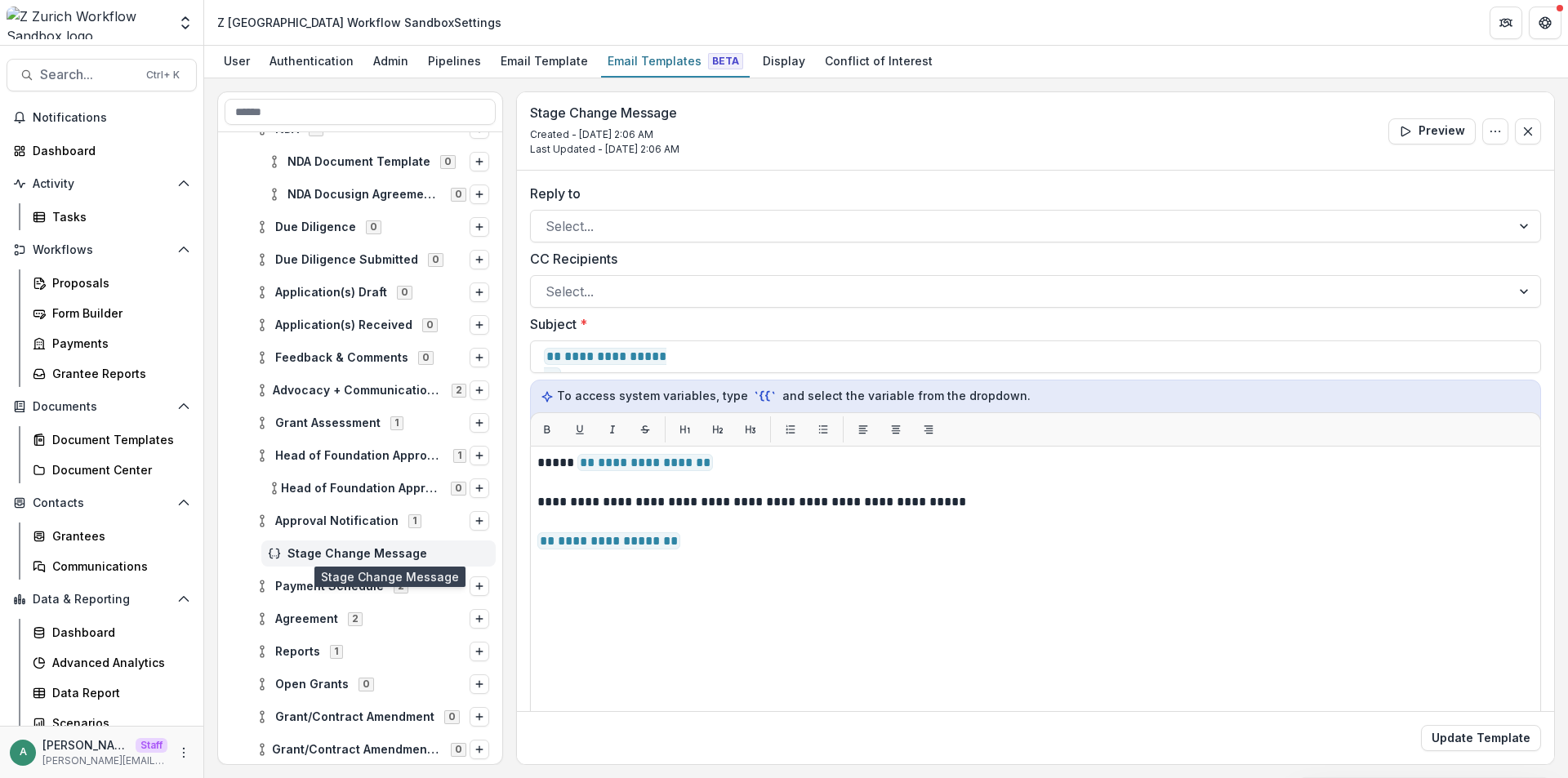
click at [335, 560] on span "Stage Change Message" at bounding box center [389, 553] width 201 height 14
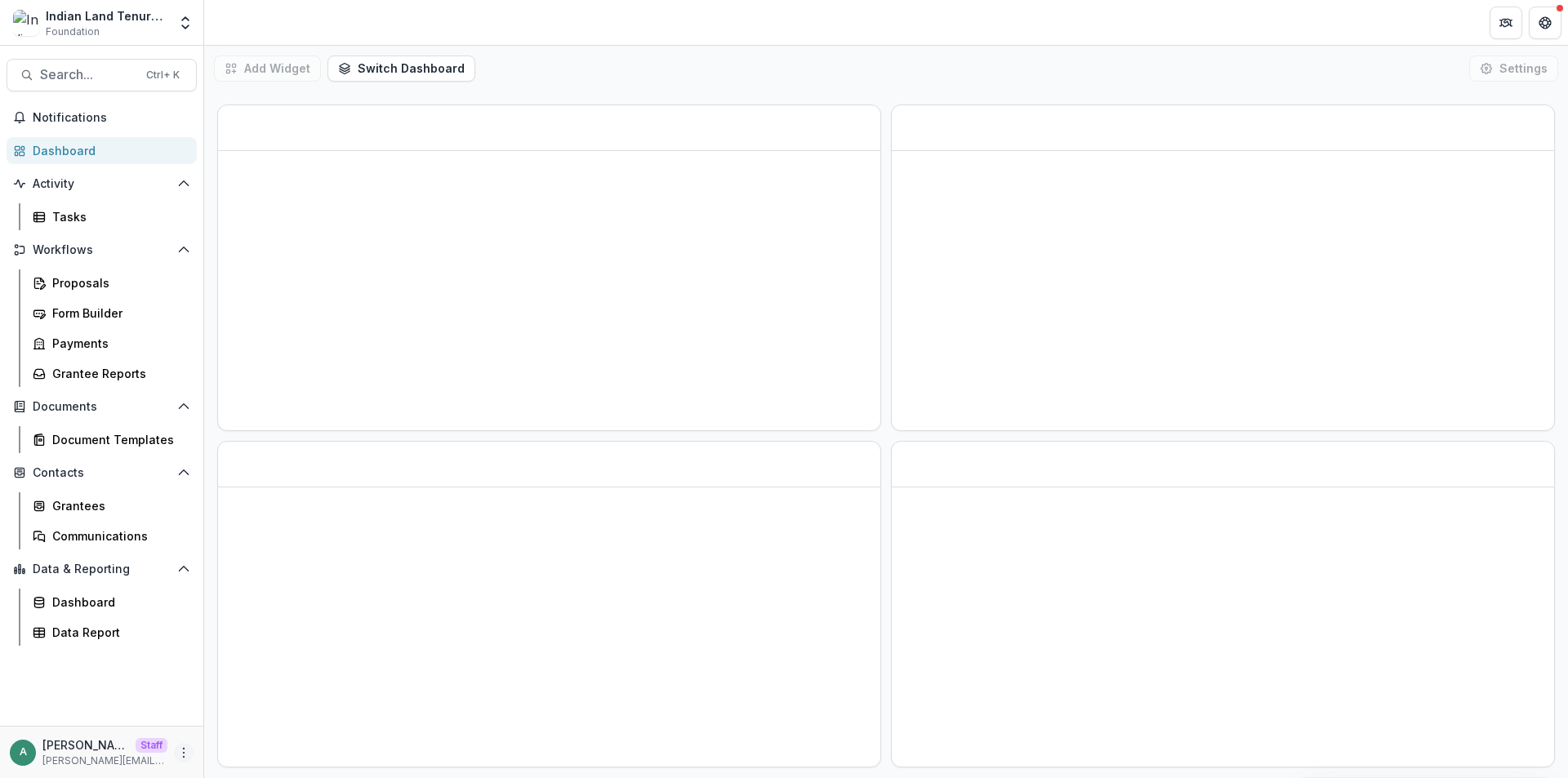
click at [178, 750] on icon "More" at bounding box center [184, 753] width 13 height 13
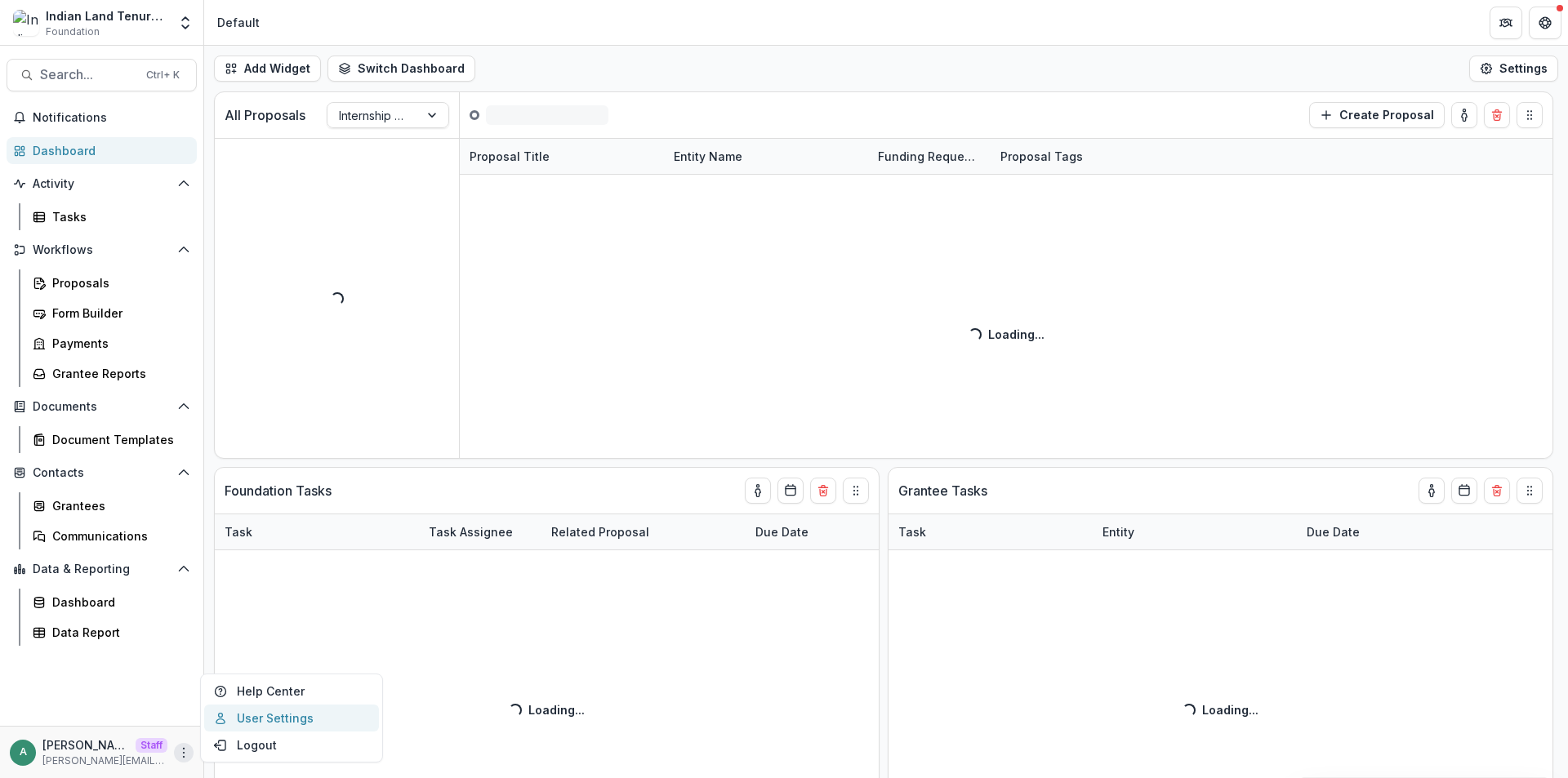
click at [221, 710] on link "User Settings" at bounding box center [292, 717] width 175 height 27
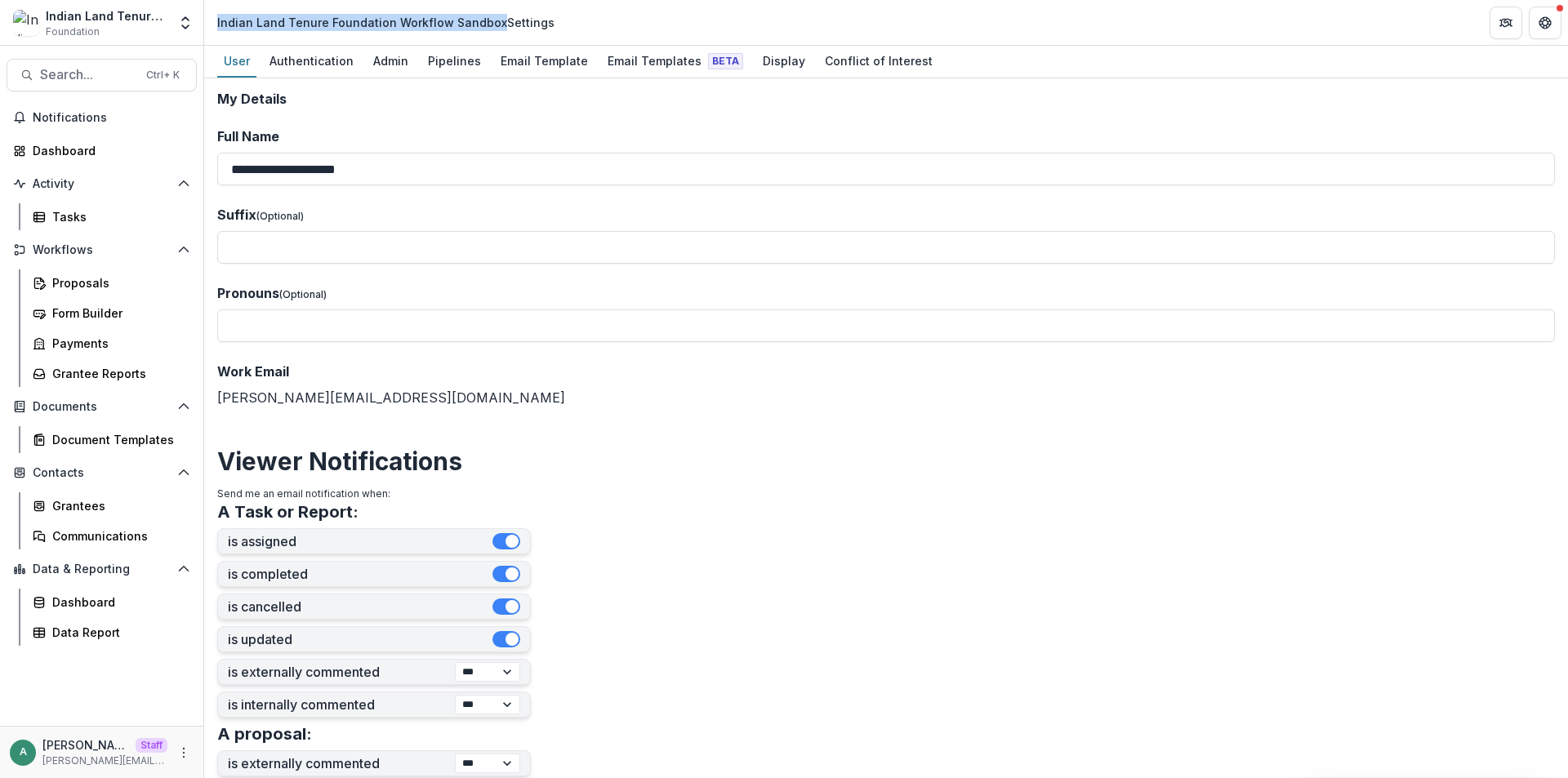
drag, startPoint x: 490, startPoint y: 23, endPoint x: 208, endPoint y: 20, distance: 282.0
click at [208, 20] on header "Indian Land Tenure Foundation Workflow Sandbox Settings" at bounding box center [886, 22] width 1364 height 45
copy div "Indian Land Tenure Foundation Workflow Sandbox"
click at [463, 56] on div "Pipelines" at bounding box center [454, 61] width 66 height 23
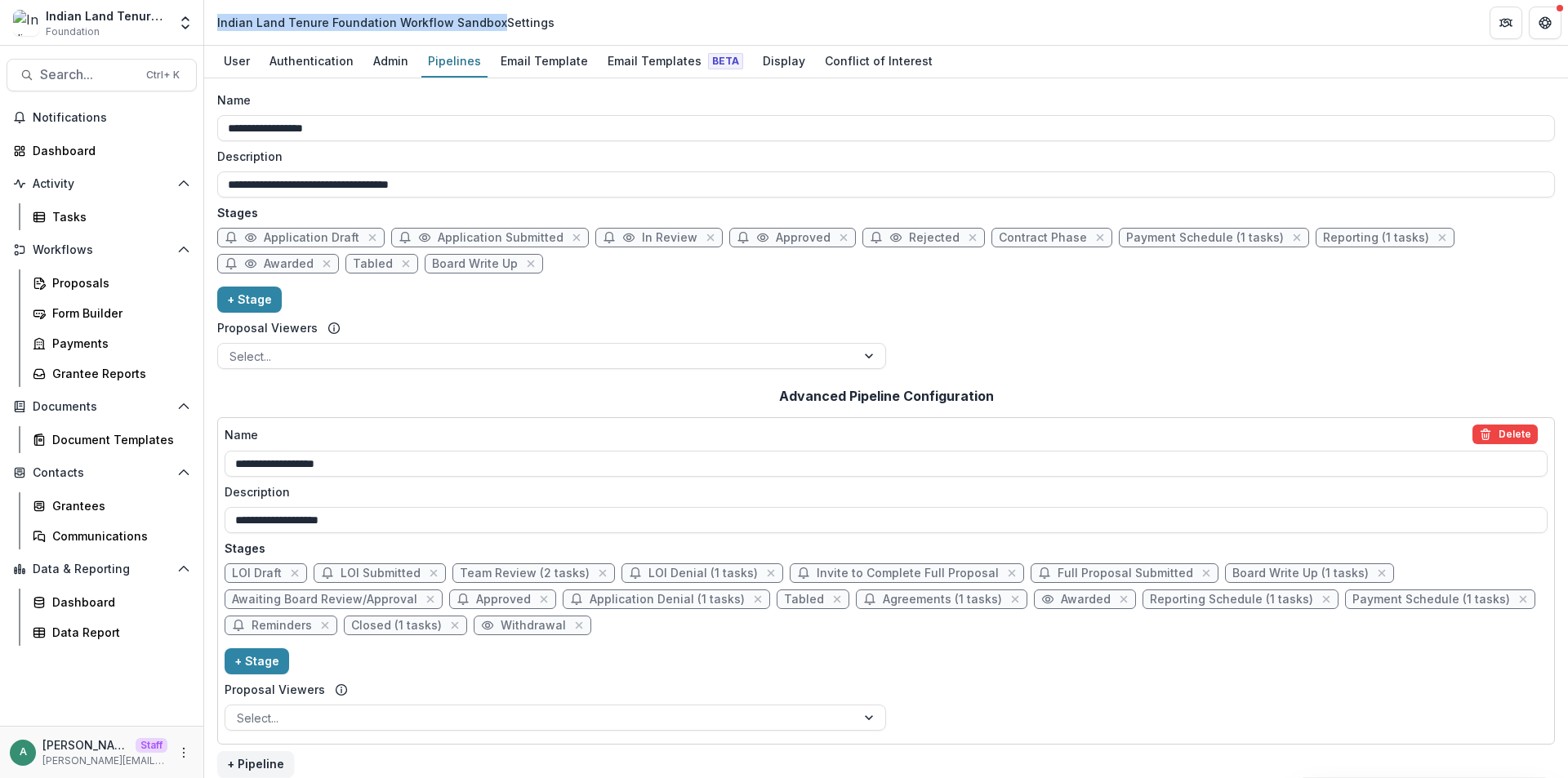
click at [1152, 238] on span "Payment Schedule (1 tasks)" at bounding box center [1205, 238] width 157 height 14
select select "*******"
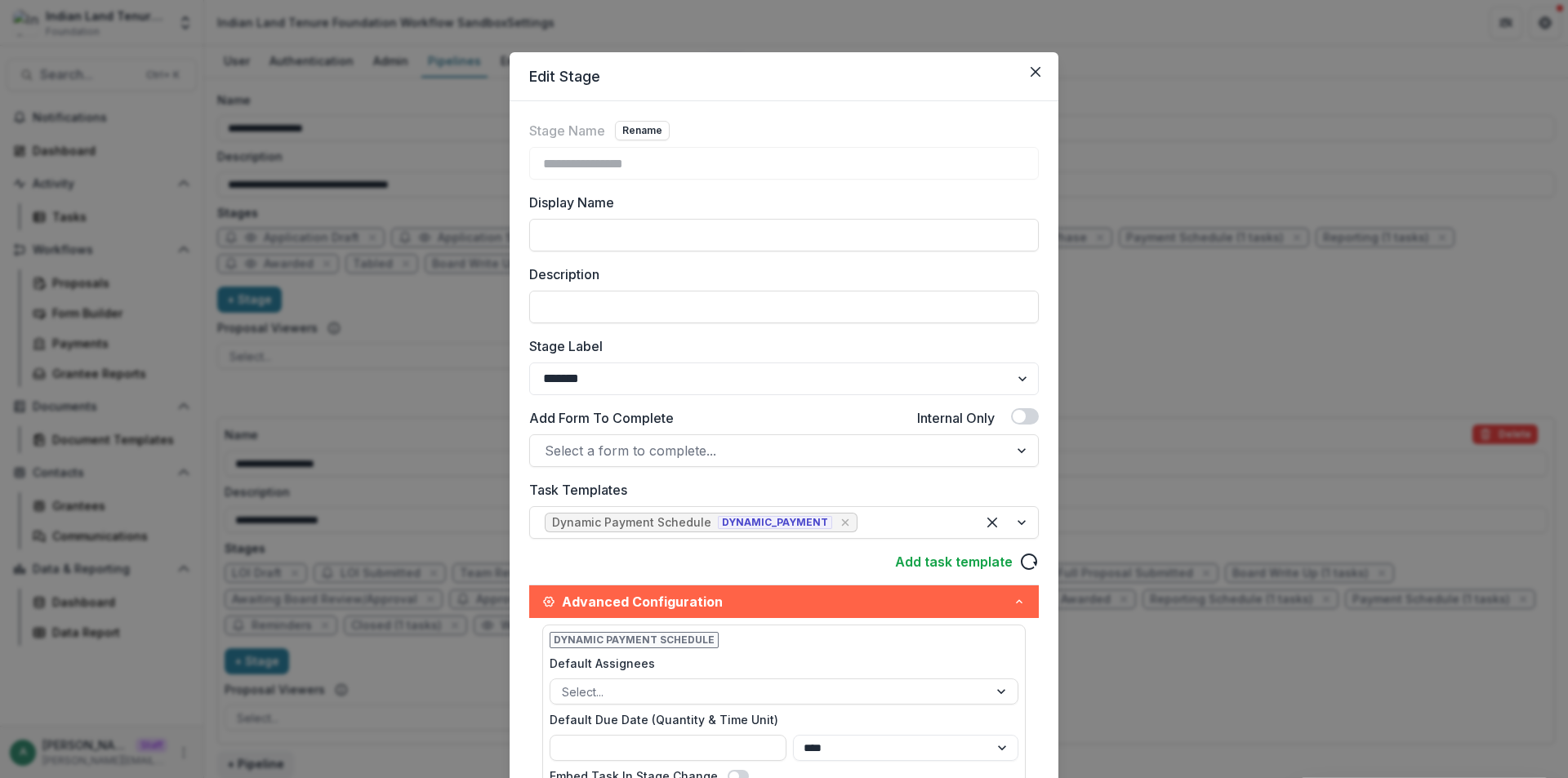
click at [439, 373] on div "**********" at bounding box center [784, 389] width 1568 height 778
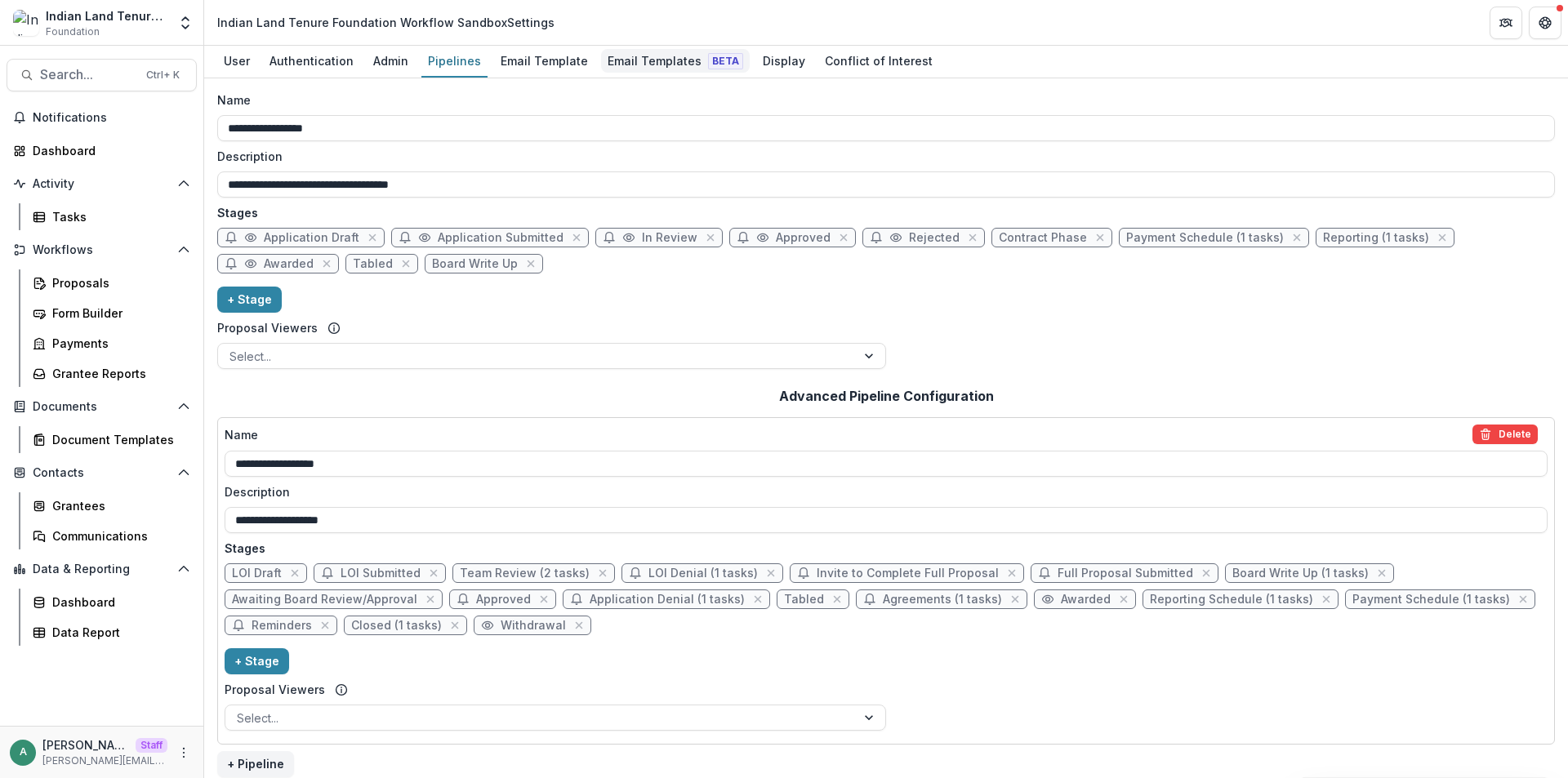
click at [645, 62] on div "Email Templates Beta" at bounding box center [675, 61] width 149 height 23
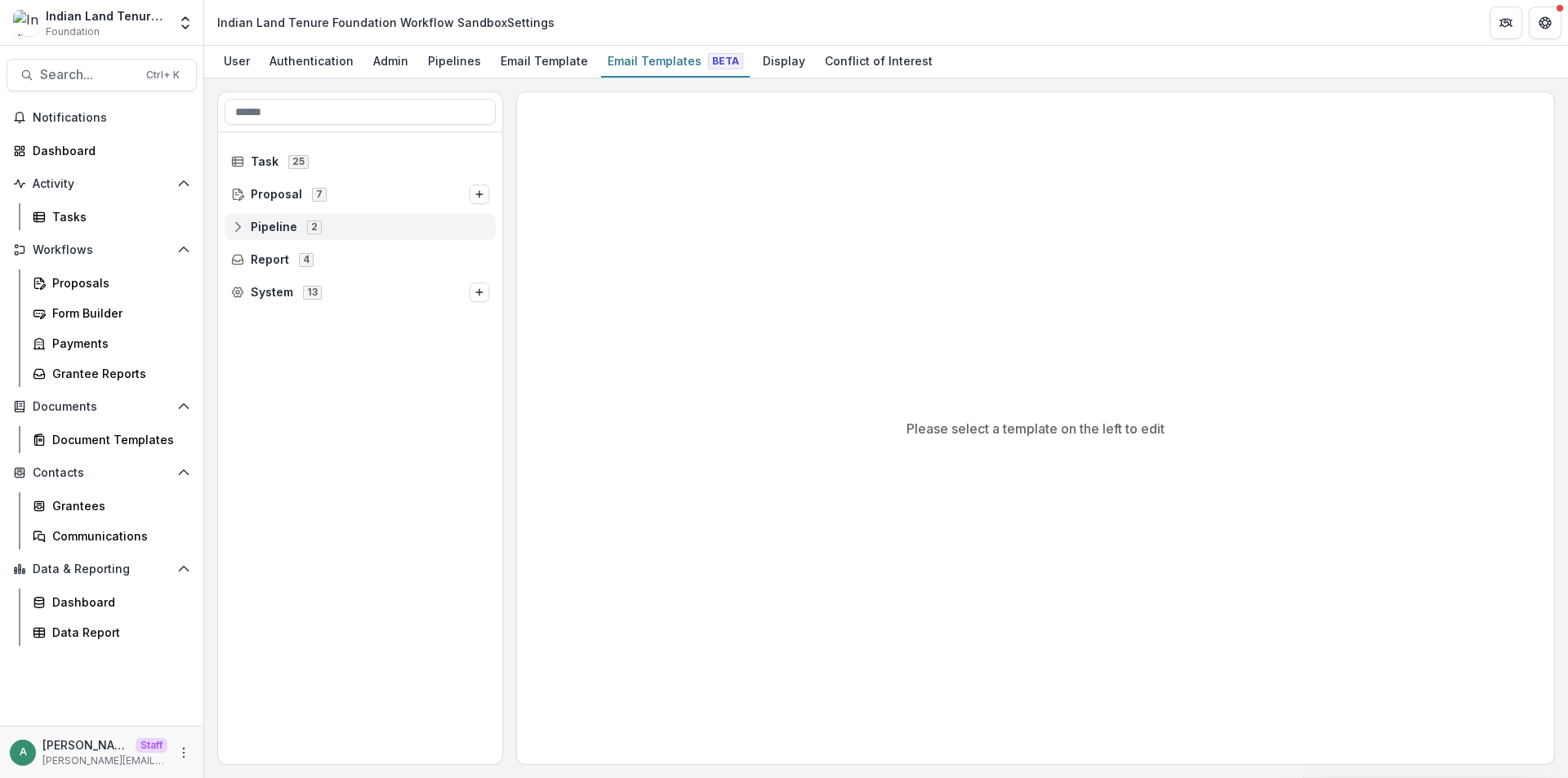
click at [238, 230] on icon at bounding box center [238, 227] width 13 height 13
click at [256, 261] on span "Internship Process 11" at bounding box center [366, 259] width 246 height 14
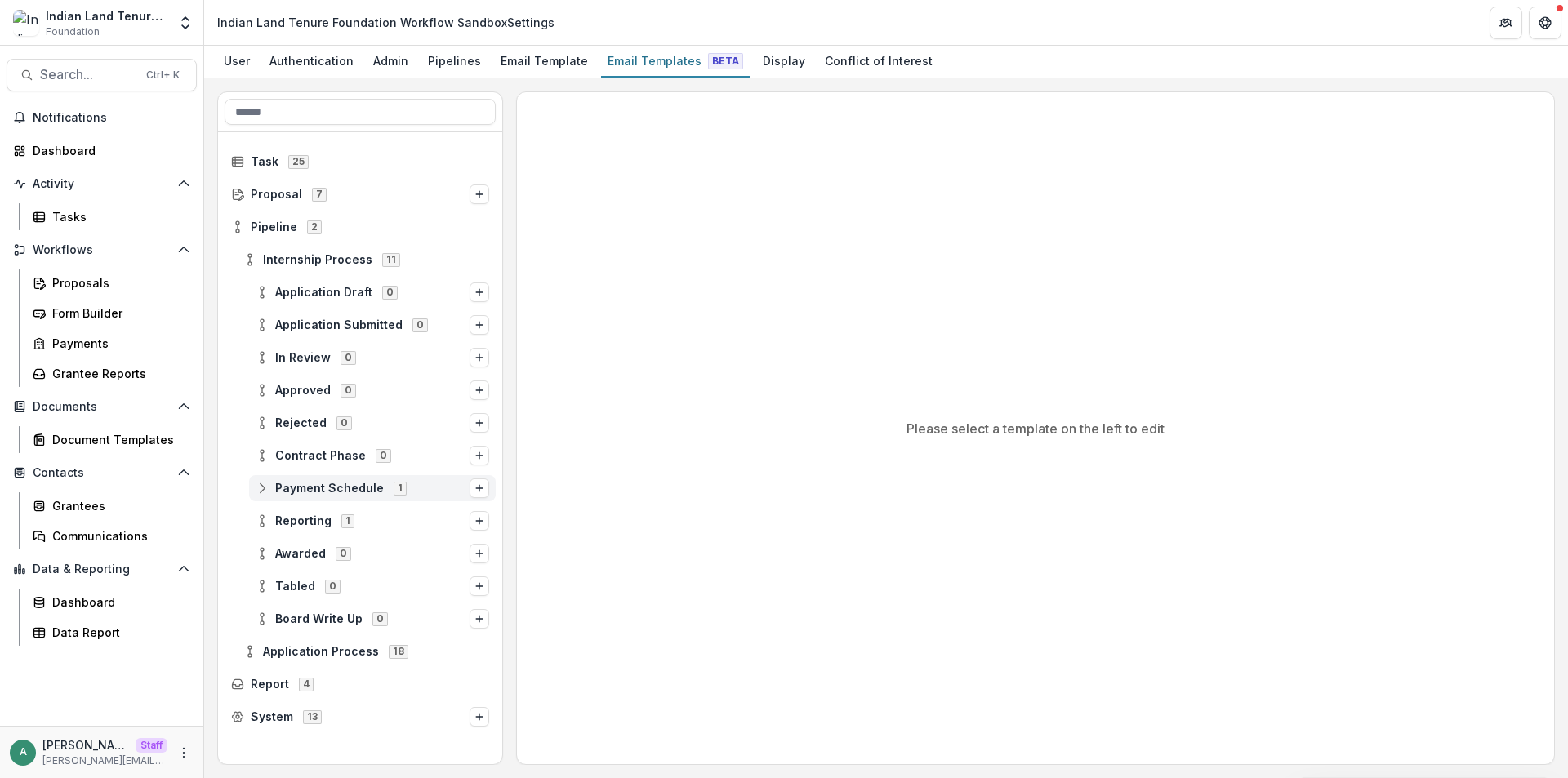
click at [265, 488] on icon at bounding box center [262, 488] width 13 height 13
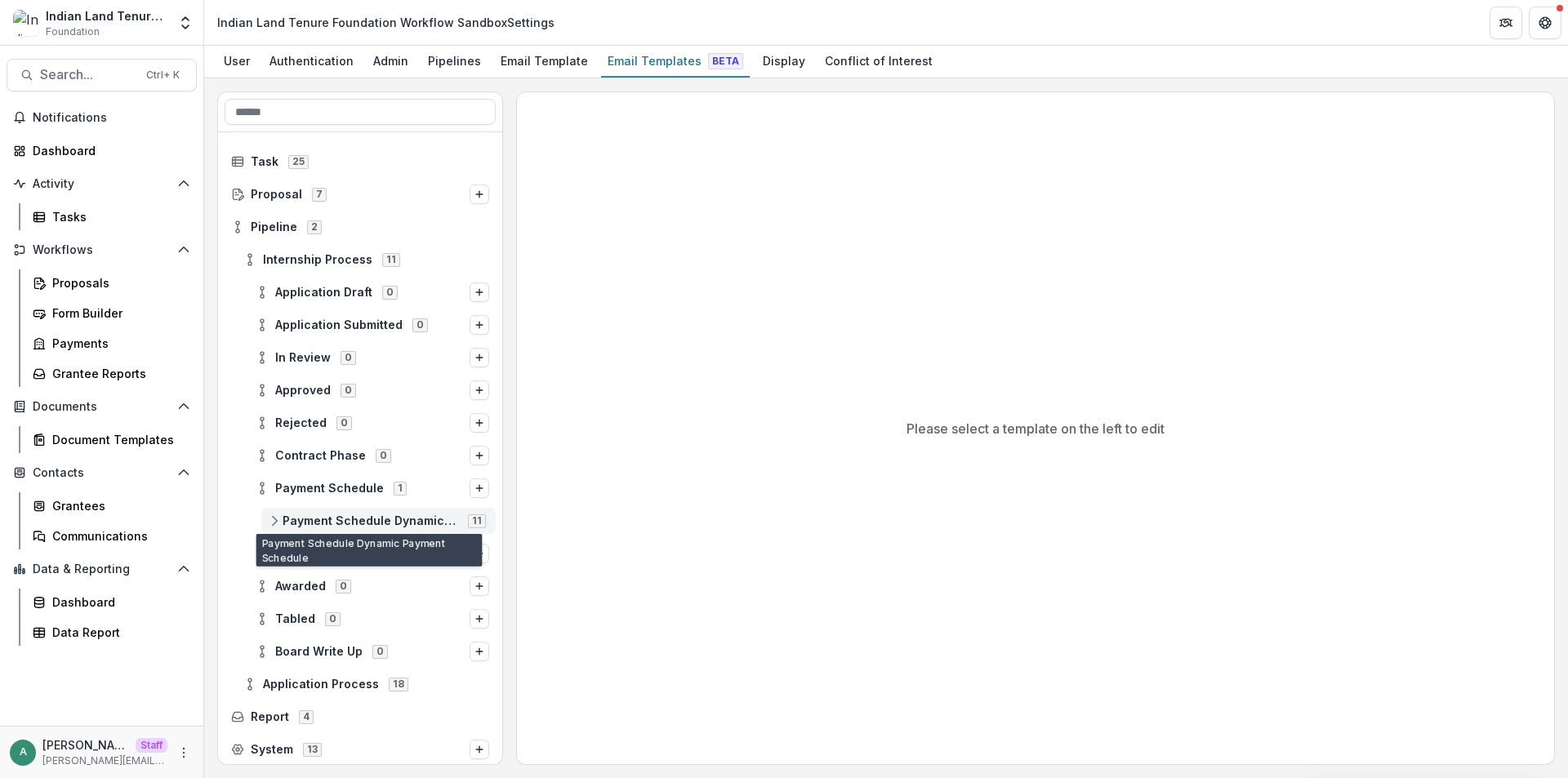
click at [322, 519] on span "Payment Schedule Dynamic Payment Schedule" at bounding box center [370, 521] width 175 height 14
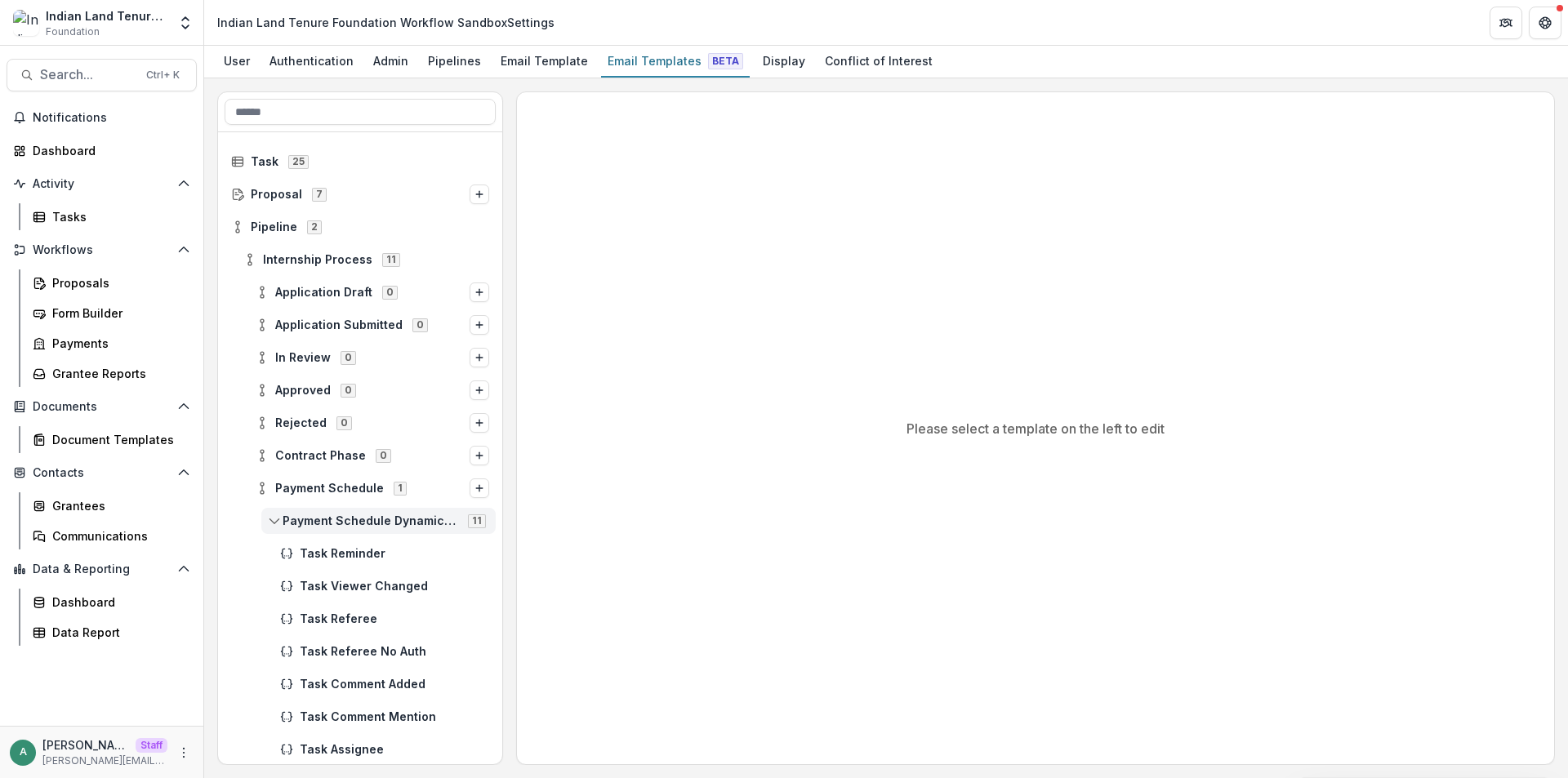
click at [270, 521] on icon at bounding box center [274, 521] width 13 height 13
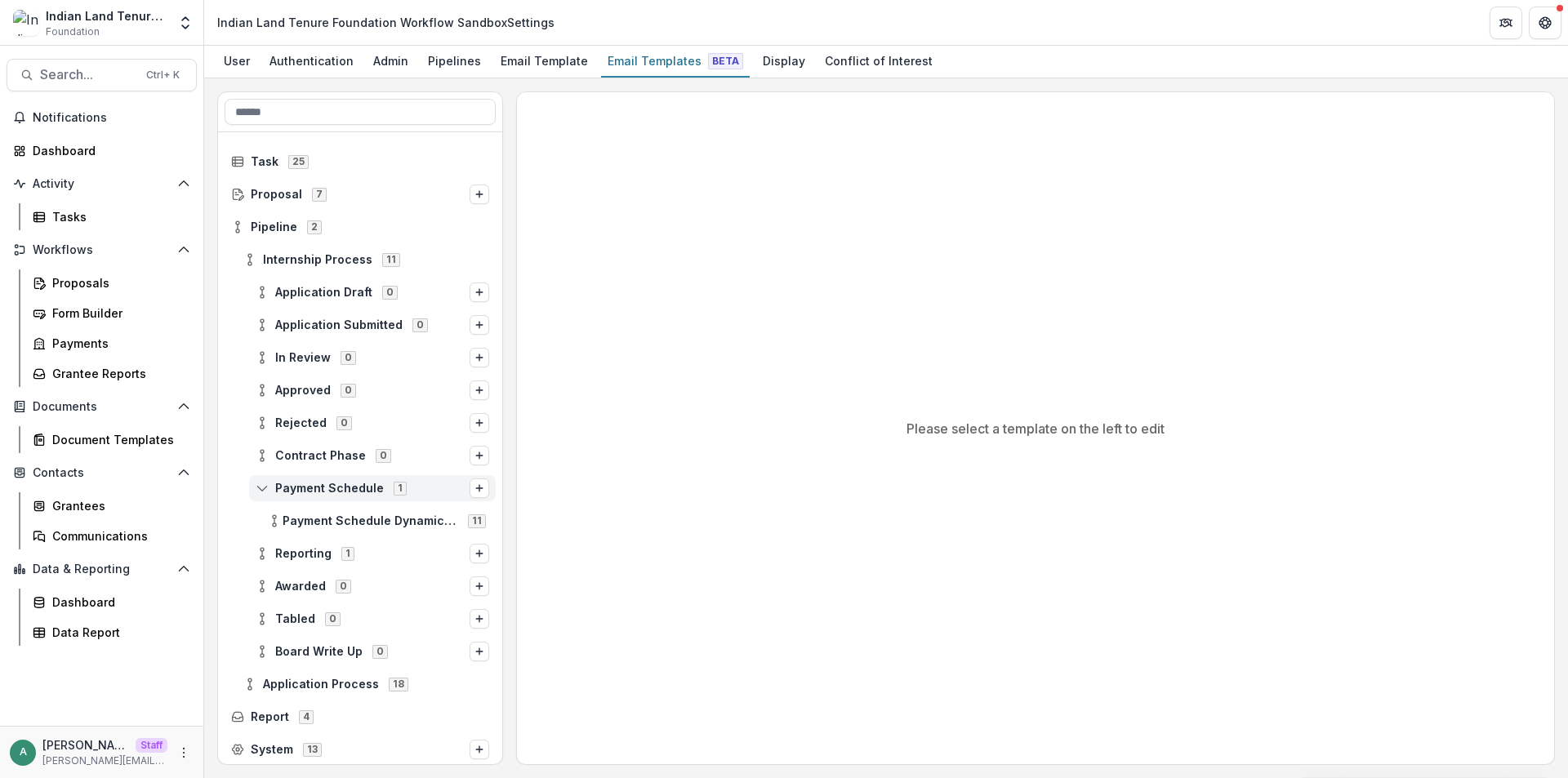
scroll to position [2, 0]
click at [261, 552] on icon at bounding box center [262, 552] width 13 height 13
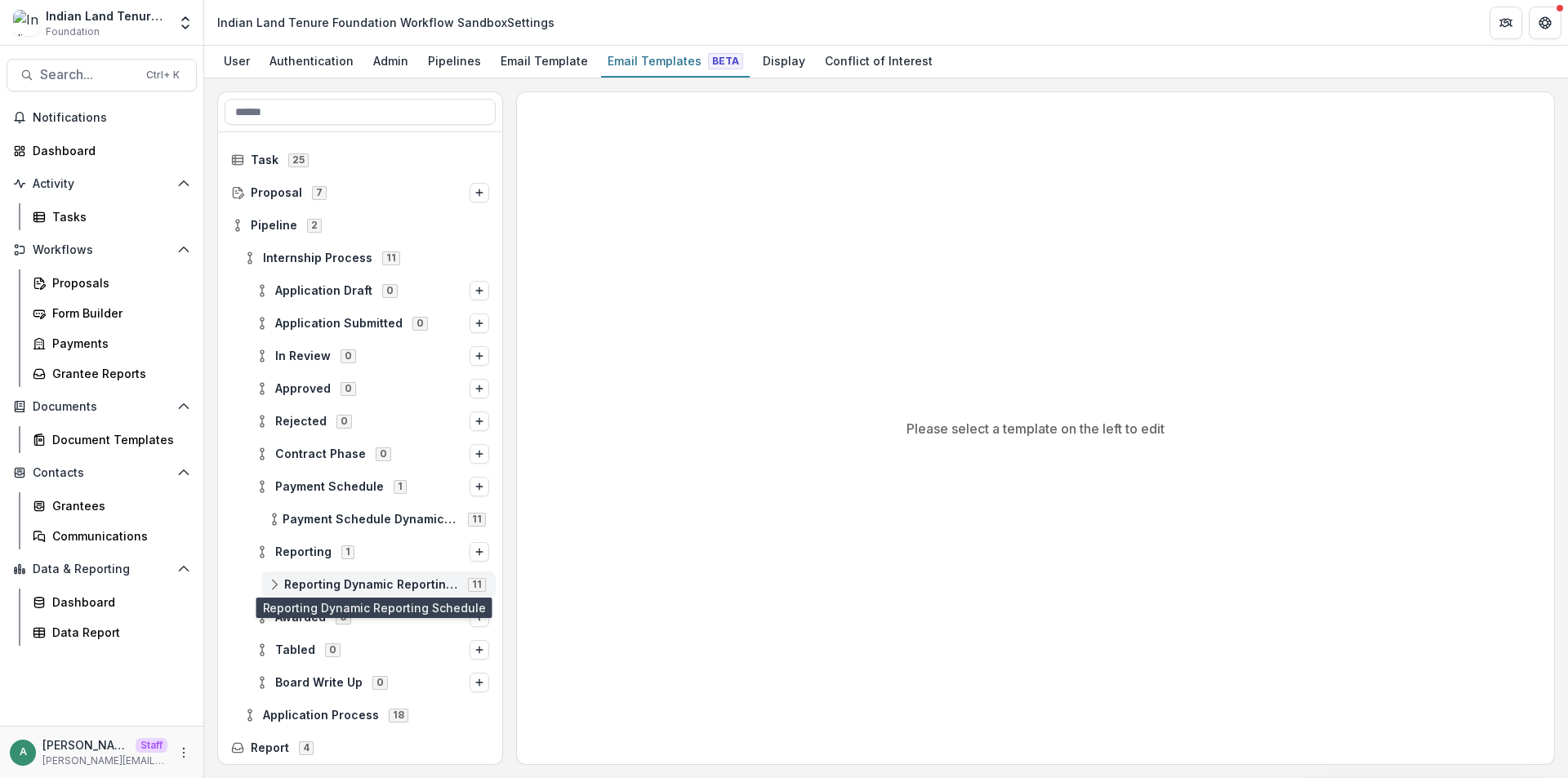
click at [303, 580] on span "Reporting Dynamic Reporting Schedule" at bounding box center [371, 585] width 174 height 14
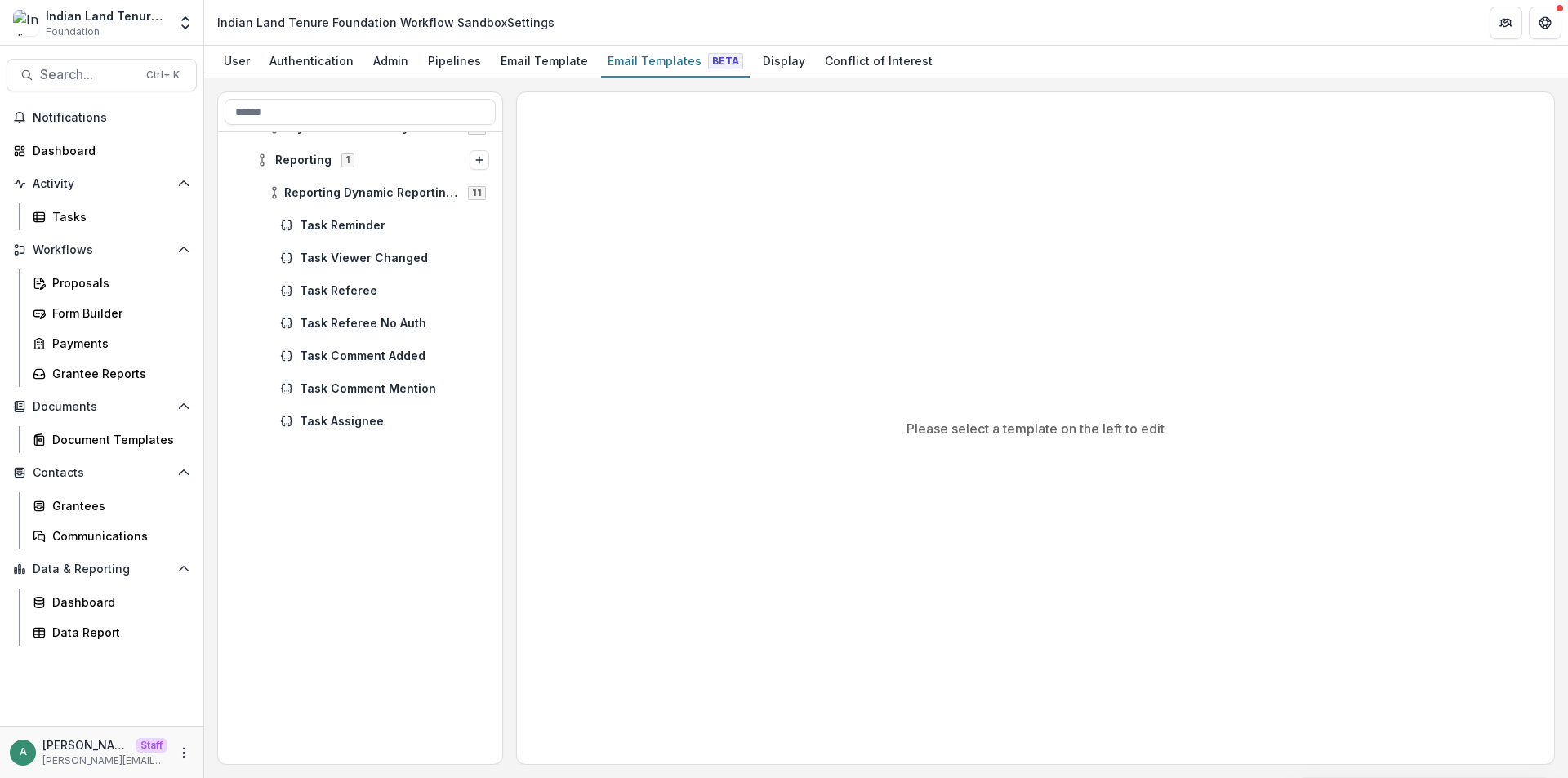
scroll to position [0, 0]
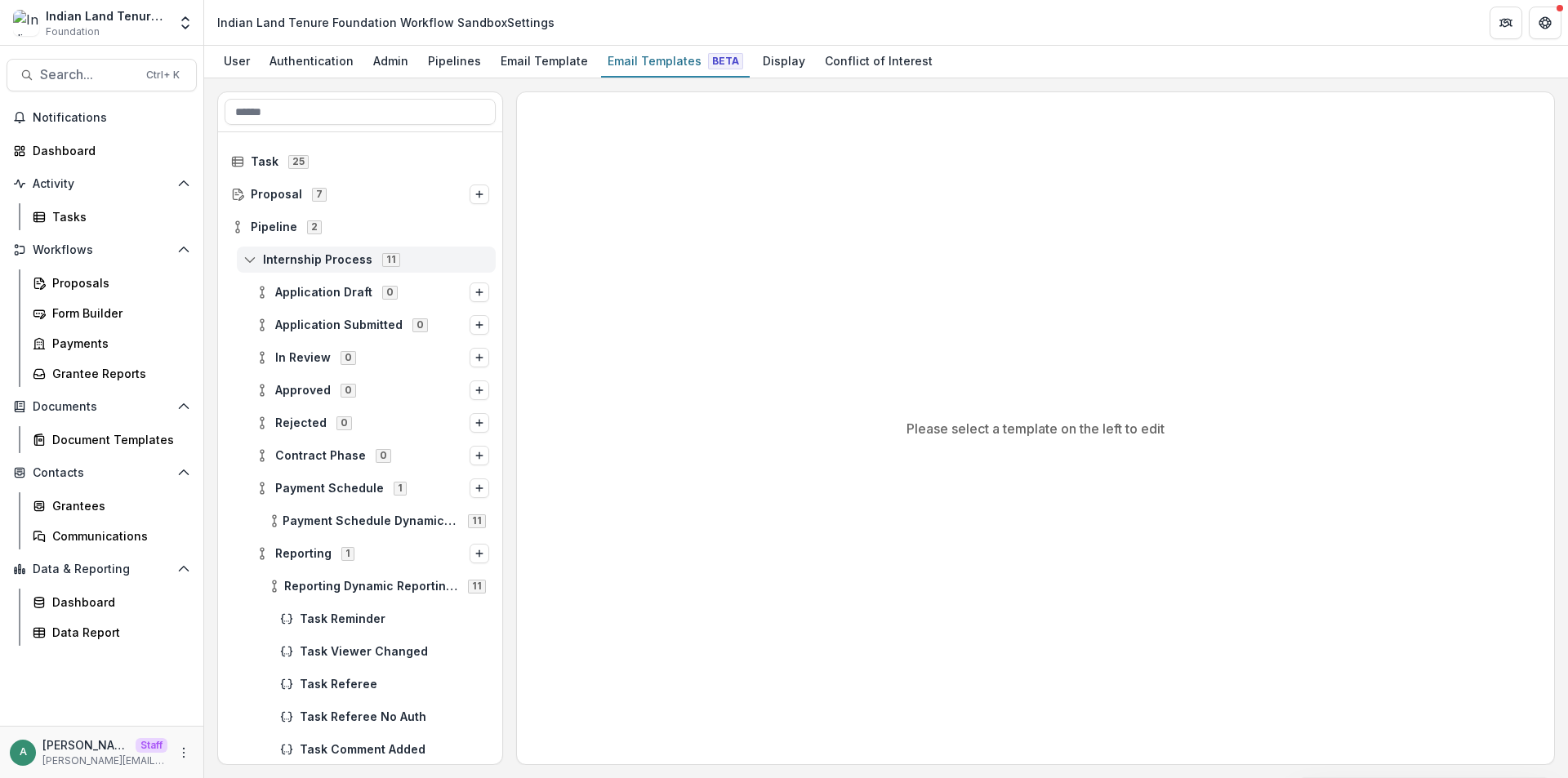
click at [258, 259] on span "Internship Process 11" at bounding box center [366, 259] width 246 height 14
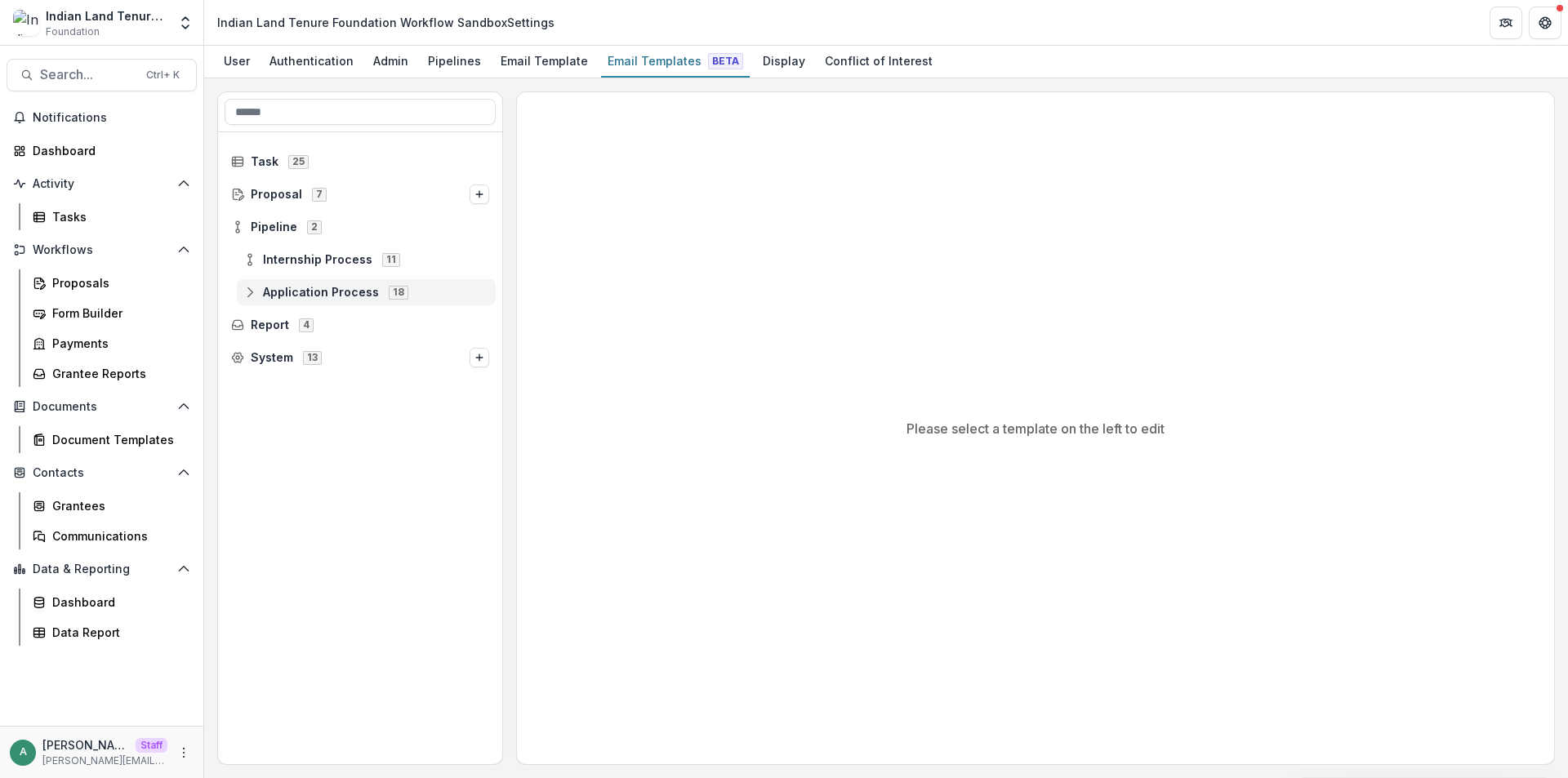
click at [251, 294] on icon at bounding box center [250, 293] width 13 height 13
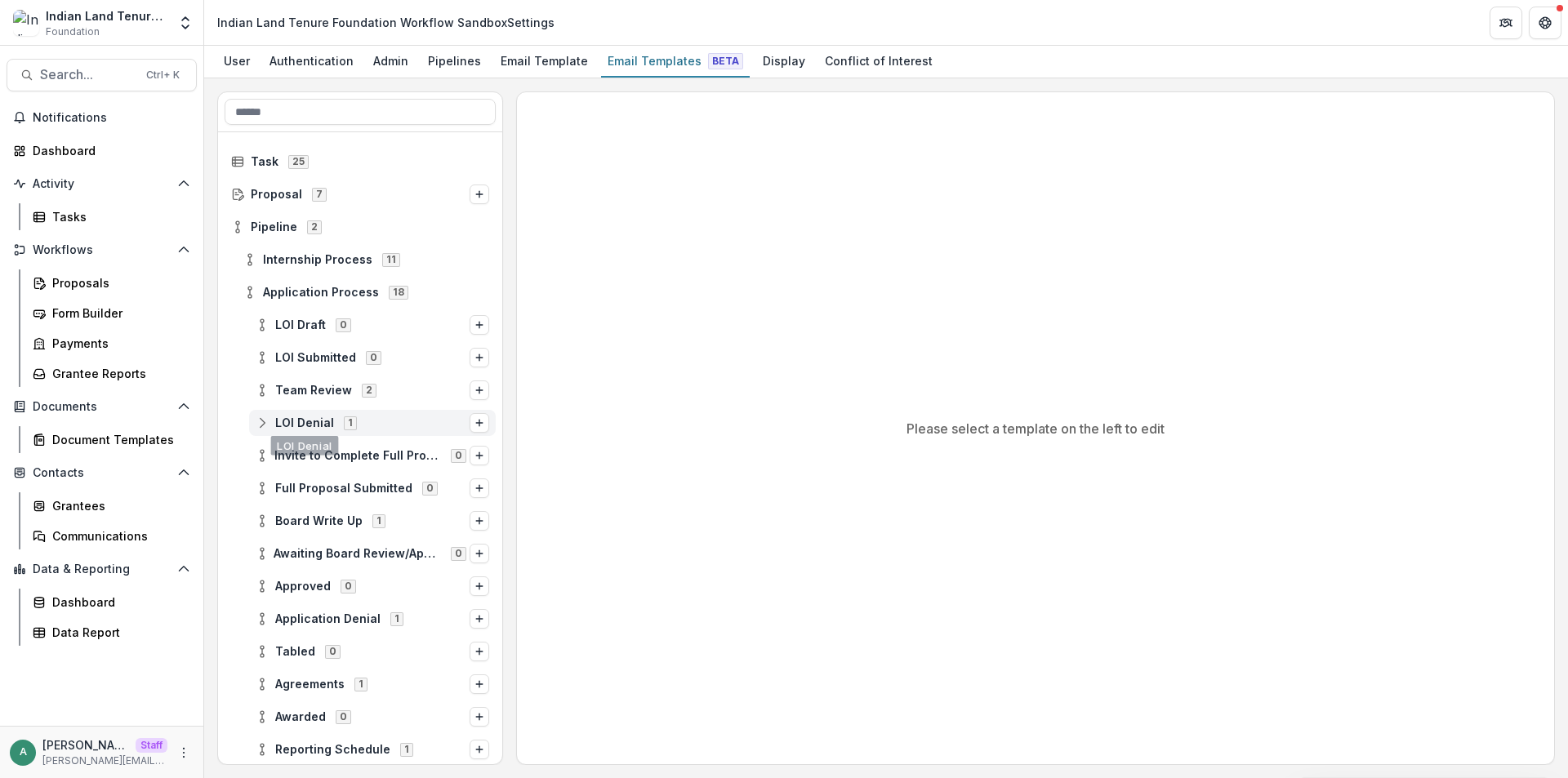
click at [258, 424] on icon at bounding box center [262, 423] width 13 height 13
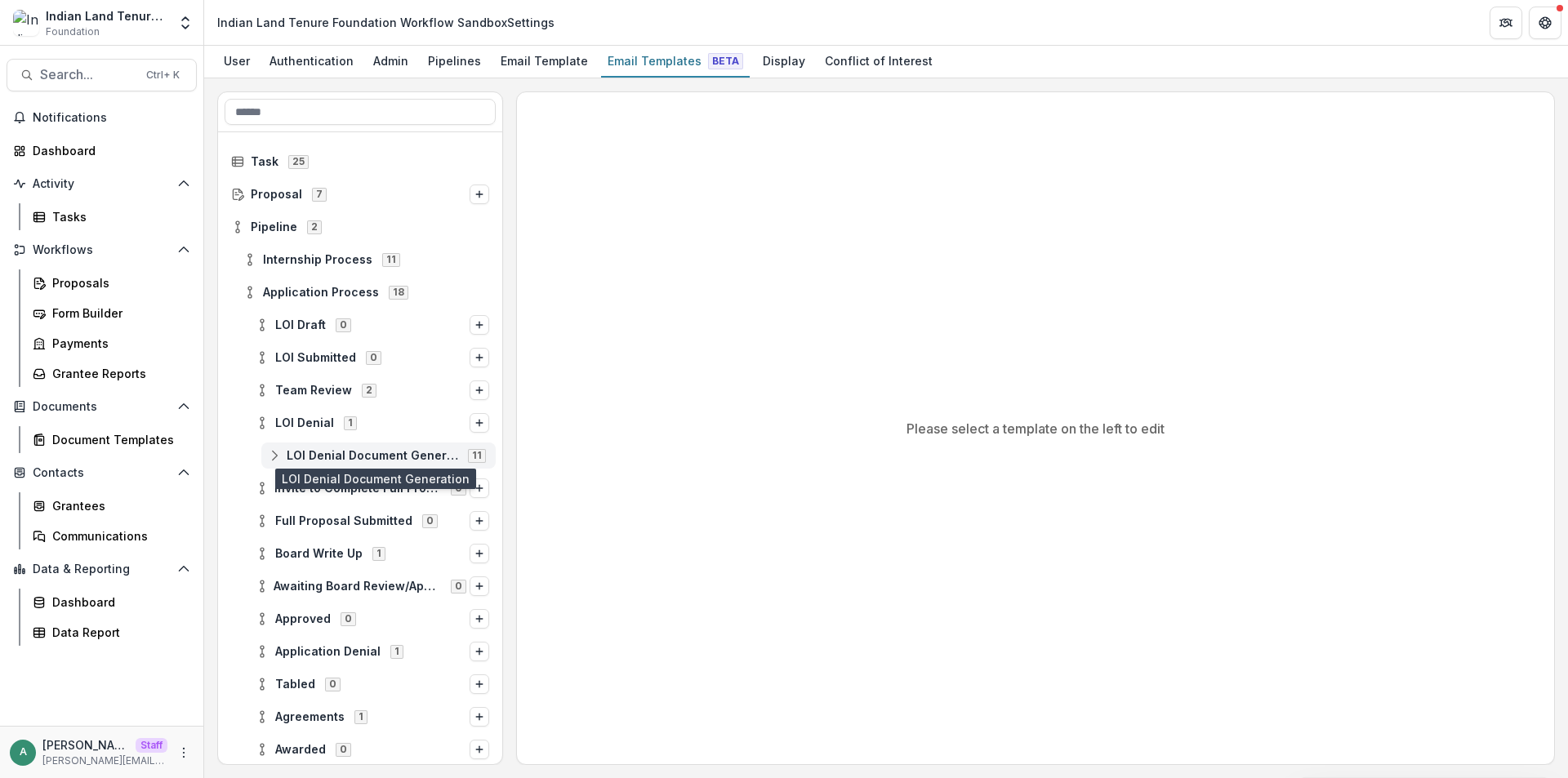
click at [303, 456] on span "LOI Denial Document Generation" at bounding box center [373, 456] width 171 height 14
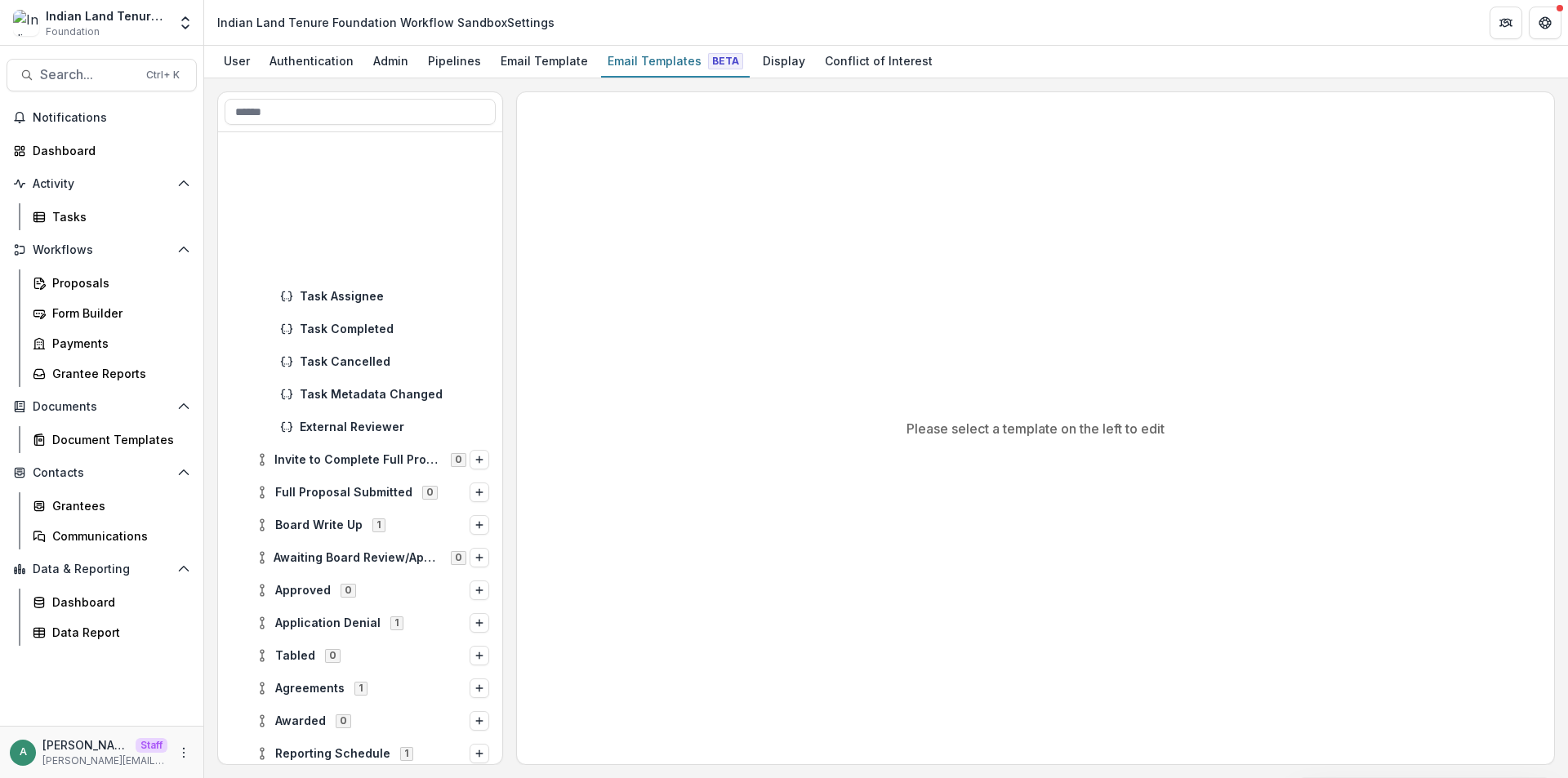
scroll to position [590, 0]
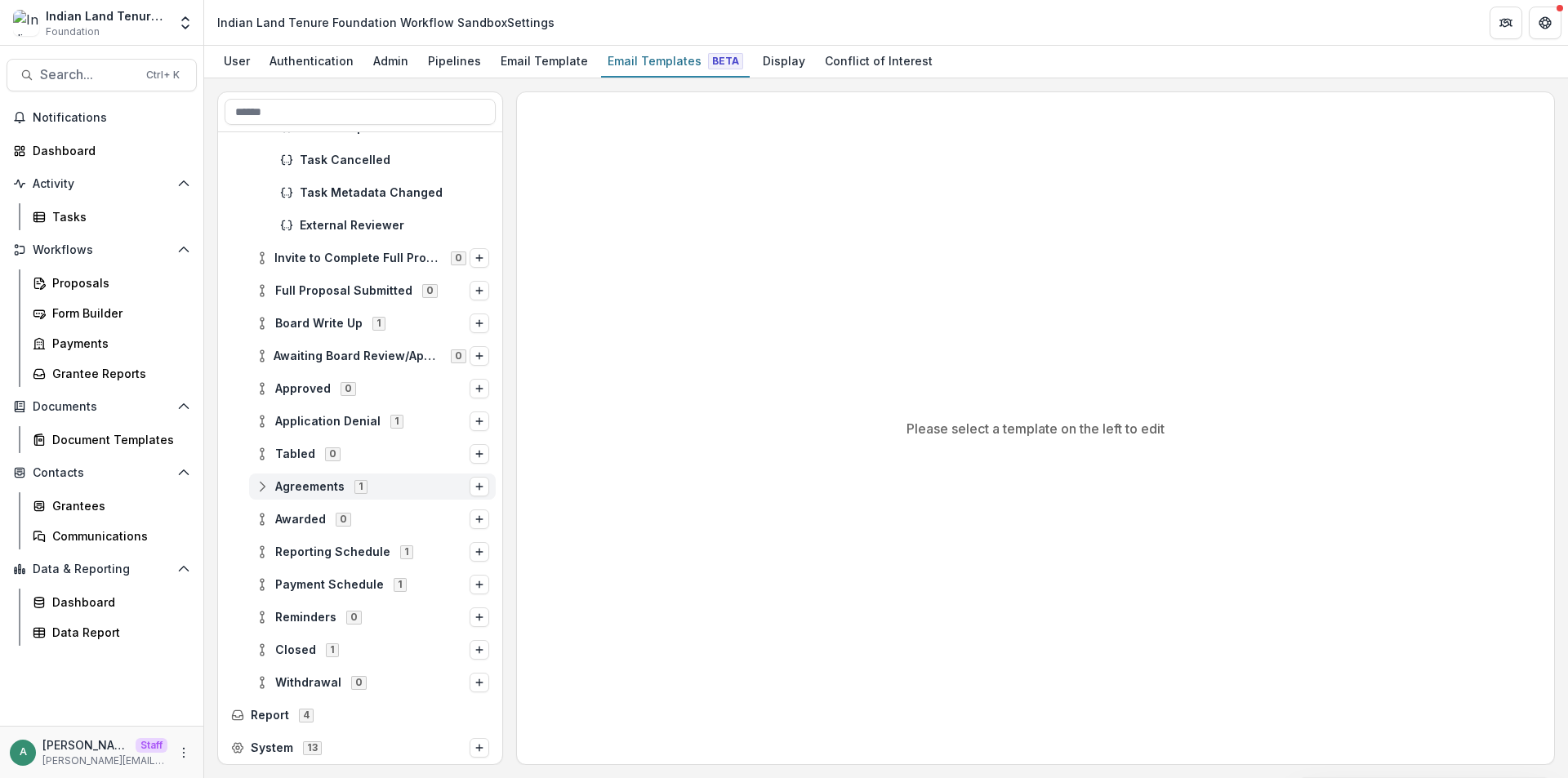
click at [267, 491] on icon at bounding box center [262, 486] width 13 height 13
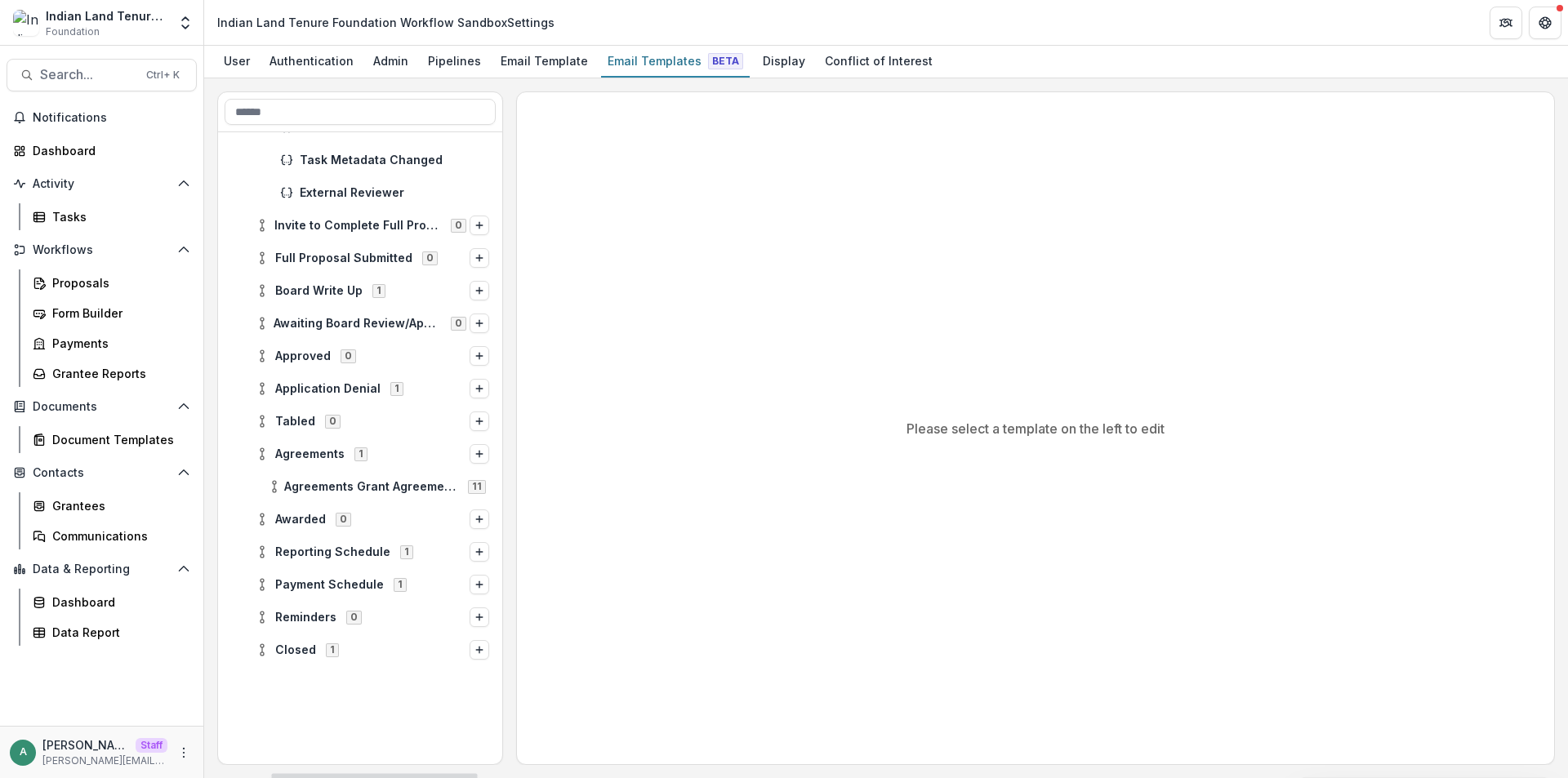
scroll to position [0, 0]
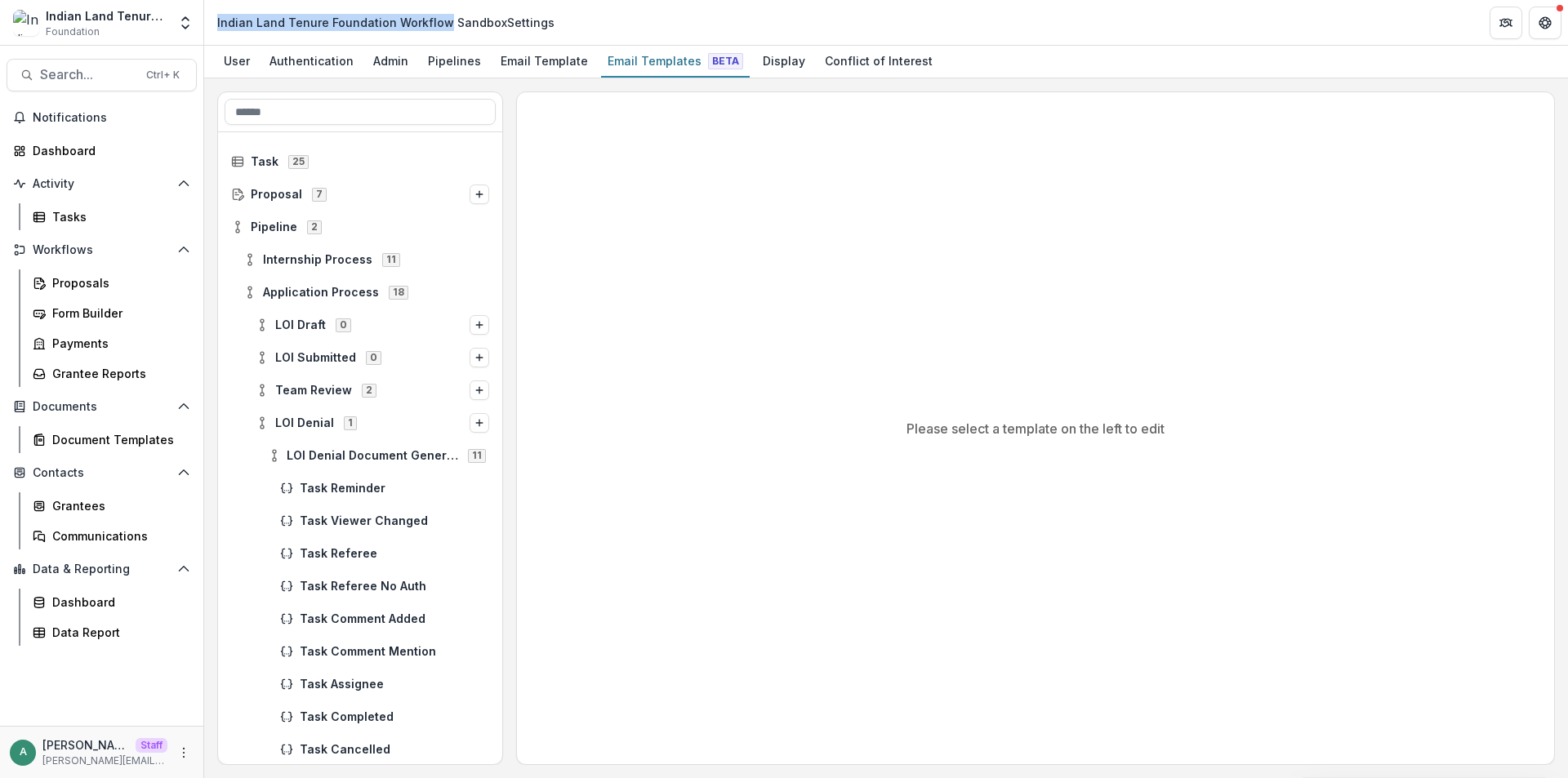
drag, startPoint x: 440, startPoint y: 26, endPoint x: 215, endPoint y: 23, distance: 225.0
click at [215, 23] on div "Indian Land Tenure Foundation Workflow Sandbox Settings" at bounding box center [386, 21] width 350 height 23
copy div "Indian Land Tenure Foundation Workflow"
click at [421, 59] on div "Pipelines" at bounding box center [454, 61] width 66 height 23
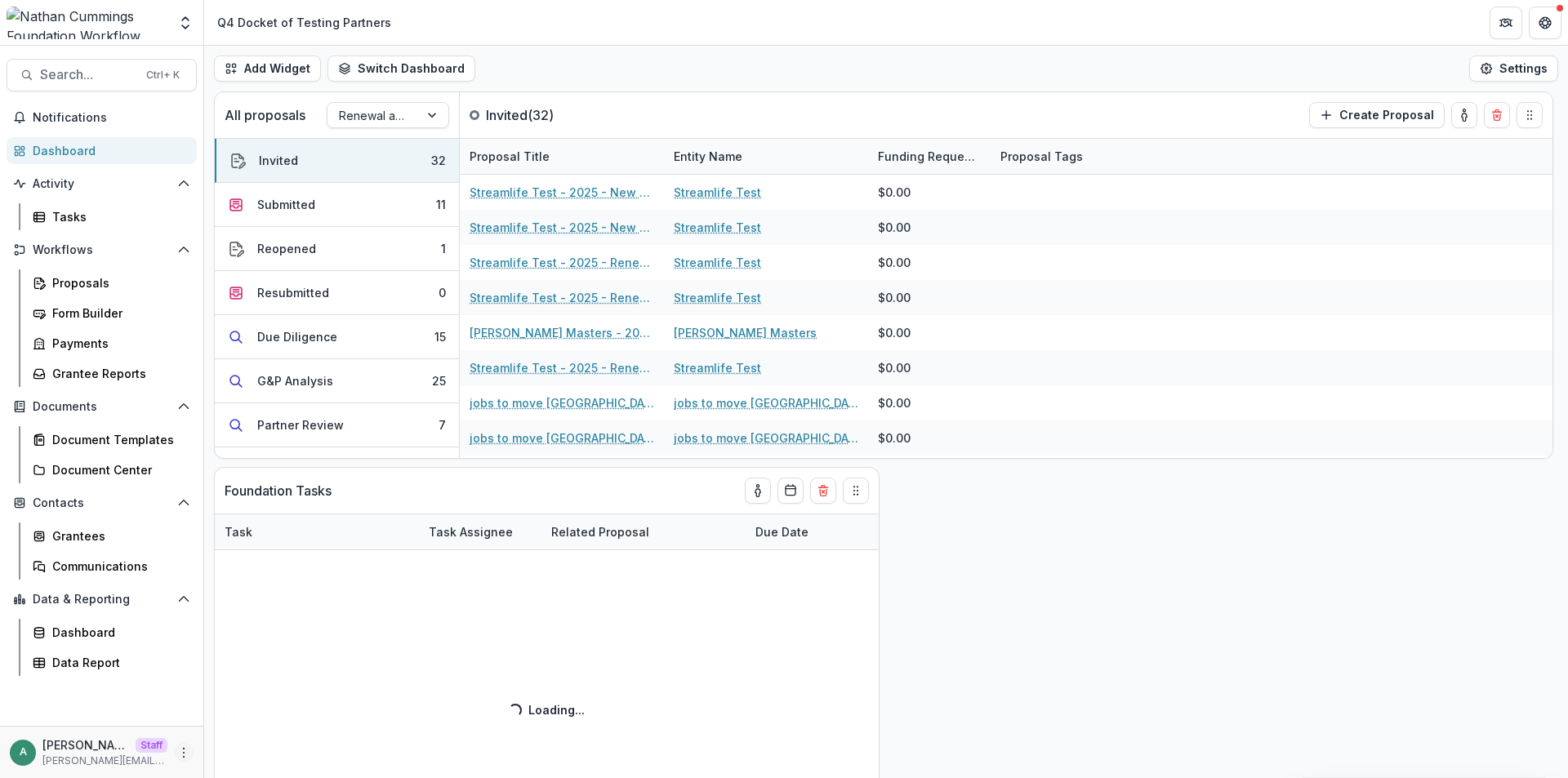
click at [184, 748] on circle "More" at bounding box center [184, 748] width 1 height 1
click at [248, 723] on link "User Settings" at bounding box center [292, 717] width 175 height 27
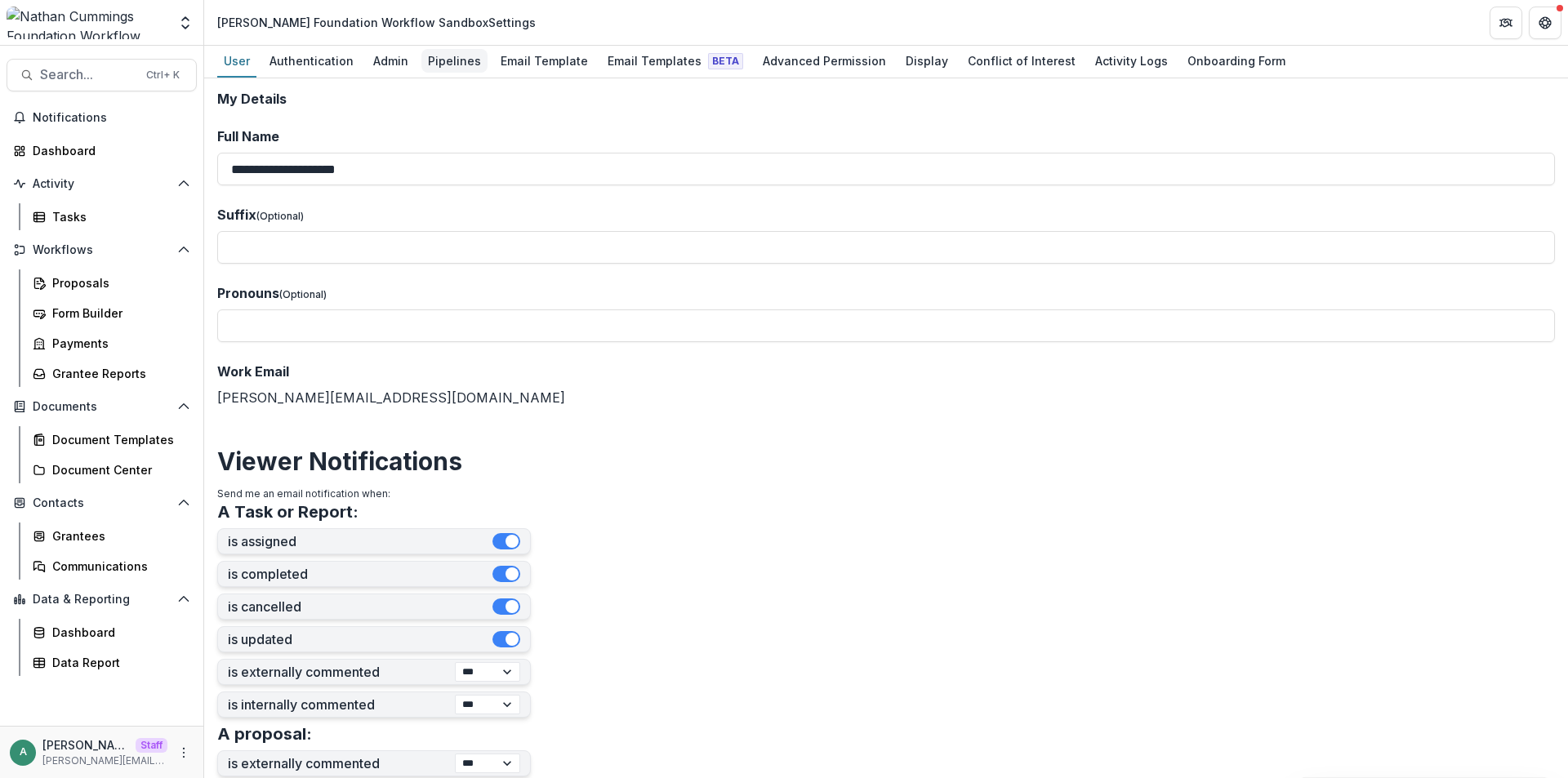
click at [440, 59] on div "Pipelines" at bounding box center [454, 61] width 66 height 23
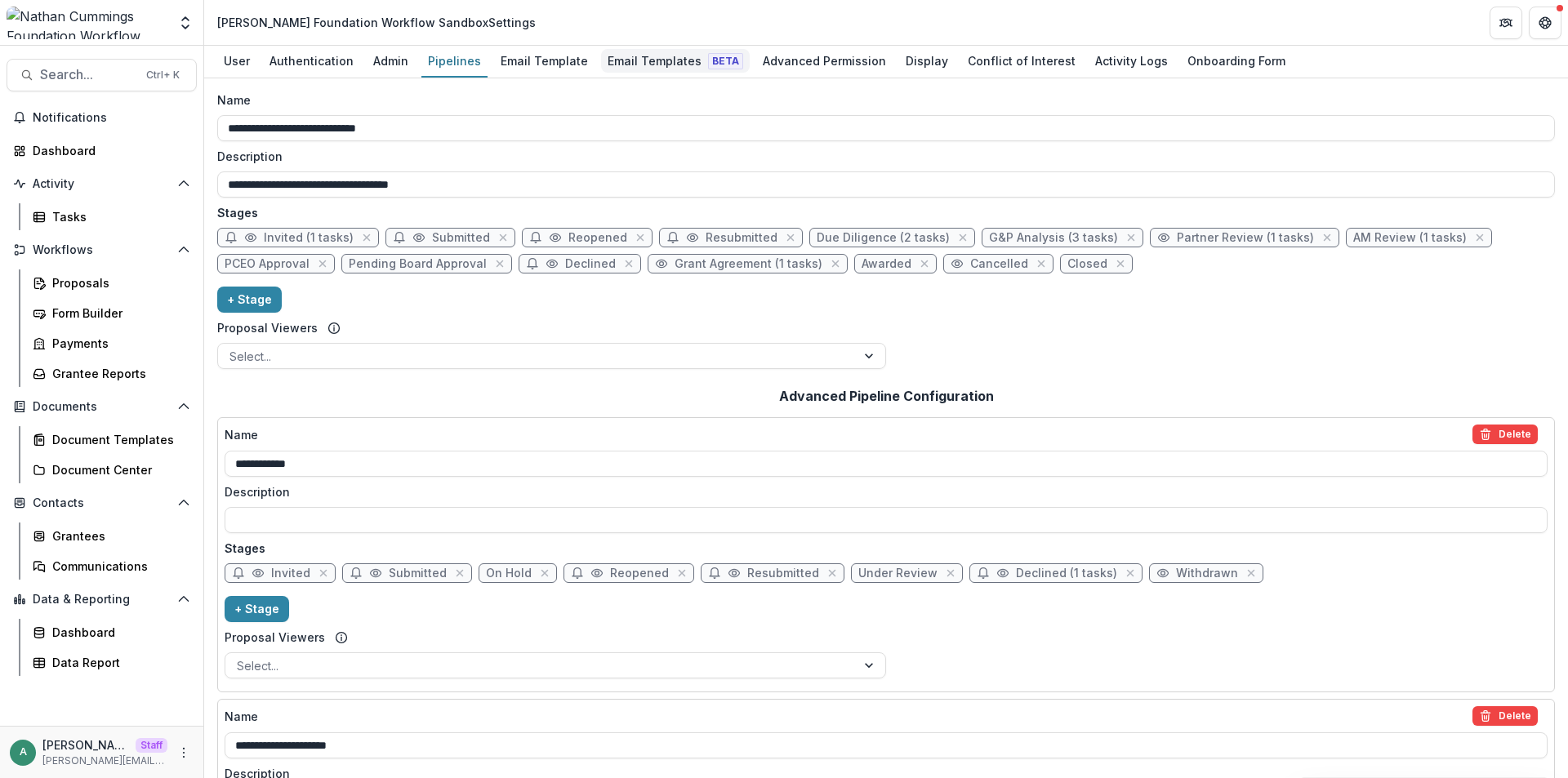
click at [677, 60] on div "Email Templates Beta" at bounding box center [675, 61] width 149 height 23
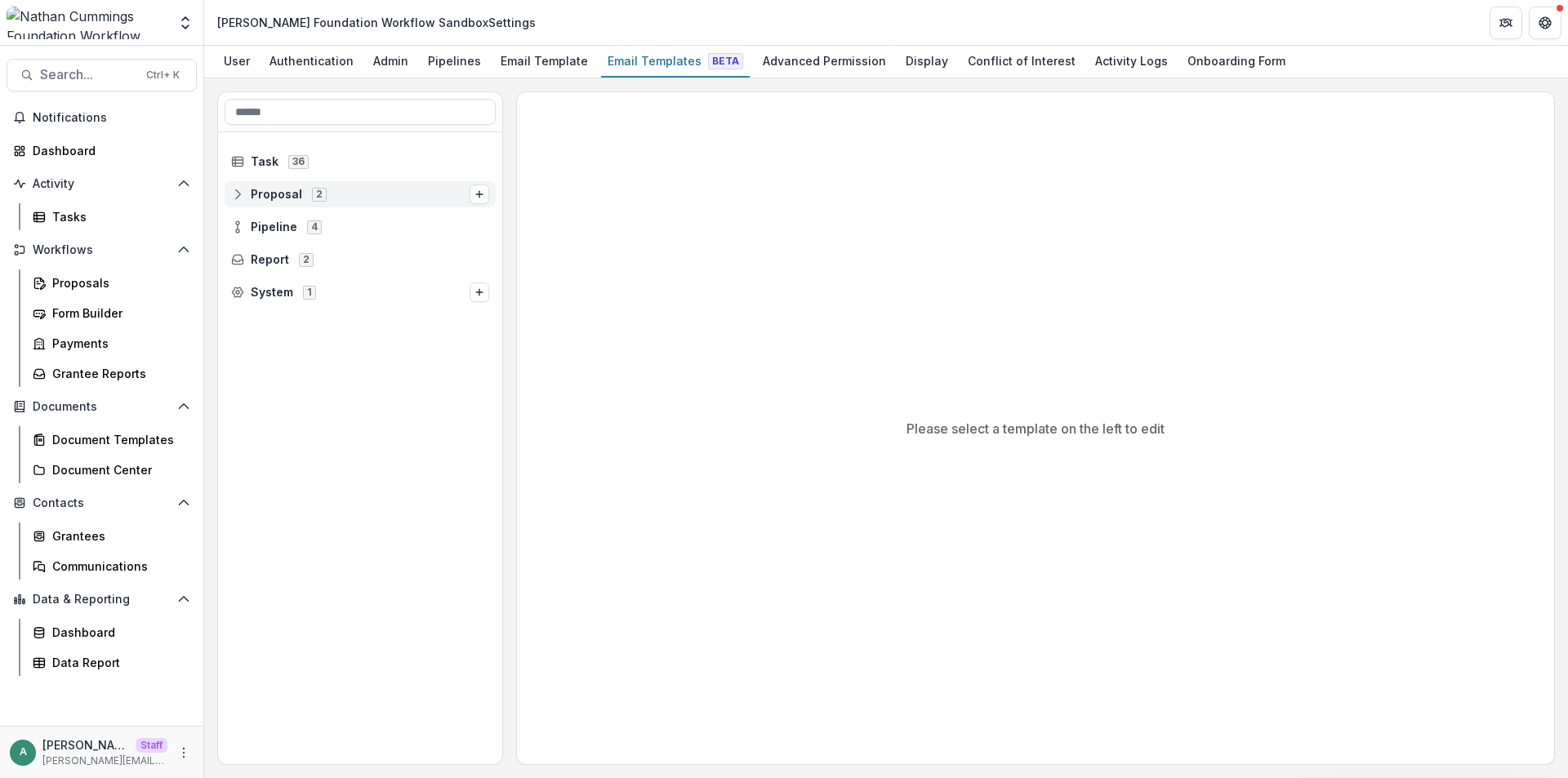
click at [239, 196] on icon at bounding box center [238, 195] width 13 height 13
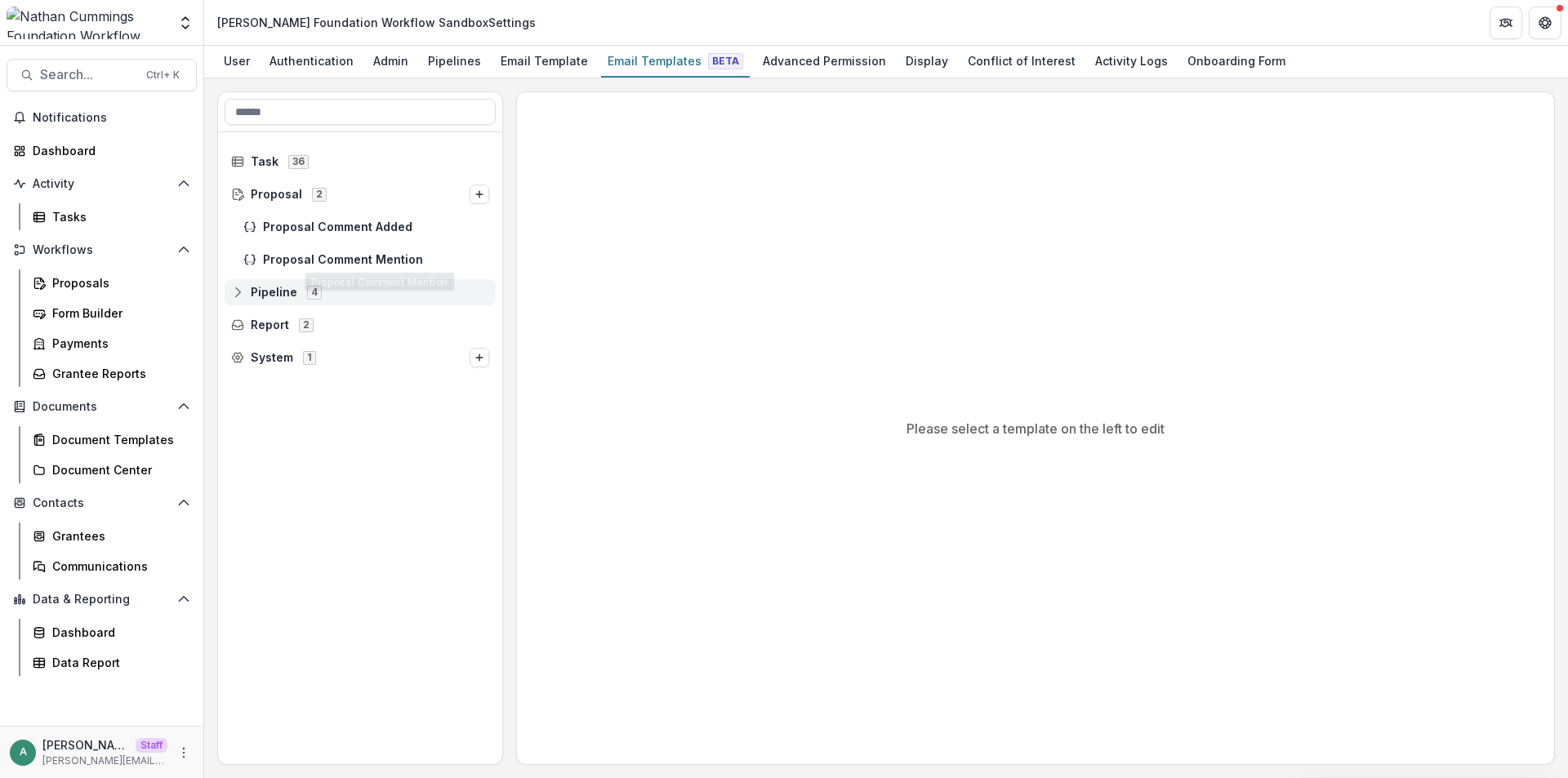
click at [238, 293] on line at bounding box center [238, 292] width 0 height 5
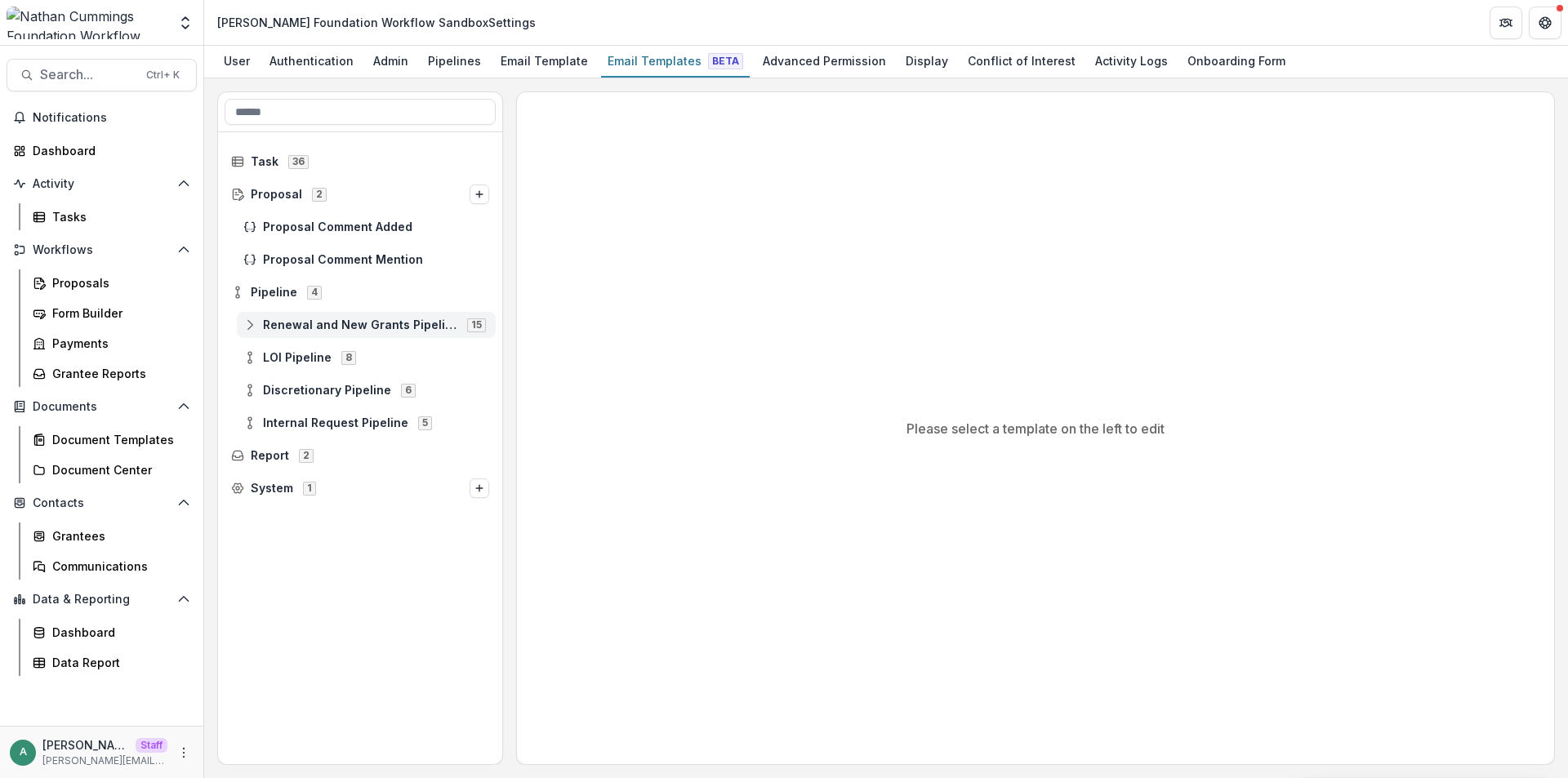
click at [254, 334] on div "Renewal and New Grants Pipeline 15" at bounding box center [366, 325] width 259 height 26
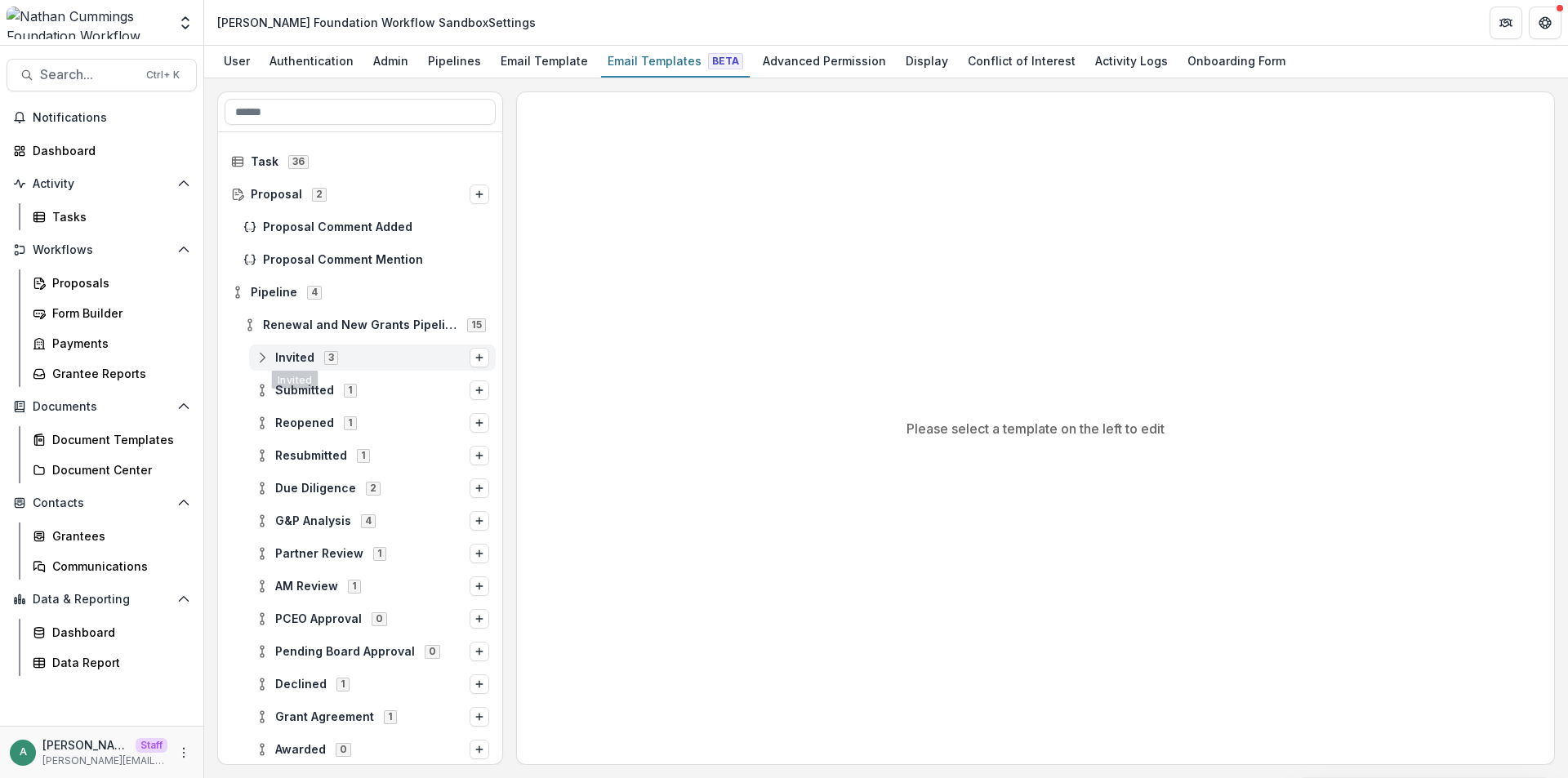
click at [263, 361] on icon at bounding box center [262, 358] width 13 height 13
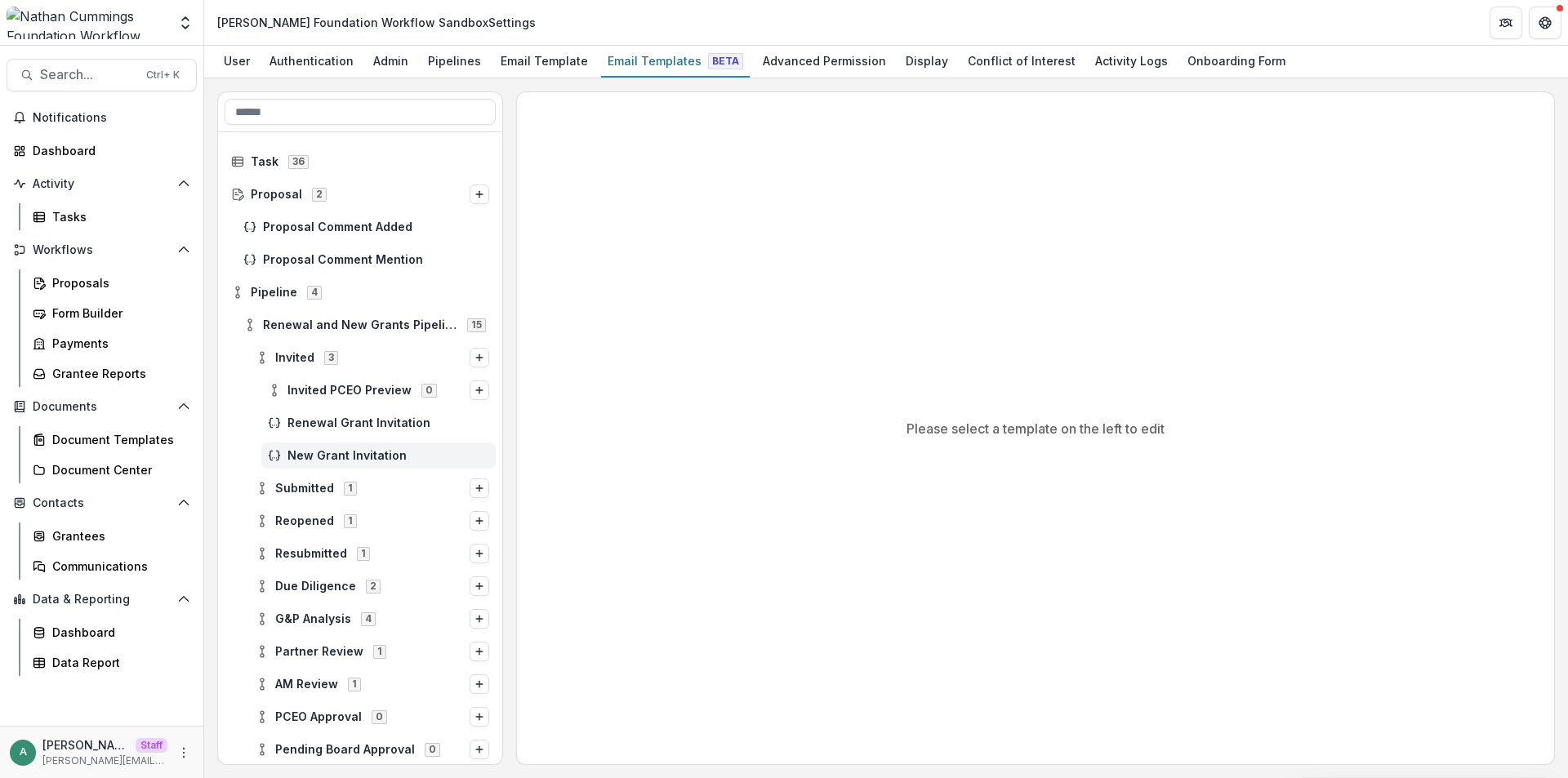
click at [297, 454] on span "New Grant Invitation" at bounding box center [389, 456] width 201 height 14
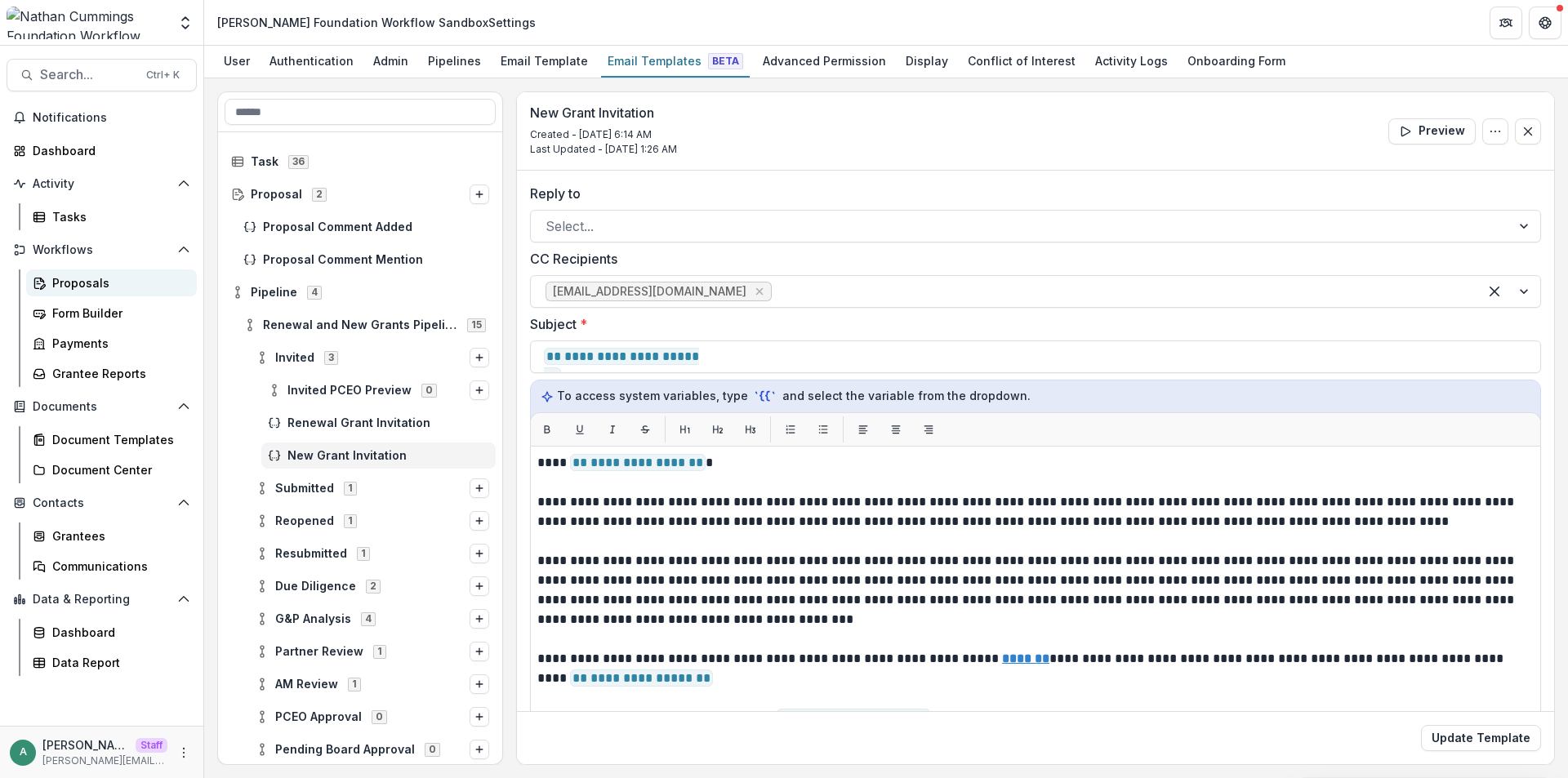
click at [91, 290] on div "Proposals" at bounding box center [117, 282] width 131 height 17
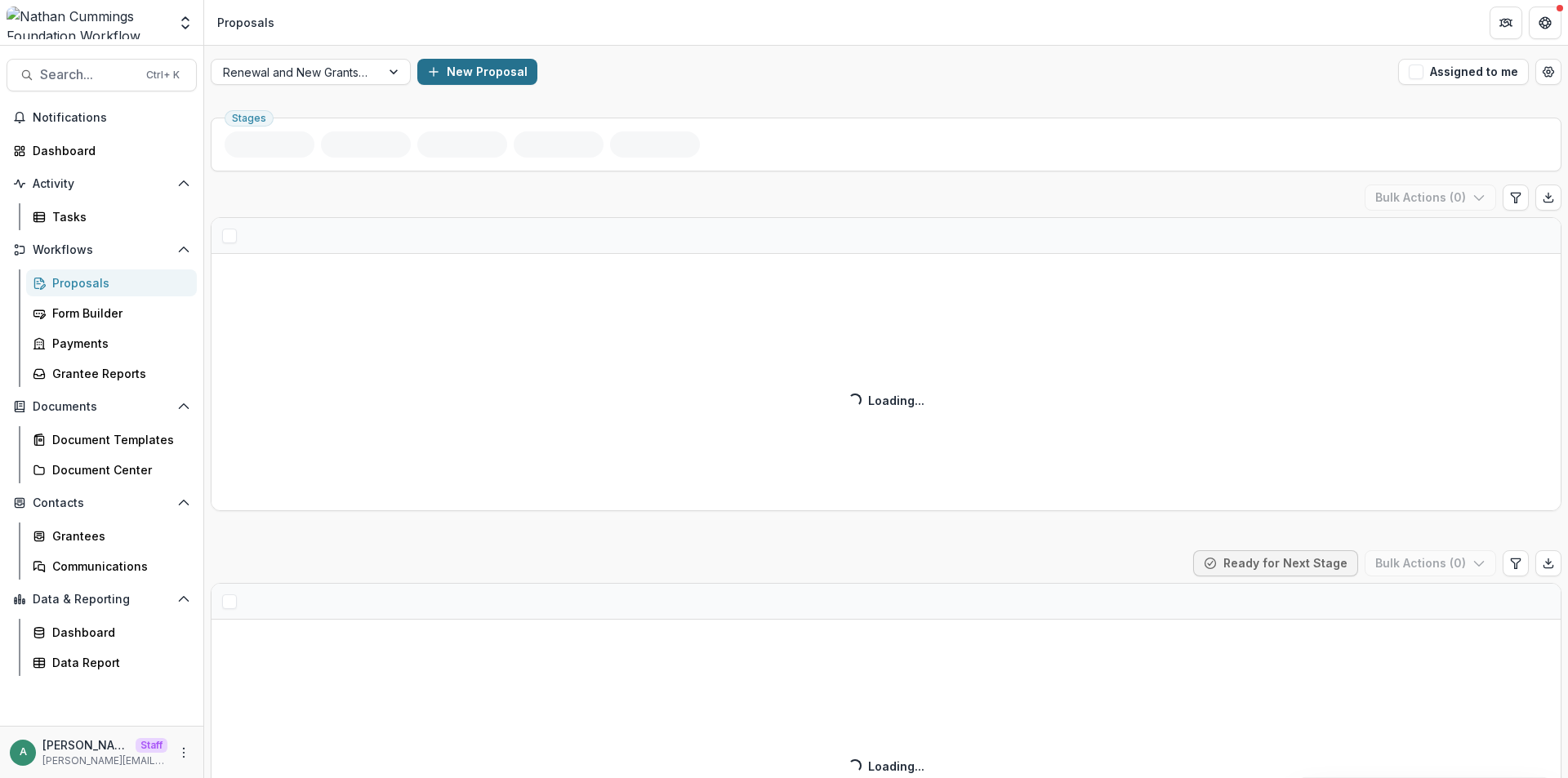
click at [476, 70] on button "New Proposal" at bounding box center [477, 72] width 120 height 26
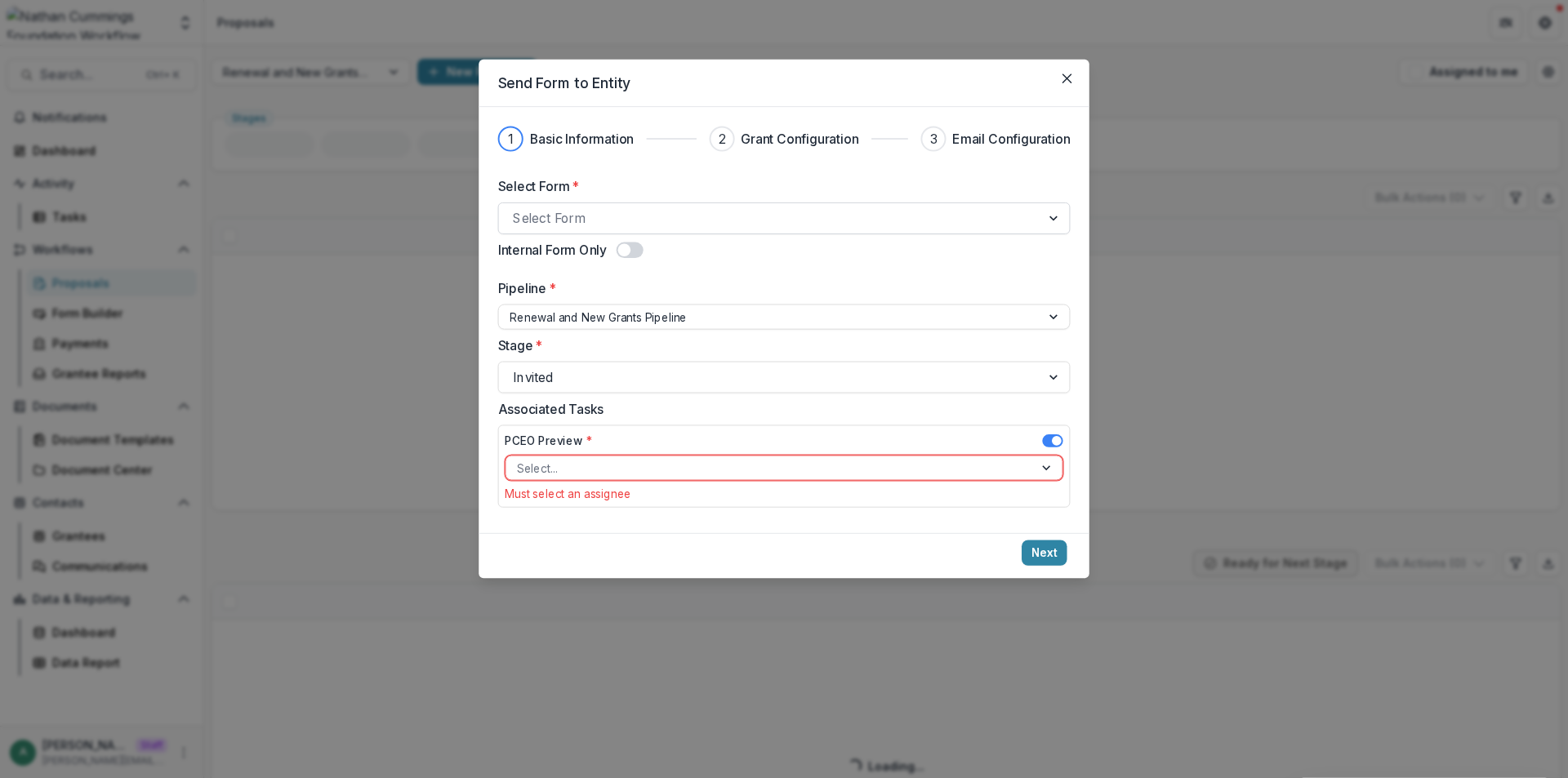
click at [622, 214] on div at bounding box center [769, 219] width 513 height 22
click at [608, 220] on div at bounding box center [769, 219] width 513 height 22
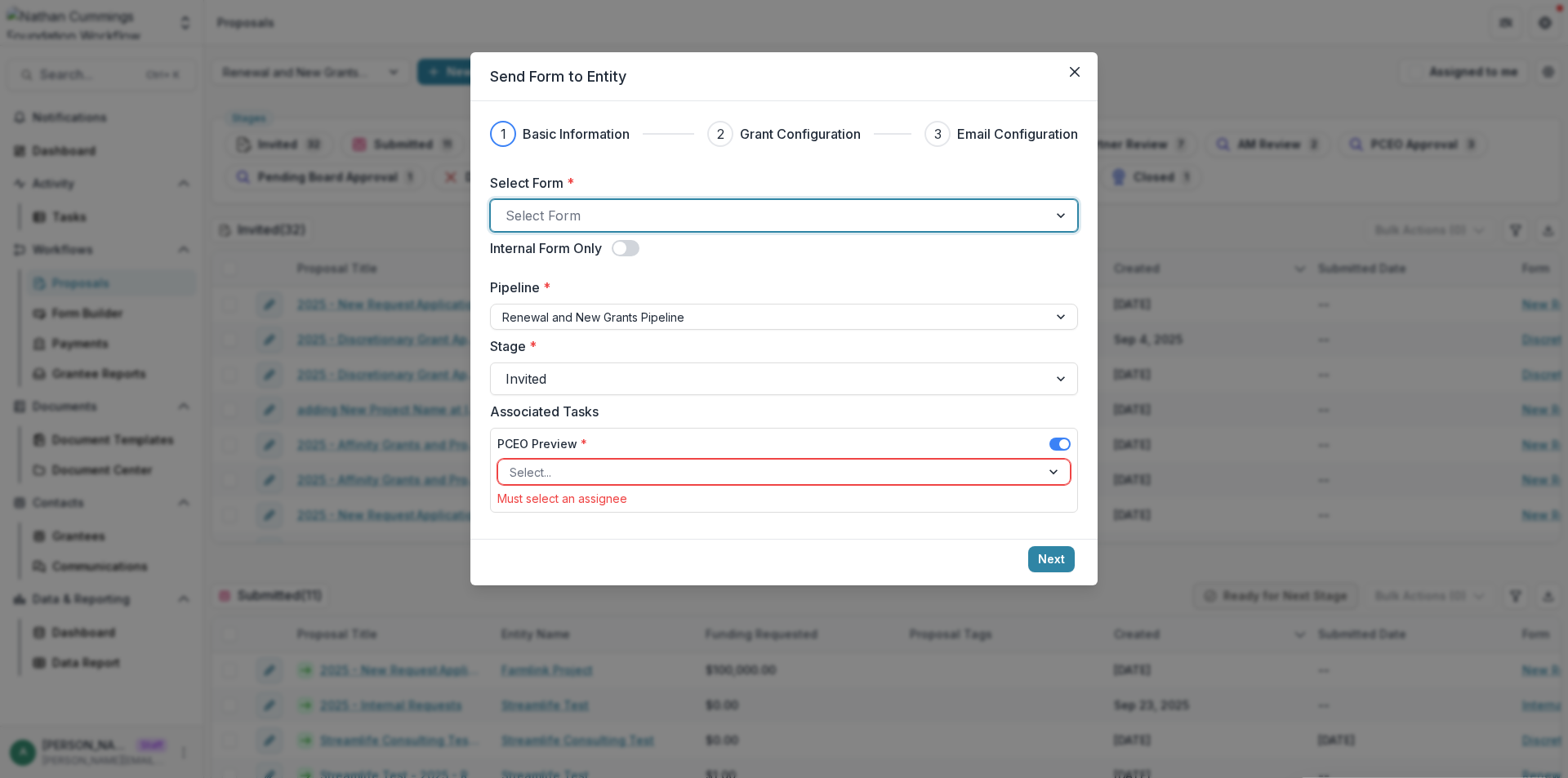
click at [607, 216] on div at bounding box center [770, 215] width 527 height 23
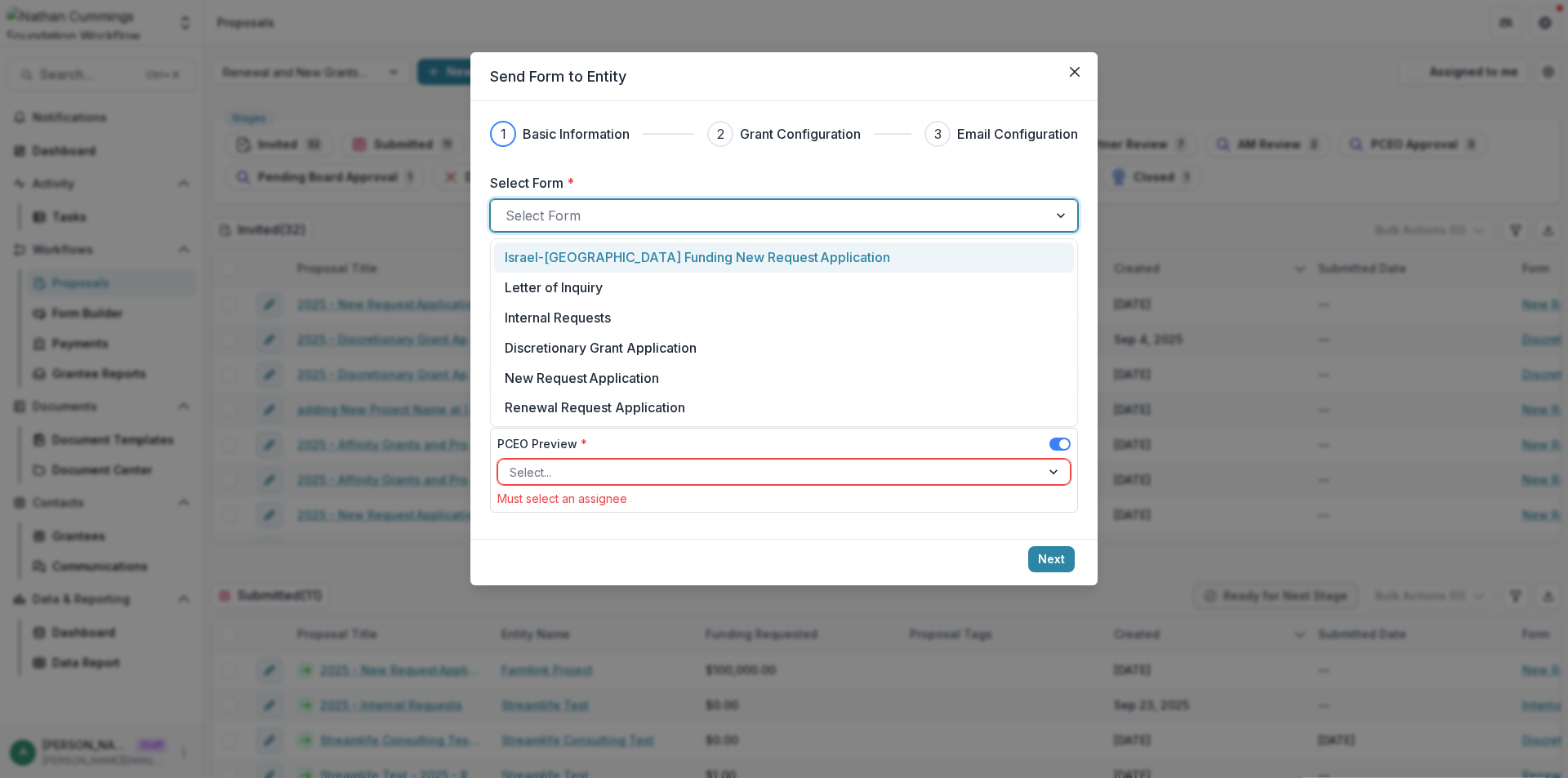
click at [604, 250] on p "Israel-Palestine Funding New Request Application" at bounding box center [698, 257] width 386 height 20
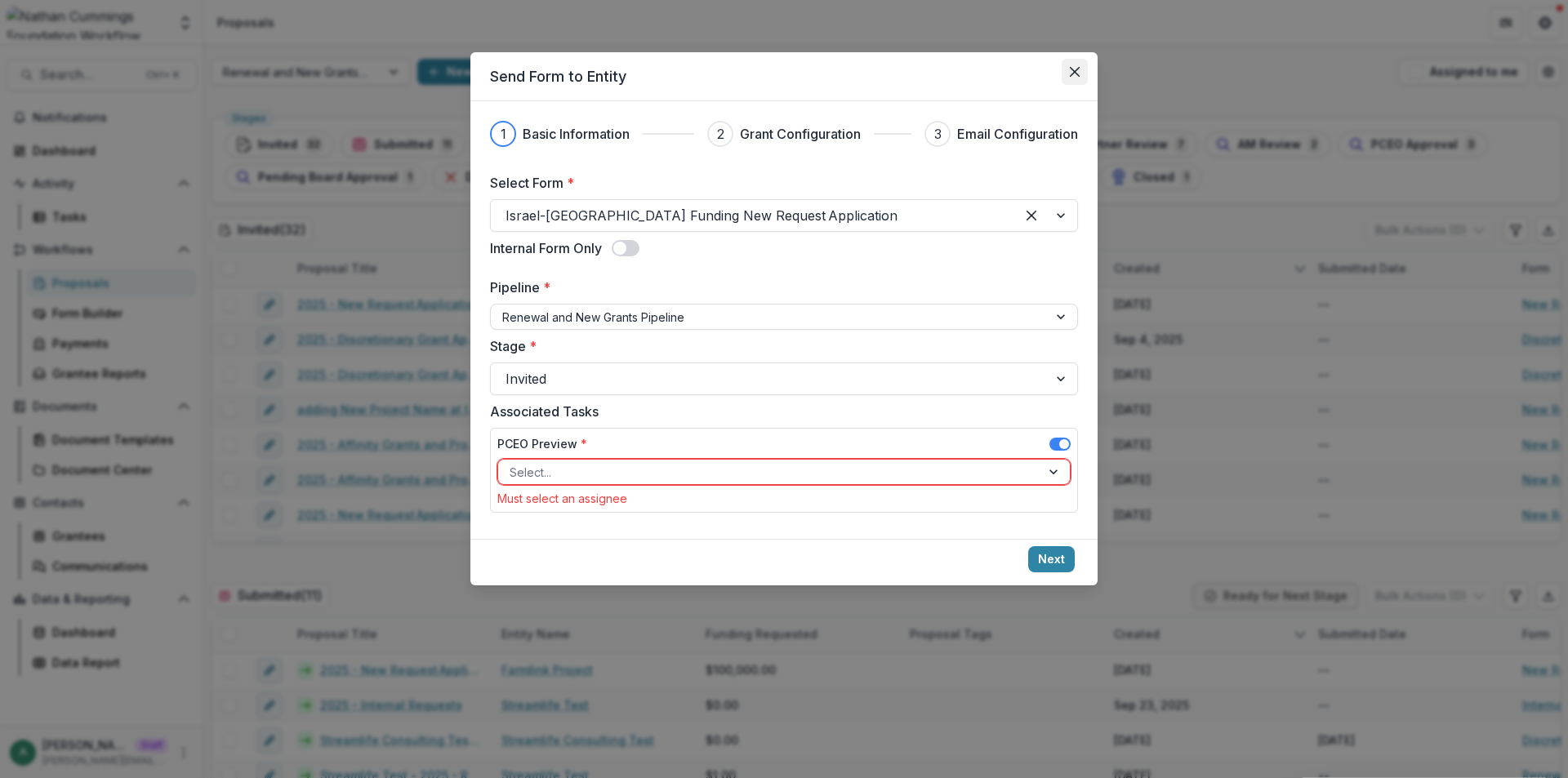
click at [1070, 72] on icon "Close" at bounding box center [1074, 72] width 10 height 10
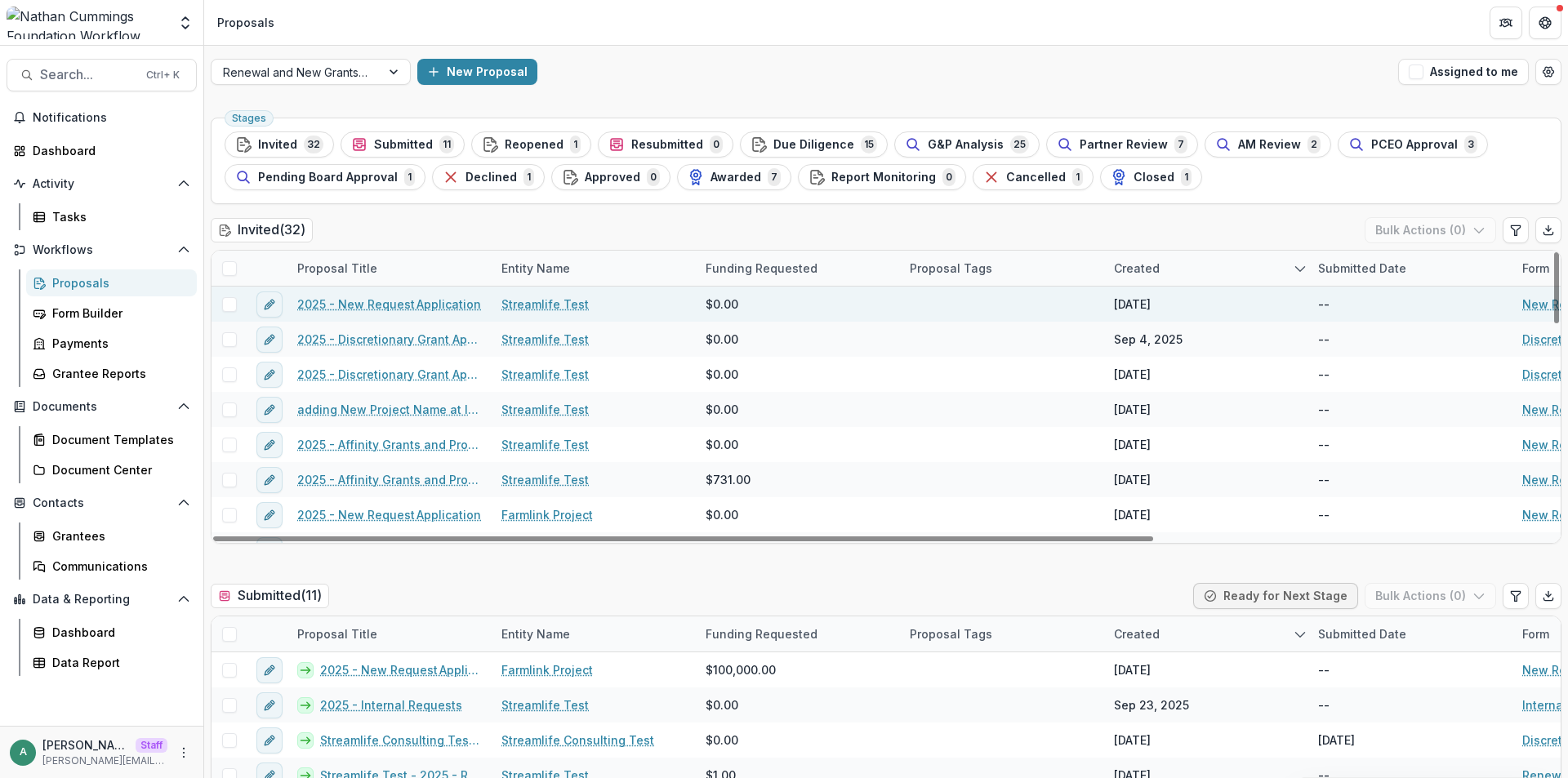
click at [539, 300] on link "Streamlife Test" at bounding box center [545, 304] width 88 height 17
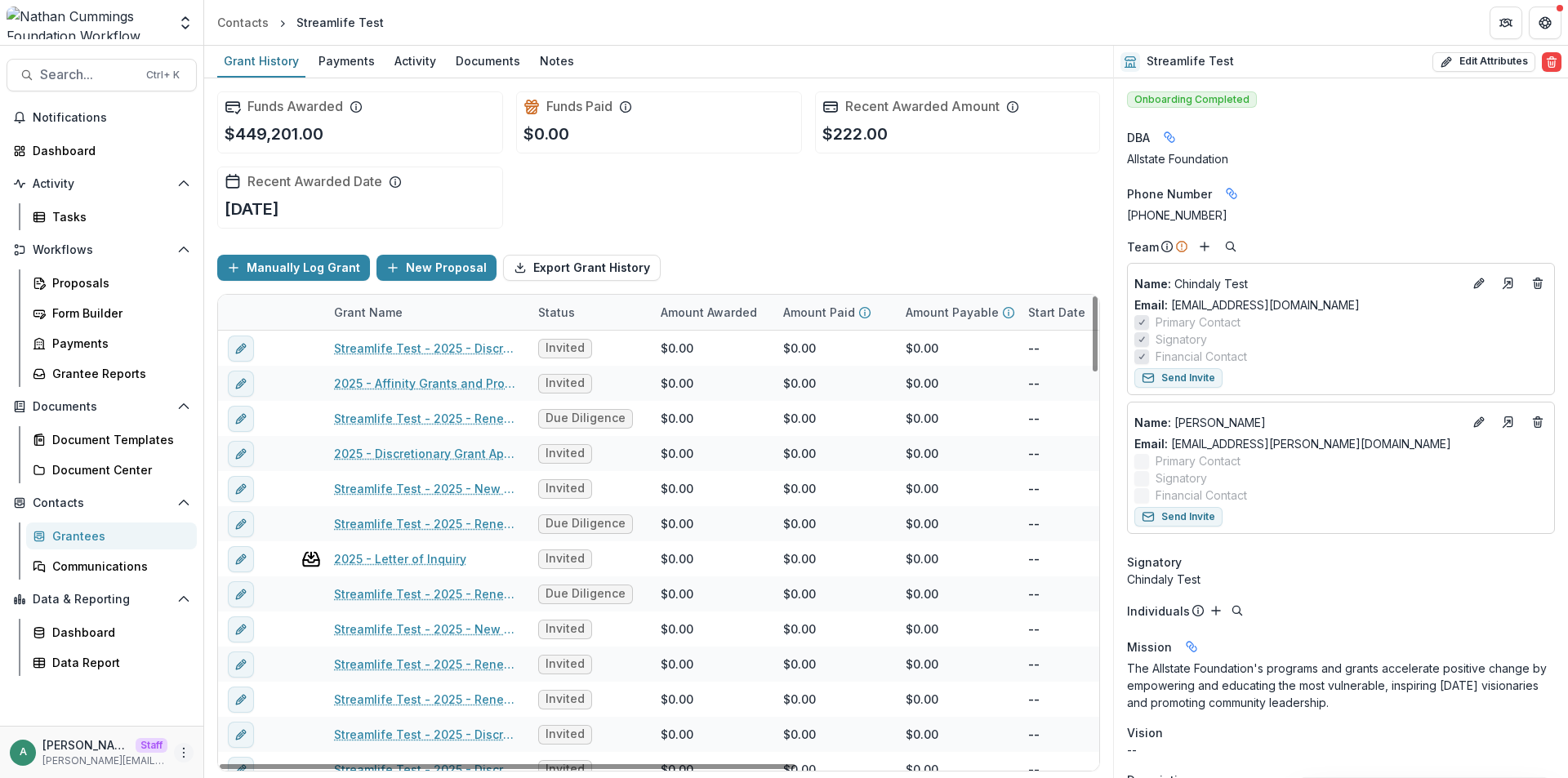
click at [183, 754] on icon "More" at bounding box center [184, 753] width 13 height 13
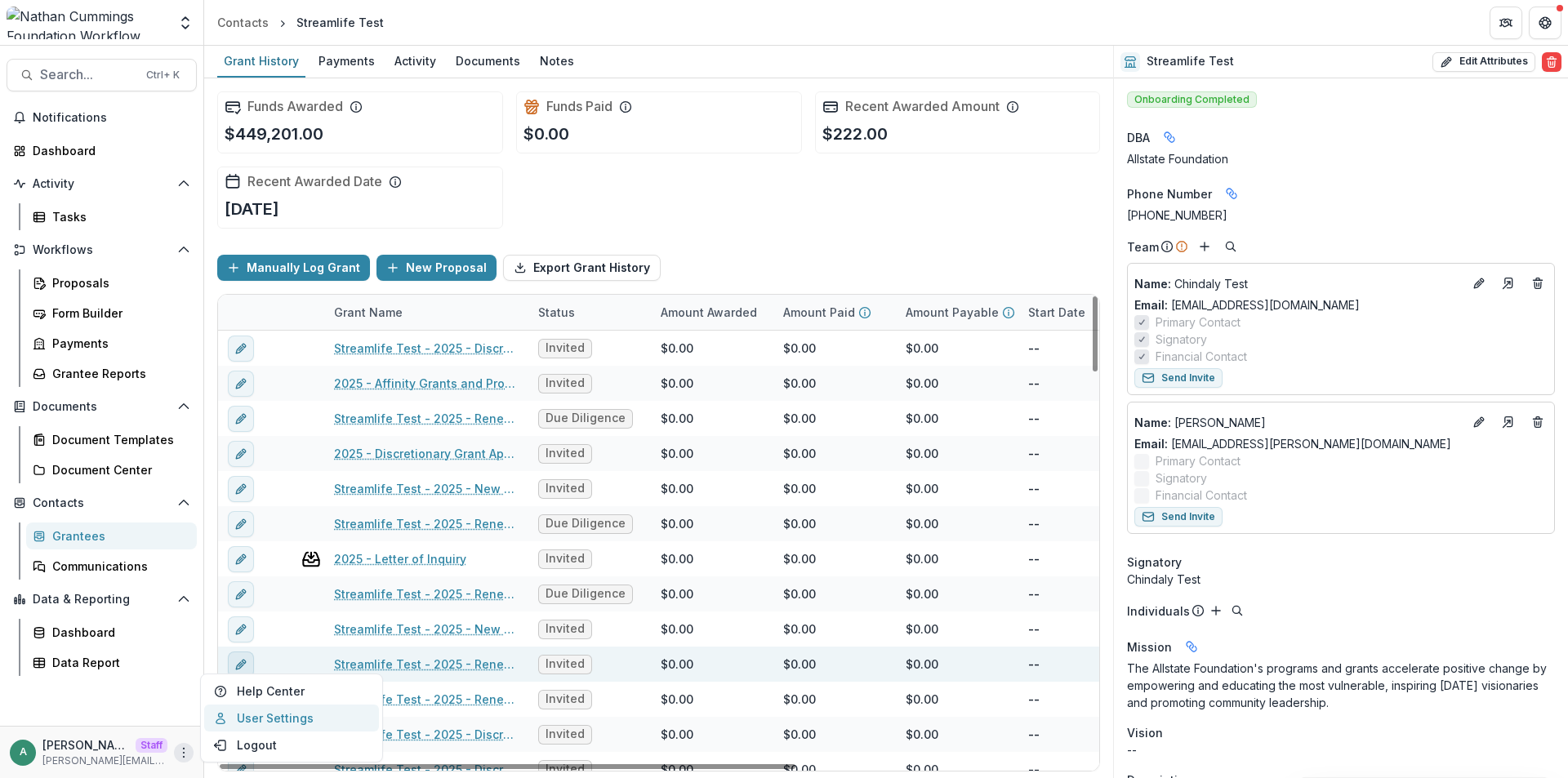
click at [249, 720] on link "User Settings" at bounding box center [292, 717] width 175 height 27
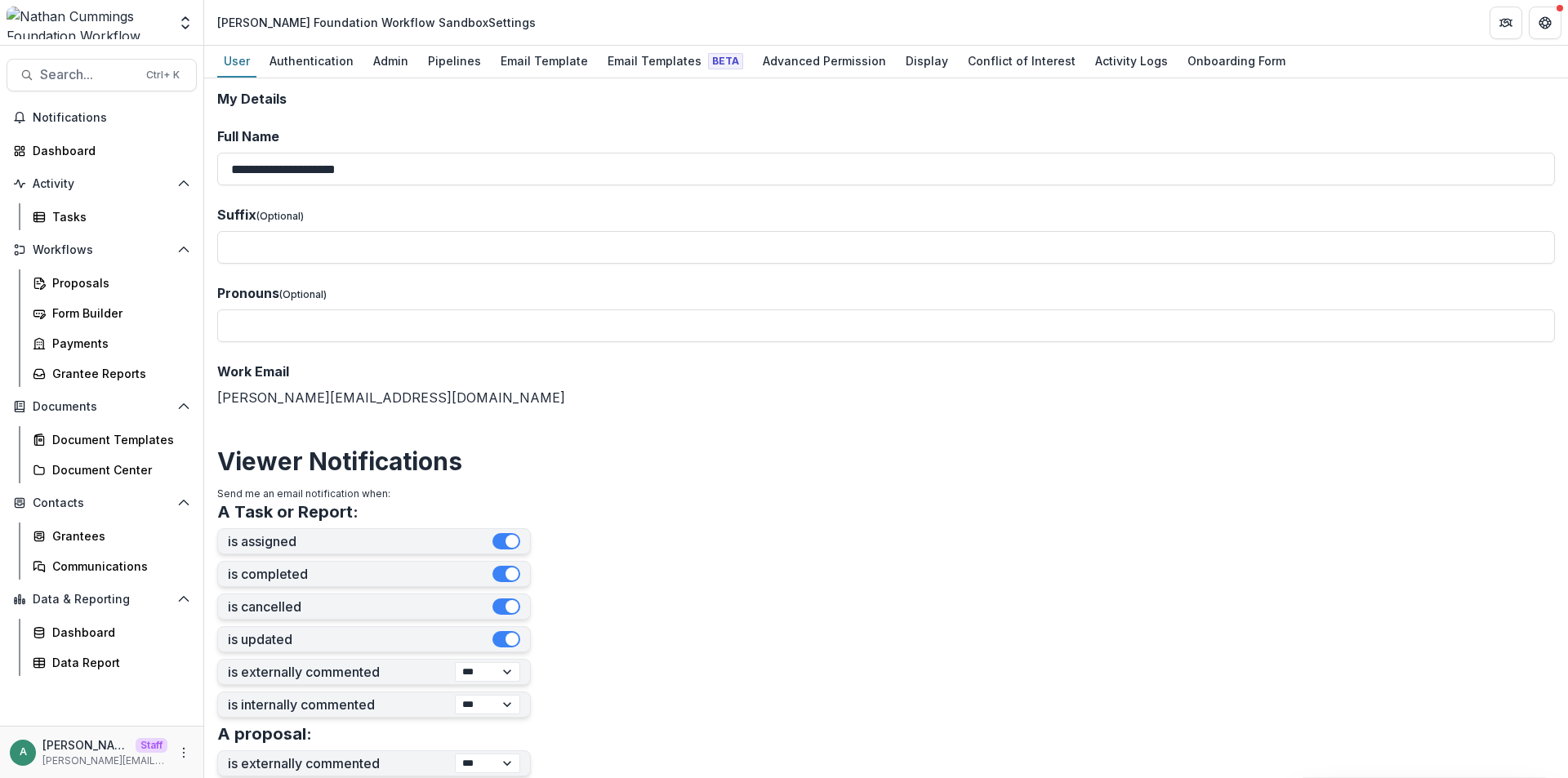
drag, startPoint x: 484, startPoint y: 23, endPoint x: 220, endPoint y: 19, distance: 264.0
click at [220, 19] on div "Nathan Cummings Foundation Workflow Sandbox Settings" at bounding box center [376, 22] width 319 height 17
copy div "Nathan Cummings Foundation Workflow Sandbo"
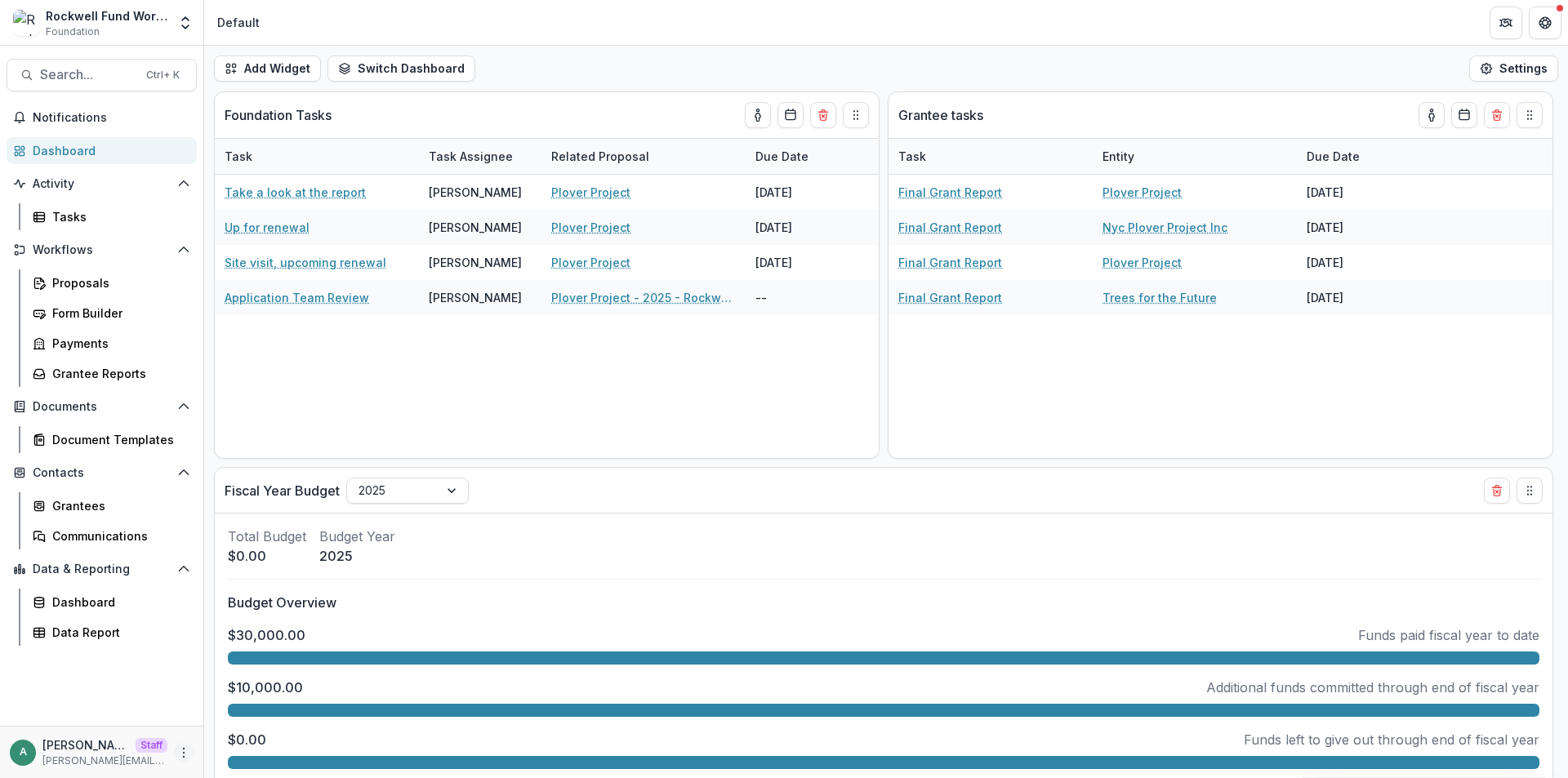
click at [189, 755] on icon "More" at bounding box center [184, 753] width 13 height 13
click at [248, 722] on link "User Settings" at bounding box center [292, 717] width 175 height 27
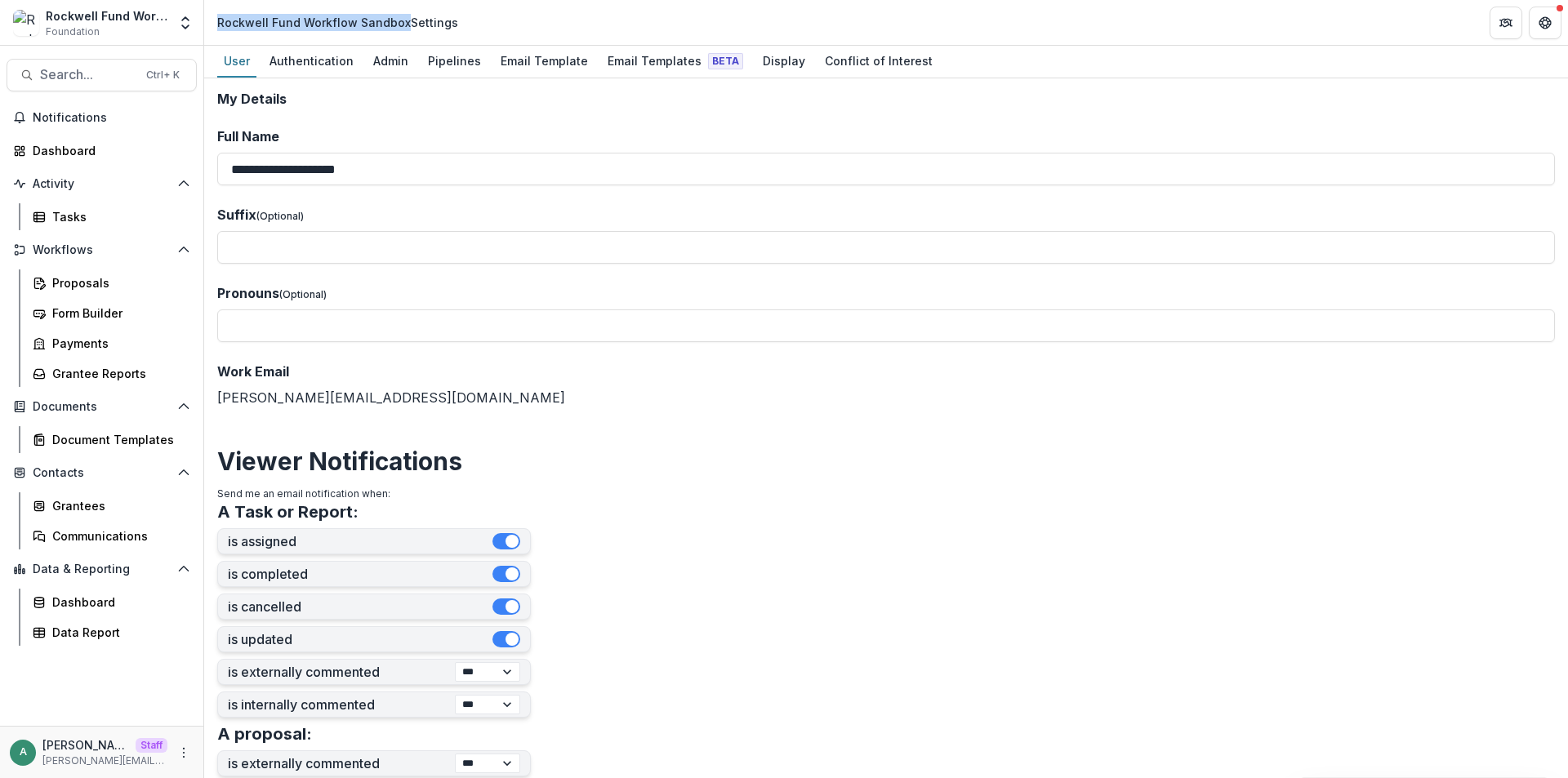
drag, startPoint x: 403, startPoint y: 25, endPoint x: 211, endPoint y: 24, distance: 192.0
click at [211, 24] on div "Rockwell Fund Workflow Sandbox Settings" at bounding box center [337, 21] width 254 height 23
copy div "Rockwell Fund Workflow Sandbox"
click at [444, 58] on div "Pipelines" at bounding box center [454, 61] width 66 height 23
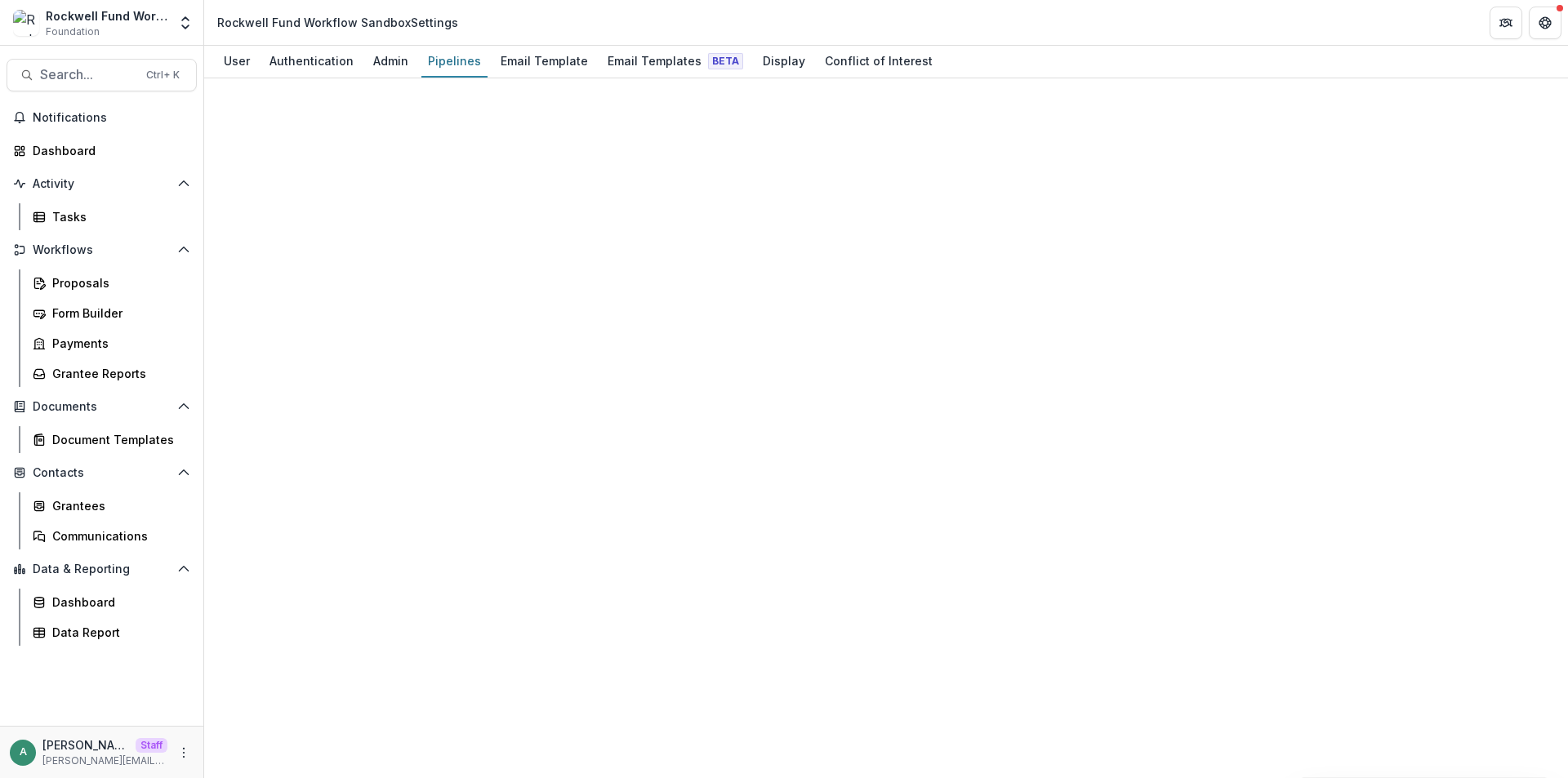
click at [713, 18] on header "Rockwell Fund Workflow Sandbox Settings" at bounding box center [886, 22] width 1364 height 45
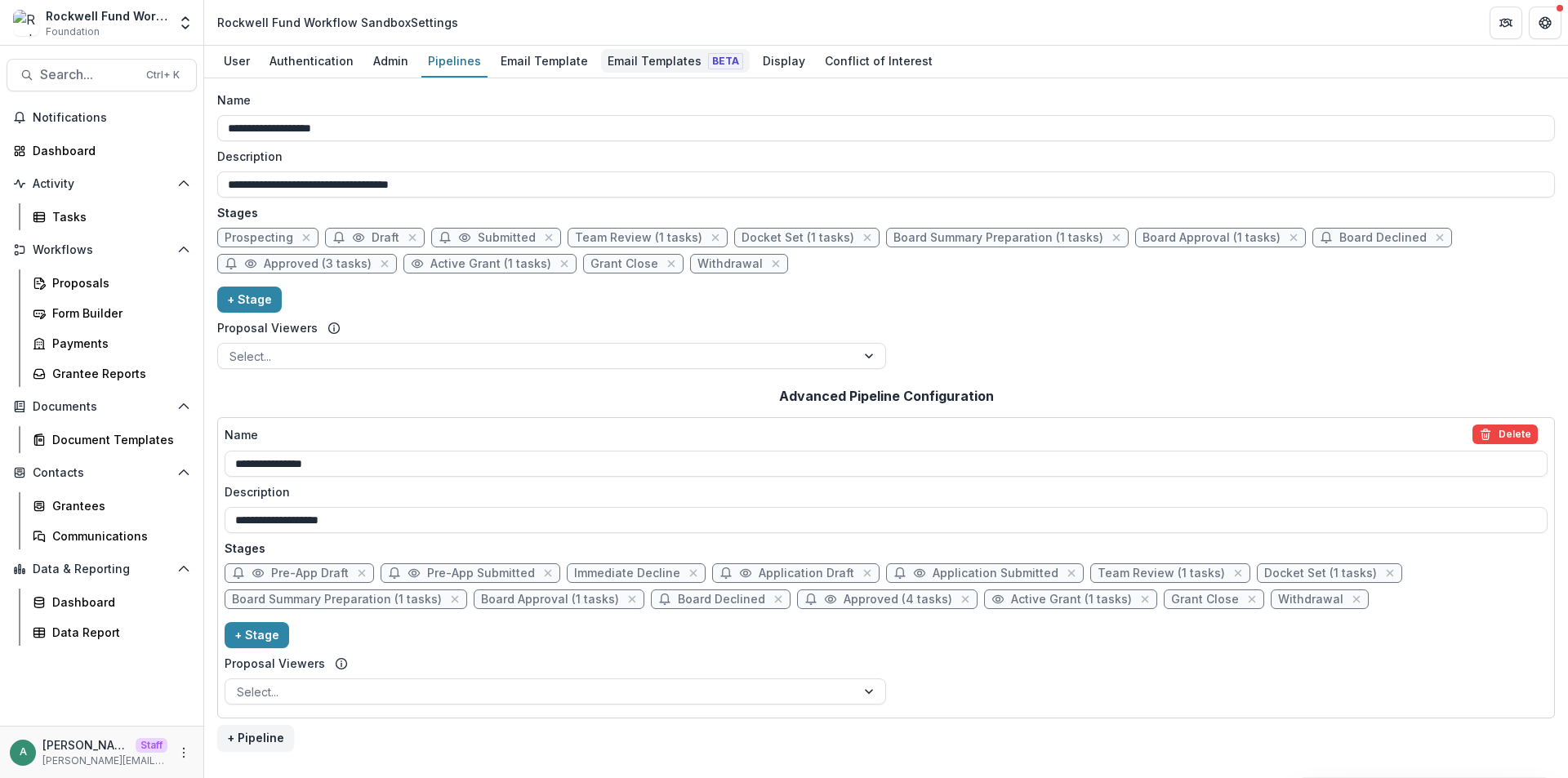
click at [651, 56] on div "Email Templates Beta" at bounding box center [675, 61] width 149 height 23
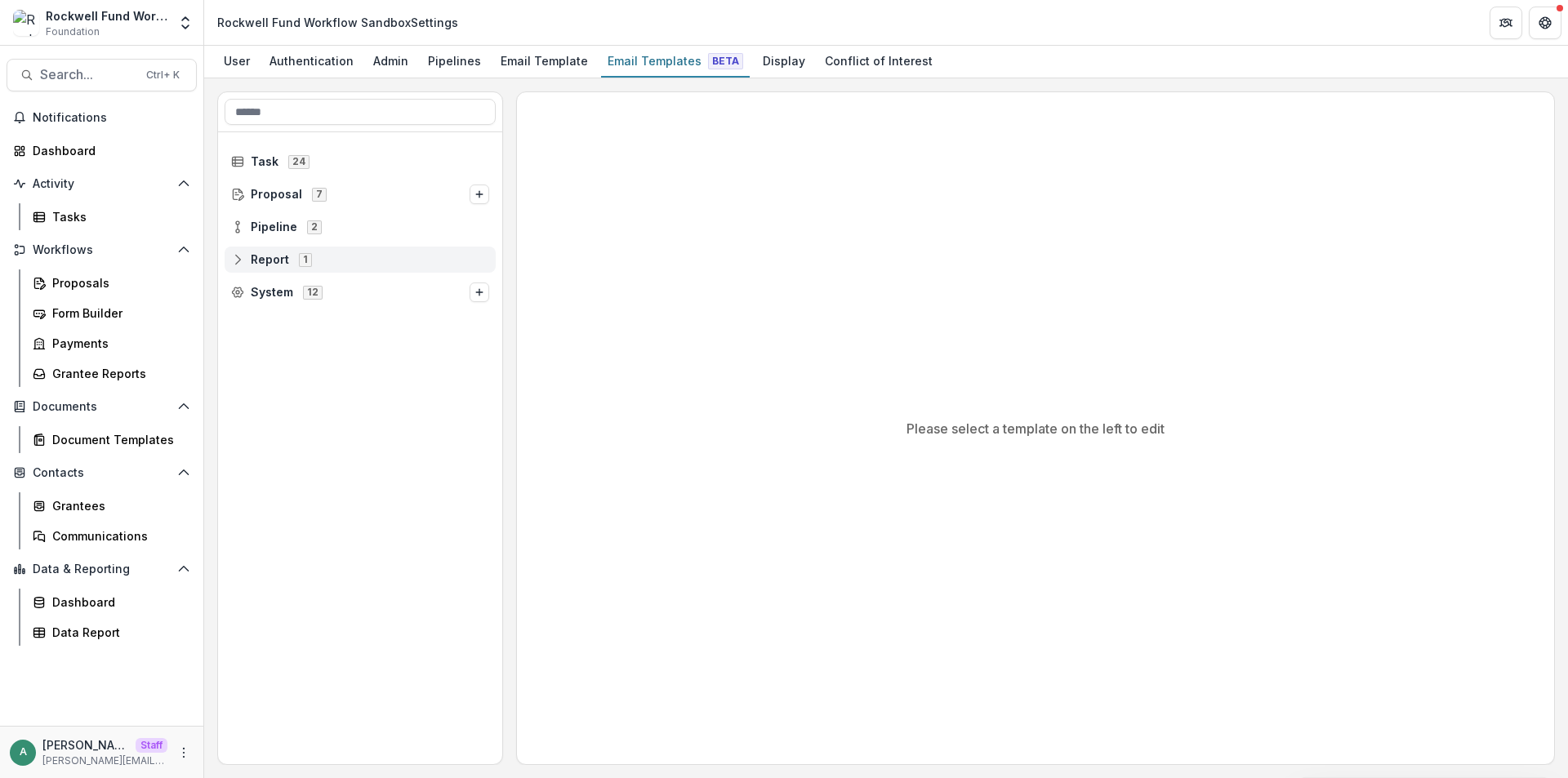
click at [240, 261] on icon at bounding box center [238, 263] width 10 height 4
click at [243, 232] on icon at bounding box center [238, 227] width 13 height 13
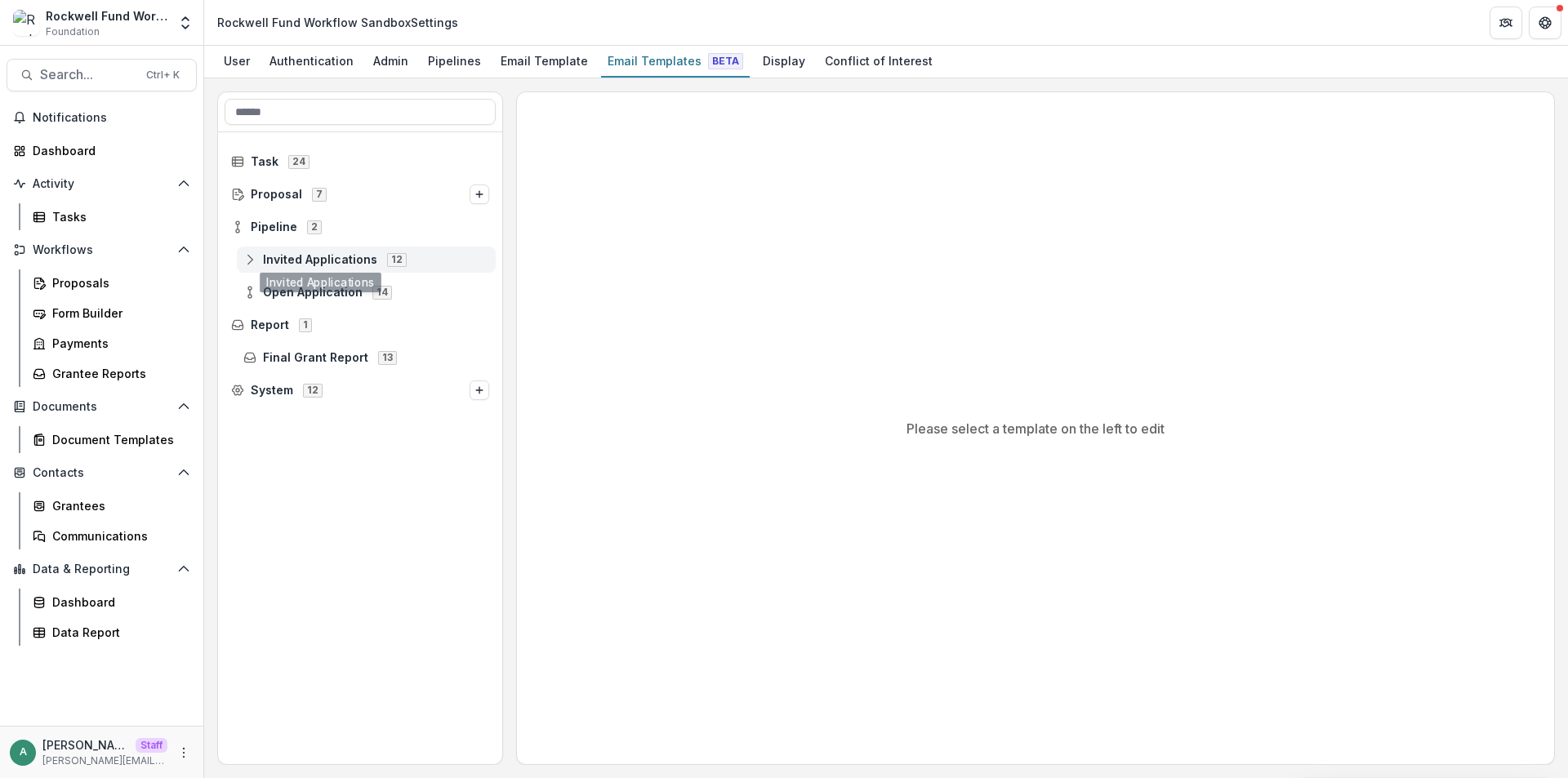
click at [254, 258] on icon at bounding box center [250, 260] width 13 height 13
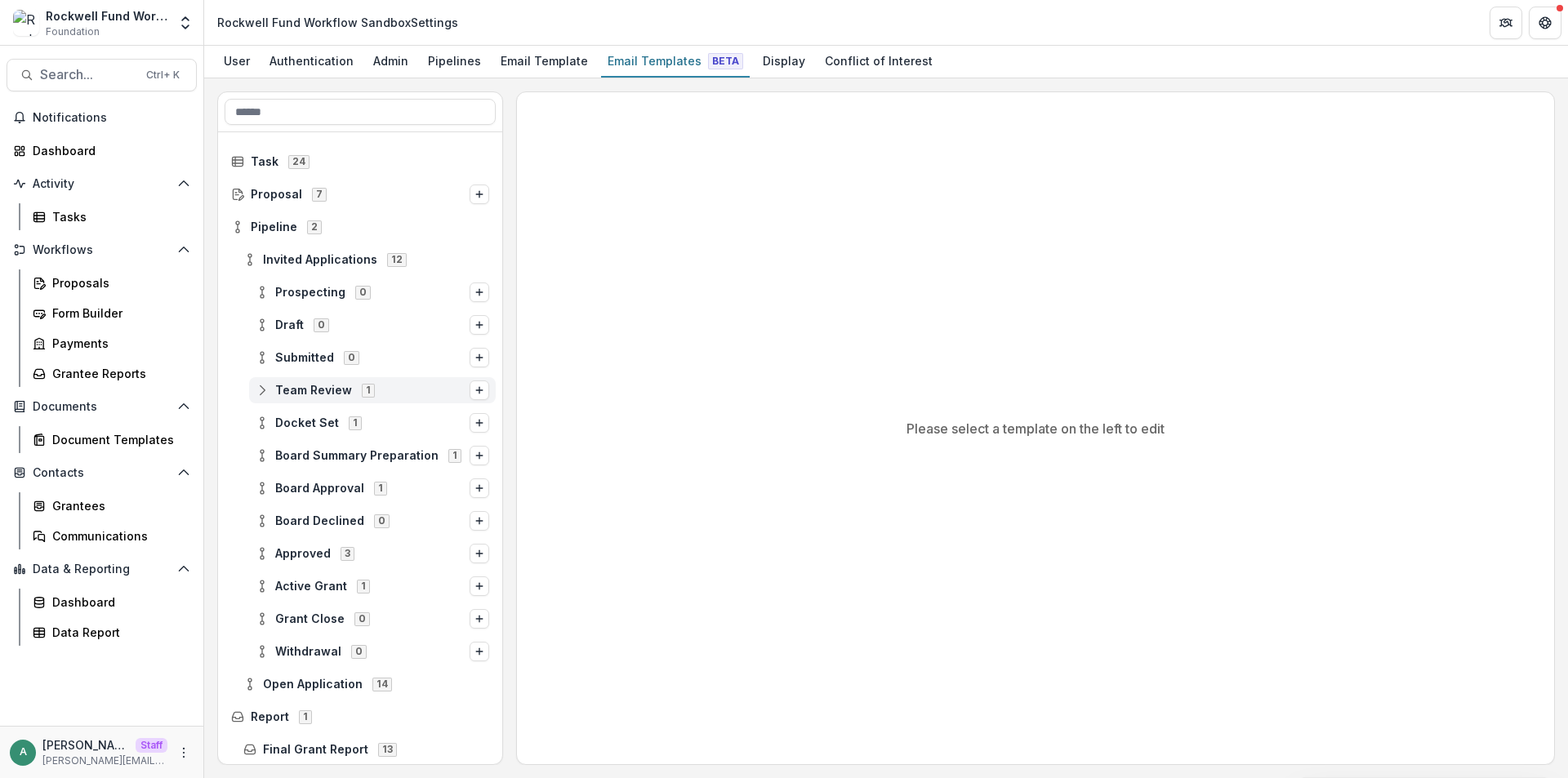
click at [264, 392] on icon at bounding box center [262, 390] width 13 height 13
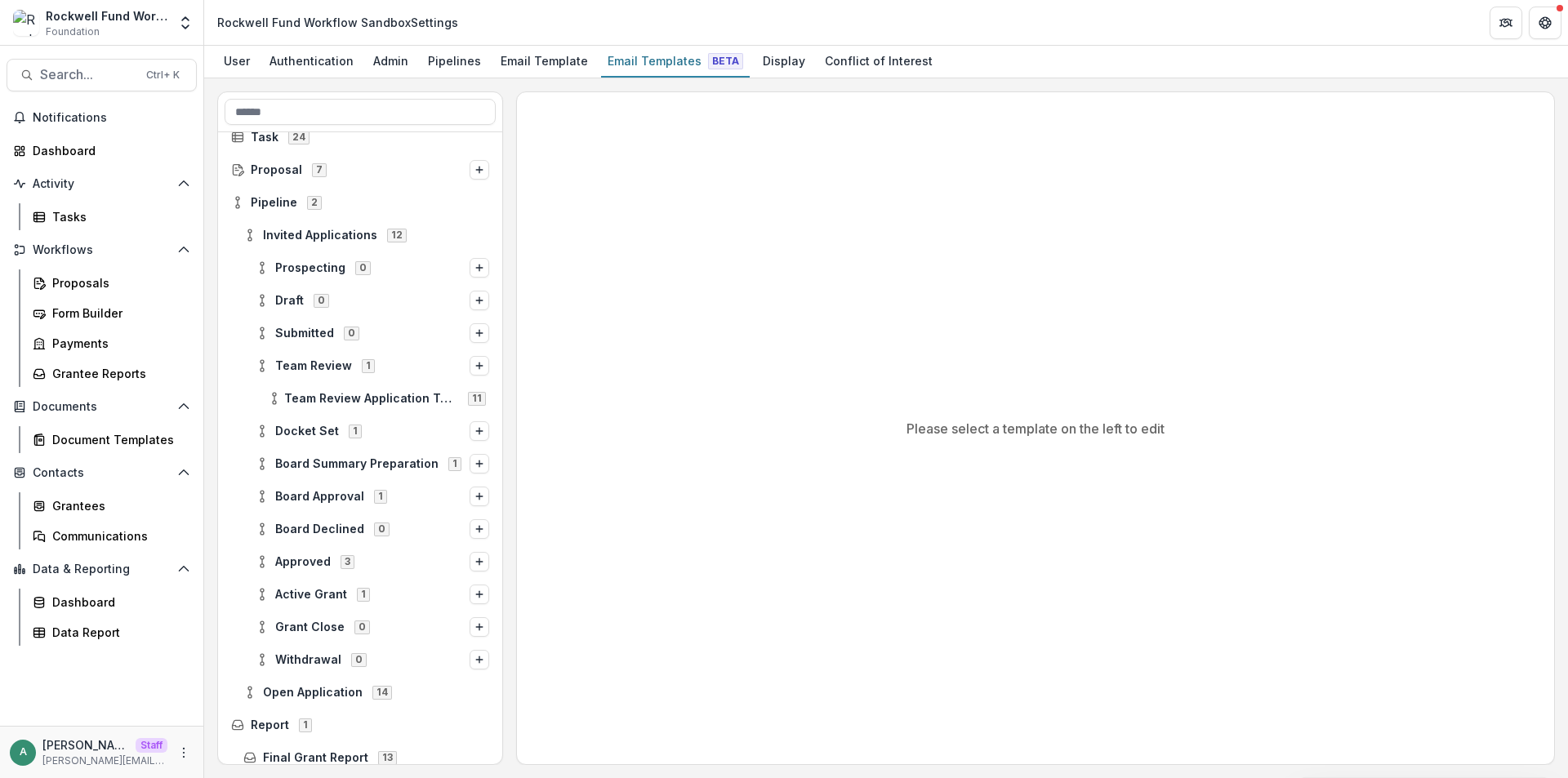
scroll to position [67, 0]
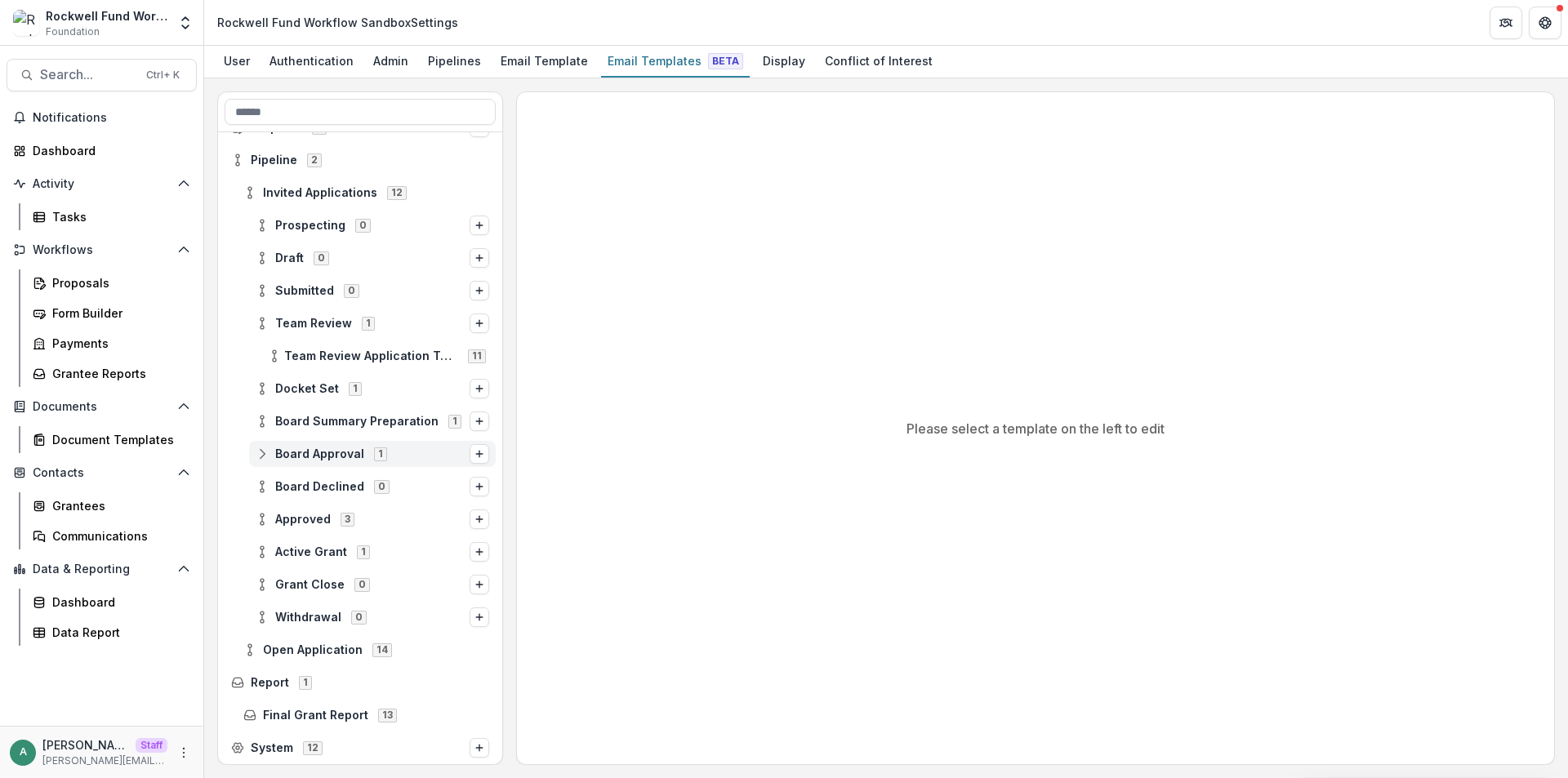
click at [264, 459] on circle at bounding box center [263, 458] width 4 height 4
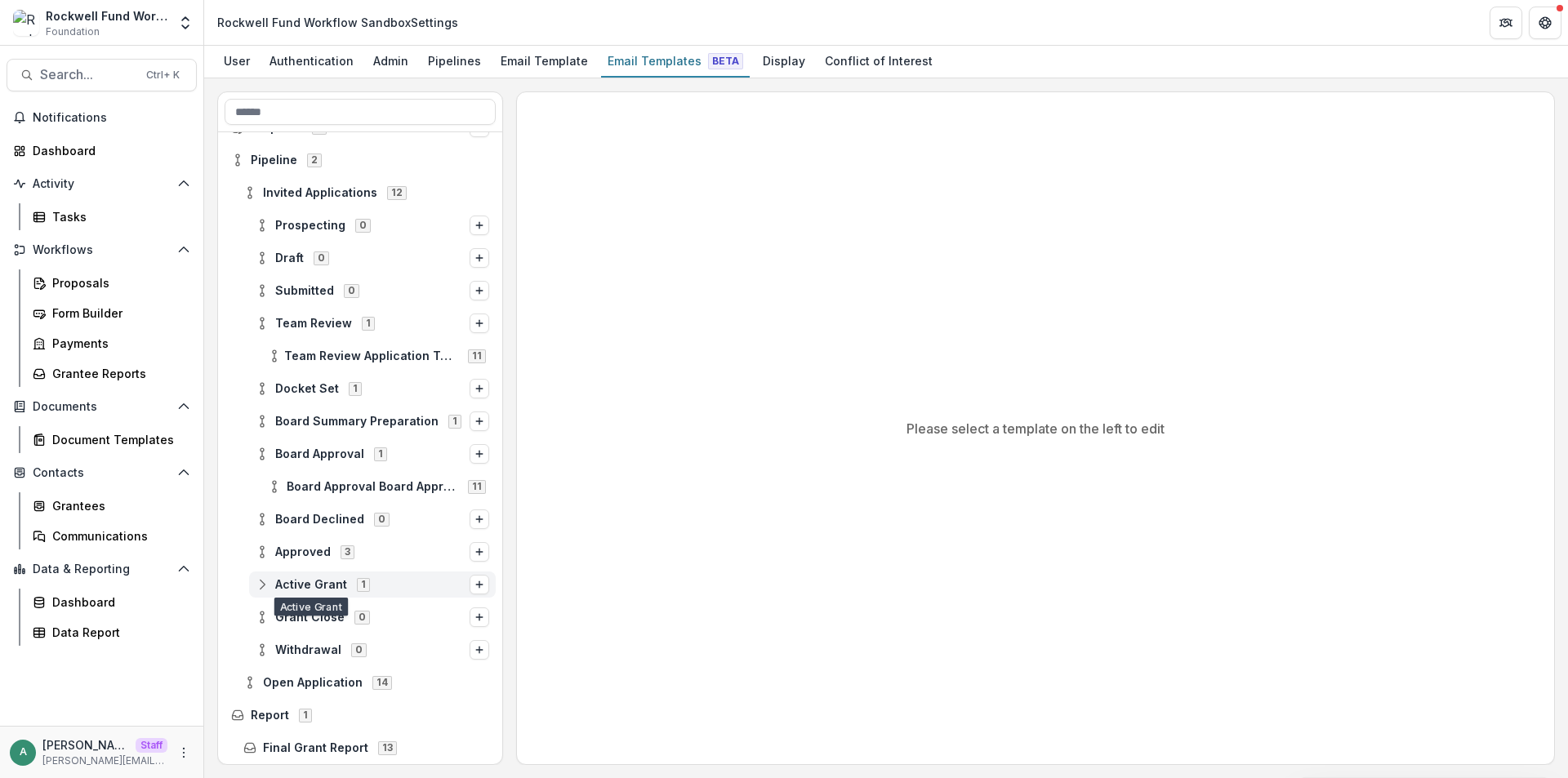
click at [269, 588] on span "Active Grant 1" at bounding box center [362, 584] width 214 height 14
click at [307, 614] on span "Active Grant Recurring Reminders" at bounding box center [372, 618] width 172 height 14
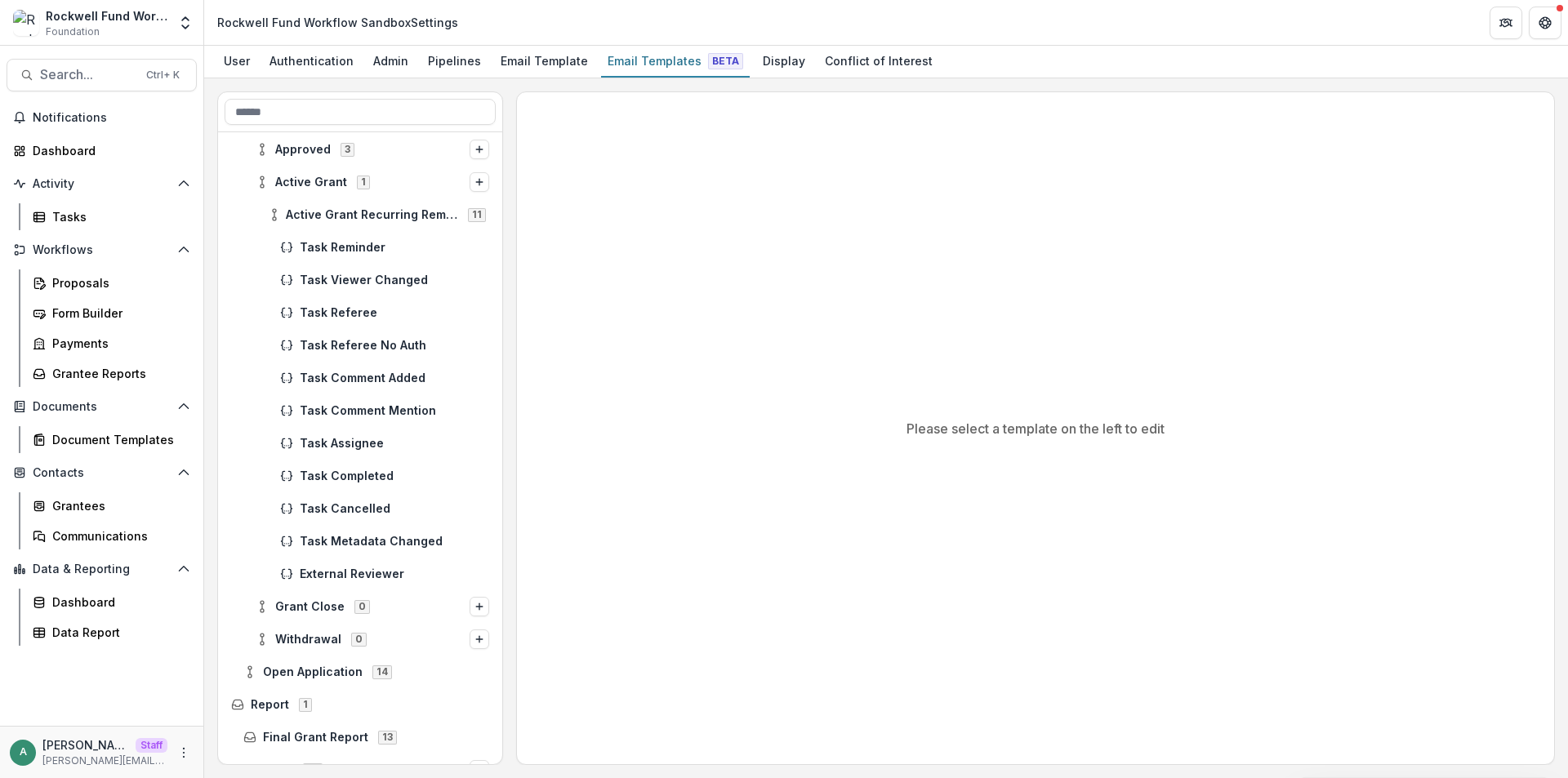
scroll to position [492, 0]
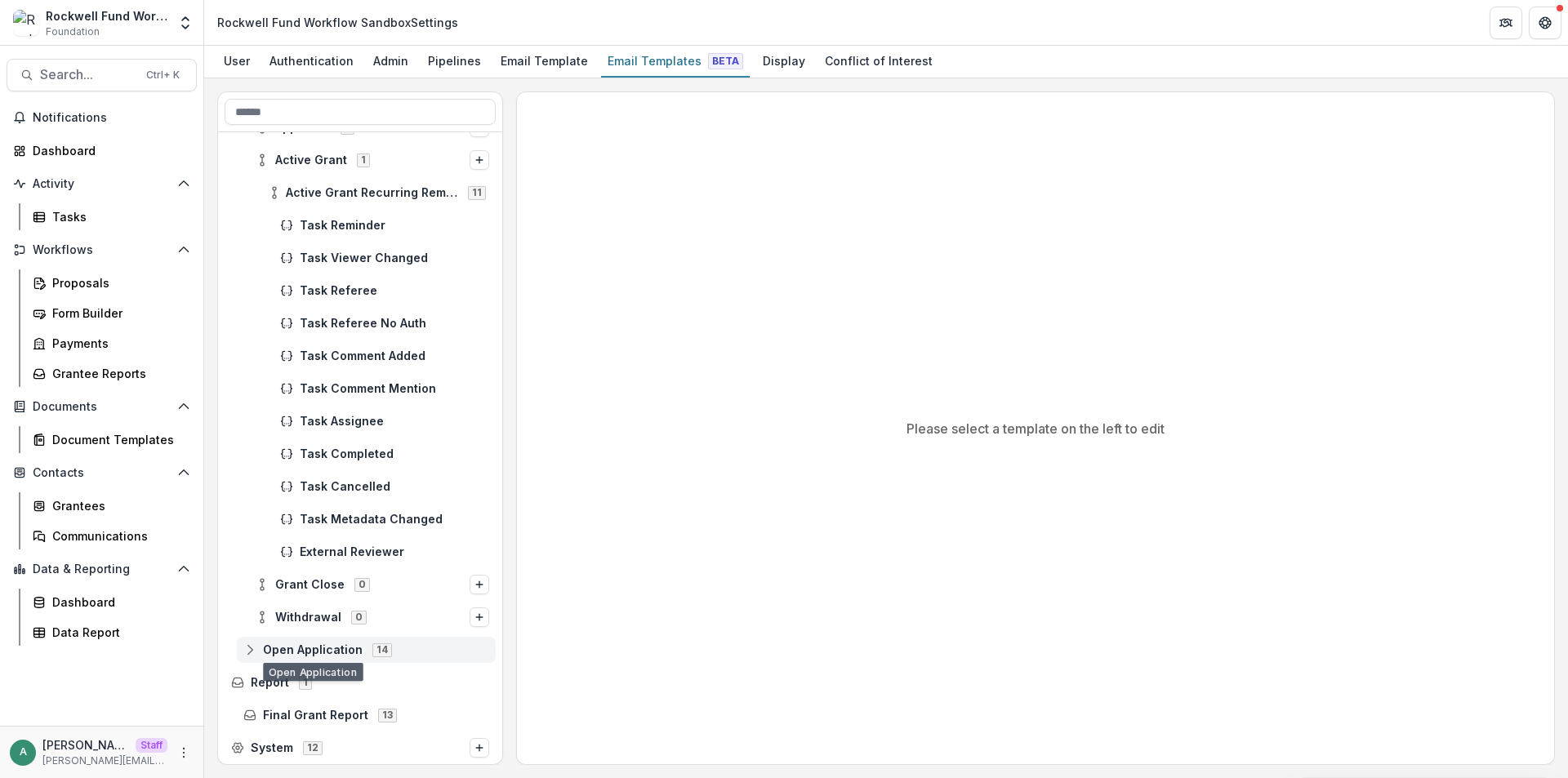
click at [259, 651] on span "Open Application 14" at bounding box center [366, 649] width 246 height 14
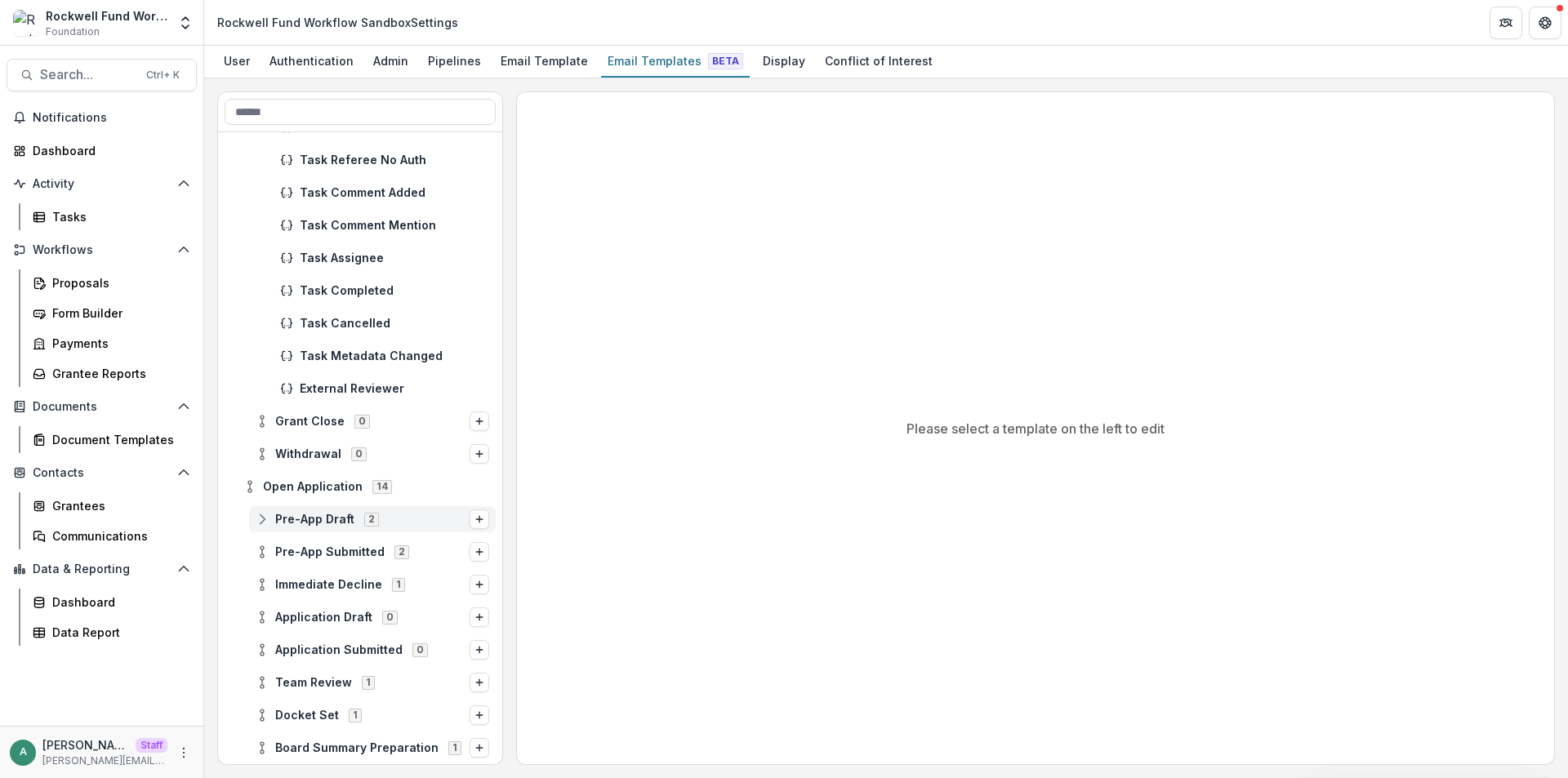
click at [264, 522] on icon at bounding box center [262, 519] width 13 height 13
click at [306, 550] on span "Stage Change Message" at bounding box center [389, 552] width 201 height 14
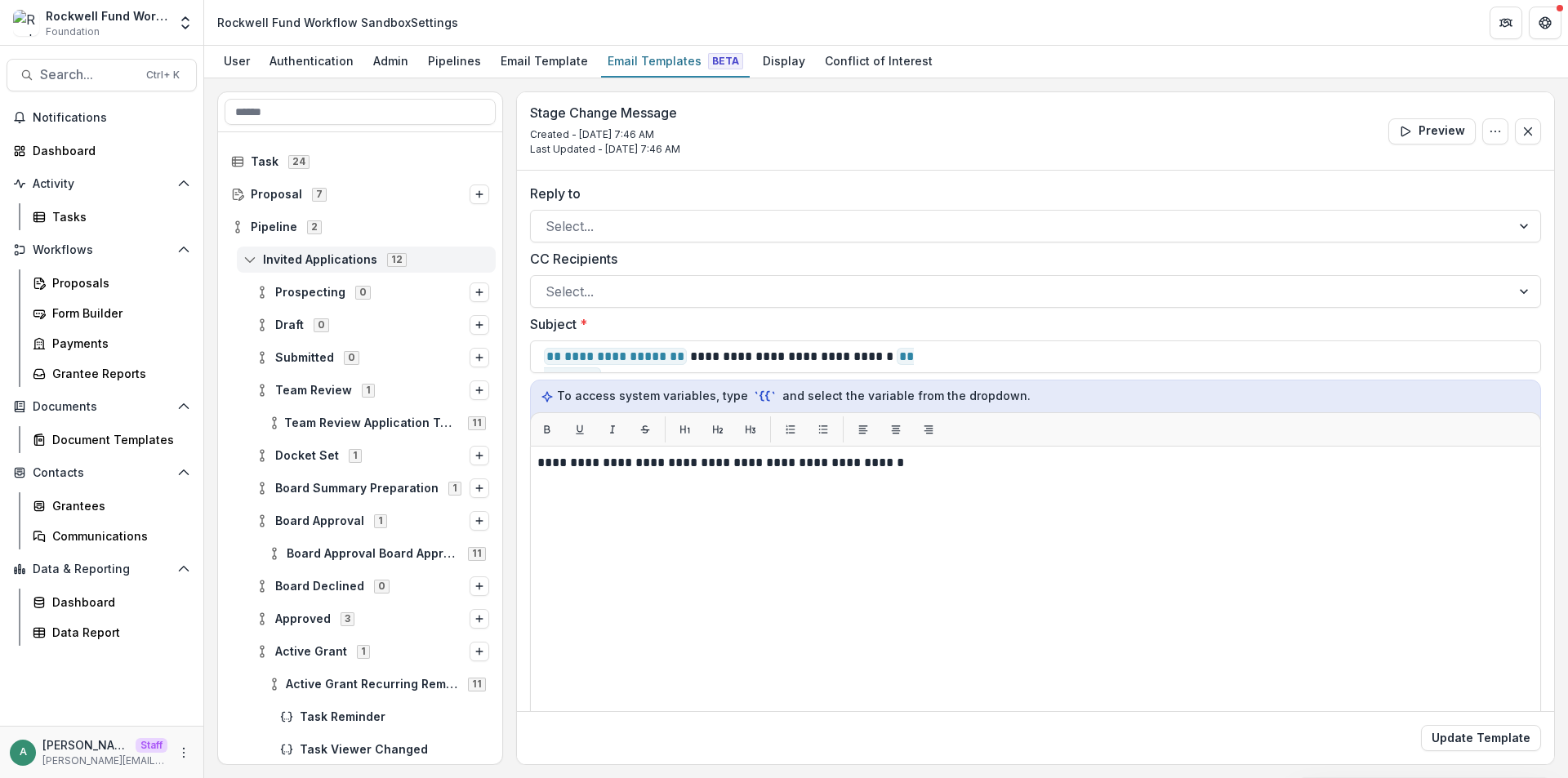
click at [248, 259] on icon at bounding box center [250, 260] width 13 height 13
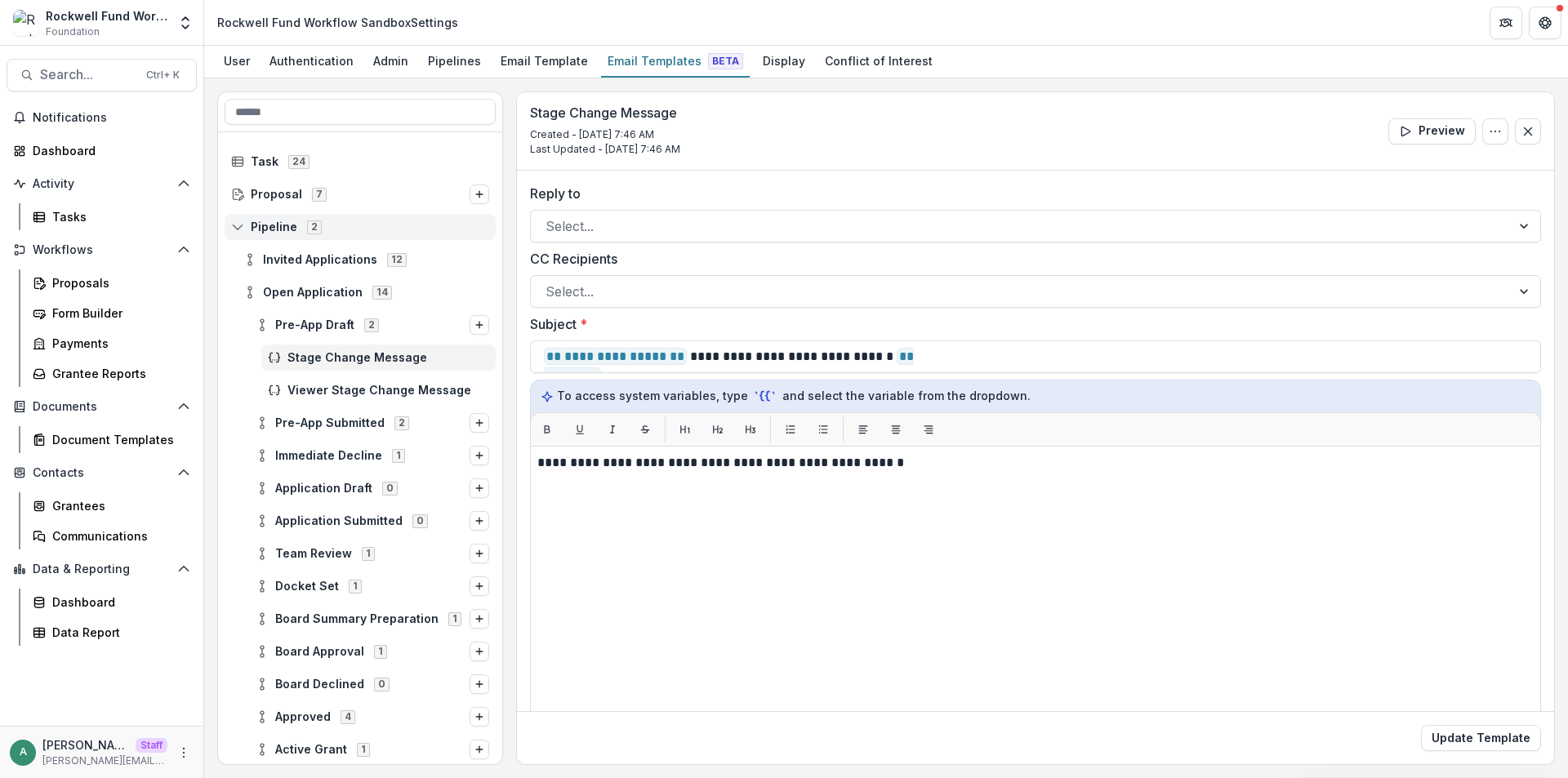
click at [241, 228] on icon at bounding box center [238, 227] width 13 height 13
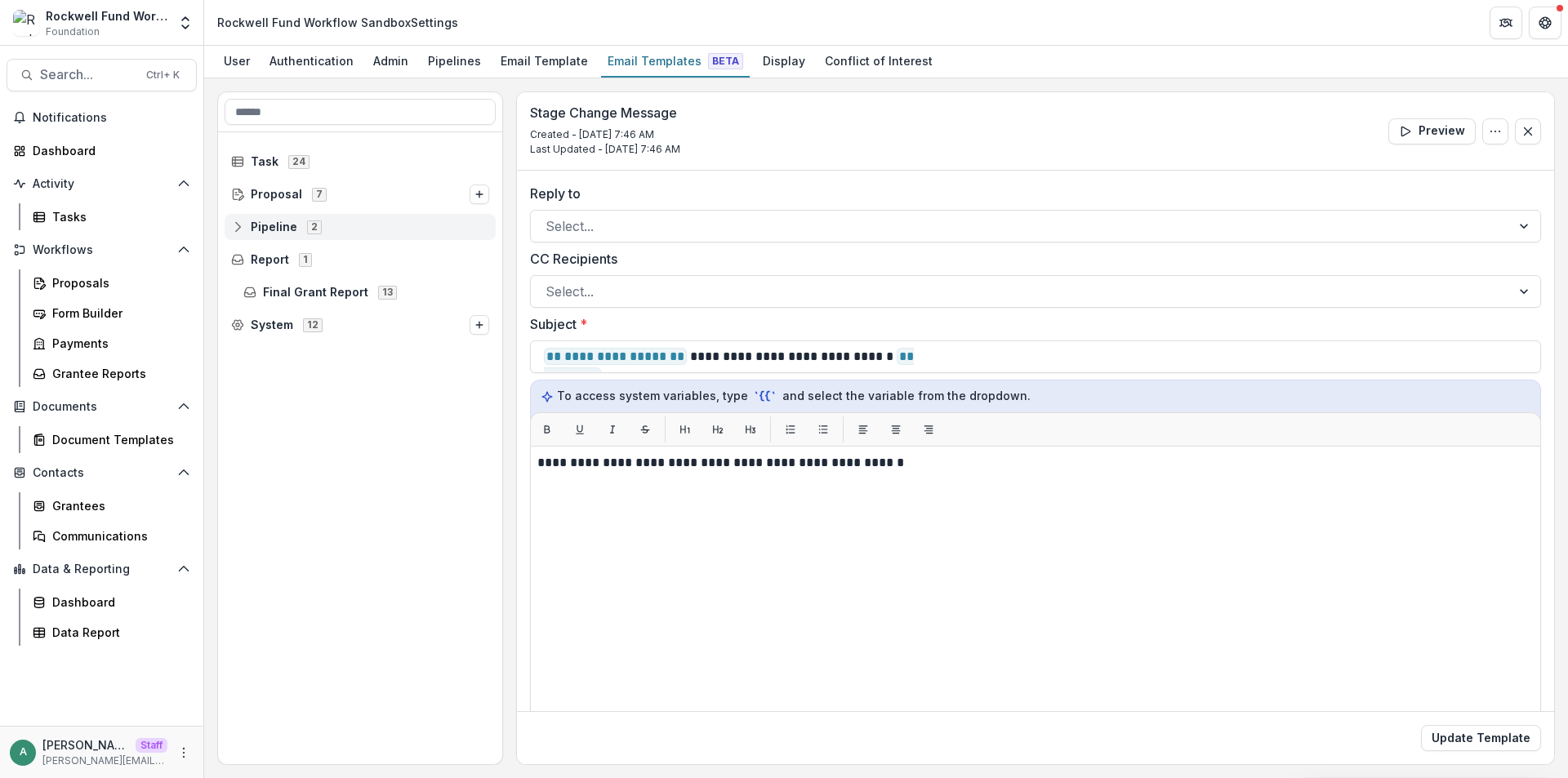
click at [239, 227] on icon at bounding box center [238, 227] width 13 height 13
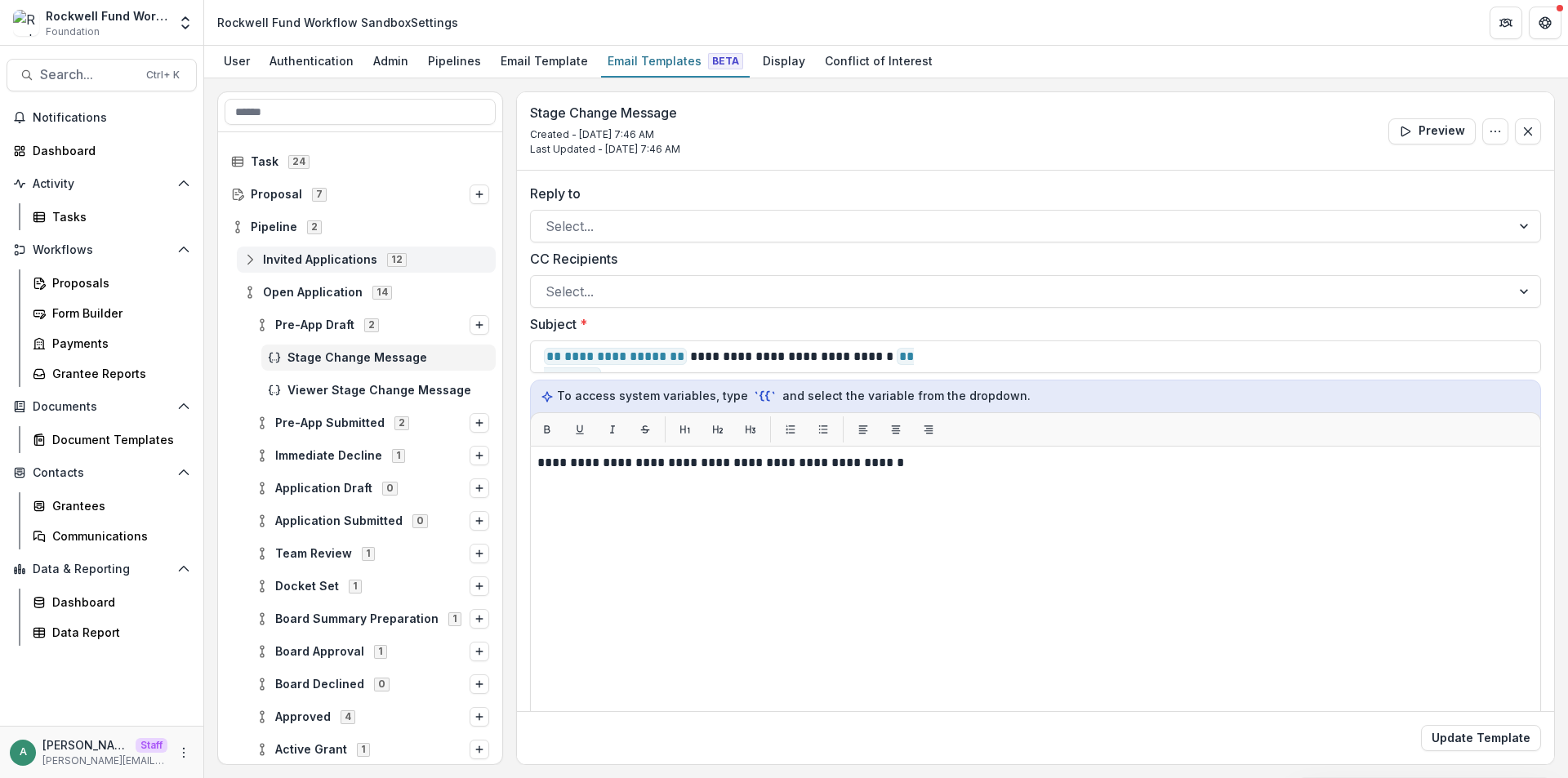
click at [253, 259] on icon at bounding box center [250, 260] width 13 height 13
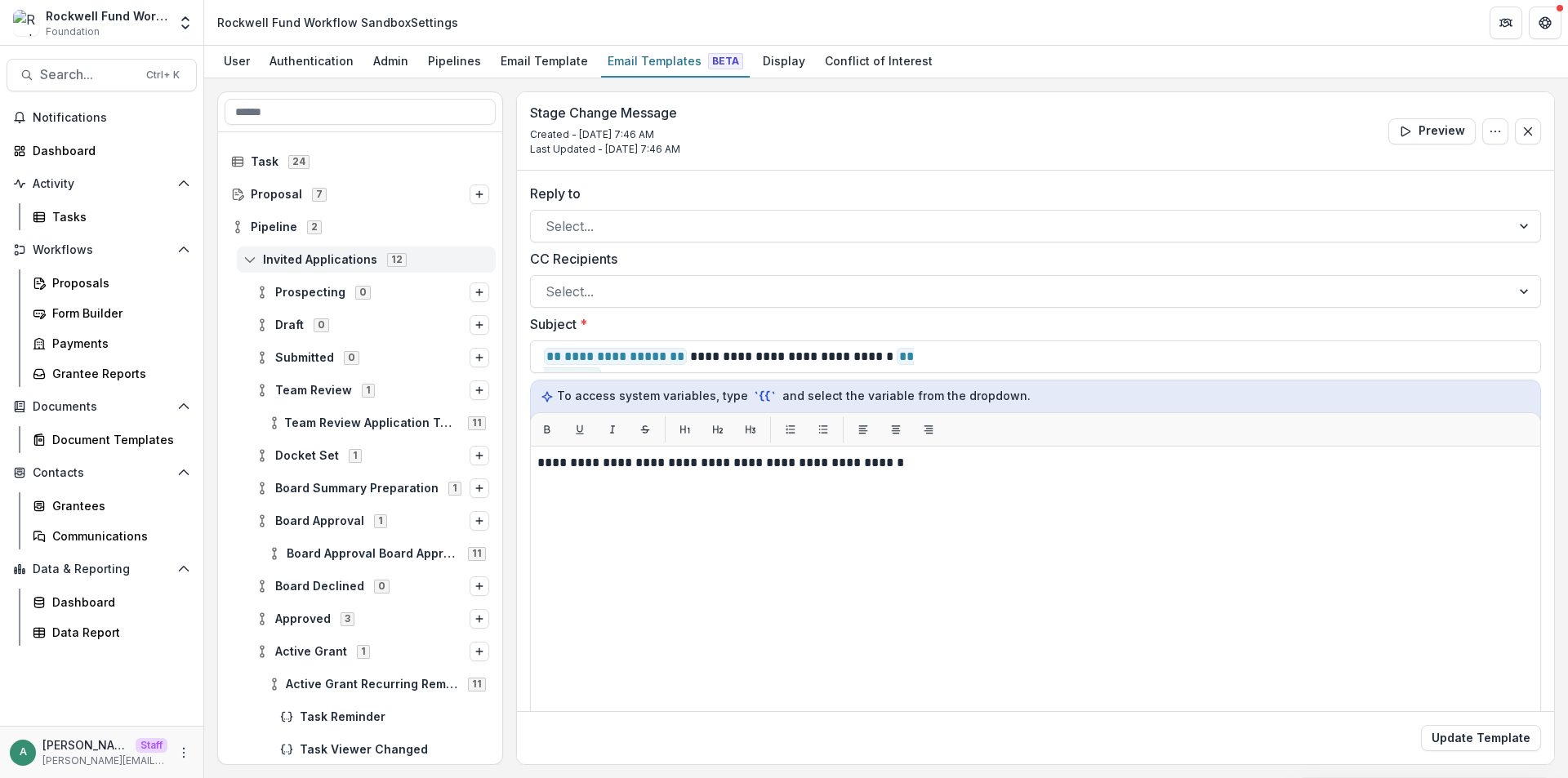
click at [253, 259] on icon at bounding box center [250, 260] width 13 height 13
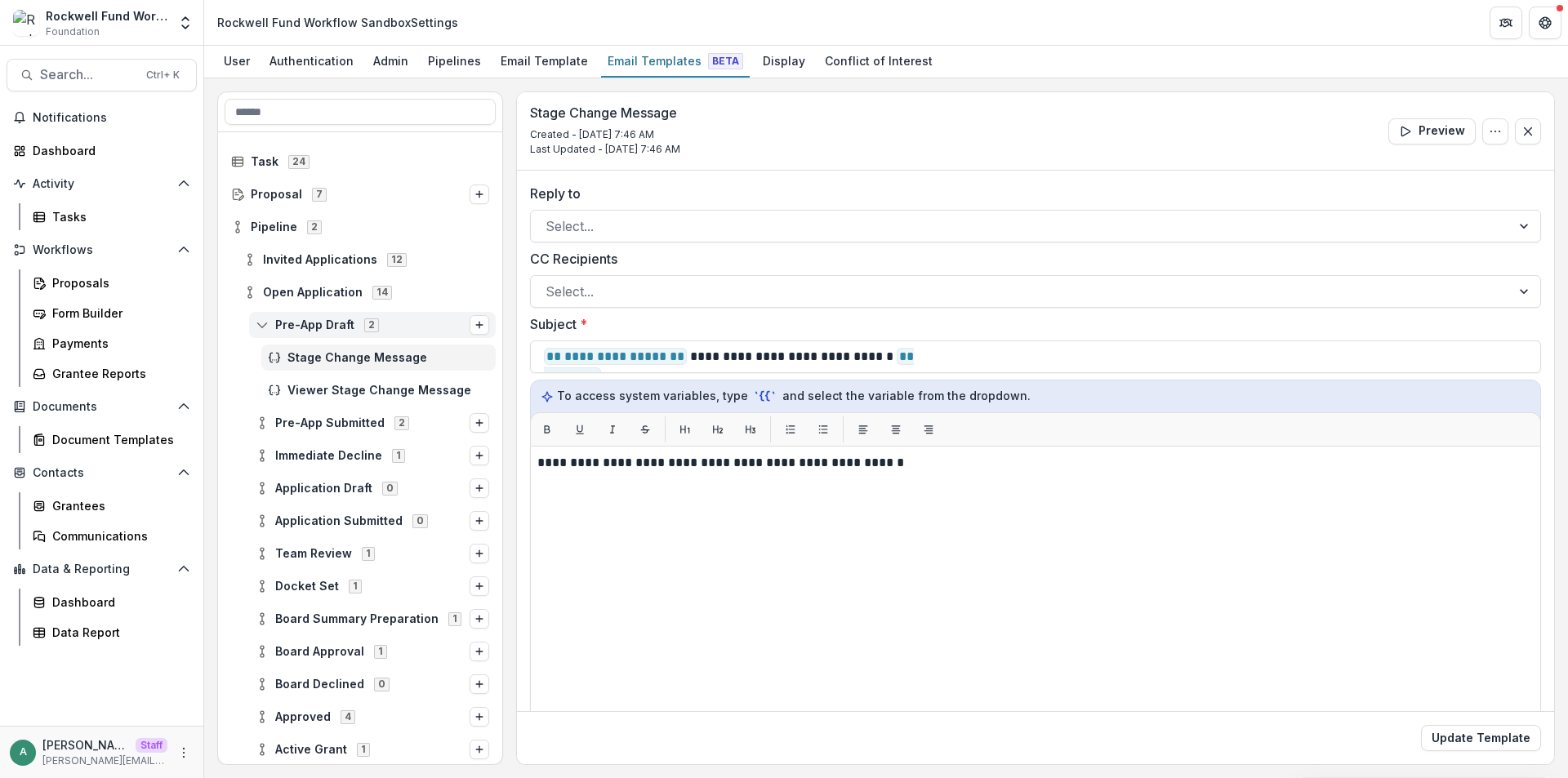
click at [266, 321] on icon at bounding box center [262, 325] width 13 height 13
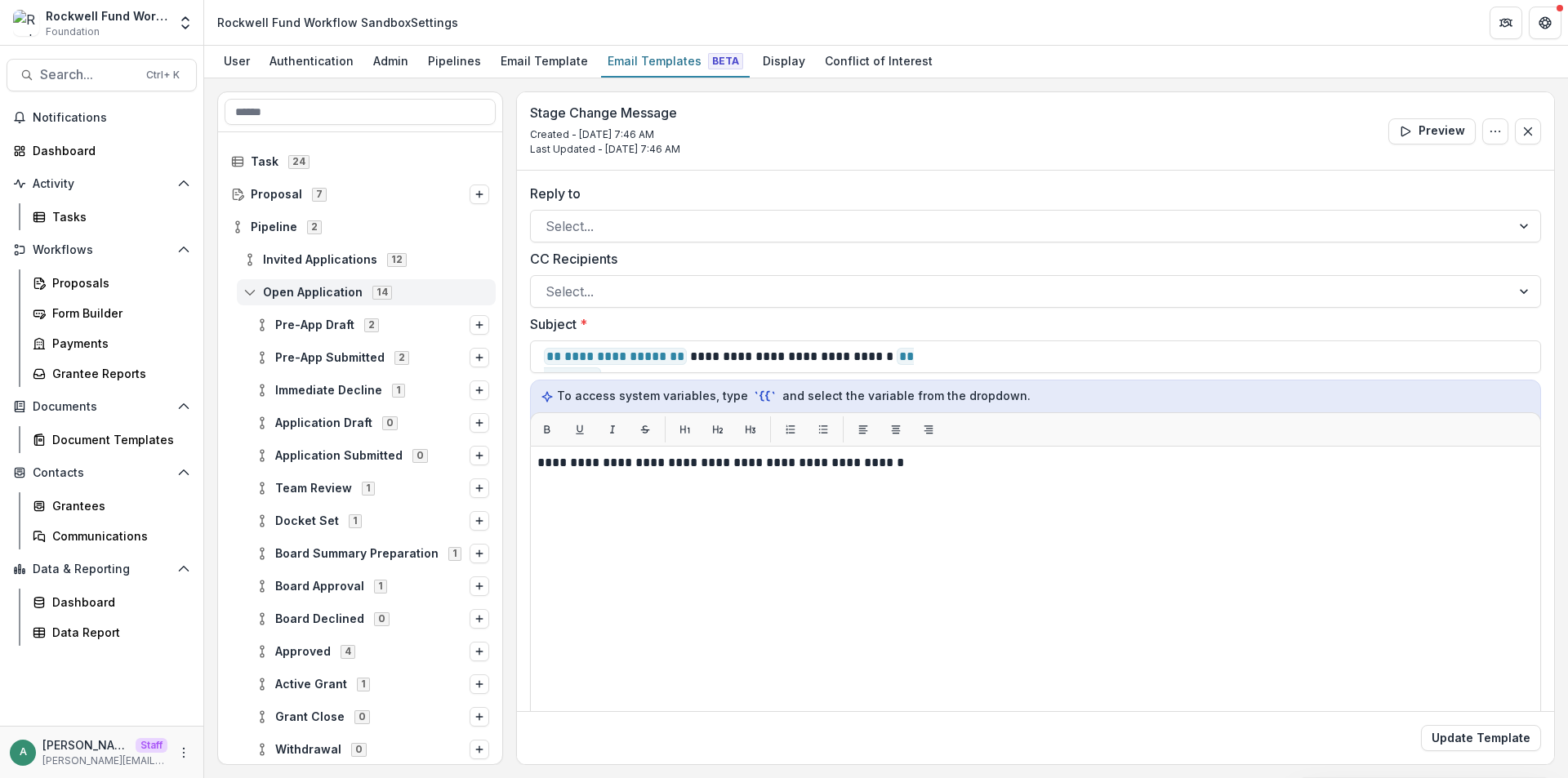
click at [253, 289] on icon at bounding box center [250, 293] width 13 height 13
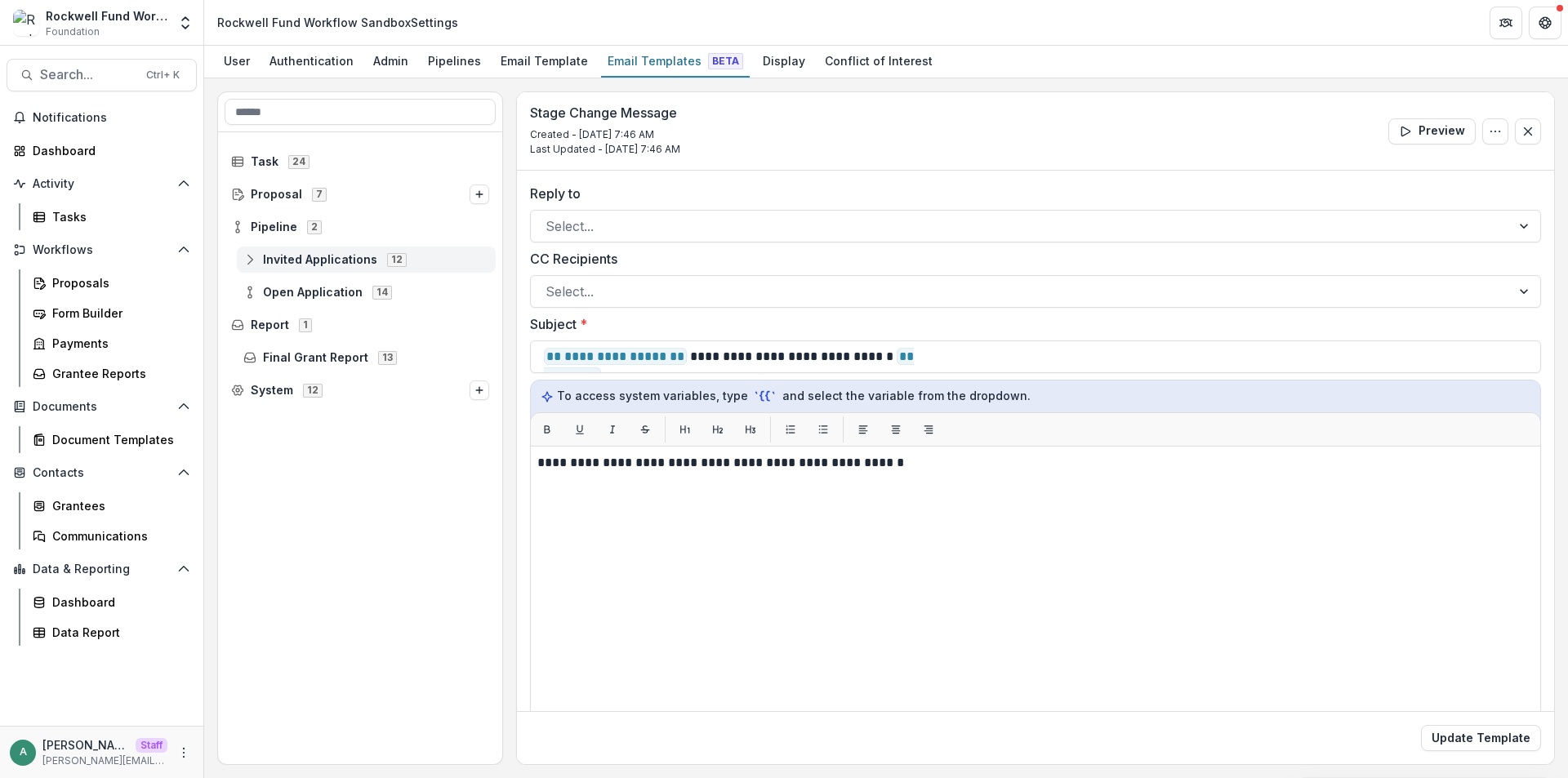
click at [247, 264] on icon at bounding box center [250, 260] width 13 height 13
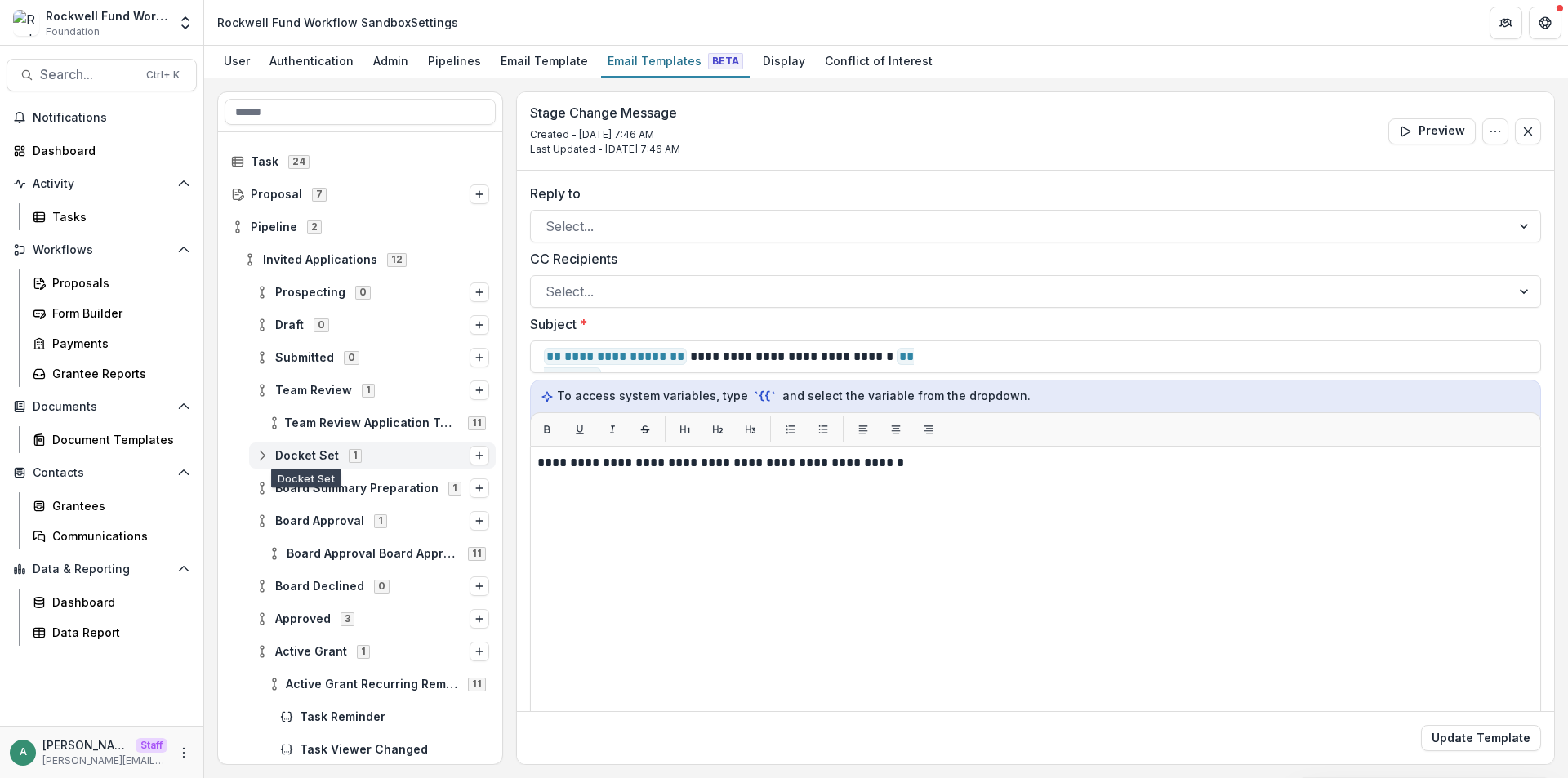
click at [264, 456] on icon at bounding box center [262, 456] width 13 height 13
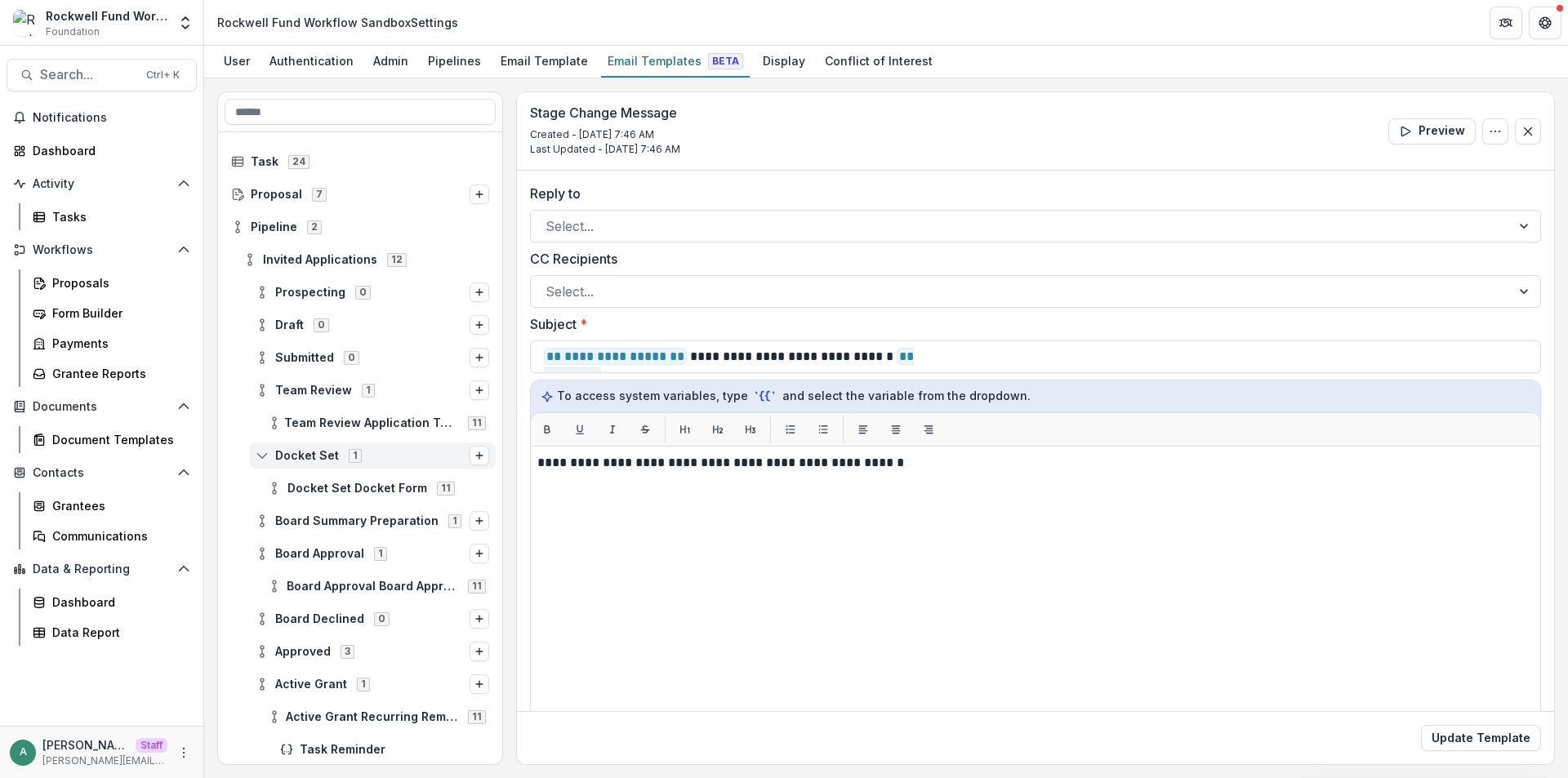
click at [264, 456] on icon at bounding box center [262, 456] width 13 height 13
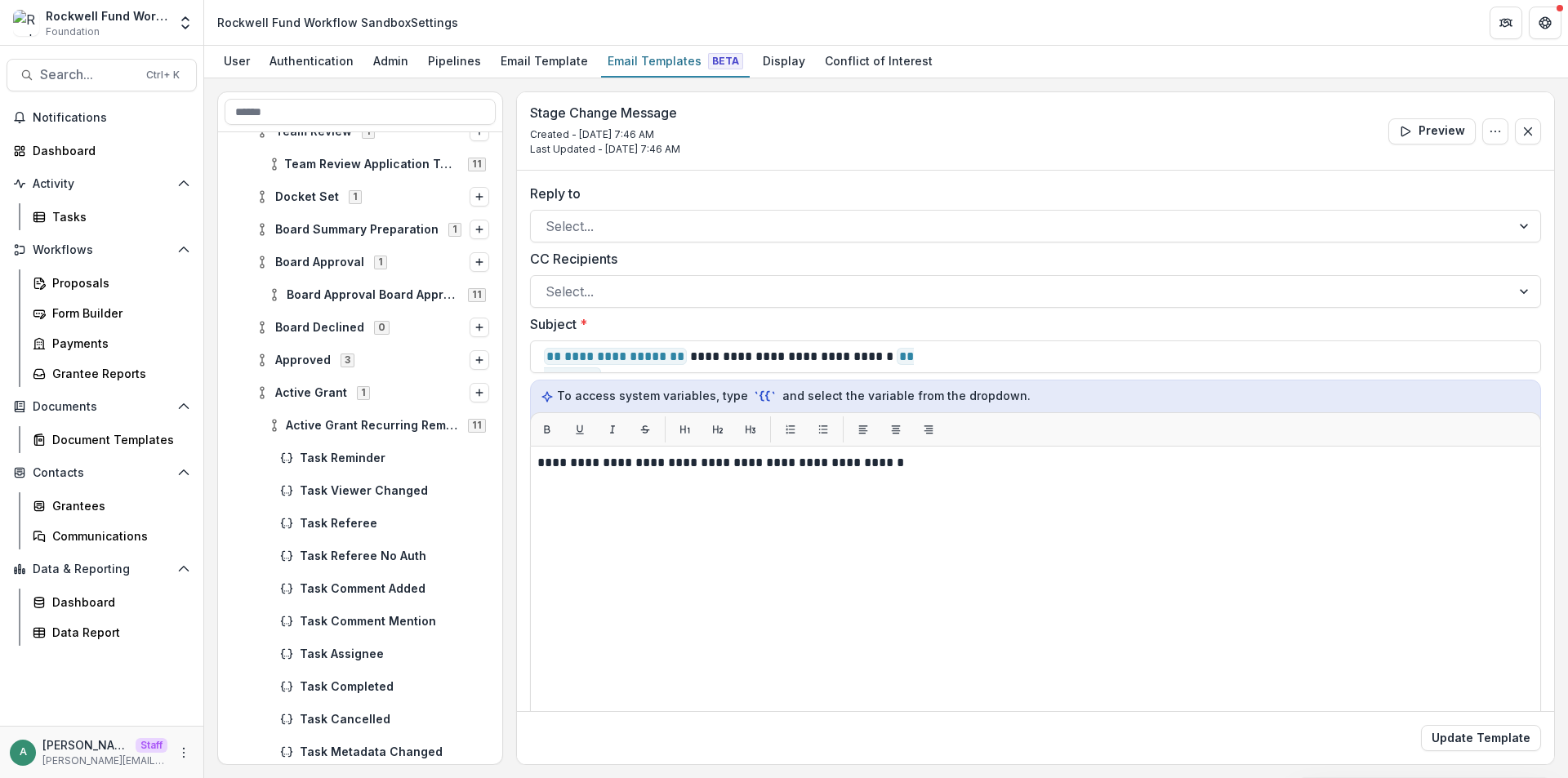
scroll to position [327, 0]
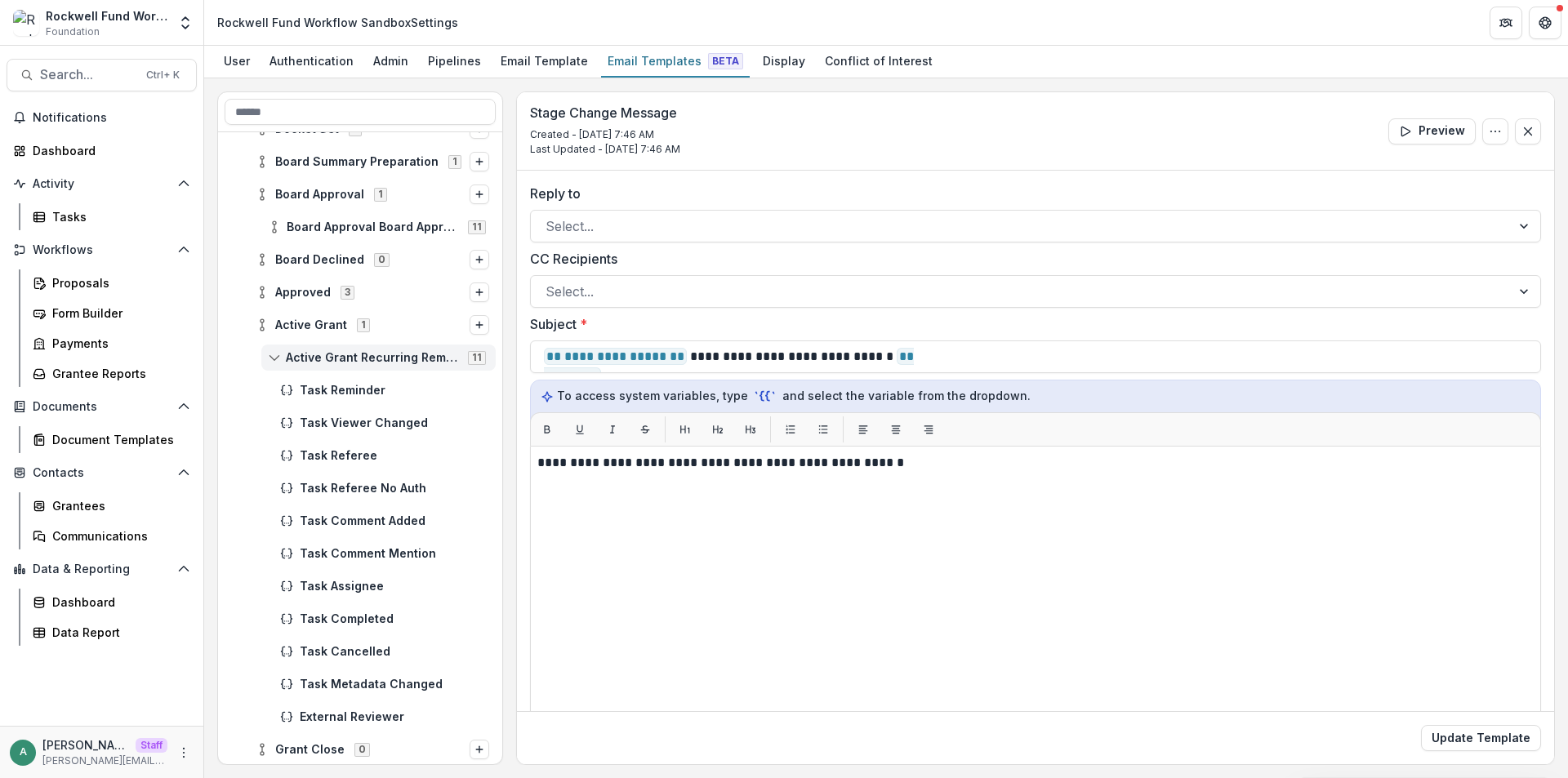
click at [274, 353] on circle at bounding box center [275, 354] width 4 height 4
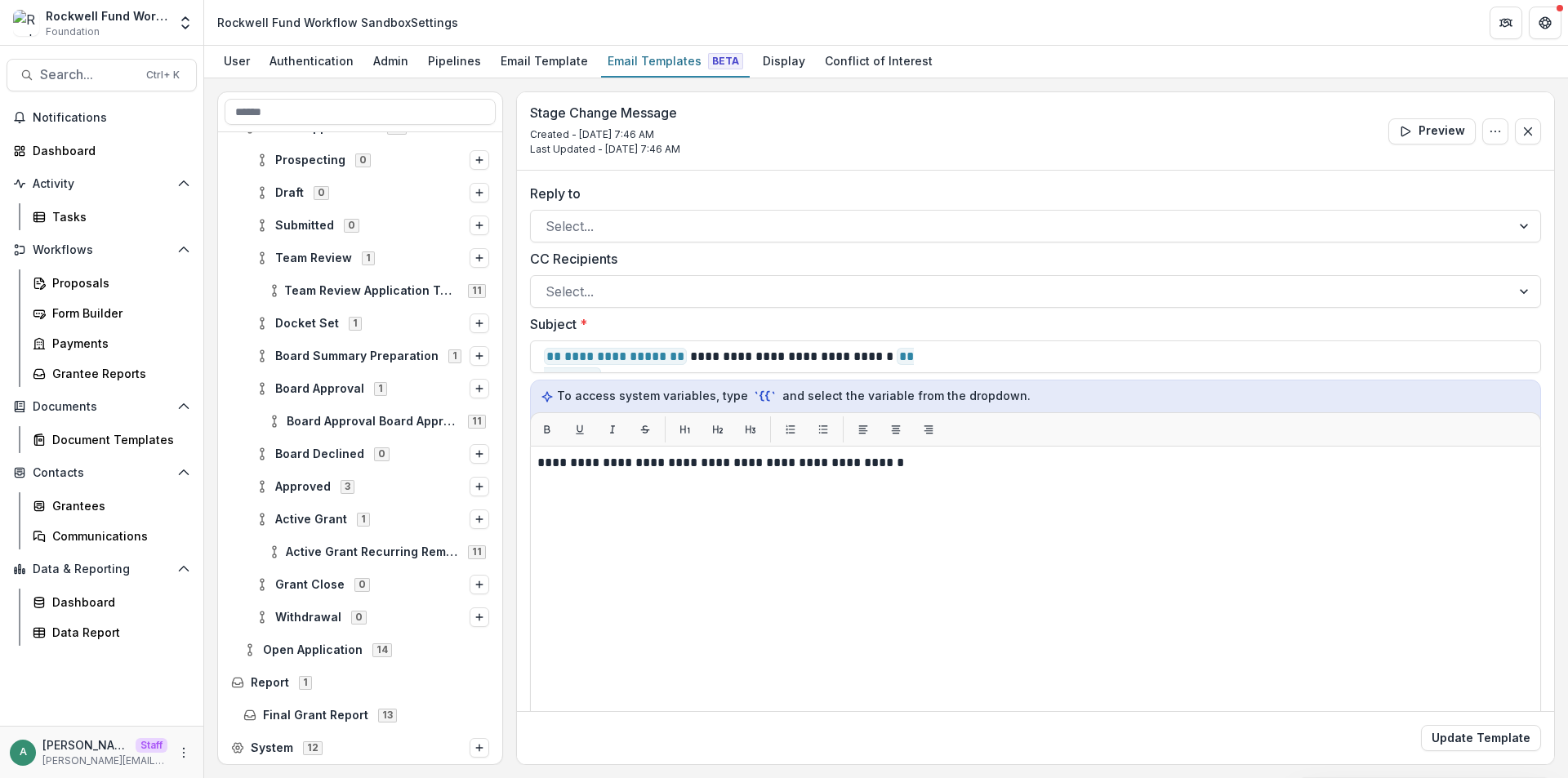
scroll to position [0, 0]
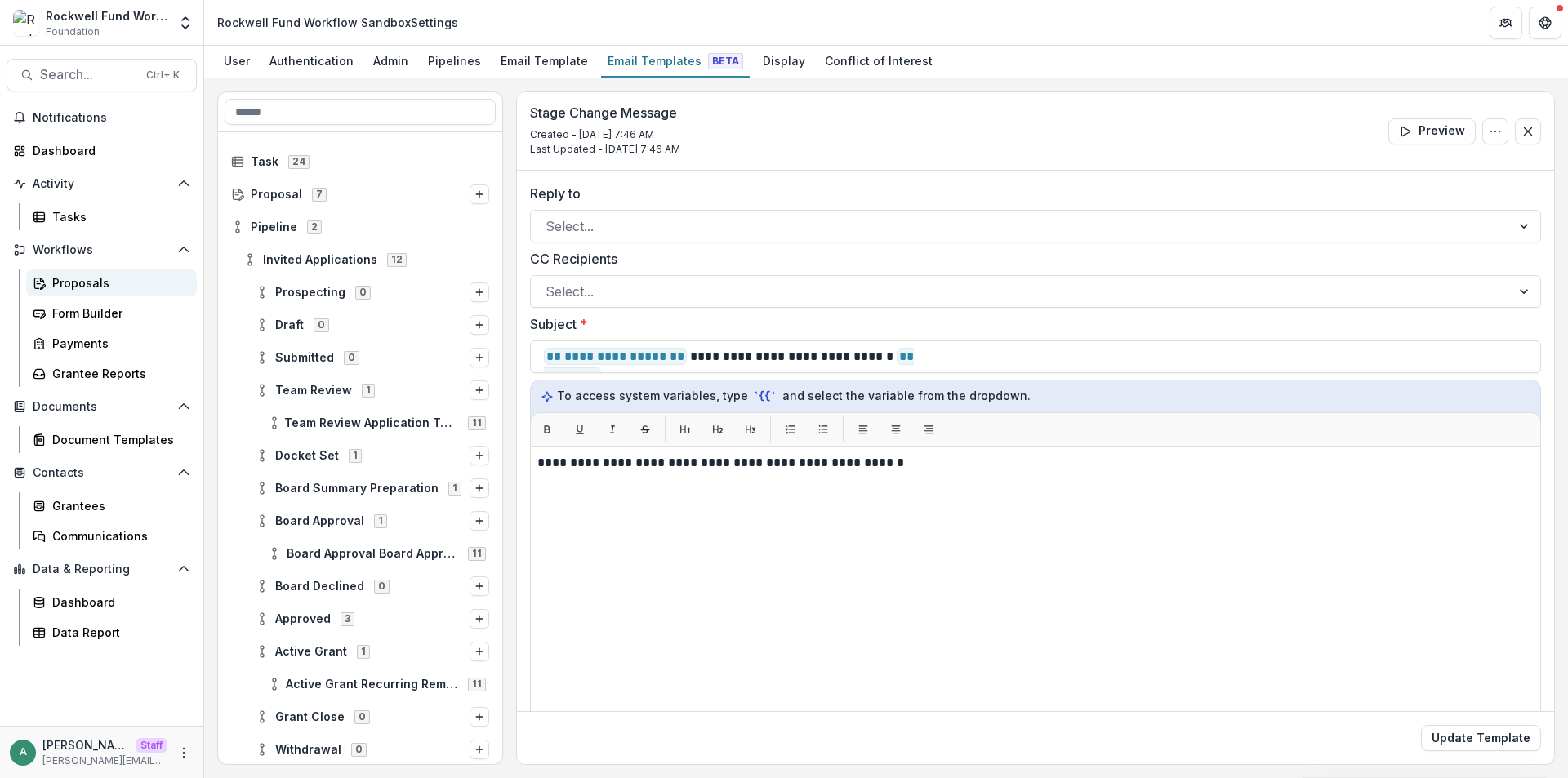
click at [55, 273] on link "Proposals" at bounding box center [111, 282] width 170 height 27
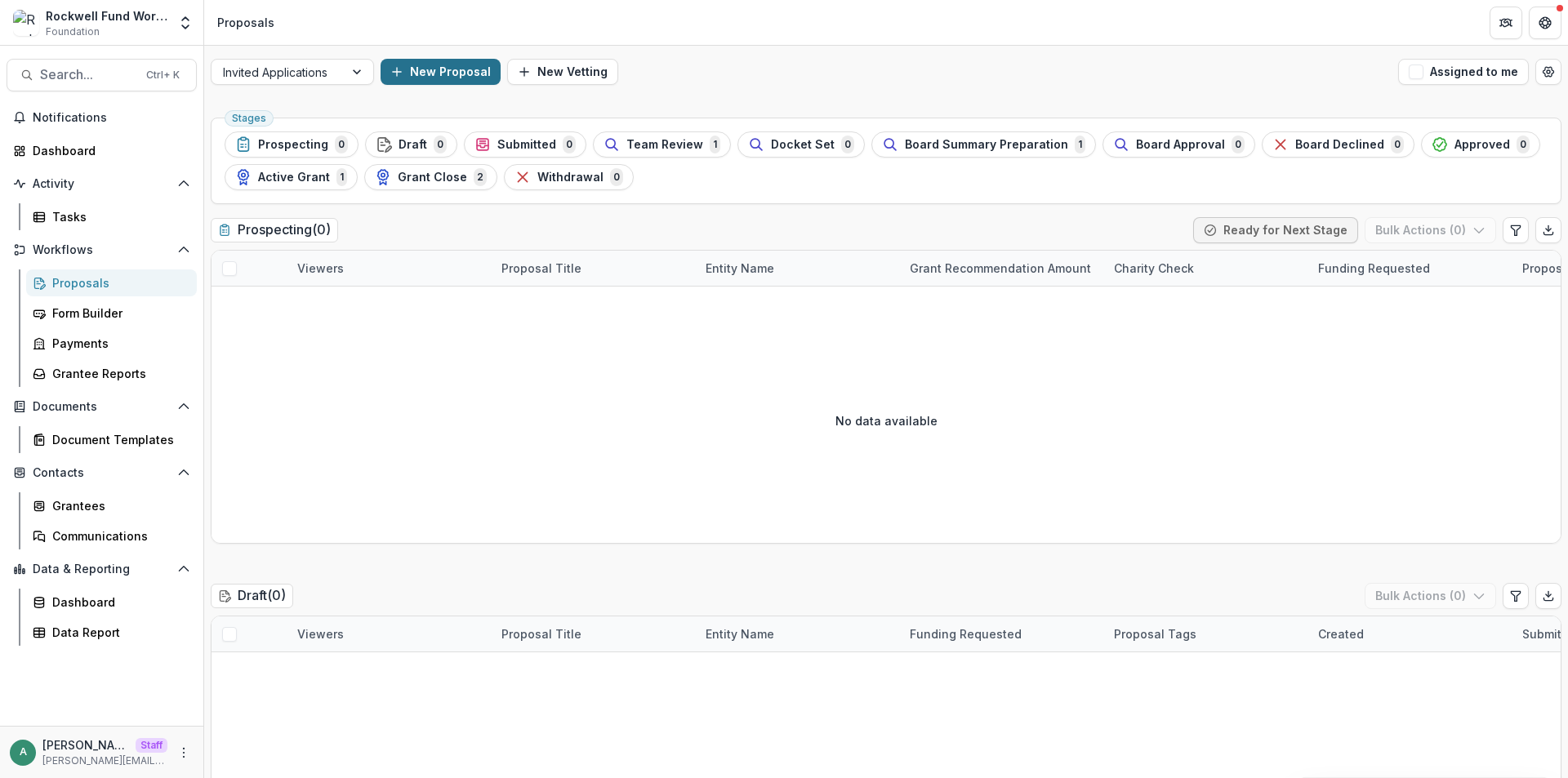
click at [431, 73] on button "New Proposal" at bounding box center [440, 72] width 120 height 26
click at [613, 220] on div at bounding box center [769, 215] width 525 height 23
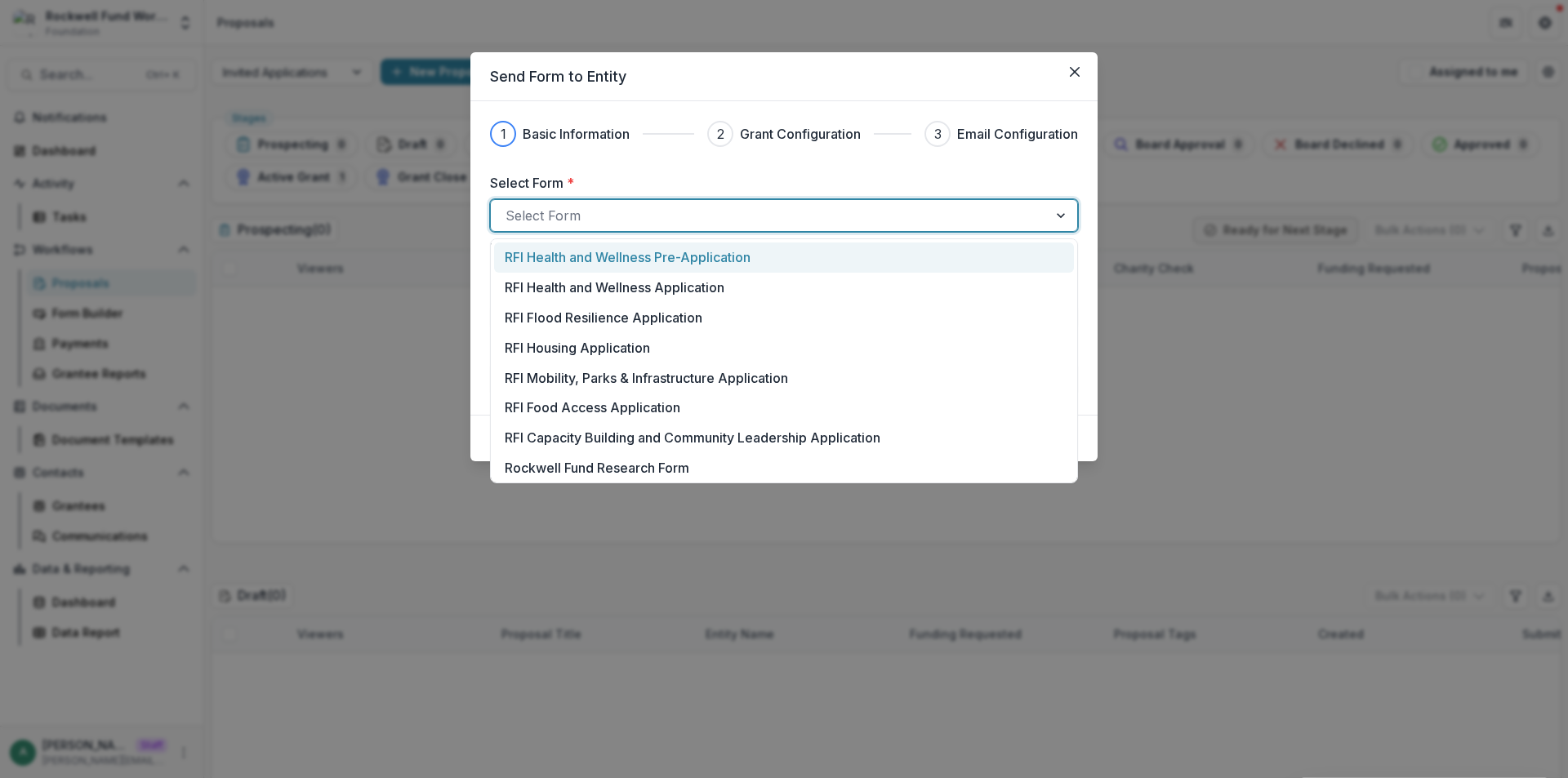
click at [593, 266] on p "RFI Health and Wellness Pre-Application" at bounding box center [628, 257] width 246 height 20
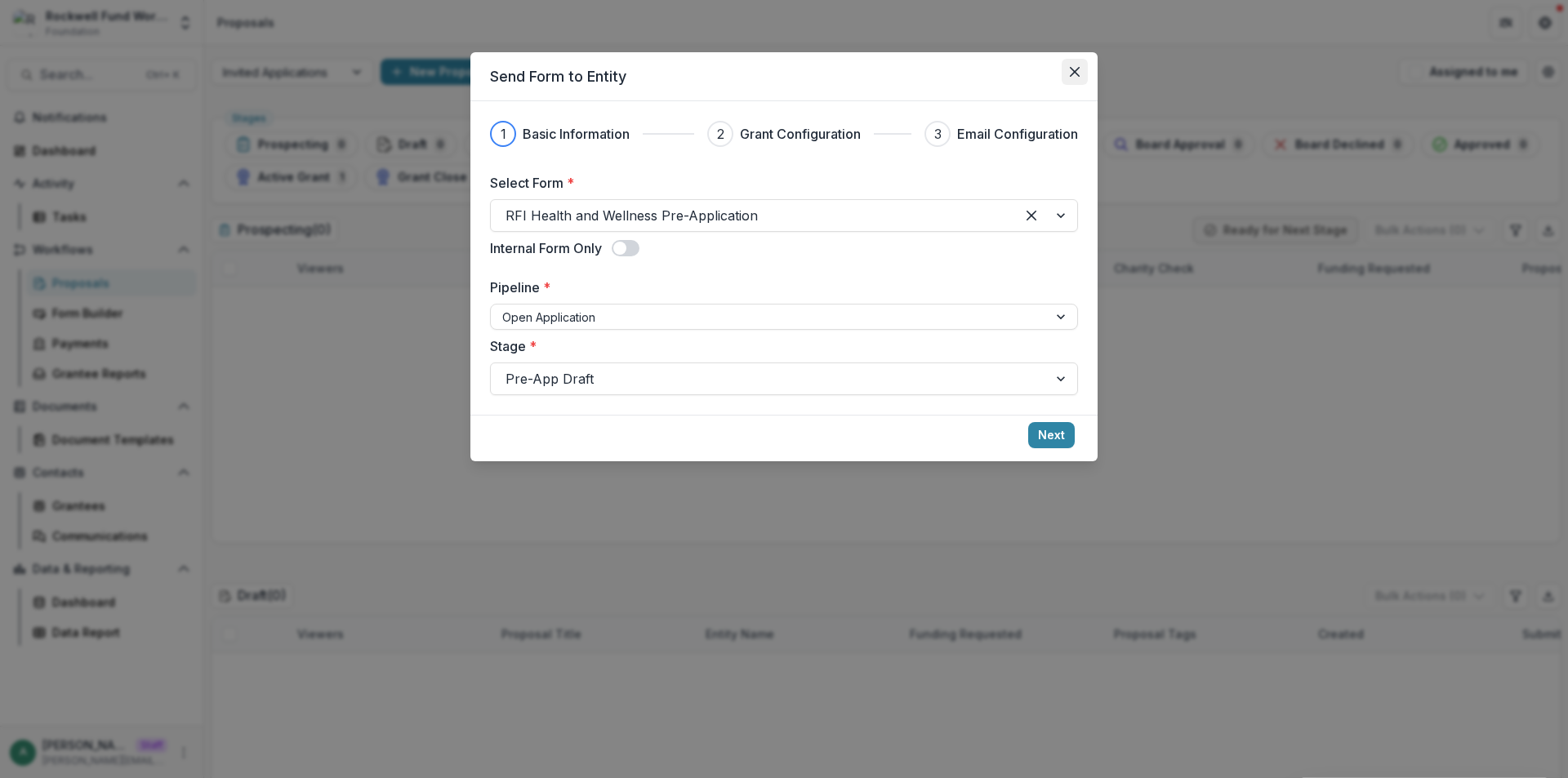
click at [1070, 72] on icon "Close" at bounding box center [1074, 72] width 10 height 10
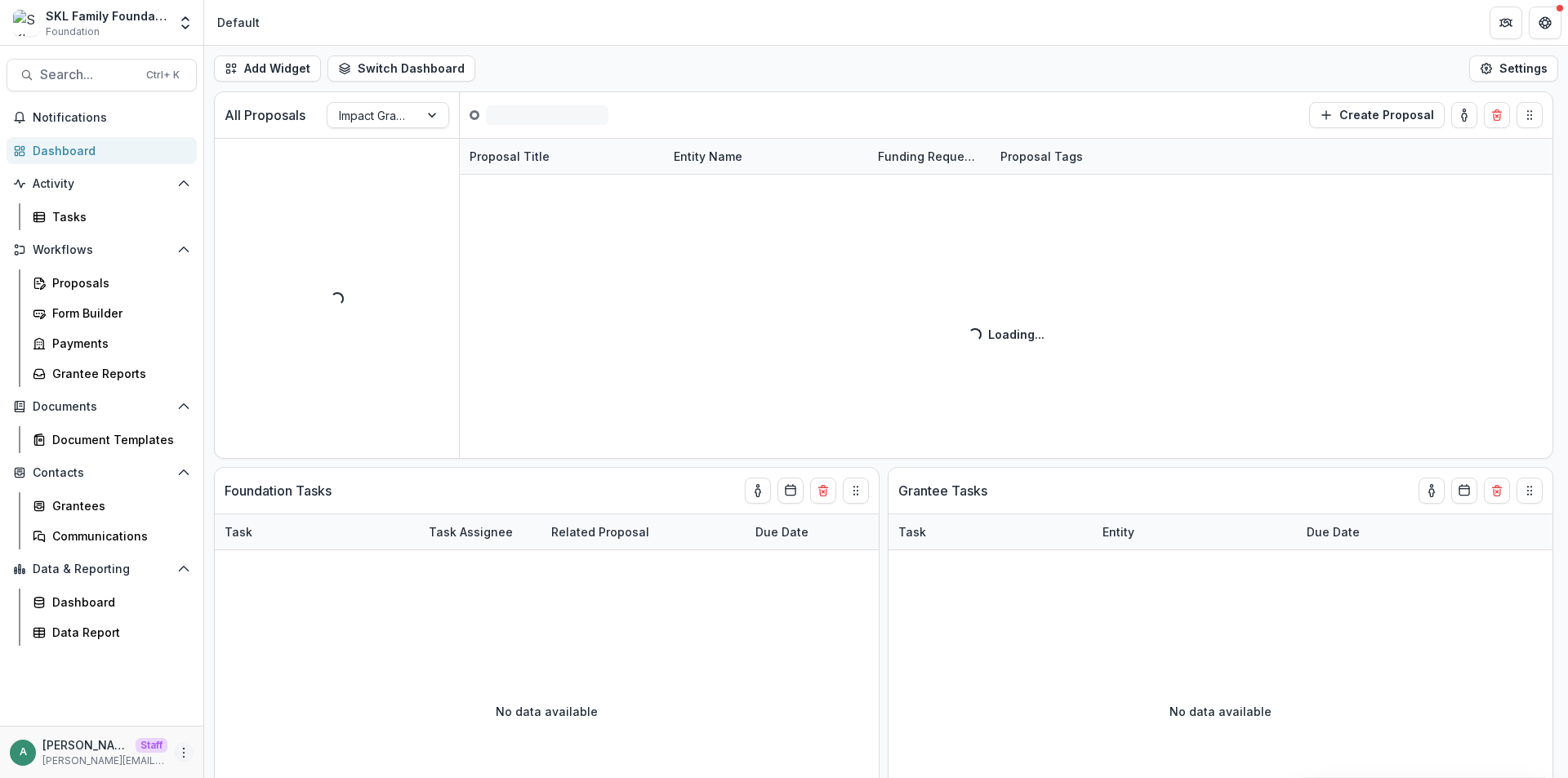
click at [186, 757] on icon "More" at bounding box center [184, 753] width 13 height 13
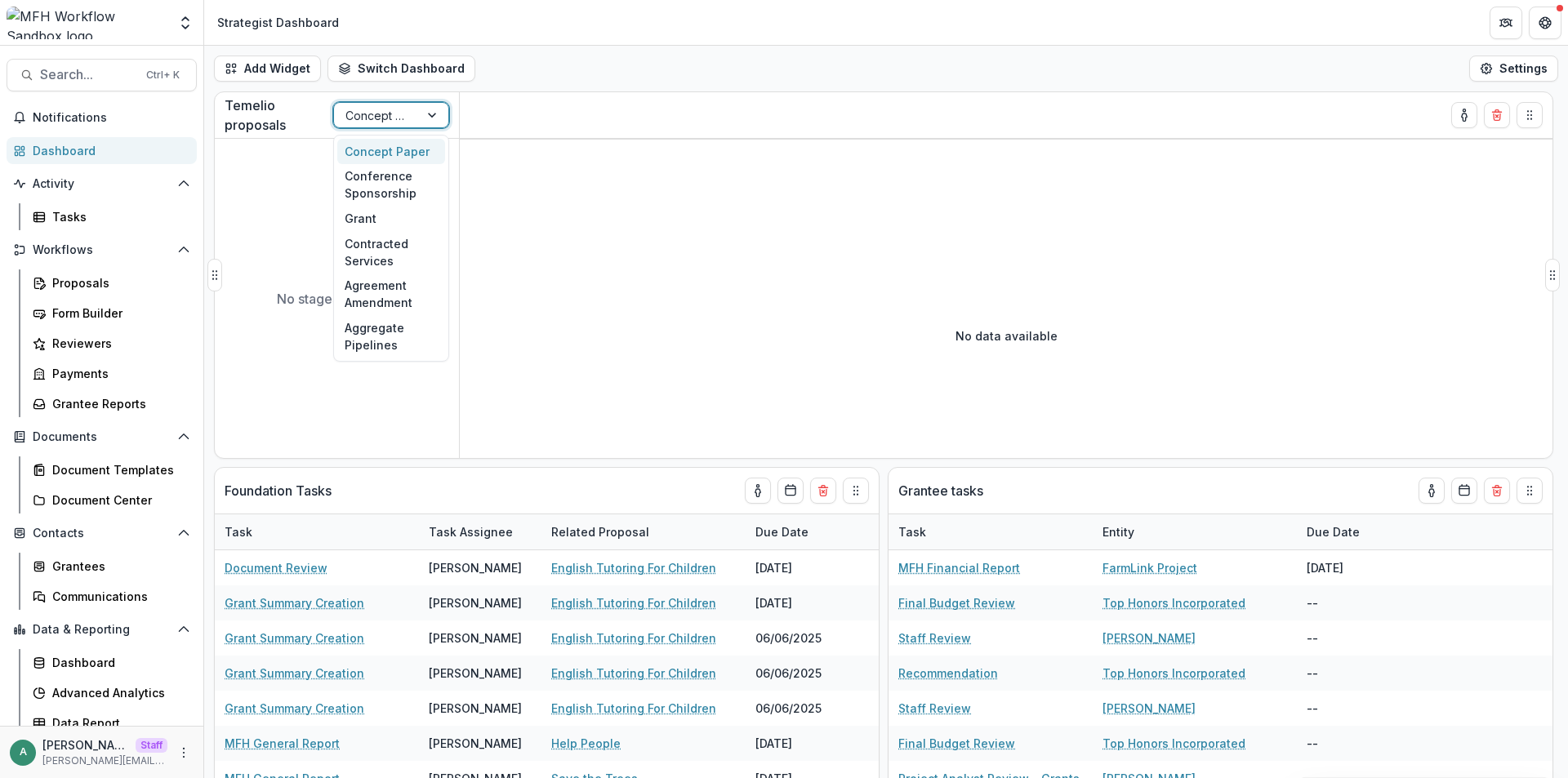
click at [392, 120] on div at bounding box center [376, 116] width 62 height 20
click at [387, 157] on div "Concept Paper" at bounding box center [391, 151] width 108 height 25
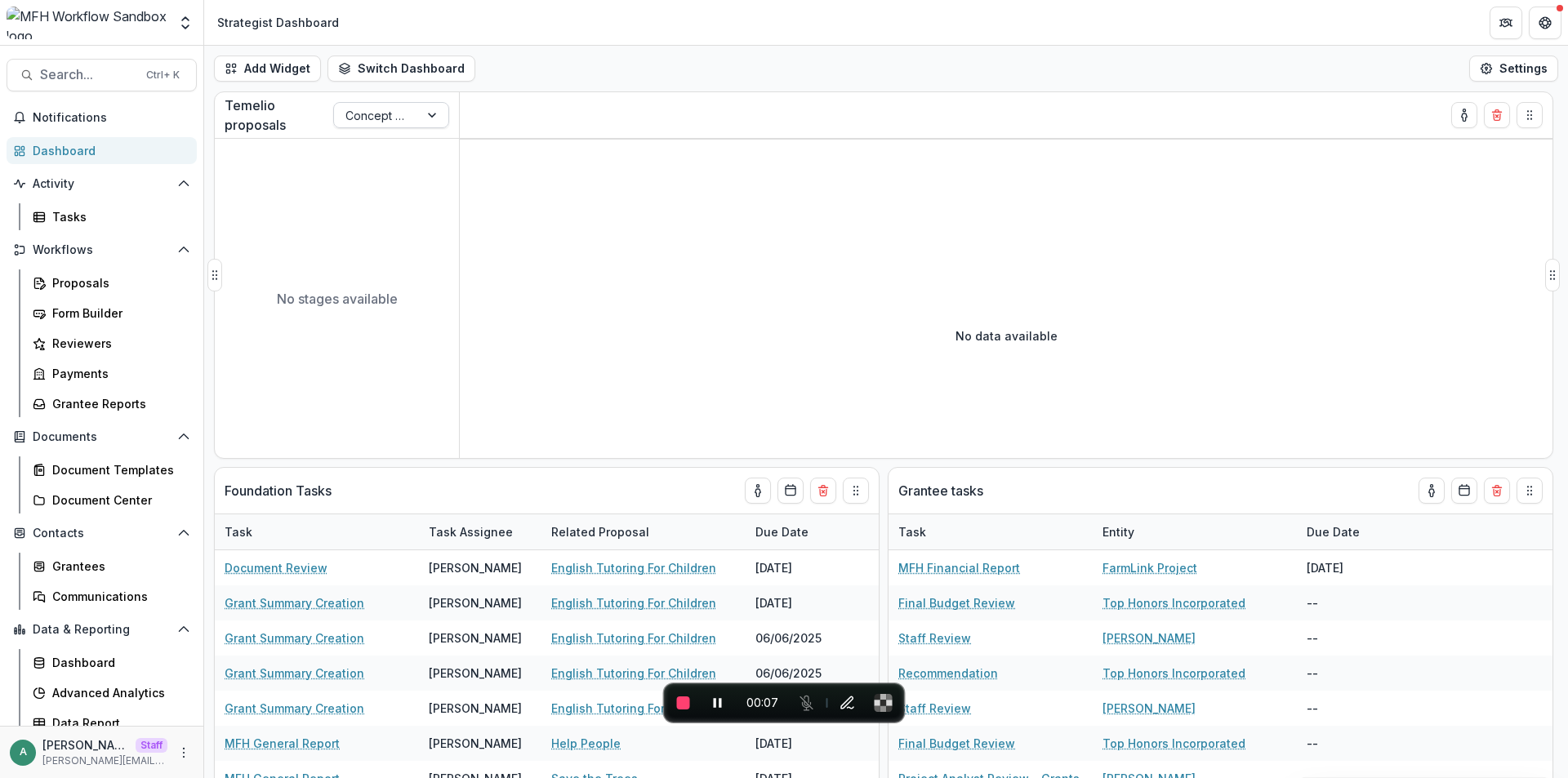
click at [388, 123] on div at bounding box center [376, 116] width 62 height 20
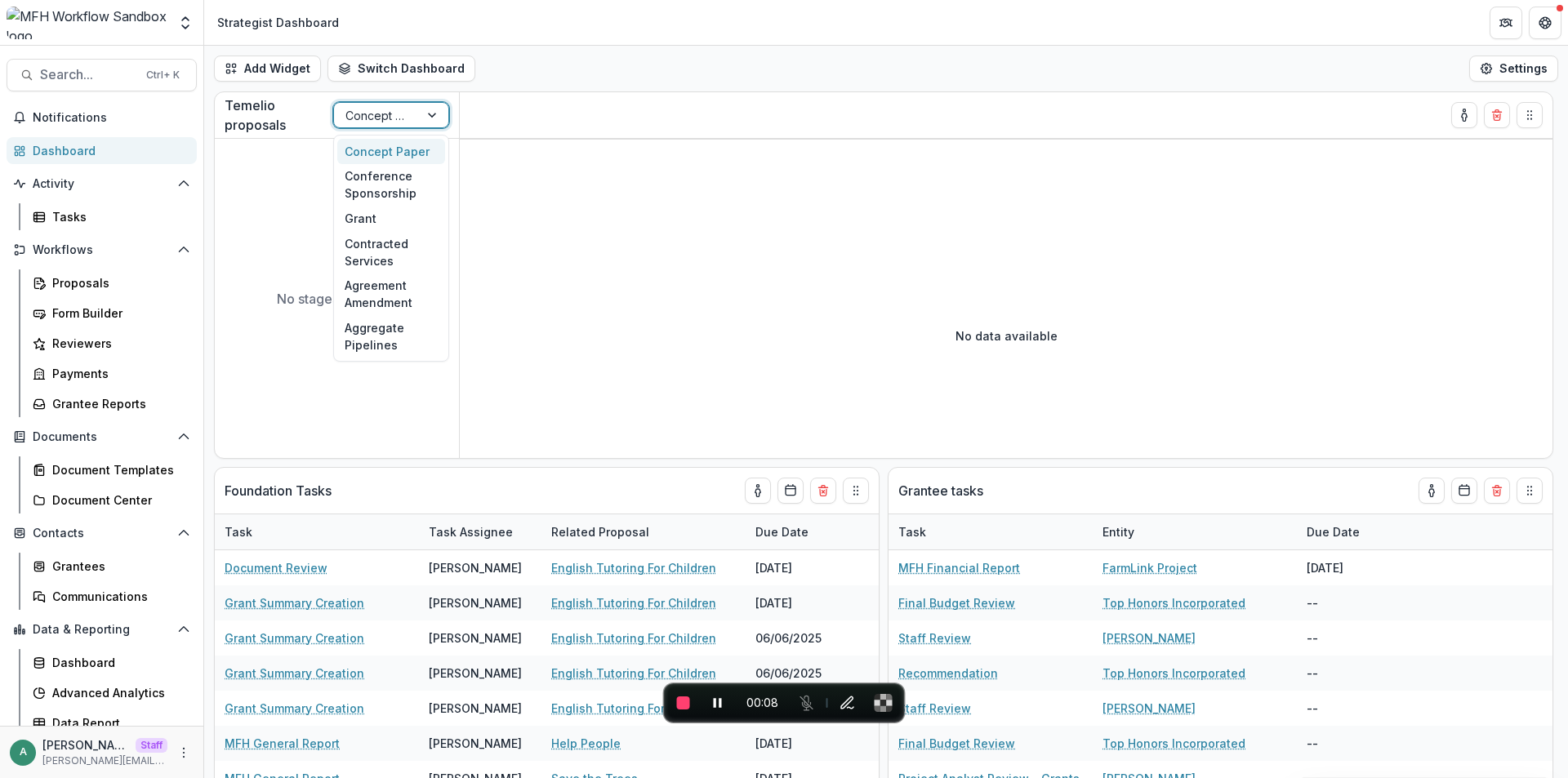
click at [394, 155] on div "Concept Paper" at bounding box center [391, 151] width 108 height 25
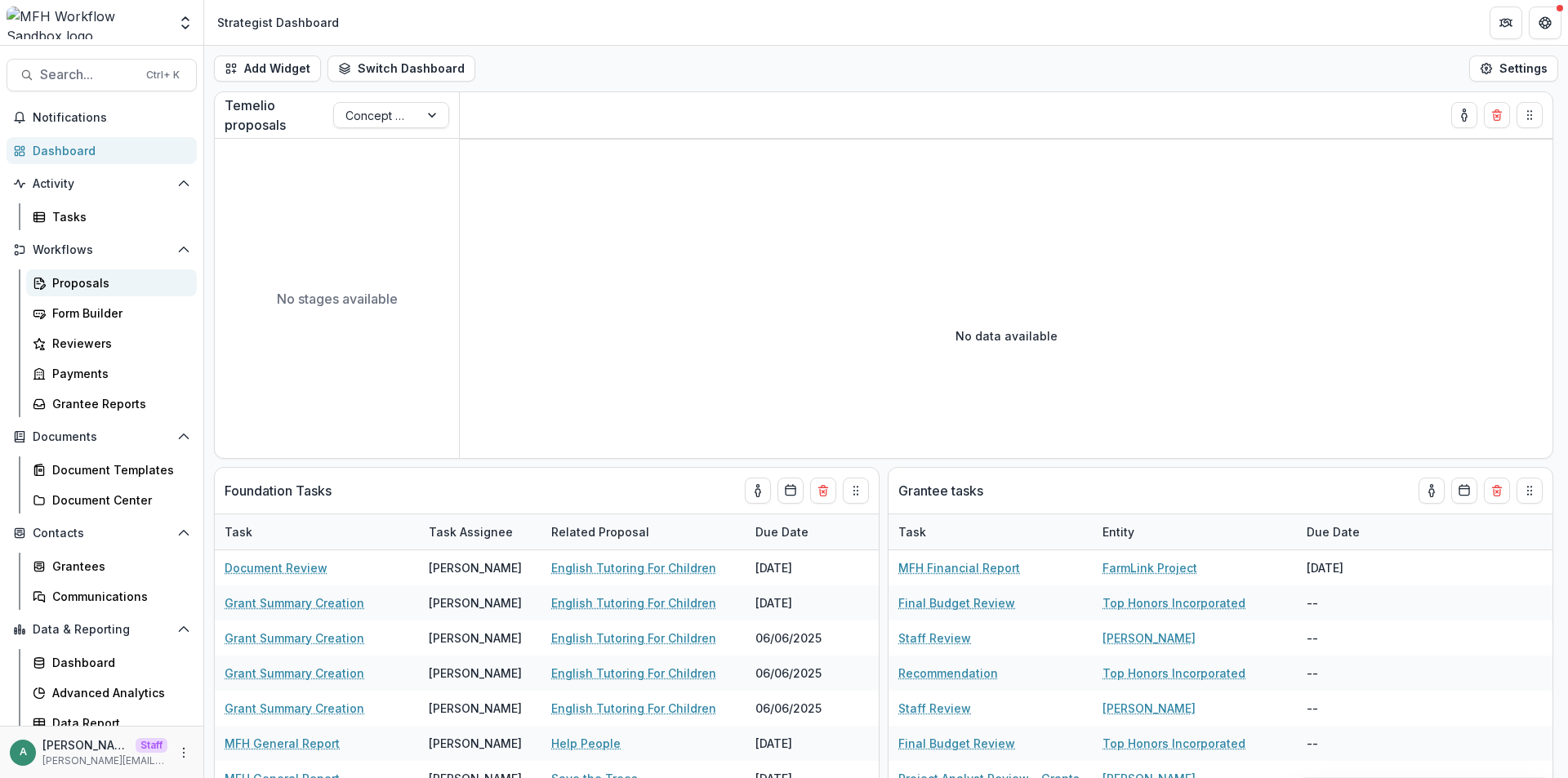
click at [96, 280] on div "Proposals" at bounding box center [117, 282] width 131 height 17
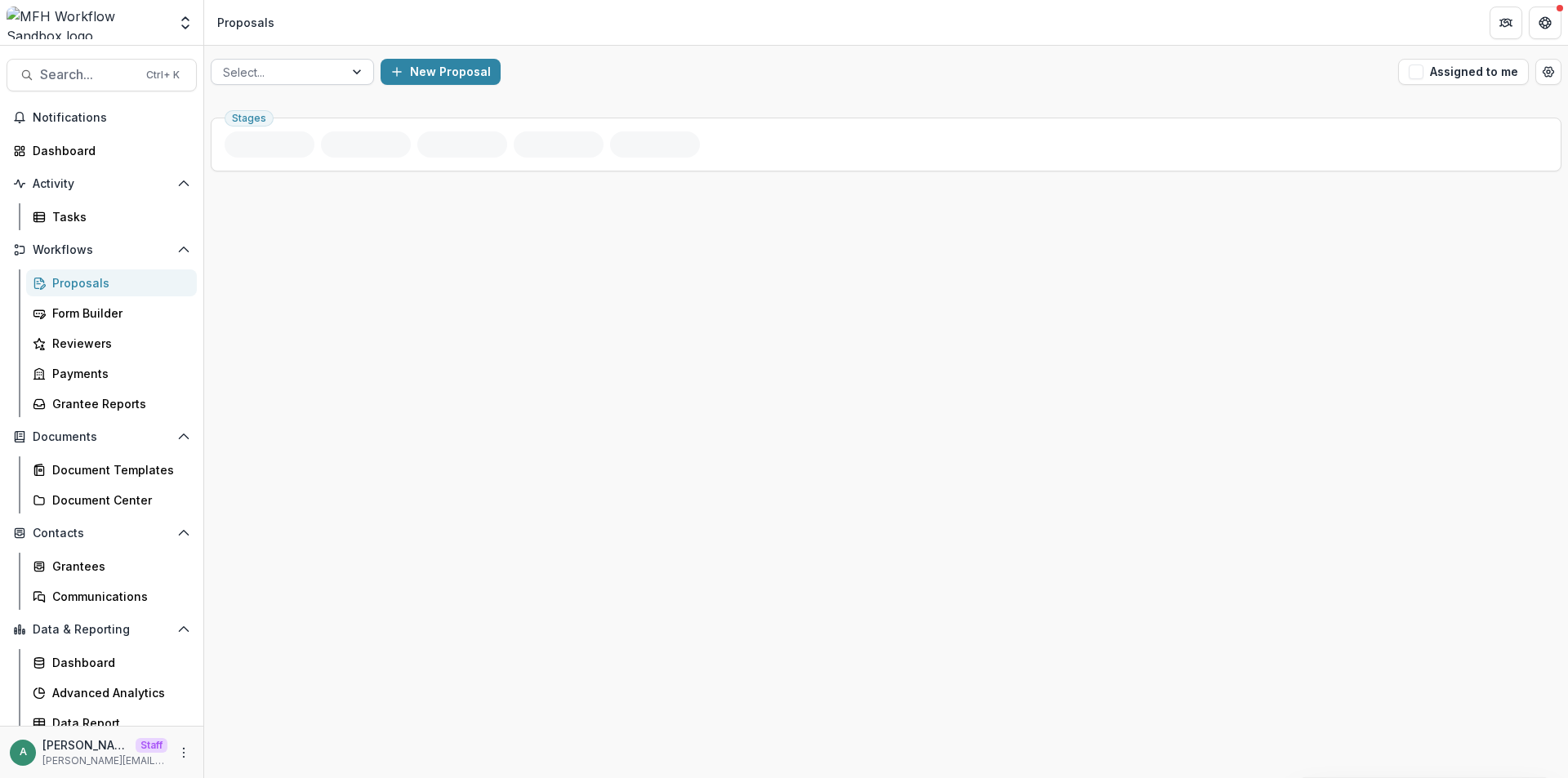
click at [307, 71] on div at bounding box center [277, 73] width 109 height 20
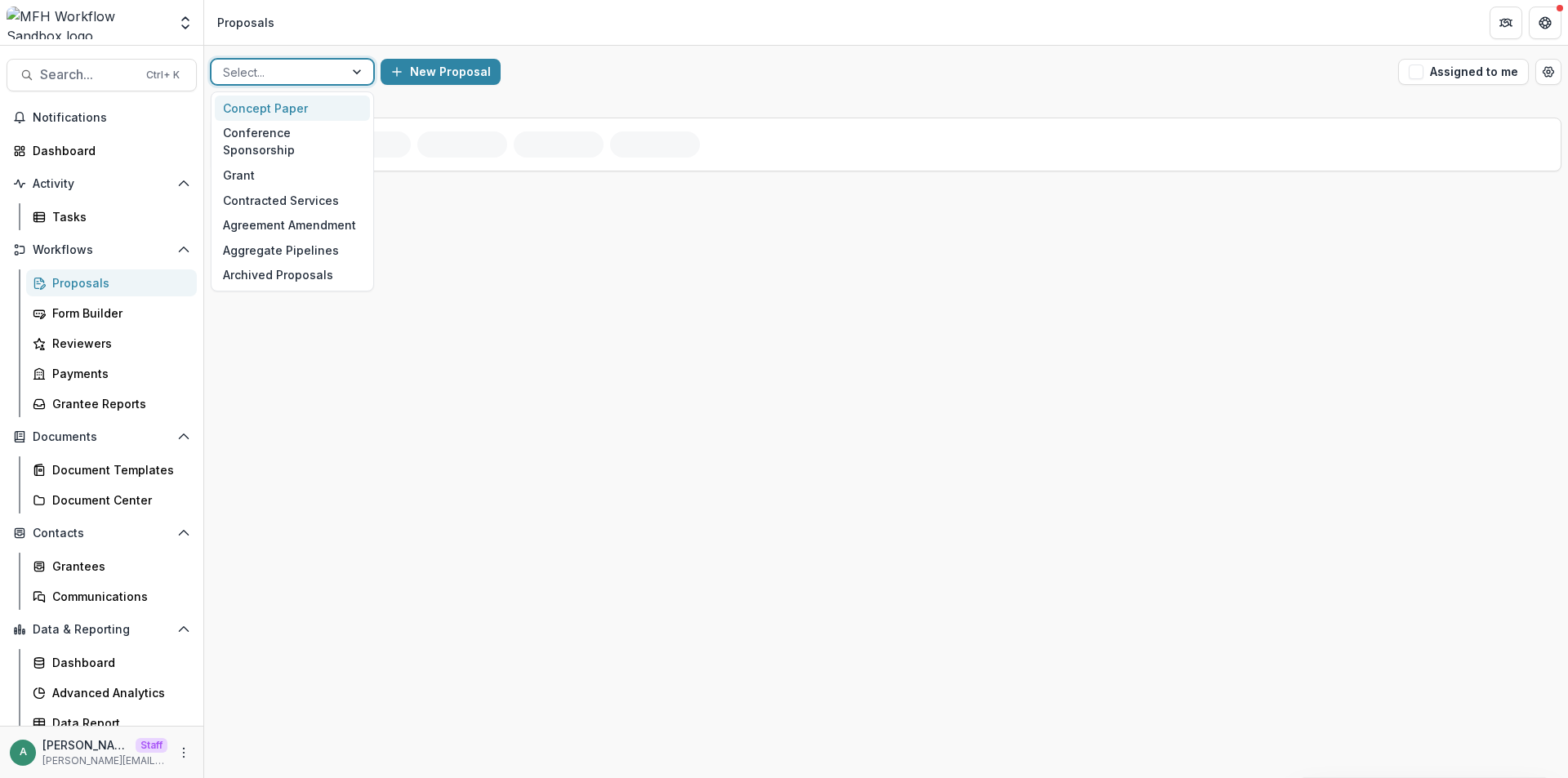
click at [313, 102] on div "Concept Paper" at bounding box center [293, 108] width 156 height 25
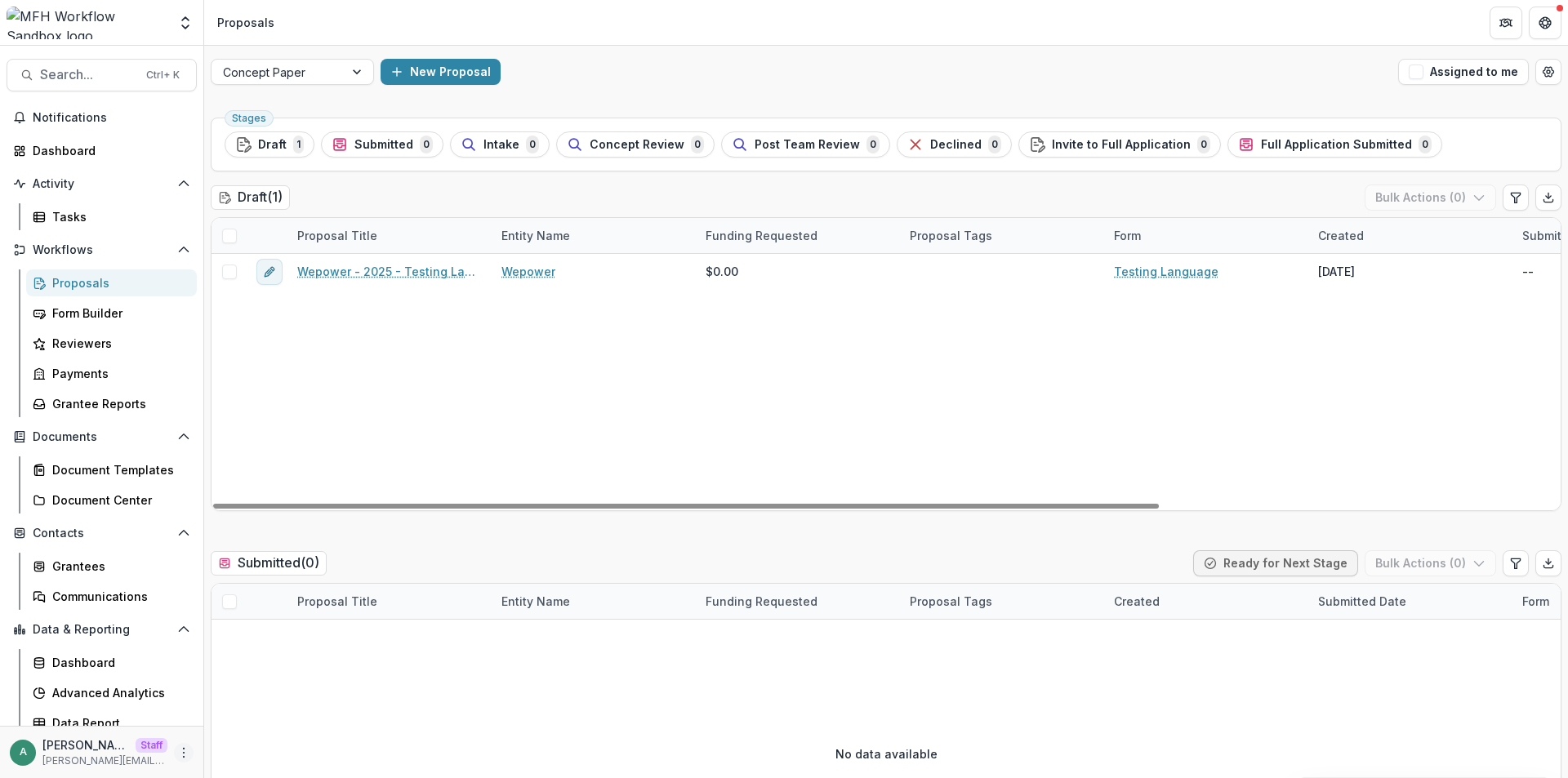
click at [177, 752] on icon "More" at bounding box center [184, 753] width 13 height 13
click at [256, 718] on link "User Settings" at bounding box center [287, 717] width 175 height 27
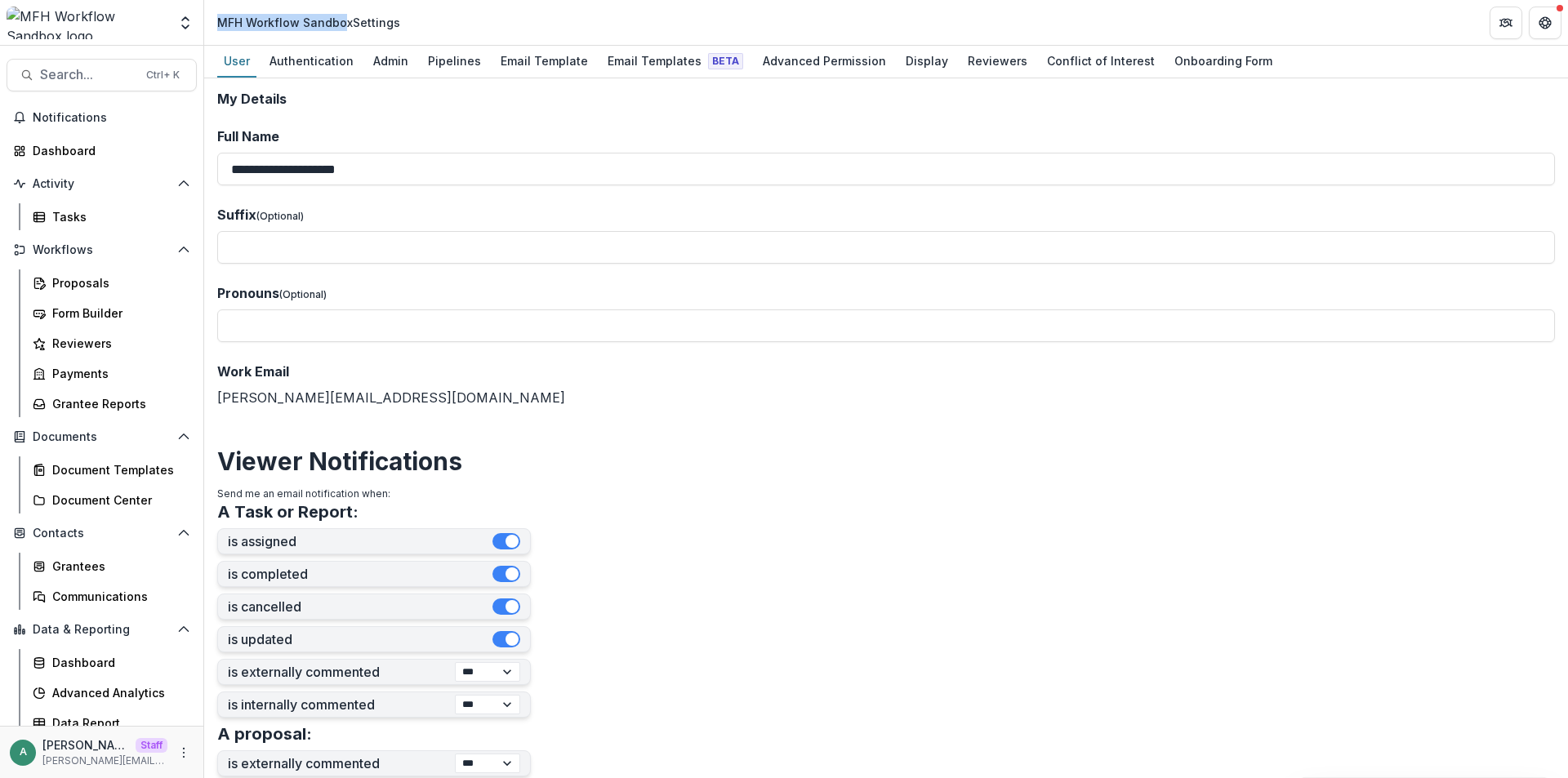
drag, startPoint x: 346, startPoint y: 26, endPoint x: 220, endPoint y: 20, distance: 126.1
click at [220, 20] on div "MFH Workflow Sandbox Settings" at bounding box center [308, 22] width 183 height 17
drag, startPoint x: 347, startPoint y: 28, endPoint x: 216, endPoint y: 28, distance: 131.0
click at [216, 28] on div "MFH Workflow Sandbox Settings" at bounding box center [308, 21] width 196 height 23
copy div "MFH Workflow Sandbox"
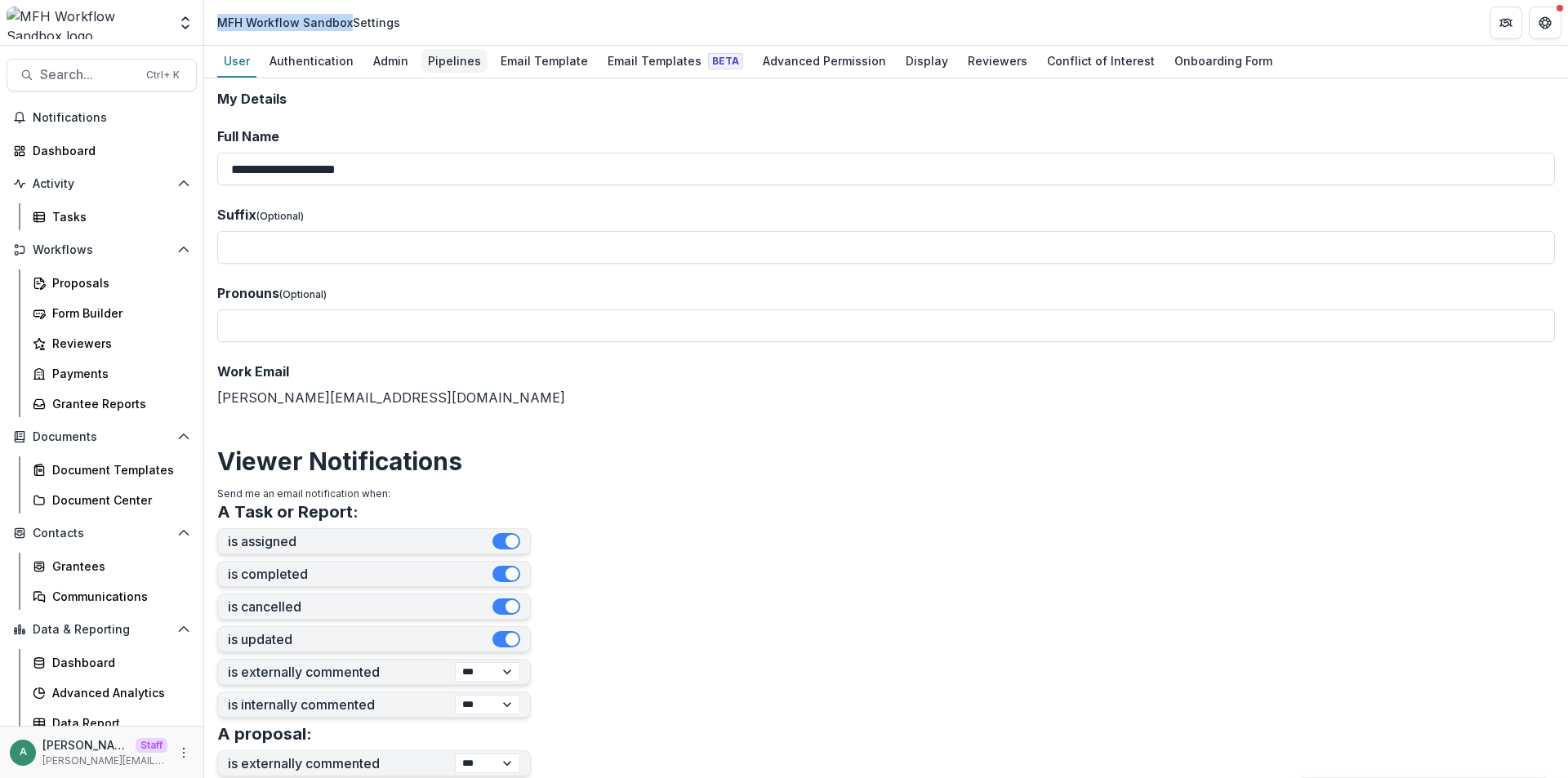
click at [439, 62] on div "Pipelines" at bounding box center [454, 61] width 66 height 23
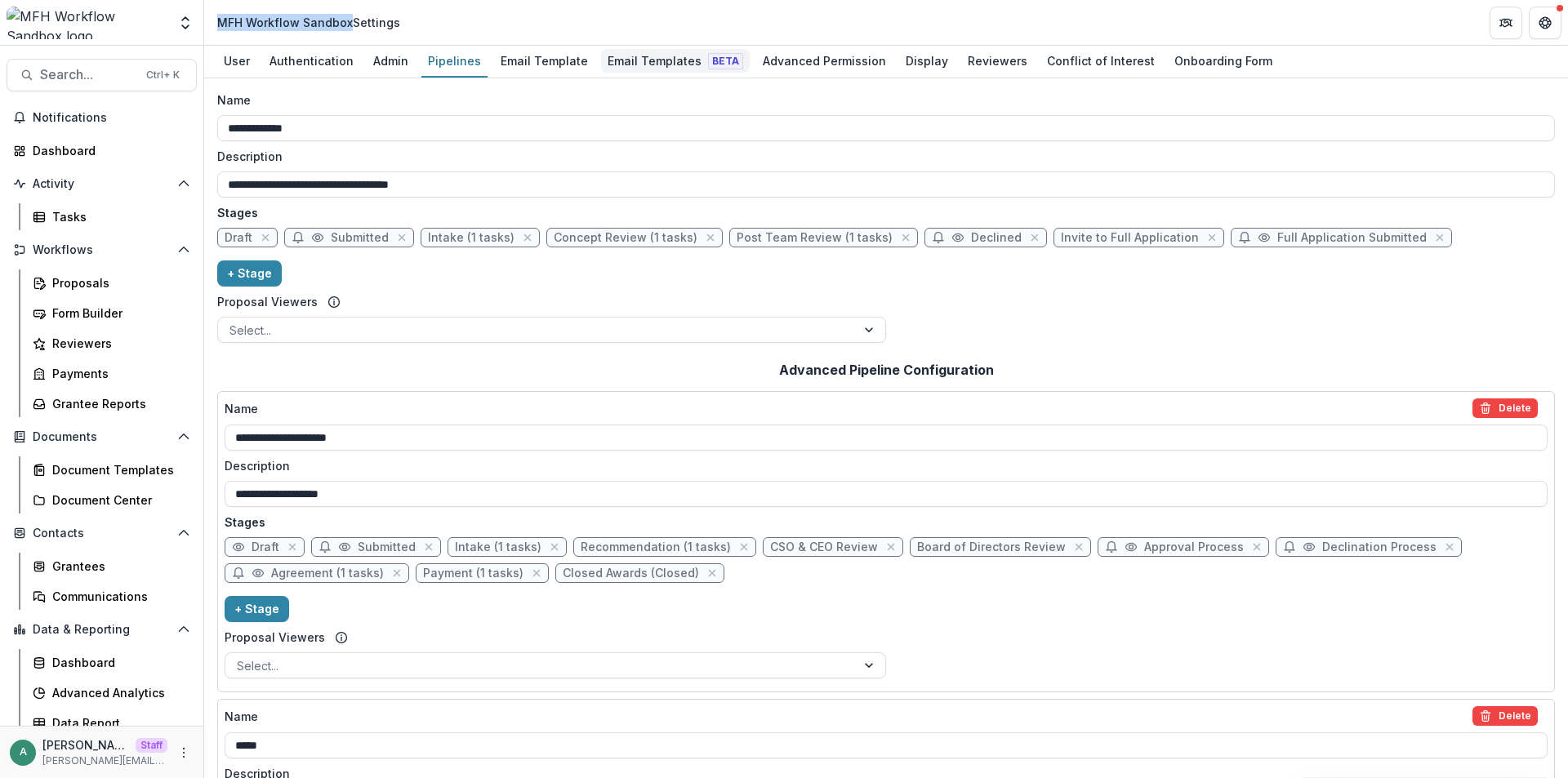
click at [671, 63] on div "Email Templates Beta" at bounding box center [675, 61] width 149 height 23
